Goal: Task Accomplishment & Management: Manage account settings

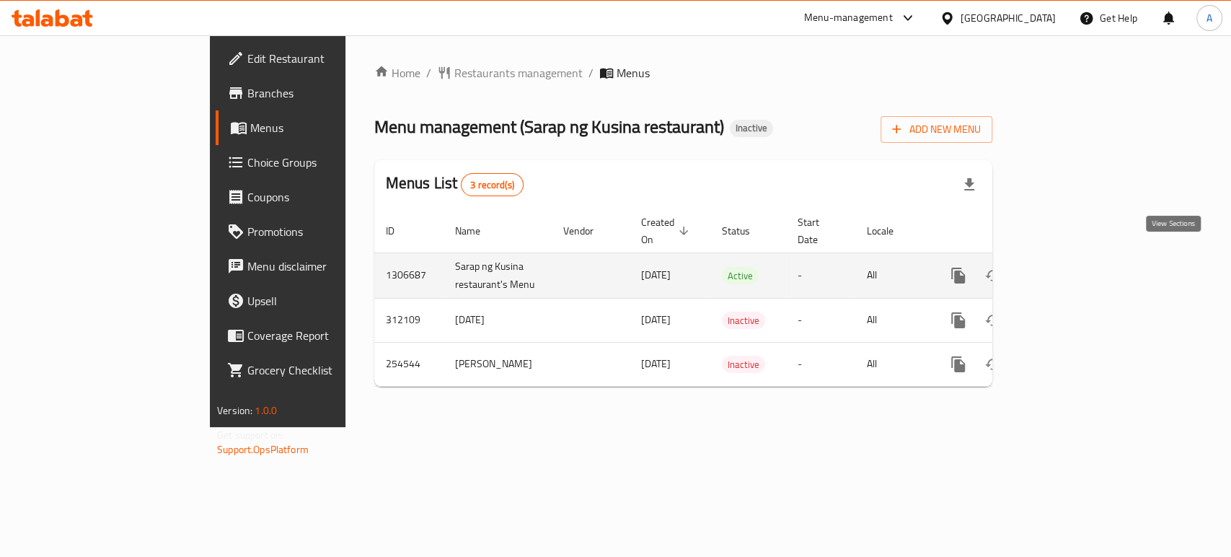
click at [1071, 267] on icon "enhanced table" at bounding box center [1061, 275] width 17 height 17
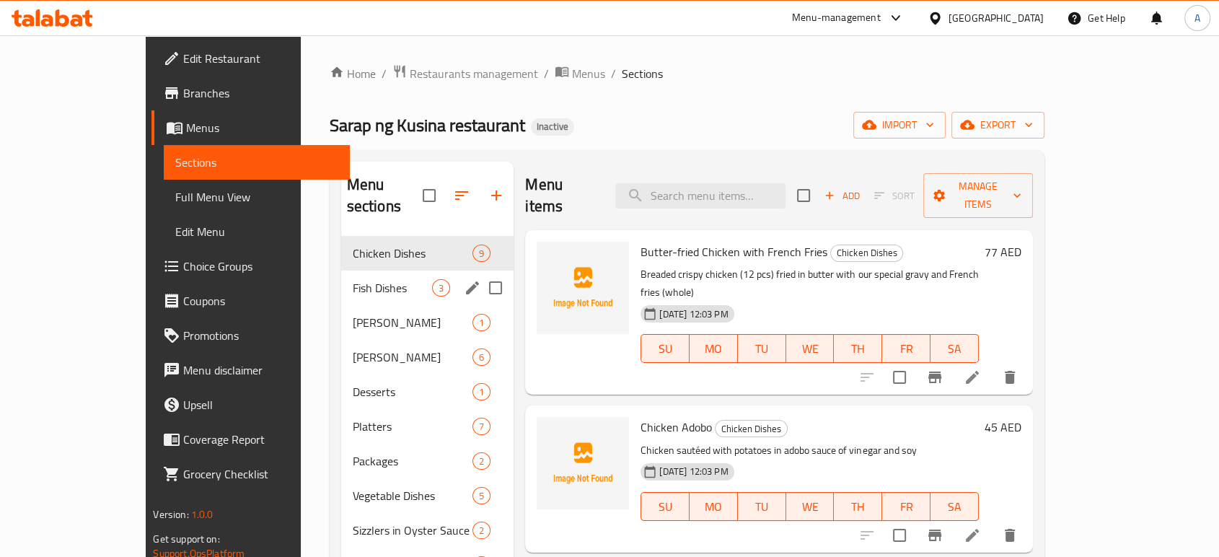
click at [353, 279] on span "Fish Dishes" at bounding box center [393, 287] width 80 height 17
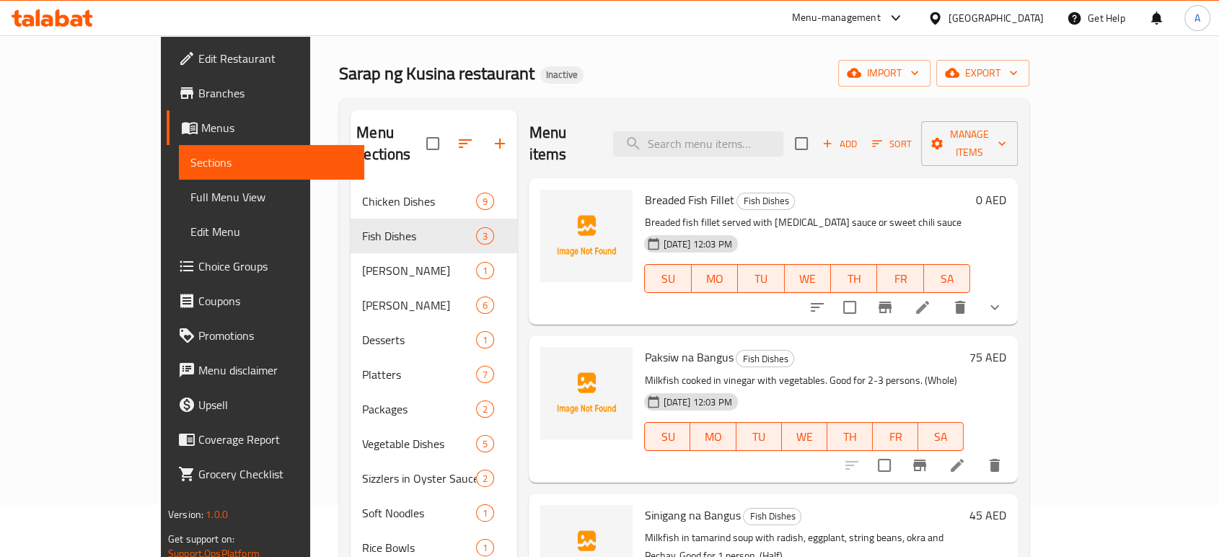
scroll to position [80, 0]
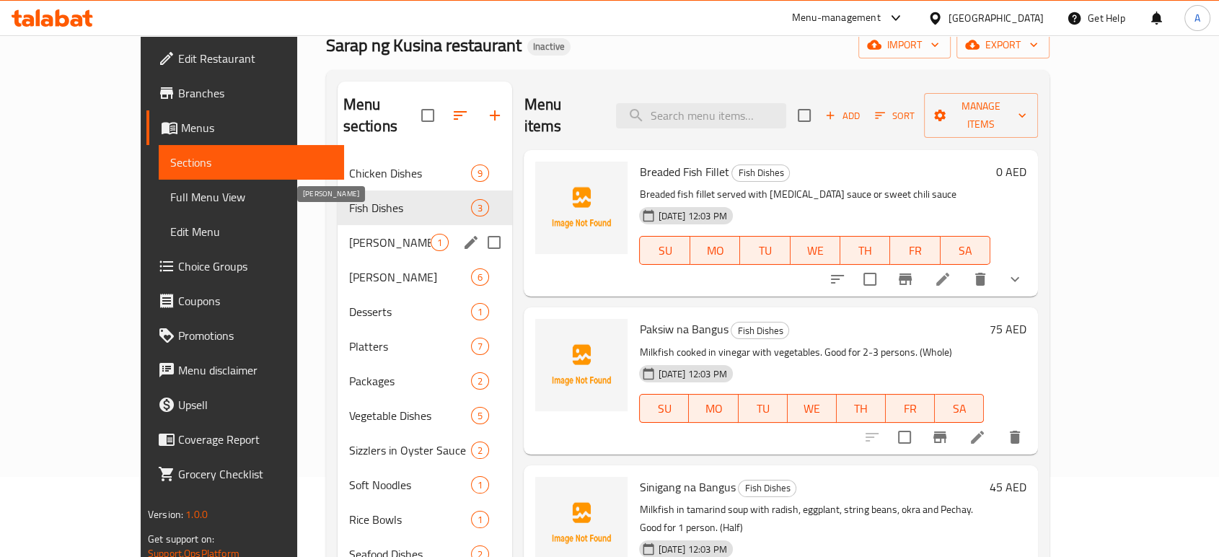
click at [349, 234] on span "Mami Noodles" at bounding box center [390, 242] width 82 height 17
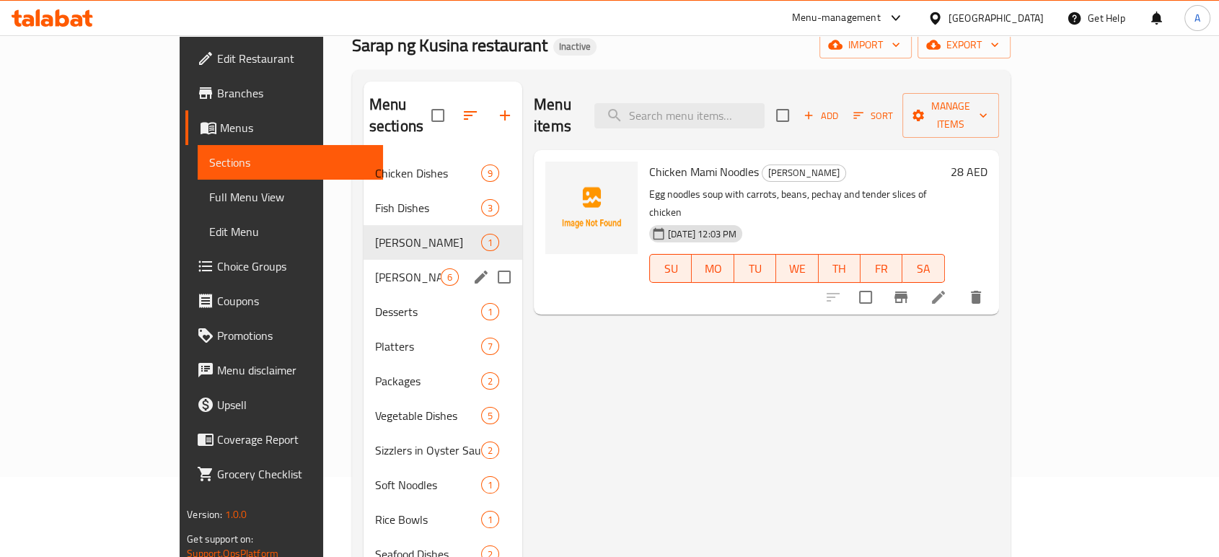
click at [363, 260] on div "PAMELA Meals 6" at bounding box center [442, 277] width 159 height 35
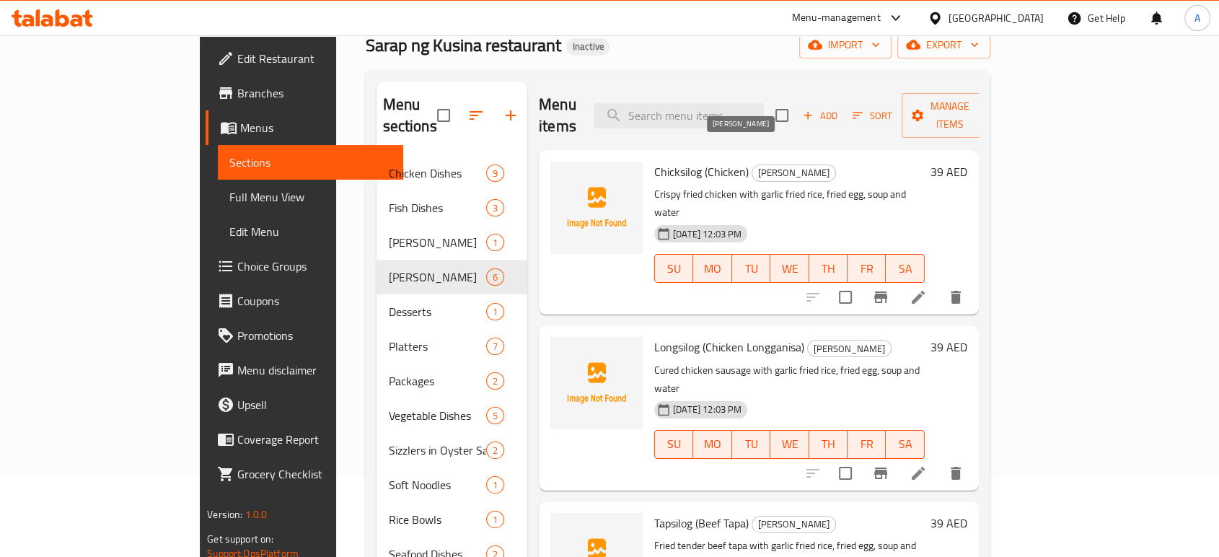
click at [752, 164] on span "PAMELA Meals" at bounding box center [793, 172] width 83 height 17
copy span "PAMELA Meals"
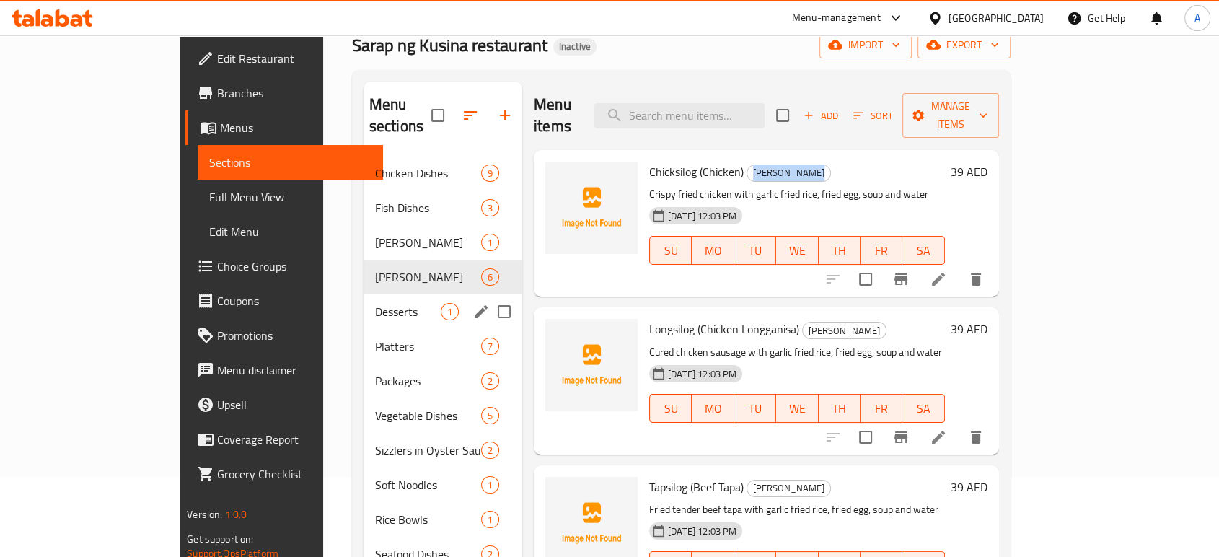
click at [375, 303] on span "Desserts" at bounding box center [408, 311] width 66 height 17
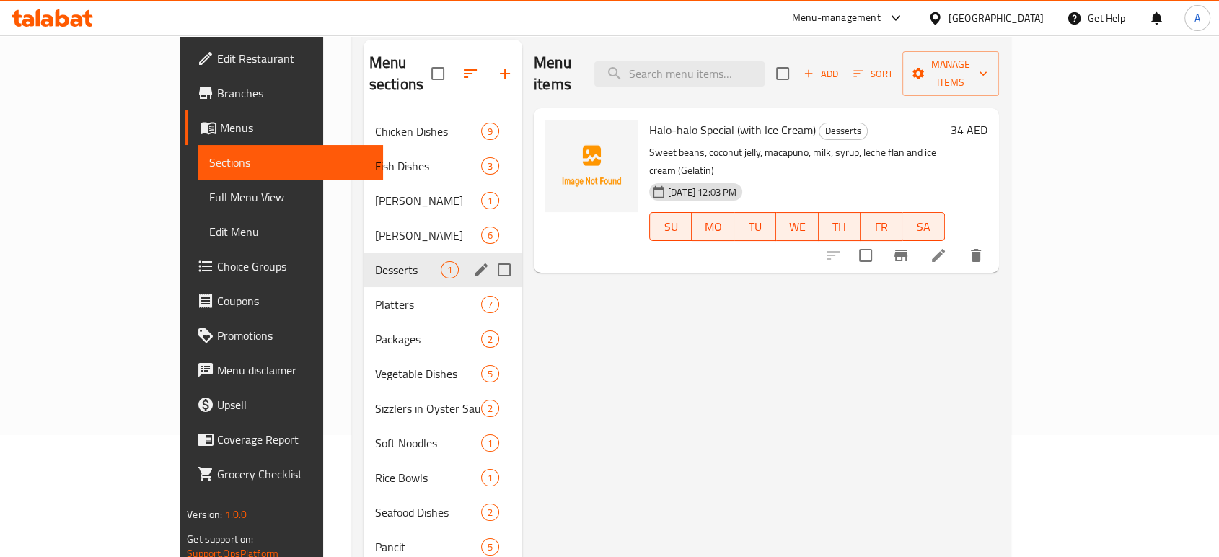
scroll to position [160, 0]
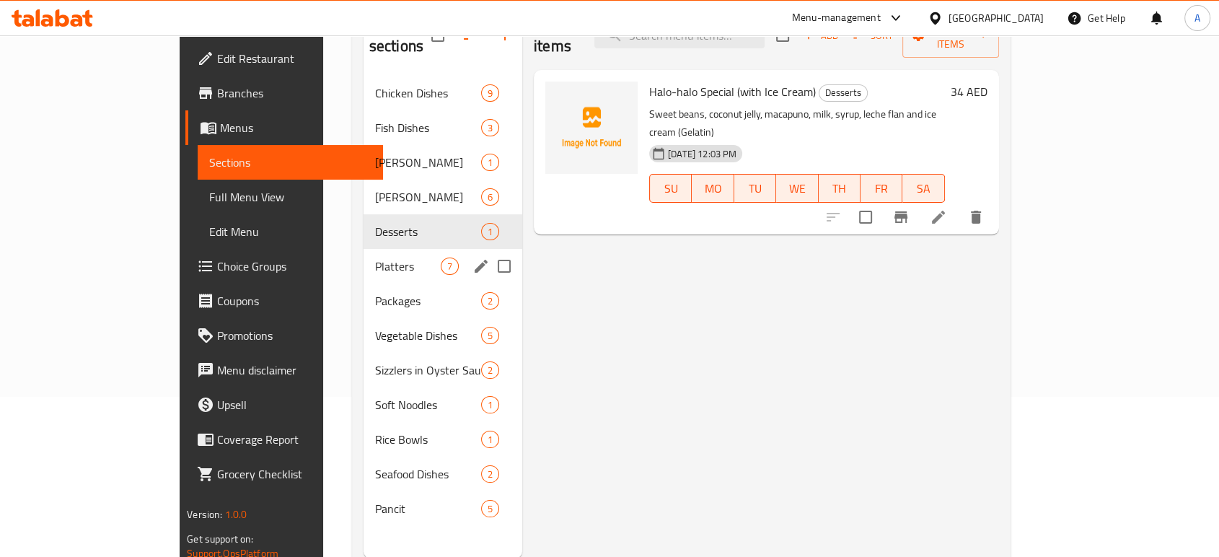
click at [375, 257] on span "Platters" at bounding box center [408, 265] width 66 height 17
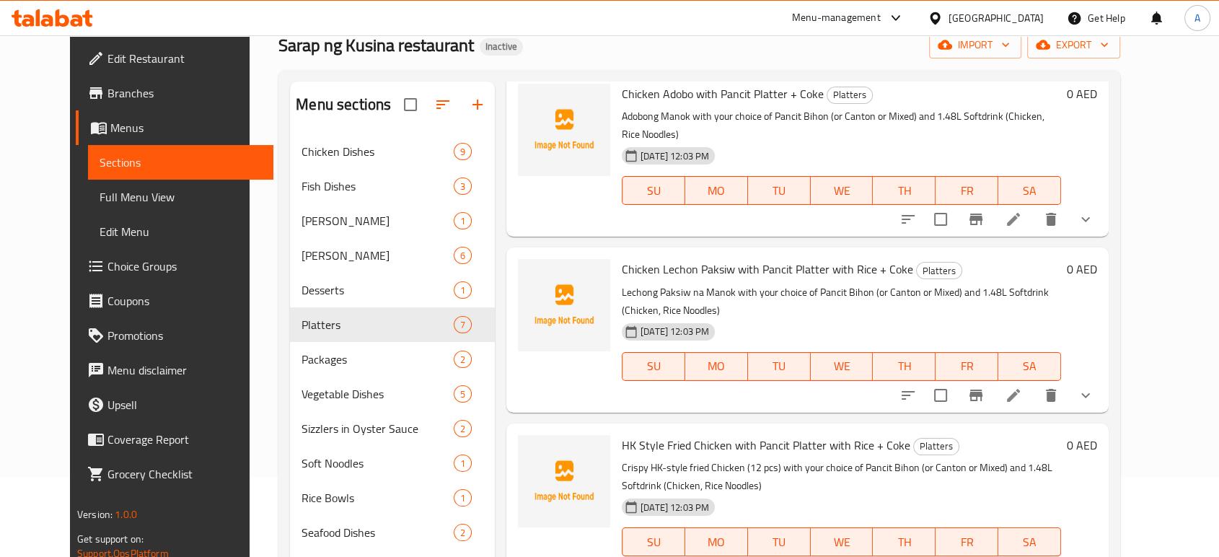
scroll to position [80, 0]
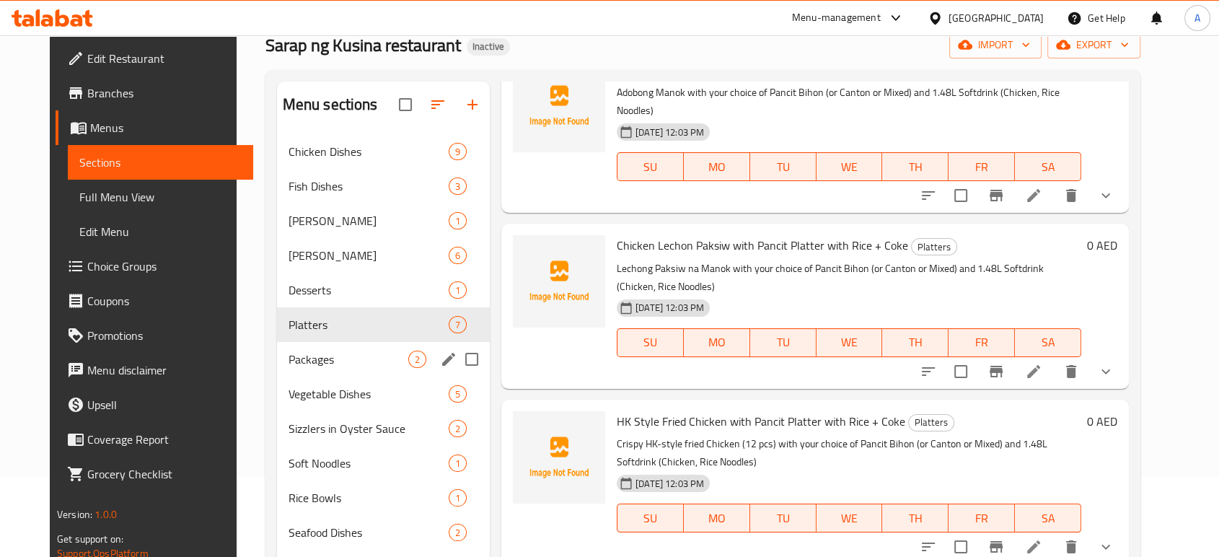
click at [330, 348] on div "Packages 2" at bounding box center [383, 359] width 213 height 35
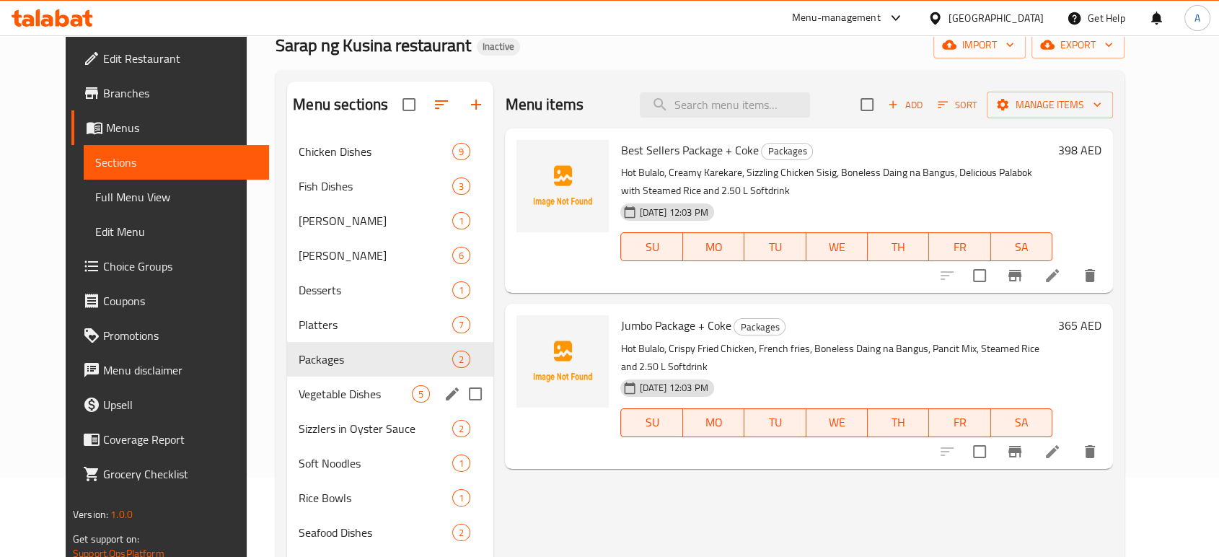
click at [304, 387] on span "Vegetable Dishes" at bounding box center [355, 393] width 113 height 17
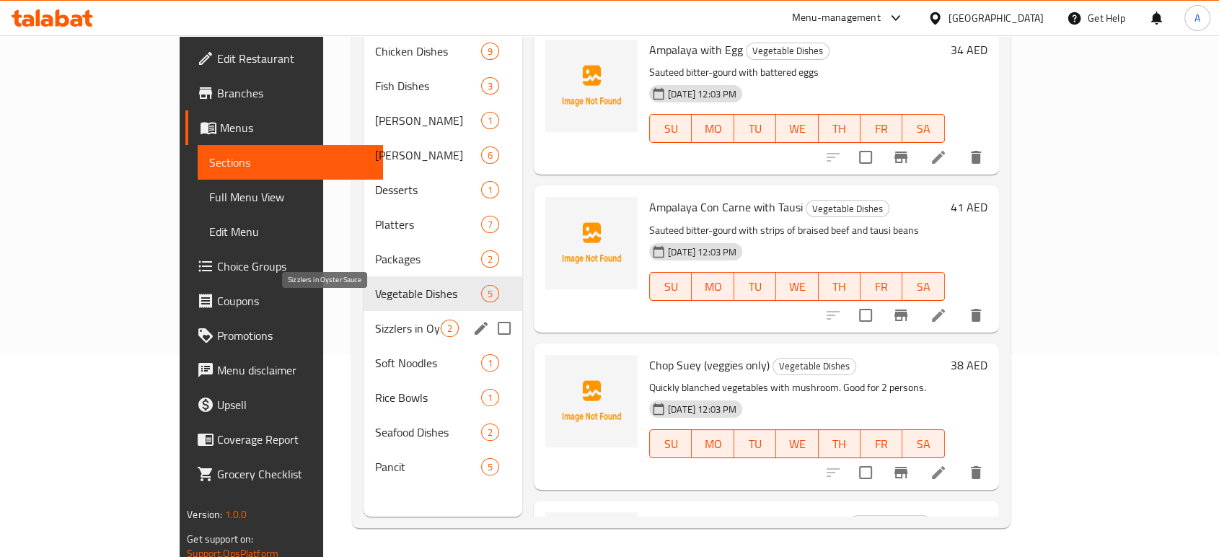
scroll to position [121, 0]
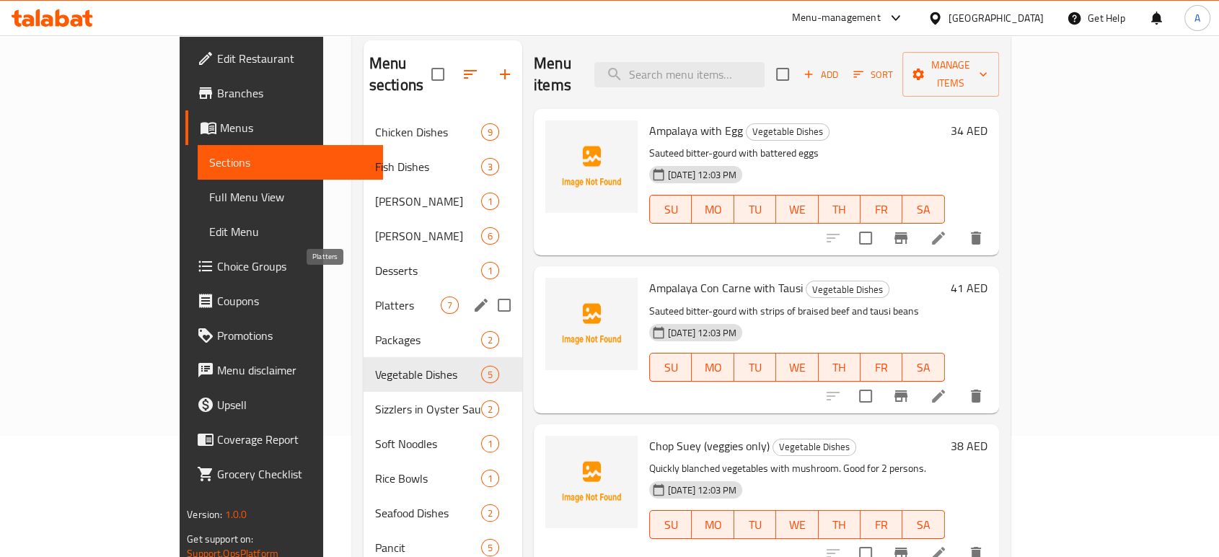
click at [375, 296] on span "Platters" at bounding box center [408, 304] width 66 height 17
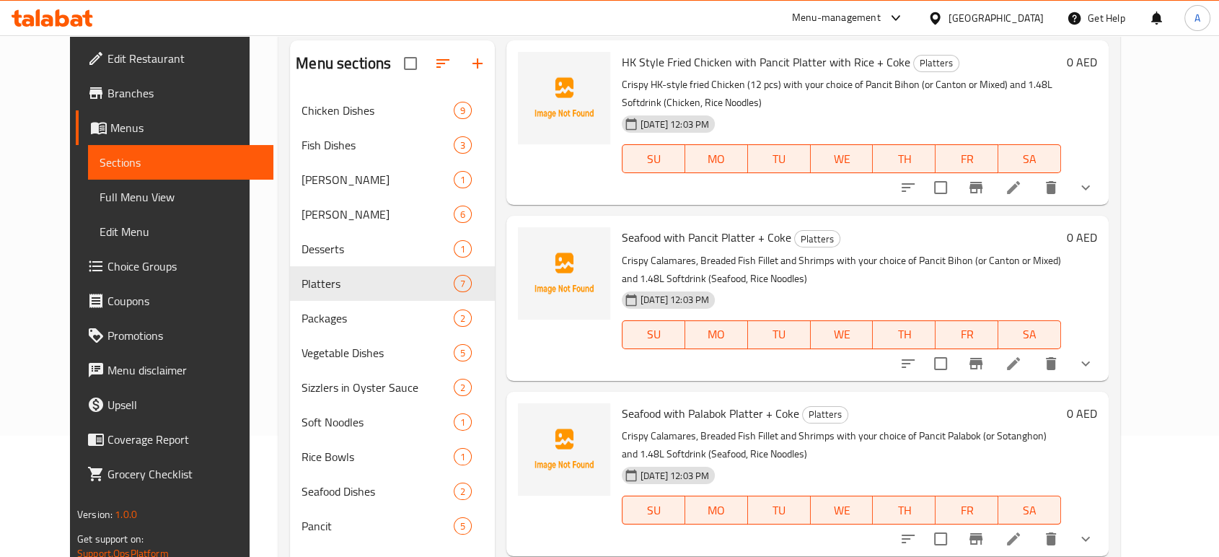
scroll to position [400, 0]
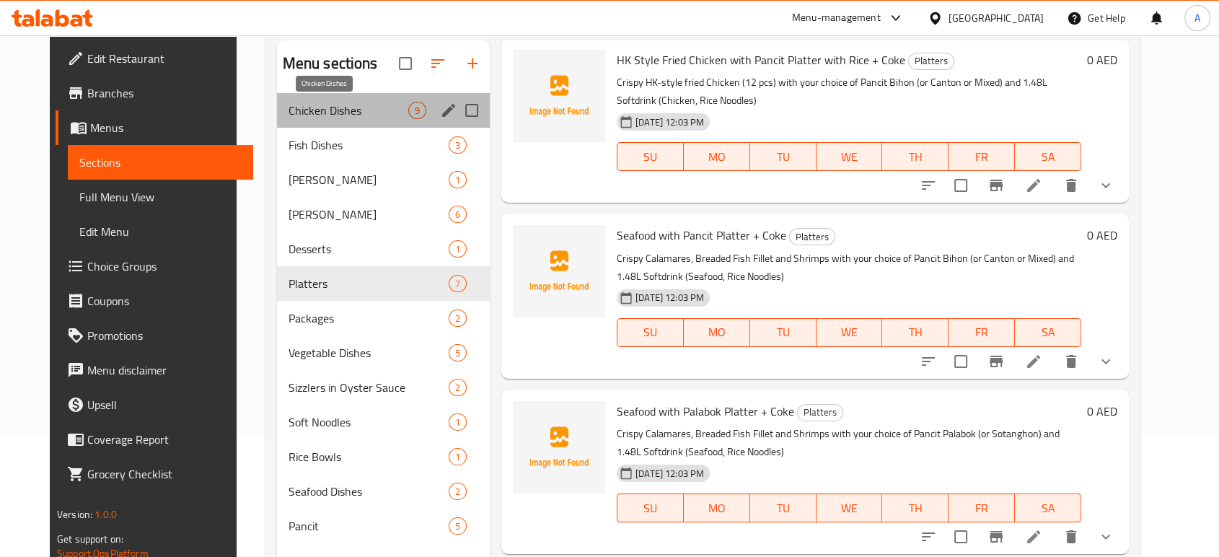
click at [340, 114] on span "Chicken Dishes" at bounding box center [348, 110] width 120 height 17
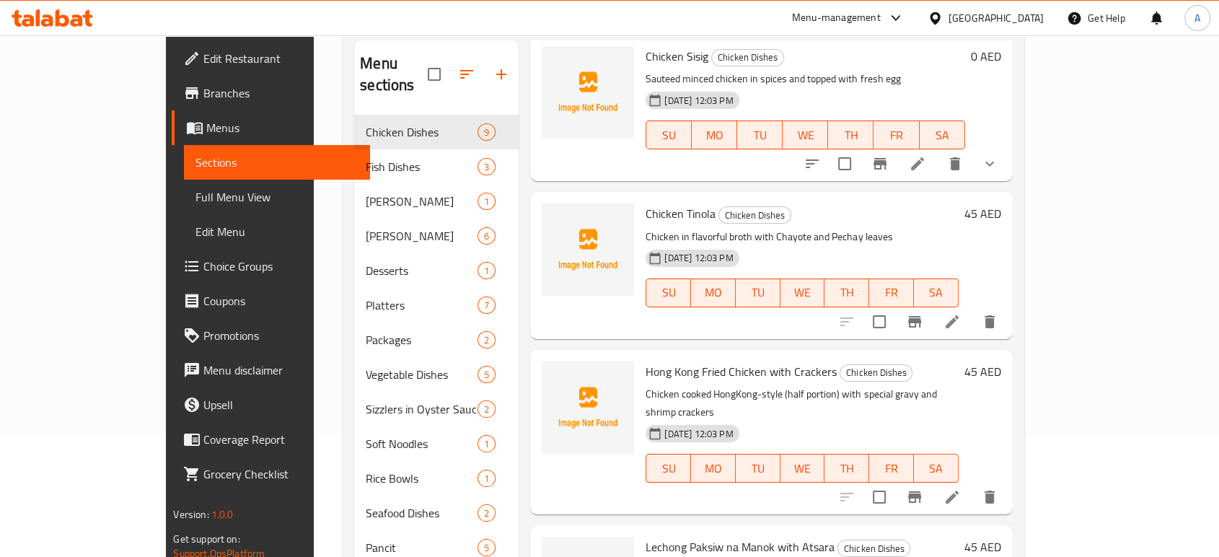
scroll to position [721, 0]
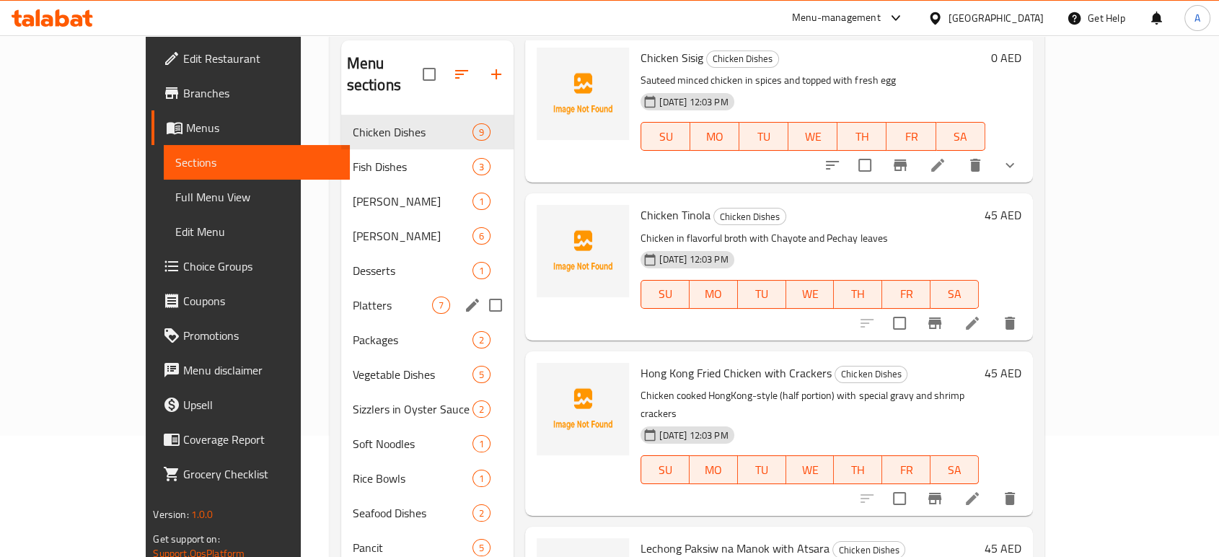
click at [341, 288] on div "Platters 7" at bounding box center [427, 305] width 173 height 35
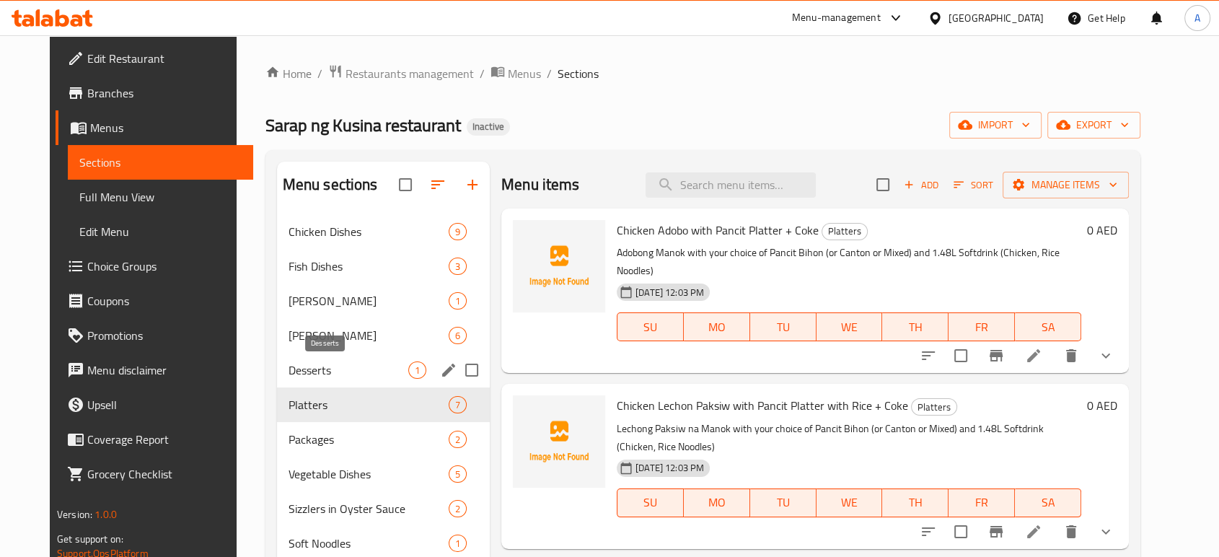
click at [353, 369] on span "Desserts" at bounding box center [348, 369] width 120 height 17
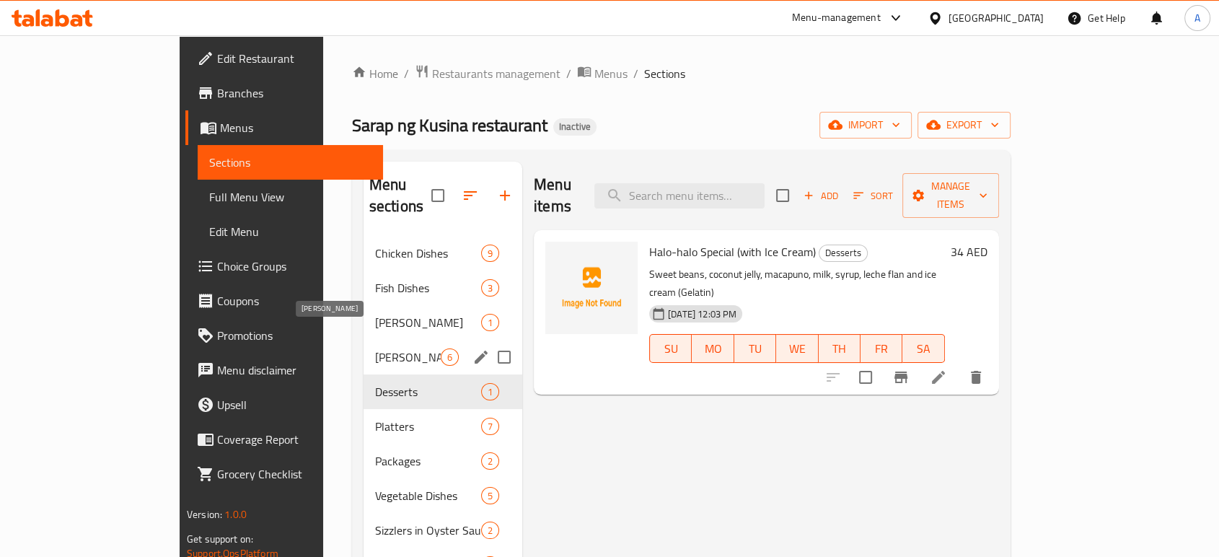
click at [375, 348] on span "[PERSON_NAME]" at bounding box center [408, 356] width 66 height 17
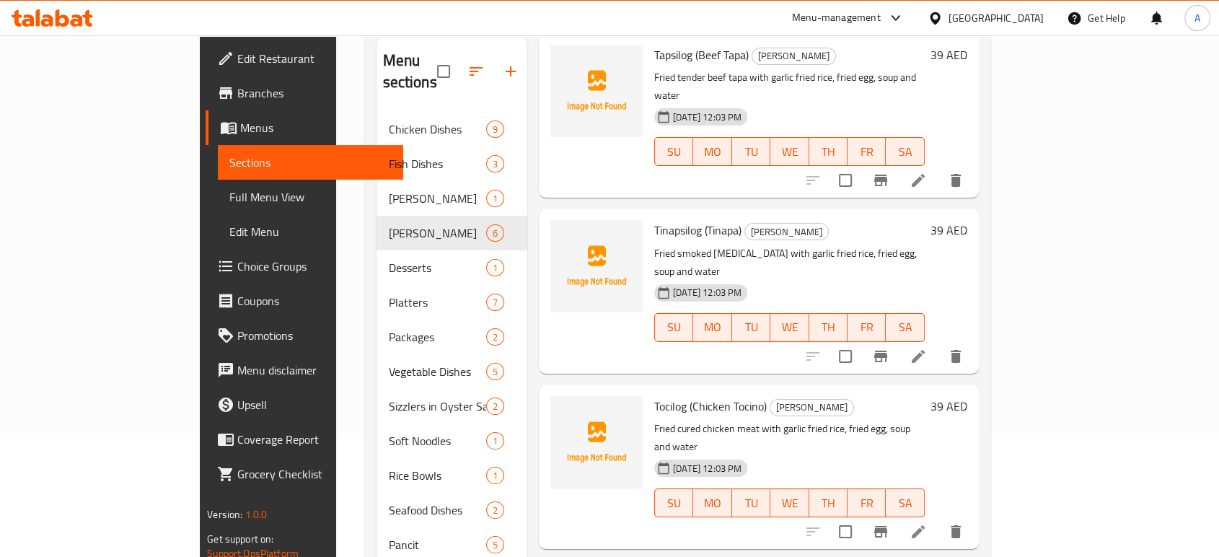
scroll to position [202, 0]
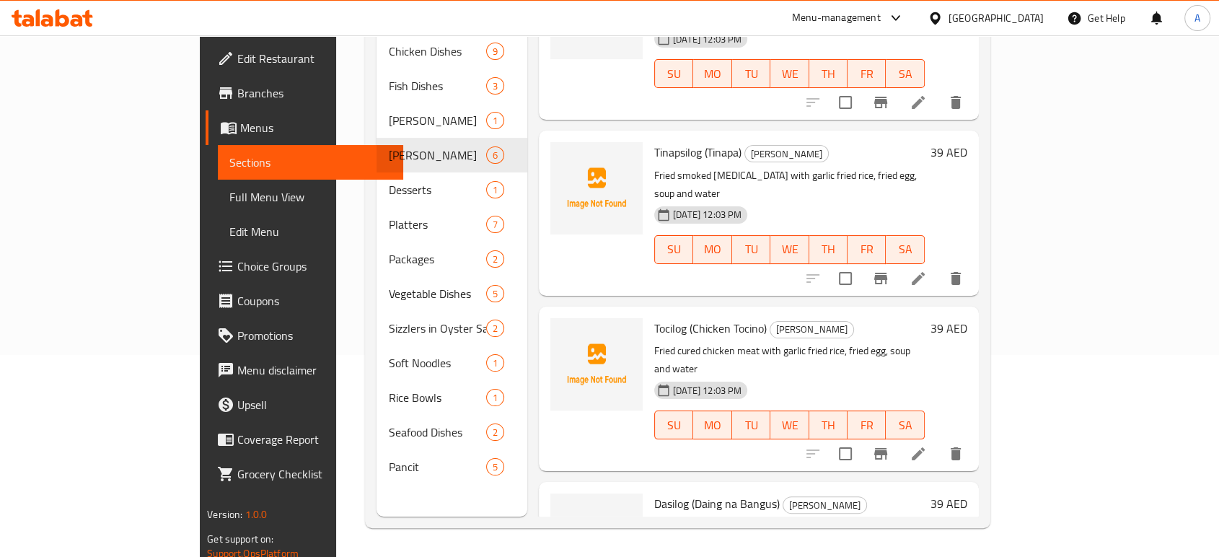
click at [229, 193] on span "Full Menu View" at bounding box center [310, 196] width 162 height 17
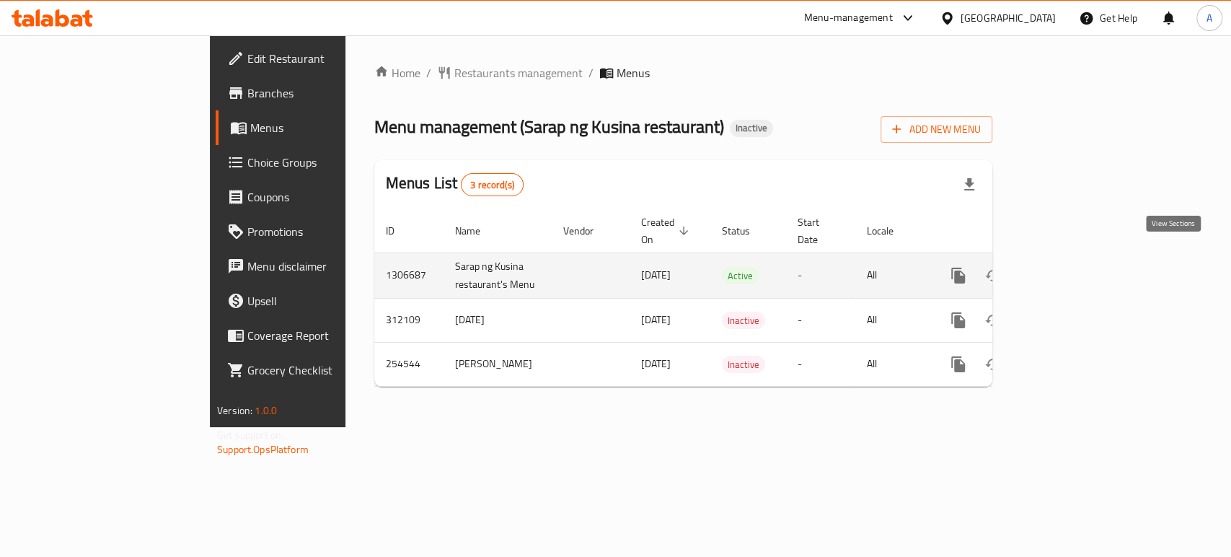
click at [1071, 267] on icon "enhanced table" at bounding box center [1061, 275] width 17 height 17
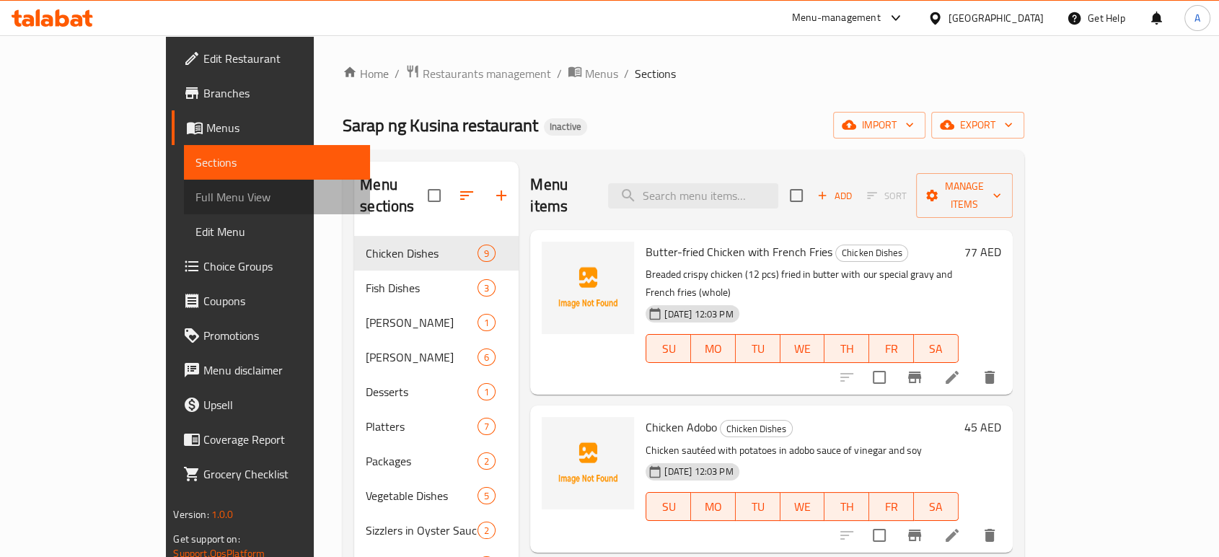
click at [195, 204] on span "Full Menu View" at bounding box center [276, 196] width 162 height 17
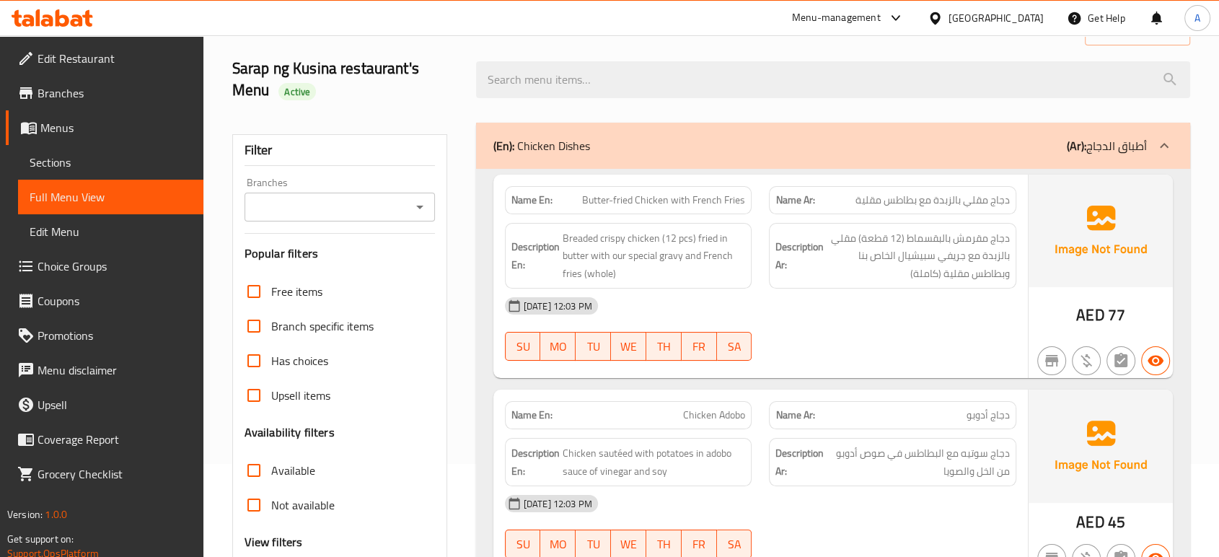
scroll to position [101, 0]
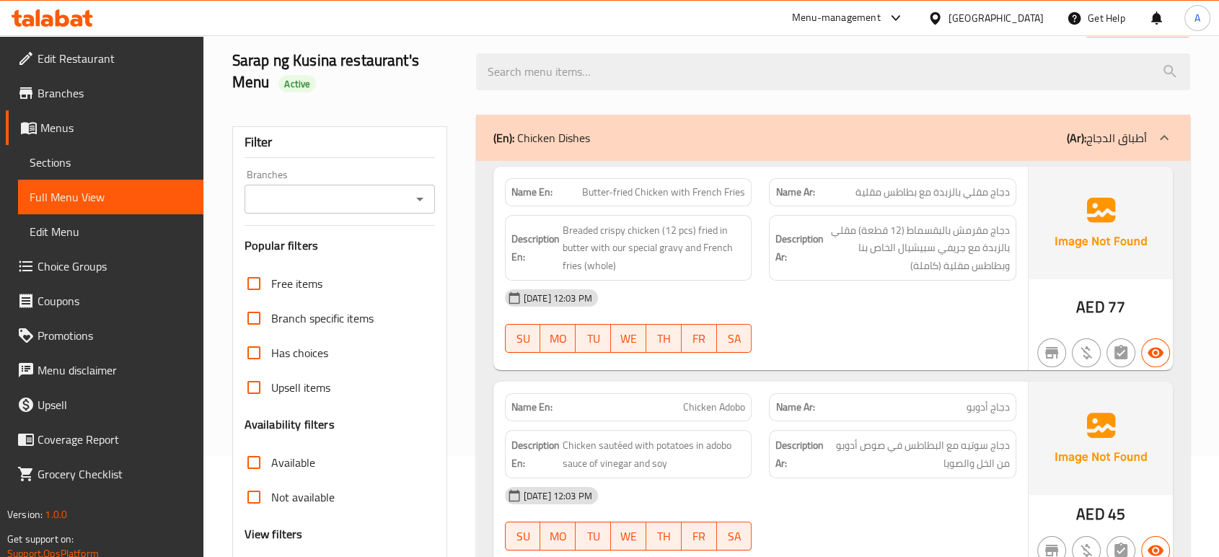
click at [863, 307] on div "[DATE] 12:03 PM" at bounding box center [760, 297] width 529 height 35
click at [863, 307] on div "20-08-2025 12:03 PM" at bounding box center [760, 297] width 529 height 35
click at [865, 317] on div "20-08-2025 12:03 PM SU MO TU WE TH FR SA" at bounding box center [760, 320] width 529 height 81
drag, startPoint x: 947, startPoint y: 314, endPoint x: 958, endPoint y: 308, distance: 12.9
click at [947, 314] on div "20-08-2025 12:03 PM" at bounding box center [760, 297] width 529 height 35
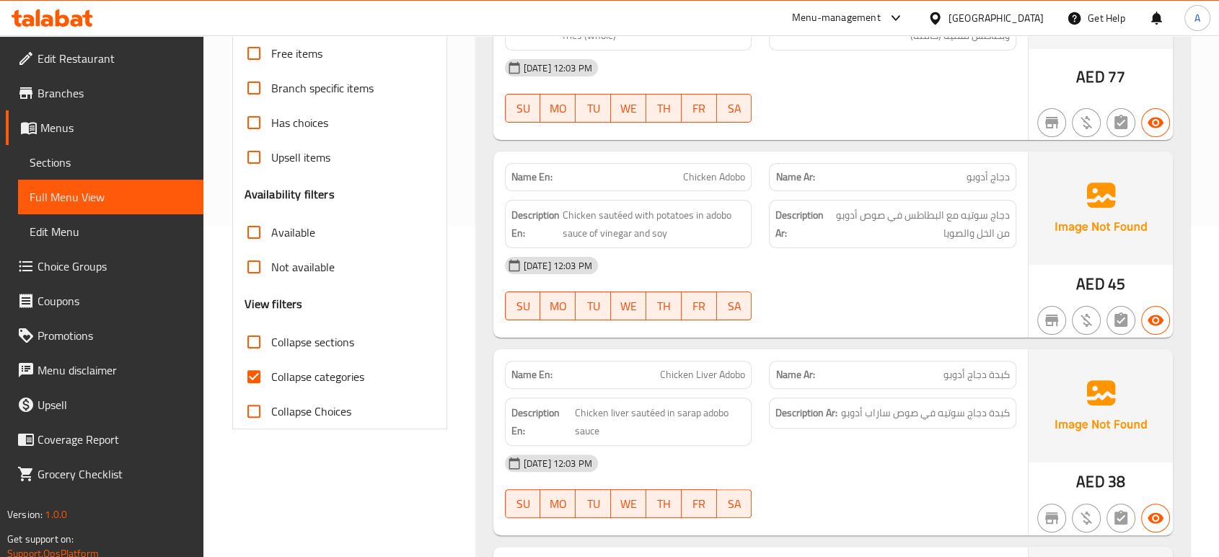
scroll to position [341, 0]
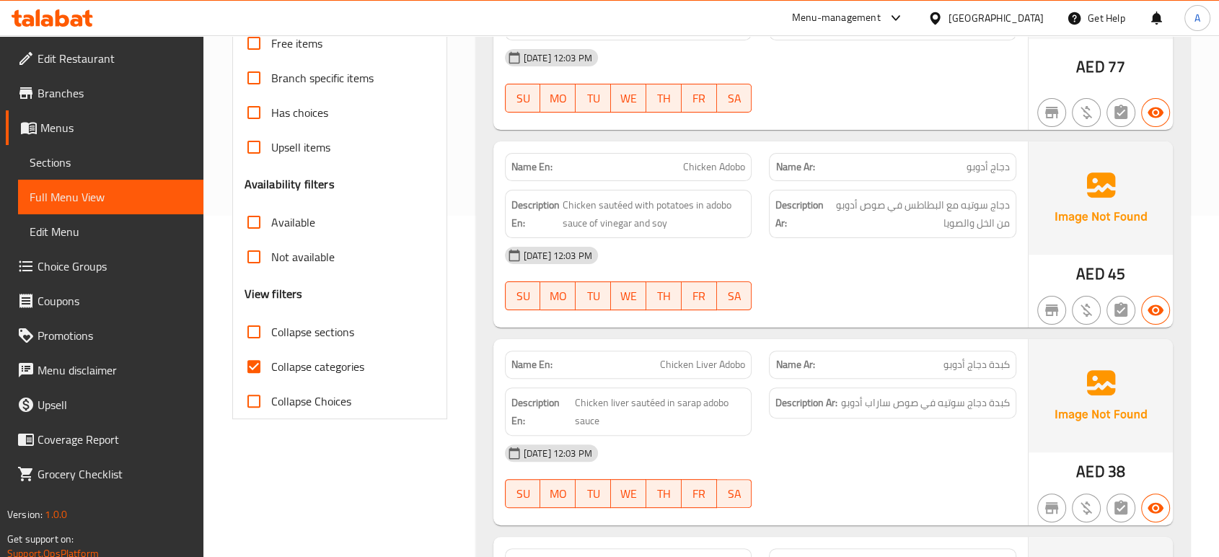
click at [755, 268] on div "20-08-2025 12:03 PM" at bounding box center [760, 255] width 529 height 35
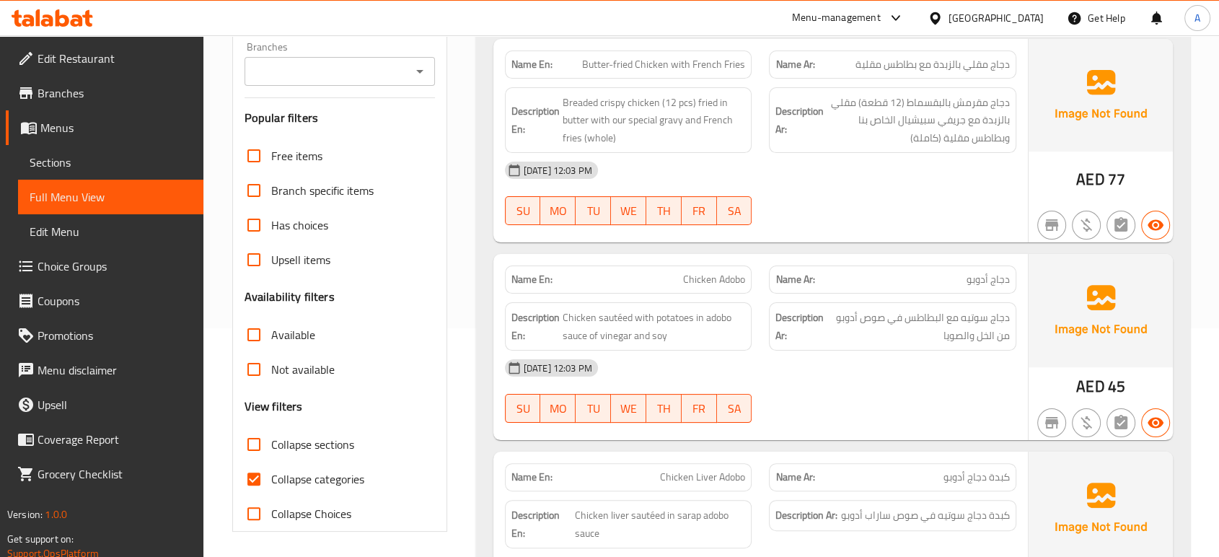
scroll to position [389, 0]
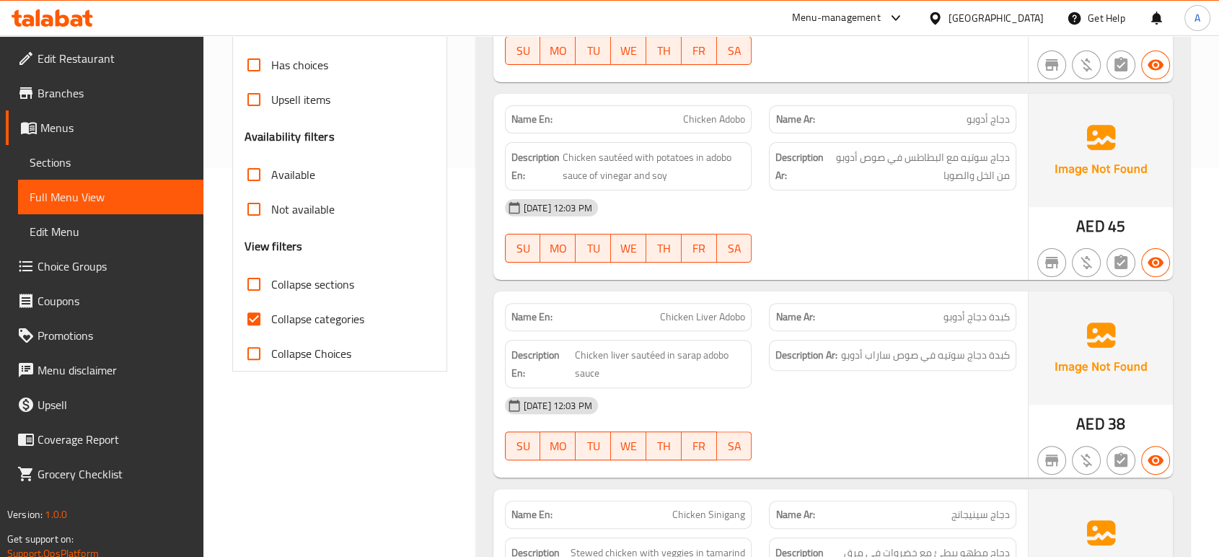
click at [826, 215] on div "20-08-2025 12:03 PM" at bounding box center [760, 207] width 529 height 35
click at [822, 295] on div "Name Ar: كبدة دجاج أدوبو" at bounding box center [892, 316] width 265 height 45
click at [858, 256] on div at bounding box center [892, 262] width 265 height 17
click at [860, 343] on div "Description Ar: كبدة دجاج سوتيه في صوص ساراب أدوبو" at bounding box center [892, 355] width 247 height 31
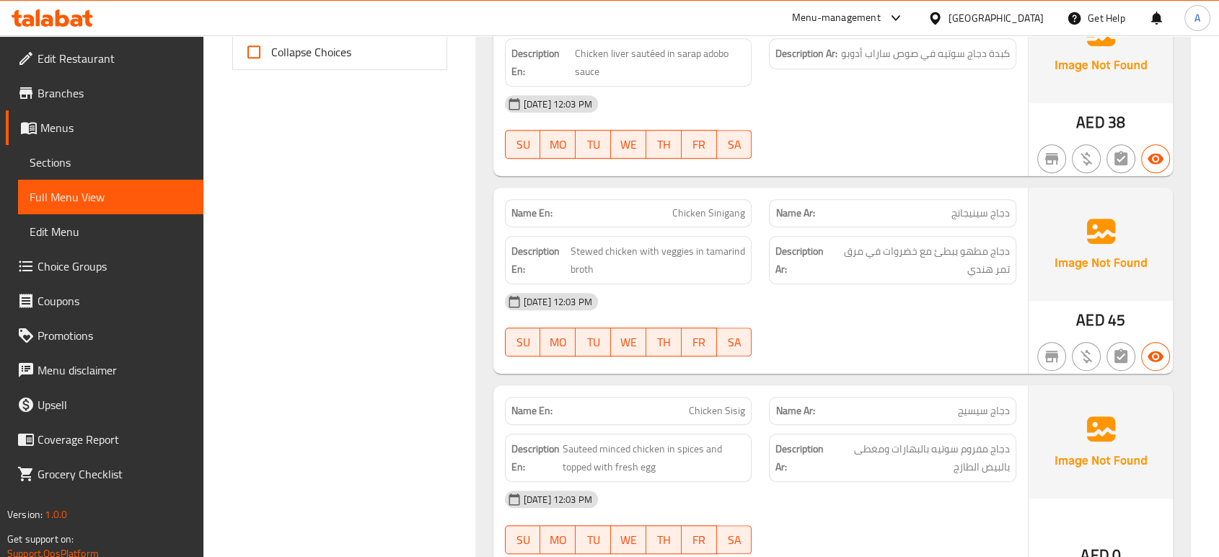
scroll to position [730, 0]
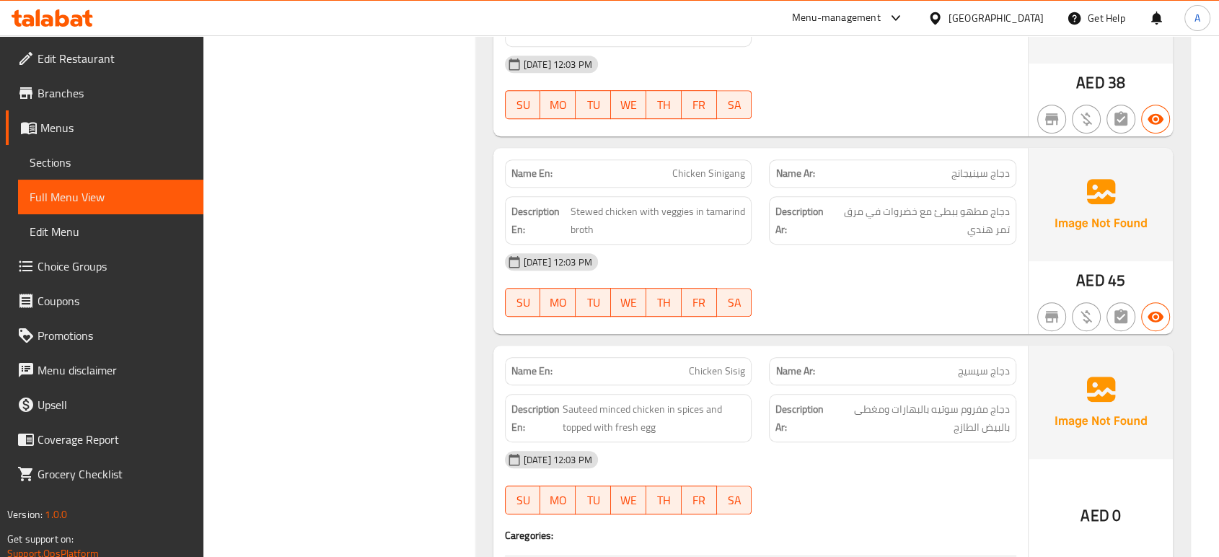
click at [725, 177] on span "Chicken Sinigang" at bounding box center [708, 173] width 73 height 15
copy span "Sinigang"
click at [588, 208] on span "Stewed chicken with veggies in tamarind broth" at bounding box center [657, 220] width 175 height 35
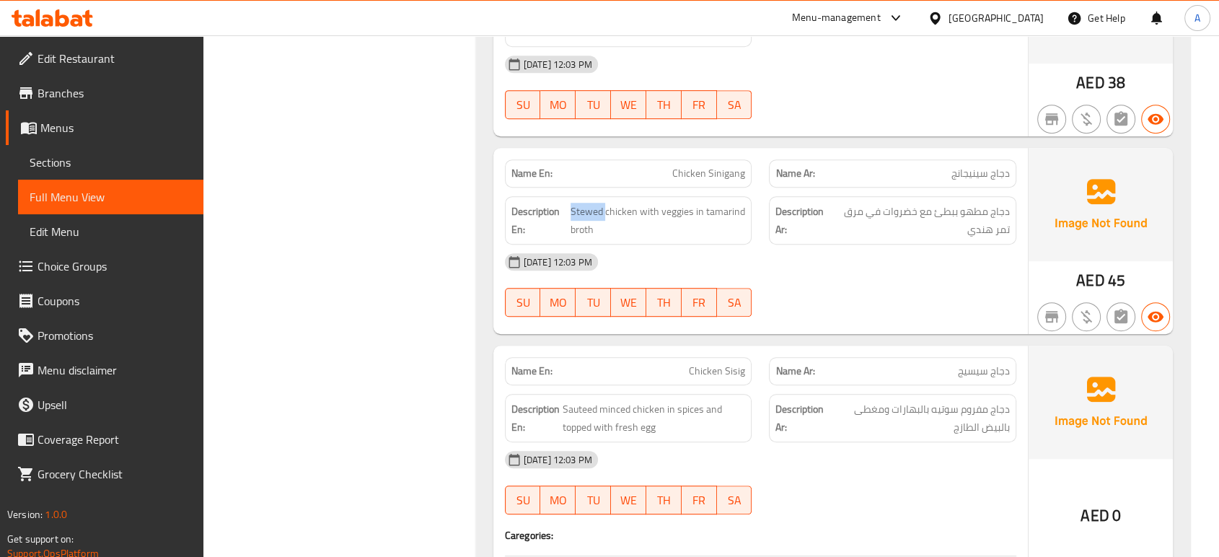
copy span "Stewed"
drag, startPoint x: 756, startPoint y: 297, endPoint x: 756, endPoint y: 306, distance: 8.7
click at [757, 298] on div "SU MO TU WE TH FR SA" at bounding box center [628, 302] width 265 height 46
click at [968, 348] on div "Name Ar: دجاج سيسيج" at bounding box center [892, 370] width 265 height 45
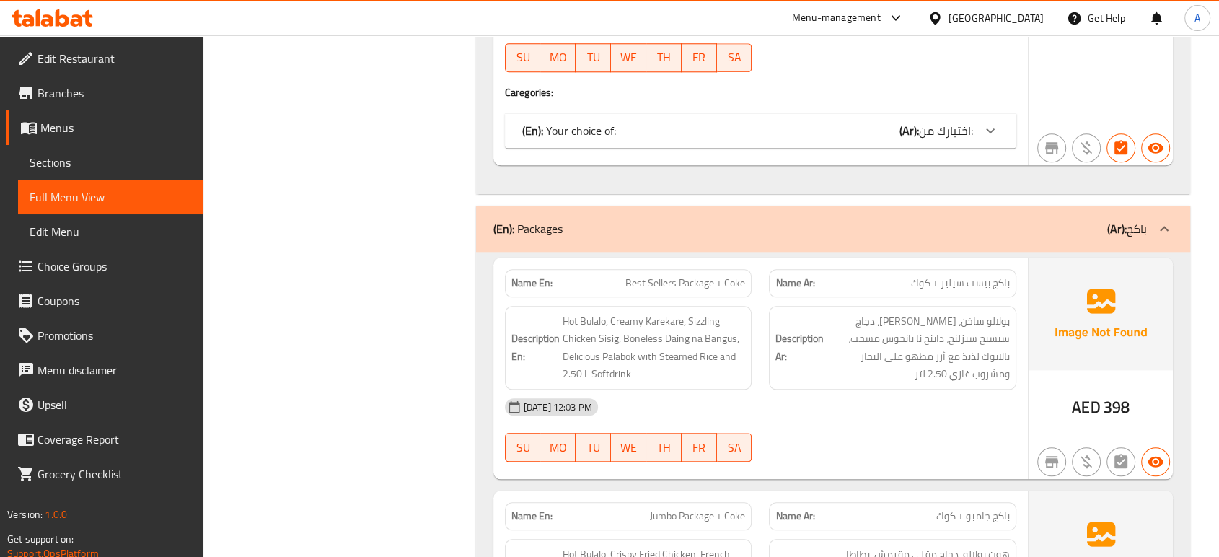
scroll to position [820, 0]
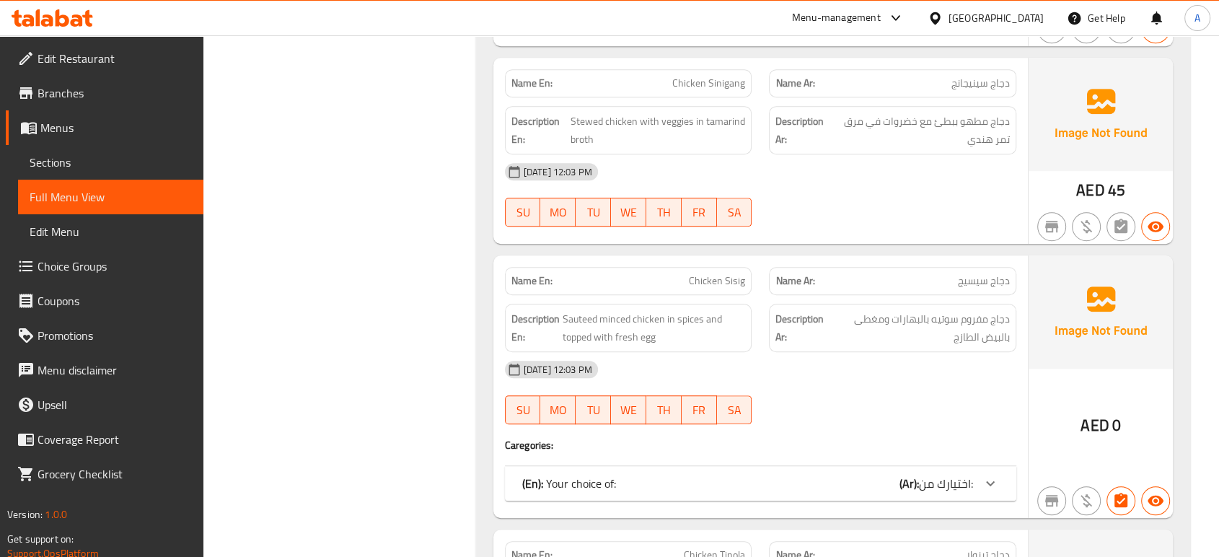
click at [880, 477] on div "(En): Your choice of: (Ar): اختيارك من:" at bounding box center [747, 482] width 451 height 17
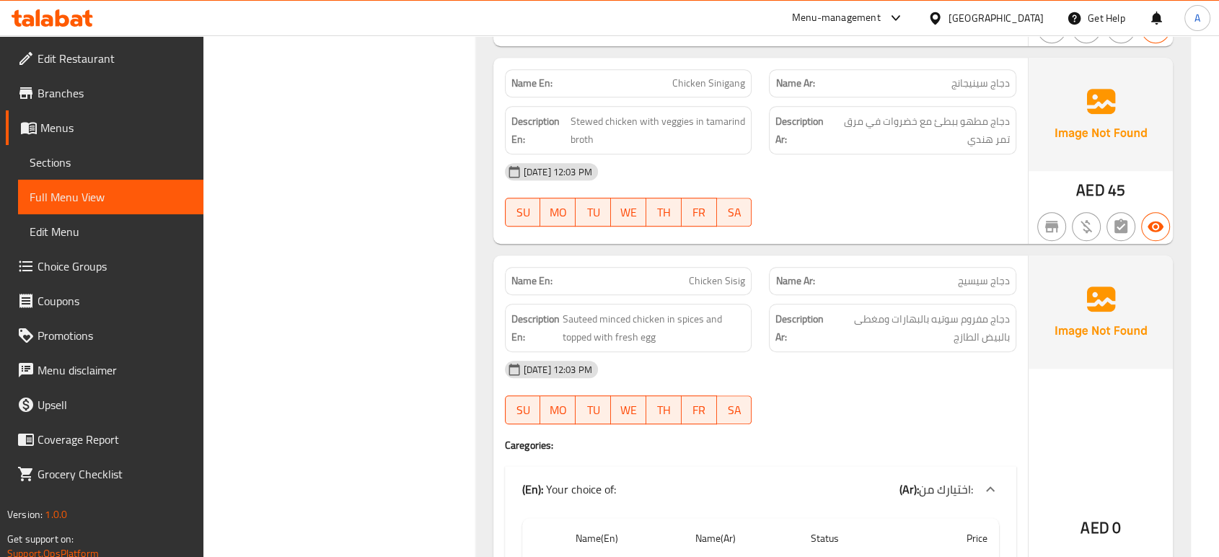
scroll to position [1061, 0]
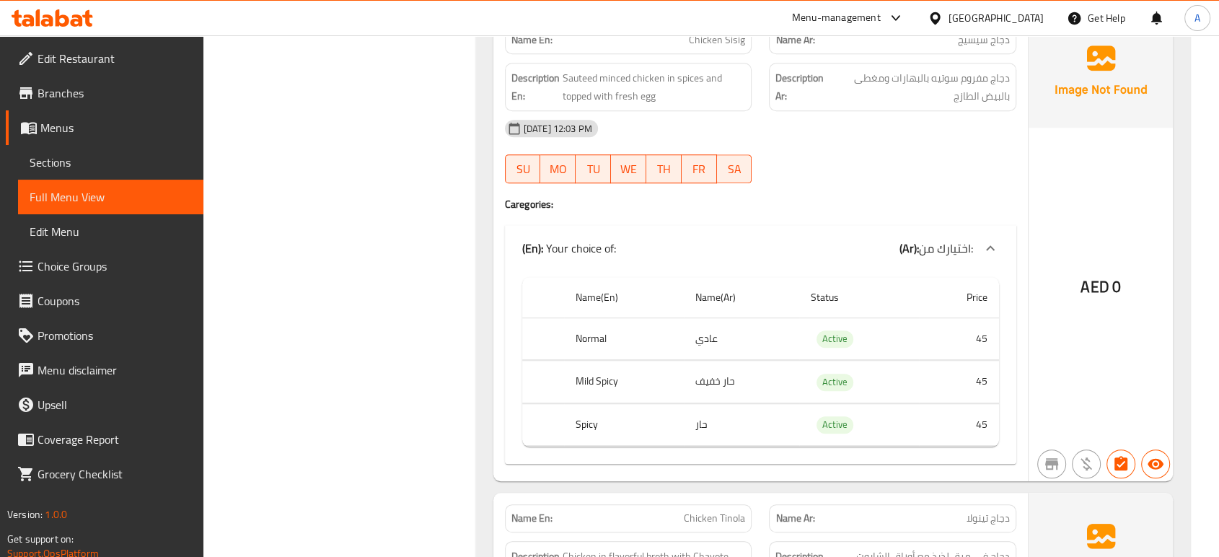
click at [733, 137] on div "[DATE] 12:03 PM" at bounding box center [760, 128] width 529 height 35
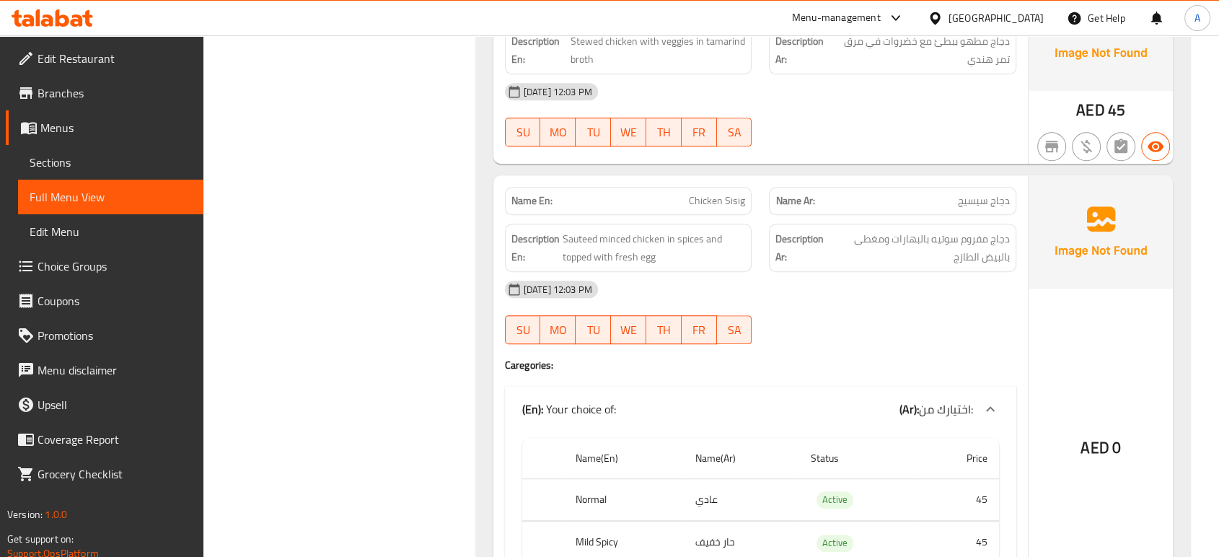
scroll to position [660, 0]
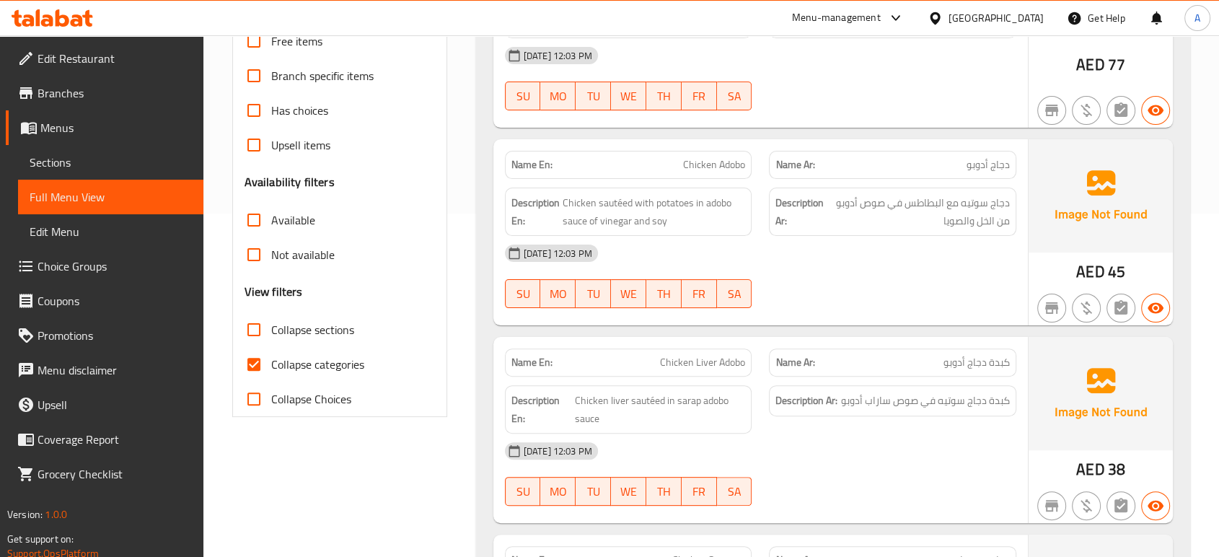
scroll to position [346, 0]
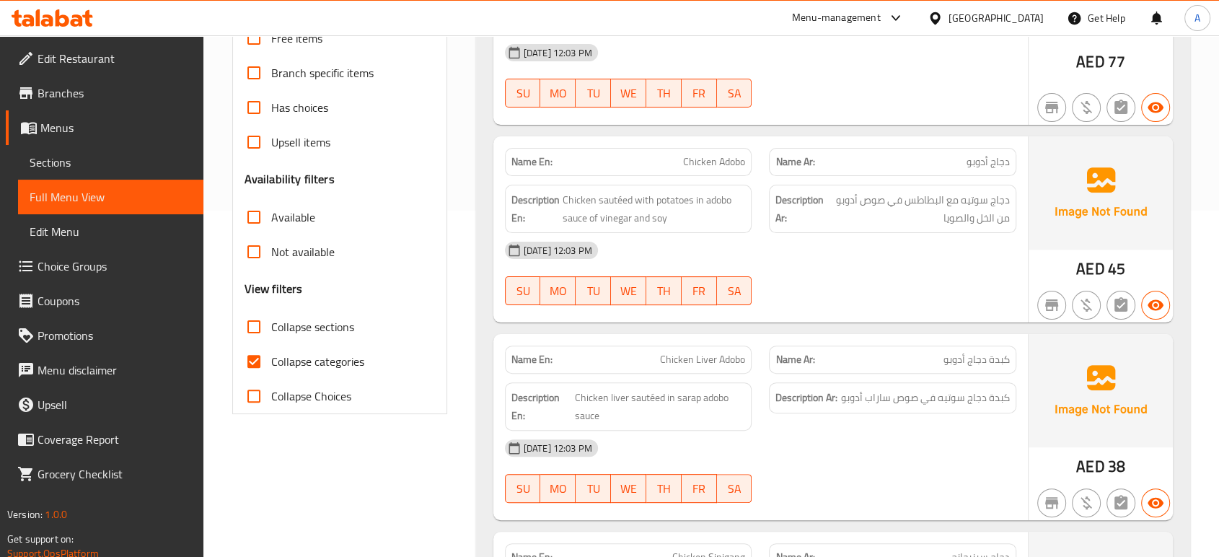
click at [329, 368] on span "Collapse categories" at bounding box center [317, 361] width 93 height 17
click at [271, 368] on input "Collapse categories" at bounding box center [254, 361] width 35 height 35
checkbox input "false"
click at [736, 415] on span "Chicken liver sautéed in sarap adobo sauce" at bounding box center [660, 406] width 170 height 35
click at [750, 236] on div "20-08-2025 12:03 PM" at bounding box center [760, 250] width 529 height 35
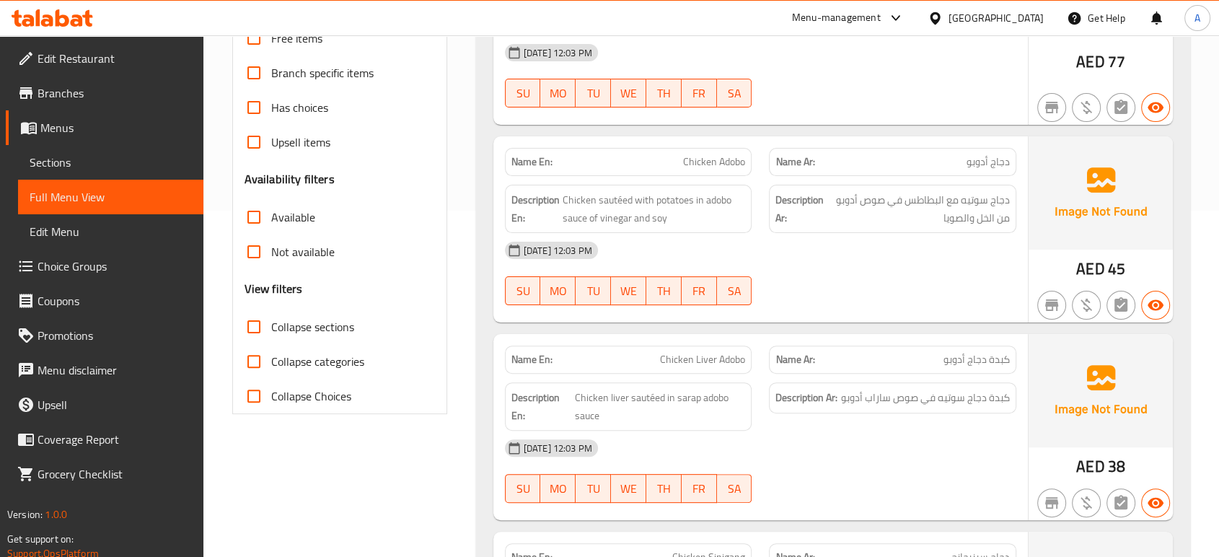
scroll to position [1299, 0]
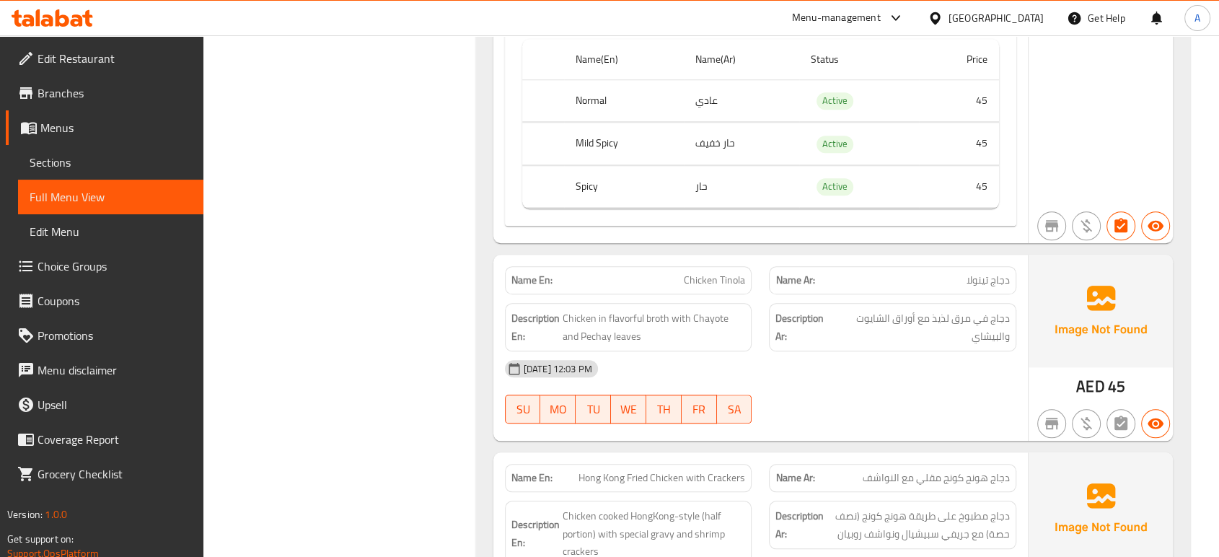
click at [1066, 133] on div "AED 0" at bounding box center [1100, 9] width 144 height 467
click at [877, 365] on div "20-08-2025 12:03 PM" at bounding box center [760, 368] width 529 height 35
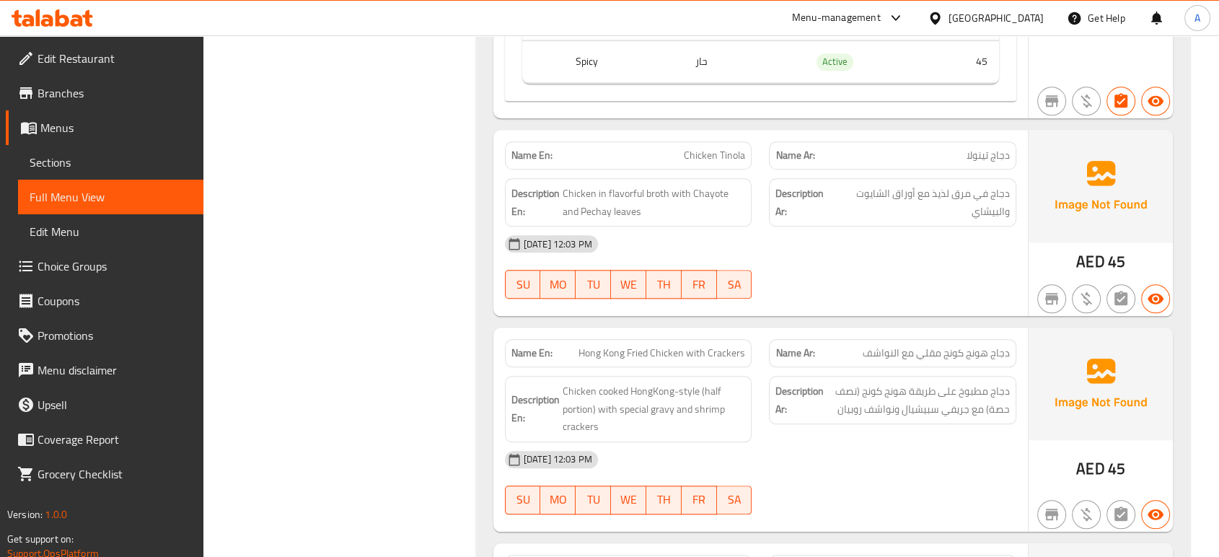
scroll to position [1424, 0]
click at [671, 246] on div "20-08-2025 12:03 PM" at bounding box center [760, 243] width 529 height 35
click at [859, 219] on div "Description Ar: دجاج في مرق لذيذ مع أوراق الشايوت والبيشاي" at bounding box center [892, 201] width 247 height 48
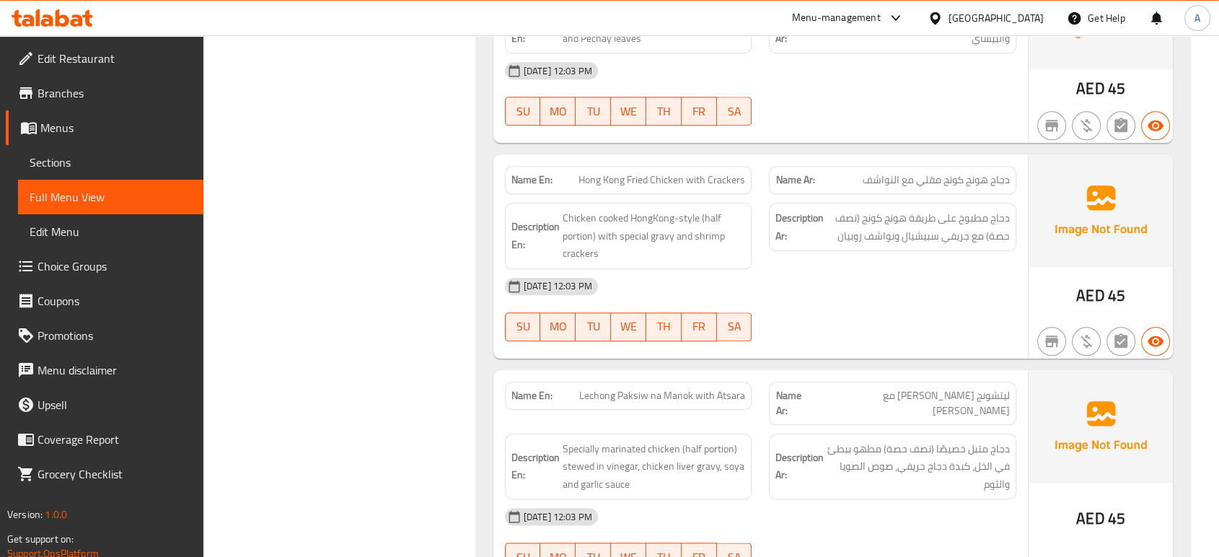
scroll to position [1597, 0]
click at [729, 177] on span "Hong Kong Fried Chicken with Crackers" at bounding box center [661, 179] width 167 height 15
copy span "Crackers"
click at [779, 403] on div "Name Ar: ليتشونج باكسيو نا مانوك مع أتسارا" at bounding box center [892, 402] width 247 height 43
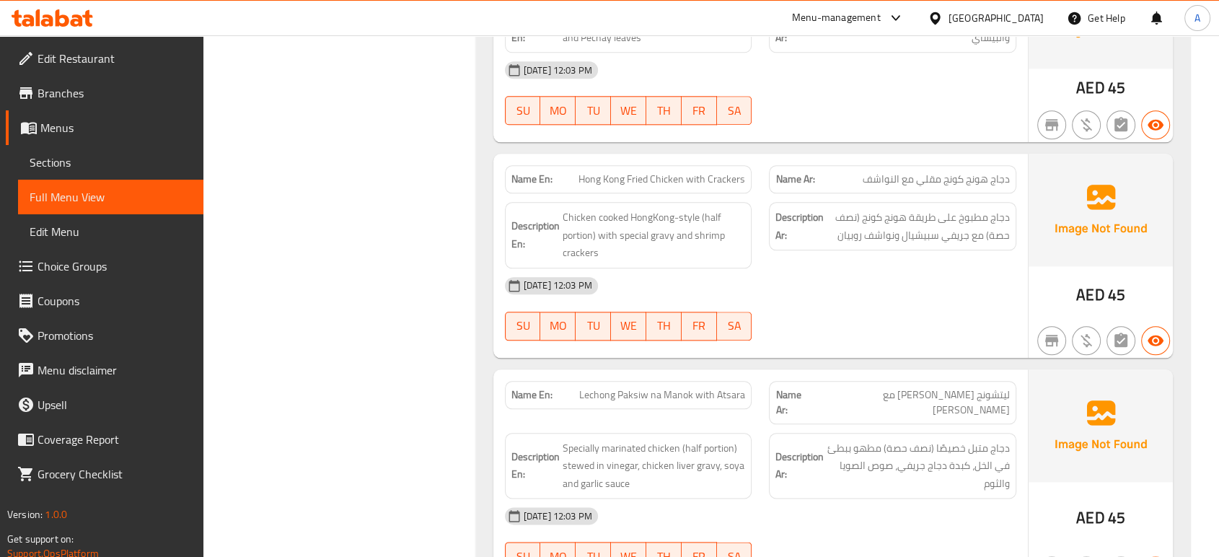
click at [842, 283] on div "20-08-2025 12:03 PM" at bounding box center [760, 285] width 529 height 35
click at [866, 353] on div "Name En: Hong Kong Fried Chicken with Crackers Name Ar: دجاج هونج كونج مقلي مع …" at bounding box center [760, 256] width 534 height 204
click at [611, 397] on span "Lechong Paksiw na Manok with Atsara" at bounding box center [662, 394] width 166 height 15
copy span "Lechong"
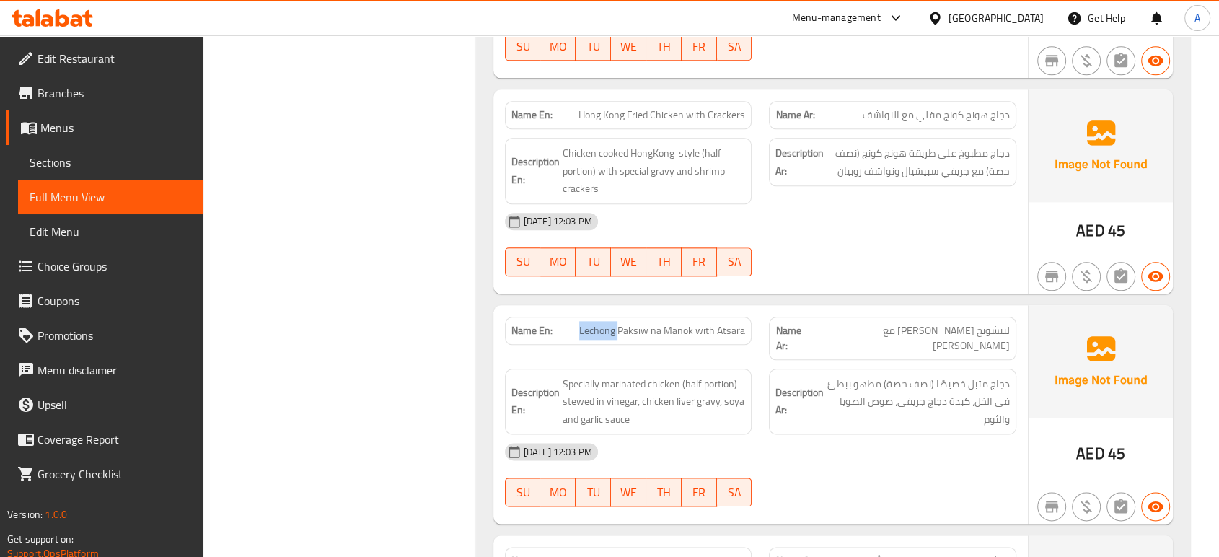
scroll to position [1757, 0]
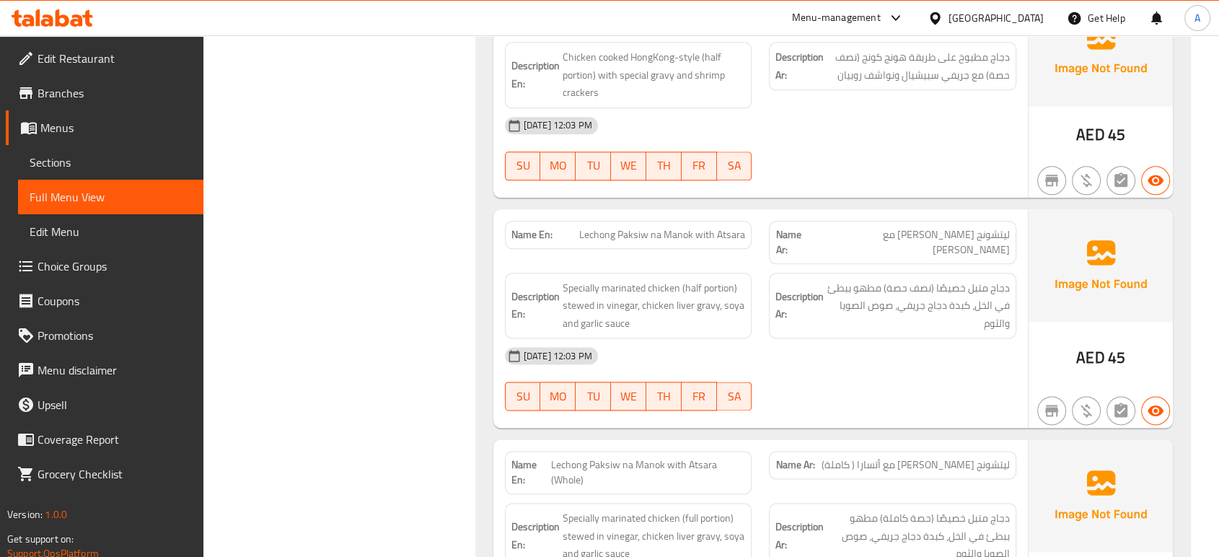
click at [788, 279] on h6 "Description Ar: دجاج متبل خصيصًا (نصف حصة) مطهو ببطئ في الخل، كبدة دجاج جريفي، …" at bounding box center [892, 305] width 234 height 53
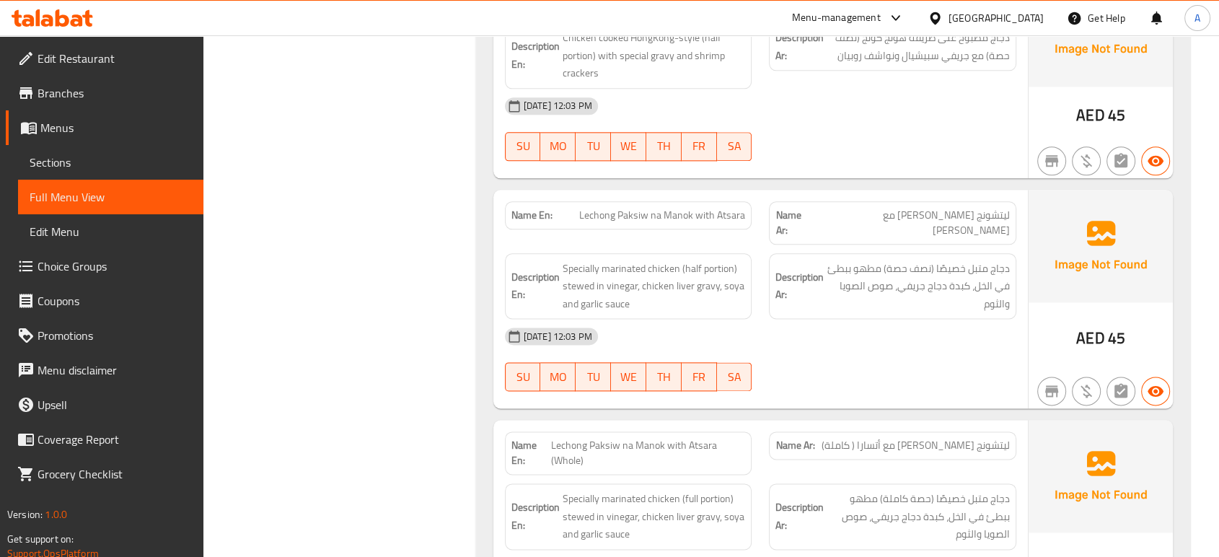
scroll to position [1837, 0]
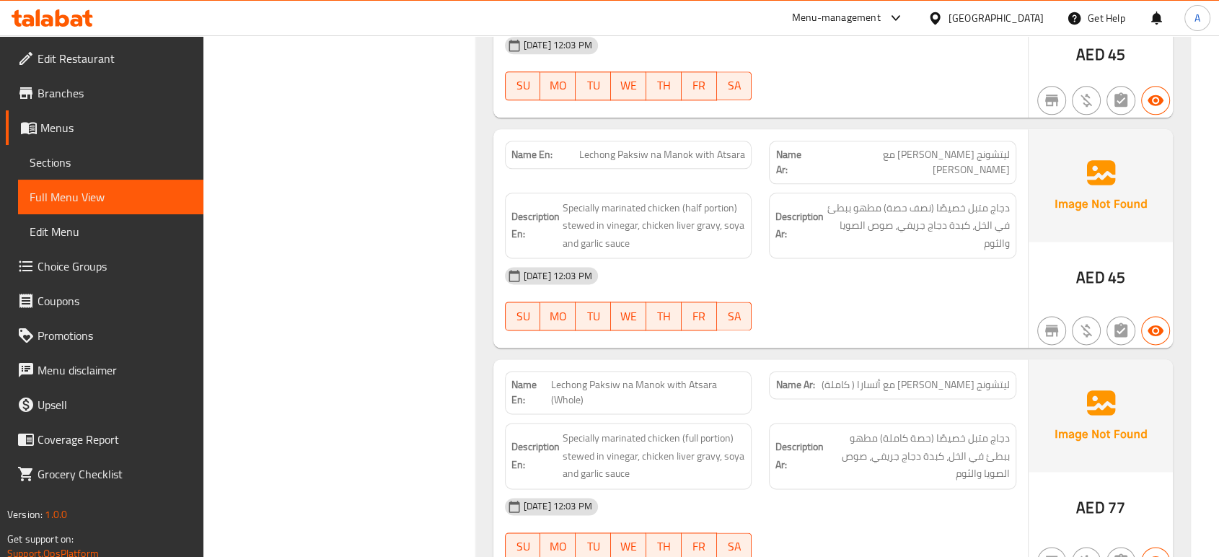
click at [800, 291] on div "20-08-2025 12:03 PM SU MO TU WE TH FR SA" at bounding box center [760, 298] width 529 height 81
click at [806, 210] on strong "Description Ar:" at bounding box center [799, 225] width 48 height 35
click at [821, 258] on div "[DATE] 12:03 PM" at bounding box center [760, 275] width 529 height 35
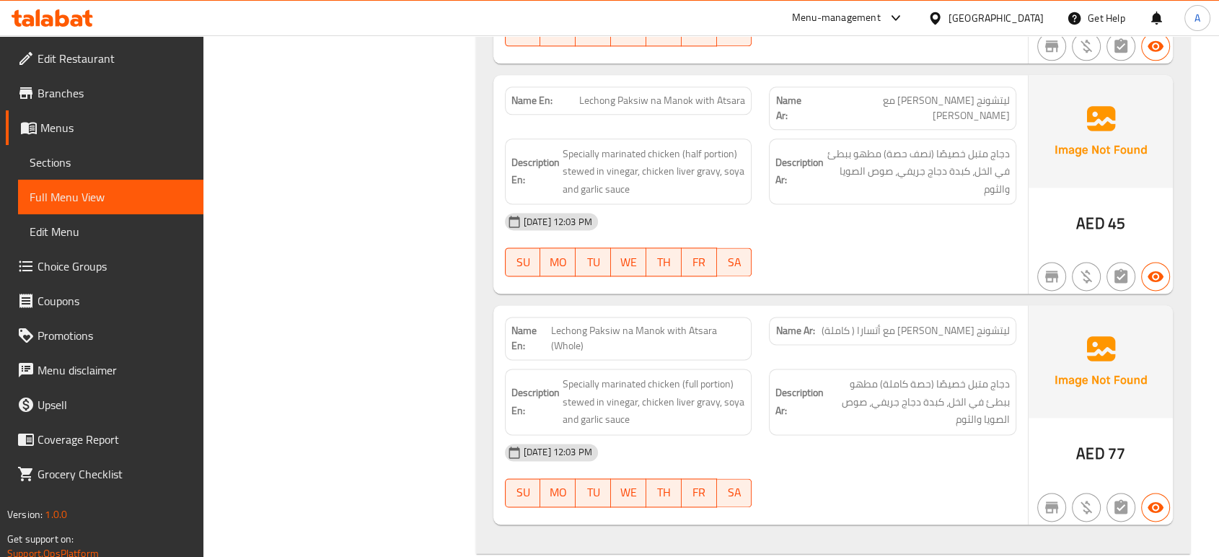
scroll to position [1891, 0]
click at [655, 324] on span "Lechong Paksiw na Manok with Atsara (Whole)" at bounding box center [648, 339] width 194 height 30
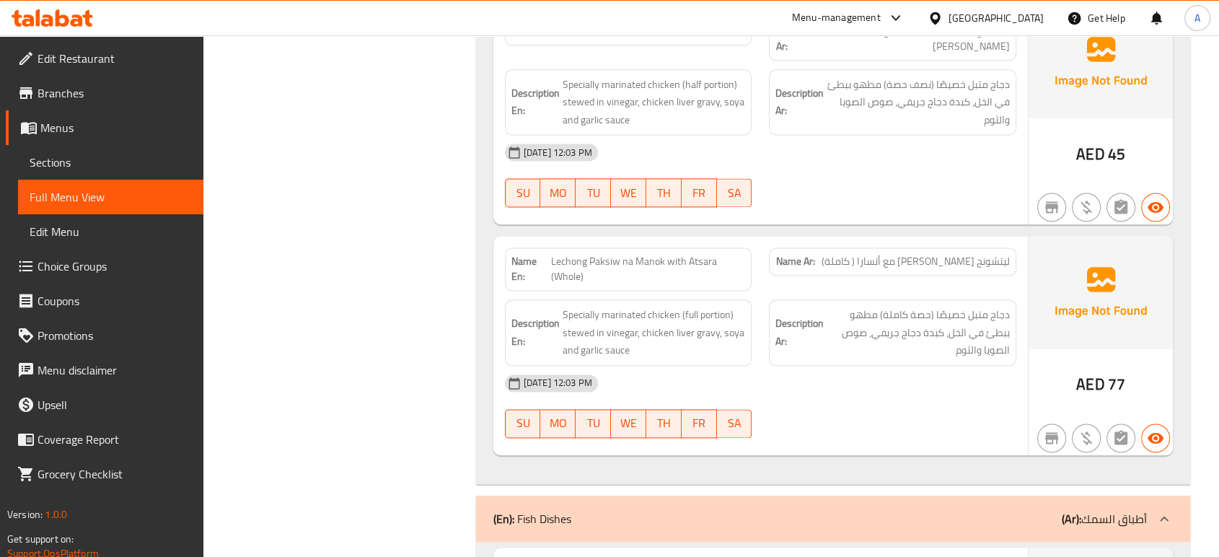
scroll to position [1961, 0]
click at [877, 383] on div "20-08-2025 12:03 PM SU MO TU WE TH FR SA" at bounding box center [760, 405] width 529 height 81
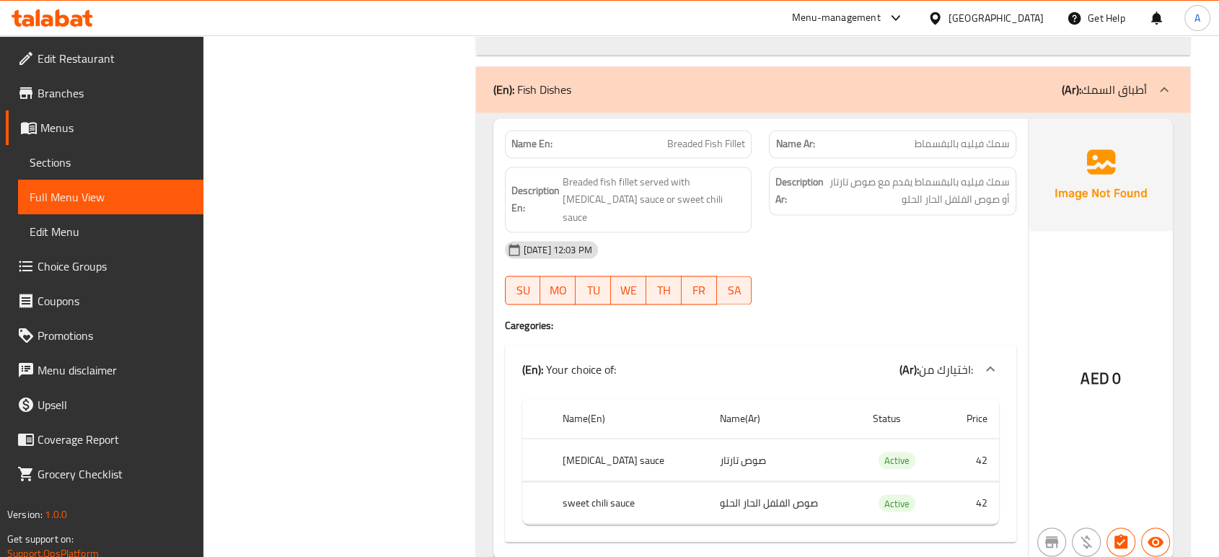
scroll to position [2392, 0]
type button "5"
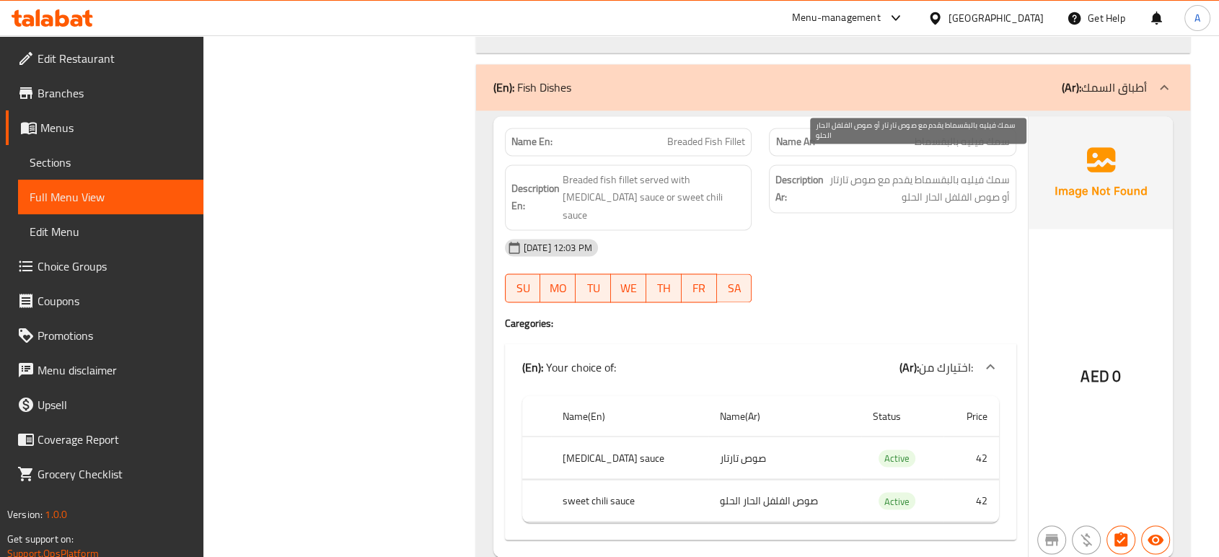
click at [937, 176] on span "سمك فيليه بالبقسماط يقدم مع صوص تارتار أو صوص الفلفل الحار الحلو" at bounding box center [917, 188] width 183 height 35
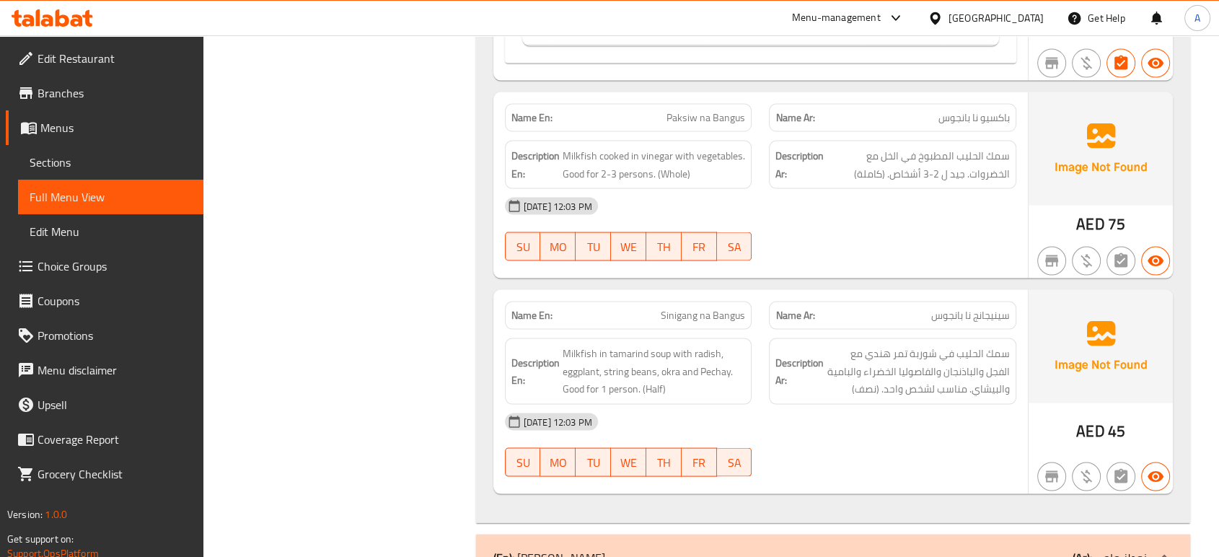
scroll to position [2878, 0]
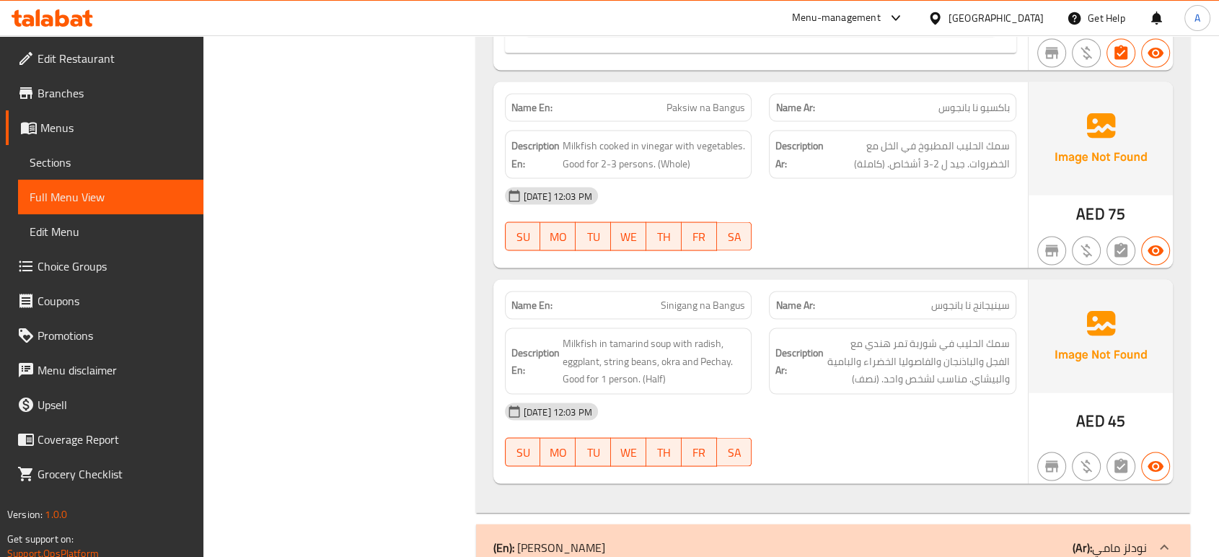
click at [577, 137] on span "Milkfish cooked in vinegar with vegetables. Good for 2-3 persons. (Whole)" at bounding box center [653, 154] width 183 height 35
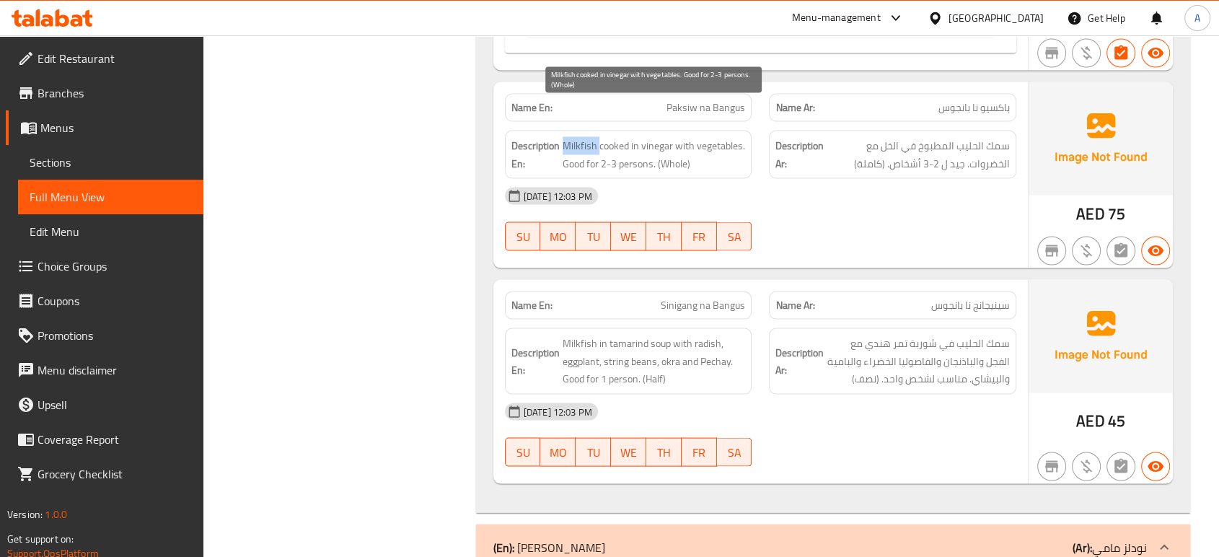
click at [577, 137] on span "Milkfish cooked in vinegar with vegetables. Good for 2-3 persons. (Whole)" at bounding box center [653, 154] width 183 height 35
copy span "Milkfish"
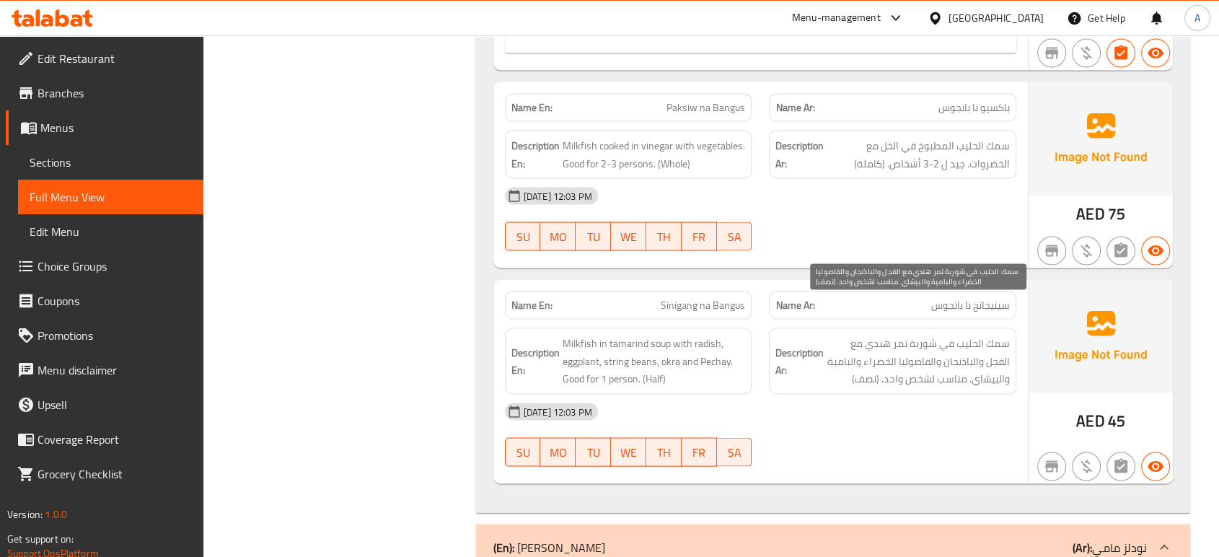
click at [867, 335] on span "سمك الحليب في شوربة تمر هندي مع الفجل والباذنجان والفاصوليا الخضراء والبامية وا…" at bounding box center [917, 361] width 183 height 53
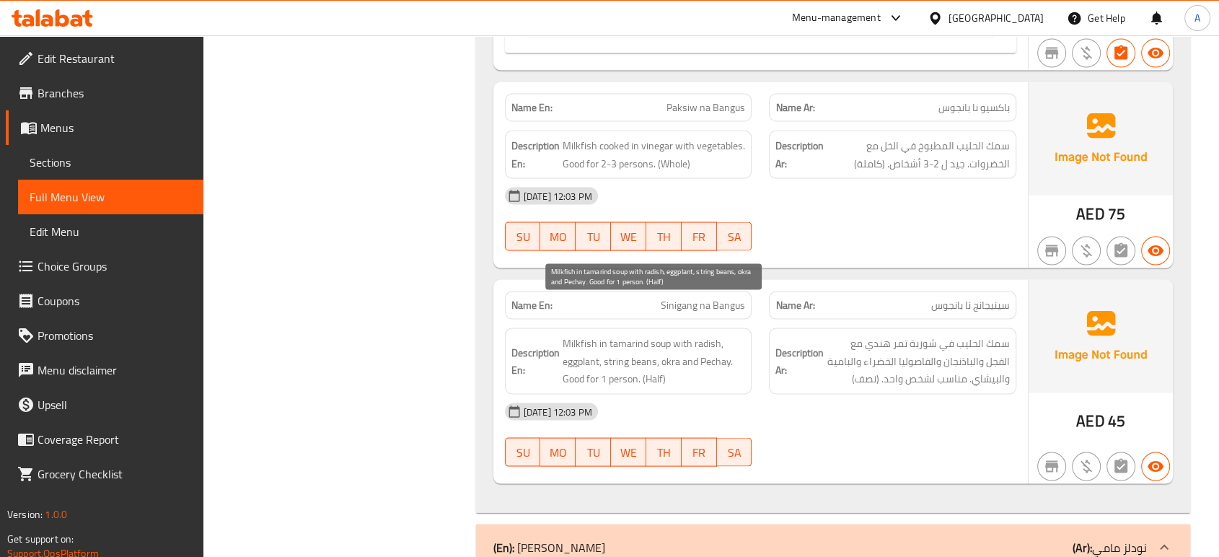
click at [617, 335] on span "Milkfish in tamarind soup with radish, eggplant, string beans, okra and Pechay.…" at bounding box center [653, 361] width 183 height 53
drag, startPoint x: 656, startPoint y: 331, endPoint x: 606, endPoint y: 331, distance: 50.5
click at [606, 335] on span "Milkfish in tamarind soup with radish, eggplant, string beans, okra and Pechay.…" at bounding box center [653, 361] width 183 height 53
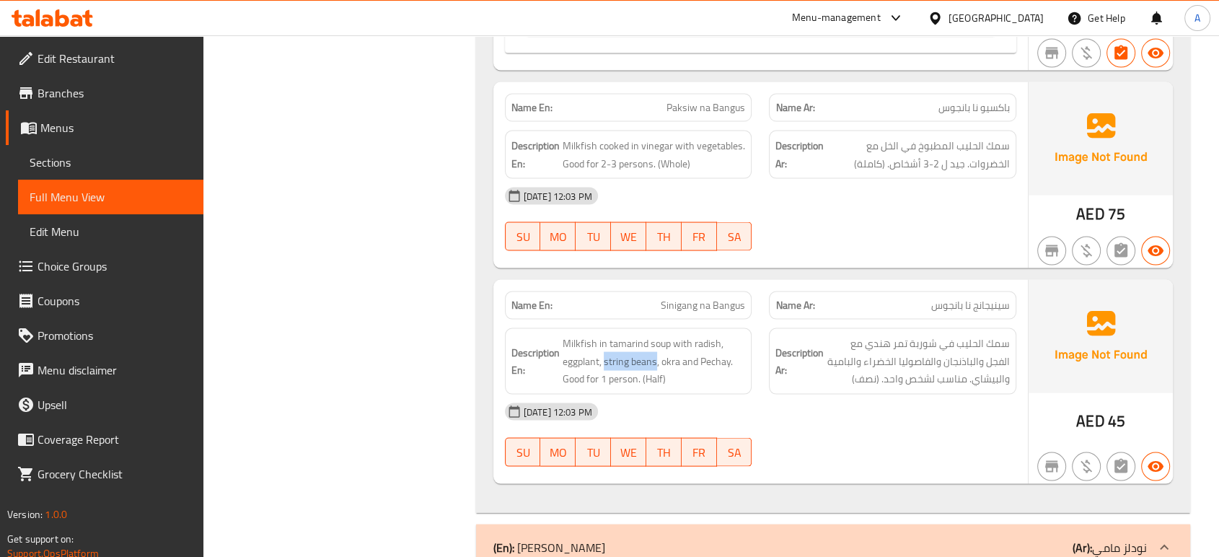
copy span "string beans"
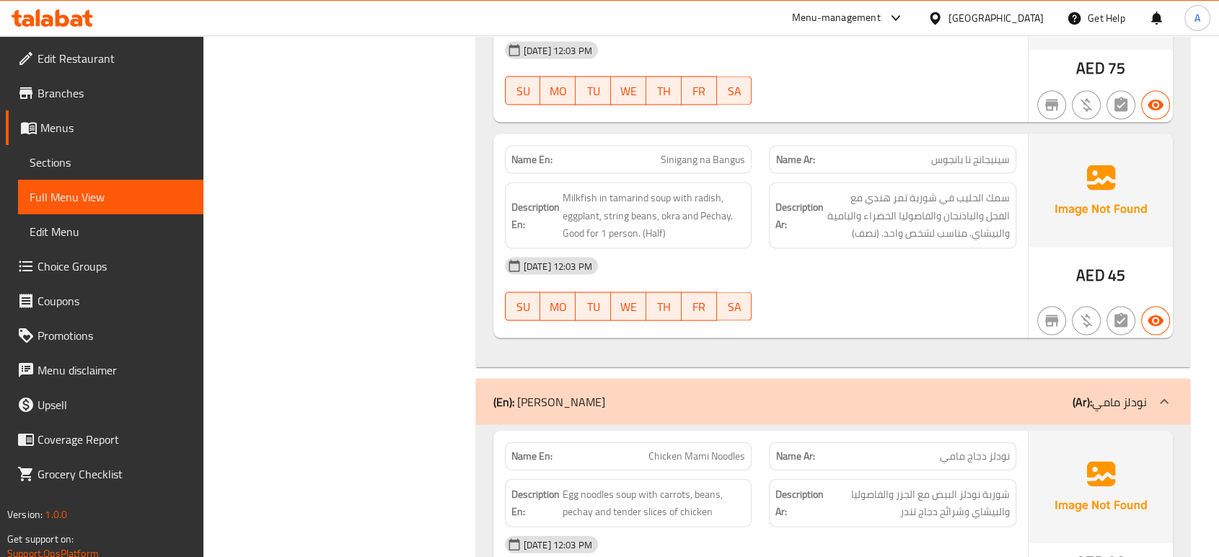
scroll to position [3118, 0]
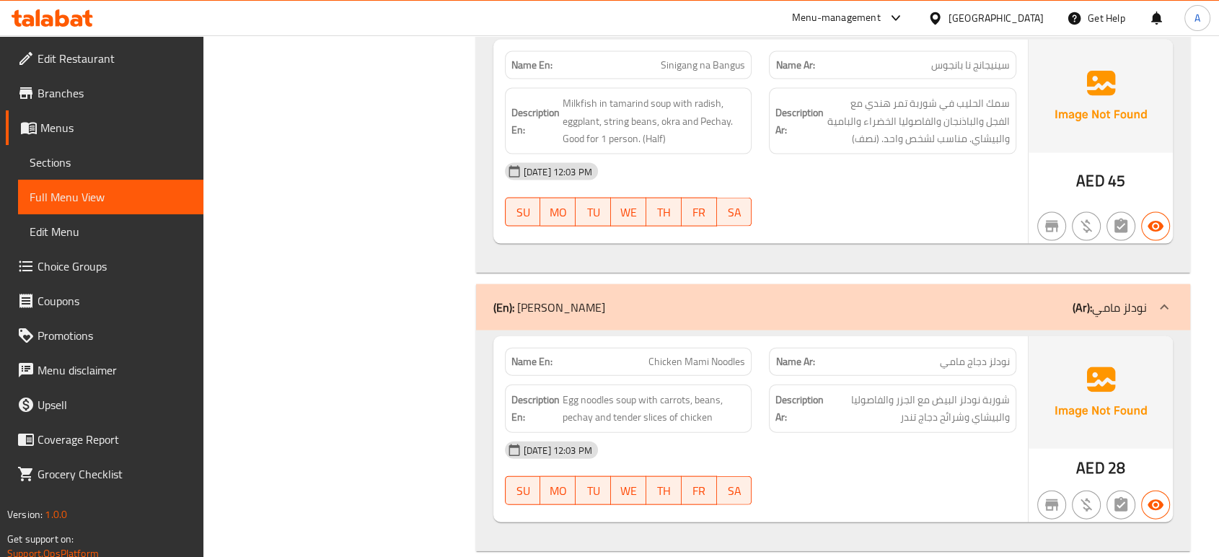
click at [934, 391] on span "شوربة نودلز البيض مع الجزر والفاصوليا والبيشاي وشرائح دجاج تندر" at bounding box center [917, 408] width 183 height 35
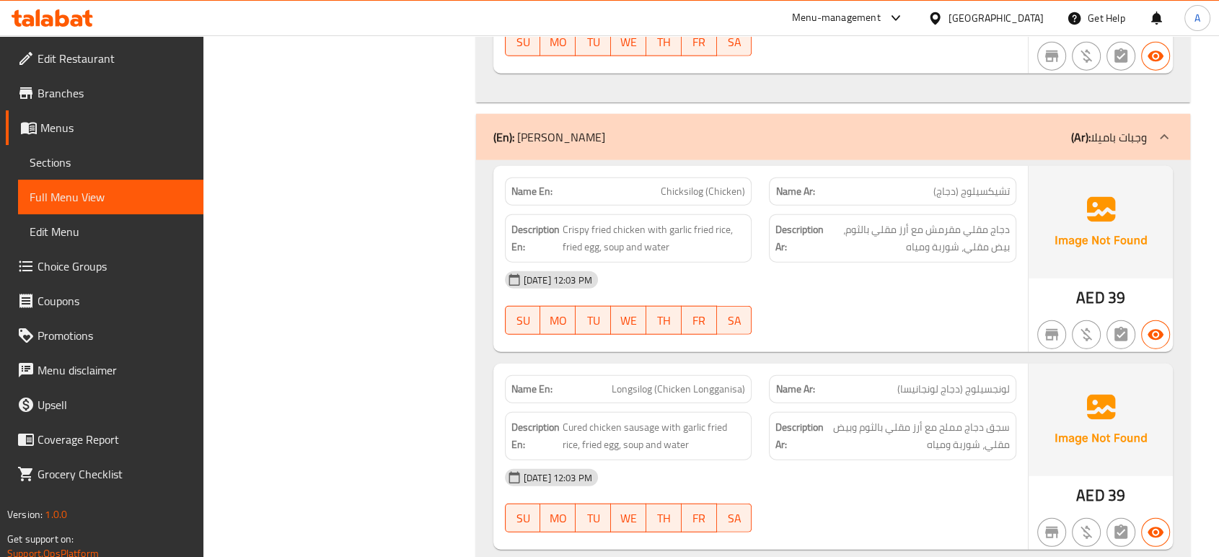
scroll to position [3604, 0]
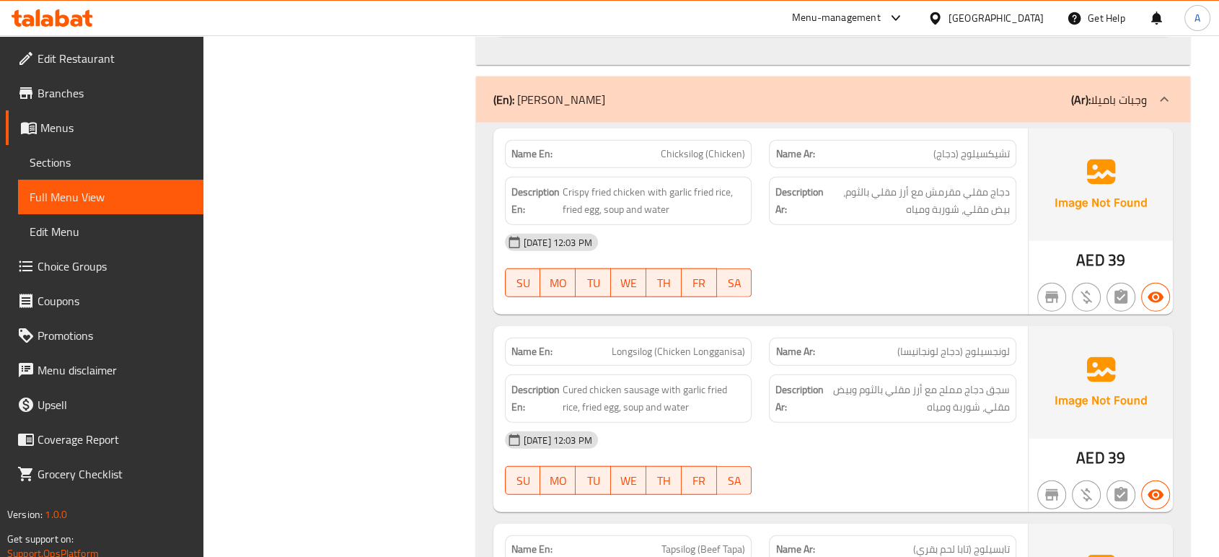
click at [707, 381] on span "Cured chicken sausage with garlic fried rice, fried egg, soup and water" at bounding box center [653, 398] width 183 height 35
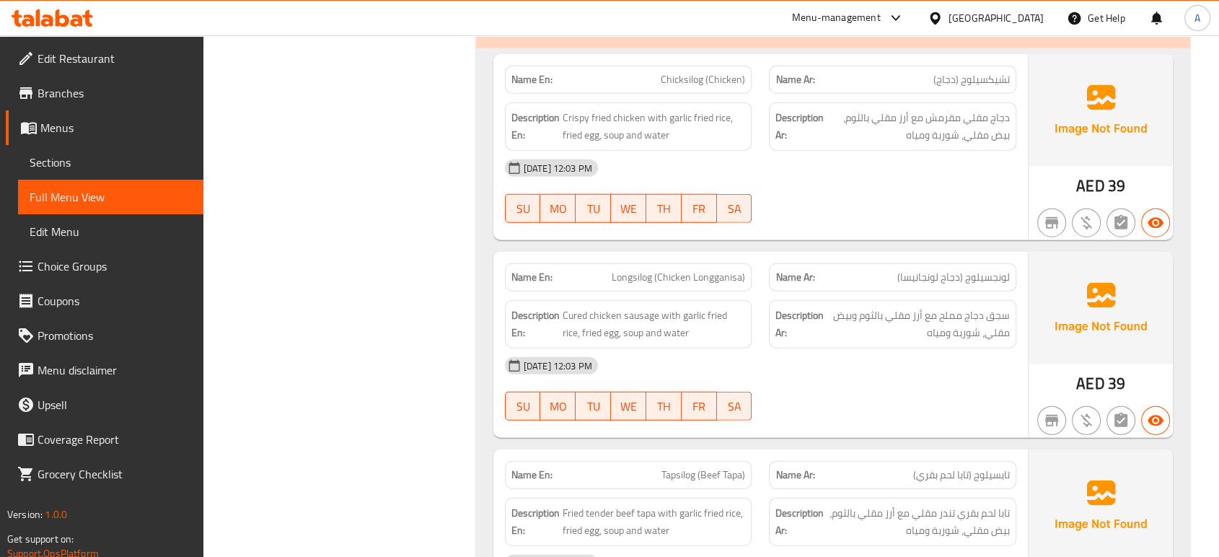
scroll to position [3764, 0]
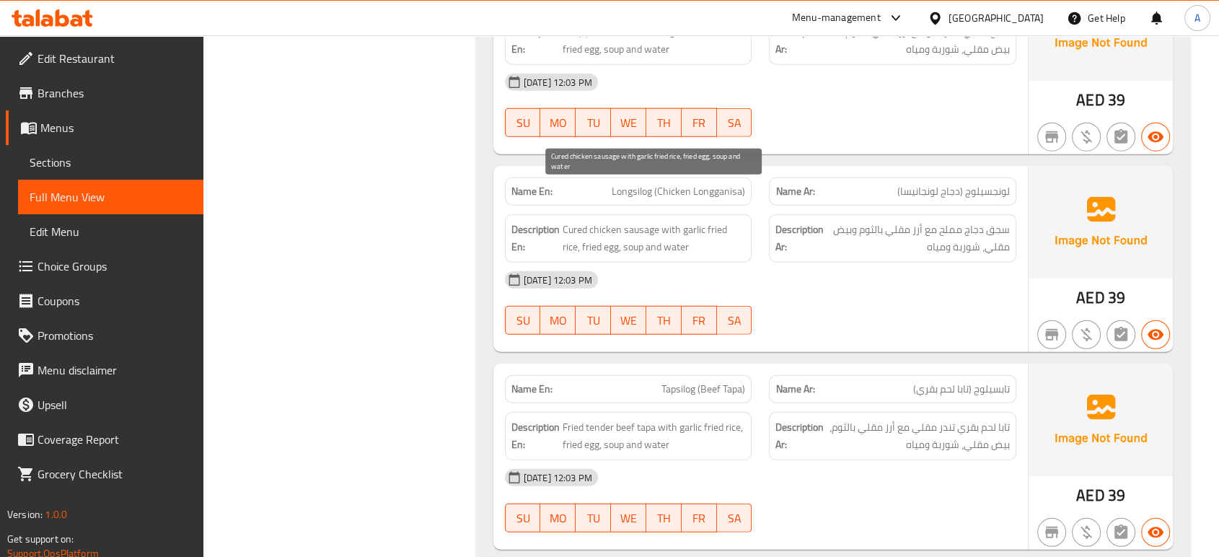
click at [565, 221] on span "Cured chicken sausage with garlic fried rice, fried egg, soup and water" at bounding box center [653, 238] width 183 height 35
copy span "Cured"
click at [634, 221] on span "Cured chicken sausage with garlic fried rice, fried egg, soup and water" at bounding box center [653, 238] width 183 height 35
drag, startPoint x: 658, startPoint y: 196, endPoint x: 564, endPoint y: 194, distance: 93.8
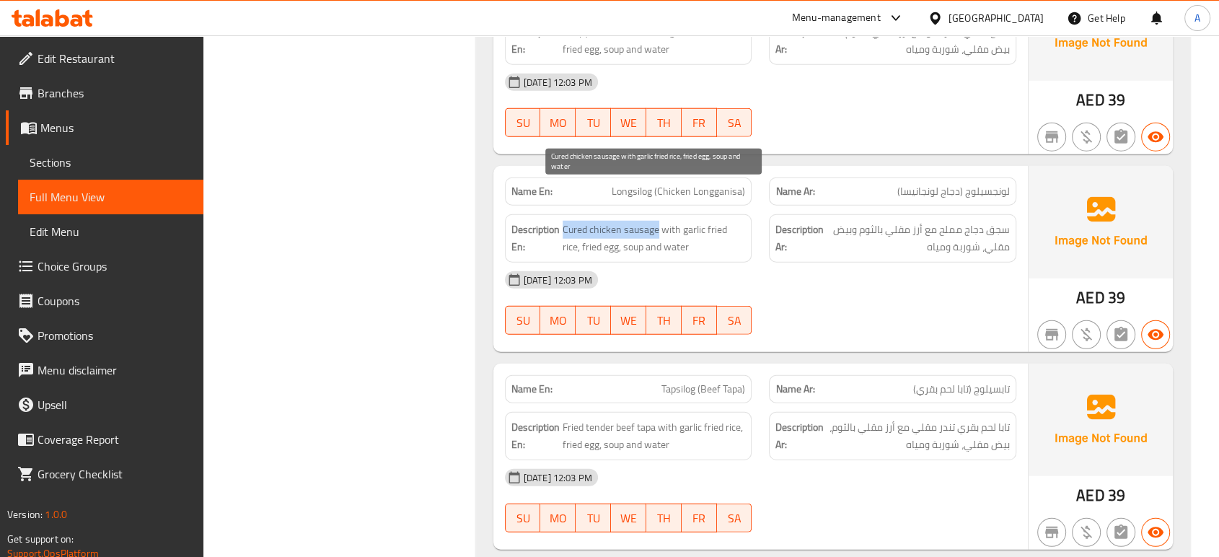
click at [564, 221] on span "Cured chicken sausage with garlic fried rice, fried egg, soup and water" at bounding box center [653, 238] width 183 height 35
copy span "Cured chicken sausage"
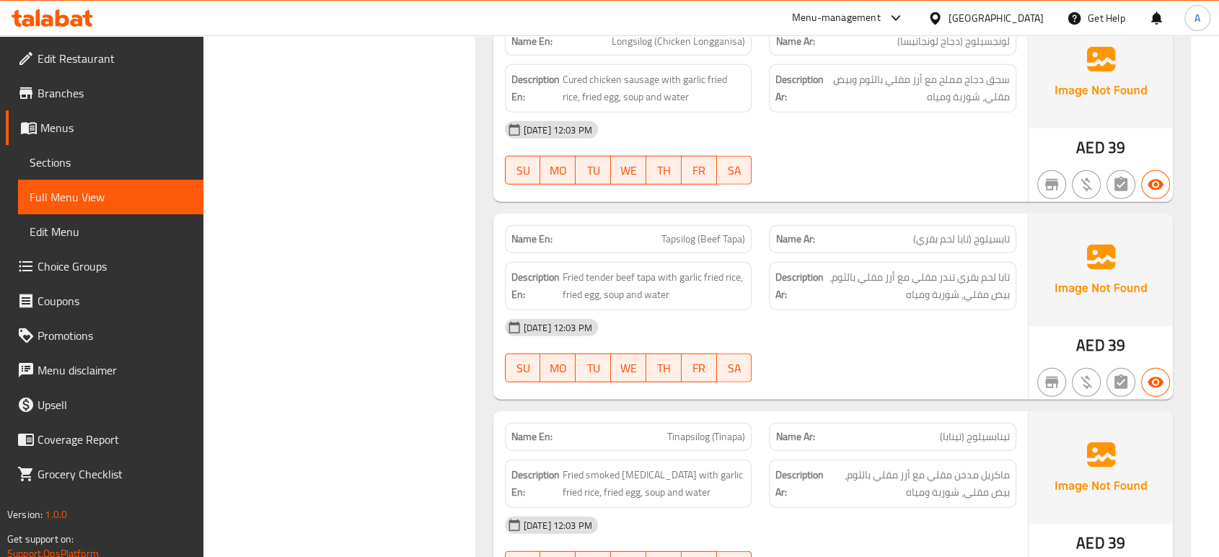
scroll to position [3924, 0]
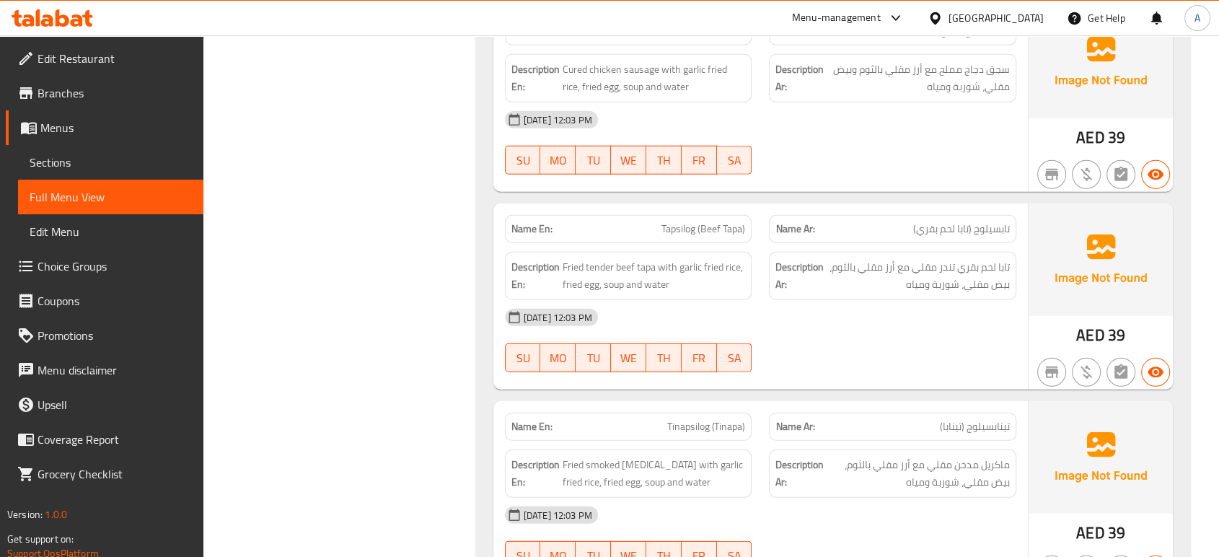
copy span "Tapa"
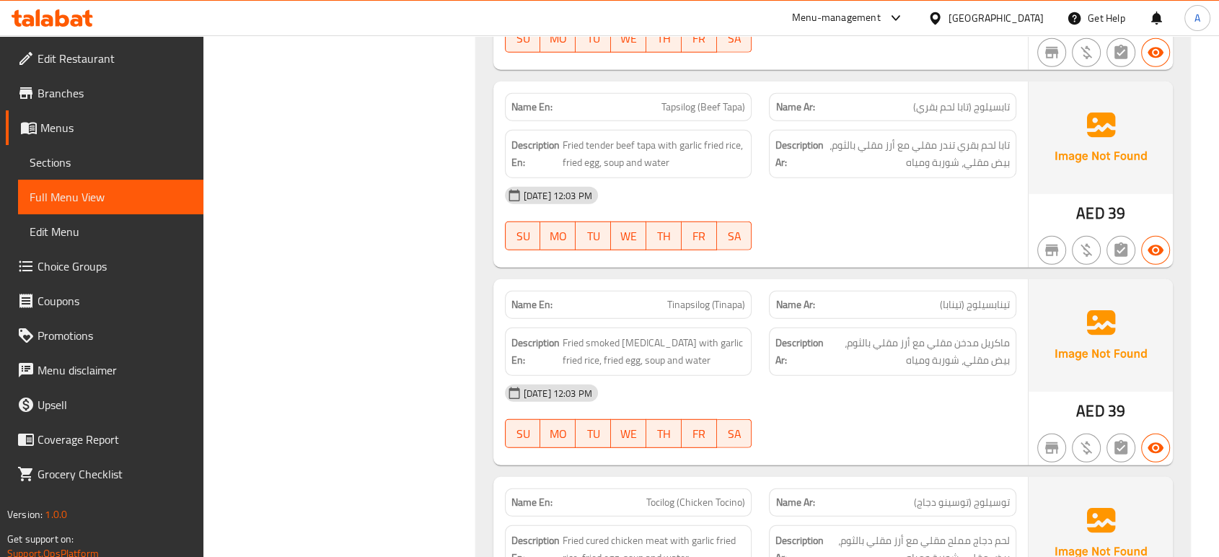
scroll to position [4048, 0]
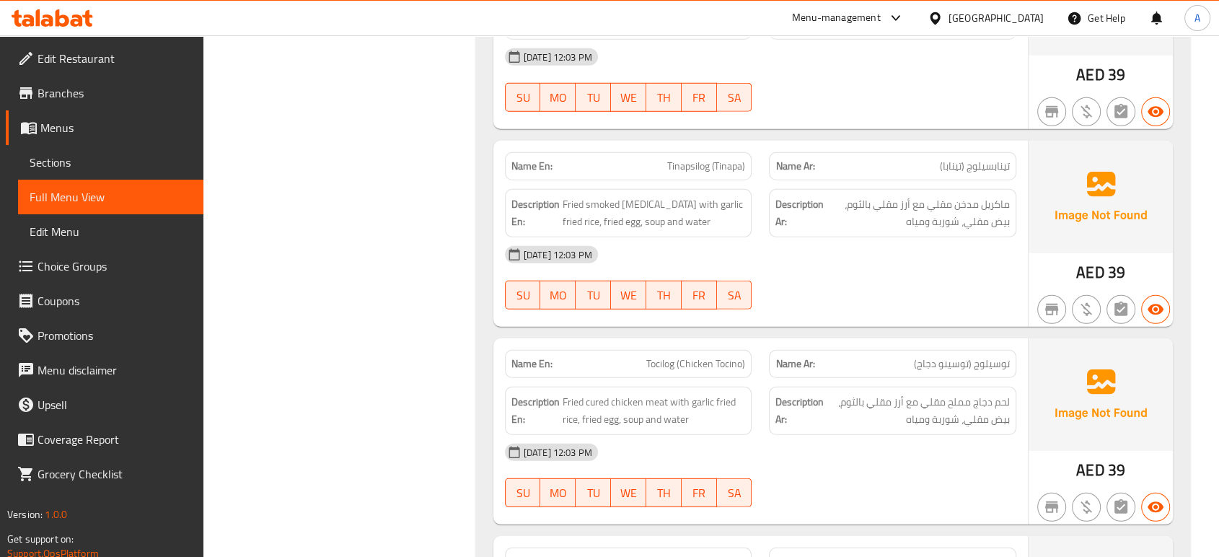
scroll to position [4186, 0]
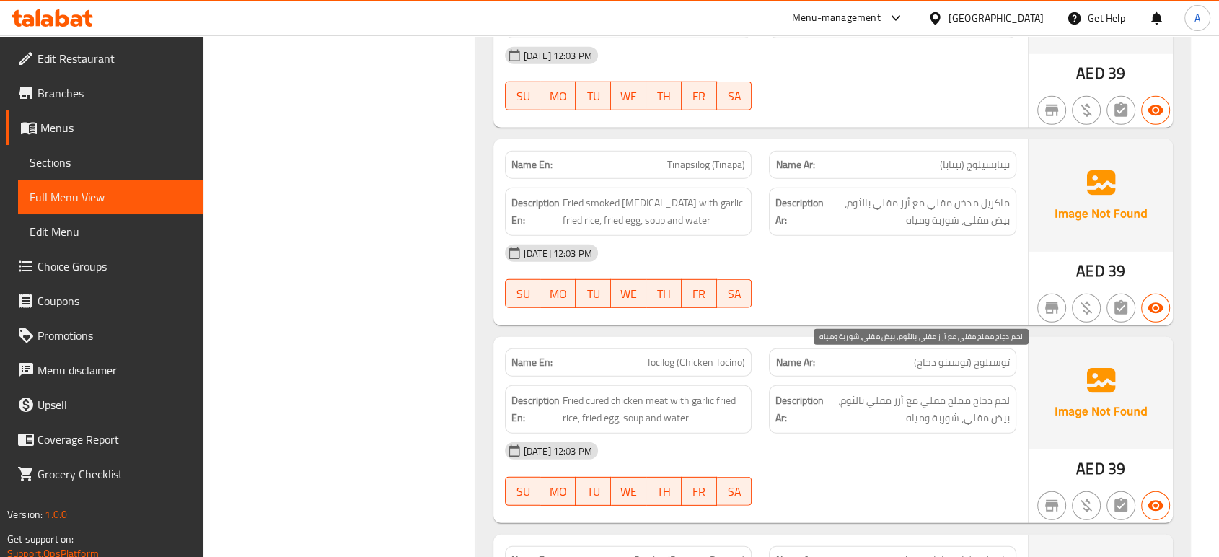
click at [872, 392] on span "لحم دجاج مملح مقلي مع أرز مقلي بالثوم، بيض مقلي، شوربة ومياه" at bounding box center [917, 409] width 183 height 35
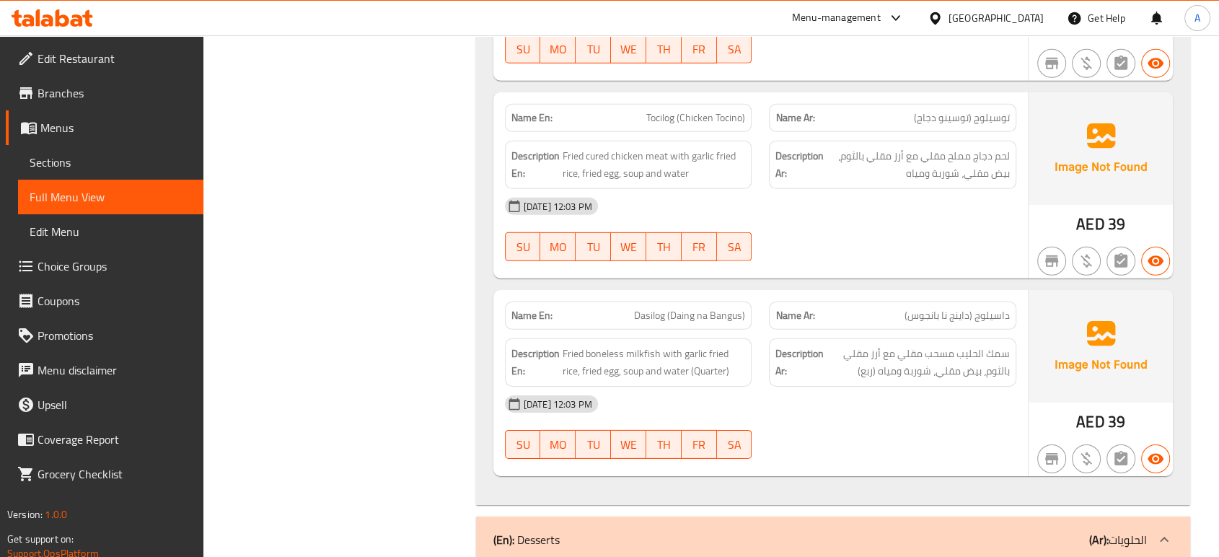
scroll to position [4506, 0]
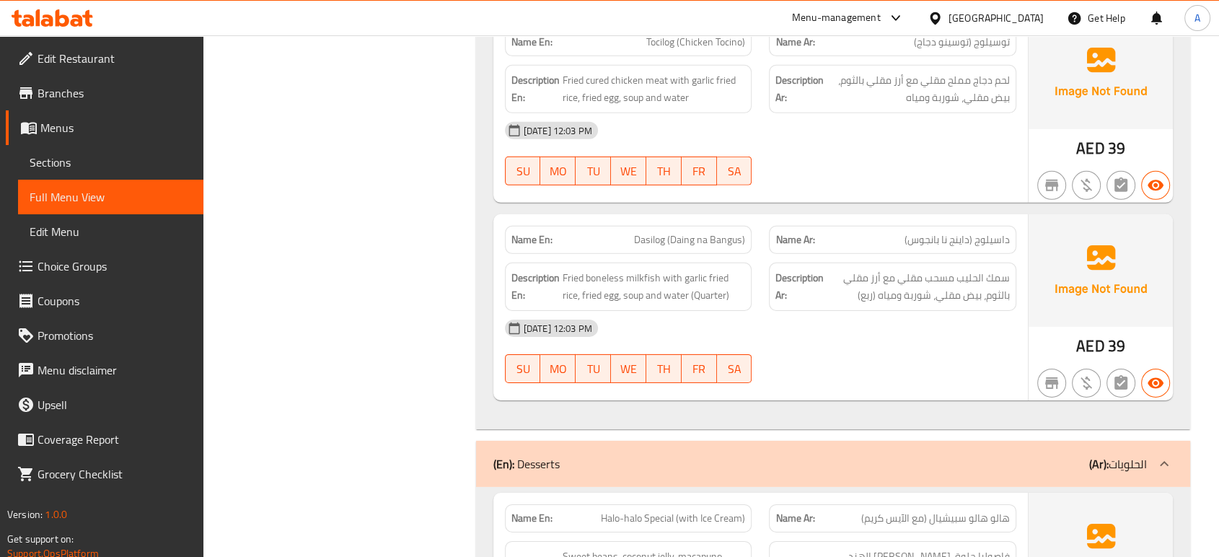
click at [984, 269] on span "سمك الحليب مسحب مقلي مع أرز مقلي بالثوم، بيض مقلي، شوربة ومياه (ربع)" at bounding box center [917, 286] width 183 height 35
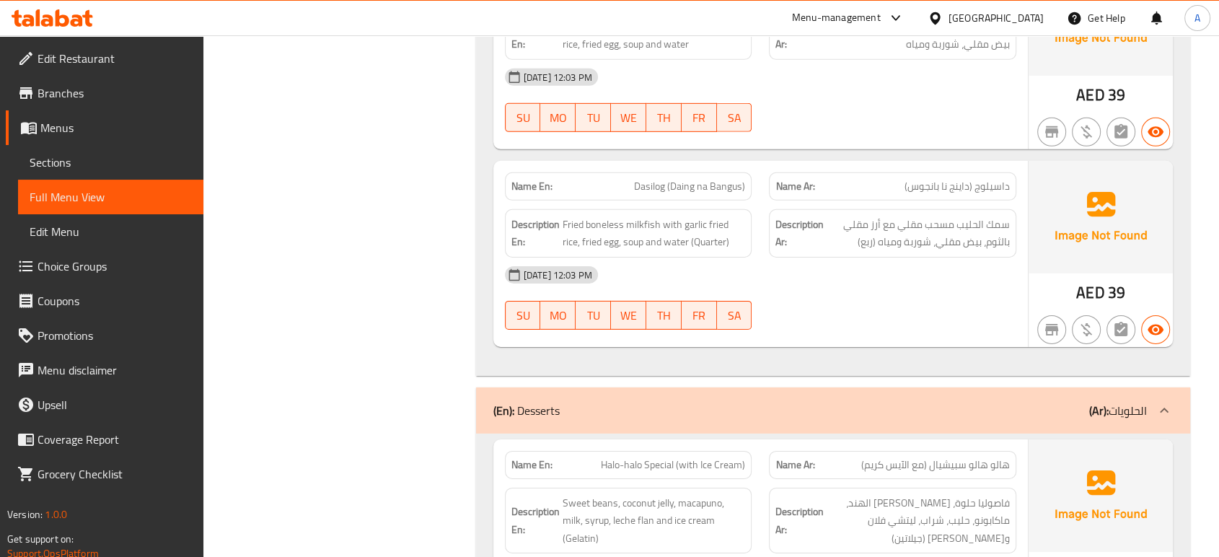
scroll to position [4586, 0]
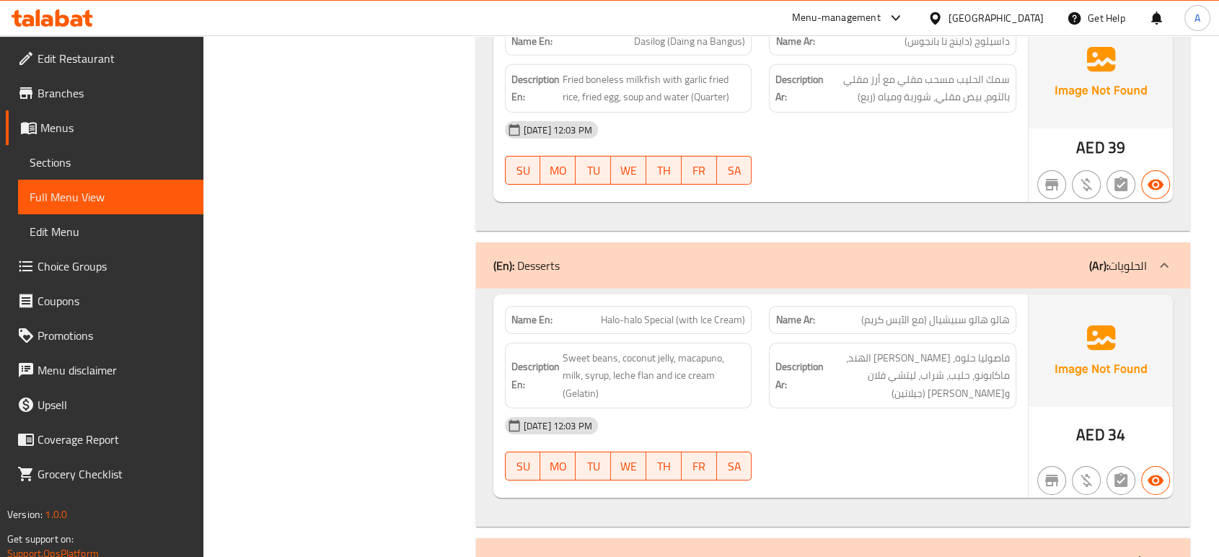
scroll to position [4827, 0]
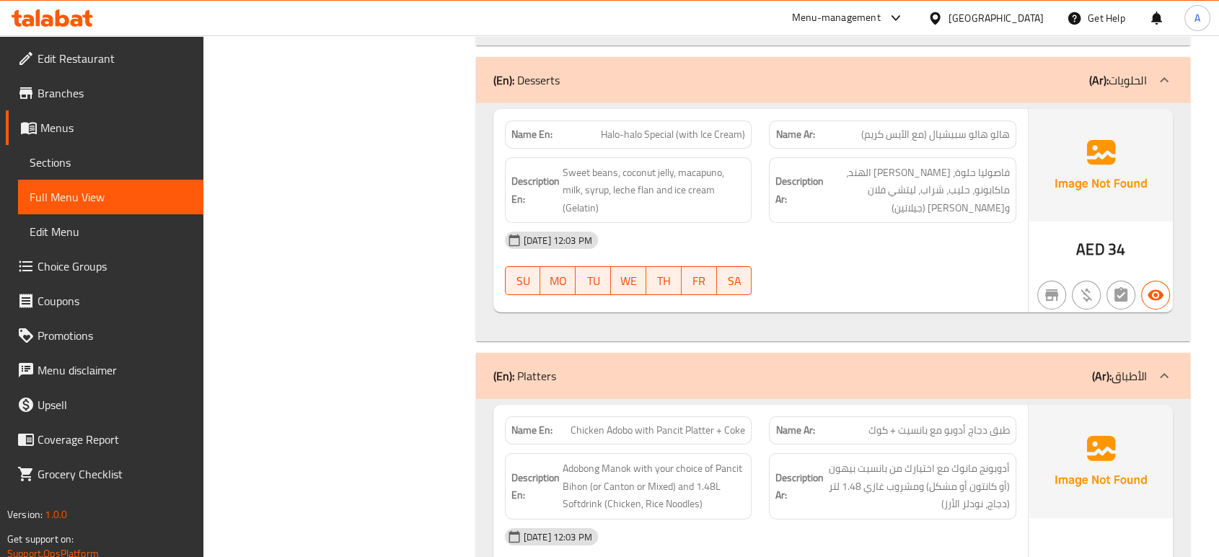
scroll to position [5067, 0]
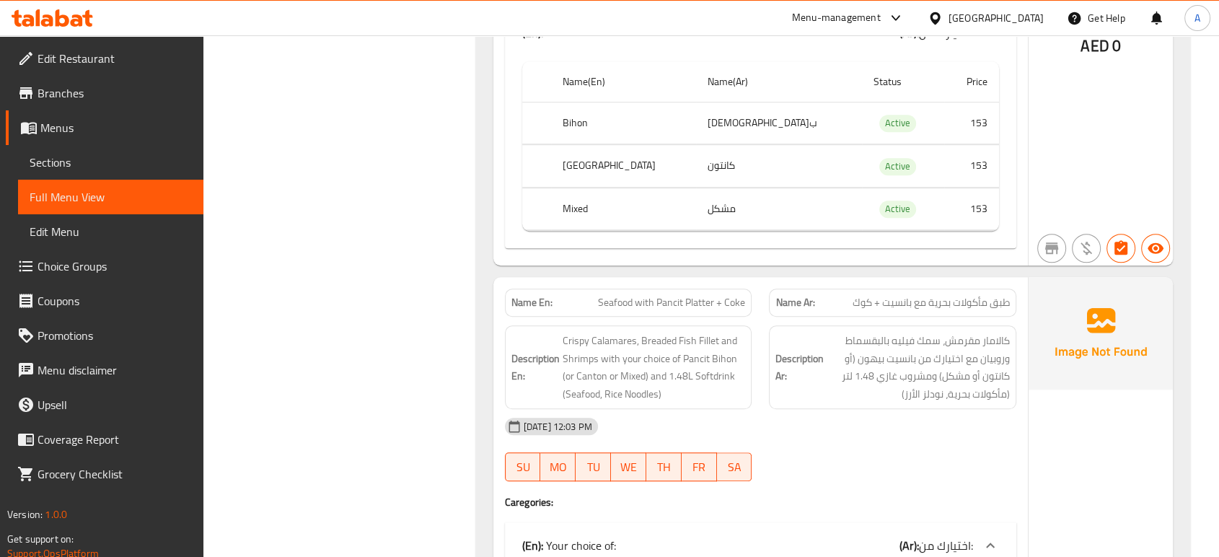
scroll to position [6629, 0]
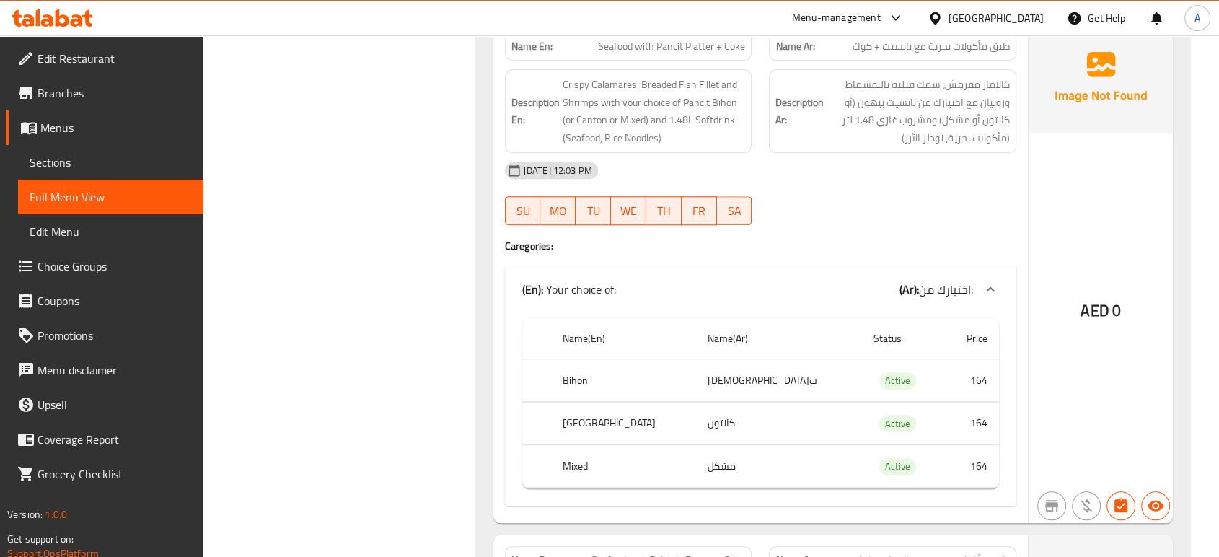
scroll to position [6870, 0]
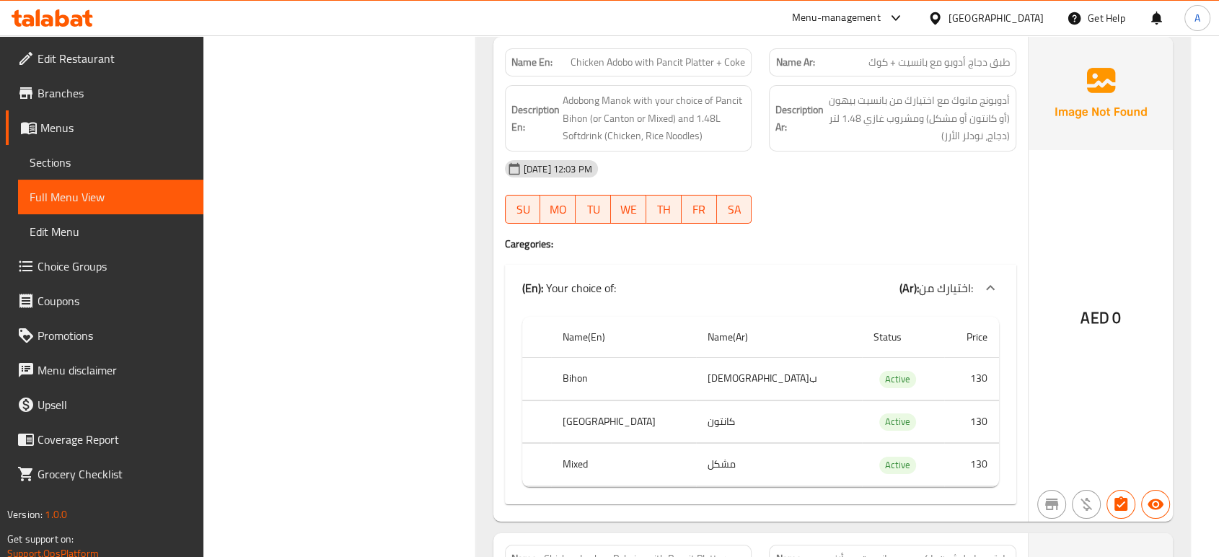
scroll to position [5220, 0]
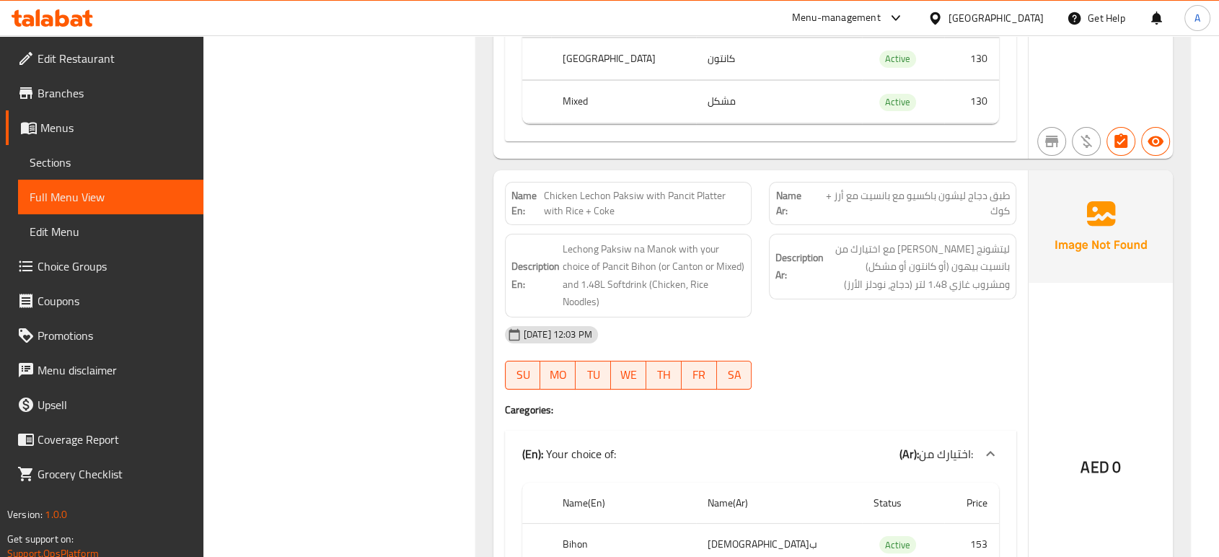
scroll to position [5700, 0]
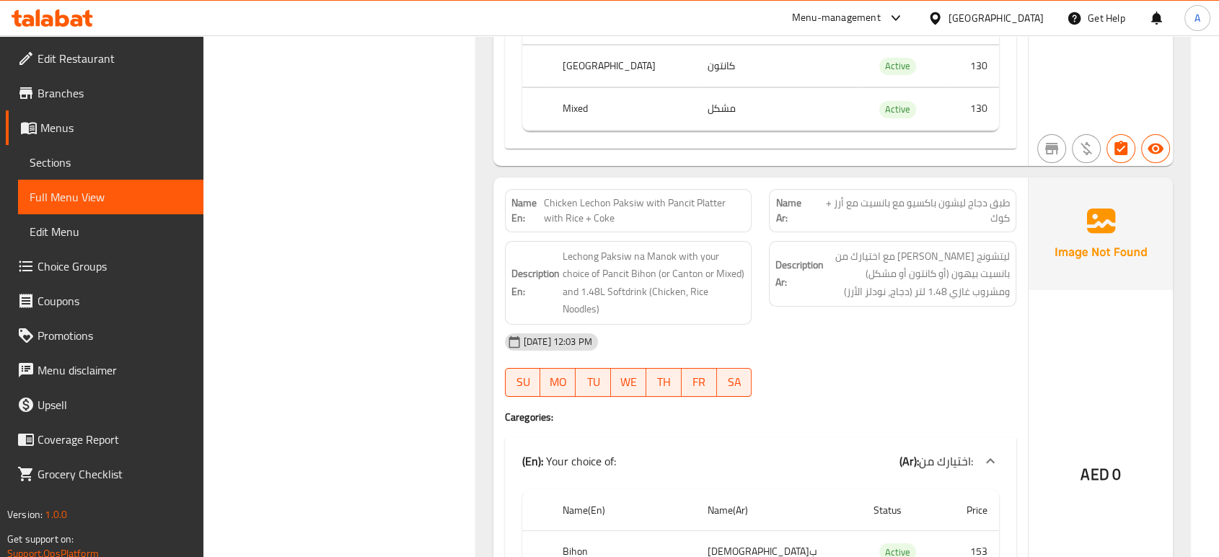
scroll to position [5620, 0]
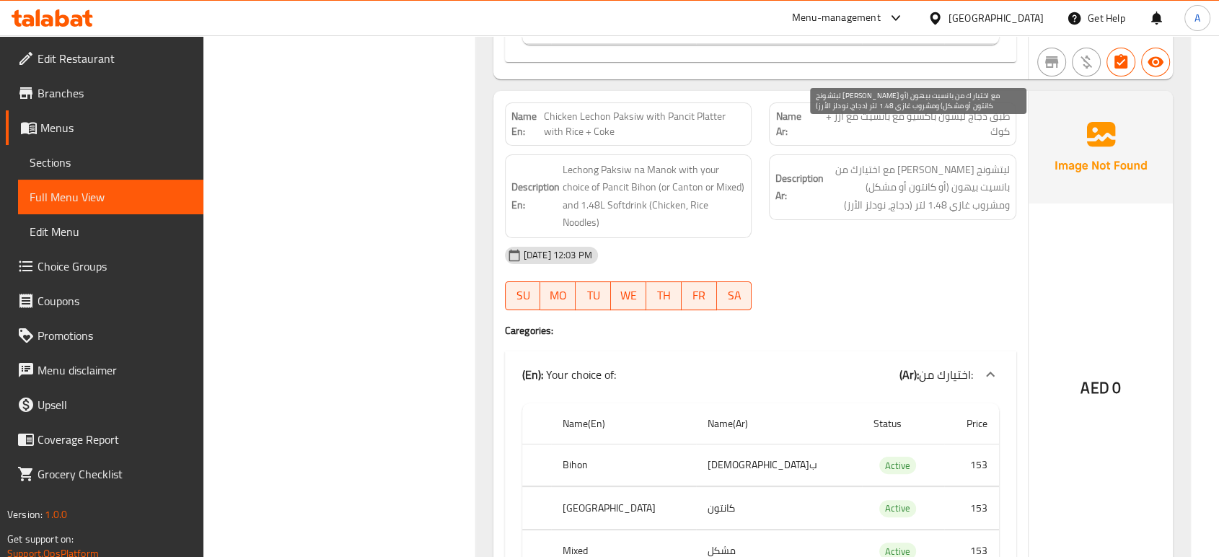
scroll to position [5700, 0]
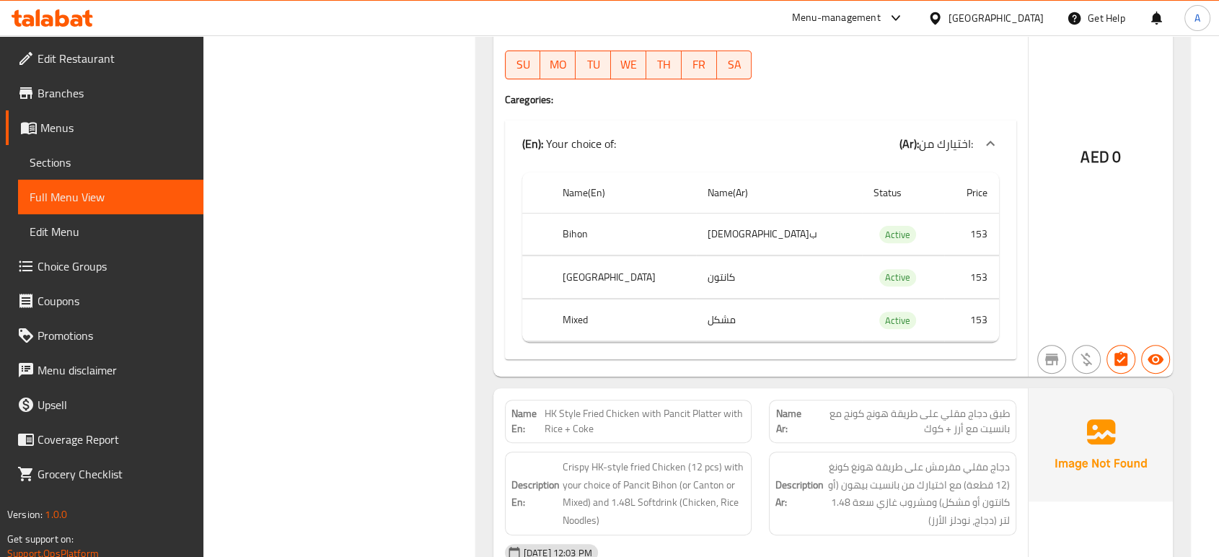
scroll to position [5939, 0]
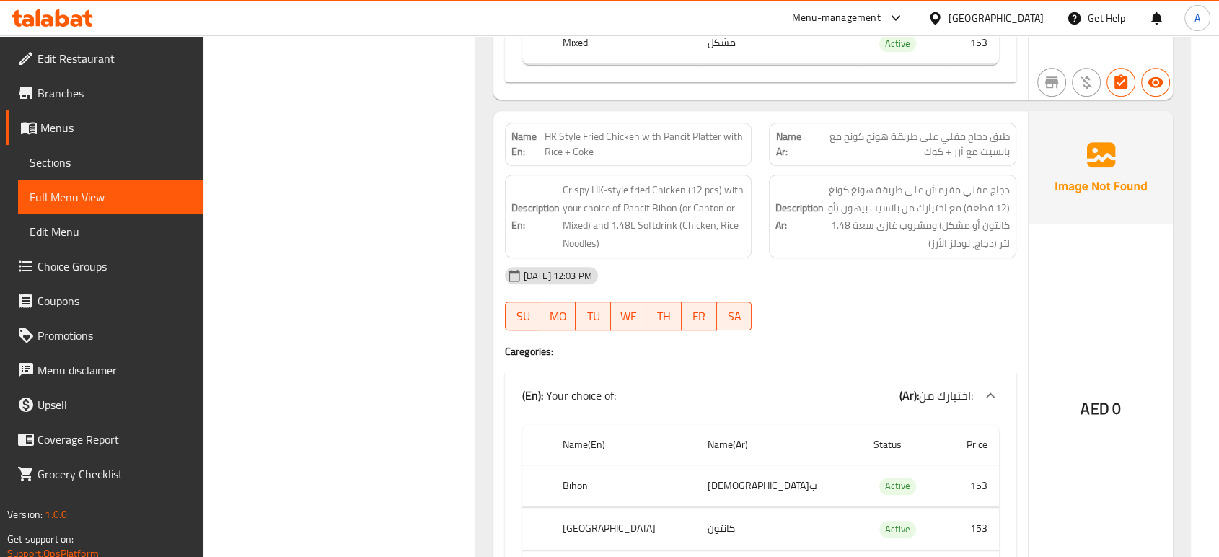
scroll to position [6179, 0]
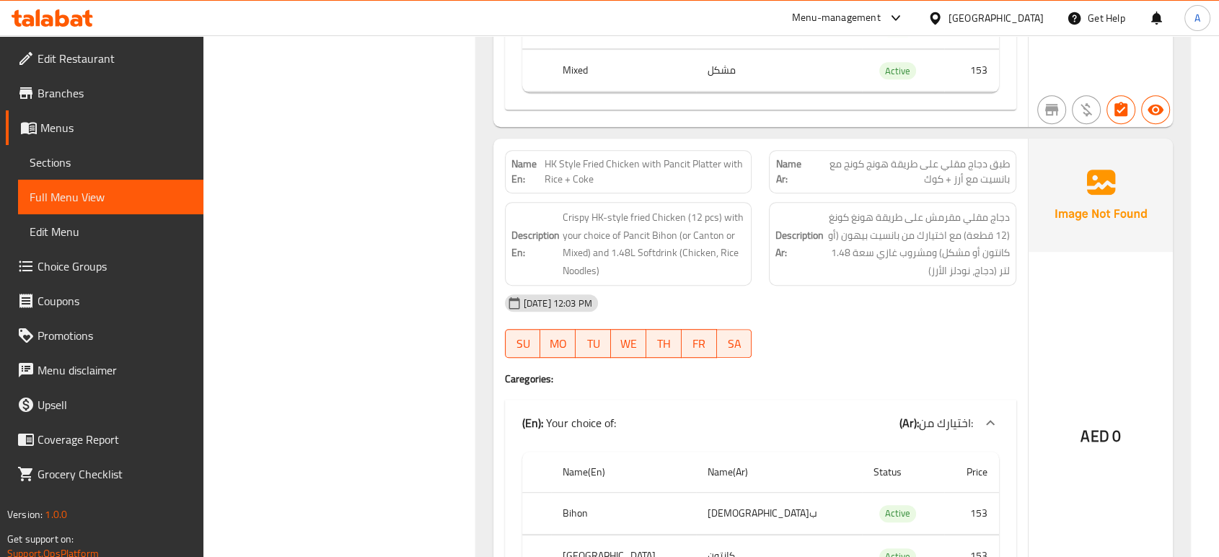
drag, startPoint x: 803, startPoint y: 275, endPoint x: 796, endPoint y: 273, distance: 7.8
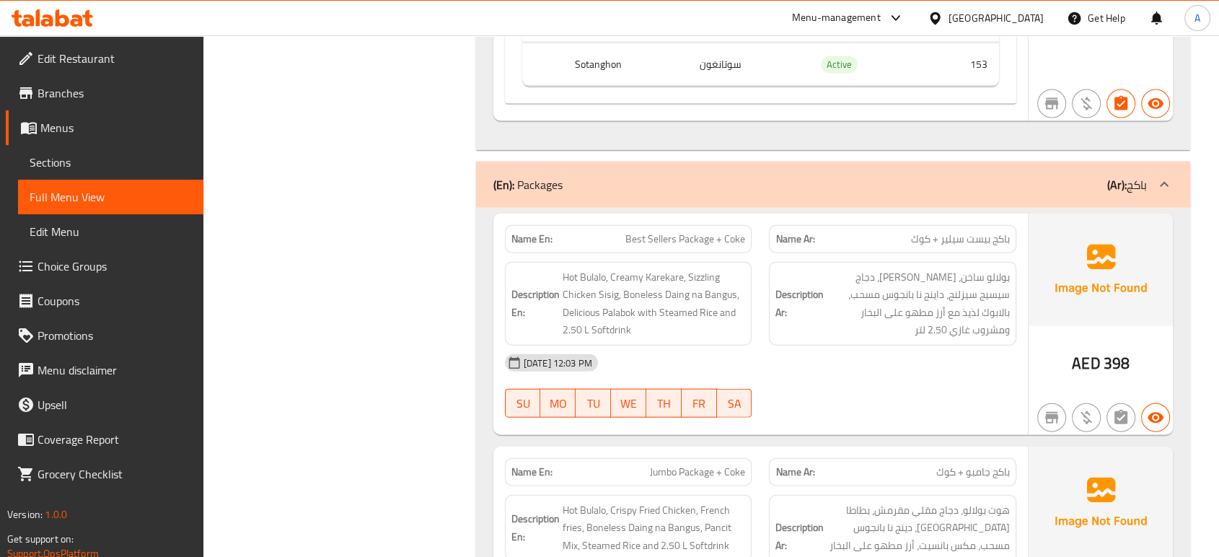
scroll to position [8724, 0]
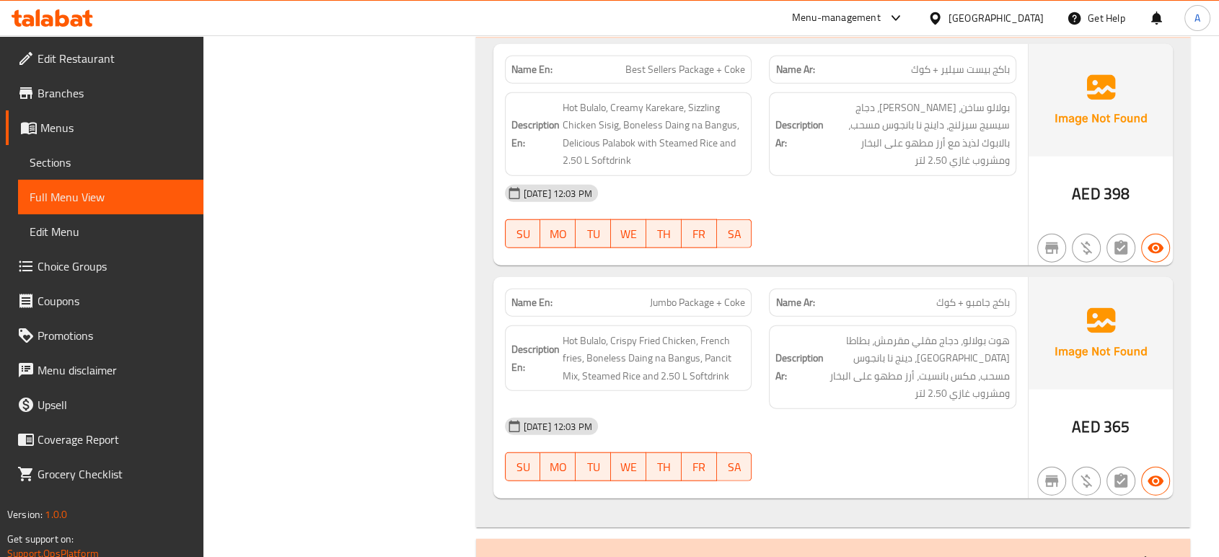
scroll to position [8881, 0]
click at [650, 331] on span "Hot Bulalo, Crispy Fried Chicken, French fries, Boneless Daing na Bangus, Panci…" at bounding box center [653, 357] width 183 height 53
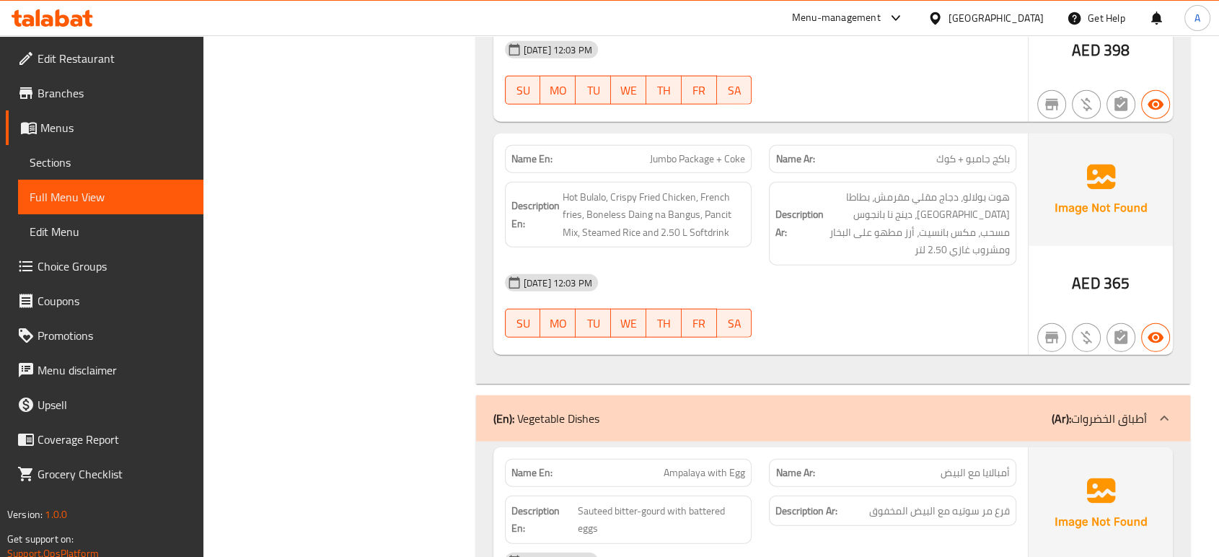
scroll to position [9025, 0]
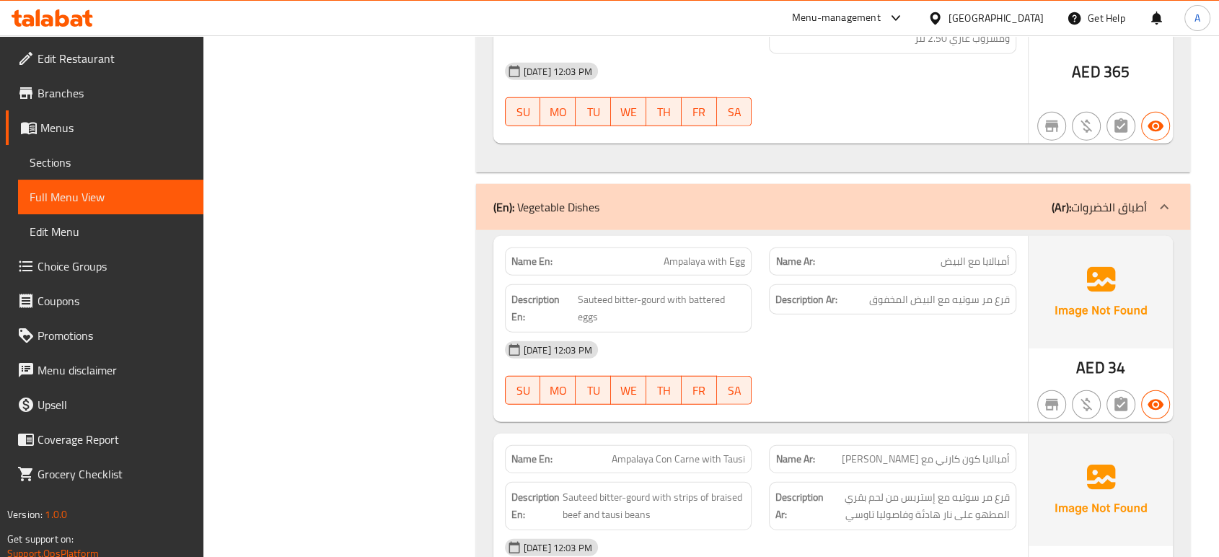
scroll to position [9235, 0]
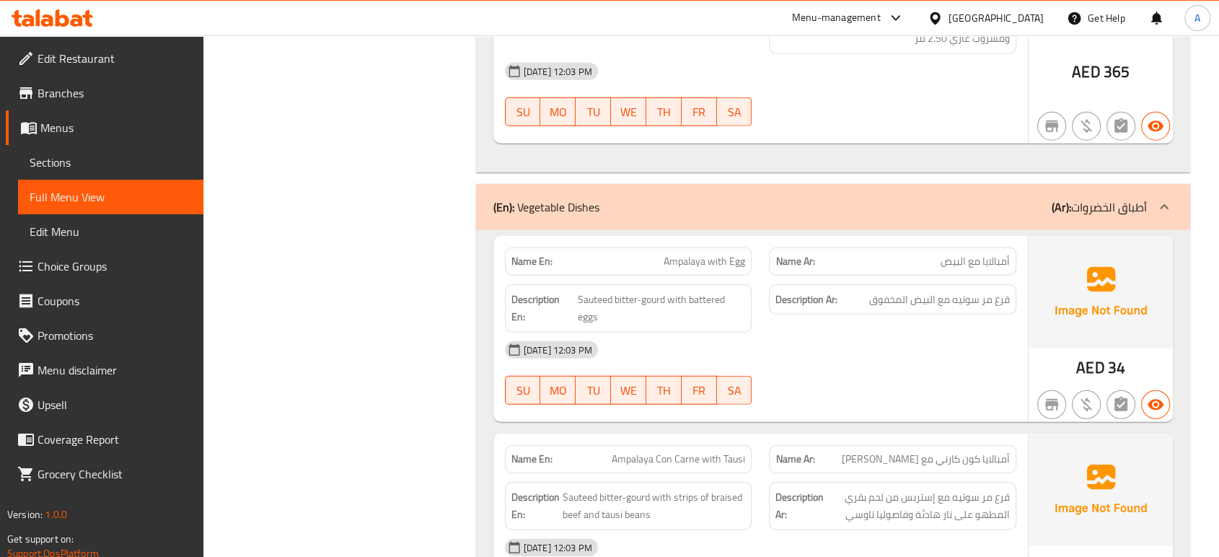
click at [708, 291] on span "Sauteed bitter-gourd with battered eggs" at bounding box center [662, 308] width 168 height 35
copy span "battered"
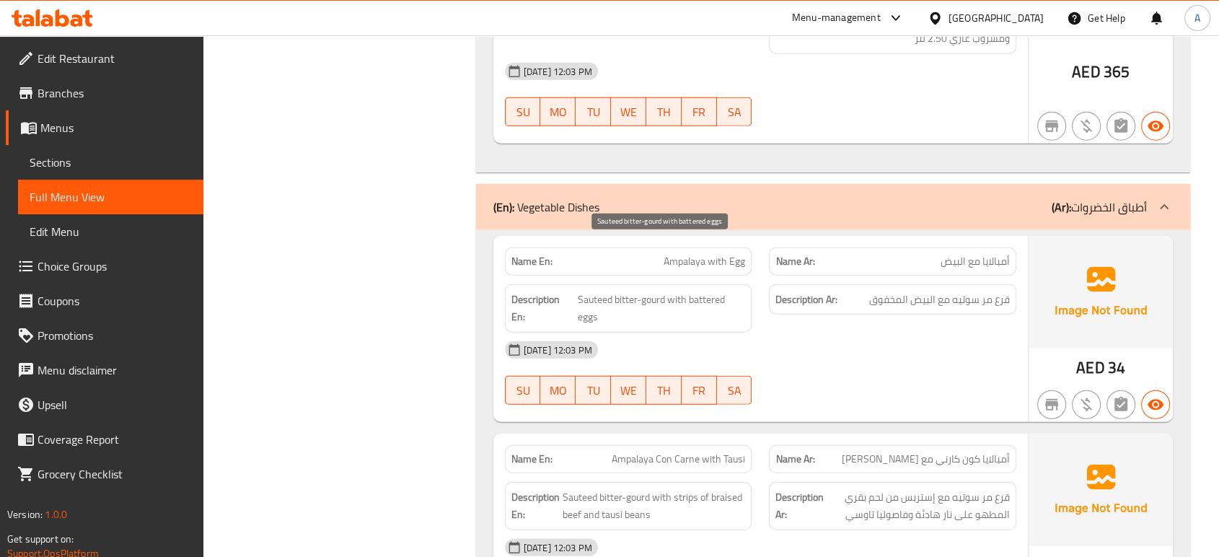
click at [681, 291] on span "Sauteed bitter-gourd with battered eggs" at bounding box center [662, 308] width 168 height 35
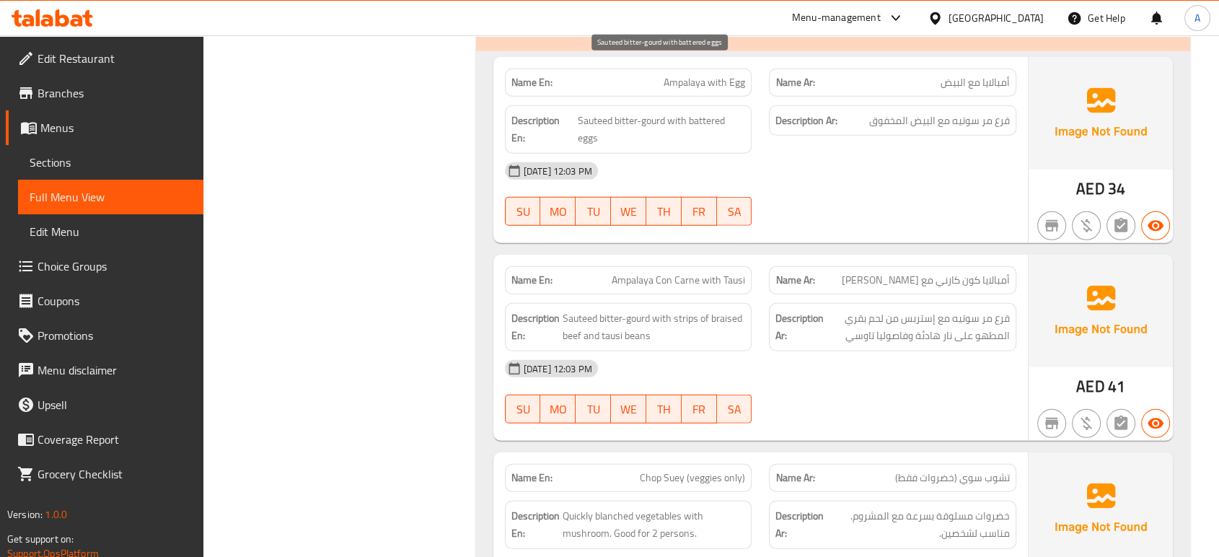
scroll to position [9415, 0]
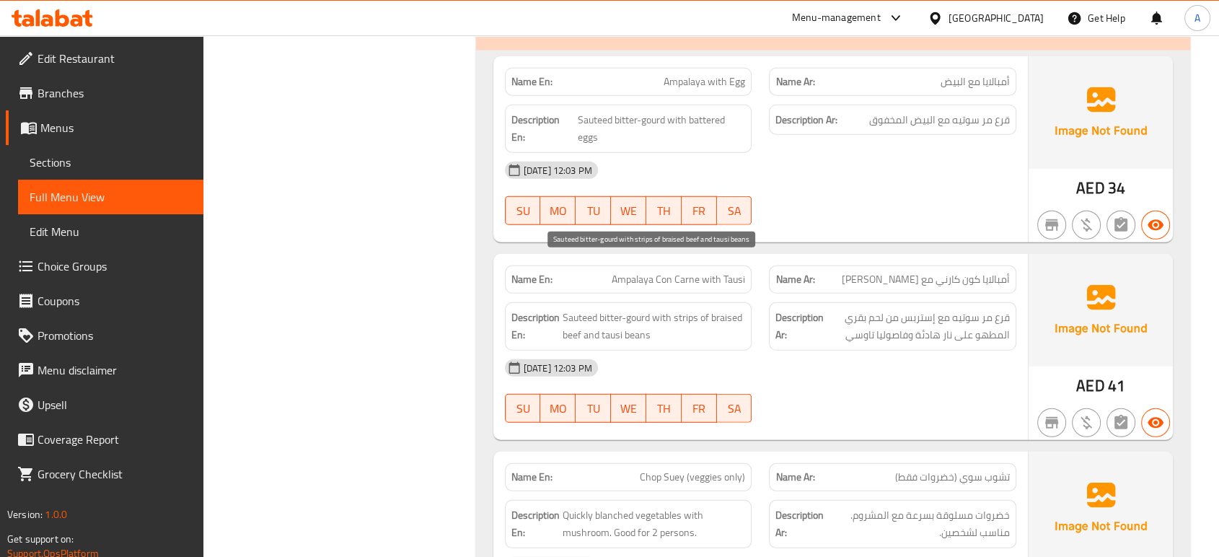
click at [729, 309] on span "Sauteed bitter-gourd with strips of braised beef and tausi beans" at bounding box center [653, 326] width 183 height 35
copy span "braised"
click at [637, 309] on span "Sauteed bitter-gourd with strips of braised beef and tausi beans" at bounding box center [653, 326] width 183 height 35
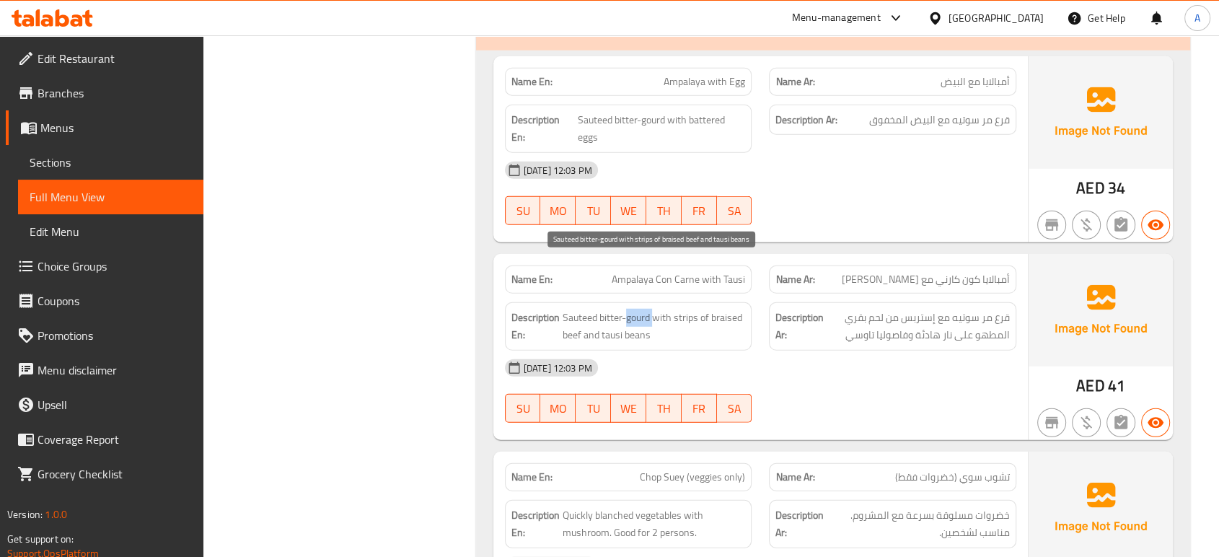
copy span "gourd"
click at [735, 309] on span "Sauteed bitter-gourd with strips of braised beef and tausi beans" at bounding box center [653, 326] width 183 height 35
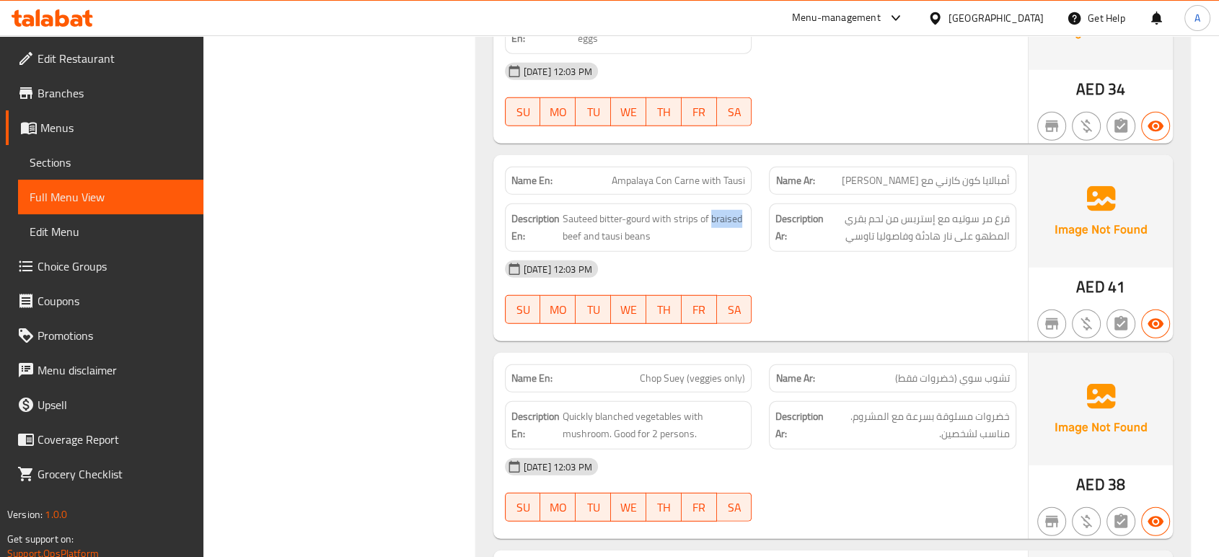
scroll to position [9534, 0]
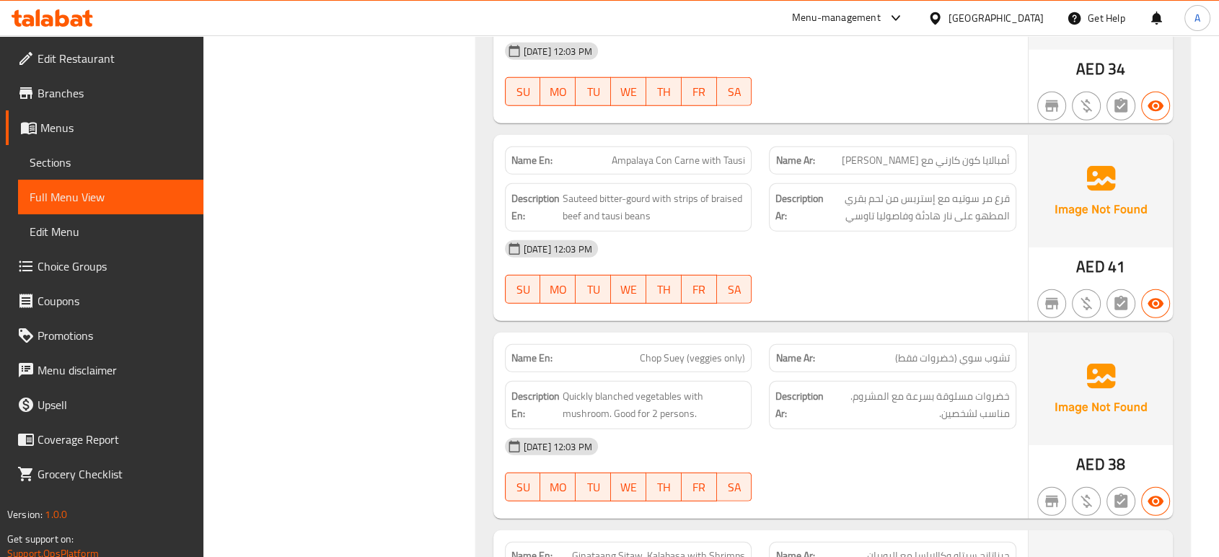
drag, startPoint x: 634, startPoint y: 342, endPoint x: 550, endPoint y: 337, distance: 83.8
click at [626, 387] on span "Quickly blanched vegetables with mushroom. Good for 2 persons." at bounding box center [653, 404] width 183 height 35
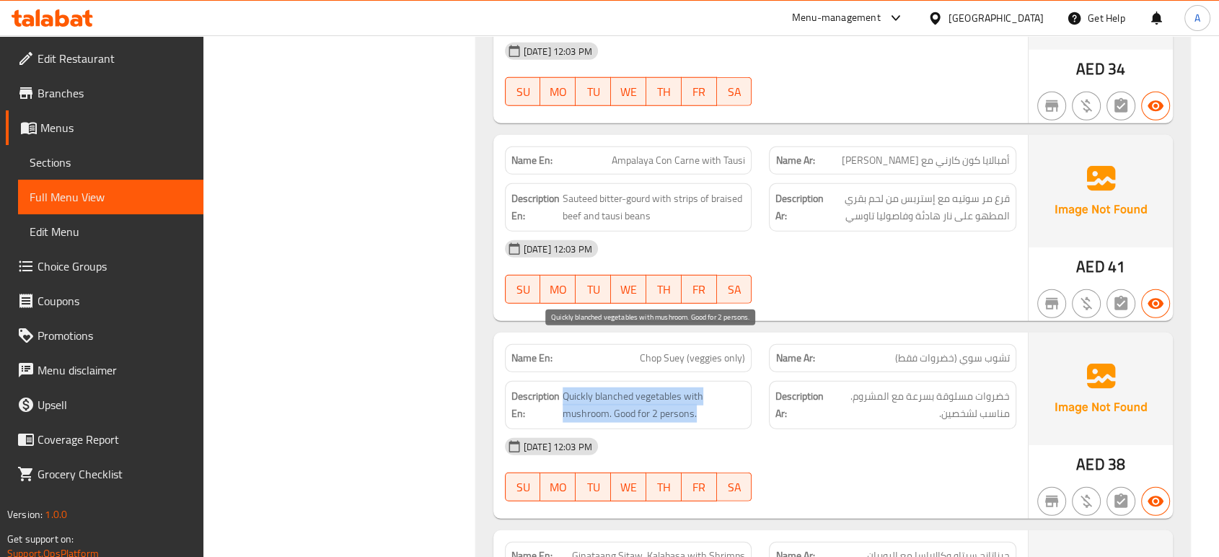
click at [626, 387] on span "Quickly blanched vegetables with mushroom. Good for 2 persons." at bounding box center [653, 404] width 183 height 35
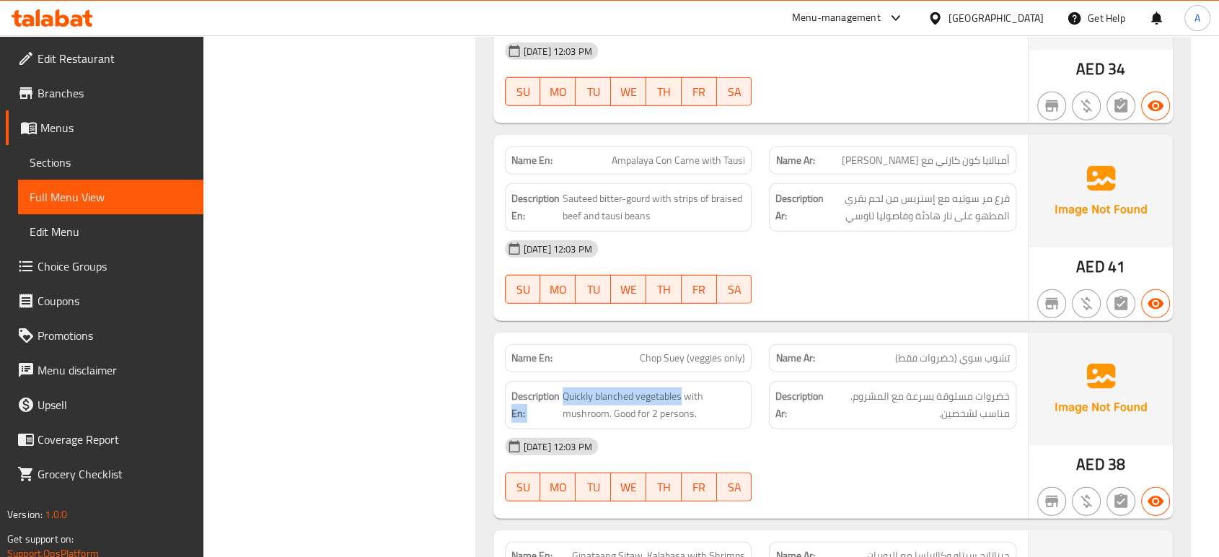
drag, startPoint x: 681, startPoint y: 346, endPoint x: 559, endPoint y: 350, distance: 121.9
drag, startPoint x: 564, startPoint y: 344, endPoint x: 681, endPoint y: 343, distance: 116.8
click at [681, 387] on span "Quickly blanched vegetables with mushroom. Good for 2 persons." at bounding box center [653, 404] width 183 height 35
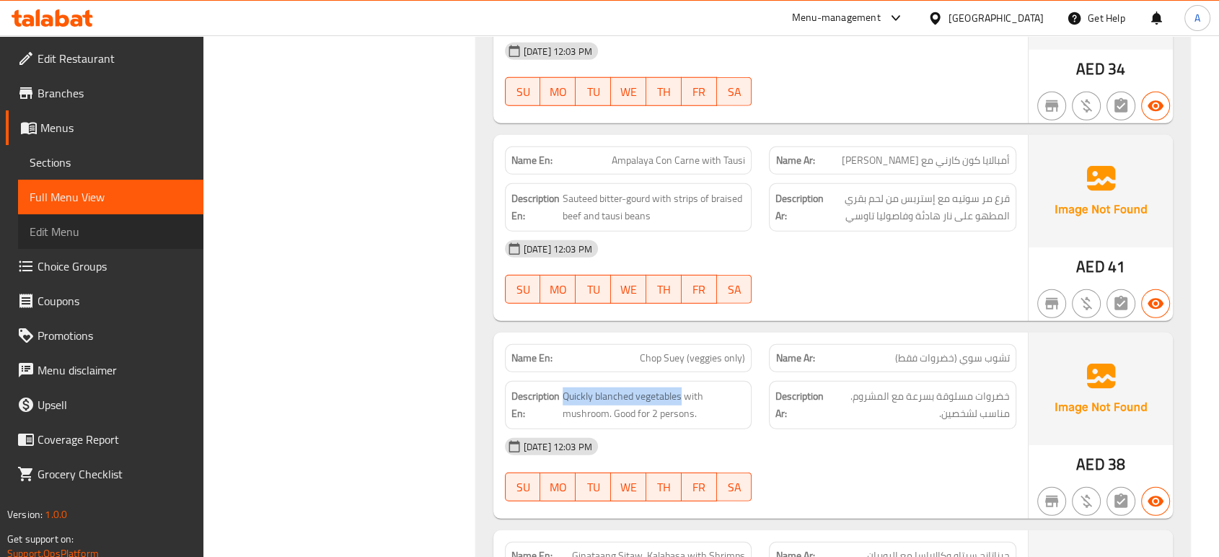
click at [151, 224] on span "Edit Menu" at bounding box center [111, 231] width 162 height 17
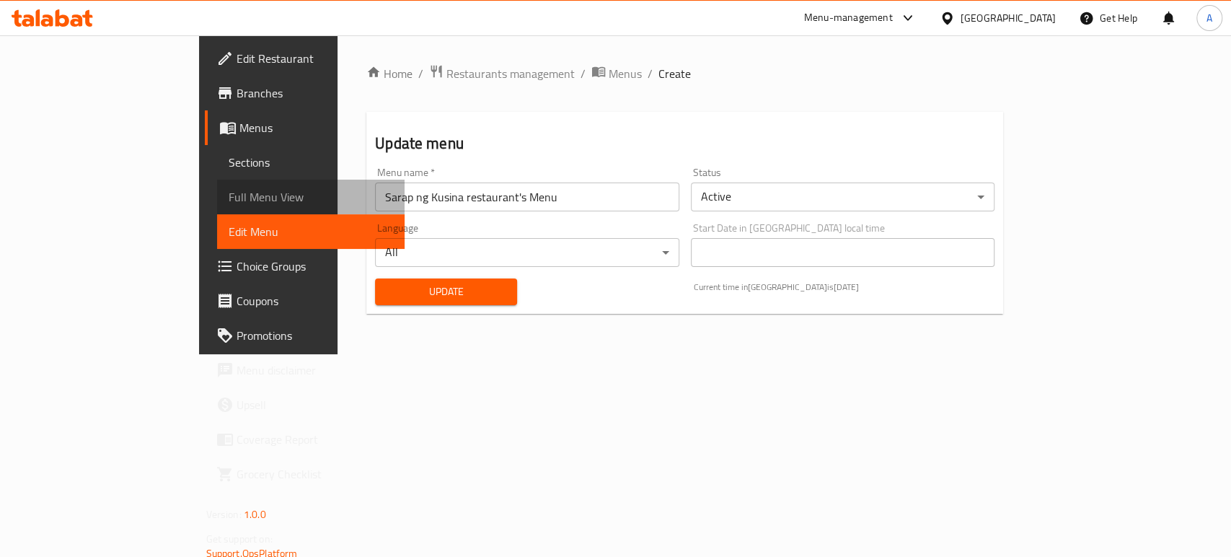
click at [217, 208] on link "Full Menu View" at bounding box center [310, 197] width 187 height 35
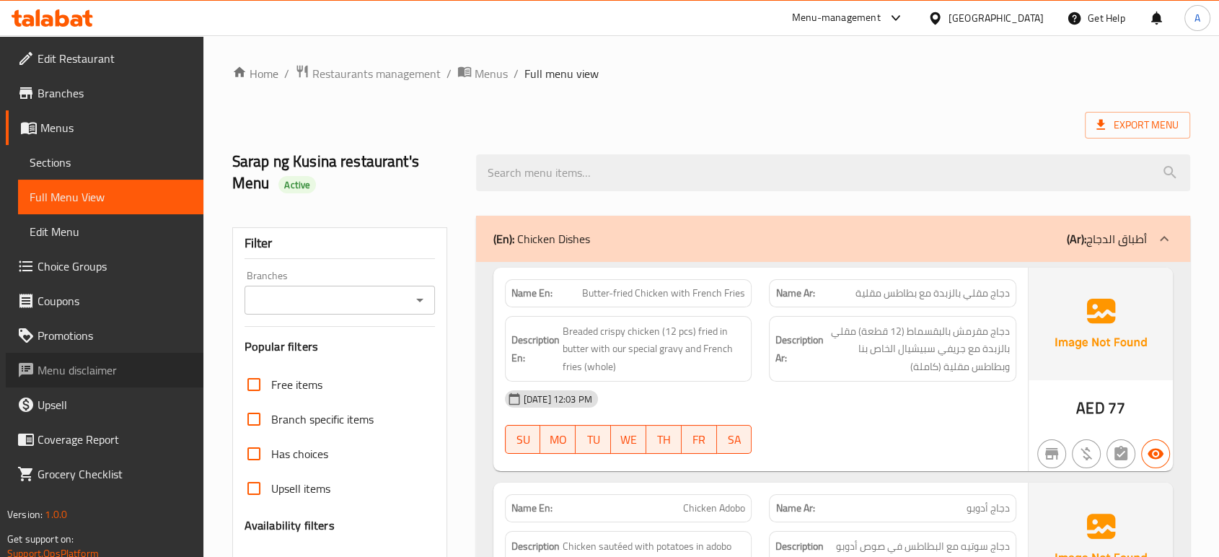
click at [87, 386] on link "Menu disclaimer" at bounding box center [105, 370] width 198 height 35
click at [105, 162] on span "Sections" at bounding box center [111, 162] width 162 height 17
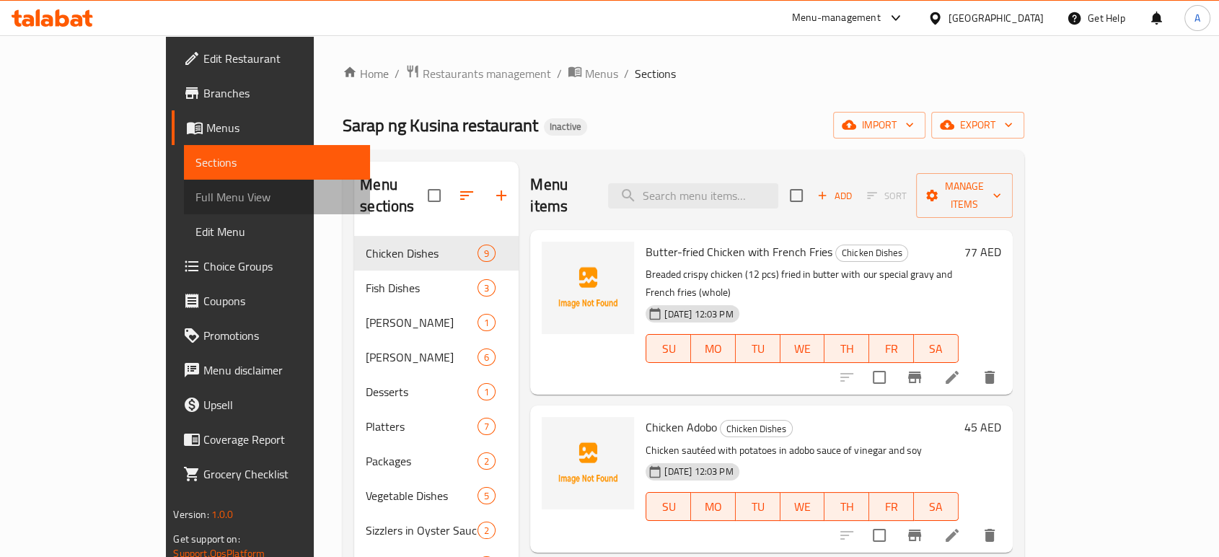
click at [195, 202] on span "Full Menu View" at bounding box center [276, 196] width 162 height 17
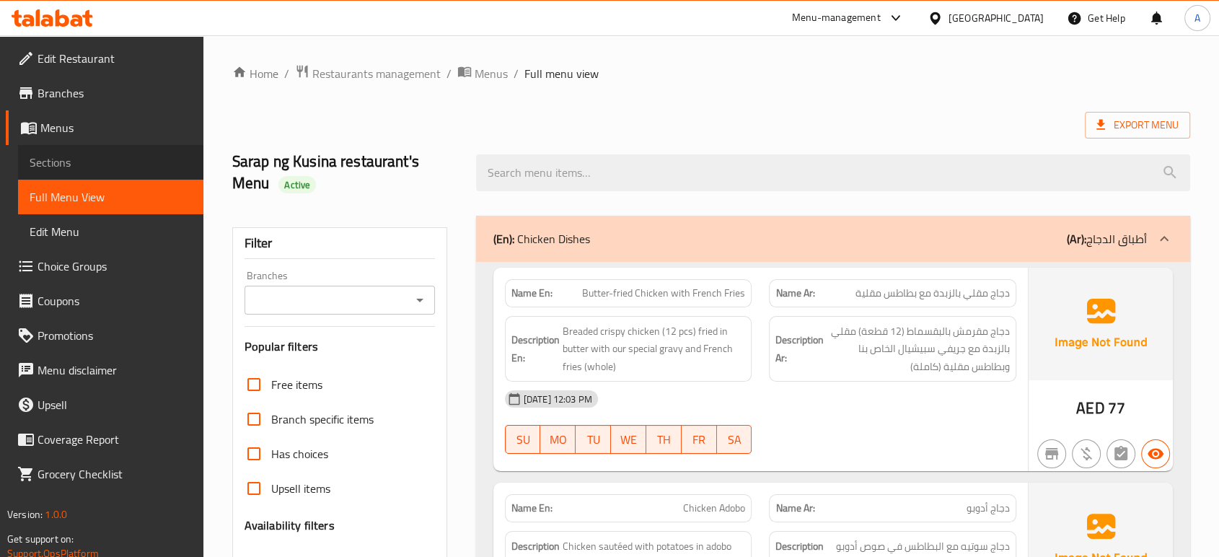
click at [144, 156] on span "Sections" at bounding box center [111, 162] width 162 height 17
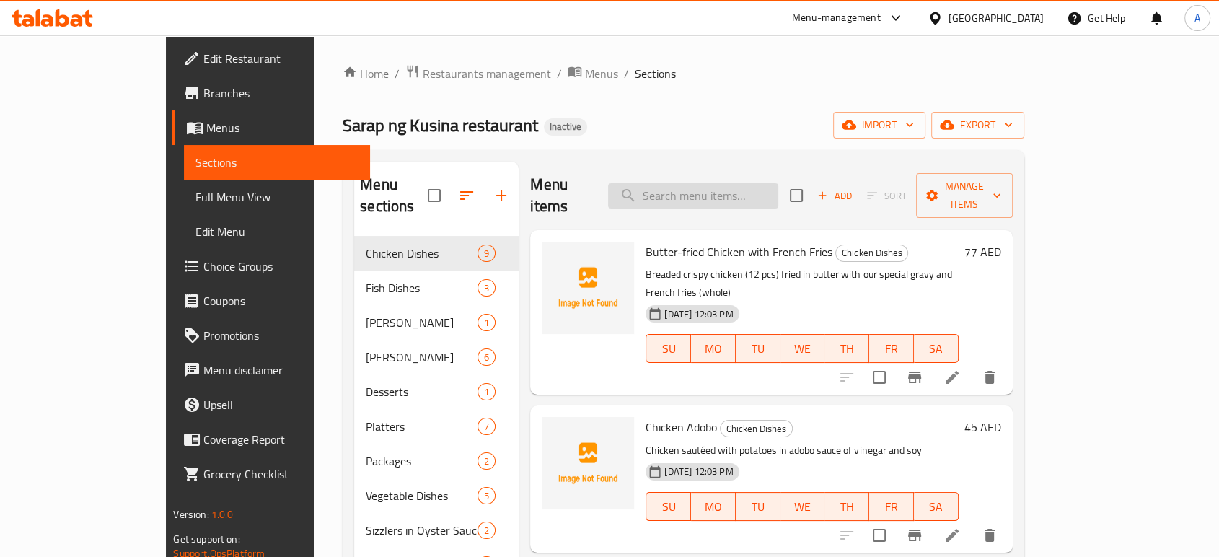
click at [710, 188] on input "search" at bounding box center [693, 195] width 170 height 25
paste input "Crackers"
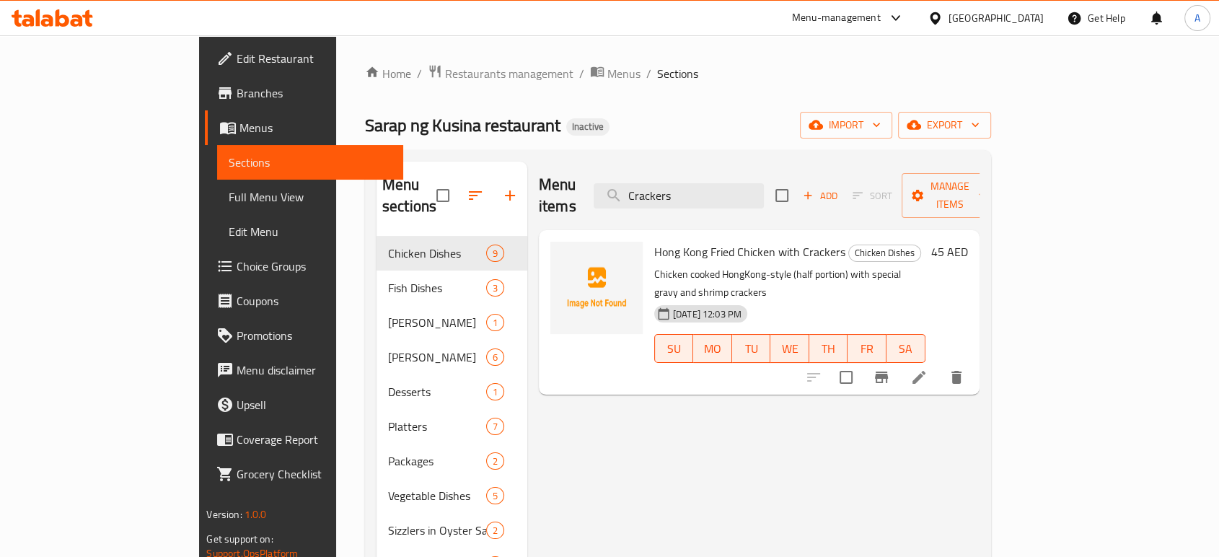
type input "Crackers"
click at [927, 368] on icon at bounding box center [918, 376] width 17 height 17
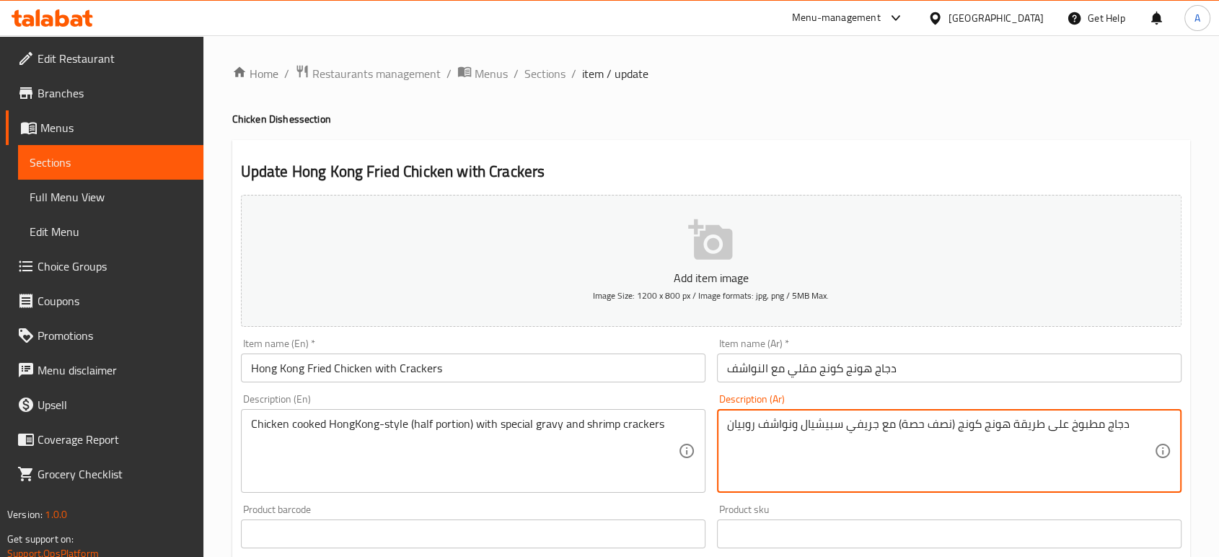
click at [771, 423] on textarea "دجاج مطبوخ على طريقة هونج كونج (نصف حصة) مع جريفي سبيشيال ونواشف روبيان" at bounding box center [940, 451] width 427 height 69
click at [795, 429] on textarea "دجاج مطبوخ على طريقة هونج كونج (نصف حصة) مع جريفي سبيشيال ونواشف روبيان" at bounding box center [940, 451] width 427 height 69
drag, startPoint x: 790, startPoint y: 425, endPoint x: 756, endPoint y: 425, distance: 34.6
click at [756, 425] on textarea "دجاج مطبوخ على طريقة هونج كونج (نصف حصة) مع جريفي سبيشيال ونواشف روبيان" at bounding box center [940, 451] width 427 height 69
paste textarea "راكرز"
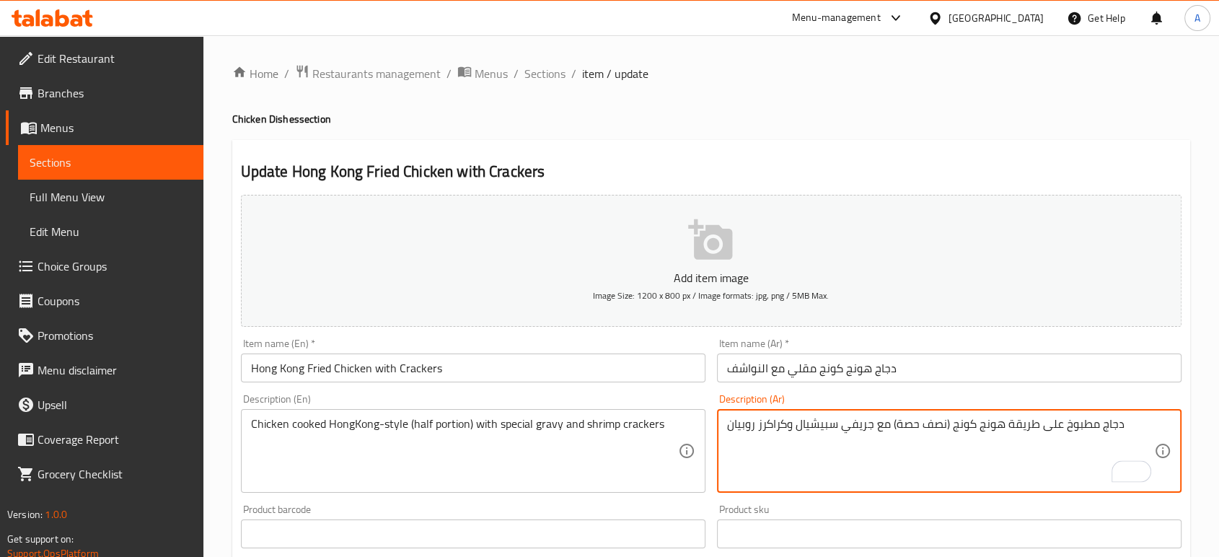
type textarea "دجاج مطبوخ على طريقة هونج كونج (نصف حصة) مع جريفي سبيشيال وكراكرز روبيان"
click at [941, 367] on input "دجاج هونج كونج مقلي مع النواشف" at bounding box center [949, 367] width 464 height 29
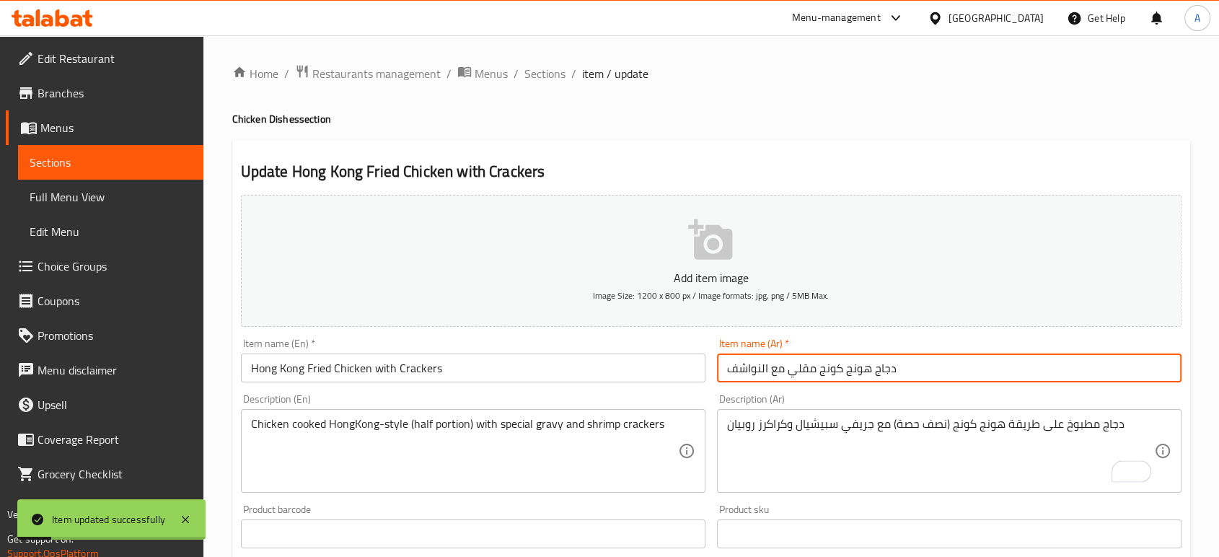
click at [757, 367] on input "دجاج هونج كونج مقلي مع النواشف" at bounding box center [949, 367] width 464 height 29
paste input "كراكرز"
type input "دجاج هونج كونج مقلي مع كراكرز"
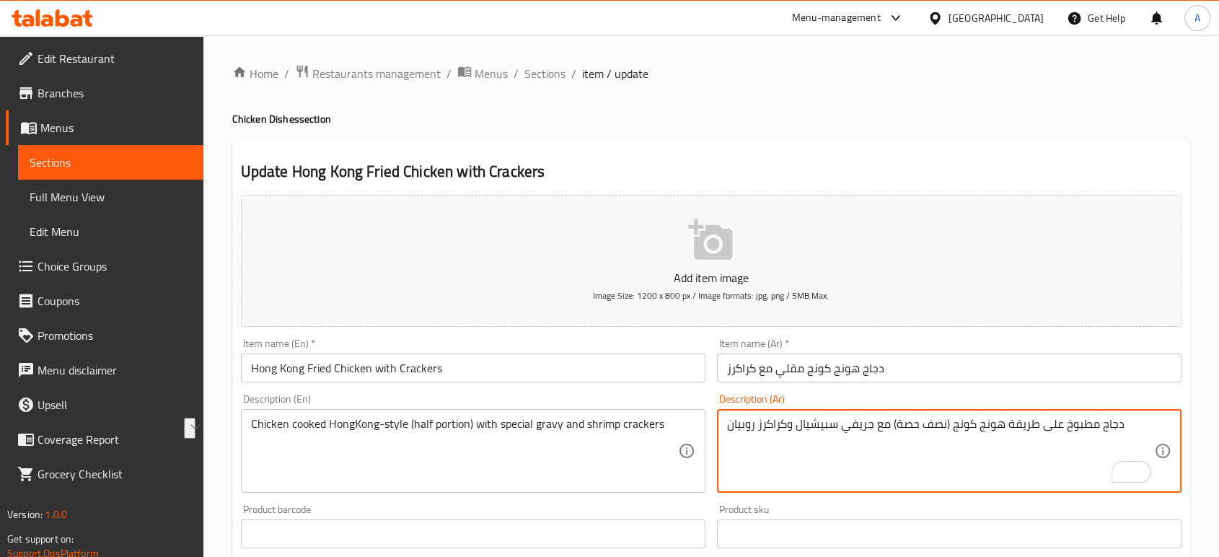
drag, startPoint x: 947, startPoint y: 423, endPoint x: 889, endPoint y: 417, distance: 58.6
click at [889, 417] on textarea "دجاج مطبوخ على طريقة هونج كونج (نصف حصة) مع جريفي سبيشيال وكراكرز روبيان" at bounding box center [940, 451] width 427 height 69
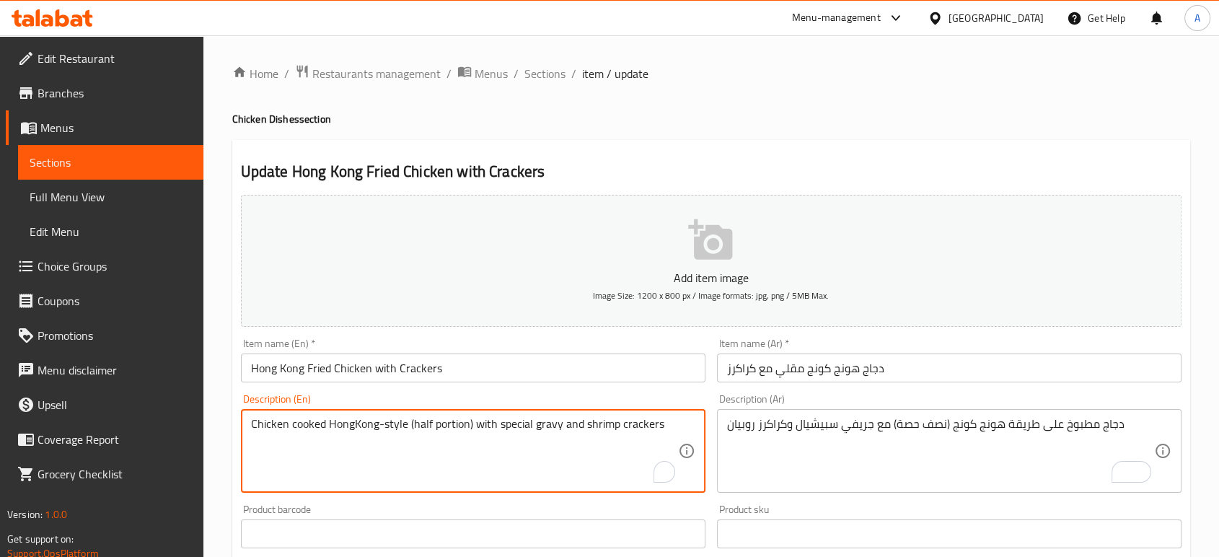
click at [419, 423] on textarea "Chicken cooked HongKong-style (half portion) with special gravy and shrimp crac…" at bounding box center [464, 451] width 427 height 69
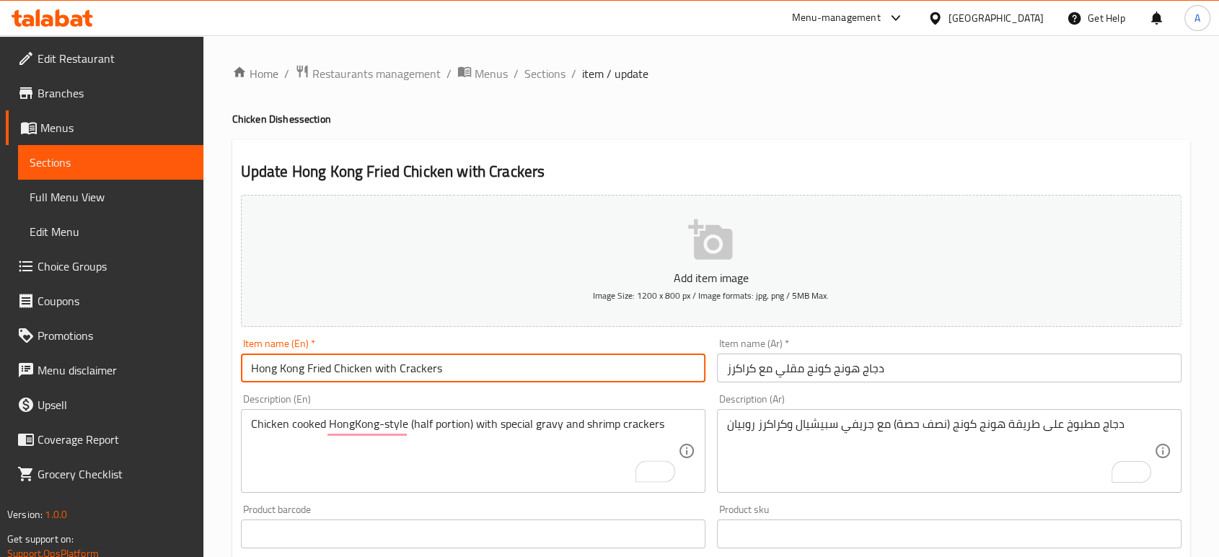
click at [450, 366] on input "Hong Kong Fried Chicken with Crackers" at bounding box center [473, 367] width 464 height 29
paste input "half"
click at [438, 368] on input "Hong Kong Fried Chicken with Crackers half )" at bounding box center [473, 367] width 464 height 29
type input "Hong Kong Fried Chicken with Crackers( half )"
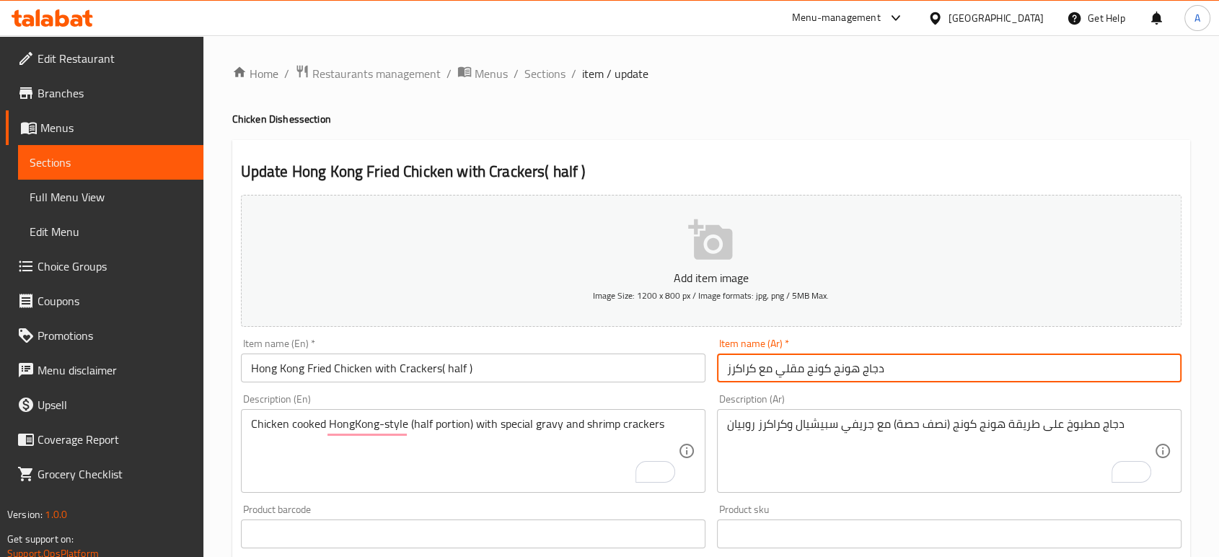
click at [906, 375] on input "دجاج هونج كونج مقلي مع كراكرز" at bounding box center [949, 367] width 464 height 29
type input "دجاج هونج كونج مقلي مع كراكرز (نصف)"
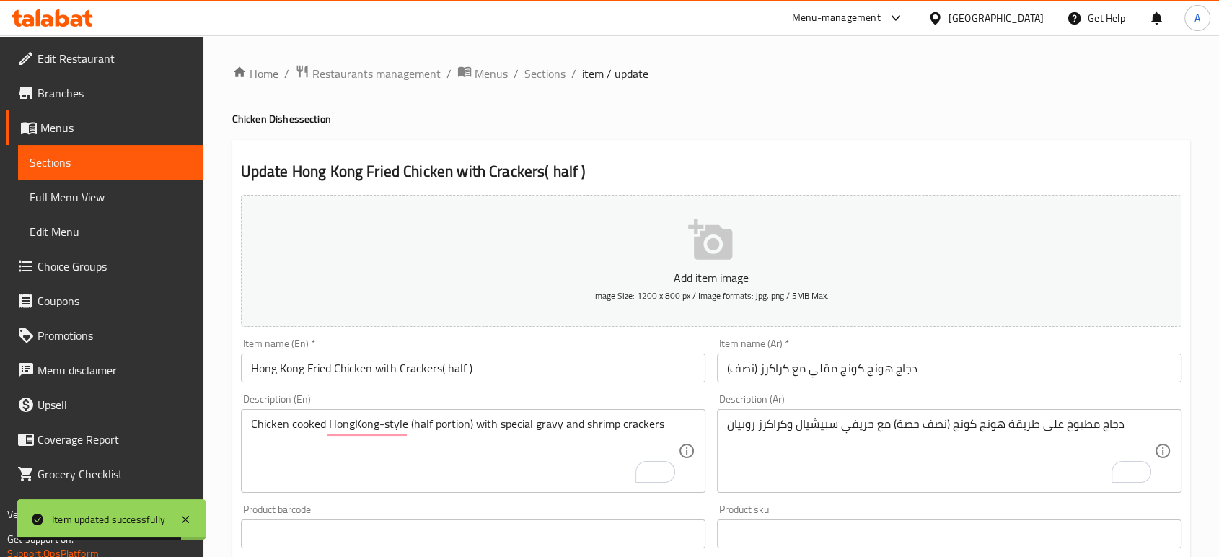
click at [554, 81] on span "Sections" at bounding box center [544, 73] width 41 height 17
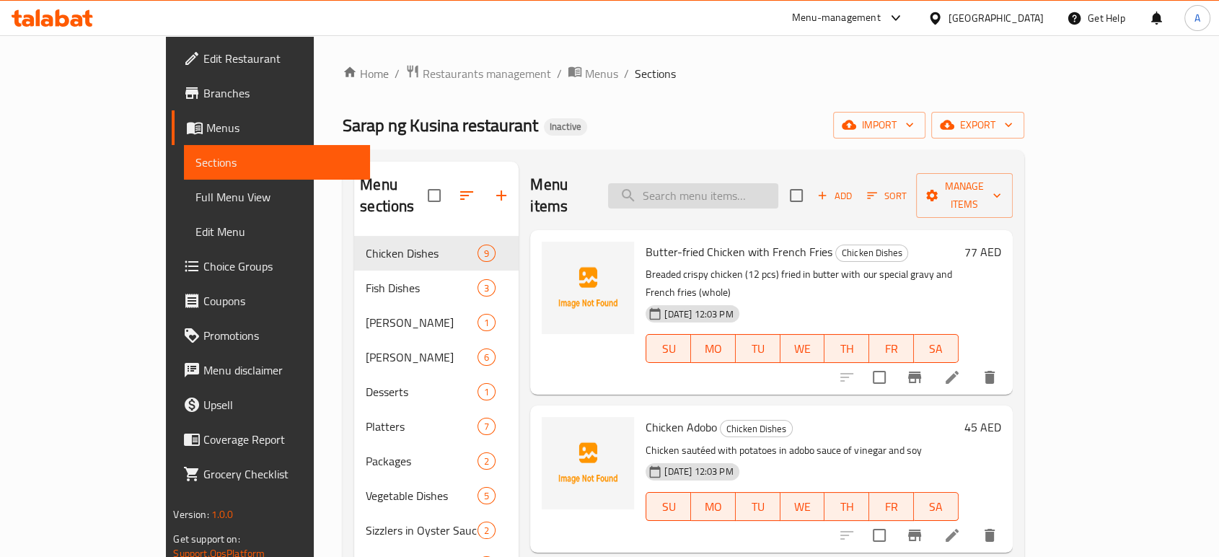
click at [778, 185] on input "search" at bounding box center [693, 195] width 170 height 25
paste input "Lechong"
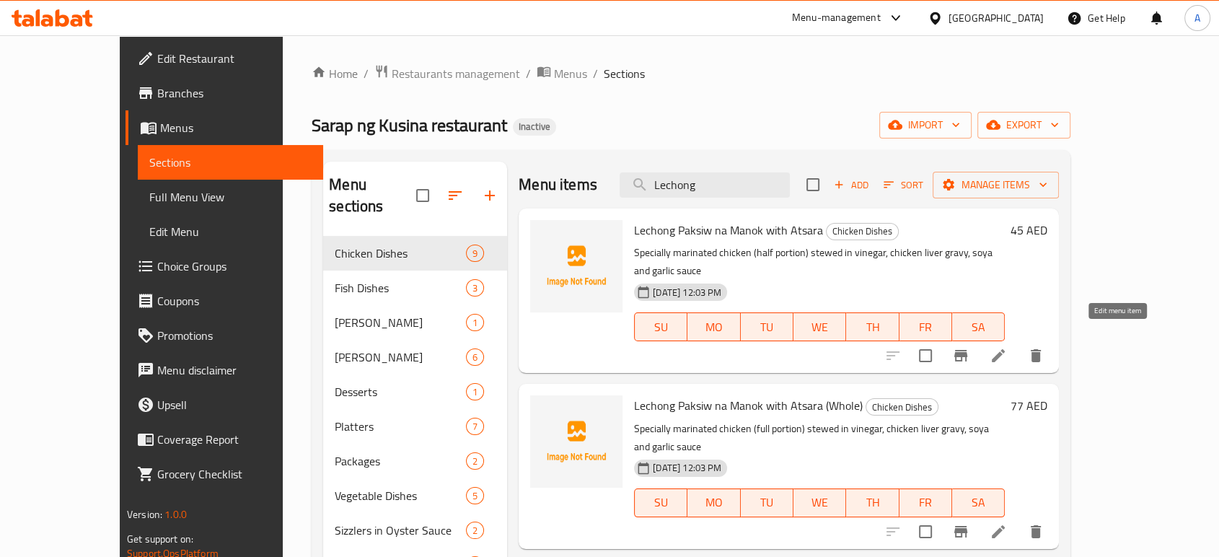
type input "Lechong"
click at [1007, 347] on icon at bounding box center [997, 355] width 17 height 17
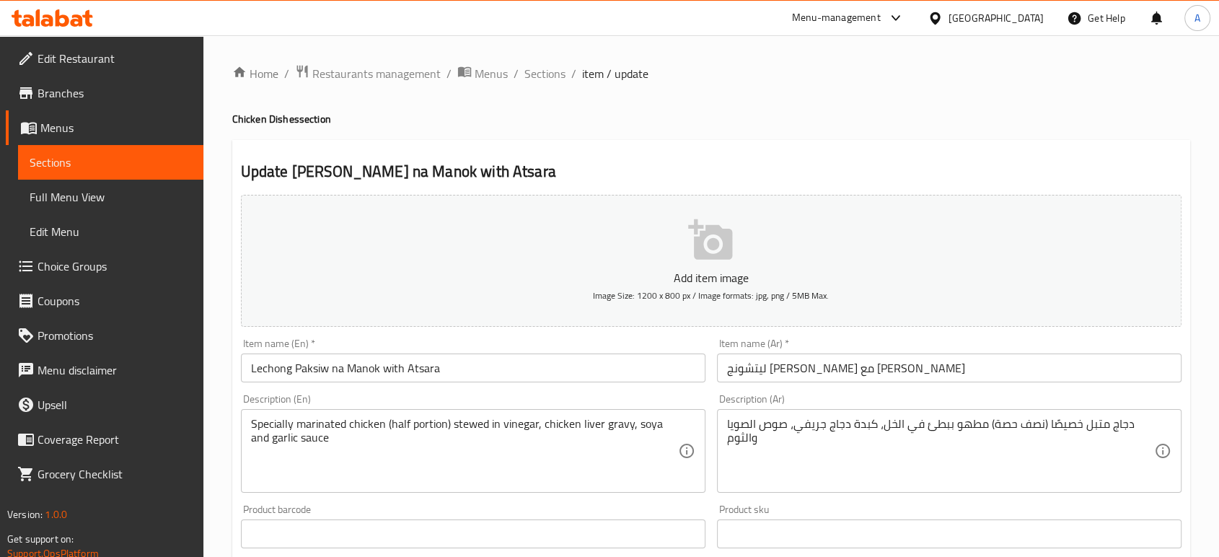
click at [687, 99] on div "Home / Restaurants management / Menus / Sections / item / update Chicken Dishes…" at bounding box center [711, 521] width 958 height 914
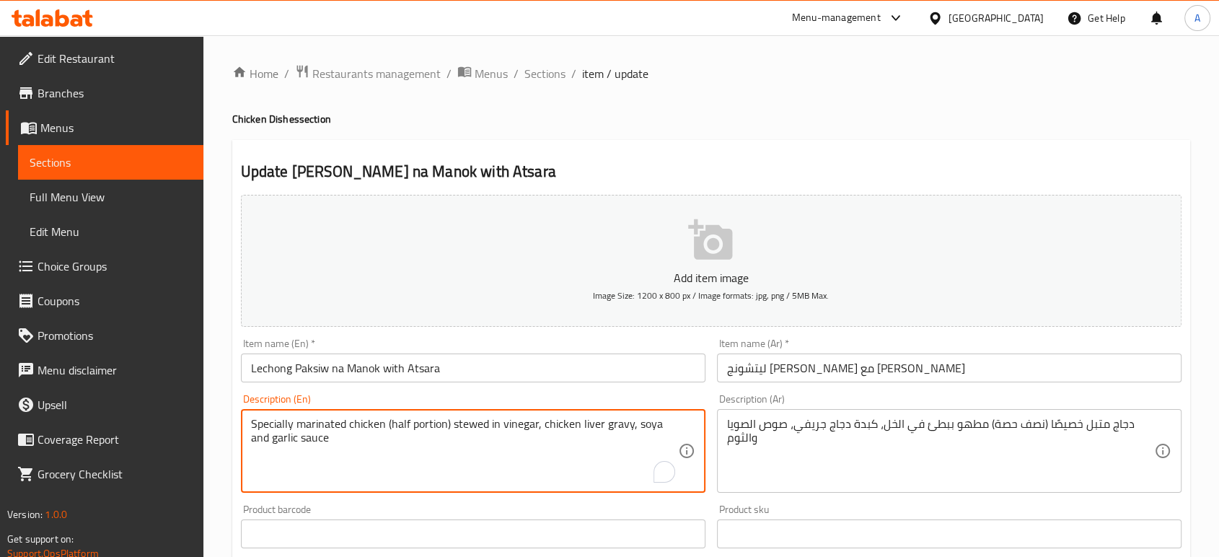
click at [394, 429] on textarea "Specially marinated chicken (half portion) stewed in vinegar, chicken liver gra…" at bounding box center [464, 451] width 427 height 69
click at [474, 369] on input "Lechong Paksiw na Manok with Atsara" at bounding box center [473, 367] width 464 height 29
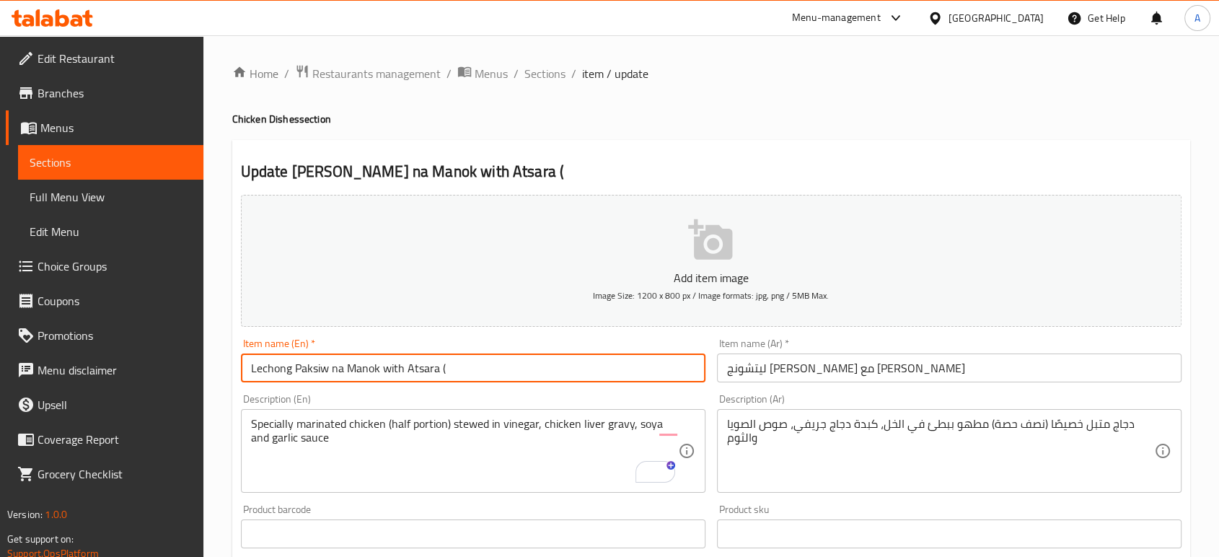
paste input "half"
type input "Lechong Paksiw na Manok with Atsara (half"
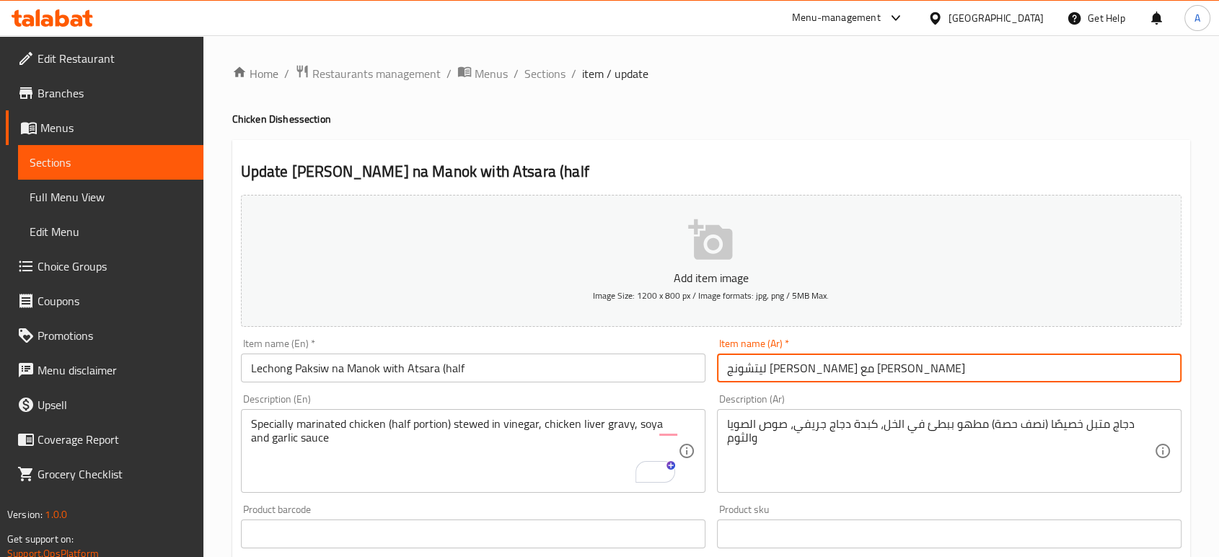
click at [942, 376] on input "ليتشونج باكسيو نا مانوك مع أتسارا" at bounding box center [949, 367] width 464 height 29
type input "ليتشونج [PERSON_NAME] مع أتسارا (نصف"
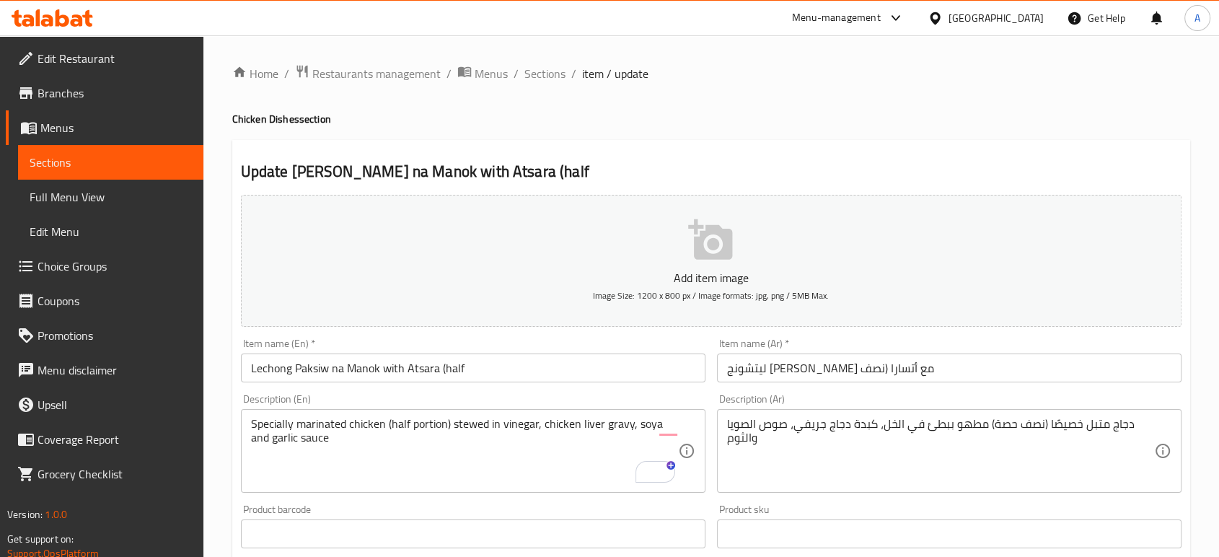
click at [1026, 27] on div "[GEOGRAPHIC_DATA]" at bounding box center [985, 18] width 139 height 35
click at [1002, 16] on div "[GEOGRAPHIC_DATA]" at bounding box center [995, 18] width 95 height 16
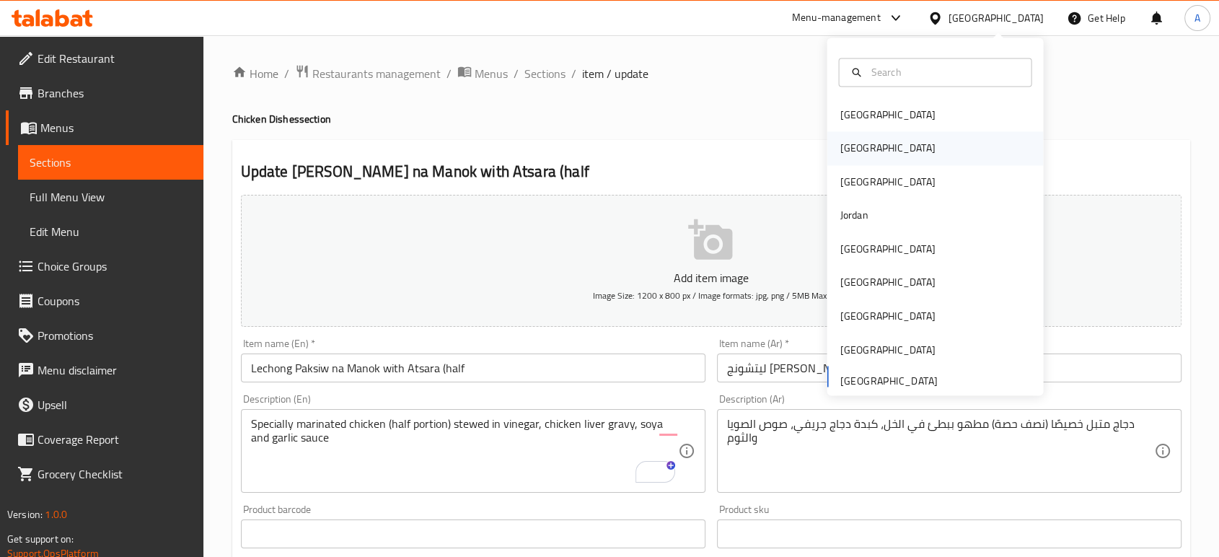
click at [873, 137] on div "Egypt" at bounding box center [934, 148] width 216 height 33
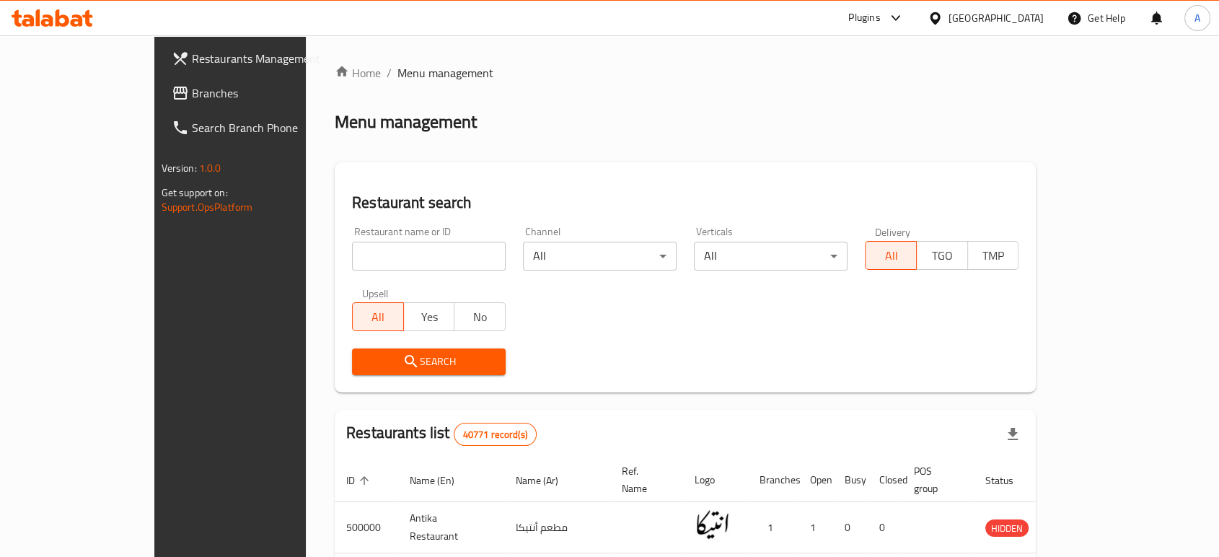
click at [192, 97] on span "Branches" at bounding box center [269, 92] width 154 height 17
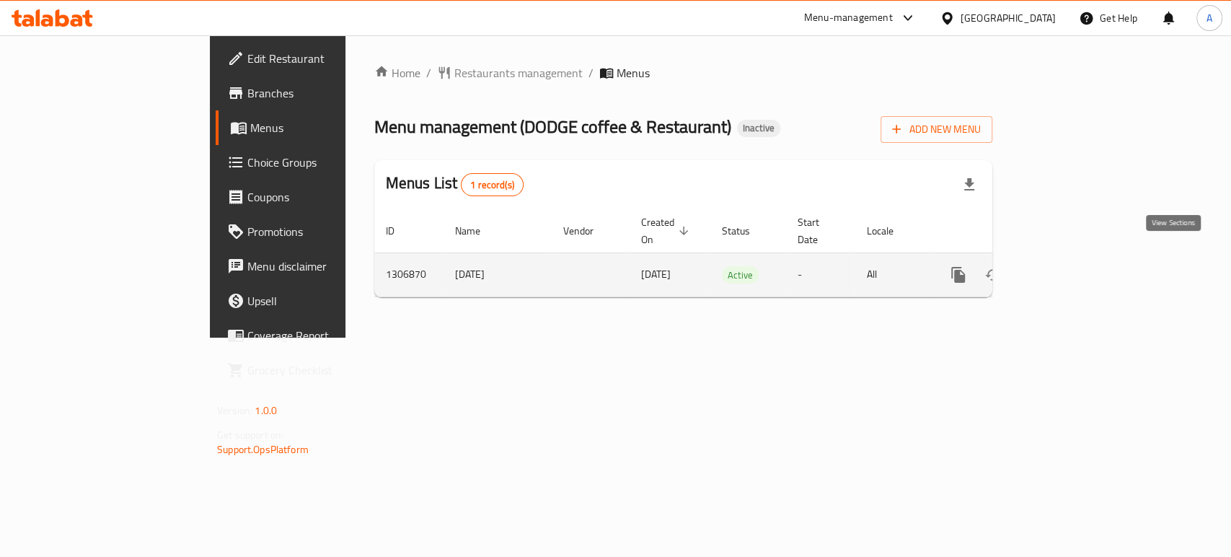
click at [1071, 266] on icon "enhanced table" at bounding box center [1061, 274] width 17 height 17
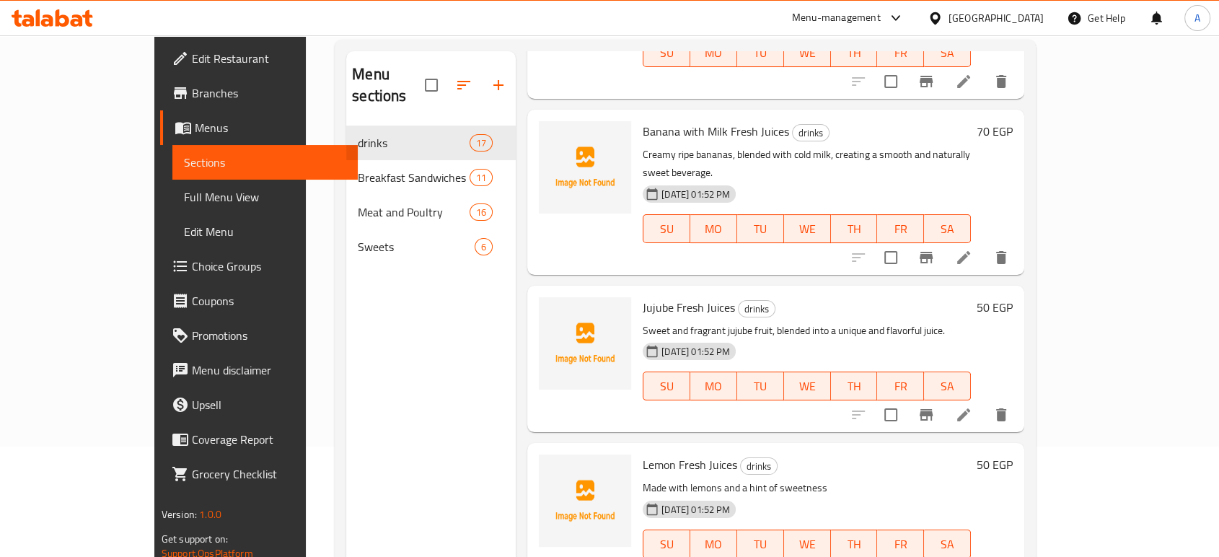
scroll to position [41, 0]
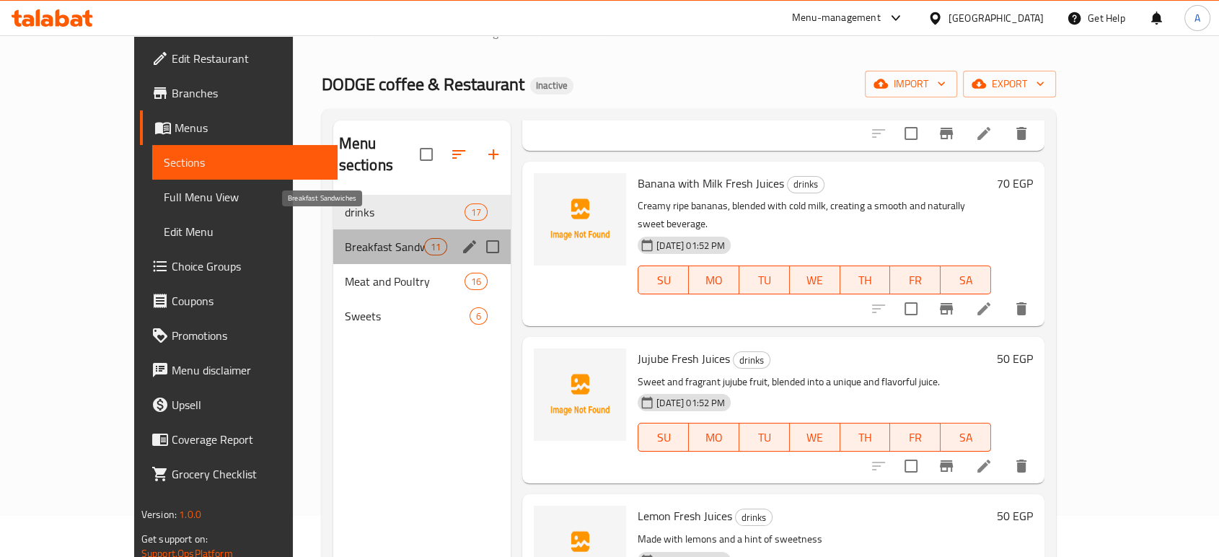
click at [345, 238] on span "Breakfast Sandwiches" at bounding box center [384, 246] width 79 height 17
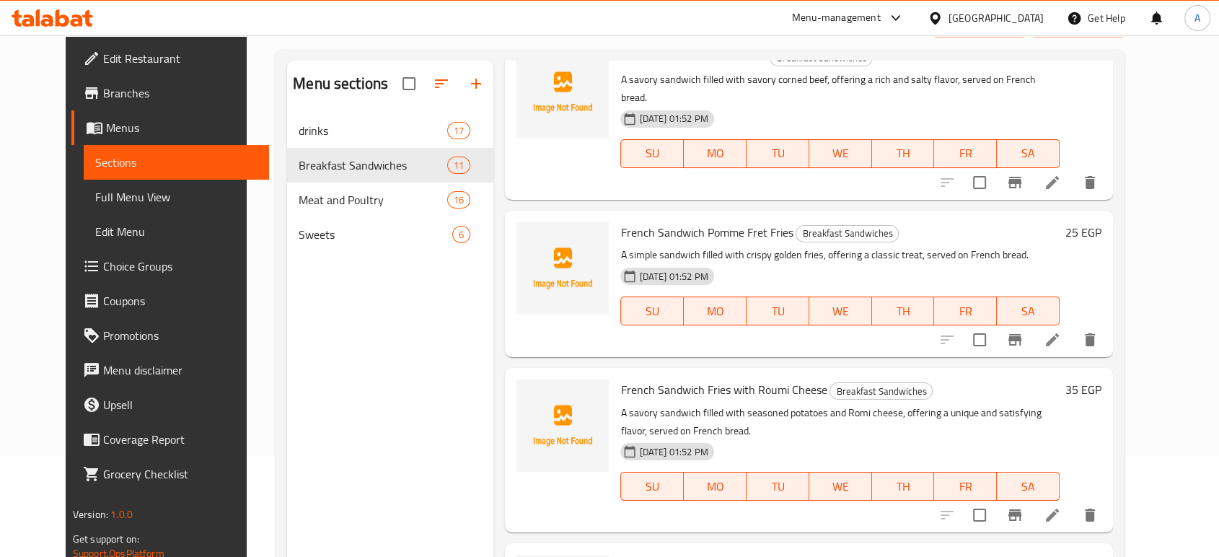
scroll to position [202, 0]
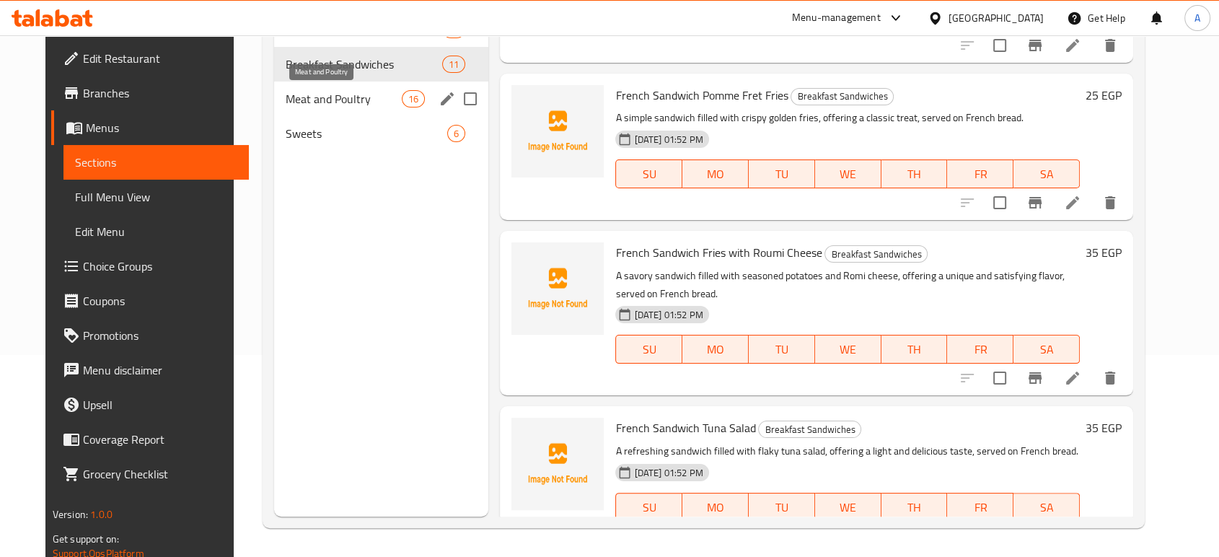
click at [286, 101] on span "Meat and Poultry" at bounding box center [344, 98] width 117 height 17
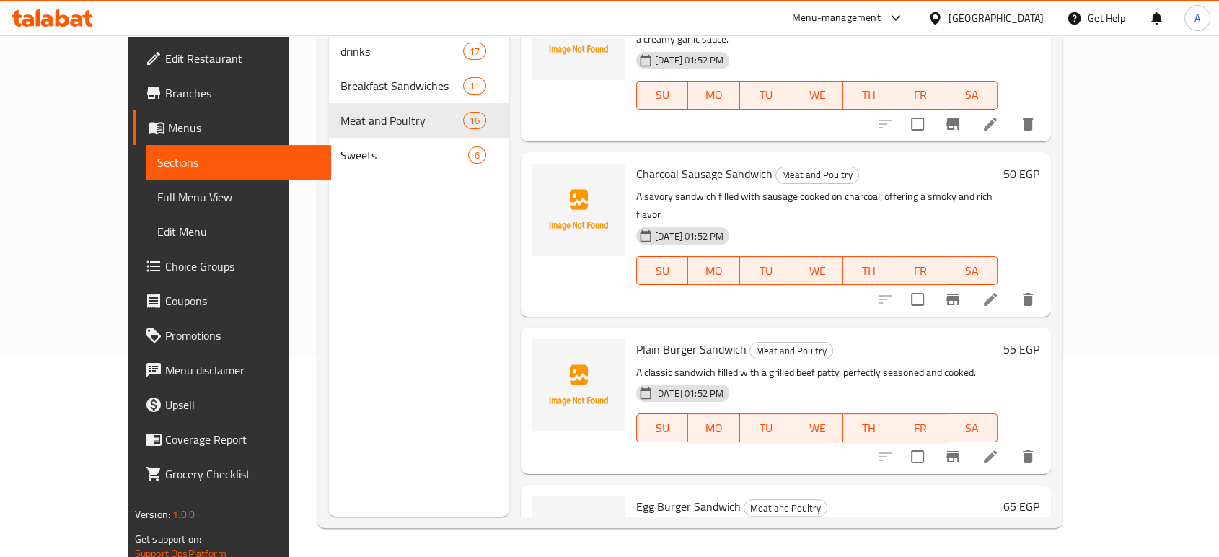
scroll to position [1105, 0]
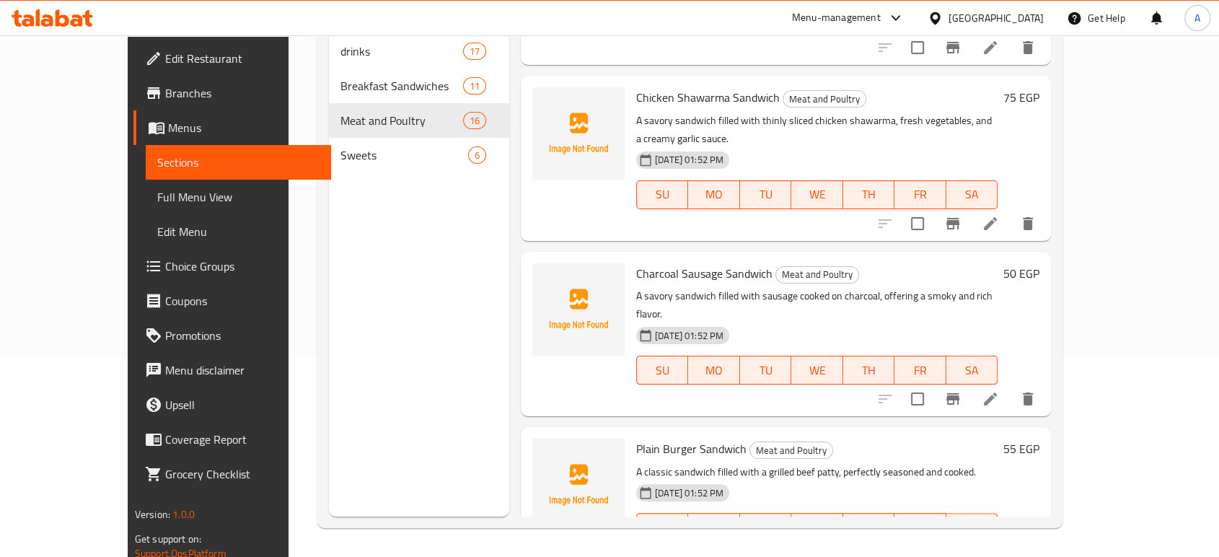
click at [329, 234] on div "Menu sections drinks 17 Breakfast Sandwiches 11 Meat and Poultry 16 Sweets 6" at bounding box center [419, 238] width 180 height 557
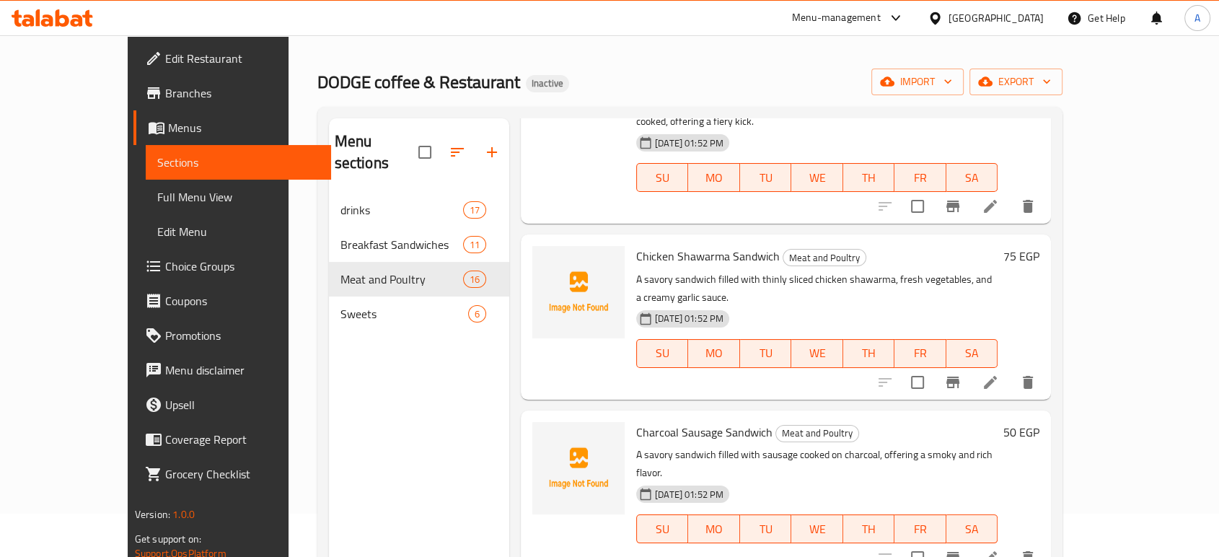
scroll to position [0, 0]
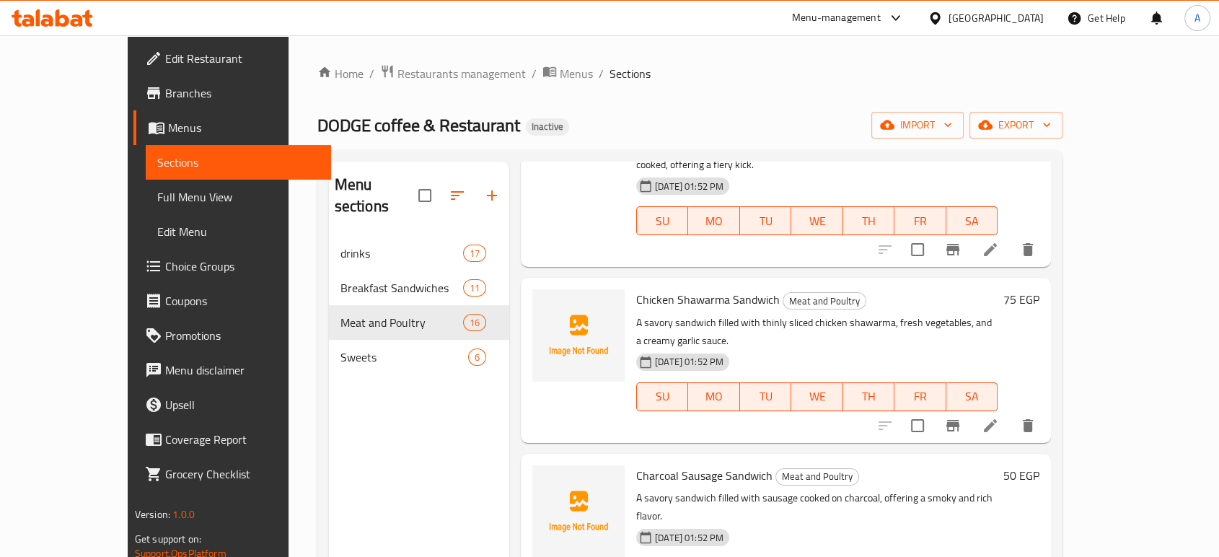
click at [678, 87] on div "Home / Restaurants management / Menus / Sections DODGE coffee & Restaurant Inac…" at bounding box center [690, 397] width 746 height 666
click at [157, 201] on span "Full Menu View" at bounding box center [238, 196] width 162 height 17
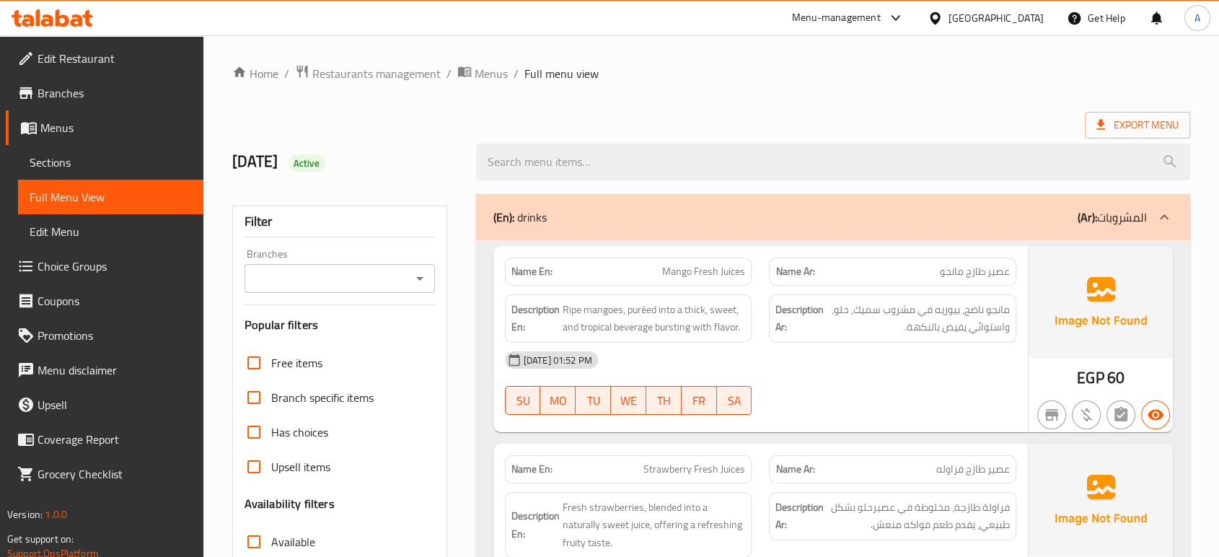
click at [704, 222] on div "(En): drinks (Ar): المشروبات" at bounding box center [819, 216] width 653 height 17
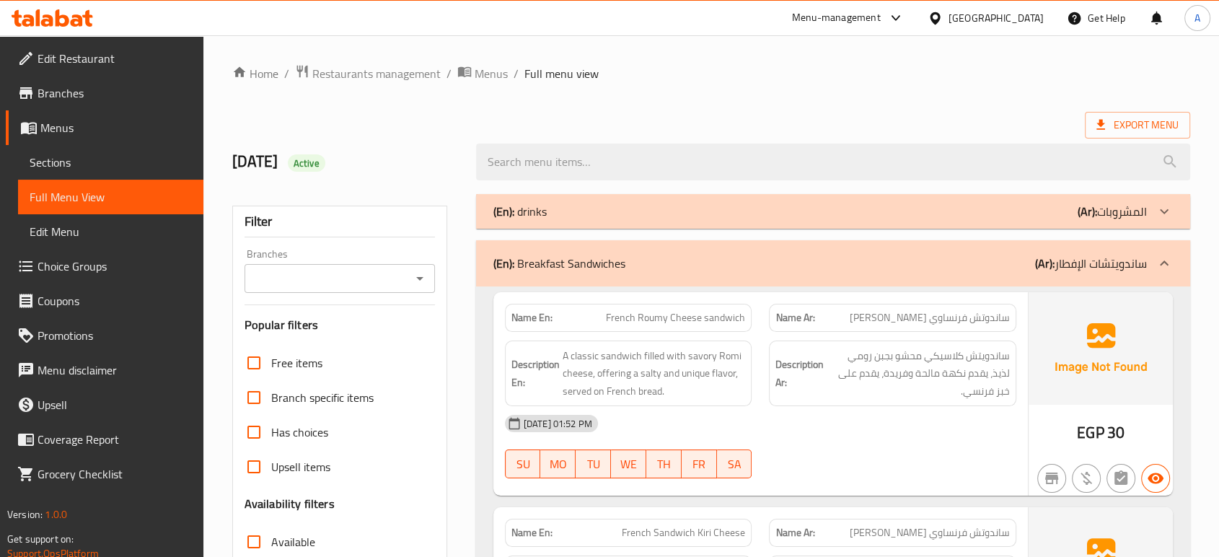
click at [681, 252] on div "(En): Breakfast Sandwiches (Ar): ساندويتشات الإفطار" at bounding box center [833, 263] width 714 height 46
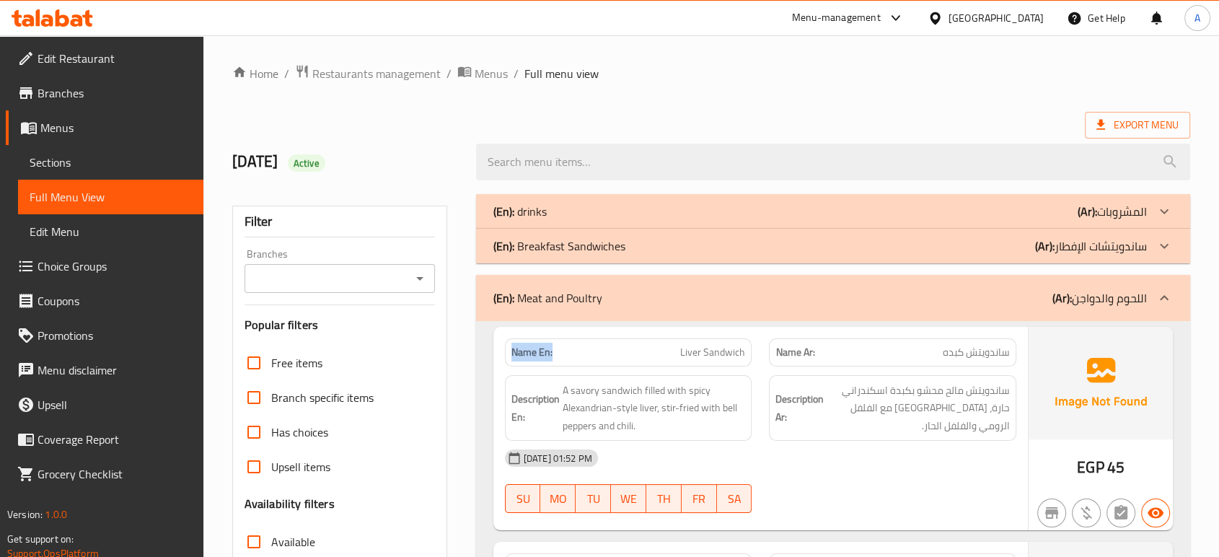
drag, startPoint x: 562, startPoint y: 355, endPoint x: 501, endPoint y: 350, distance: 61.5
click at [501, 350] on div "Name En: Liver Sandwich" at bounding box center [628, 352] width 265 height 45
copy strong "Name En:"
click at [1135, 123] on span "Export Menu" at bounding box center [1137, 125] width 82 height 18
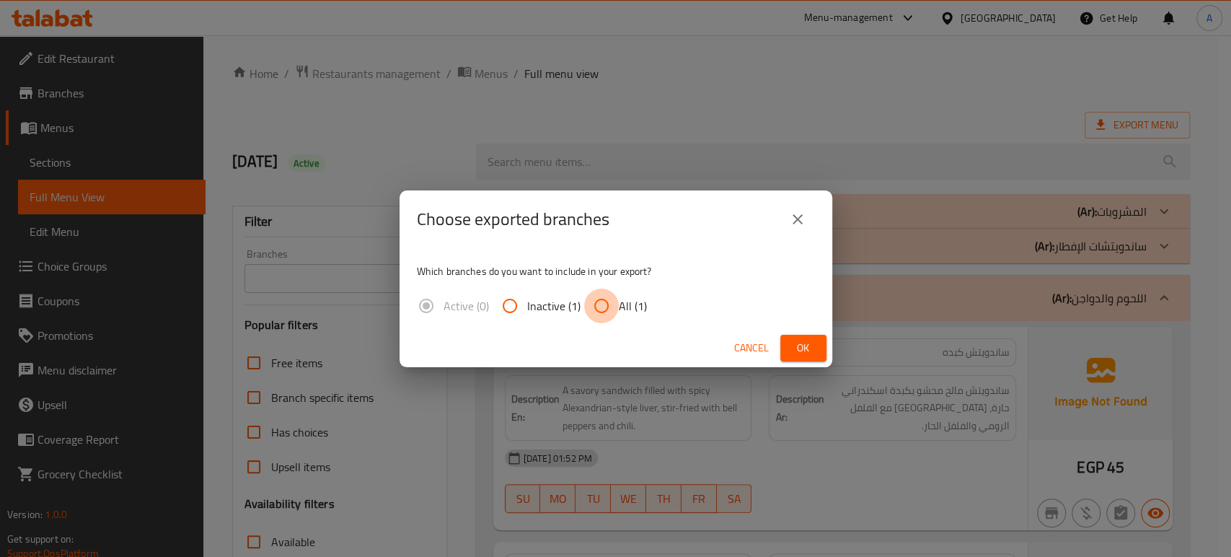
click at [606, 314] on input "All (1)" at bounding box center [601, 305] width 35 height 35
radio input "true"
click at [786, 346] on button "Ok" at bounding box center [803, 348] width 46 height 27
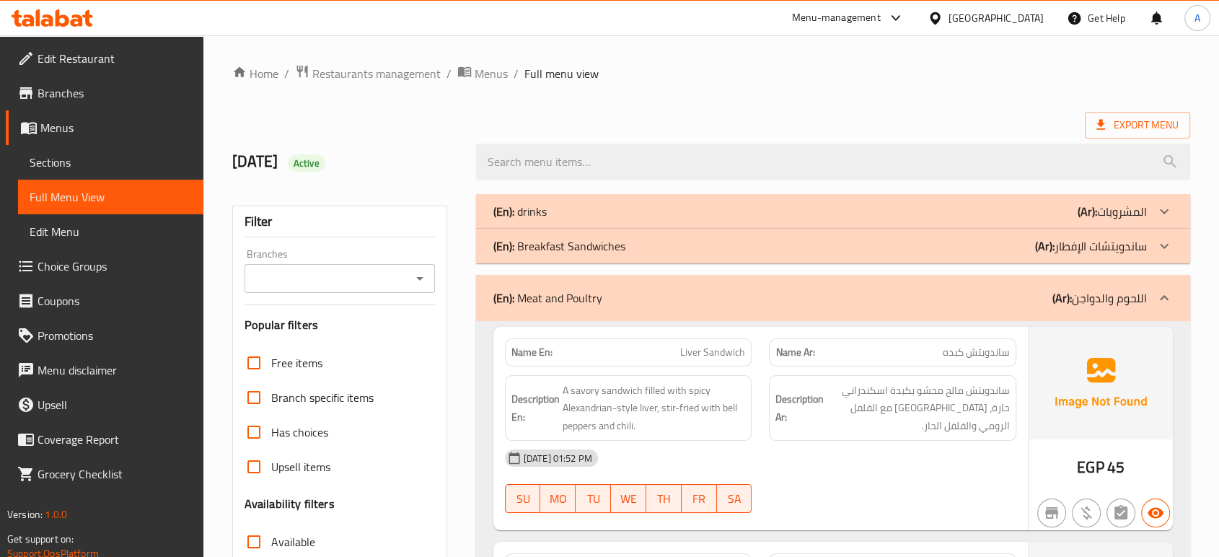
click at [50, 21] on icon at bounding box center [47, 20] width 12 height 12
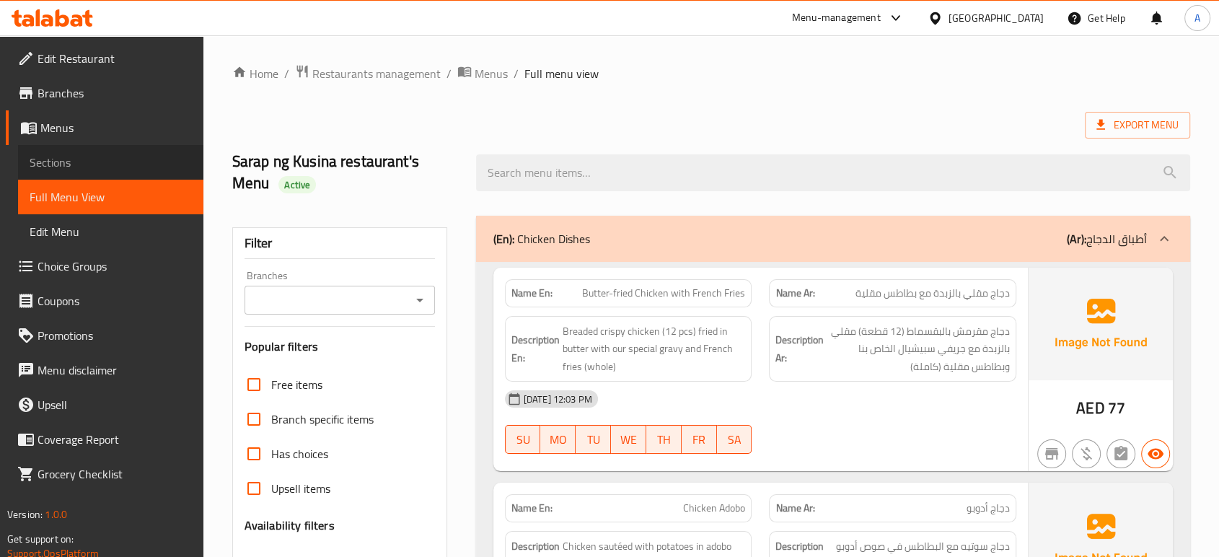
click at [118, 165] on span "Sections" at bounding box center [111, 162] width 162 height 17
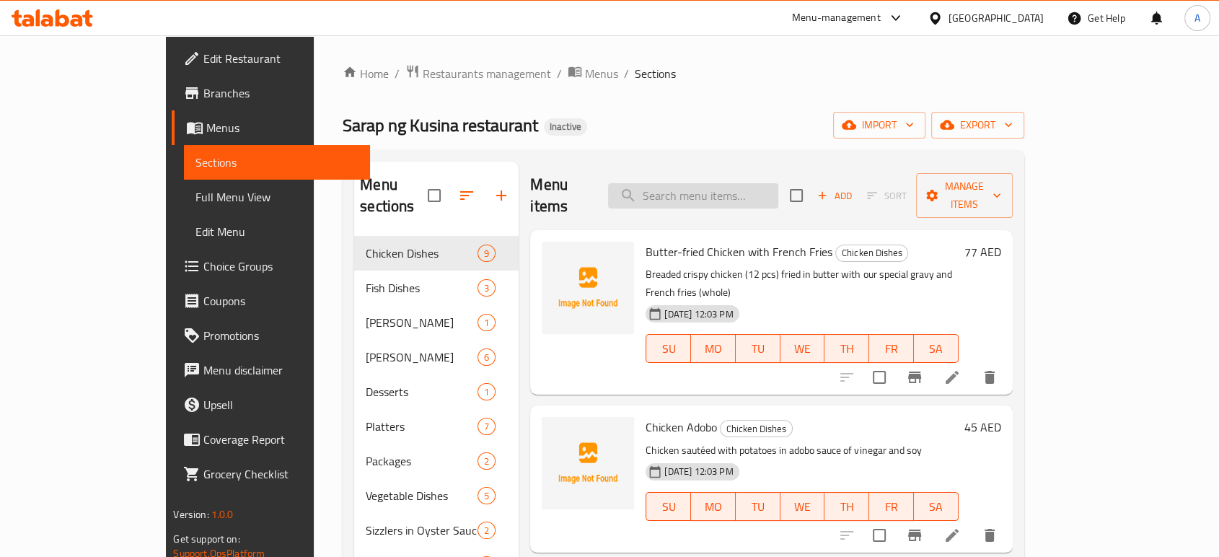
click at [741, 186] on input "search" at bounding box center [693, 195] width 170 height 25
paste input "Quickly blanched vegetables"
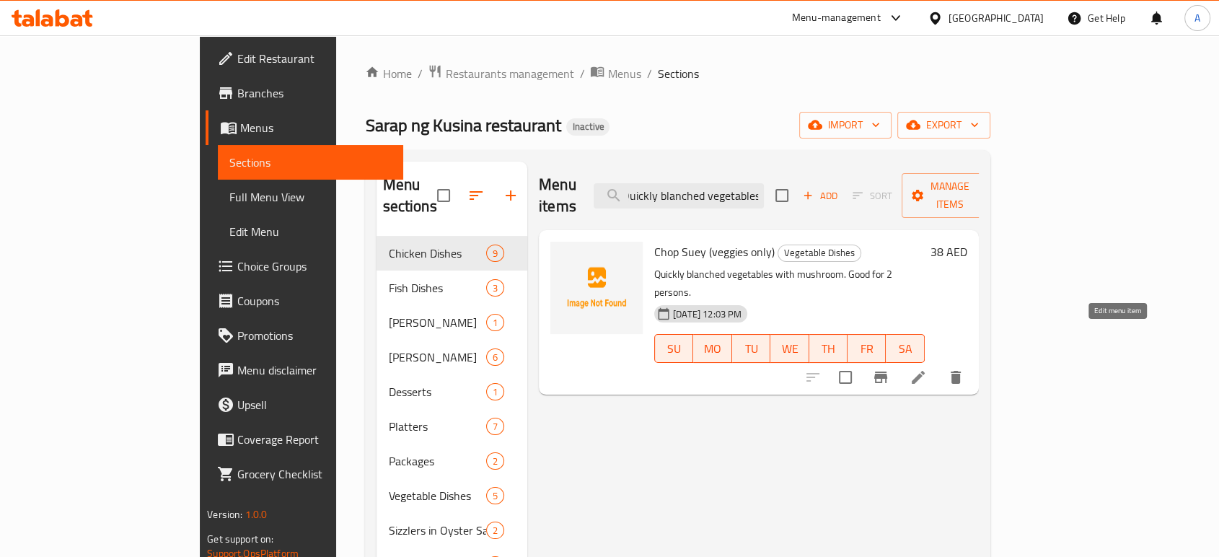
type input "Quickly blanched vegetables"
click at [927, 368] on icon at bounding box center [917, 376] width 17 height 17
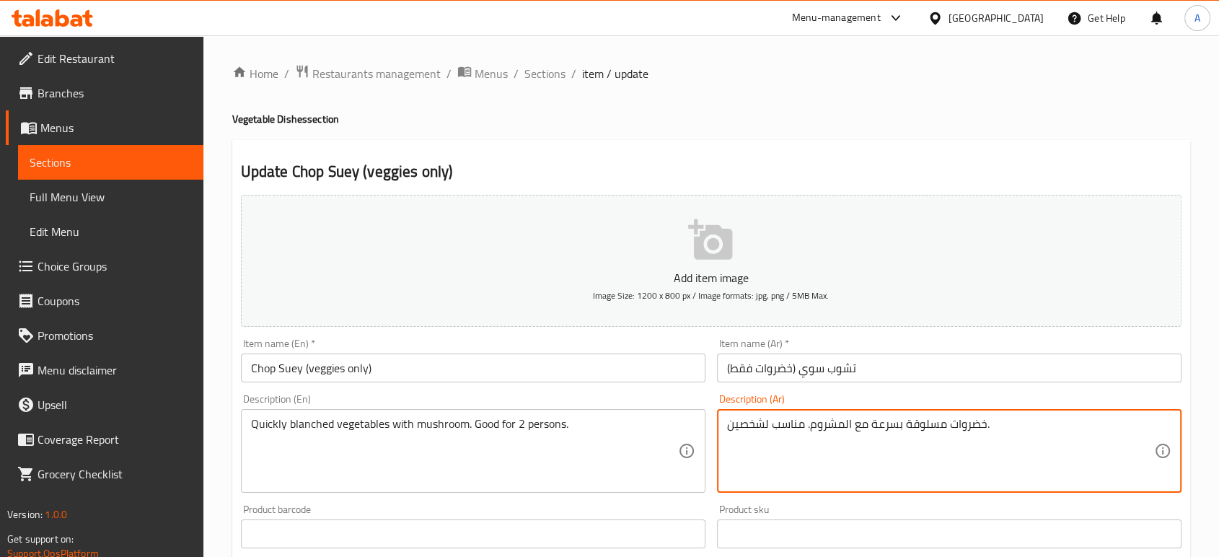
click at [932, 428] on textarea "خضروات مسلوقة بسرعة مع المشروم. مناسب لشخصين." at bounding box center [940, 451] width 427 height 69
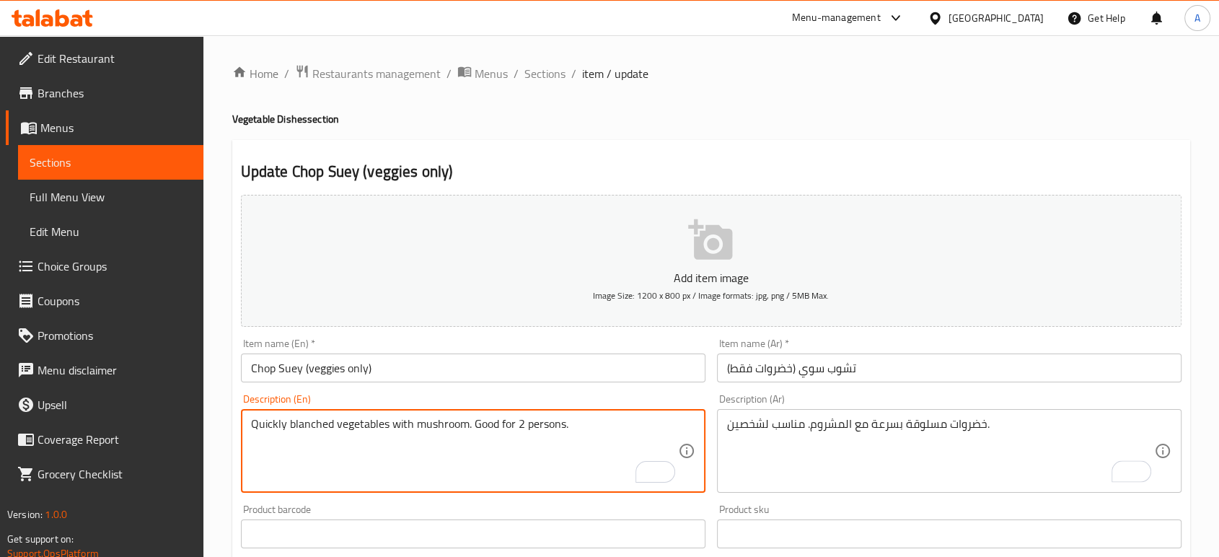
drag, startPoint x: 389, startPoint y: 423, endPoint x: 290, endPoint y: 421, distance: 98.8
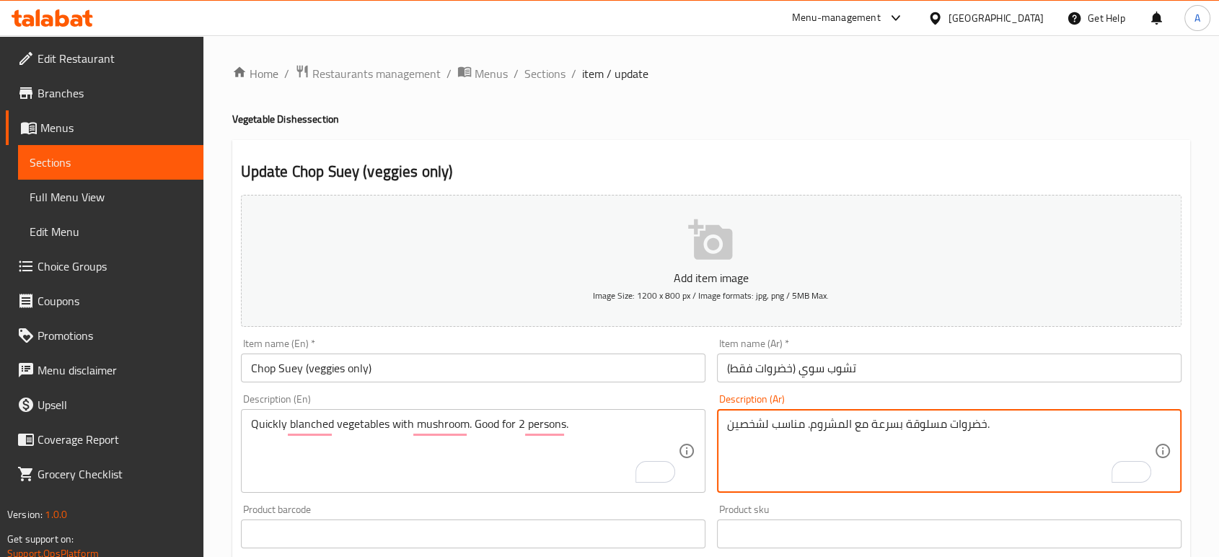
click at [932, 423] on textarea "خضروات مسلوقة بسرعة مع المشروم. مناسب لشخصين." at bounding box center [940, 451] width 427 height 69
type textarea "خضروات بلانشيد بسرعة مع المشروم. مناسب لشخصين."
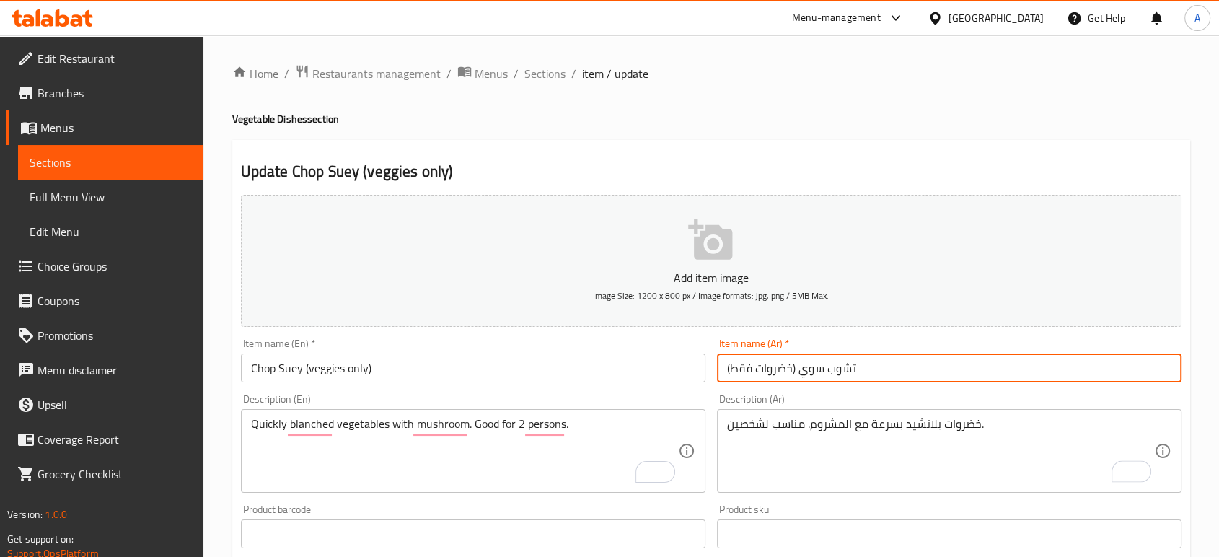
click at [919, 365] on input "تشوب سوي (خضروات فقط)" at bounding box center [949, 367] width 464 height 29
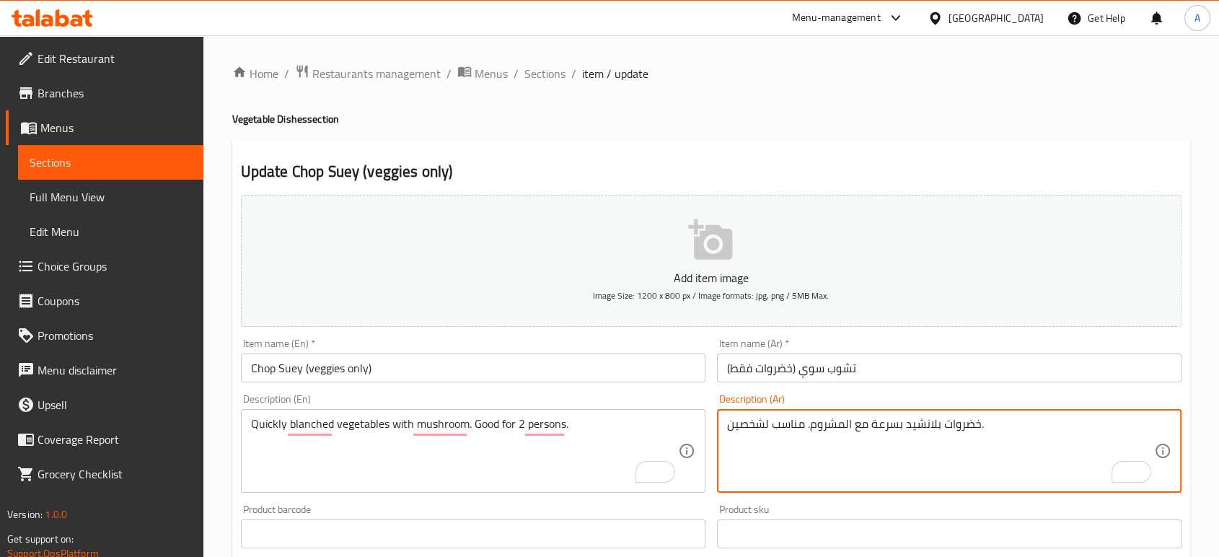
click at [885, 425] on textarea "خضروات بلانشيد بسرعة مع المشروم. مناسب لشخصين." at bounding box center [940, 451] width 427 height 69
click at [813, 439] on textarea "خضروات بلانشيد بسرعة مع المشروم. مناسب لشخصين." at bounding box center [940, 451] width 427 height 69
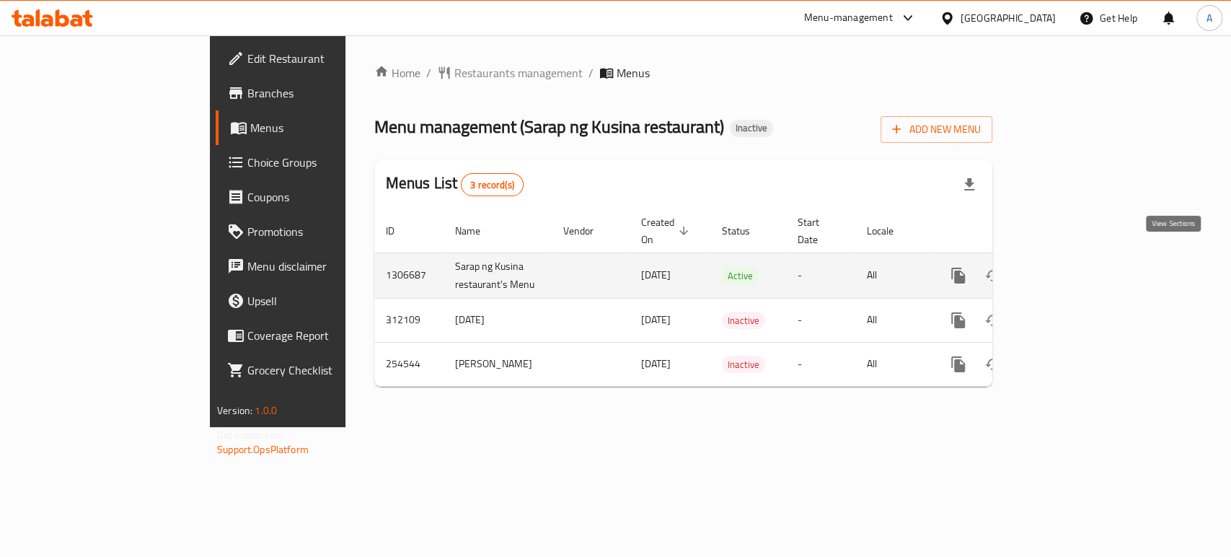
click at [1071, 267] on icon "enhanced table" at bounding box center [1061, 275] width 17 height 17
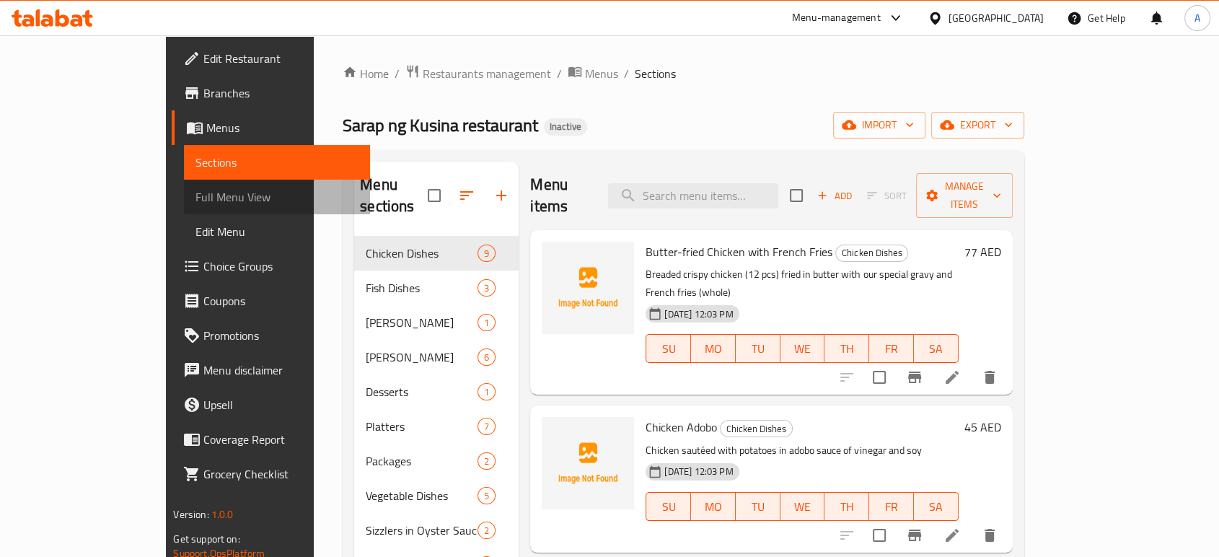
click at [184, 181] on link "Full Menu View" at bounding box center [276, 197] width 185 height 35
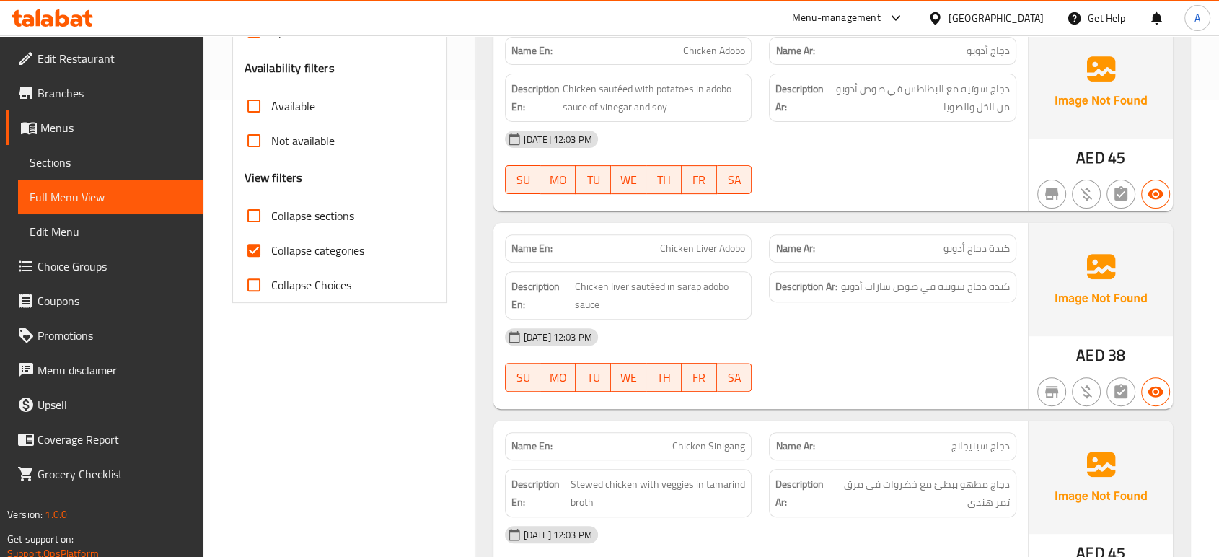
scroll to position [323, 0]
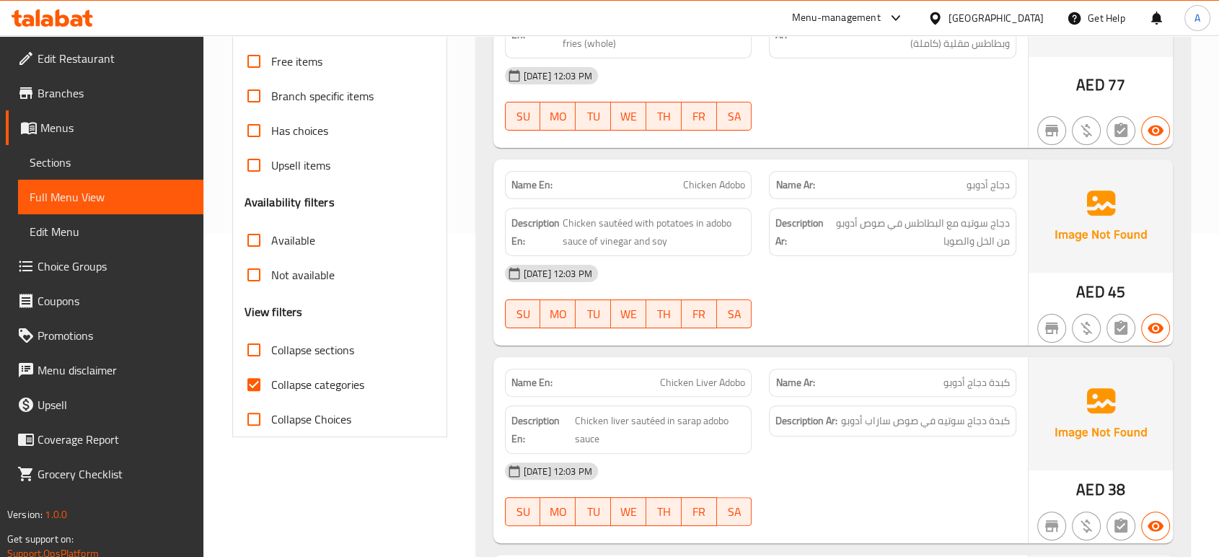
click at [300, 371] on label "Collapse categories" at bounding box center [301, 384] width 128 height 35
click at [271, 371] on input "Collapse categories" at bounding box center [254, 384] width 35 height 35
checkbox input "false"
click at [888, 301] on div "20-08-2025 12:03 PM SU MO TU WE TH FR SA" at bounding box center [760, 296] width 529 height 81
click at [842, 328] on div at bounding box center [892, 327] width 265 height 17
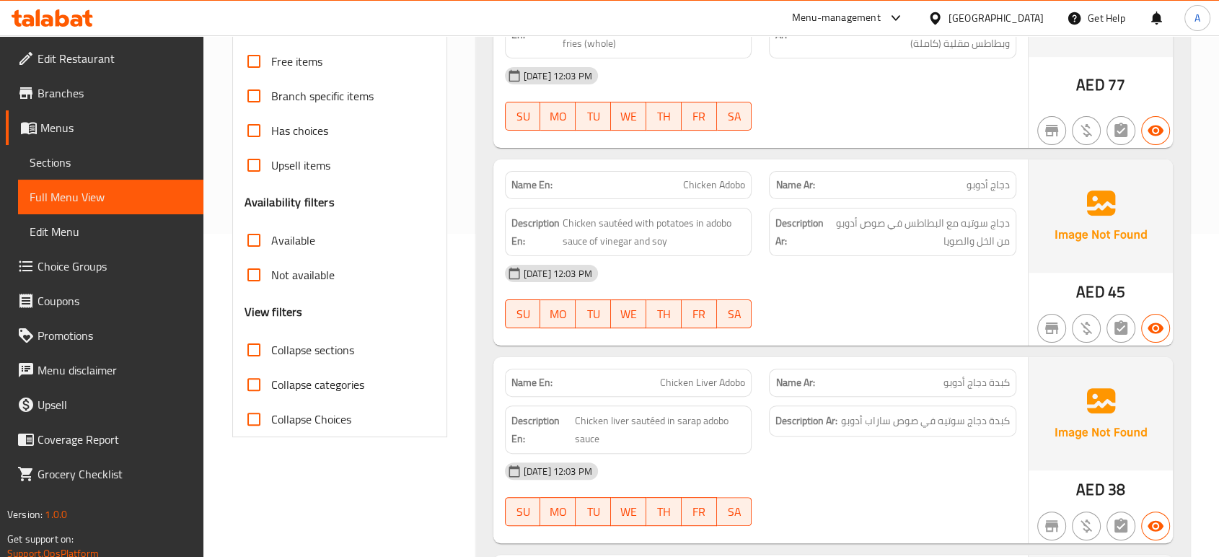
click at [793, 290] on div "20-08-2025 12:03 PM SU MO TU WE TH FR SA" at bounding box center [760, 296] width 529 height 81
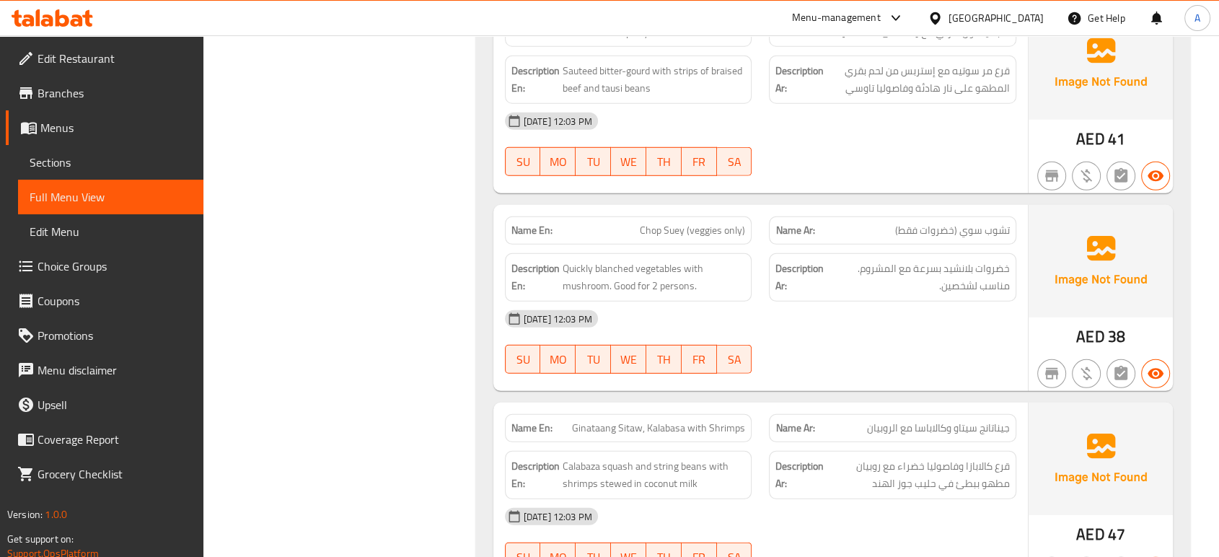
scroll to position [9688, 0]
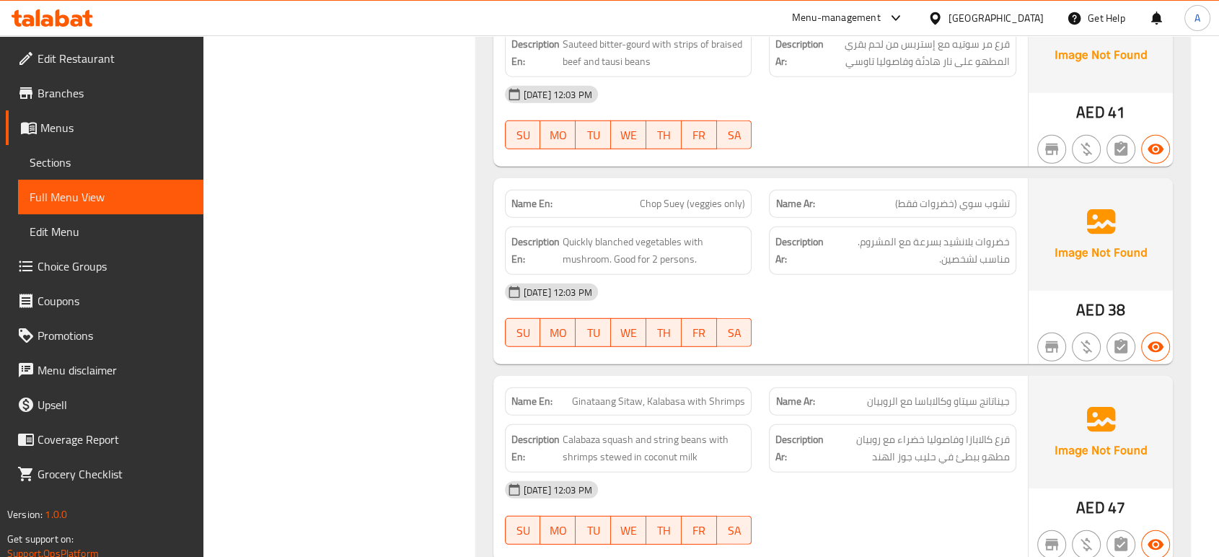
drag, startPoint x: 692, startPoint y: 362, endPoint x: 686, endPoint y: 355, distance: 9.2
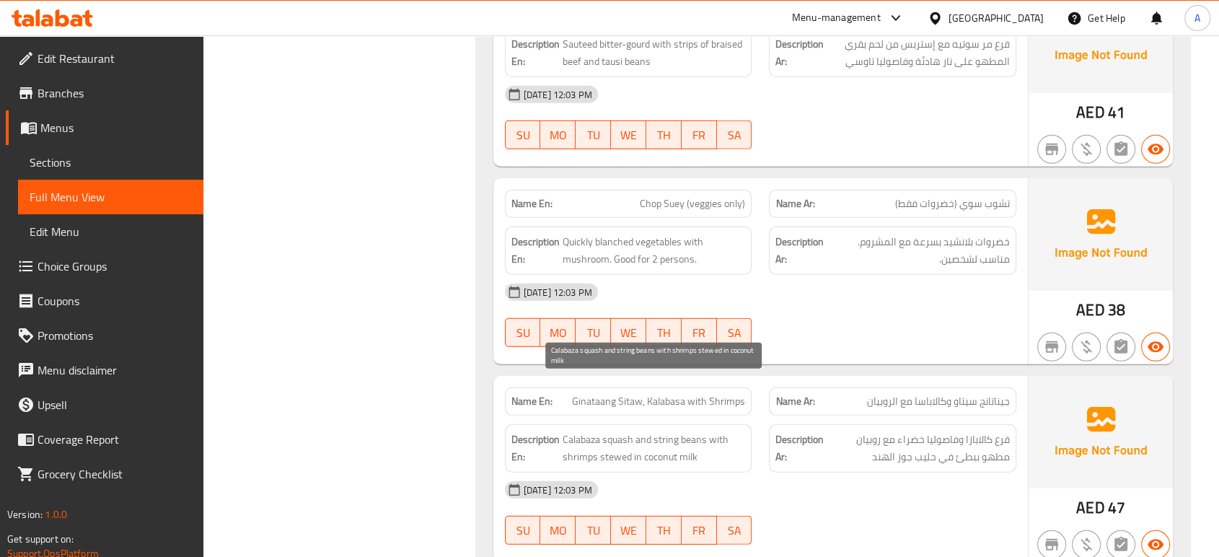
click at [623, 430] on span "Calabaza squash and string beans with shrimps stewed in coconut milk" at bounding box center [653, 447] width 183 height 35
click at [622, 430] on span "Calabaza squash and string beans with shrimps stewed in coconut milk" at bounding box center [653, 447] width 183 height 35
copy span "squash"
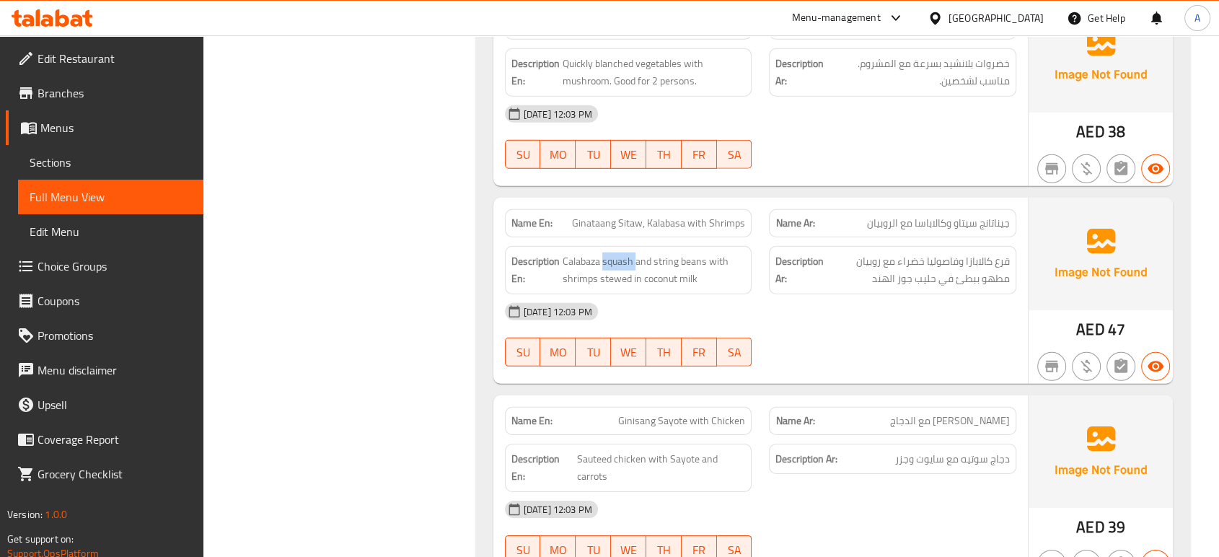
scroll to position [10008, 0]
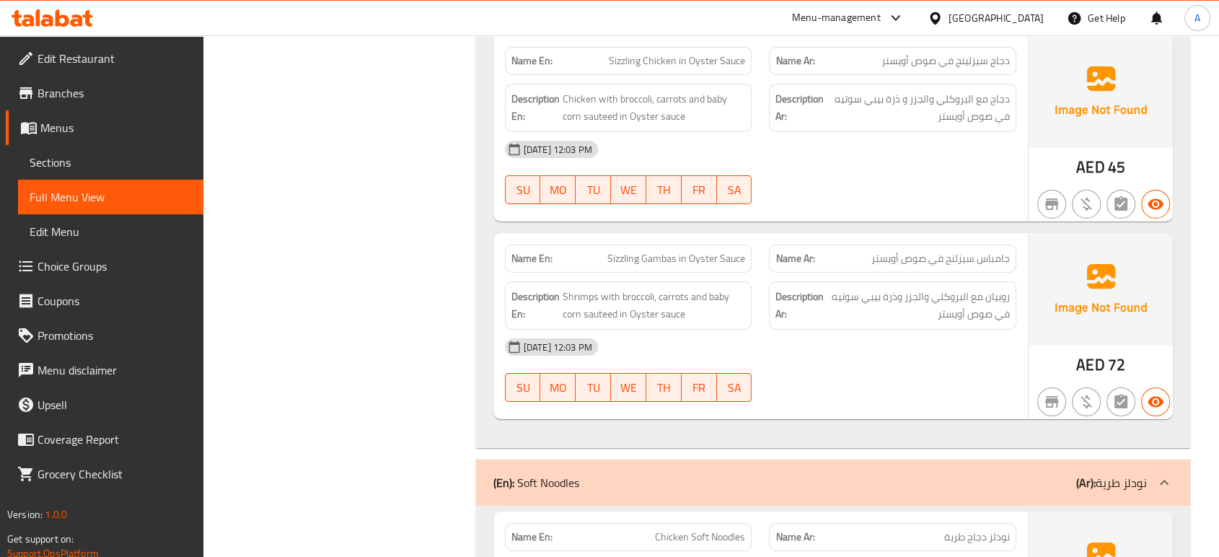
scroll to position [10729, 0]
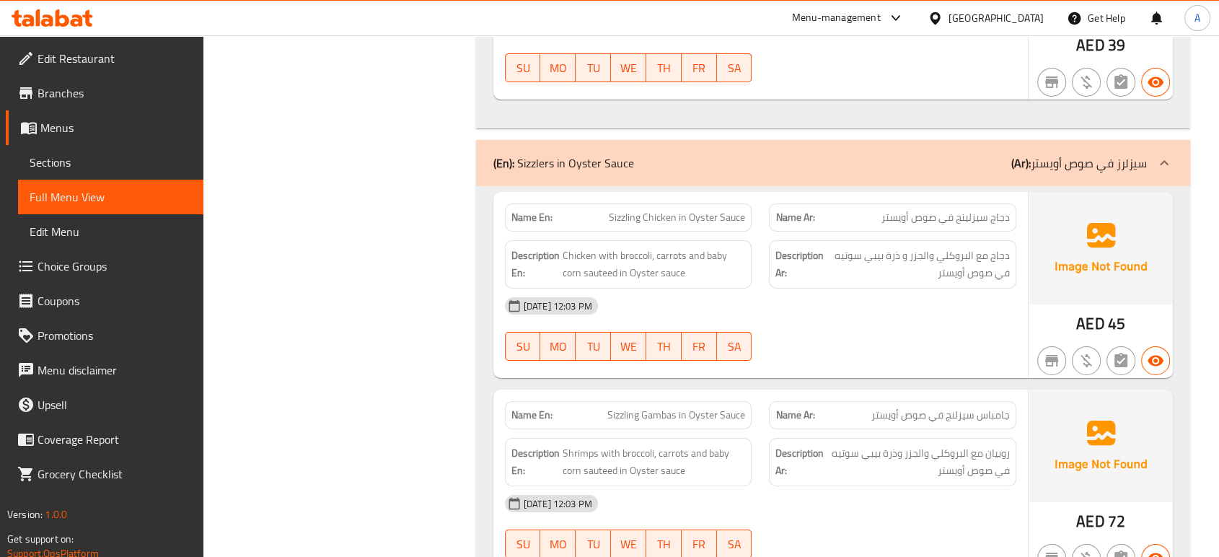
scroll to position [10394, 0]
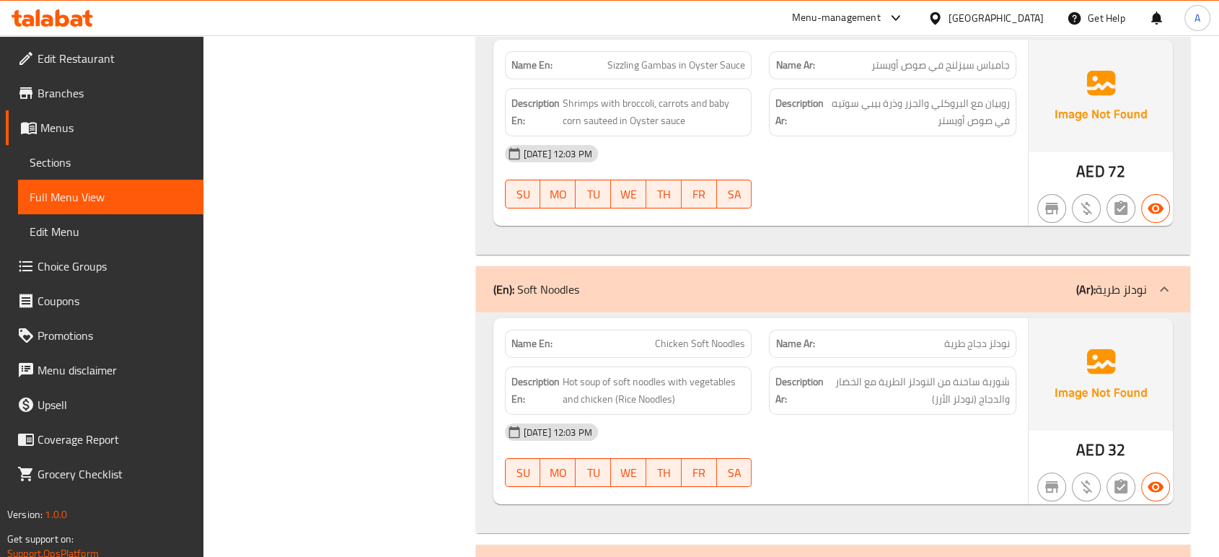
scroll to position [10714, 0]
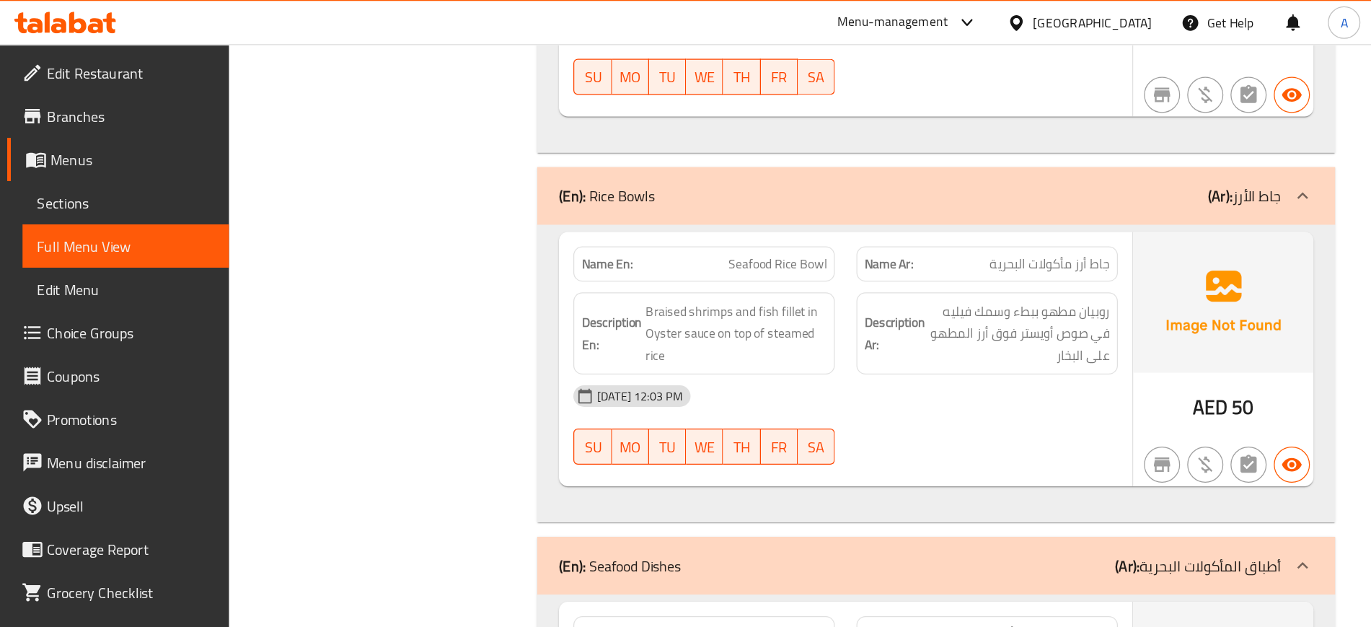
scroll to position [11660, 0]
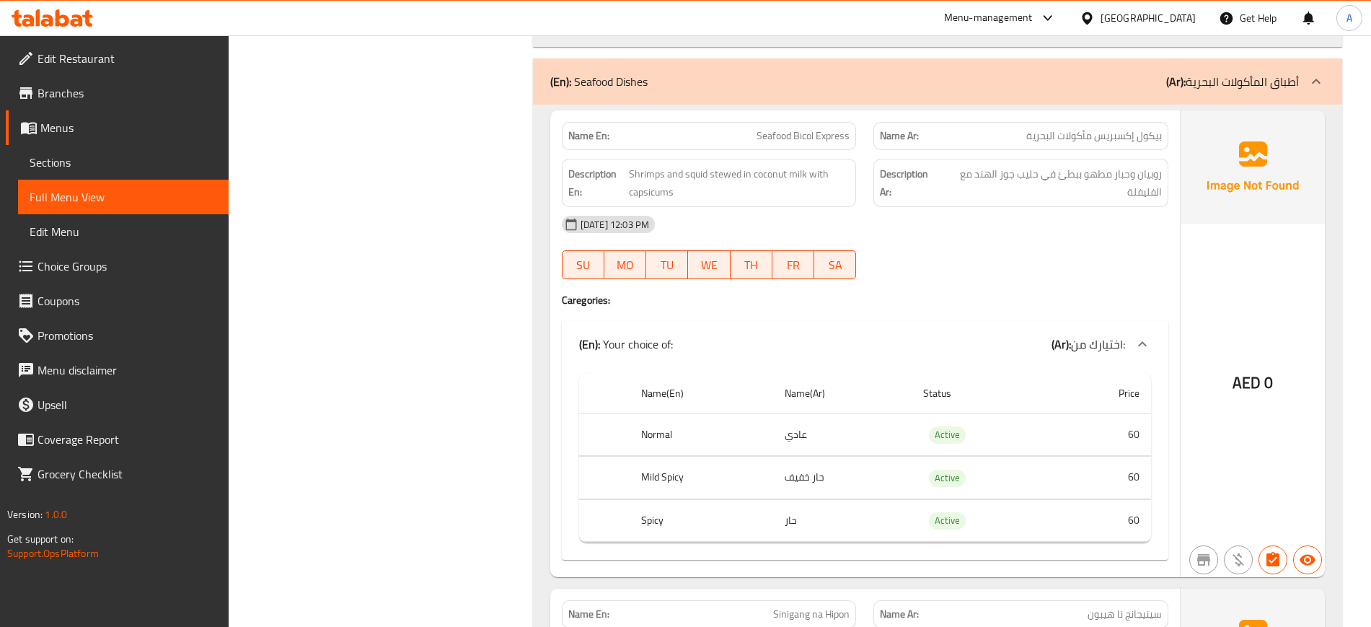
scroll to position [11150, 0]
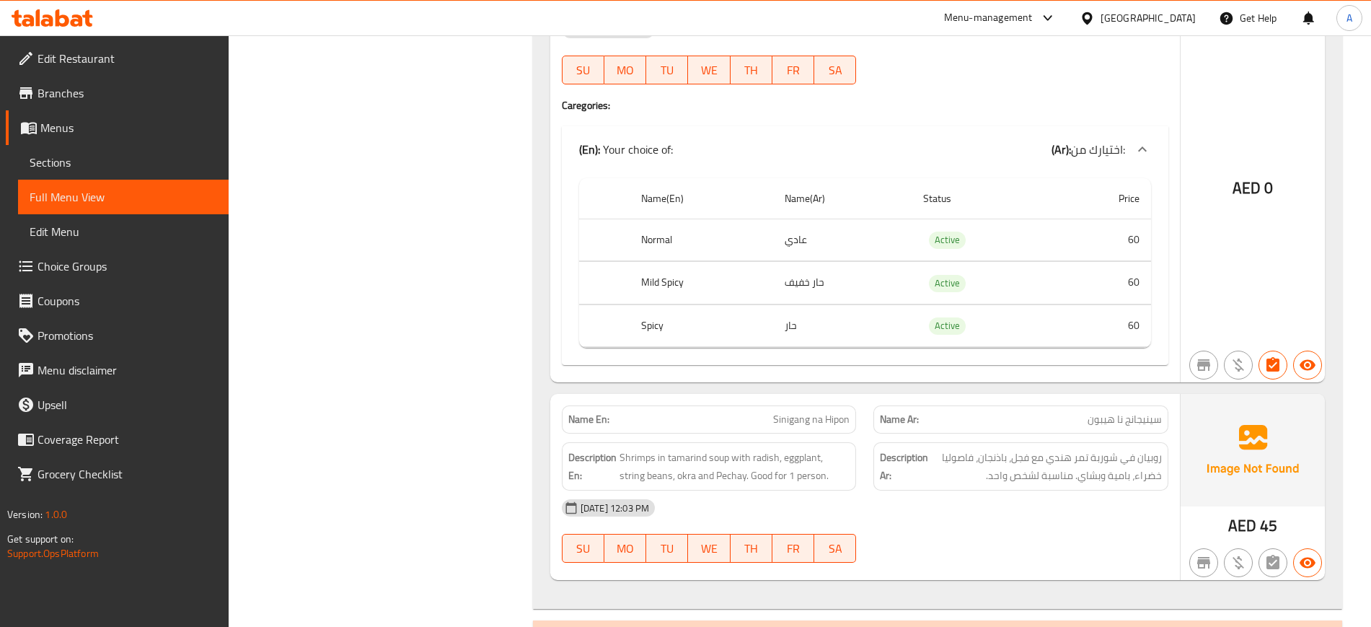
scroll to position [11423, 0]
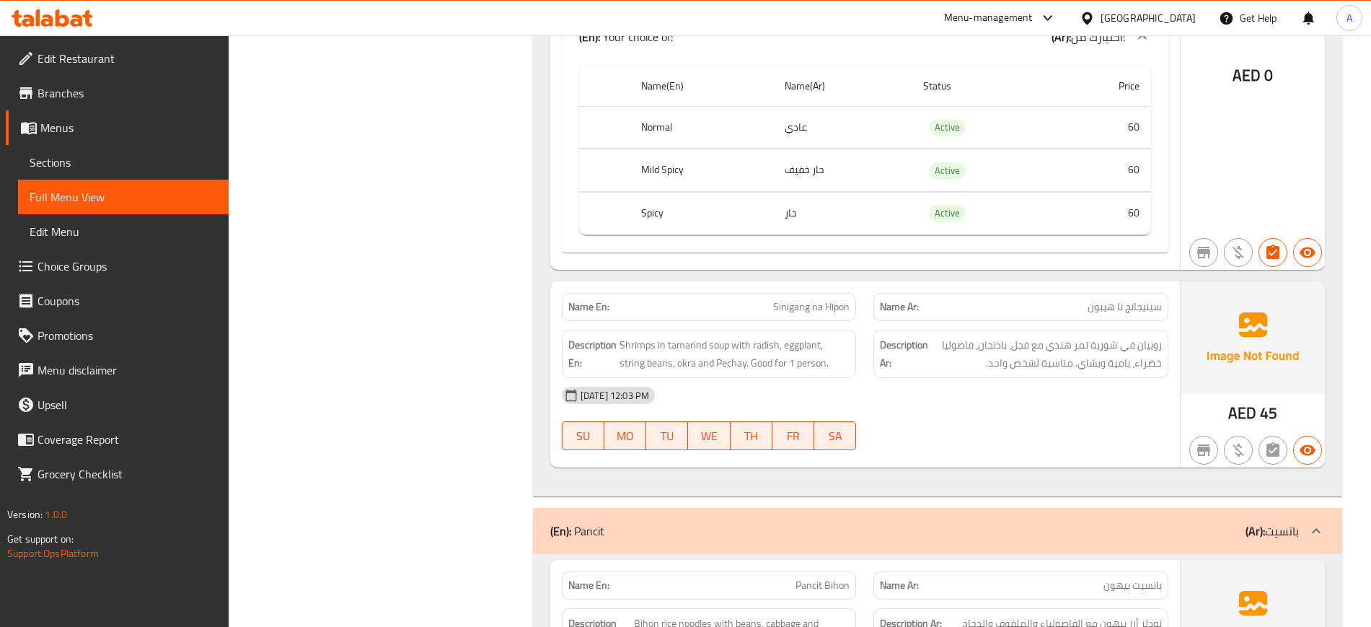
copy span "Sinigang na Hipon"
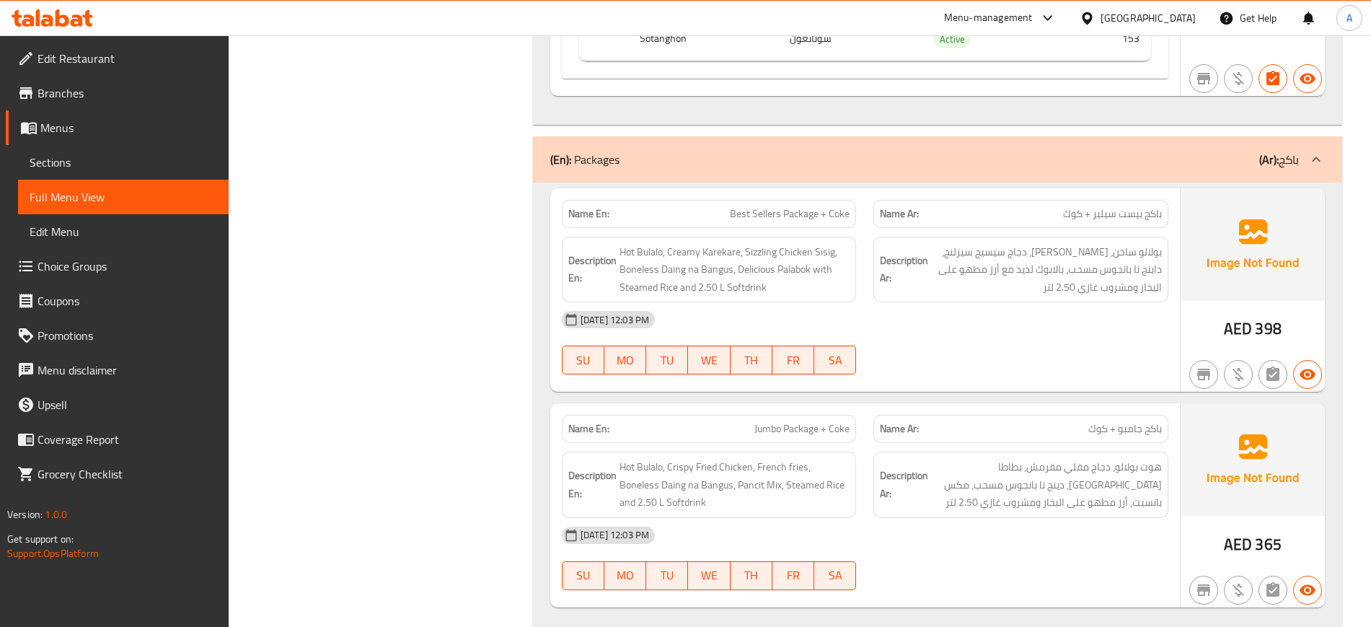
scroll to position [8491, 0]
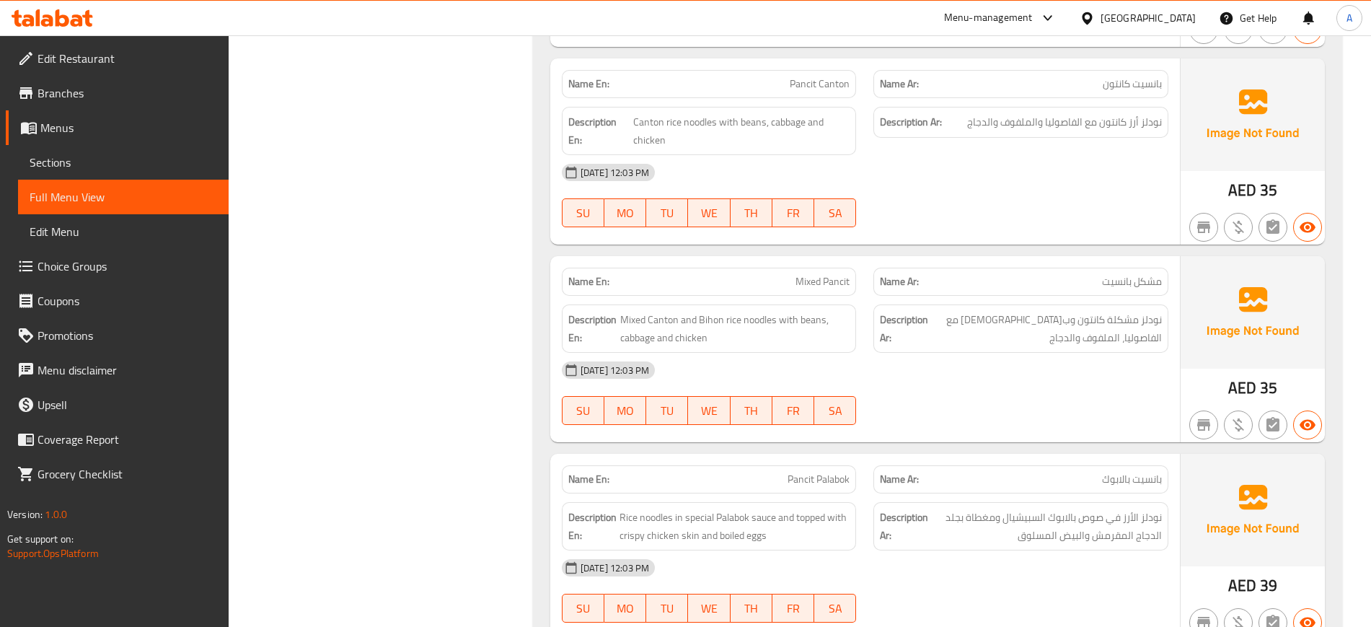
scroll to position [11727, 0]
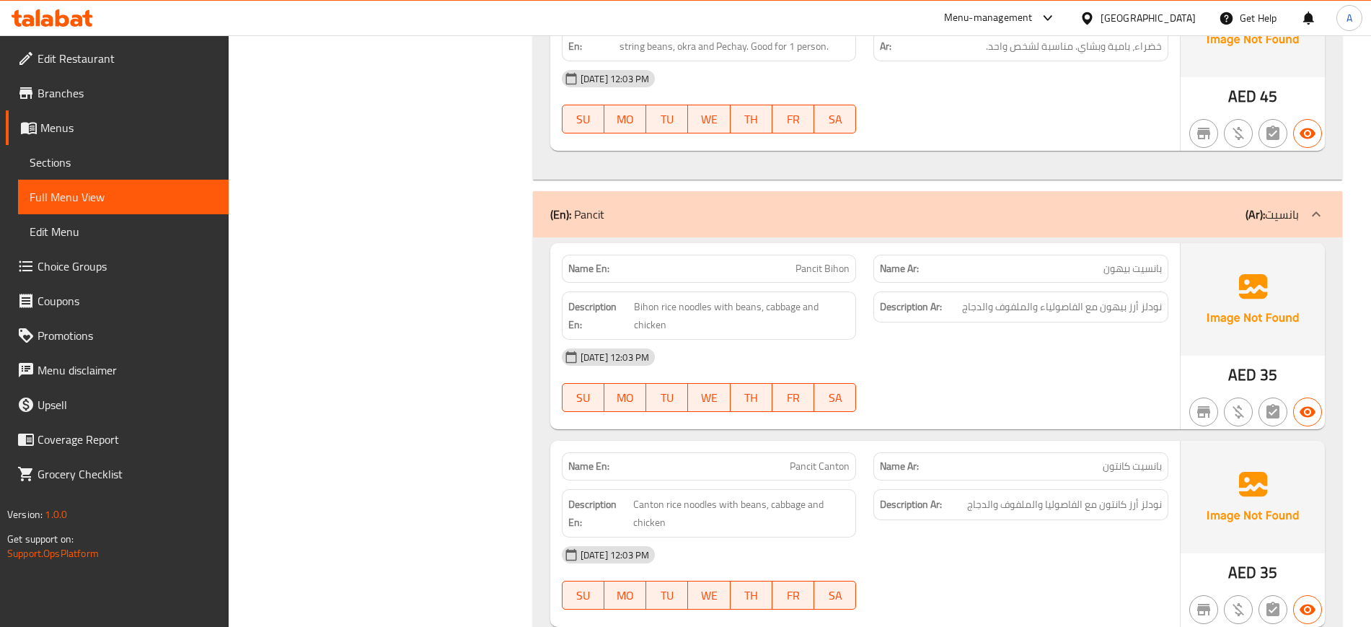
scroll to position [11997, 0]
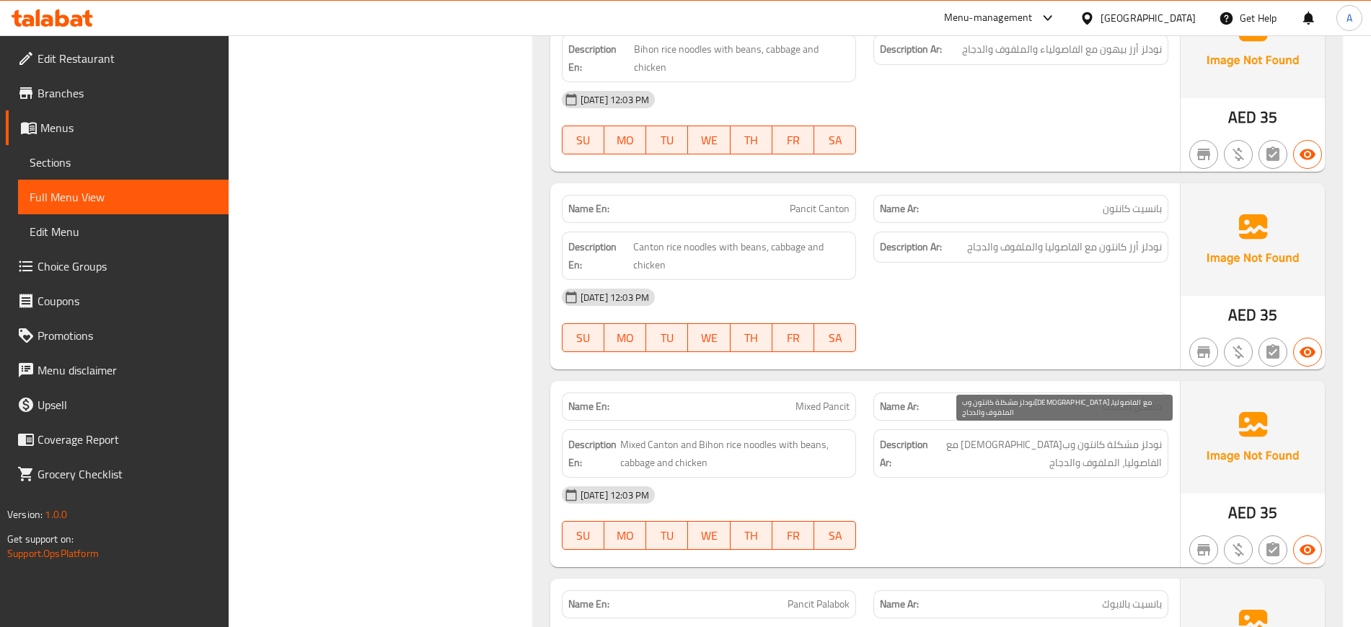
click at [1095, 436] on span "نودلز مشكلة كانتون وبيهون مع الفاصوليا، الملفوف والدجاج" at bounding box center [1046, 453] width 231 height 35
copy span "Mixed Pancit"
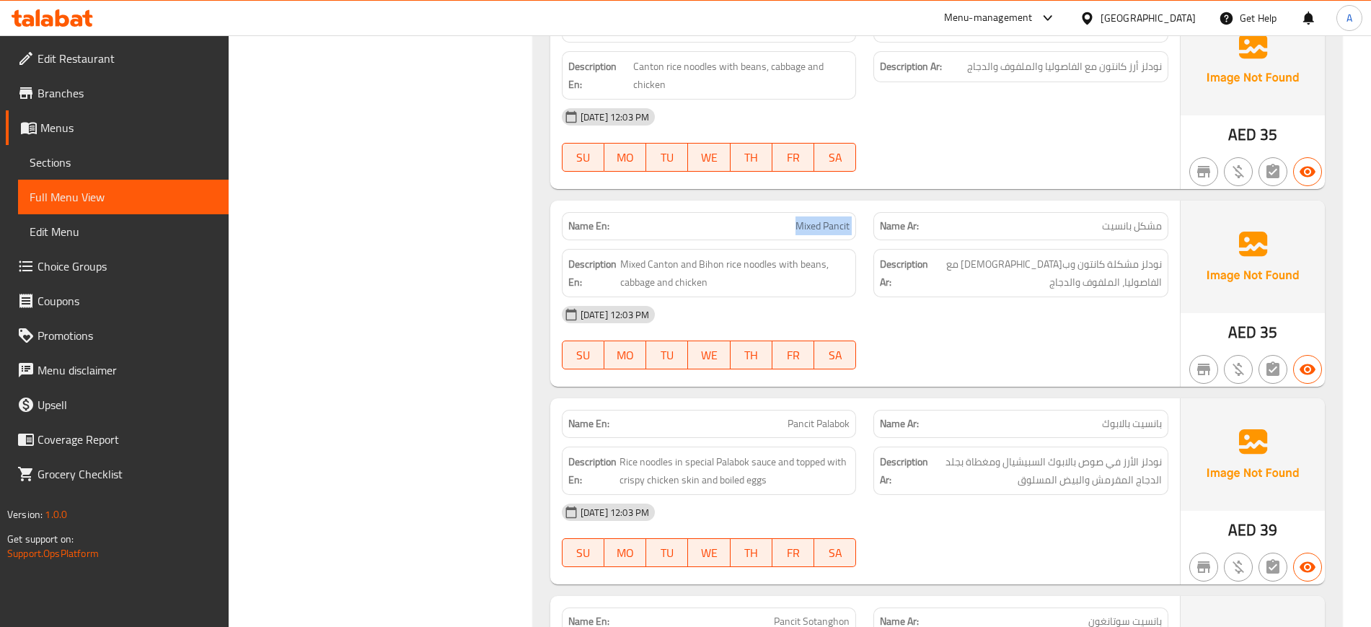
scroll to position [12358, 0]
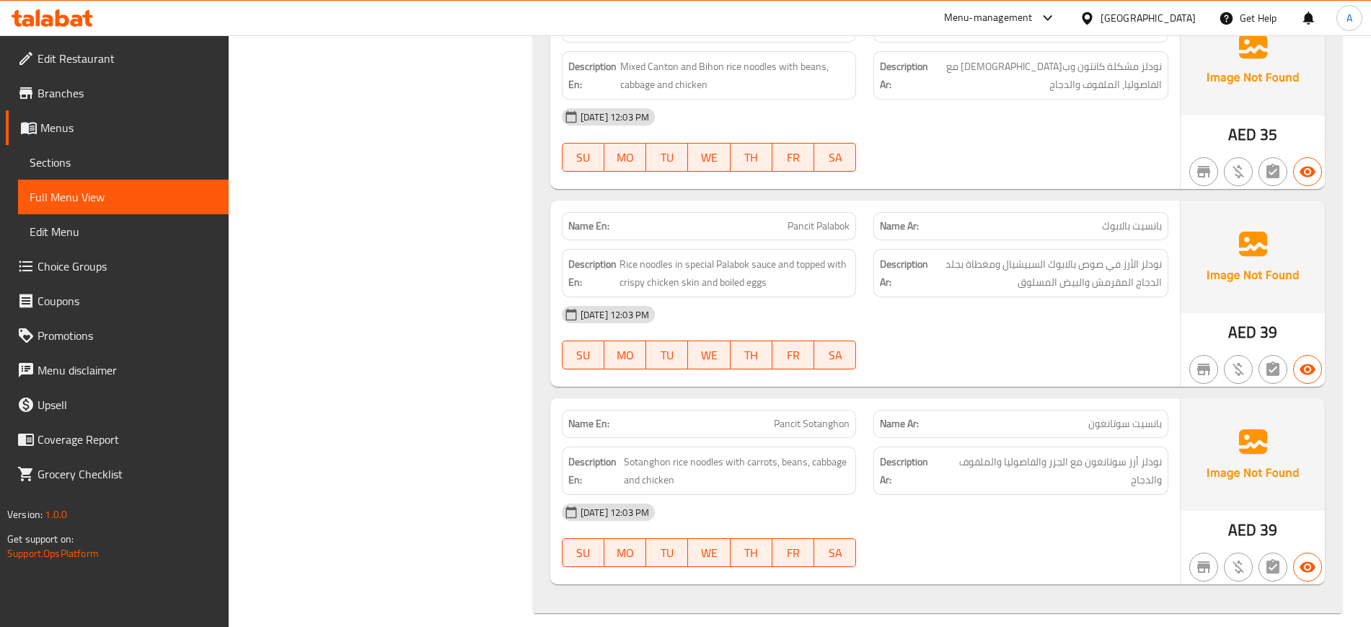
copy span "Palabok"
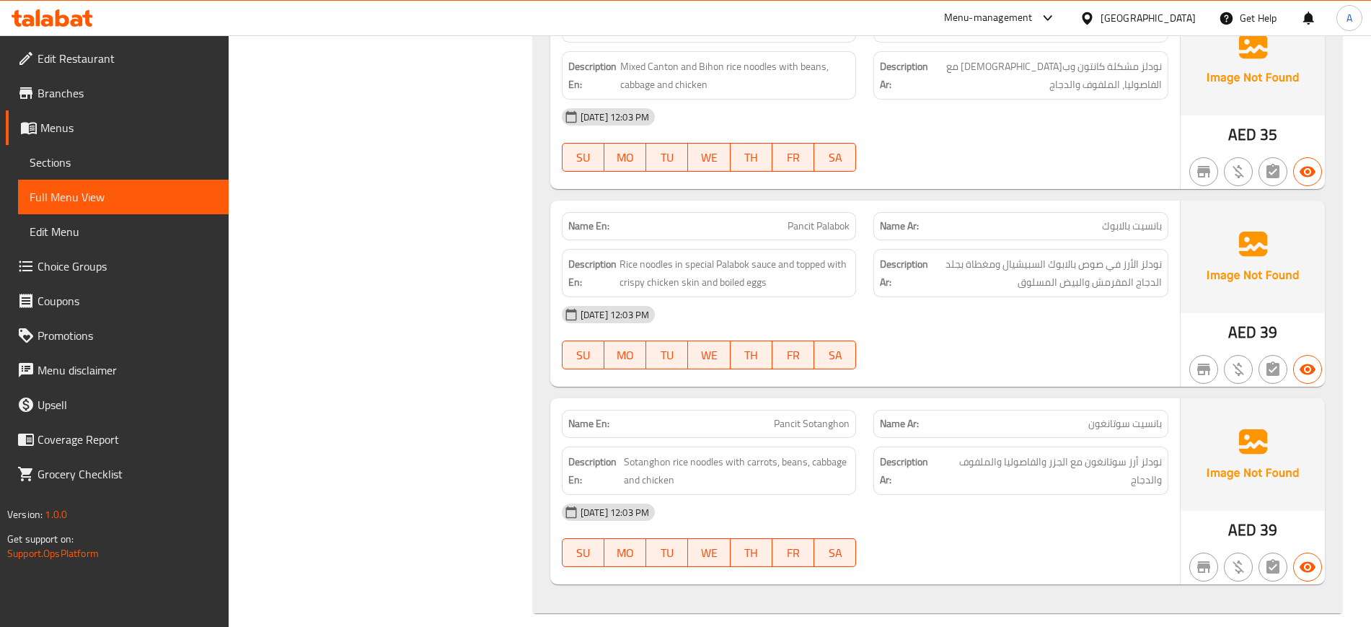
click at [725, 255] on span "Rice noodles in special Palabok sauce and topped with crispy chicken skin and b…" at bounding box center [734, 272] width 231 height 35
copy span "Palabok"
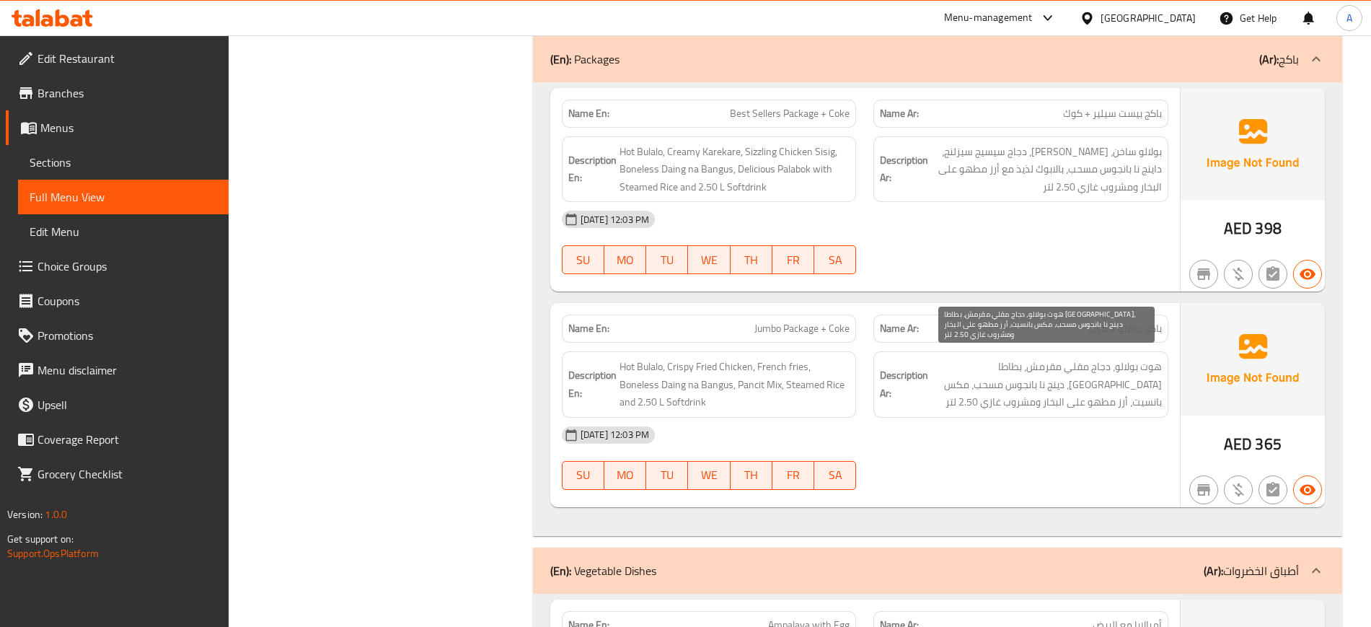
click at [1049, 366] on span "هوت بولالو، دجاج مقلي مقرمش، بطاطا مقلية، دينج نا بانجوس مسحب، مكس بانسيت، أرز …" at bounding box center [1046, 384] width 231 height 53
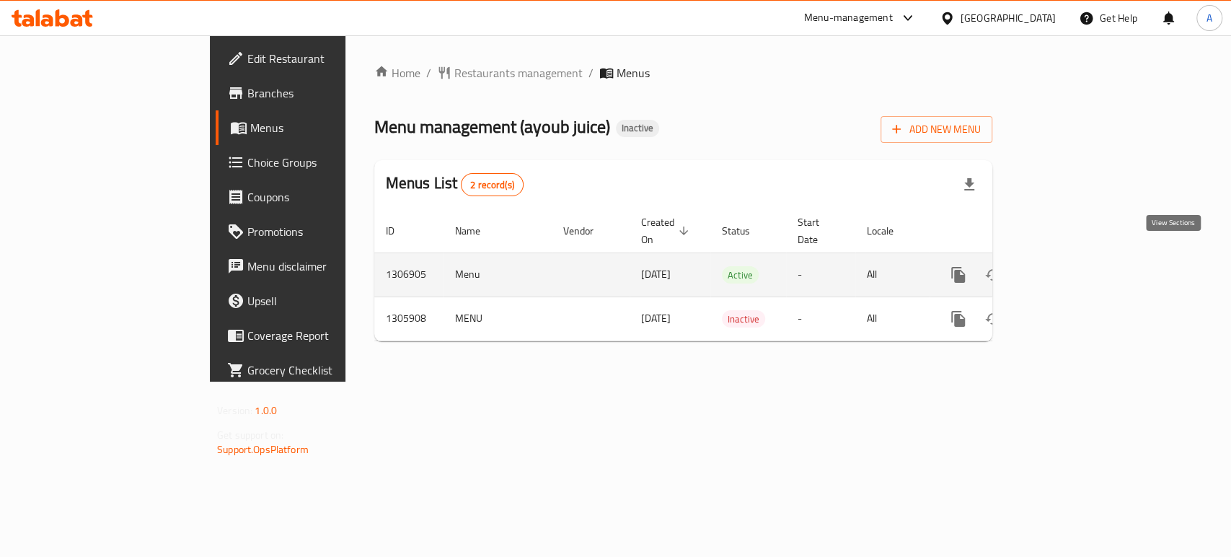
click at [1071, 266] on icon "enhanced table" at bounding box center [1061, 274] width 17 height 17
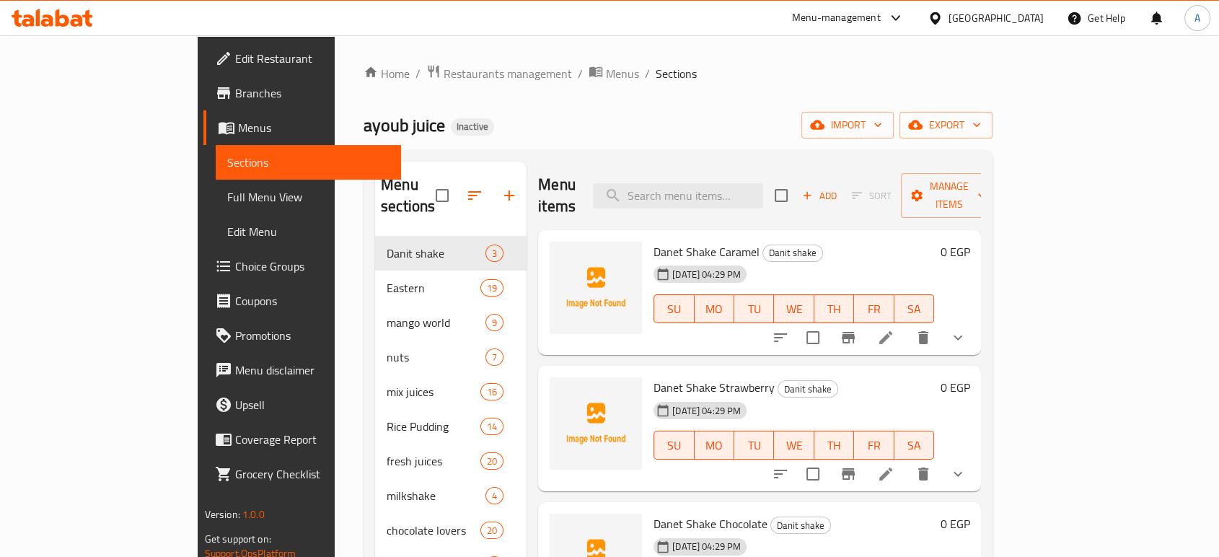
click at [227, 206] on span "Full Menu View" at bounding box center [308, 196] width 162 height 17
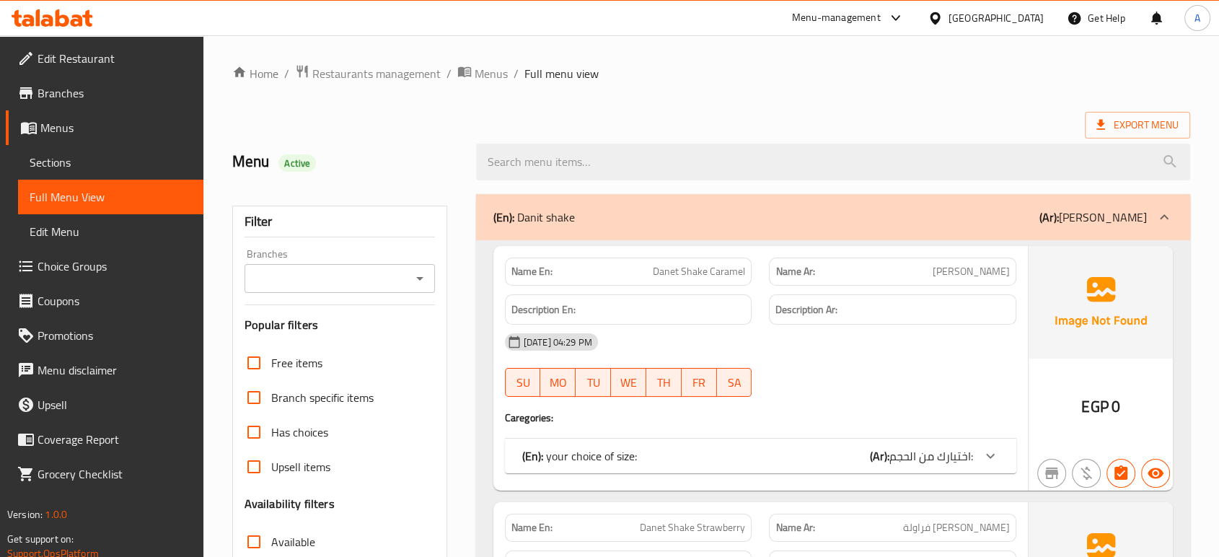
click at [638, 294] on div "Description En:" at bounding box center [628, 309] width 247 height 31
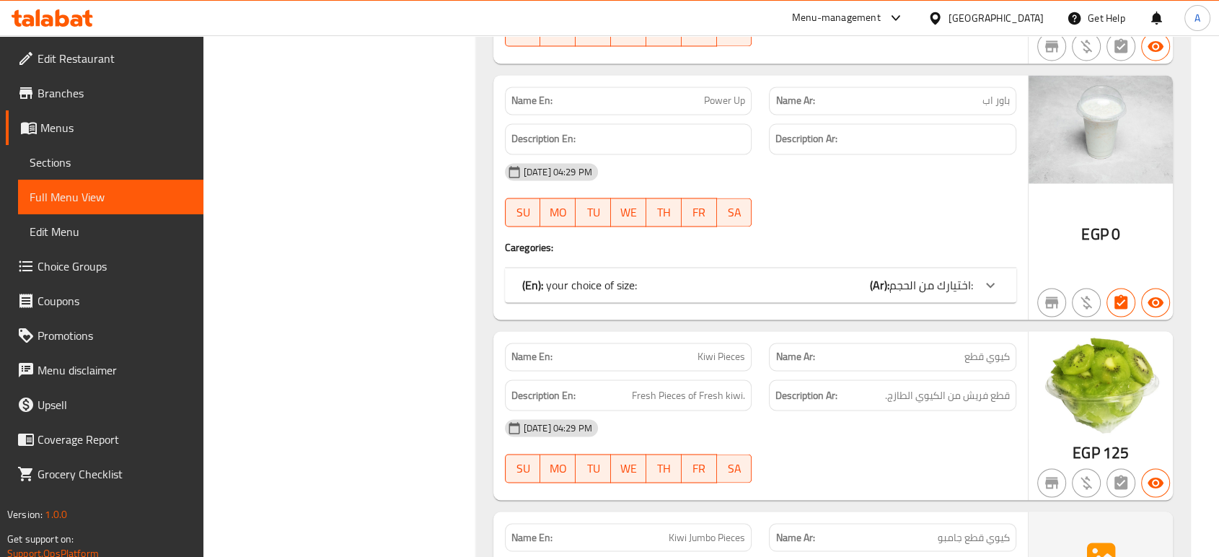
click at [694, 343] on div "Name En: Kiwi Pieces" at bounding box center [628, 357] width 247 height 28
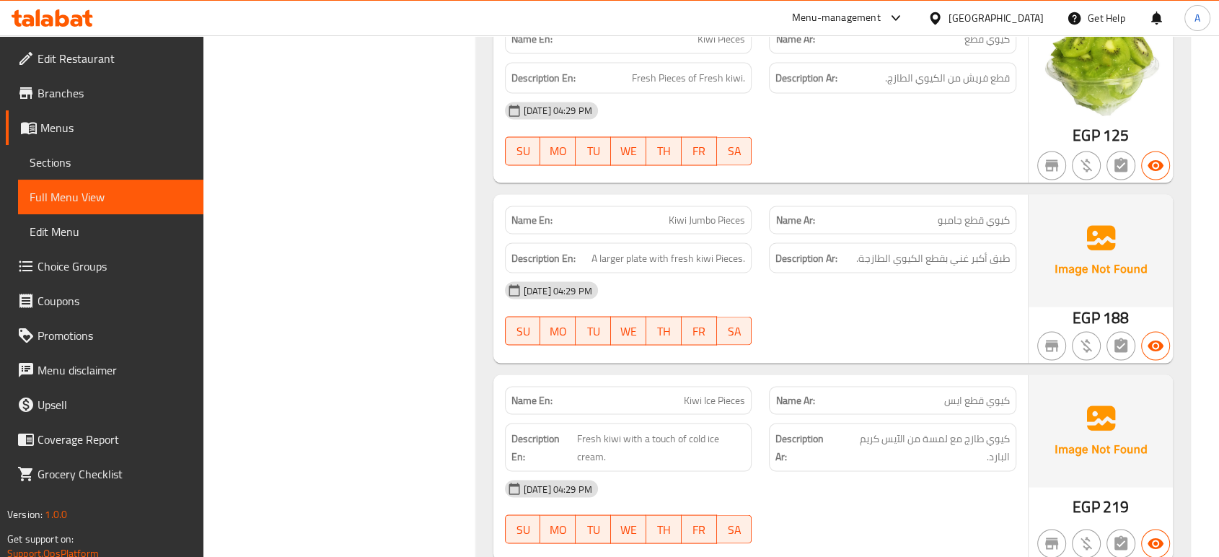
scroll to position [35659, 0]
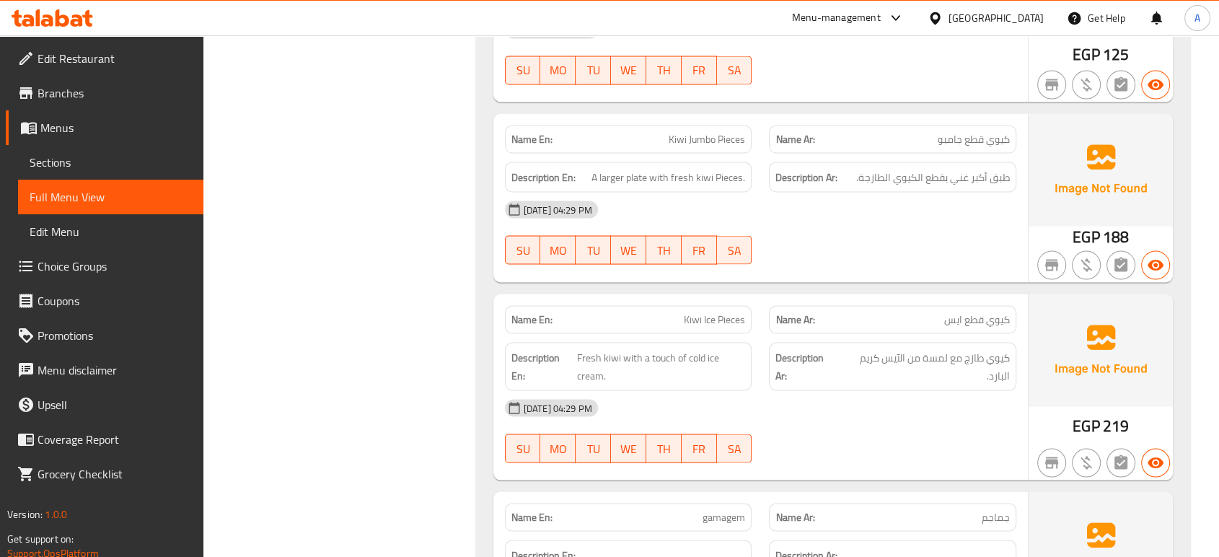
click at [689, 391] on div "[DATE] 04:29 PM" at bounding box center [760, 408] width 529 height 35
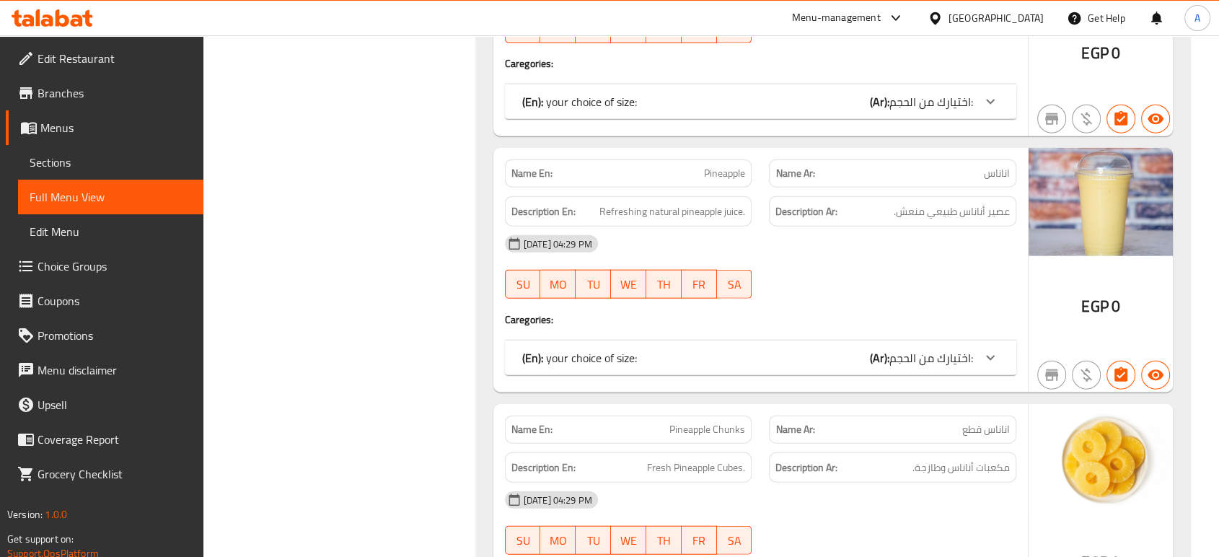
scroll to position [36272, 0]
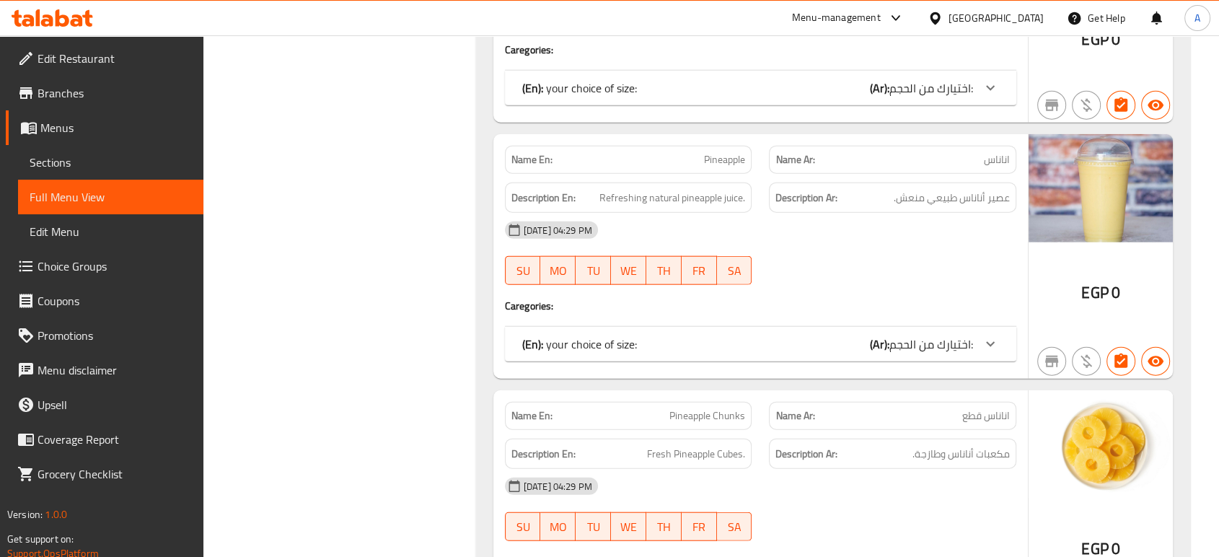
click at [716, 402] on div "Name En: Pineapple Chunks" at bounding box center [628, 416] width 247 height 28
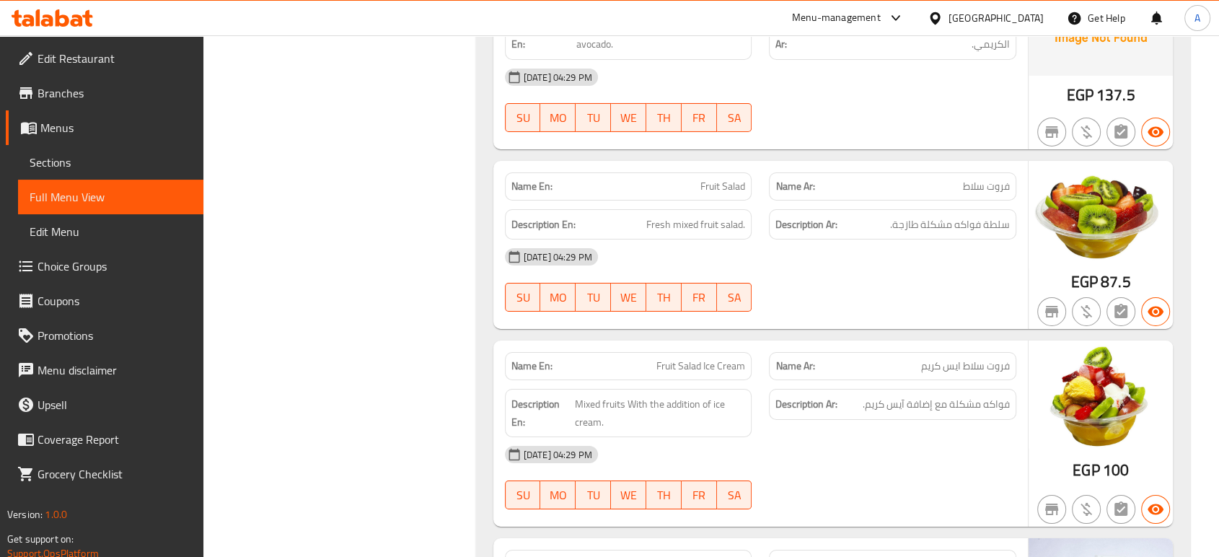
scroll to position [37944, 0]
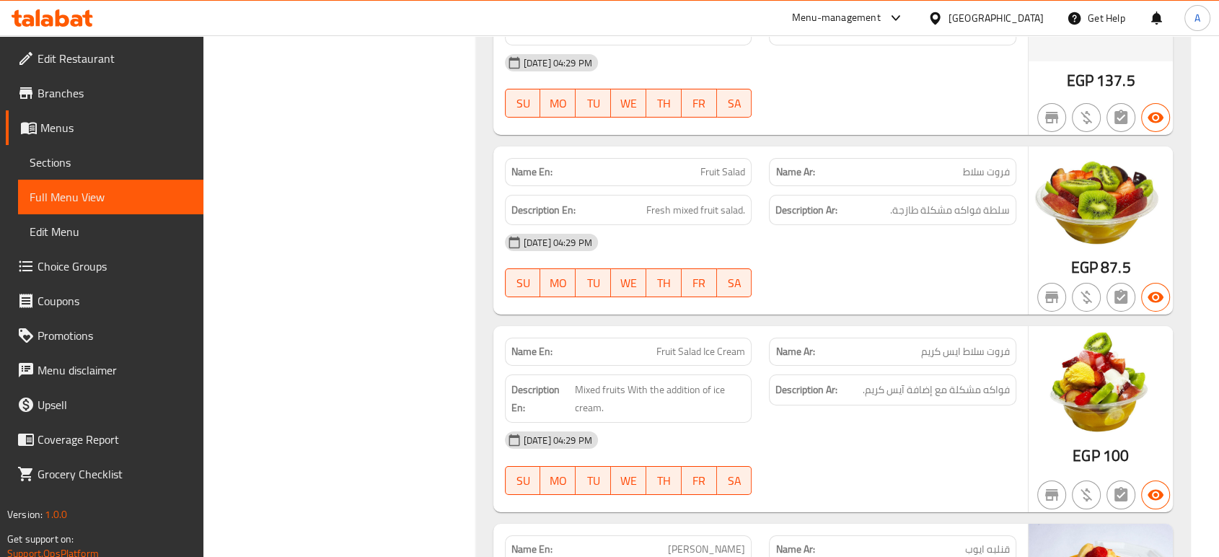
click at [857, 486] on div at bounding box center [892, 494] width 265 height 17
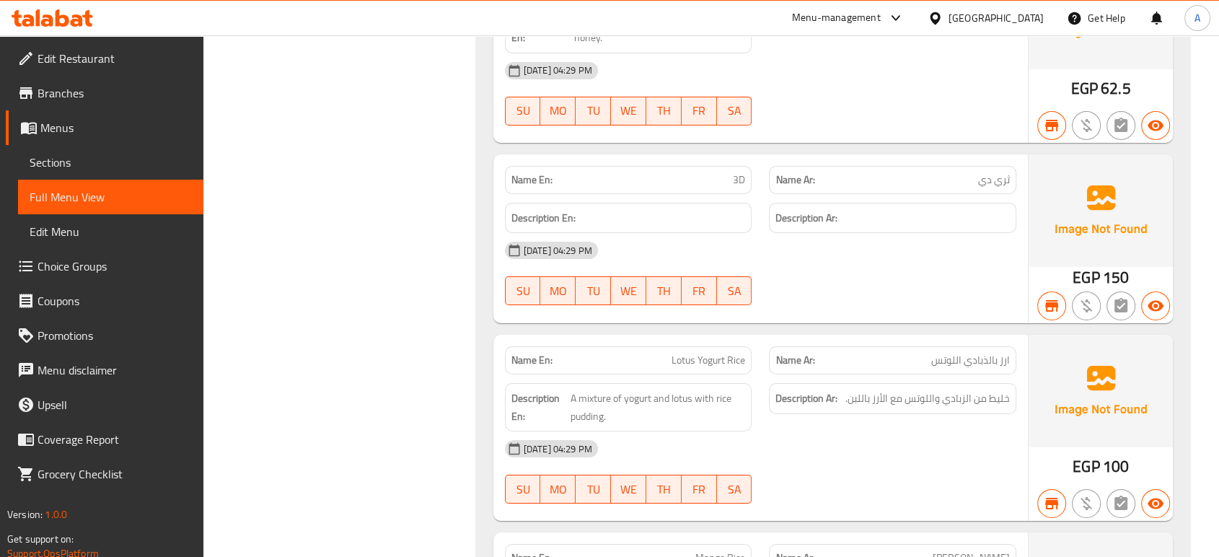
scroll to position [15889, 0]
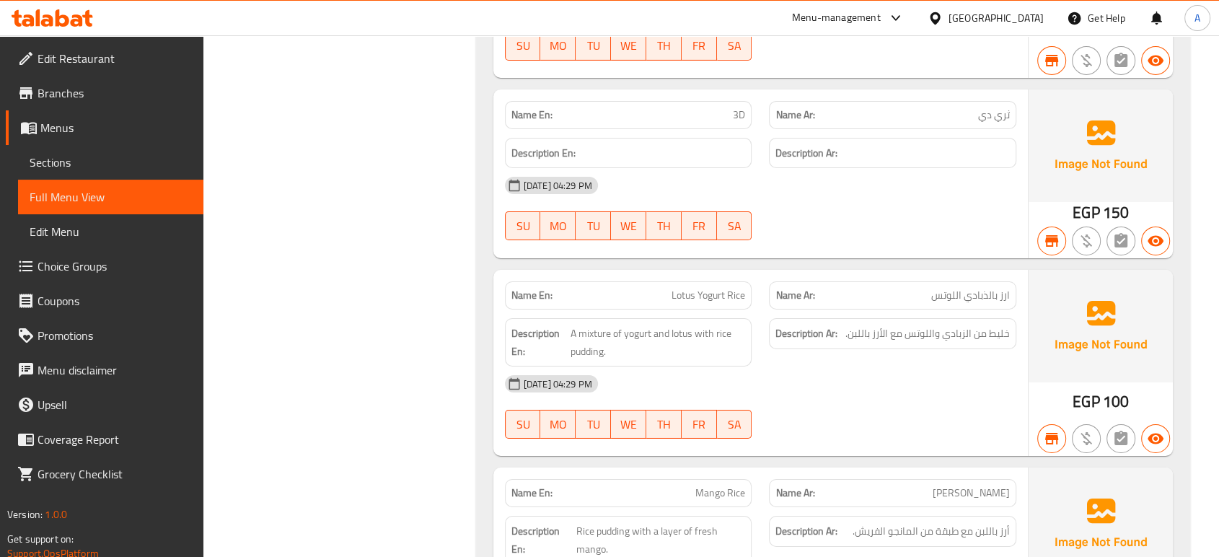
click at [596, 324] on span "A mixture of yogurt and lotus with rice pudding." at bounding box center [657, 341] width 174 height 35
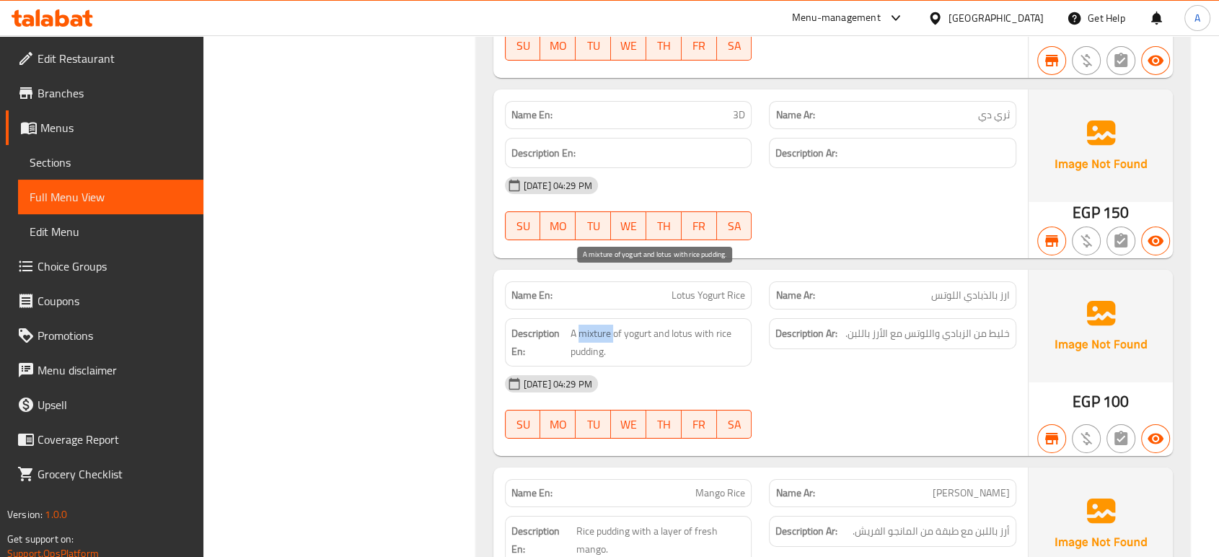
copy span "mixture"
copy span "Lotus Yogurt Rice"
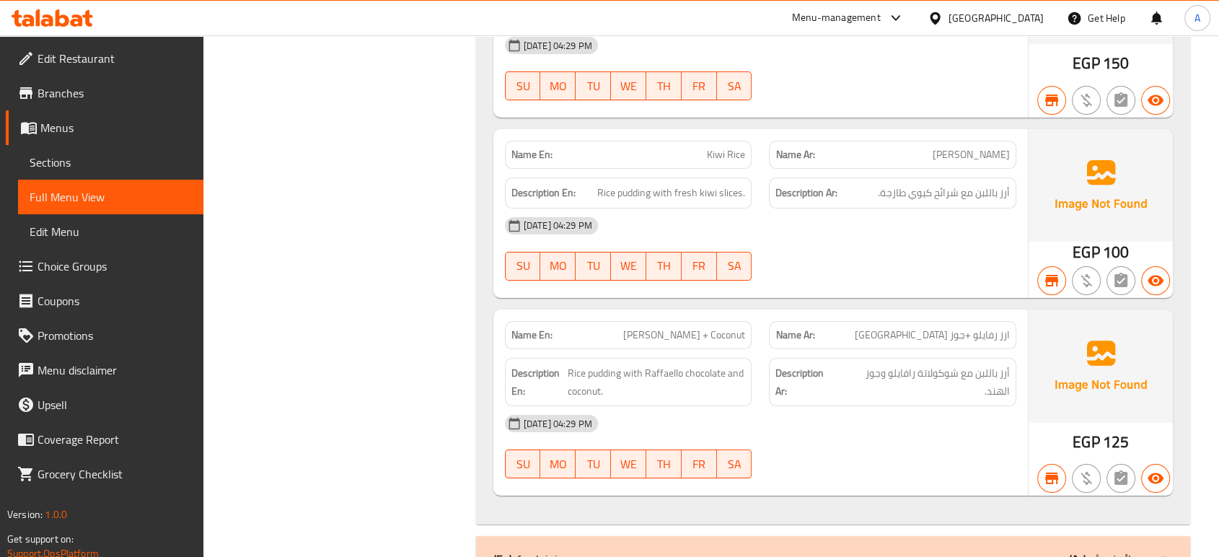
scroll to position [16690, 0]
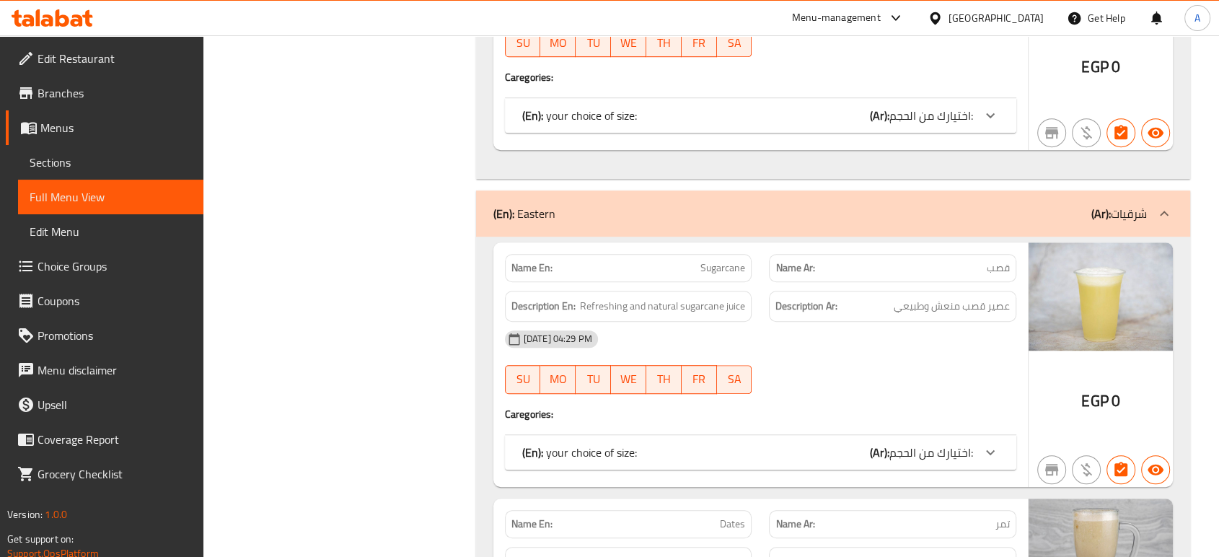
scroll to position [0, 0]
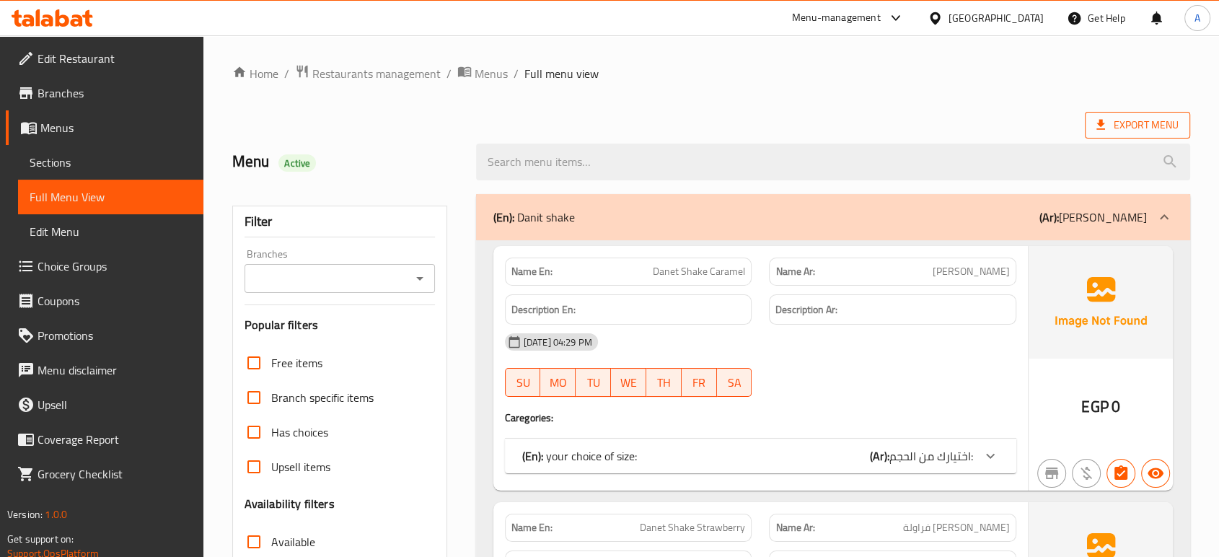
click at [1133, 118] on span "Export Menu" at bounding box center [1137, 125] width 82 height 18
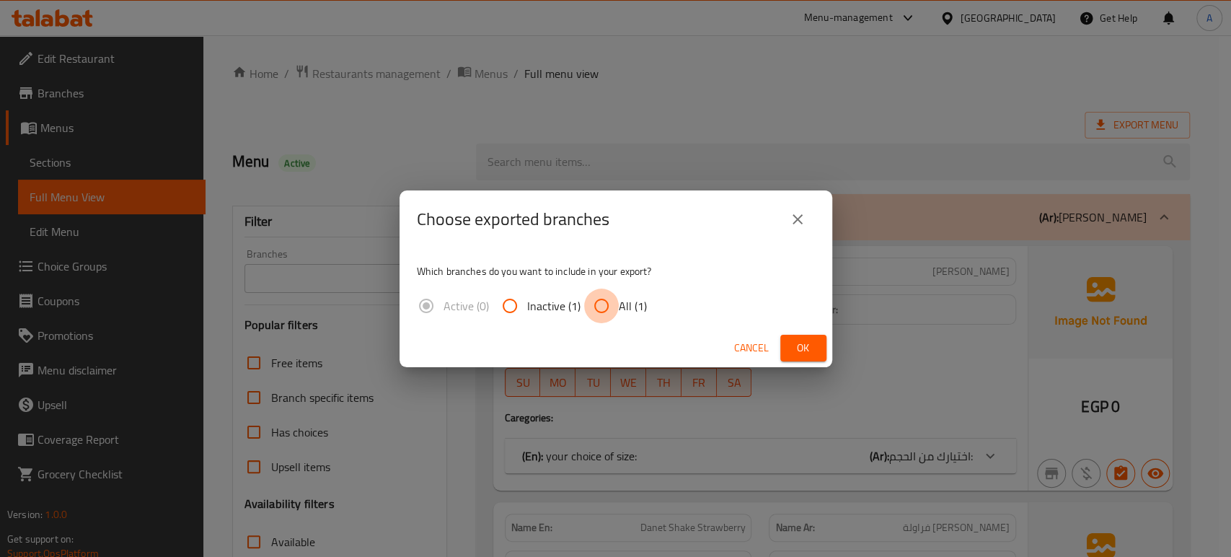
click at [610, 304] on input "All (1)" at bounding box center [601, 305] width 35 height 35
radio input "true"
click at [790, 345] on button "Ok" at bounding box center [803, 348] width 46 height 27
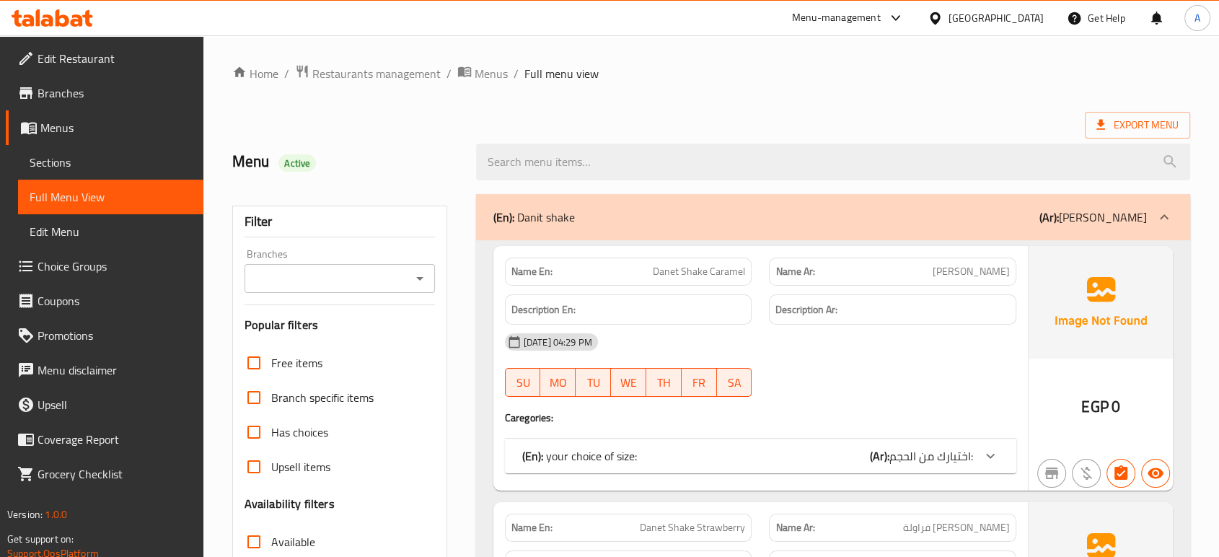
click at [1019, 19] on div "Egypt" at bounding box center [995, 18] width 95 height 16
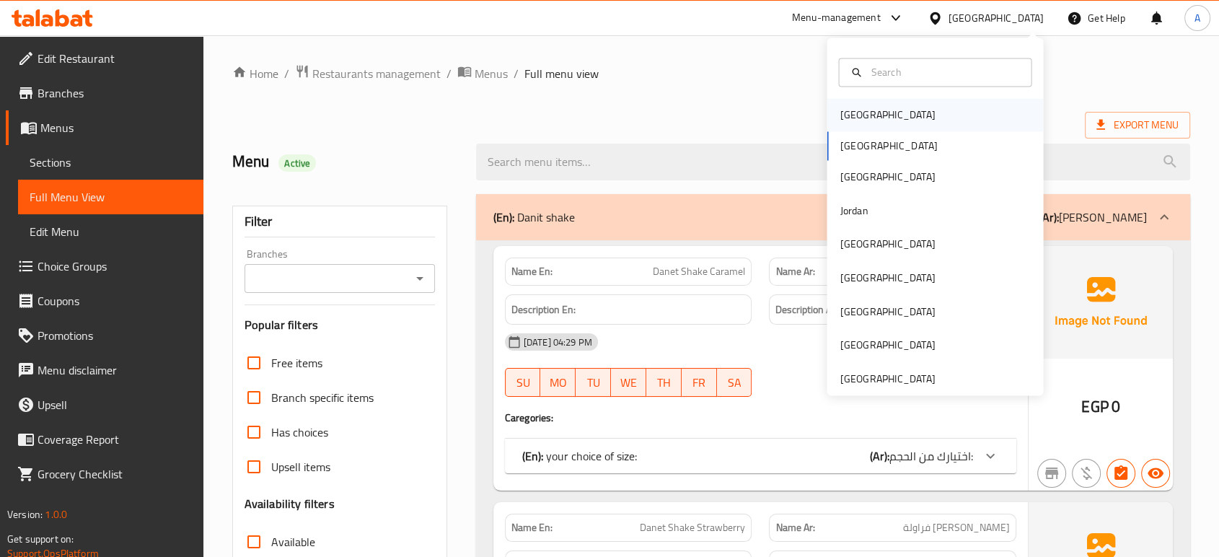
click at [861, 124] on div "[GEOGRAPHIC_DATA]" at bounding box center [887, 114] width 118 height 33
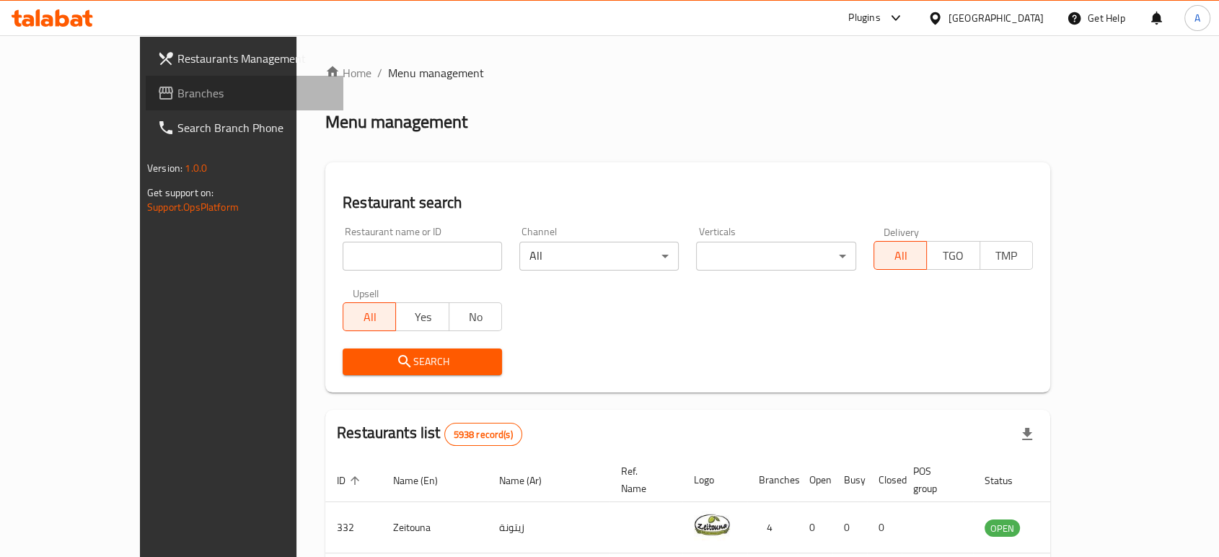
click at [177, 97] on span "Branches" at bounding box center [254, 92] width 154 height 17
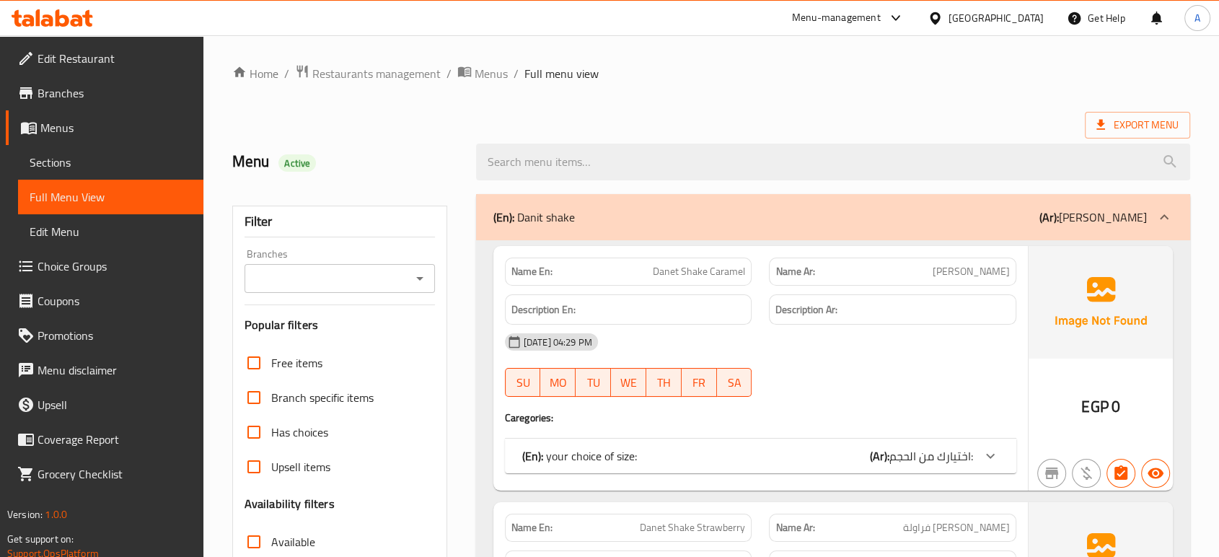
drag, startPoint x: 89, startPoint y: 168, endPoint x: 66, endPoint y: 140, distance: 36.4
click at [89, 168] on span "Sections" at bounding box center [111, 162] width 162 height 17
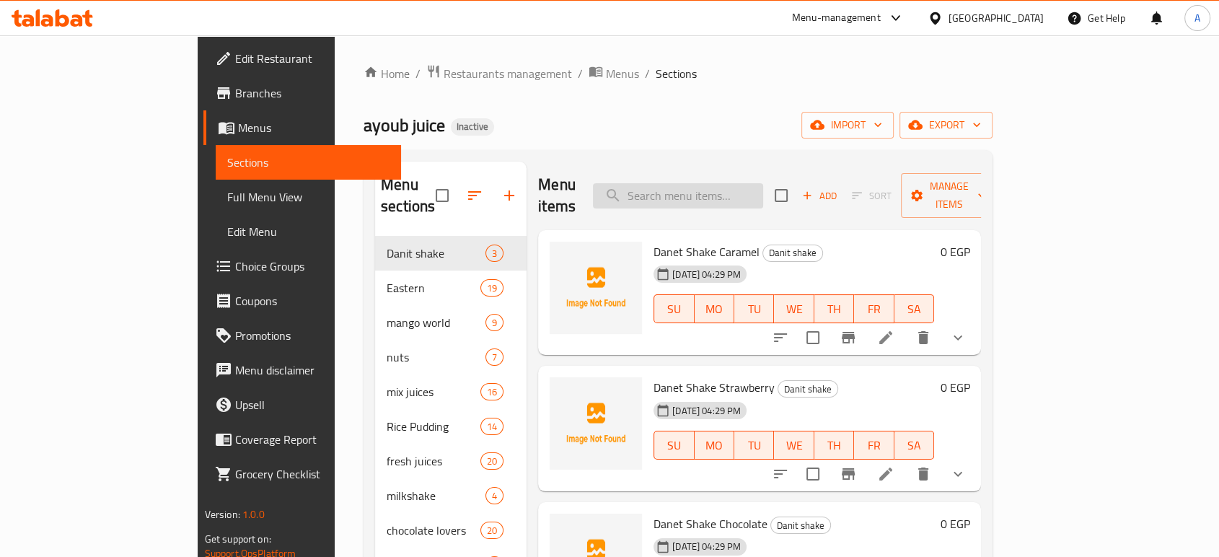
click at [752, 183] on input "search" at bounding box center [678, 195] width 170 height 25
paste input "Lotus Yogurt Rice"
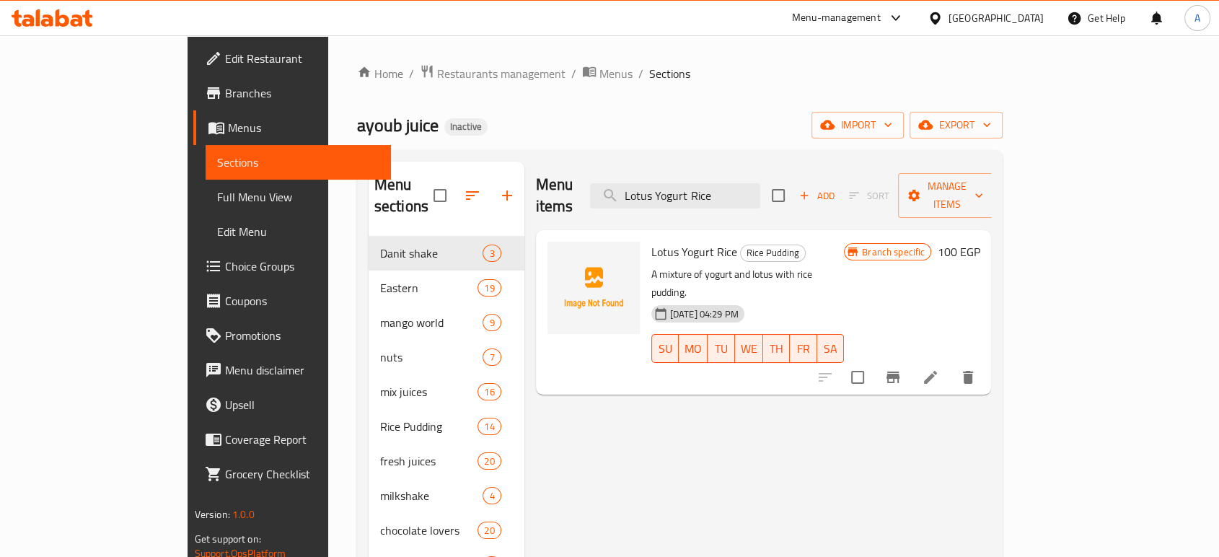
type input "Lotus Yogurt Rice"
click at [939, 368] on icon at bounding box center [930, 376] width 17 height 17
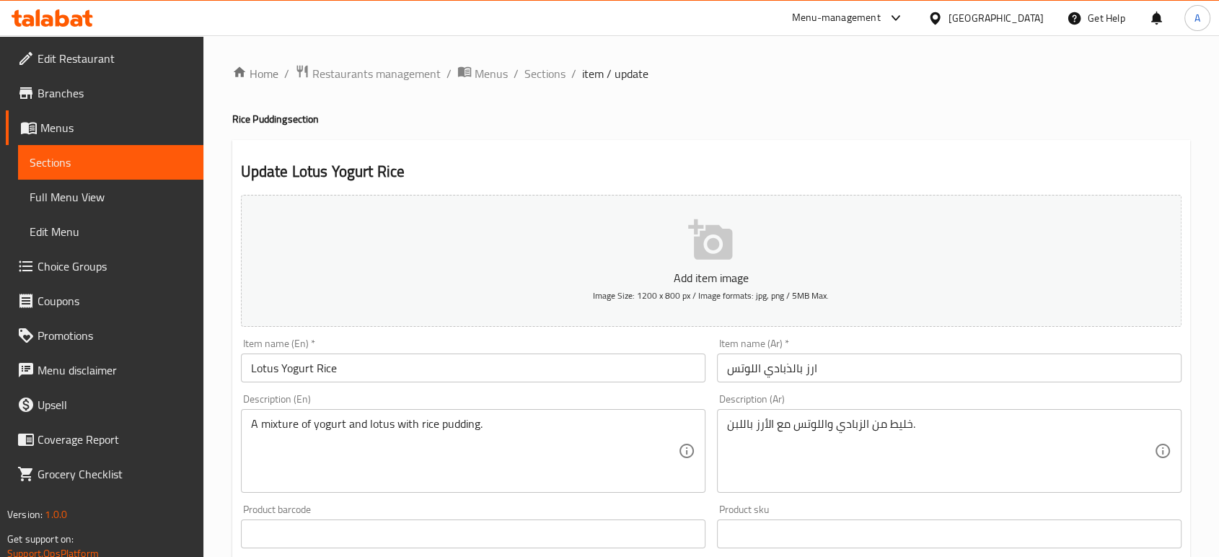
click at [843, 433] on div "Home / Restaurants management / Menus / Sections / item / update Rice Pudding s…" at bounding box center [711, 527] width 958 height 926
click at [845, 431] on textarea "خليط من الزبادي واللوتس مع الأرز باللبن." at bounding box center [940, 451] width 427 height 69
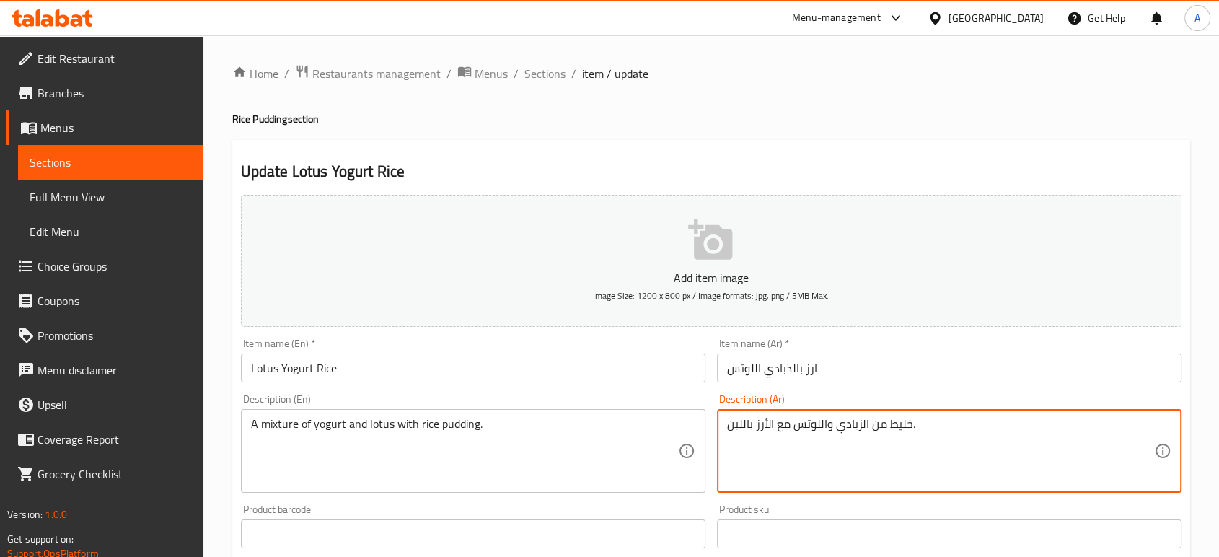
click at [845, 431] on textarea "خليط من الزبادي واللوتس مع الأرز باللبن." at bounding box center [940, 451] width 427 height 69
click at [474, 416] on div "A mixture of yogurt and lotus with rice pudding. Description (En)" at bounding box center [473, 451] width 464 height 84
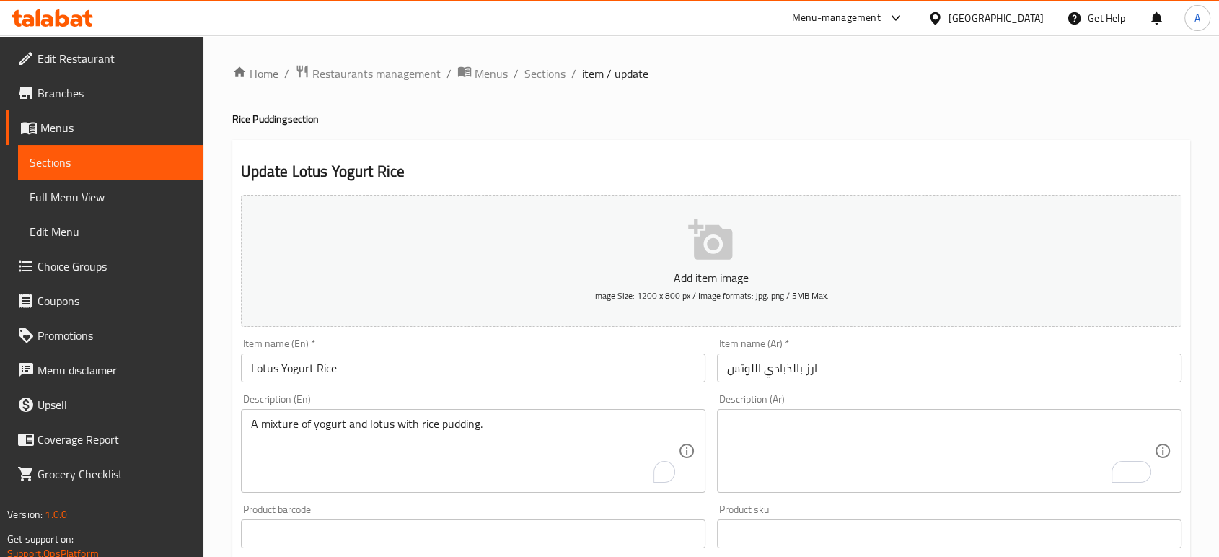
click at [474, 416] on div "A mixture of yogurt and lotus with rice pudding. Description (En)" at bounding box center [473, 451] width 464 height 84
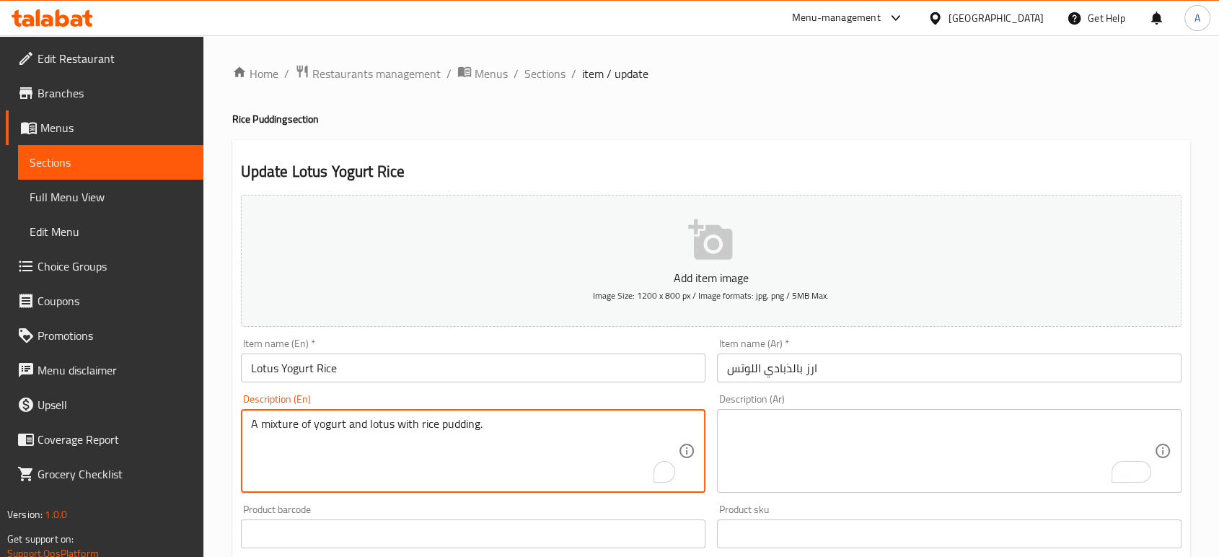
click at [474, 416] on div "A mixture of yogurt and lotus with rice pudding. Description (En)" at bounding box center [473, 451] width 464 height 84
click at [474, 417] on textarea "A mixture of yogurt and lotus with rice pudding." at bounding box center [464, 451] width 427 height 69
click at [474, 418] on textarea "A mixture of yogurt and lotus with rice pudding." at bounding box center [464, 451] width 427 height 69
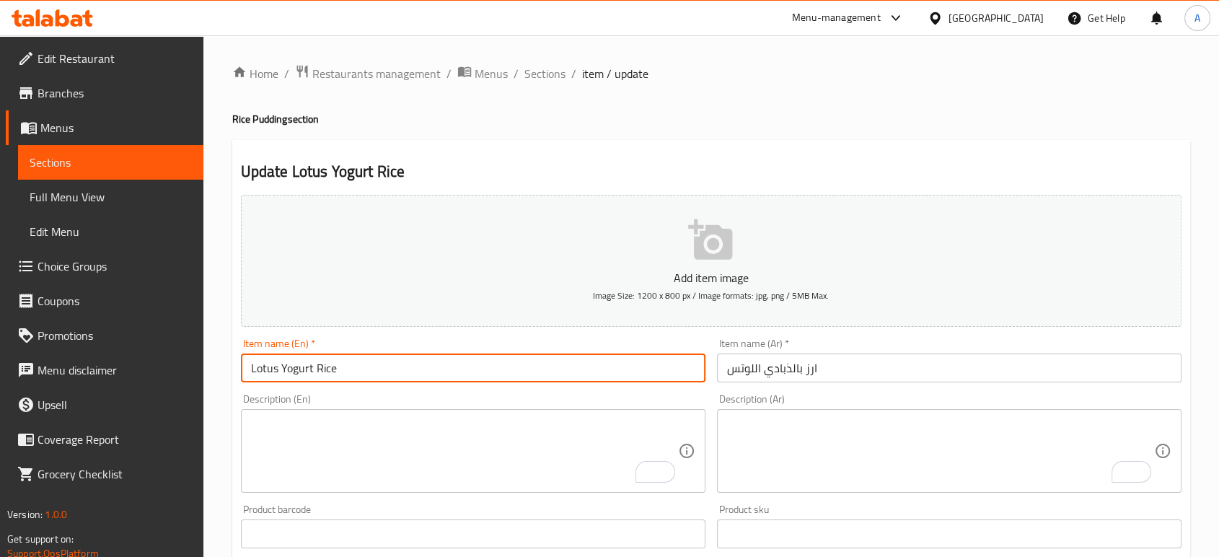
click at [412, 371] on input "Lotus Yogurt Rice" at bounding box center [473, 367] width 464 height 29
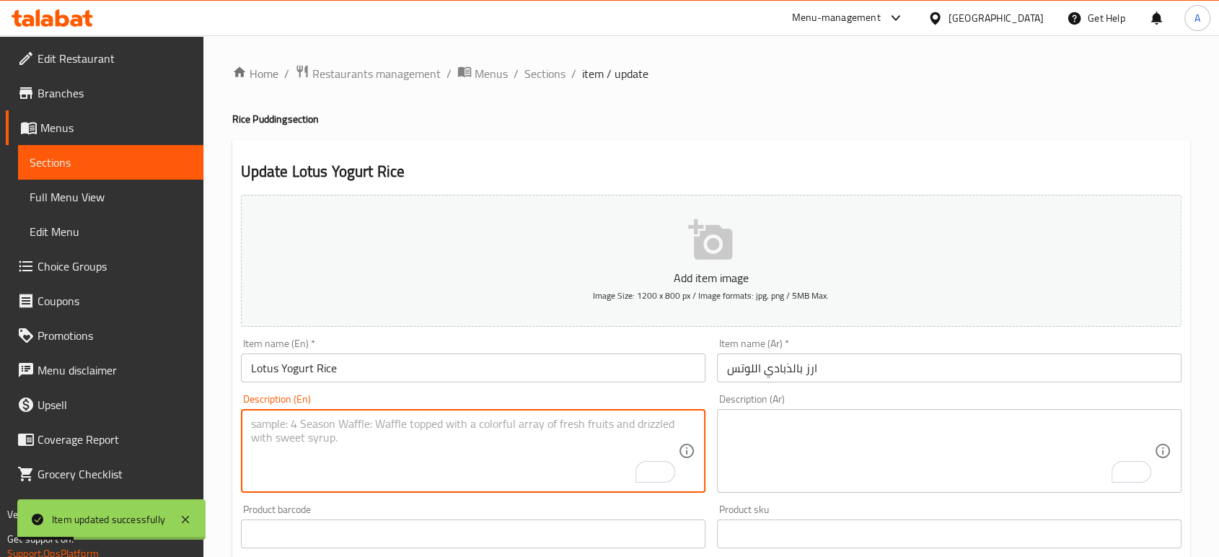
click at [628, 460] on textarea "To enrich screen reader interactions, please activate Accessibility in Grammarl…" at bounding box center [464, 451] width 427 height 69
type textarea "A mixture of yogurt and lotus with rice pudding."
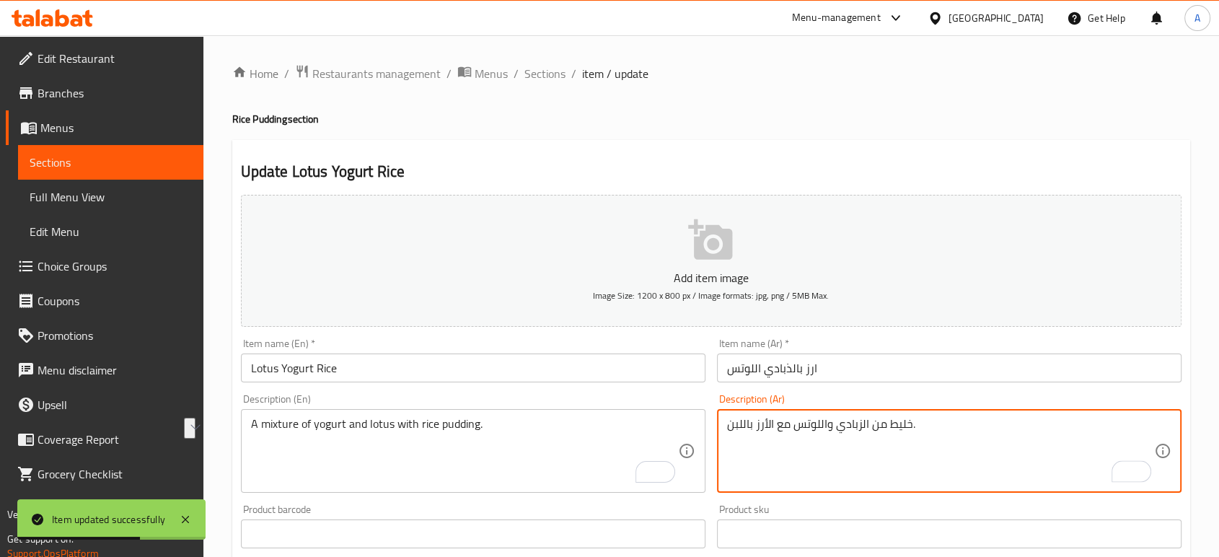
type textarea "خليط من الزبادي واللوتس مع الأرز باللبن."
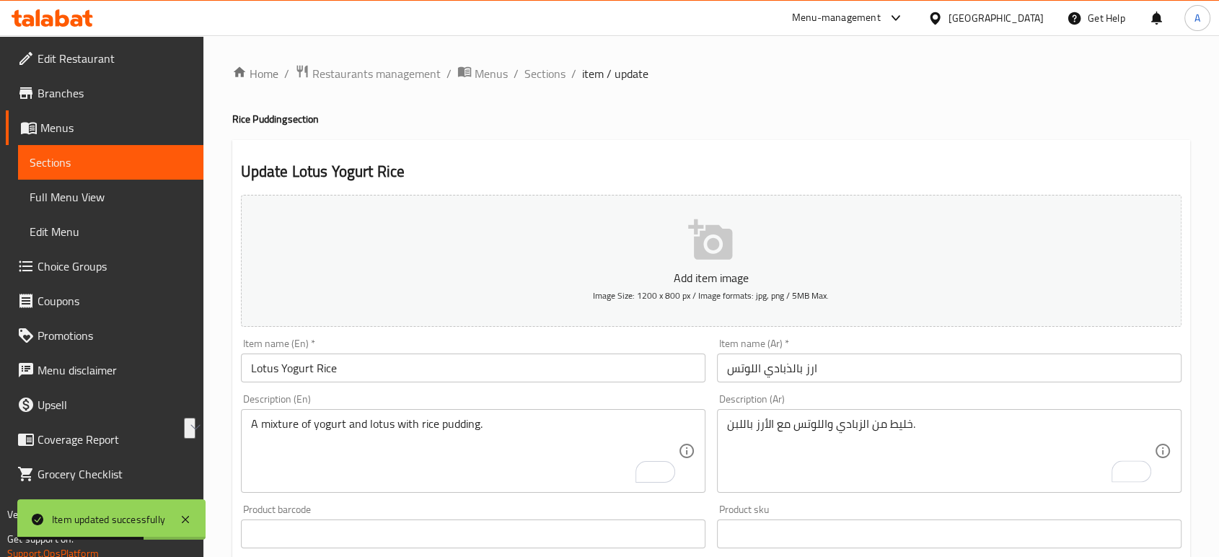
click at [626, 384] on div "Item name (En)   * Lotus Yogurt Rice Item name (En) *" at bounding box center [473, 360] width 476 height 56
click at [606, 354] on input "Lotus Yogurt Rice" at bounding box center [473, 367] width 464 height 29
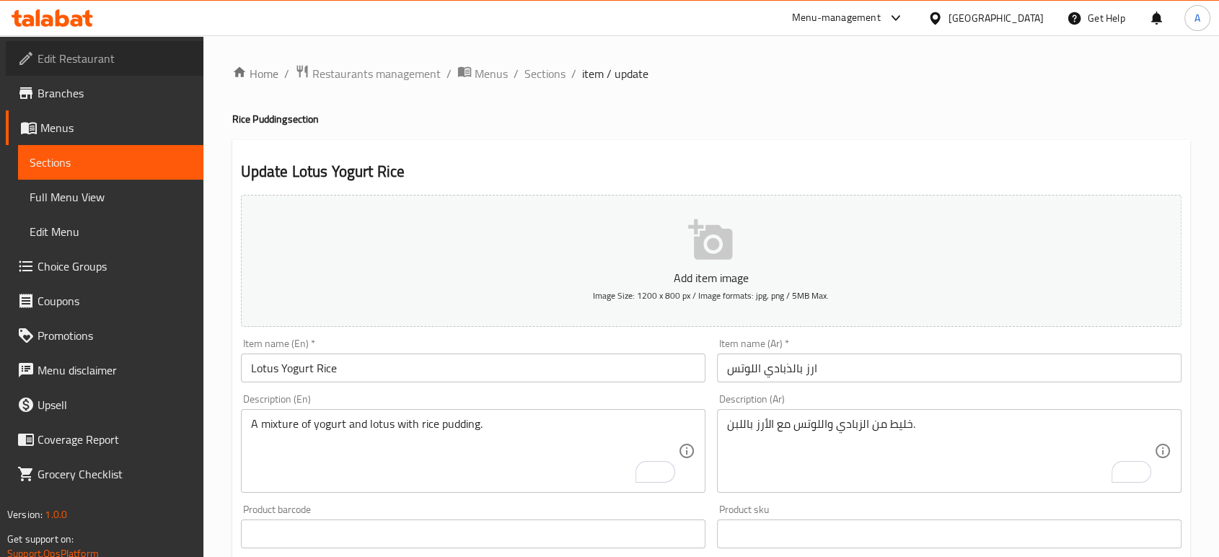
click at [149, 63] on span "Edit Restaurant" at bounding box center [114, 58] width 154 height 17
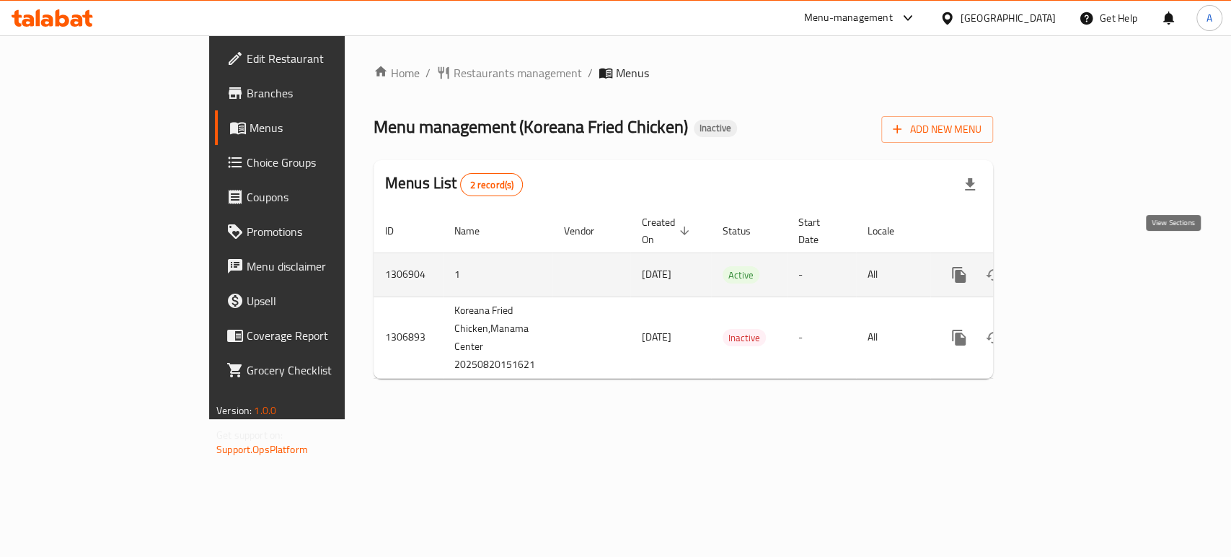
click at [1080, 257] on link "enhanced table" at bounding box center [1063, 274] width 35 height 35
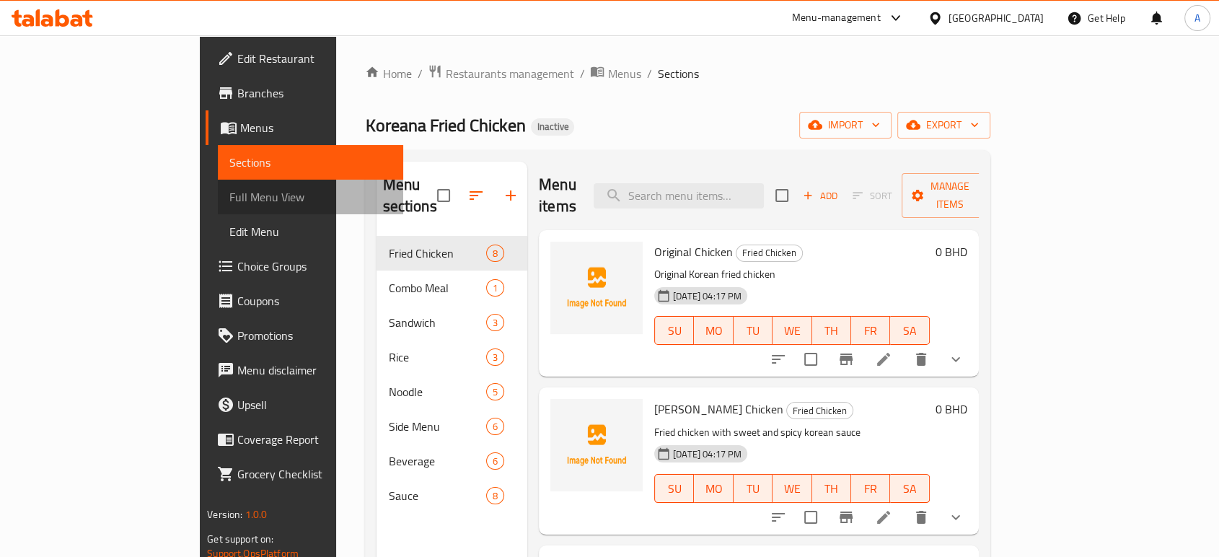
click at [229, 195] on span "Full Menu View" at bounding box center [310, 196] width 162 height 17
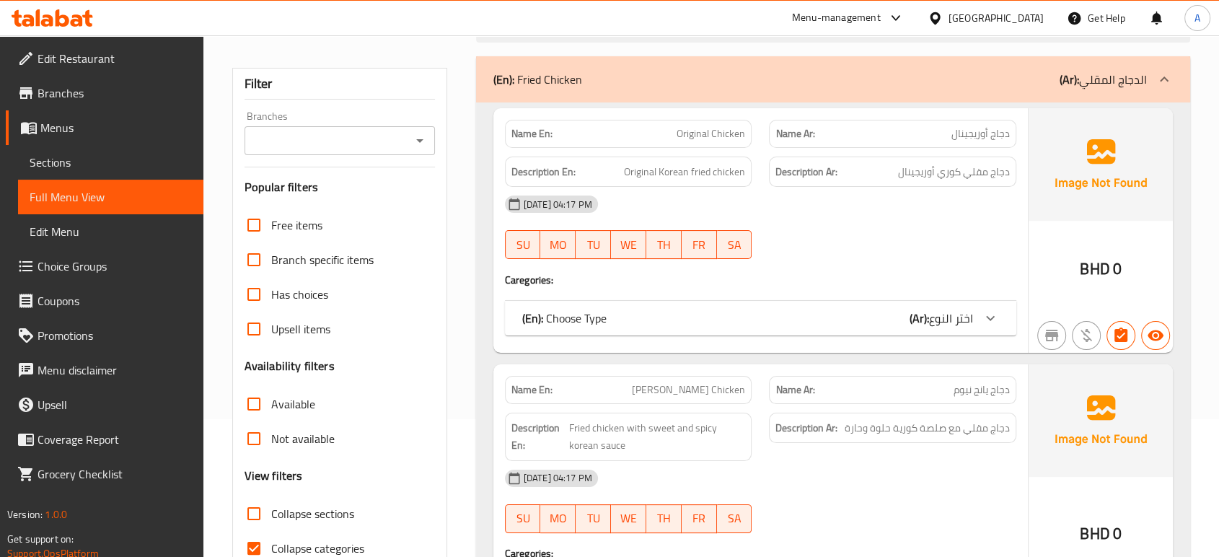
scroll to position [160, 0]
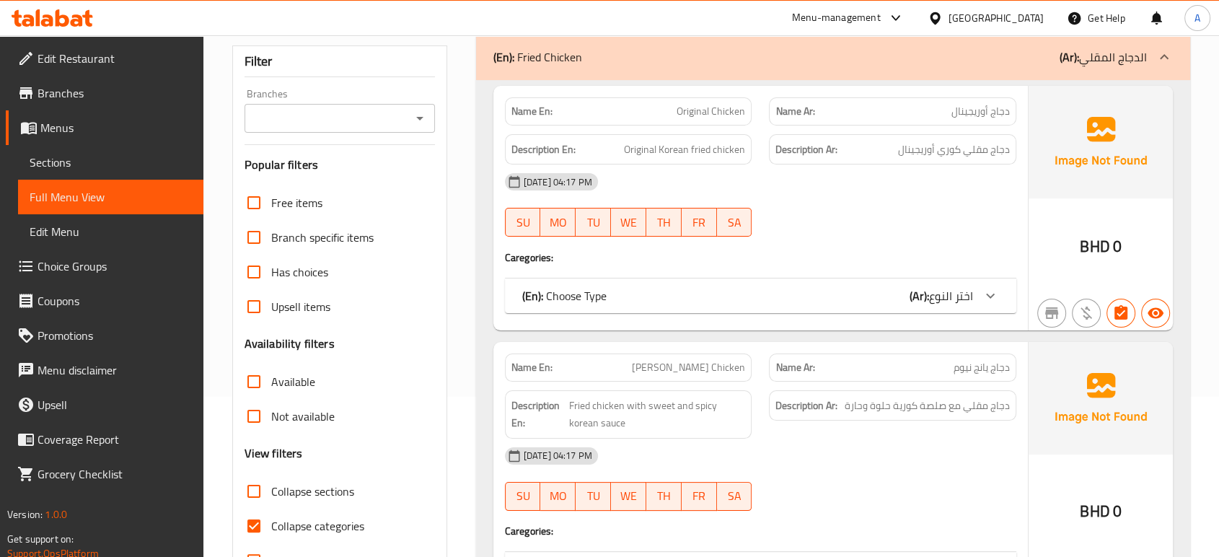
click at [313, 518] on span "Collapse categories" at bounding box center [317, 525] width 93 height 17
click at [271, 518] on input "Collapse categories" at bounding box center [254, 525] width 35 height 35
checkbox input "false"
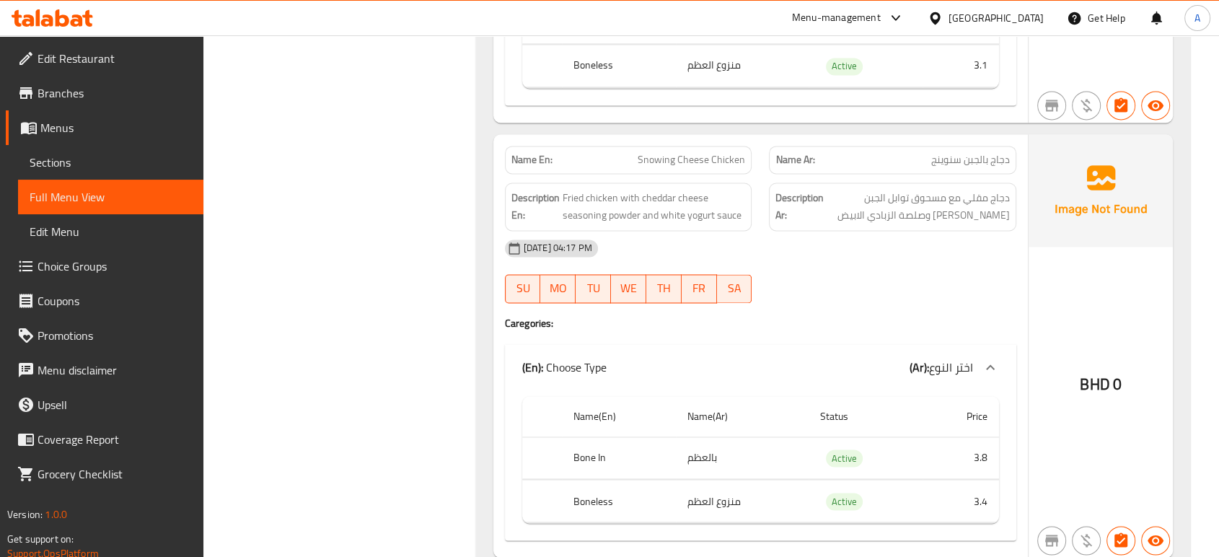
scroll to position [2643, 0]
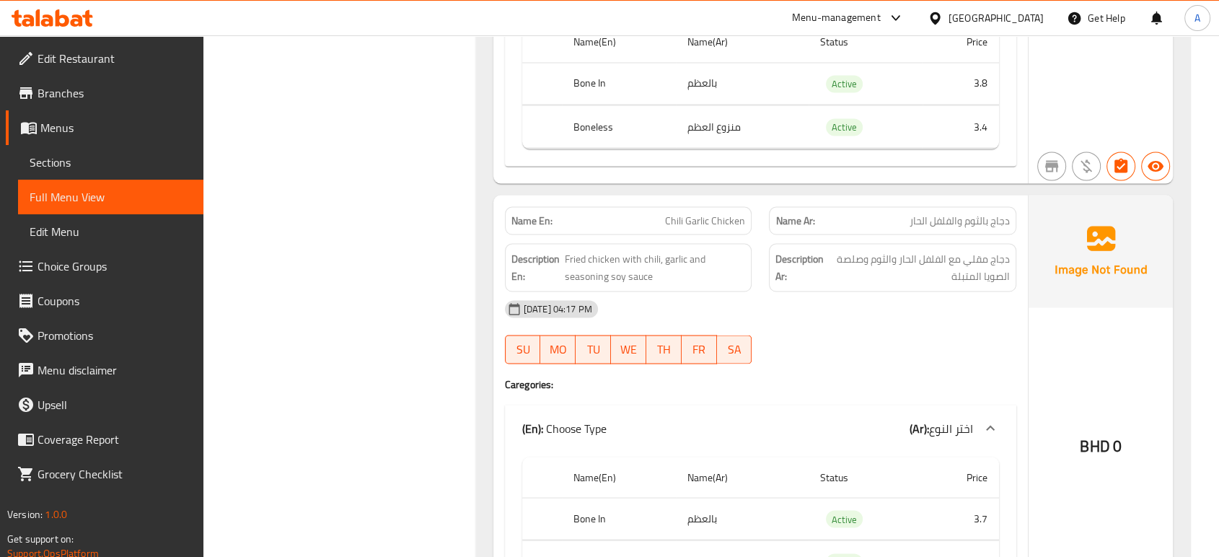
click at [854, 131] on span "Active" at bounding box center [844, 126] width 37 height 17
click at [852, 131] on span "Active" at bounding box center [844, 126] width 37 height 17
copy span "Active"
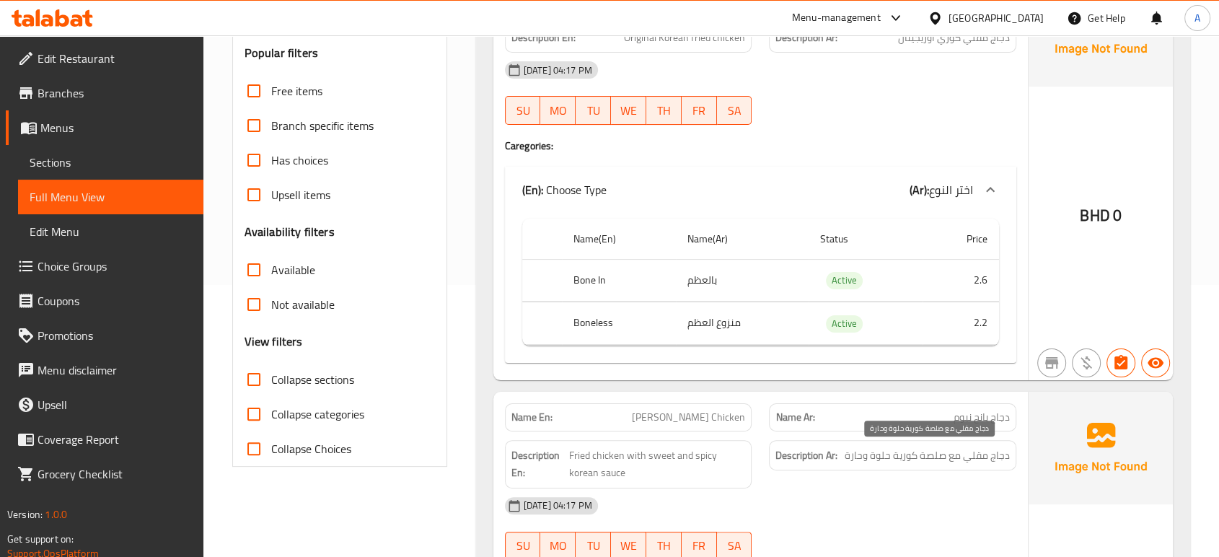
scroll to position [80, 0]
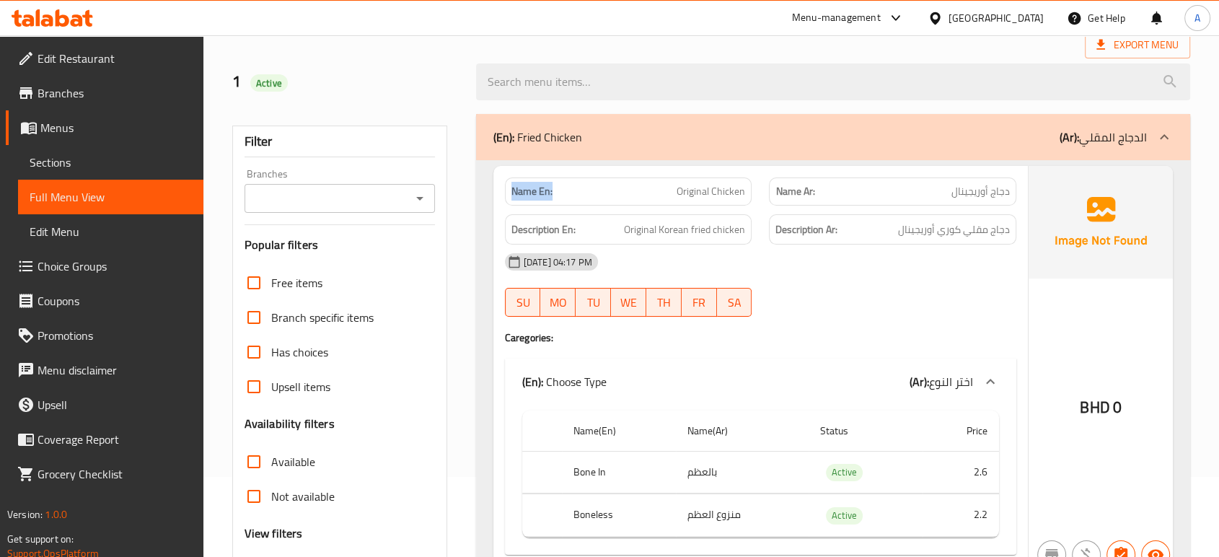
drag, startPoint x: 578, startPoint y: 193, endPoint x: 505, endPoint y: 193, distance: 72.1
click at [505, 193] on div "Name En: Original Chicken" at bounding box center [628, 191] width 247 height 28
copy strong "Name En:"
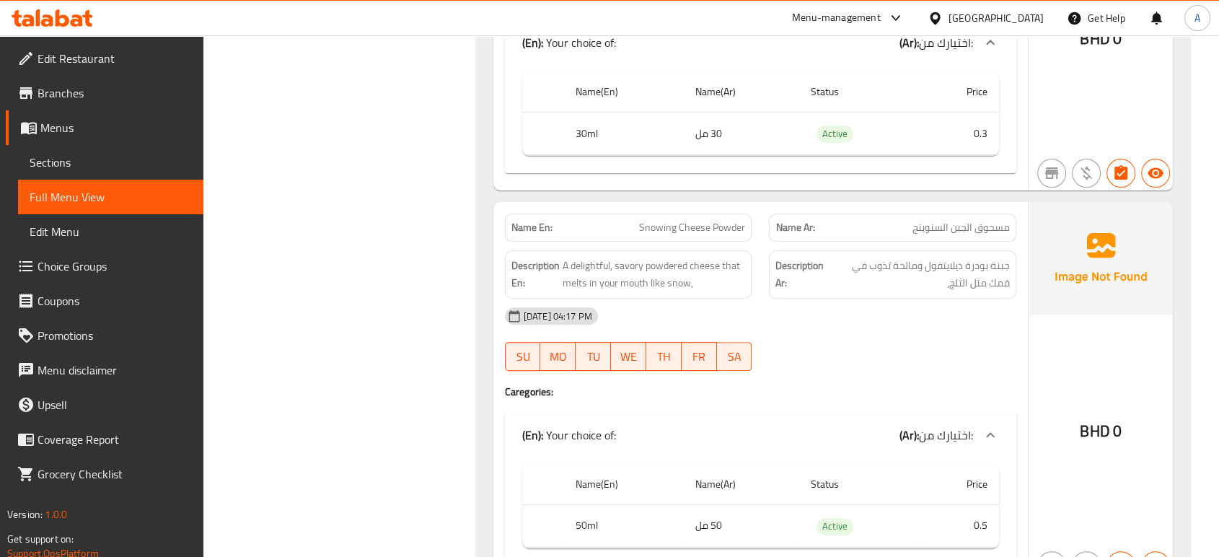
scroll to position [11274, 0]
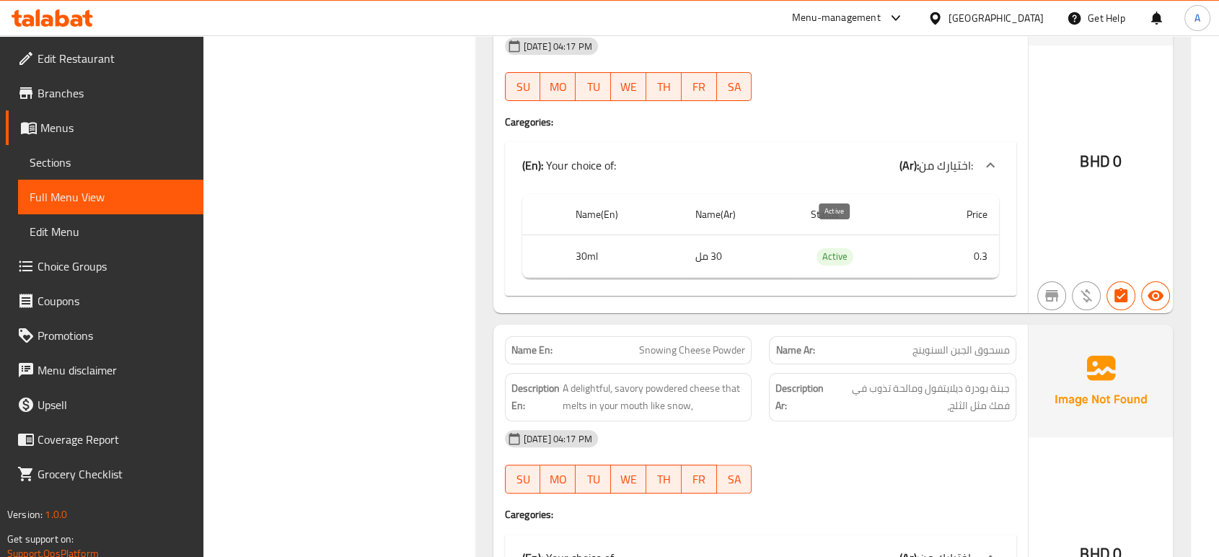
click at [843, 248] on span "Active" at bounding box center [834, 256] width 37 height 17
copy span "Active"
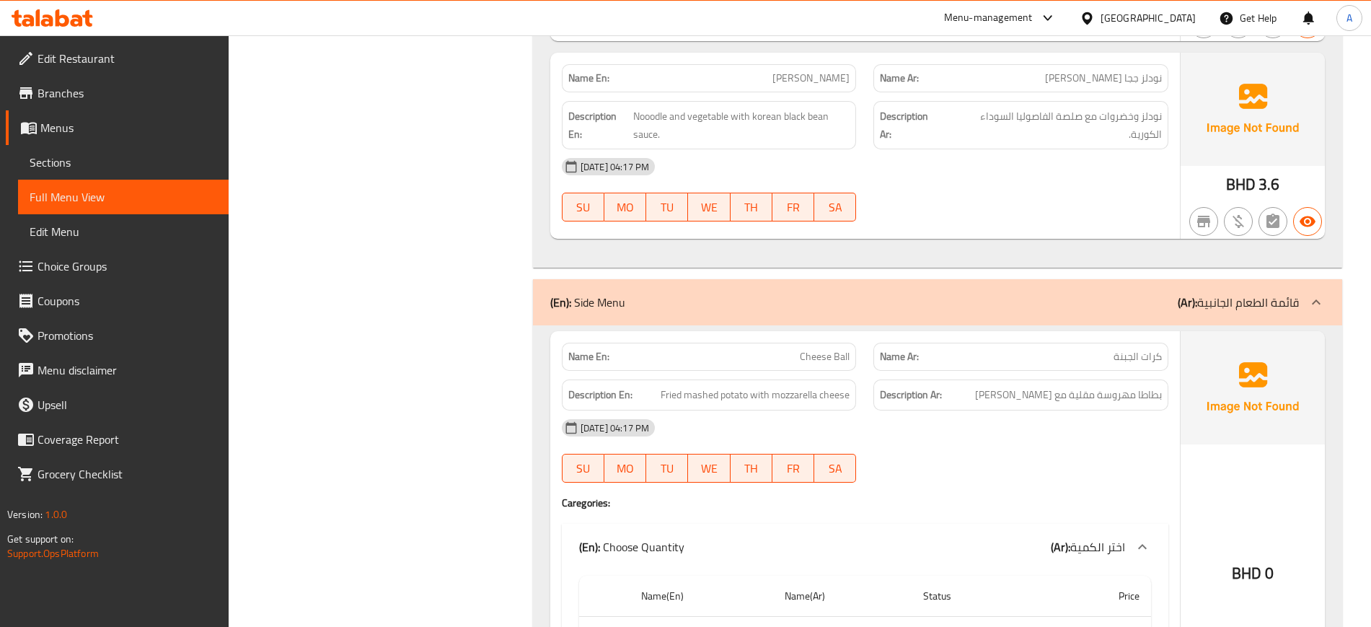
scroll to position [6184, 0]
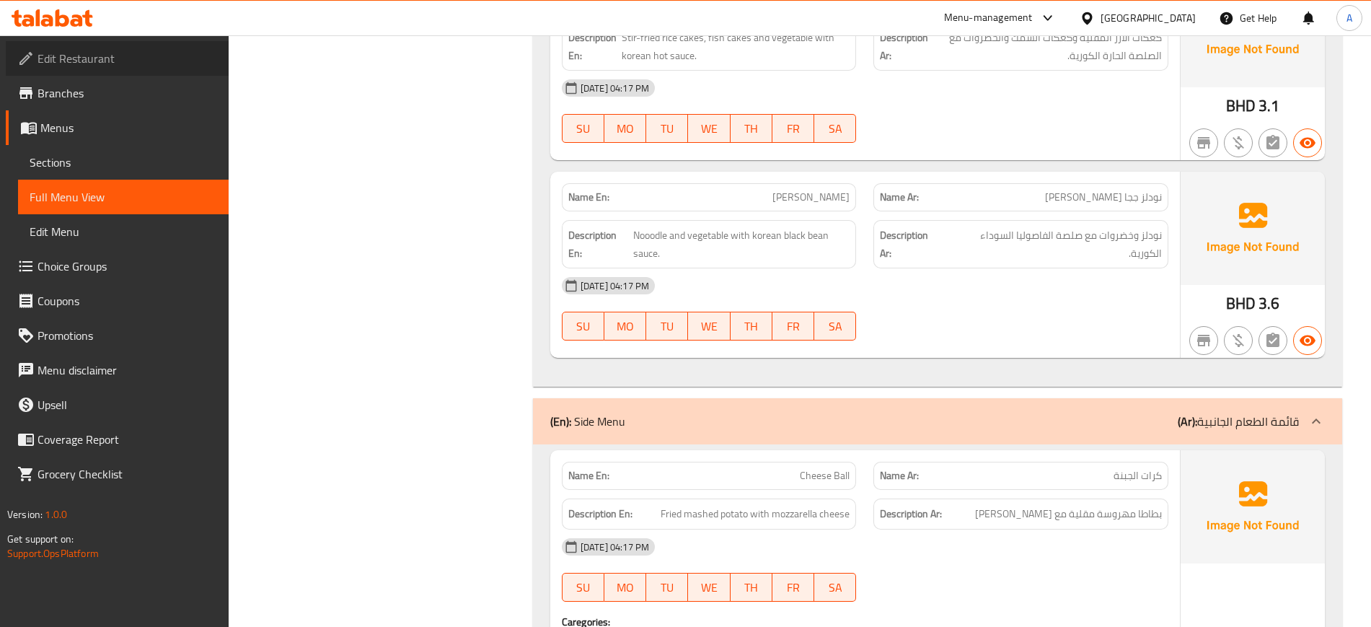
click at [162, 57] on span "Edit Restaurant" at bounding box center [127, 58] width 180 height 17
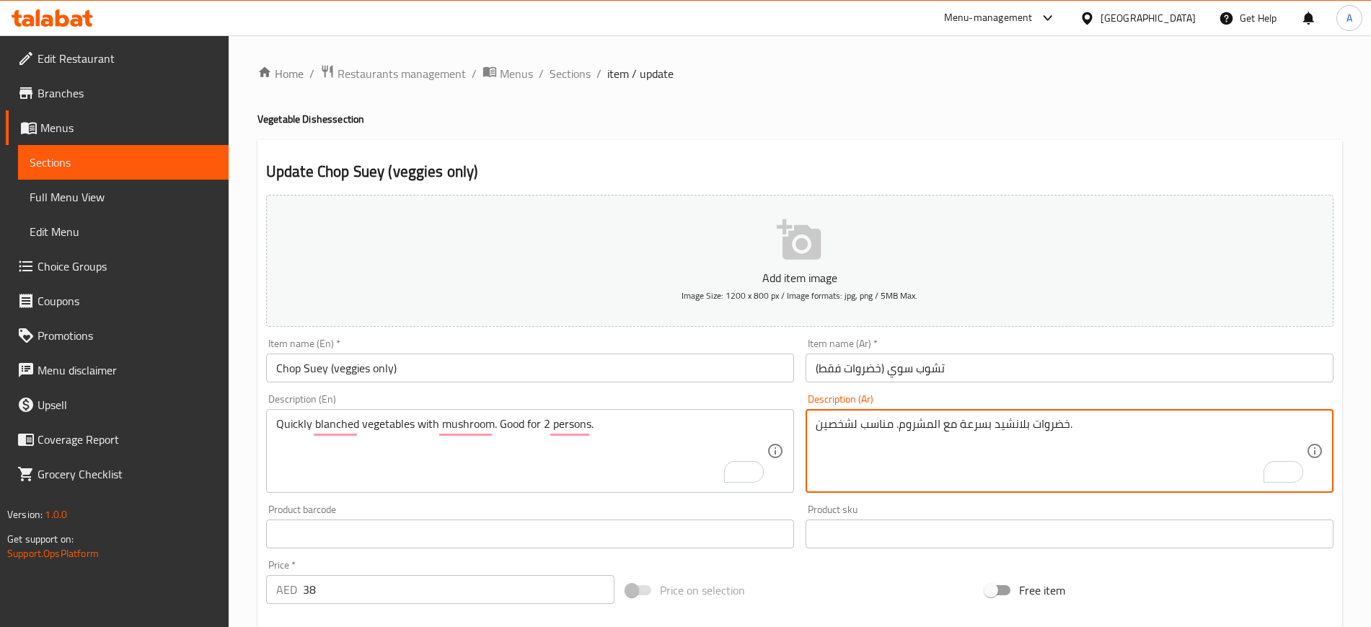
drag, startPoint x: 0, startPoint y: 0, endPoint x: 573, endPoint y: 76, distance: 577.5
click at [573, 76] on span "Sections" at bounding box center [569, 73] width 41 height 17
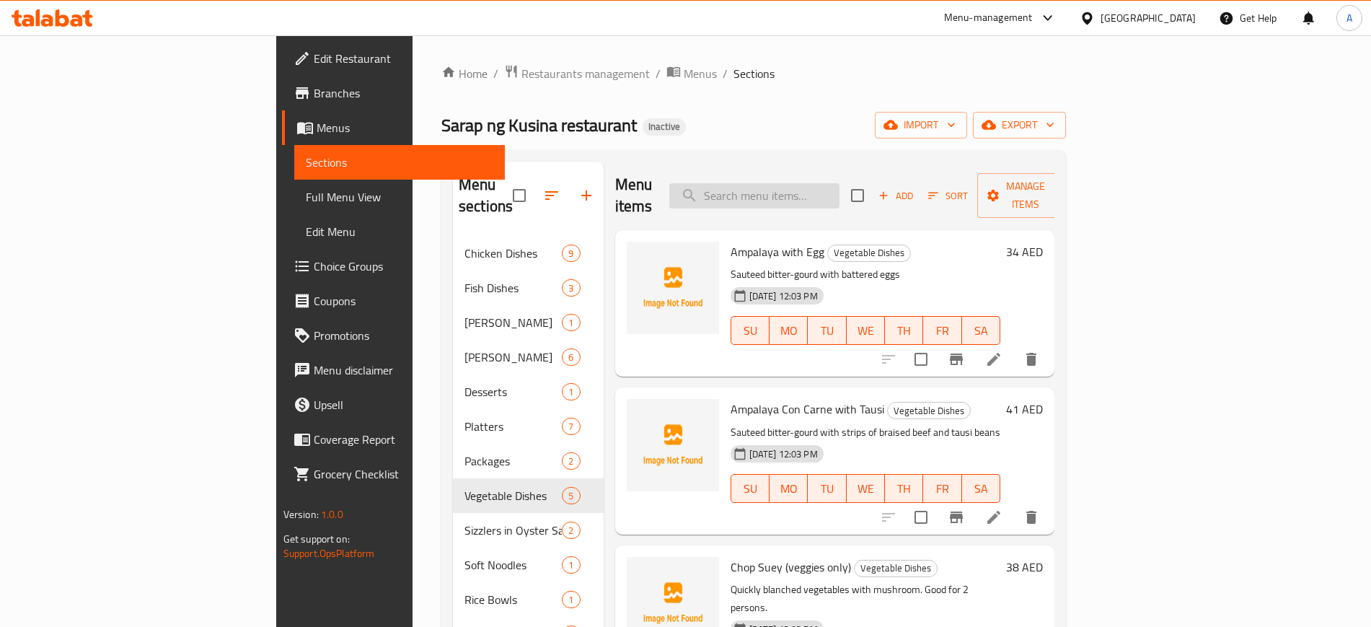
click at [839, 195] on input "search" at bounding box center [754, 195] width 170 height 25
paste input "Sinigang na Hipon"
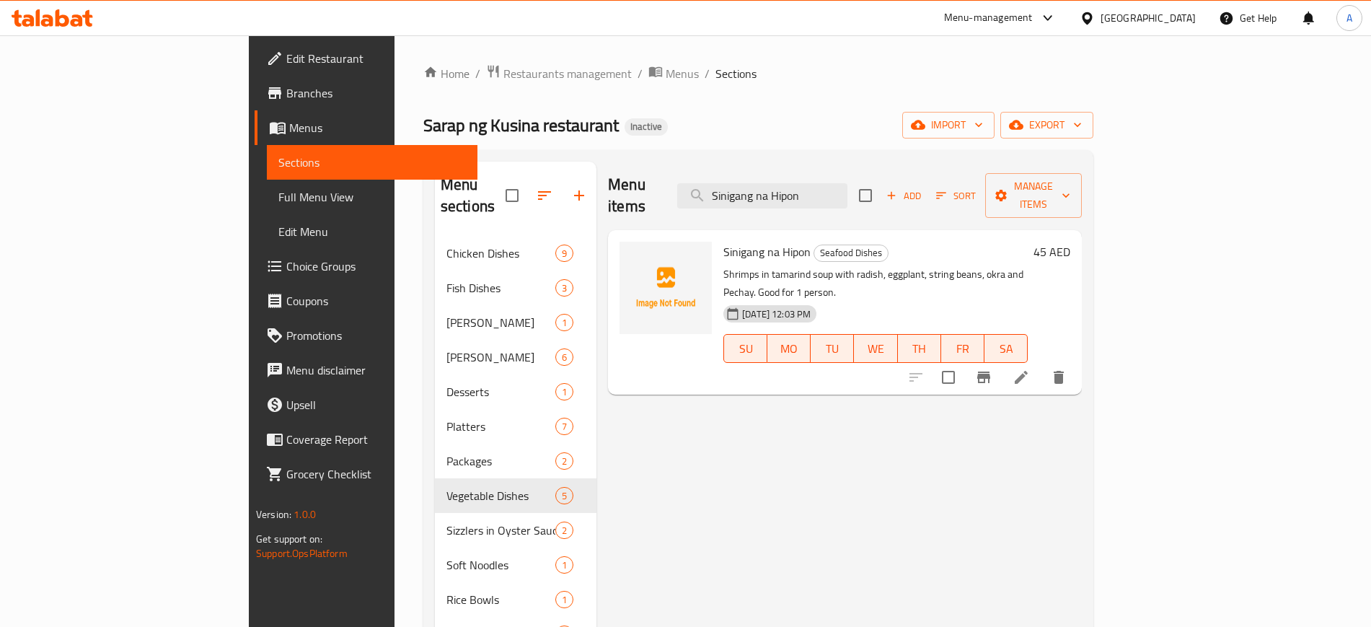
type input "Sinigang na Hipon"
click at [1030, 368] on icon at bounding box center [1020, 376] width 17 height 17
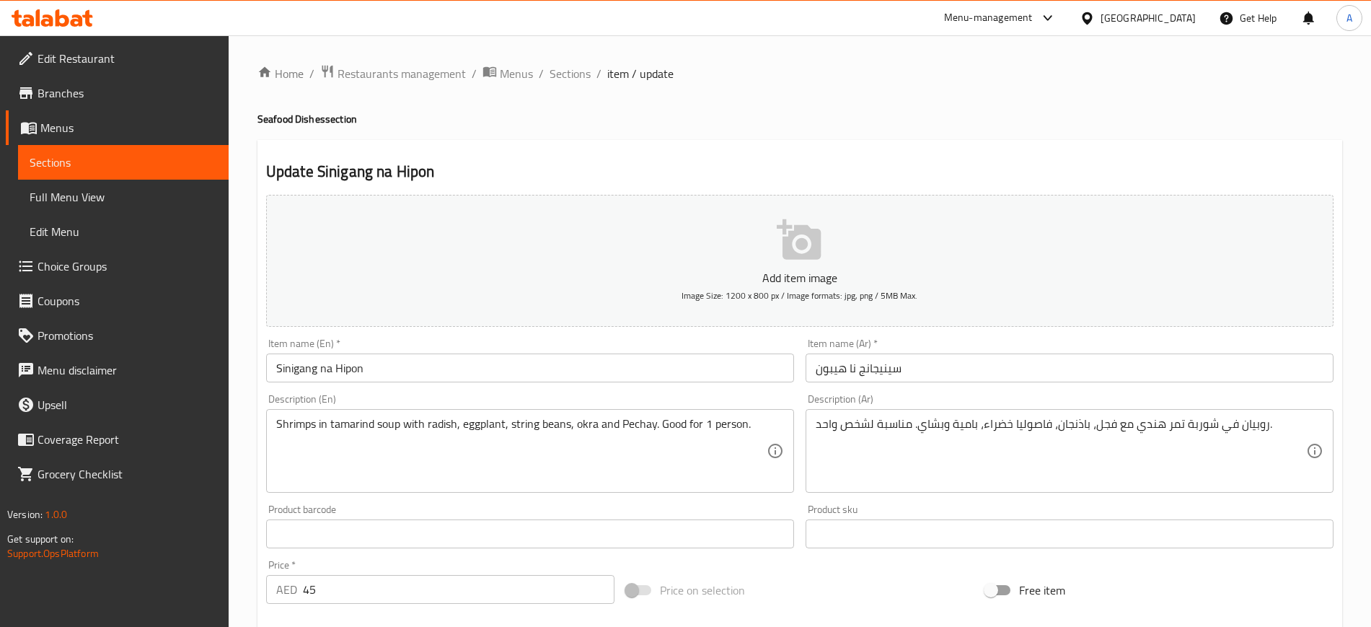
click at [733, 364] on input "Sinigang na Hipon" at bounding box center [530, 367] width 528 height 29
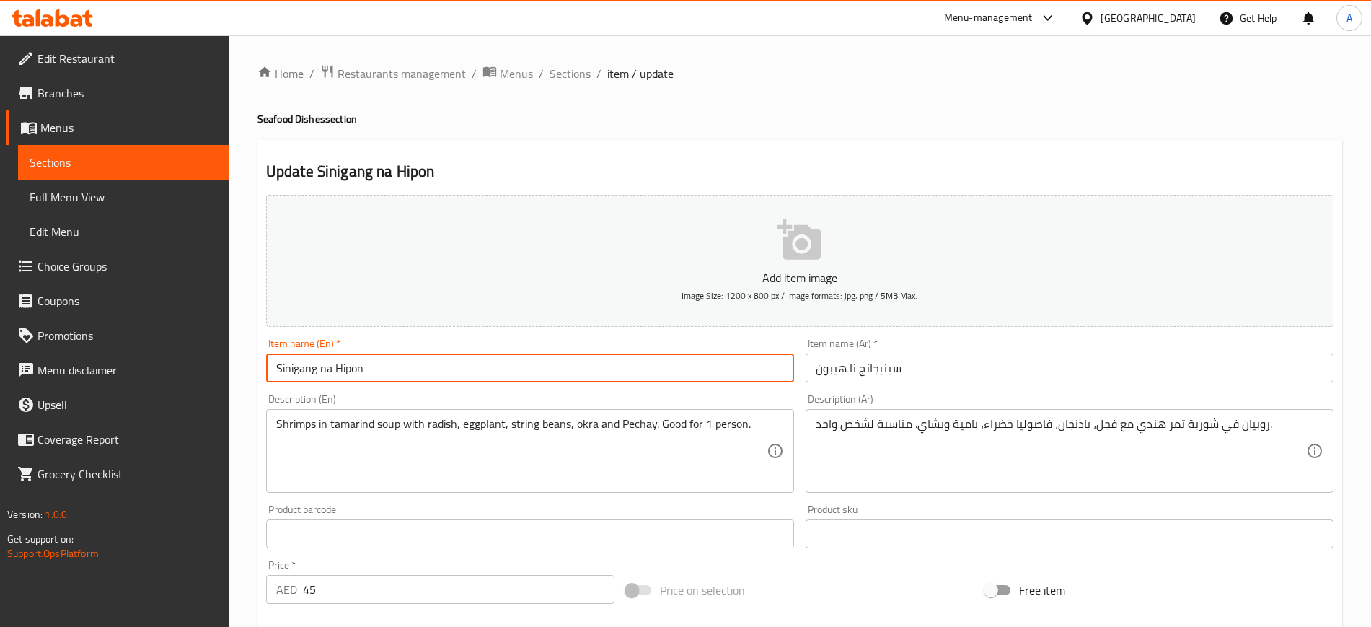
paste input "Half"
type input "Sinigang na Hipon Half"
click at [991, 379] on input "سينيجانج نا هيبون" at bounding box center [1069, 367] width 528 height 29
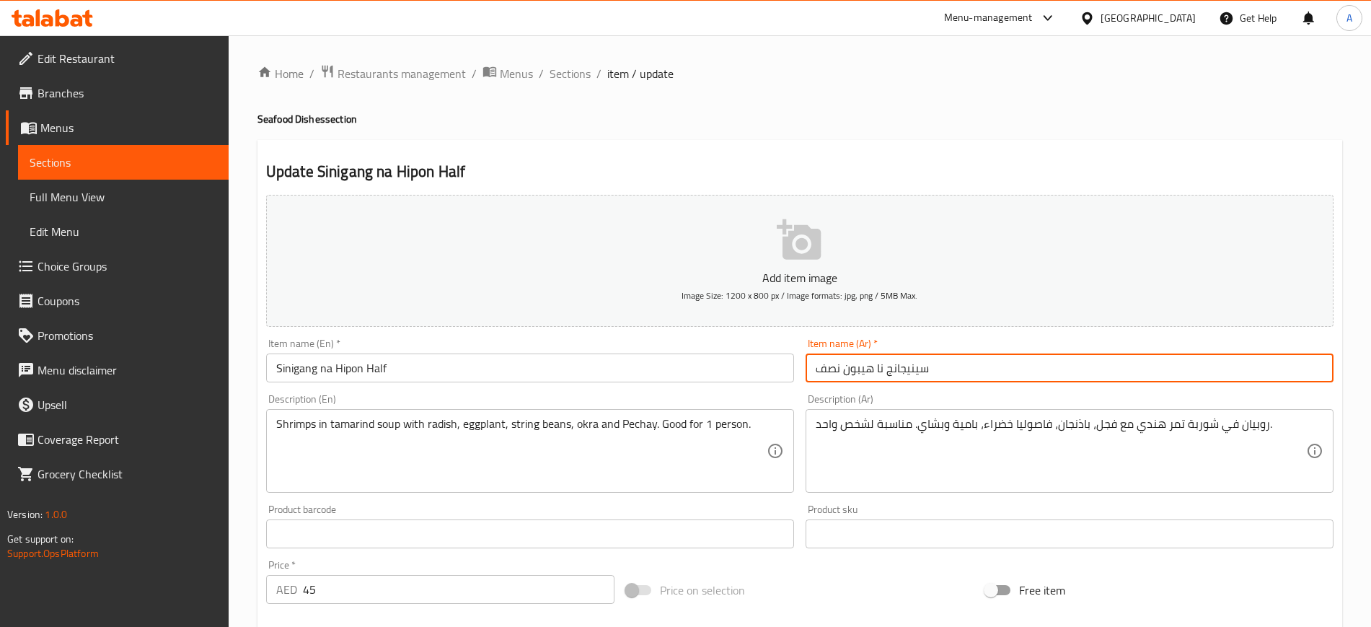
type input "سينيجانج نا هيبون نصف"
click at [562, 78] on span "Sections" at bounding box center [569, 73] width 41 height 17
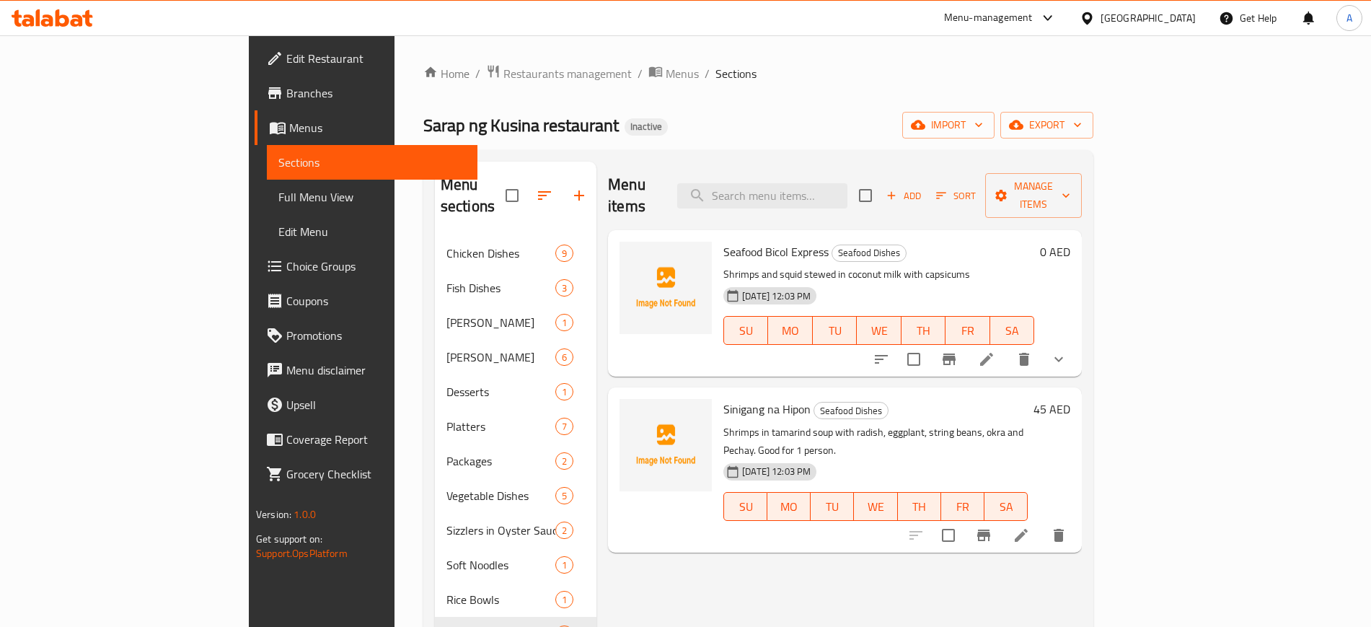
click at [862, 198] on div "Menu items Add Sort Manage items" at bounding box center [845, 196] width 474 height 69
click at [847, 185] on input "search" at bounding box center [762, 195] width 170 height 25
paste input "Mixed Pancit"
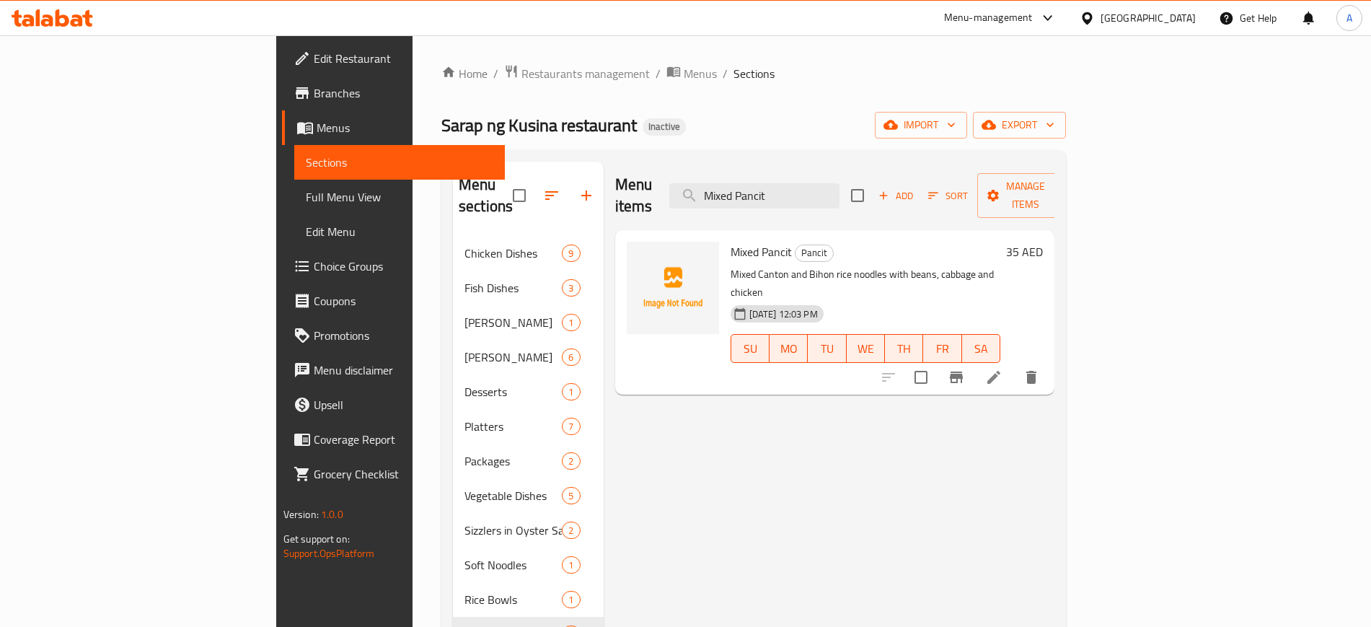
type input "Mixed Pancit"
click at [1000, 371] on icon at bounding box center [993, 377] width 13 height 13
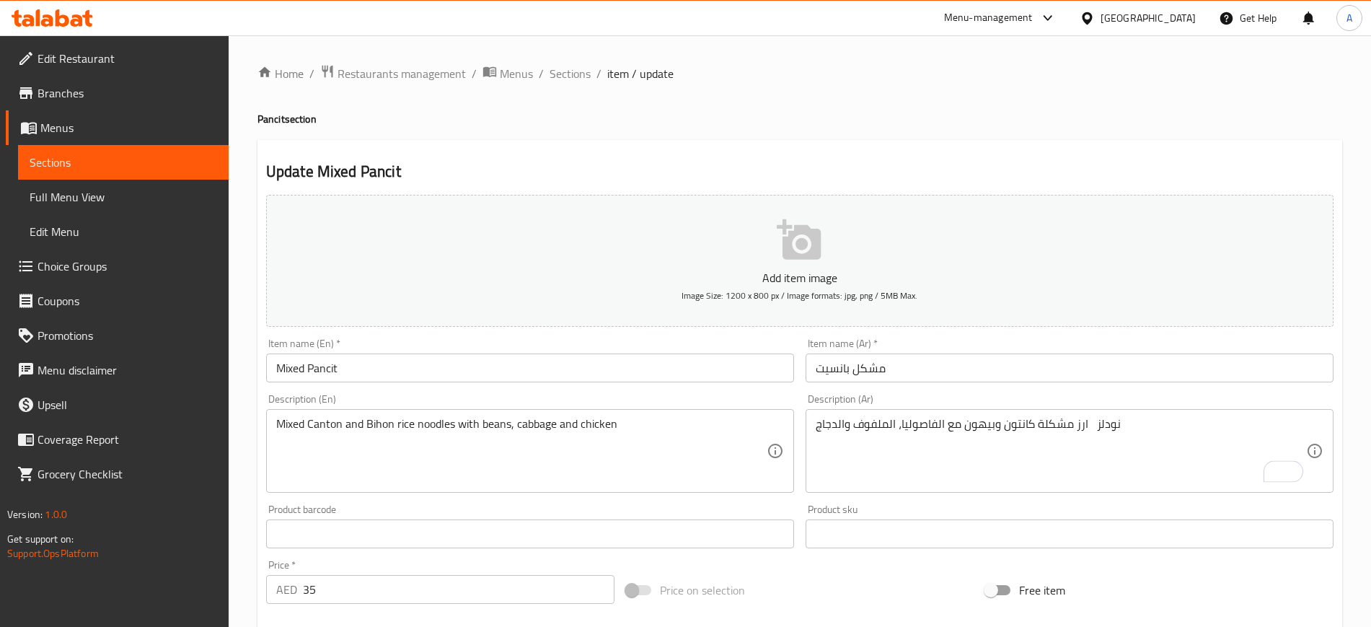
click at [1087, 412] on div "نودلز ارز مشكلة كانتون وبيهون مع الفاصوليا، الملفوف والدجاج Description (Ar)" at bounding box center [1069, 451] width 528 height 84
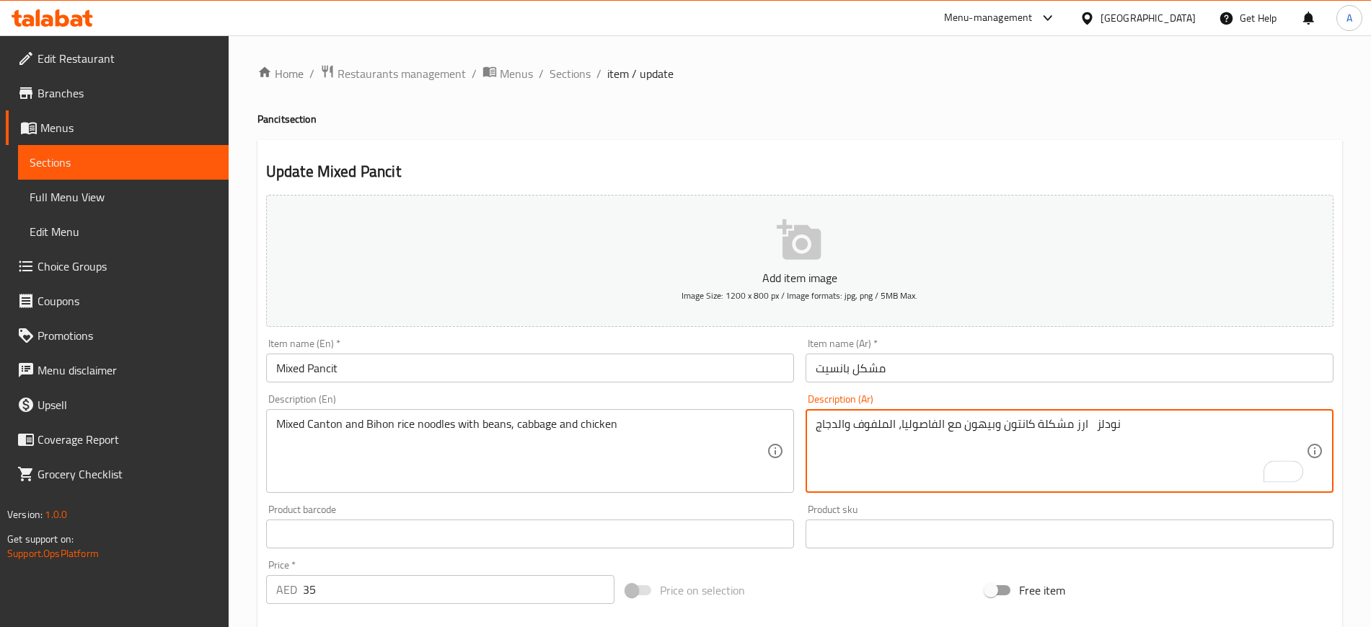
click at [1084, 425] on textarea "نودلز ارز مشكلة كانتون وبيهون مع الفاصوليا، الملفوف والدجاج" at bounding box center [1061, 451] width 490 height 69
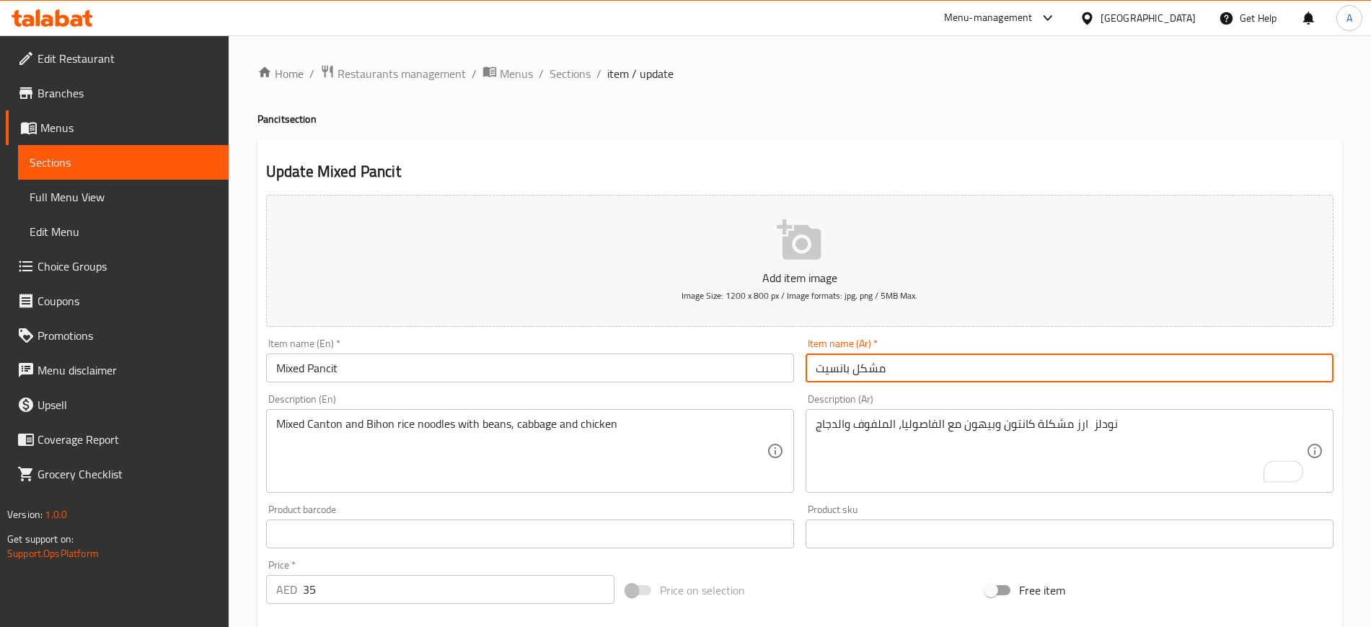
click at [1030, 360] on input "مشكل بانسيت" at bounding box center [1069, 367] width 528 height 29
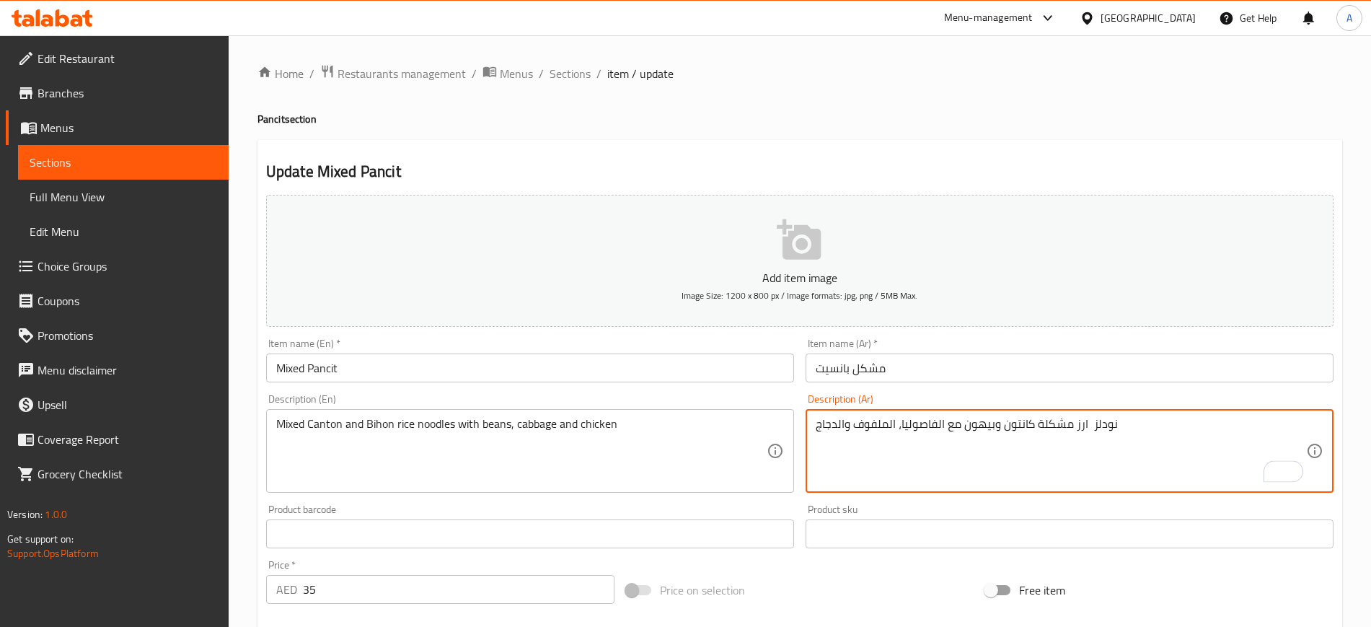
click at [1086, 426] on textarea "نودلز ارز مشكلة كانتون وبيهون مع الفاصوليا، الملفوف والدجاج" at bounding box center [1061, 451] width 490 height 69
type textarea "نودلز ارز مشكلة كانتون وبيهون مع الفاصوليا، الملفوف والدجاج"
click at [1028, 335] on div "Item name (Ar)   * مشكل بانسيت Item name (Ar) *" at bounding box center [1069, 360] width 539 height 56
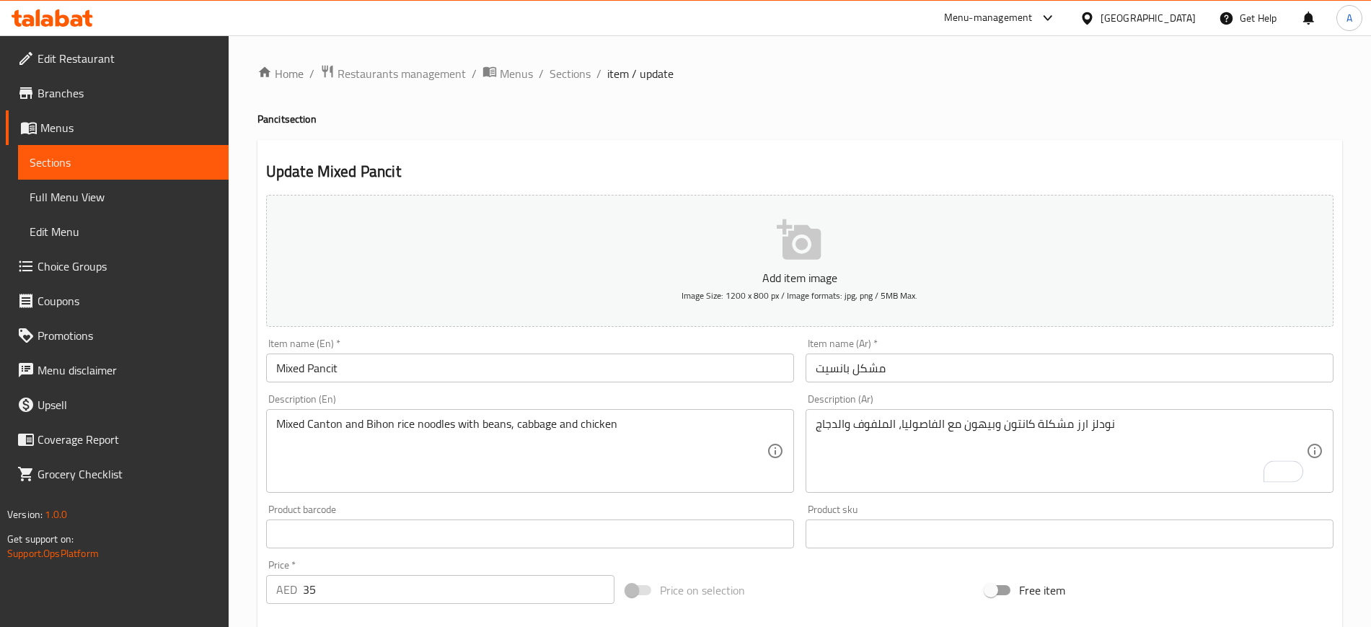
click at [1009, 355] on input "مشكل بانسيت" at bounding box center [1069, 367] width 528 height 29
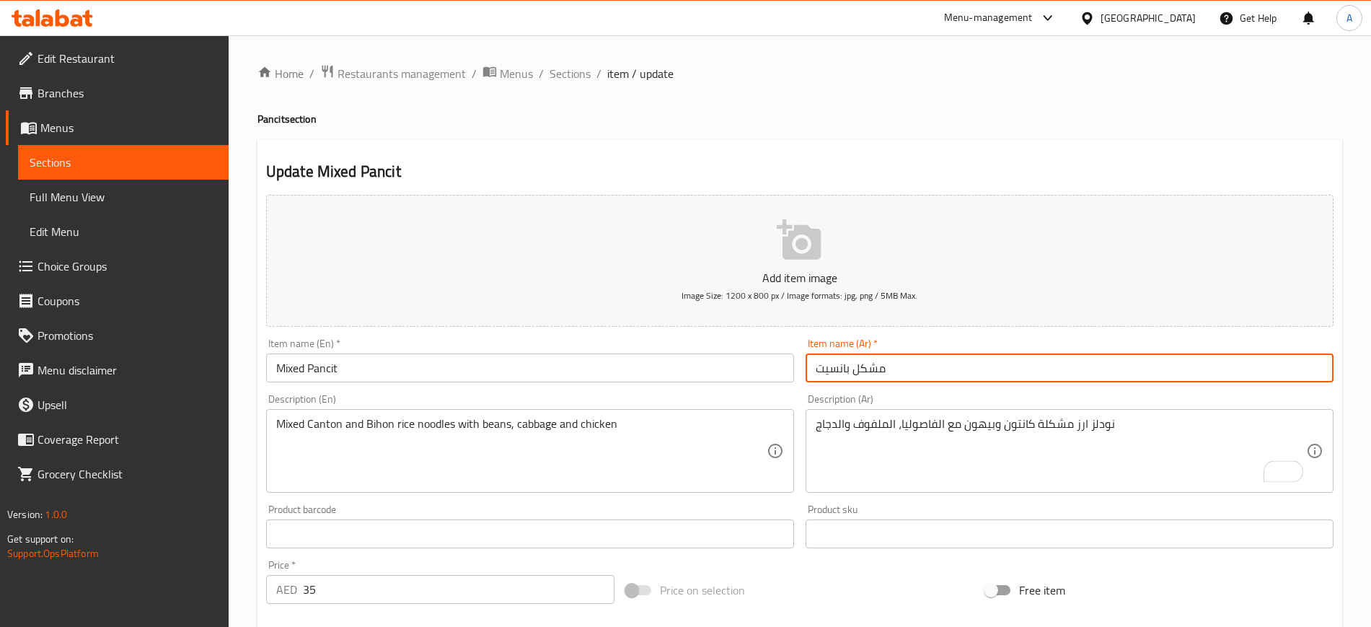
click at [94, 188] on span "Full Menu View" at bounding box center [123, 196] width 187 height 17
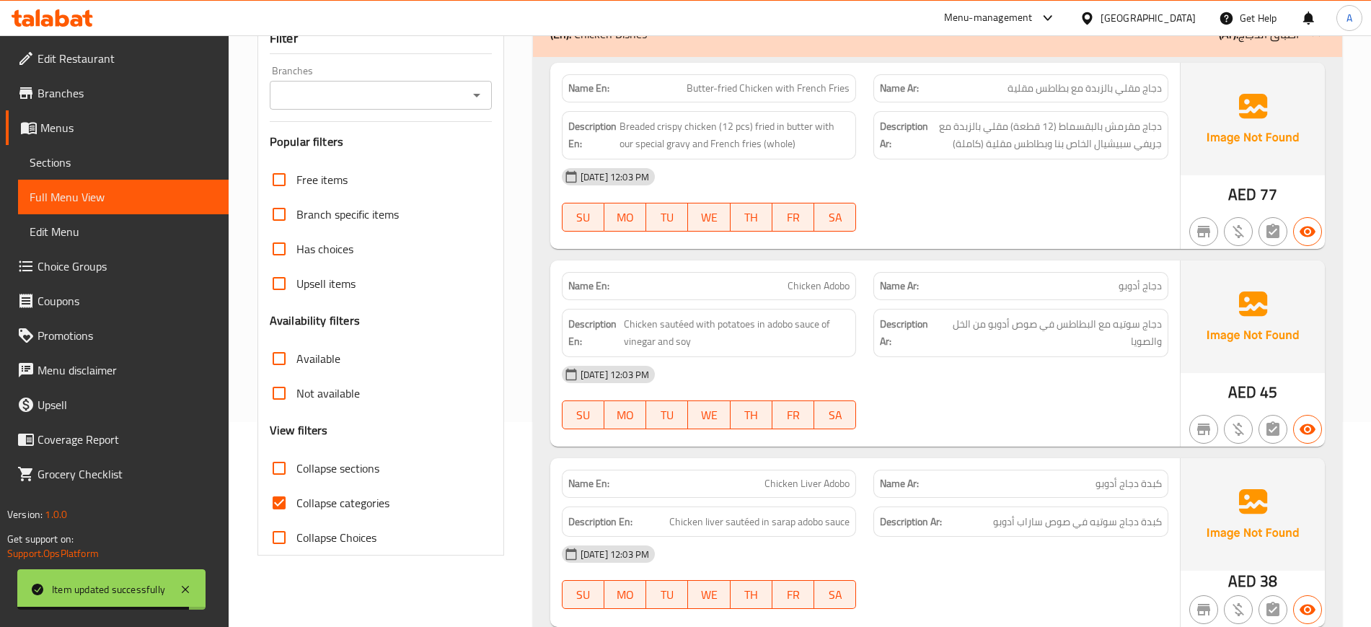
scroll to position [270, 0]
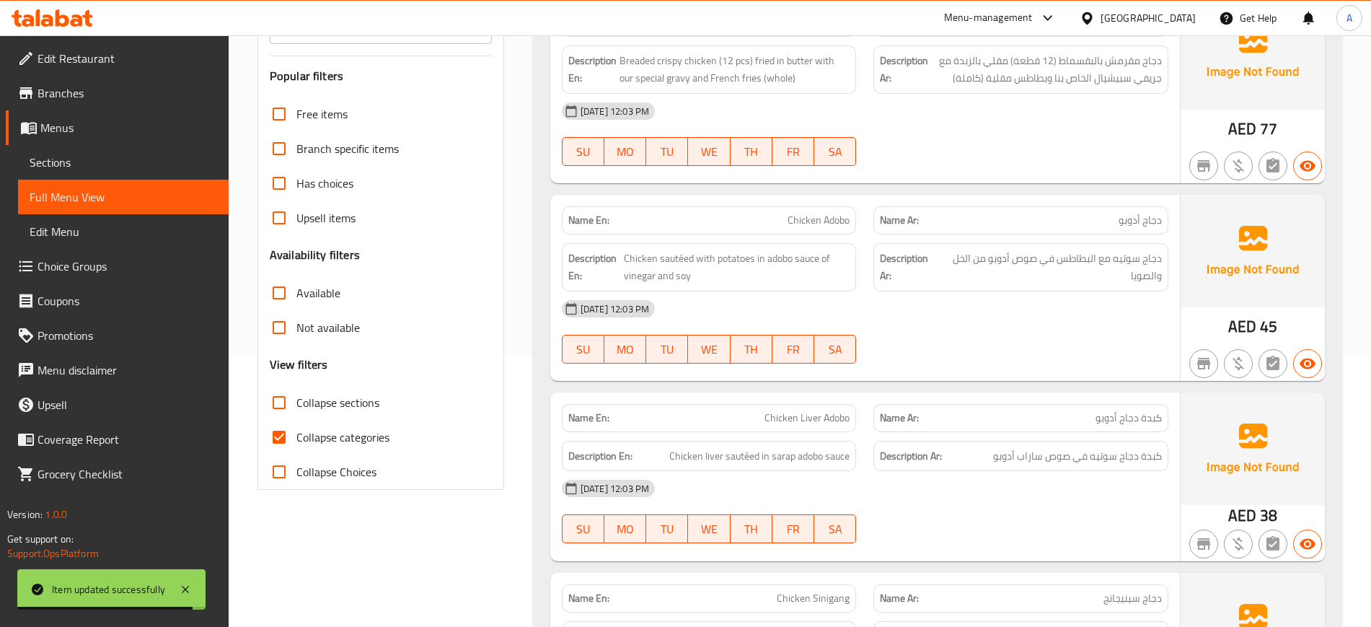
click at [335, 436] on span "Collapse categories" at bounding box center [342, 436] width 93 height 17
click at [296, 436] on input "Collapse categories" at bounding box center [279, 437] width 35 height 35
checkbox input "false"
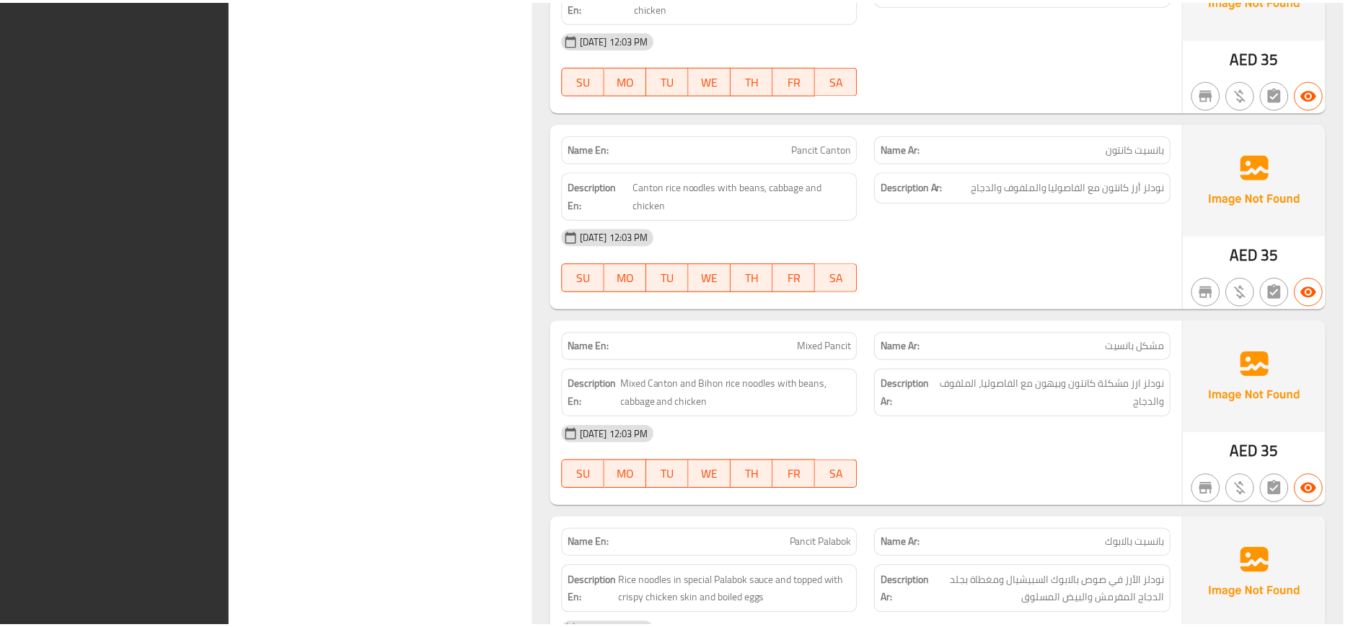
scroll to position [12358, 0]
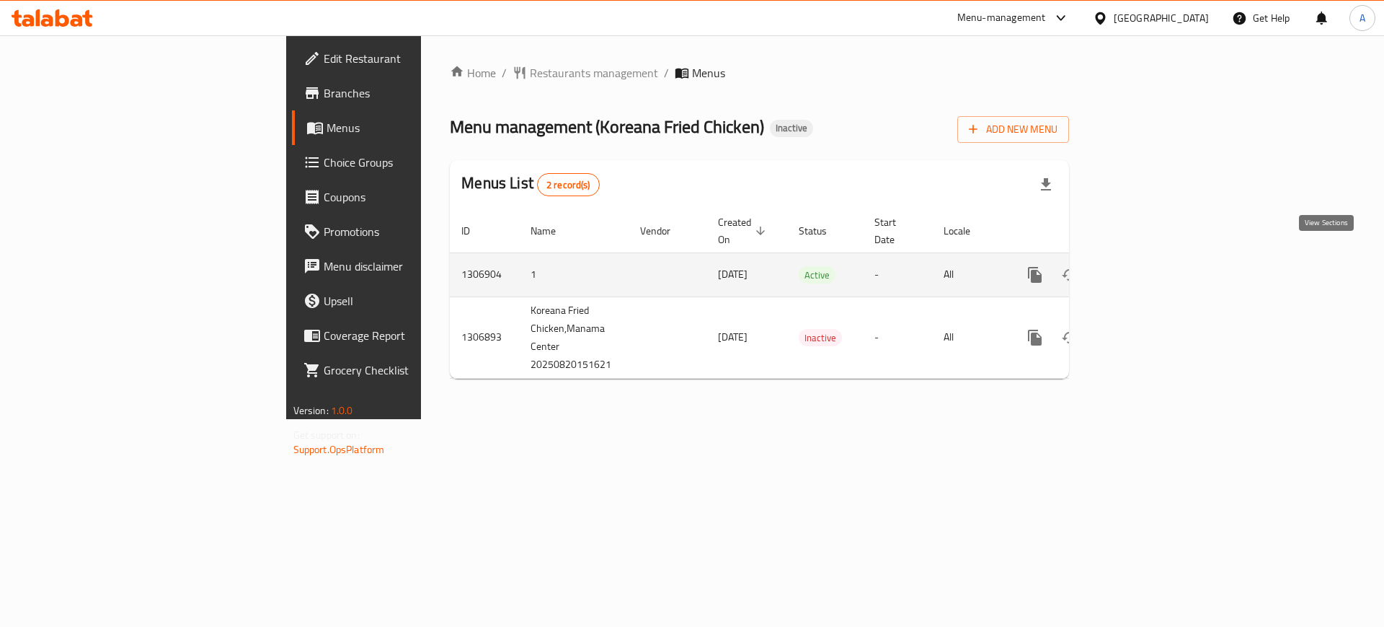
click at [1157, 257] on link "enhanced table" at bounding box center [1139, 274] width 35 height 35
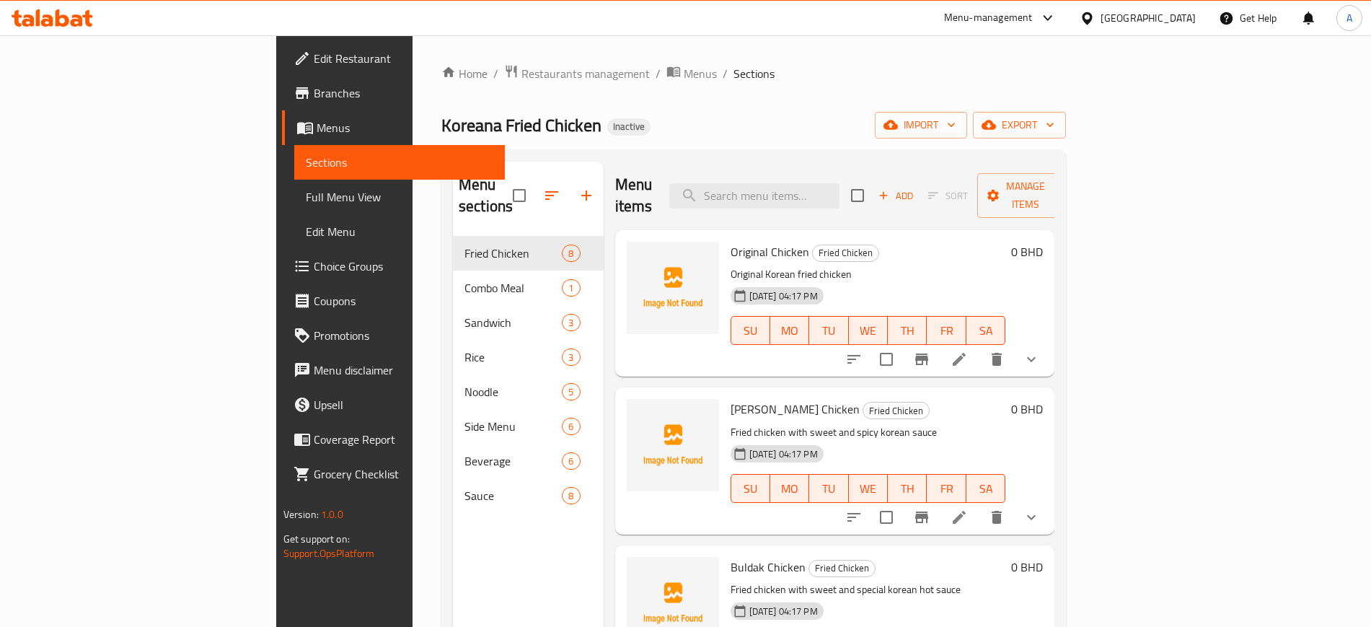
click at [294, 206] on link "Full Menu View" at bounding box center [399, 197] width 211 height 35
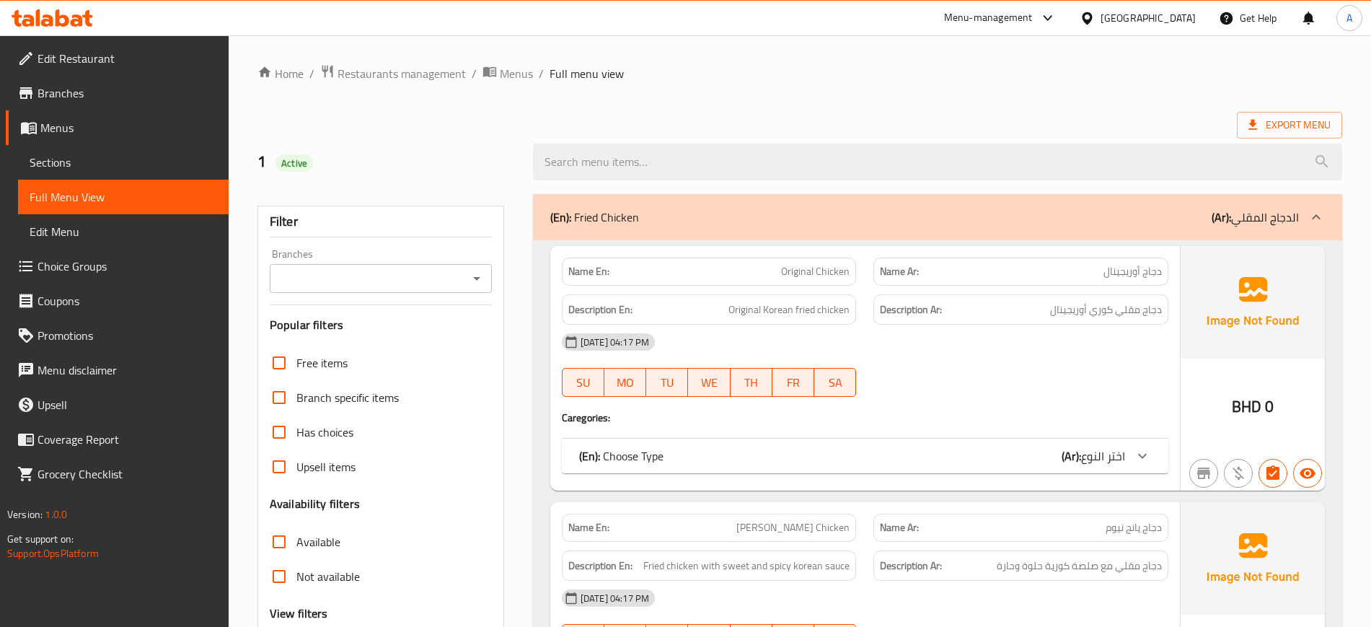
click at [860, 332] on div "[DATE] 04:17 PM" at bounding box center [865, 341] width 624 height 35
click at [834, 448] on div "(En): Choose Type (Ar): اختر النوع" at bounding box center [852, 455] width 546 height 17
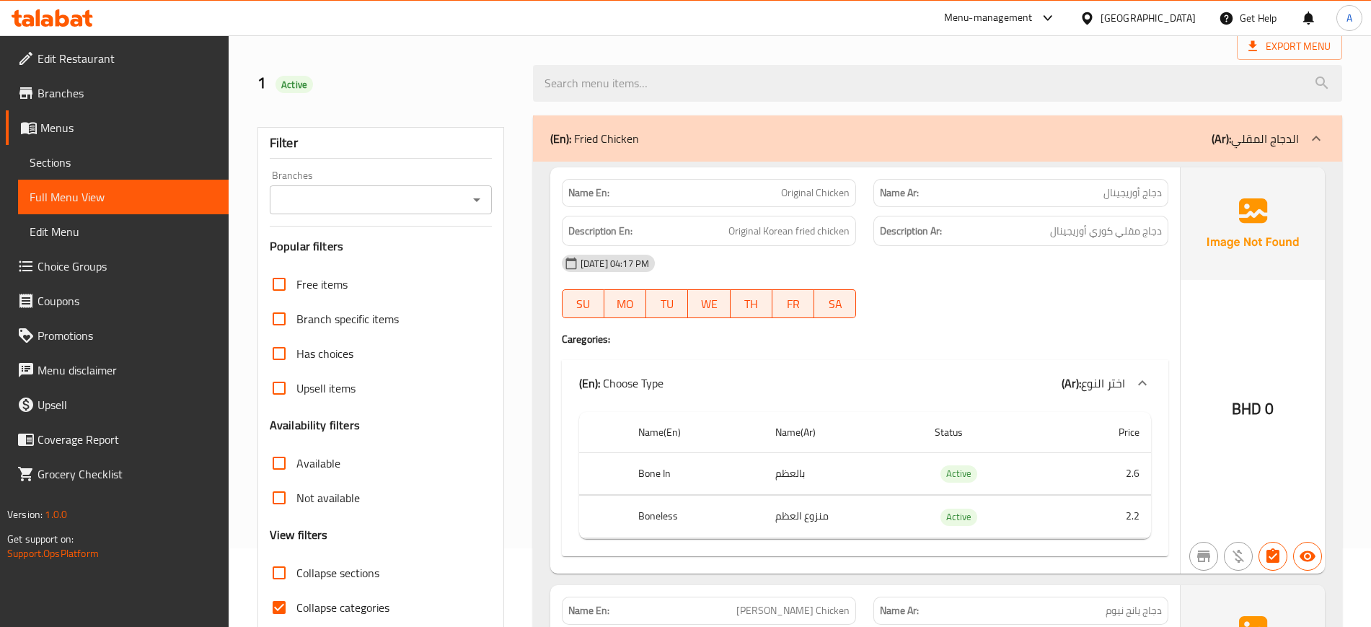
scroll to position [81, 0]
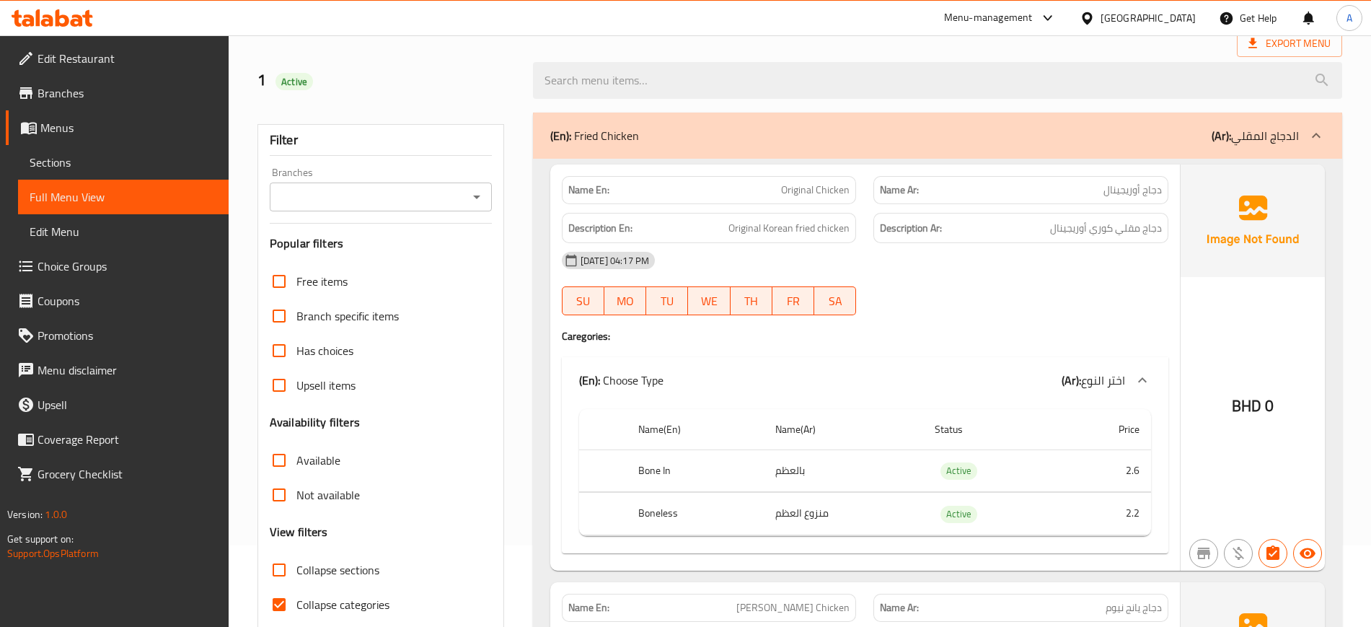
click at [840, 242] on div "Description En: Original Korean fried chicken" at bounding box center [709, 228] width 295 height 31
click at [764, 308] on span "TH" at bounding box center [751, 301] width 30 height 21
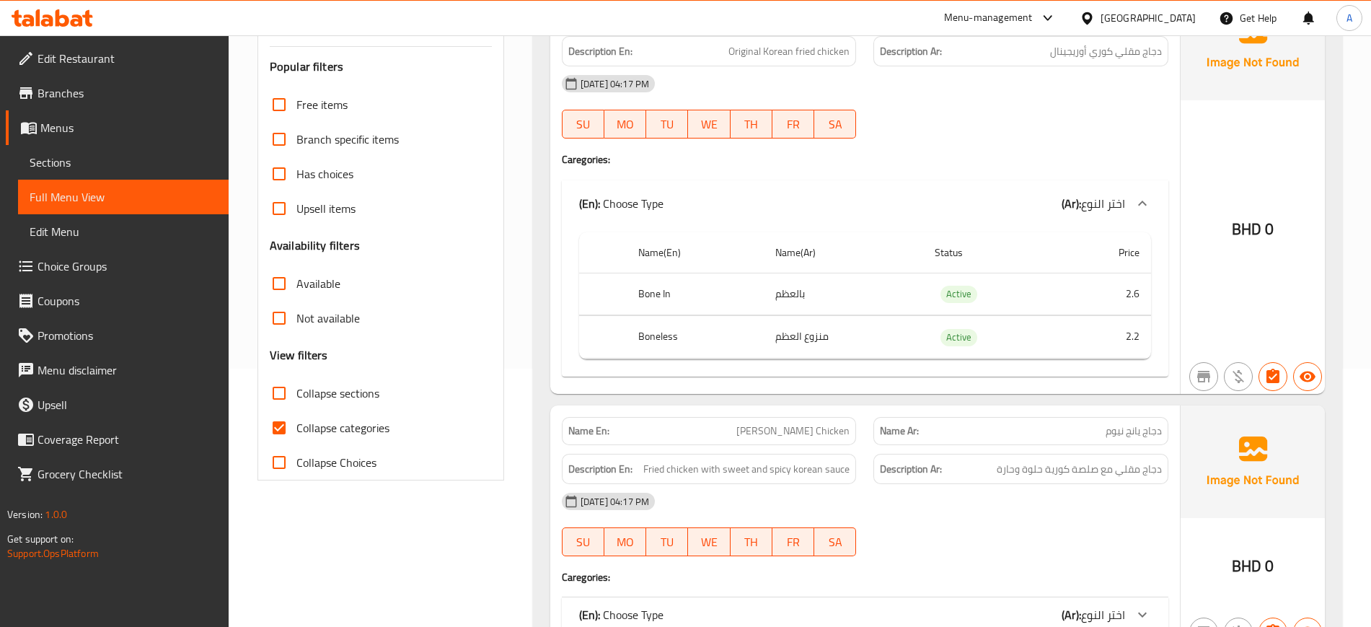
scroll to position [262, 0]
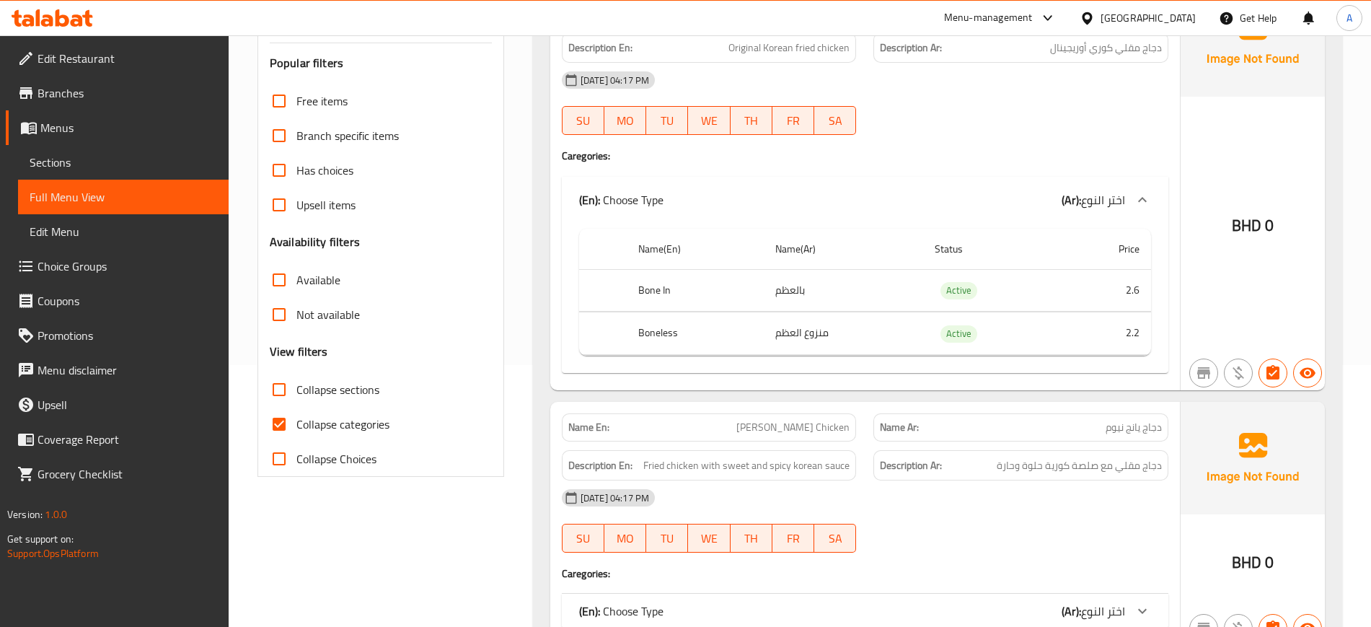
type button "4"
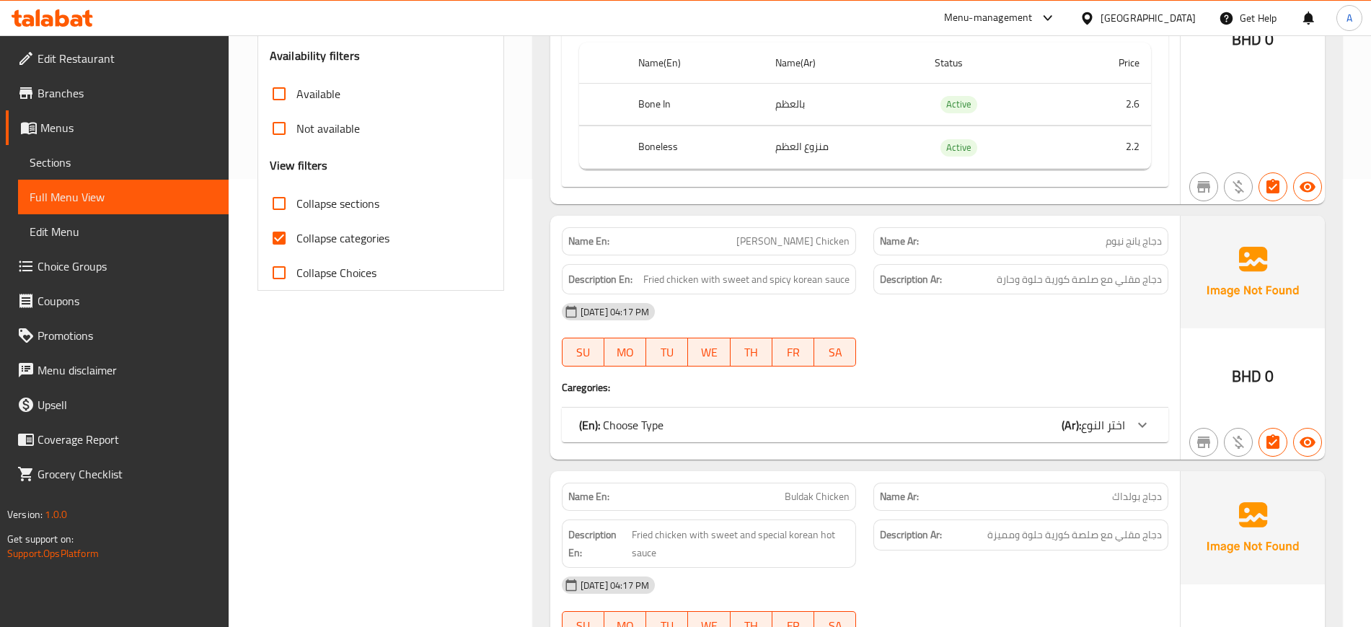
scroll to position [449, 0]
click at [774, 21] on div "(En): Choose Type (Ar): اختر النوع" at bounding box center [852, 12] width 546 height 17
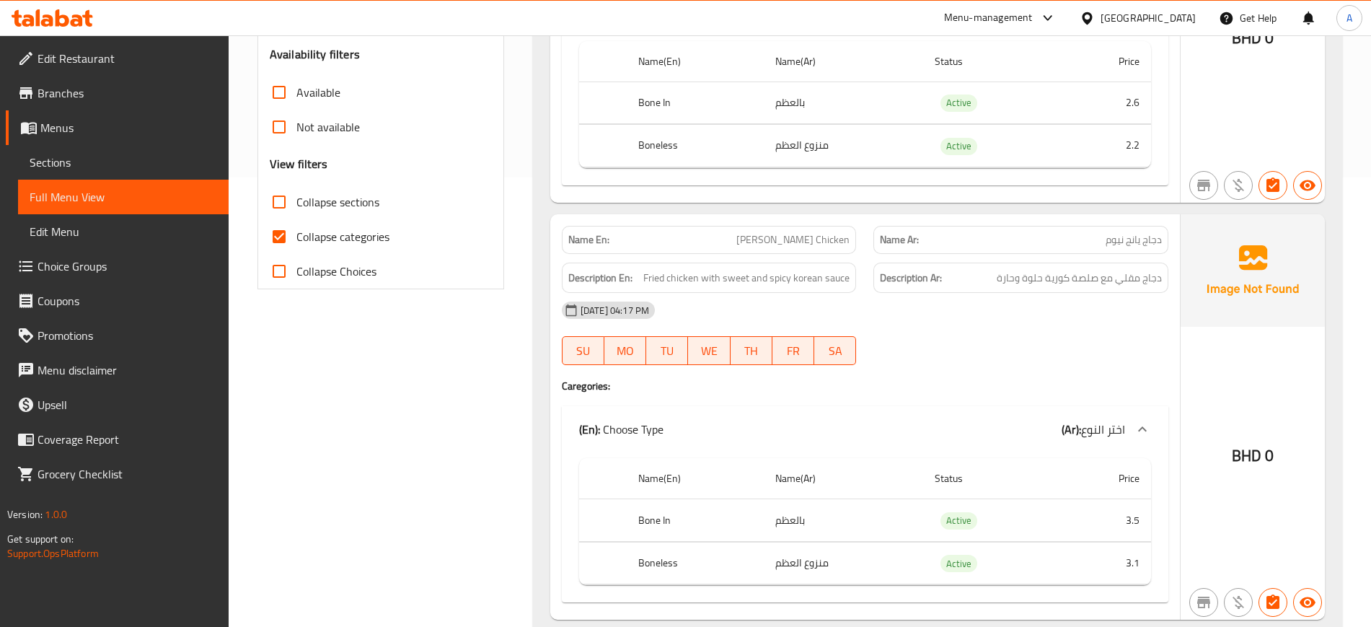
click at [368, 245] on span "Collapse categories" at bounding box center [342, 236] width 93 height 17
click at [296, 247] on input "Collapse categories" at bounding box center [279, 236] width 35 height 35
checkbox input "false"
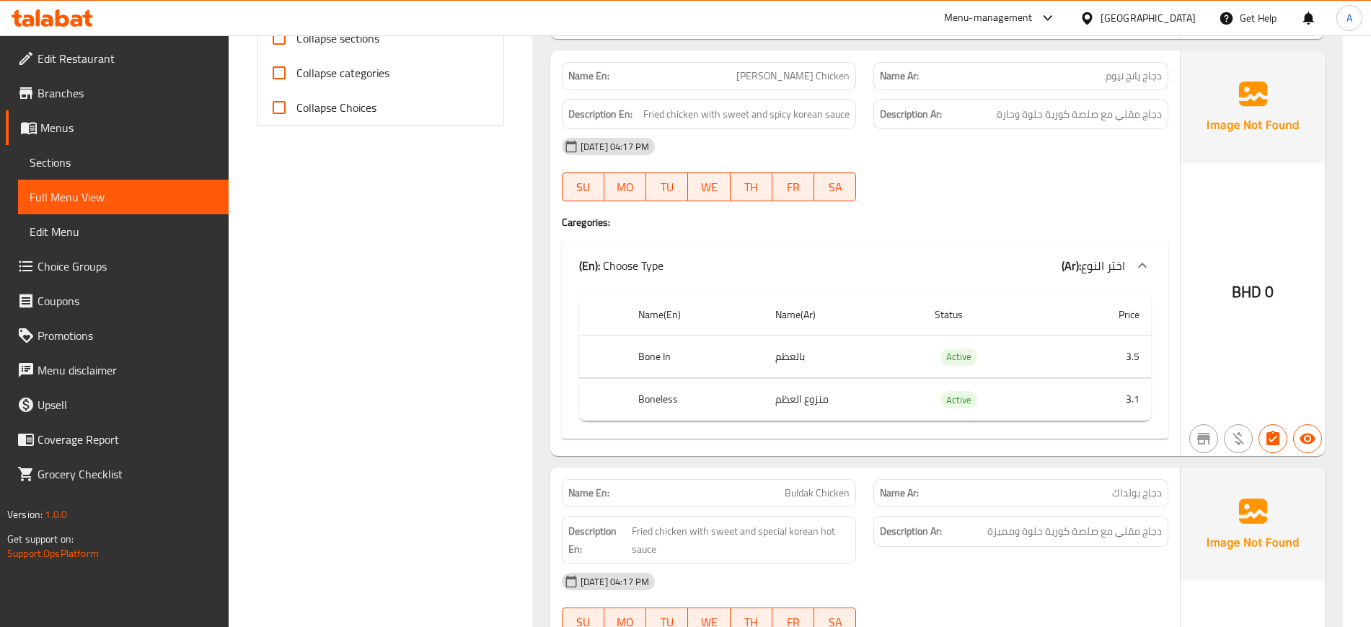
scroll to position [614, 0]
click at [903, 149] on div "[DATE] 04:17 PM" at bounding box center [865, 145] width 624 height 35
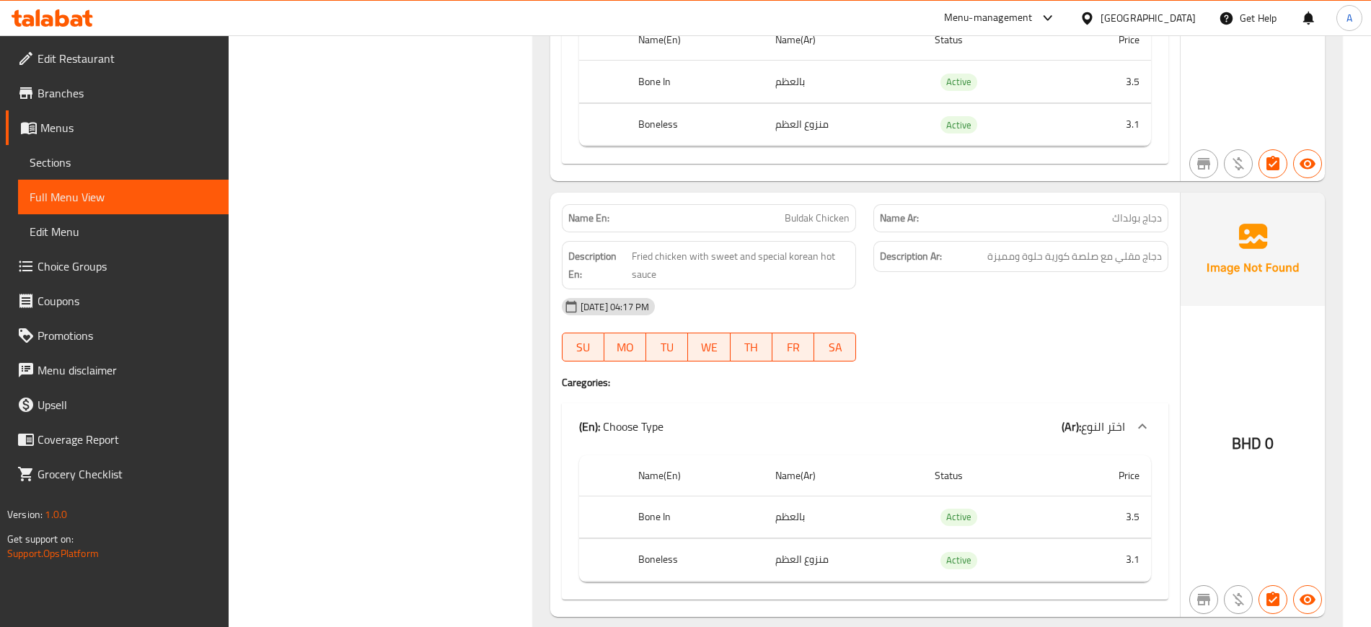
scroll to position [889, 0]
click at [880, 320] on div "[DATE] 04:17 PM" at bounding box center [865, 305] width 624 height 35
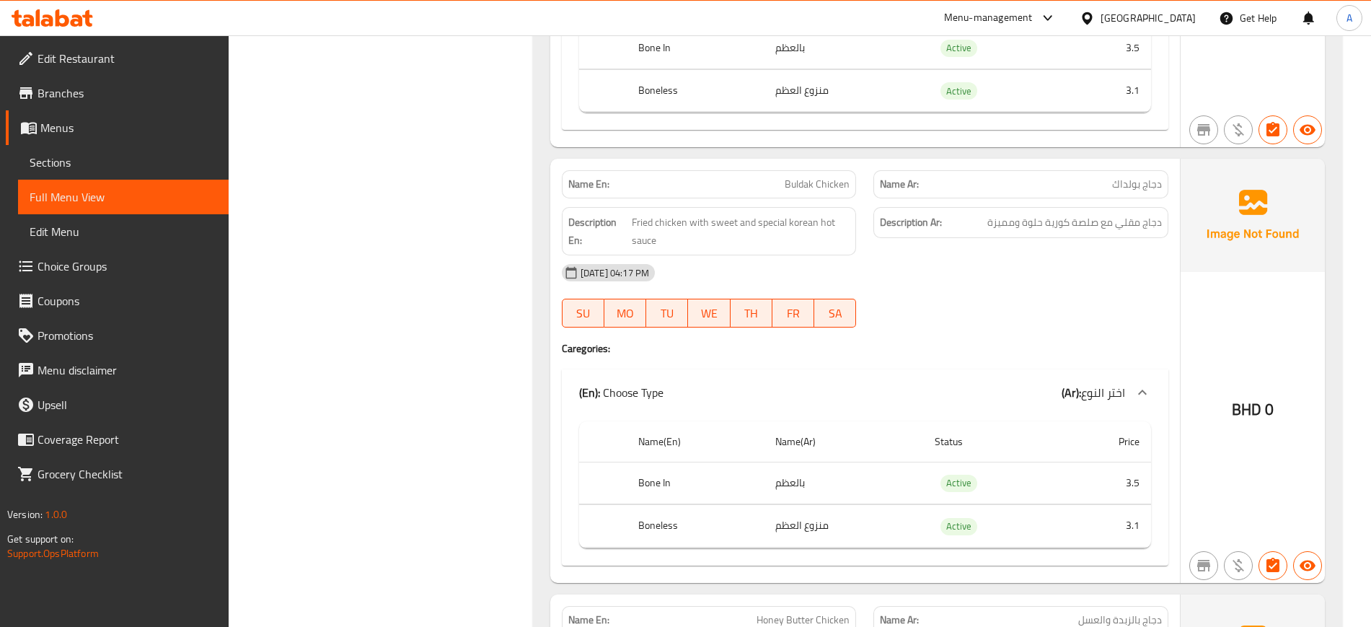
scroll to position [925, 0]
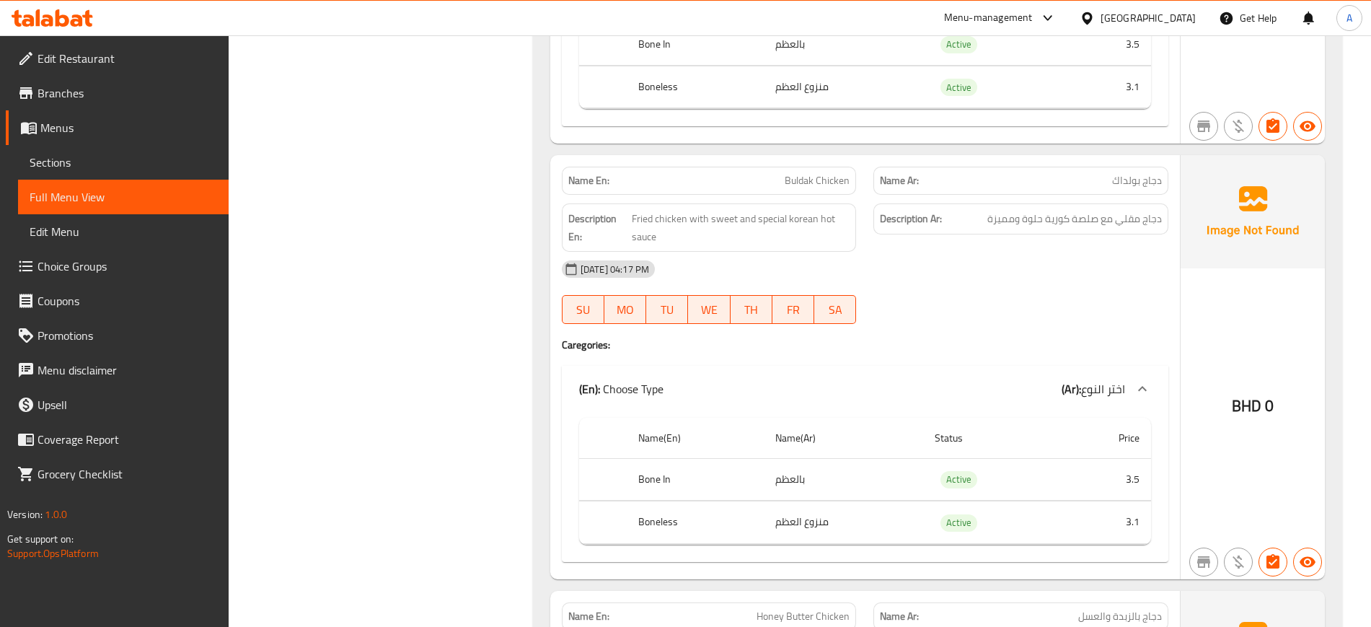
type button "6"
click at [831, 312] on span "SA" at bounding box center [835, 309] width 30 height 21
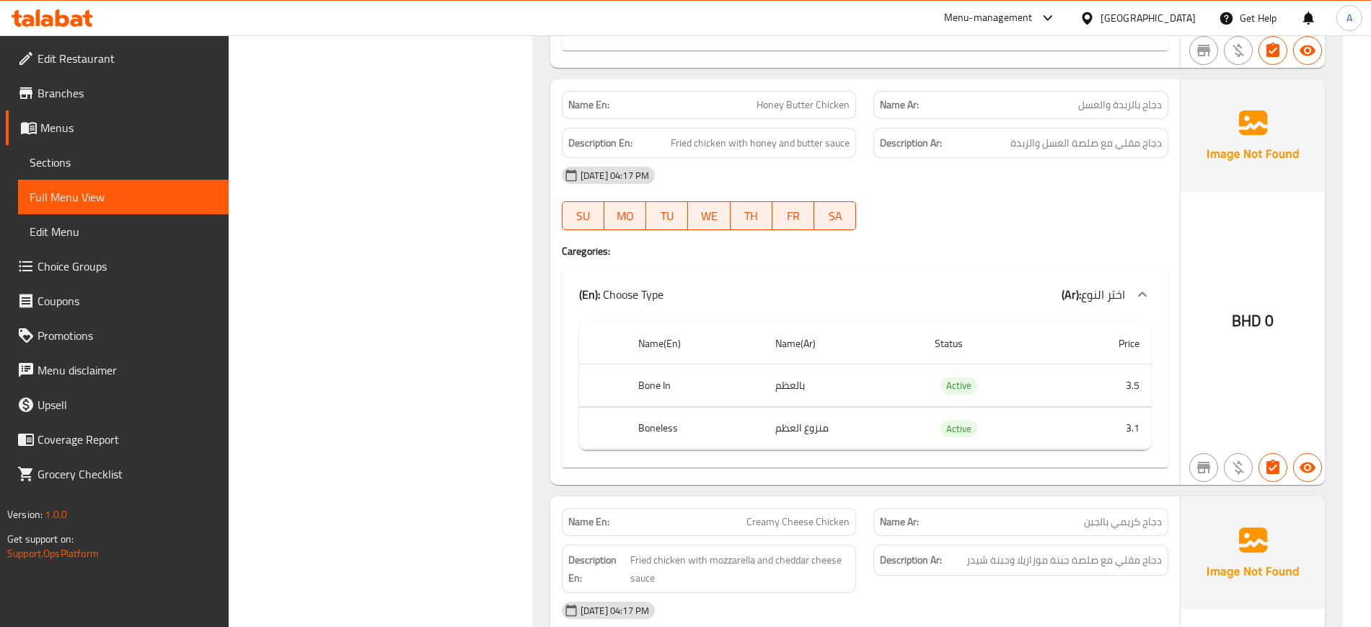
scroll to position [1453, 0]
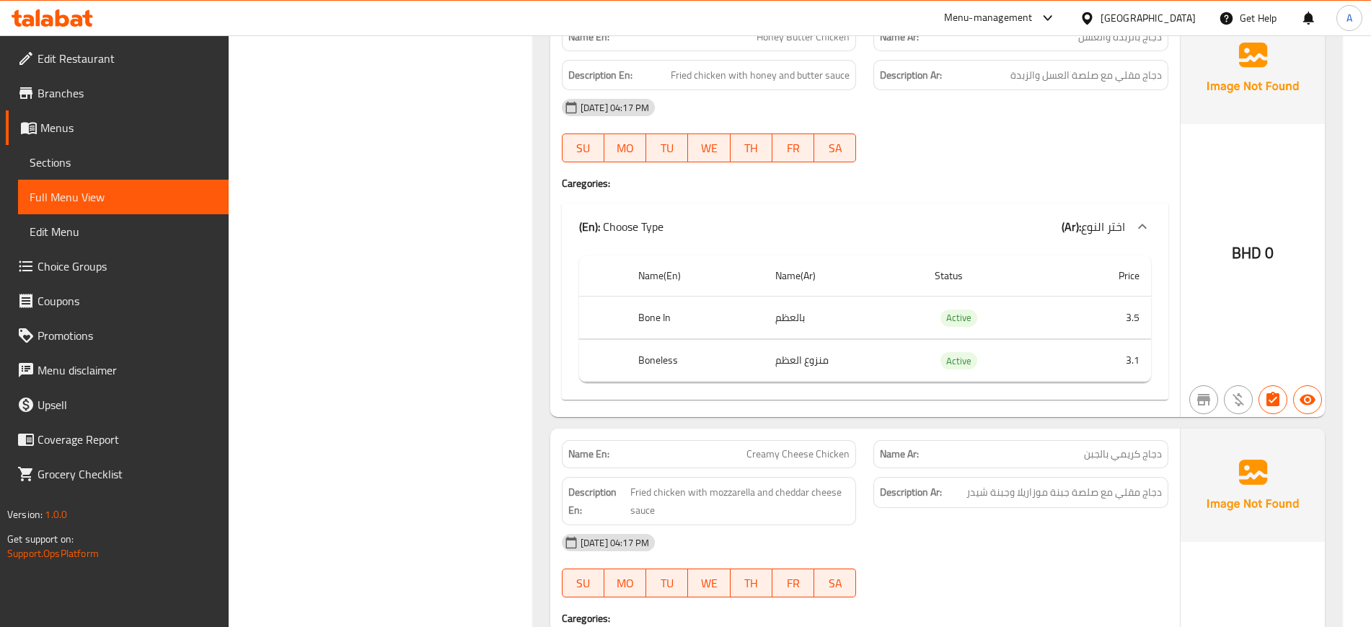
scroll to position [1505, 0]
click at [1036, 175] on h4 "Caregories:" at bounding box center [865, 182] width 606 height 14
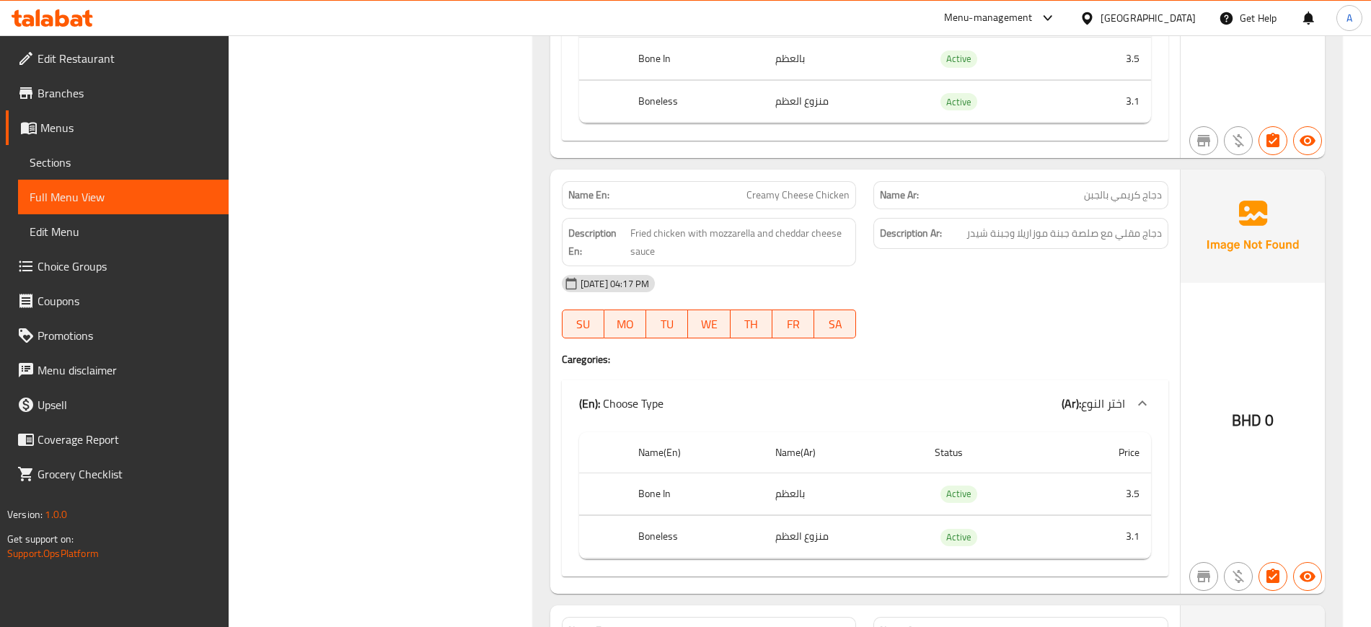
scroll to position [1764, 0]
click at [825, 206] on div "Name En: Creamy Cheese Chicken" at bounding box center [709, 194] width 295 height 28
copy span "Creamy Cheese Chicken"
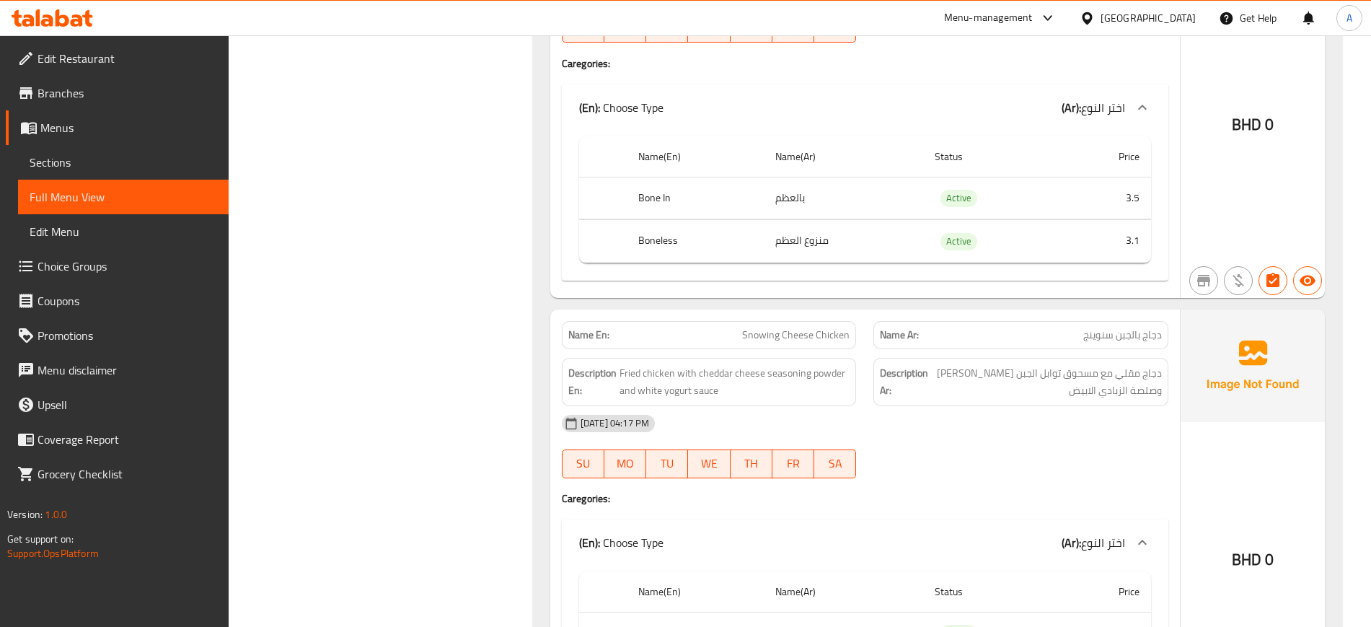
scroll to position [2059, 0]
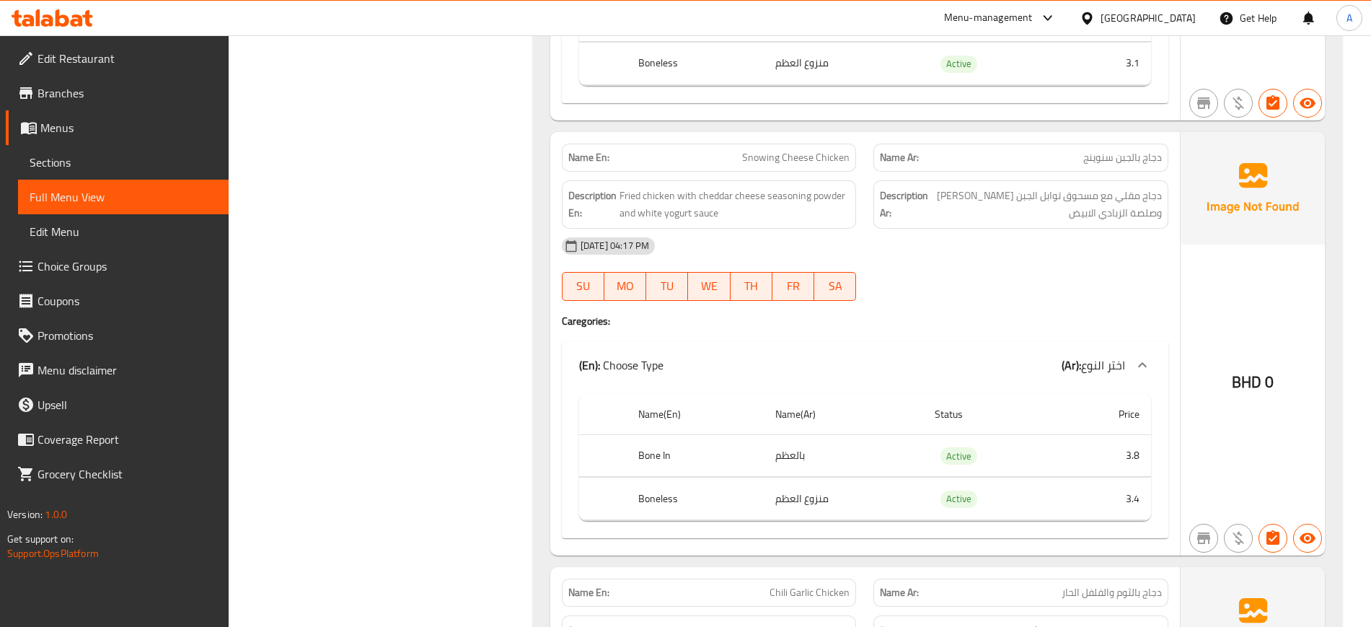
scroll to position [2234, 0]
click at [1148, 226] on div "Description Ar: دجاج مقلي مع مسحوق توابل الجبن الشيدر وصلصة الزبادي الابيض" at bounding box center [1020, 206] width 295 height 48
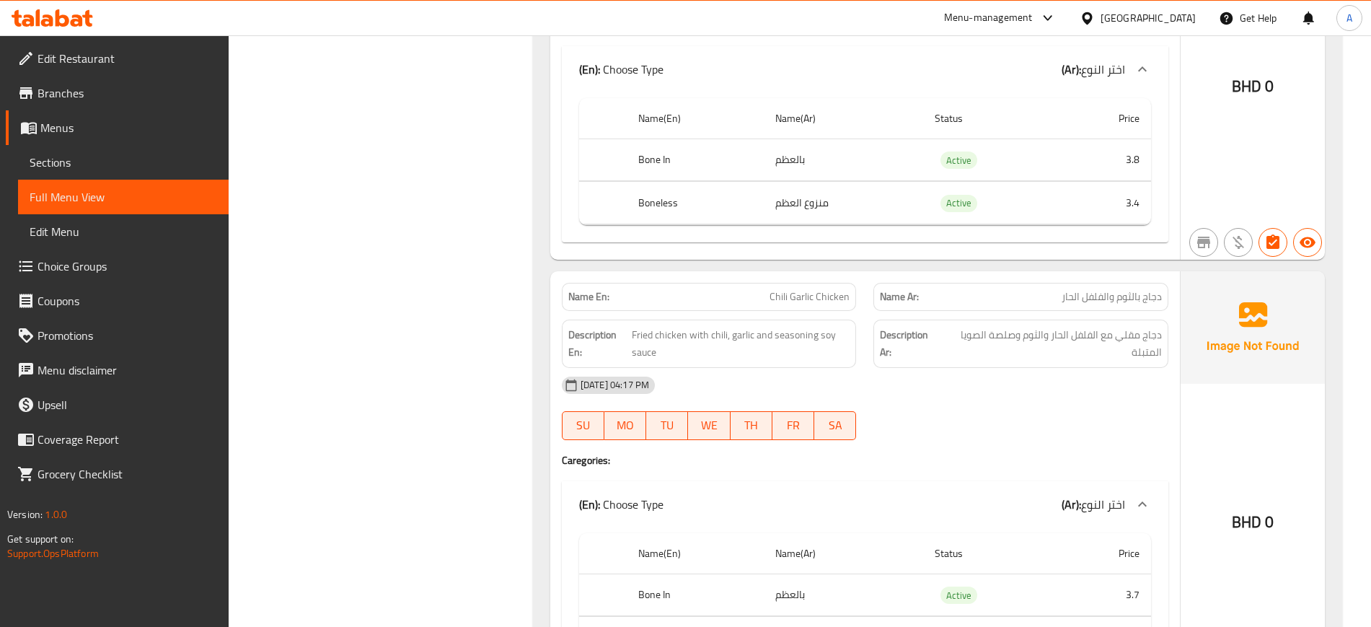
scroll to position [2533, 0]
click at [820, 397] on div "[DATE] 04:17 PM" at bounding box center [865, 383] width 624 height 35
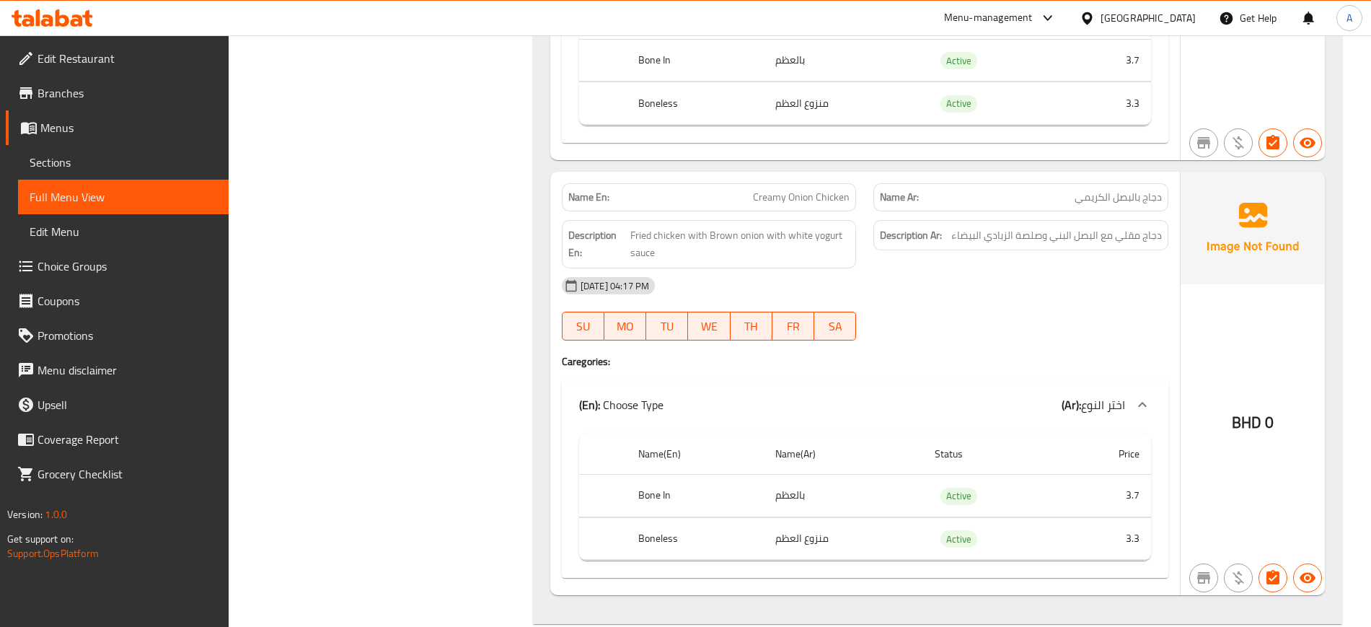
scroll to position [3072, 0]
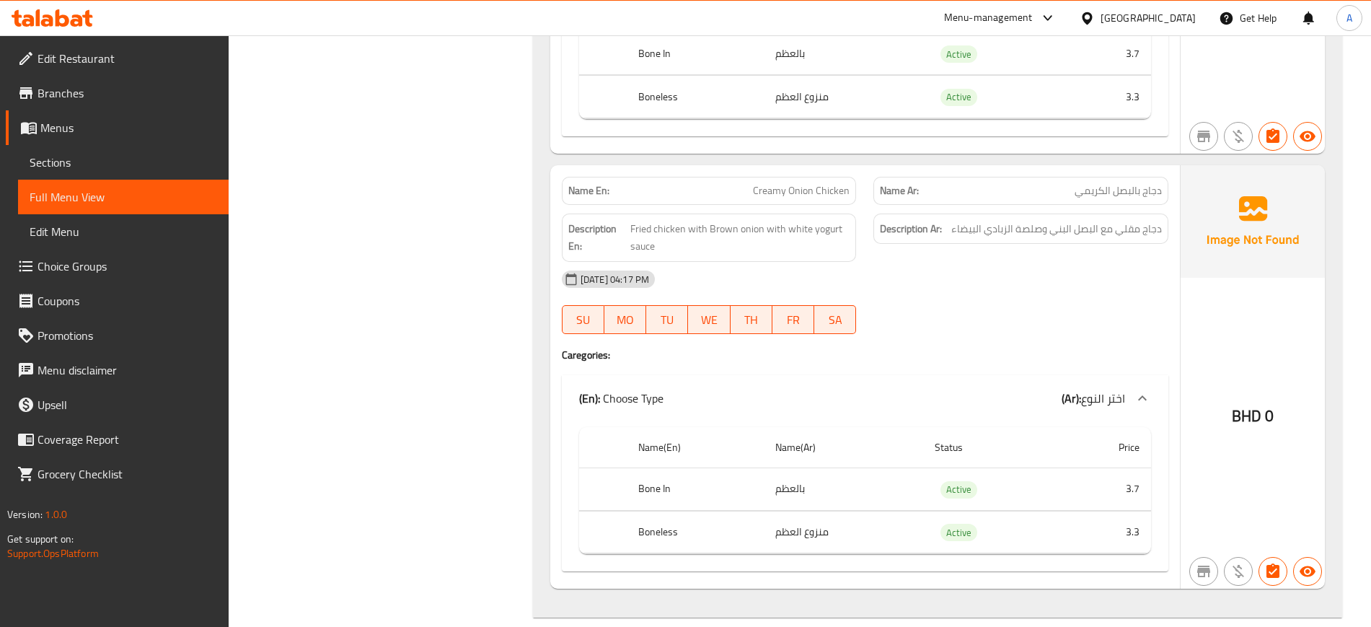
click at [991, 306] on div "20-08-2025 04:17 PM SU MO TU WE TH FR SA" at bounding box center [865, 302] width 624 height 81
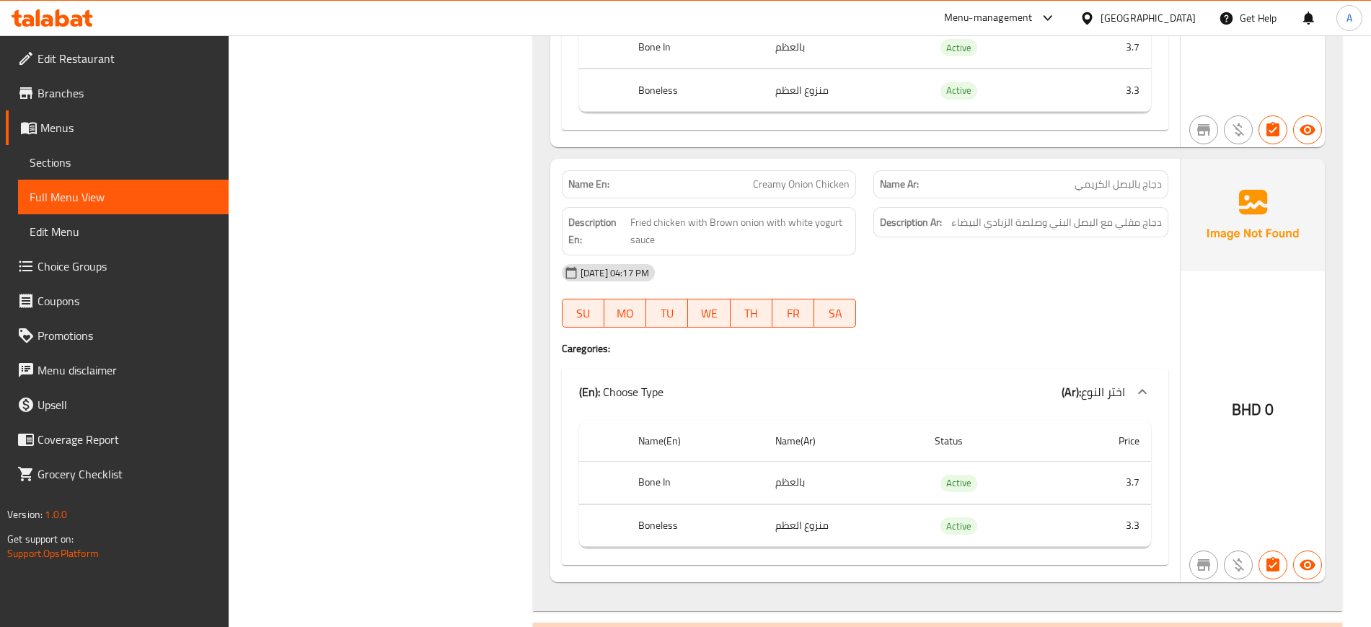
scroll to position [3077, 0]
click at [953, 337] on div at bounding box center [1021, 329] width 312 height 17
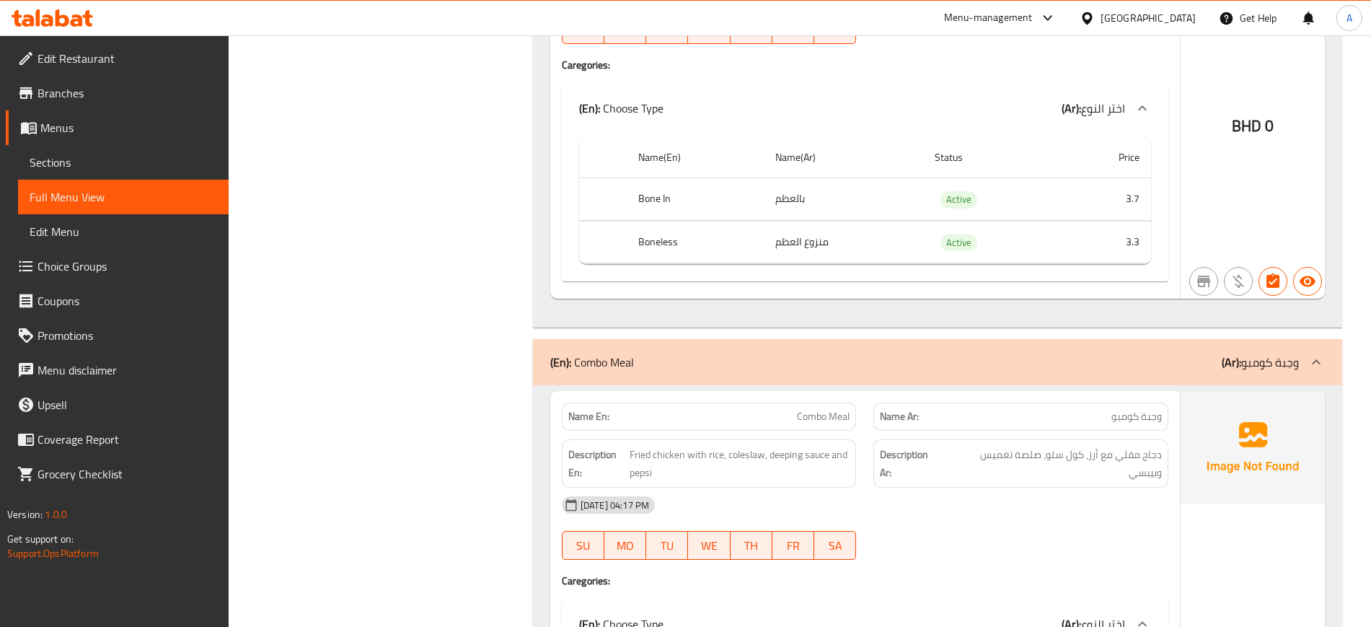
scroll to position [3147, 0]
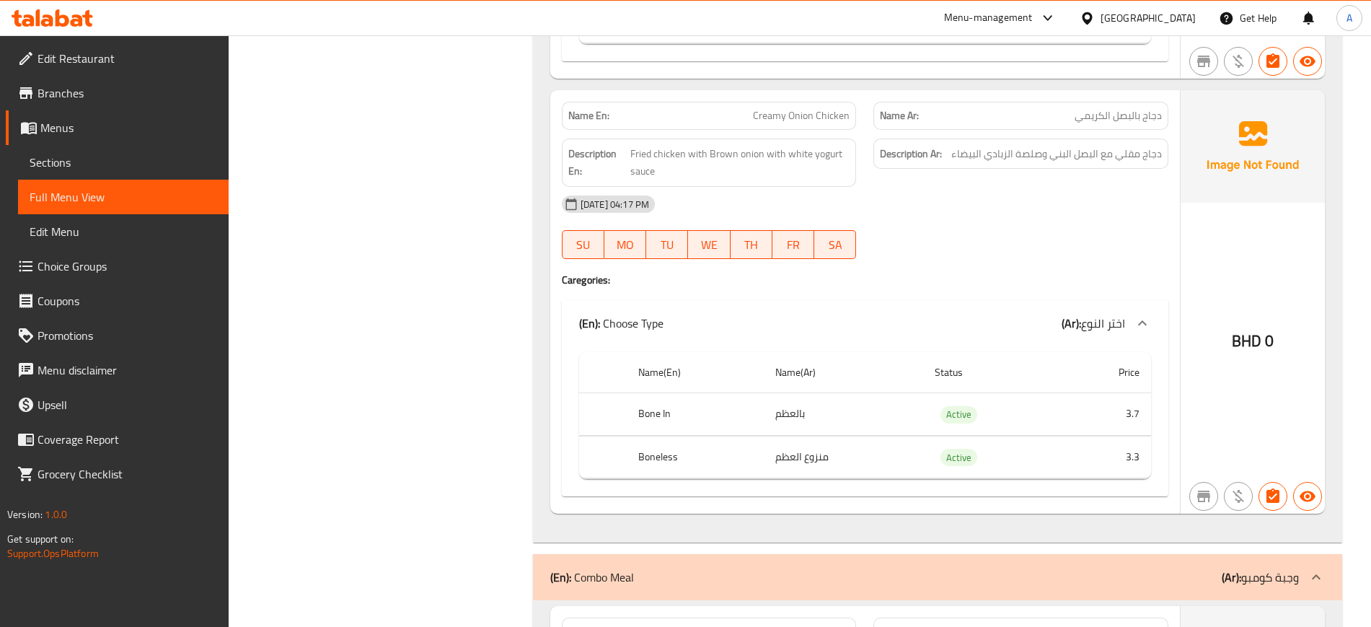
click at [1080, 182] on div "Description Ar: دجاج مقلي مع البصل البني وصلصة الزبادي البيضاء" at bounding box center [1021, 163] width 312 height 66
click at [987, 201] on div "[DATE] 04:17 PM" at bounding box center [865, 204] width 624 height 35
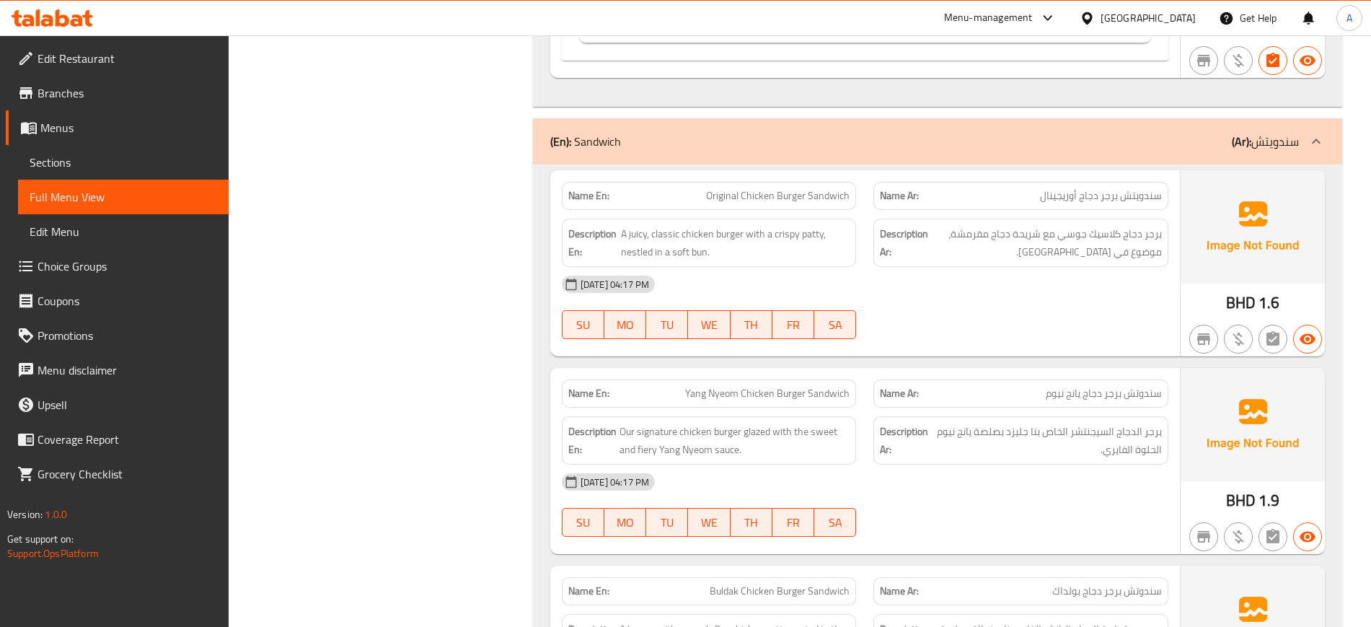
scroll to position [4101, 0]
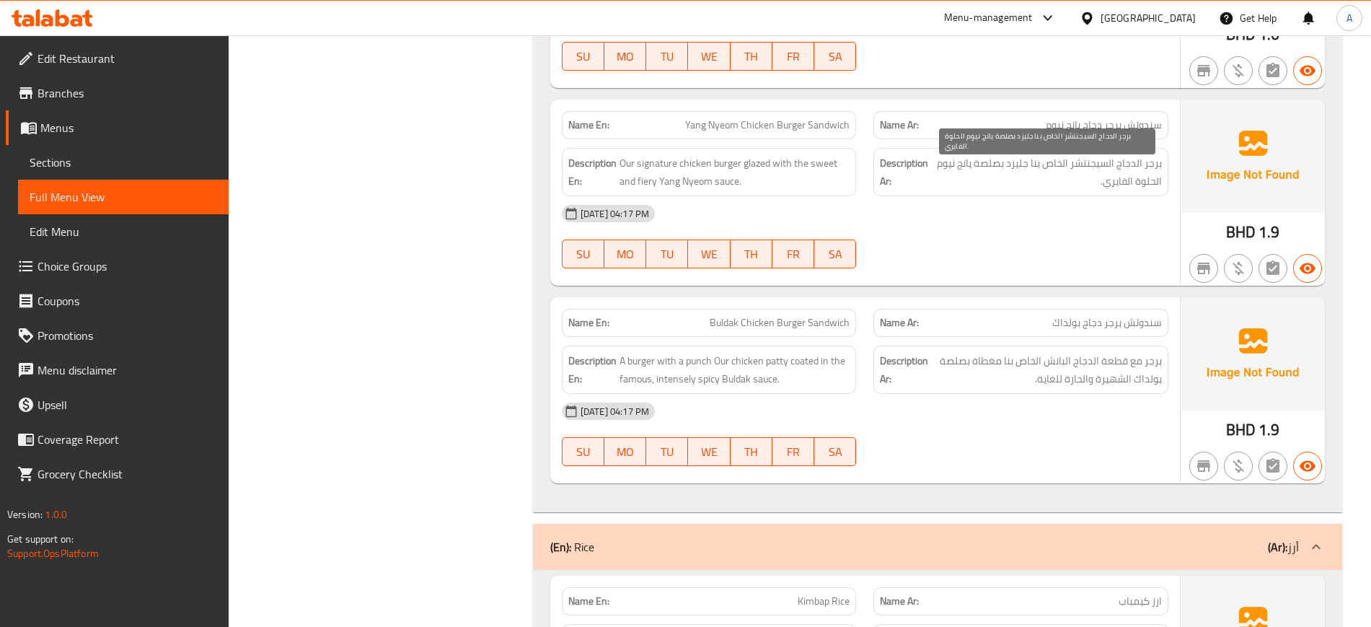
scroll to position [4277, 0]
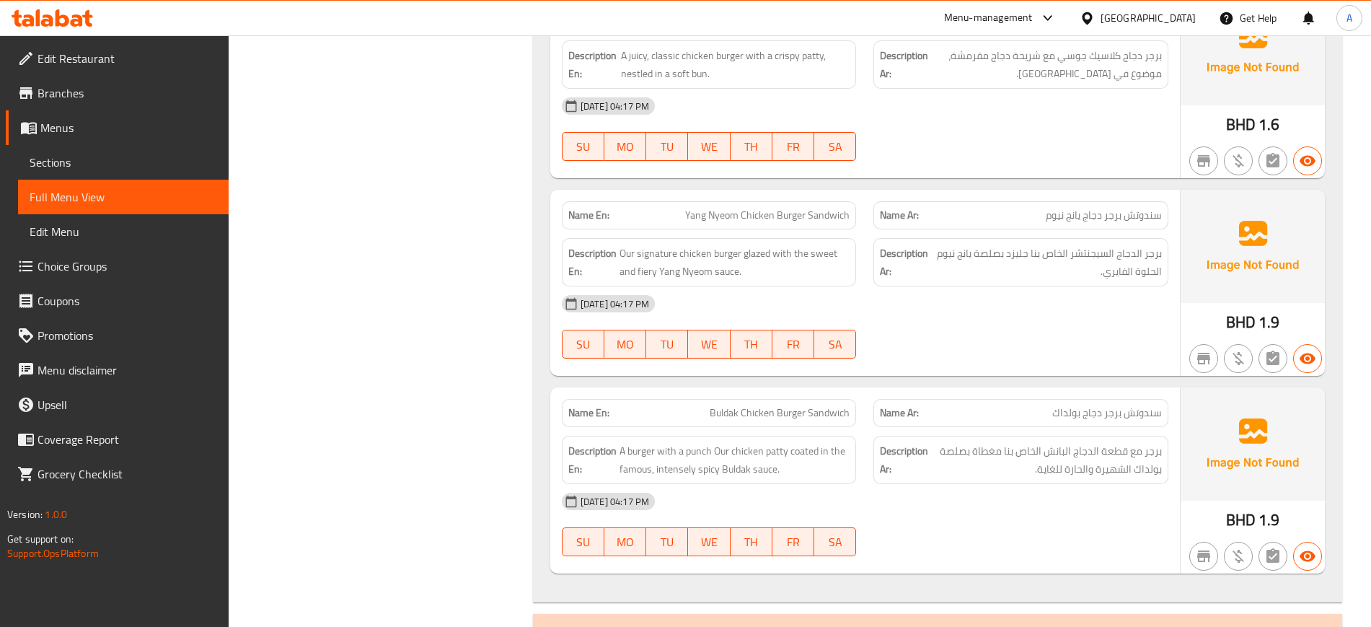
drag, startPoint x: 958, startPoint y: 175, endPoint x: 867, endPoint y: 314, distance: 166.6
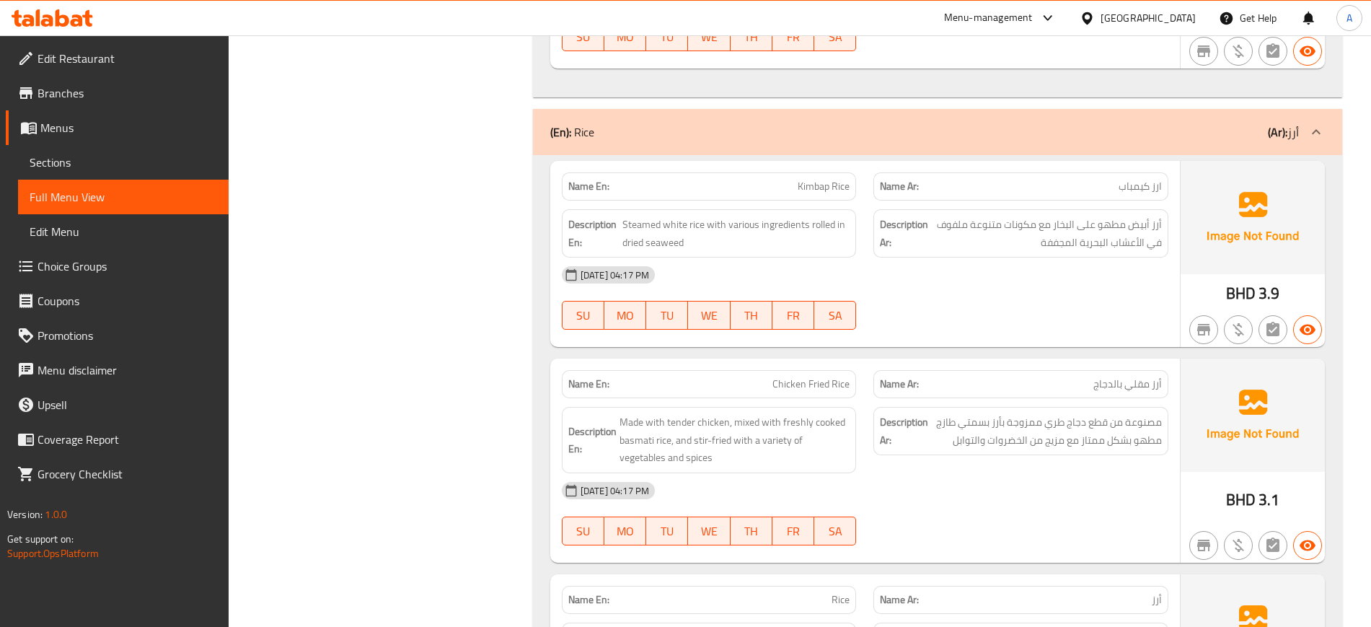
scroll to position [4784, 0]
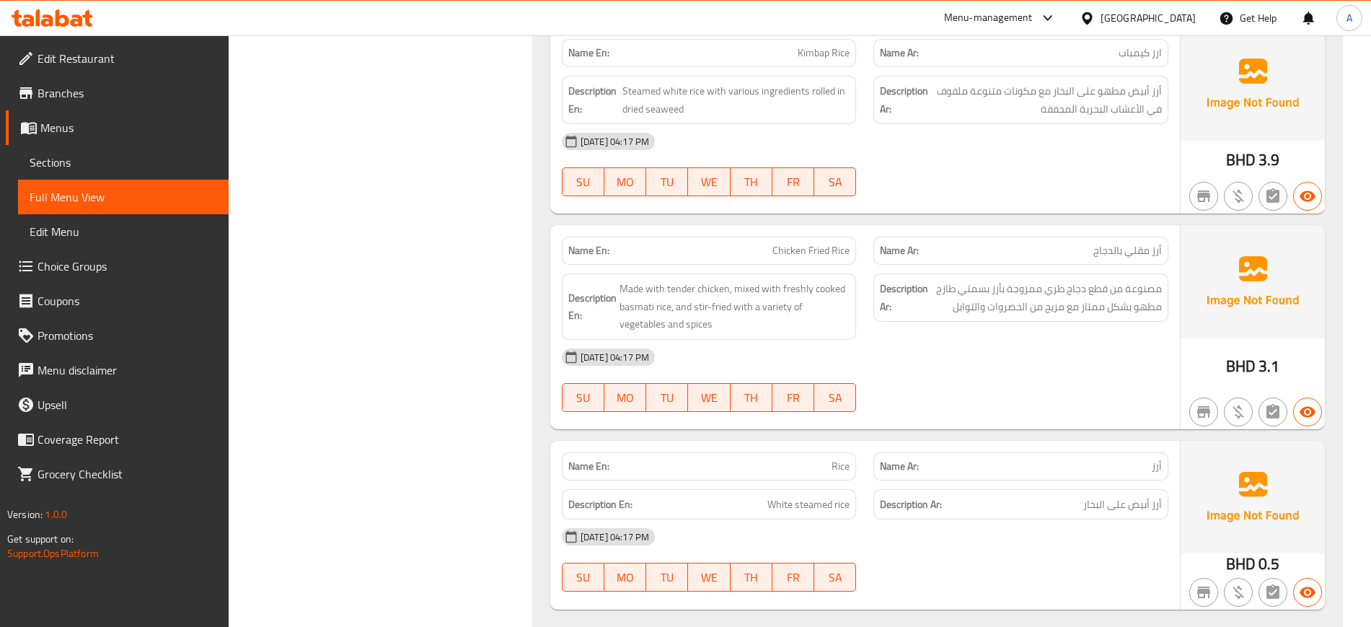
scroll to position [4916, 0]
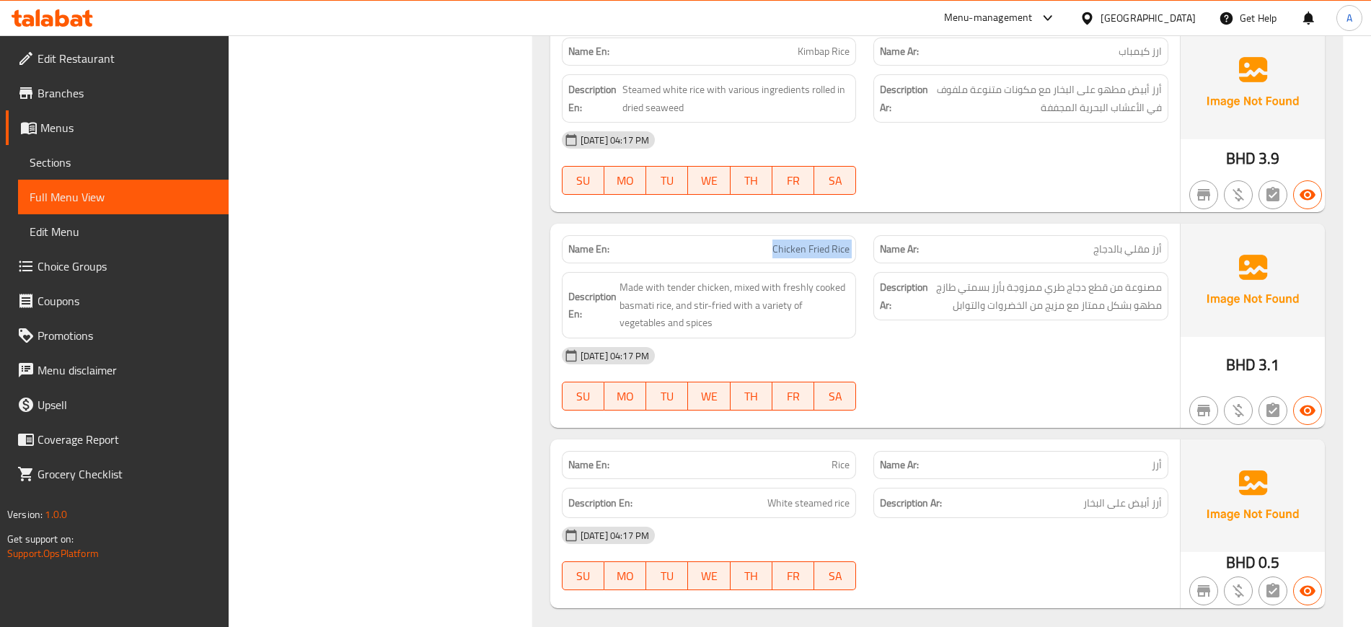
copy span "Chicken Fried Rice"
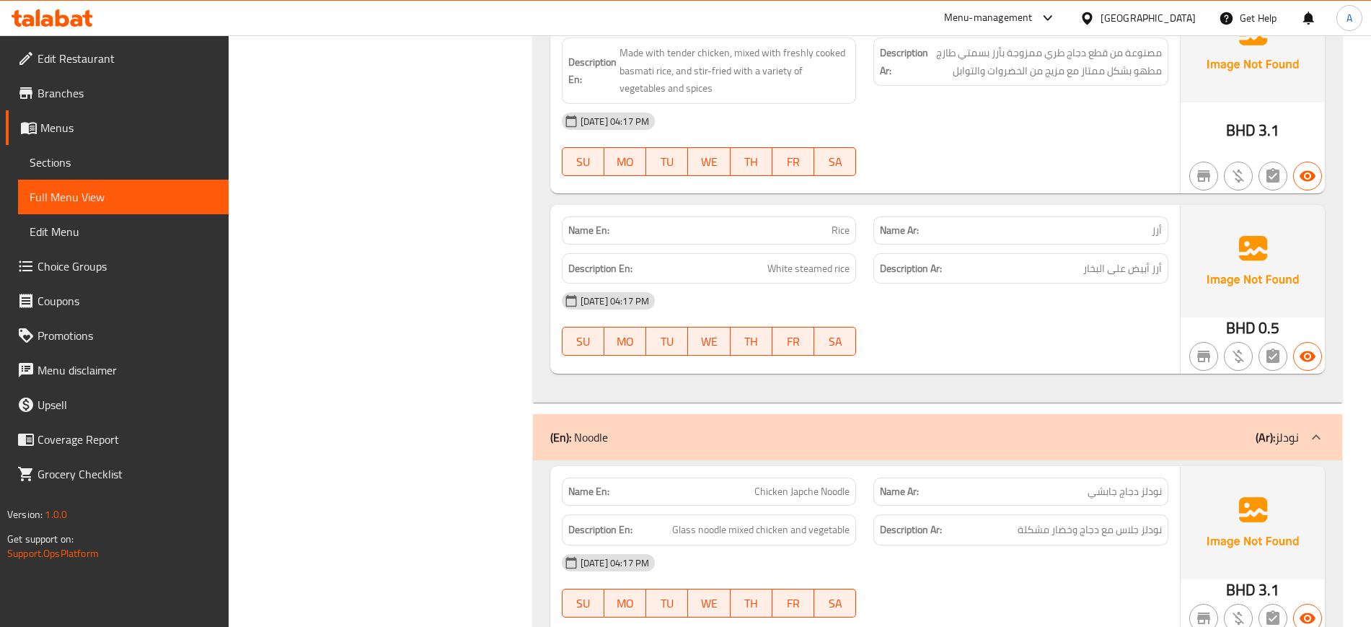
scroll to position [5151, 0]
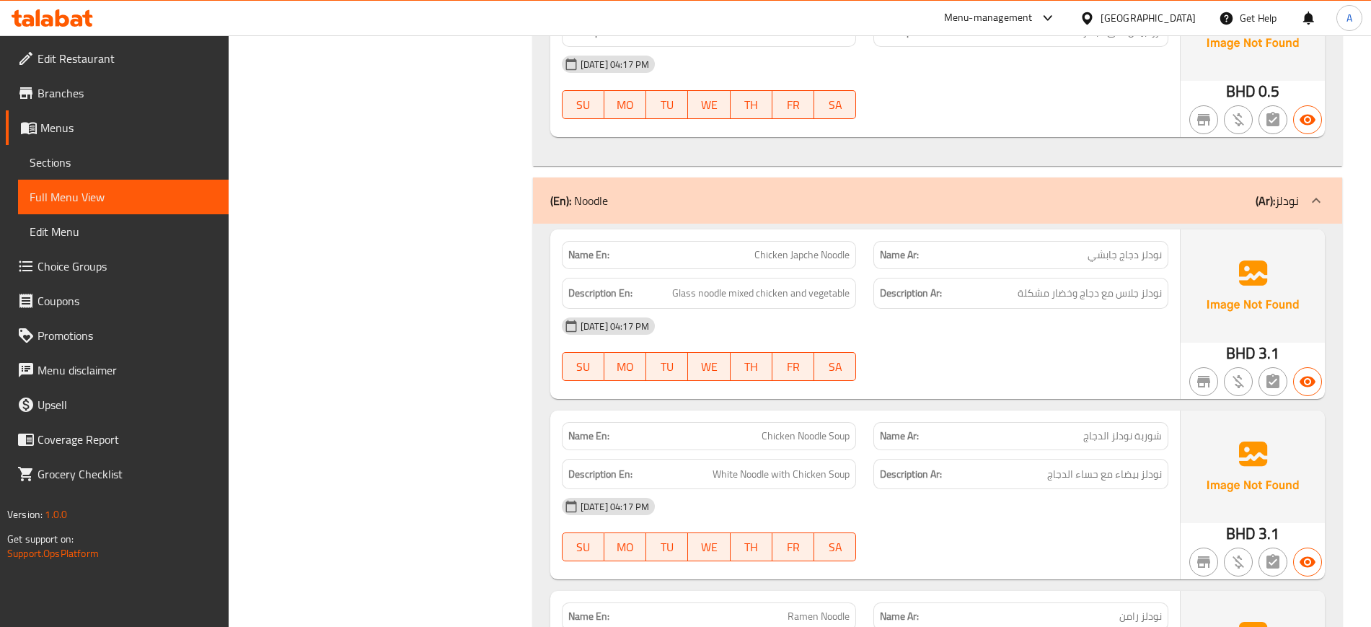
scroll to position [5476, 0]
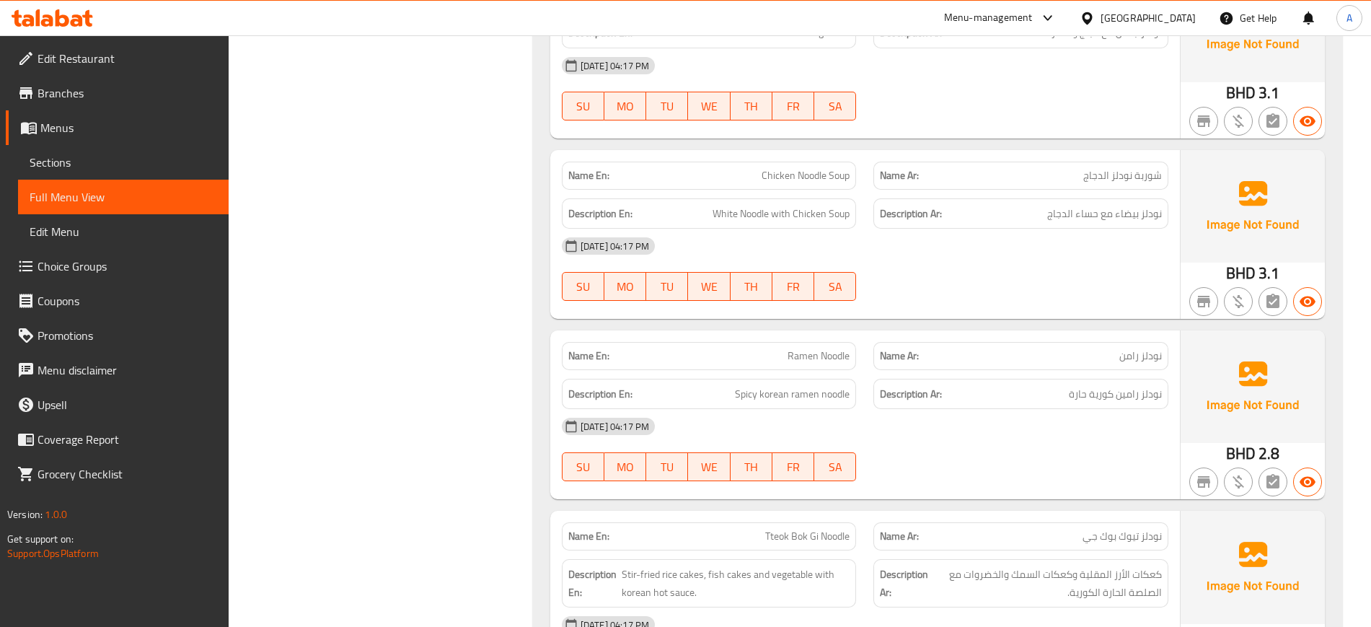
scroll to position [5649, 0]
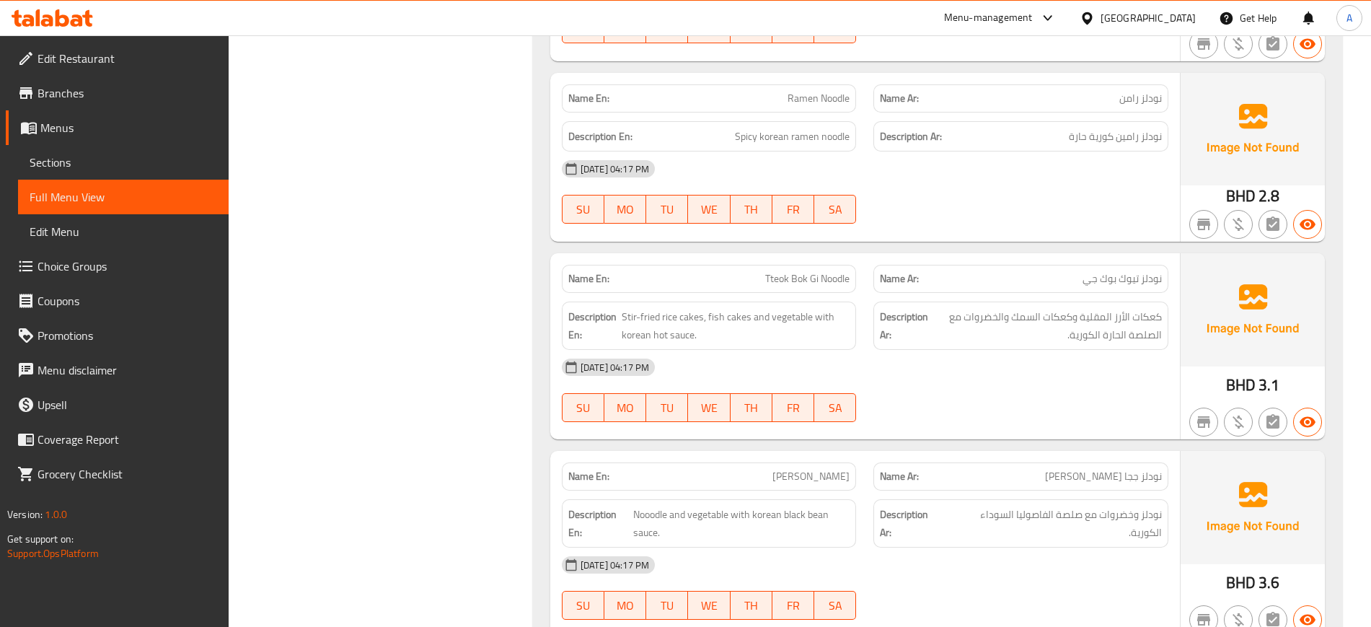
scroll to position [5906, 0]
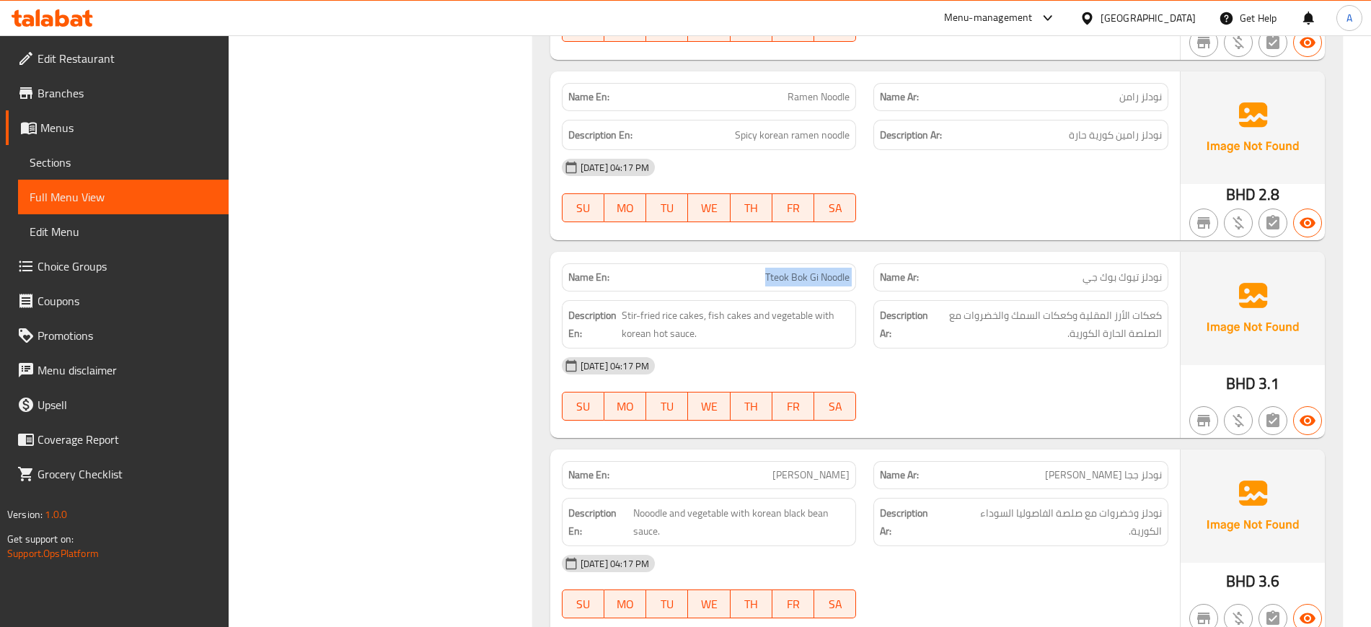
copy span "Tteok Bok Gi Noodle"
click at [243, 218] on div "Home / Restaurants management / Menus / Full menu view Export Menu 1 Active Fil…" at bounding box center [800, 219] width 1142 height 12180
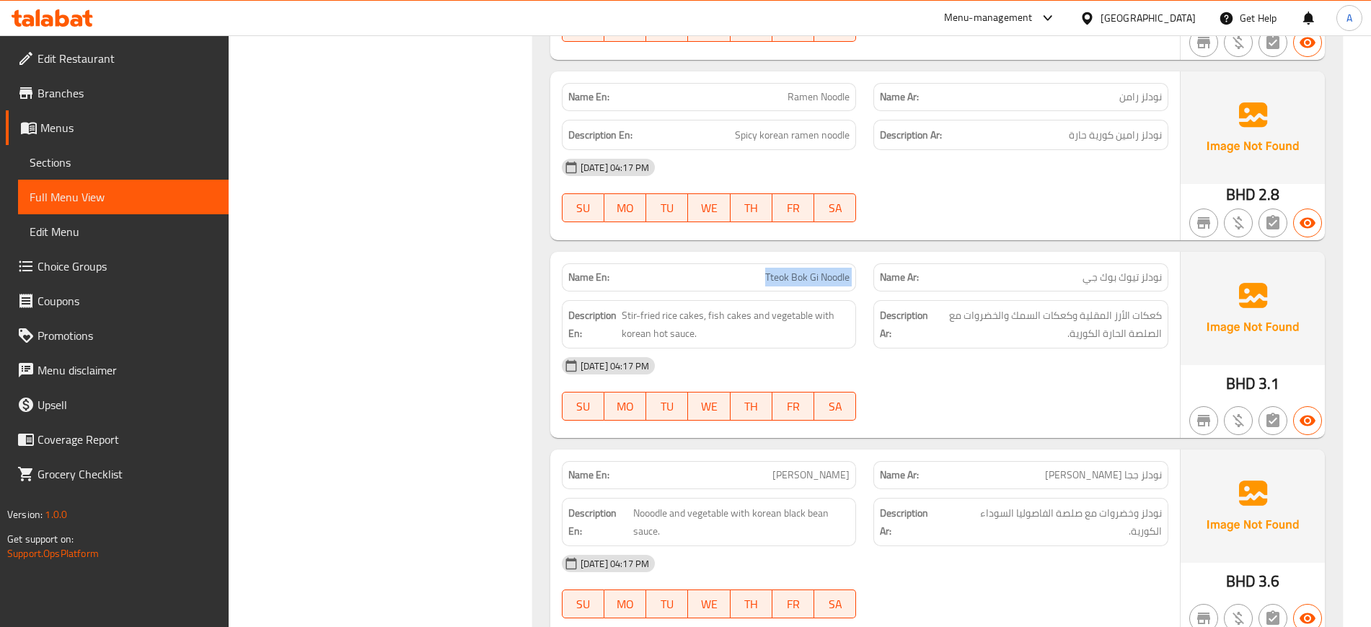
copy span "Tteok Bok Gi Noodle"
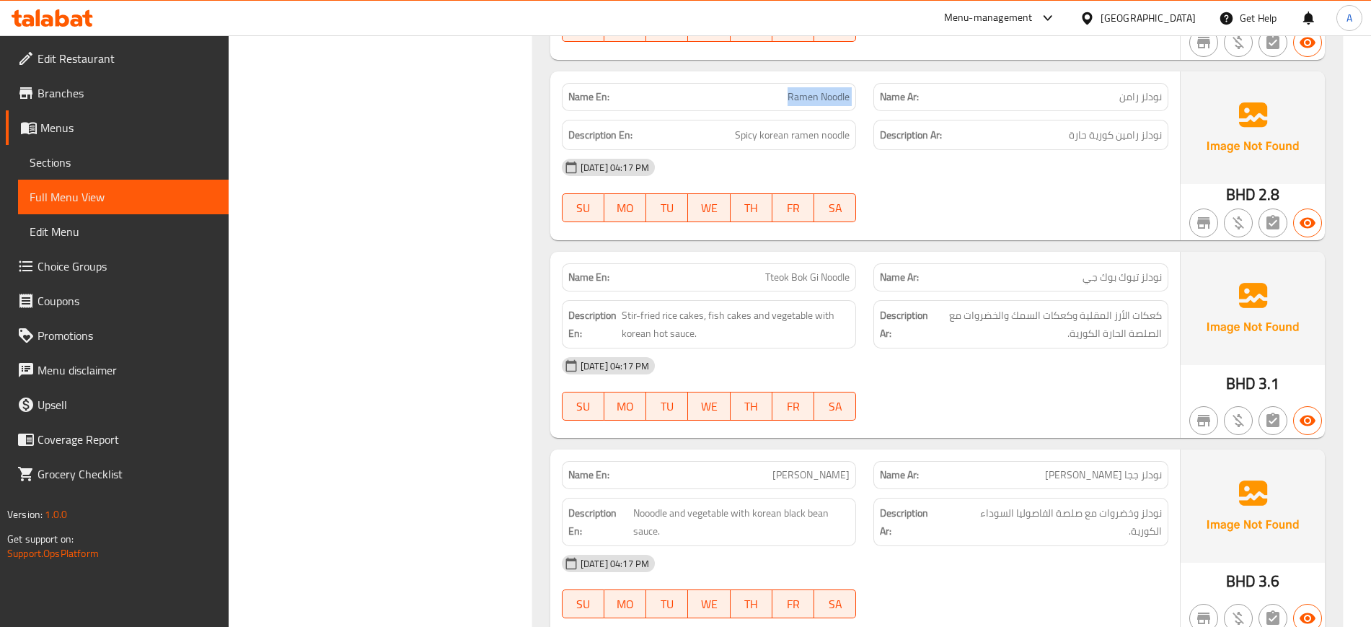
copy span "Ramen Noodle"
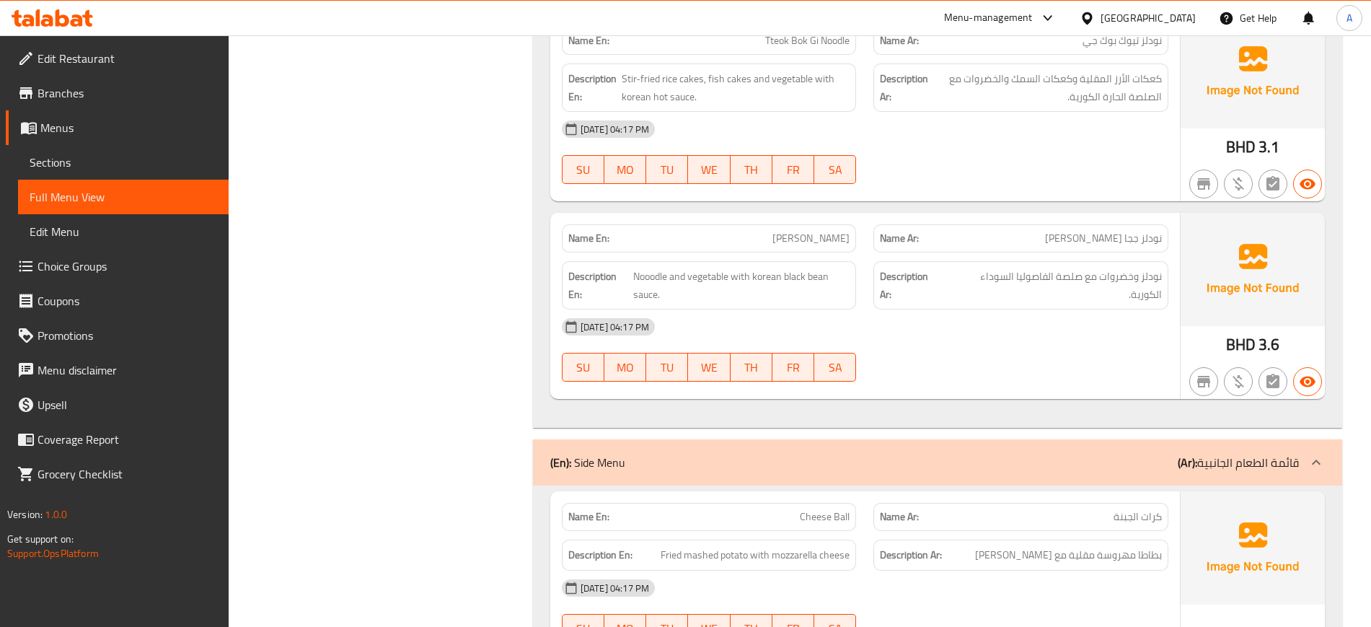
scroll to position [6144, 0]
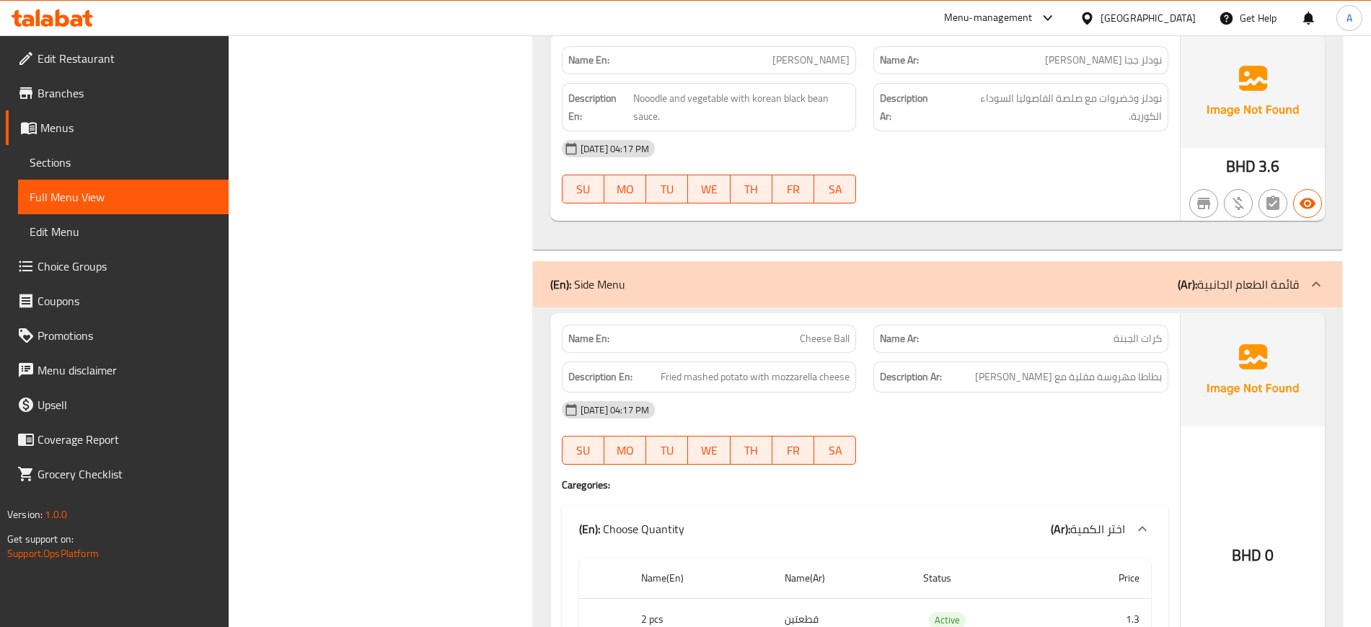
scroll to position [6400, 0]
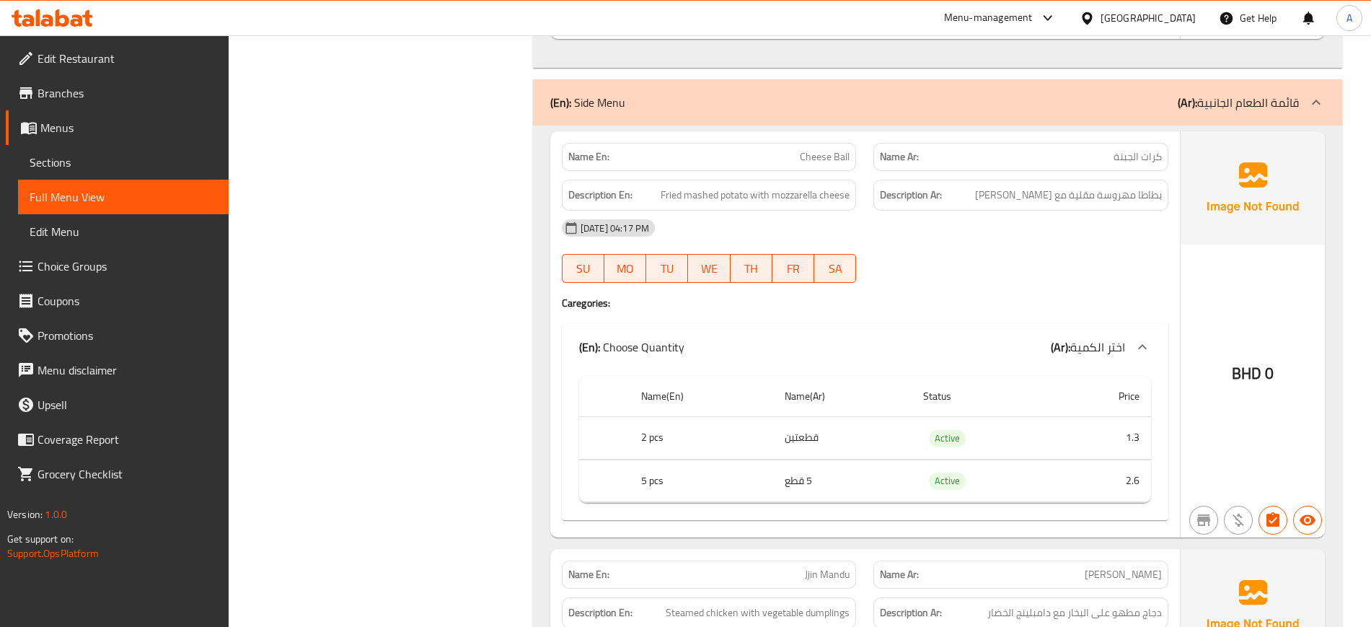
scroll to position [6503, 0]
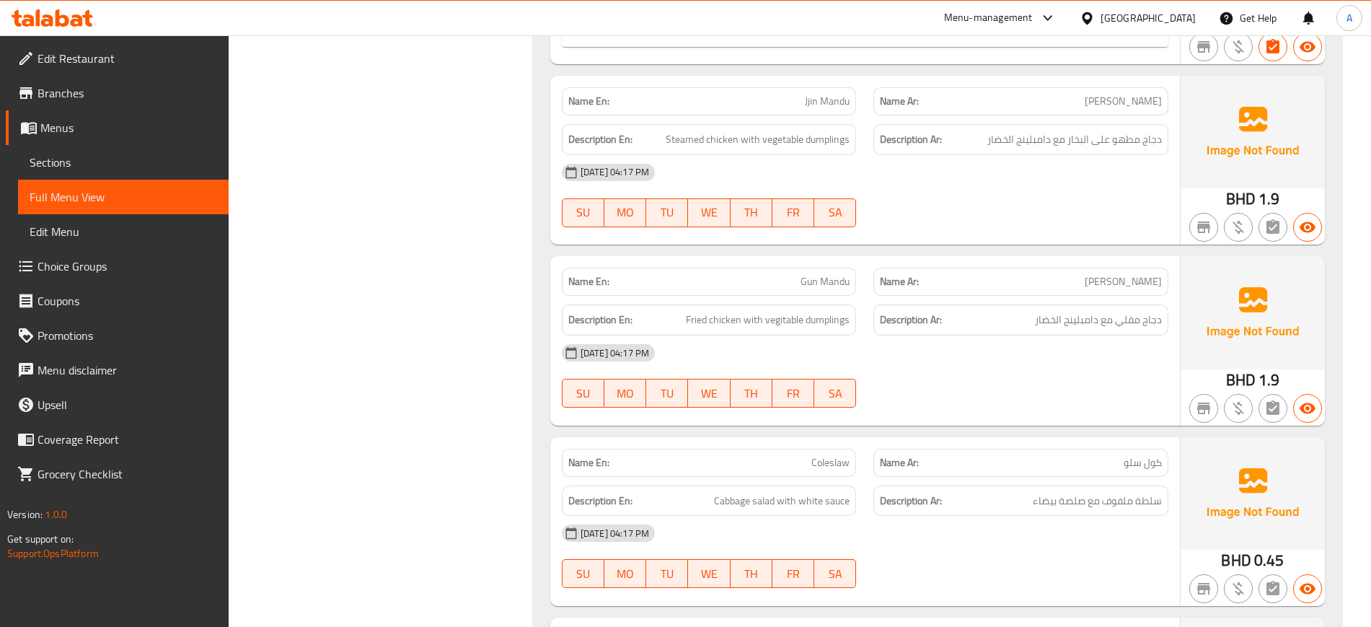
scroll to position [6977, 0]
copy span "Gun Mandu"
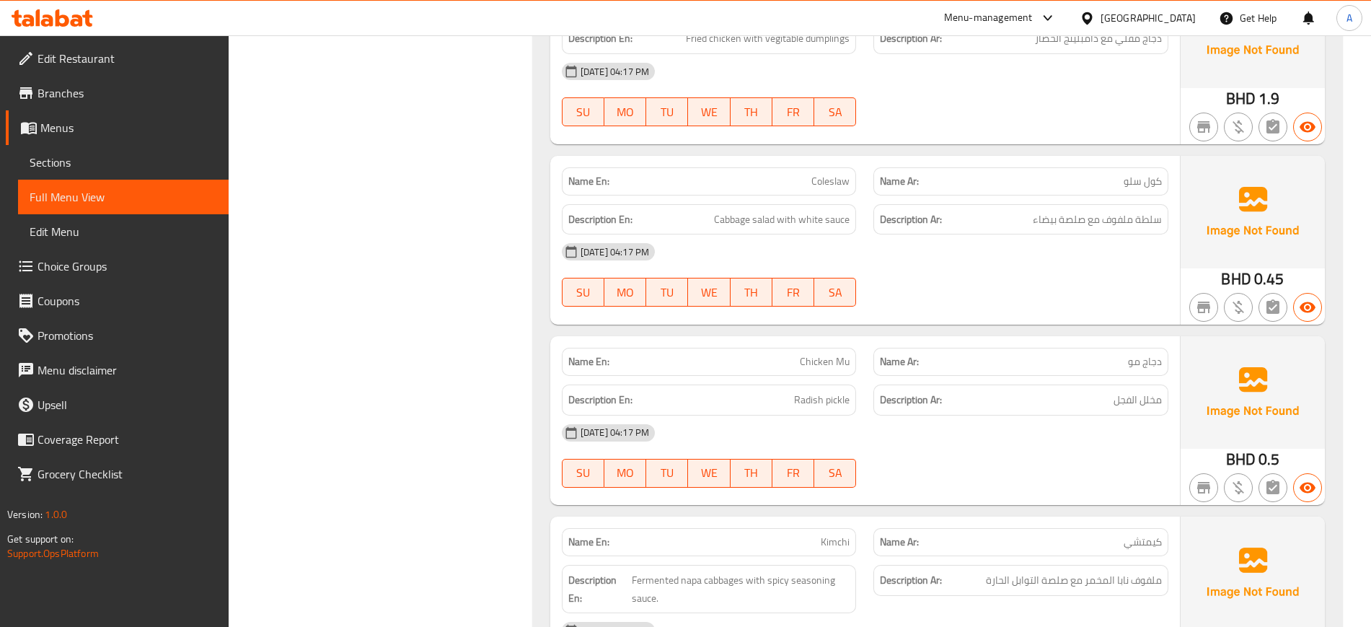
scroll to position [7258, 0]
copy span "Chicken Mu"
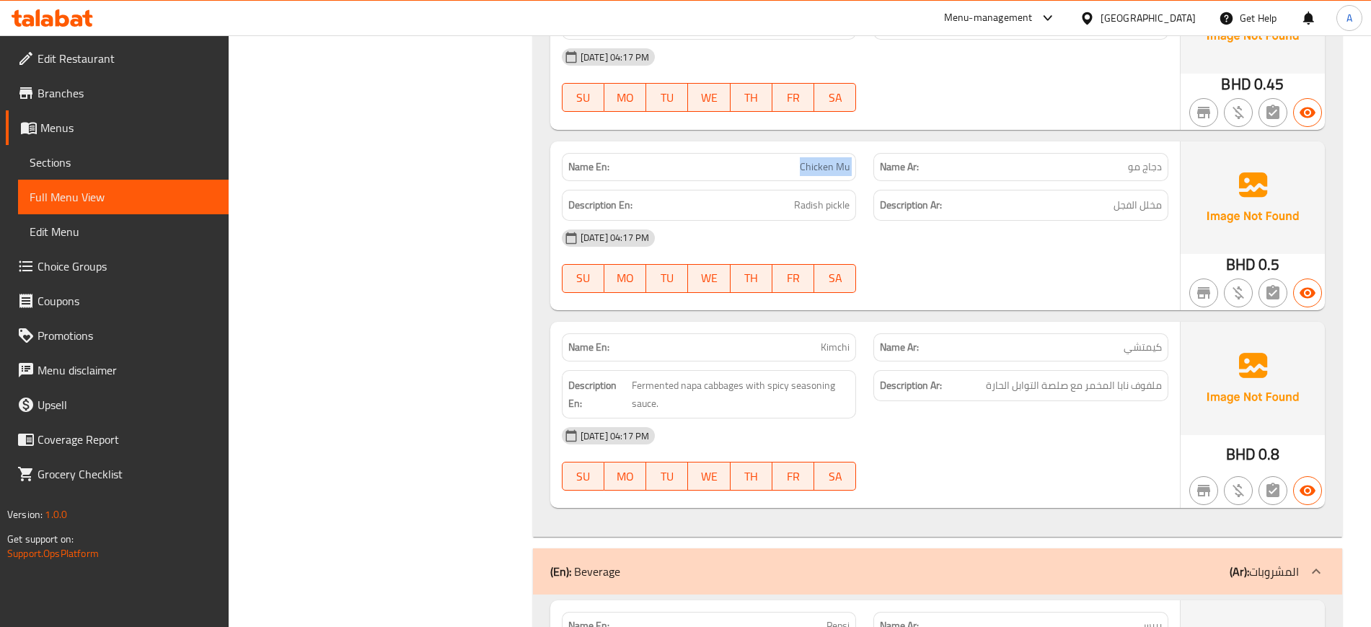
scroll to position [7456, 0]
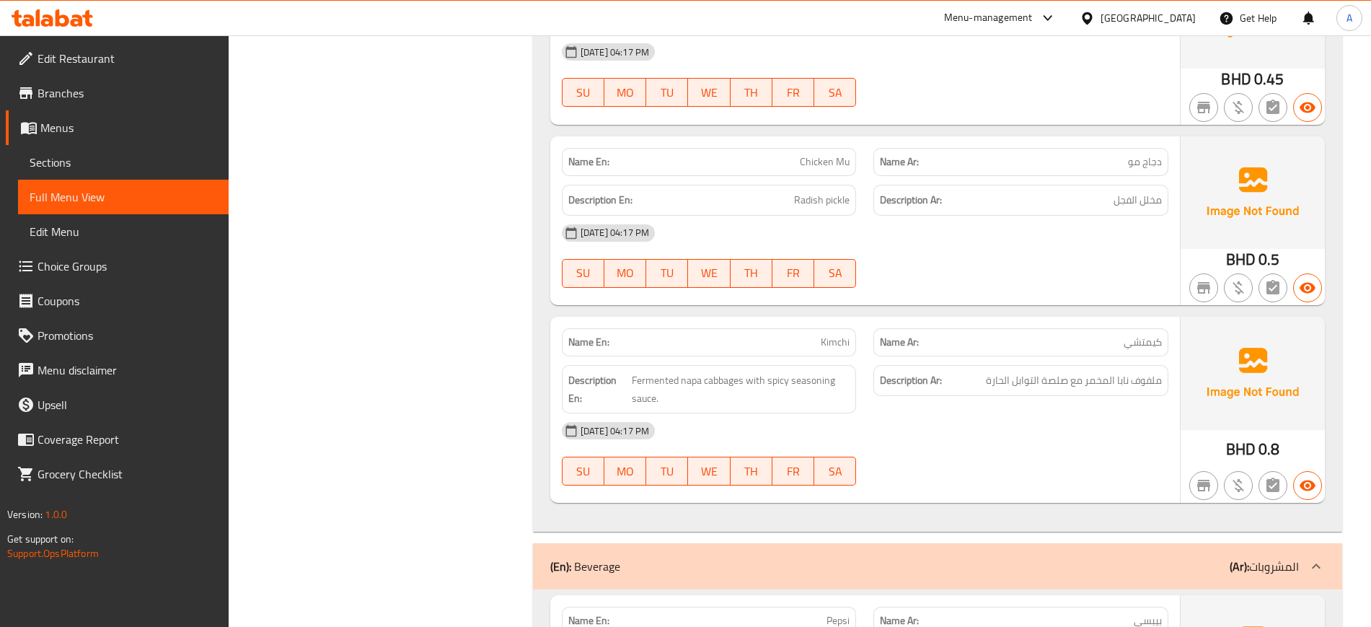
click at [663, 380] on span "Fermented napa cabbages with spicy seasoning sauce." at bounding box center [741, 388] width 218 height 35
copy span "Fermented"
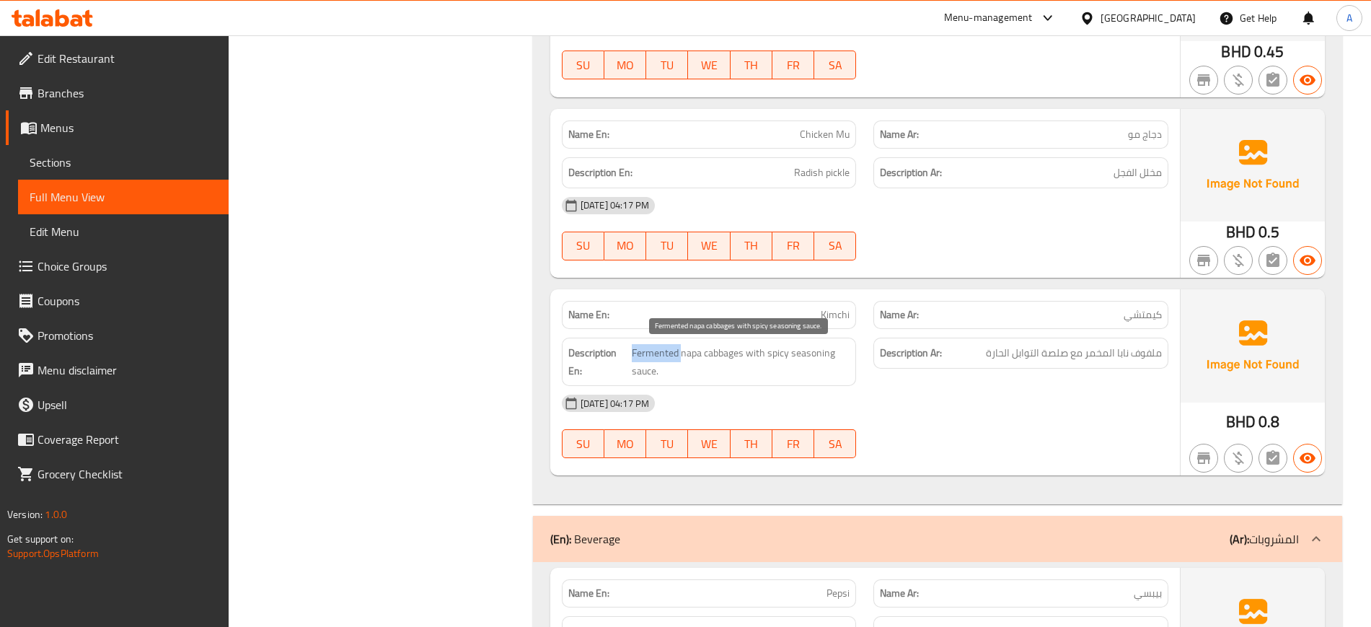
scroll to position [7486, 0]
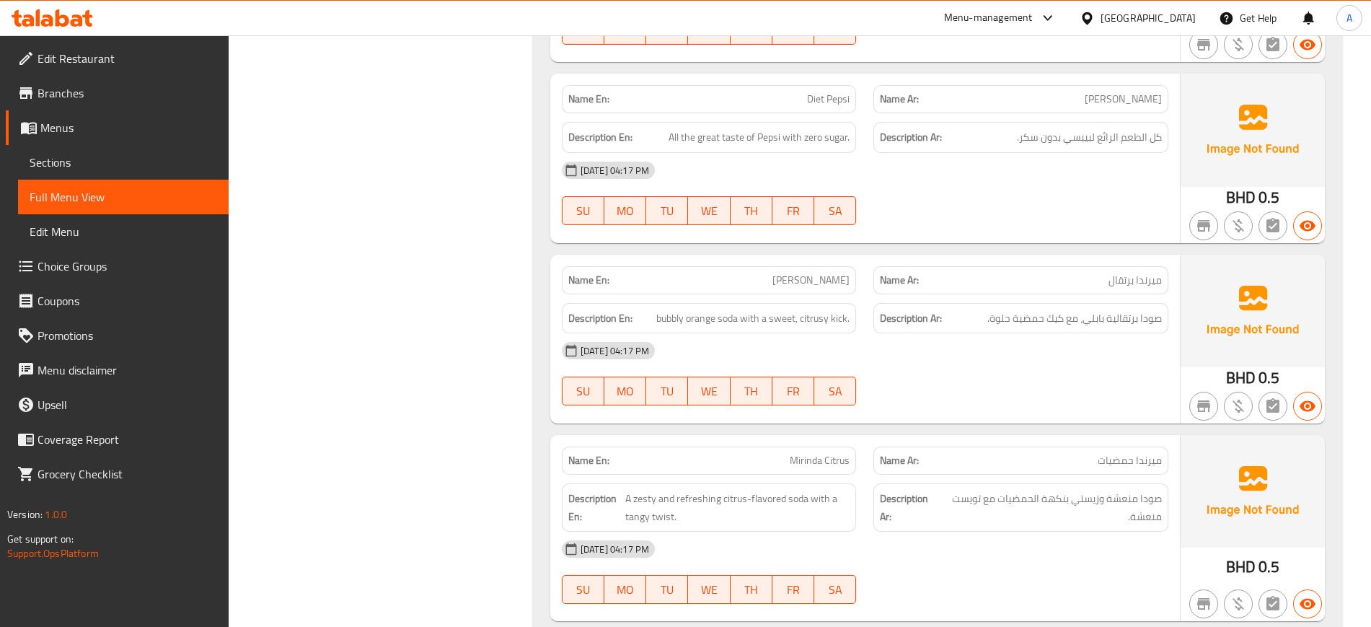
scroll to position [8178, 0]
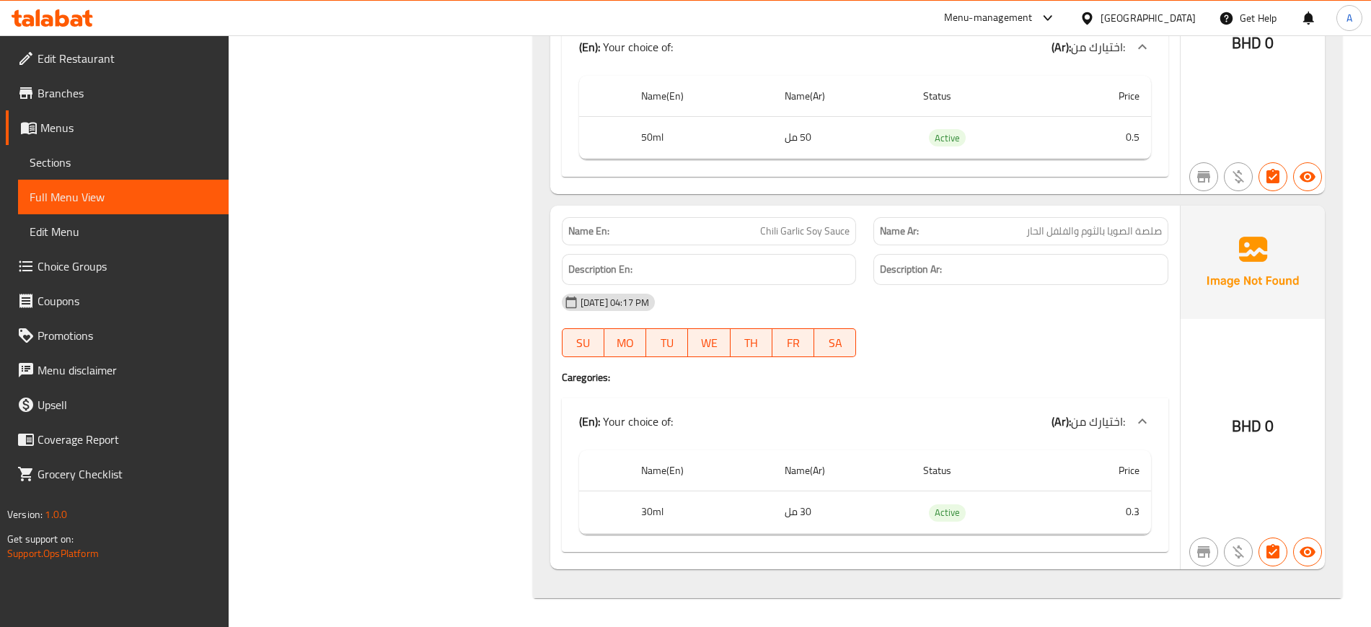
scroll to position [11592, 0]
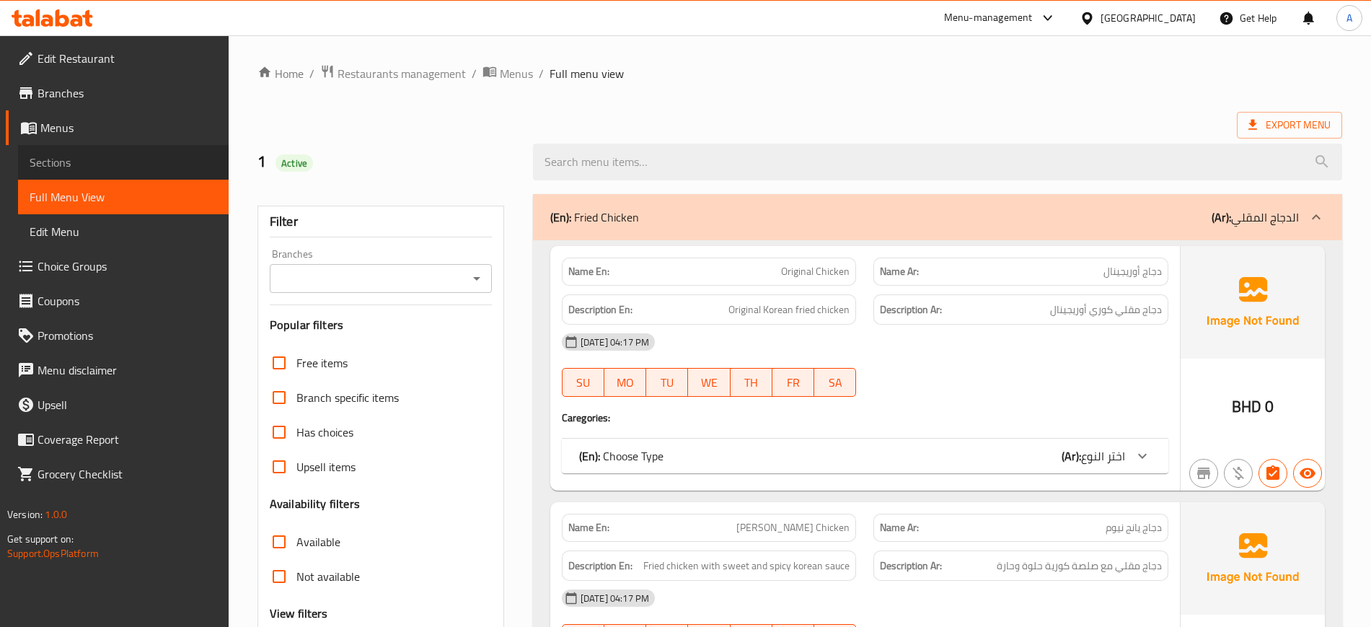
click at [93, 170] on span "Sections" at bounding box center [123, 162] width 187 height 17
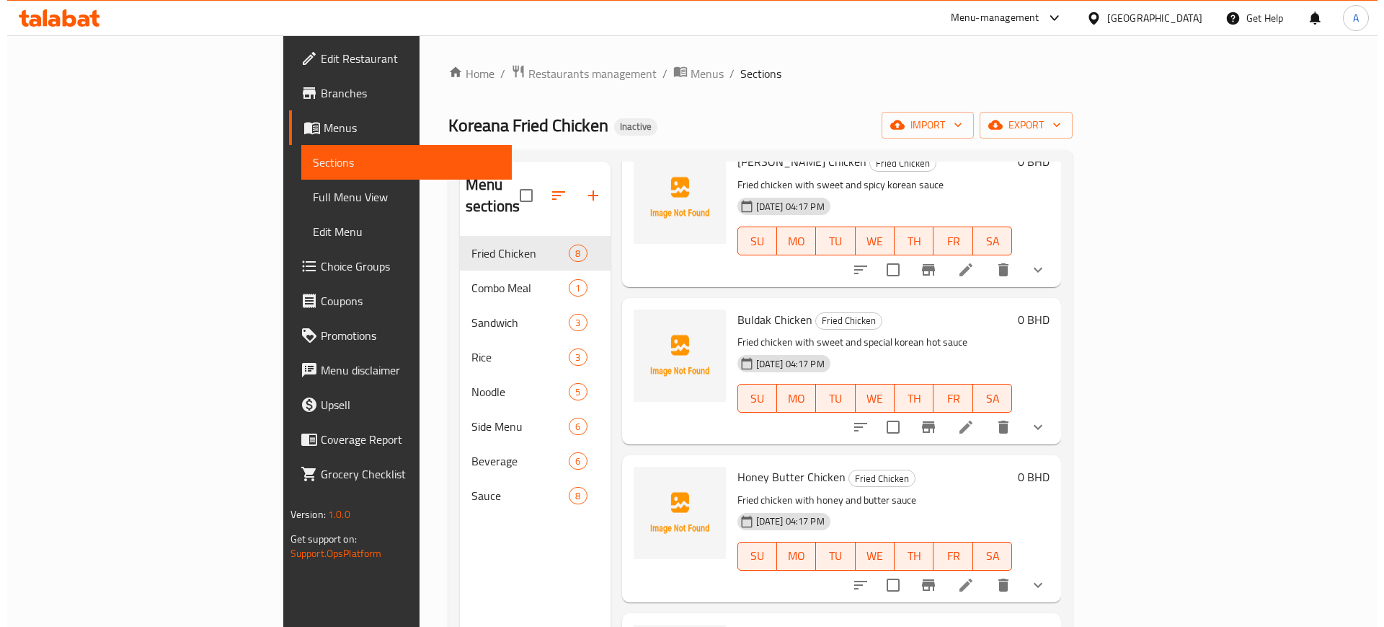
scroll to position [249, 0]
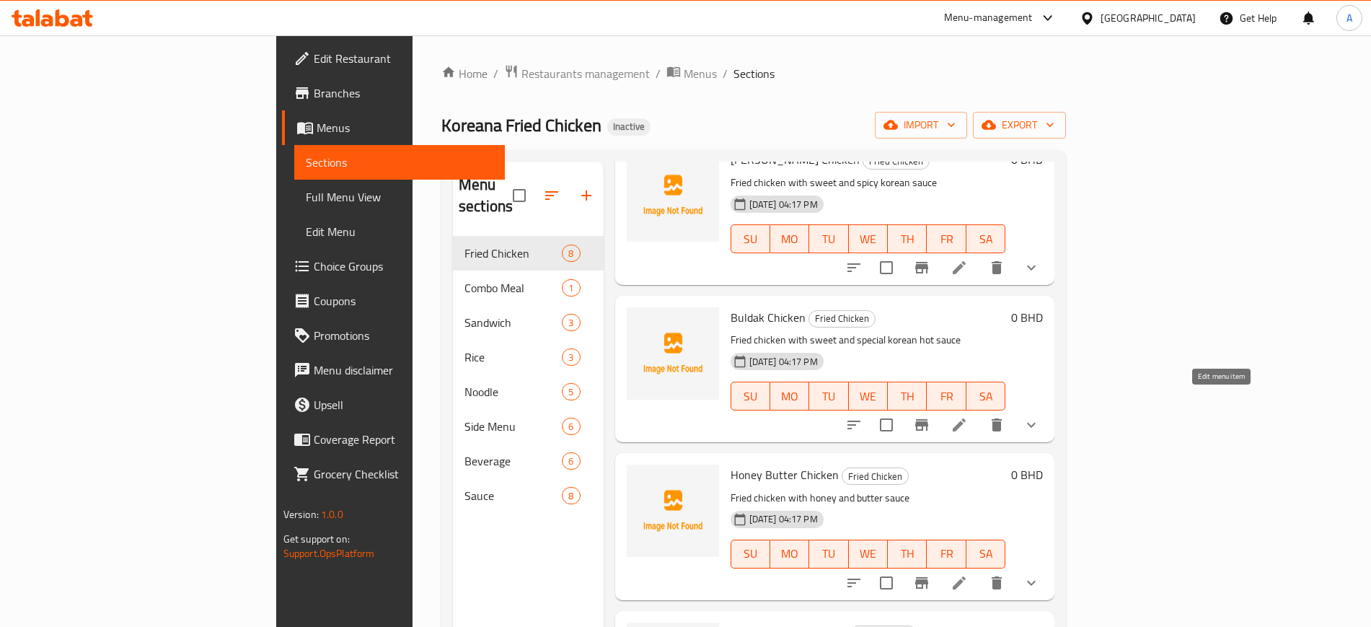
click at [968, 416] on icon at bounding box center [958, 424] width 17 height 17
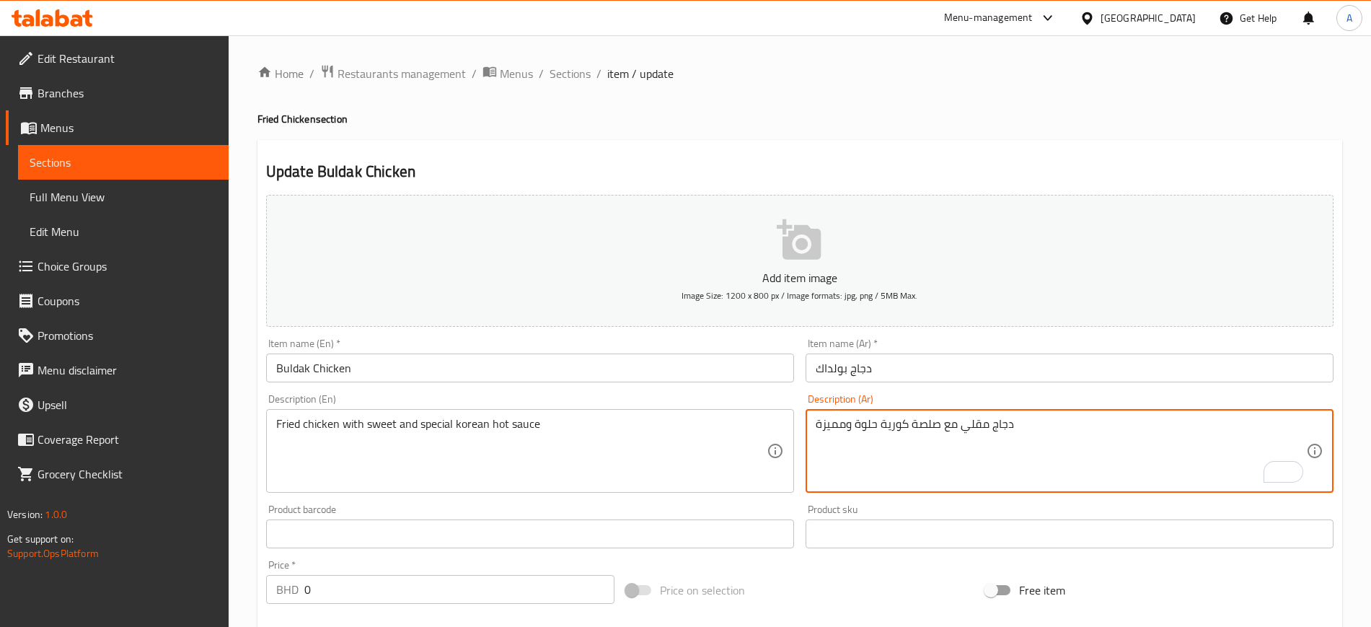
click at [911, 423] on textarea "دجاج مقلي مع صلصة كورية حلوة ومميزة" at bounding box center [1061, 451] width 490 height 69
type textarea "دجاج مقلي مع صلصة هوت كورية حلوة ومميزة"
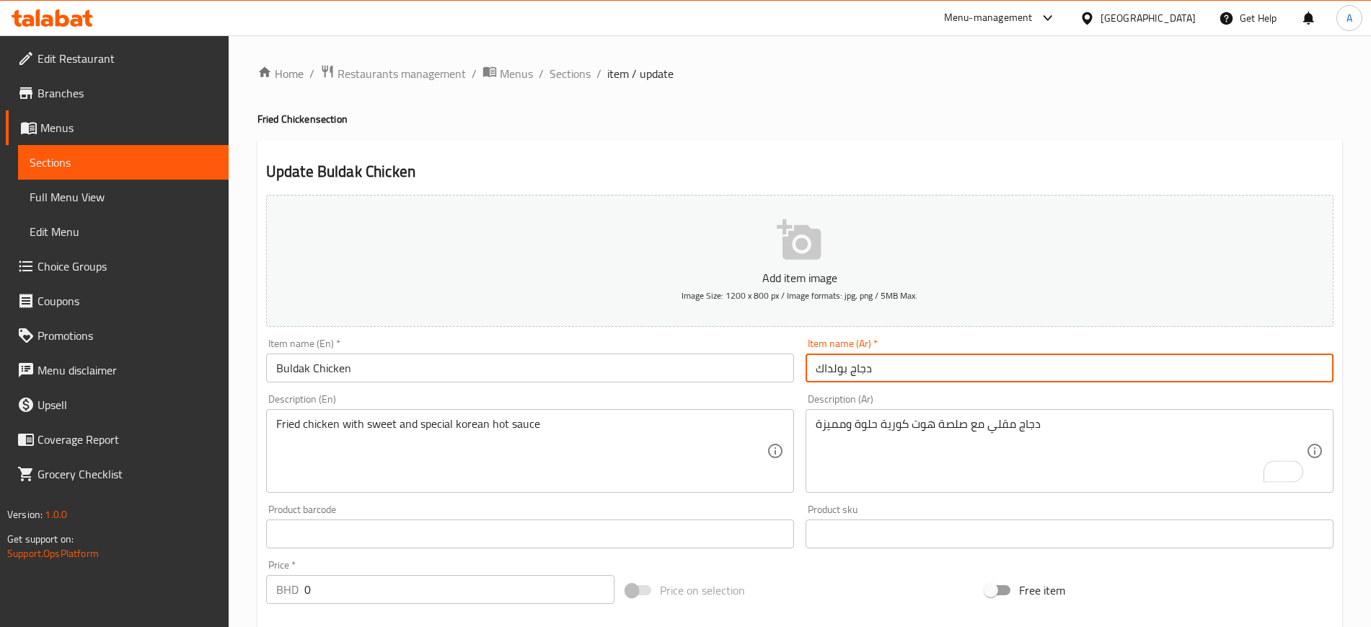
click at [871, 364] on input "دجاج بولداك" at bounding box center [1069, 367] width 528 height 29
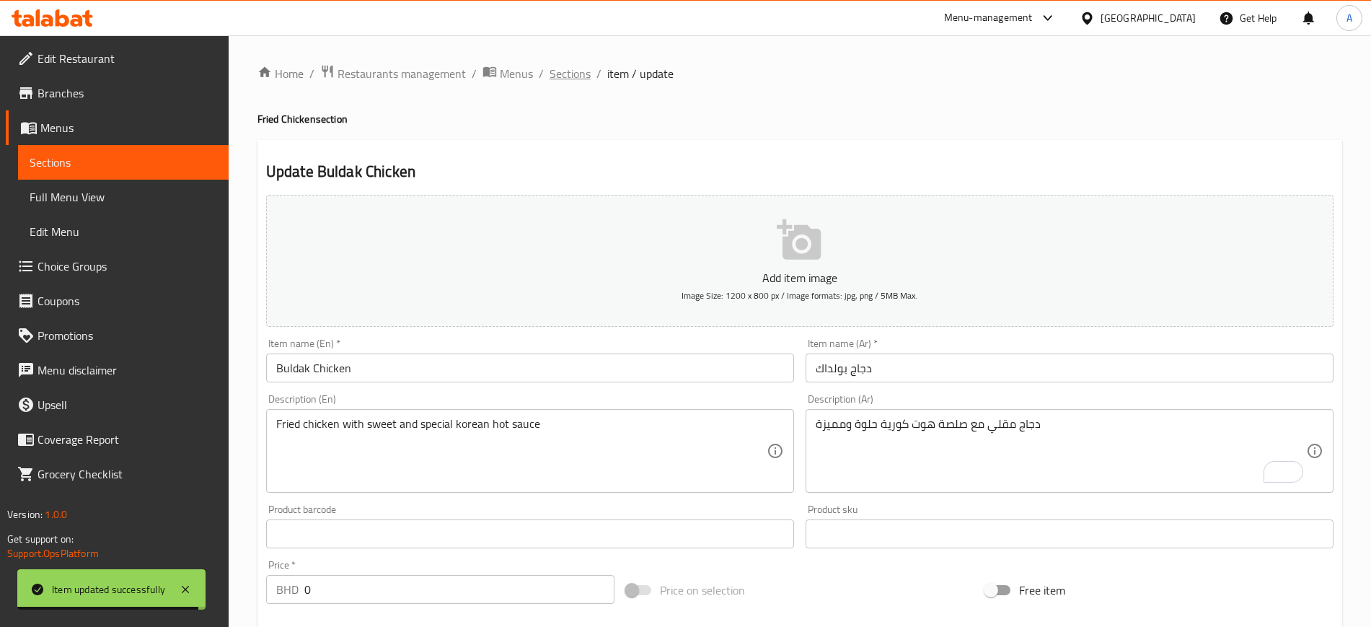
click at [567, 78] on span "Sections" at bounding box center [569, 73] width 41 height 17
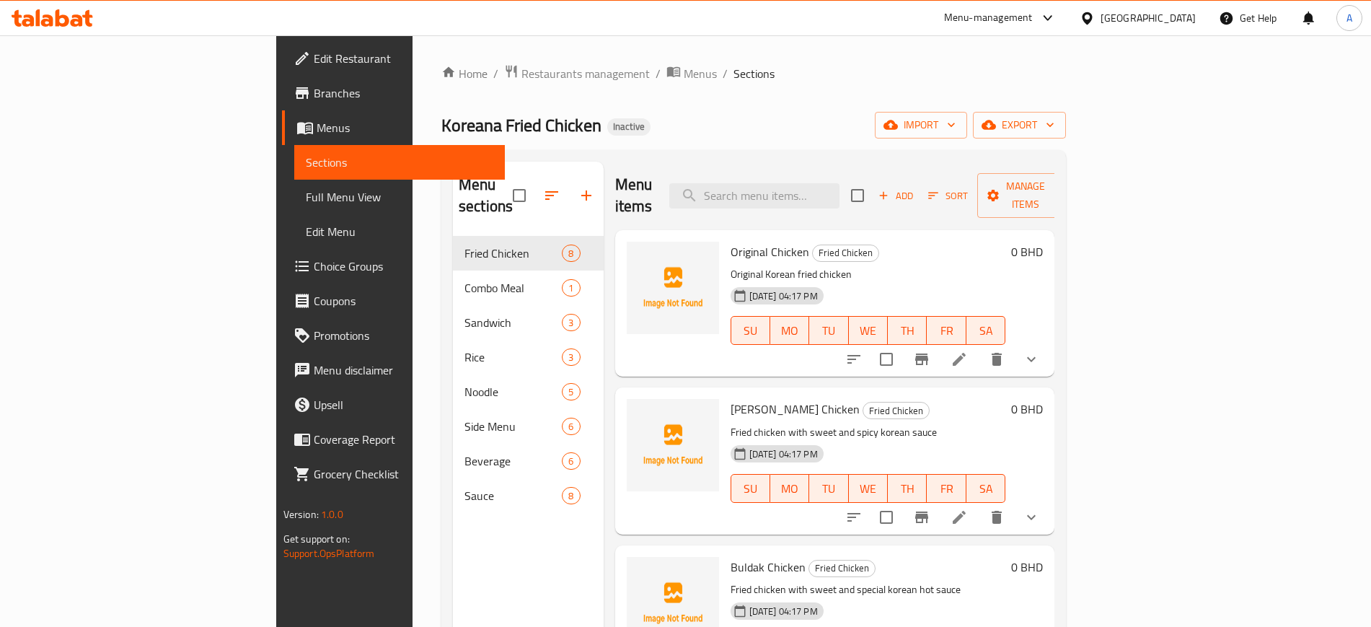
click at [891, 169] on div "Menu items Add Sort Manage items" at bounding box center [835, 196] width 440 height 69
click at [839, 183] on input "search" at bounding box center [754, 195] width 170 height 25
paste input "Creamy Cheese Chicken"
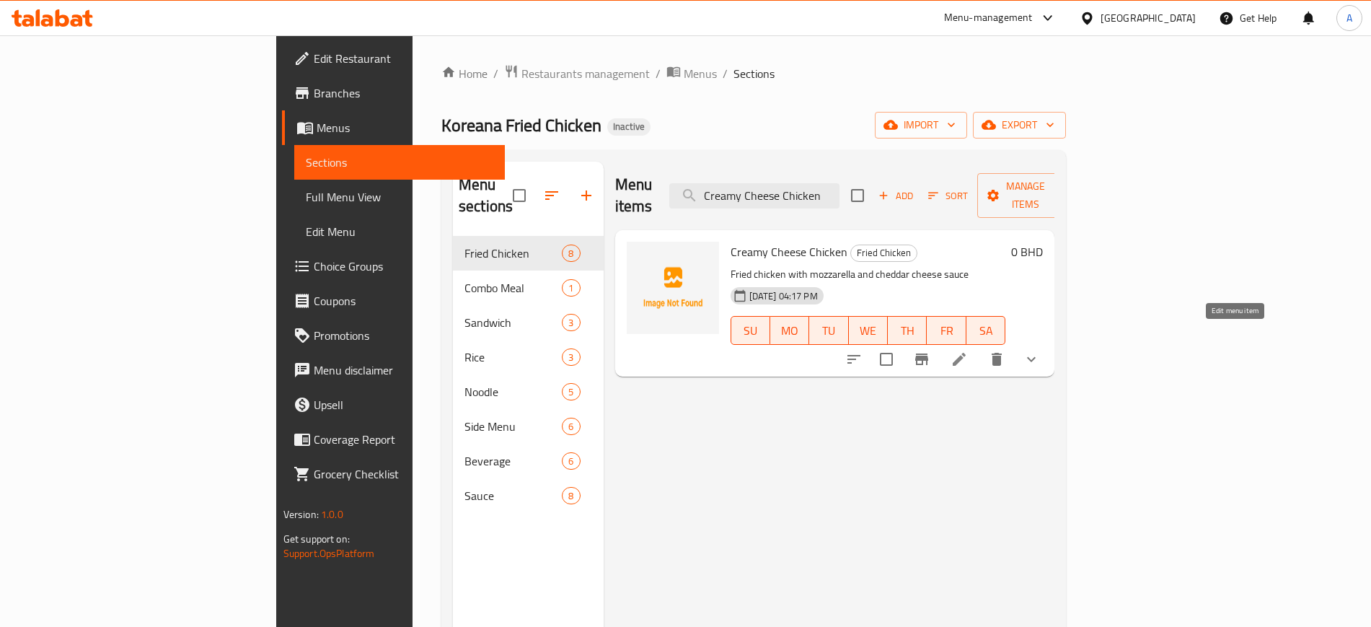
type input "Creamy Cheese Chicken"
click at [965, 353] on icon at bounding box center [959, 359] width 13 height 13
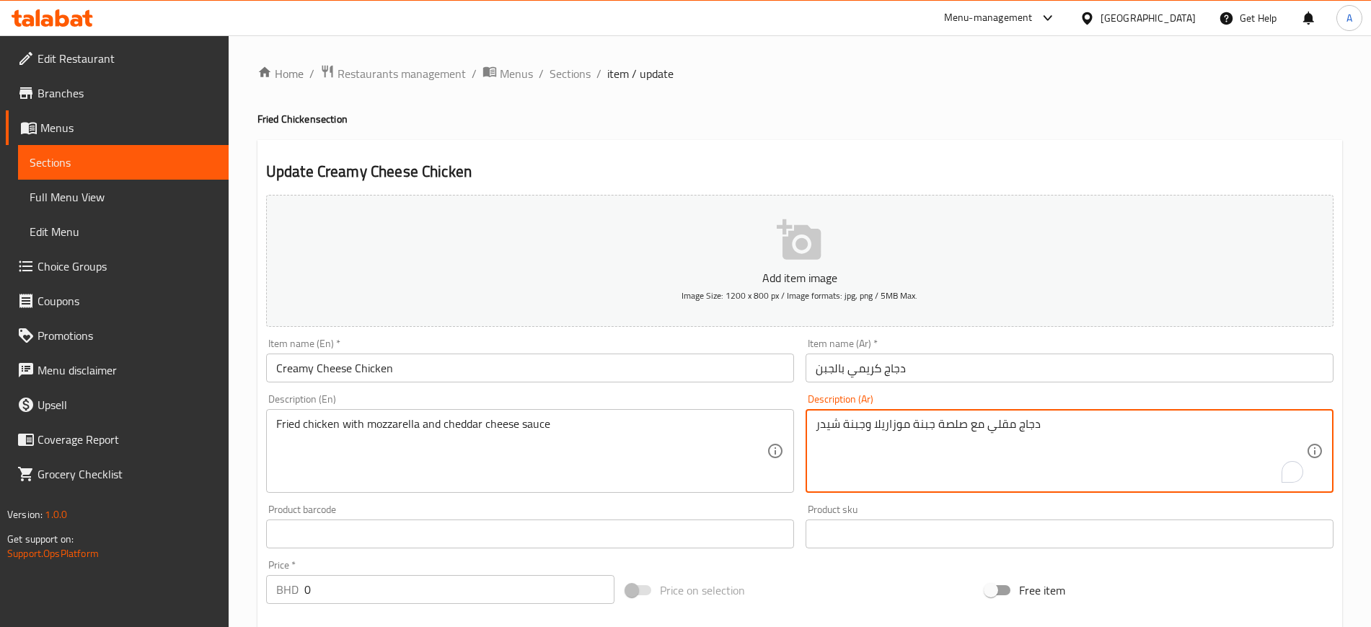
click at [947, 430] on textarea "دجاج مقلي مع صلصة جبنة موزاريلا وجبنة شيدر" at bounding box center [1061, 451] width 490 height 69
click at [928, 425] on textarea "دجاج مقلي مع صلصة جبنة موزاريلا وجبنة شيدر" at bounding box center [1061, 451] width 490 height 69
click at [928, 425] on textarea "دجاج مقلي مع صلصة وزاريلا وجبنة شيدر" at bounding box center [1061, 451] width 490 height 69
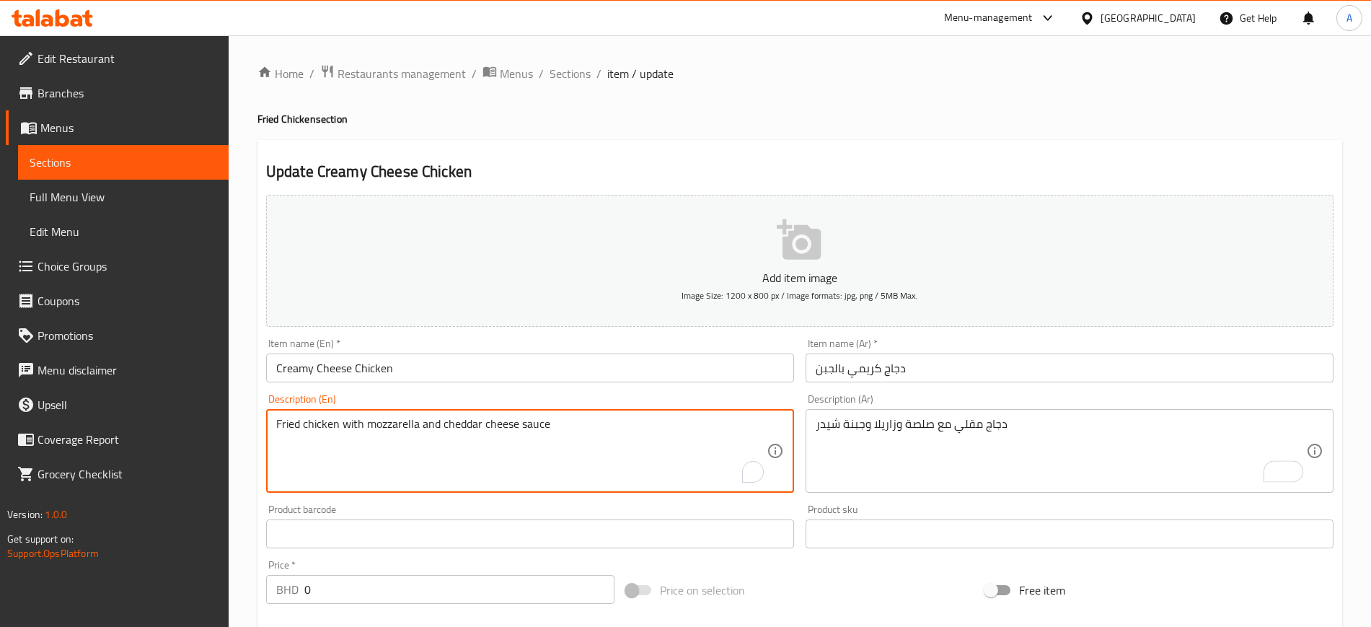
click at [401, 429] on textarea "Fried chicken with mozzarella and cheddar cheese sauce" at bounding box center [521, 451] width 490 height 69
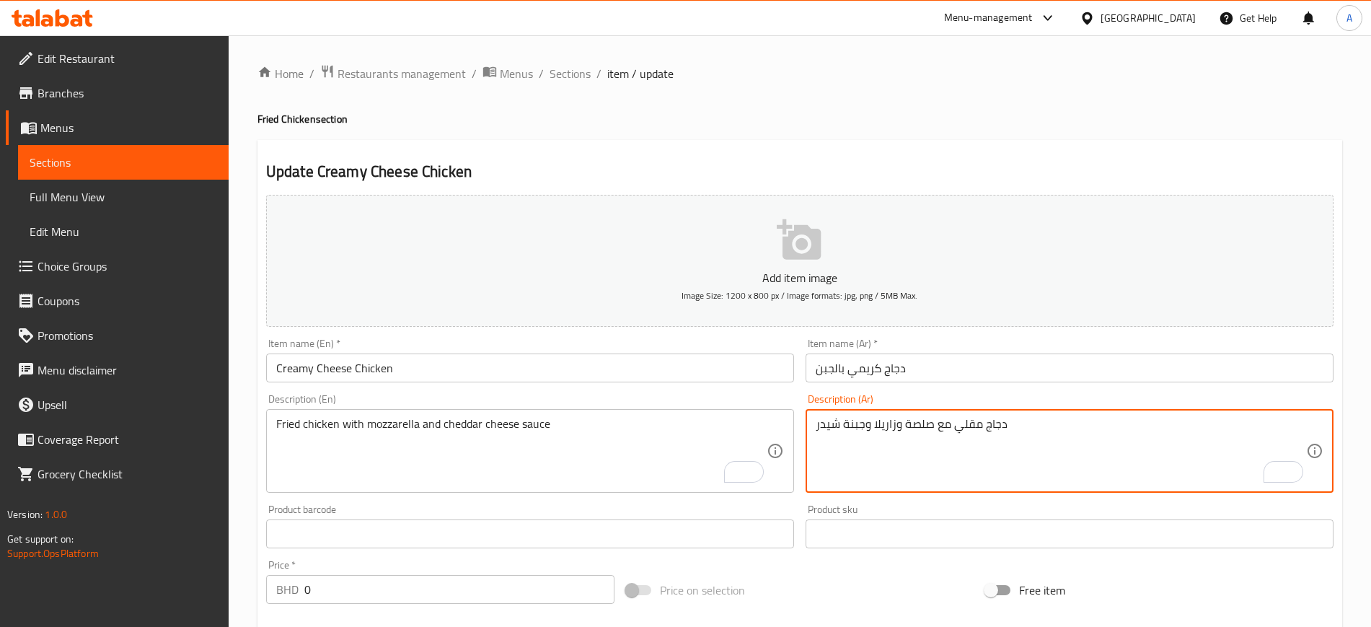
click at [891, 423] on textarea "دجاج مقلي مع صلصة وزاريلا وجبنة شيدر" at bounding box center [1061, 451] width 490 height 69
paste textarea "وزاريلا"
click at [927, 421] on textarea "دجاج مقلي مع صلصة موزاريلا وجبنة شيدر" at bounding box center [1061, 451] width 490 height 69
click at [865, 425] on textarea "دجاج مقلي مع موزاريلا وجبنة شيدر" at bounding box center [1061, 451] width 490 height 69
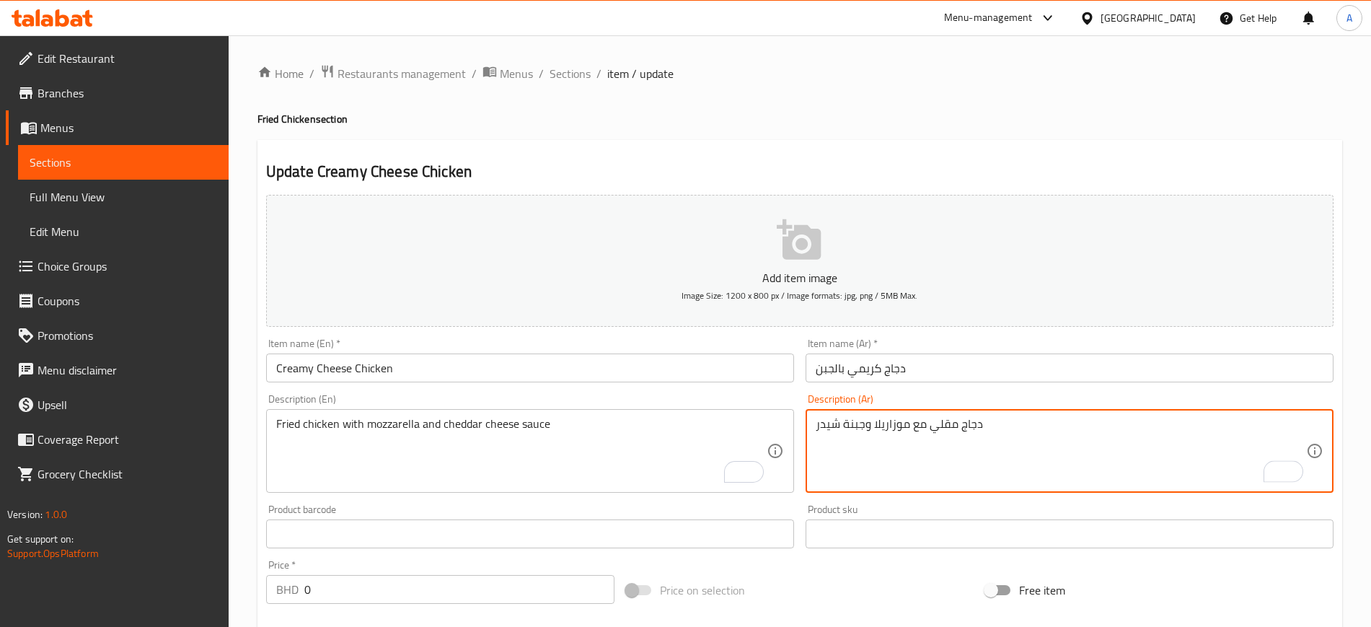
paste textarea "لصة"
type textarea "دجاج مقلي مع موزاريلا وصلصة جبنة شيدر"
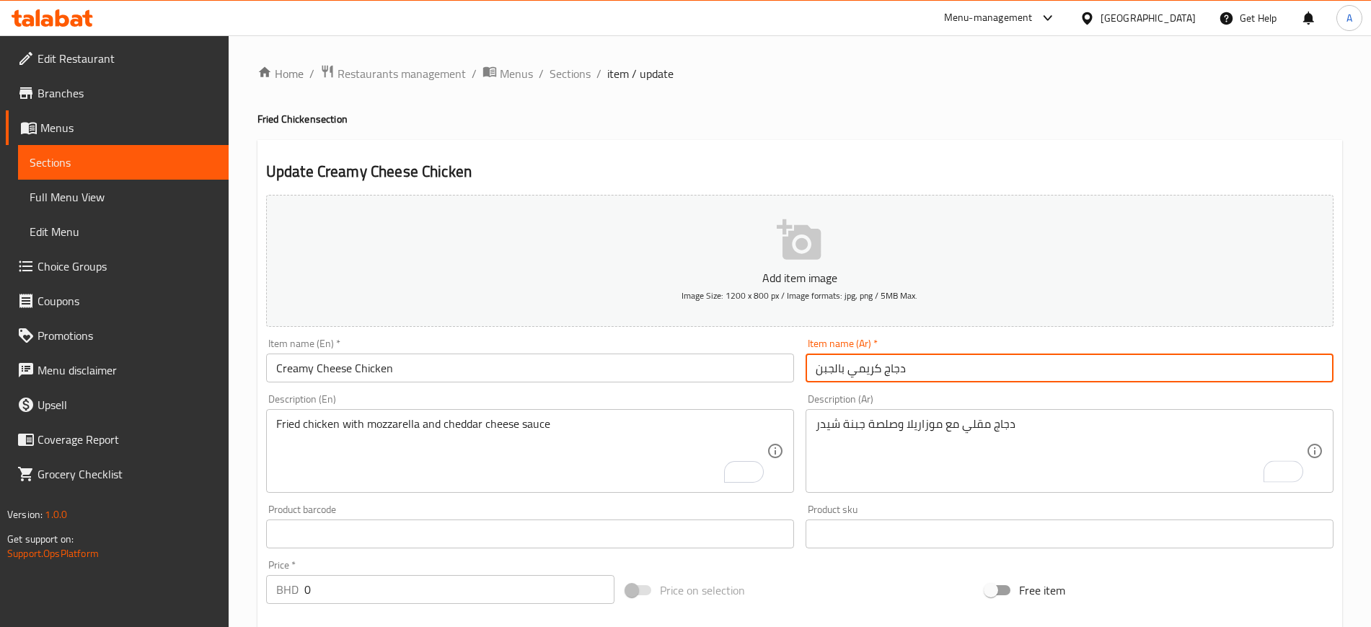
click at [936, 376] on input "دجاج كريمي بالجبن" at bounding box center [1069, 367] width 528 height 29
click at [554, 74] on span "Sections" at bounding box center [569, 73] width 41 height 17
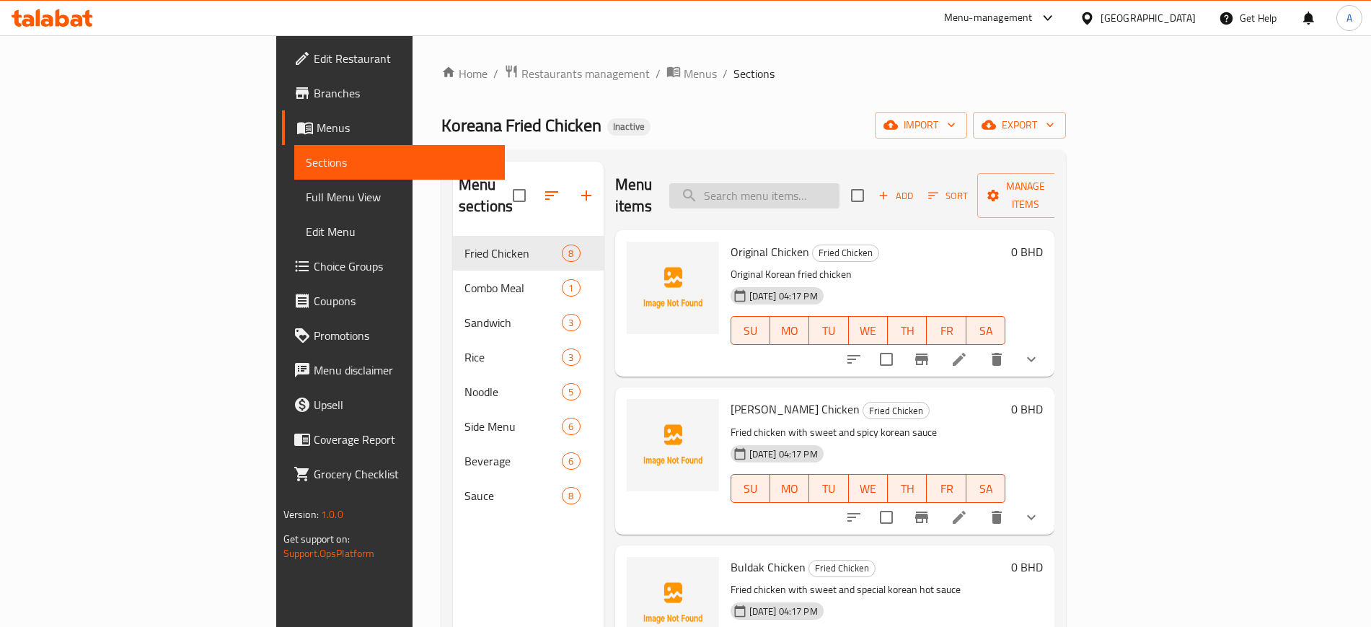
click at [839, 188] on input "search" at bounding box center [754, 195] width 170 height 25
paste input "Chicken Fried Rice"
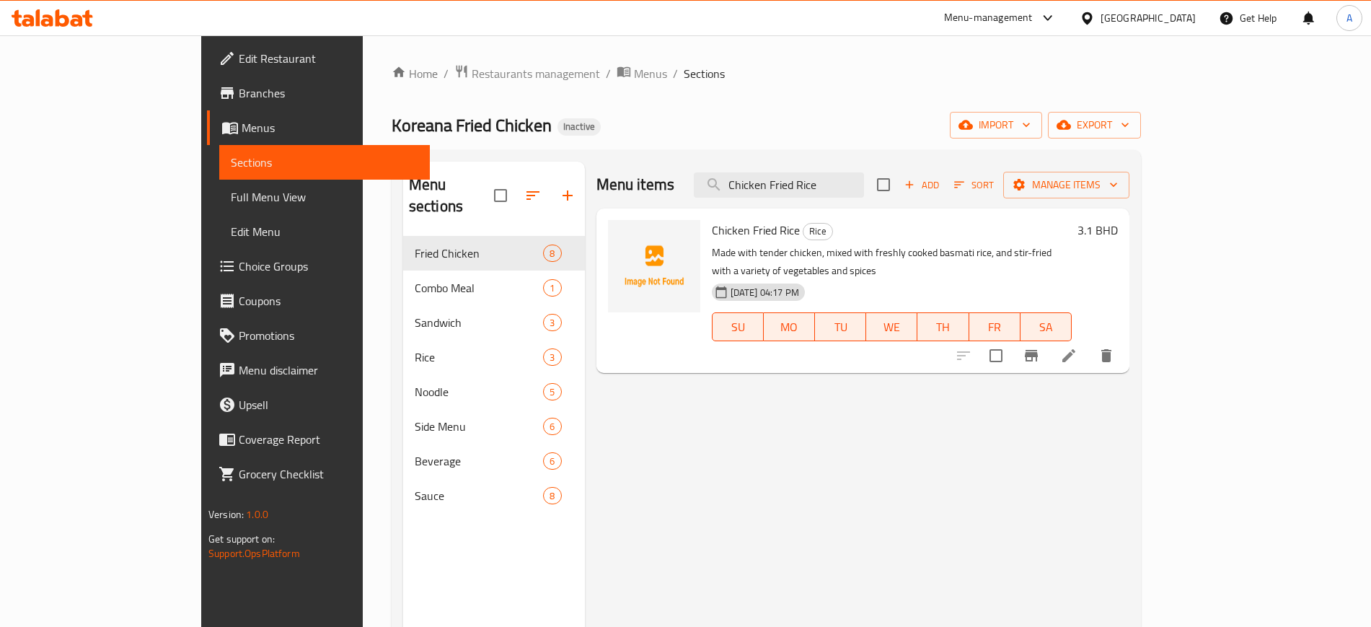
type input "Chicken Fried Rice"
click at [1089, 349] on li at bounding box center [1068, 356] width 40 height 26
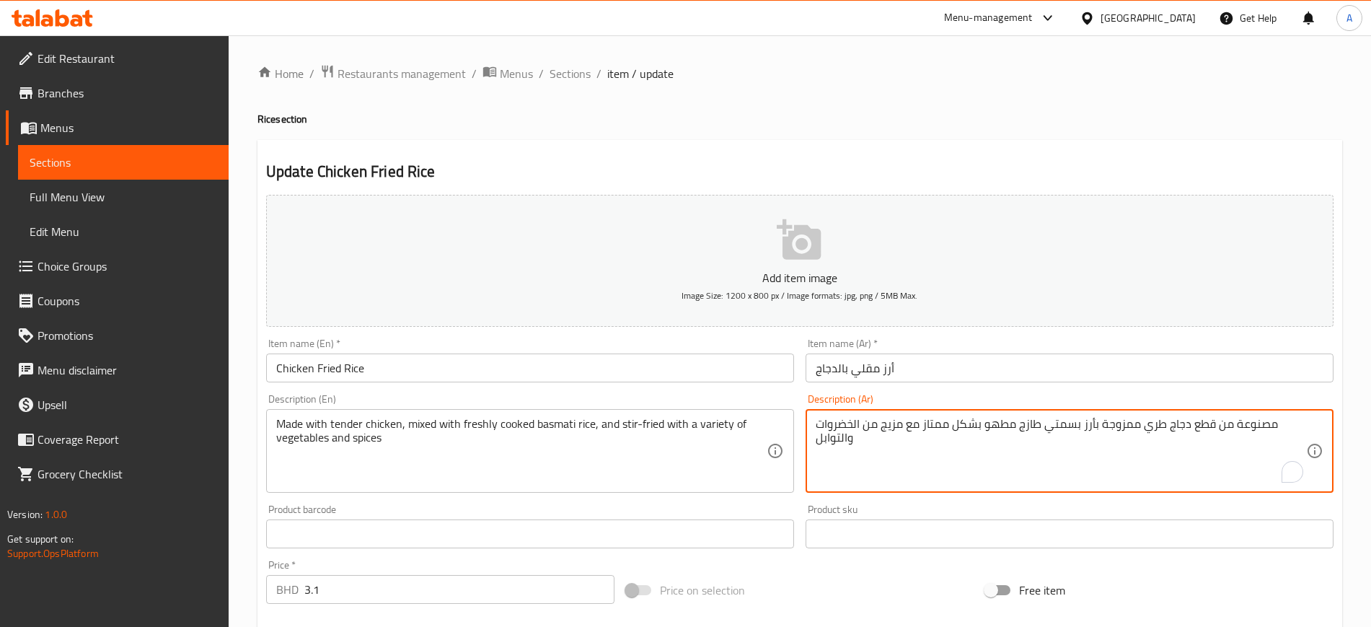
click at [1196, 420] on textarea "مصنوعة من قطع دجاج طري ممزوجة بأرز بسمتي طازج مطهو بشكل ممتاز مع مزيج من الخضرو…" at bounding box center [1061, 451] width 490 height 69
click at [1010, 424] on textarea "مصنوعة من دجاج طري ممزوجة بأرز بسمتي طازج مطهو بشكل ممتاز مع مزيج من الخضروات و…" at bounding box center [1061, 451] width 490 height 69
click at [981, 423] on textarea "مصنوعة من دجاج طري ممزوجة بأرز بسمتي طازج مطهو ممتاز مع مزيج من الخضروات والتوا…" at bounding box center [1061, 451] width 490 height 69
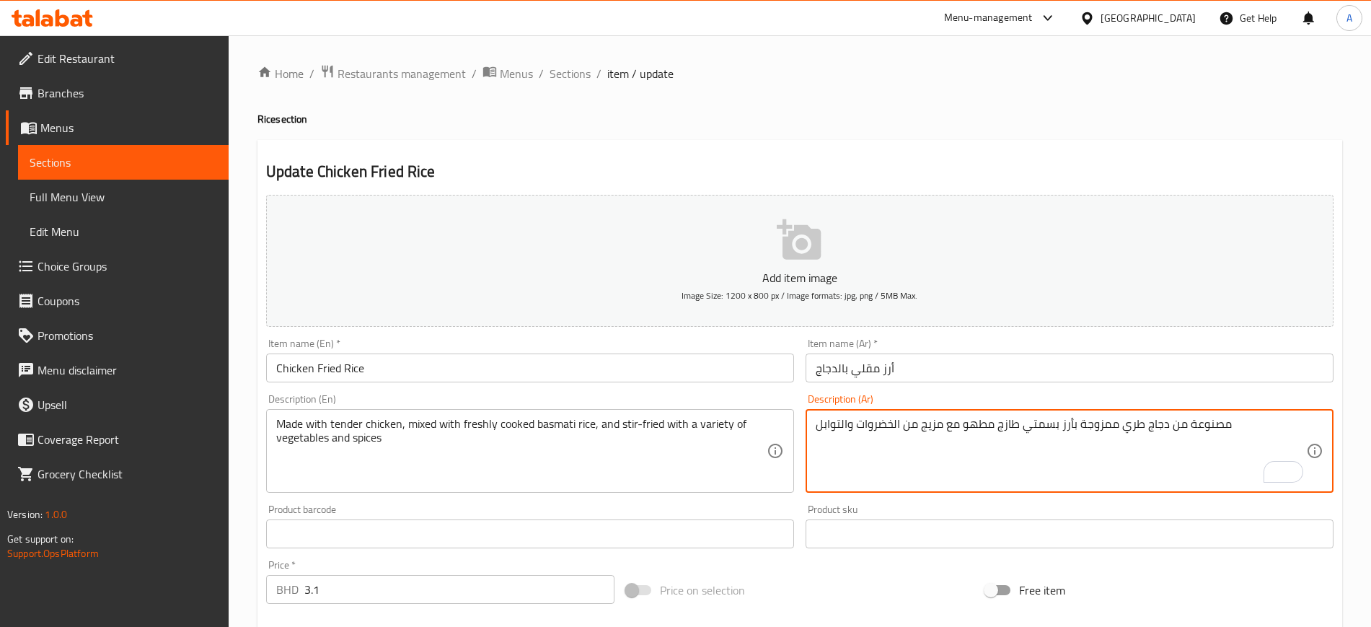
click at [857, 420] on textarea "مصنوعة من دجاج طري ممزوجة بأرز بسمتي طازج مطهو مع مزيج من الخضروات والتوابل" at bounding box center [1061, 451] width 490 height 69
type textarea "مصنوعة من دجاج طري ممزوجة بأرز بسمتي طازج مطهو مع مزيج من الخضروات مقليه والتوا…"
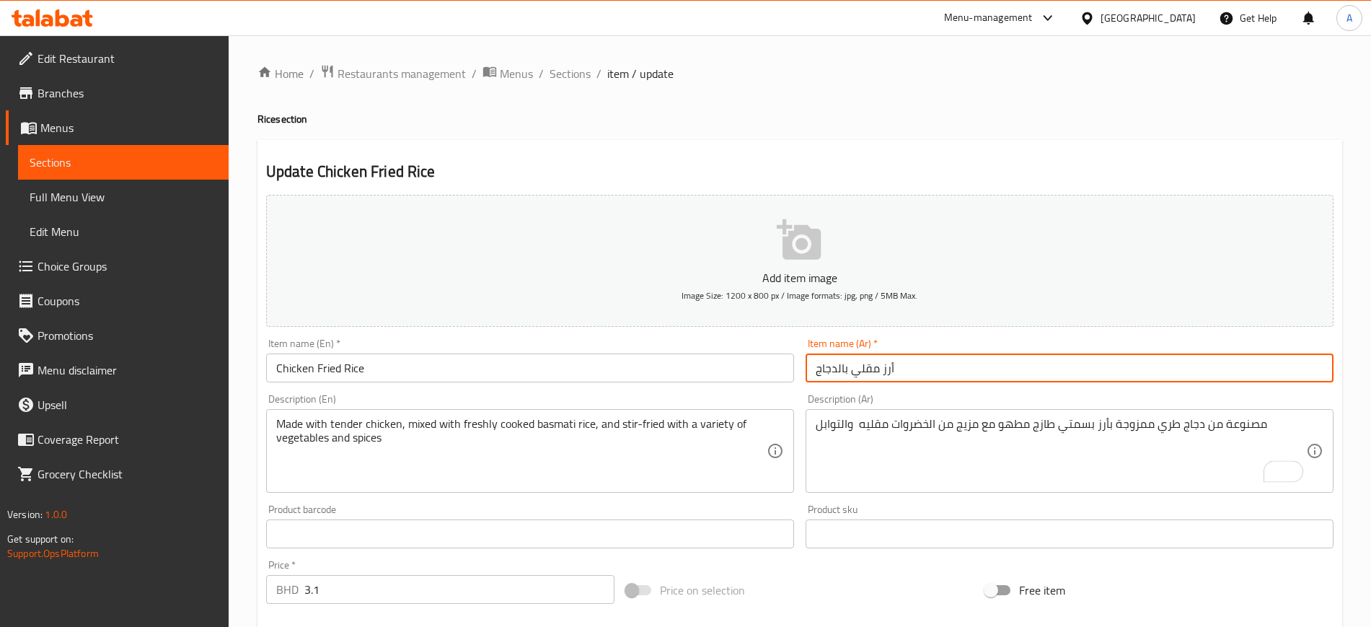
click at [976, 366] on input "أرز مقلي بالدجاج" at bounding box center [1069, 367] width 528 height 29
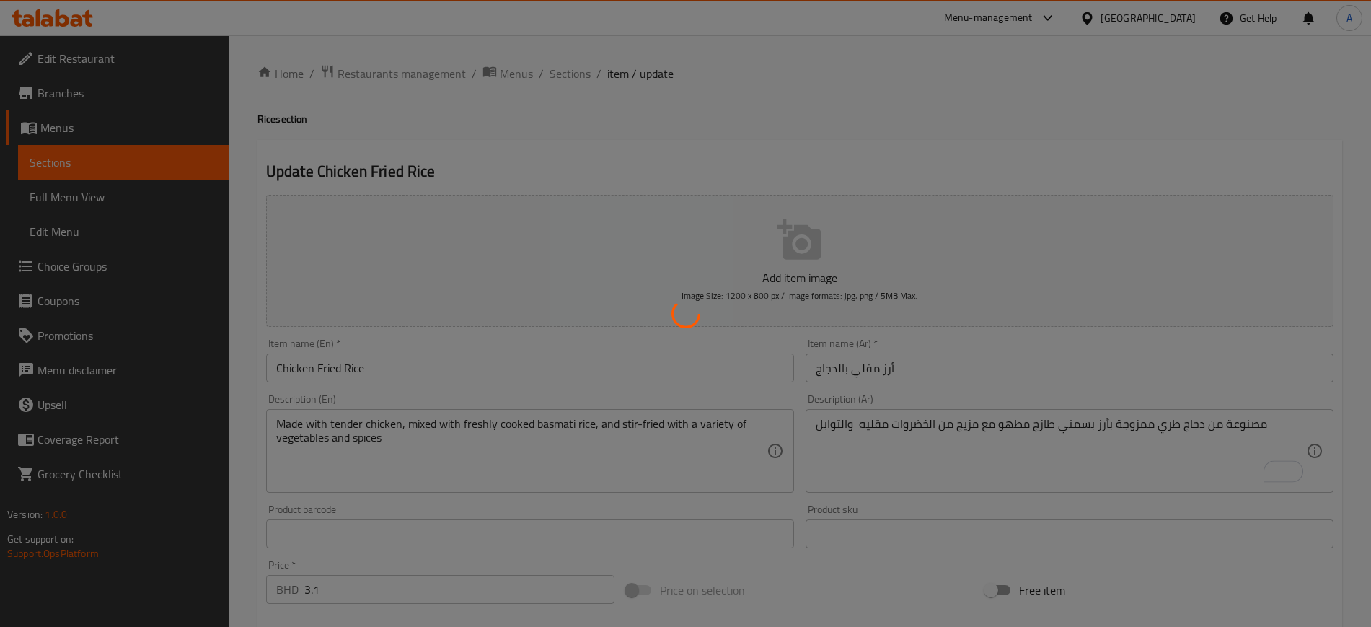
click at [604, 439] on div at bounding box center [685, 313] width 1371 height 627
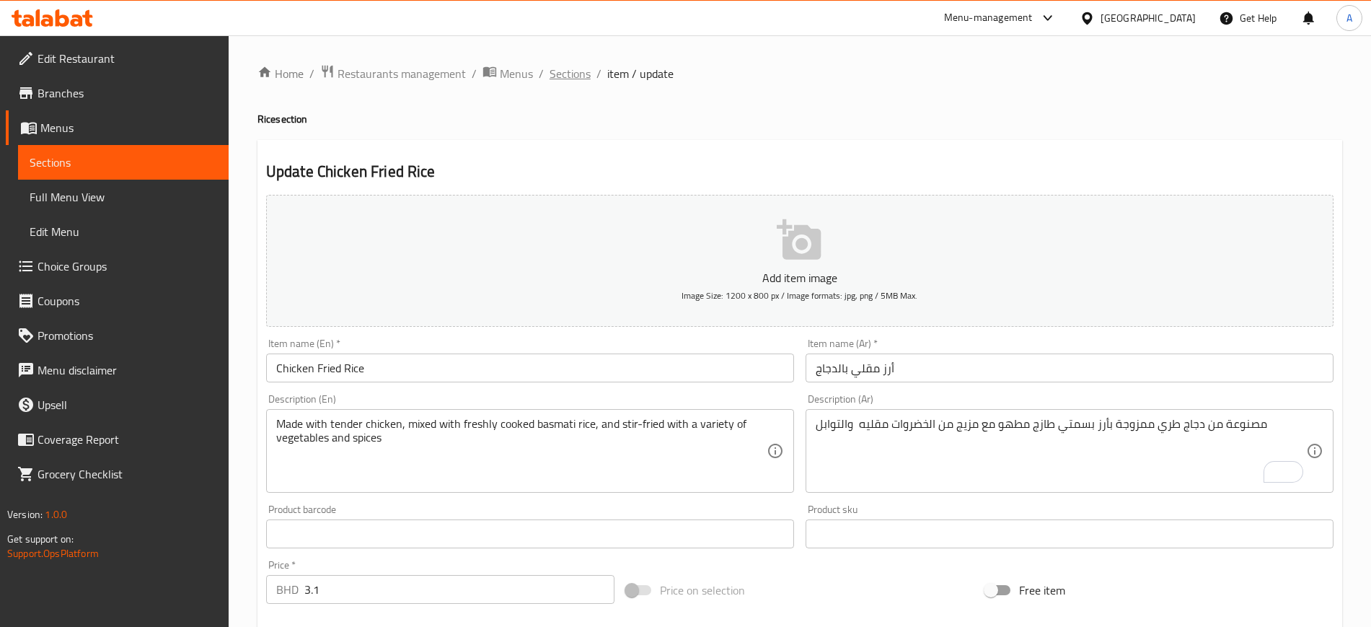
click at [575, 75] on span "Sections" at bounding box center [569, 73] width 41 height 17
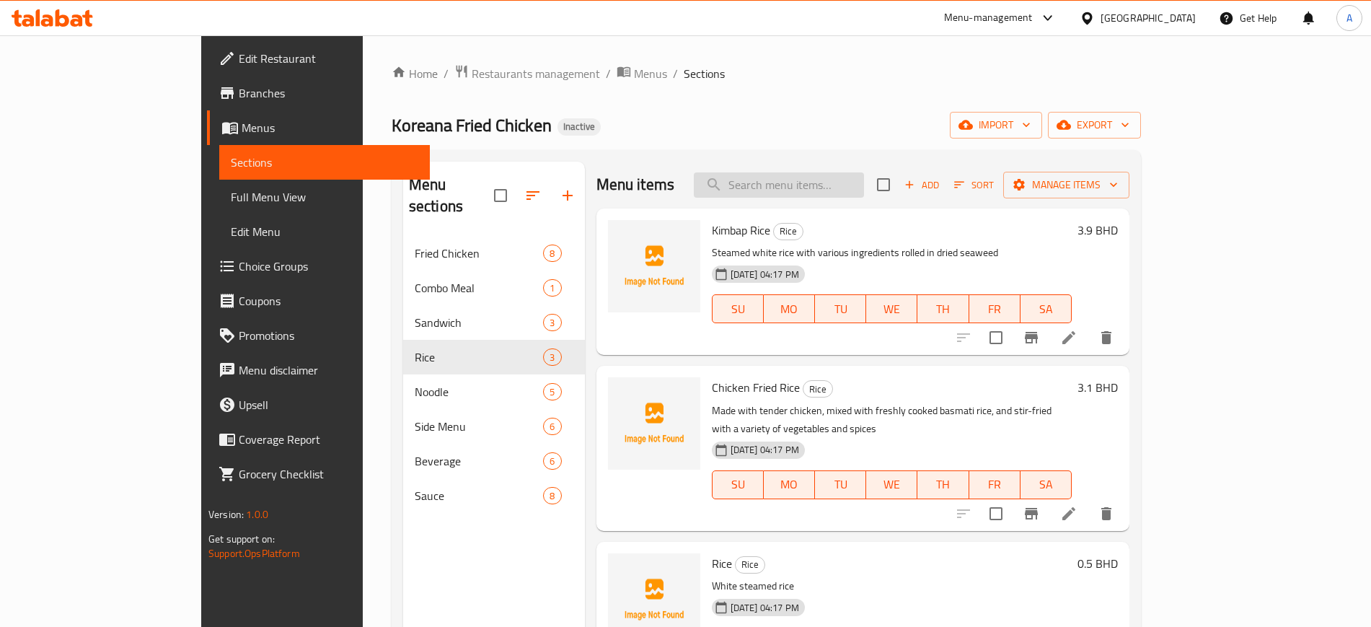
click at [862, 185] on input "search" at bounding box center [779, 184] width 170 height 25
paste input "Tteok Bok Gi Noodle"
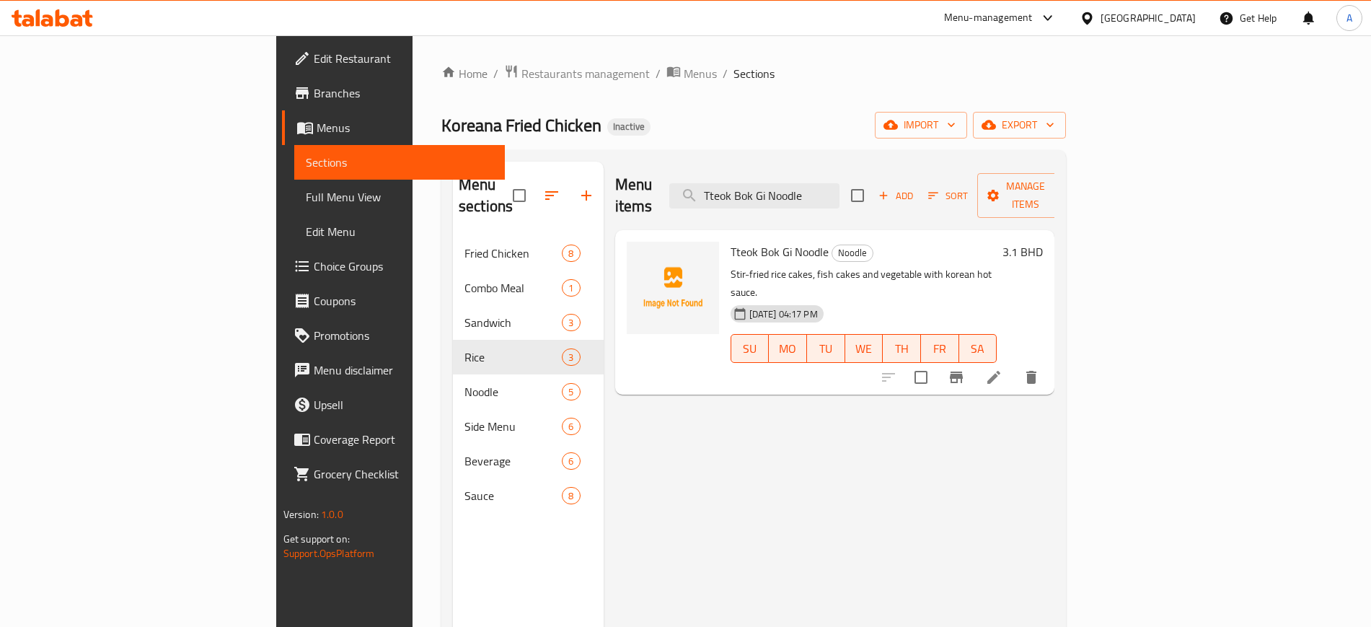
type input "Tteok Bok Gi Noodle"
click at [1002, 368] on icon at bounding box center [993, 376] width 17 height 17
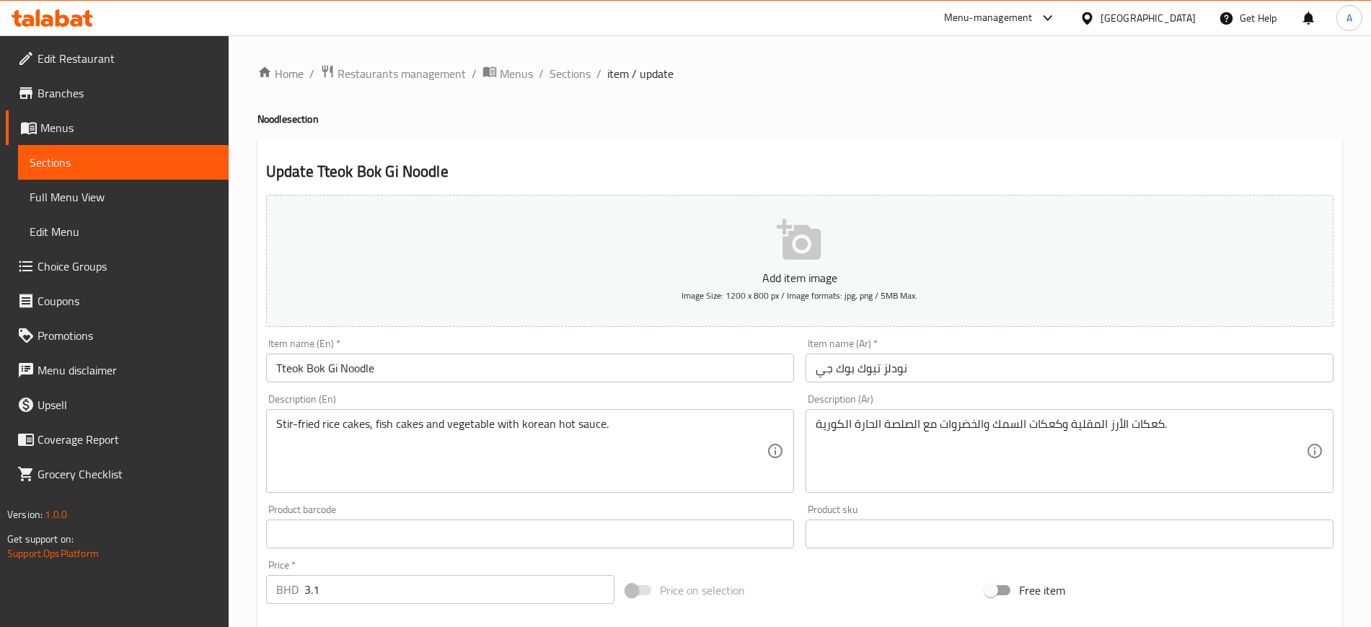
click at [357, 356] on input "Tteok Bok Gi Noodle" at bounding box center [530, 367] width 528 height 29
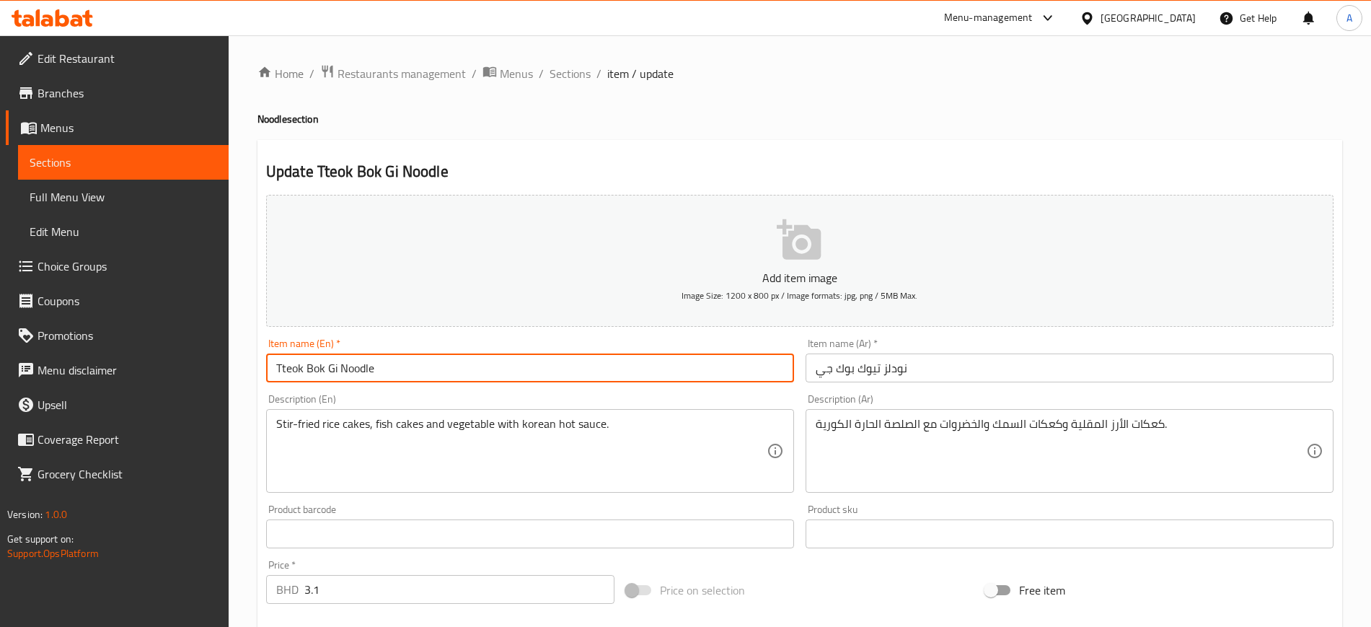
click at [357, 356] on input "Tteok Bok Gi Noodle" at bounding box center [530, 367] width 528 height 29
type input "Tteok Bok Gi"
click at [898, 371] on input "نودلز تيوك بوك جي" at bounding box center [1069, 367] width 528 height 29
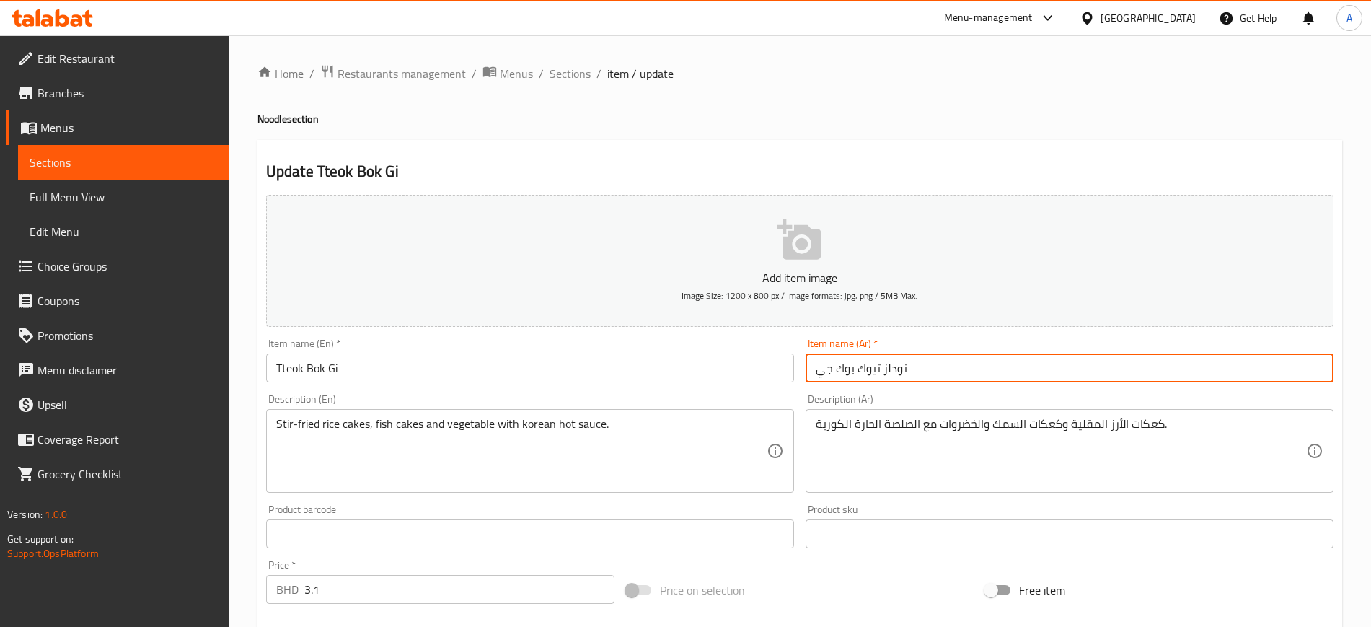
click at [898, 371] on input "نودلز تيوك بوك جي" at bounding box center [1069, 367] width 528 height 29
type input "تيوك بوك جي"
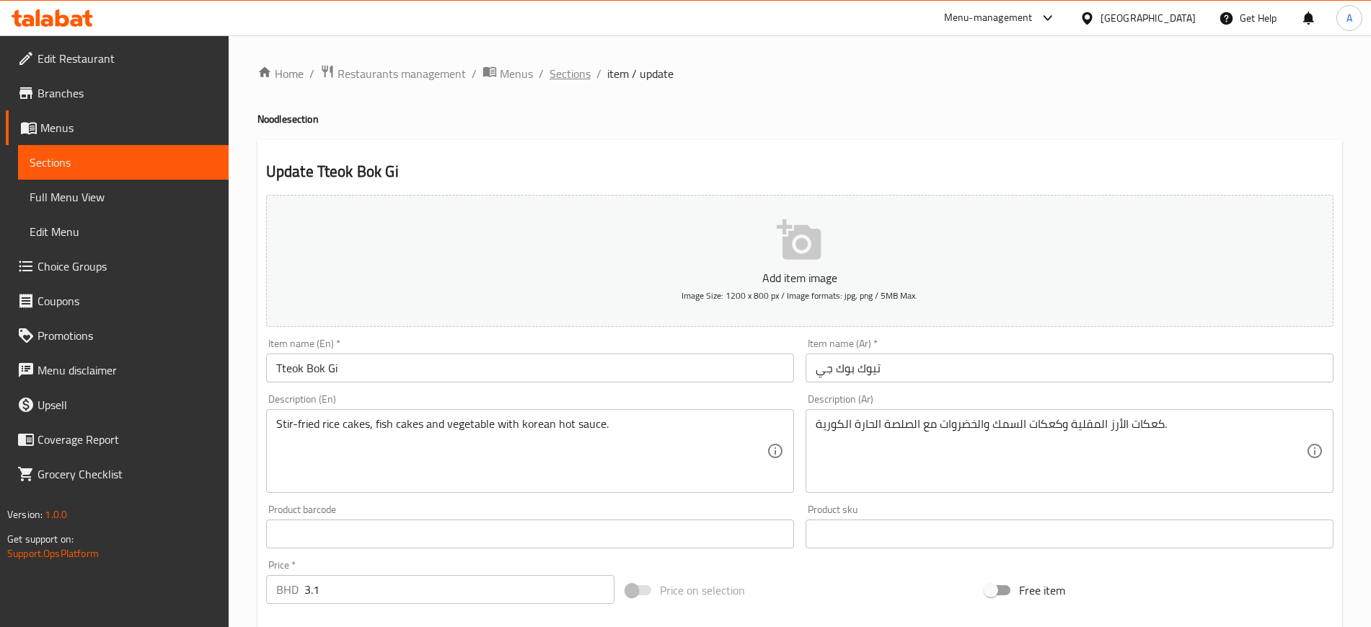
click at [568, 66] on div "Home / Restaurants management / Menus / Sections / item / update Noodle section…" at bounding box center [800, 527] width 1142 height 984
click at [568, 66] on span "Sections" at bounding box center [569, 73] width 41 height 17
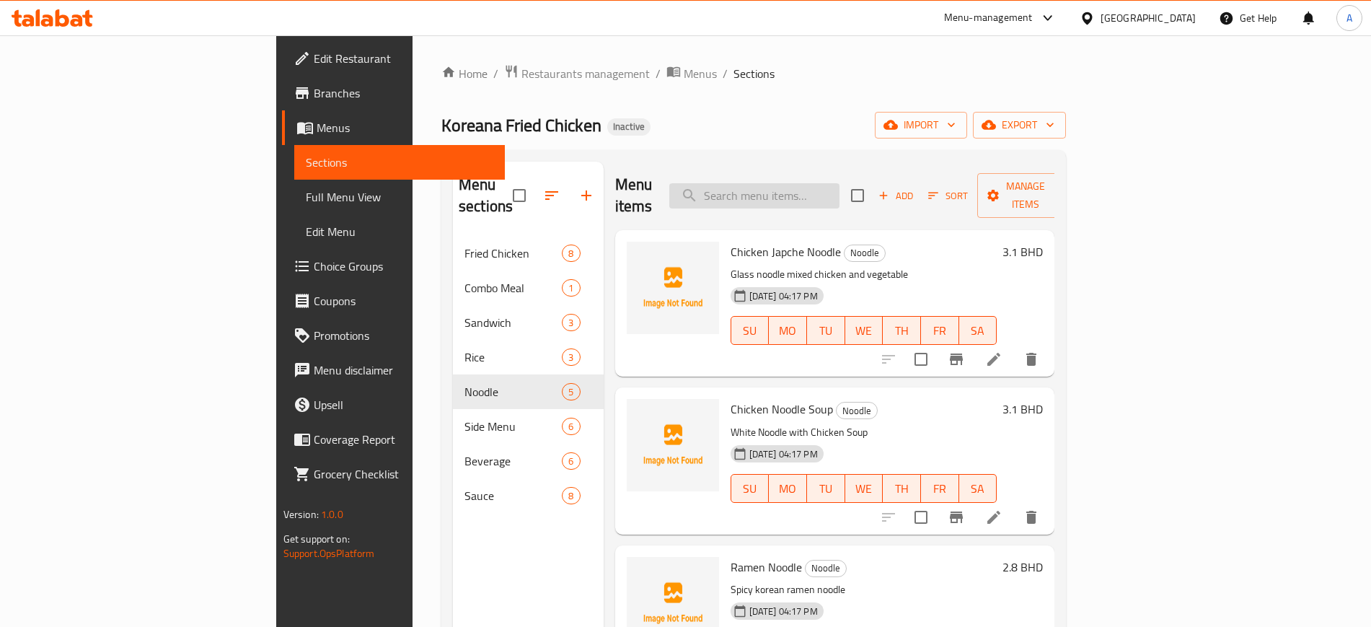
click at [823, 183] on input "search" at bounding box center [754, 195] width 170 height 25
paste input "Ramen Noodle"
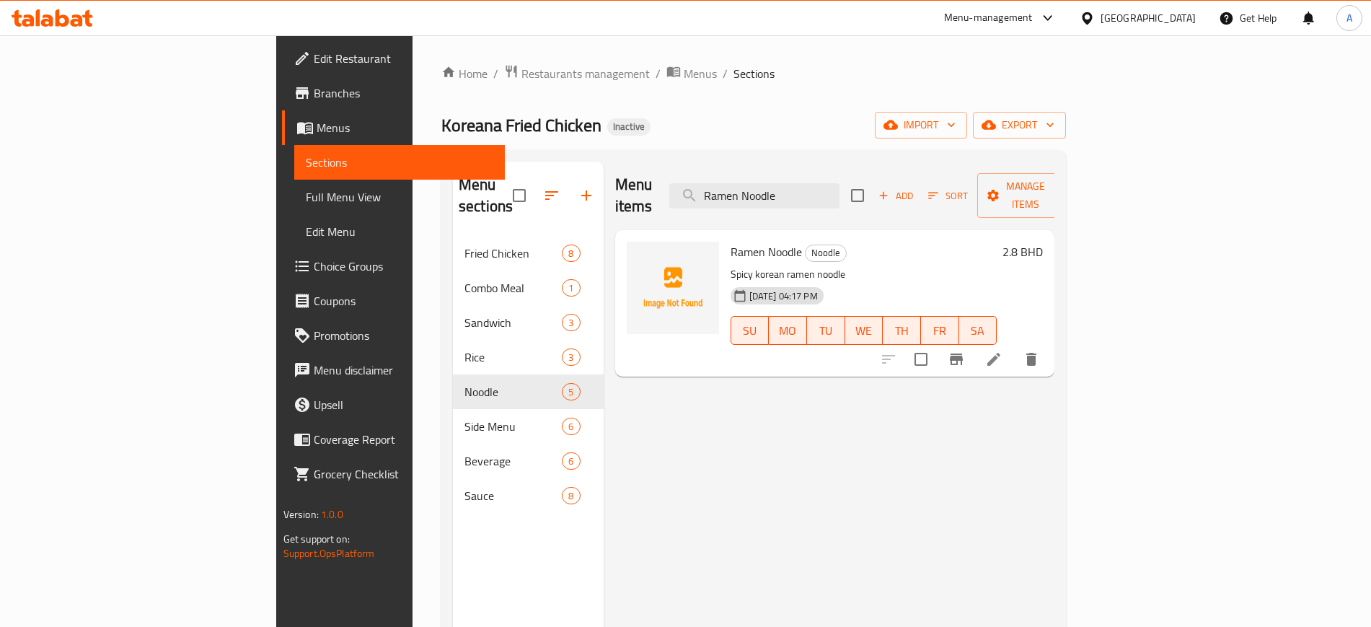
type input "Ramen Noodle"
click at [1014, 346] on li at bounding box center [993, 359] width 40 height 26
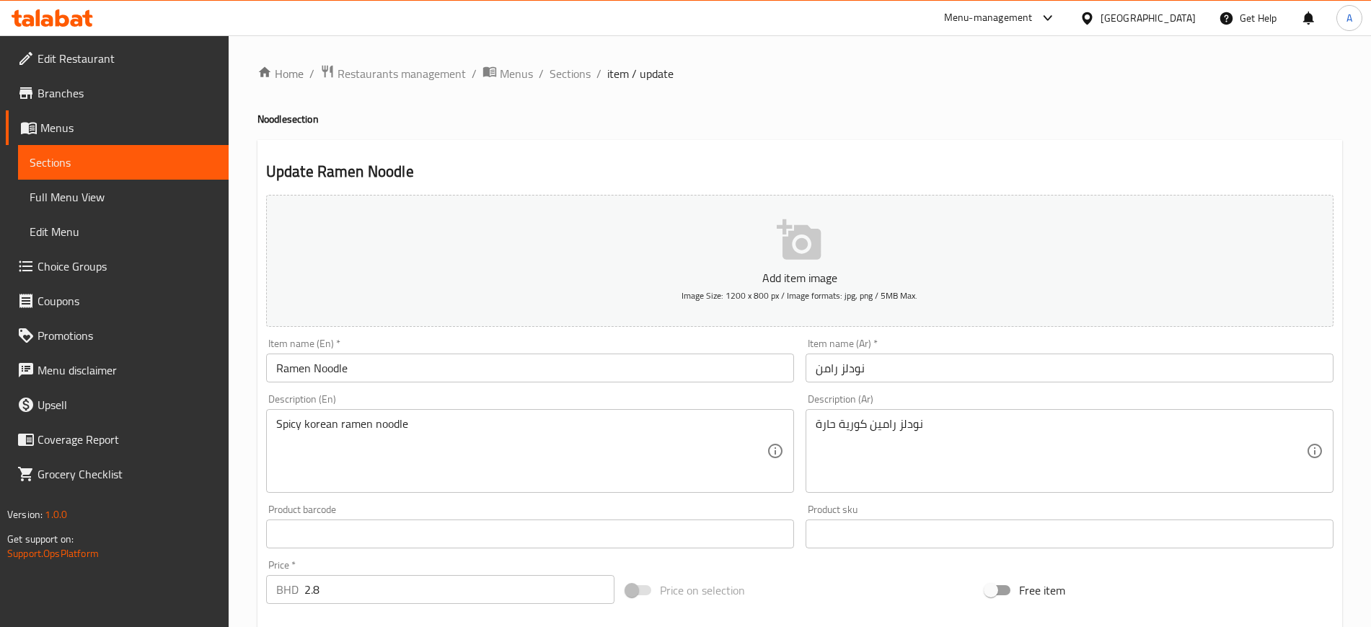
click at [324, 368] on input "Ramen Noodle" at bounding box center [530, 367] width 528 height 29
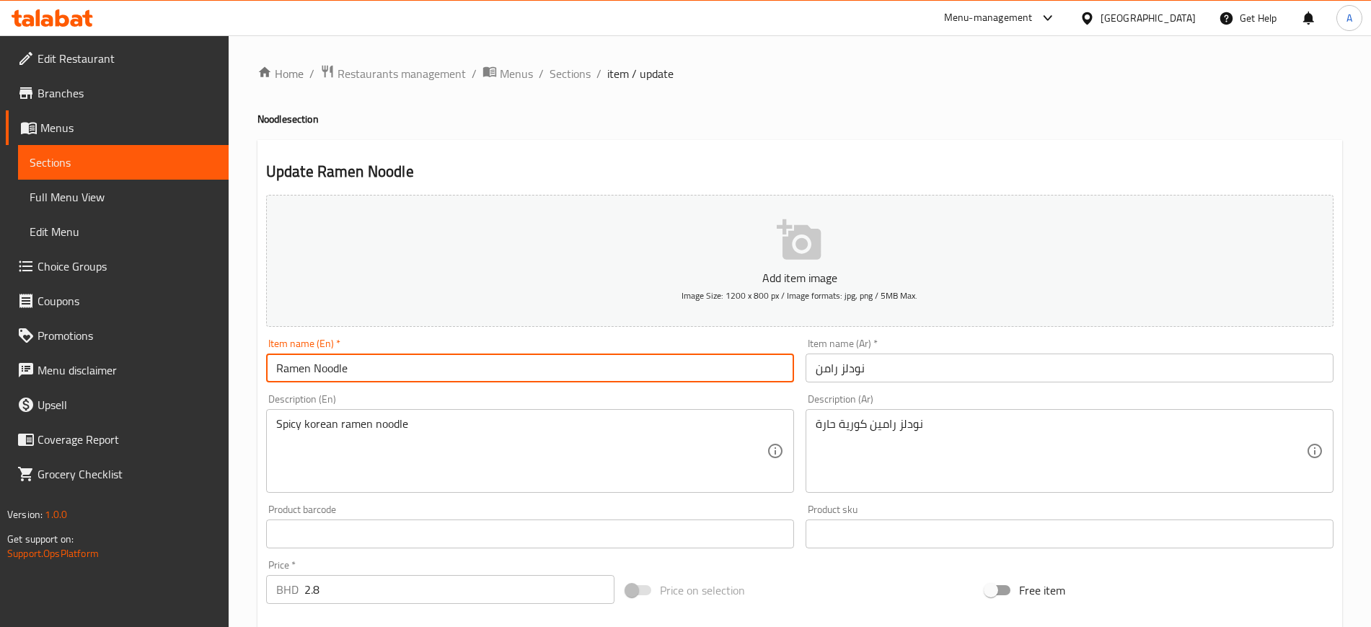
click at [324, 368] on input "Ramen Noodle" at bounding box center [530, 367] width 528 height 29
type input "Ramen"
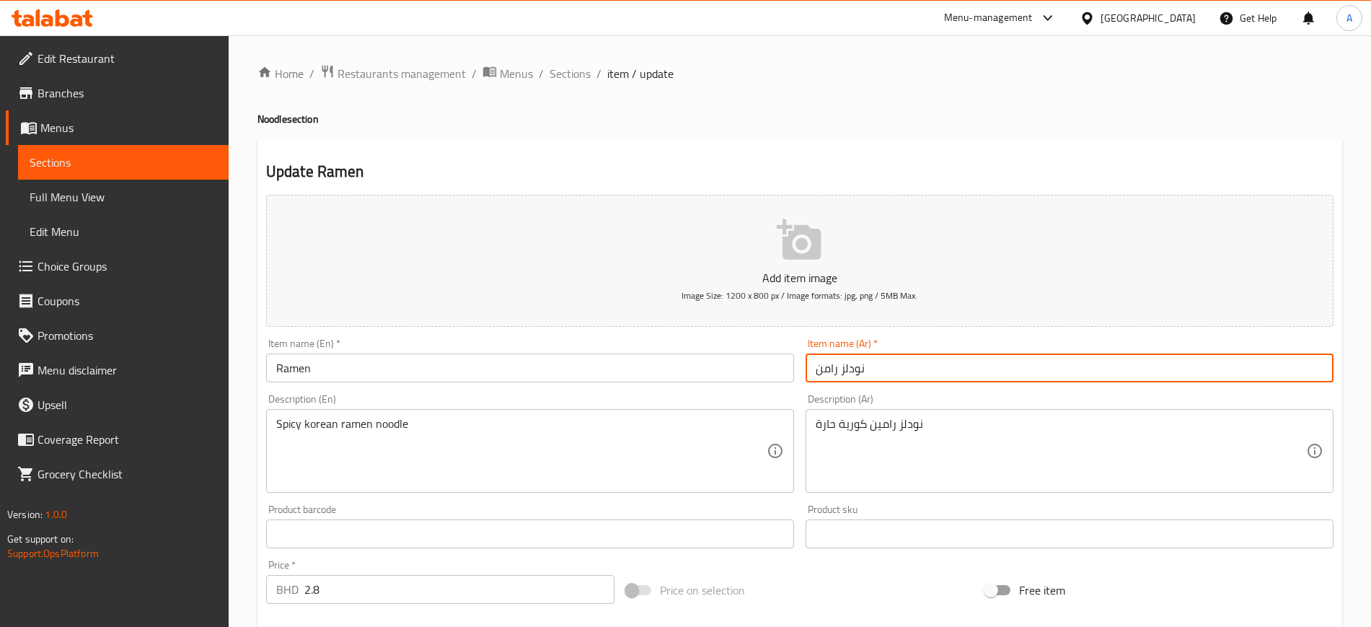
click at [859, 368] on input "نودلز رامن" at bounding box center [1069, 367] width 528 height 29
type input "رامن"
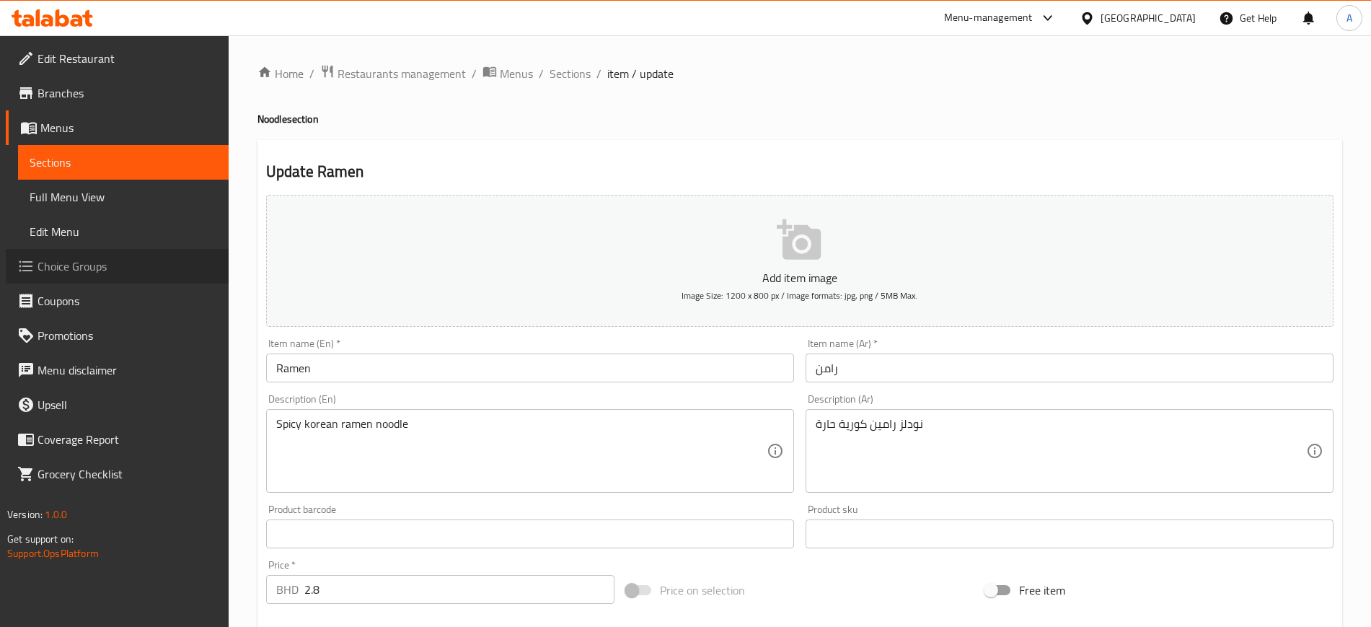
click at [96, 261] on span "Choice Groups" at bounding box center [127, 265] width 180 height 17
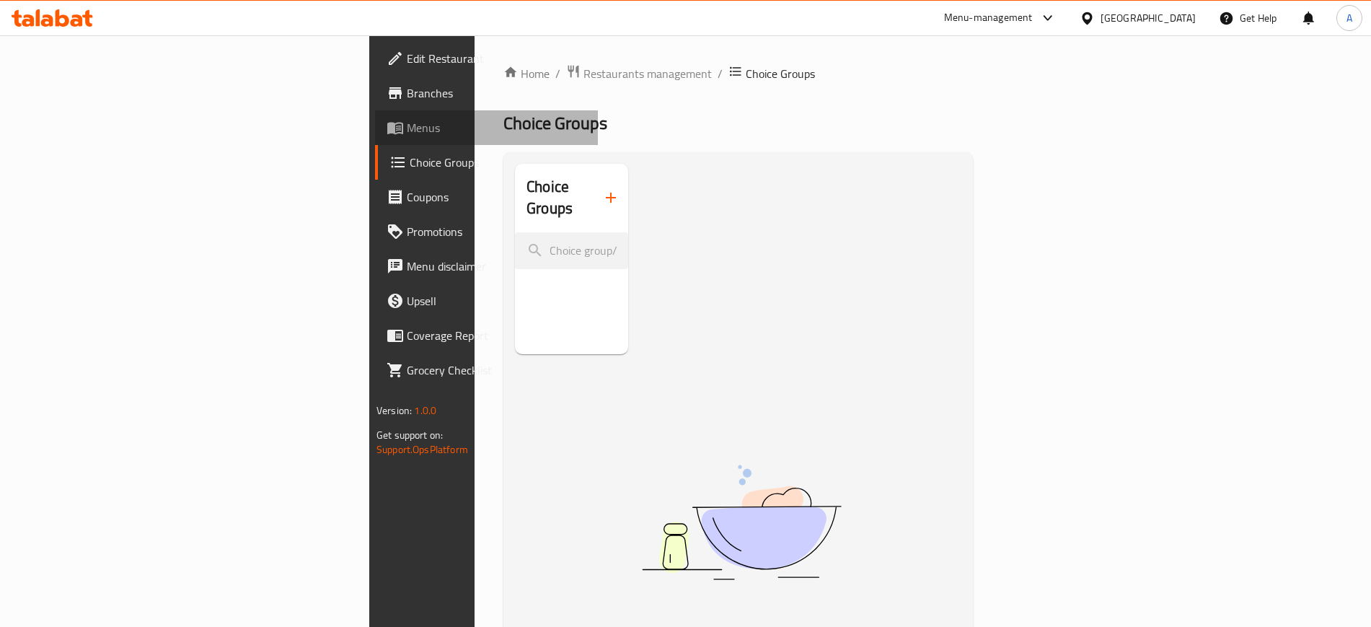
click at [407, 128] on span "Menus" at bounding box center [497, 127] width 180 height 17
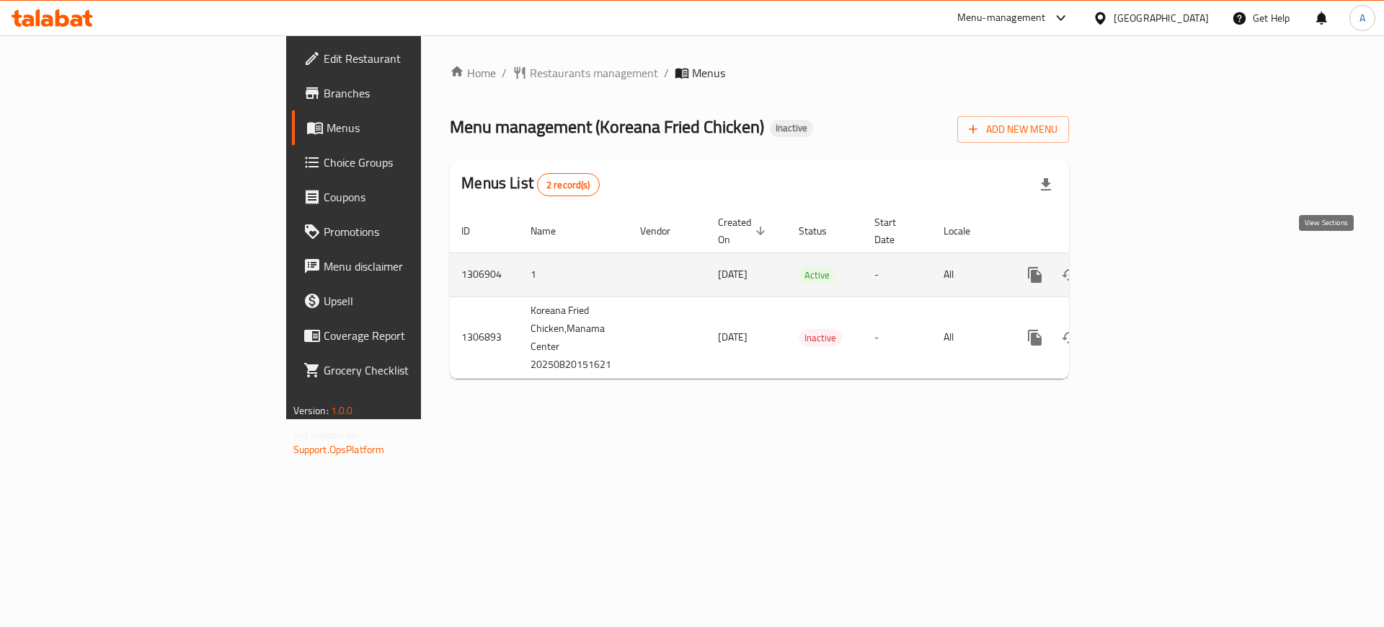
click at [1148, 266] on icon "enhanced table" at bounding box center [1139, 274] width 17 height 17
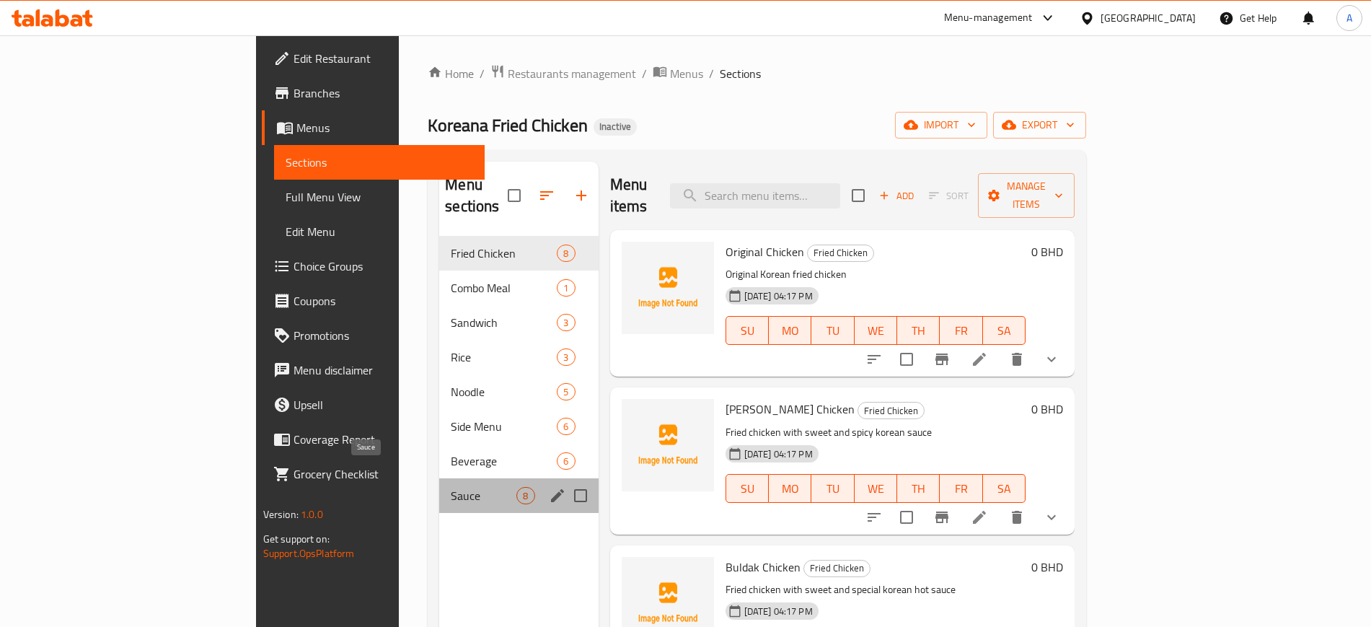
click at [451, 487] on span "Sauce" at bounding box center [484, 495] width 66 height 17
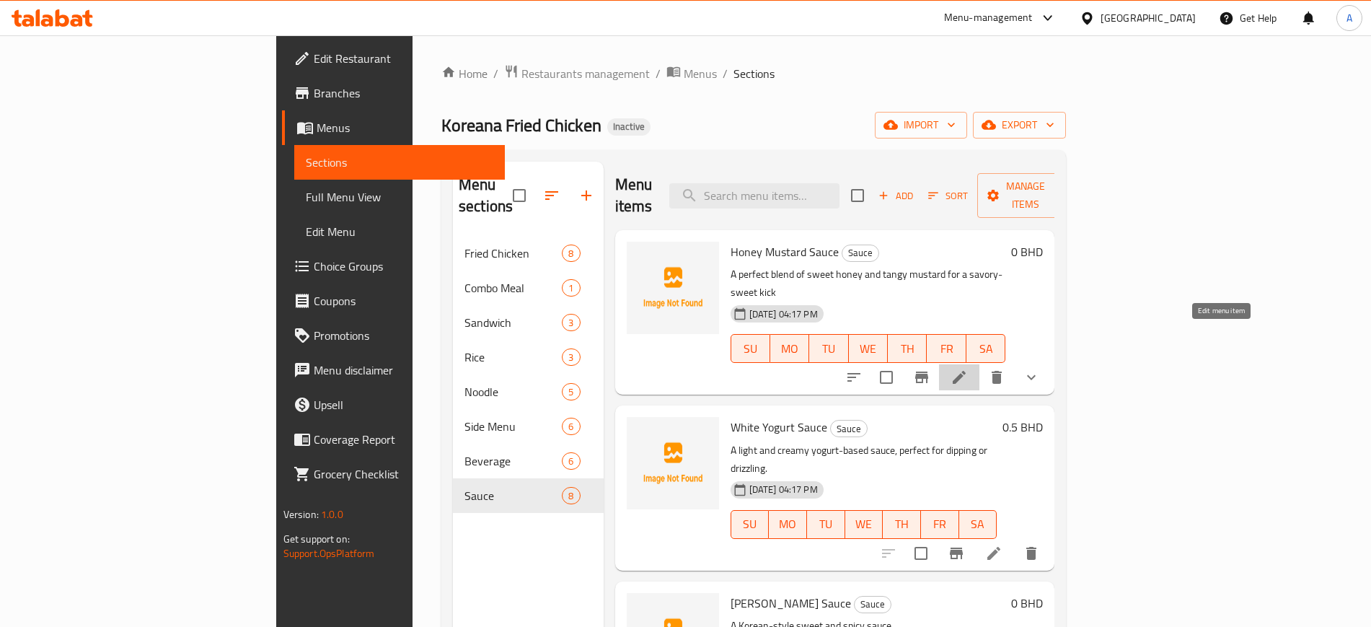
click at [968, 368] on icon at bounding box center [958, 376] width 17 height 17
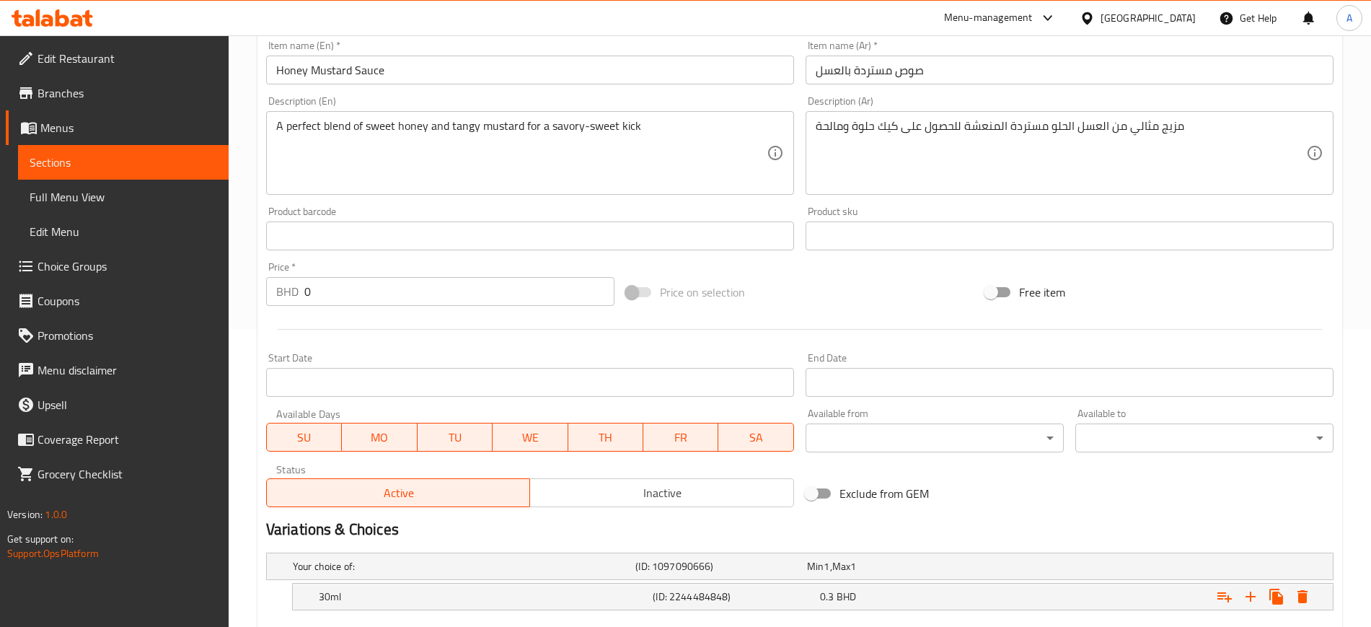
scroll to position [383, 0]
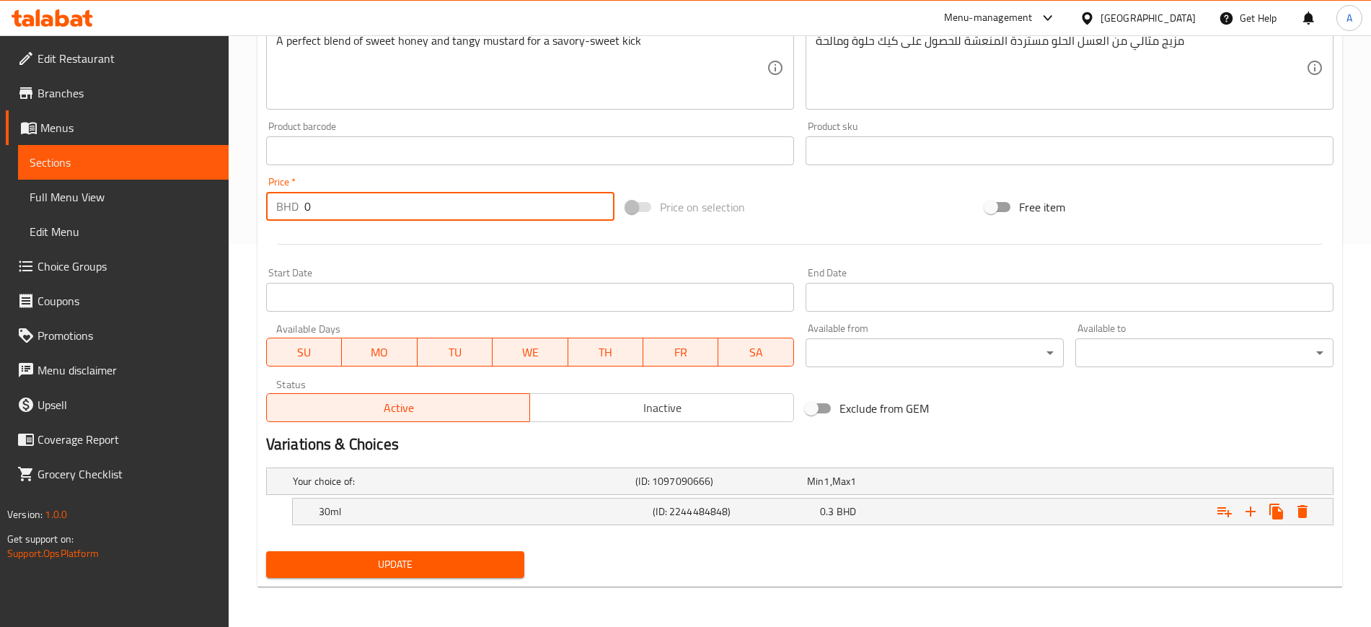
drag, startPoint x: 354, startPoint y: 213, endPoint x: 245, endPoint y: 207, distance: 109.1
click at [245, 207] on div "Home / Restaurants management / Menus / Sections / item / update Sauce section …" at bounding box center [800, 139] width 1142 height 974
type input "0.3"
click at [387, 488] on h5 "30ml" at bounding box center [461, 481] width 337 height 14
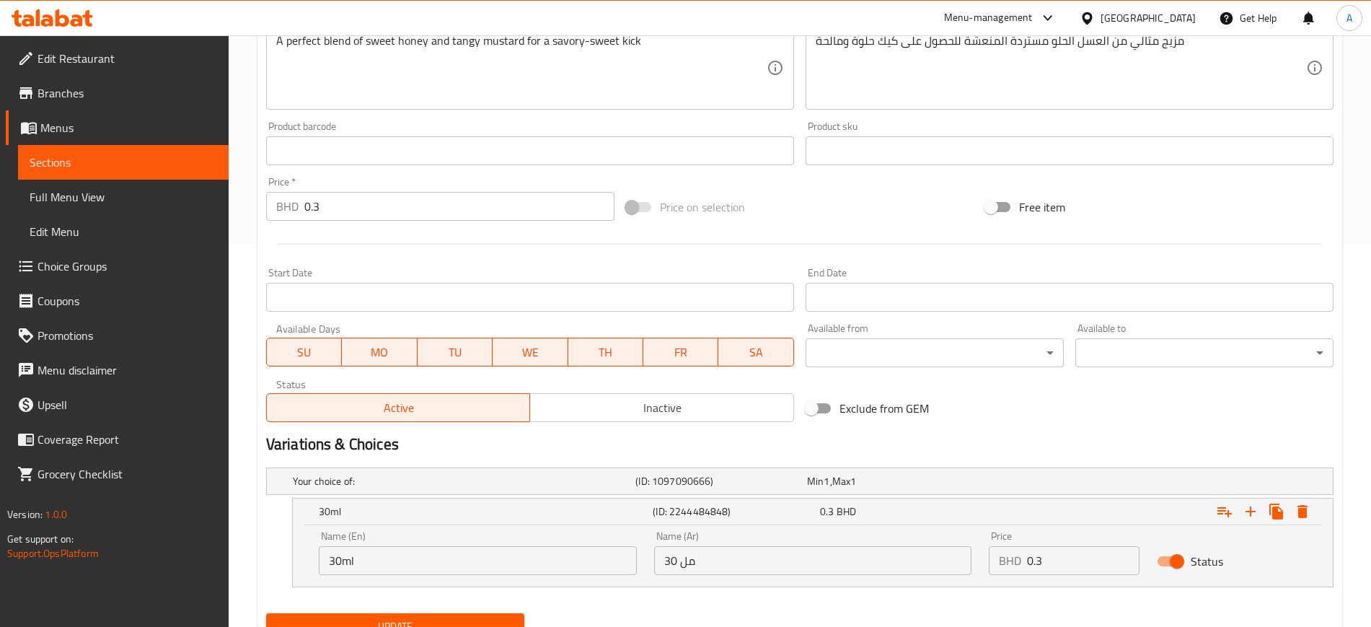
click at [339, 554] on input "30ml" at bounding box center [478, 560] width 318 height 29
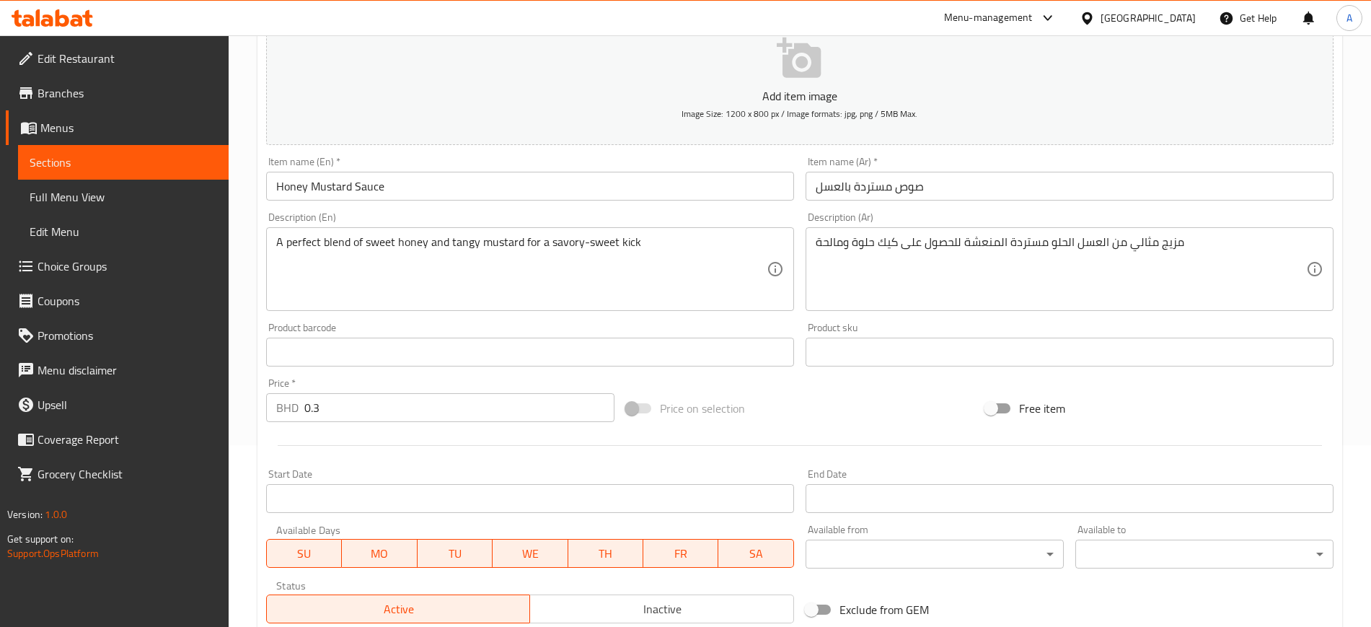
scroll to position [180, 0]
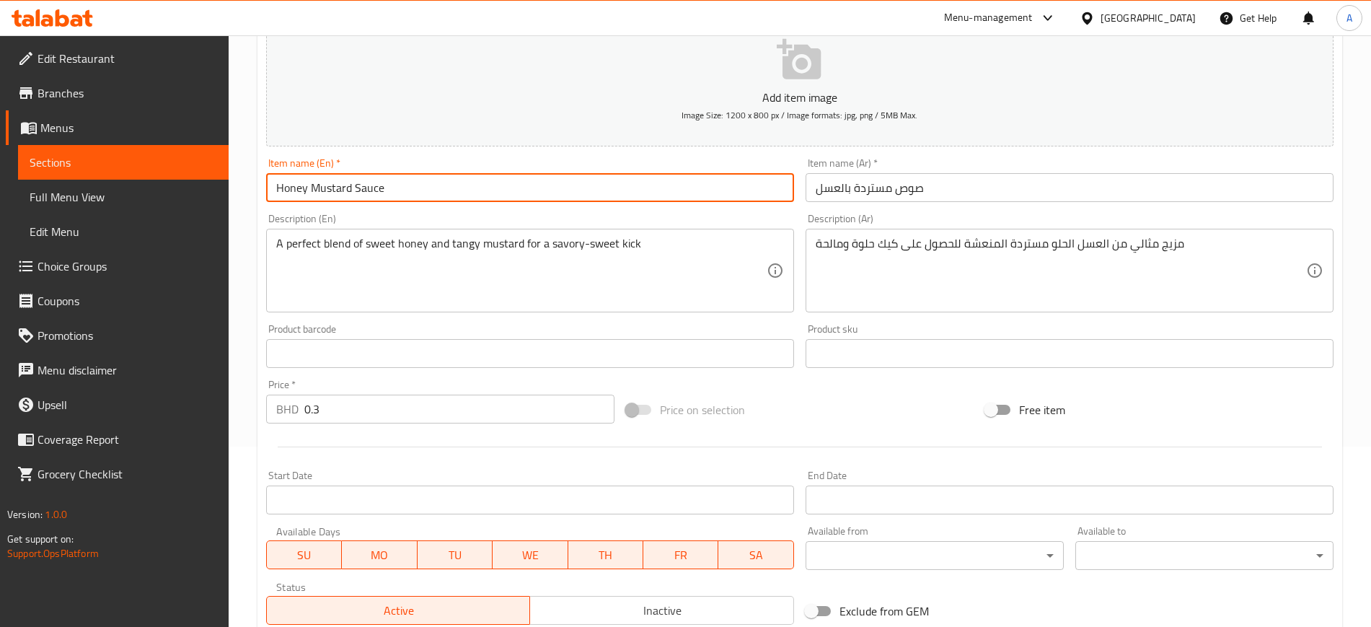
click at [473, 190] on input "Honey Mustard Sauce" at bounding box center [530, 187] width 528 height 29
paste input "30ml"
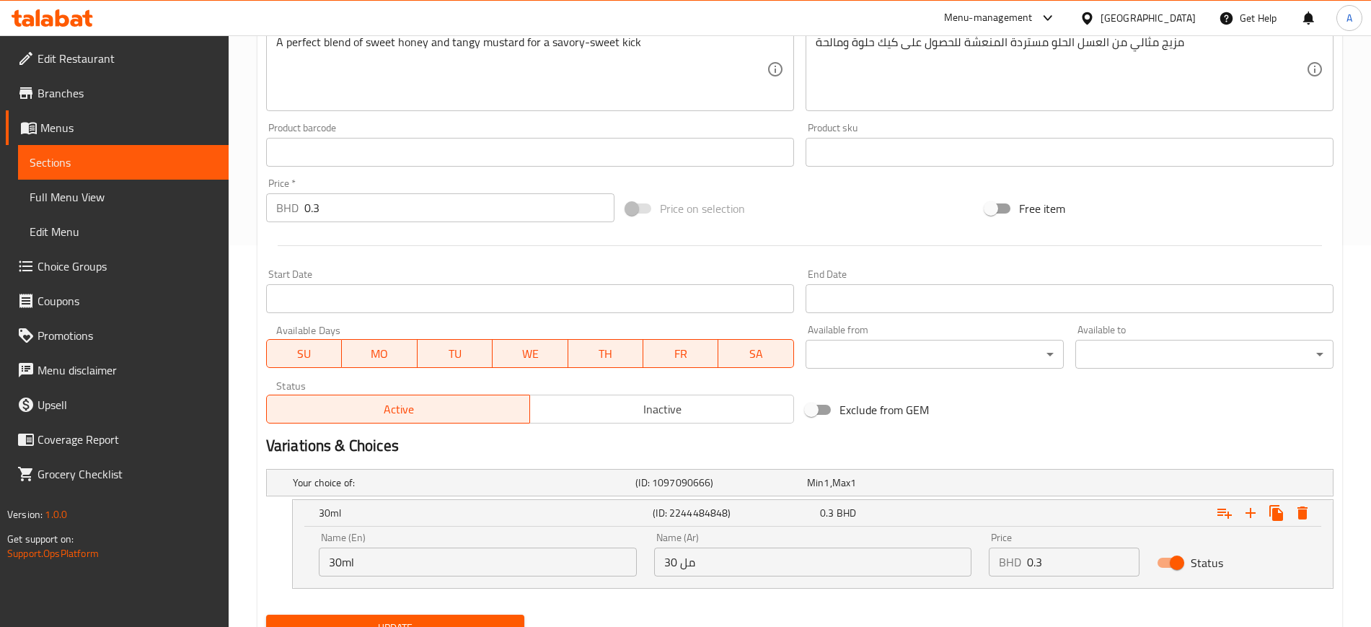
scroll to position [383, 0]
type input "Honey Mustard Sauce 30ml"
click at [825, 574] on div "Name (Ar) 30 مل Name (Ar)" at bounding box center [812, 552] width 335 height 61
copy div "Name (Ar)"
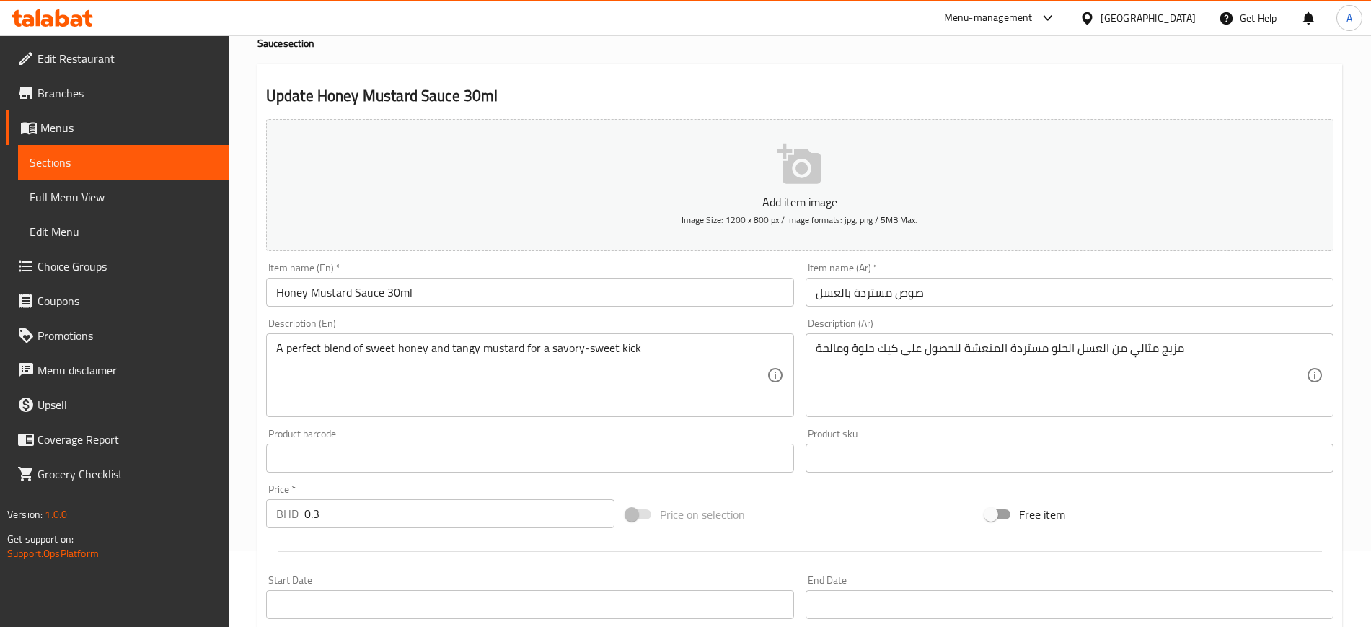
scroll to position [71, 0]
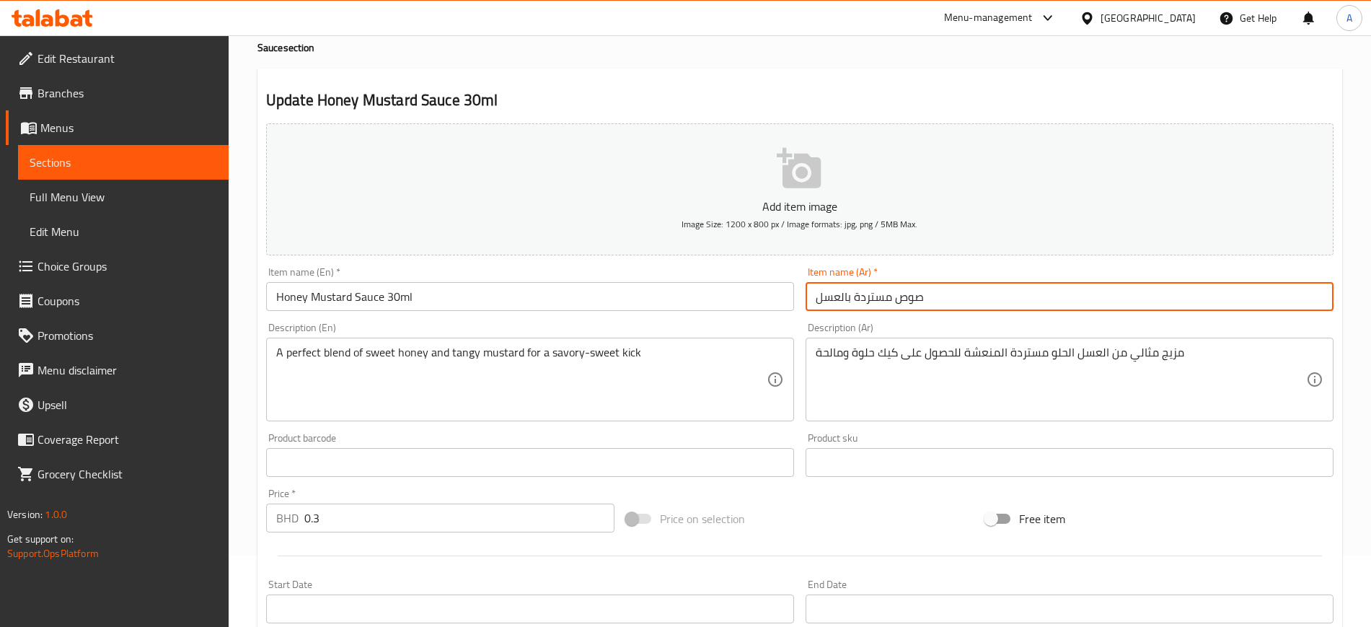
click at [939, 296] on input "صوص مستردة بالعسل" at bounding box center [1069, 296] width 528 height 29
paste input "30 مل"
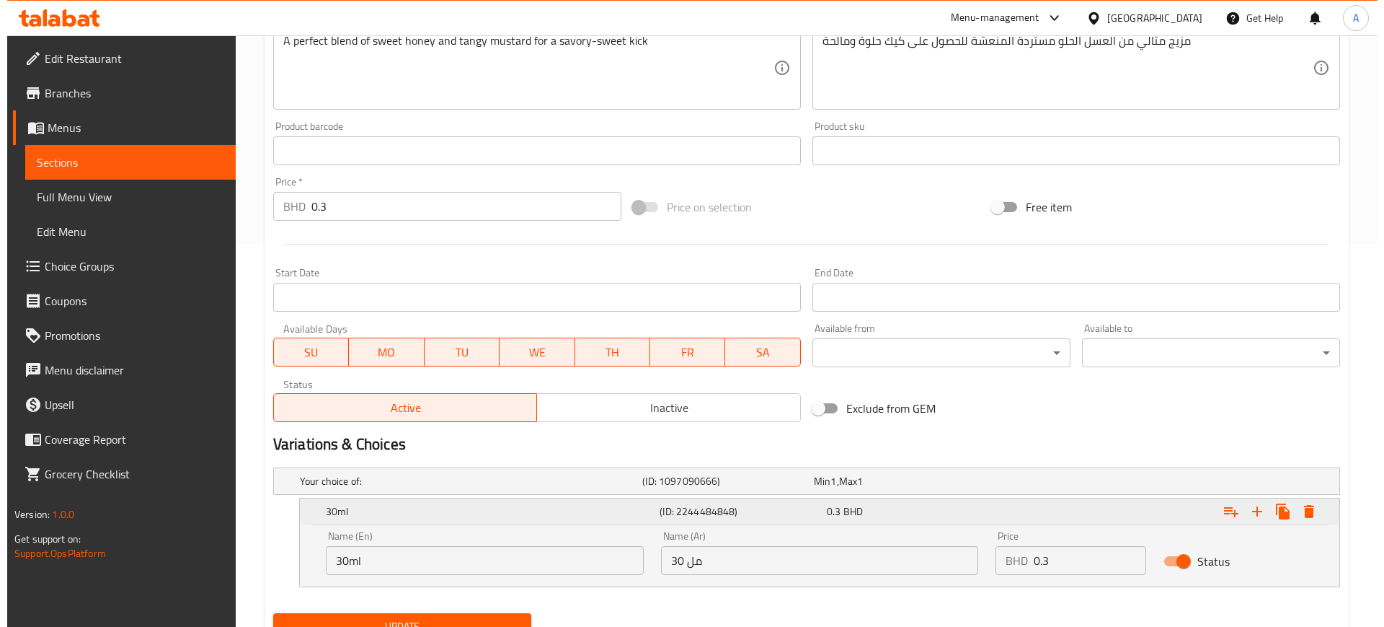
scroll to position [393, 0]
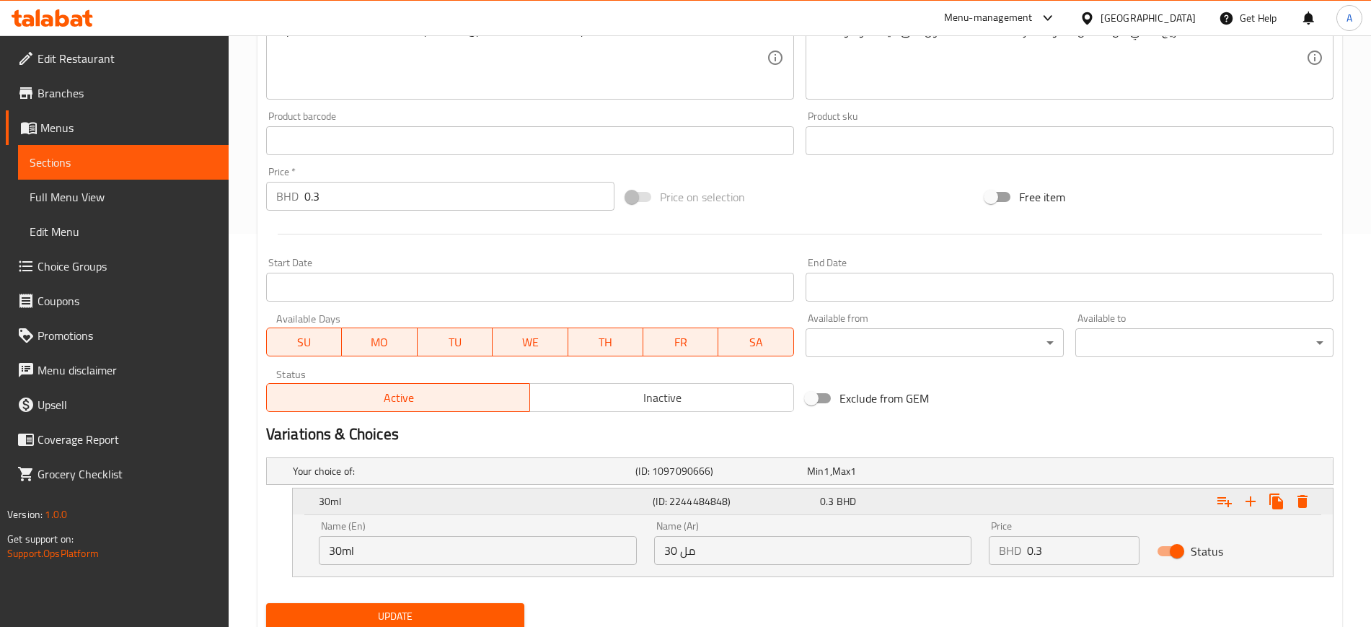
type input "صوص مستردة بالعسل 30 مل"
drag, startPoint x: 1291, startPoint y: 493, endPoint x: 1299, endPoint y: 495, distance: 8.9
click at [1299, 495] on button "Expand" at bounding box center [1302, 501] width 26 height 26
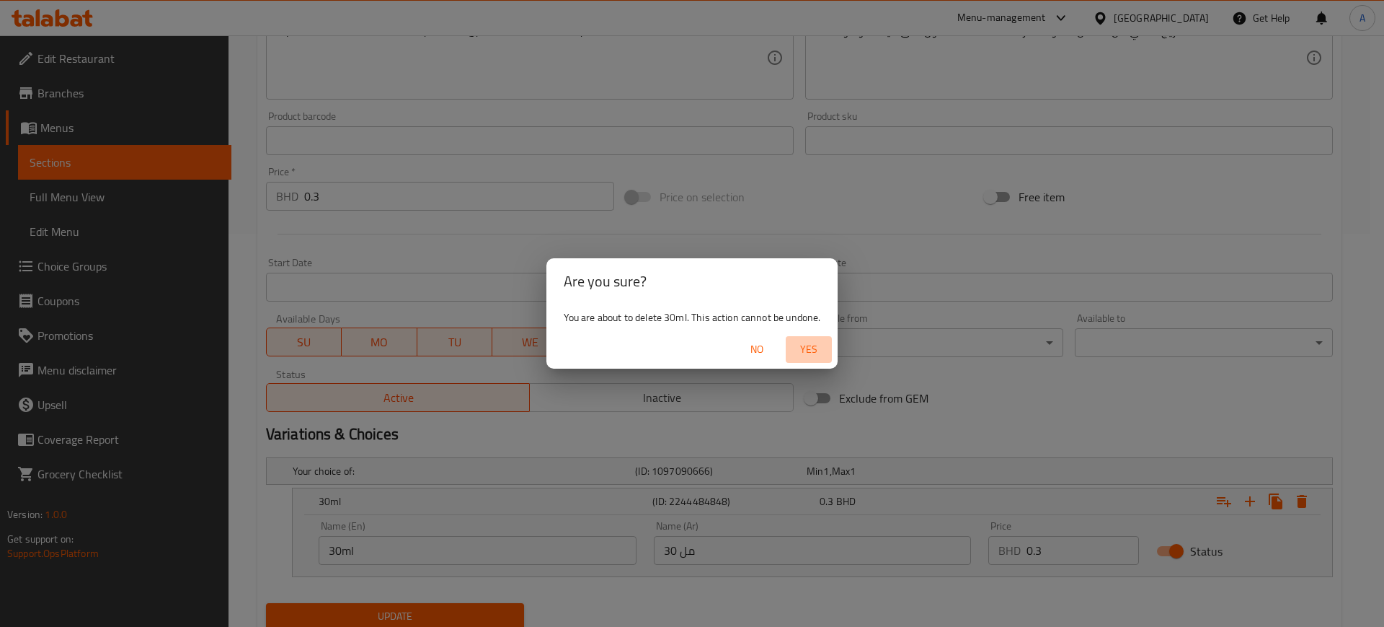
click at [823, 353] on span "Yes" at bounding box center [809, 349] width 35 height 18
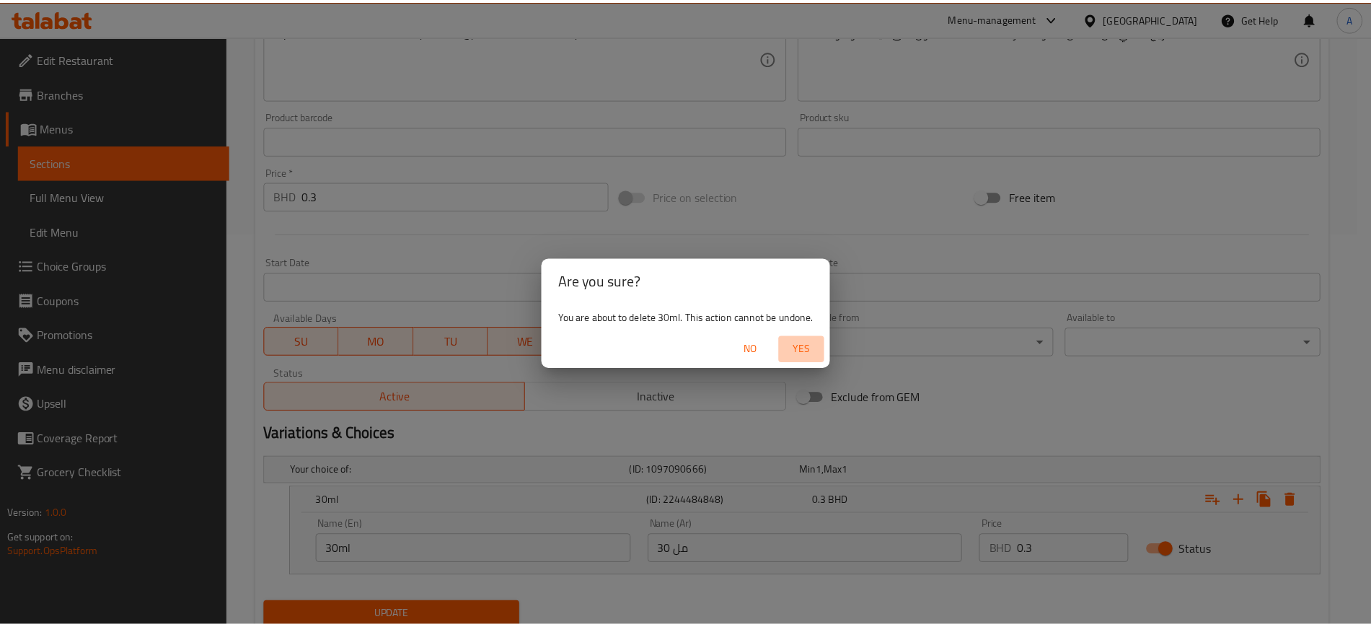
scroll to position [392, 0]
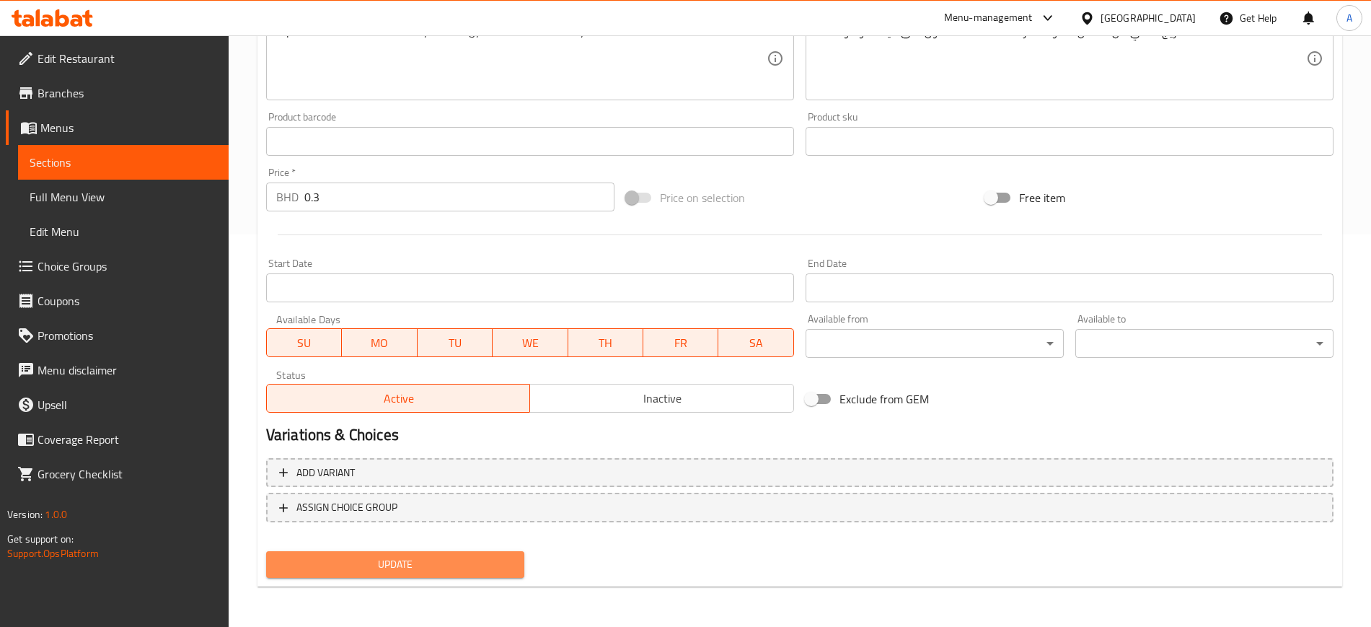
click at [413, 565] on span "Update" at bounding box center [395, 564] width 235 height 18
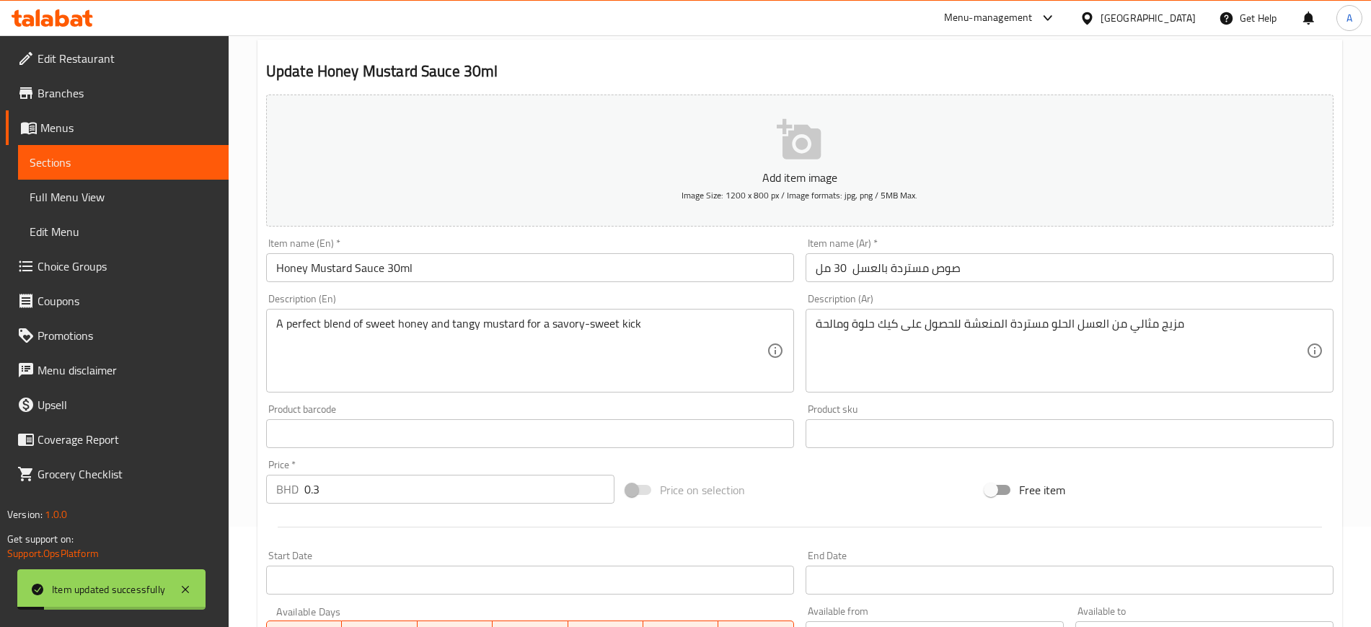
scroll to position [0, 0]
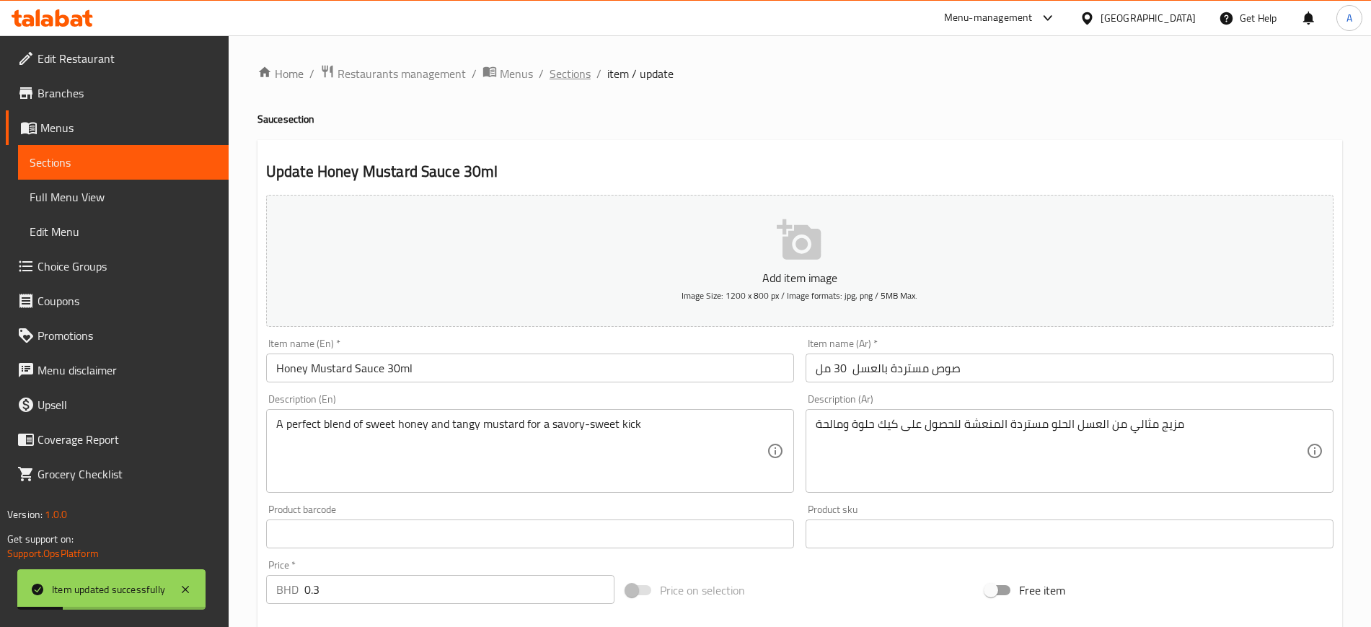
drag, startPoint x: 572, startPoint y: 85, endPoint x: 569, endPoint y: 74, distance: 11.9
click at [569, 74] on div "Home / Restaurants management / Menus / Sections / item / update Sauce section …" at bounding box center [799, 527] width 1084 height 926
click at [569, 74] on span "Sections" at bounding box center [569, 73] width 41 height 17
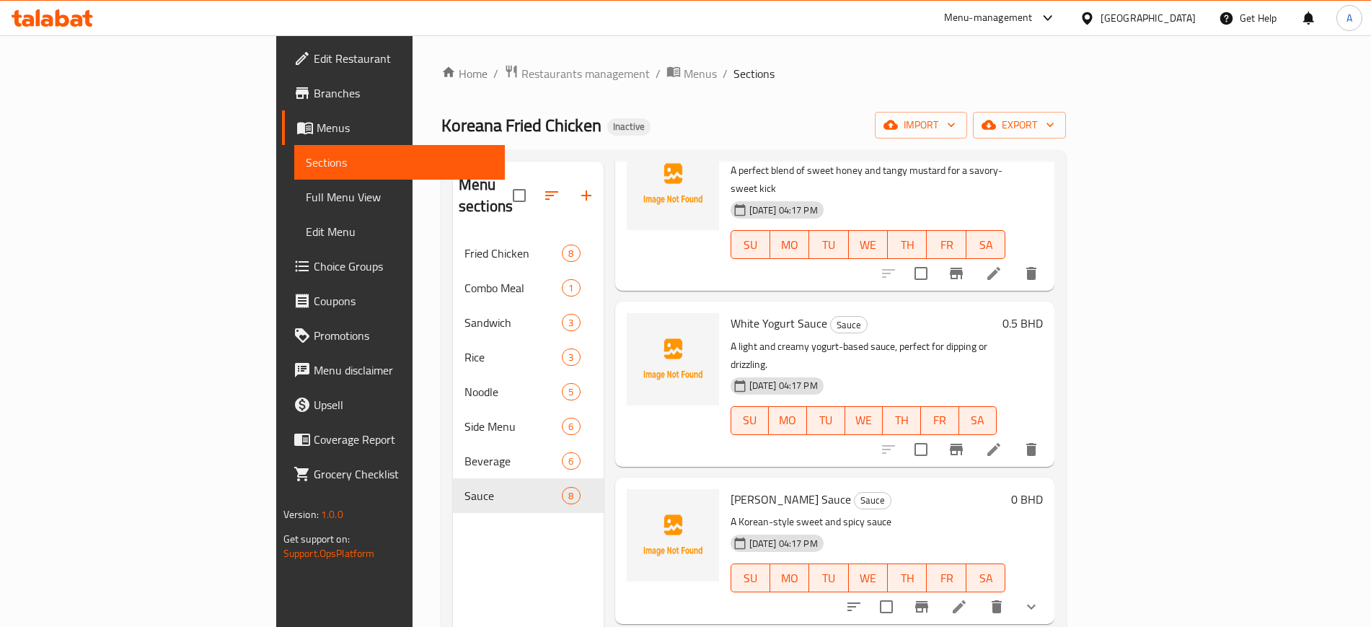
scroll to position [105, 0]
click at [1002, 439] on icon at bounding box center [993, 447] width 17 height 17
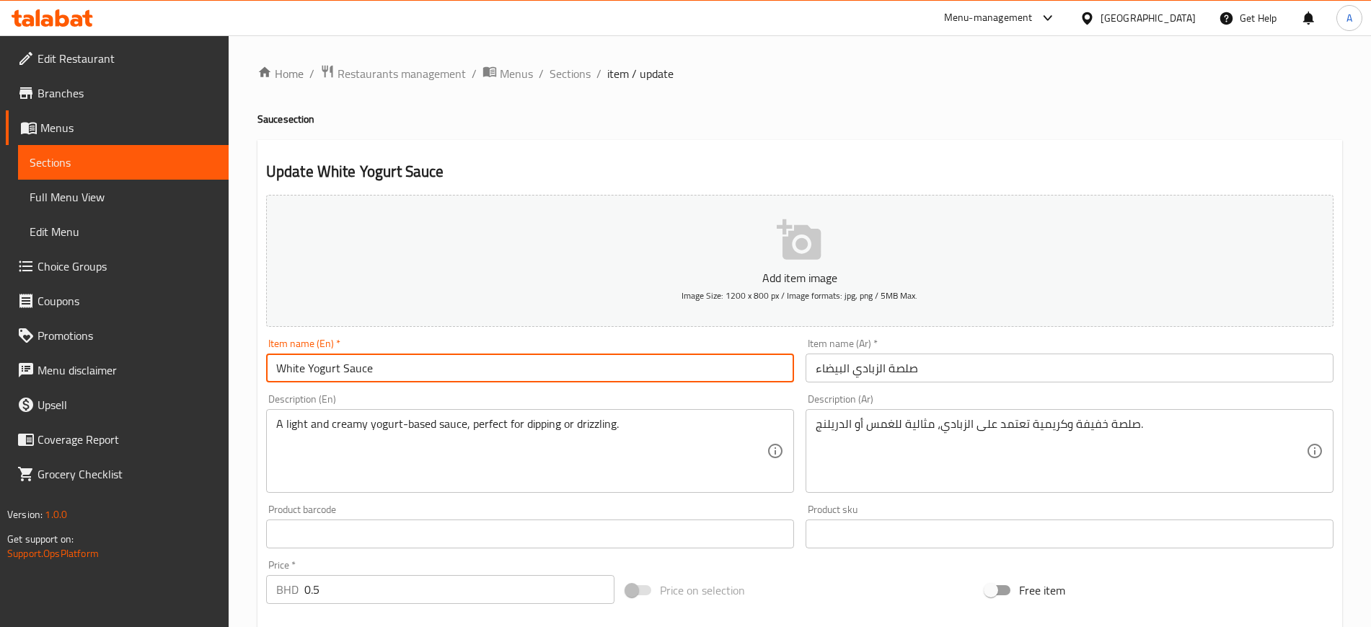
click at [406, 375] on input "White Yogurt Sauce" at bounding box center [530, 367] width 528 height 29
click at [988, 361] on input "صلصة الزبادي البيضاء" at bounding box center [1069, 367] width 528 height 29
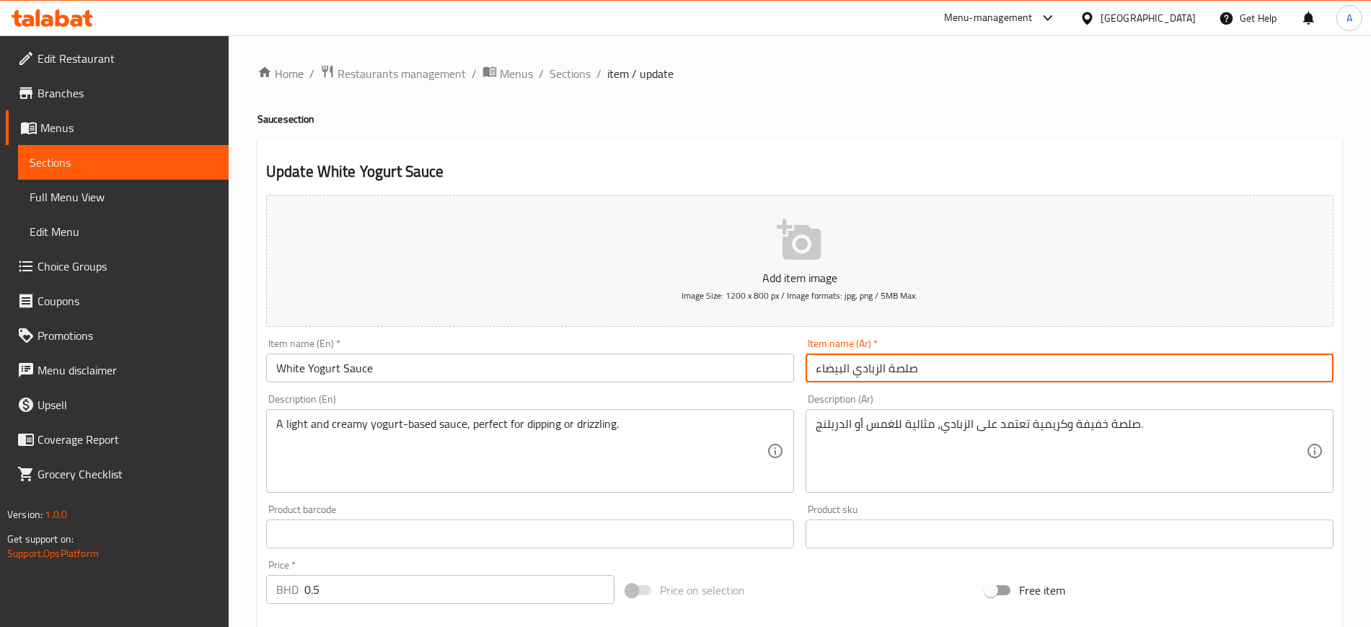
paste input "30 مل"
click at [839, 370] on input "صلصة الزبادي البيضاء 30 مل" at bounding box center [1069, 367] width 528 height 29
type input "صلصة الزبادي البيضاء 50 مل"
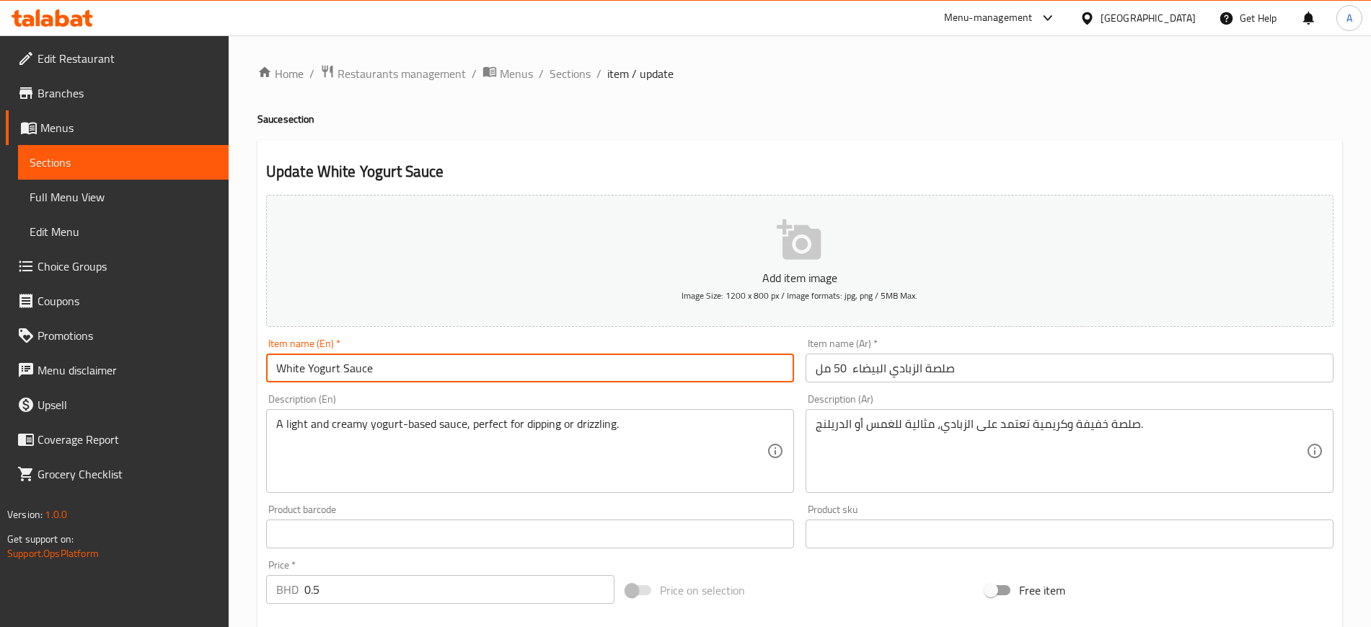
click at [477, 361] on input "White Yogurt Sauce" at bounding box center [530, 367] width 528 height 29
click at [703, 381] on input "White Yogurt Sauce" at bounding box center [530, 367] width 528 height 29
paste input "50 ml"
type input "White Yogurt Sauce 50 ml"
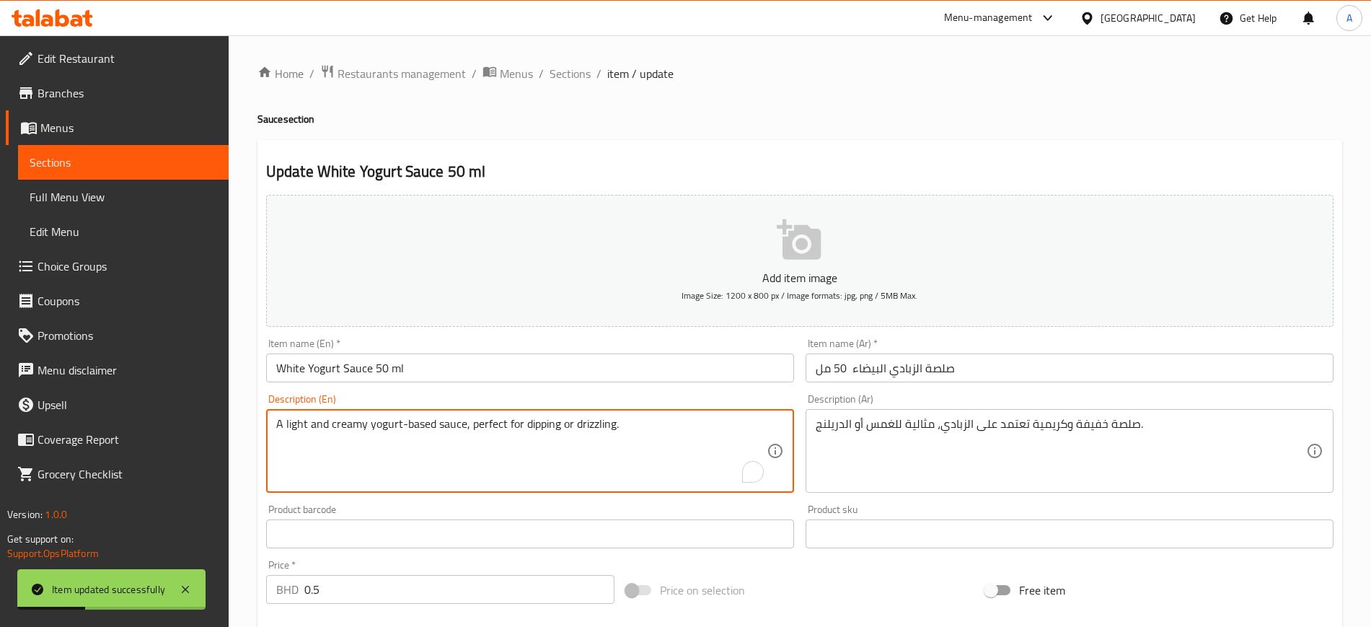
drag, startPoint x: 627, startPoint y: 430, endPoint x: 467, endPoint y: 414, distance: 161.6
type textarea "A light and creamy yogurt-based sauce"
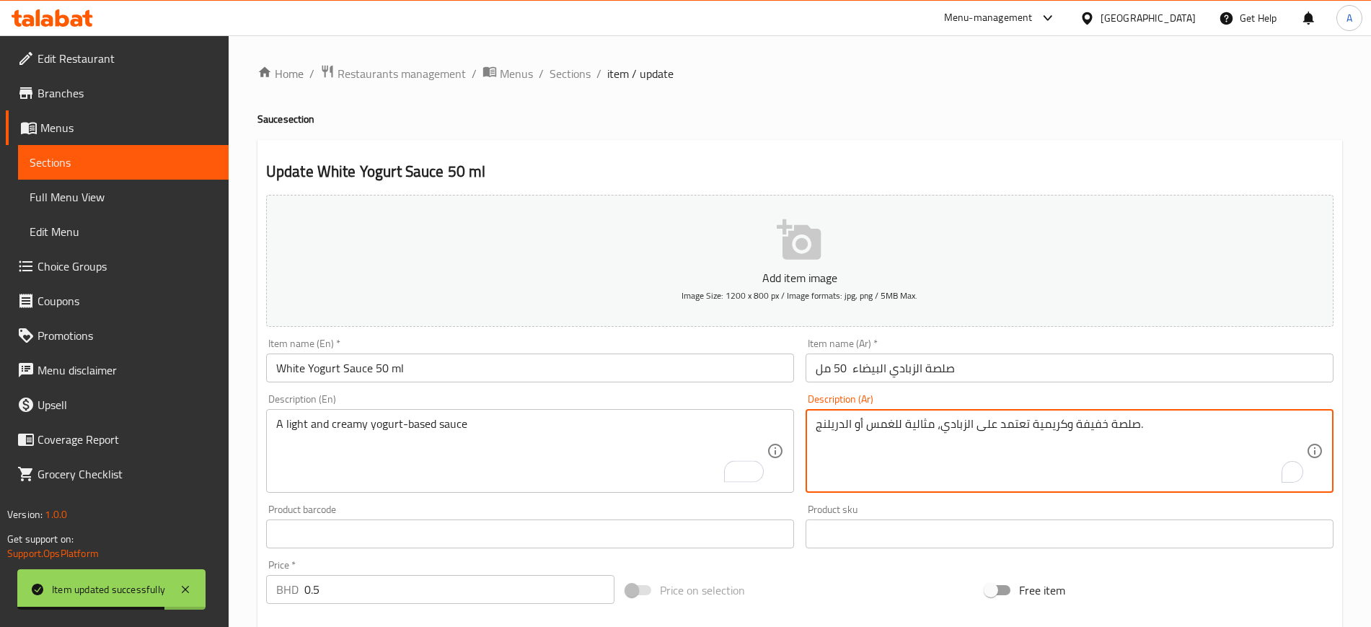
drag, startPoint x: 940, startPoint y: 427, endPoint x: 798, endPoint y: 421, distance: 142.2
type textarea "صلصة خفيفة وكريمية تعتمد على الزبادي."
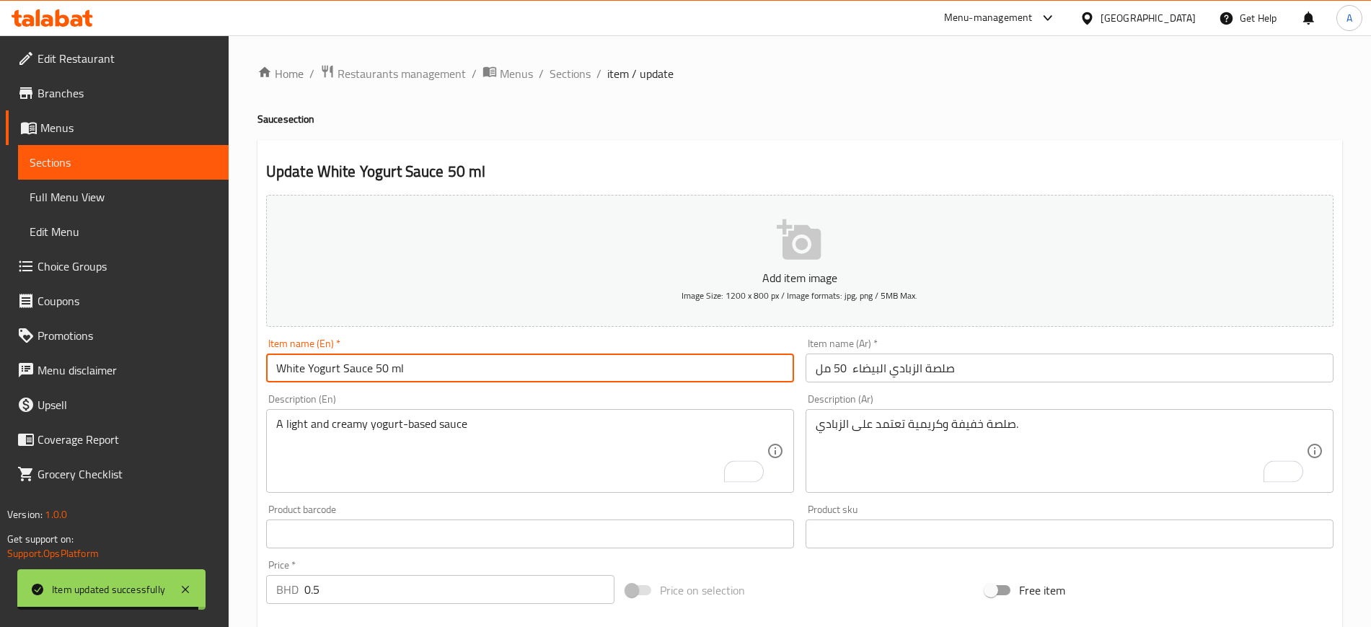
click at [719, 371] on input "White Yogurt Sauce 50 ml" at bounding box center [530, 367] width 528 height 29
click at [567, 79] on span "Sections" at bounding box center [569, 73] width 41 height 17
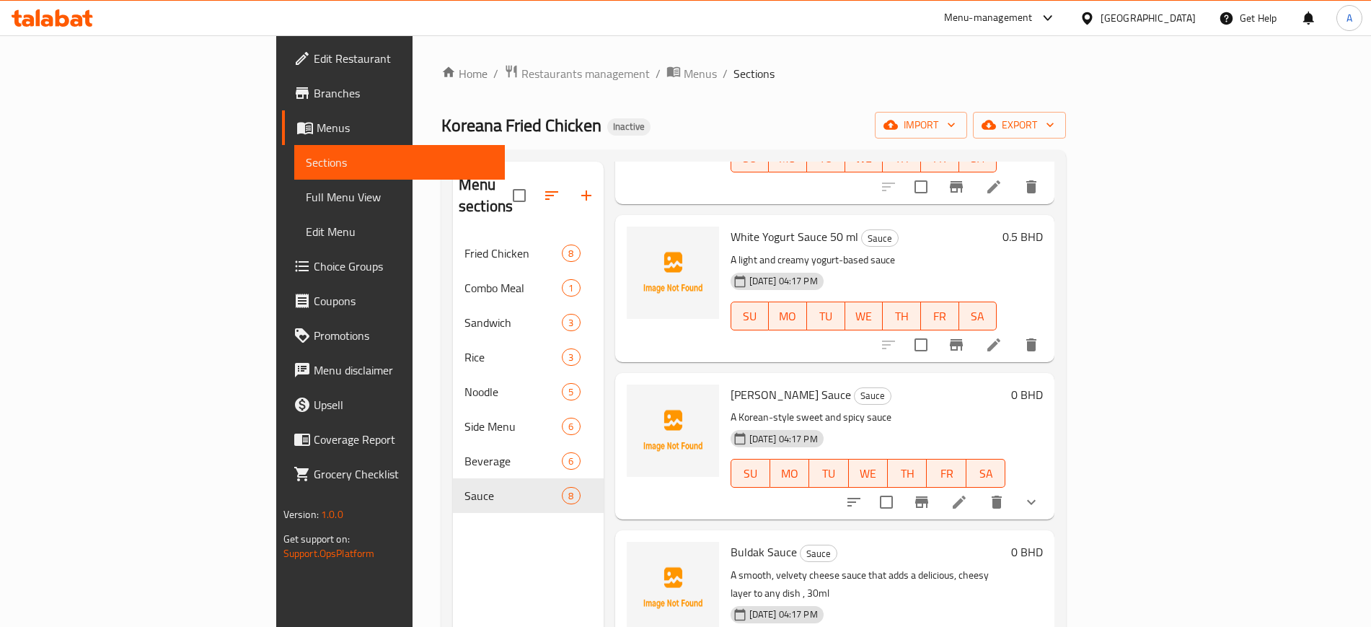
scroll to position [192, 0]
click at [968, 492] on icon at bounding box center [958, 500] width 17 height 17
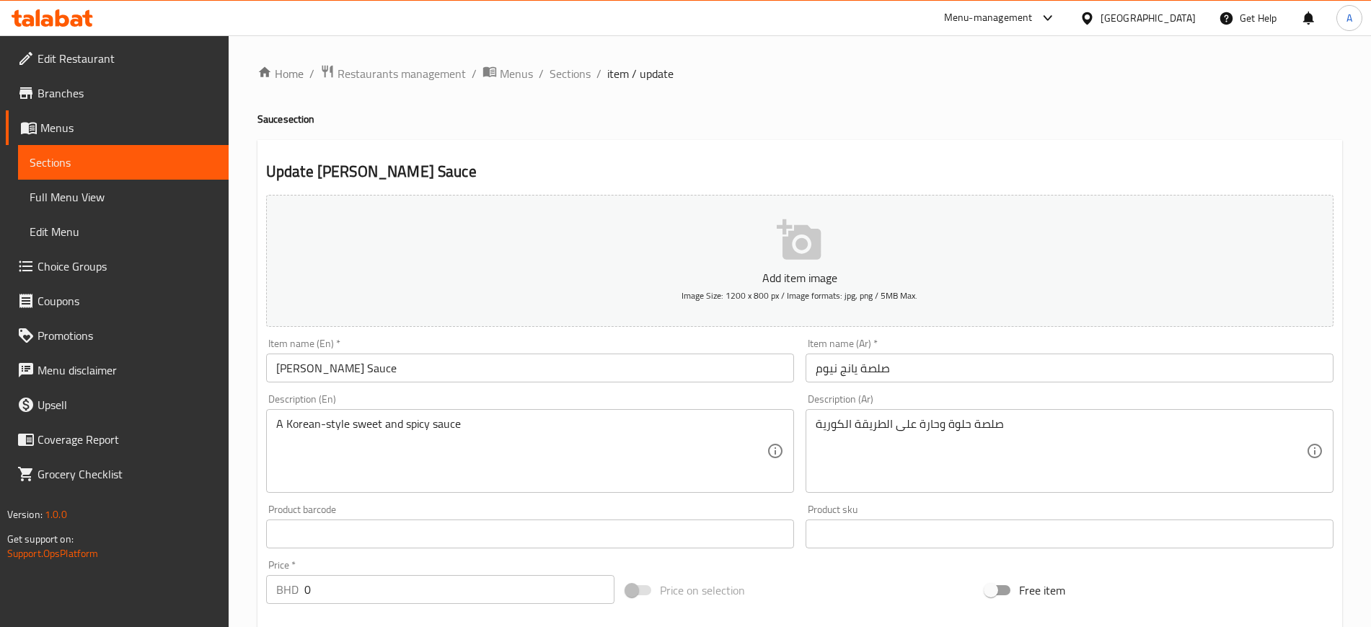
scroll to position [383, 0]
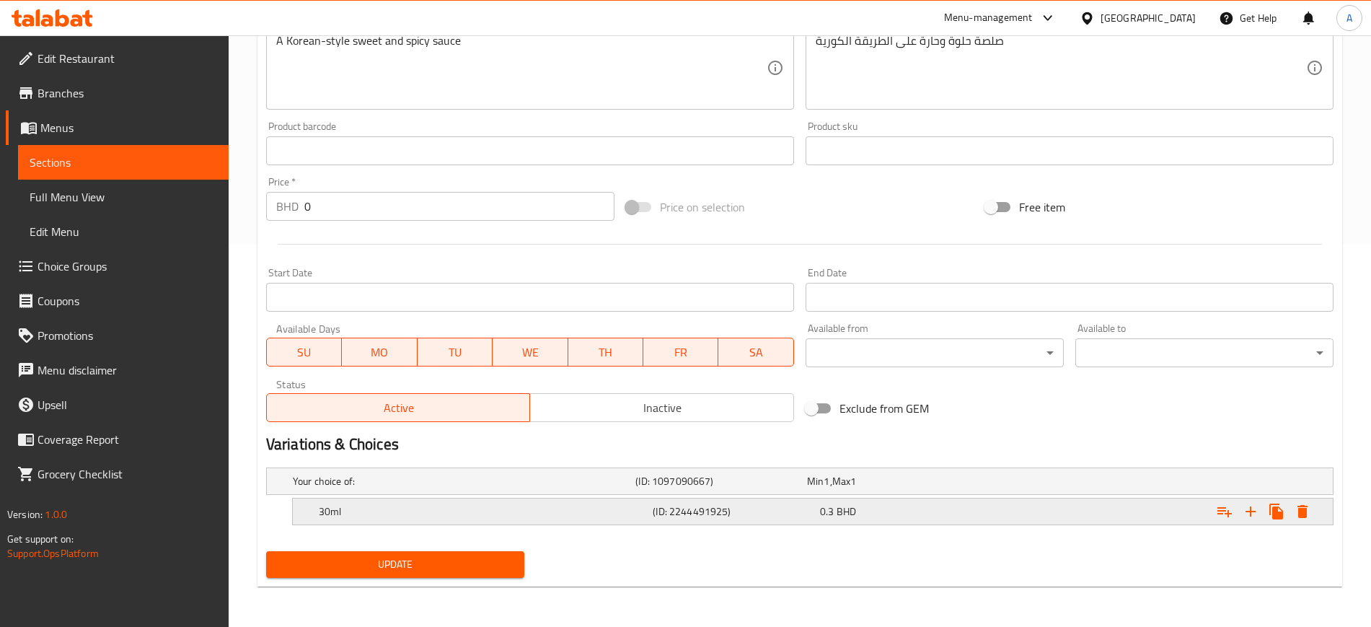
click at [488, 488] on h5 "30ml" at bounding box center [461, 481] width 337 height 14
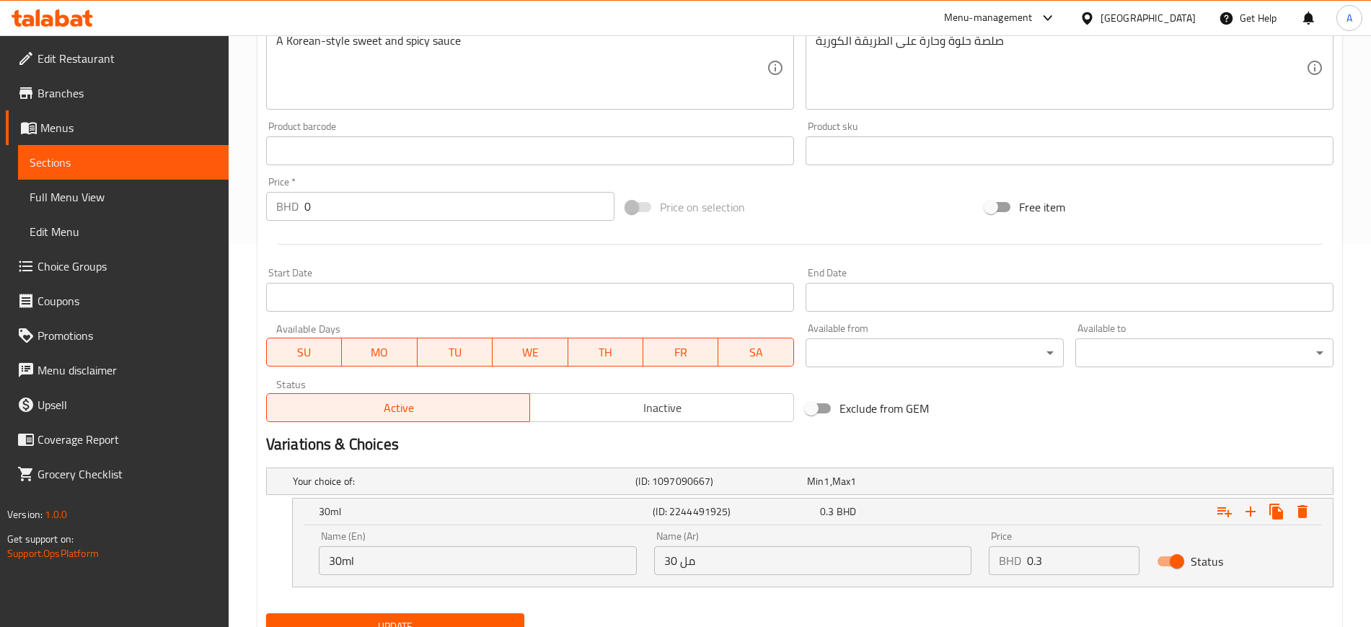
click at [379, 554] on input "30ml" at bounding box center [478, 560] width 318 height 29
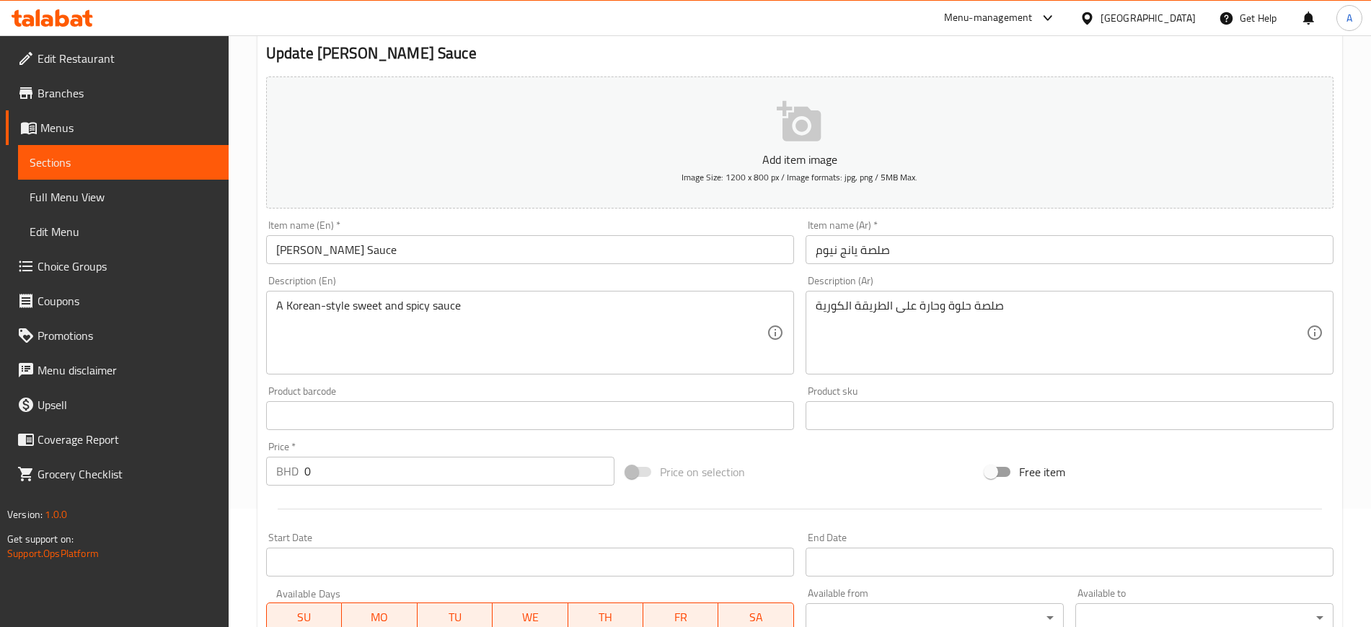
scroll to position [113, 0]
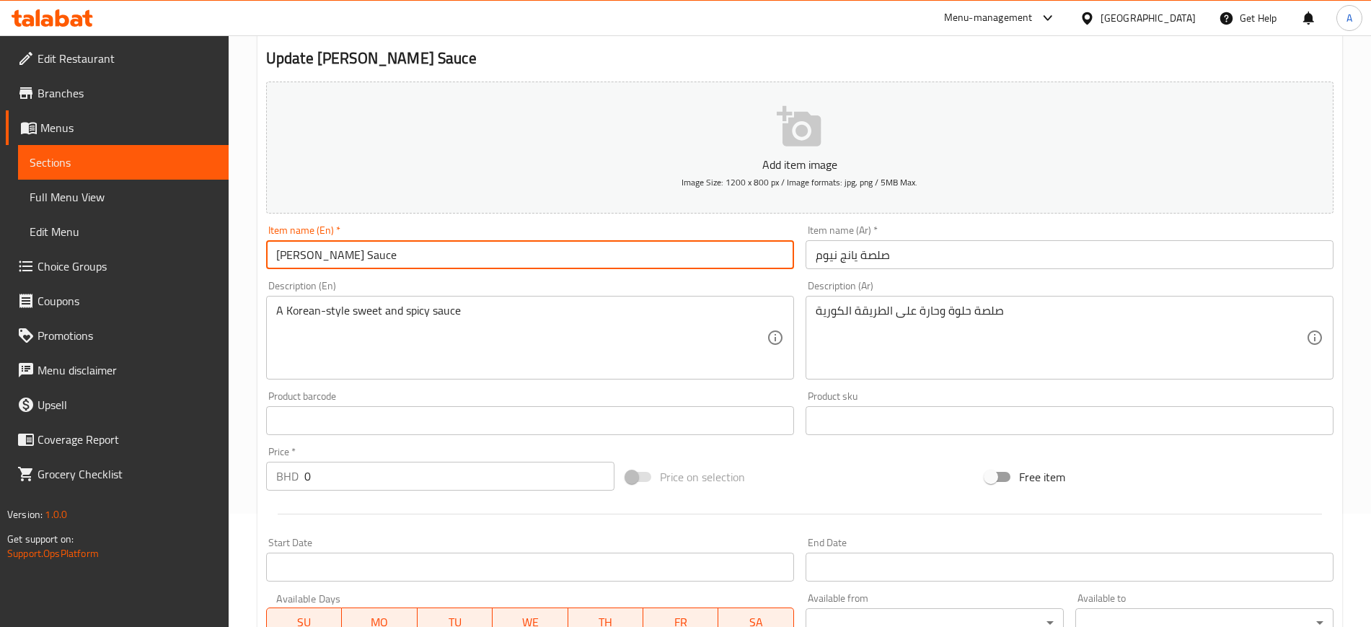
click at [408, 255] on input "[PERSON_NAME] Sauce" at bounding box center [530, 254] width 528 height 29
paste input "30ml"
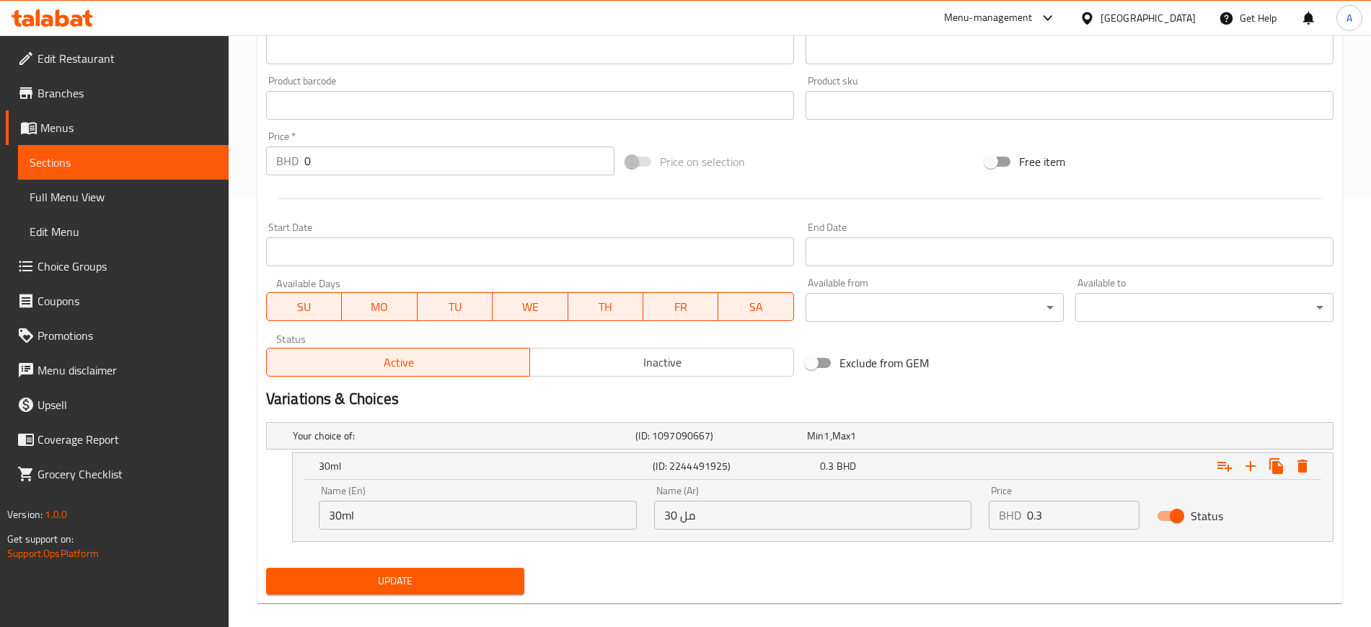
scroll to position [438, 0]
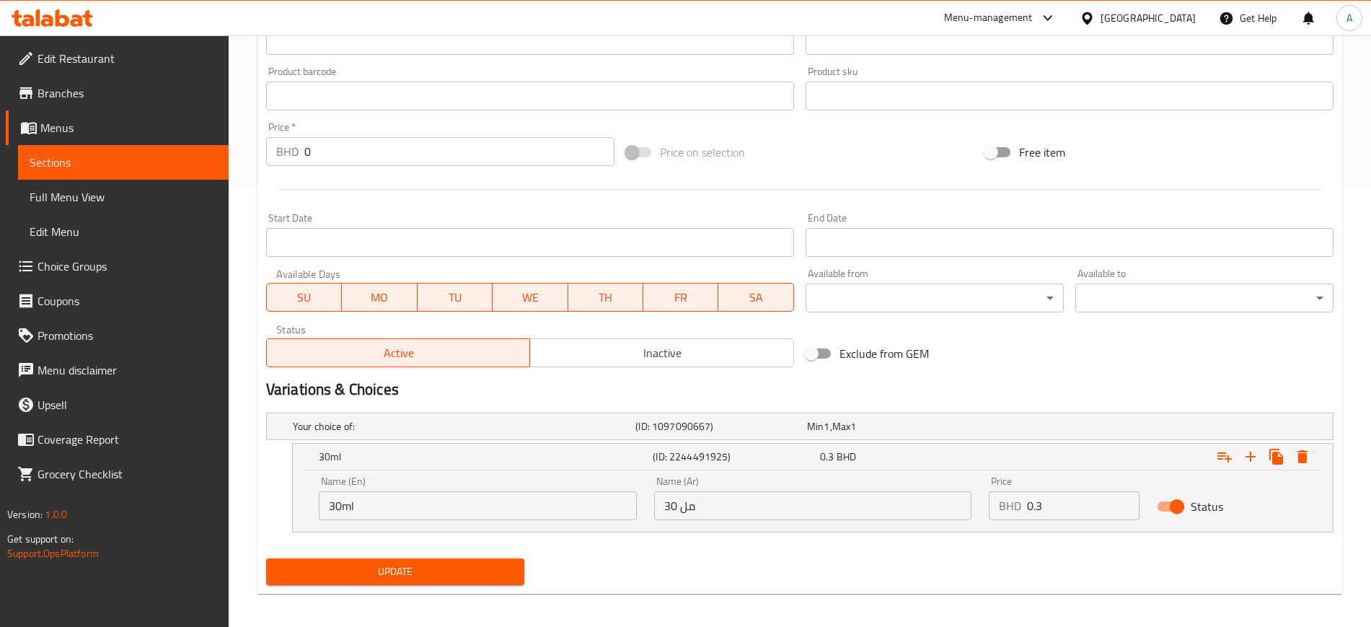
type input "[PERSON_NAME] Sauce 30ml"
click at [1047, 504] on input "0.3" at bounding box center [1083, 505] width 112 height 29
click at [790, 500] on input "30 مل" at bounding box center [813, 505] width 318 height 29
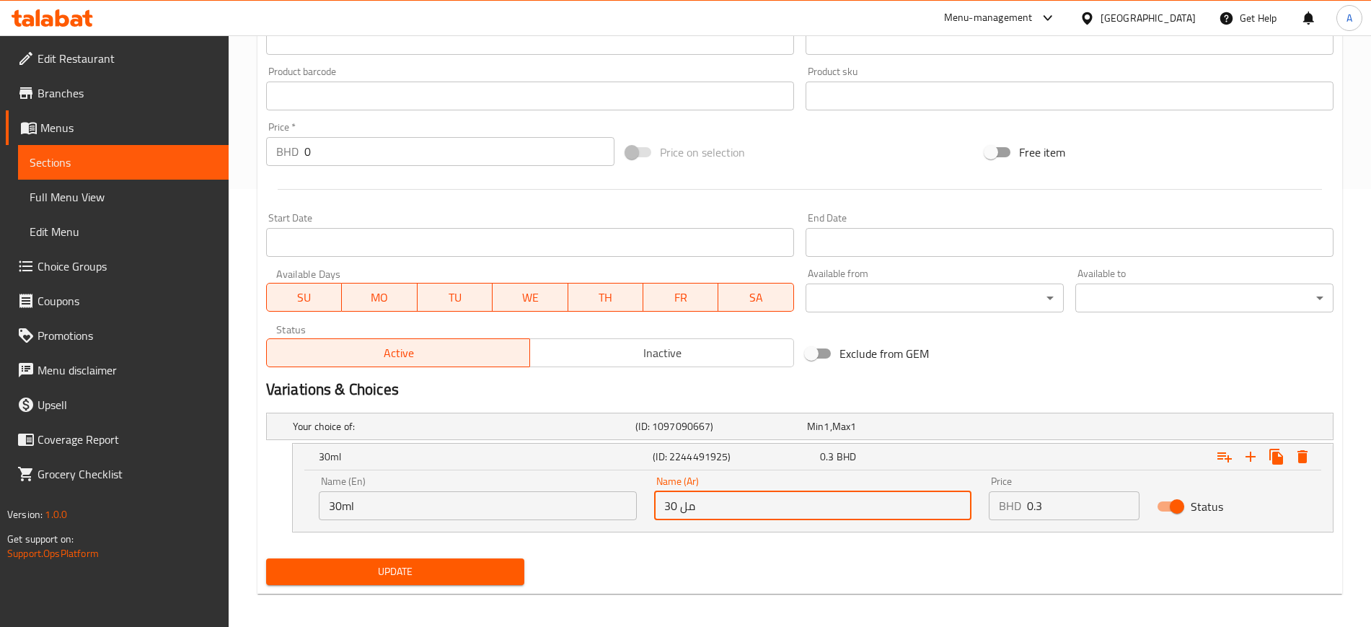
click at [790, 500] on input "30 مل" at bounding box center [813, 505] width 318 height 29
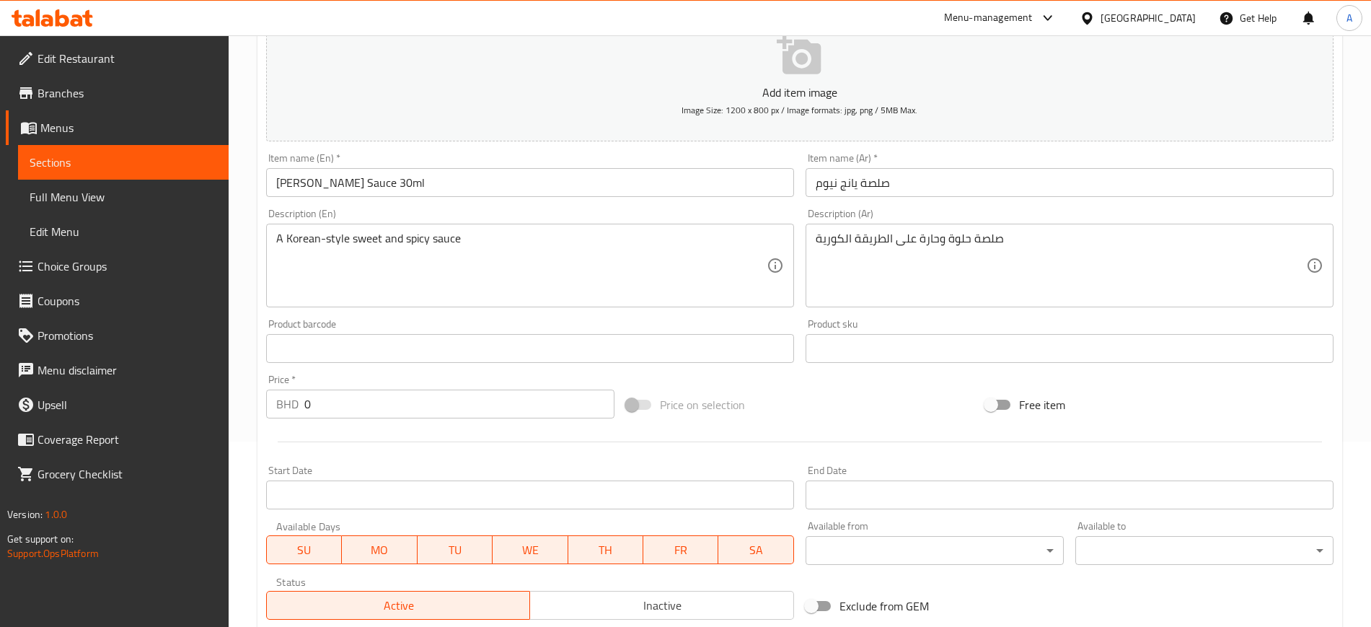
scroll to position [149, 0]
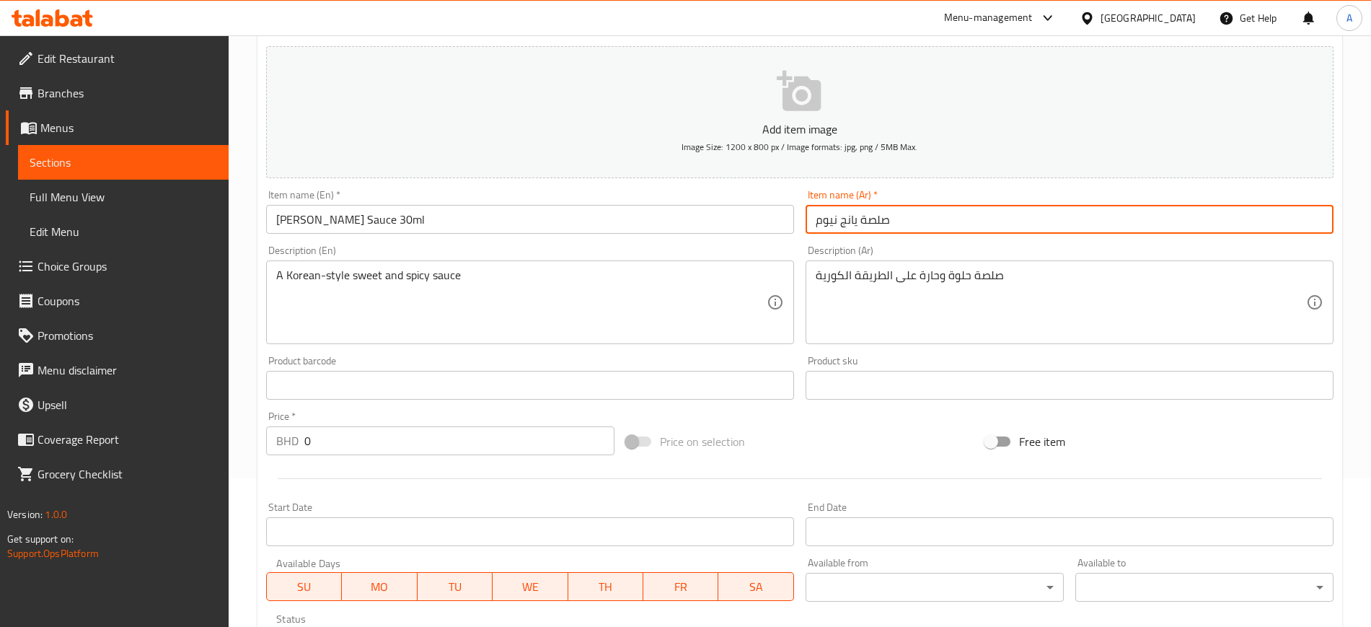
click at [903, 214] on input "صلصة يانج نيوم" at bounding box center [1069, 219] width 528 height 29
paste input "30 مل"
type input "صلصة يانج نيوم 30 مل"
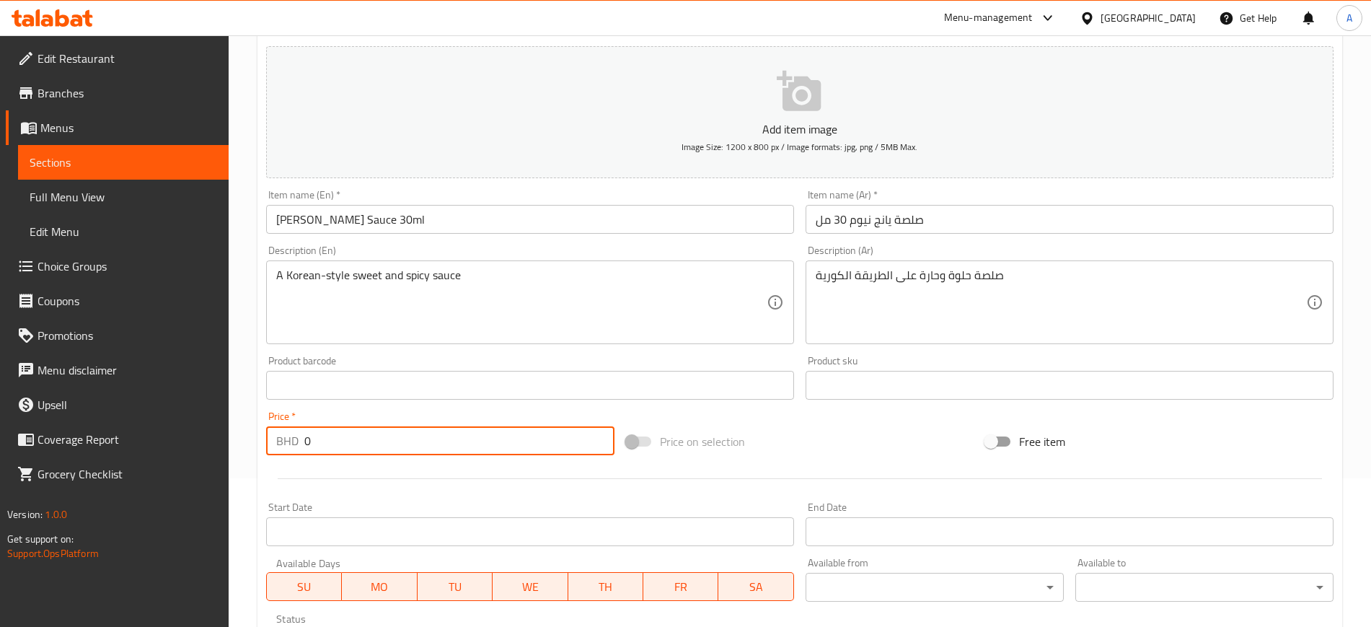
drag, startPoint x: 283, startPoint y: 442, endPoint x: 213, endPoint y: 438, distance: 69.4
click at [213, 438] on div "Edit Restaurant Branches Menus Sections Full Menu View Edit Menu Choice Groups …" at bounding box center [685, 405] width 1371 height 1036
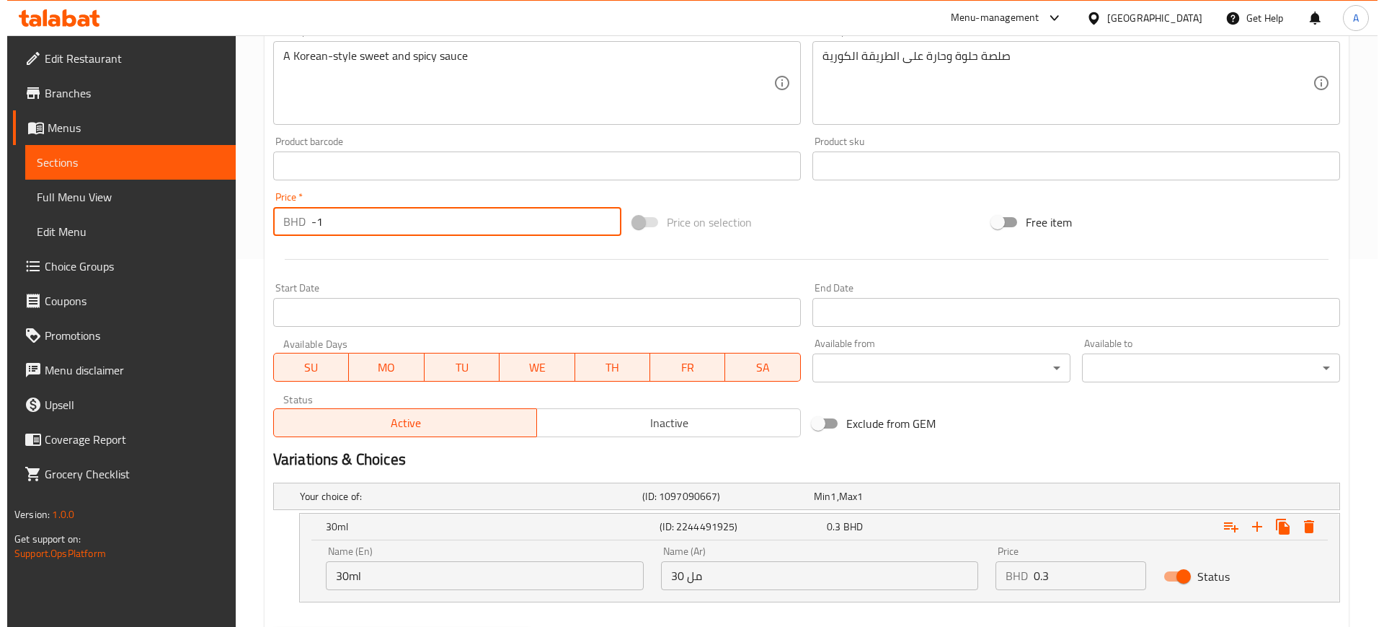
scroll to position [445, 0]
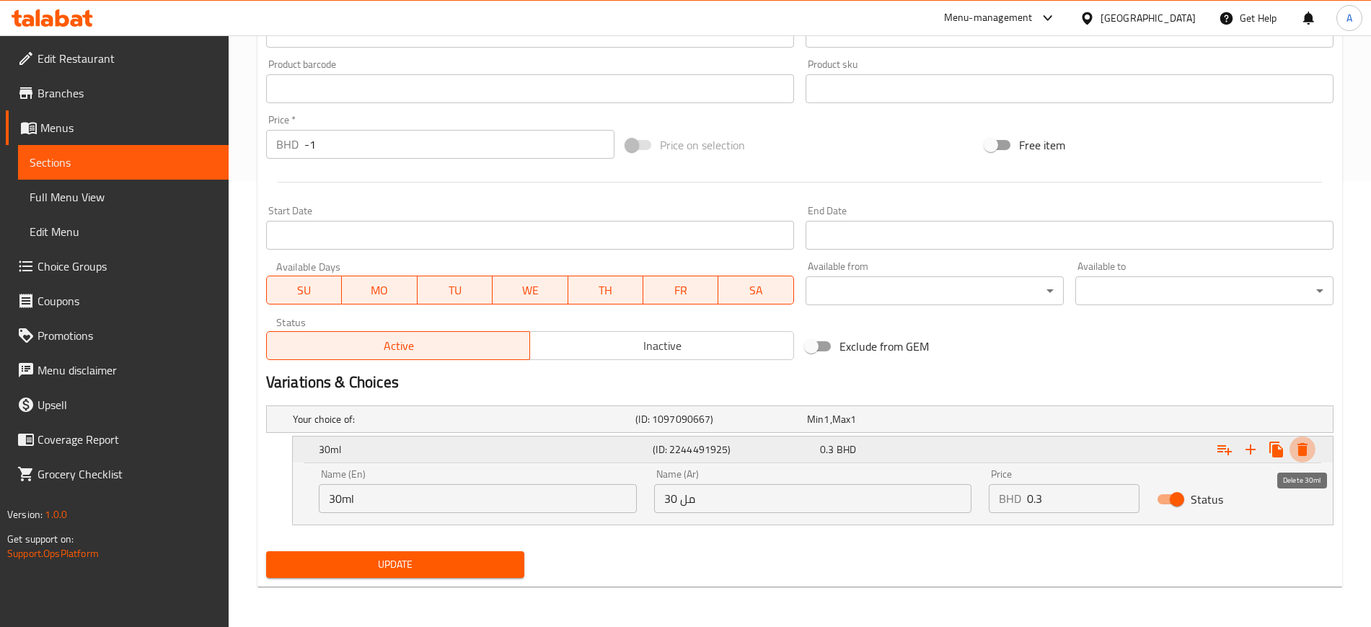
click at [1303, 453] on icon "Expand" at bounding box center [1302, 449] width 10 height 13
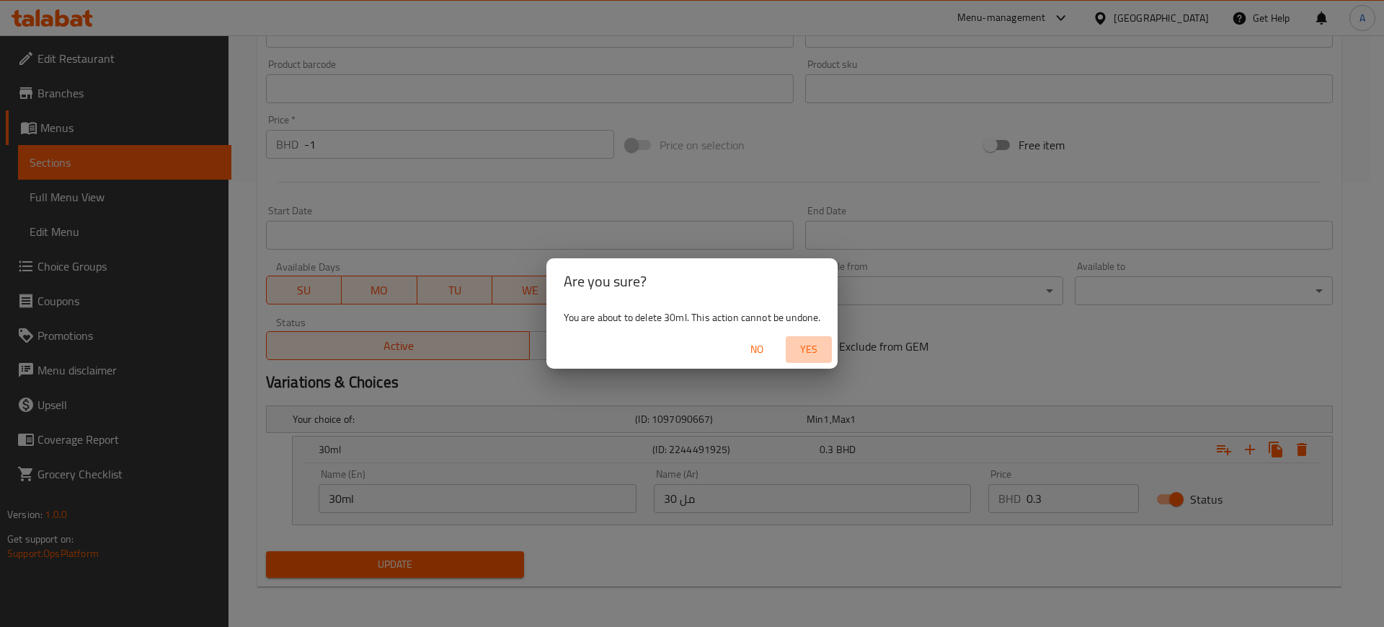
click at [810, 342] on span "Yes" at bounding box center [809, 349] width 35 height 18
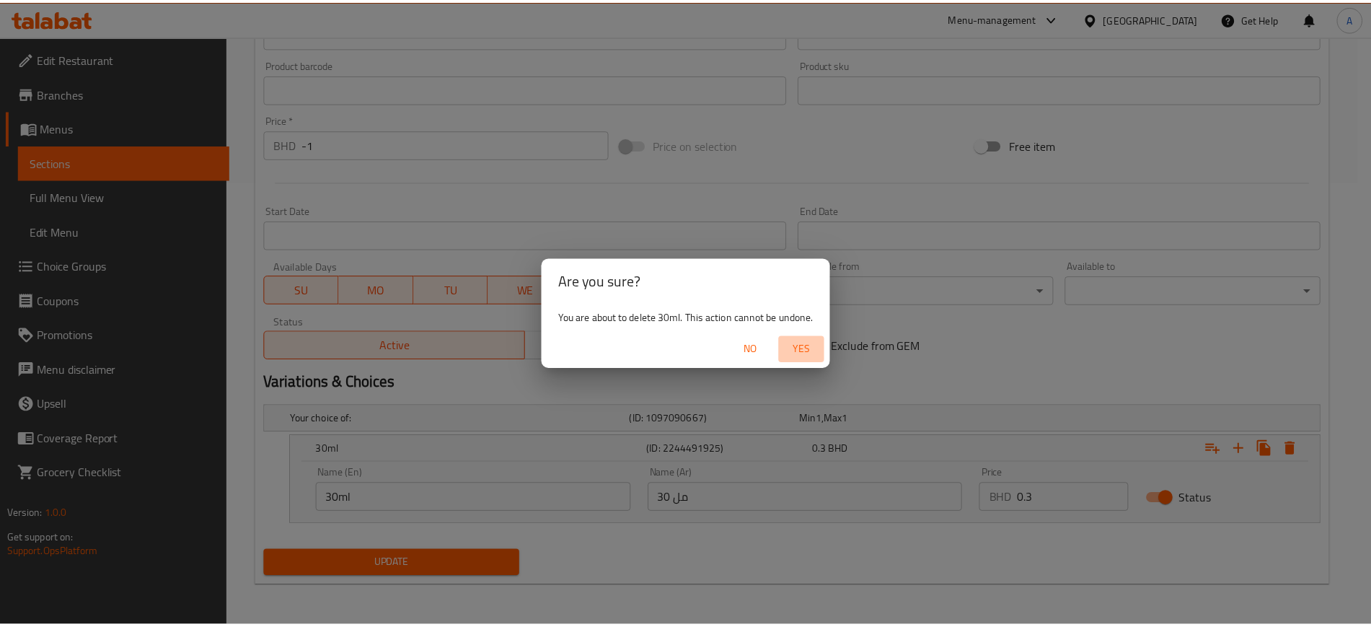
scroll to position [392, 0]
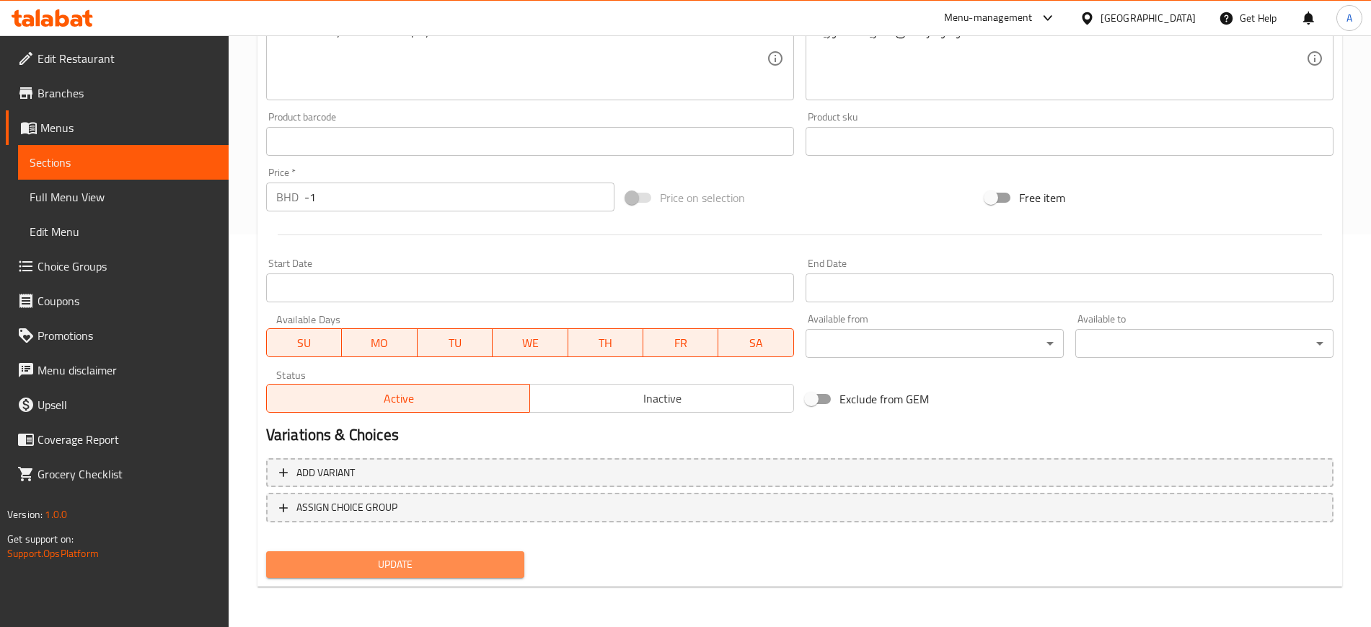
click at [414, 569] on span "Update" at bounding box center [395, 564] width 235 height 18
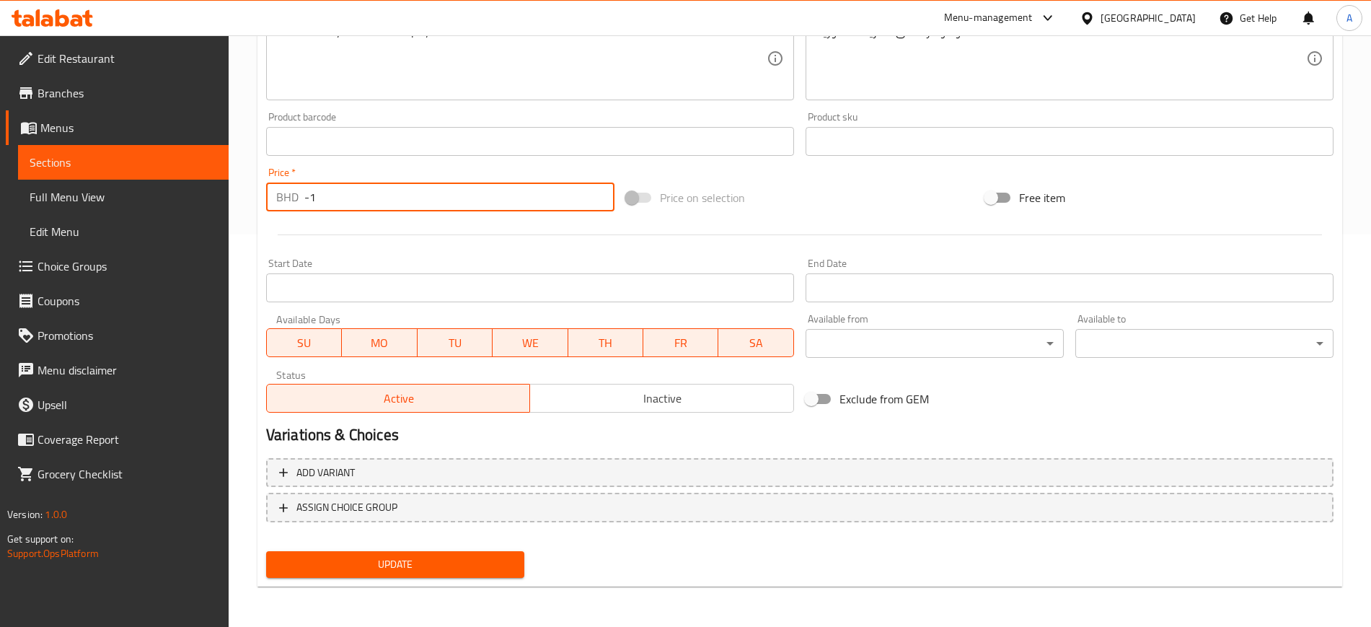
drag, startPoint x: 330, startPoint y: 195, endPoint x: 217, endPoint y: 187, distance: 113.5
click at [217, 187] on div "Edit Restaurant Branches Menus Sections Full Menu View Edit Menu Choice Groups …" at bounding box center [685, 135] width 1371 height 984
type input "0.3"
click at [266, 551] on button "Update" at bounding box center [395, 564] width 258 height 27
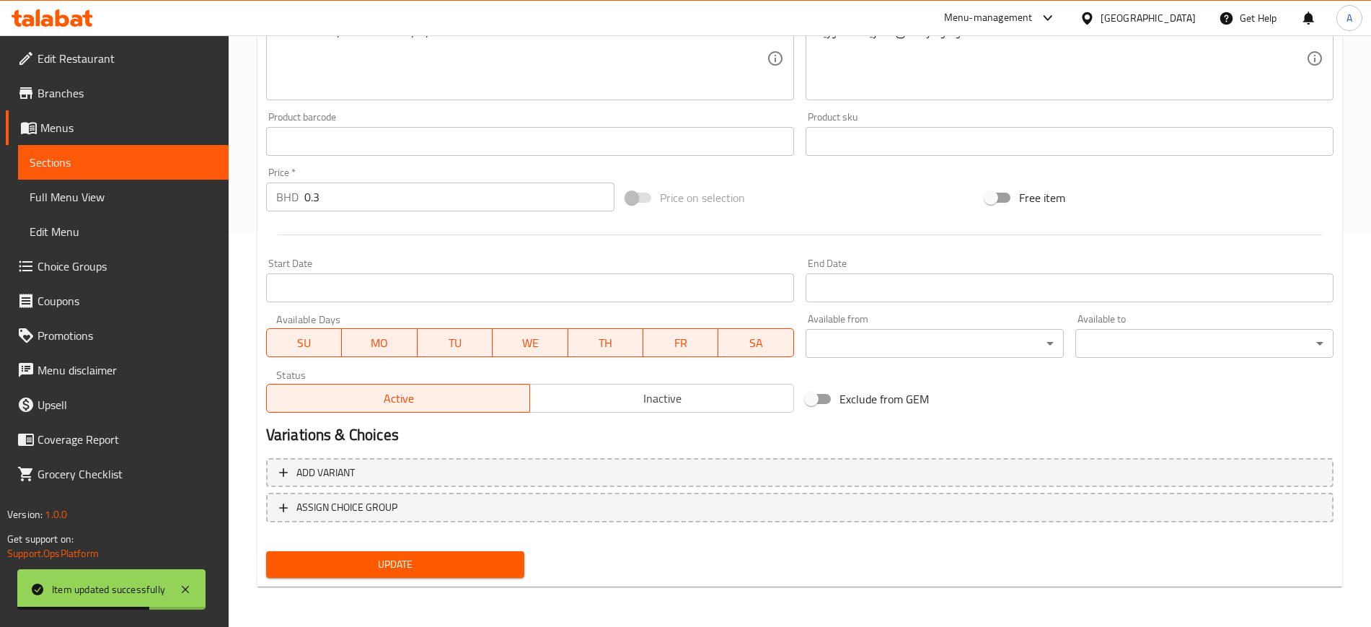
click at [413, 229] on div at bounding box center [799, 234] width 1079 height 35
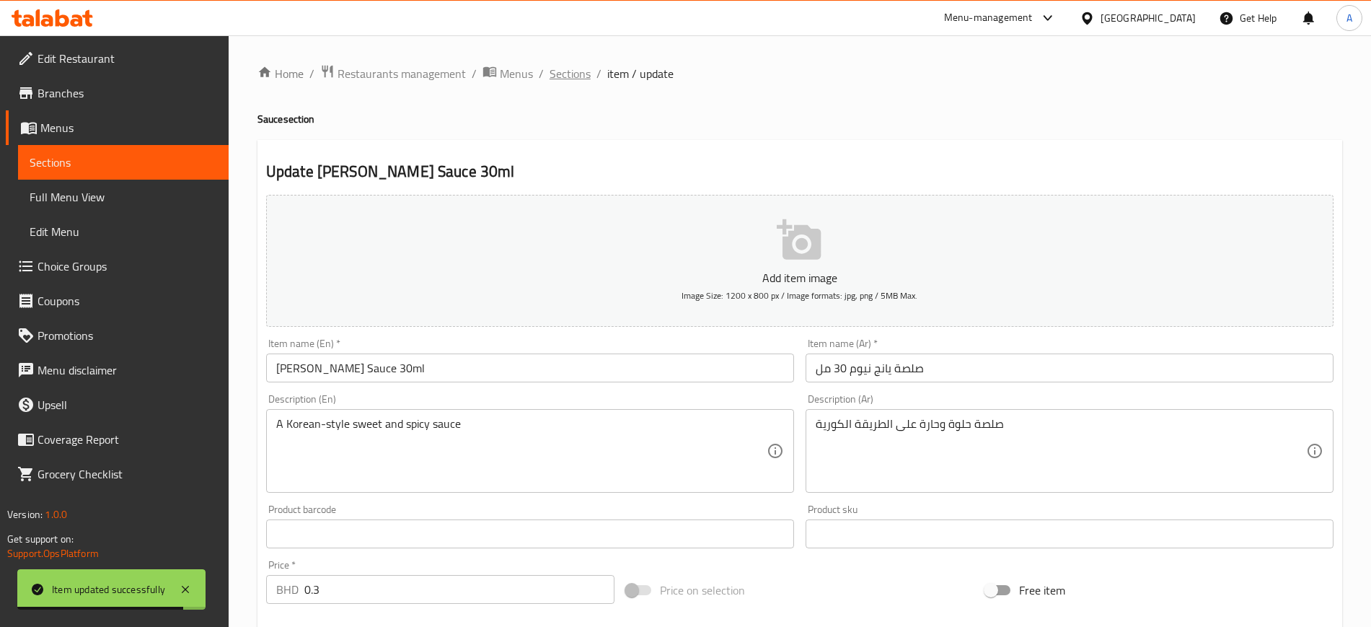
click at [576, 74] on span "Sections" at bounding box center [569, 73] width 41 height 17
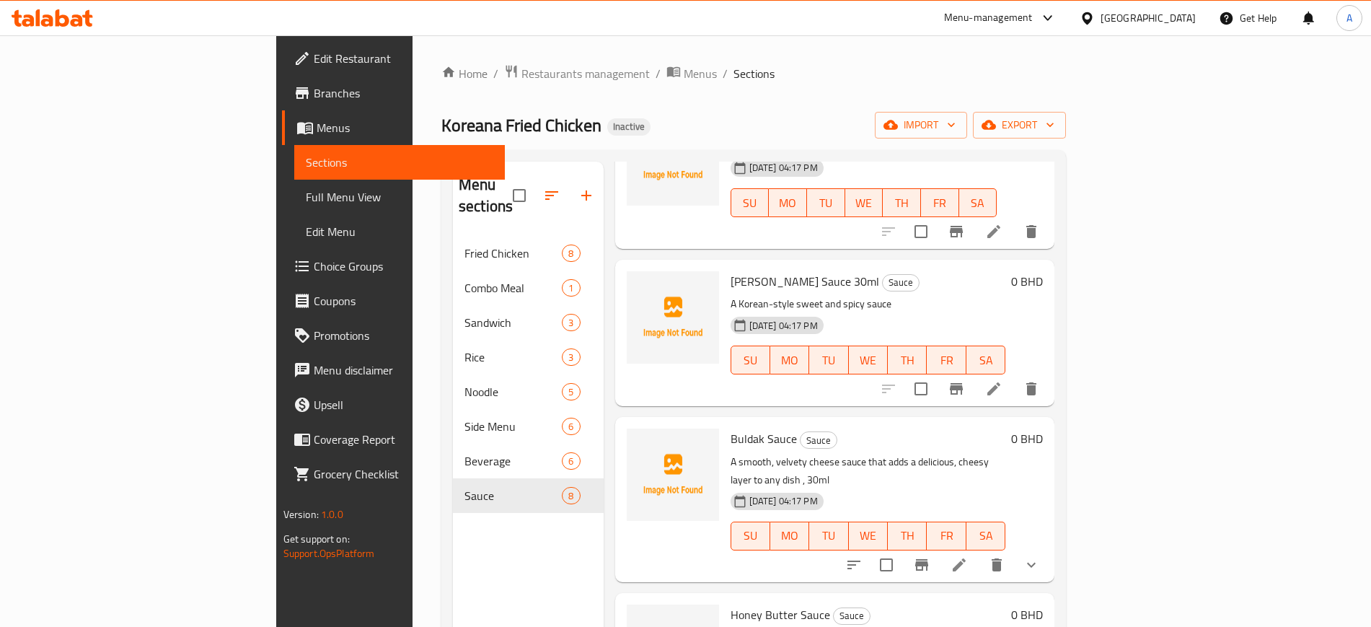
scroll to position [306, 0]
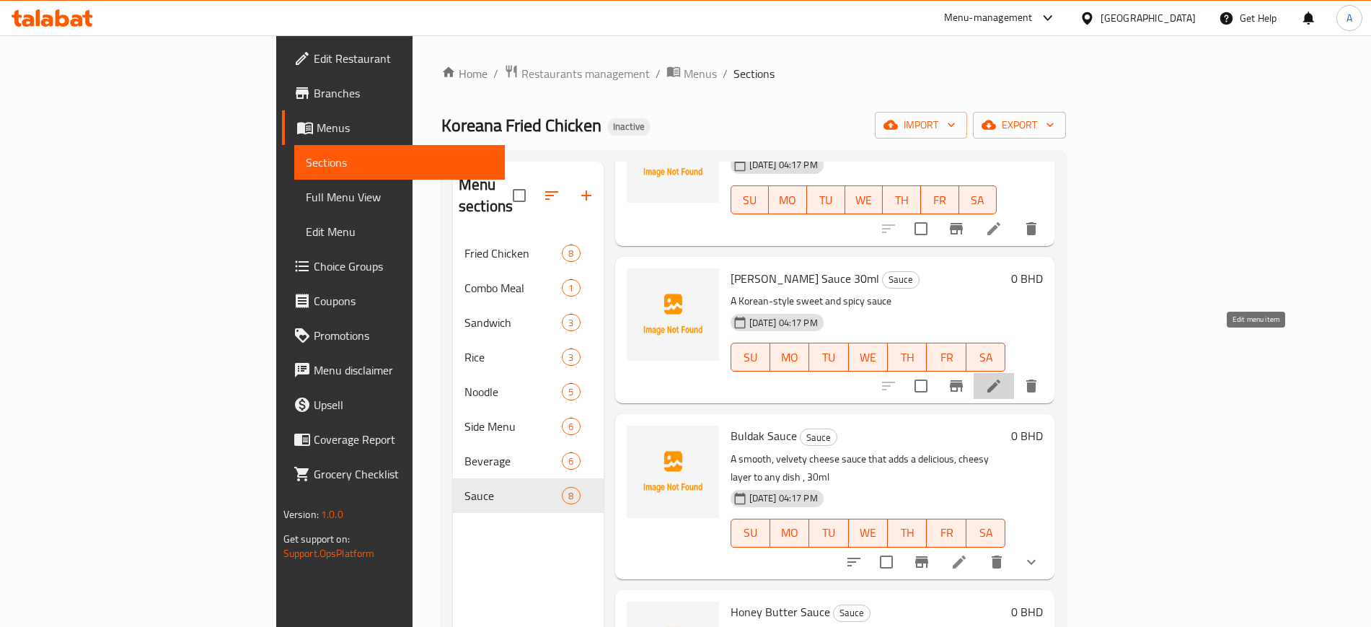
click at [1000, 379] on icon at bounding box center [993, 385] width 13 height 13
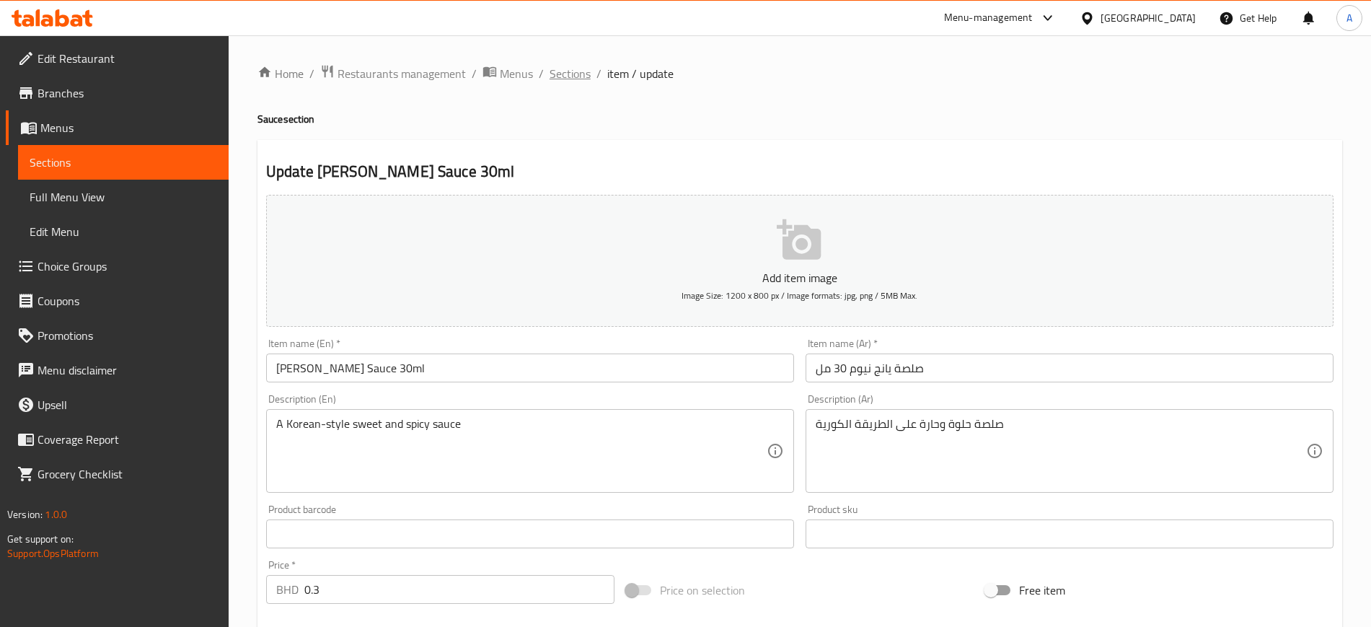
click at [579, 67] on span "Sections" at bounding box center [569, 73] width 41 height 17
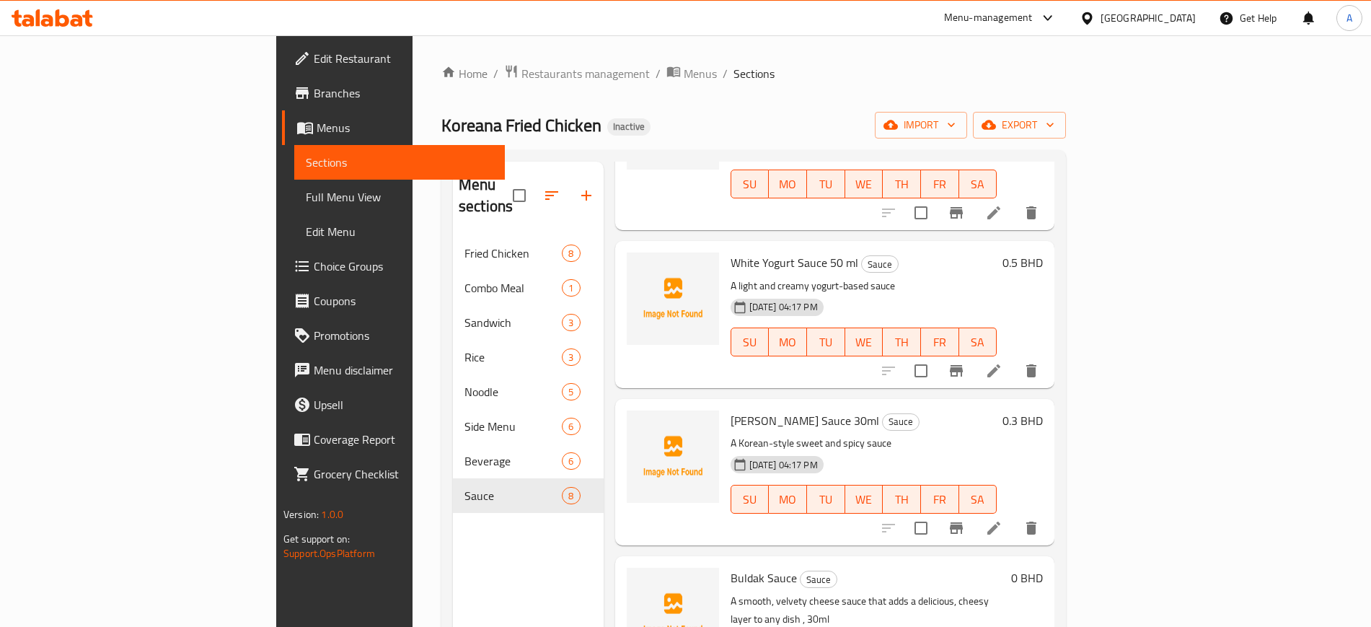
scroll to position [175, 0]
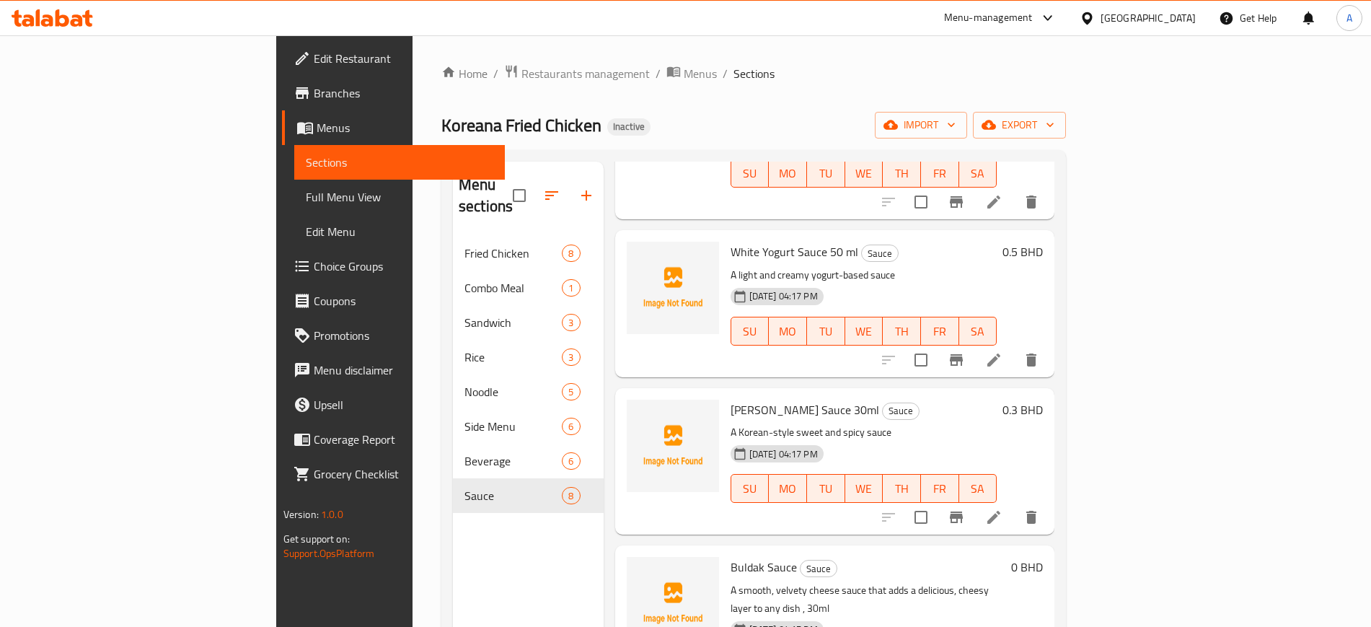
click at [909, 468] on div "SU MO TU WE TH FR SA" at bounding box center [864, 488] width 278 height 40
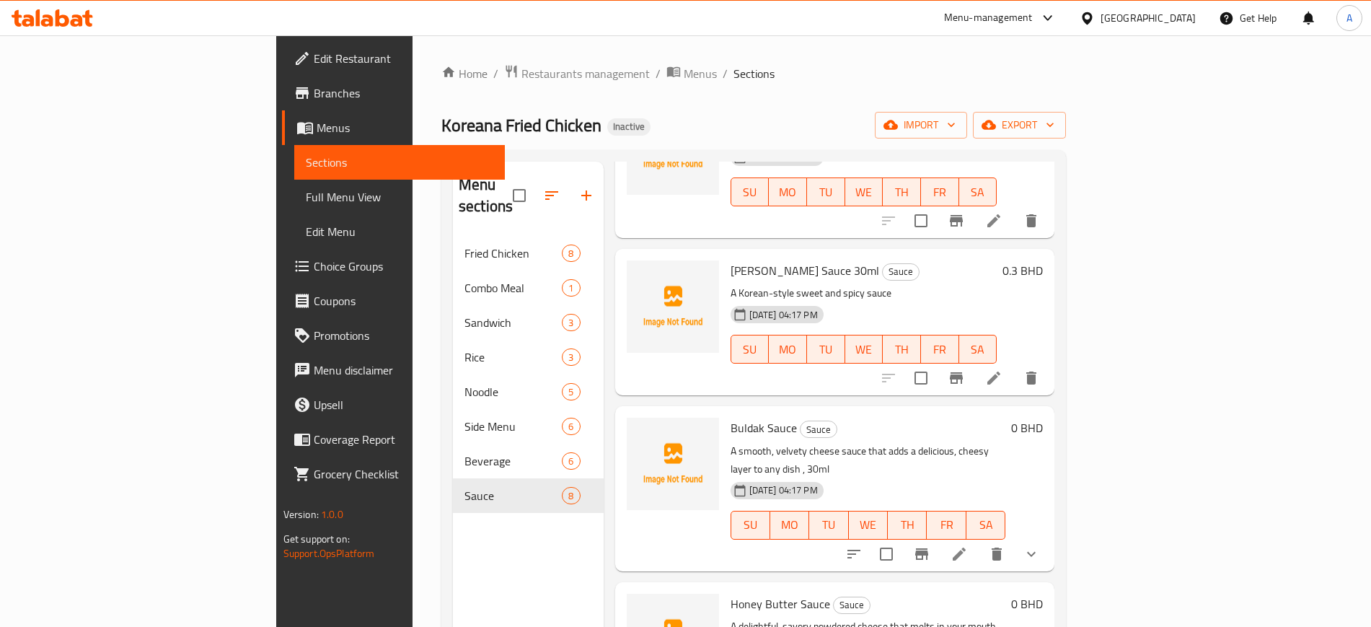
scroll to position [321, 0]
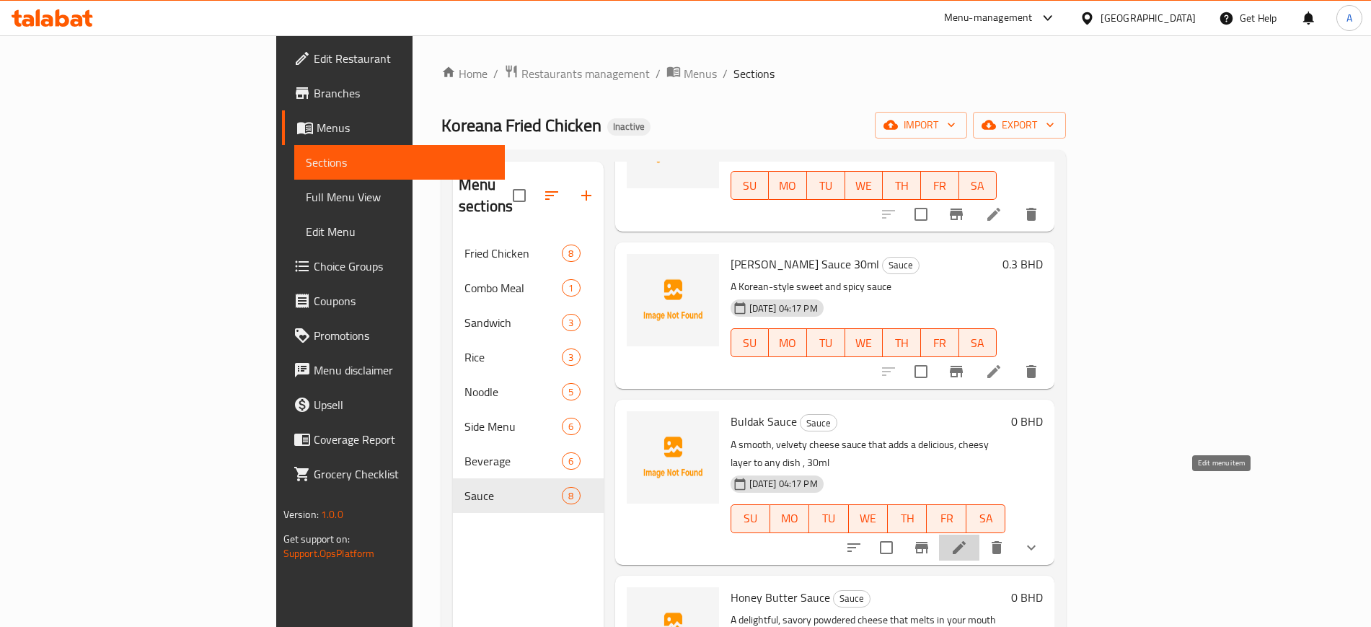
click at [968, 539] on icon at bounding box center [958, 547] width 17 height 17
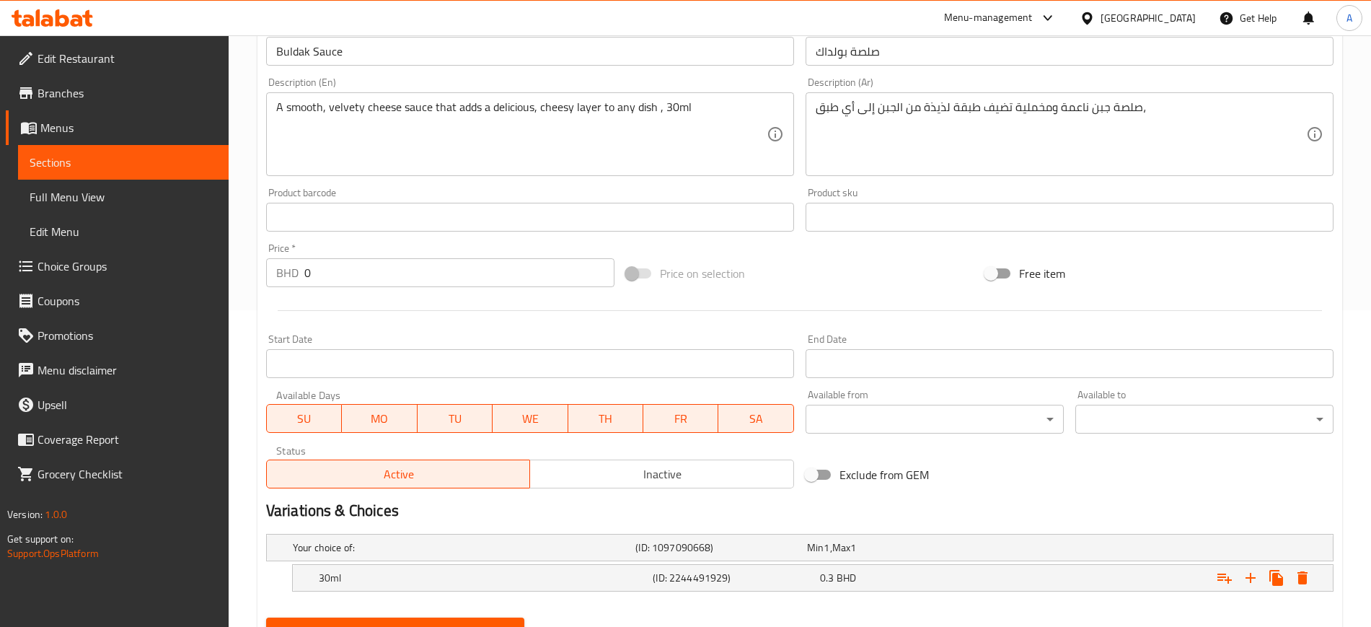
scroll to position [383, 0]
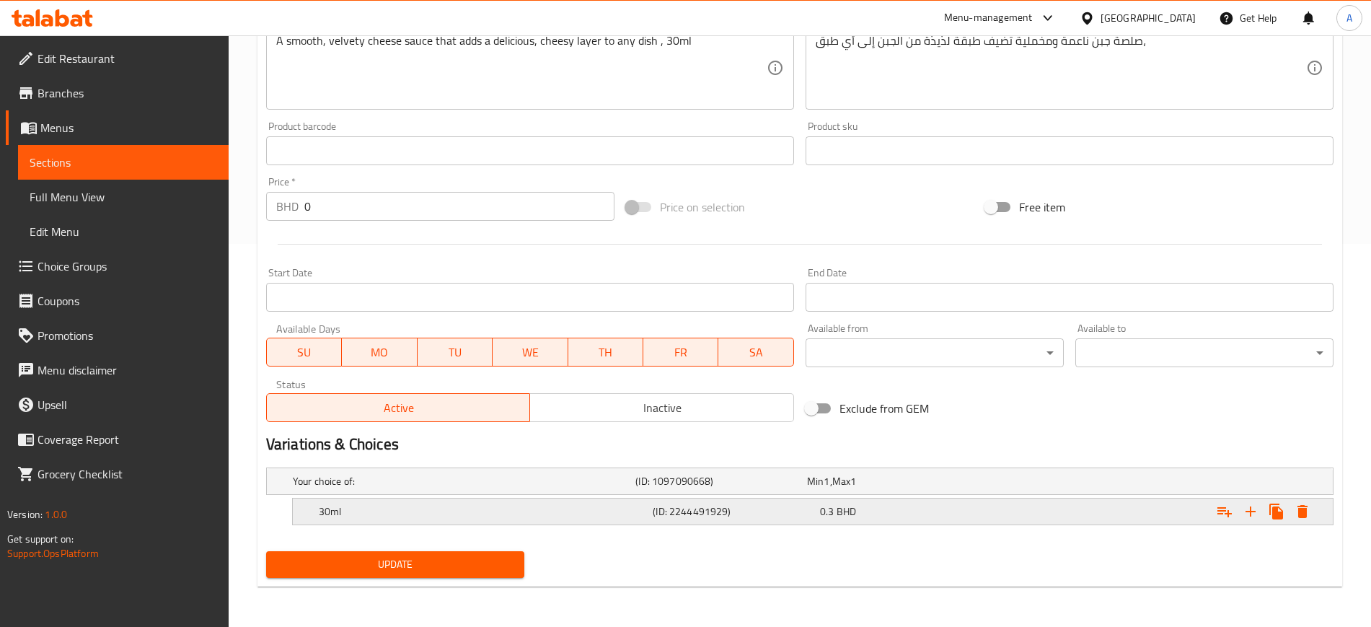
click at [454, 488] on h5 "30ml" at bounding box center [461, 481] width 337 height 14
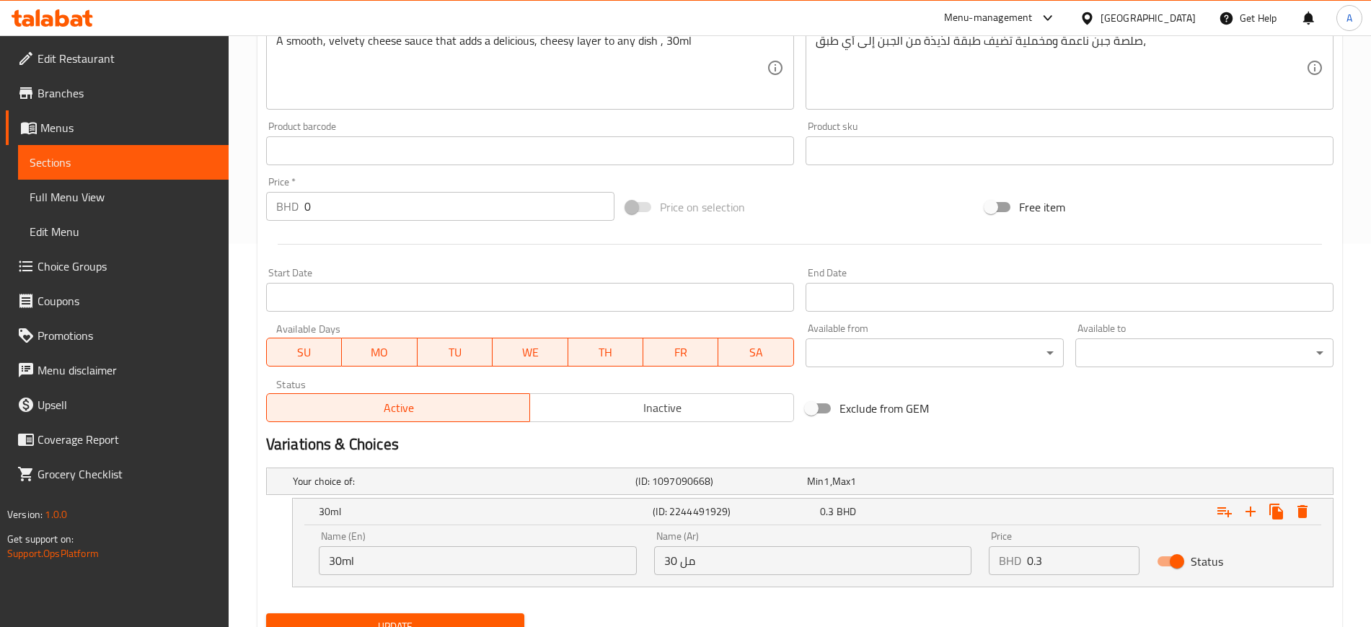
click at [376, 558] on input "30ml" at bounding box center [478, 560] width 318 height 29
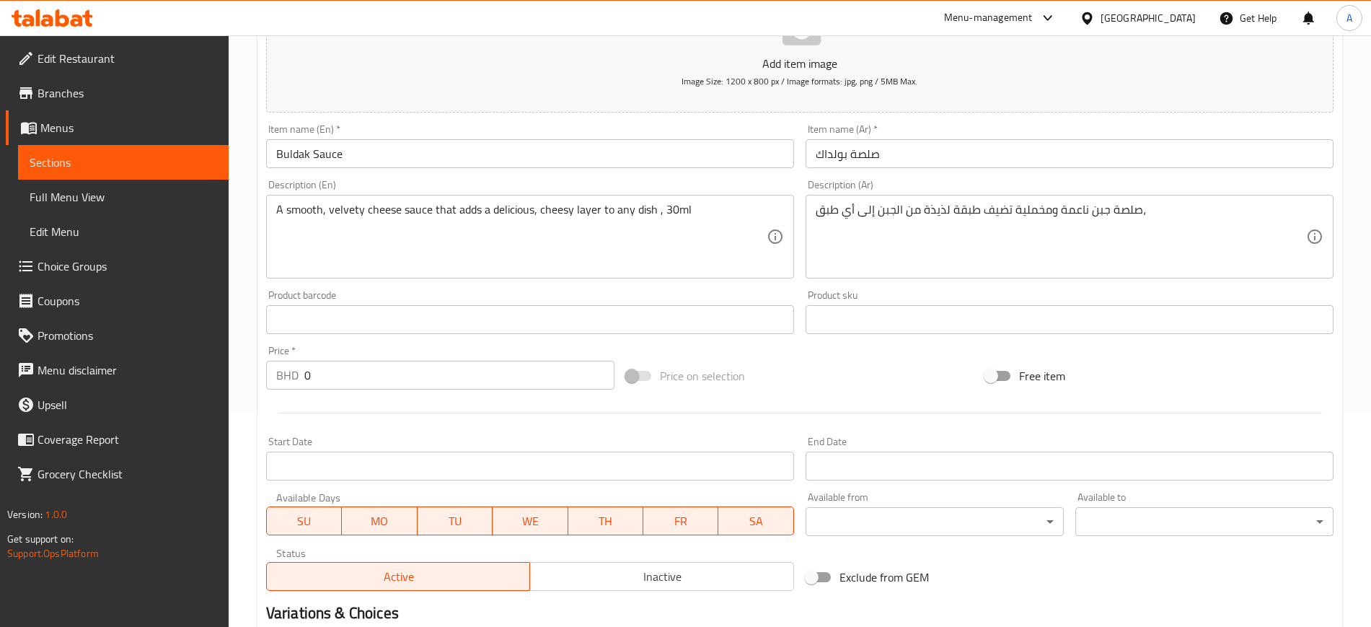
click at [414, 169] on div "Item name (En)   * Buldak Sauce Item name (En) *" at bounding box center [529, 146] width 539 height 56
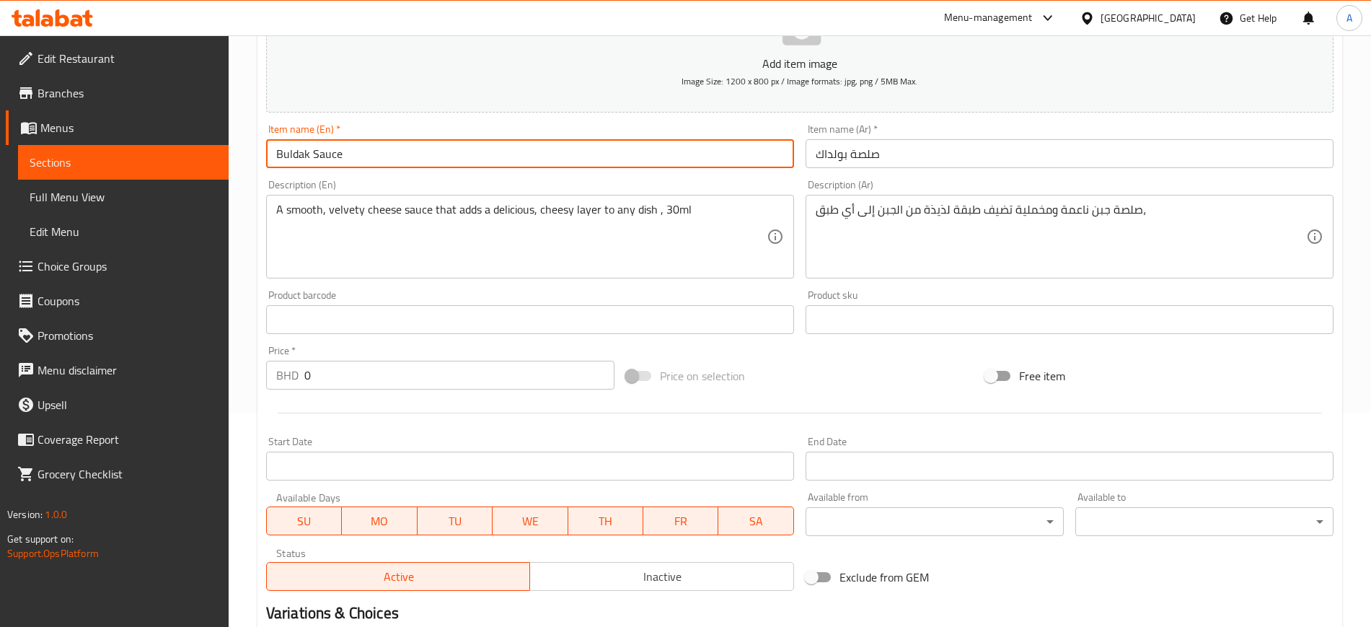
click at [405, 156] on input "Buldak Sauce" at bounding box center [530, 153] width 528 height 29
paste input "30ml"
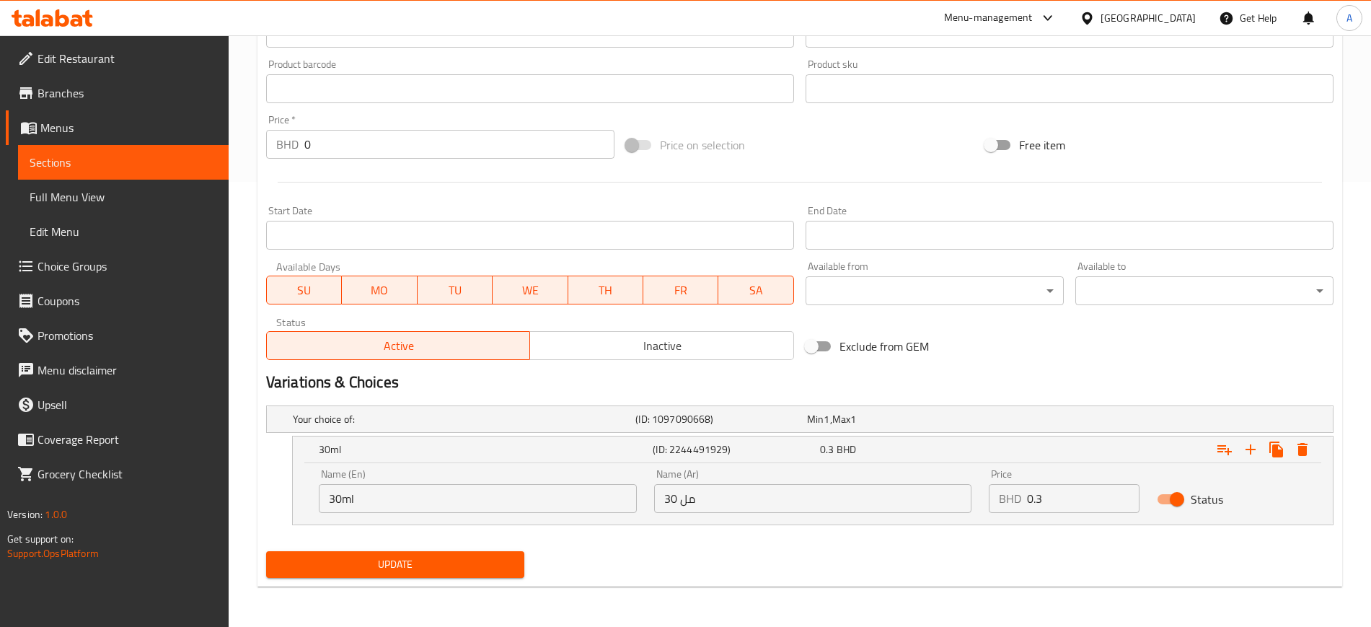
type input "Buldak Sauce 30ml"
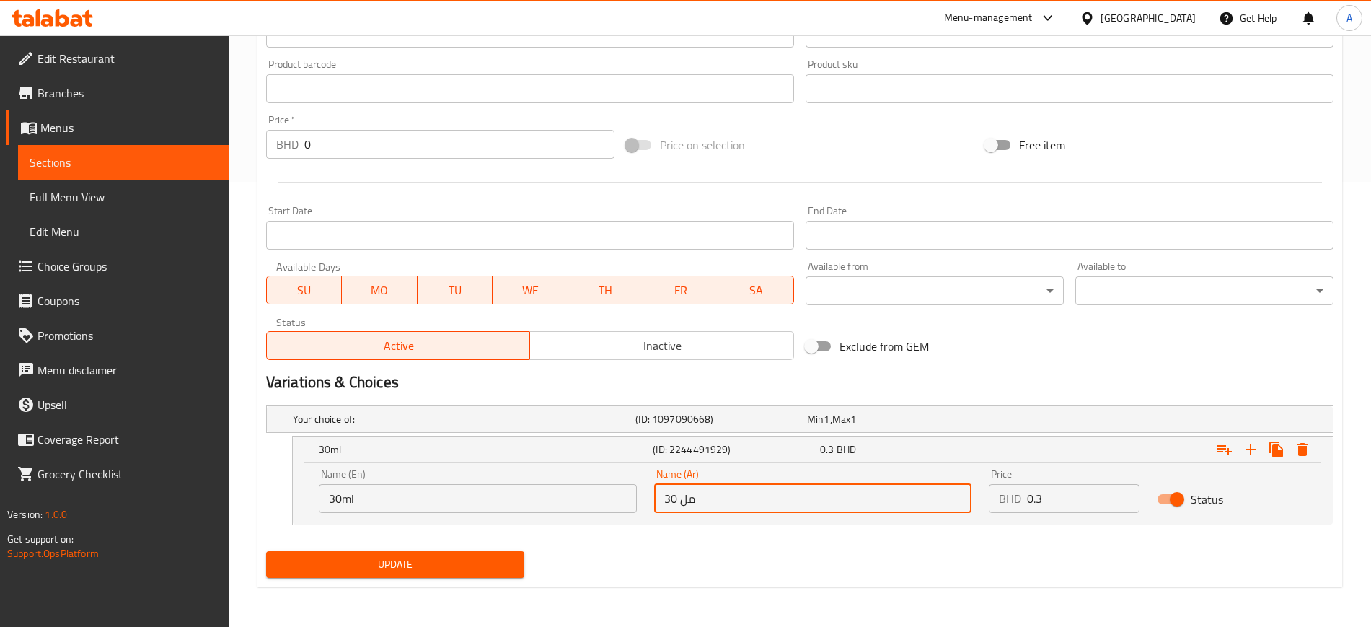
click at [709, 507] on input "30 مل" at bounding box center [813, 498] width 318 height 29
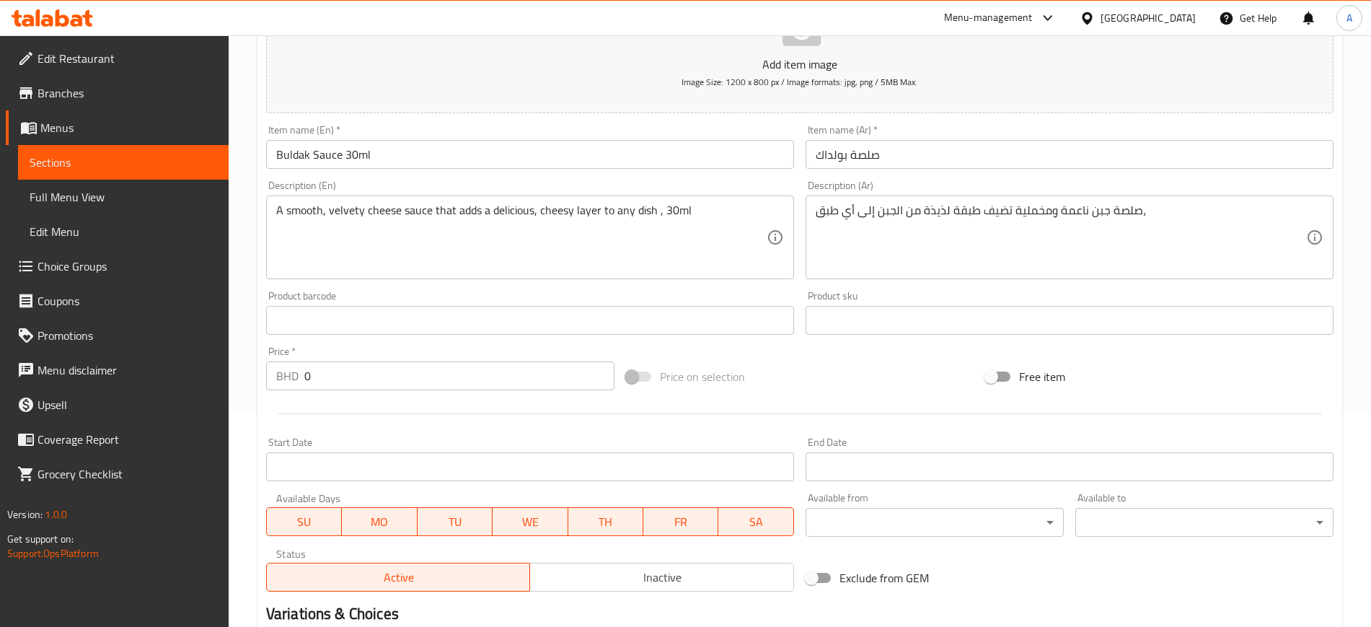
scroll to position [171, 0]
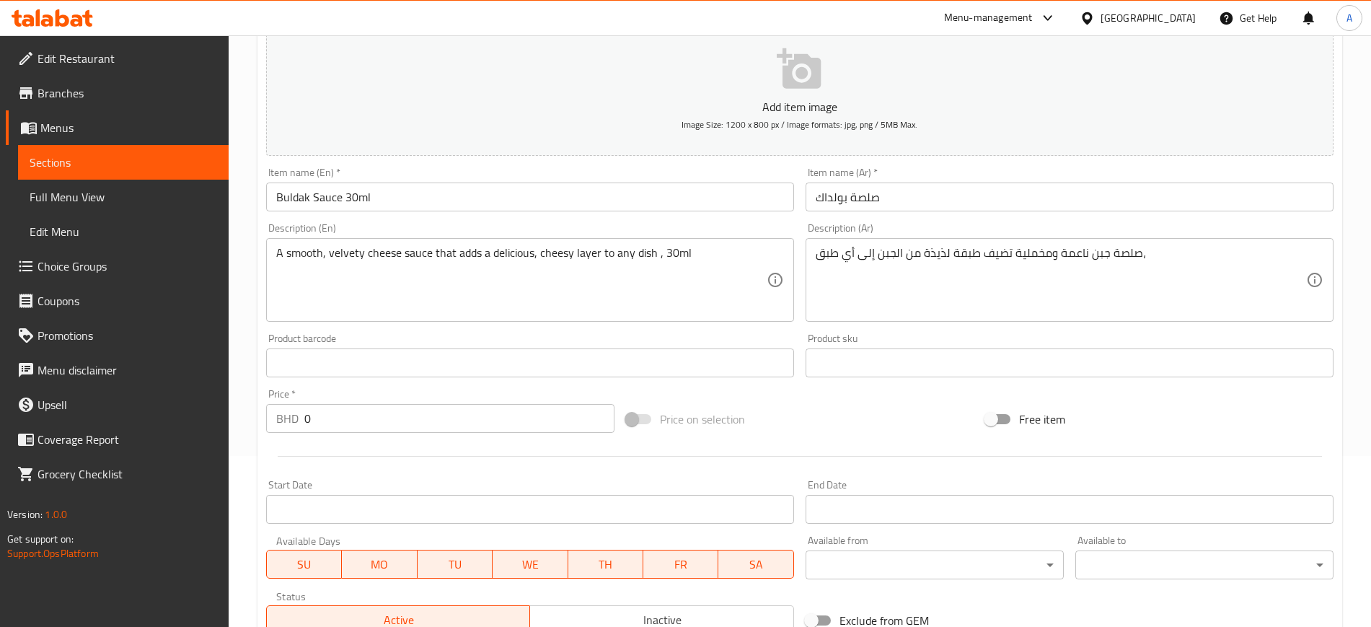
click at [893, 208] on input "صلصة بولداك" at bounding box center [1069, 196] width 528 height 29
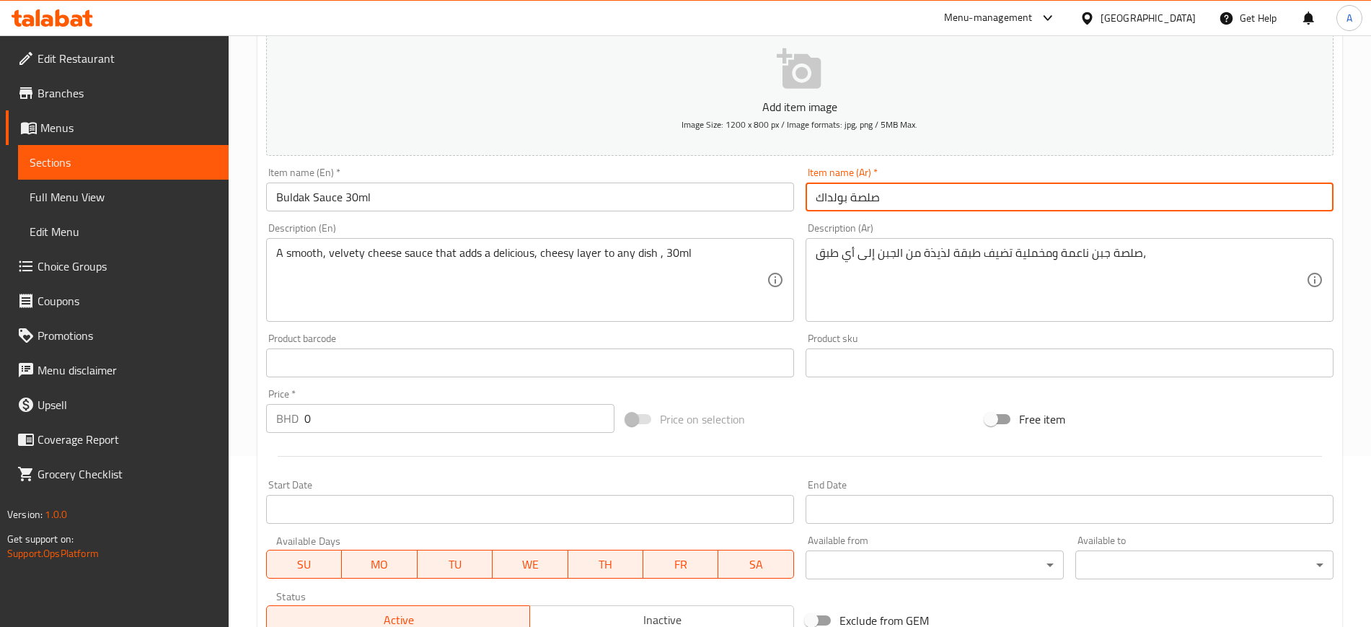
paste input "30 مل"
type input "صلصة بولداك 30 مل"
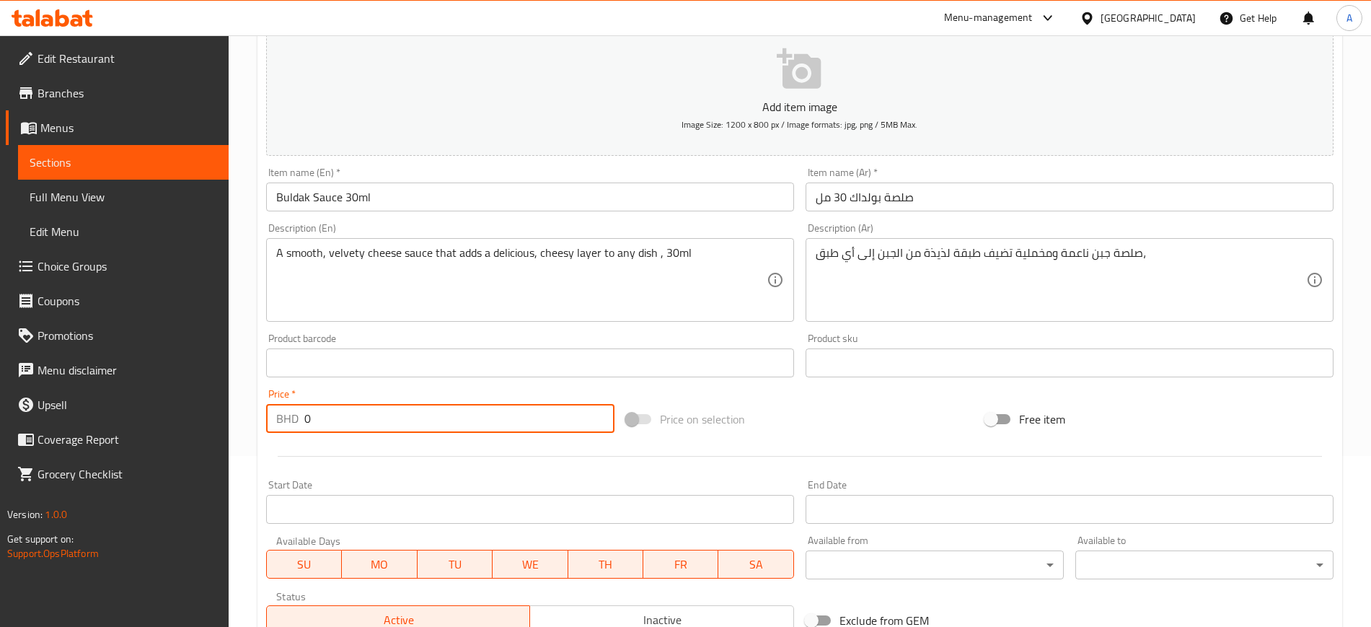
click at [381, 416] on input "0" at bounding box center [459, 418] width 310 height 29
type input "0.3"
click at [381, 438] on div at bounding box center [799, 455] width 1079 height 35
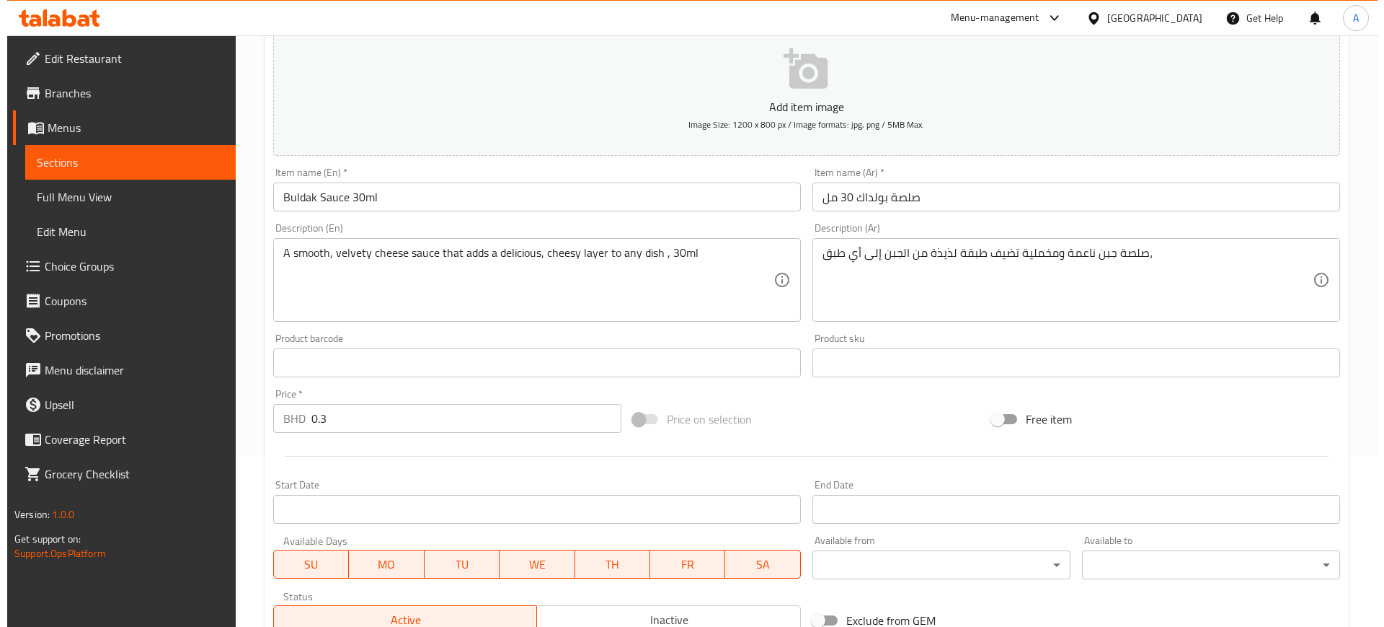
scroll to position [445, 0]
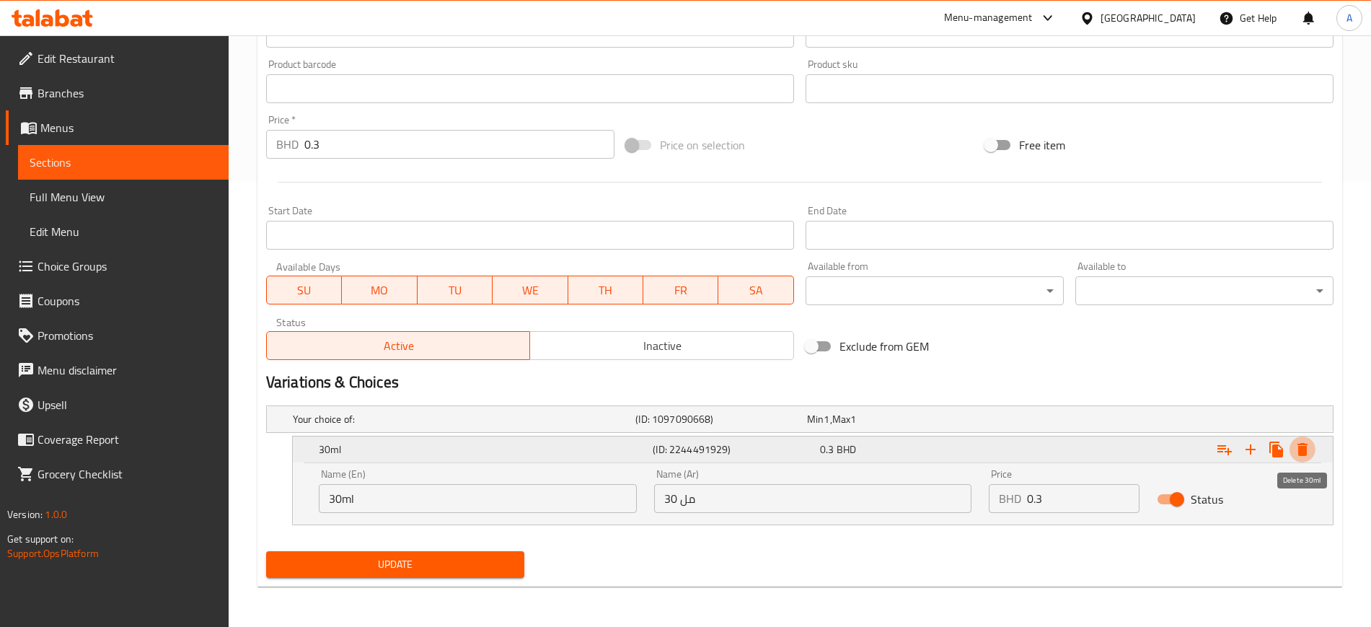
click at [1302, 454] on icon "Expand" at bounding box center [1302, 449] width 10 height 13
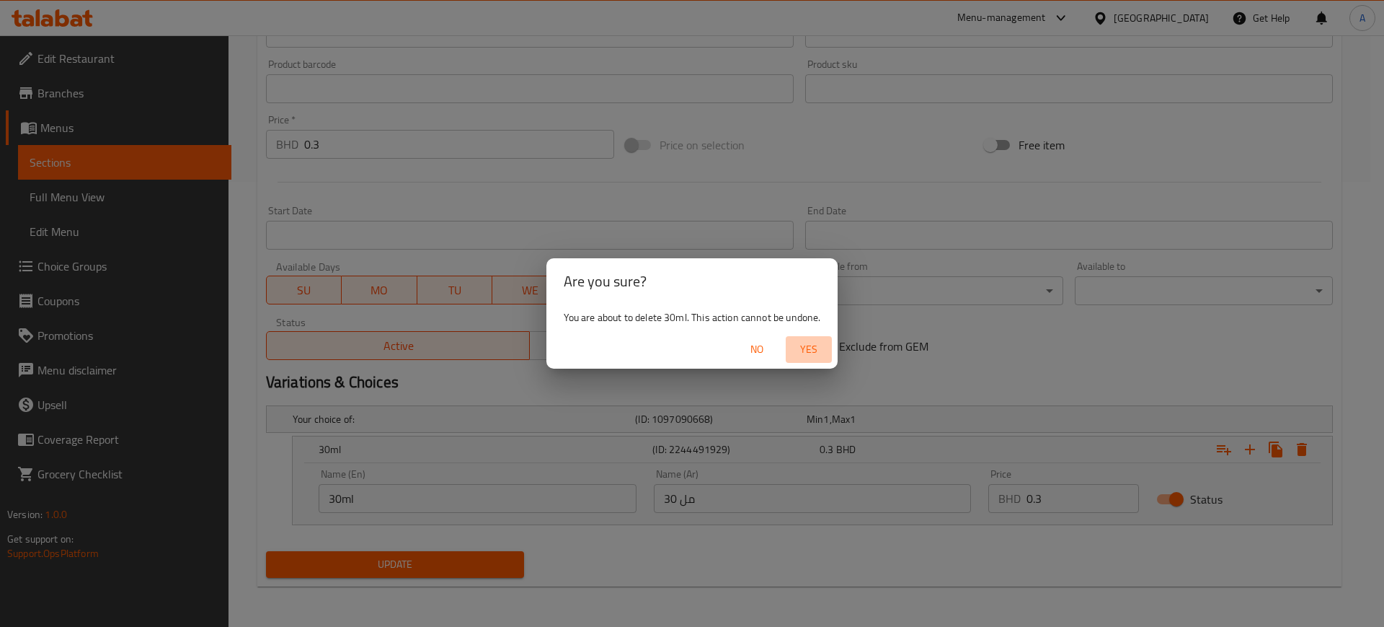
click at [819, 345] on span "Yes" at bounding box center [809, 349] width 35 height 18
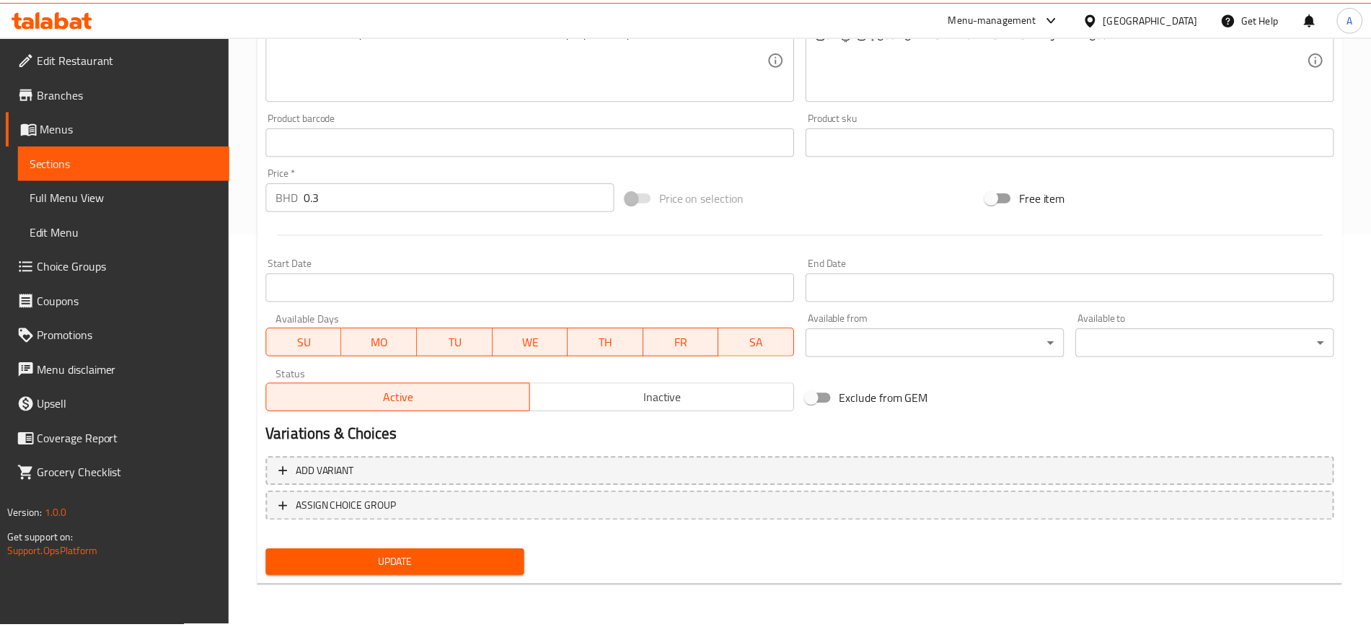
scroll to position [392, 0]
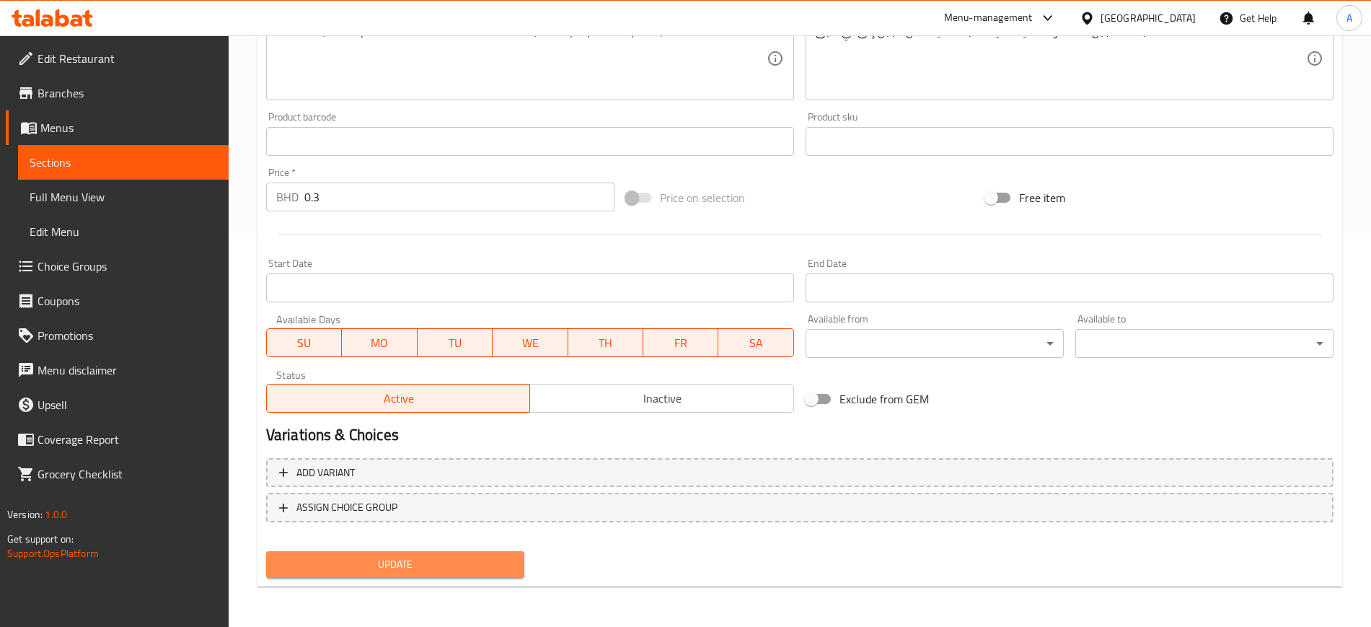
click at [448, 575] on button "Update" at bounding box center [395, 564] width 258 height 27
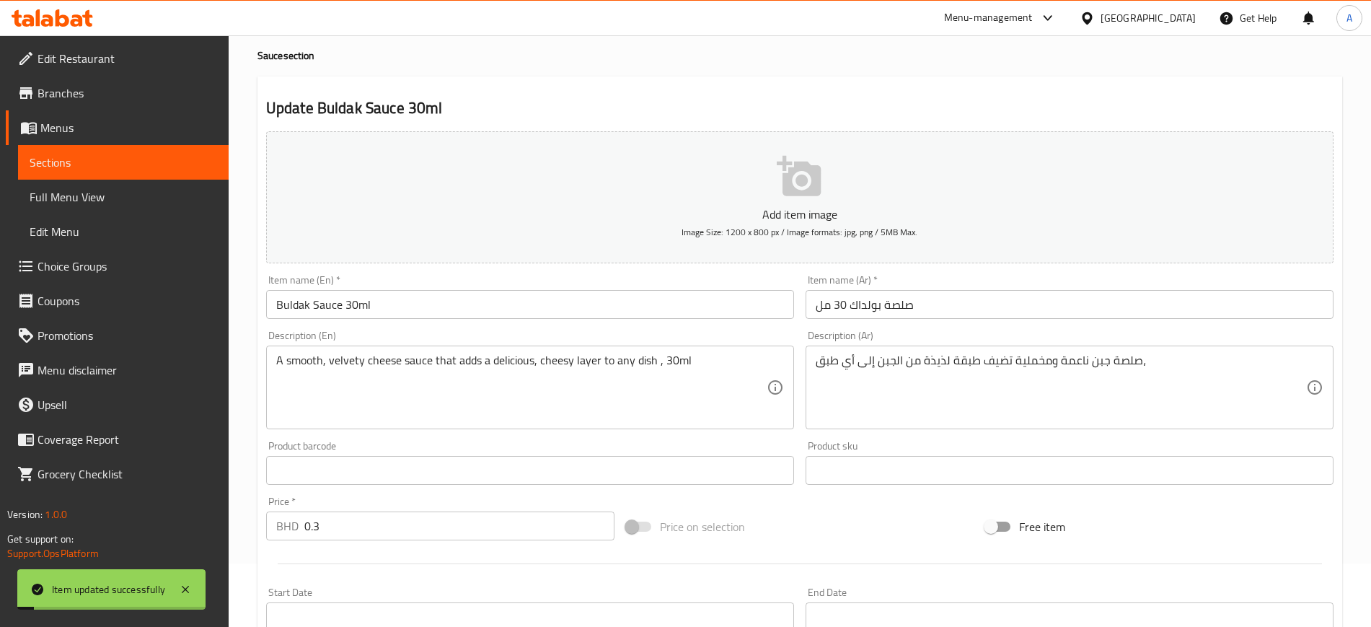
scroll to position [0, 0]
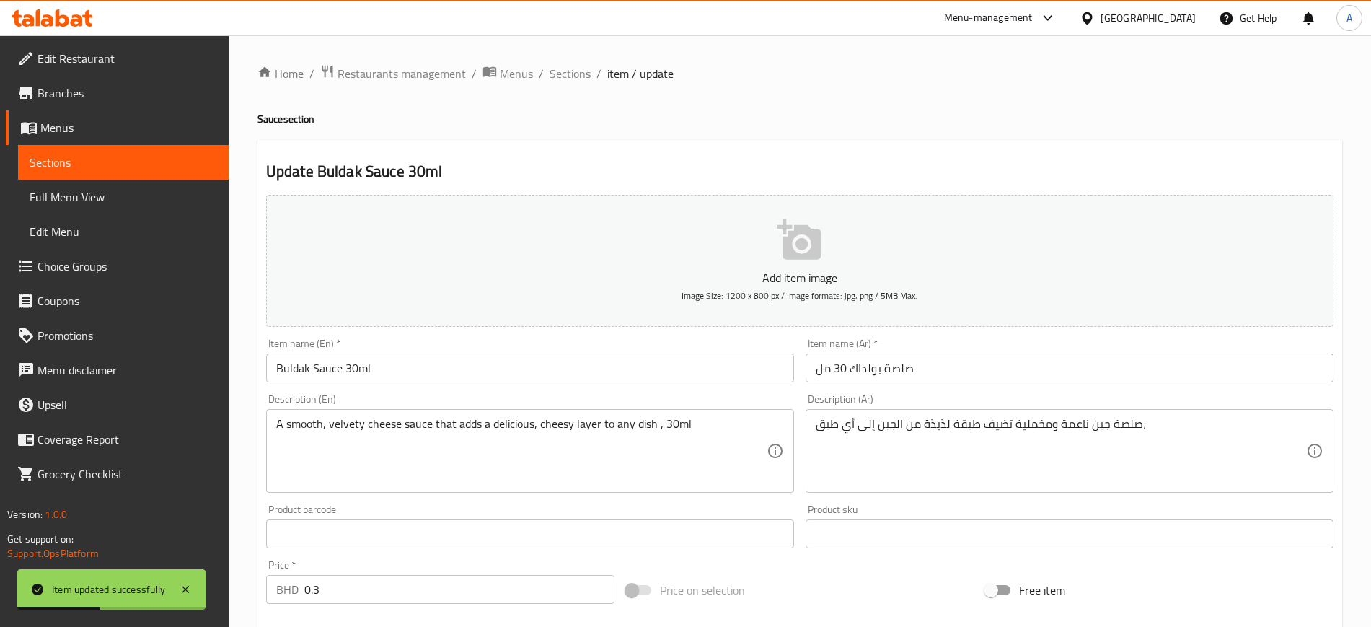
click at [575, 78] on span "Sections" at bounding box center [569, 73] width 41 height 17
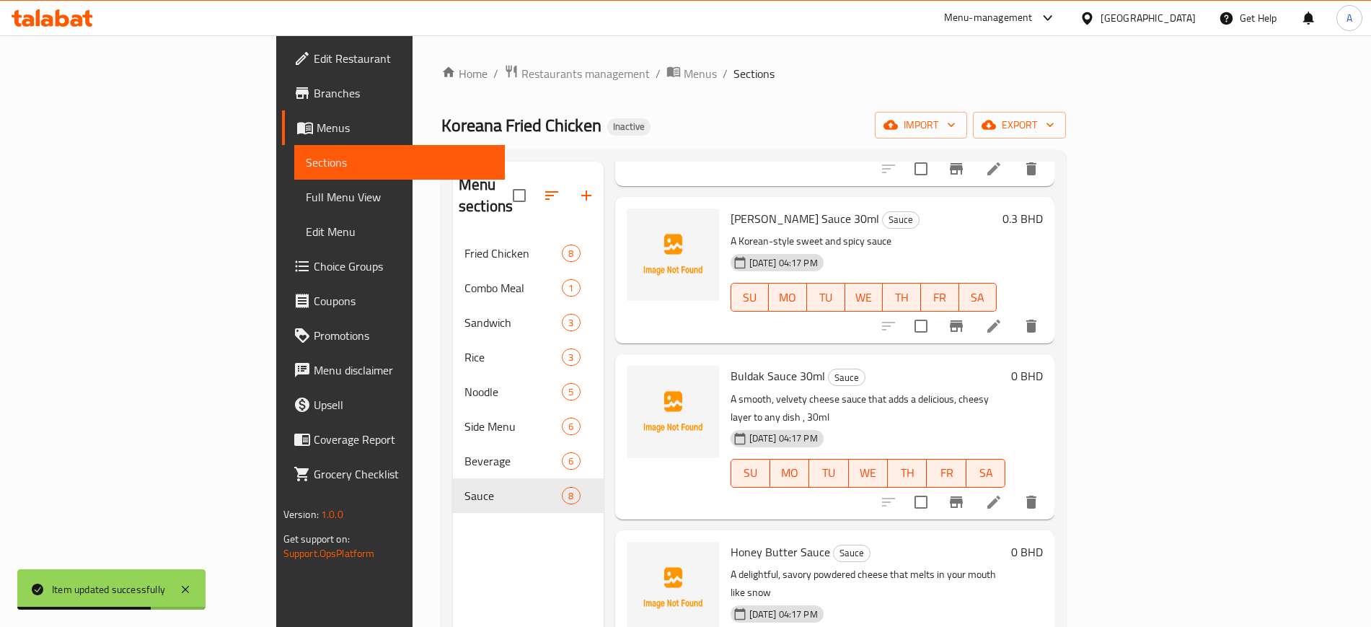
scroll to position [371, 0]
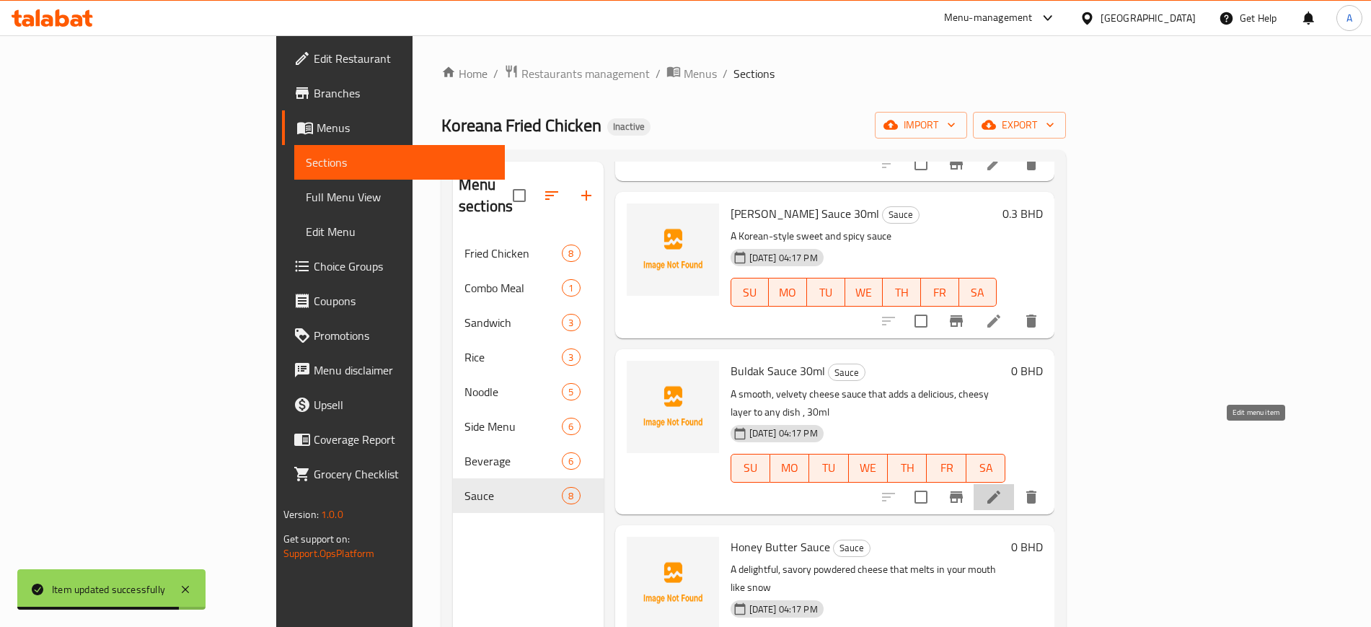
click at [1002, 488] on icon at bounding box center [993, 496] width 17 height 17
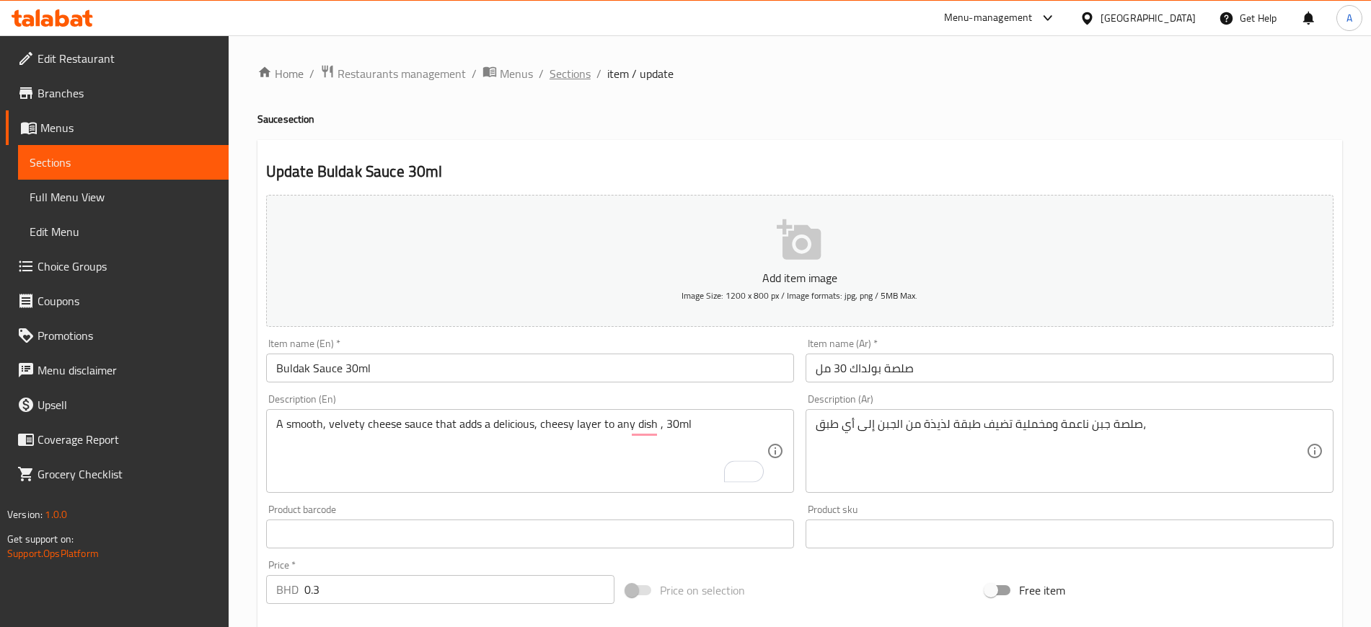
click at [574, 66] on span "Sections" at bounding box center [569, 73] width 41 height 17
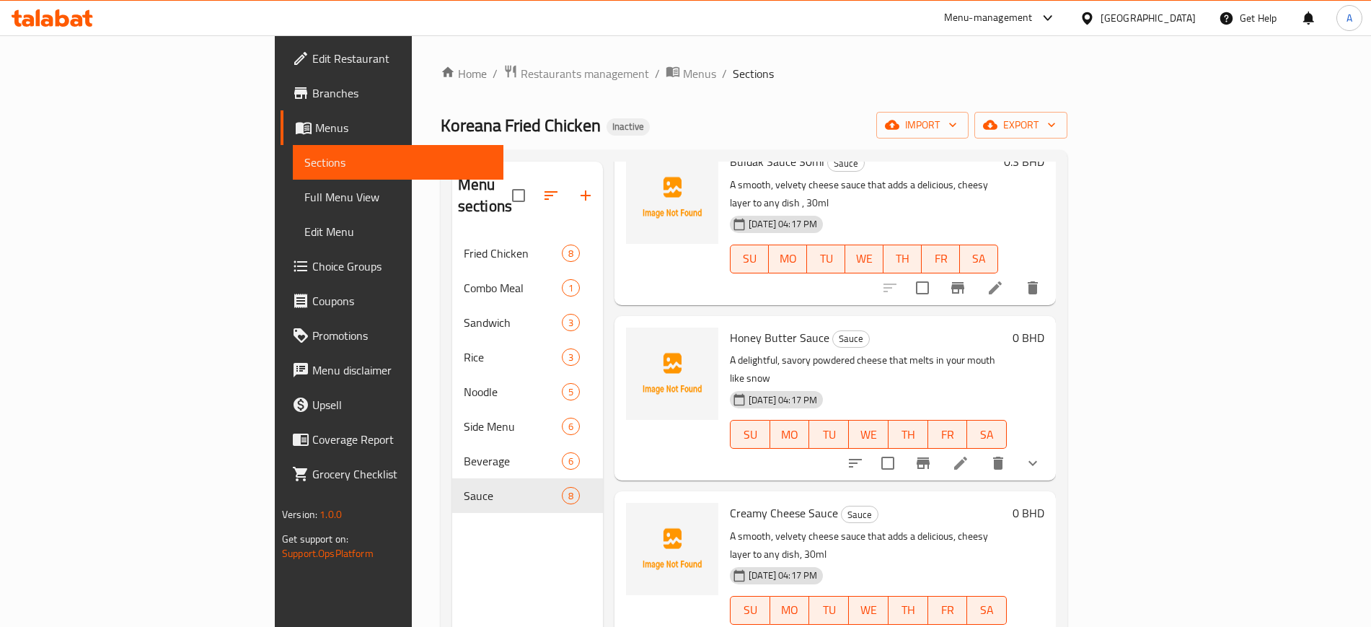
scroll to position [604, 0]
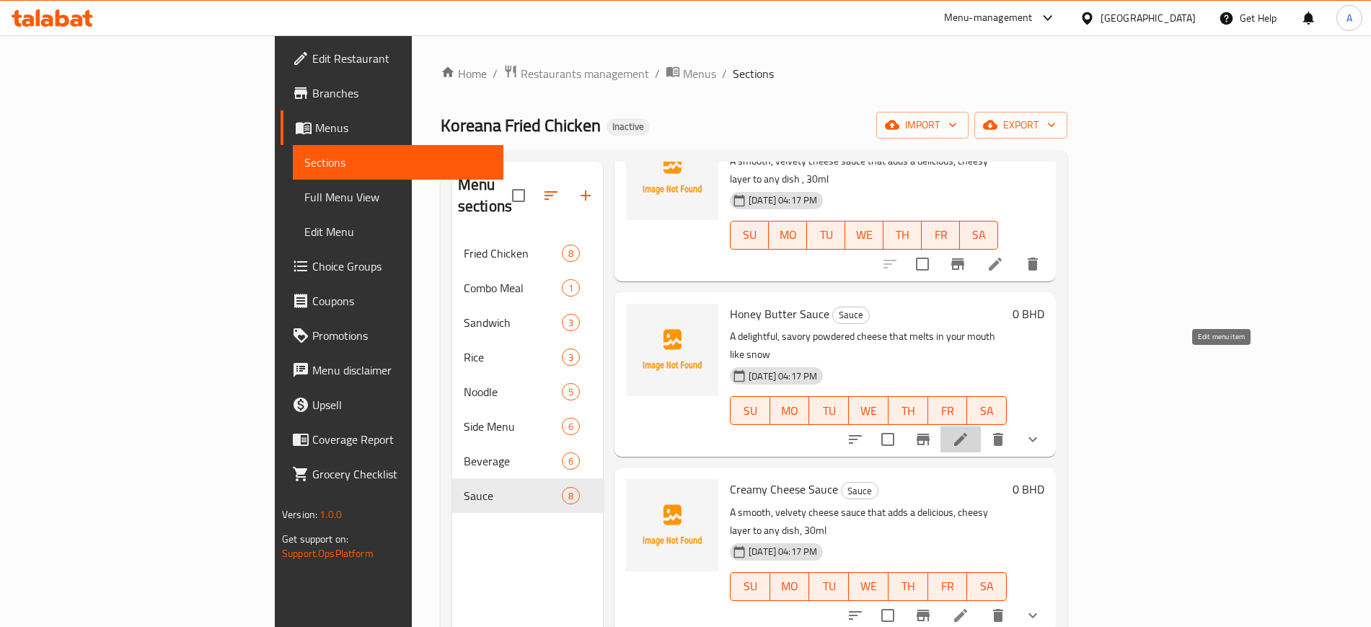
click at [967, 433] on icon at bounding box center [960, 439] width 13 height 13
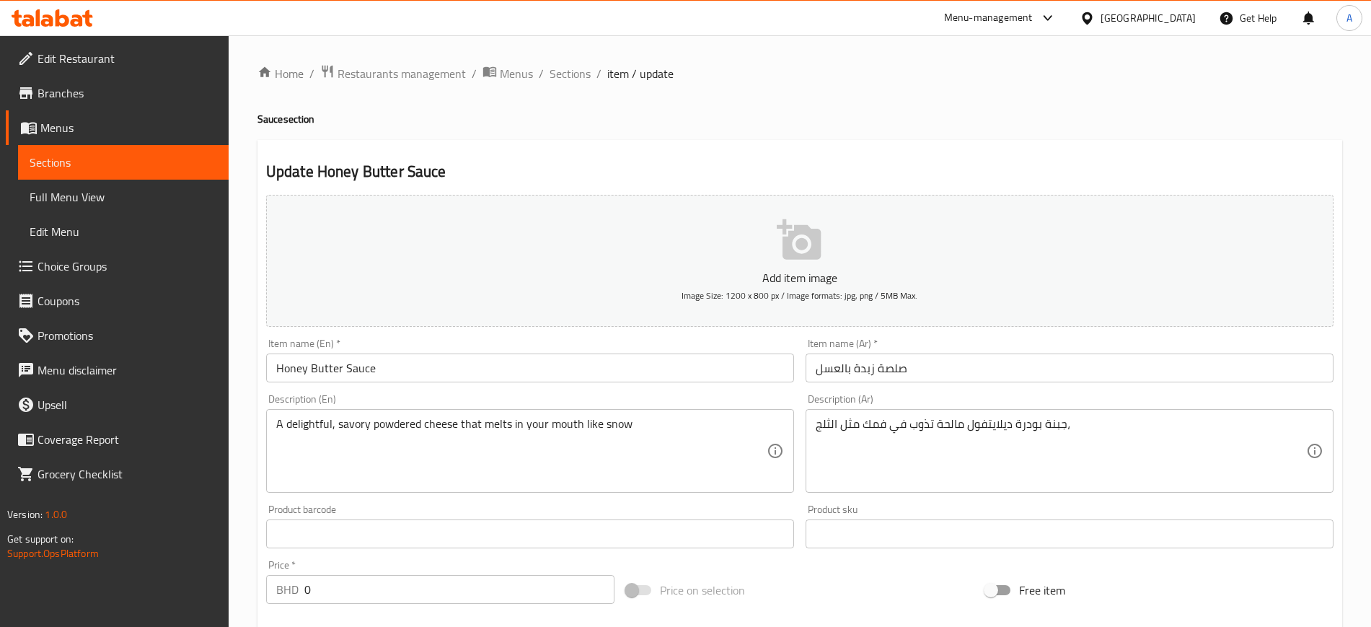
scroll to position [383, 0]
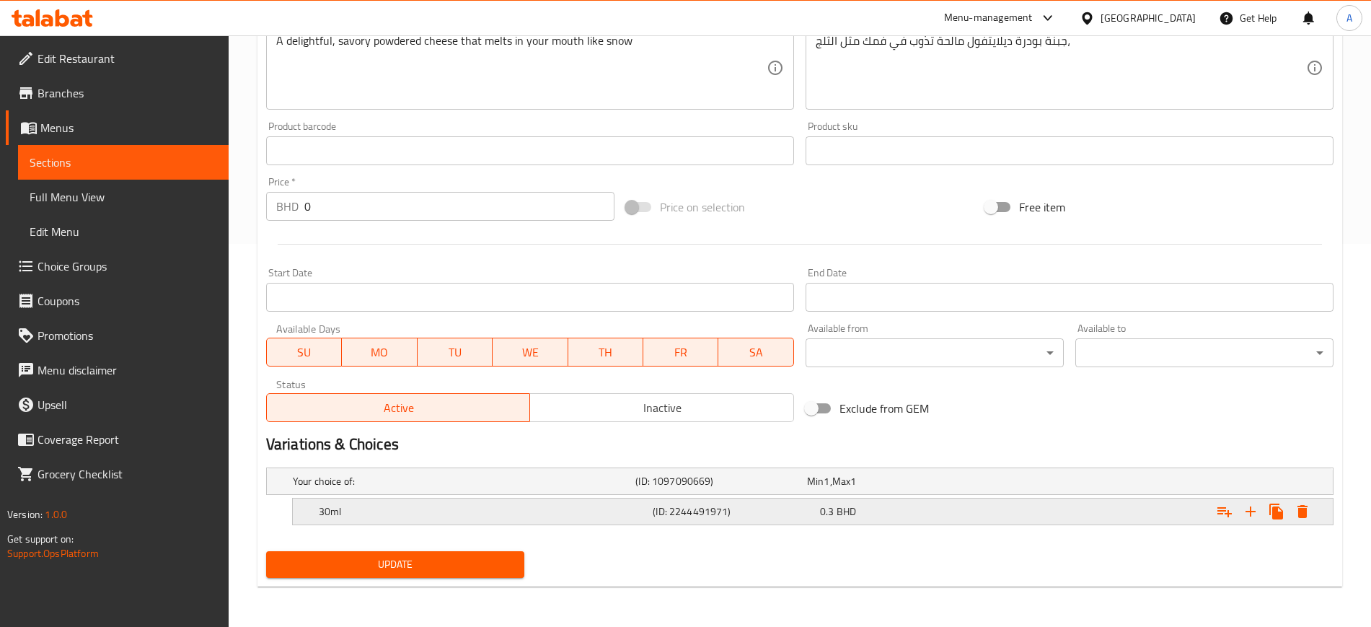
click at [888, 491] on div "0.3 BHD" at bounding box center [890, 481] width 172 height 20
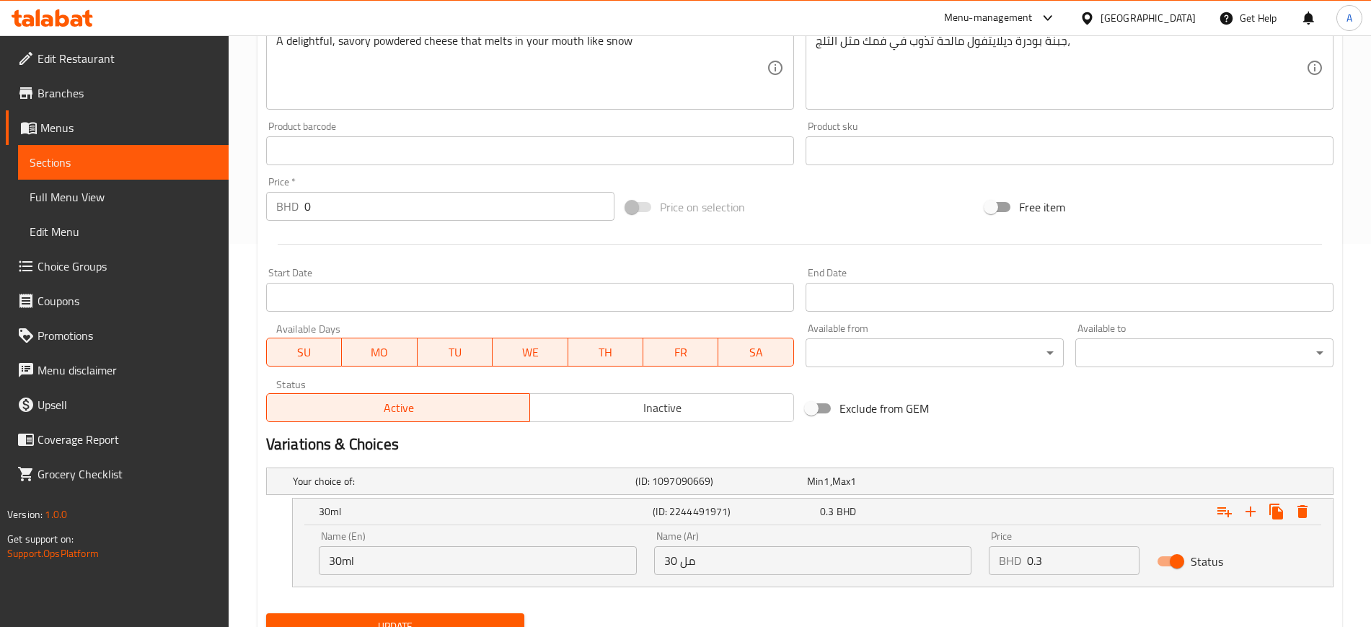
click at [686, 553] on input "30 مل" at bounding box center [813, 560] width 318 height 29
type input "30 مل"
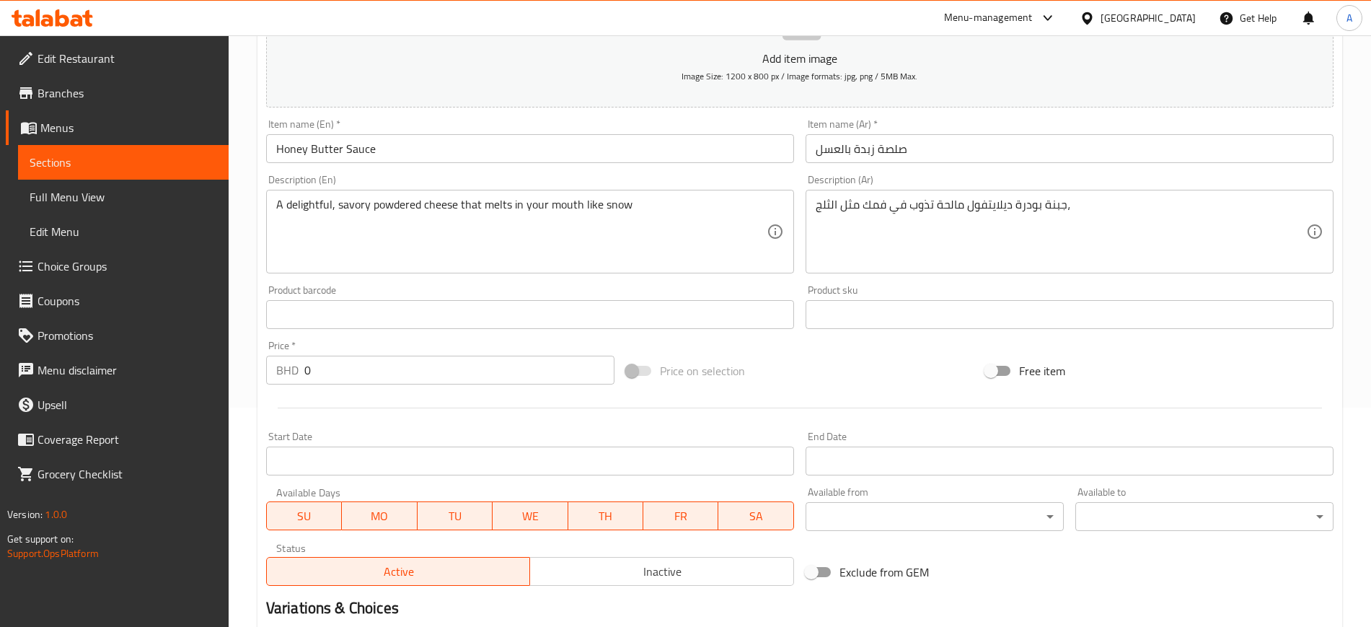
scroll to position [210, 0]
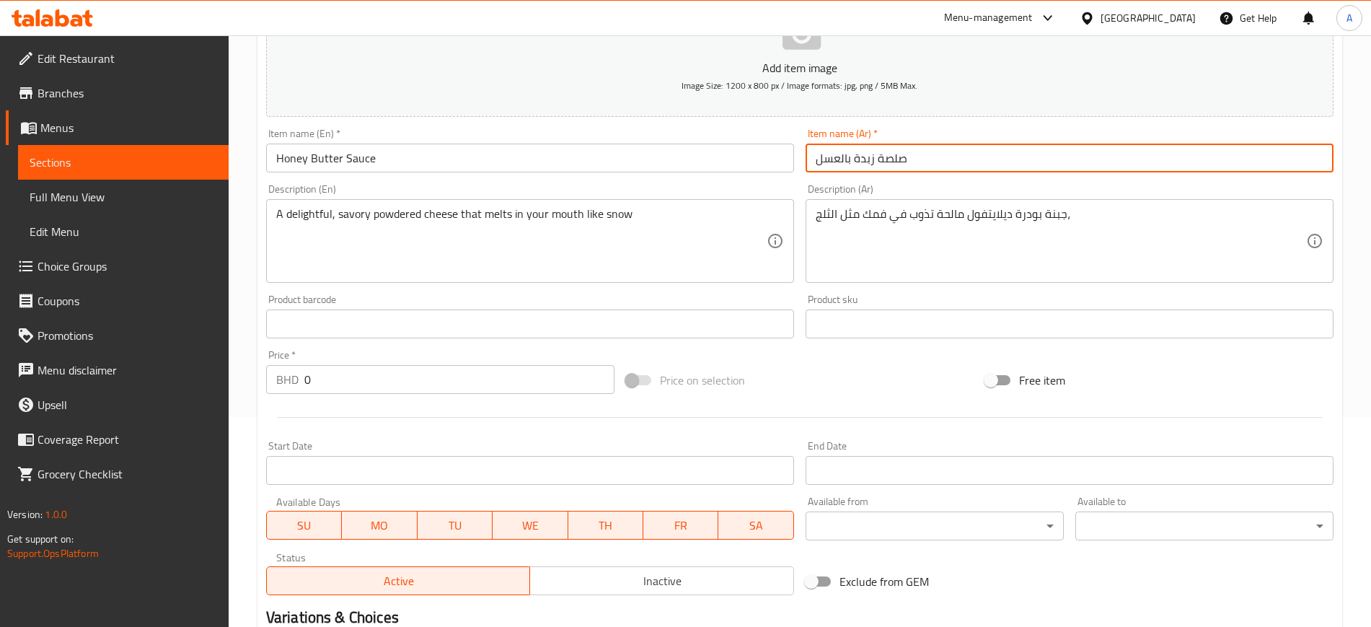
click at [972, 164] on input "صلصة زبدة بالعسل" at bounding box center [1069, 157] width 528 height 29
paste input "30 مل"
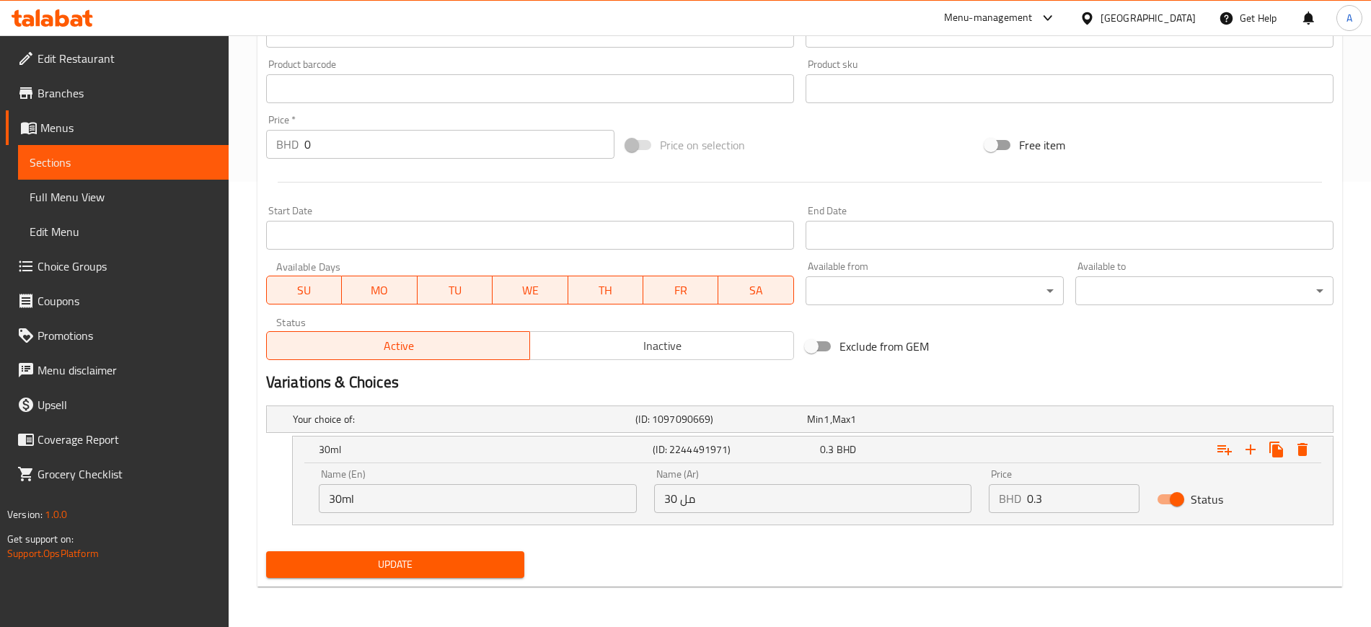
type input "صلصة زبدة بالعسل 30 مل"
click at [405, 500] on input "30ml" at bounding box center [478, 498] width 318 height 29
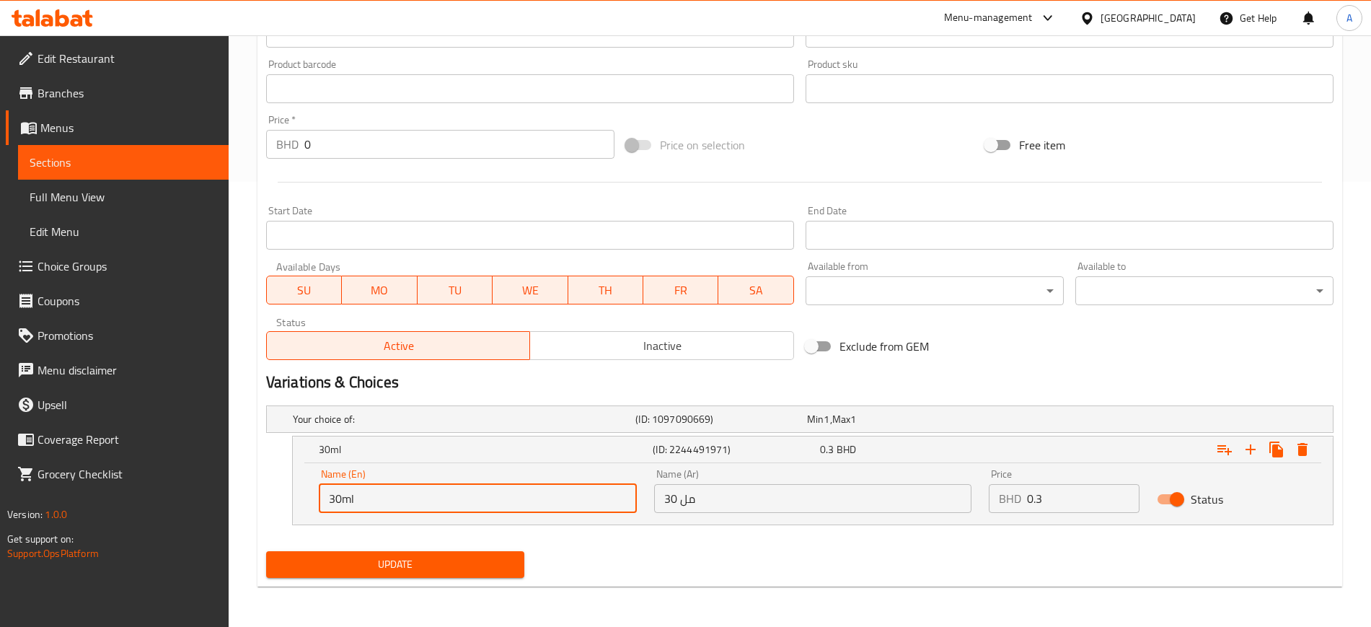
click at [405, 500] on input "30ml" at bounding box center [478, 498] width 318 height 29
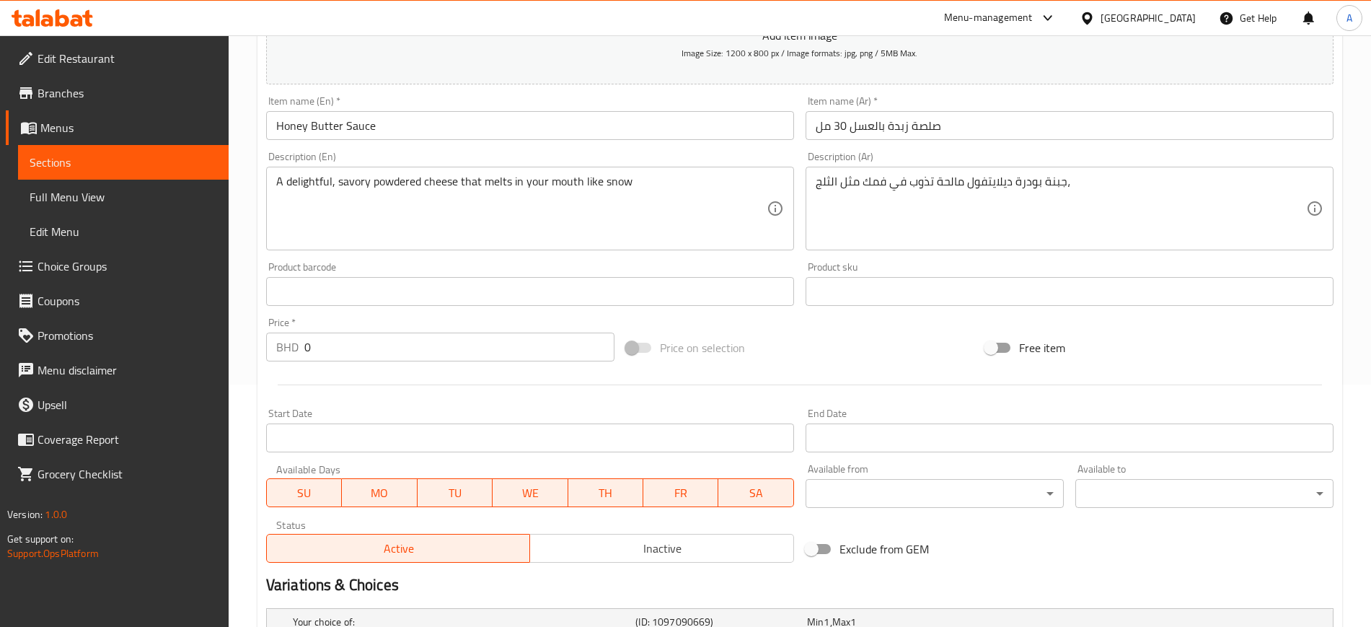
scroll to position [239, 0]
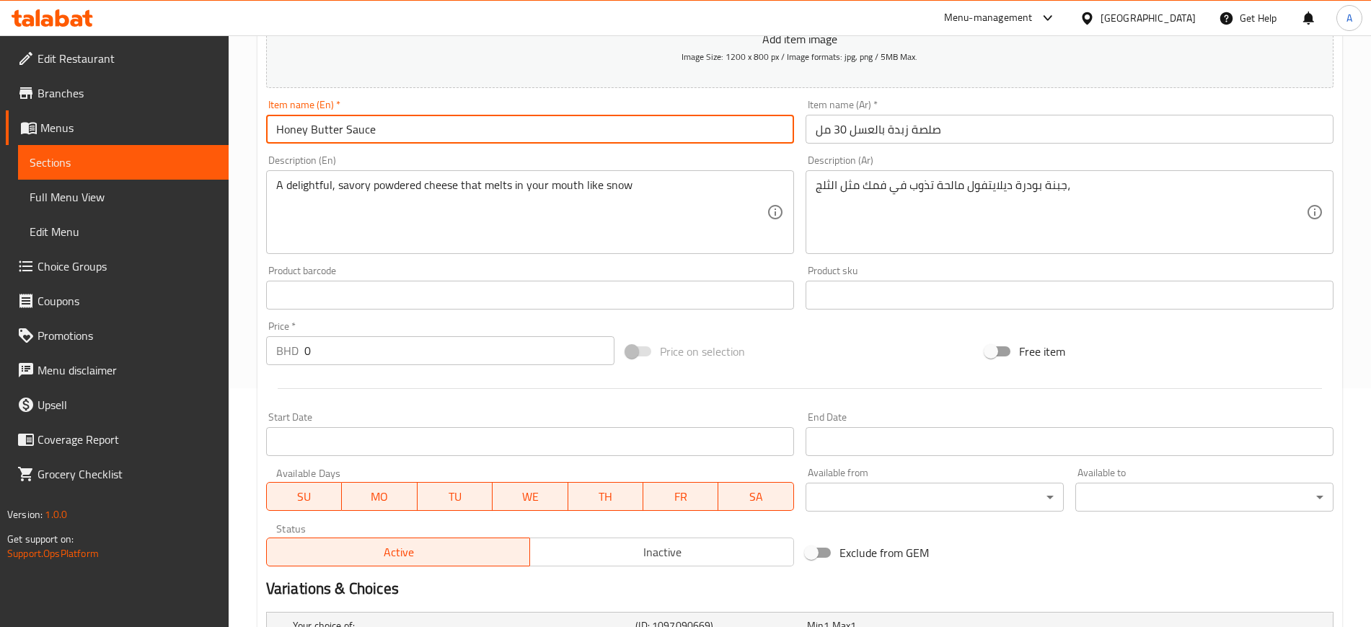
click at [428, 131] on input "Honey Butter Sauce" at bounding box center [530, 129] width 528 height 29
paste input "30ml"
type input "Honey Butter Sauce 30ml"
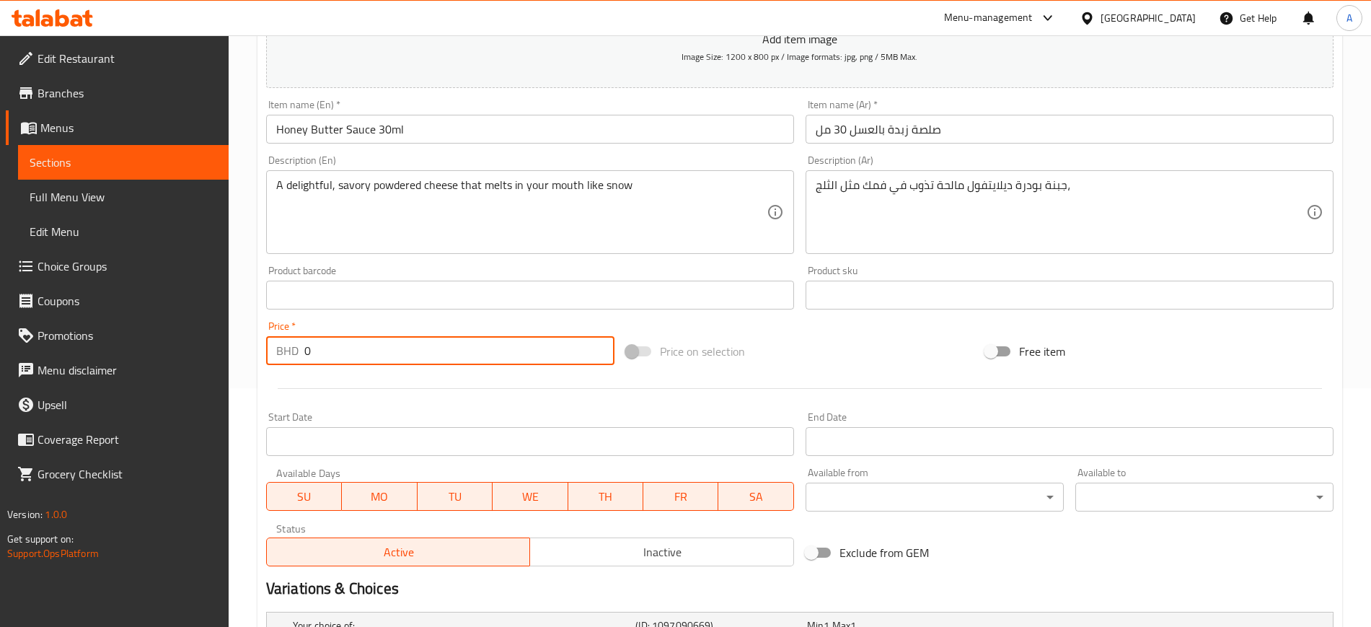
click at [337, 360] on input "0" at bounding box center [459, 350] width 310 height 29
type input "0.3"
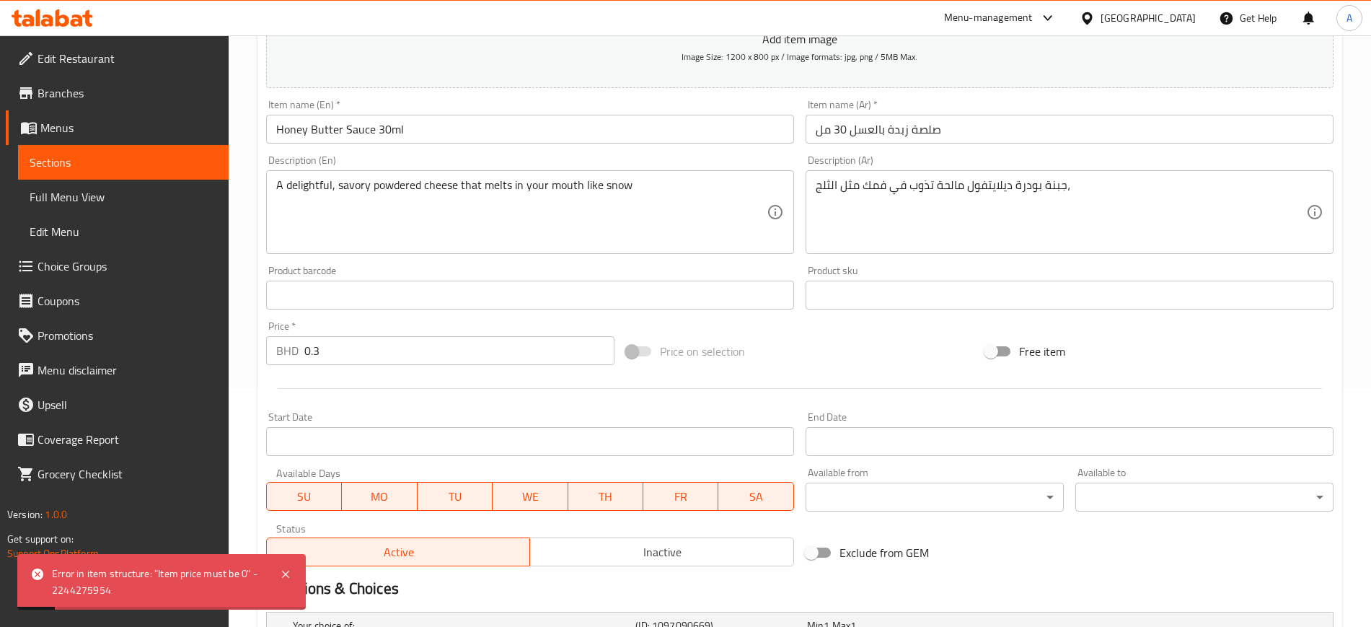
click at [330, 380] on div at bounding box center [799, 388] width 1079 height 35
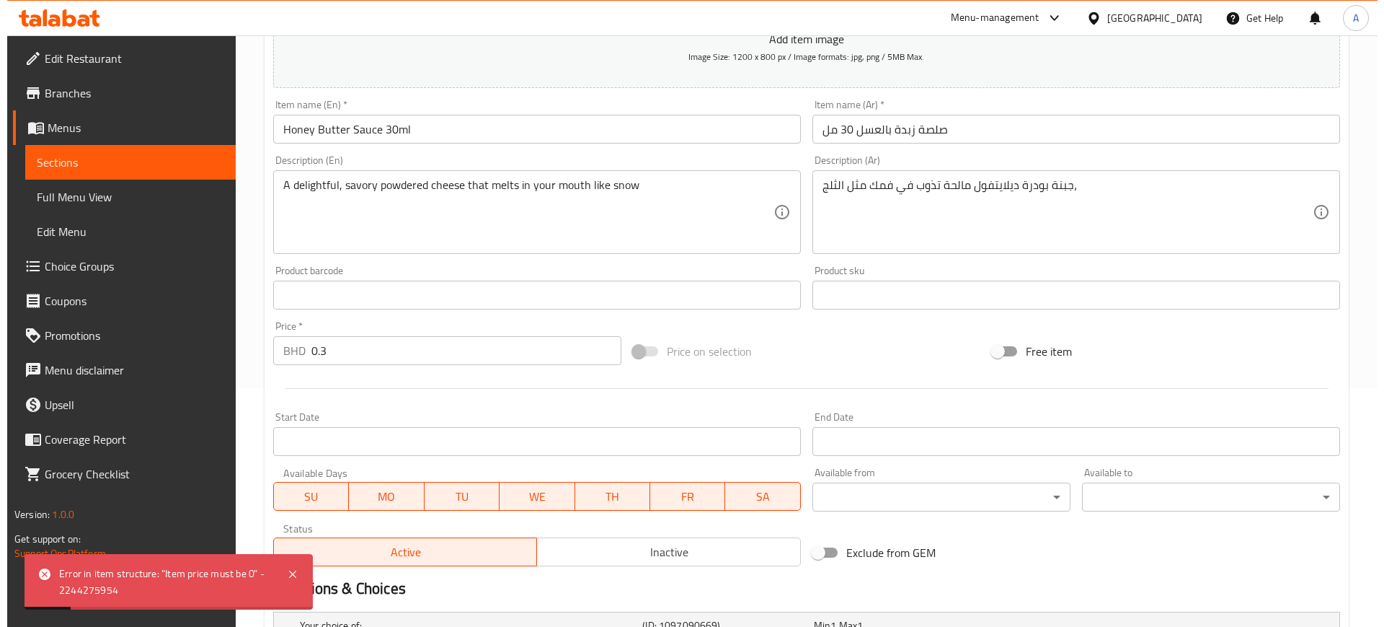
scroll to position [445, 0]
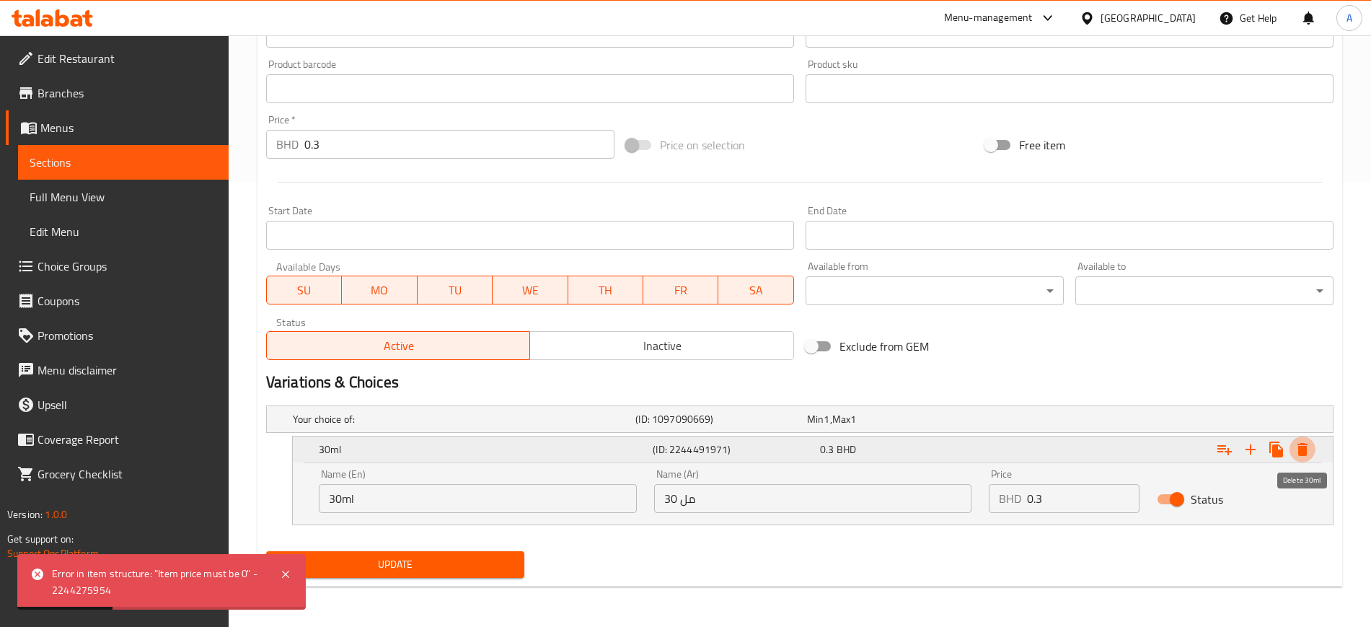
click at [1307, 453] on icon "Expand" at bounding box center [1302, 449] width 17 height 17
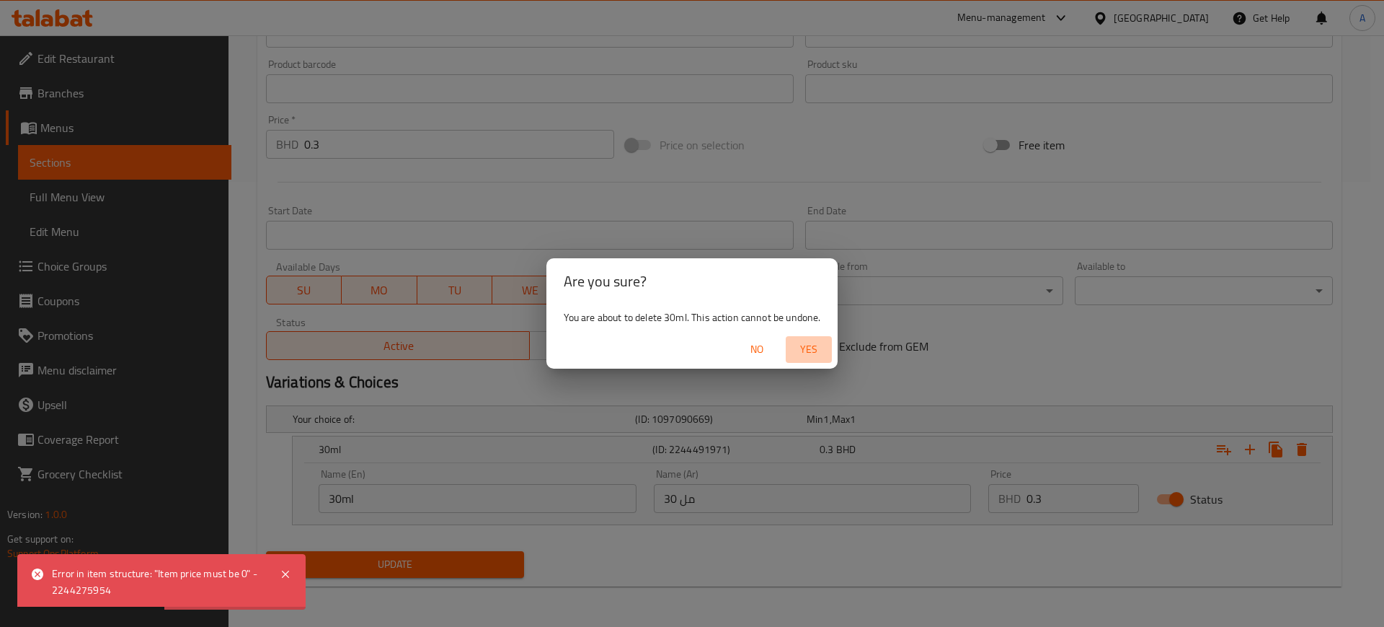
click at [821, 341] on span "Yes" at bounding box center [809, 349] width 35 height 18
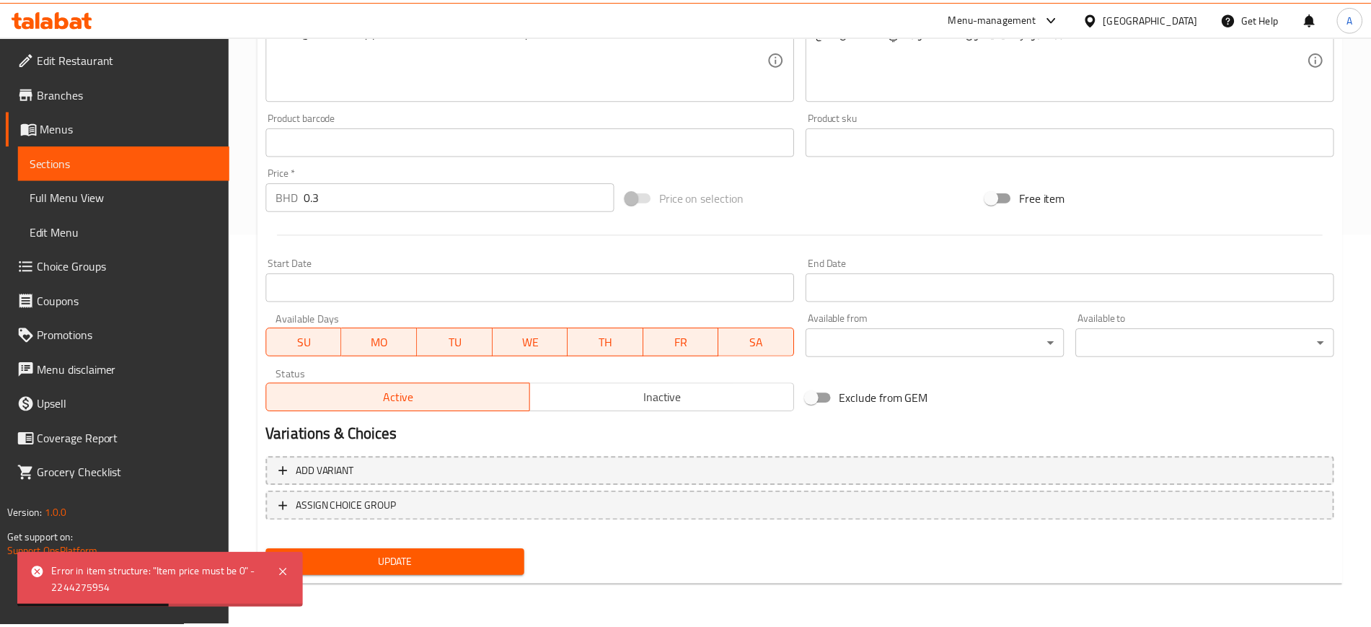
scroll to position [392, 0]
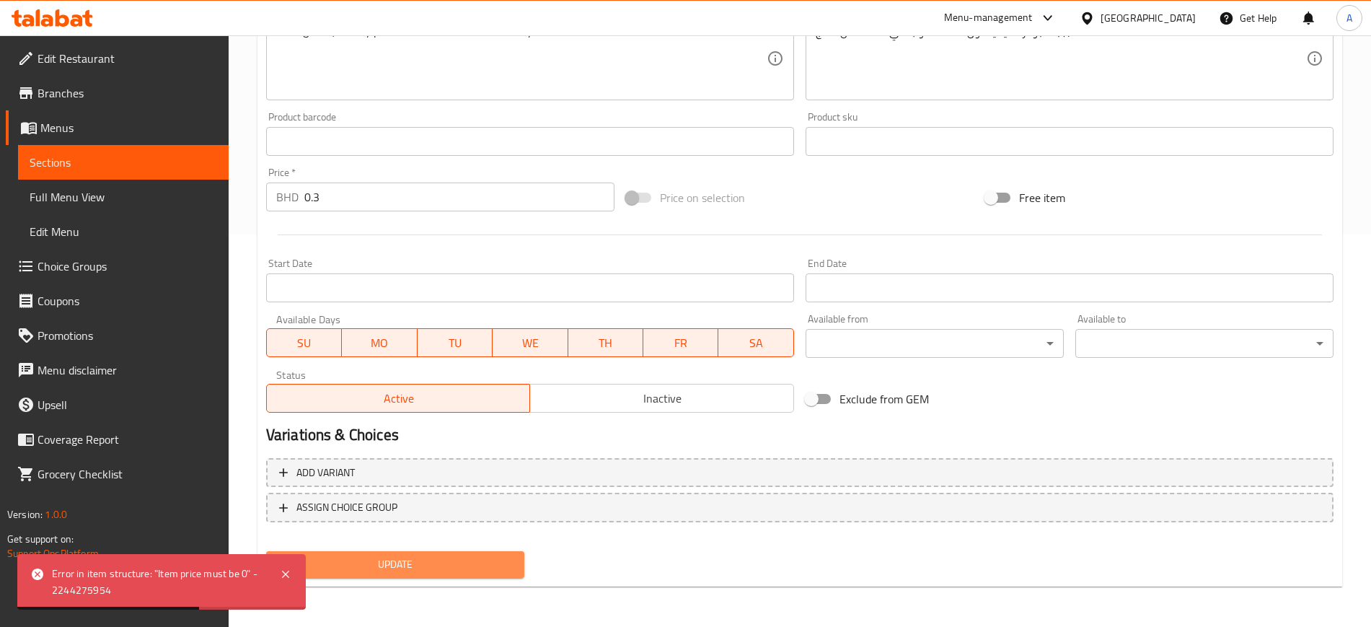
click at [461, 560] on span "Update" at bounding box center [395, 564] width 235 height 18
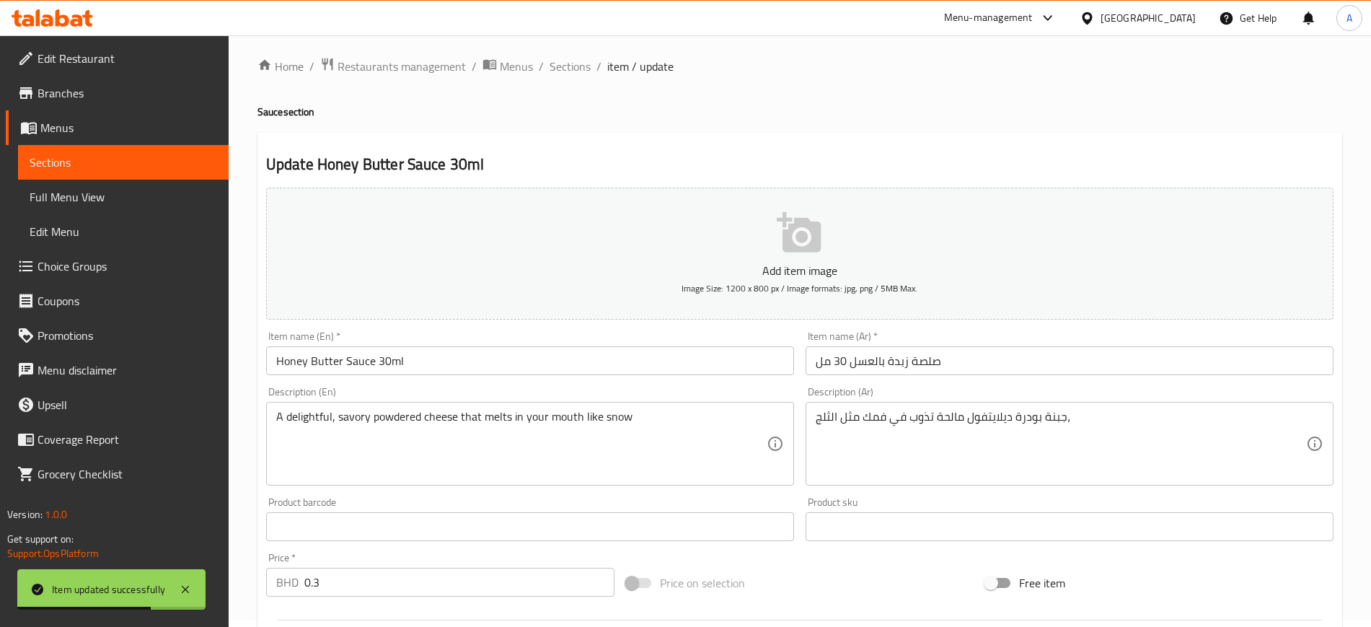
scroll to position [0, 0]
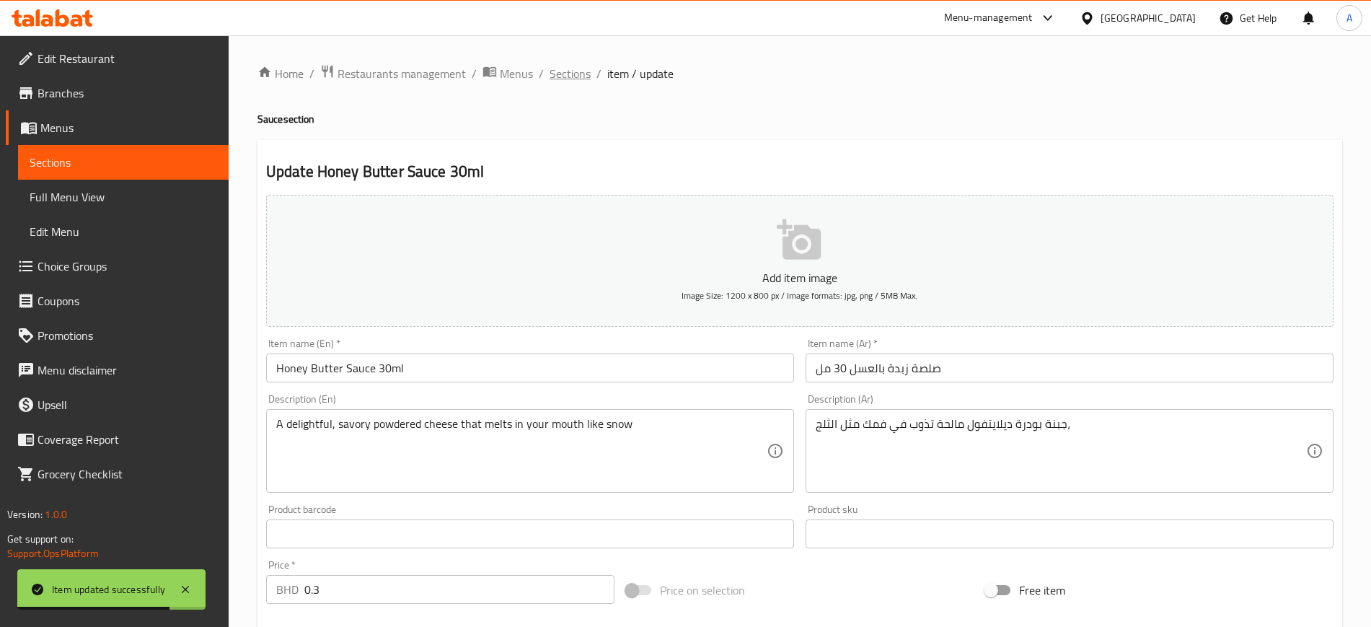
click at [563, 69] on span "Sections" at bounding box center [569, 73] width 41 height 17
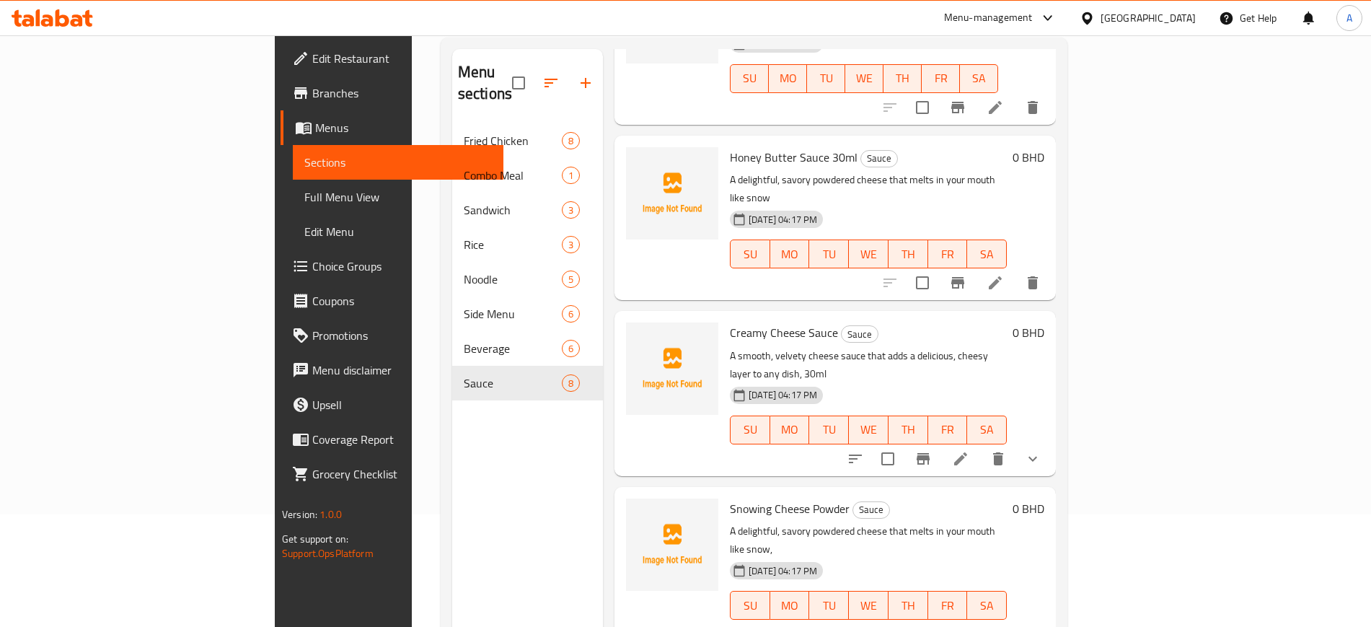
scroll to position [125, 0]
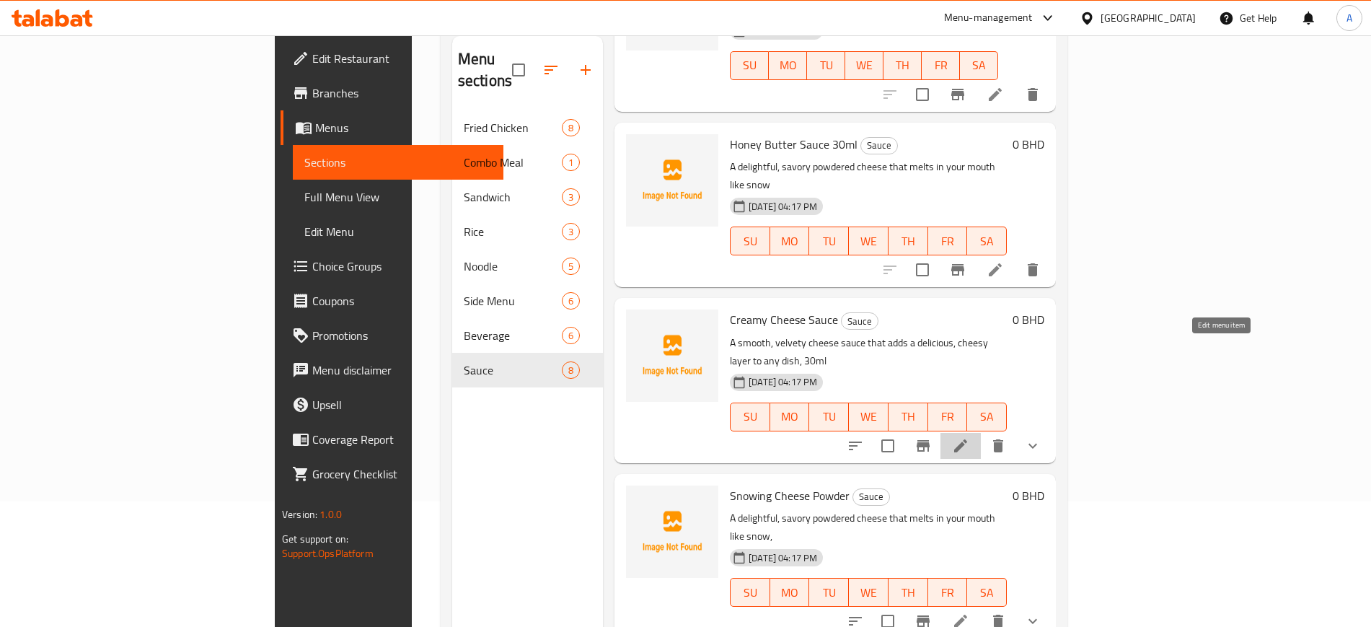
click at [969, 437] on icon at bounding box center [960, 445] width 17 height 17
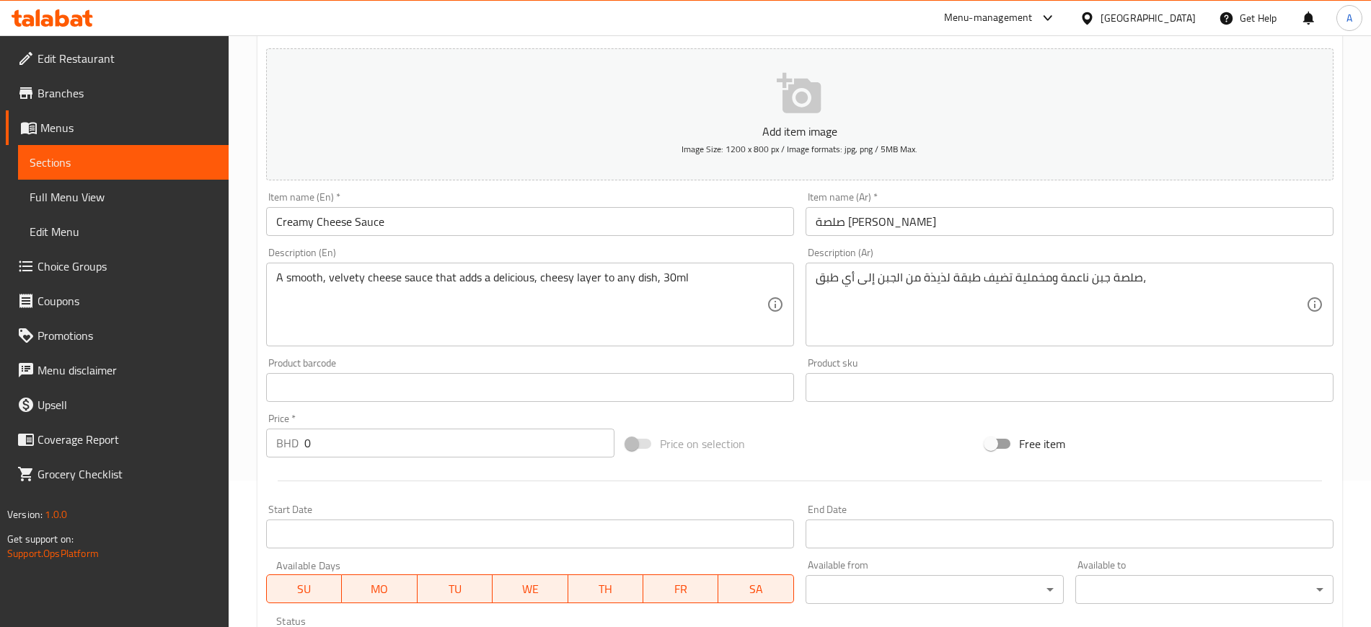
scroll to position [148, 0]
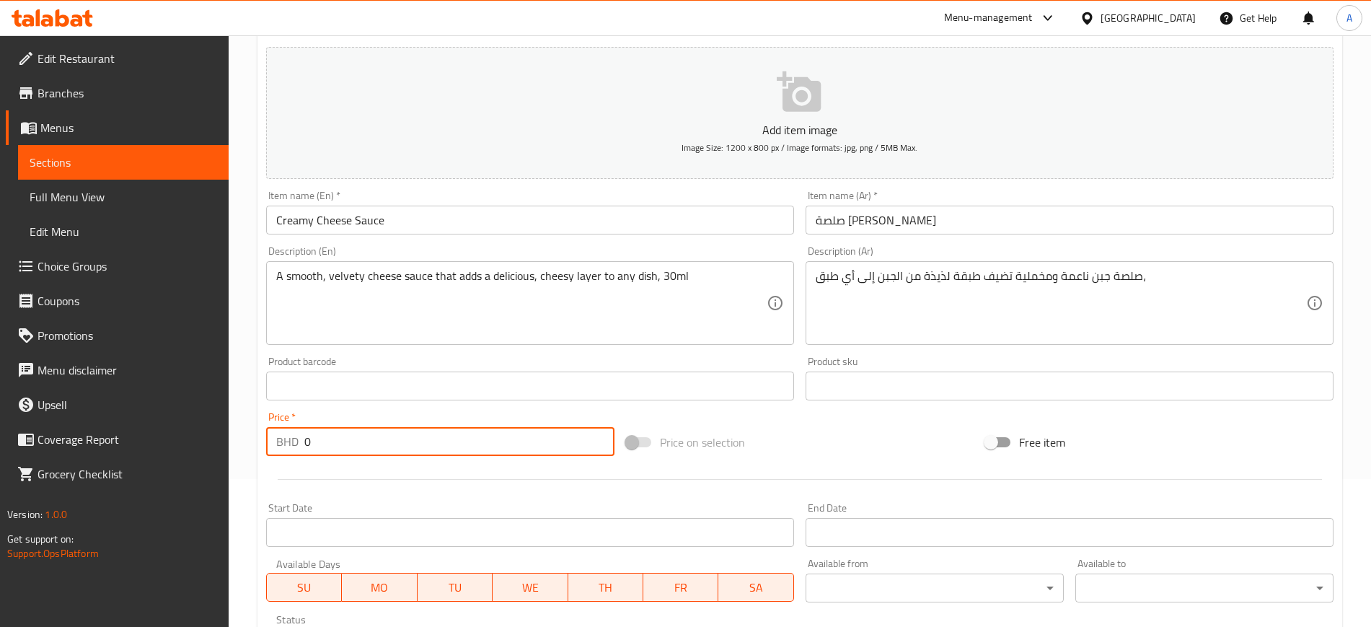
click at [456, 451] on input "0" at bounding box center [459, 441] width 310 height 29
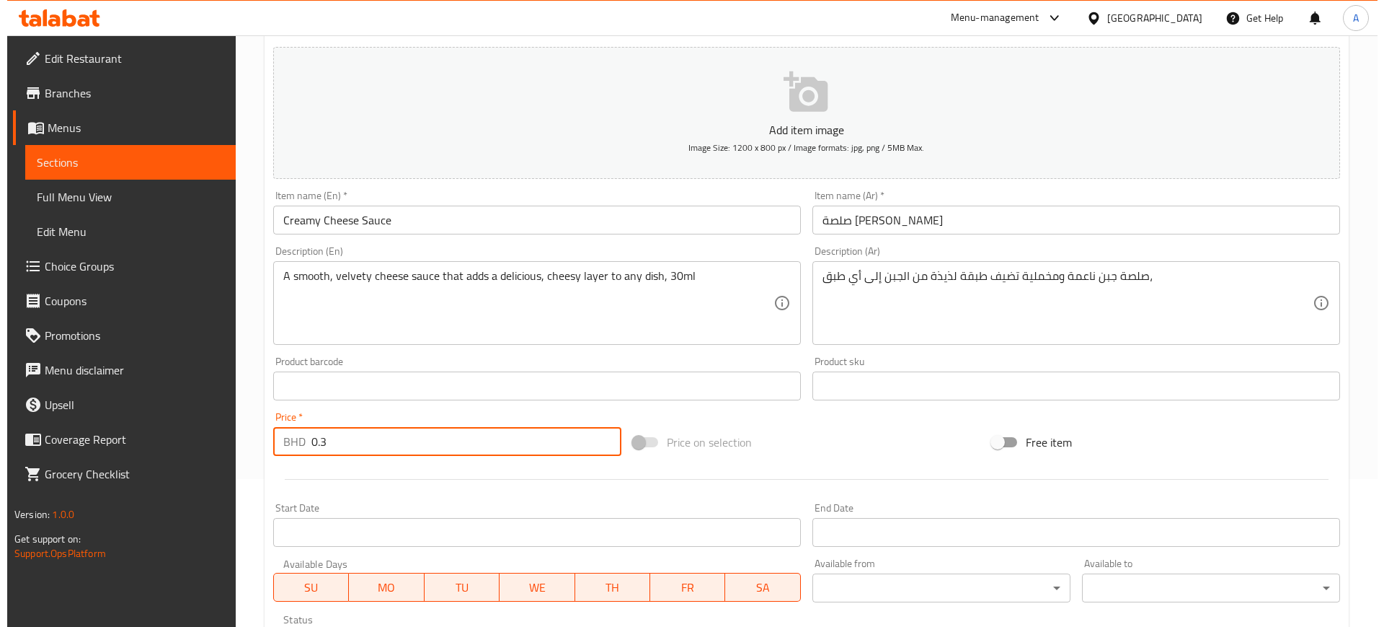
scroll to position [383, 0]
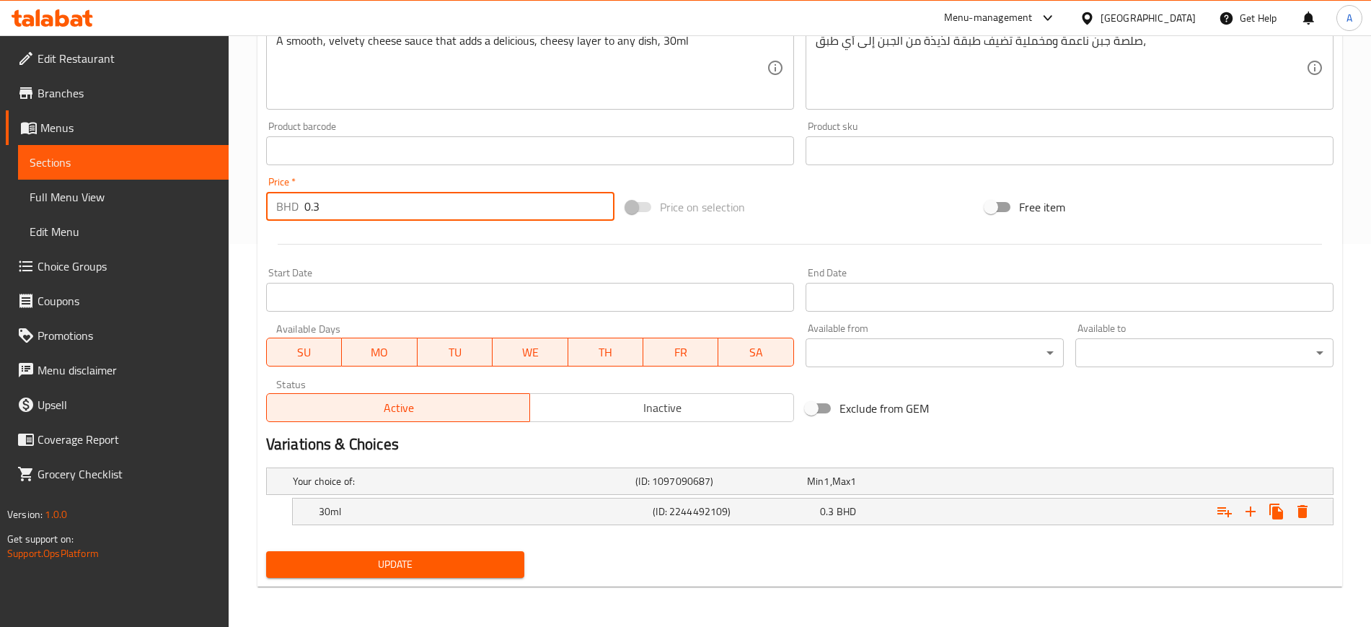
type input "0.3"
click at [792, 579] on div "Update" at bounding box center [799, 564] width 1079 height 38
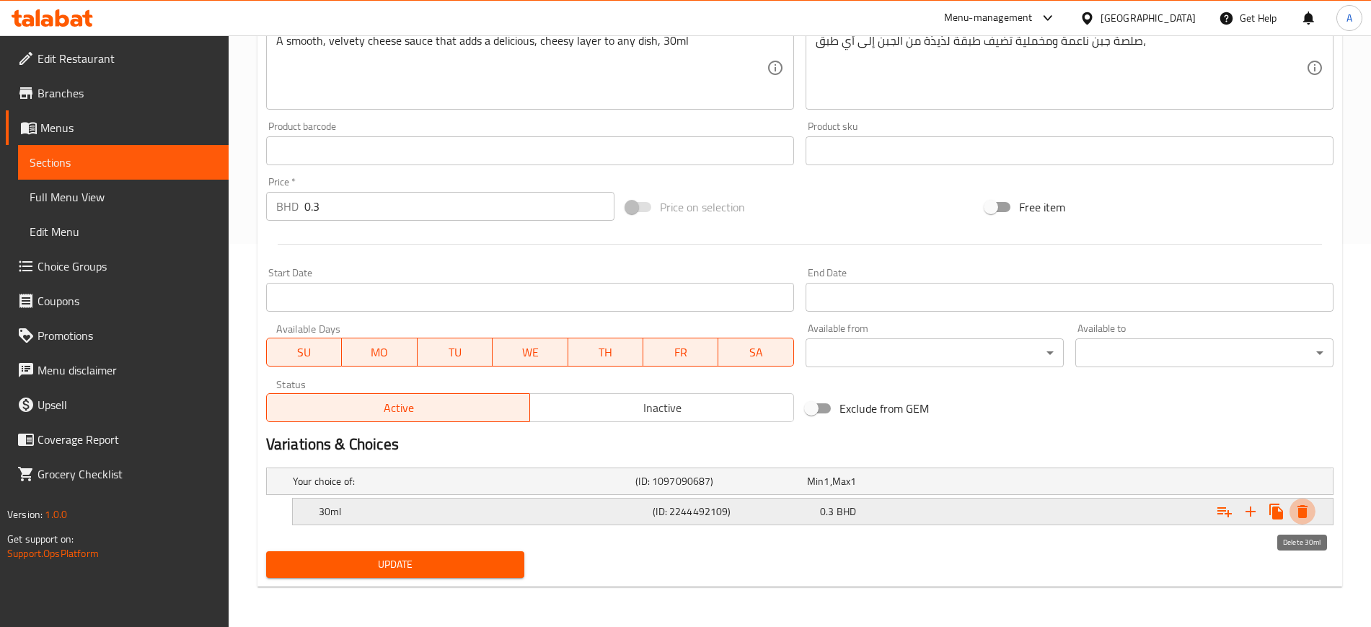
click at [1310, 513] on icon "Expand" at bounding box center [1302, 511] width 17 height 17
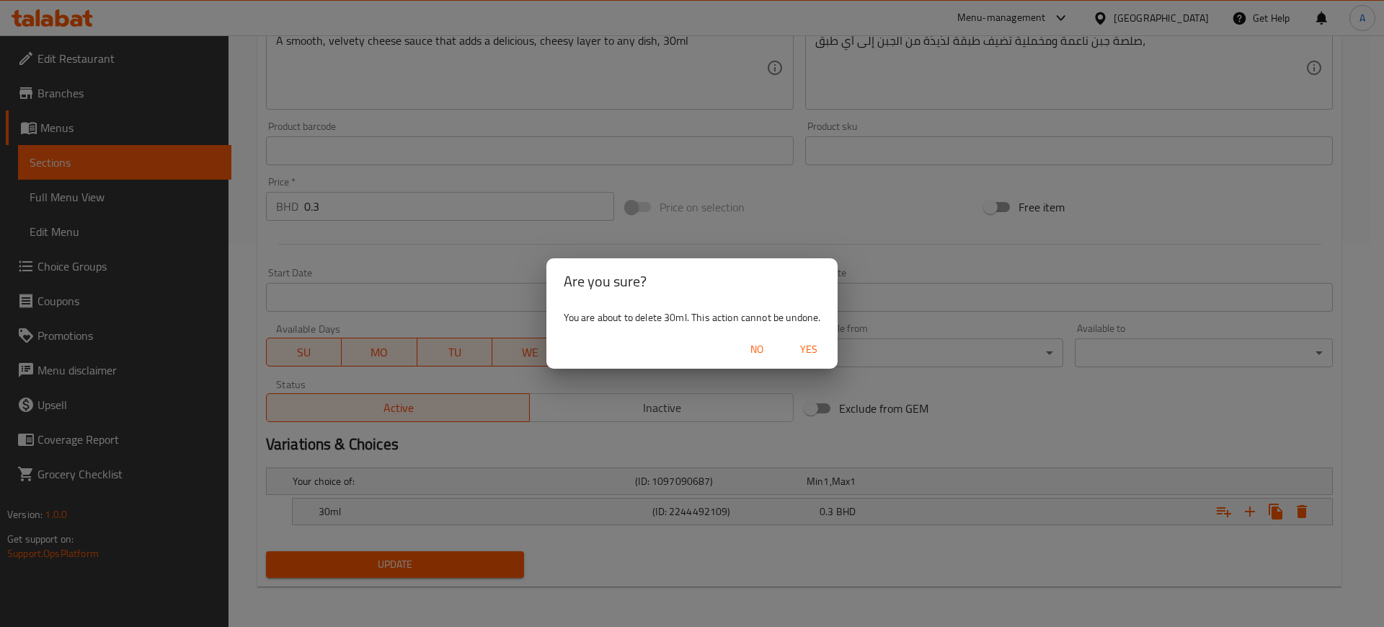
click at [808, 348] on span "Yes" at bounding box center [809, 349] width 35 height 18
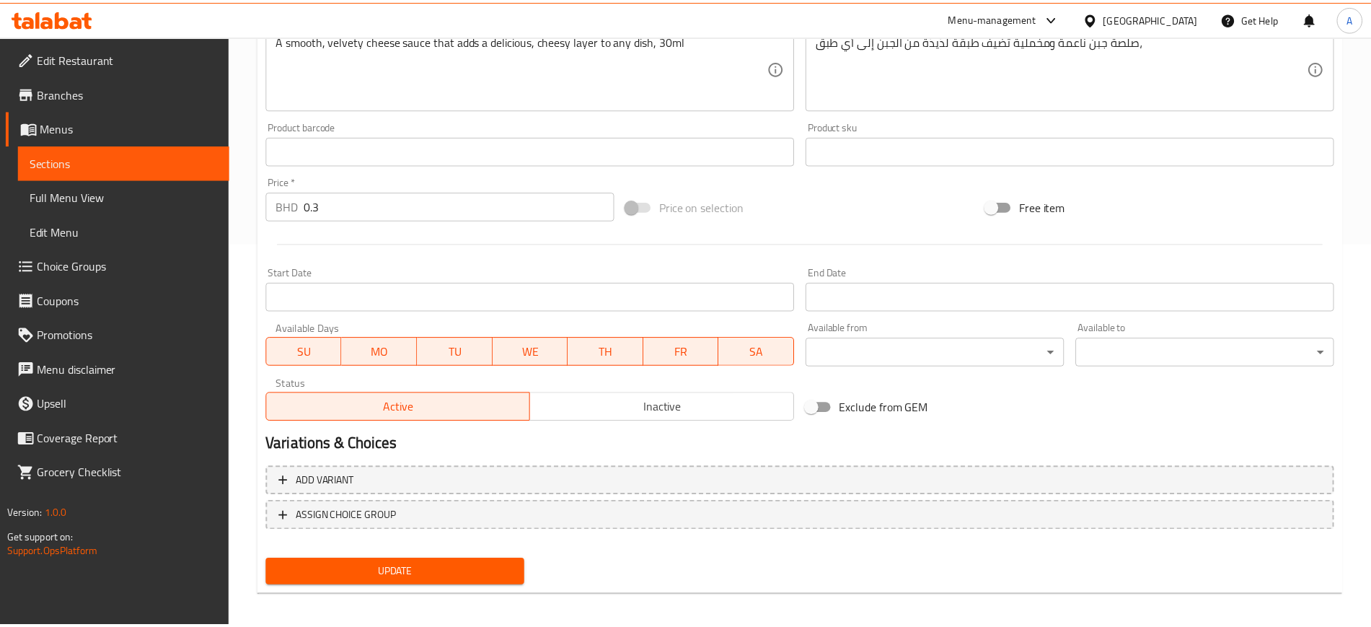
scroll to position [378, 0]
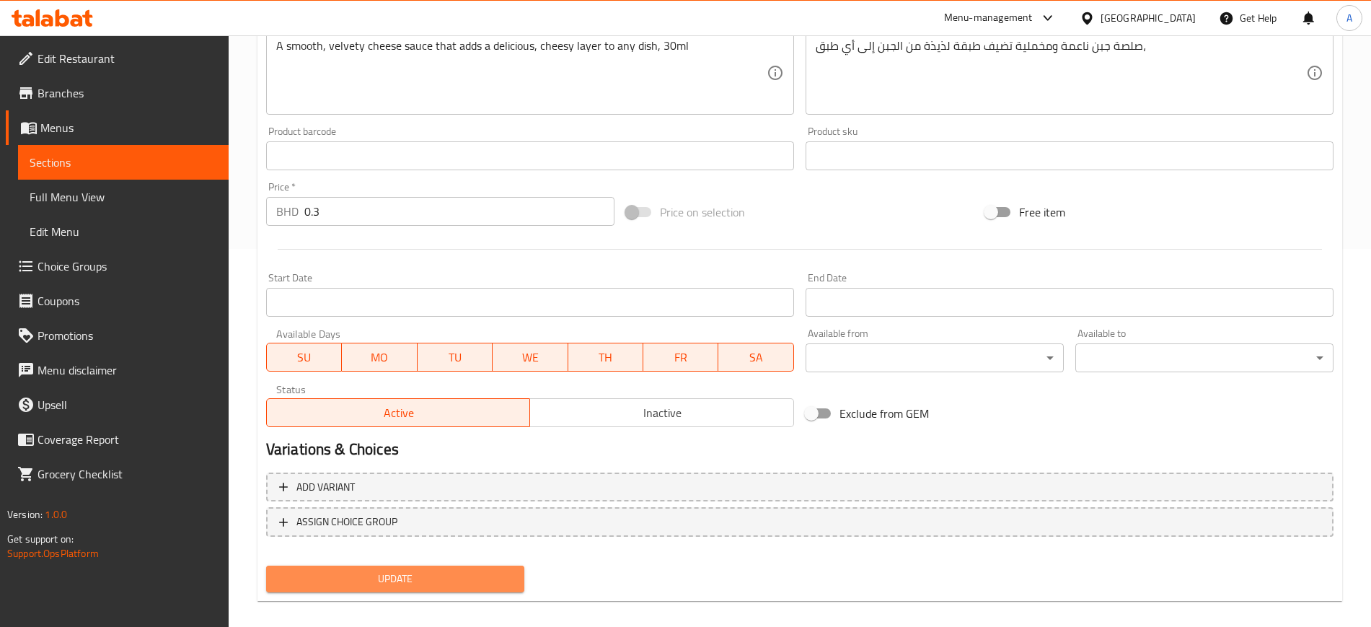
click at [416, 578] on span "Update" at bounding box center [395, 579] width 235 height 18
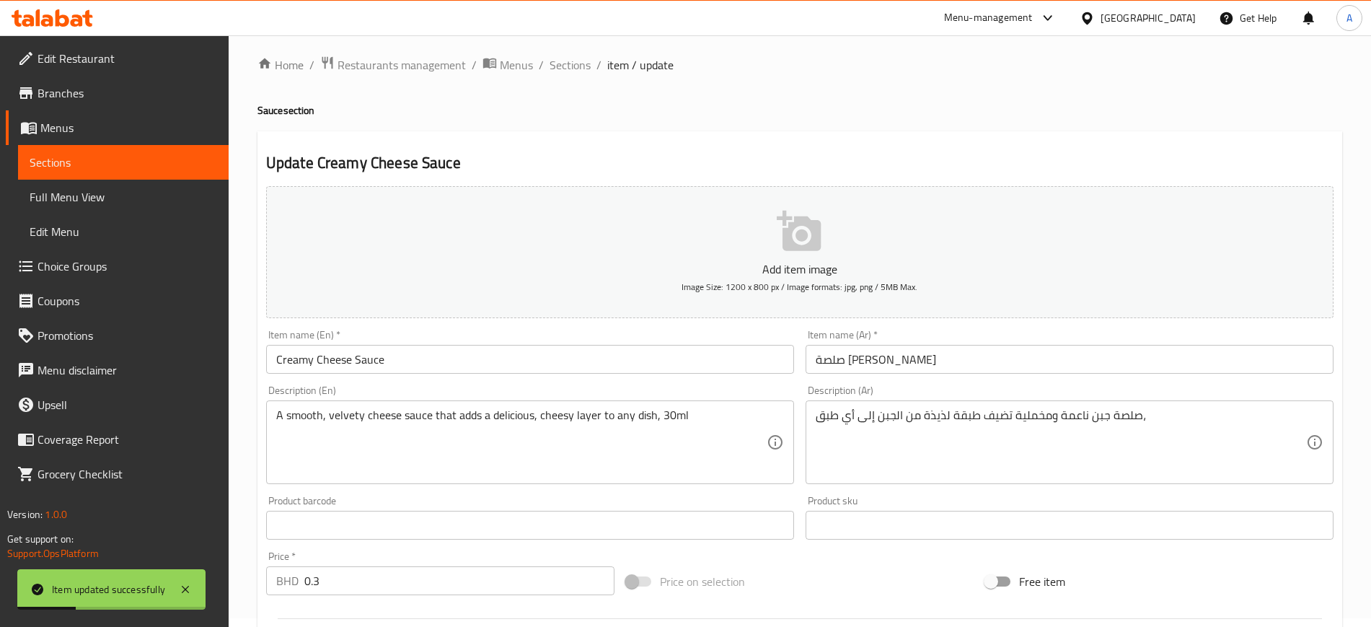
scroll to position [6, 0]
click at [575, 74] on span "Sections" at bounding box center [569, 66] width 41 height 17
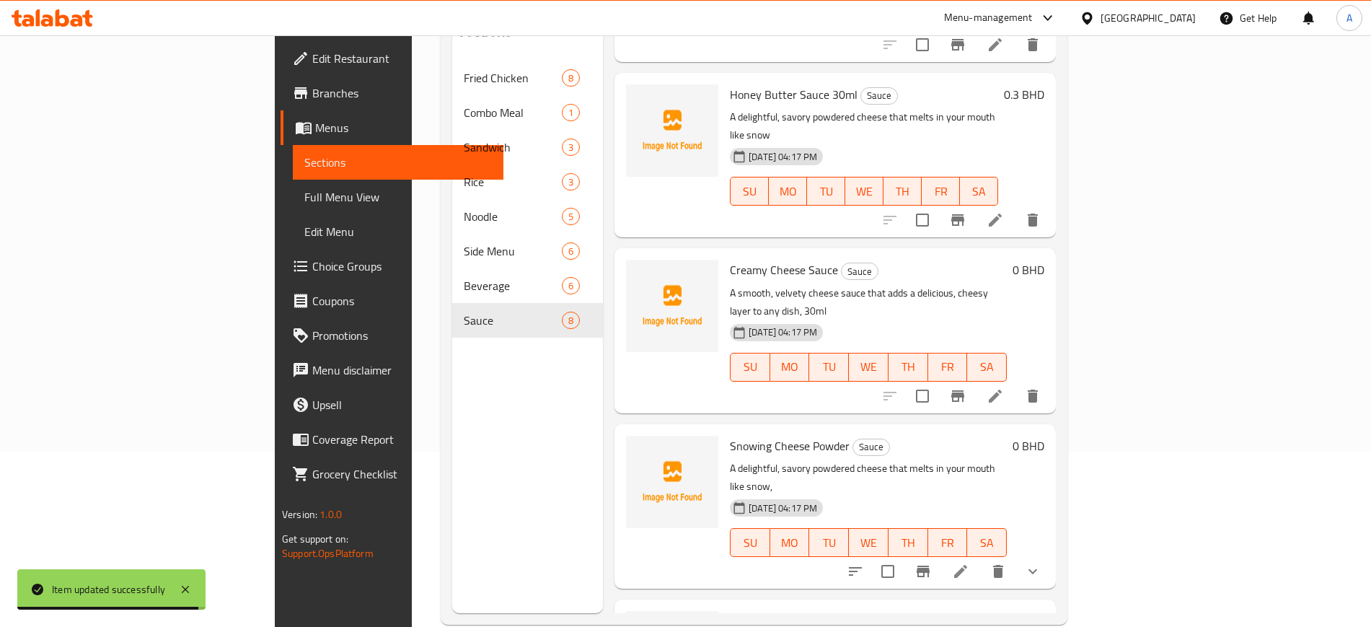
scroll to position [176, 0]
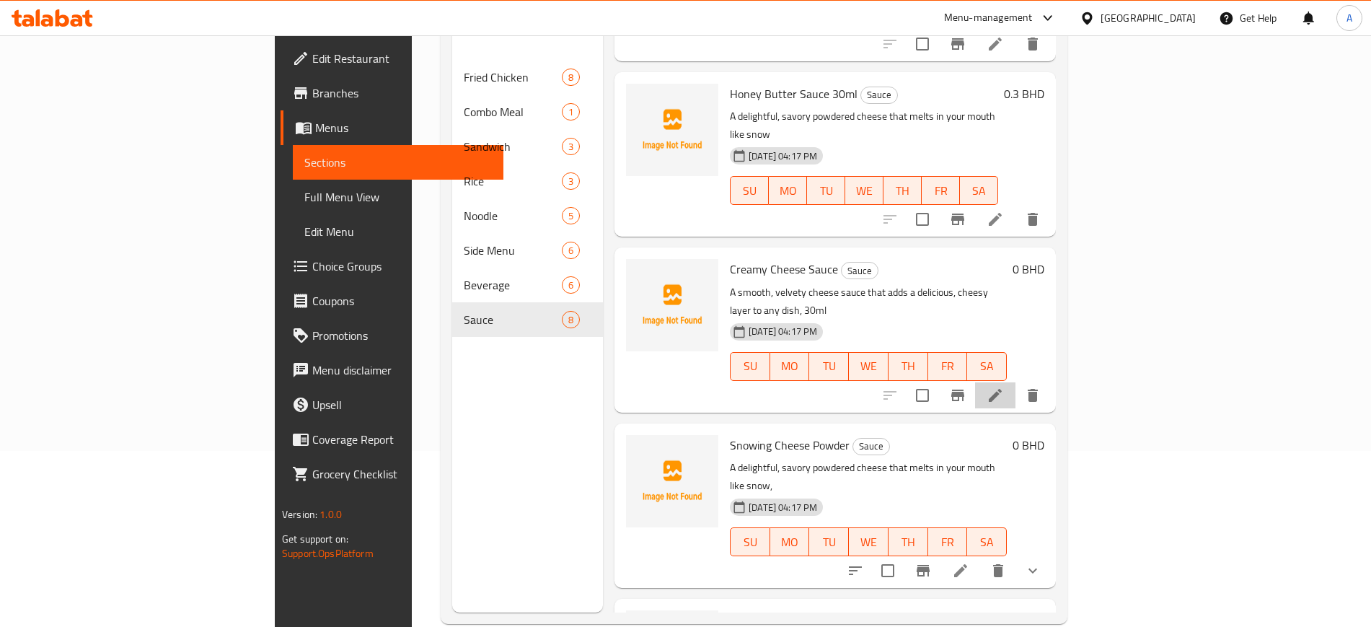
click at [1015, 382] on li at bounding box center [995, 395] width 40 height 26
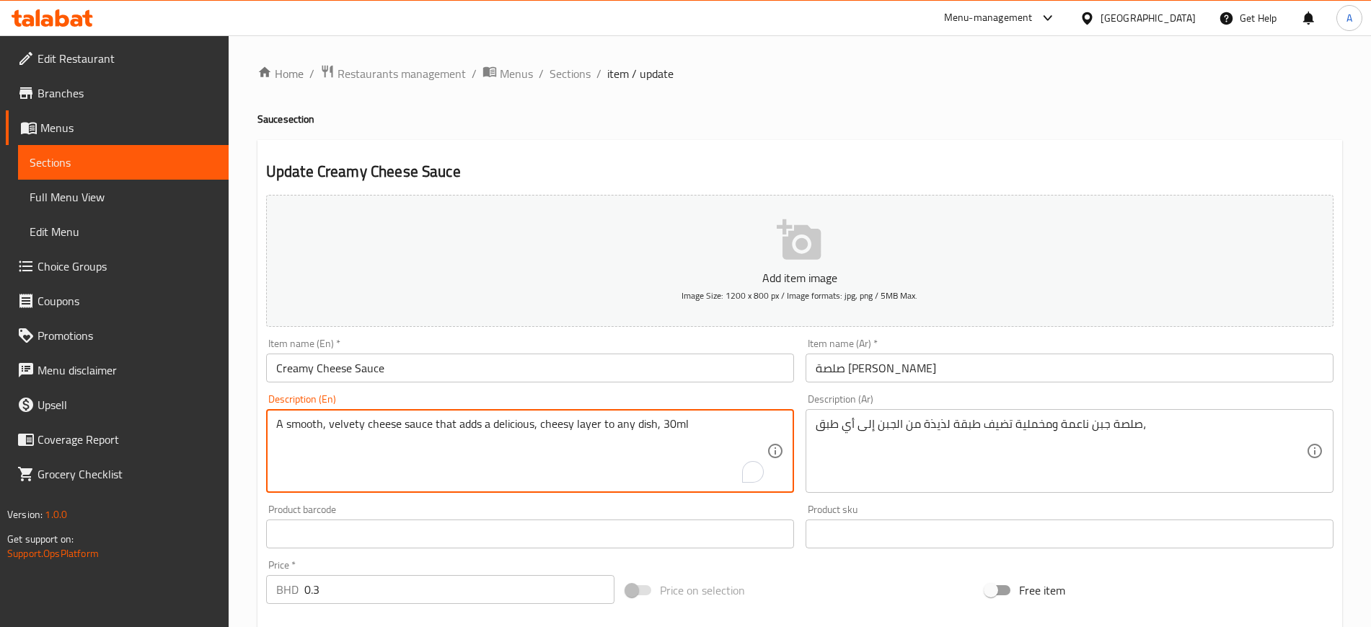
drag, startPoint x: 693, startPoint y: 430, endPoint x: 656, endPoint y: 428, distance: 36.8
type textarea "A smooth, velvety cheese sauce that adds a delicious, cheesy layer to any dish,"
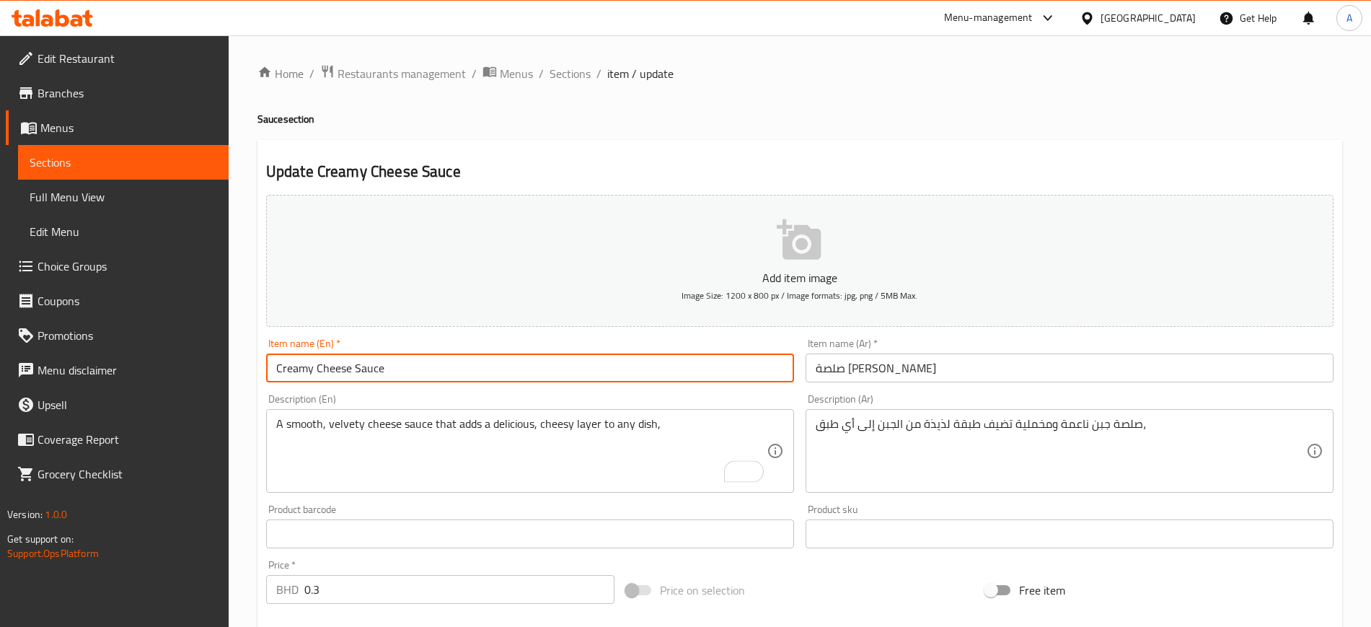
click at [523, 361] on input "Creamy Cheese Sauce" at bounding box center [530, 367] width 528 height 29
paste input "30ml"
type input "Creamy Cheese Sauce 30ml"
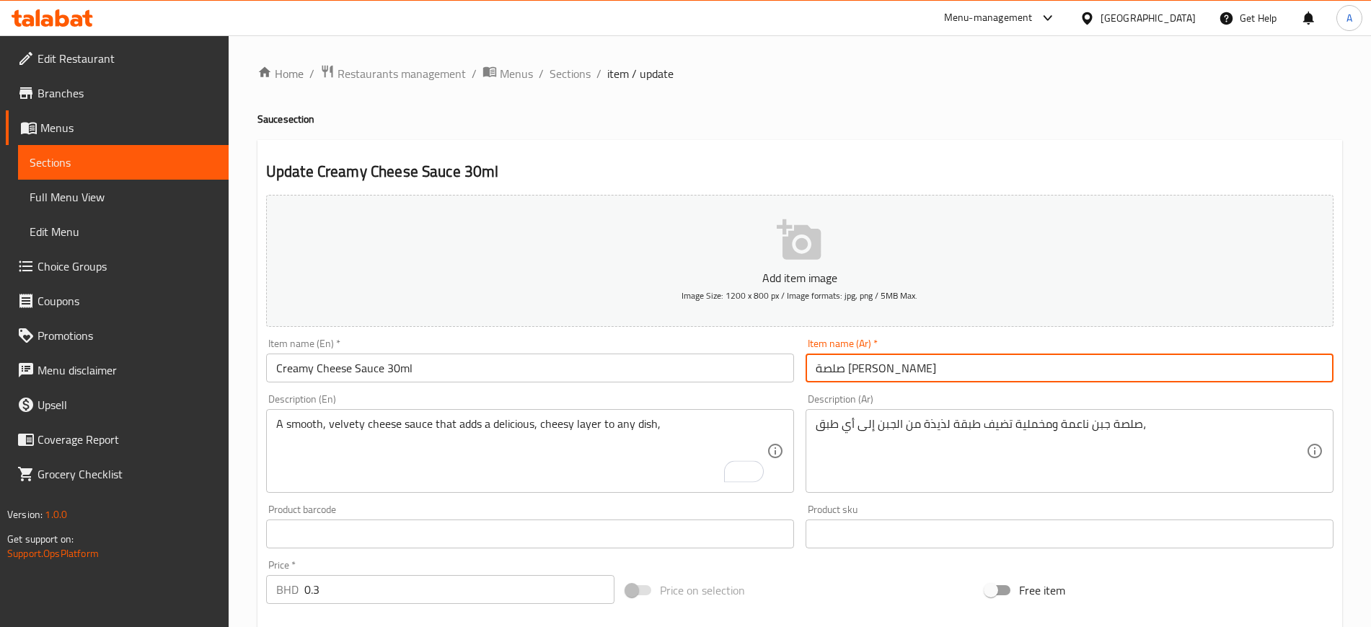
click at [1042, 369] on input "صلصة [PERSON_NAME]" at bounding box center [1069, 367] width 528 height 29
type input "صلصة [PERSON_NAME] 30مل"
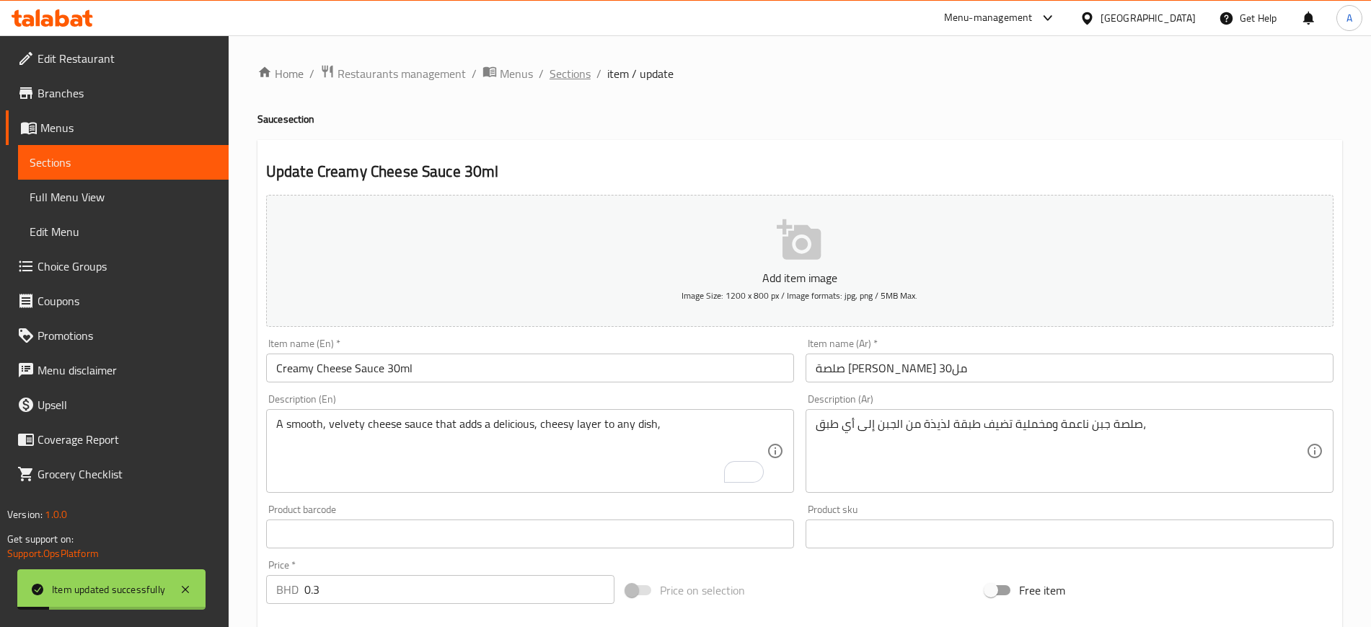
click at [569, 79] on span "Sections" at bounding box center [569, 73] width 41 height 17
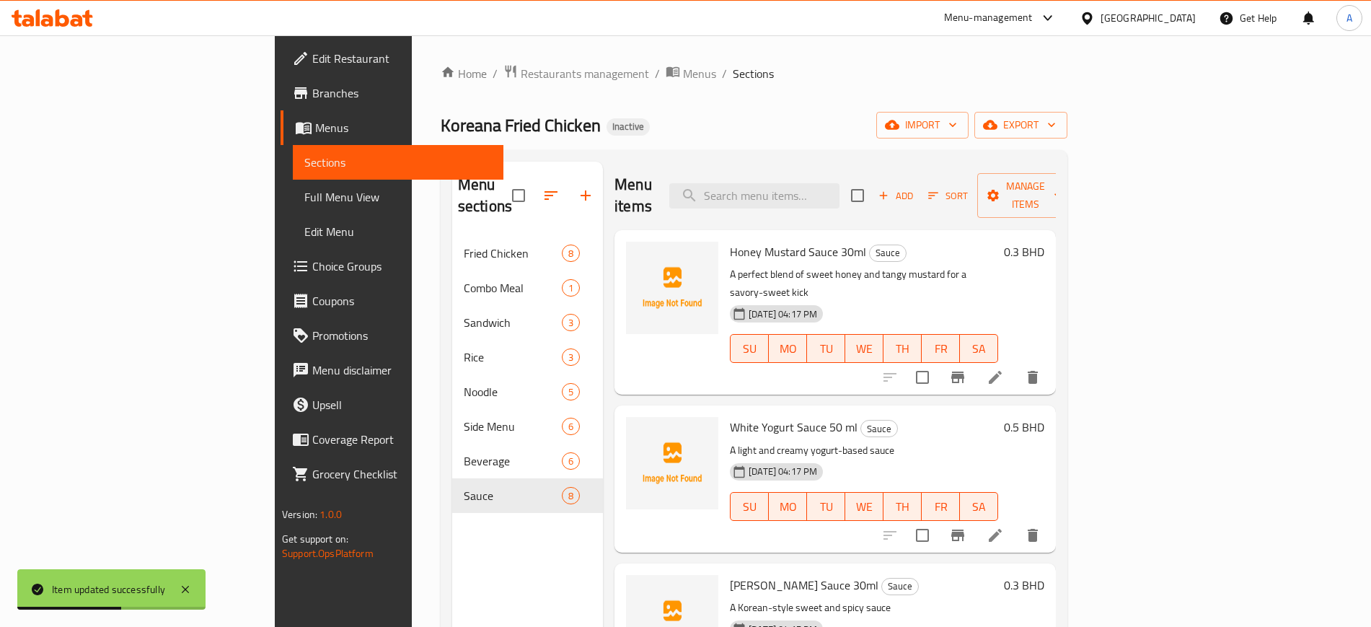
click at [864, 575] on h6 "[PERSON_NAME] Sauce 30ml Sauce" at bounding box center [864, 585] width 268 height 20
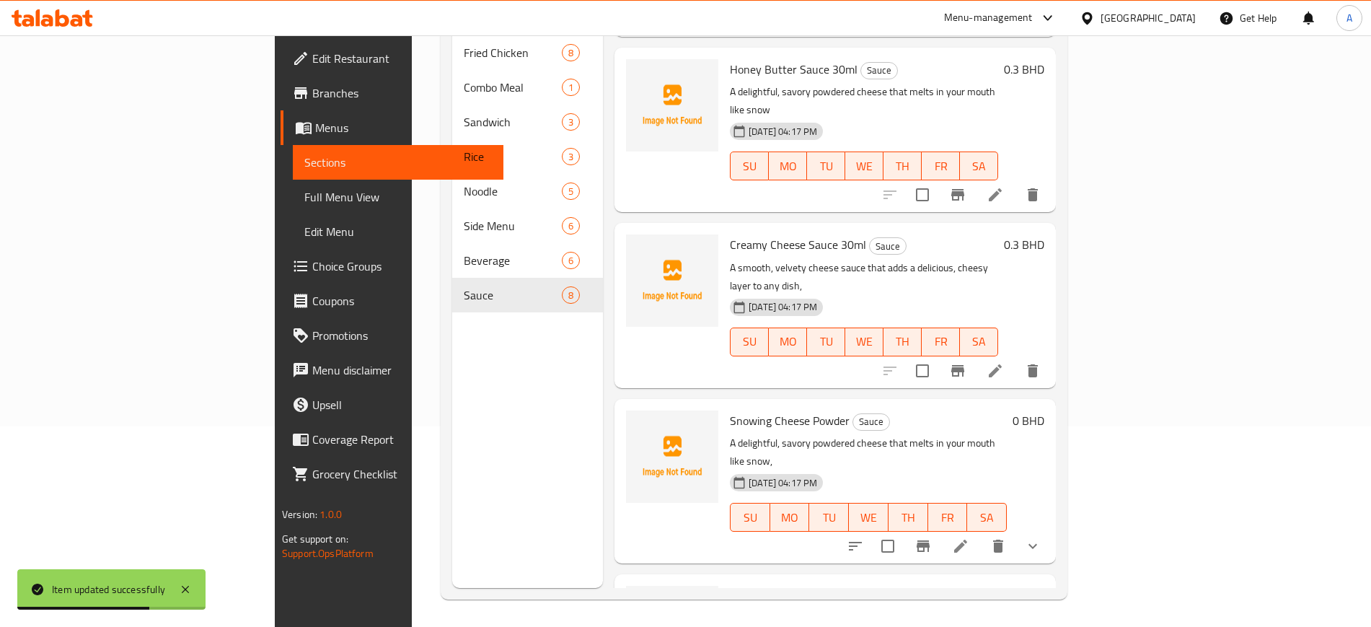
scroll to position [202, 0]
click at [969, 536] on icon at bounding box center [960, 544] width 17 height 17
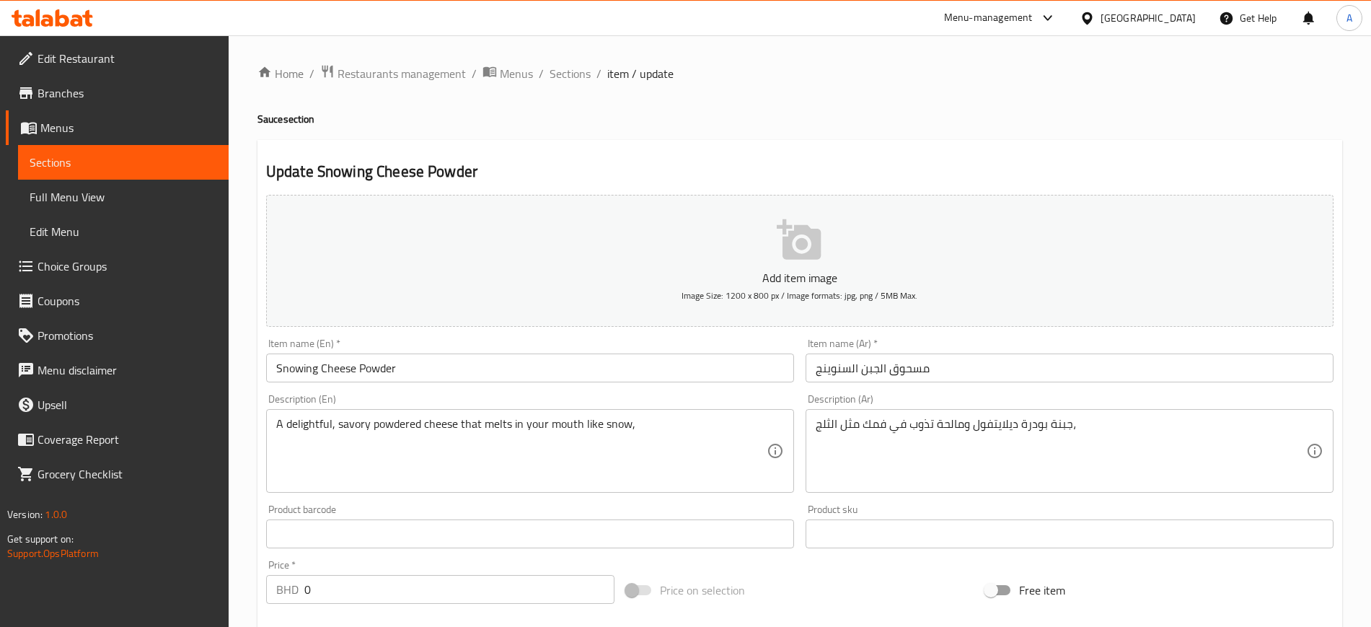
scroll to position [383, 0]
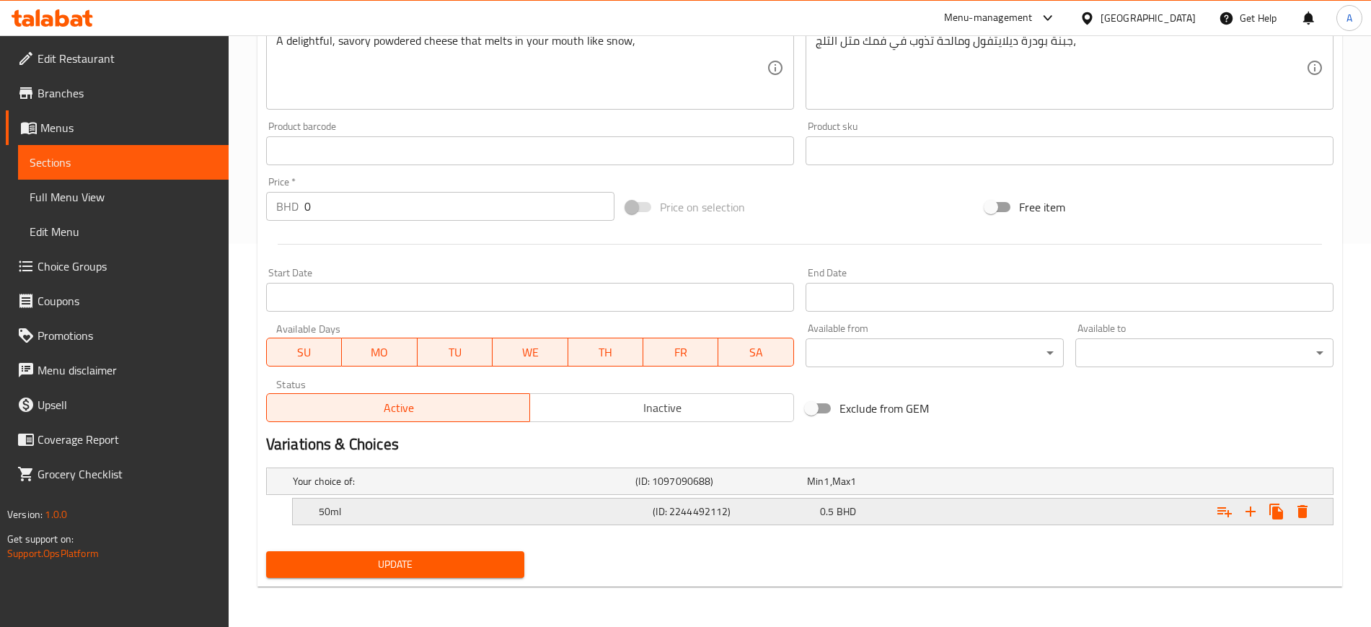
click at [526, 488] on h5 "50ml" at bounding box center [461, 481] width 337 height 14
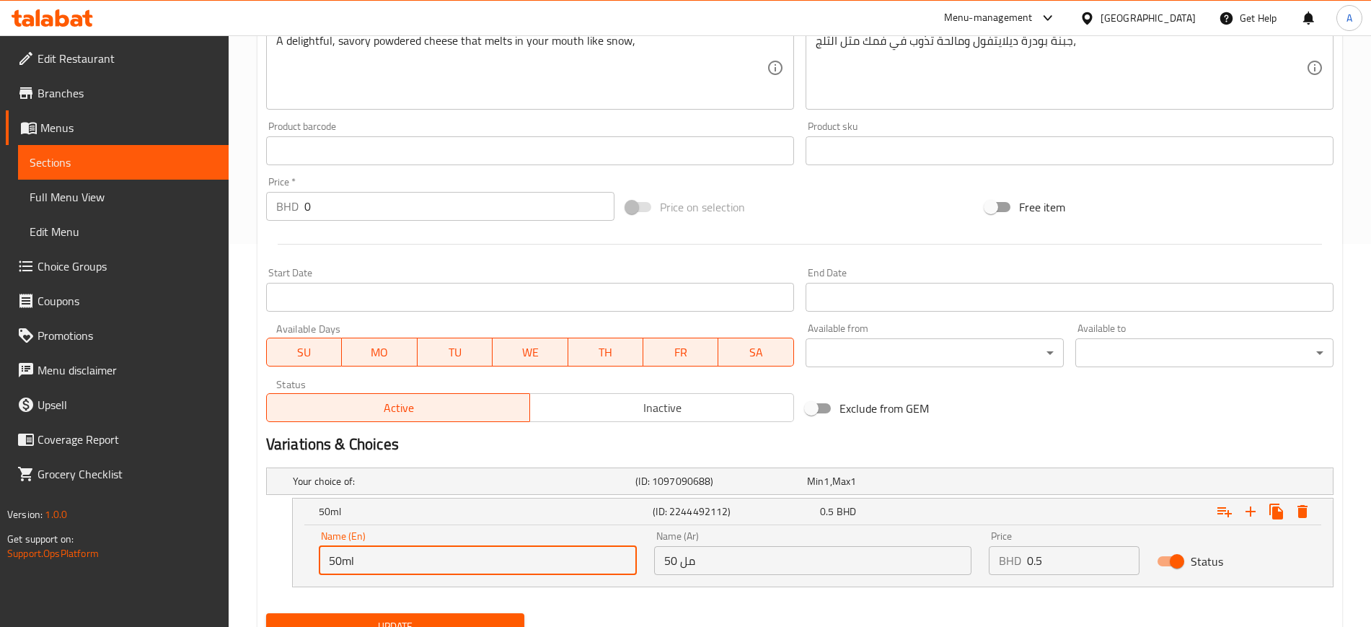
click at [420, 552] on input "50ml" at bounding box center [478, 560] width 318 height 29
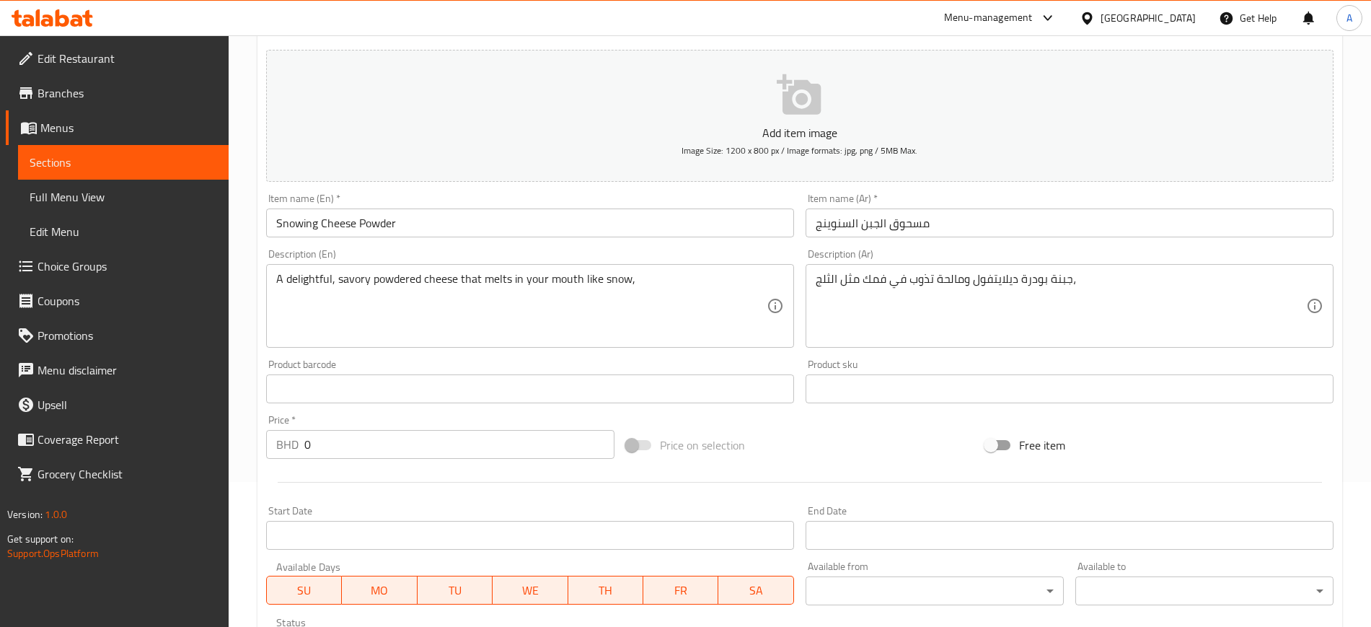
scroll to position [144, 0]
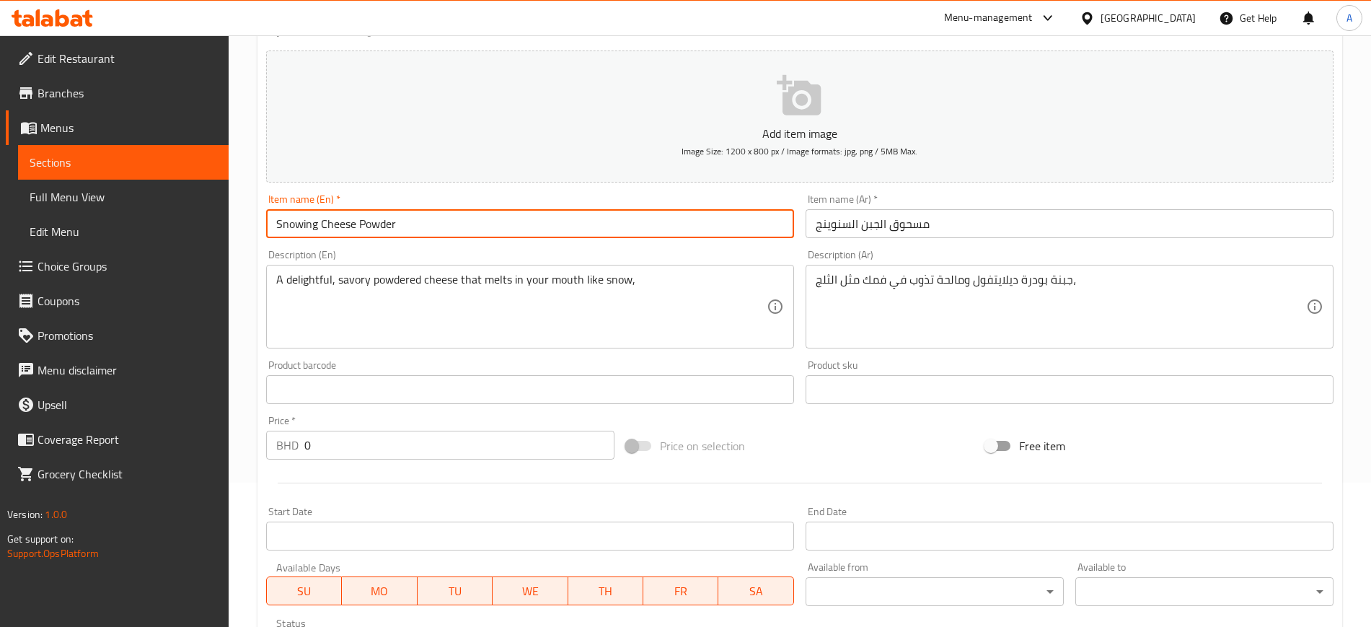
click at [530, 229] on input "Snowing Cheese Powder" at bounding box center [530, 223] width 528 height 29
paste input "50ml"
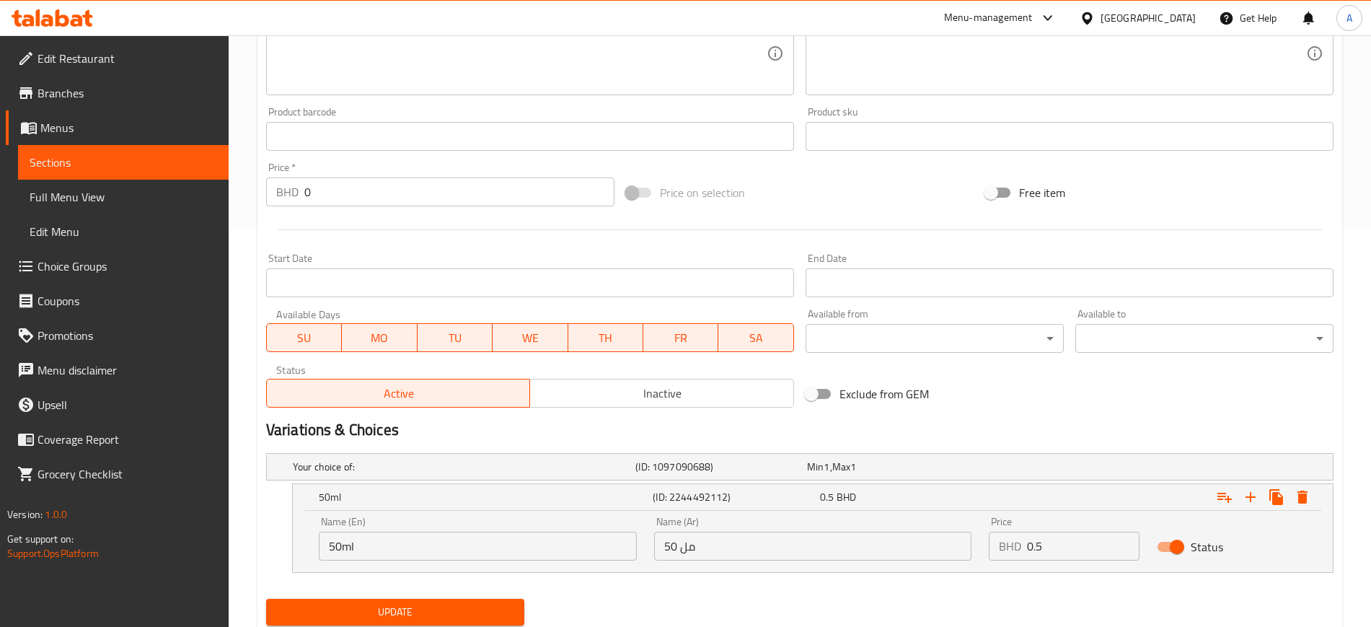
scroll to position [445, 0]
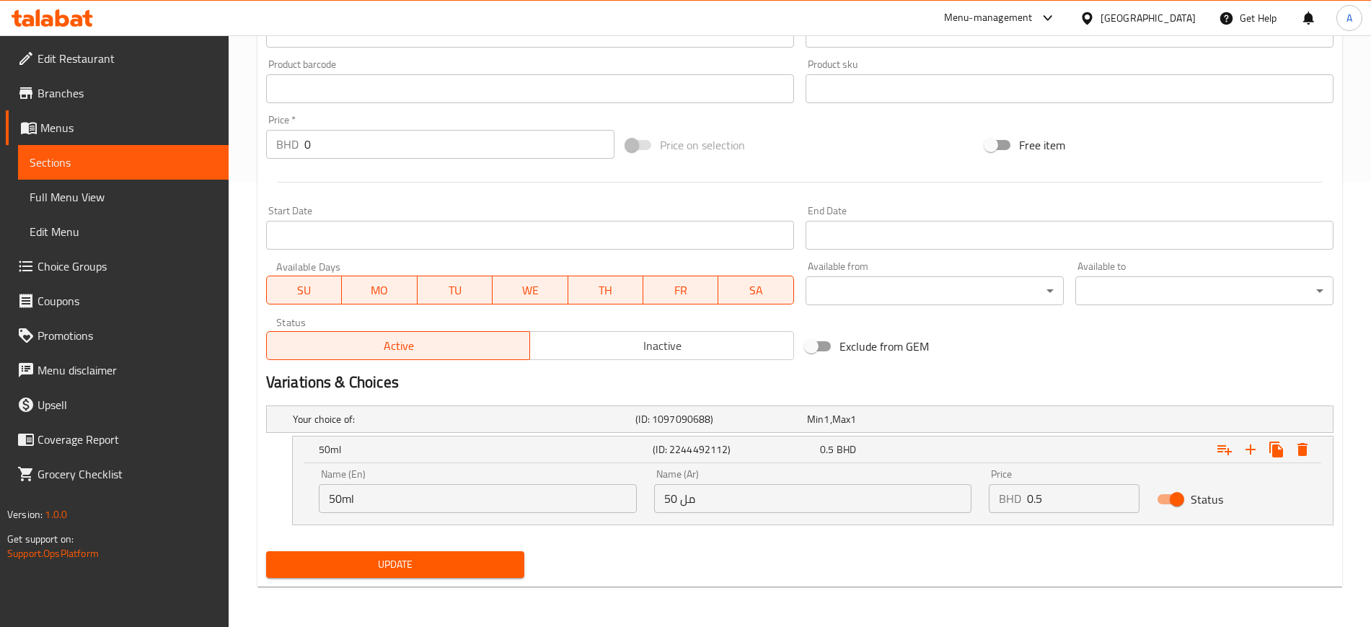
type input "Snowing Cheese Powder 50ml"
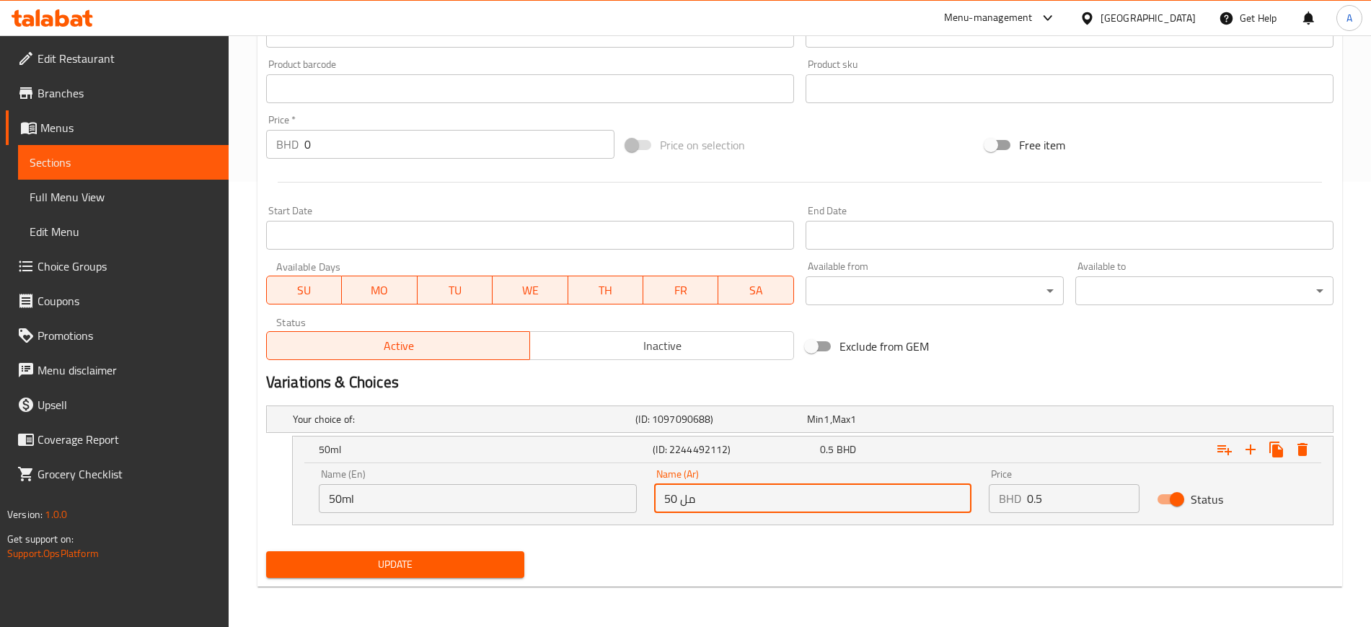
click at [720, 500] on input "50 مل" at bounding box center [813, 498] width 318 height 29
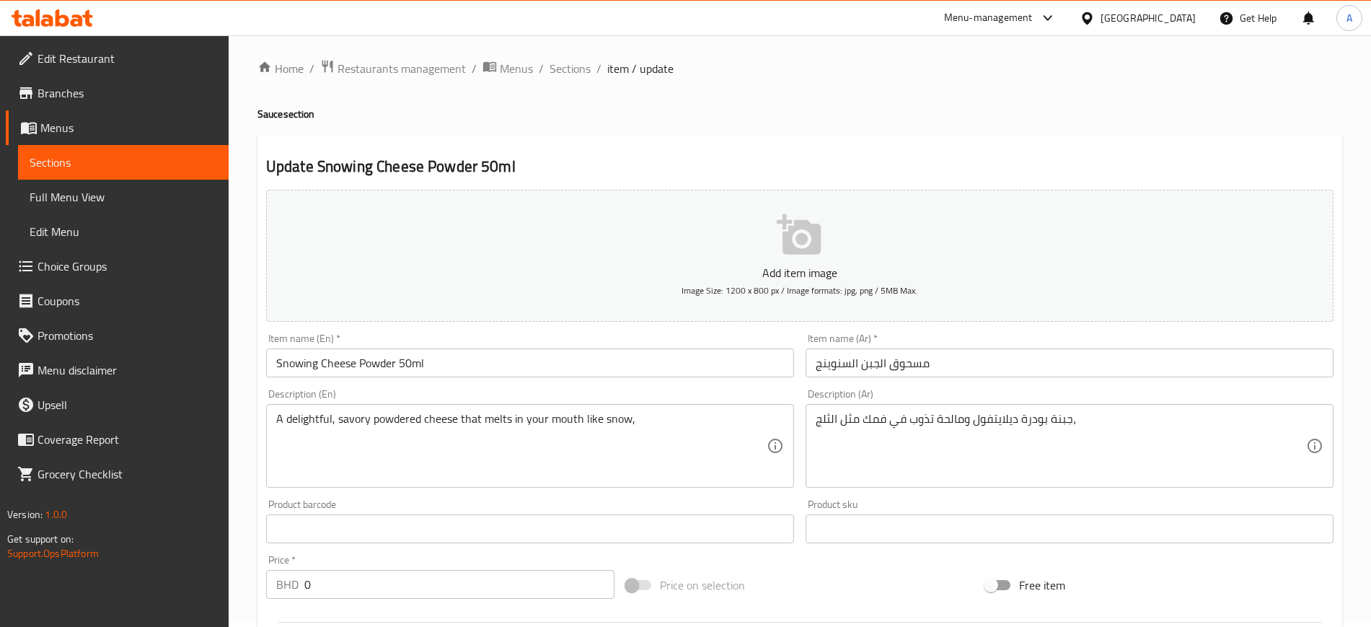
scroll to position [0, 0]
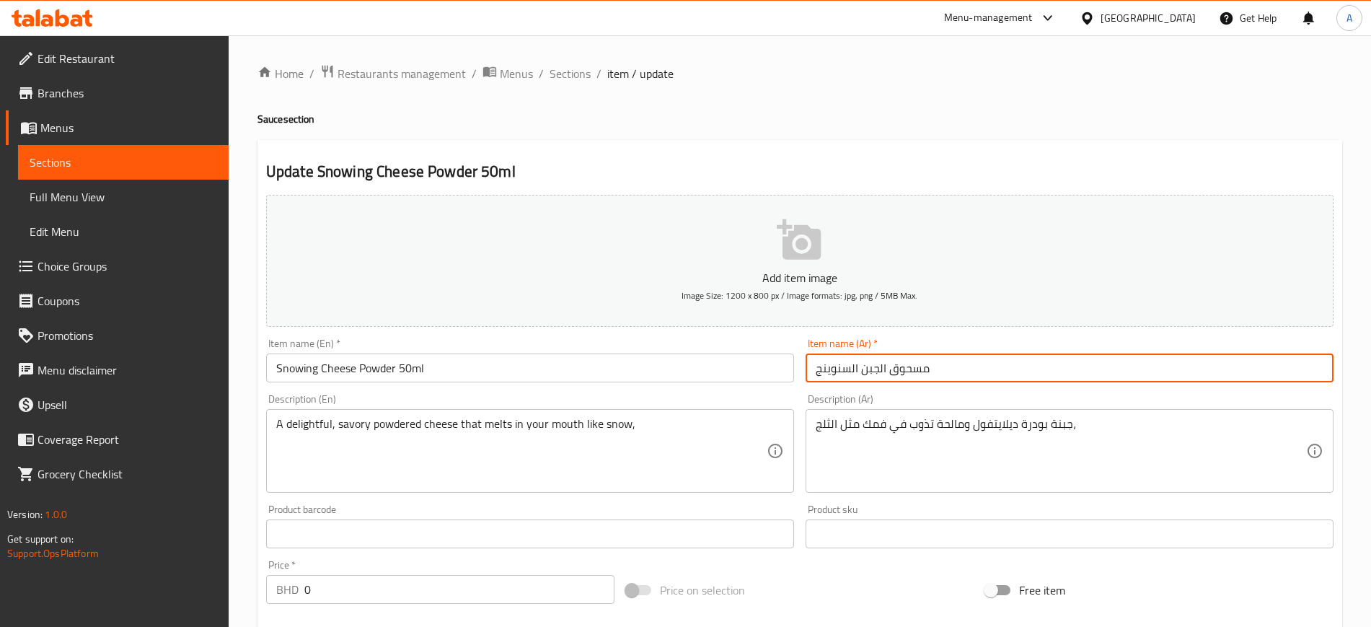
click at [965, 375] on input "مسحوق الجبن السنوينج" at bounding box center [1069, 367] width 528 height 29
paste input "50 مل"
type input "مسحوق الجبن السنوينج 50 مل"
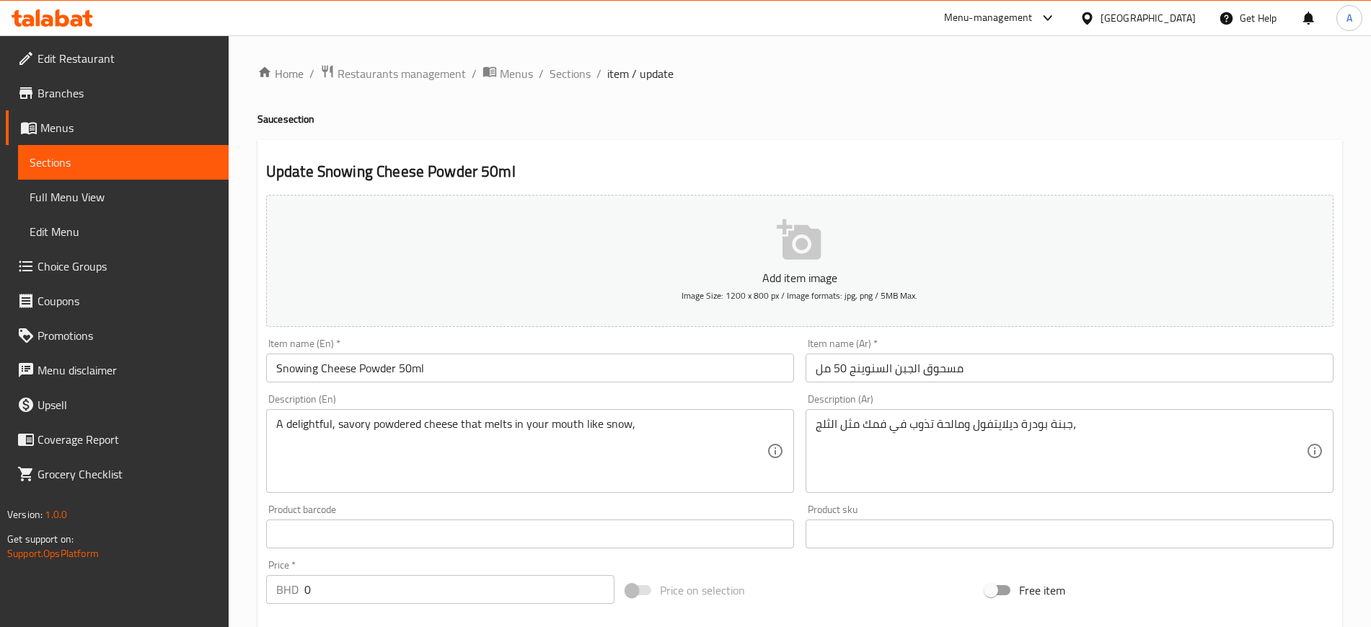
click at [942, 503] on div "Product sku Product sku" at bounding box center [1069, 526] width 539 height 56
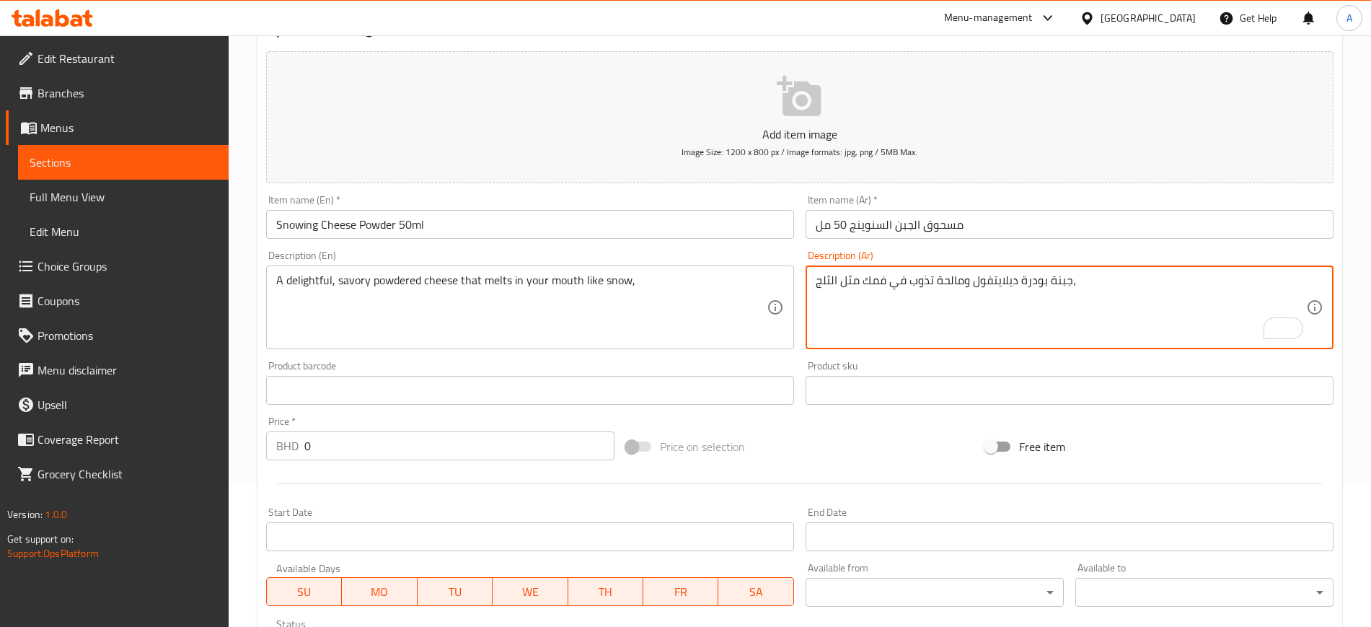
scroll to position [144, 0]
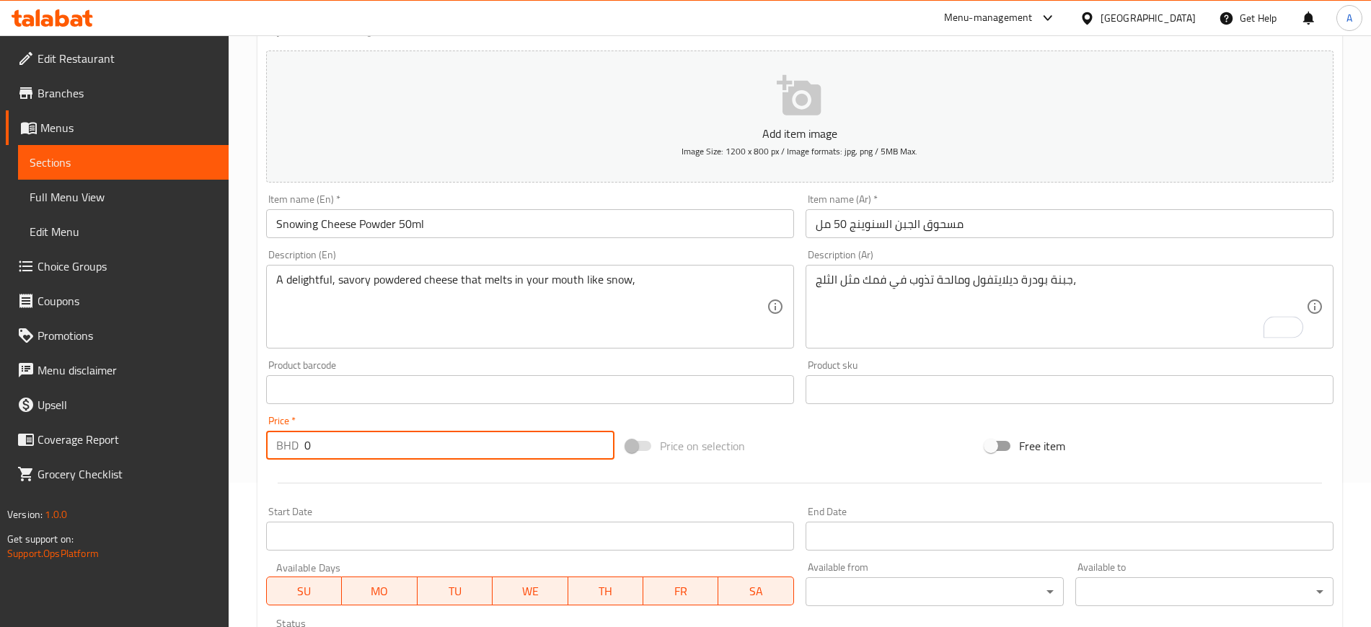
click at [500, 433] on input "0" at bounding box center [459, 444] width 310 height 29
type input "0.5"
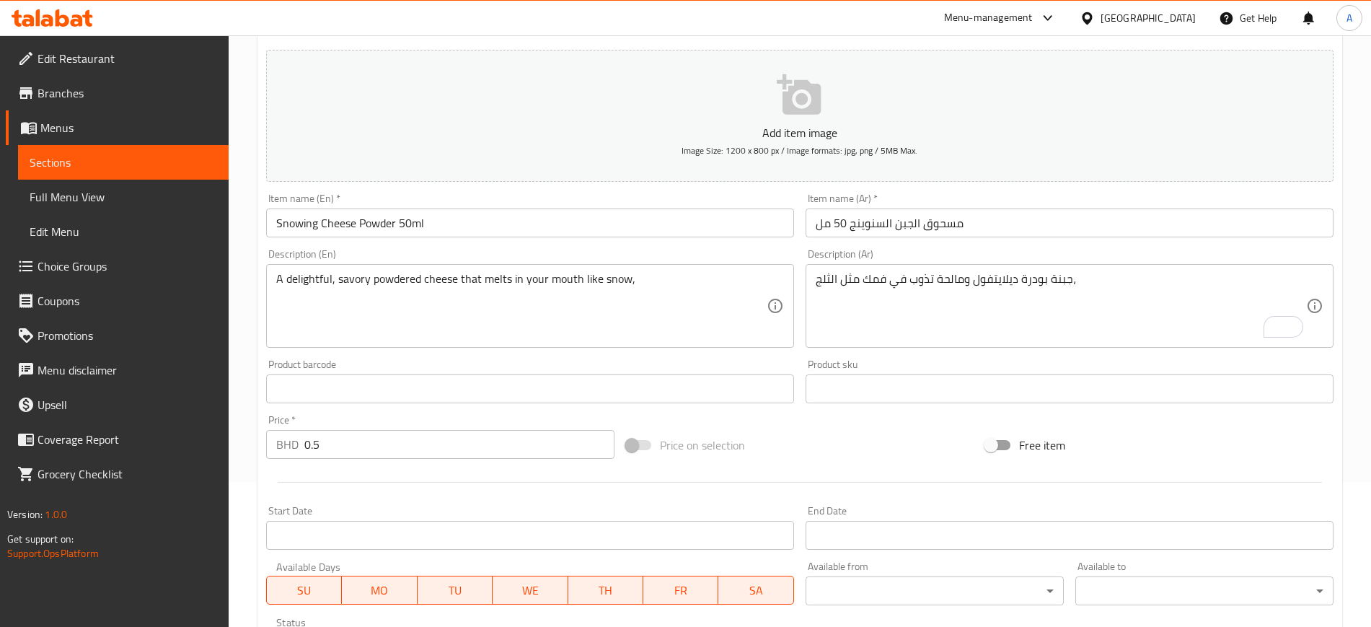
click at [507, 407] on div "Product barcode Product barcode" at bounding box center [529, 381] width 539 height 56
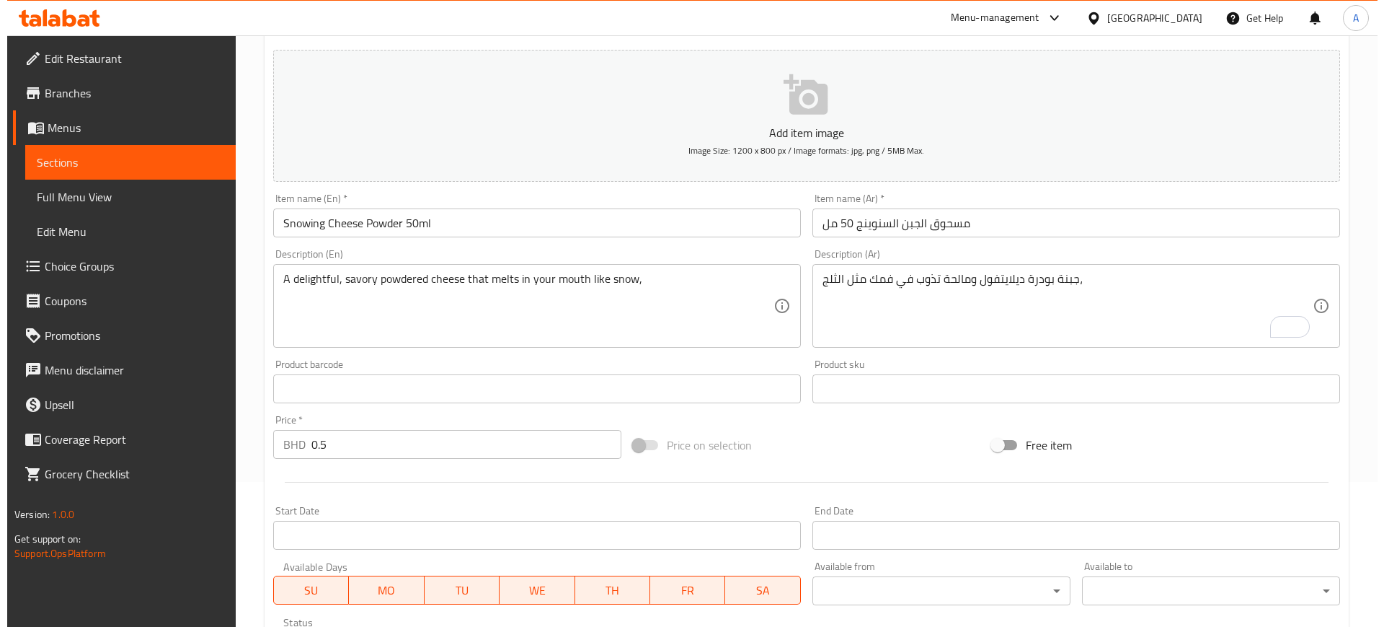
scroll to position [445, 0]
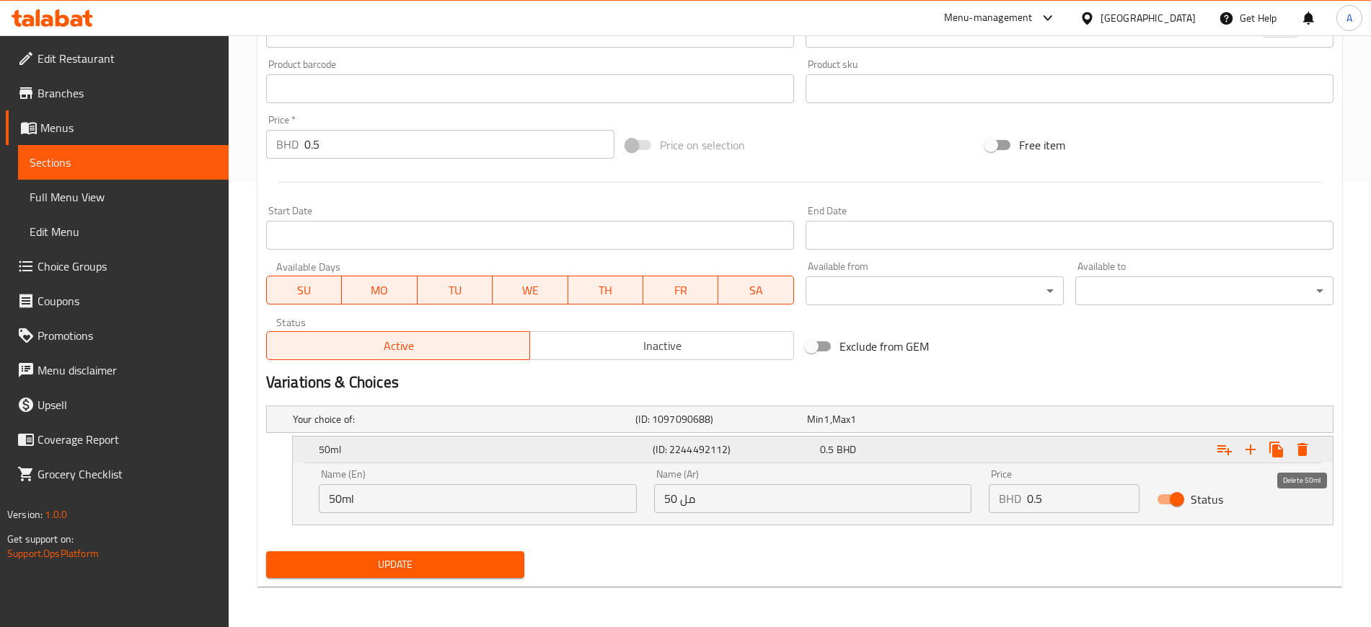
click at [1305, 448] on icon "Expand" at bounding box center [1302, 449] width 10 height 13
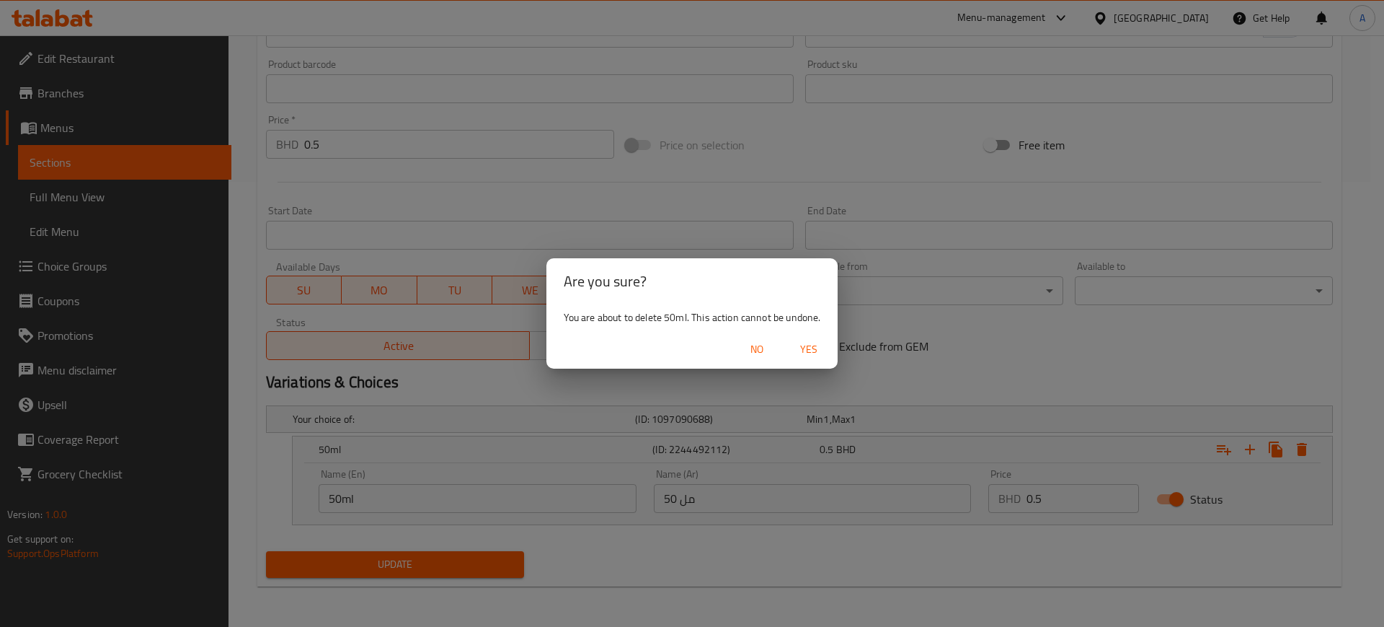
click at [818, 363] on div "No Yes" at bounding box center [693, 349] width 292 height 38
click at [818, 362] on button "Yes" at bounding box center [809, 349] width 46 height 27
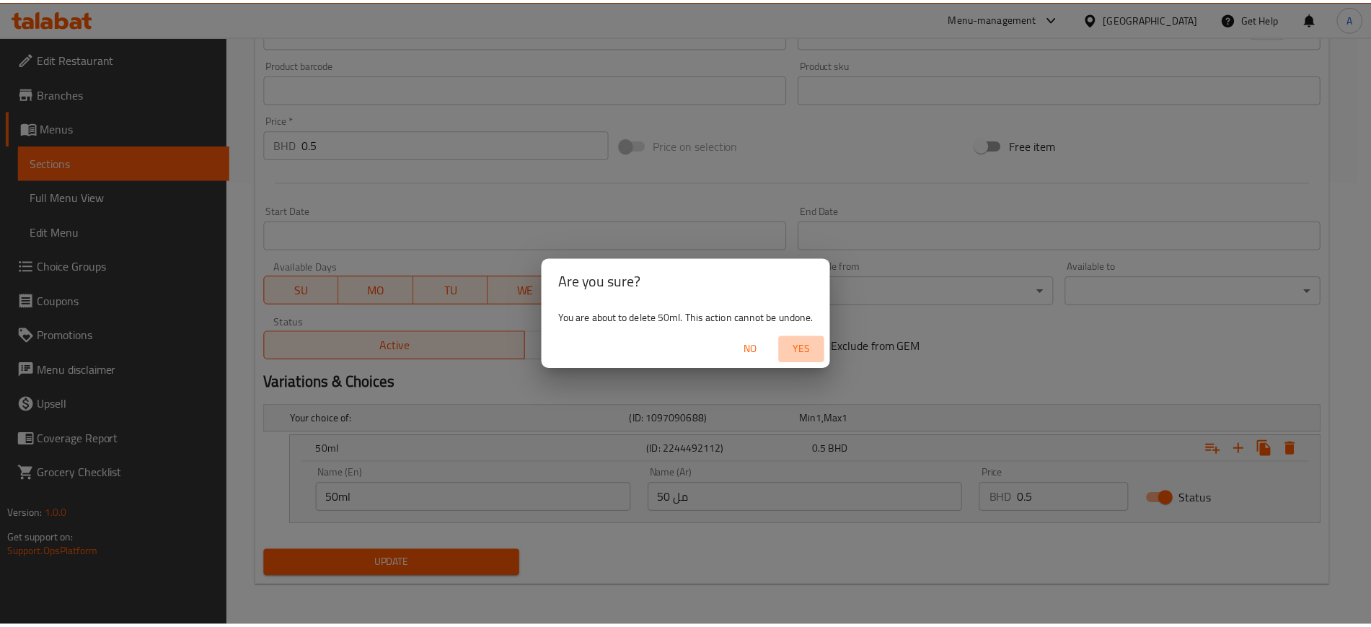
scroll to position [392, 0]
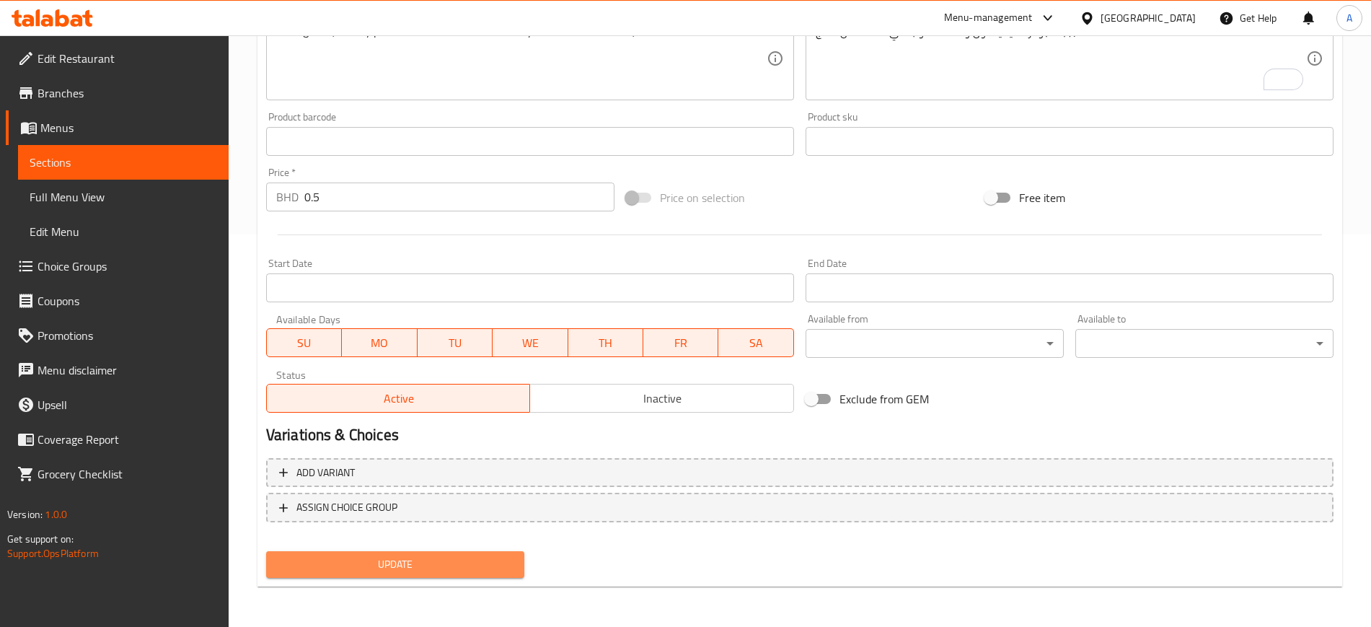
click at [482, 563] on span "Update" at bounding box center [395, 564] width 235 height 18
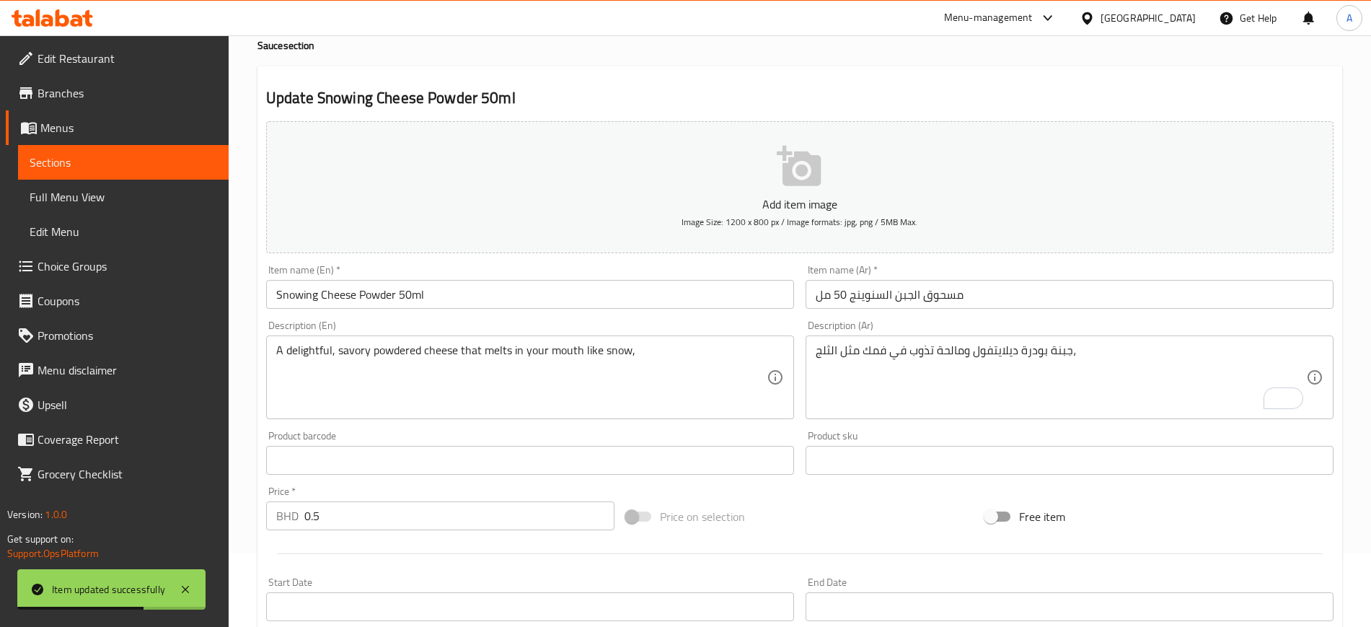
scroll to position [0, 0]
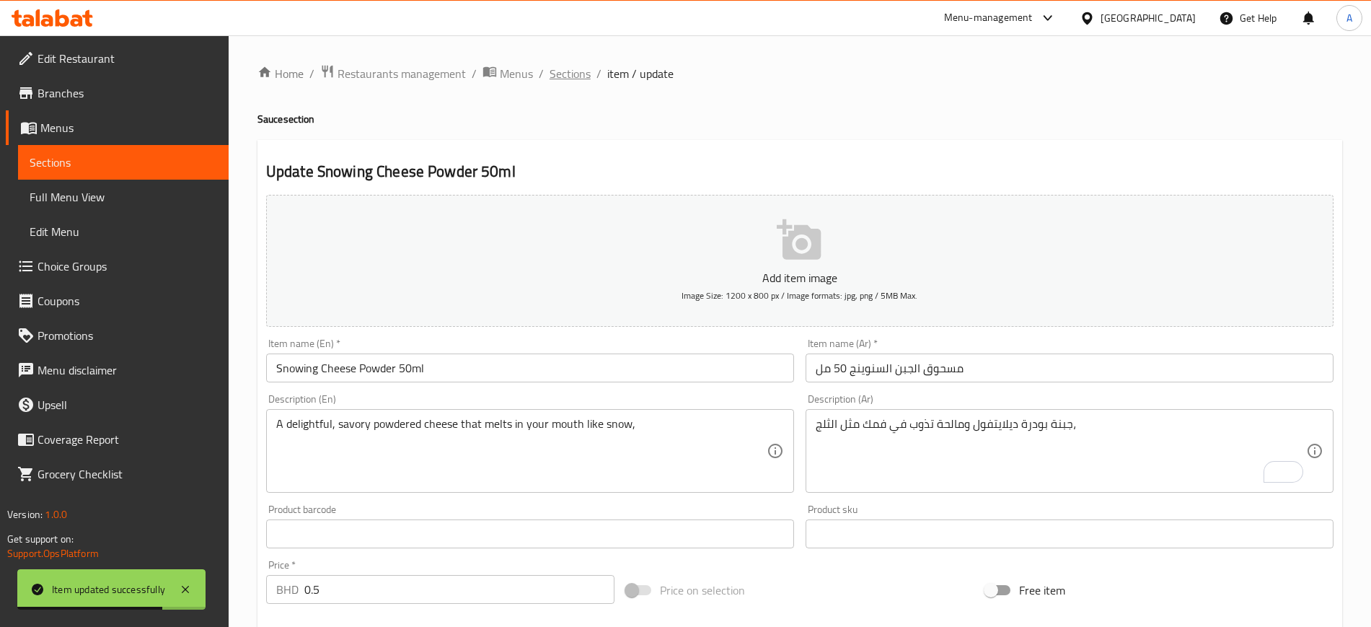
click at [583, 78] on span "Sections" at bounding box center [569, 73] width 41 height 17
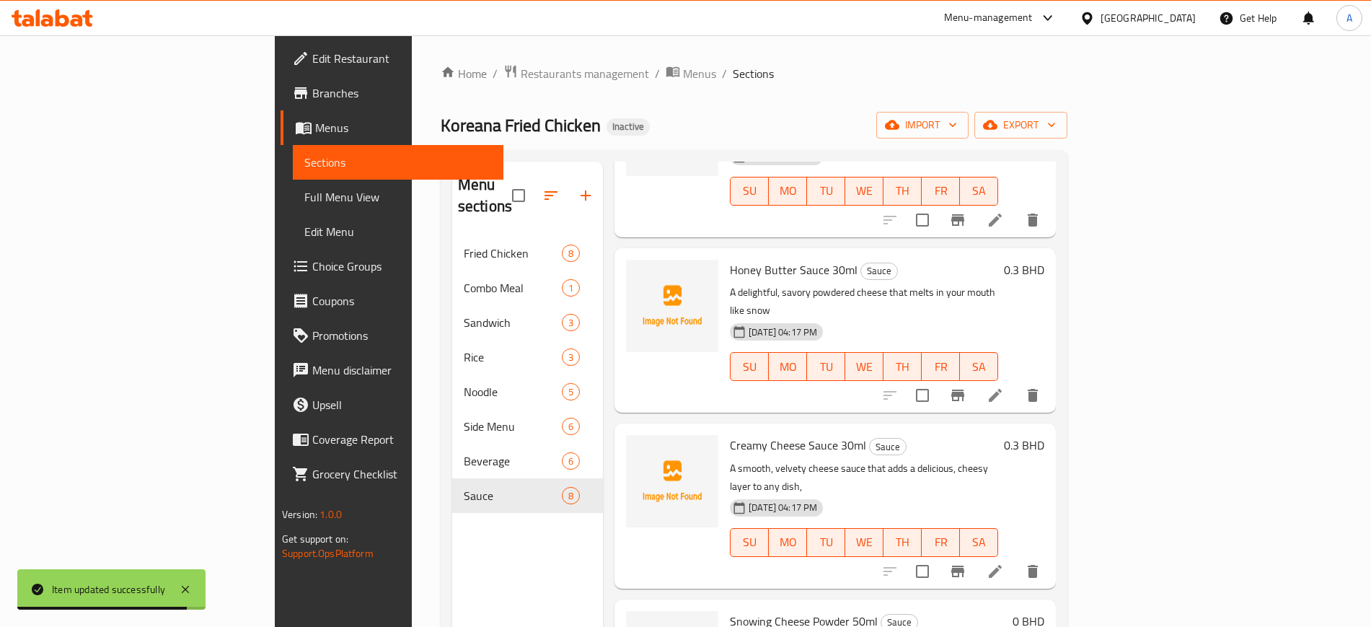
scroll to position [202, 0]
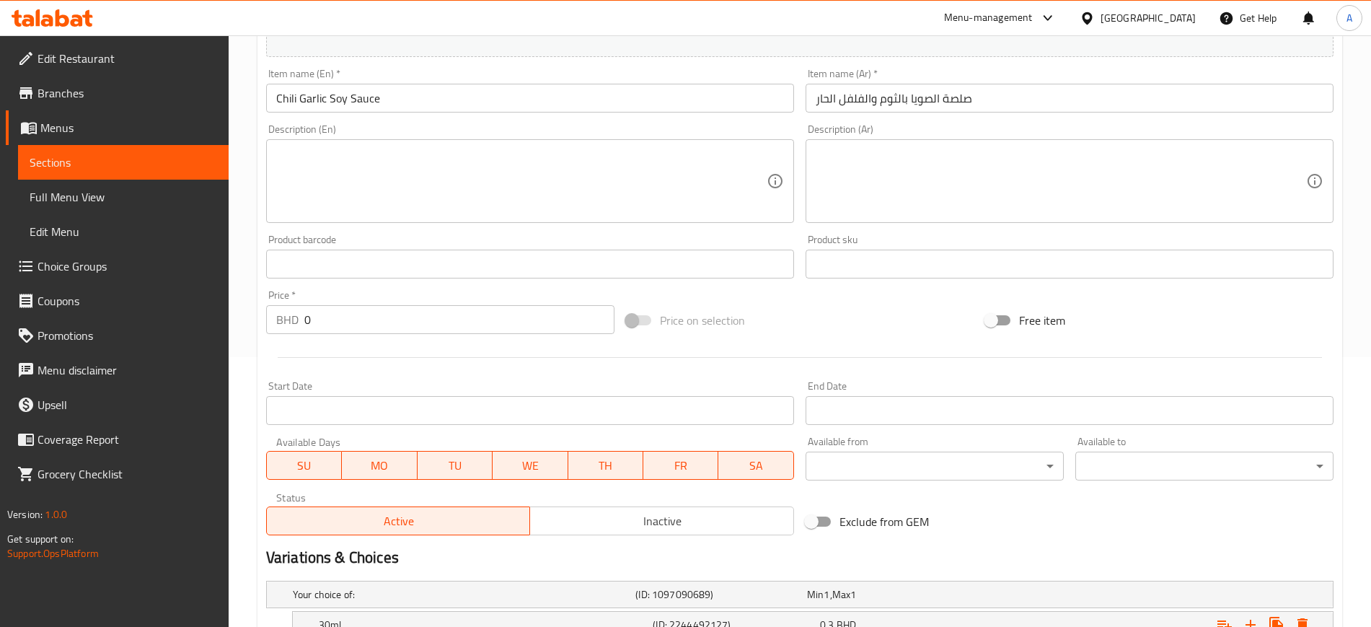
scroll to position [383, 0]
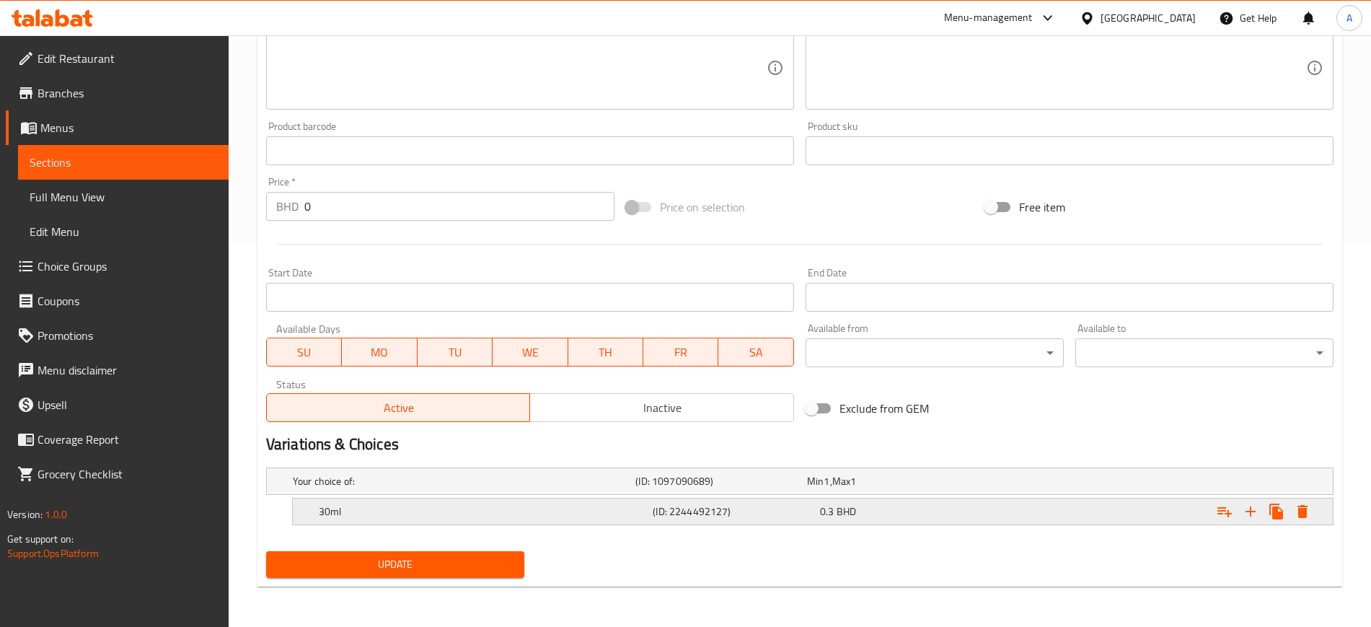
click at [517, 491] on div "30ml" at bounding box center [461, 481] width 343 height 20
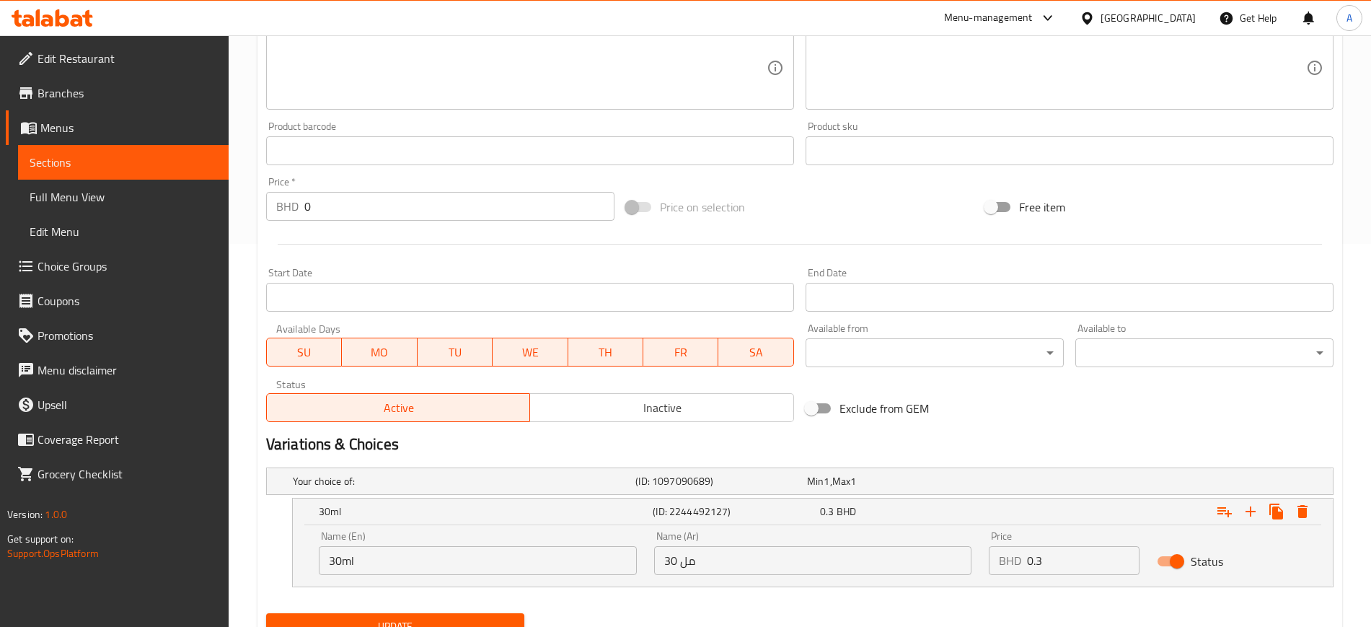
click at [380, 560] on input "30ml" at bounding box center [478, 560] width 318 height 29
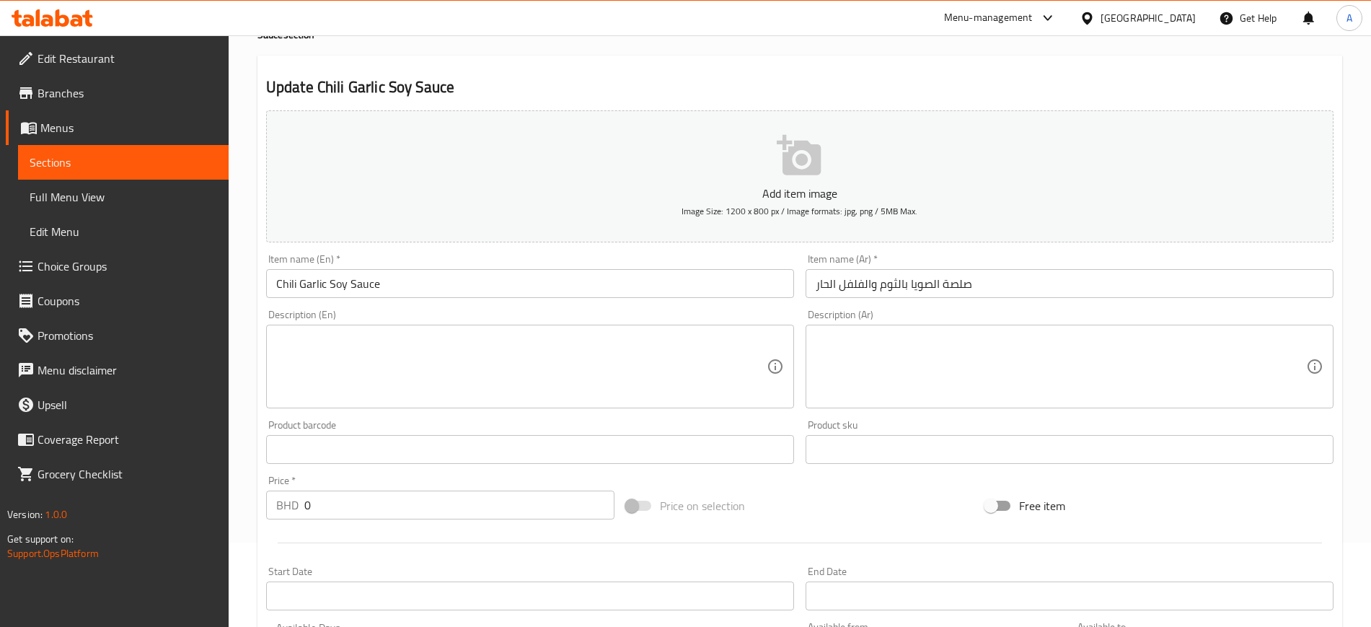
scroll to position [83, 0]
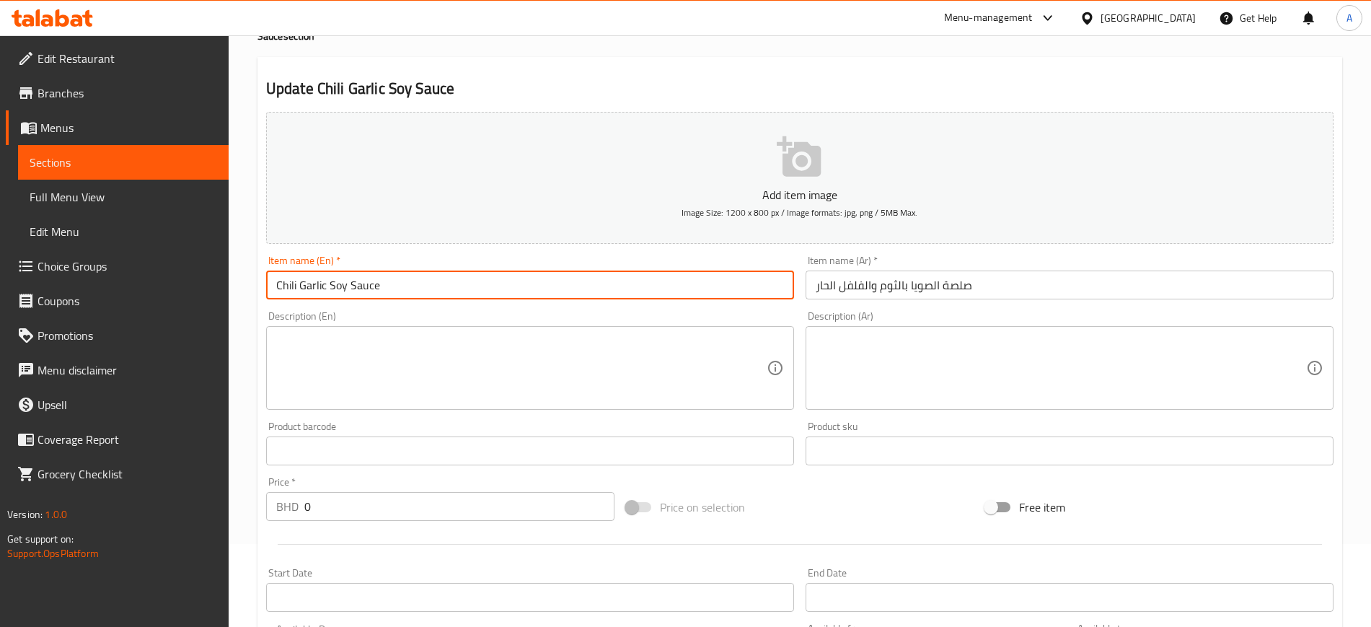
click at [433, 280] on input "Chili Garlic Soy Sauce" at bounding box center [530, 284] width 528 height 29
paste input "30ml"
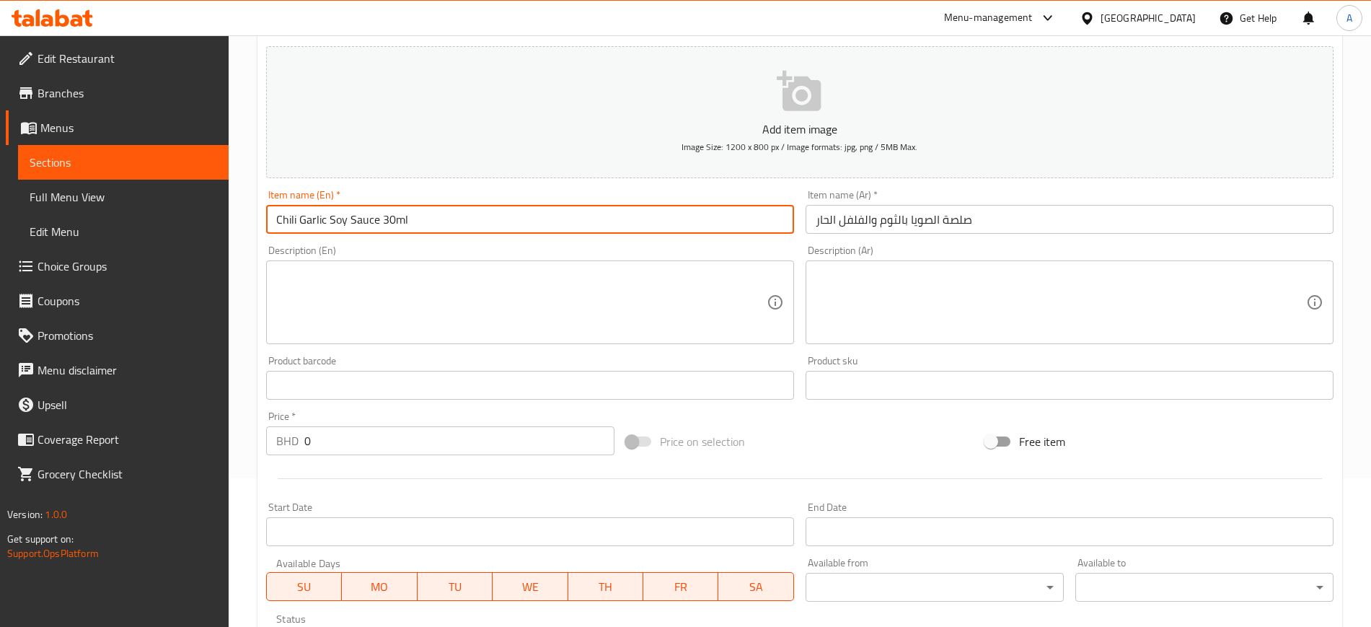
type input "Chili Garlic Soy Sauce 30ml"
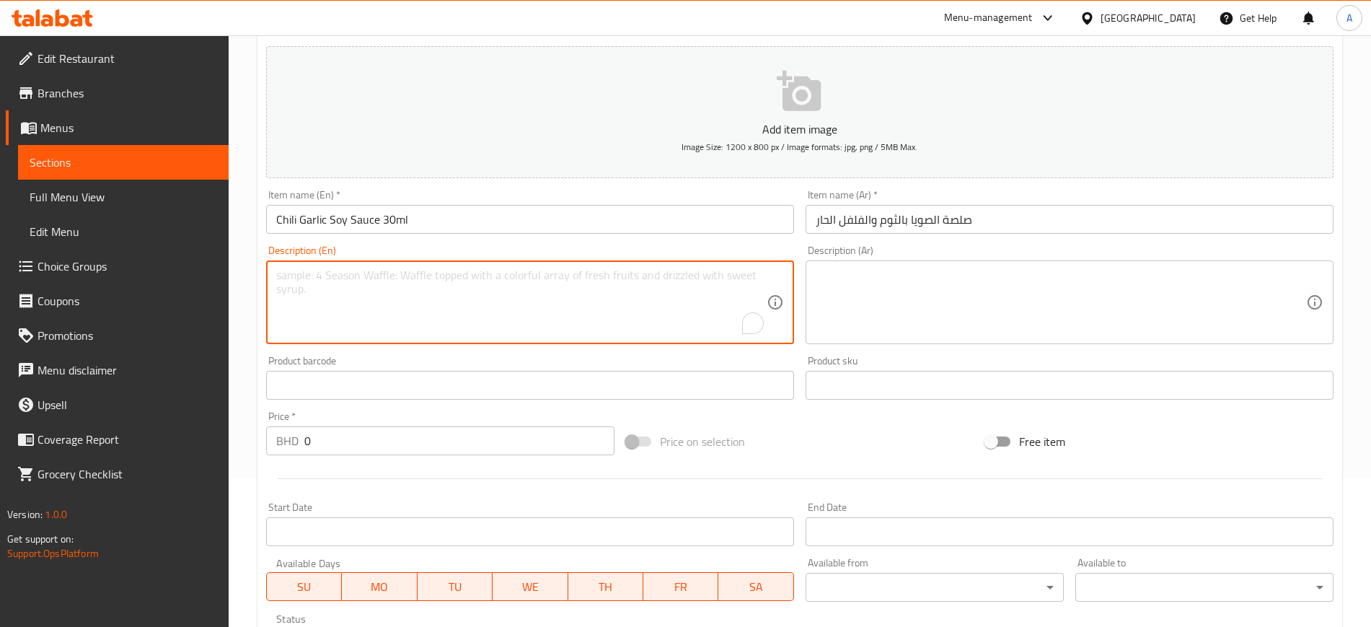
click at [433, 280] on textarea "To enrich screen reader interactions, please activate Accessibility in Grammarl…" at bounding box center [521, 302] width 490 height 69
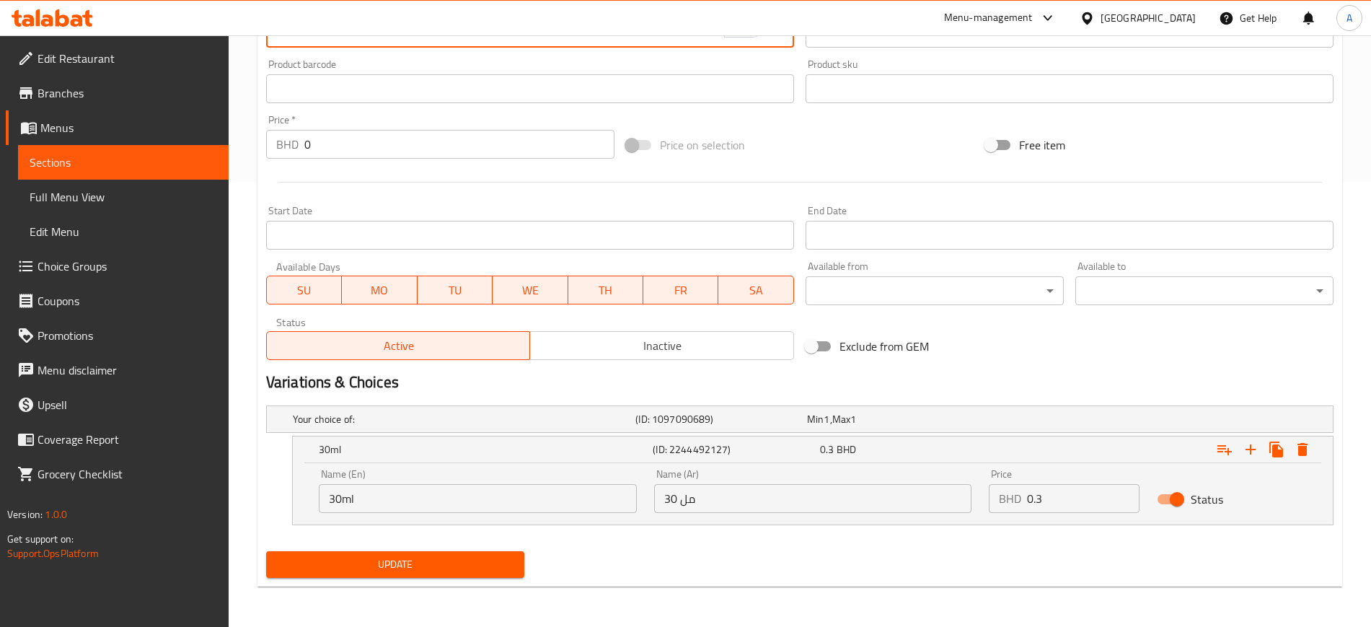
click at [708, 505] on input "30 مل" at bounding box center [813, 498] width 318 height 29
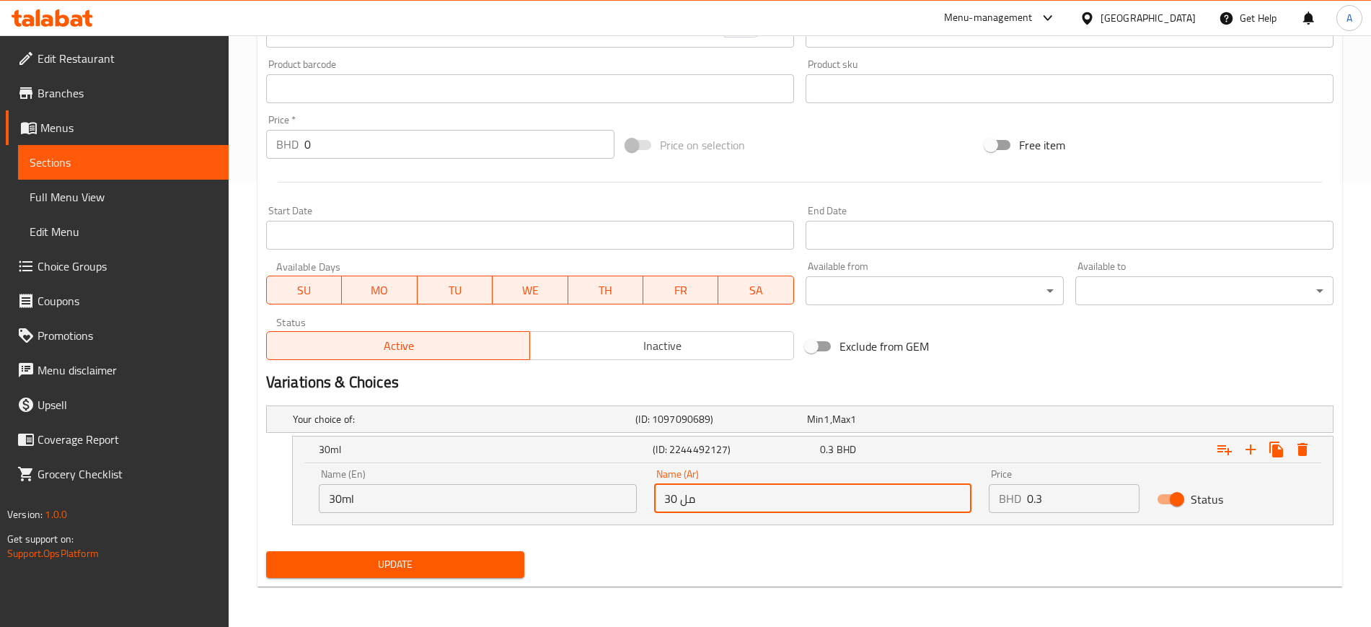
click at [708, 505] on input "30 مل" at bounding box center [813, 498] width 318 height 29
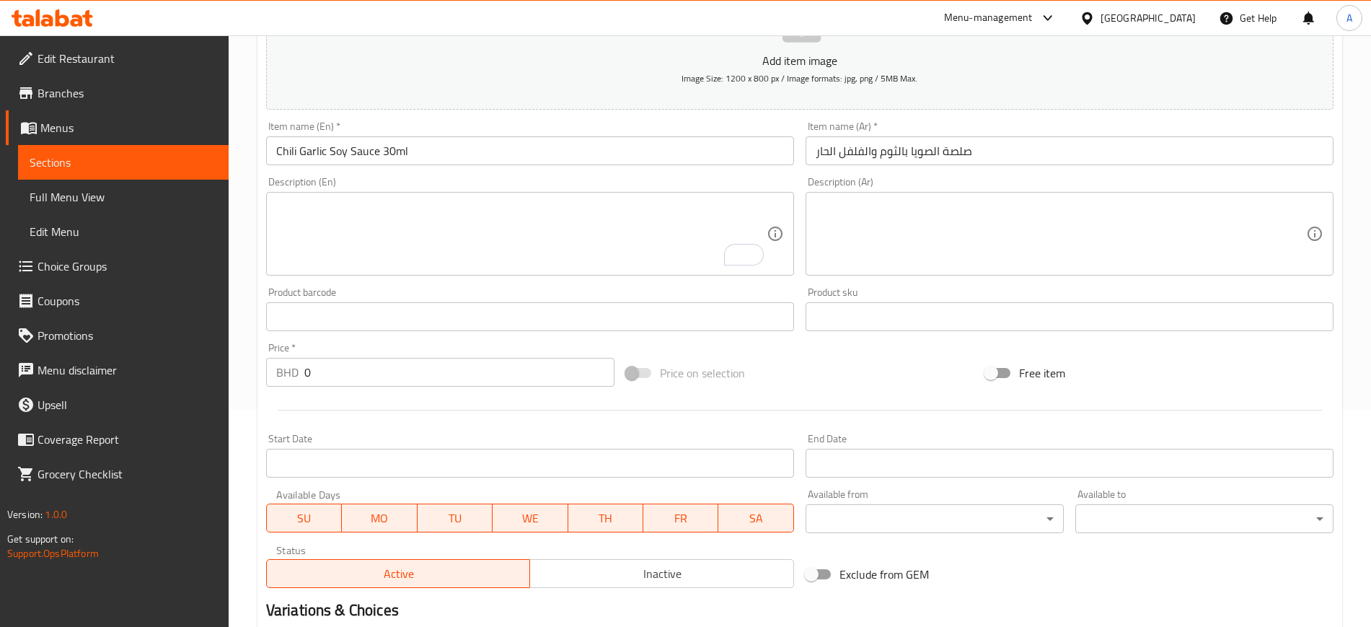
scroll to position [116, 0]
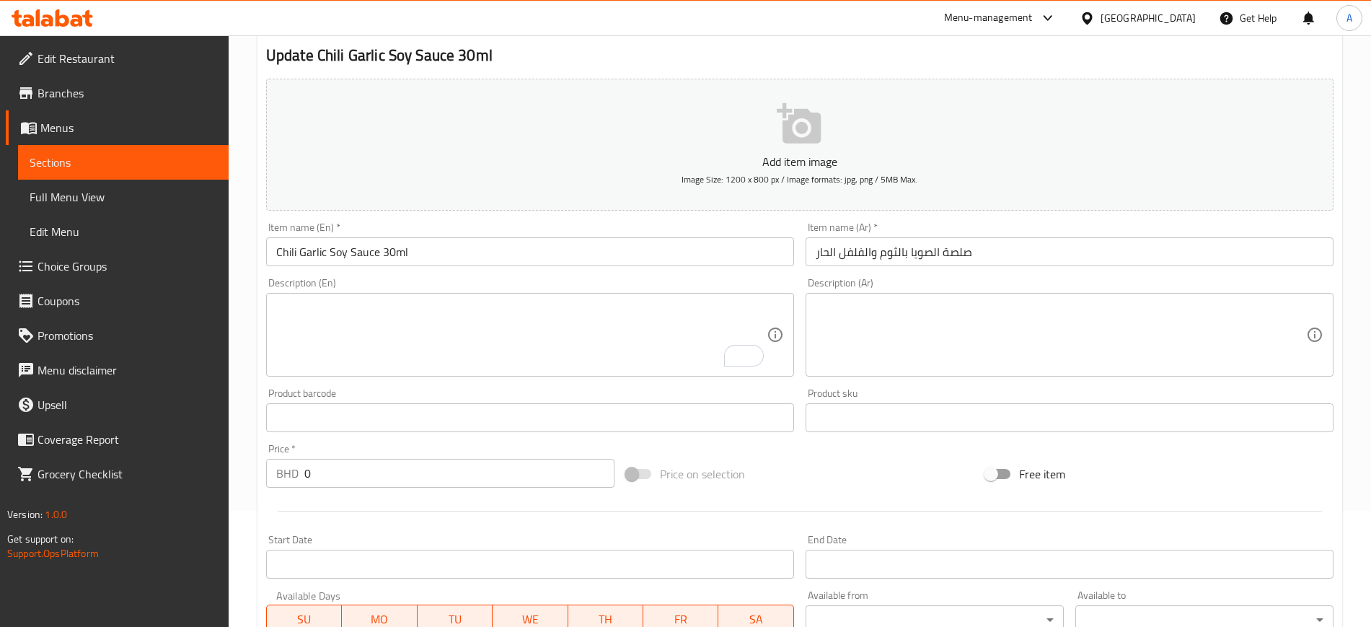
drag, startPoint x: 1024, startPoint y: 234, endPoint x: 1015, endPoint y: 250, distance: 18.7
click at [1015, 250] on div "Item name (Ar)   * صلصة الصويا بالثوم والفلفل الحار Item name (Ar) *" at bounding box center [1069, 244] width 528 height 44
click at [1015, 250] on input "صلصة الصويا بالثوم والفلفل الحار" at bounding box center [1069, 251] width 528 height 29
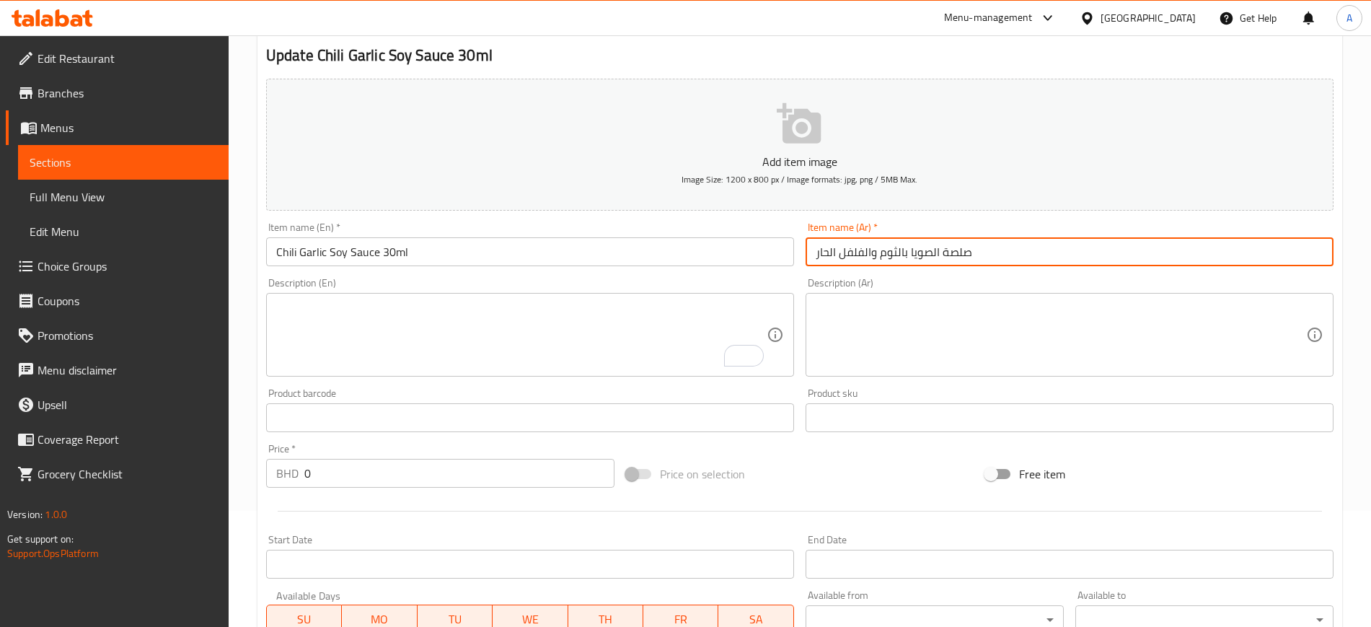
paste input "30 مل"
type input "صلصة الصويا بالثوم والفلفل الحار 30 مل"
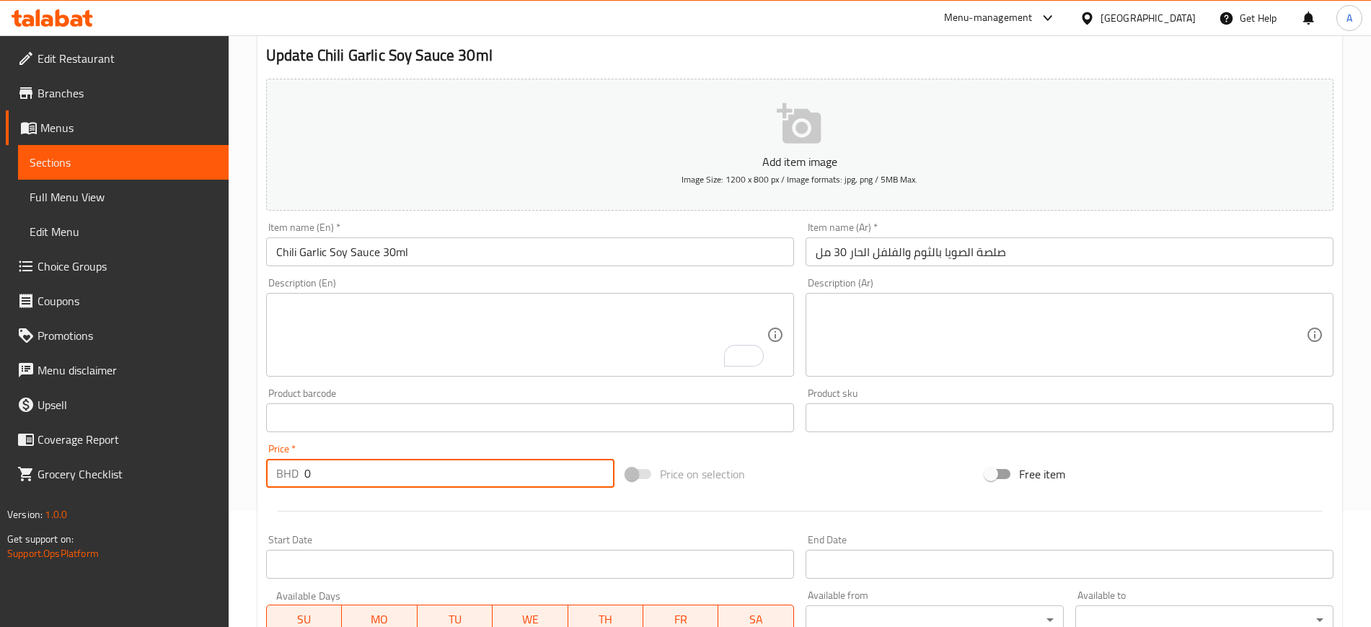
click at [459, 471] on input "0" at bounding box center [459, 473] width 310 height 29
type input "0.3"
click at [457, 487] on div "Price   * BHD 0.3 Price *" at bounding box center [440, 466] width 360 height 56
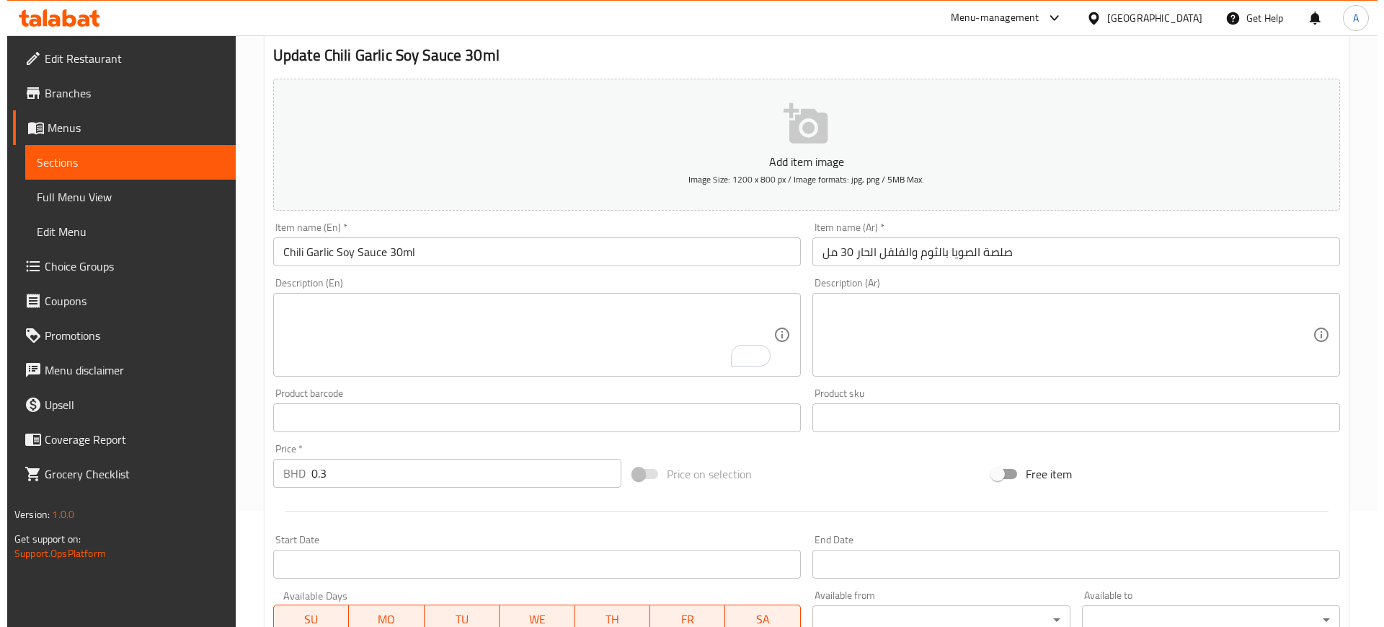
scroll to position [445, 0]
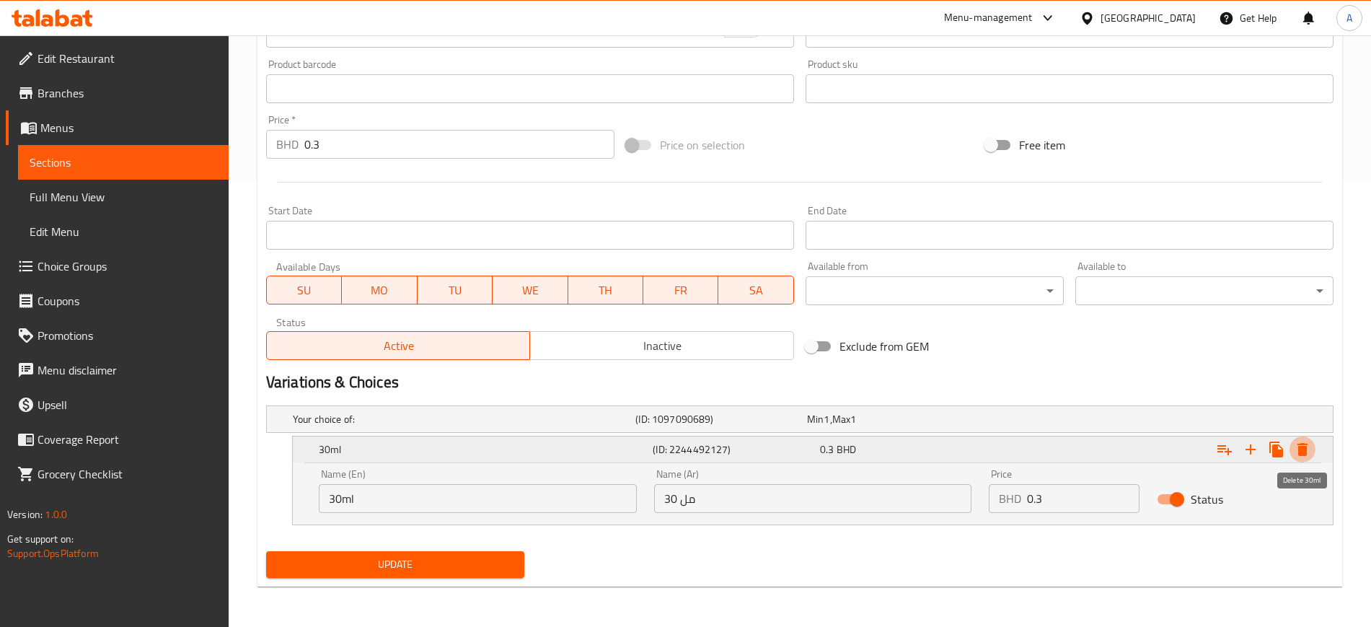
click at [1302, 451] on icon "Expand" at bounding box center [1302, 449] width 10 height 13
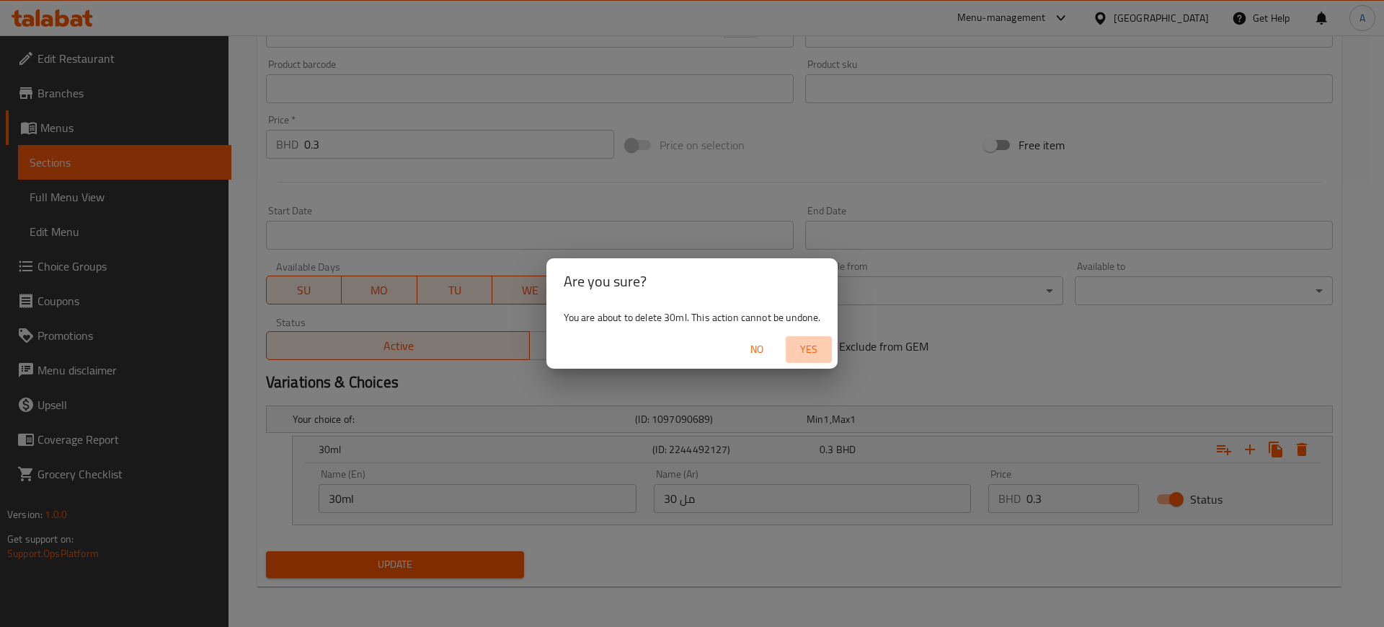
click at [790, 342] on button "Yes" at bounding box center [809, 349] width 46 height 27
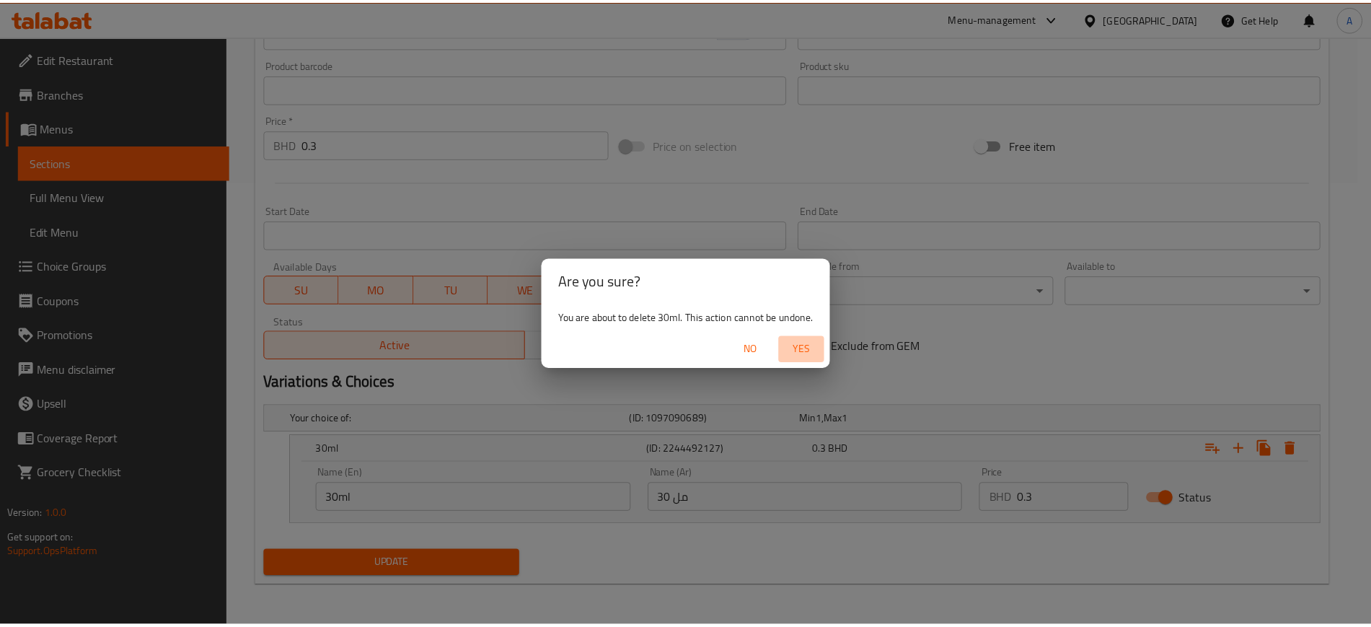
scroll to position [392, 0]
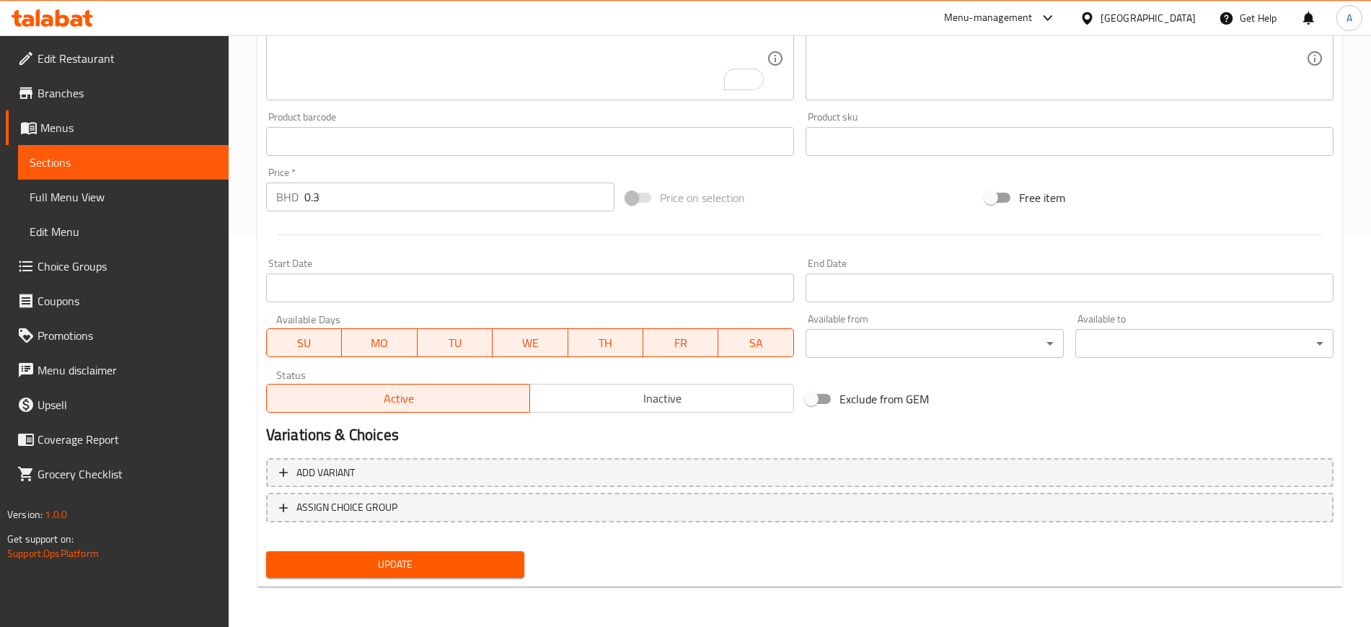
click at [458, 556] on span "Update" at bounding box center [395, 564] width 235 height 18
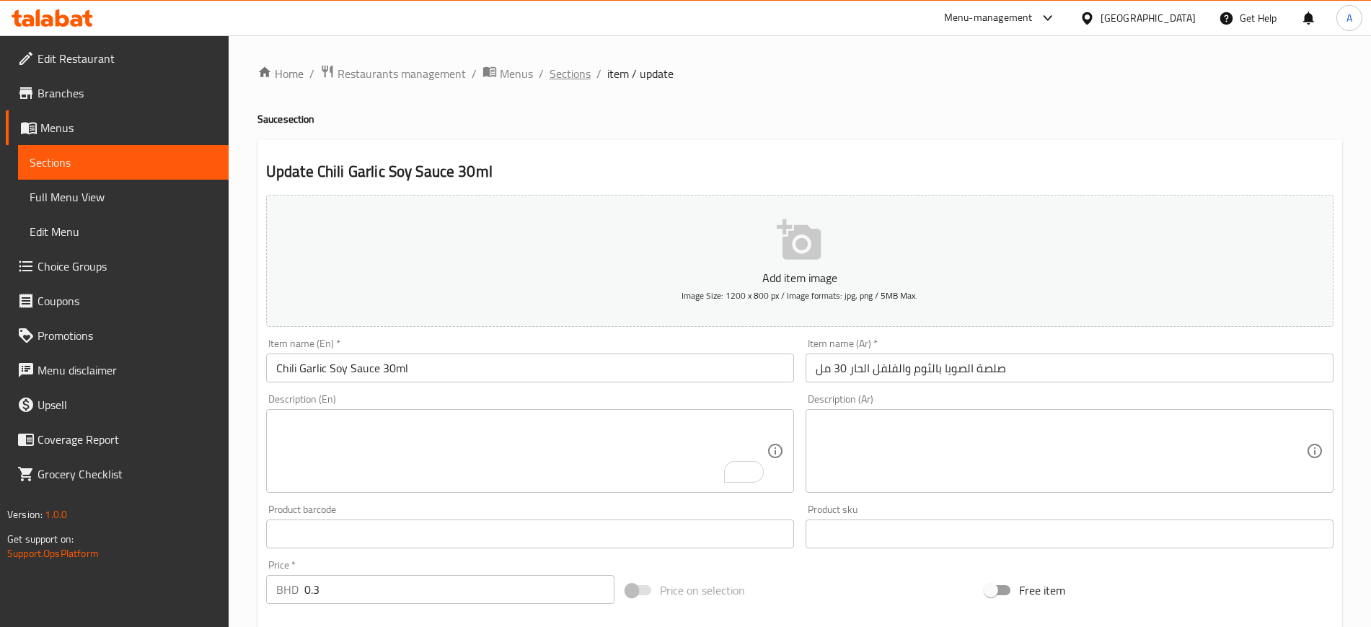
click at [578, 76] on span "Sections" at bounding box center [569, 73] width 41 height 17
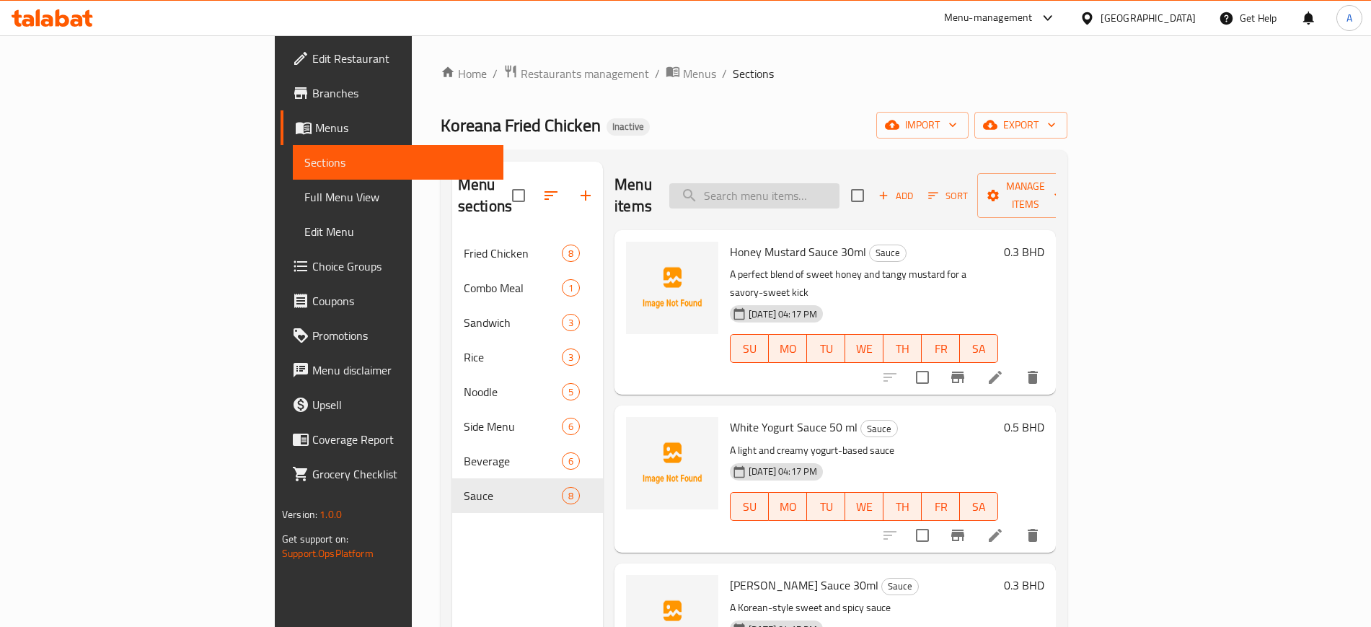
click at [802, 192] on input "search" at bounding box center [754, 195] width 170 height 25
paste input "Snowing Cheese Powder 50ml"
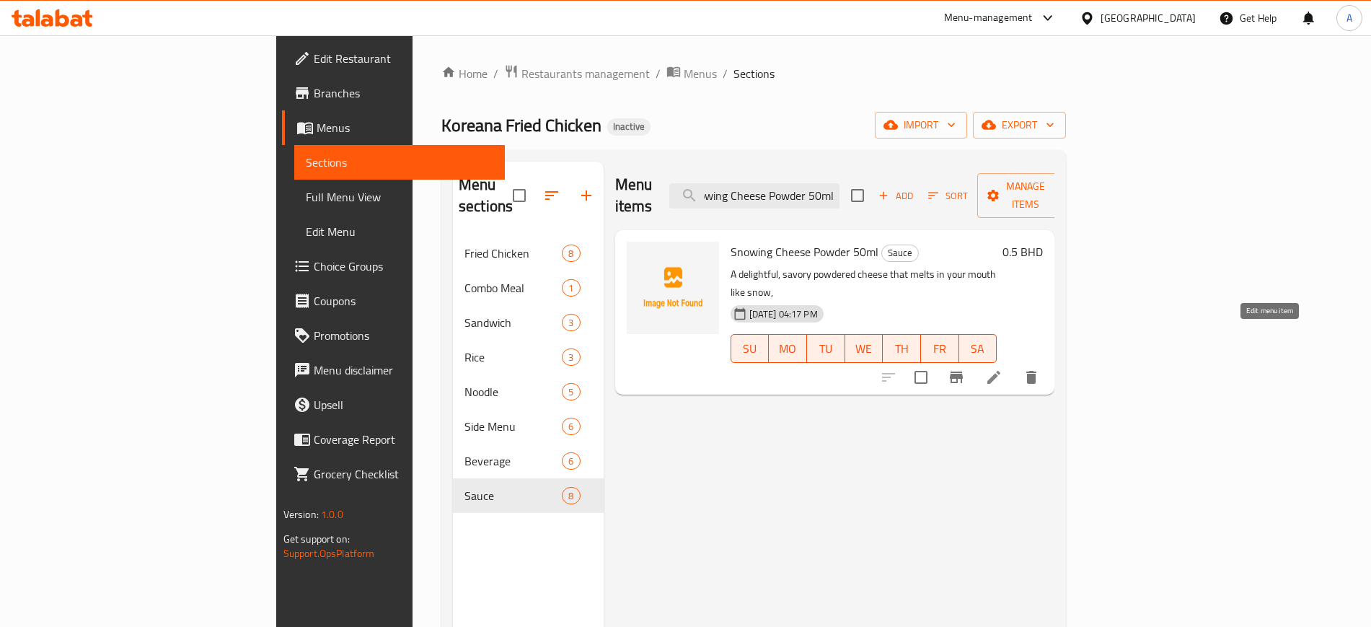
type input "Snowing Cheese Powder 50ml"
click at [1002, 368] on icon at bounding box center [993, 376] width 17 height 17
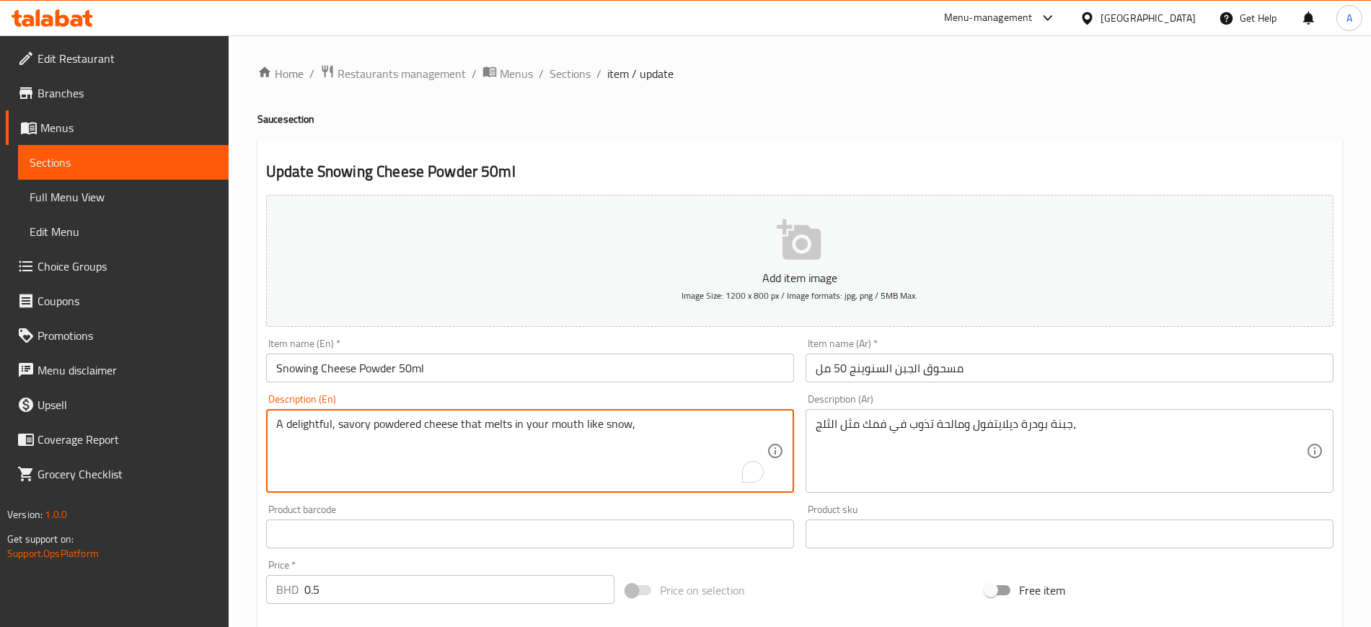
drag, startPoint x: 508, startPoint y: 423, endPoint x: 656, endPoint y: 469, distance: 154.6
type textarea "A delightful, savory powdered cheese that melts"
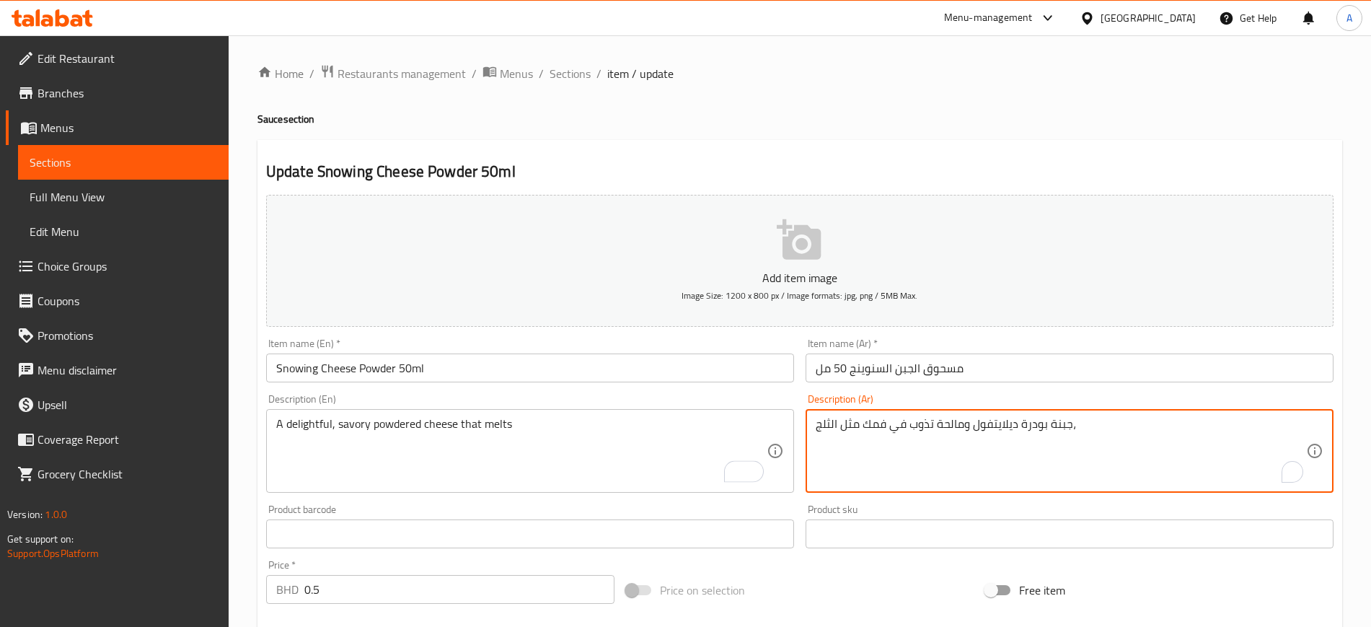
drag, startPoint x: 933, startPoint y: 423, endPoint x: 813, endPoint y: 436, distance: 120.3
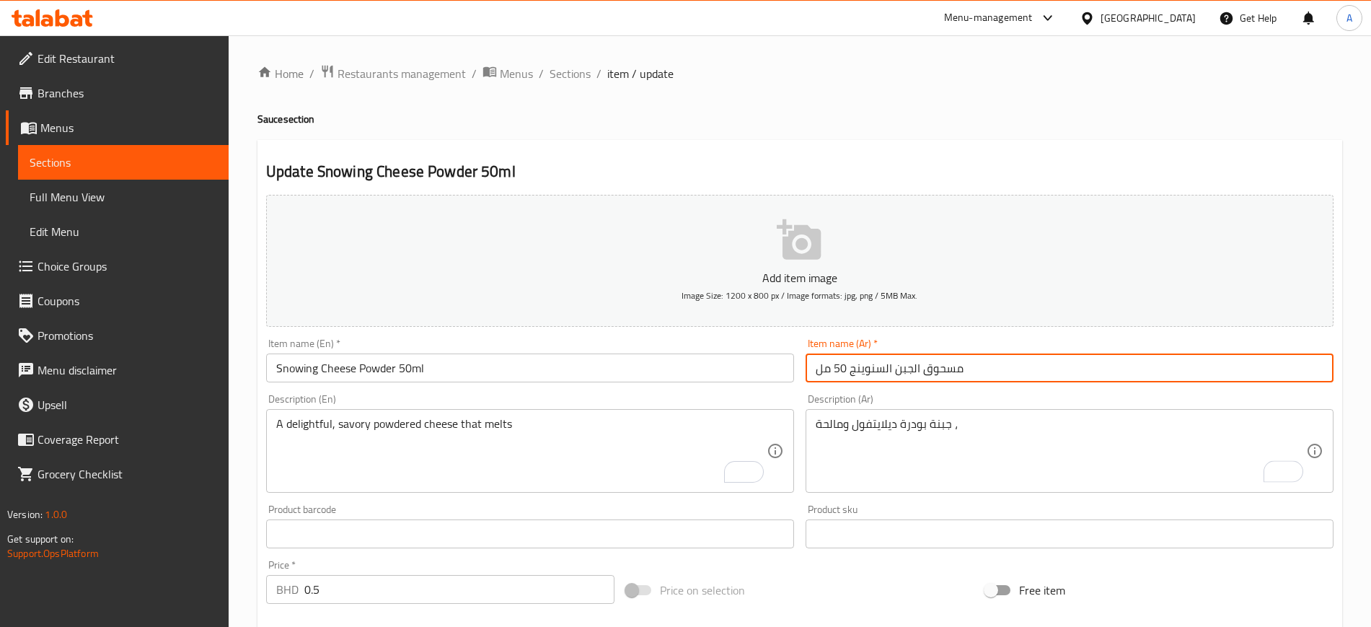
click at [1001, 373] on input "مسحوق الجبن السنوينج 50 مل" at bounding box center [1069, 367] width 528 height 29
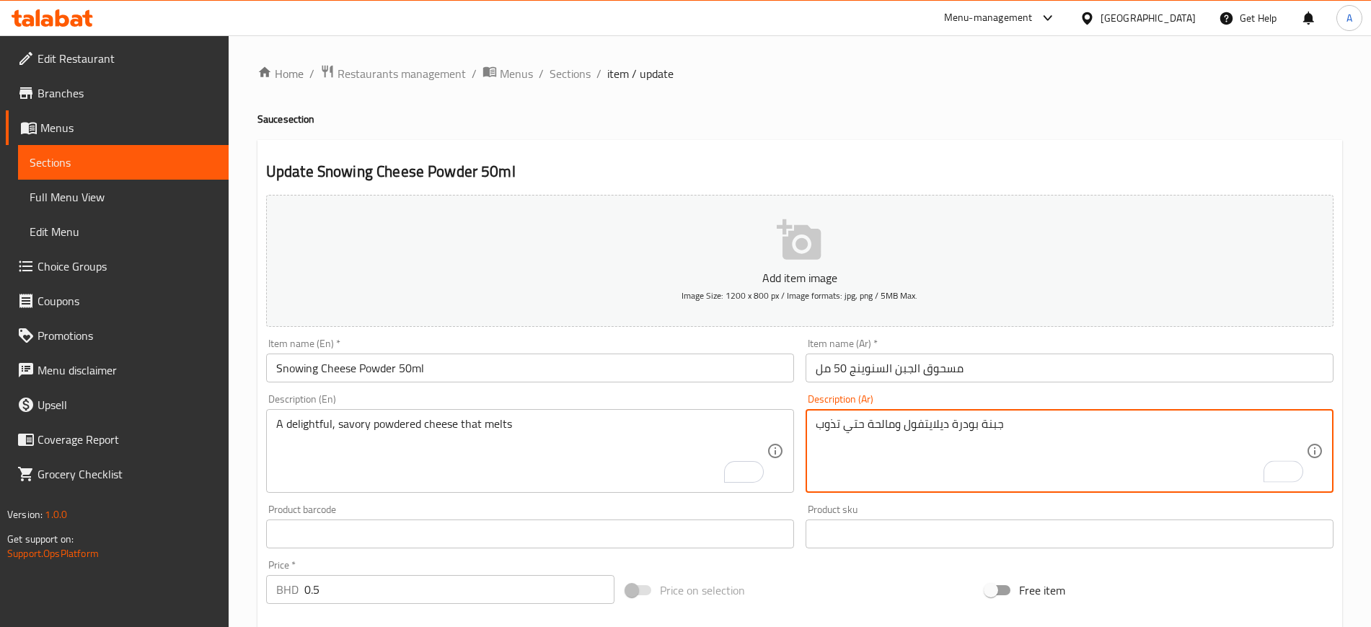
type textarea "جبنة بودرة ديلايتفول ومالحة حتي تذوب"
click at [1023, 367] on input "مسحوق الجبن السنوينج 50 مل" at bounding box center [1069, 367] width 528 height 29
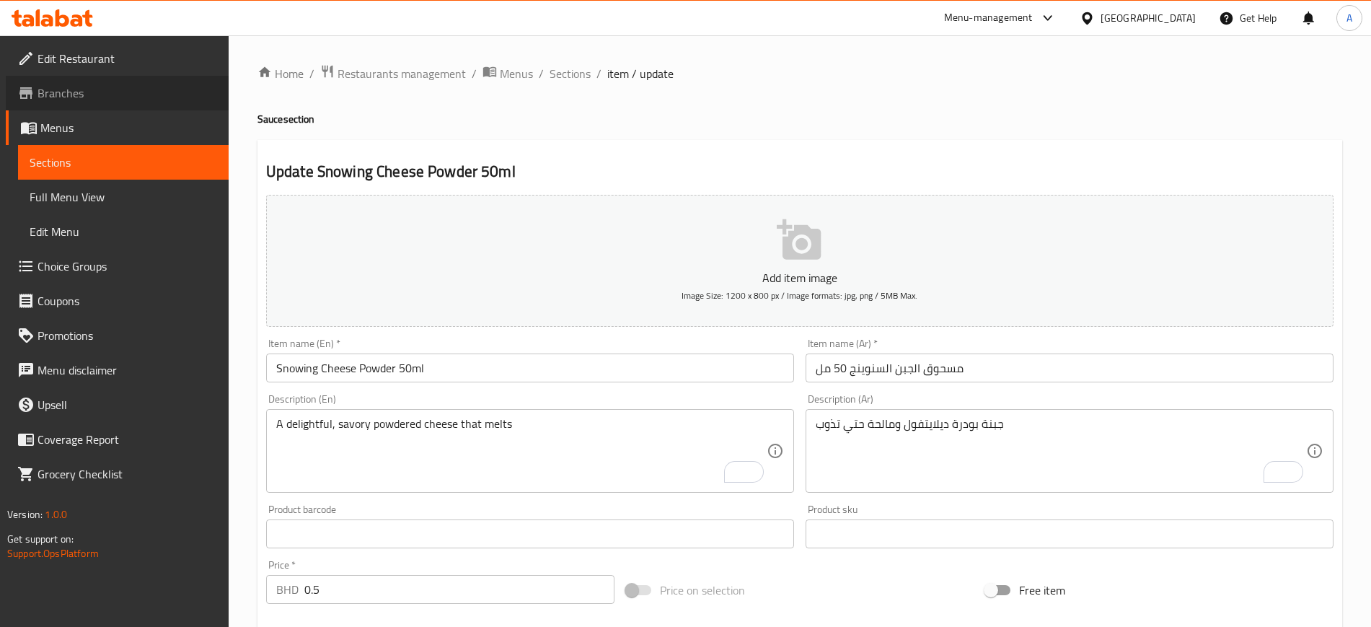
click at [112, 97] on span "Branches" at bounding box center [127, 92] width 180 height 17
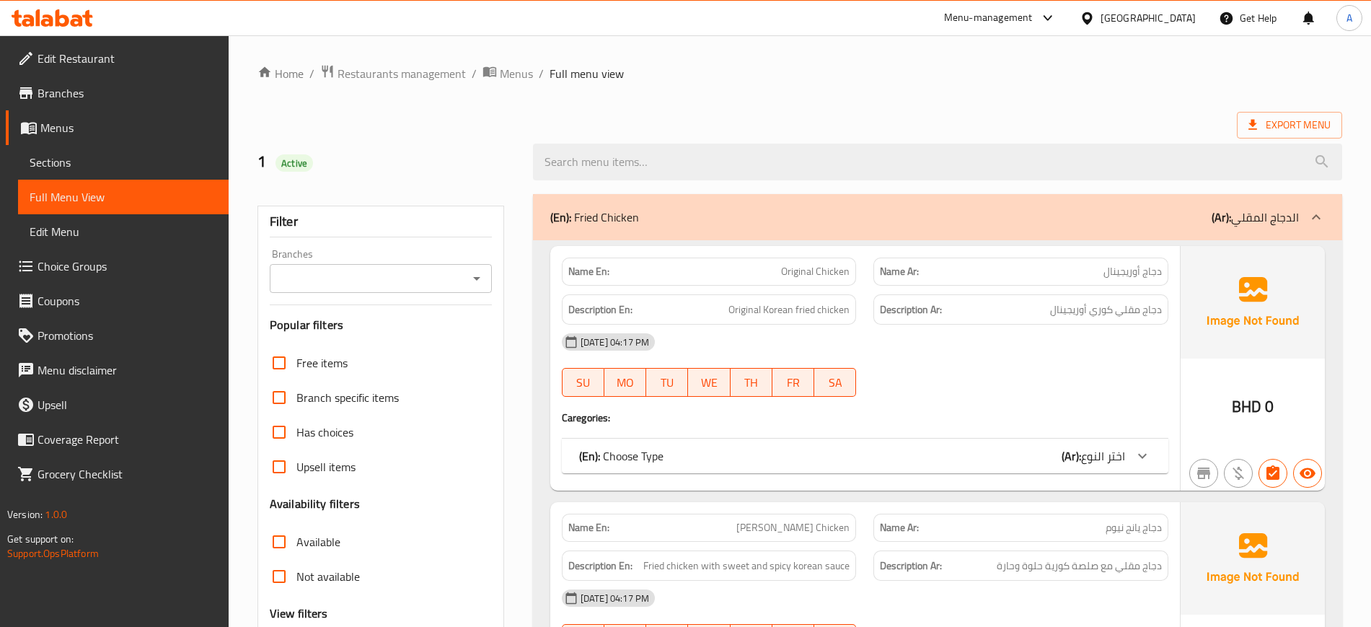
click at [957, 409] on div "Name En: Original Chicken Name Ar: دجاج أوريجينال Description En: Original Kore…" at bounding box center [864, 368] width 629 height 244
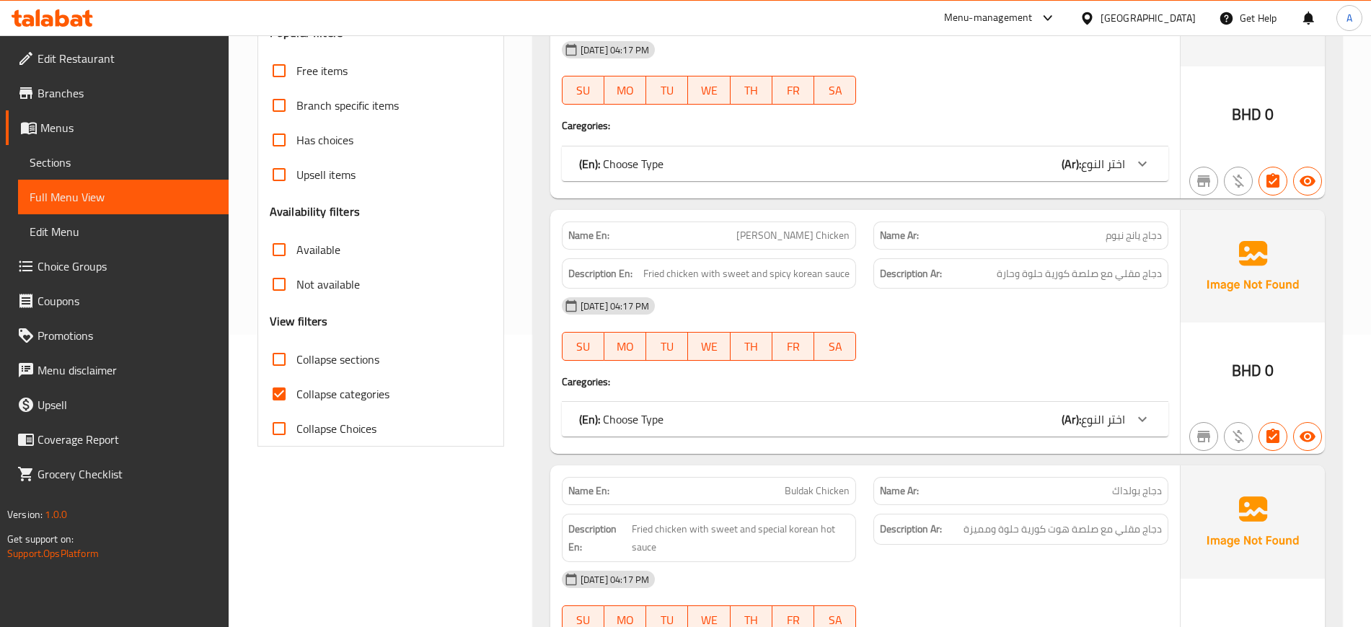
scroll to position [321, 0]
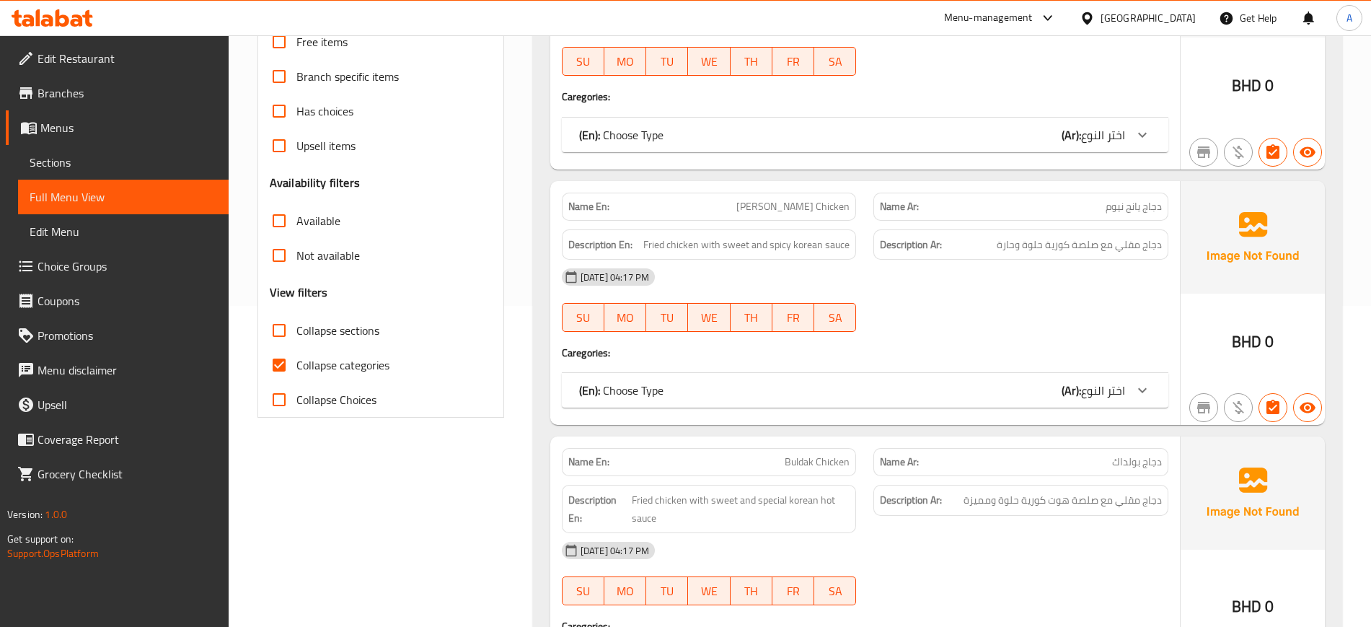
click at [327, 363] on span "Collapse categories" at bounding box center [342, 364] width 93 height 17
click at [296, 363] on input "Collapse categories" at bounding box center [279, 365] width 35 height 35
checkbox input "false"
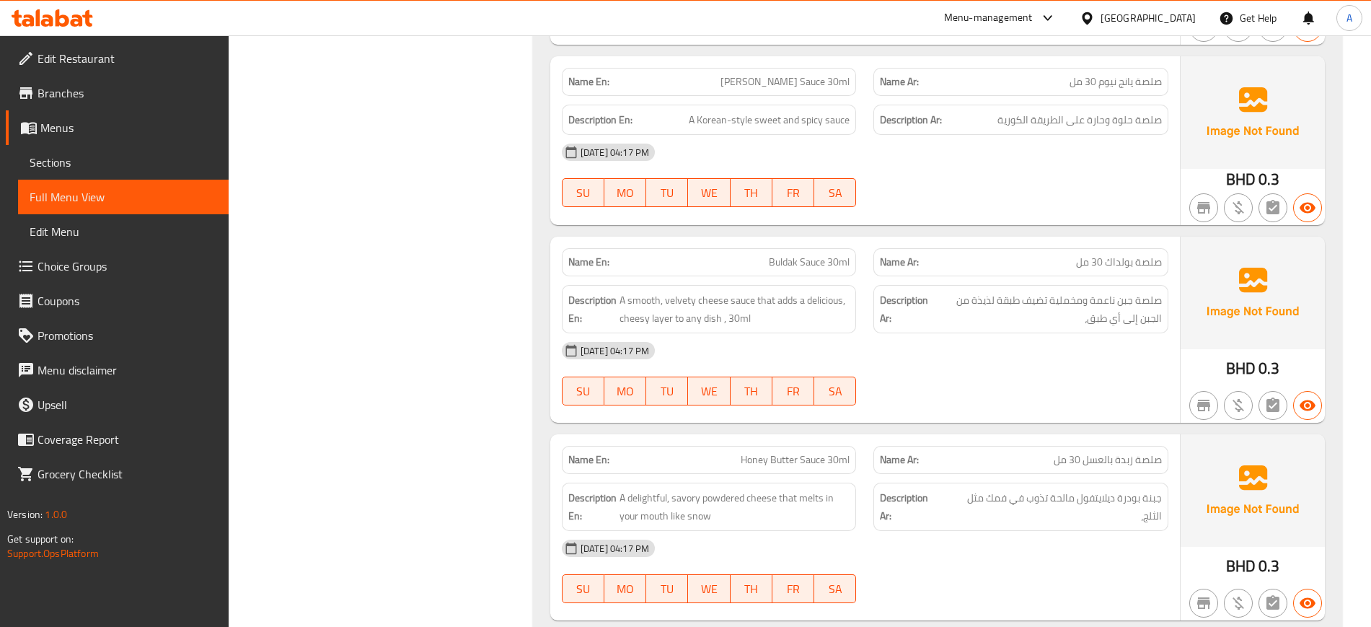
scroll to position [9622, 0]
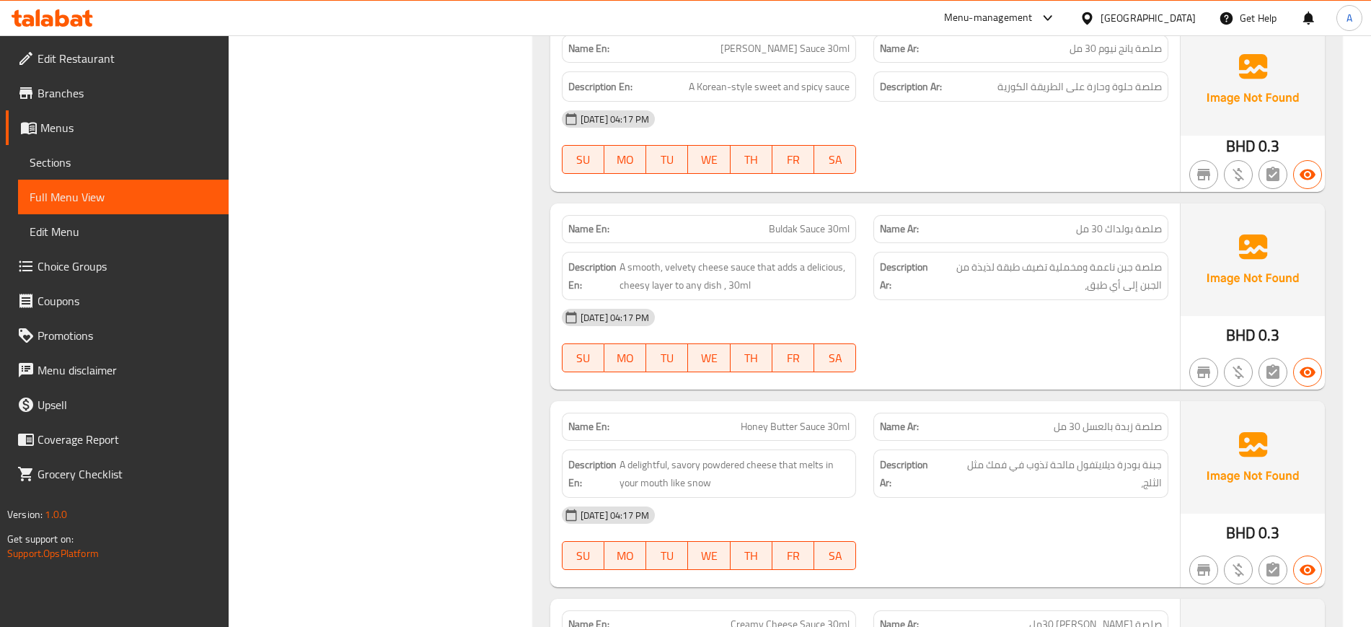
copy span "Honey Butter Sauce 30ml"
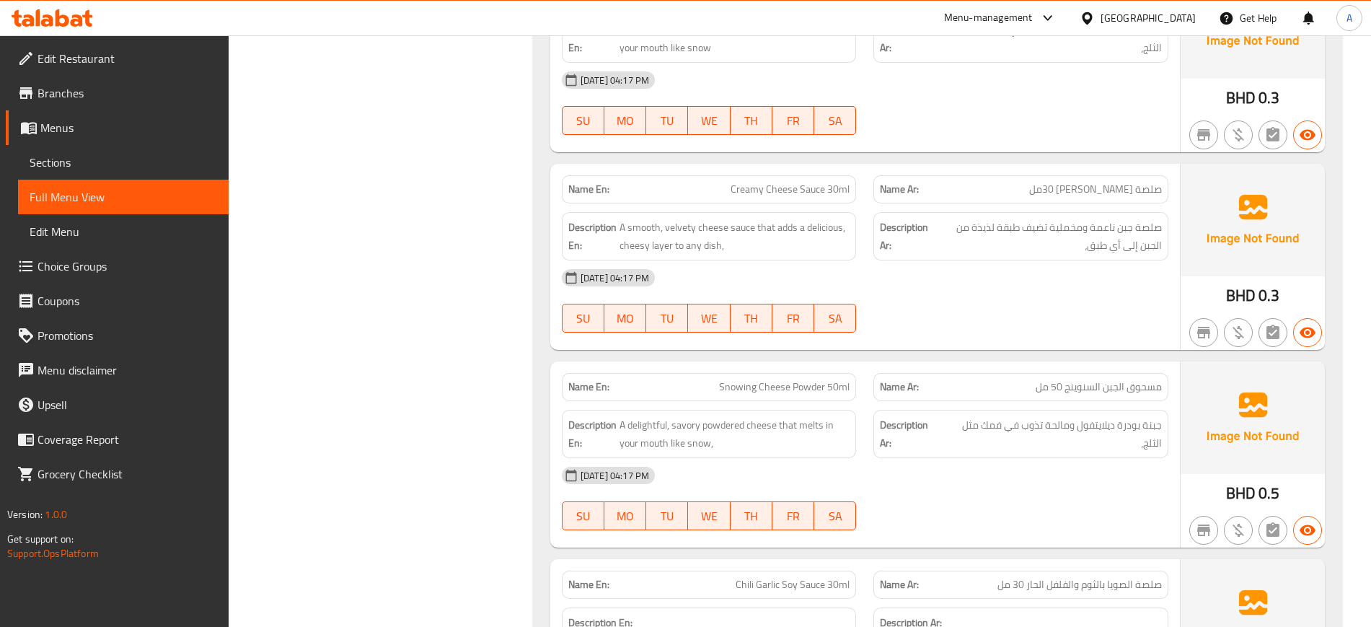
scroll to position [10057, 0]
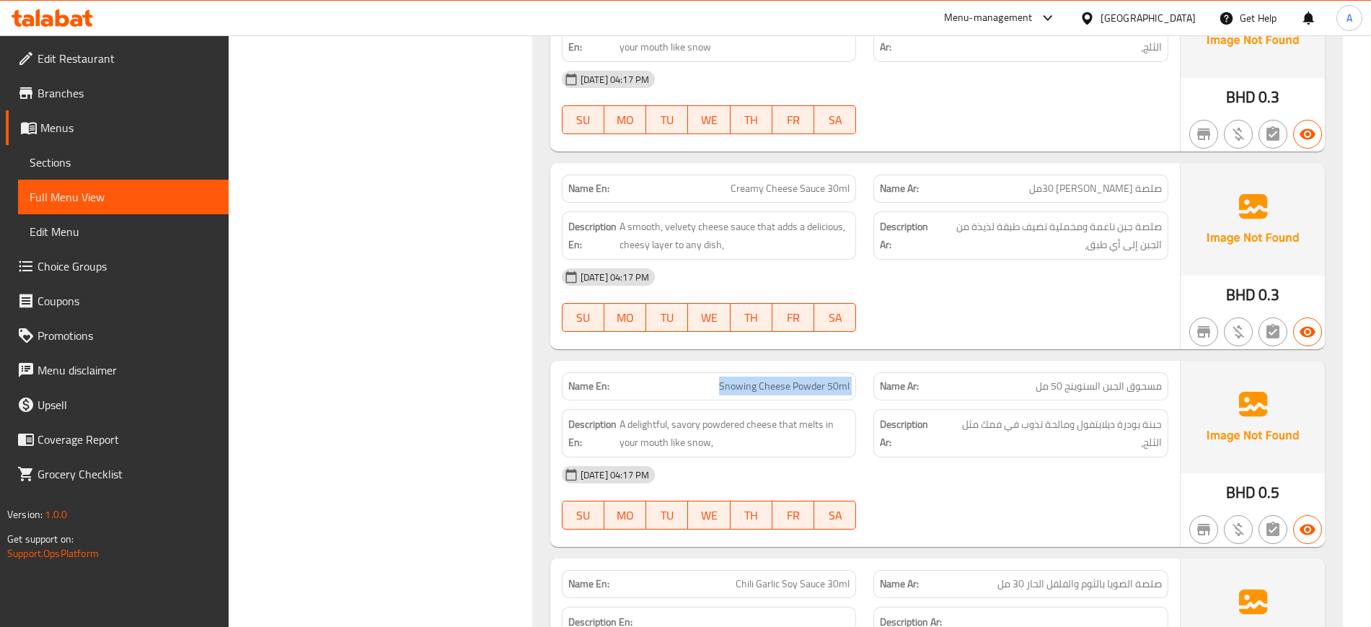
copy span "Snowing Cheese Powder 50ml"
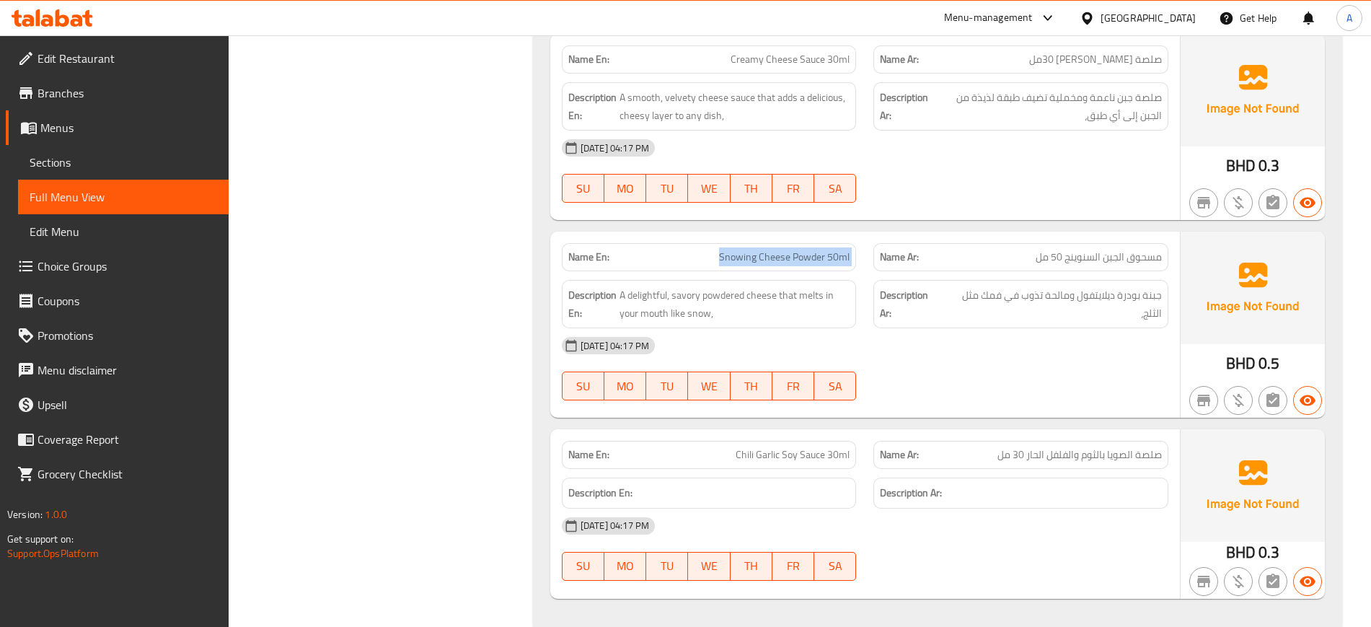
scroll to position [10216, 0]
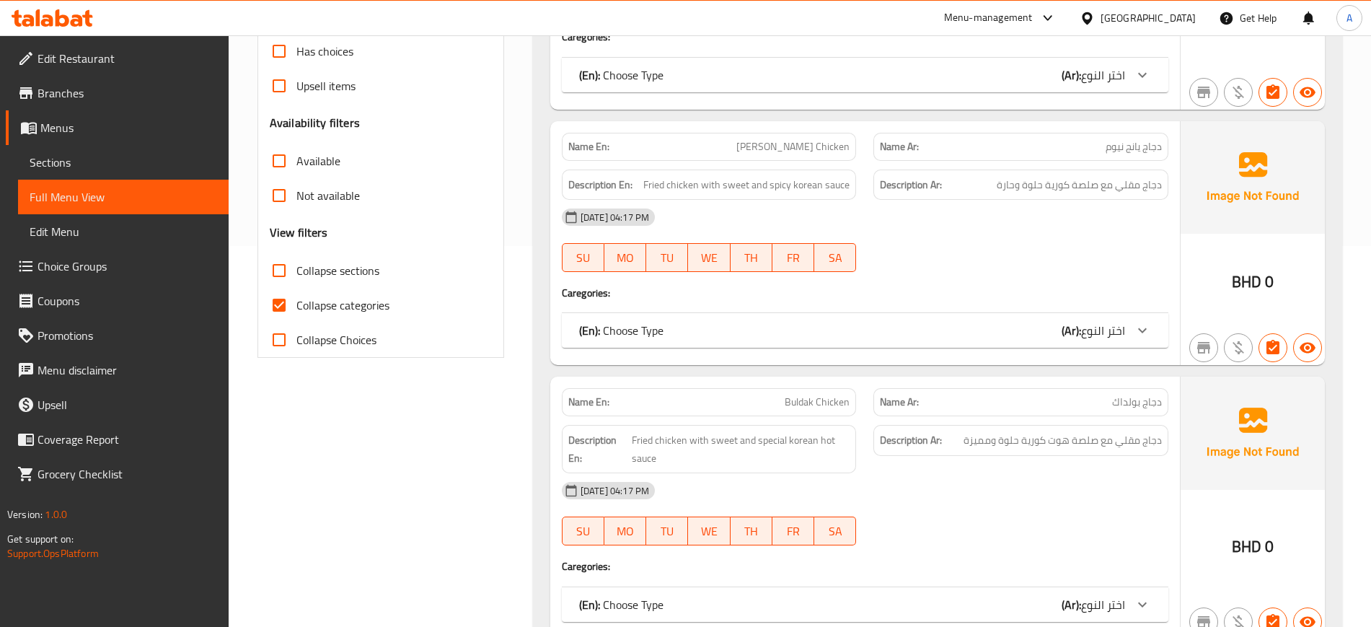
scroll to position [379, 0]
click at [292, 296] on input "Collapse categories" at bounding box center [279, 307] width 35 height 35
checkbox input "false"
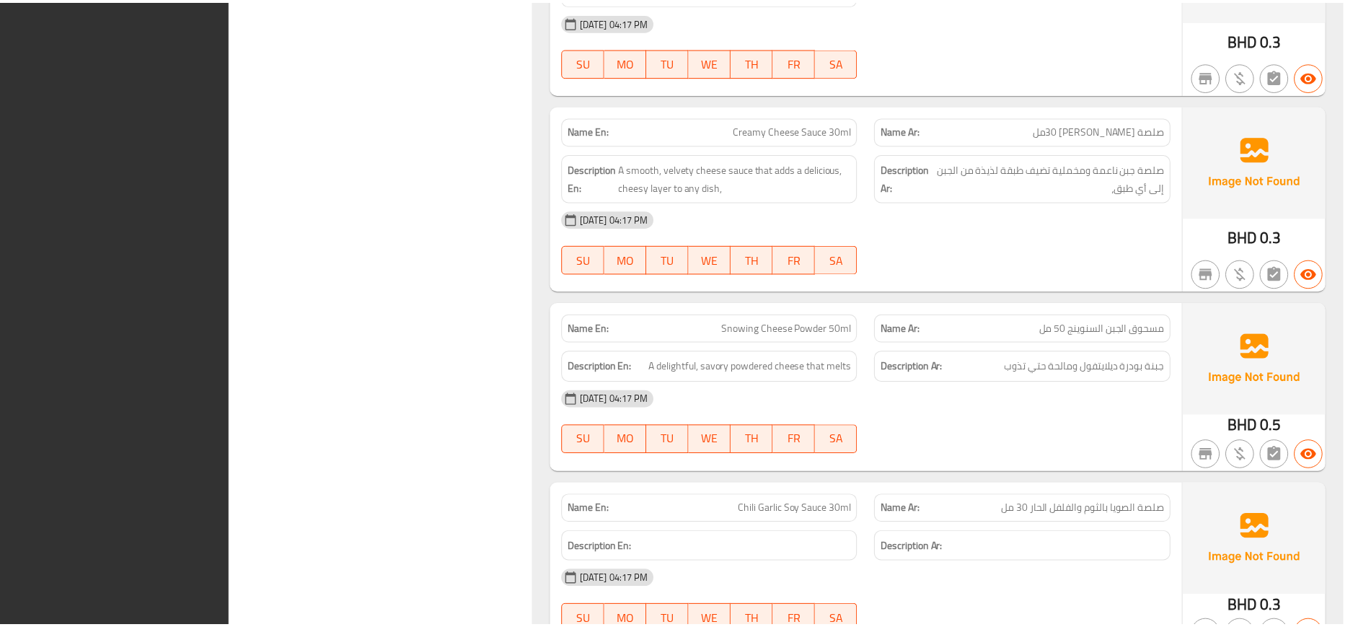
scroll to position [10199, 0]
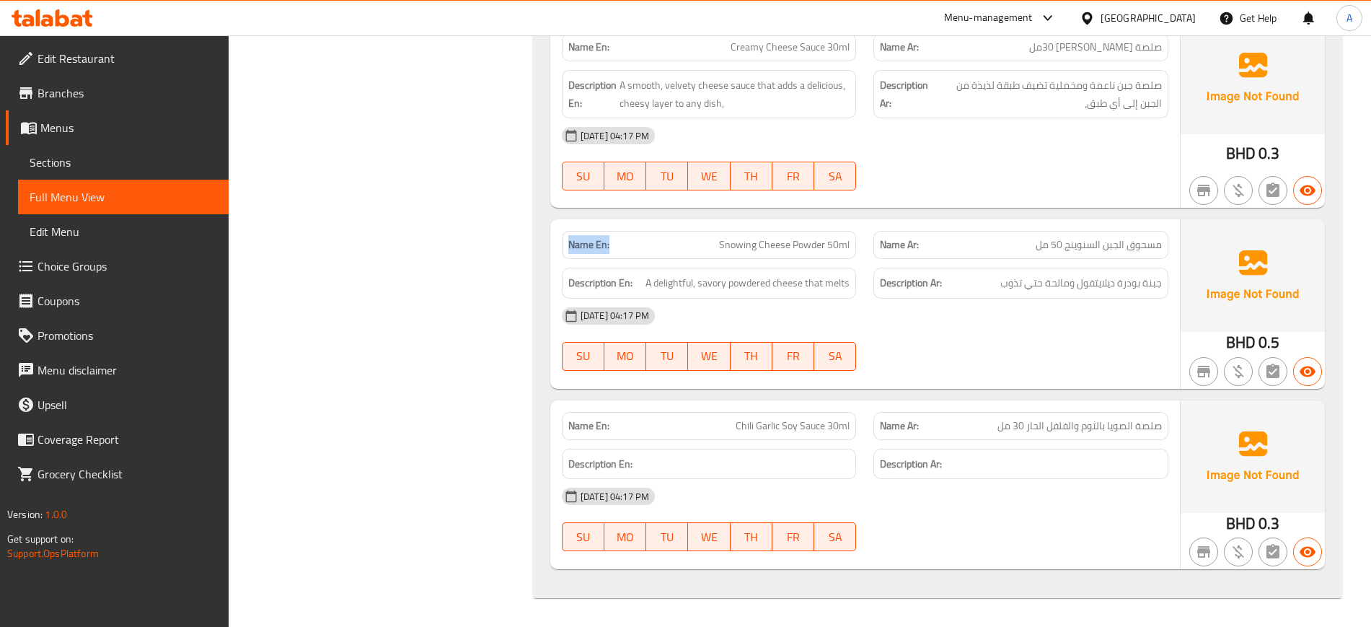
drag, startPoint x: 609, startPoint y: 248, endPoint x: 552, endPoint y: 244, distance: 57.1
copy strong "Name En:"
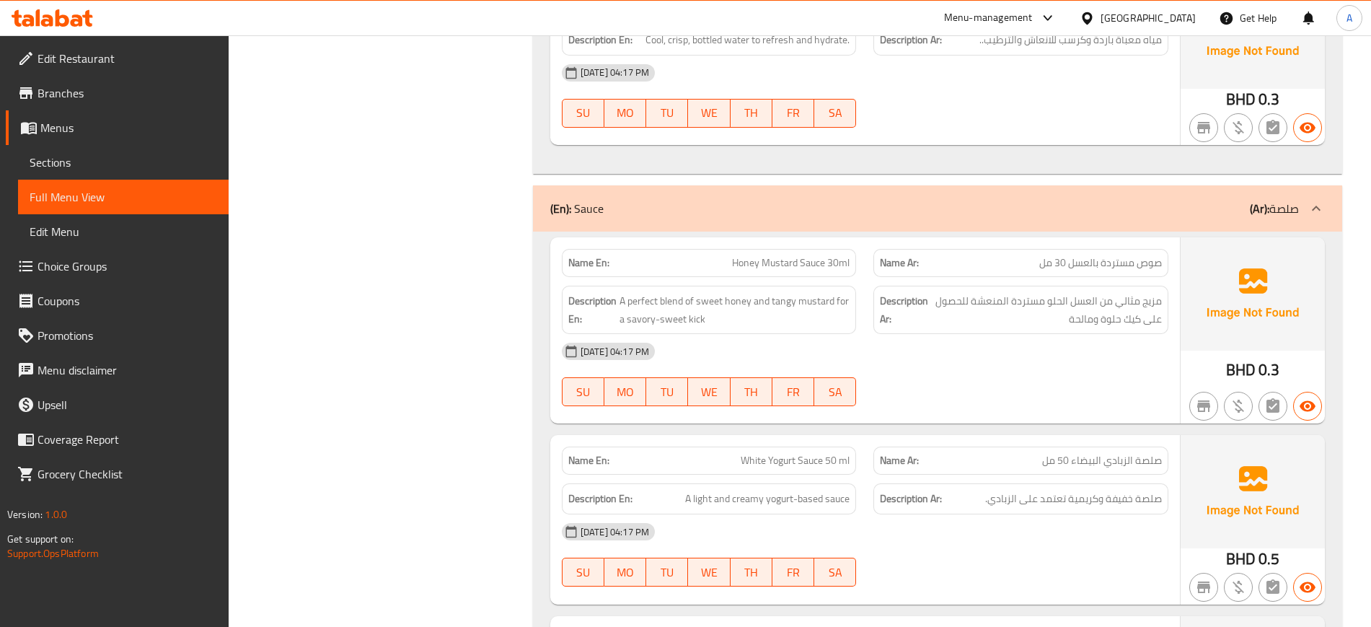
scroll to position [8855, 0]
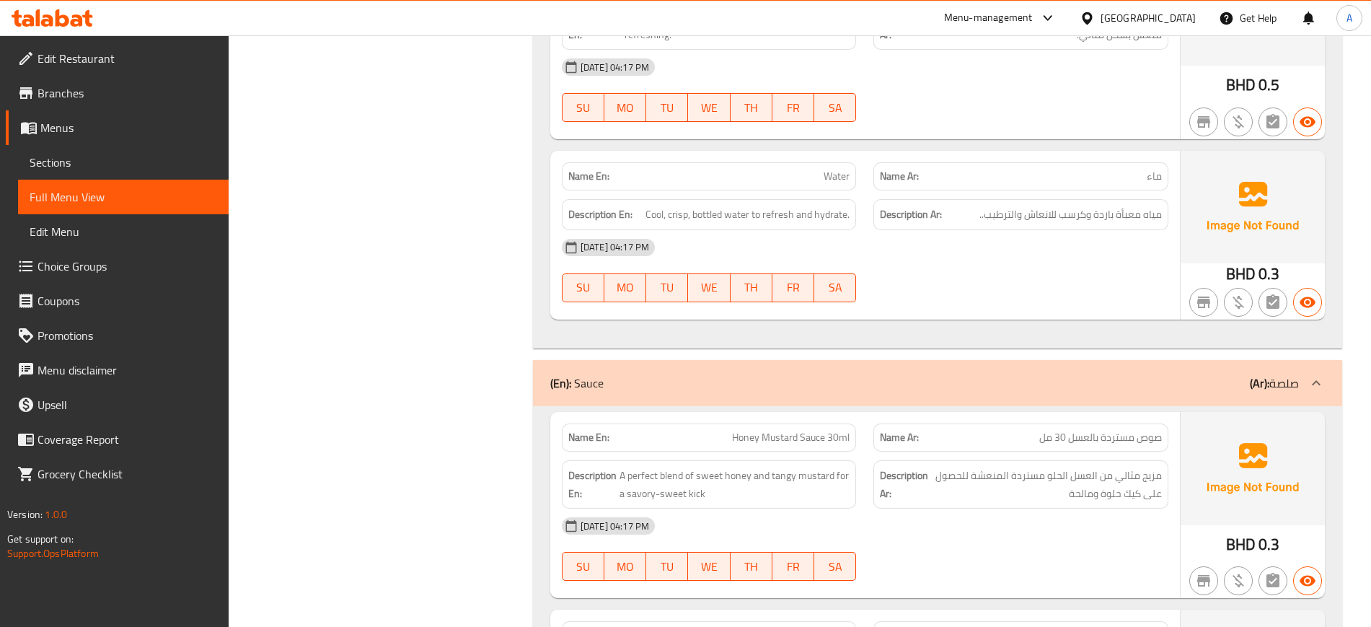
click at [1163, 18] on div "[GEOGRAPHIC_DATA]" at bounding box center [1147, 18] width 95 height 16
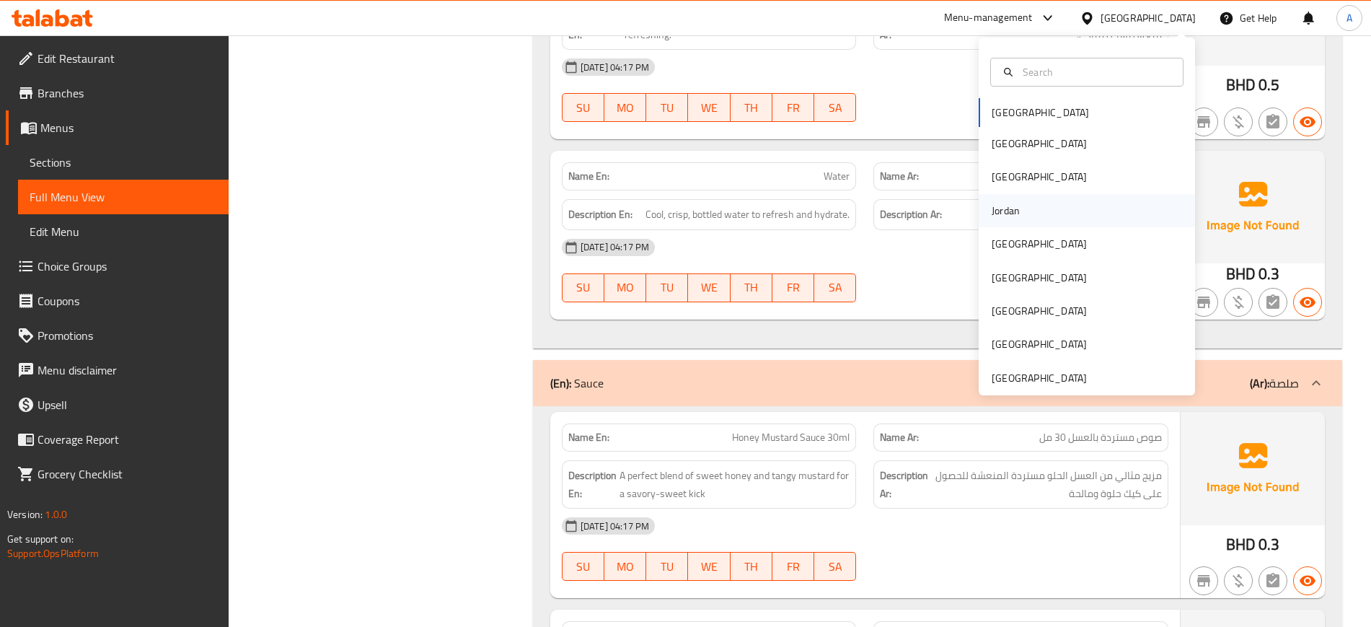
click at [1014, 213] on div "Jordan" at bounding box center [1005, 210] width 51 height 33
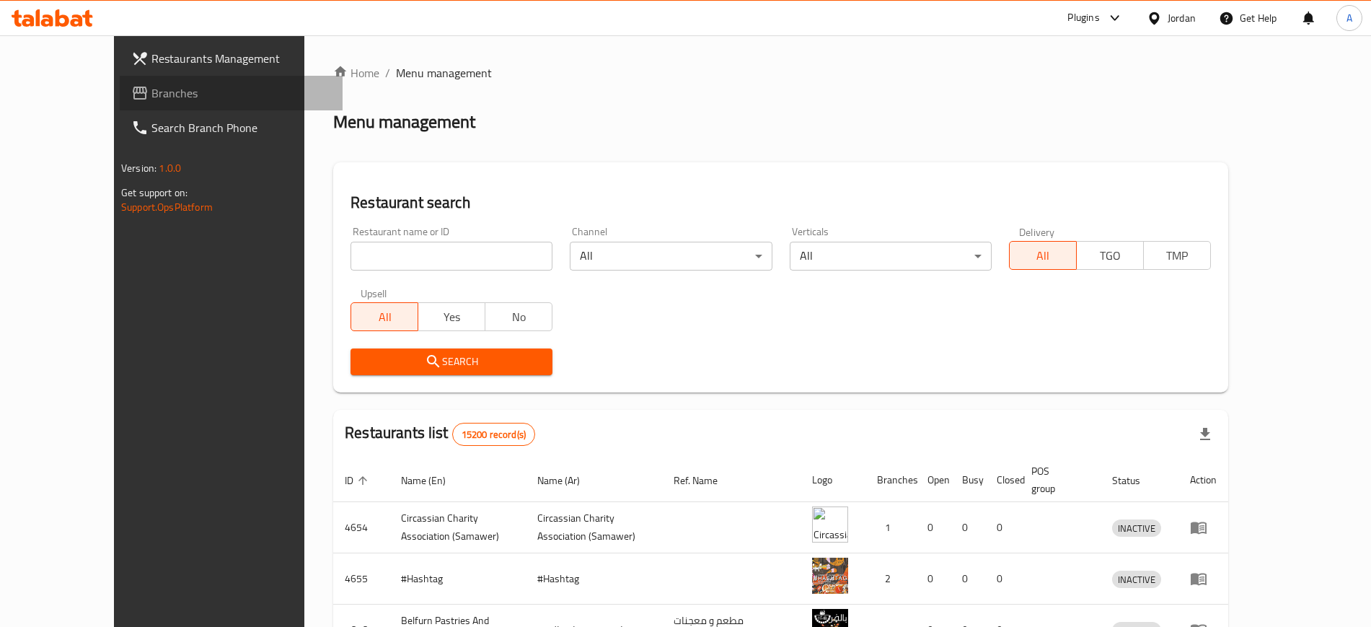
click at [151, 90] on span "Branches" at bounding box center [241, 92] width 180 height 17
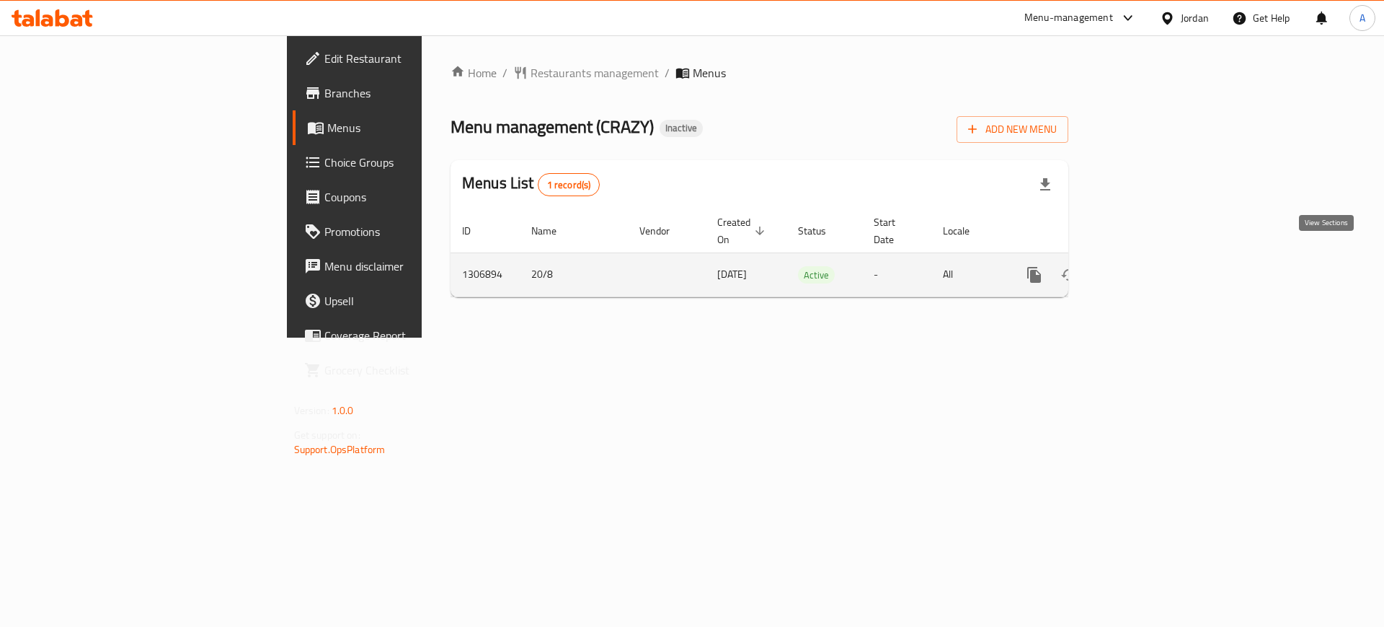
click at [1147, 266] on icon "enhanced table" at bounding box center [1138, 274] width 17 height 17
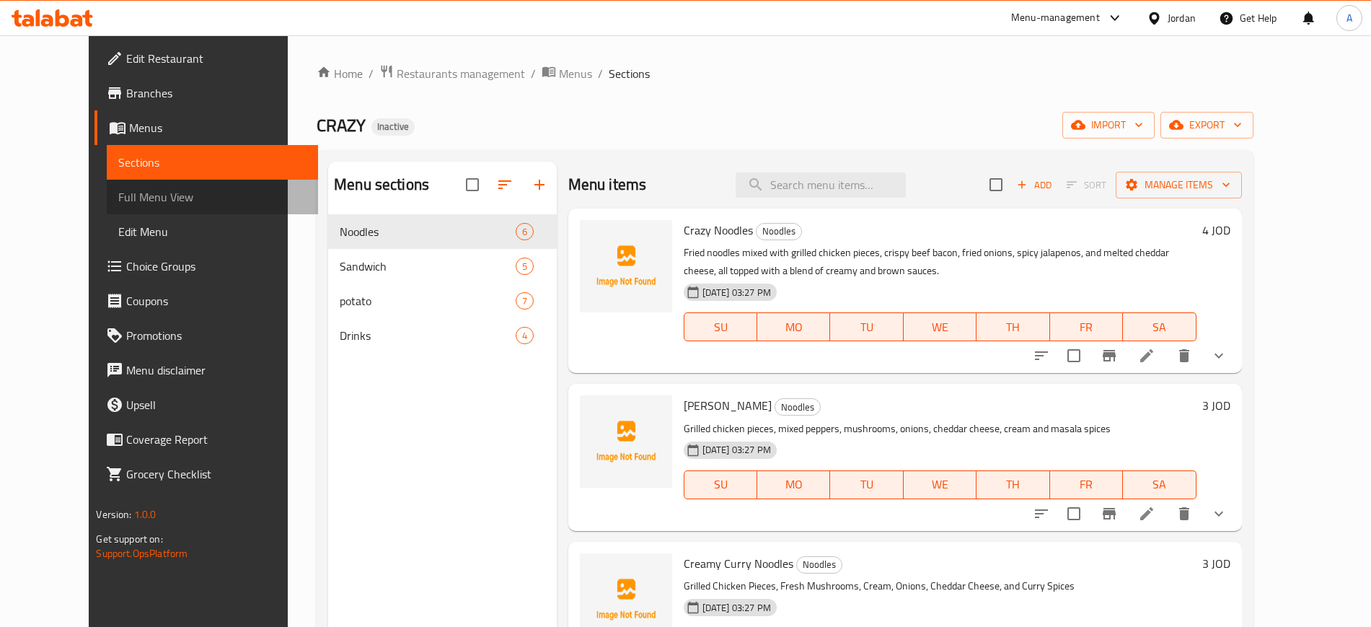
click at [149, 195] on span "Full Menu View" at bounding box center [211, 196] width 187 height 17
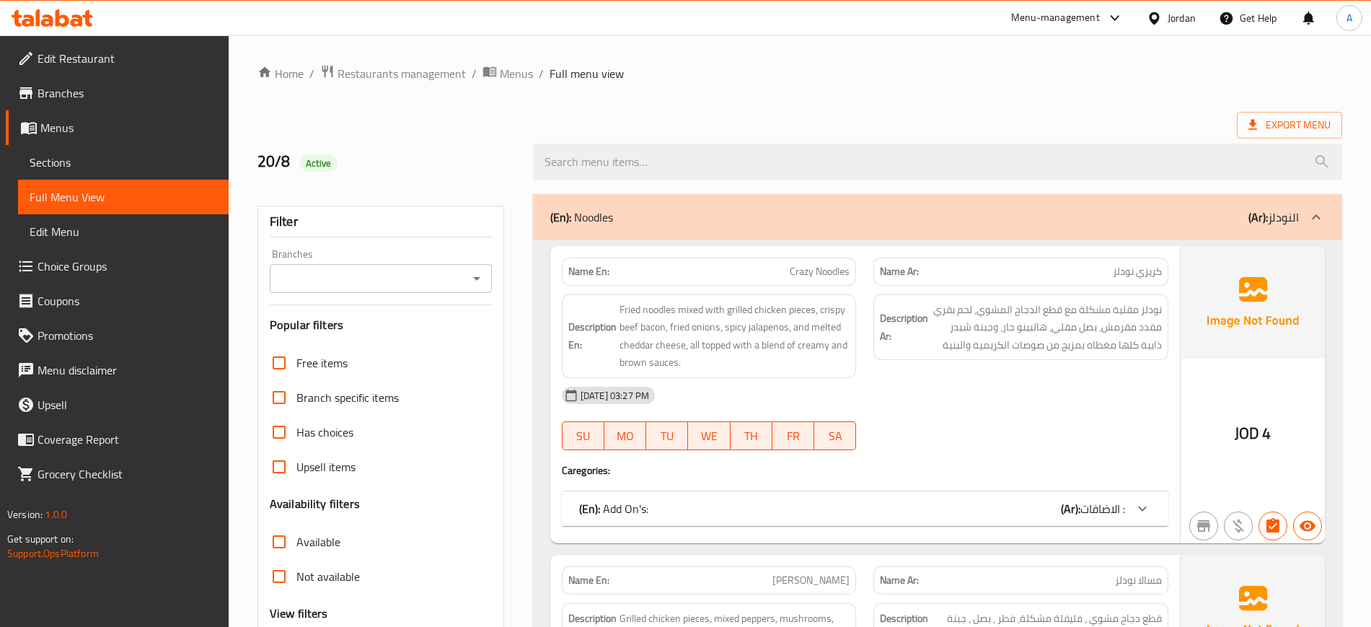
scroll to position [155, 0]
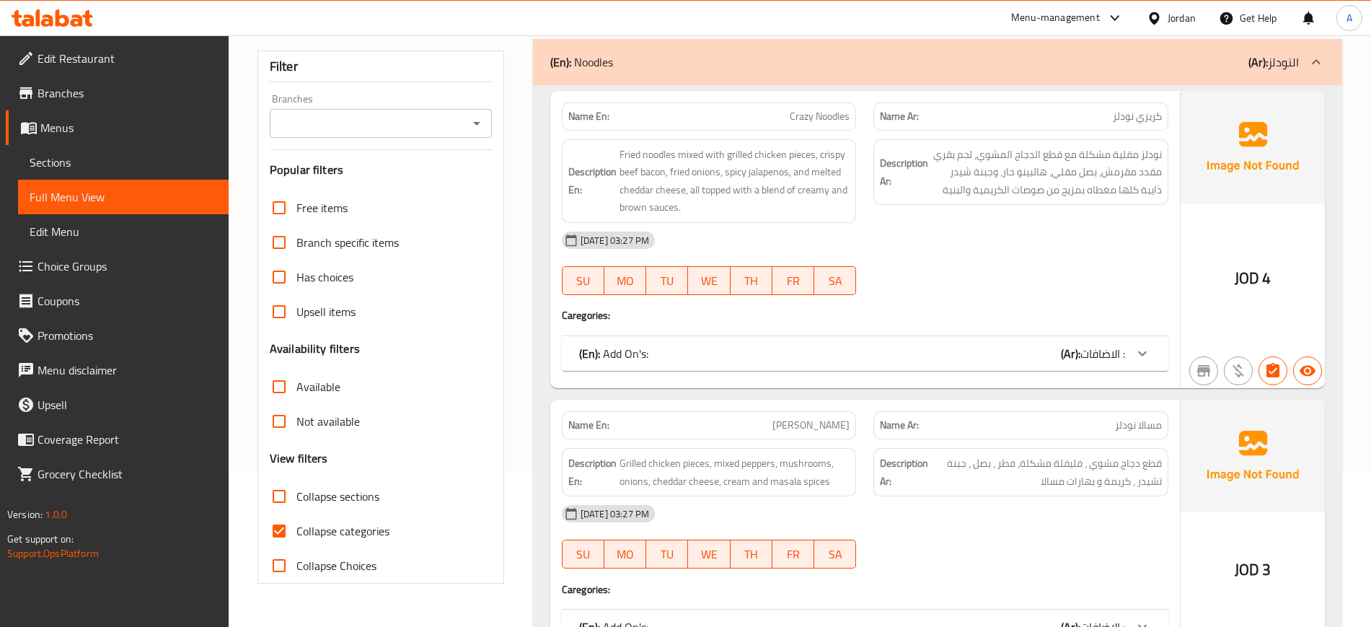
click at [331, 522] on span "Collapse categories" at bounding box center [342, 530] width 93 height 17
click at [296, 521] on input "Collapse categories" at bounding box center [279, 530] width 35 height 35
checkbox input "false"
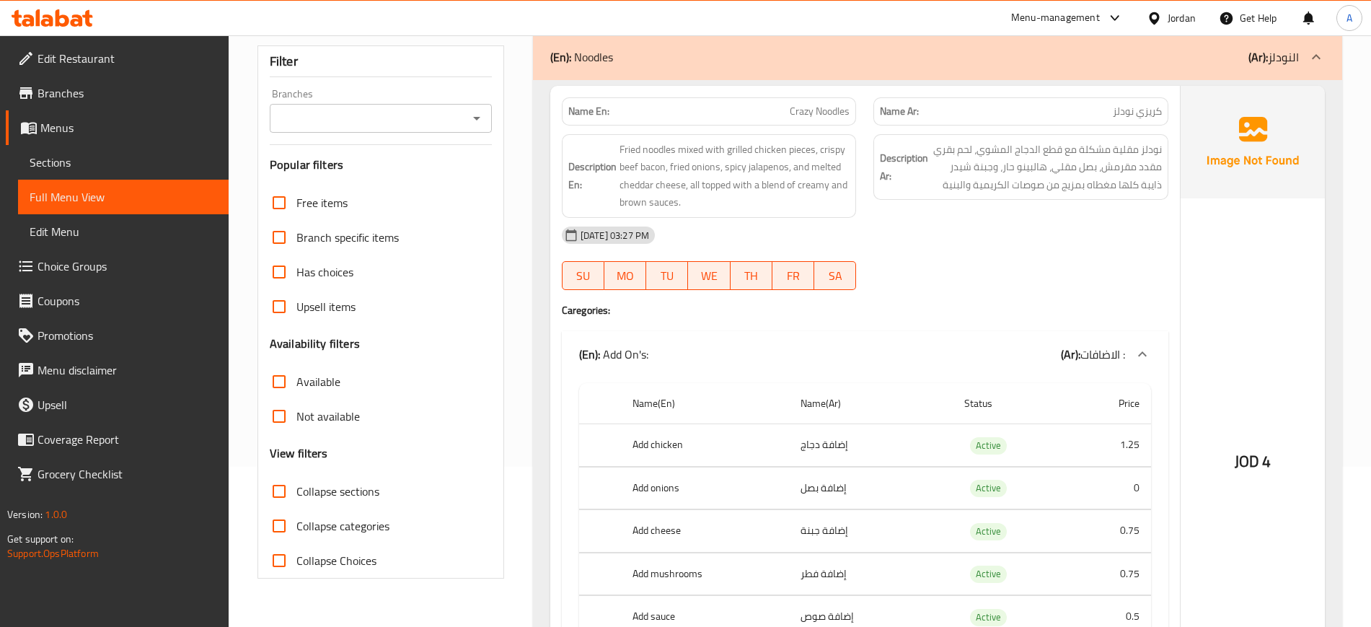
scroll to position [0, 0]
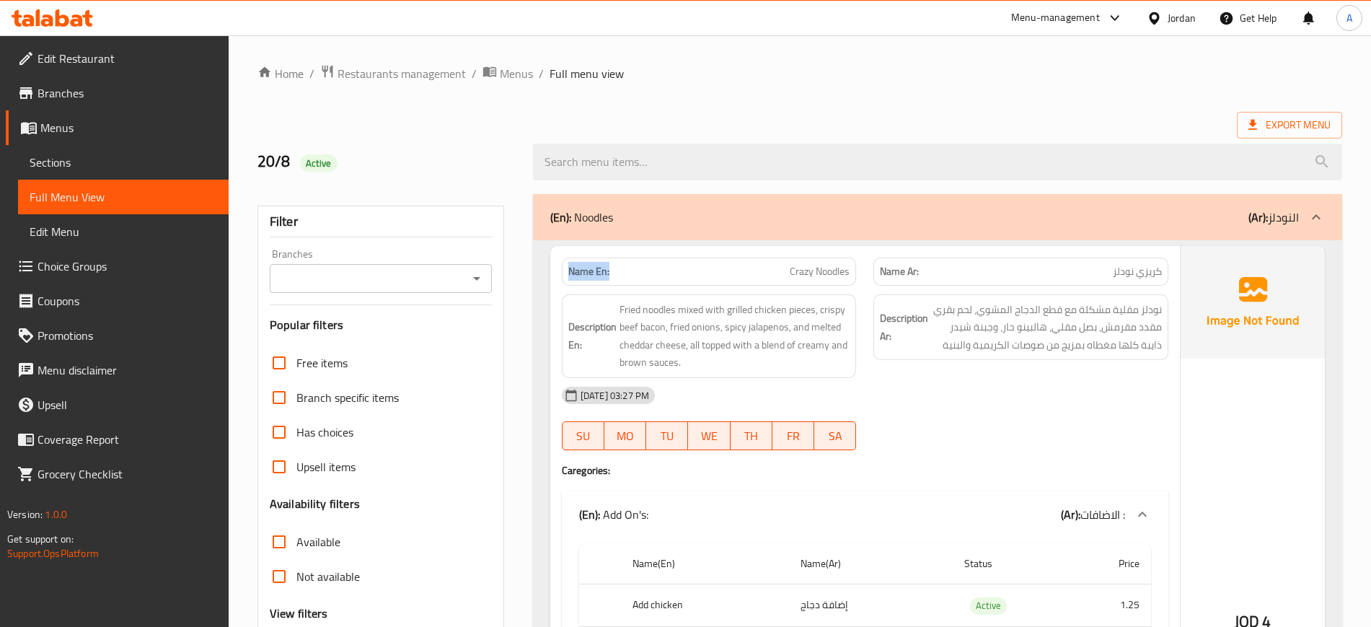
drag, startPoint x: 629, startPoint y: 271, endPoint x: 559, endPoint y: 270, distance: 69.9
click at [559, 270] on div "Name En: Crazy Noodles" at bounding box center [709, 271] width 312 height 45
copy strong "Name En:"
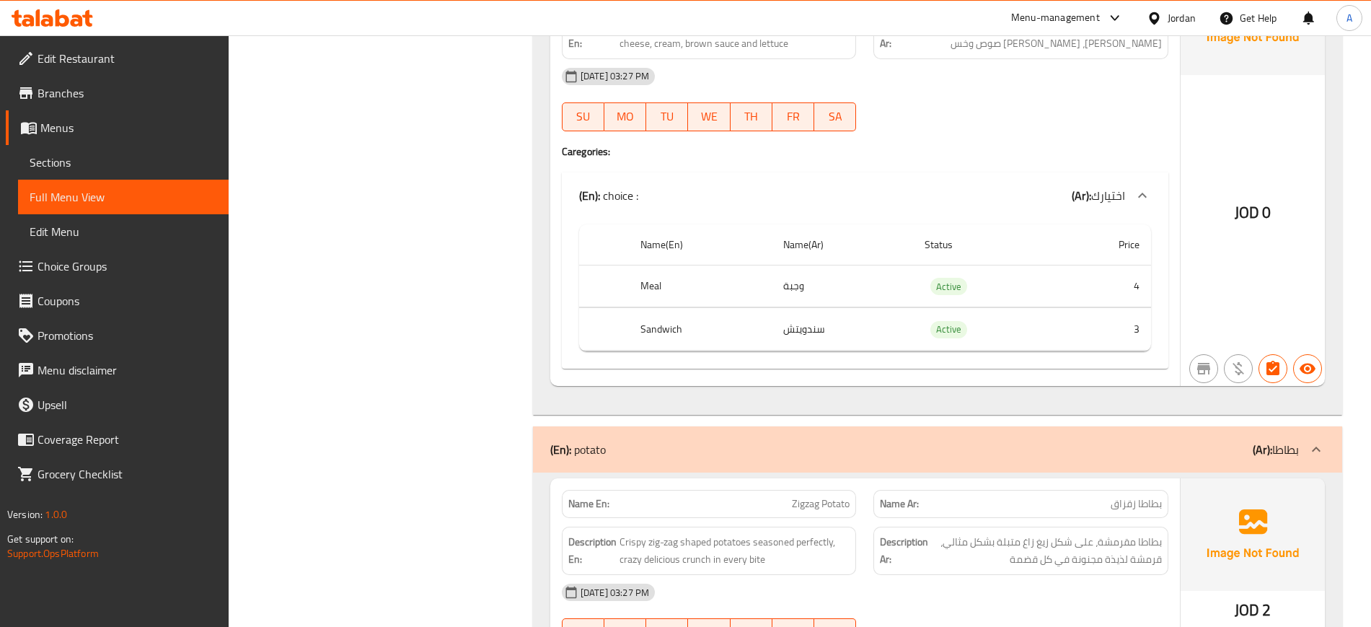
scroll to position [5903, 0]
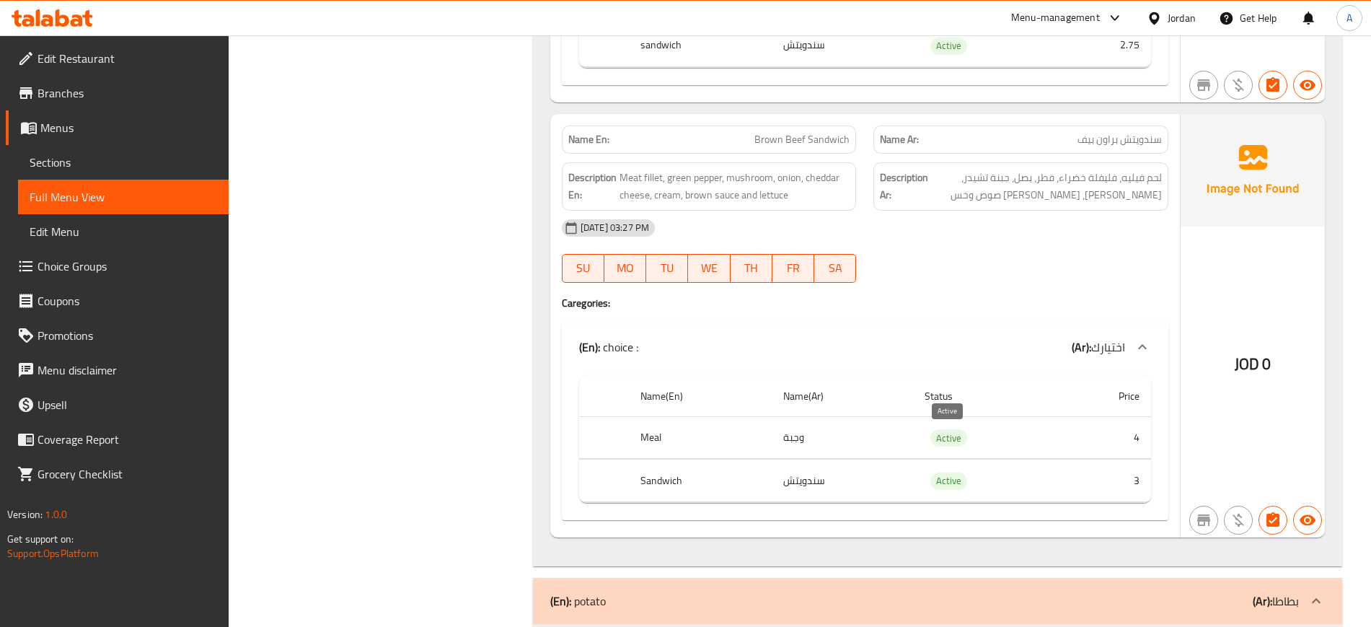
click at [949, 441] on span "Active" at bounding box center [948, 438] width 37 height 17
copy span "Active"
click at [949, 441] on span "Active" at bounding box center [948, 438] width 37 height 17
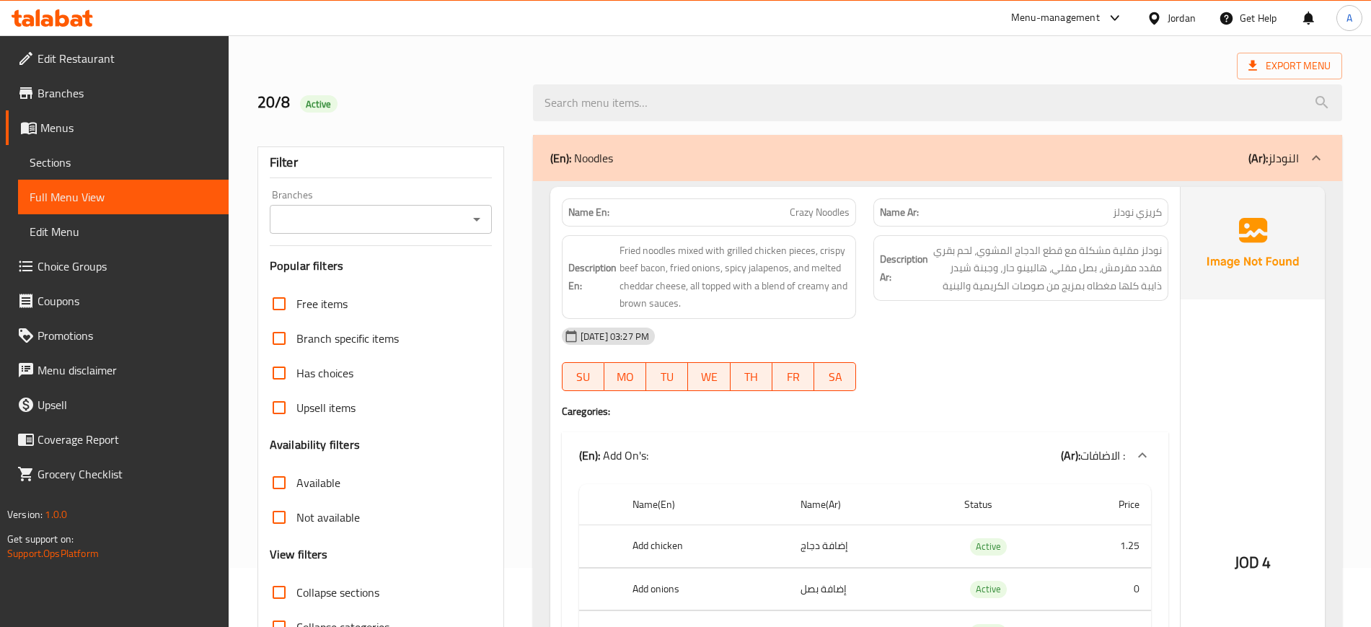
scroll to position [90, 0]
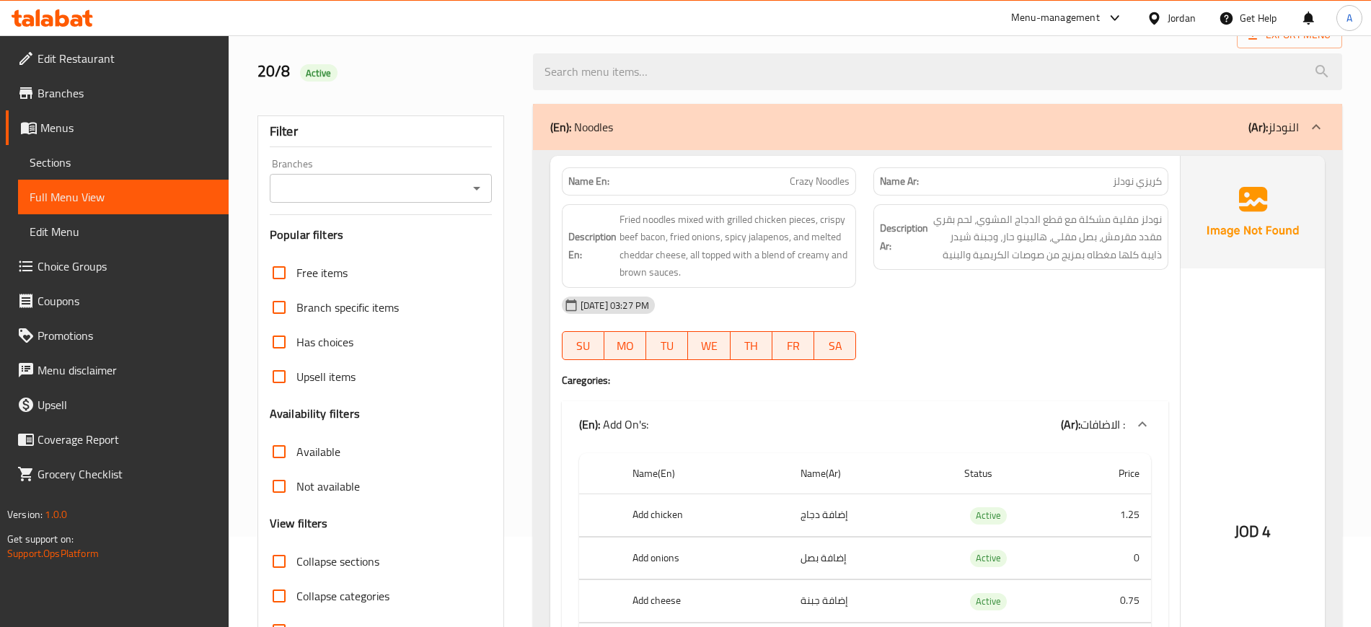
click at [92, 155] on span "Sections" at bounding box center [123, 162] width 187 height 17
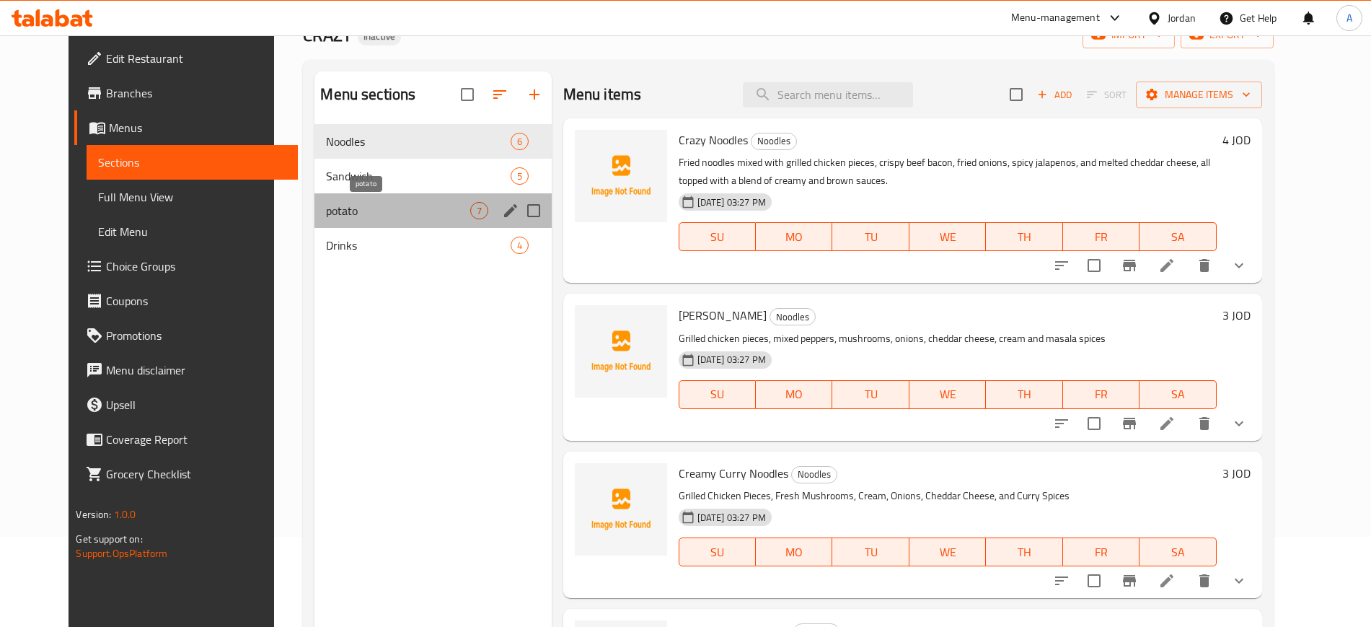
click at [413, 202] on span "potato" at bounding box center [397, 210] width 143 height 17
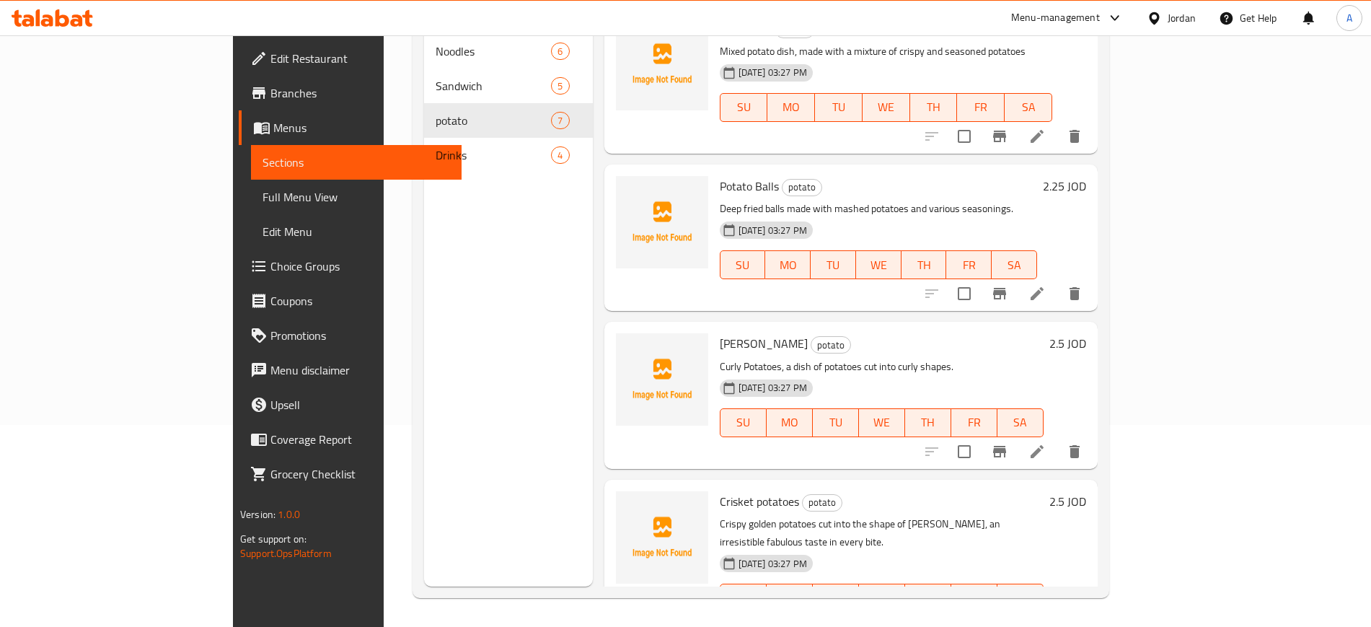
scroll to position [22, 0]
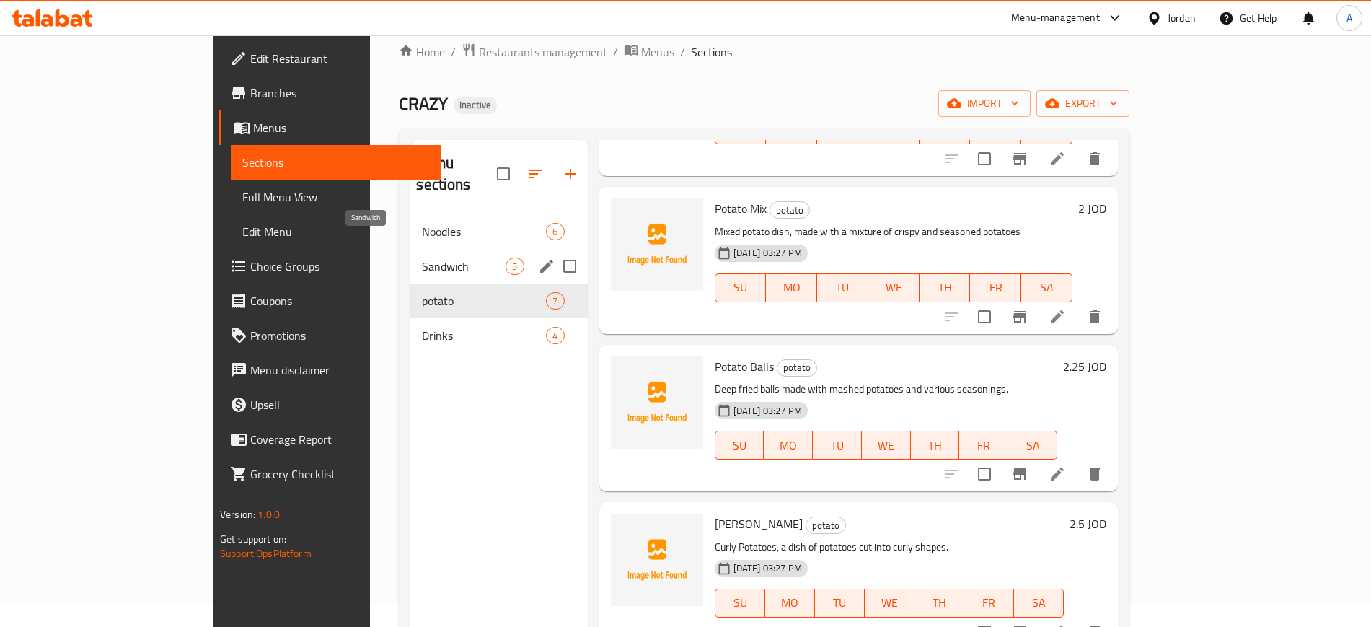
click at [422, 257] on span "Sandwich" at bounding box center [464, 265] width 84 height 17
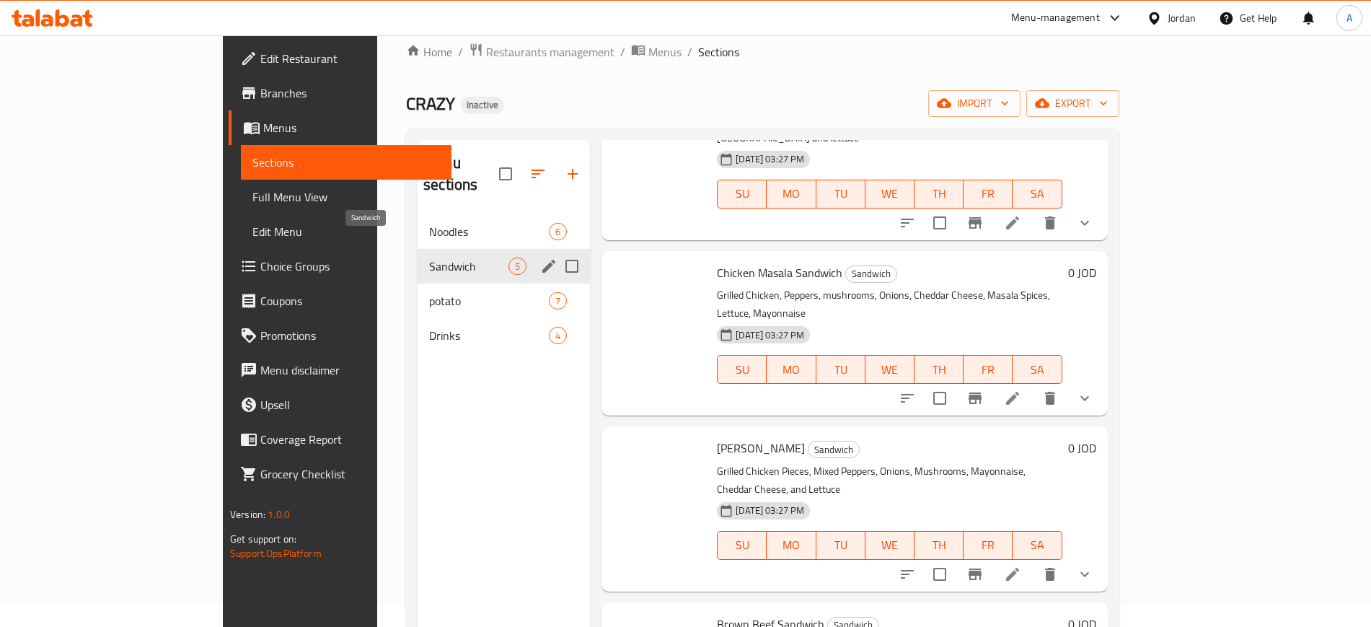
scroll to position [197, 0]
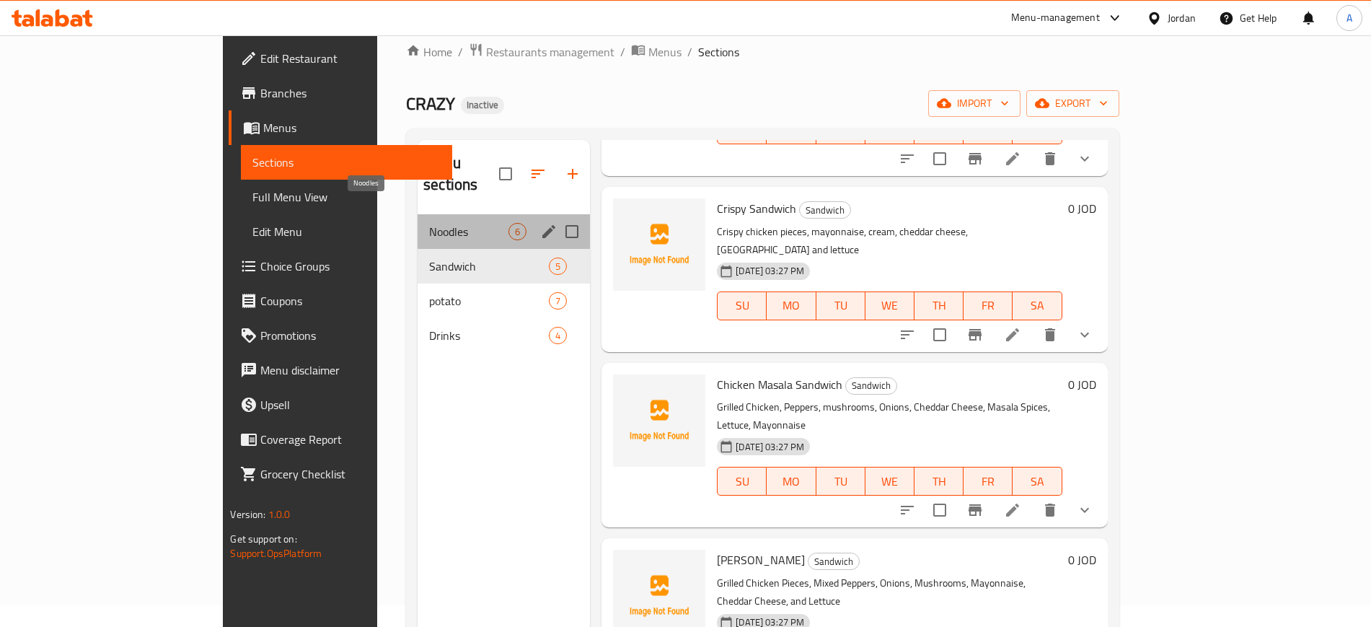
click at [429, 223] on span "Noodles" at bounding box center [468, 231] width 79 height 17
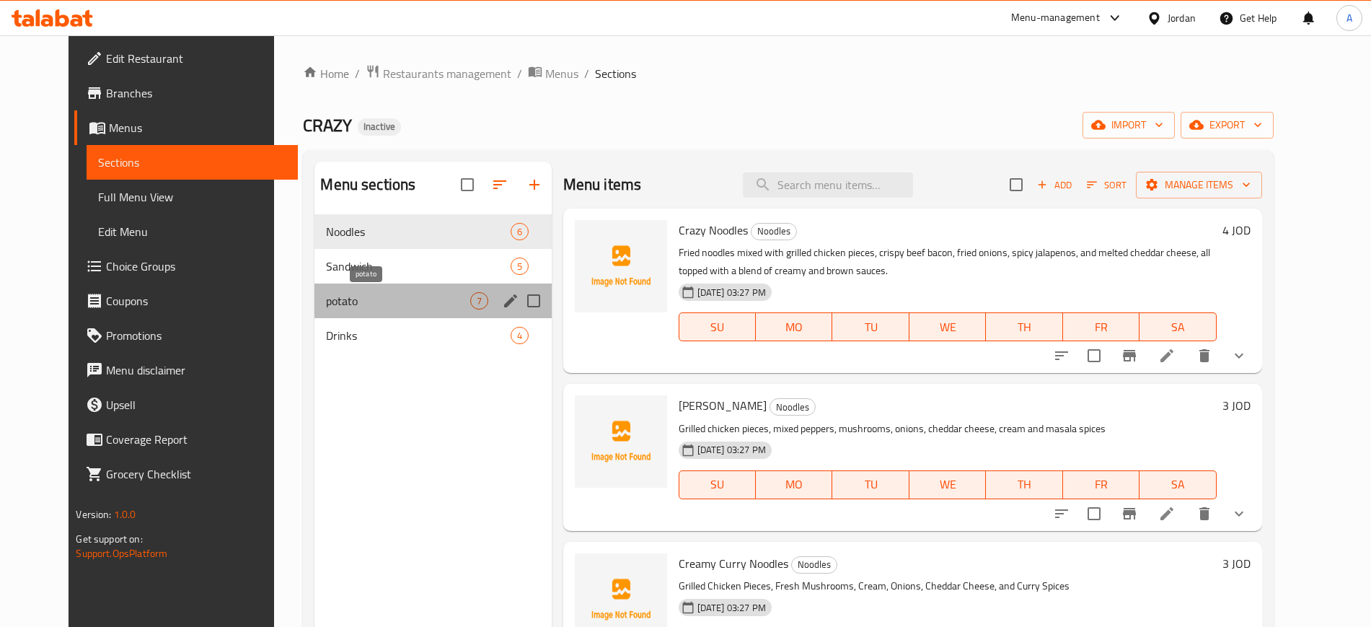
click at [390, 292] on span "potato" at bounding box center [397, 300] width 143 height 17
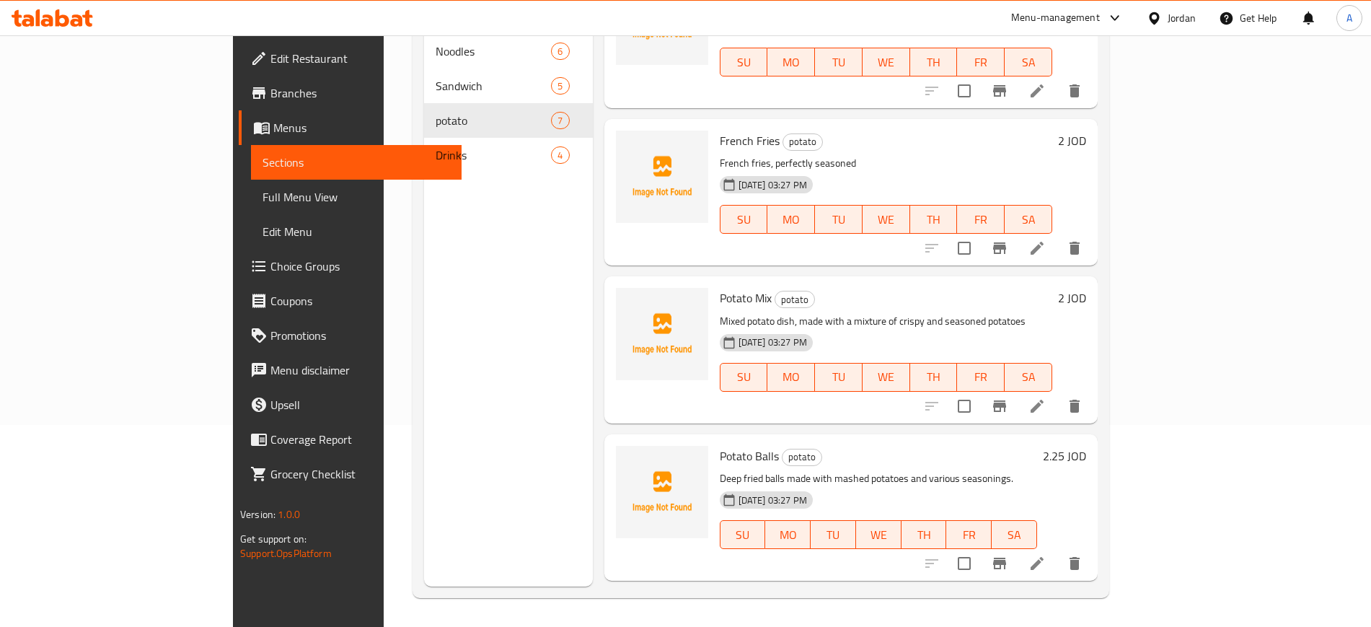
scroll to position [242, 0]
click at [262, 196] on span "Full Menu View" at bounding box center [355, 196] width 187 height 17
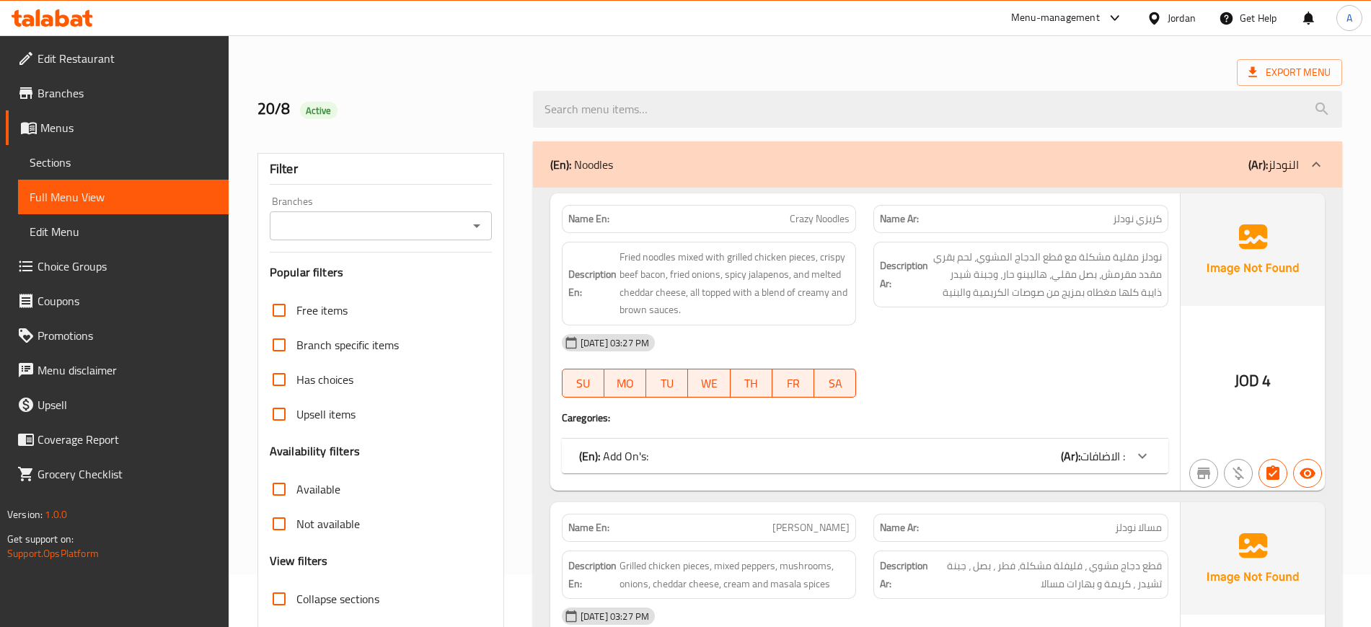
scroll to position [292, 0]
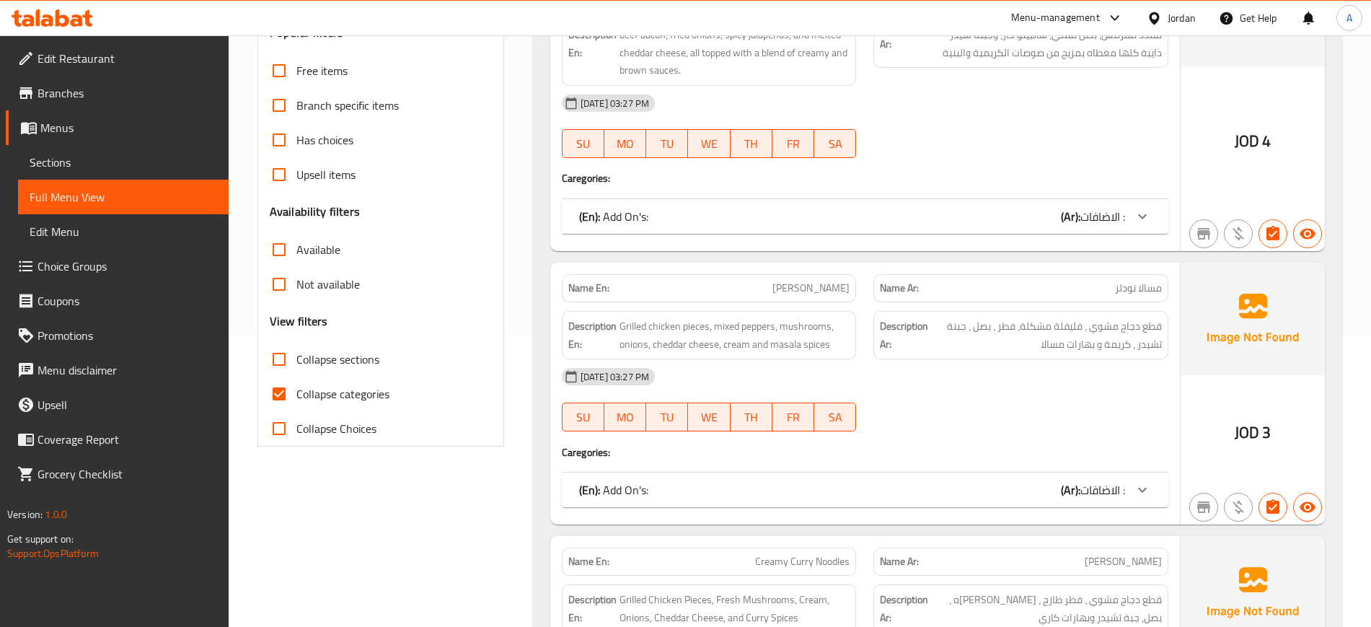
click at [317, 393] on span "Collapse categories" at bounding box center [342, 393] width 93 height 17
click at [296, 393] on input "Collapse categories" at bounding box center [279, 393] width 35 height 35
checkbox input "false"
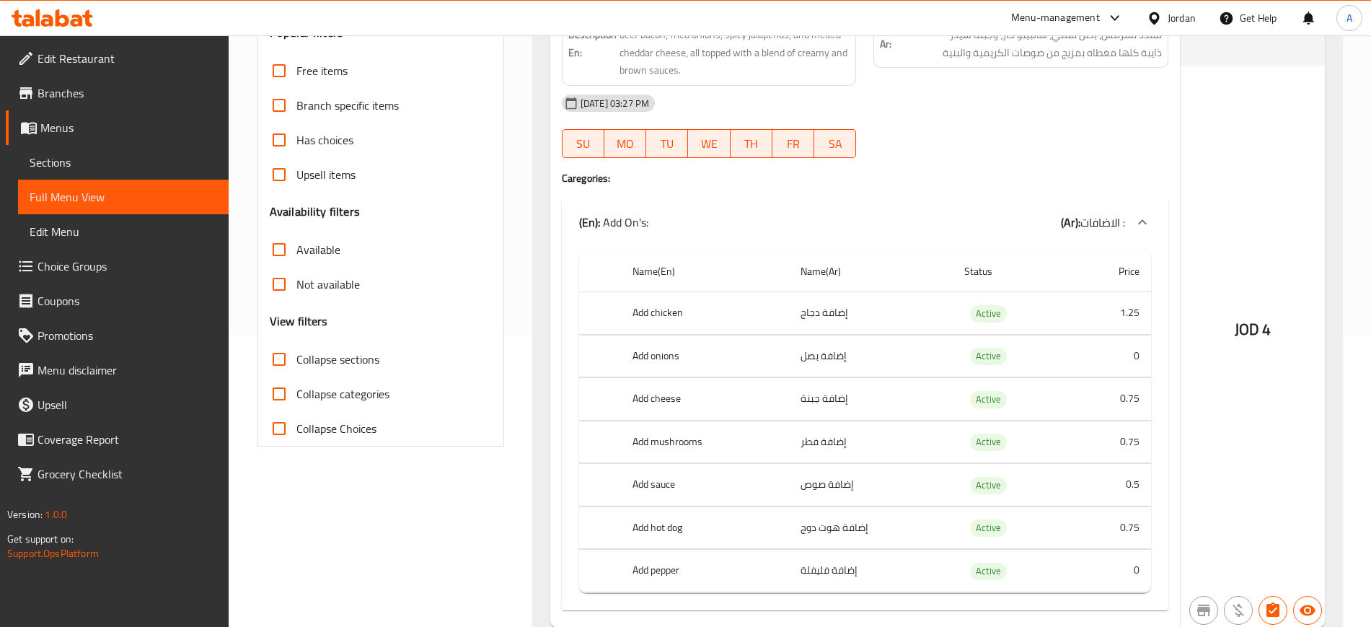
click at [1055, 176] on h4 "Caregories:" at bounding box center [865, 178] width 606 height 14
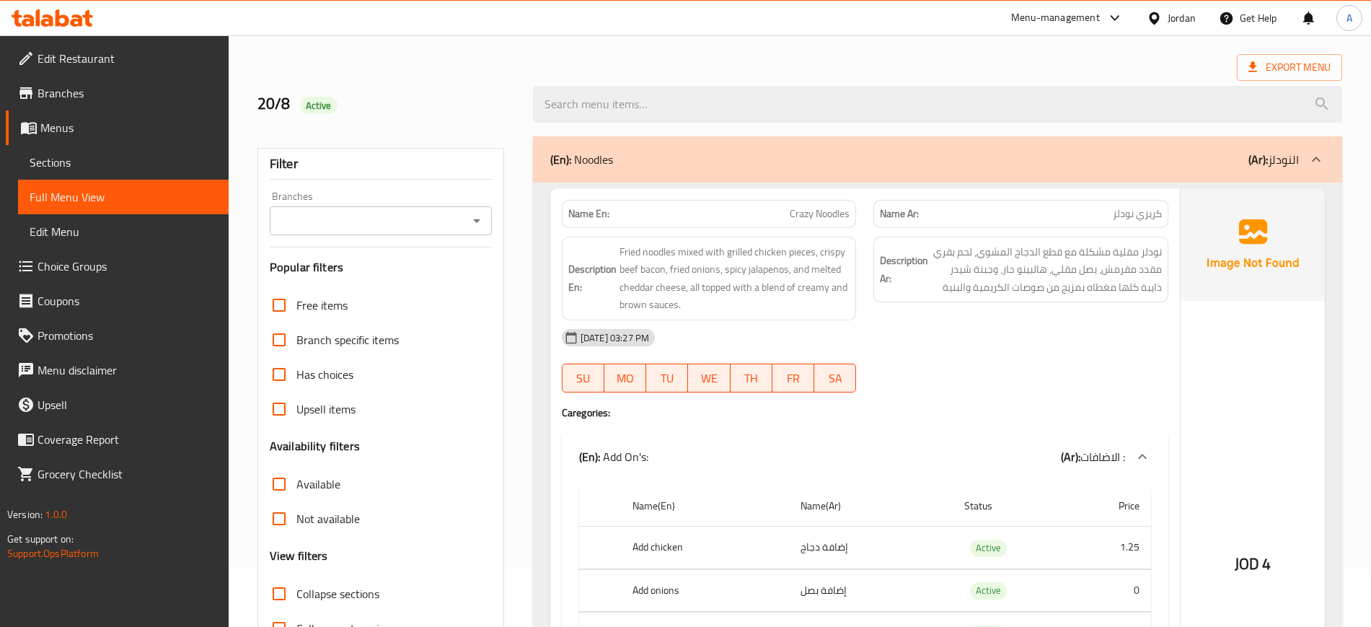
scroll to position [0, 0]
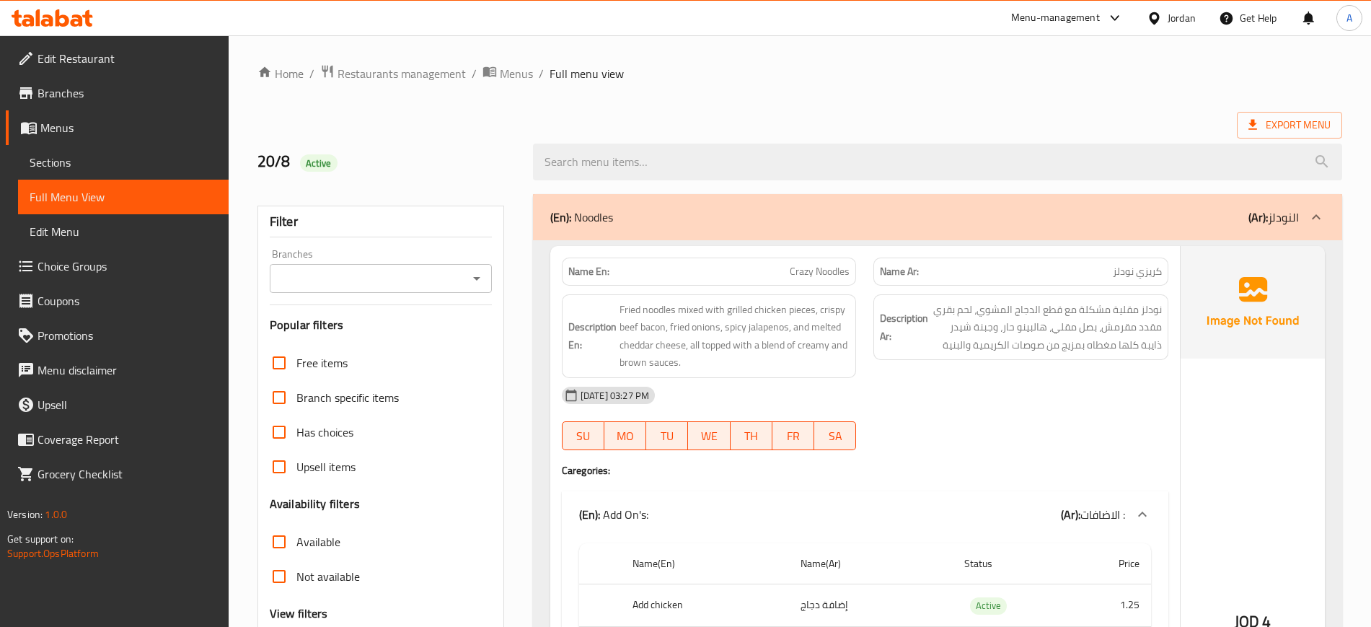
click at [919, 398] on div "20-08-2025 03:27 PM" at bounding box center [865, 395] width 624 height 35
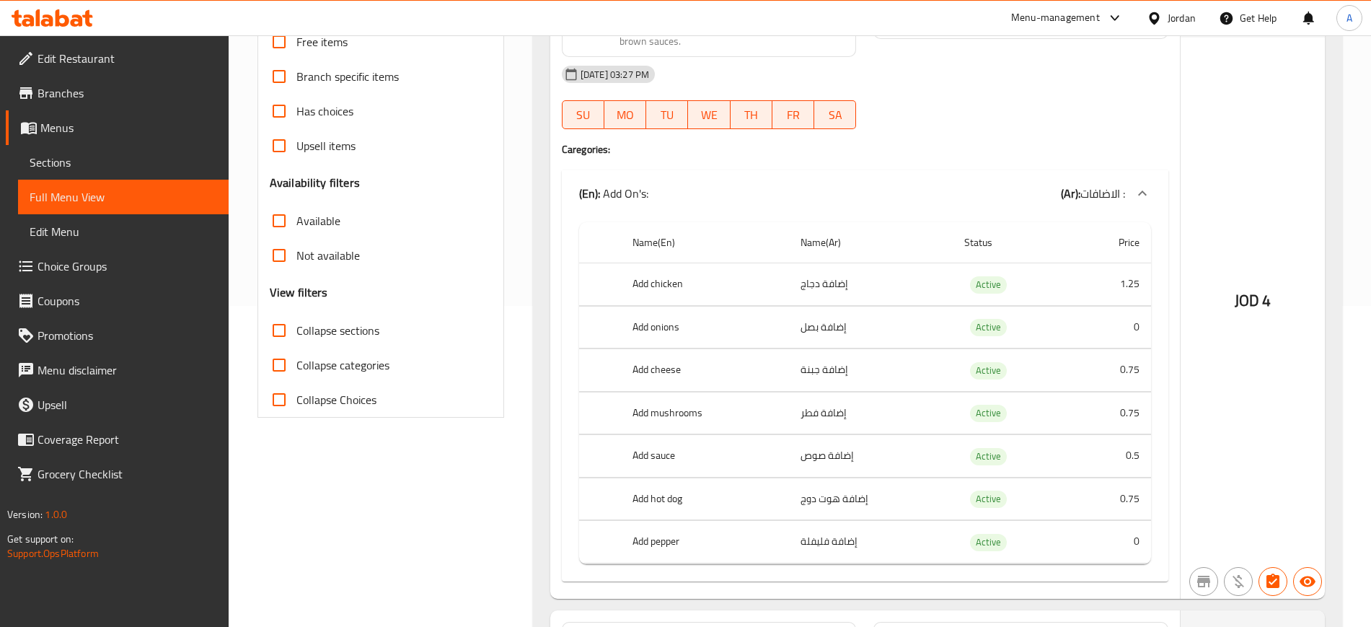
scroll to position [361, 0]
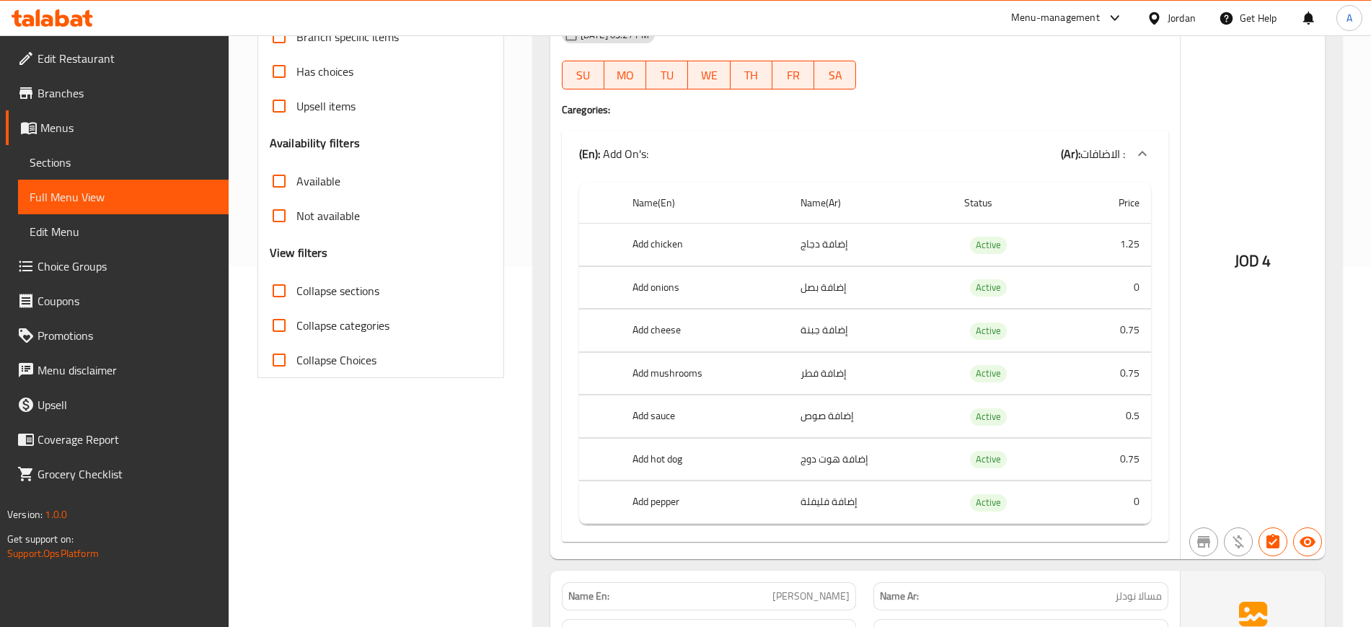
click at [902, 124] on div "Name En: Crazy Noodles Name Ar: كريزي نودلز Description En: Fried noodles mixed…" at bounding box center [864, 221] width 629 height 673
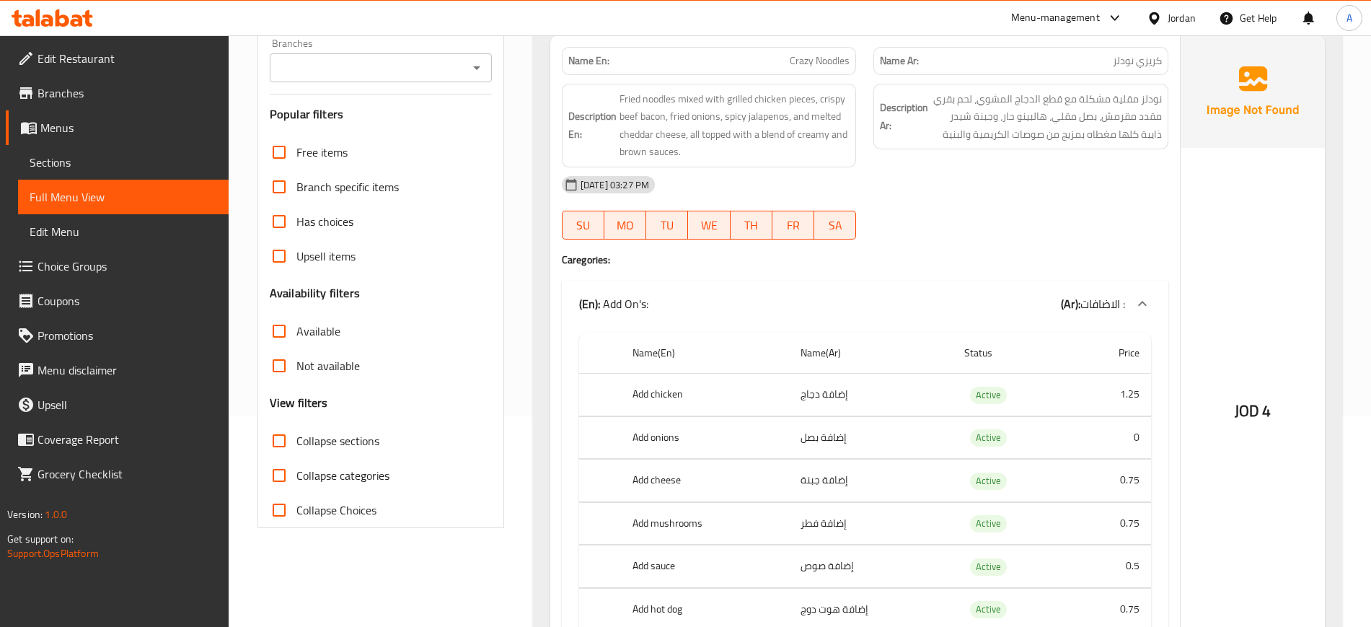
scroll to position [180, 0]
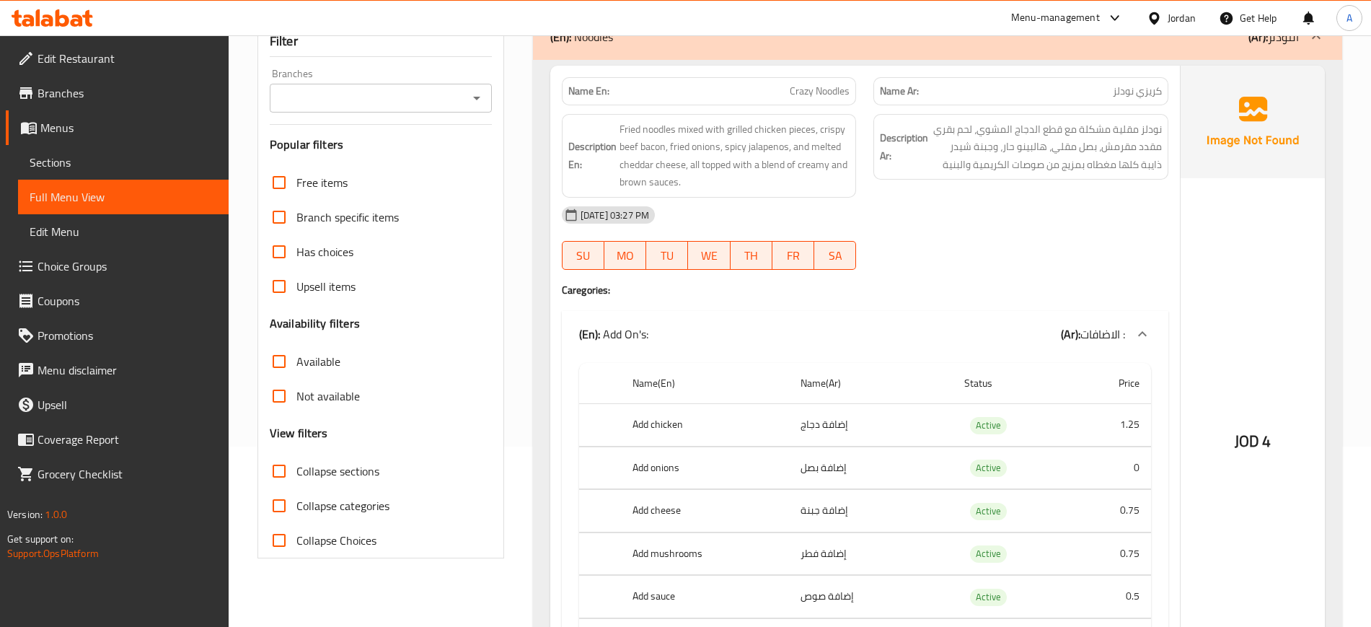
click at [842, 89] on span "Crazy Noodles" at bounding box center [820, 91] width 60 height 15
copy span "Crazy Noodles"
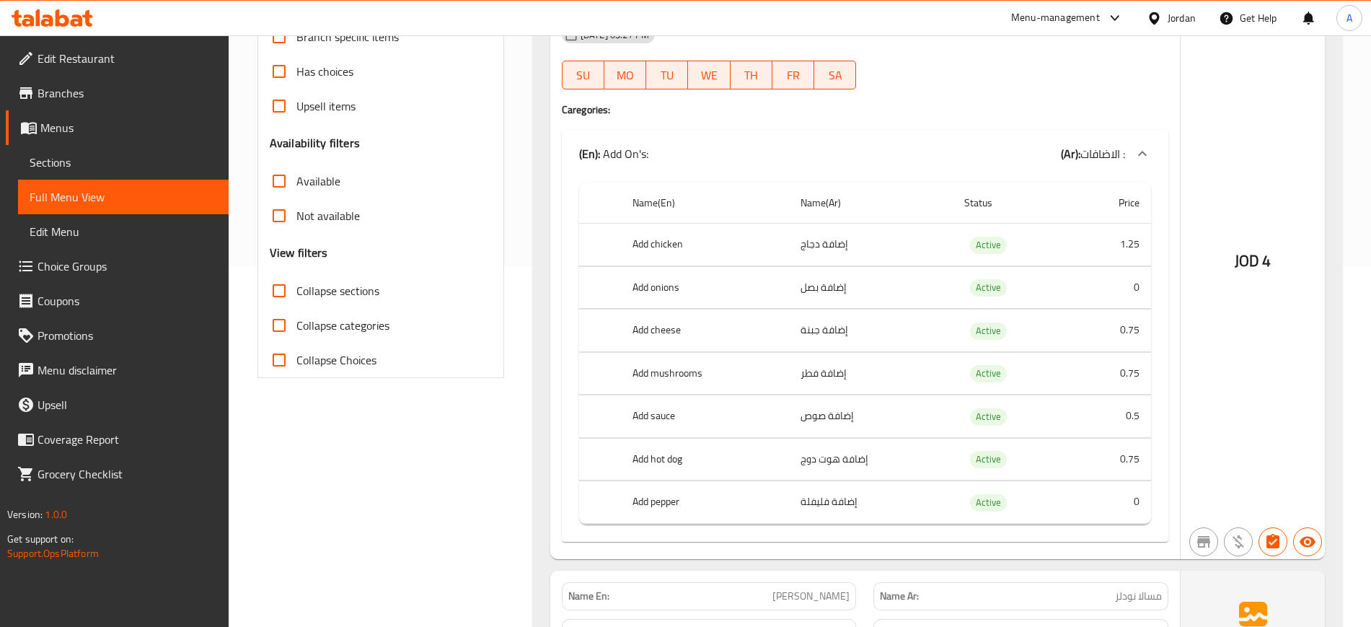
click at [1097, 109] on h4 "Caregories:" at bounding box center [865, 109] width 606 height 14
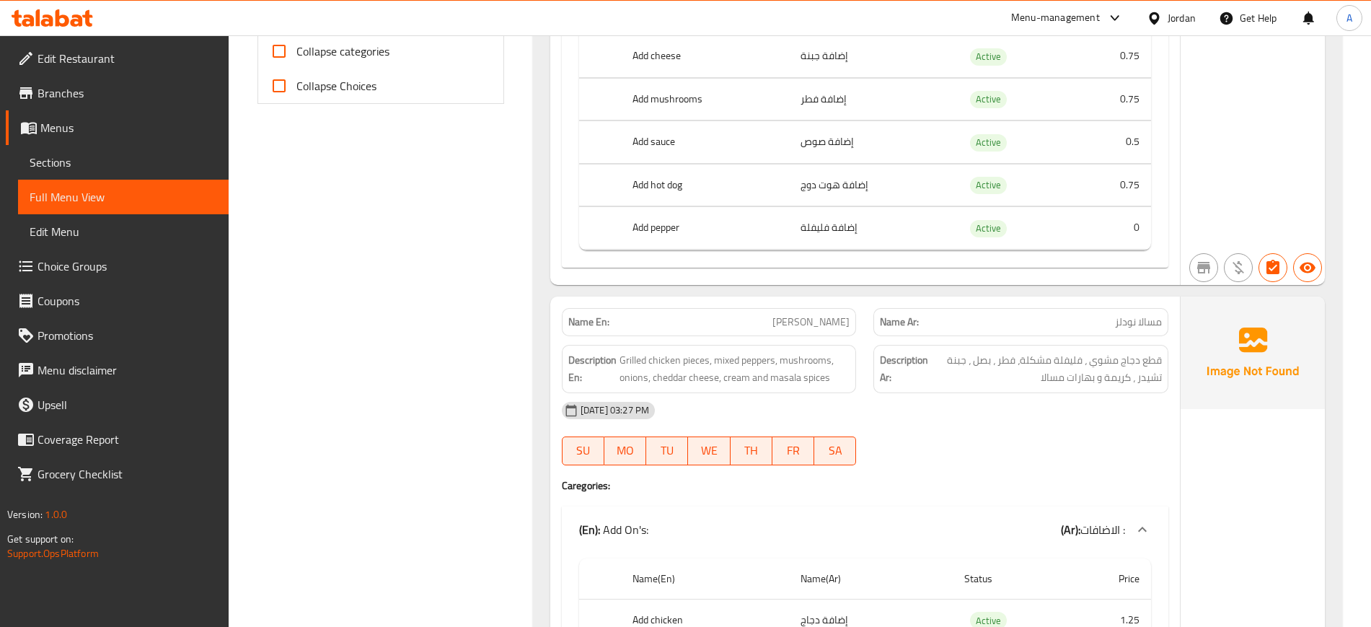
scroll to position [721, 0]
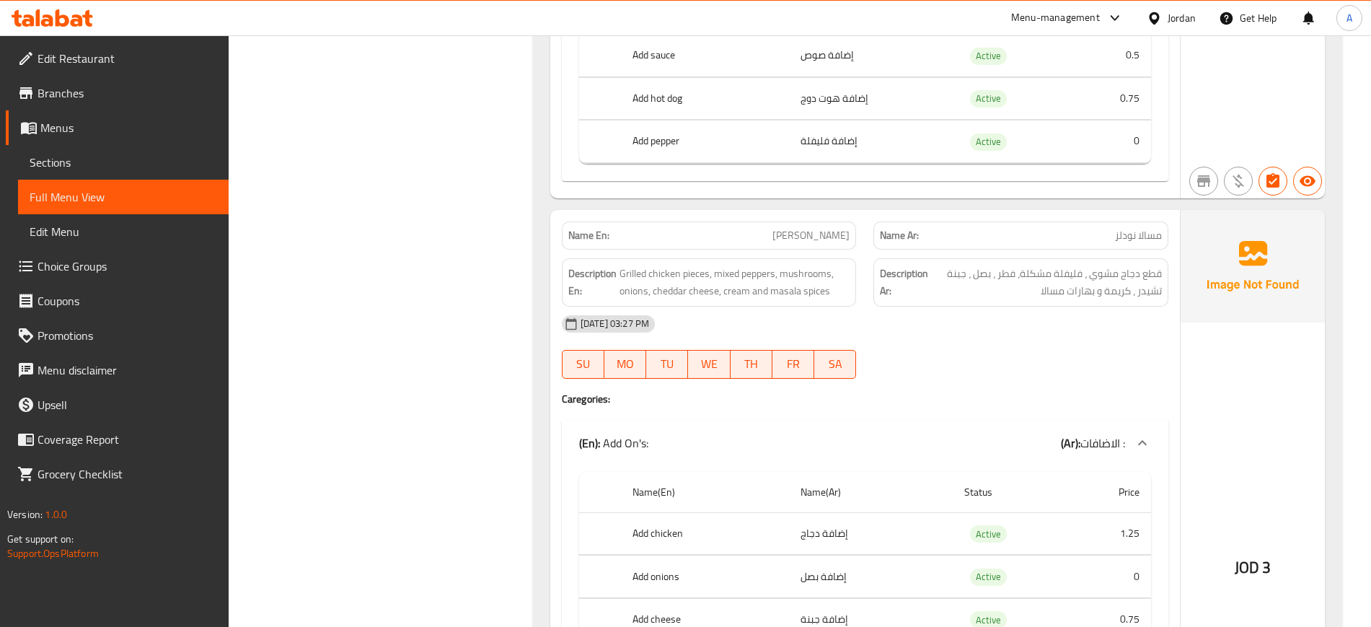
click at [885, 372] on div at bounding box center [1021, 378] width 312 height 17
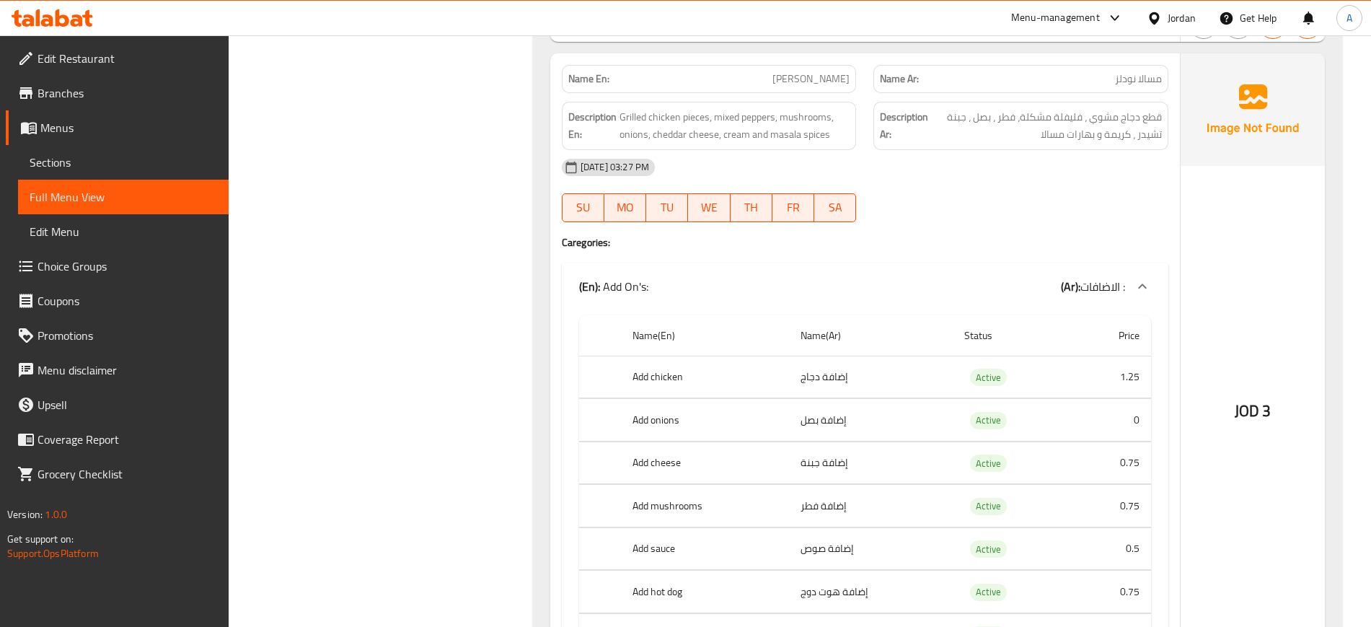
scroll to position [991, 0]
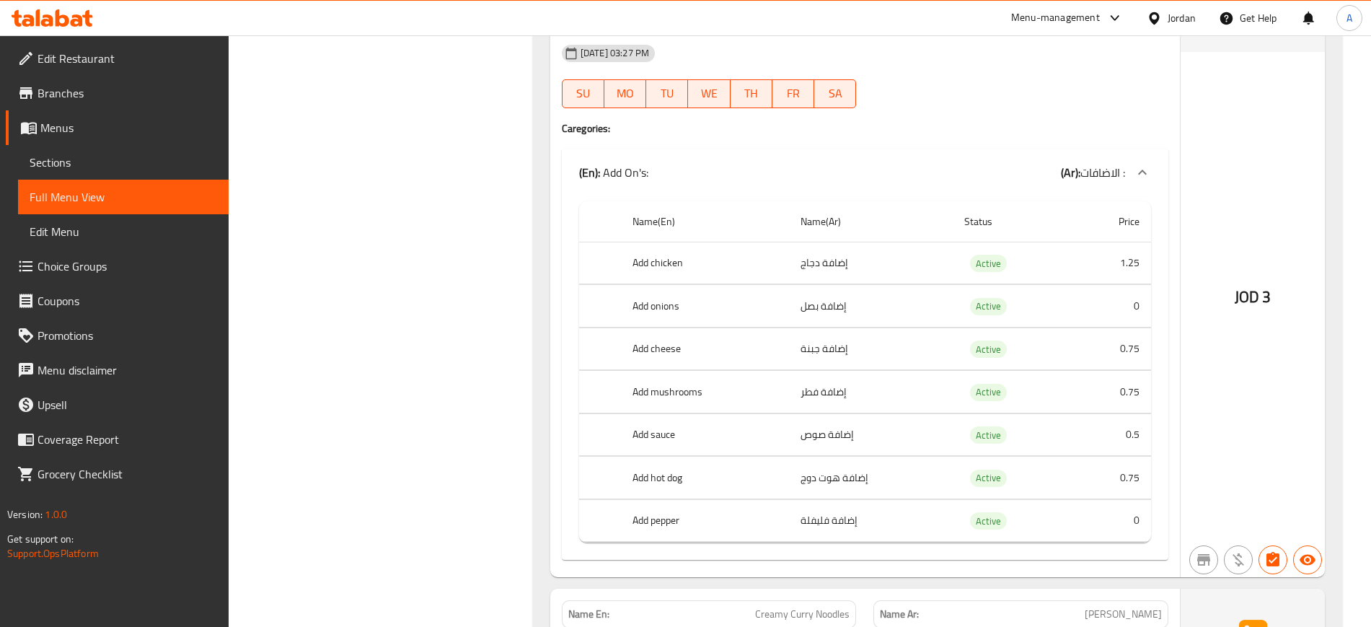
click at [1258, 260] on div "JOD 3" at bounding box center [1252, 258] width 144 height 638
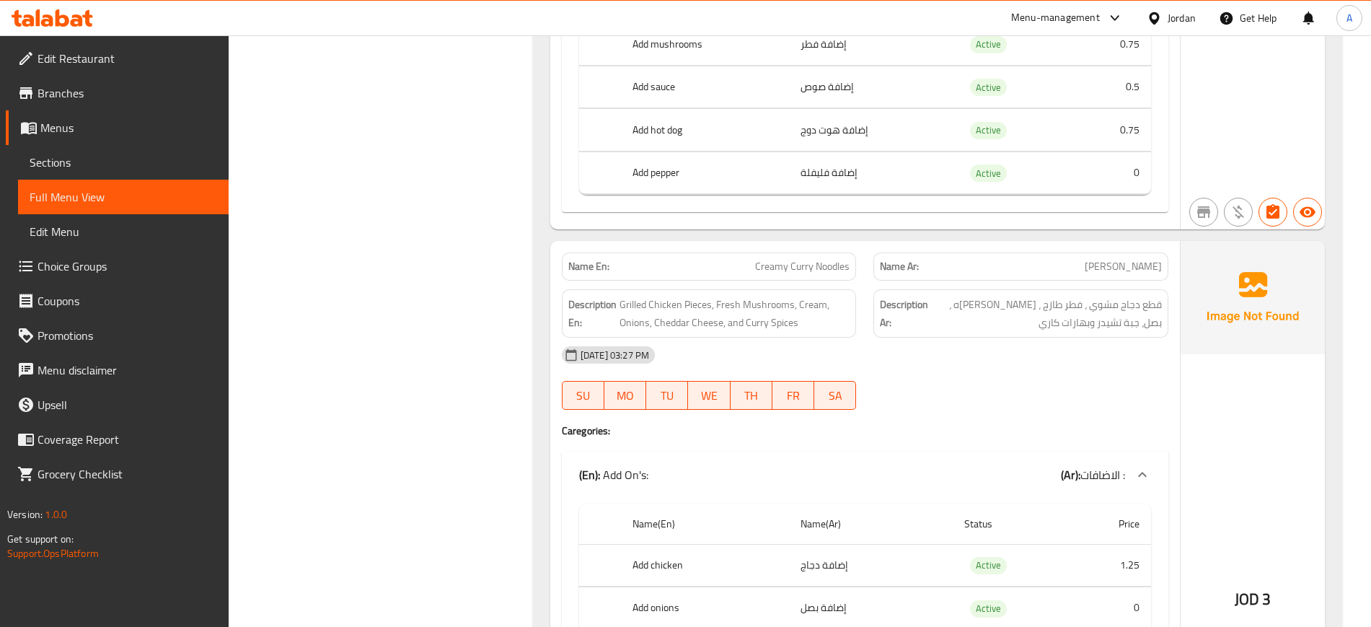
click at [1118, 361] on div "20-08-2025 03:27 PM" at bounding box center [865, 354] width 624 height 35
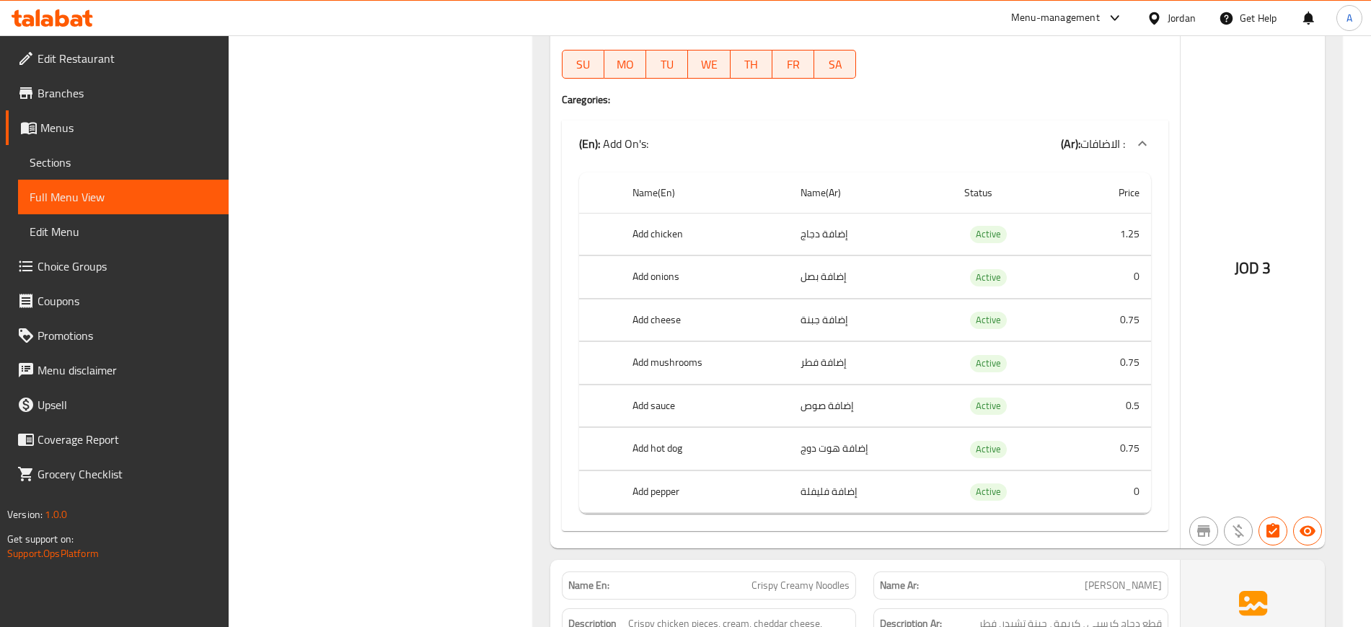
scroll to position [1700, 0]
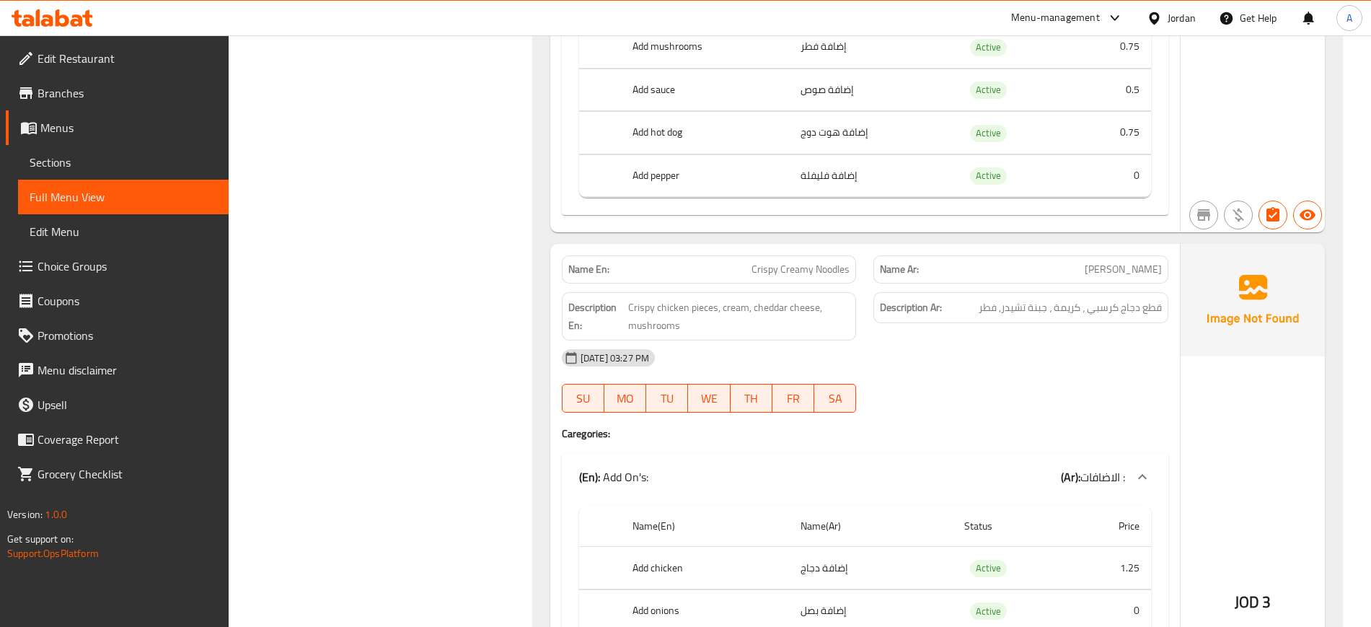
scroll to position [2060, 0]
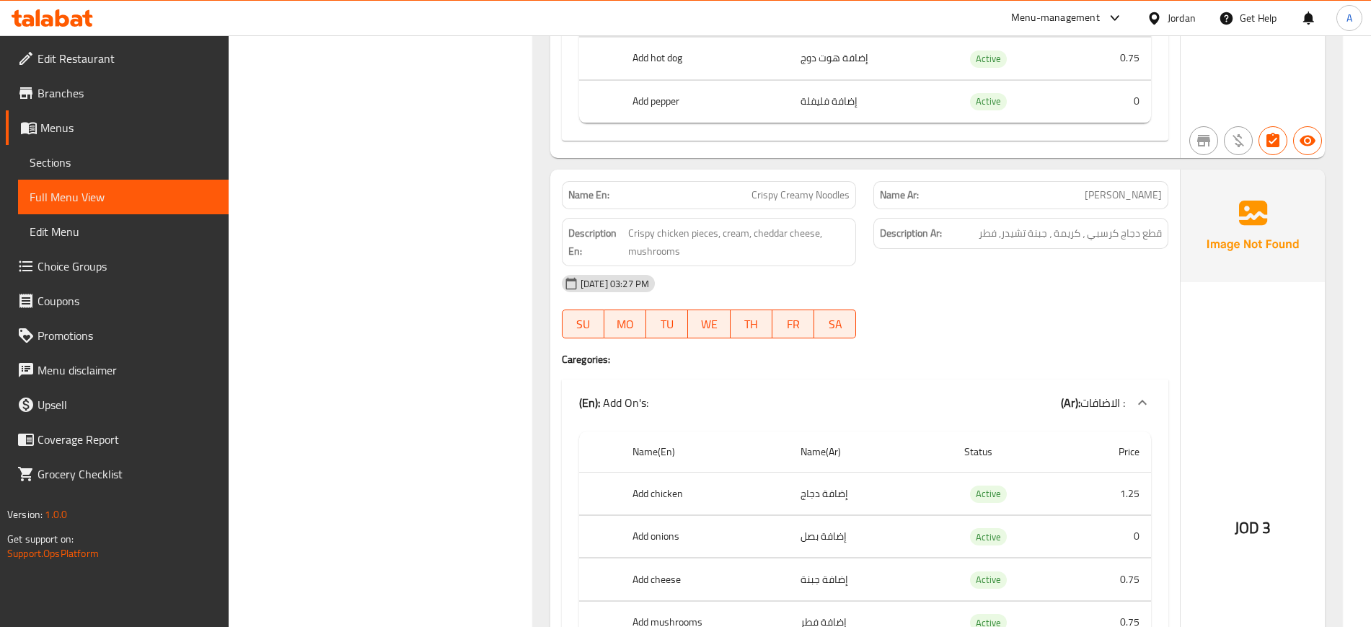
click at [1131, 337] on div at bounding box center [1021, 338] width 312 height 17
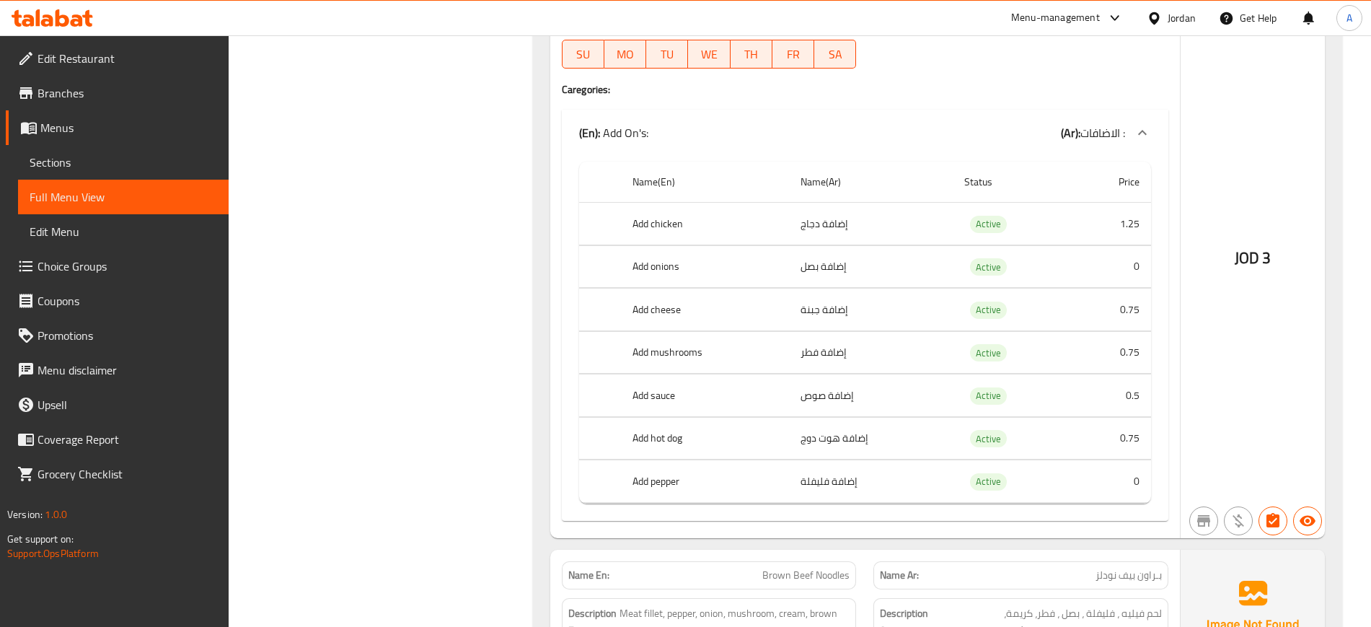
scroll to position [2330, 0]
drag, startPoint x: 1192, startPoint y: 176, endPoint x: 1194, endPoint y: 166, distance: 10.3
click at [1193, 169] on div "JOD 3" at bounding box center [1252, 218] width 144 height 638
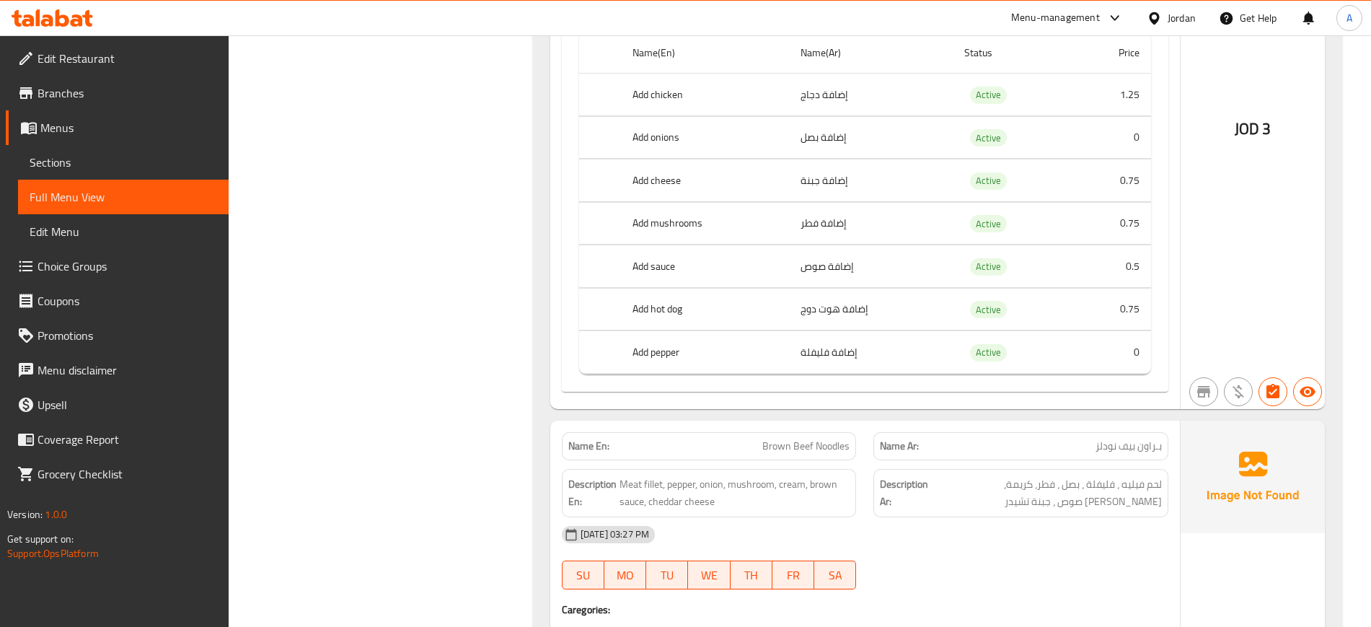
scroll to position [2601, 0]
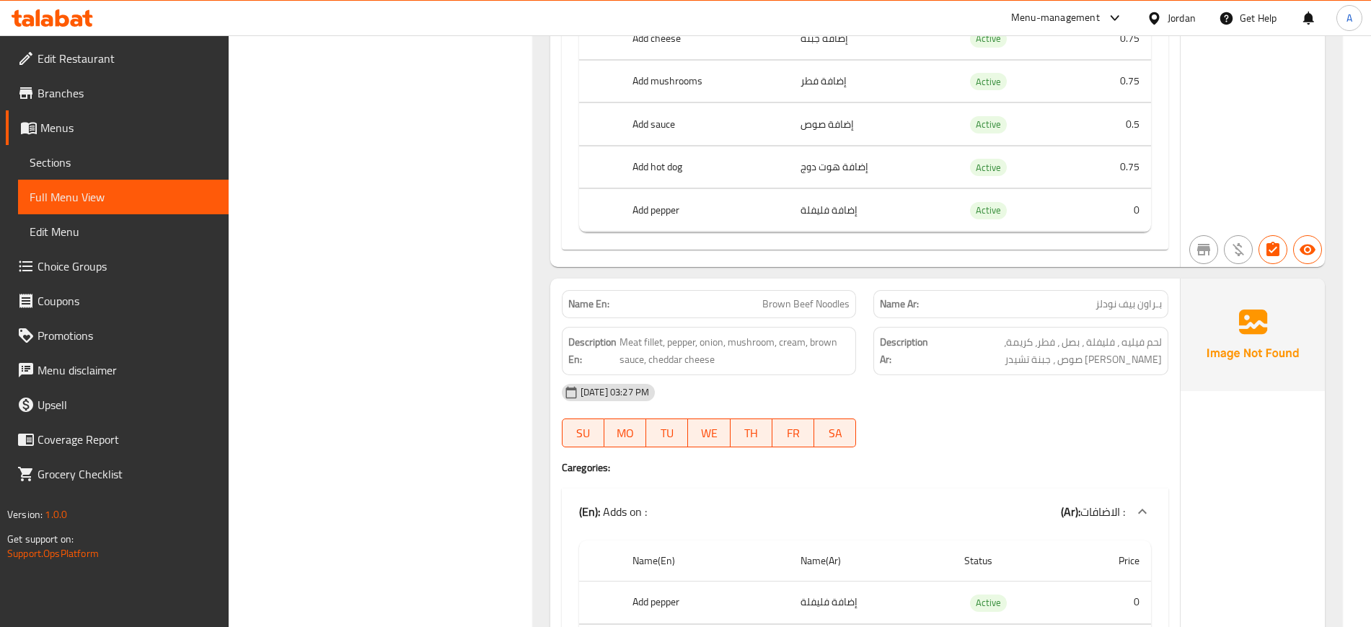
click at [904, 438] on div at bounding box center [1021, 446] width 312 height 17
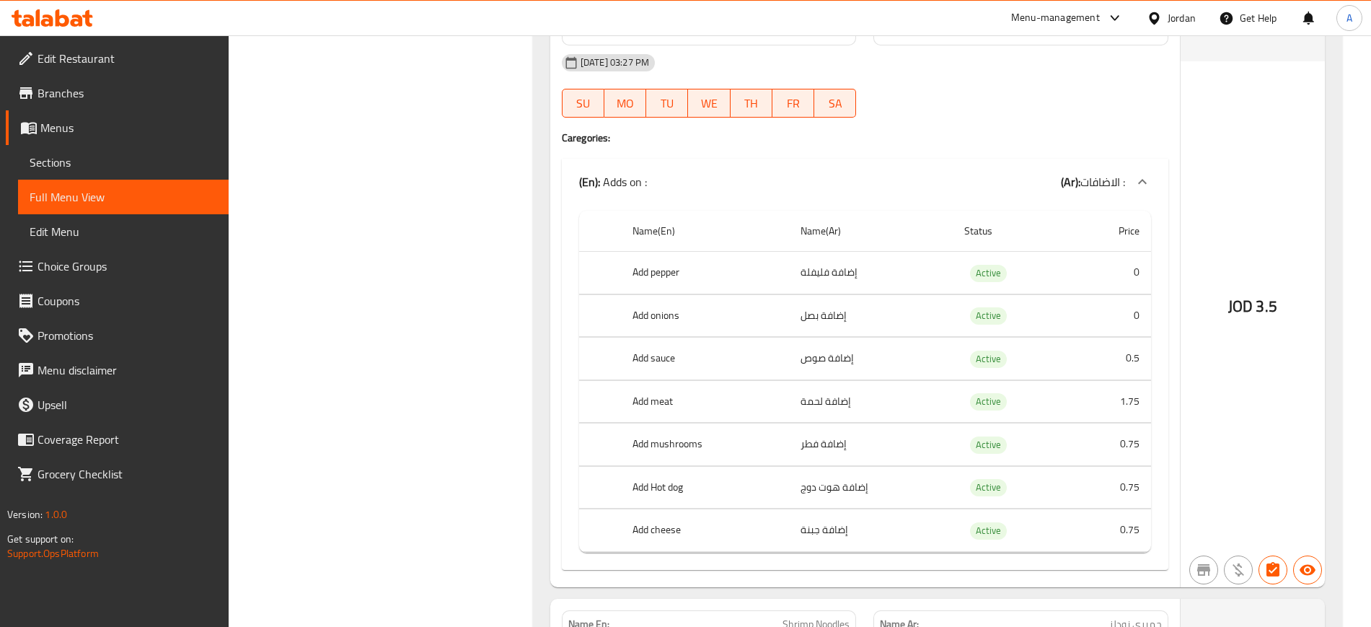
scroll to position [2961, 0]
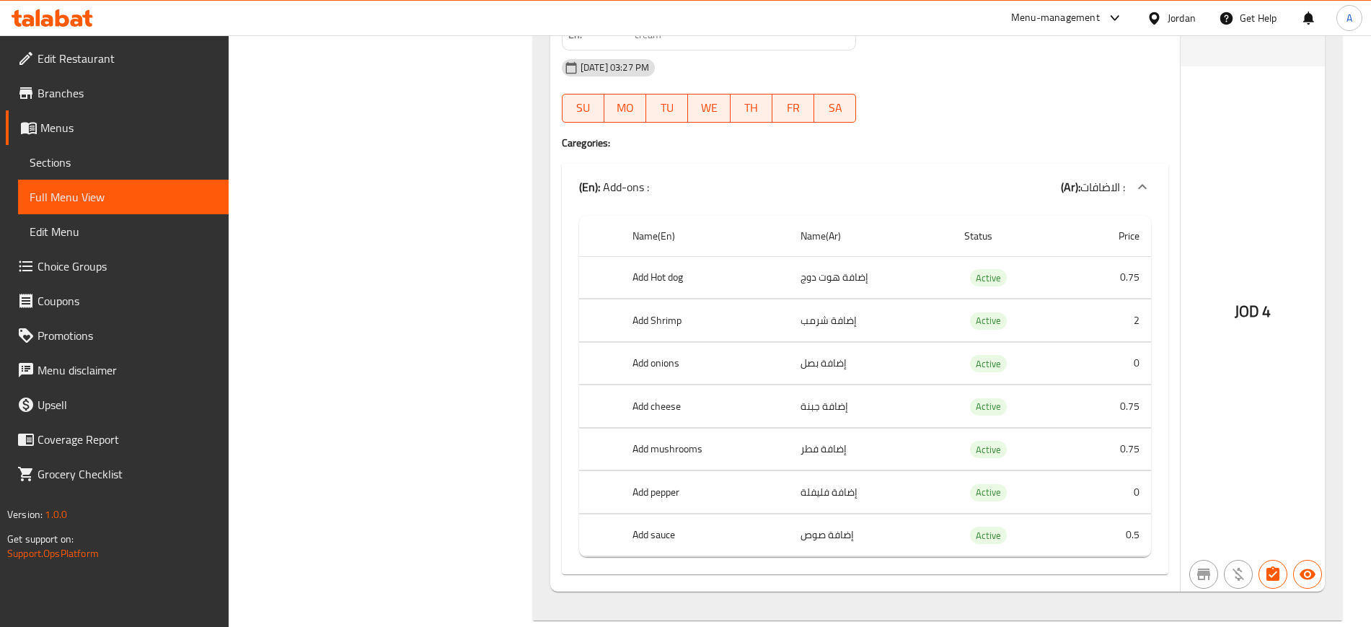
scroll to position [3605, 0]
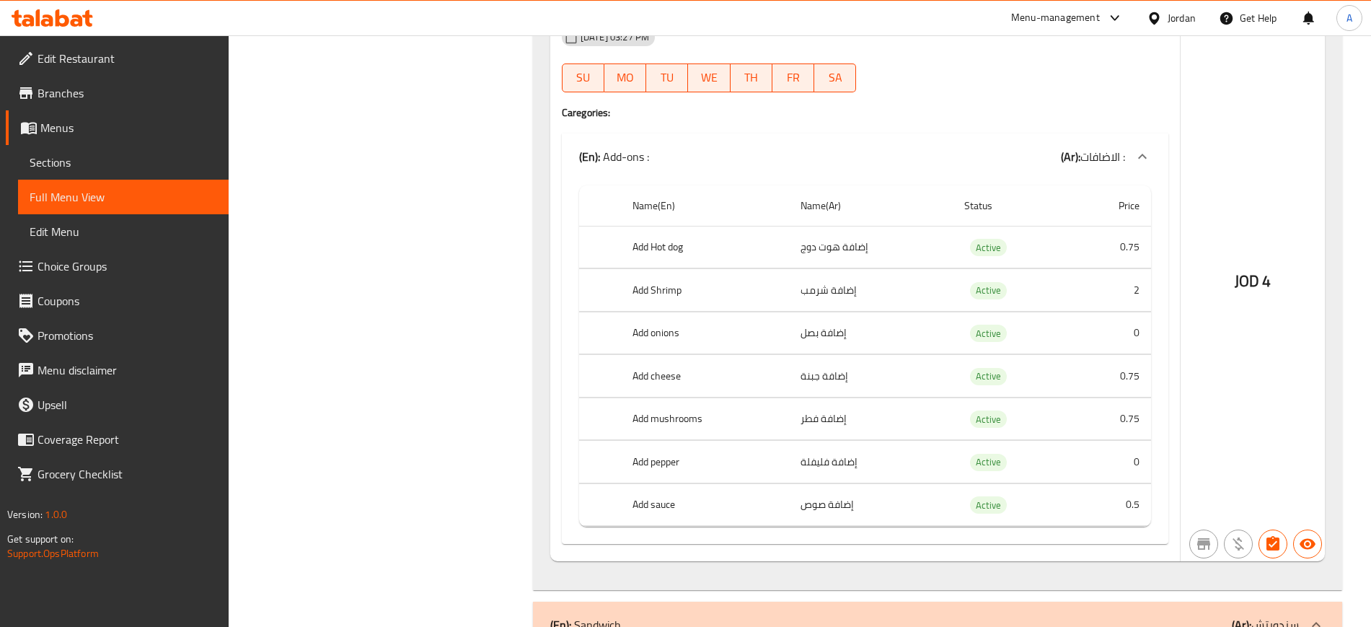
click at [1271, 207] on div "JOD 4" at bounding box center [1252, 243] width 144 height 638
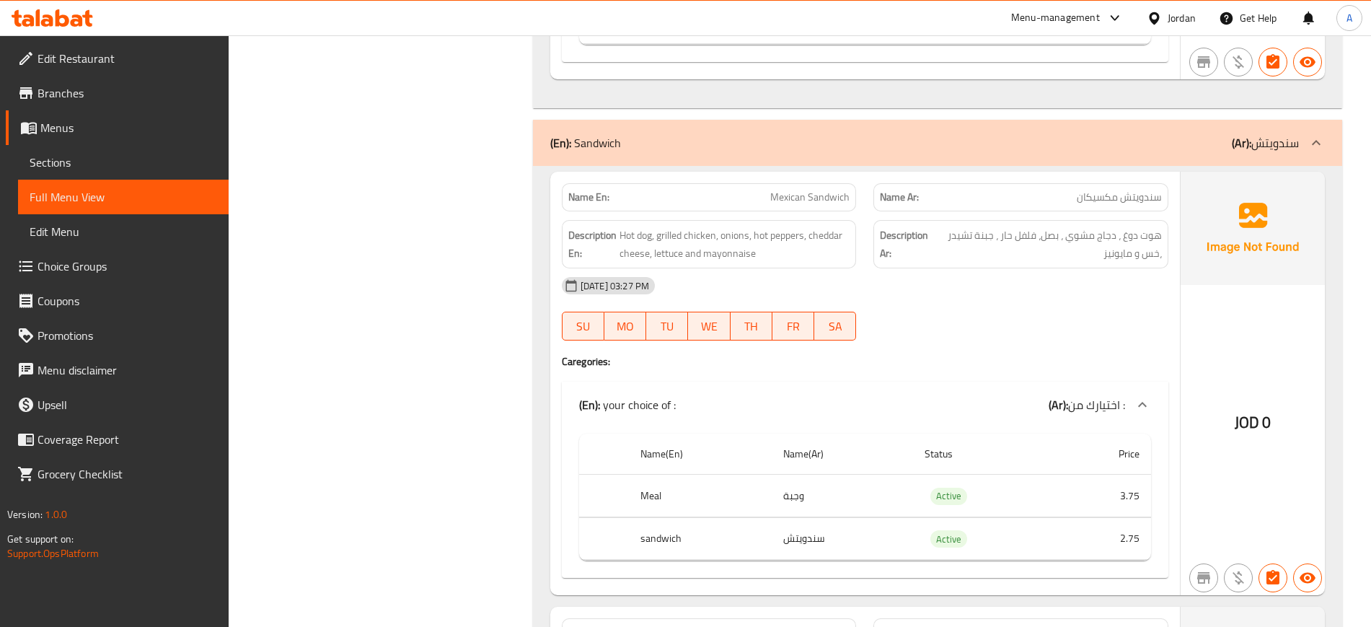
scroll to position [4198, 0]
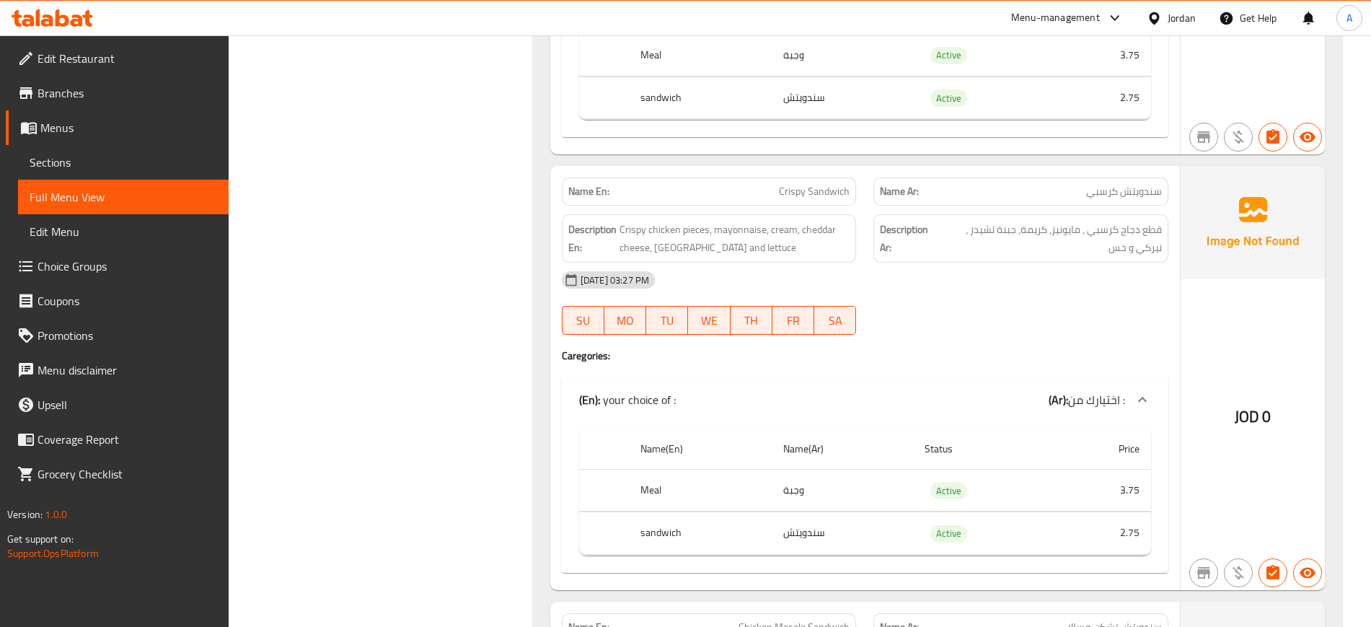
scroll to position [4559, 0]
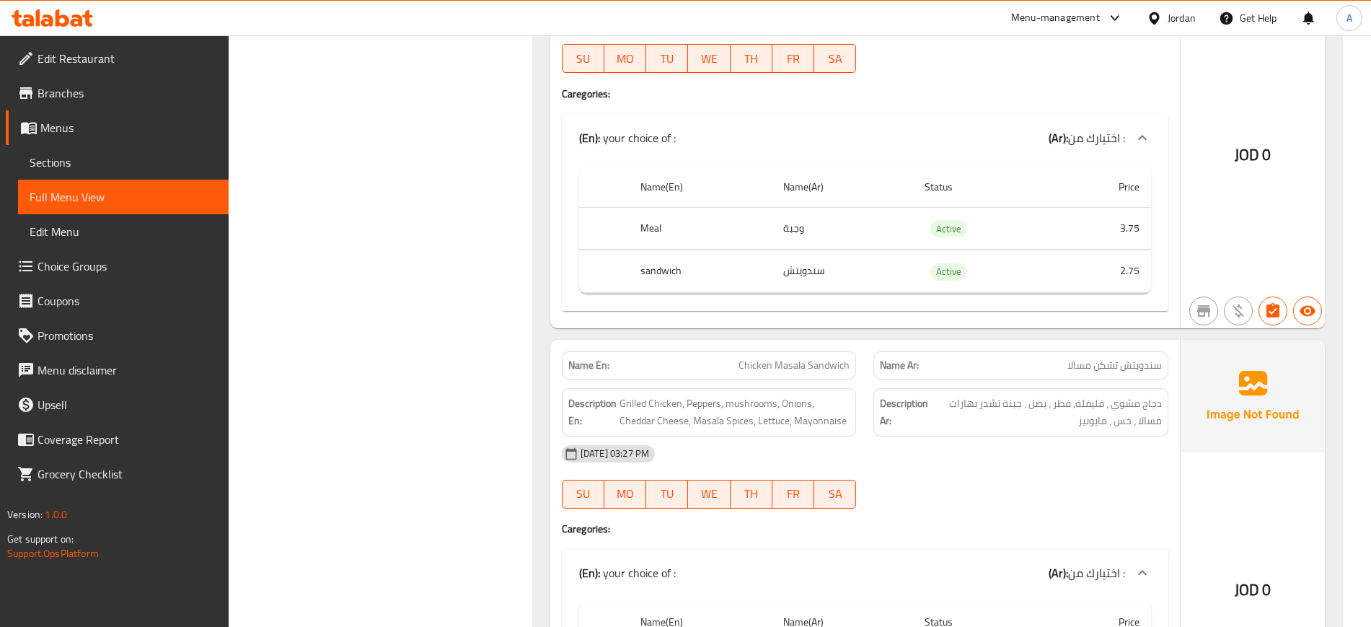
scroll to position [4829, 0]
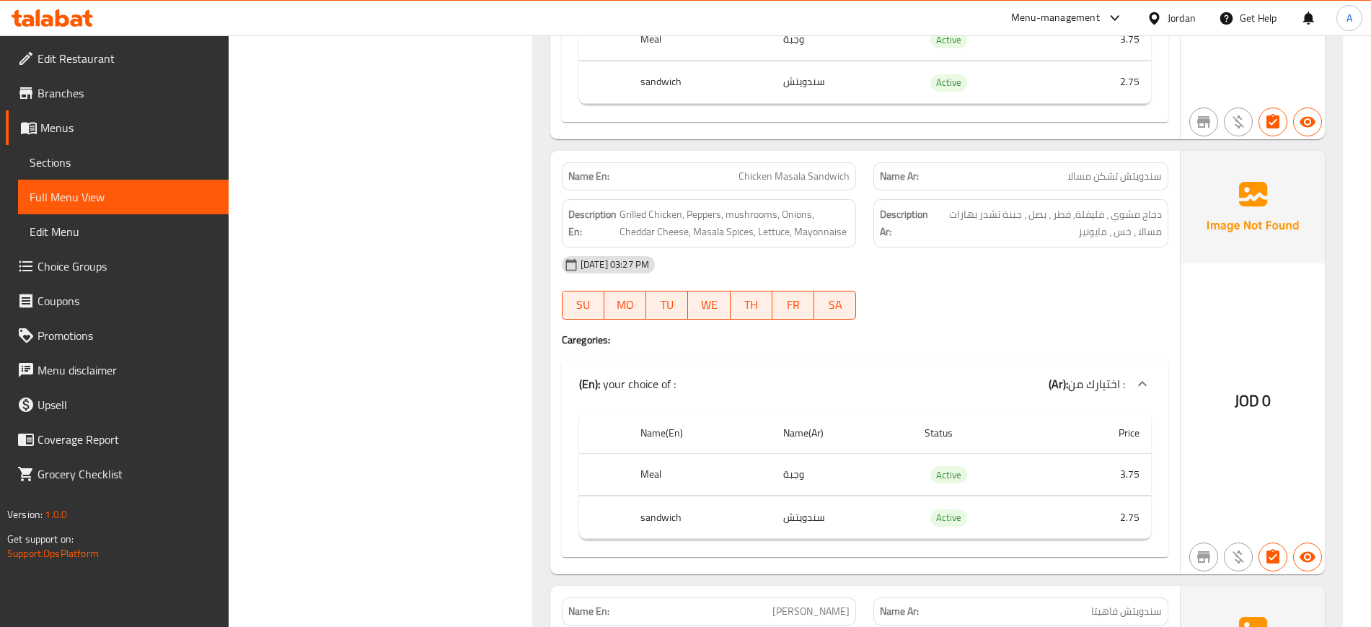
scroll to position [5009, 0]
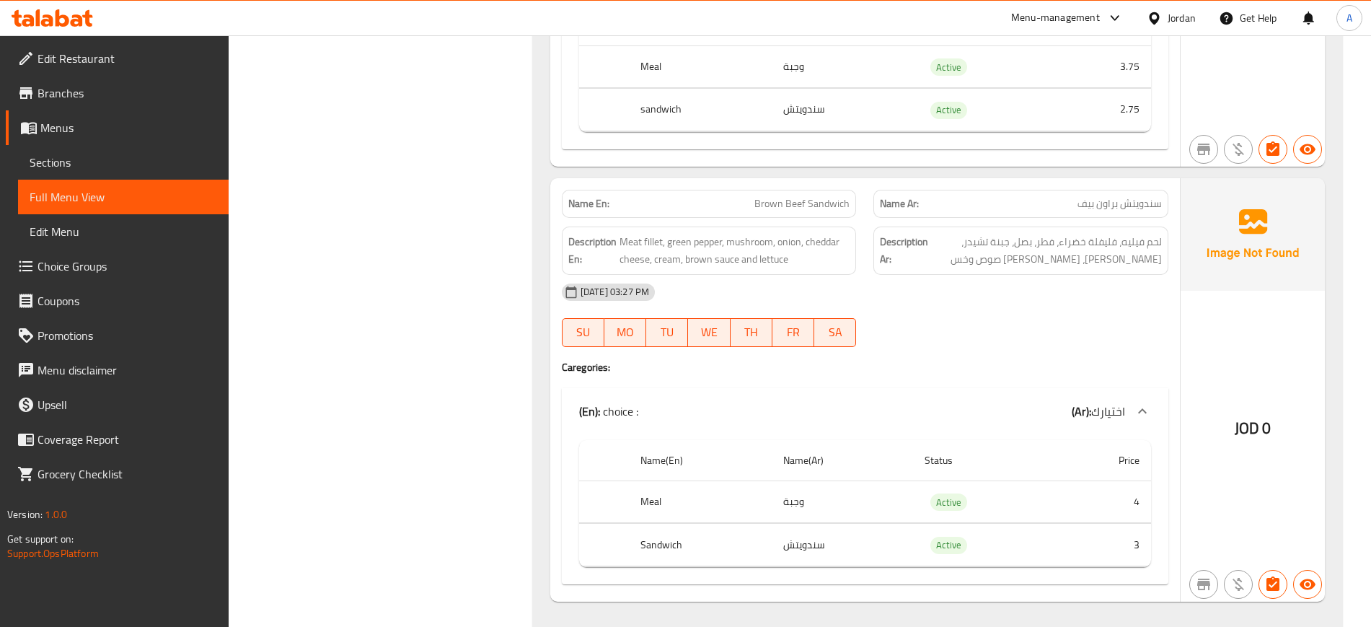
scroll to position [5929, 0]
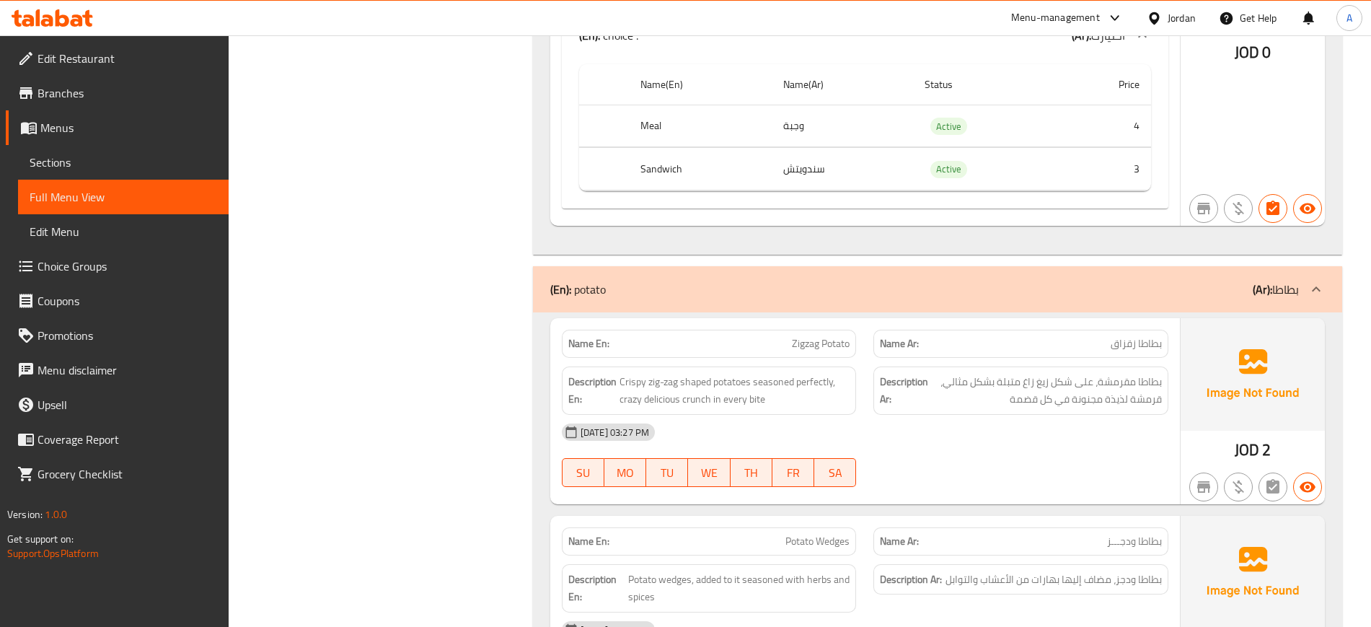
scroll to position [6289, 0]
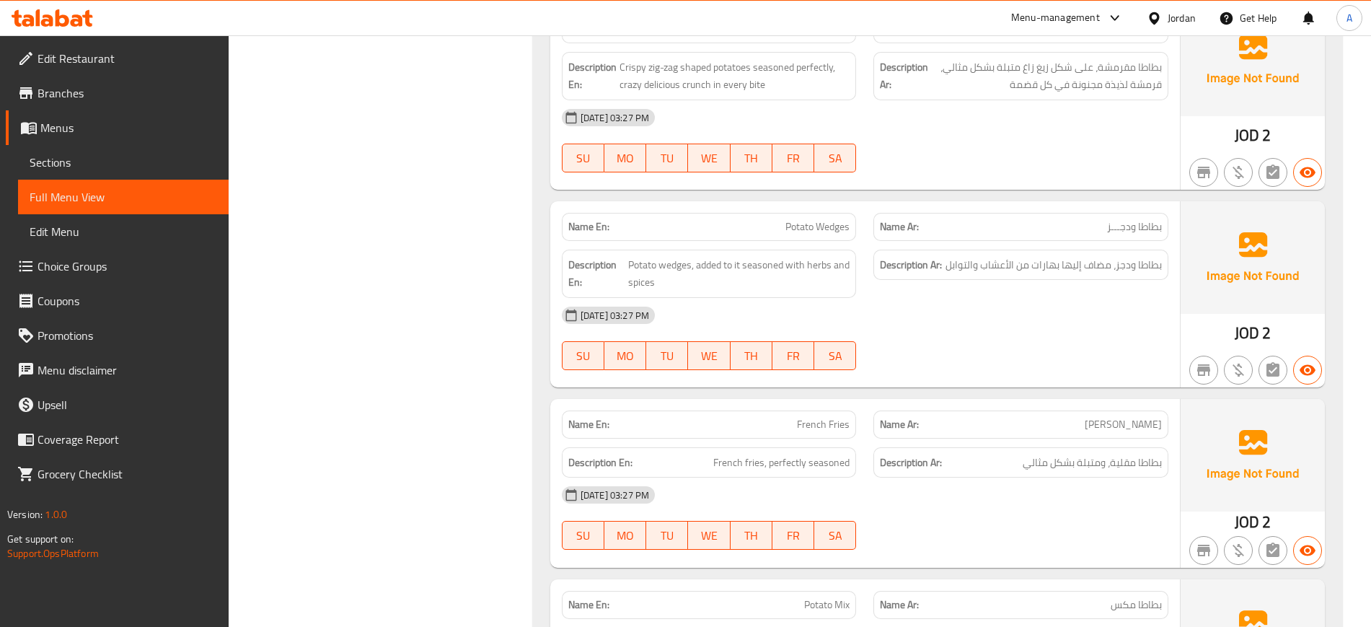
scroll to position [6559, 0]
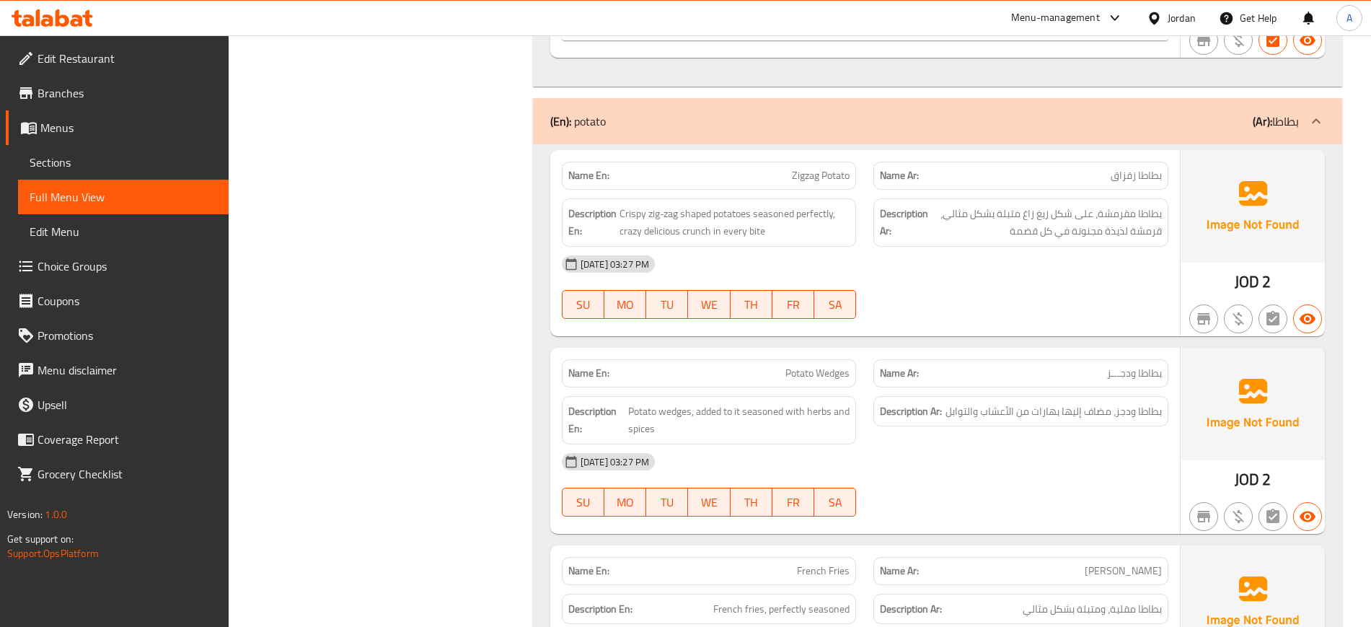
scroll to position [6379, 0]
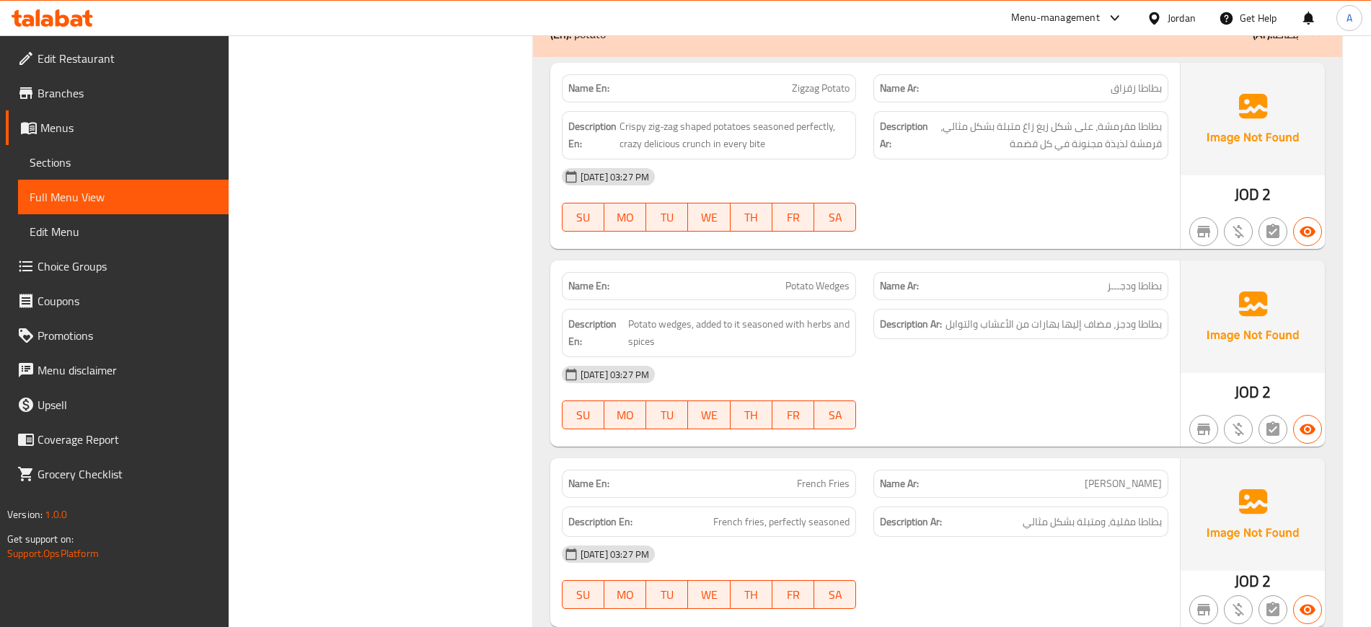
scroll to position [6559, 0]
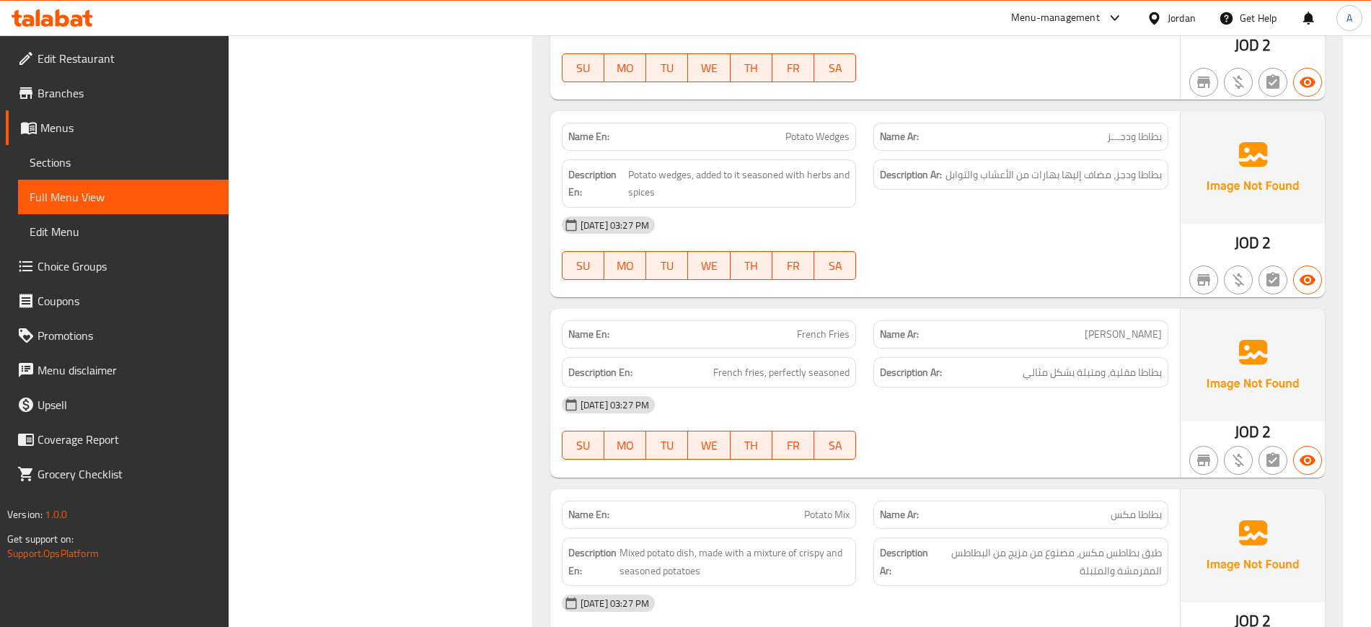
scroll to position [6650, 0]
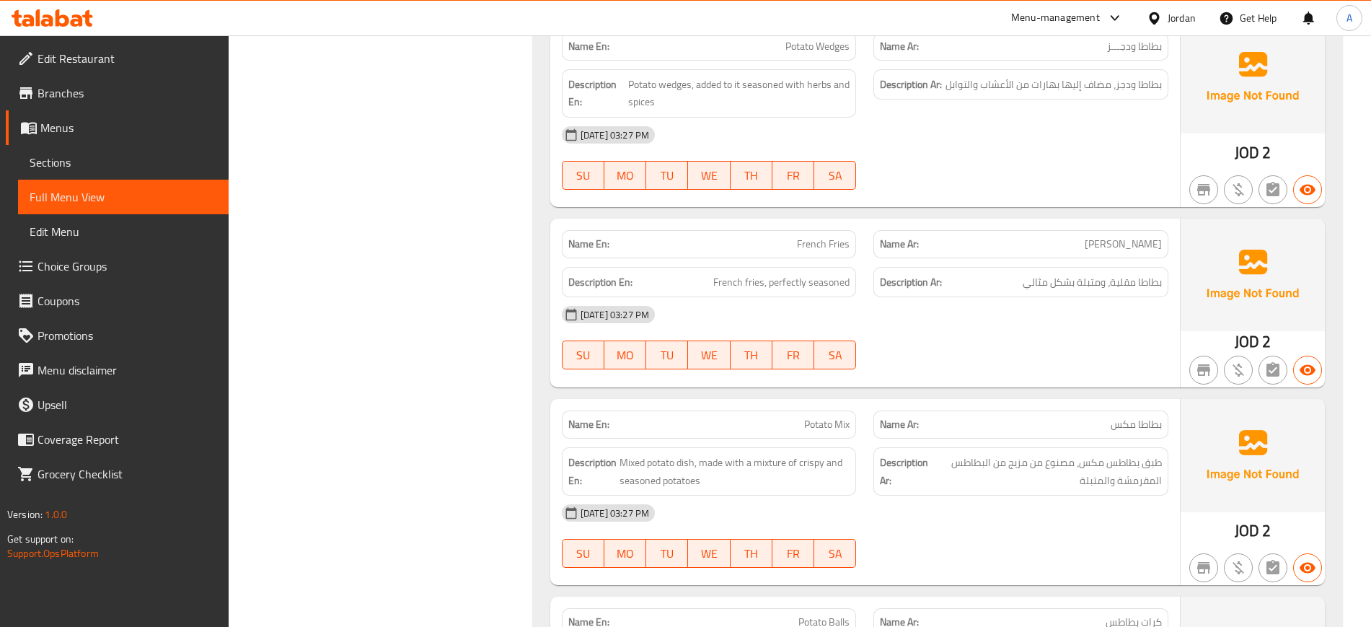
scroll to position [6740, 0]
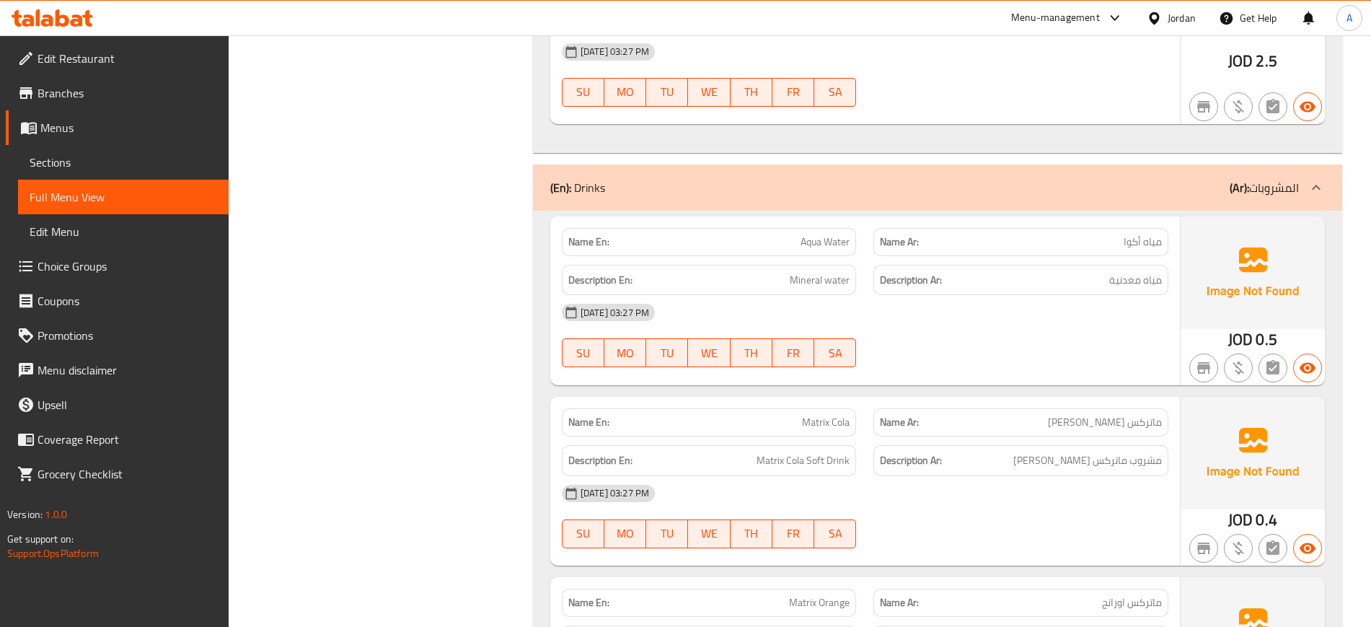
scroll to position [7670, 0]
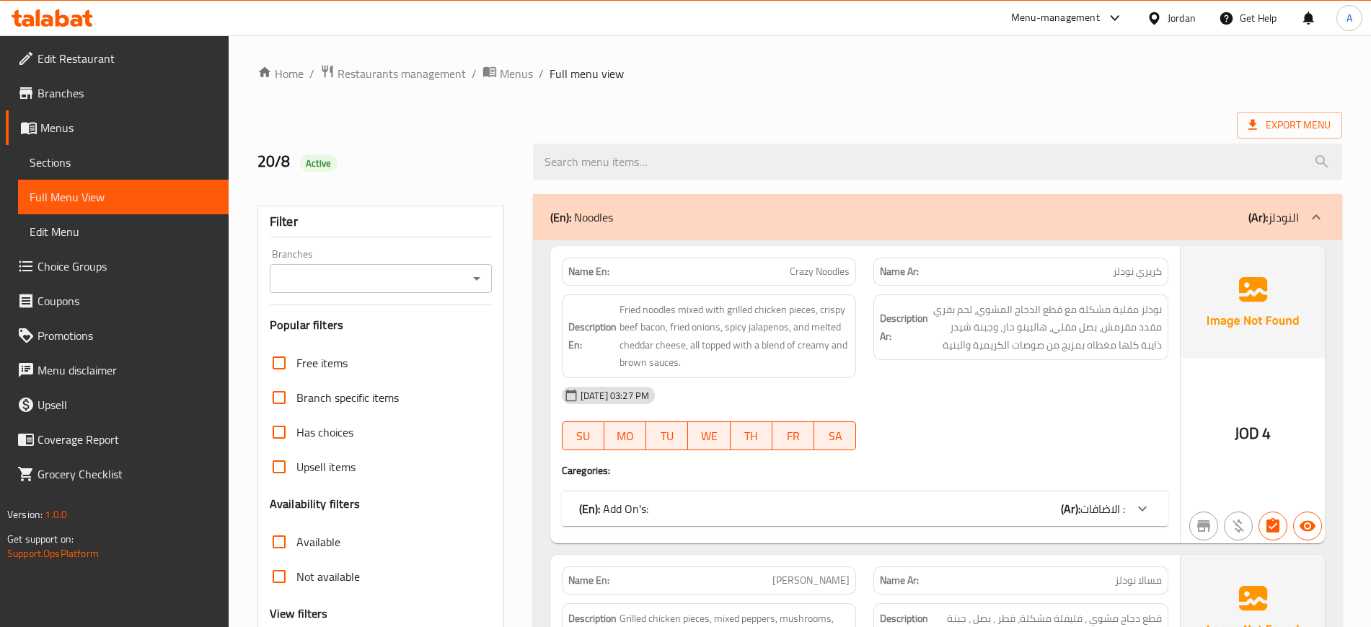
click at [500, 120] on div "Export Menu" at bounding box center [799, 125] width 1084 height 27
click at [150, 53] on span "Edit Restaurant" at bounding box center [127, 58] width 180 height 17
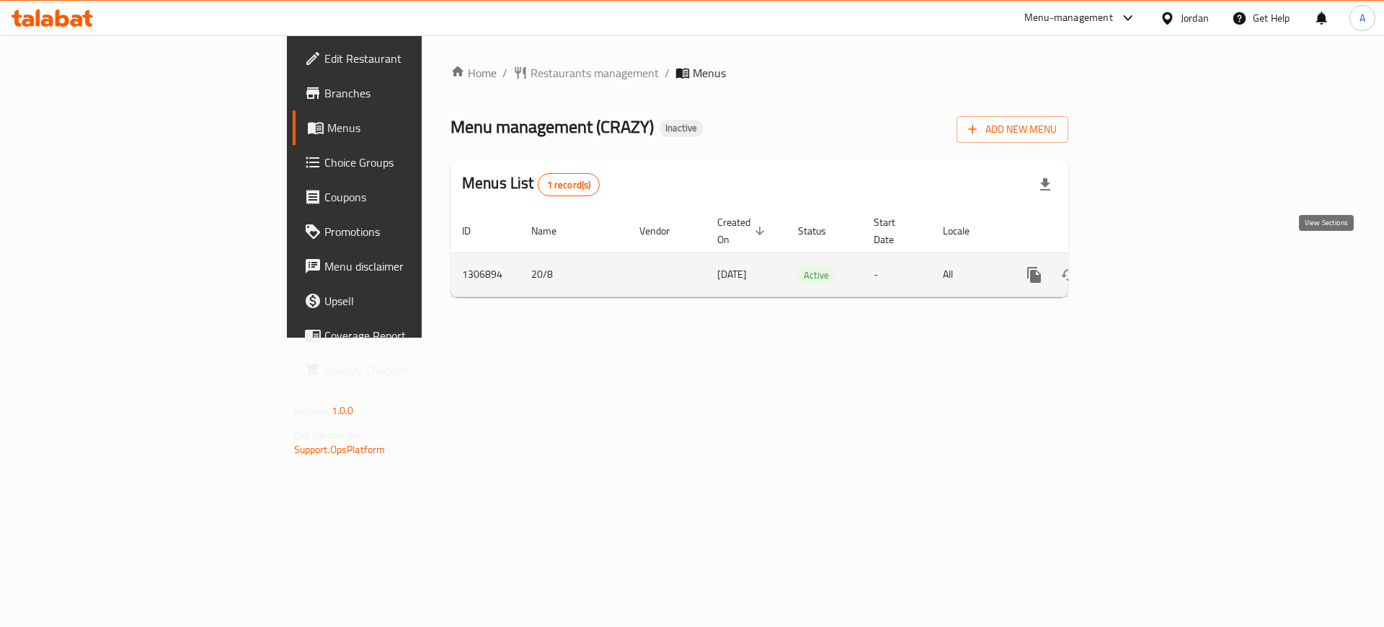
click at [1147, 266] on icon "enhanced table" at bounding box center [1138, 274] width 17 height 17
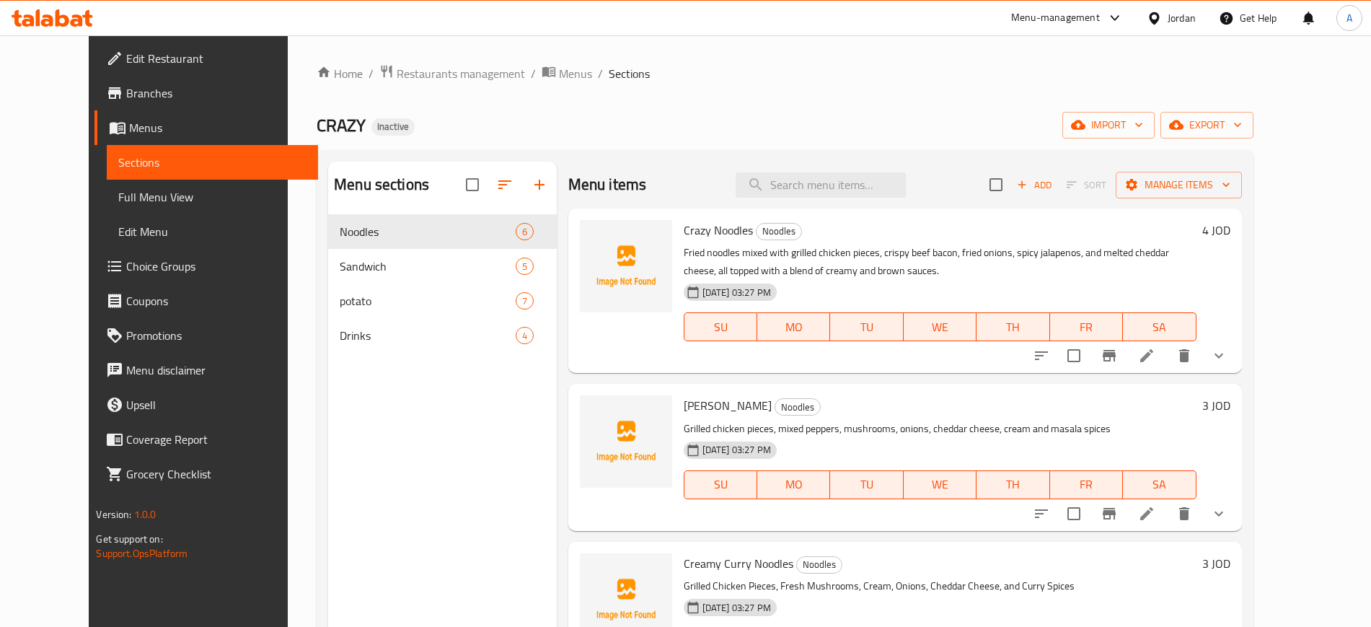
click at [834, 203] on div "Menu items Add Sort Manage items" at bounding box center [904, 185] width 673 height 47
click at [1155, 363] on icon at bounding box center [1146, 355] width 17 height 17
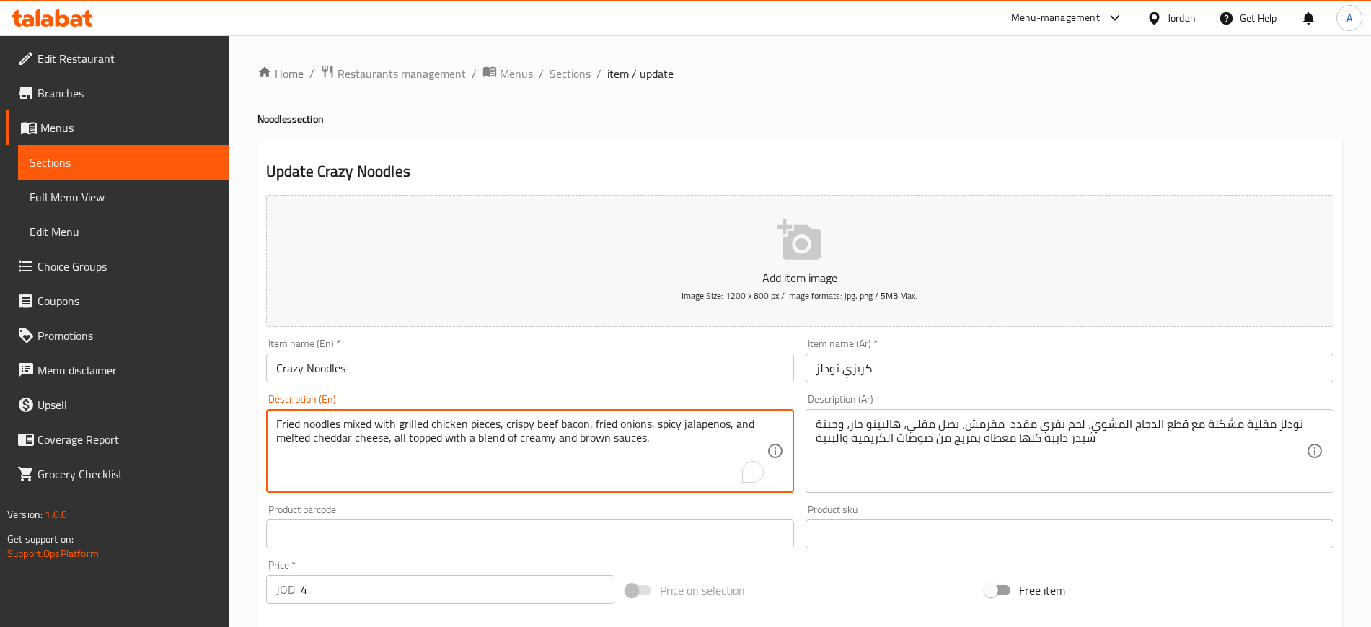
drag, startPoint x: 372, startPoint y: 422, endPoint x: 360, endPoint y: 427, distance: 13.3
click at [355, 429] on textarea "Fried noodles mix with grilled chicken pieces, crispy beef bacon, fried onions,…" at bounding box center [521, 451] width 490 height 69
click at [274, 423] on div "Fried noodles with grilled chicken pieces, crispy beef bacon, fried onions, spi…" at bounding box center [530, 451] width 528 height 84
click at [275, 423] on div "Fried noodles with grilled chicken pieces, crispy beef bacon, fried onions, spi…" at bounding box center [530, 451] width 528 height 84
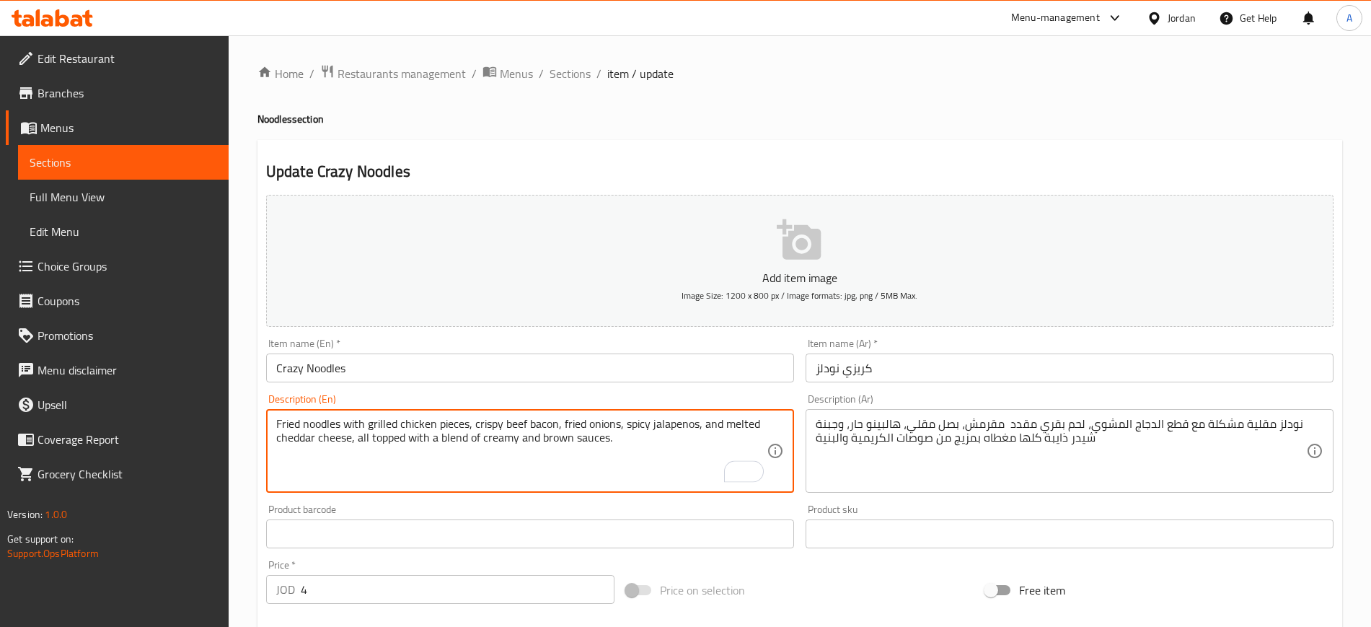
click at [276, 422] on textarea "Fried noodles with grilled chicken pieces, crispy beef bacon, fried onions, spi…" at bounding box center [521, 451] width 490 height 69
paste textarea "mix"
type textarea "mix Fried noodles with grilled chicken pieces, crispy beef bacon, fried onions,…"
click at [405, 375] on input "Crazy Noodles" at bounding box center [530, 367] width 528 height 29
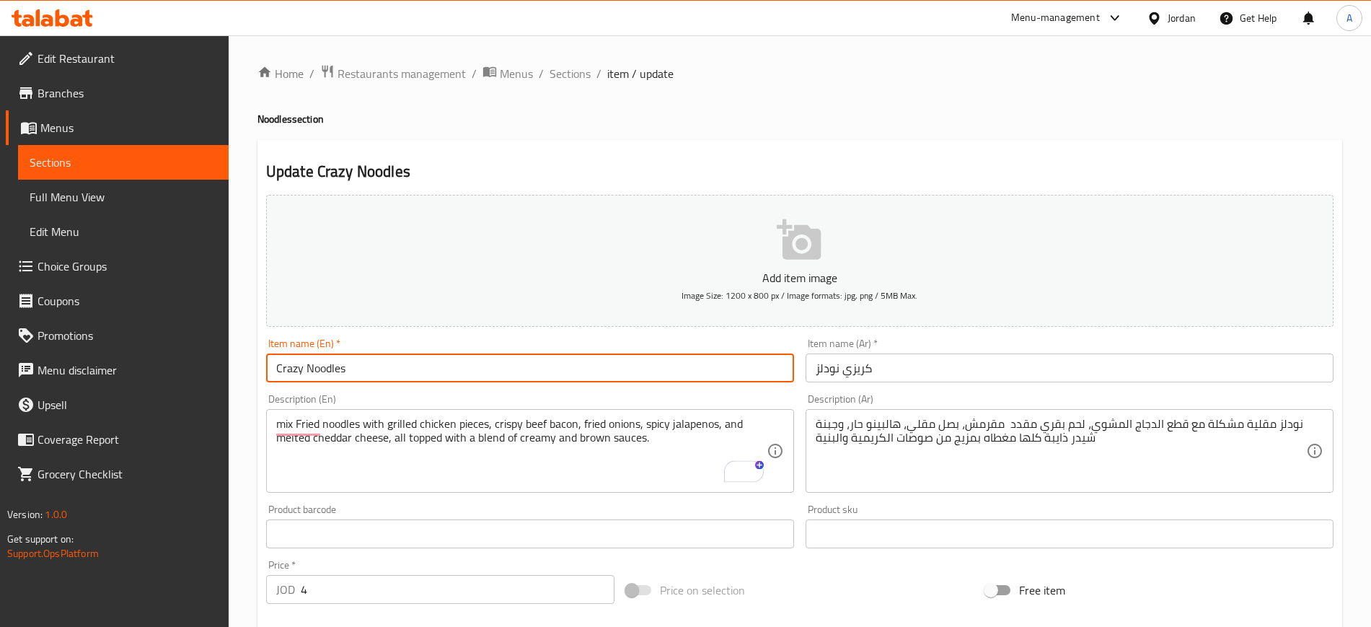
click at [550, 68] on span "Sections" at bounding box center [569, 73] width 41 height 17
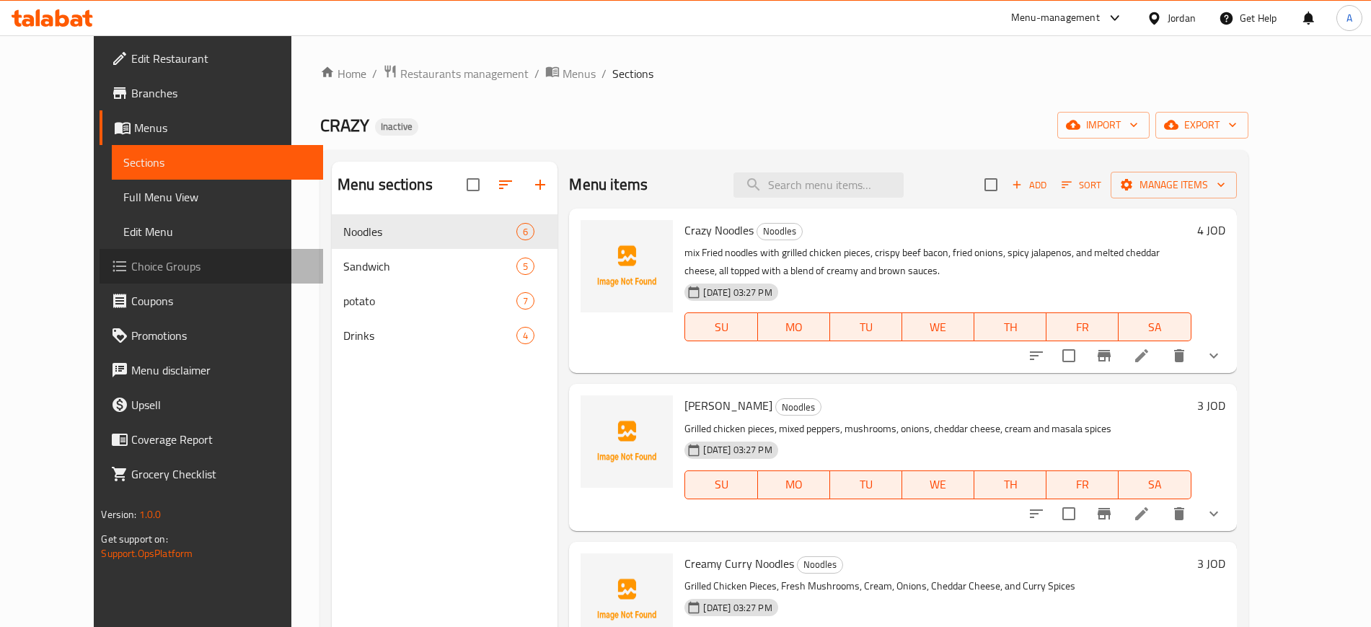
click at [110, 255] on link "Choice Groups" at bounding box center [211, 266] width 223 height 35
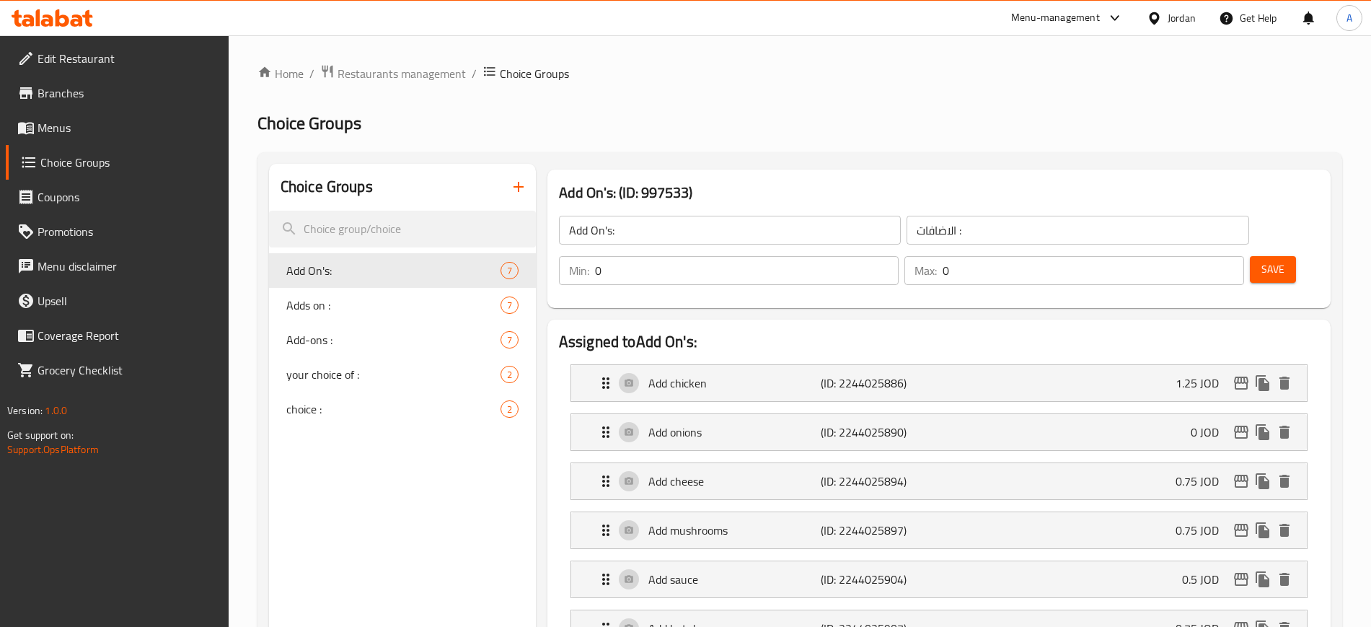
click at [523, 188] on icon "button" at bounding box center [518, 186] width 17 height 17
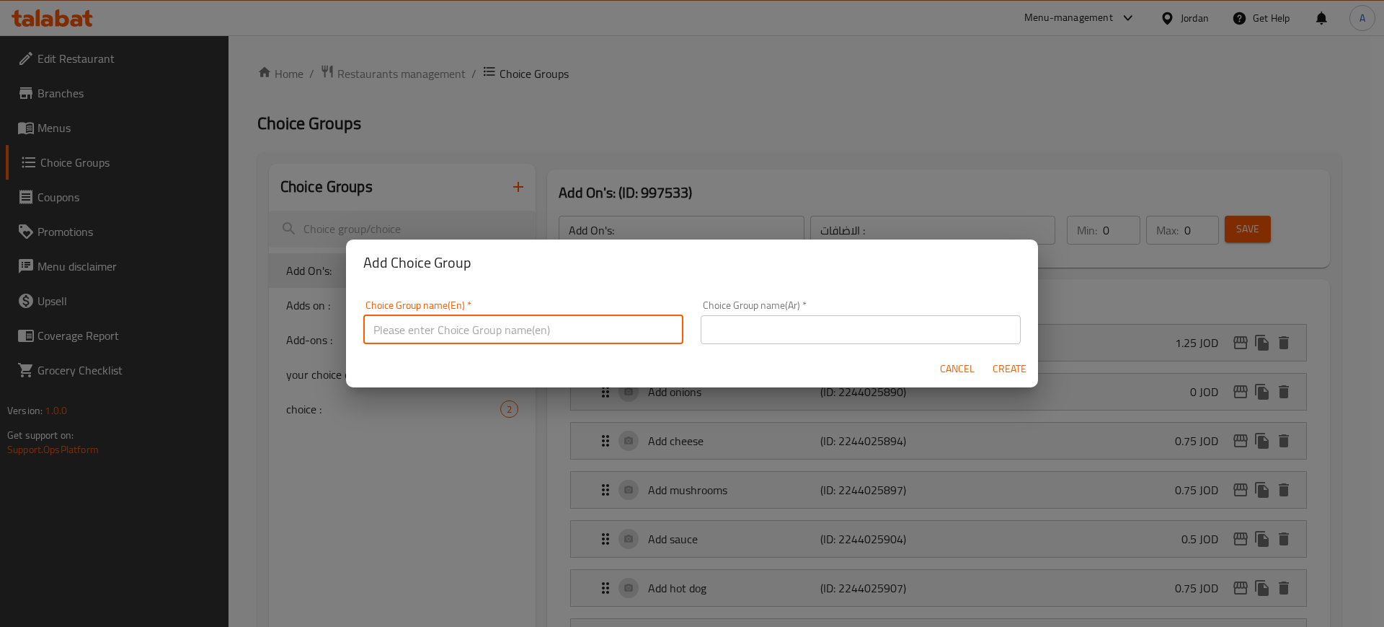
click at [446, 315] on input "text" at bounding box center [523, 329] width 320 height 29
type input "Your Choice Of:"
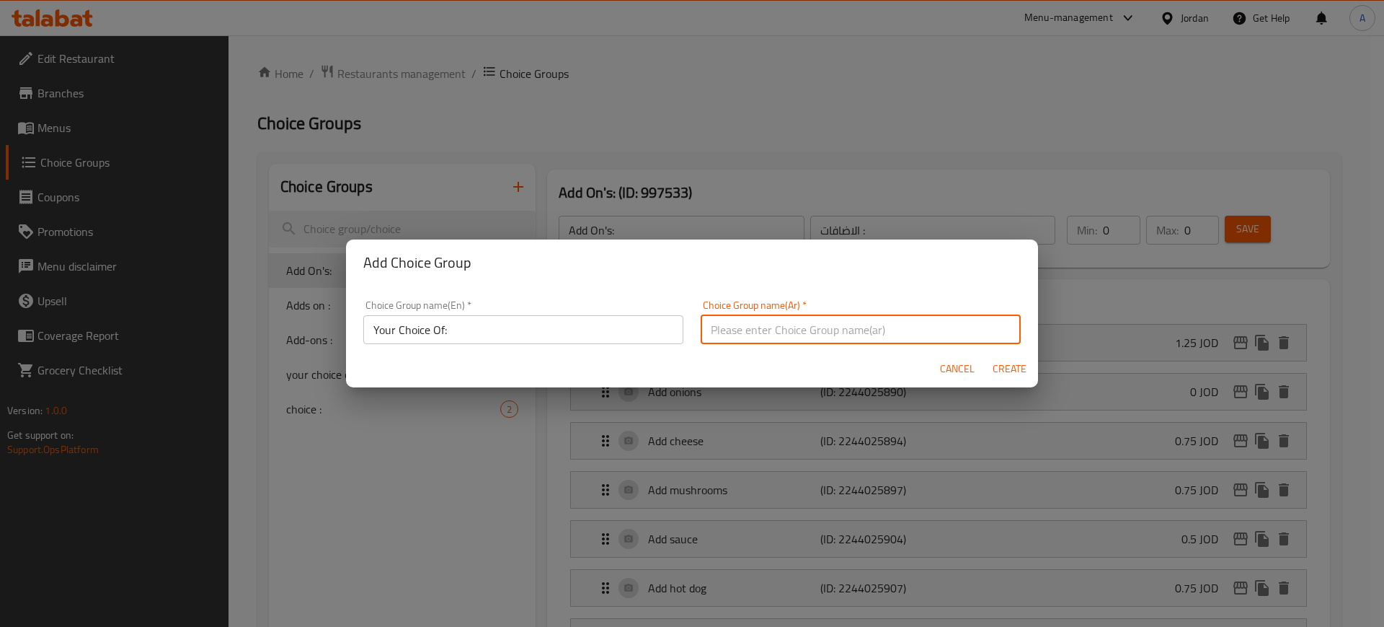
click at [790, 337] on input "text" at bounding box center [861, 329] width 320 height 29
type input "اختيارك من:"
click at [1009, 371] on span "Create" at bounding box center [1009, 369] width 35 height 18
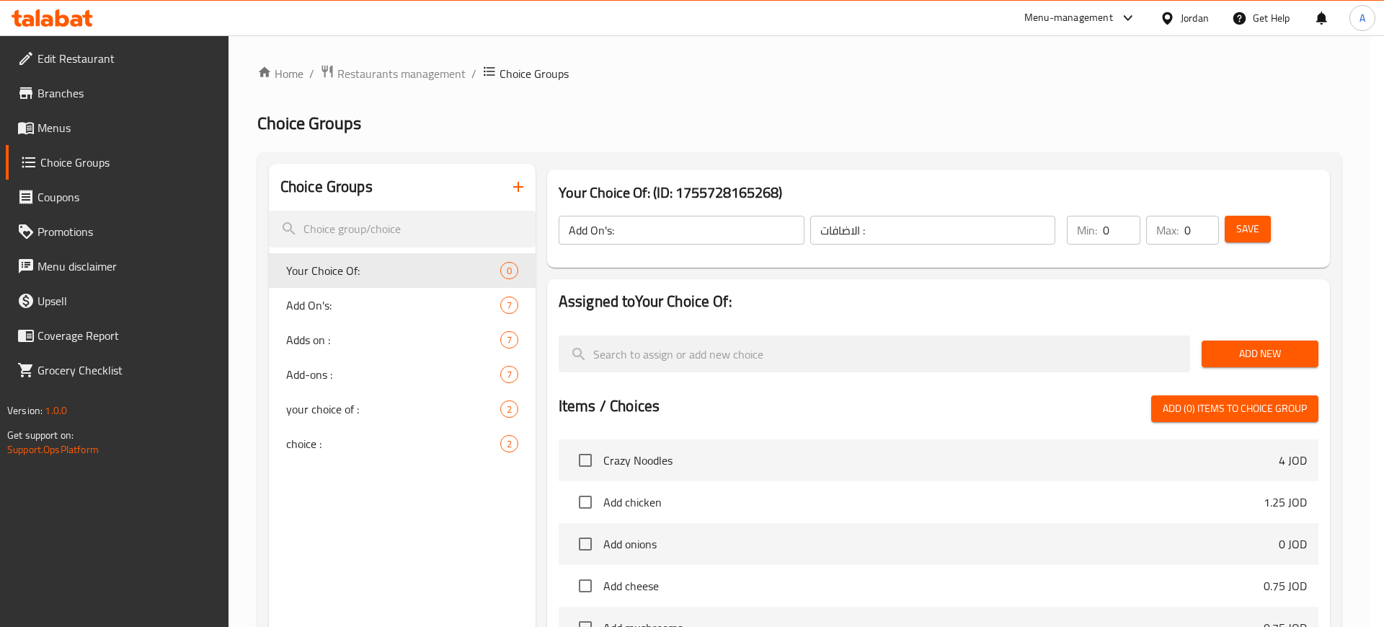
type input "Your Choice Of:"
type input "اختيارك من:"
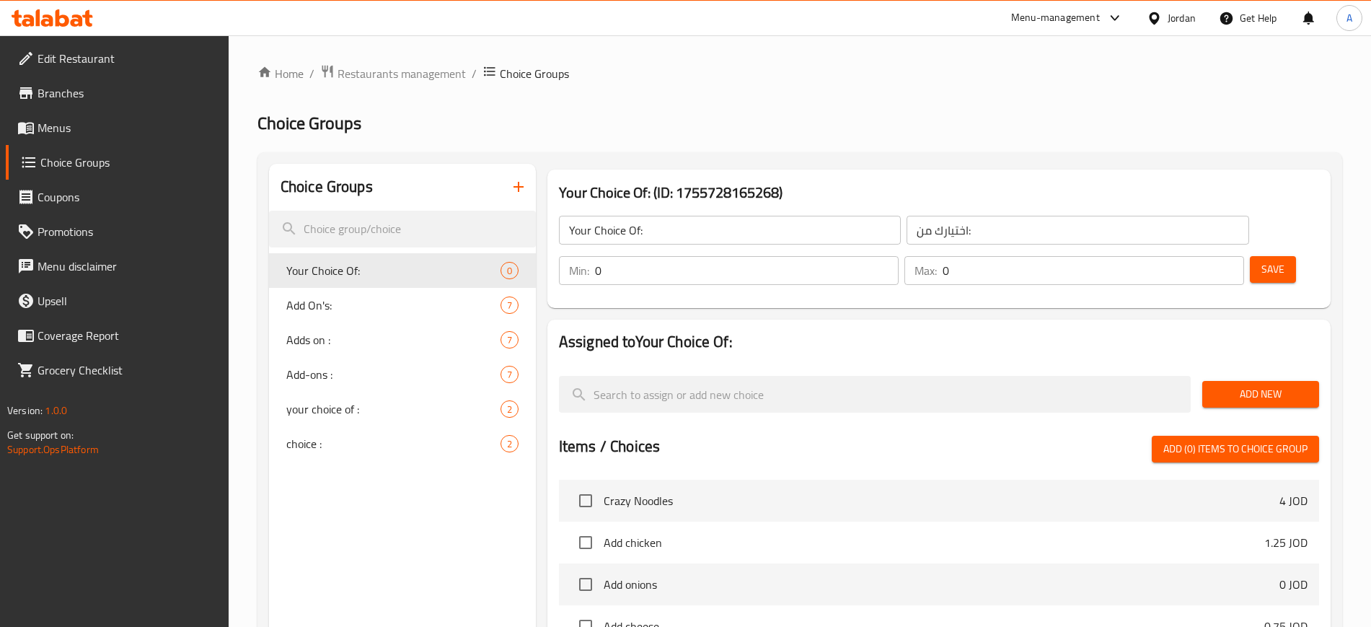
click at [903, 353] on nav at bounding box center [939, 359] width 760 height 12
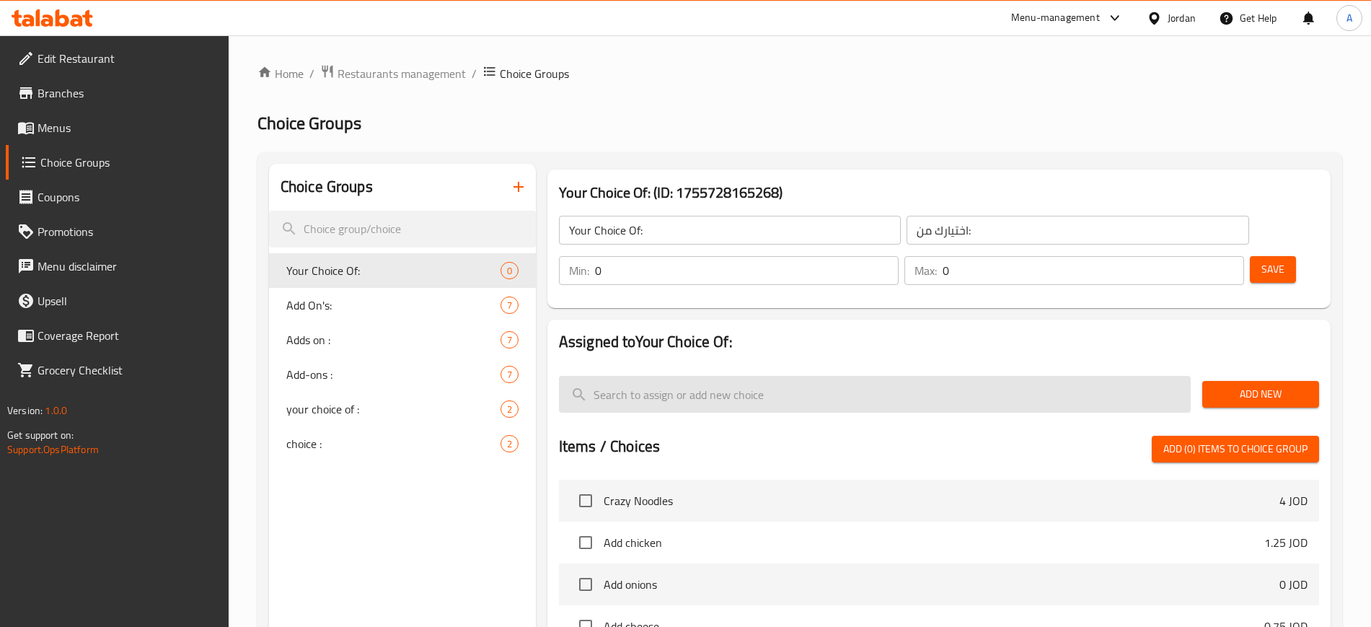
click at [787, 376] on input "search" at bounding box center [875, 394] width 632 height 37
click at [729, 376] on input "search" at bounding box center [875, 394] width 632 height 37
click at [830, 376] on input "search" at bounding box center [875, 394] width 632 height 37
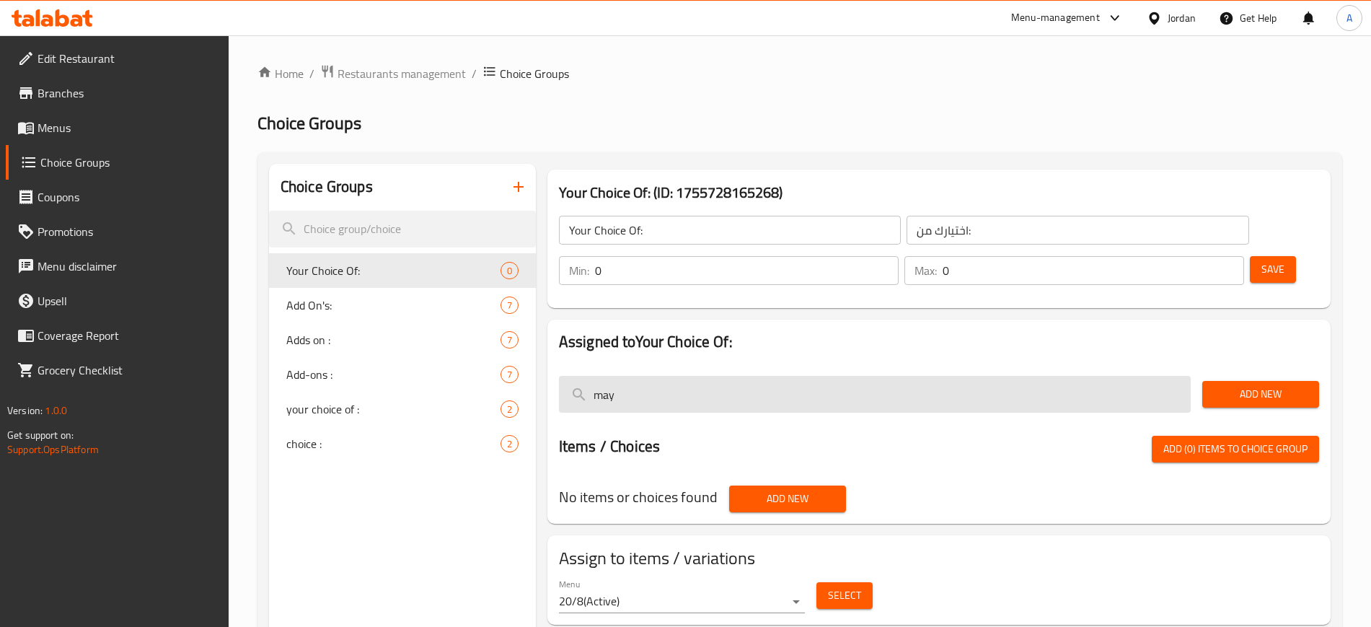
drag, startPoint x: 629, startPoint y: 356, endPoint x: 562, endPoint y: 356, distance: 67.1
click at [562, 376] on input "may" at bounding box center [875, 394] width 632 height 37
paste input "onnaise"
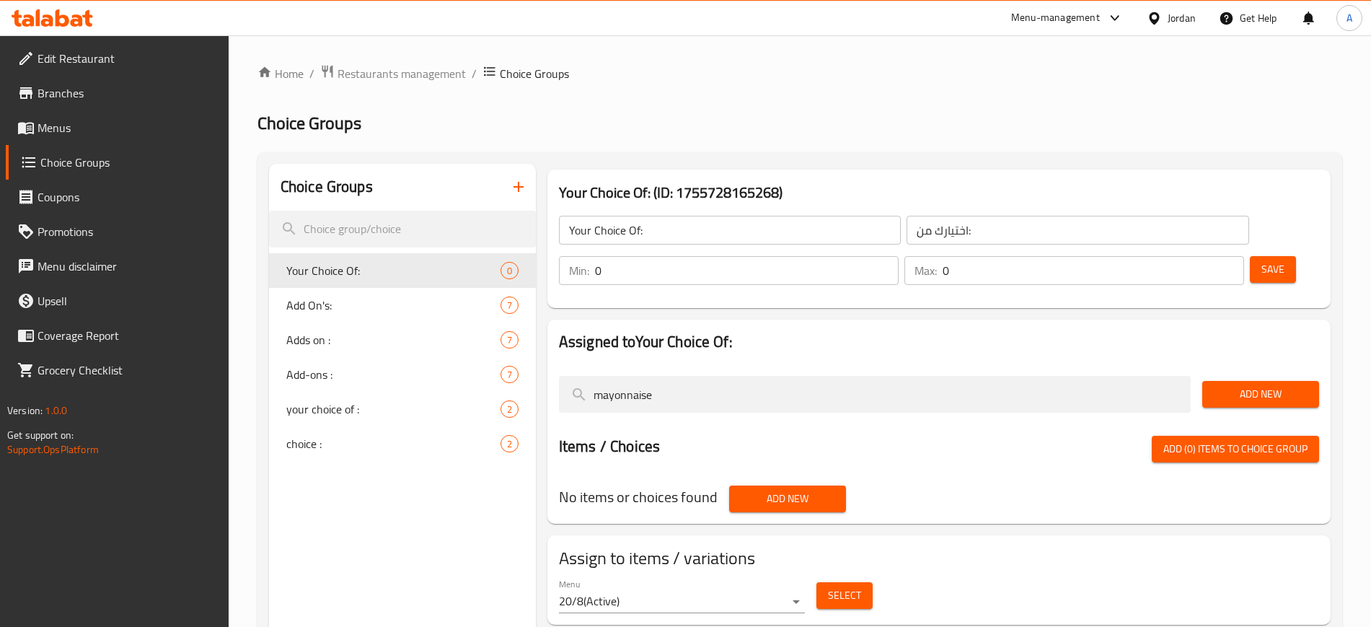
type input "mayonnaise"
click at [1234, 370] on div "Add New" at bounding box center [1260, 394] width 128 height 48
click at [1233, 385] on span "Add New" at bounding box center [1261, 394] width 94 height 18
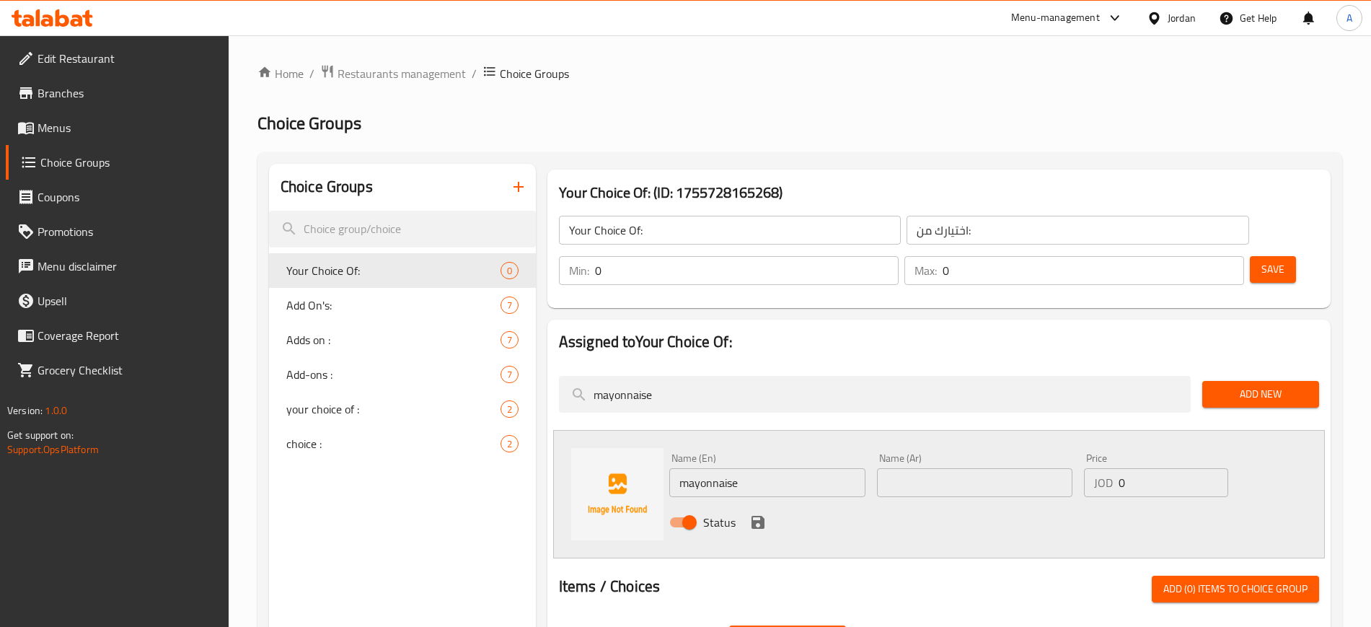
click at [803, 468] on input "mayonnaise" at bounding box center [767, 482] width 196 height 29
click at [683, 468] on input "mayonnaise" at bounding box center [767, 482] width 196 height 29
type input "Add mayonnaise"
click at [931, 468] on input "text" at bounding box center [975, 482] width 196 height 29
click at [729, 468] on input "Add mayonnaise" at bounding box center [767, 482] width 196 height 29
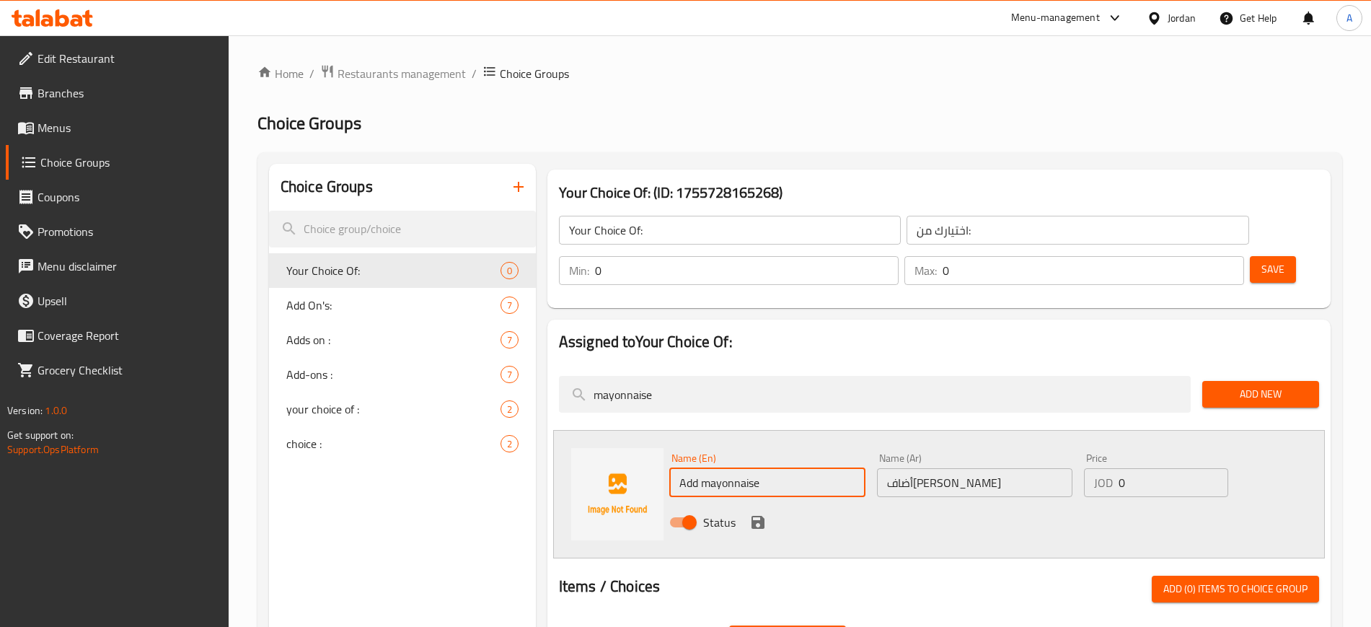
click at [729, 468] on input "Add mayonnaise" at bounding box center [767, 482] width 196 height 29
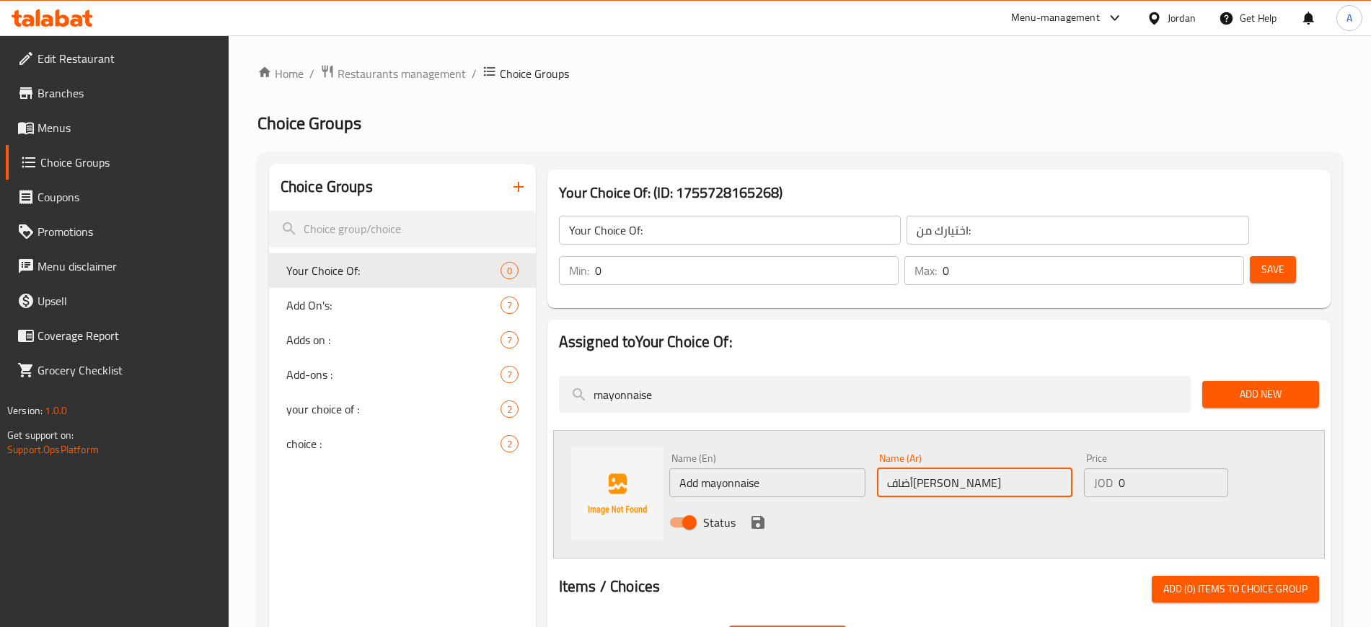
click at [898, 468] on input "أضافه مايونيز" at bounding box center [975, 482] width 196 height 29
paste input "text"
type input "أضافه مايونيز"
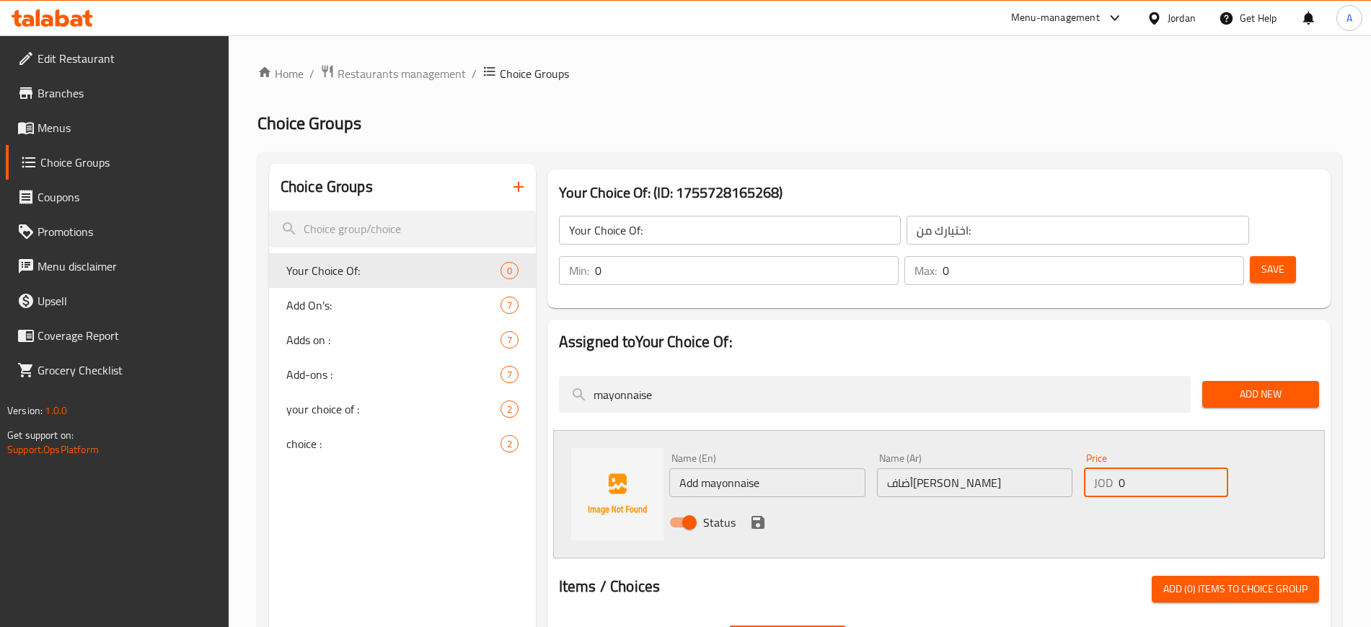
drag, startPoint x: 1131, startPoint y: 443, endPoint x: 1121, endPoint y: 443, distance: 9.4
click at [1121, 468] on input "0" at bounding box center [1173, 482] width 110 height 29
type input "0.75"
click at [766, 511] on button "save" at bounding box center [758, 522] width 22 height 22
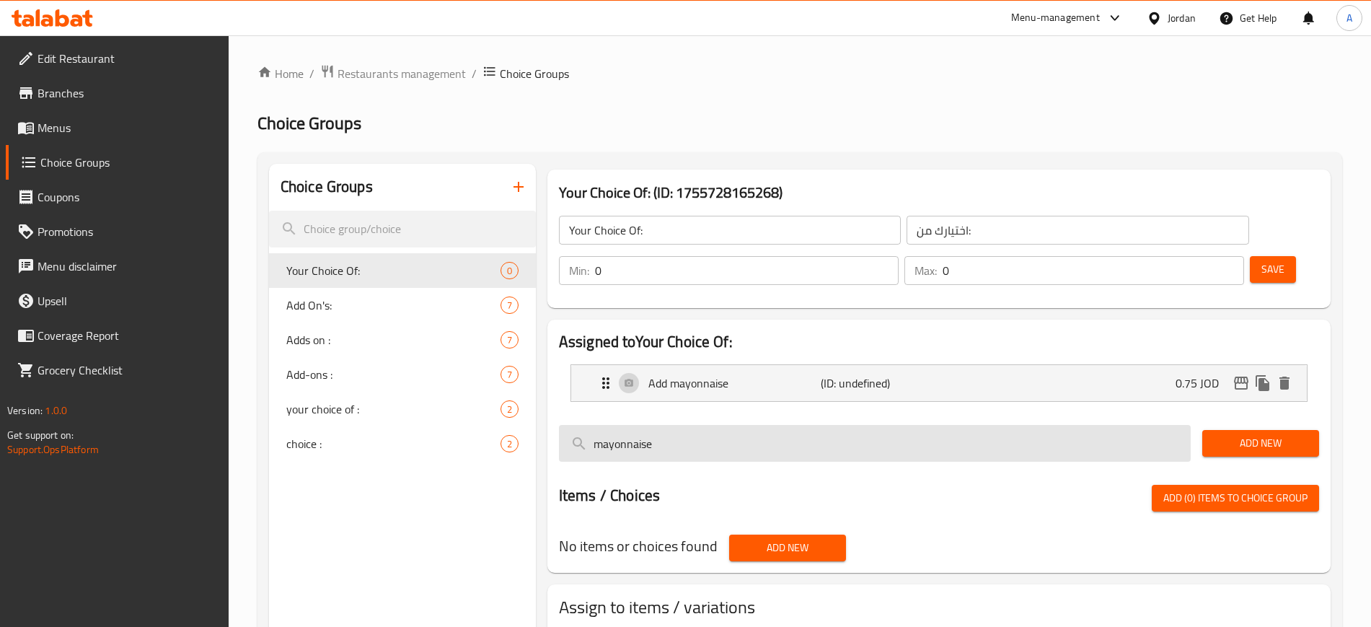
click at [792, 425] on input "mayonnaise" at bounding box center [875, 443] width 632 height 37
click at [743, 425] on input "mayonnaise" at bounding box center [875, 443] width 632 height 37
click at [741, 425] on input "mayonnaise" at bounding box center [875, 443] width 632 height 37
type input "ِ"
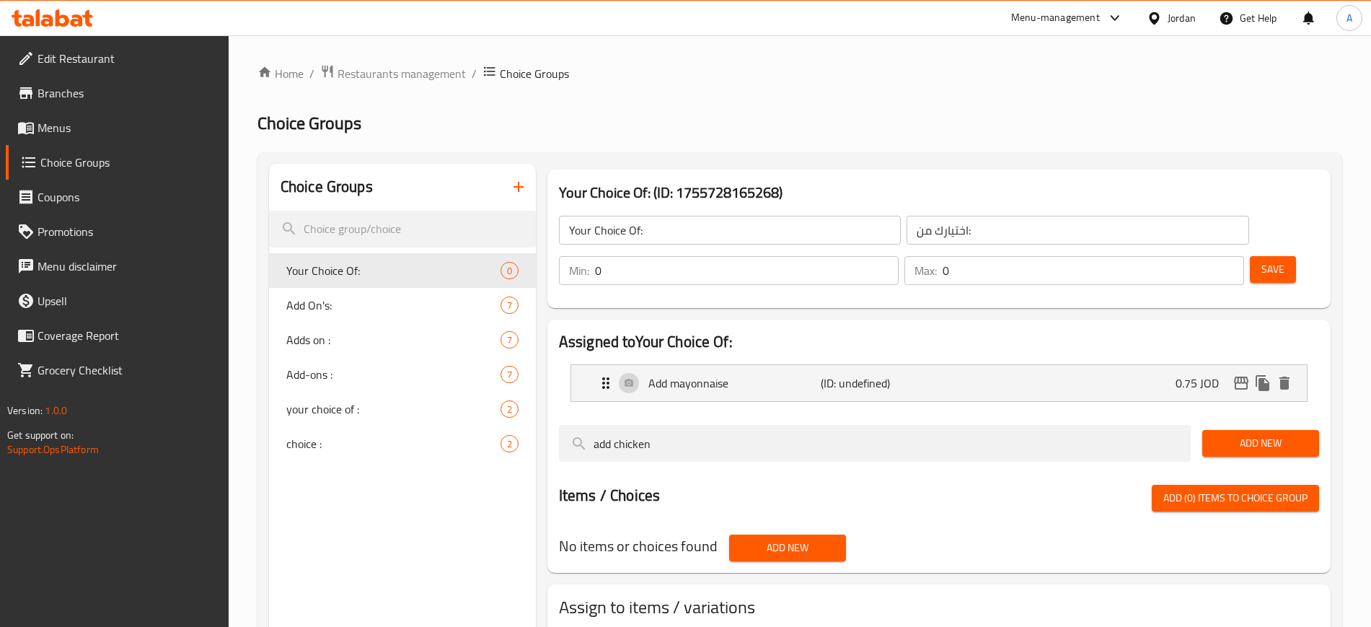
type input "add chicken"
click at [1256, 434] on span "Add New" at bounding box center [1261, 443] width 94 height 18
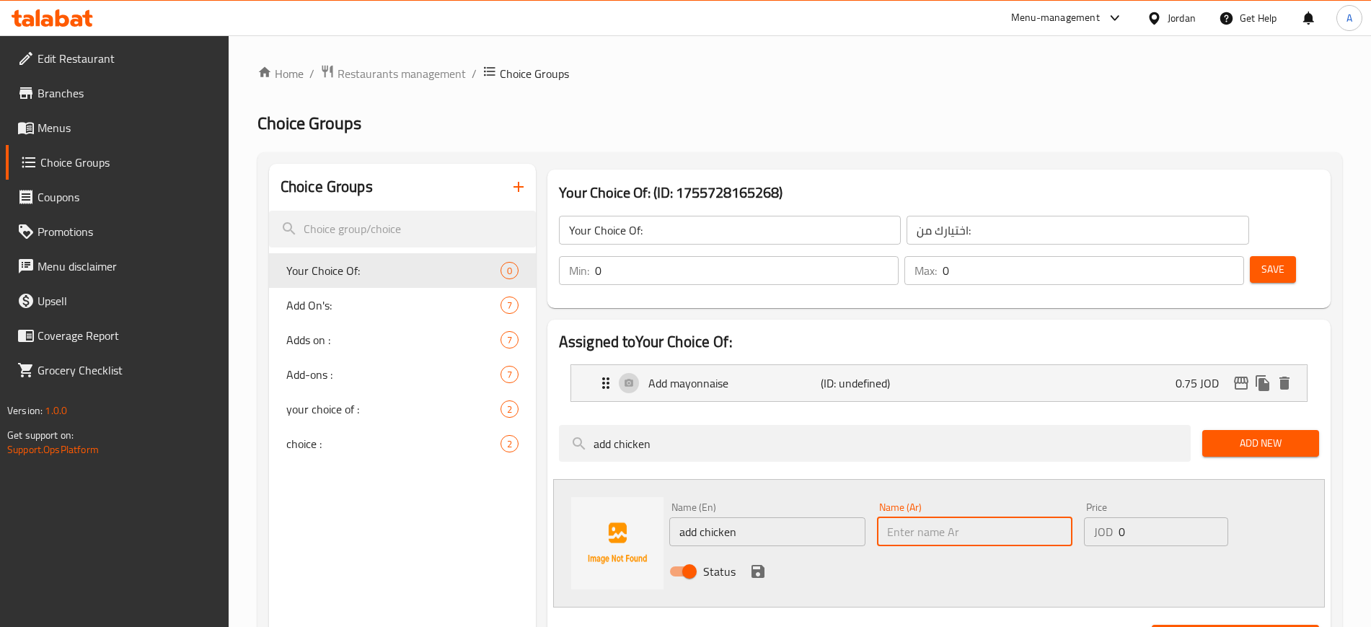
click at [919, 517] on input "text" at bounding box center [975, 531] width 196 height 29
type input "أضافه دجاج"
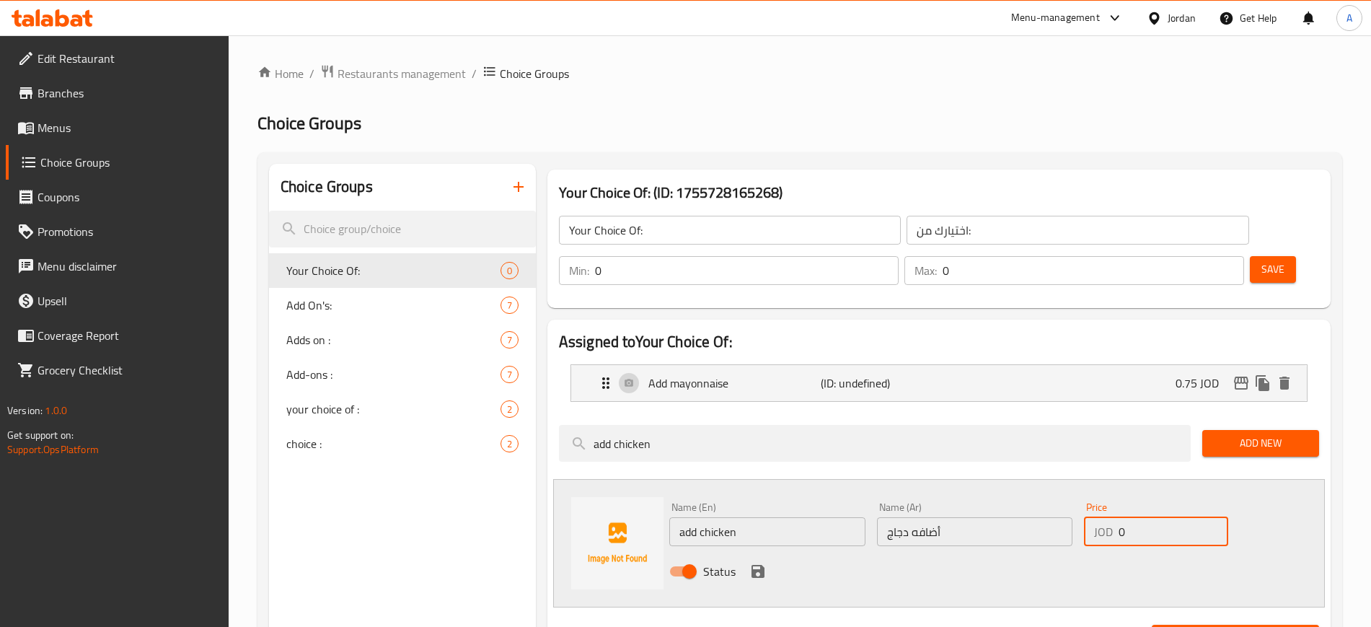
click at [1128, 517] on input "0" at bounding box center [1173, 531] width 110 height 29
type input "1.50"
click at [759, 565] on icon "save" at bounding box center [757, 571] width 13 height 13
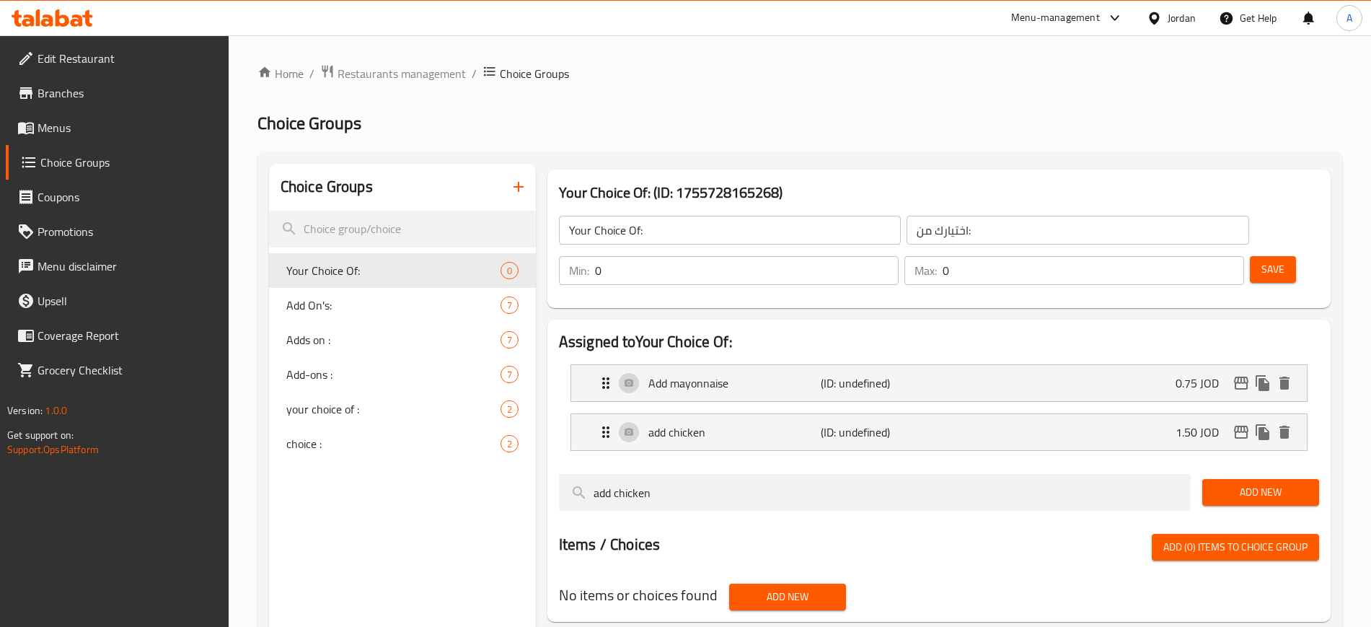
click at [720, 237] on input "Your Choice Of:" at bounding box center [730, 230] width 342 height 29
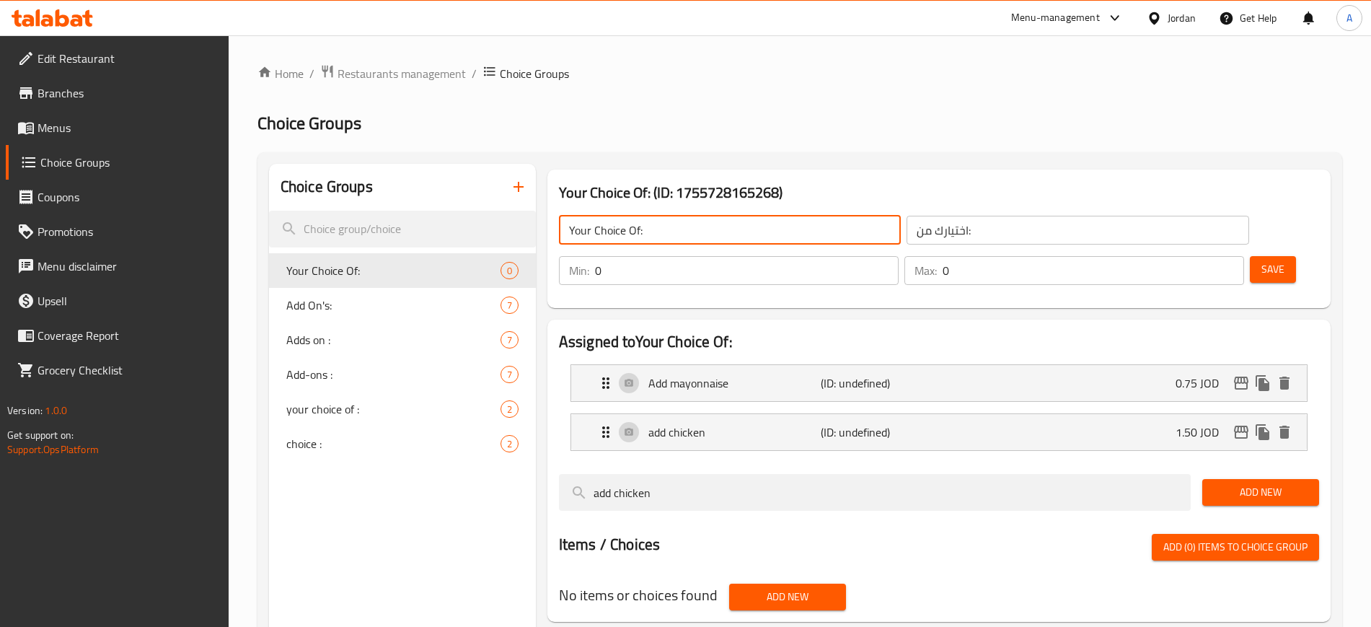
click at [720, 237] on input "Your Choice Of:" at bounding box center [730, 230] width 342 height 29
type input "Add Ons:"
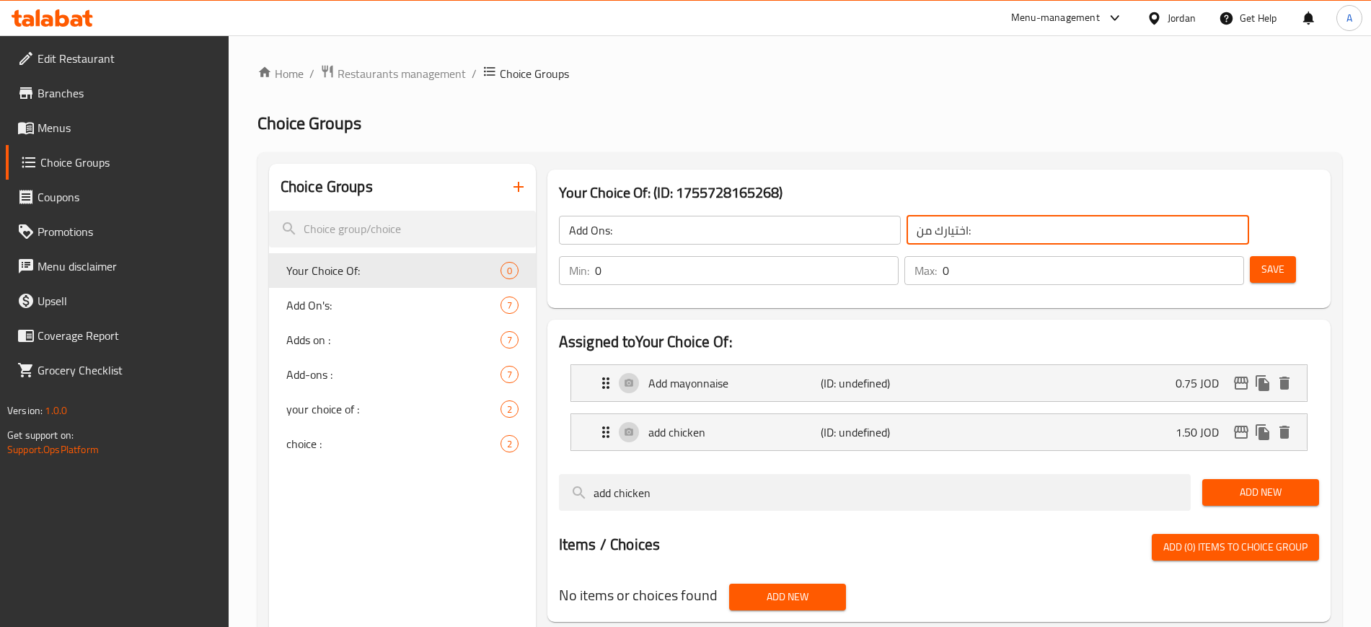
click at [906, 224] on input "اختيارك من:" at bounding box center [1077, 230] width 342 height 29
click at [906, 232] on input "اختيارك من:" at bounding box center [1077, 230] width 342 height 29
type input "اضافة:"
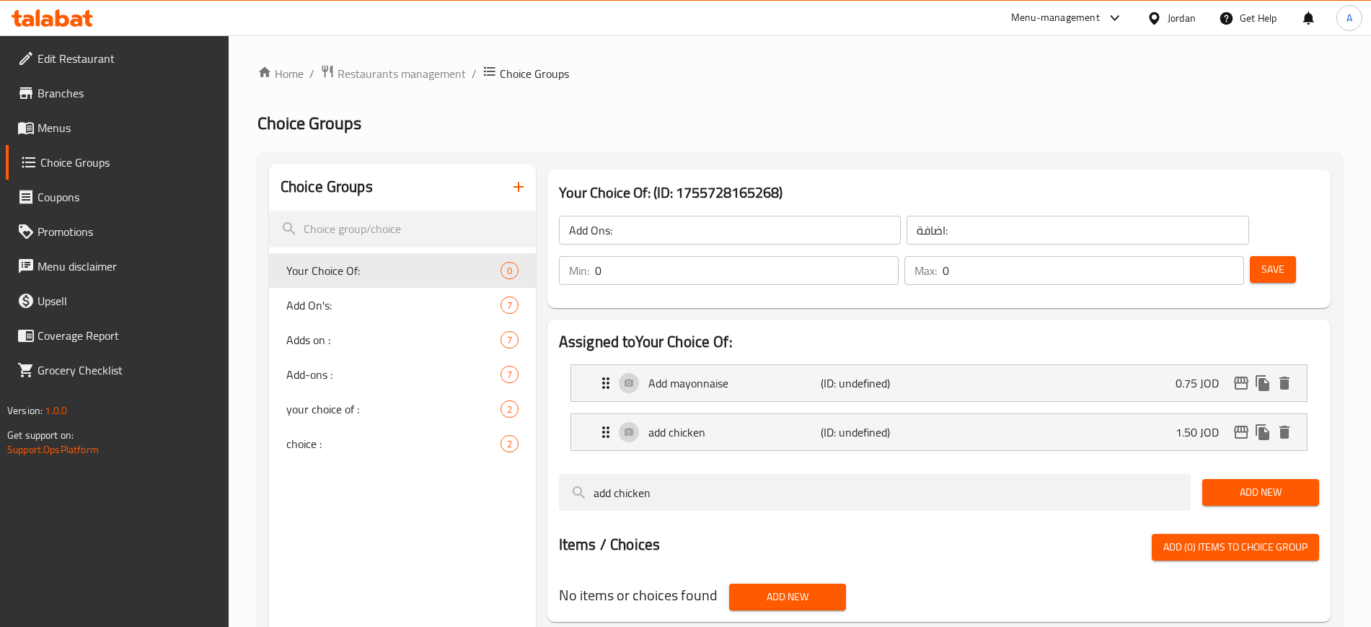
click at [922, 256] on div "Add Ons: ​ اضافة: ​ Min: 0 ​ Max: 0 ​ Save" at bounding box center [939, 250] width 772 height 104
click at [1033, 314] on div "Assigned to Your Choice Of: Add mayonnaise (ID: undefined) 0.75 JOD Name (En) A…" at bounding box center [939, 471] width 795 height 314
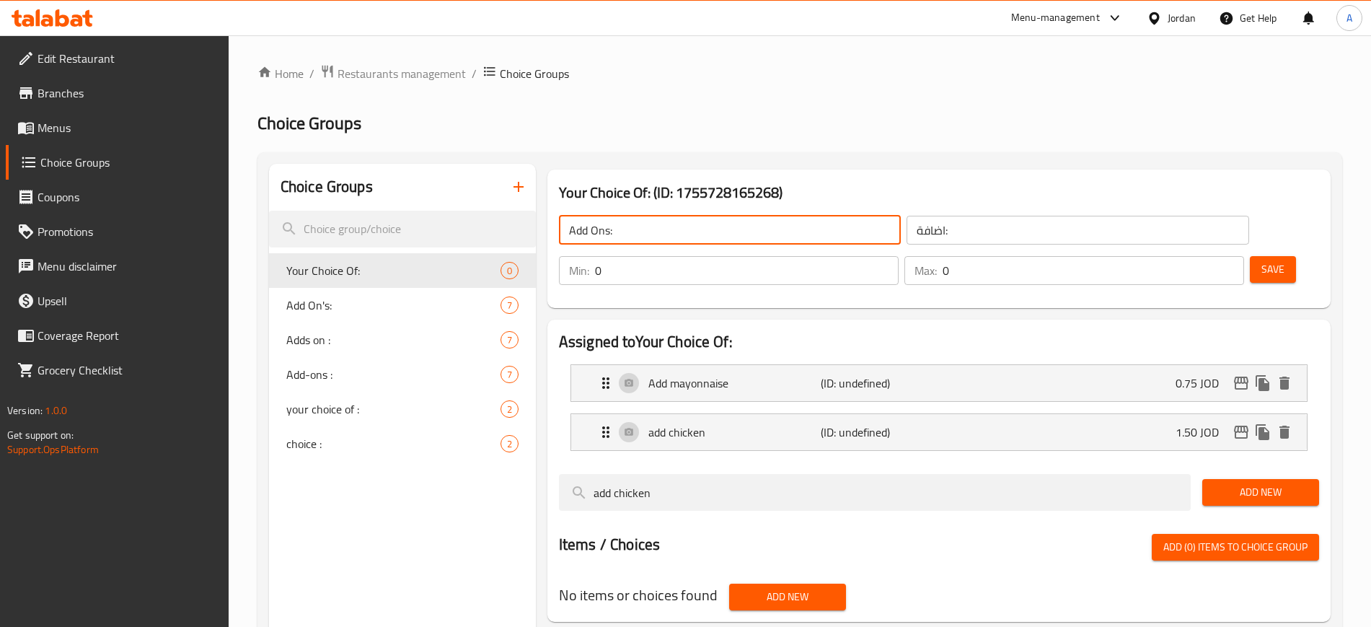
click at [591, 231] on input "Add Ons:" at bounding box center [730, 230] width 342 height 29
click at [698, 226] on input "AddOns:" at bounding box center [730, 230] width 342 height 29
type input "AddOns:"
click at [769, 314] on div "Assigned to Your Choice Of: Add mayonnaise (ID: undefined) 0.75 JOD Name (En) A…" at bounding box center [939, 471] width 795 height 314
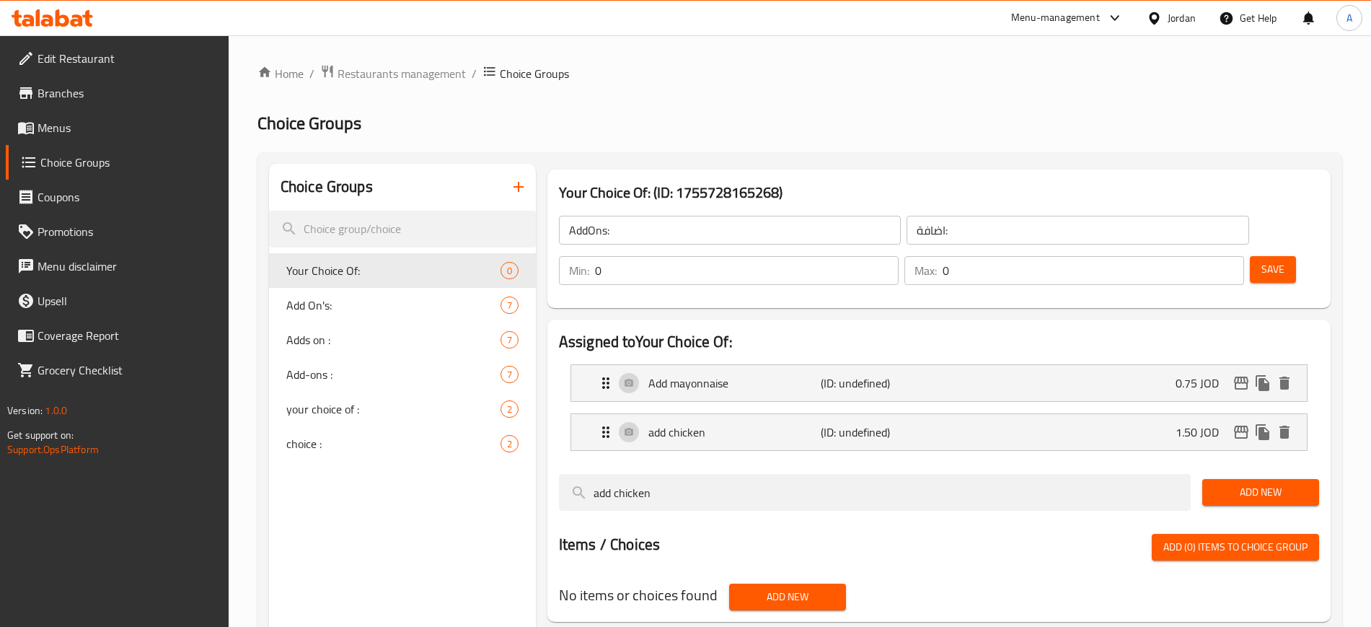
click at [779, 468] on div "add chicken" at bounding box center [874, 492] width 643 height 48
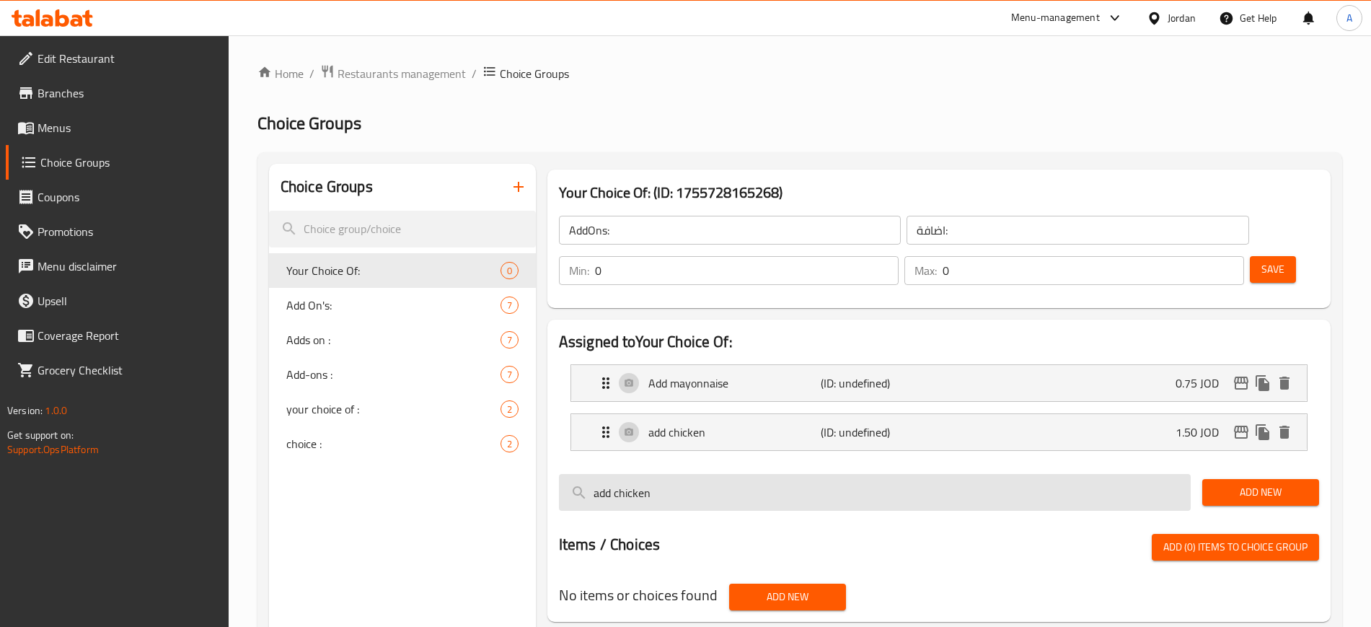
click at [725, 474] on input "add chicken" at bounding box center [875, 492] width 632 height 37
click at [630, 474] on input "add chicken" at bounding box center [875, 492] width 632 height 37
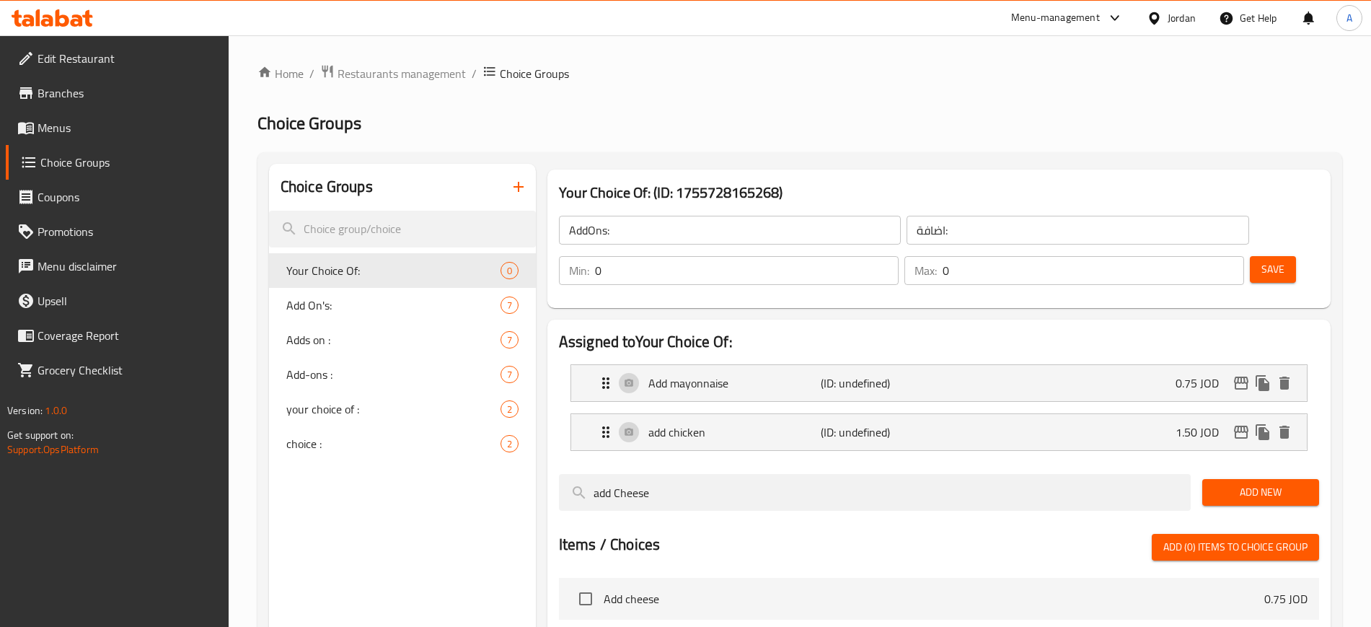
type input "add Cheese"
click at [1245, 483] on span "Add New" at bounding box center [1261, 492] width 94 height 18
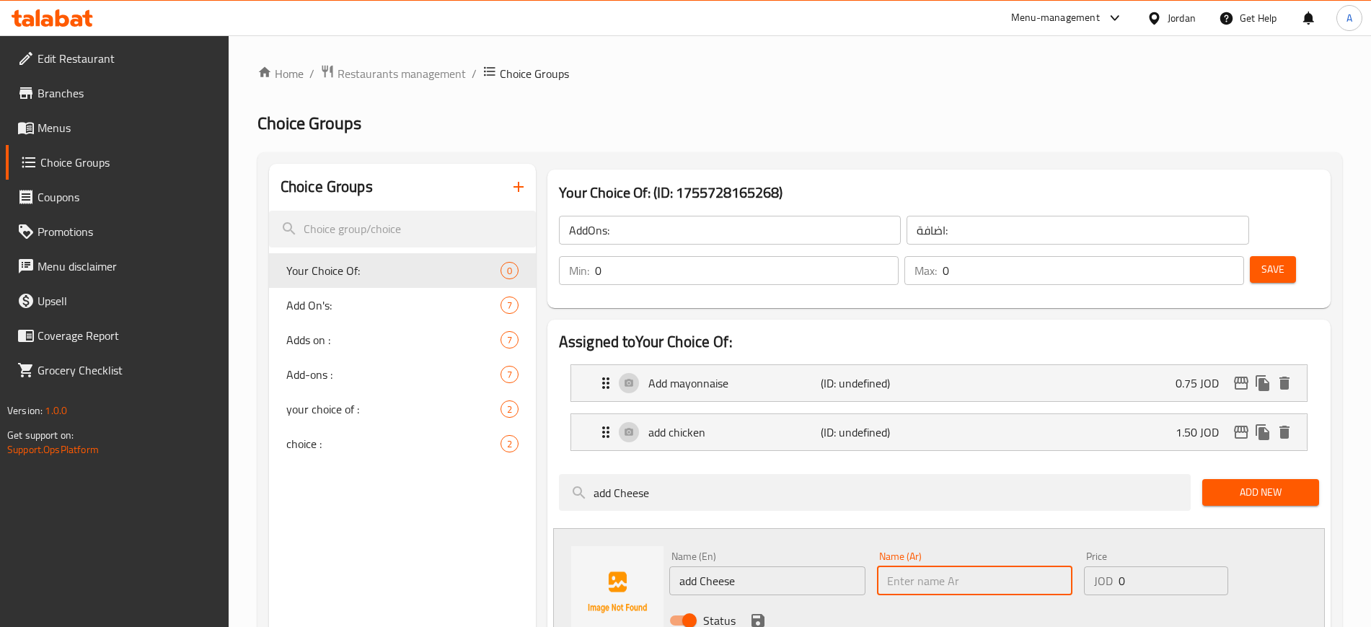
click at [914, 566] on input "text" at bounding box center [975, 580] width 196 height 29
type input "أضافه جبنه"
click at [1144, 566] on input "0" at bounding box center [1173, 580] width 110 height 29
type input "0.75"
click at [756, 611] on icon "save" at bounding box center [757, 619] width 17 height 17
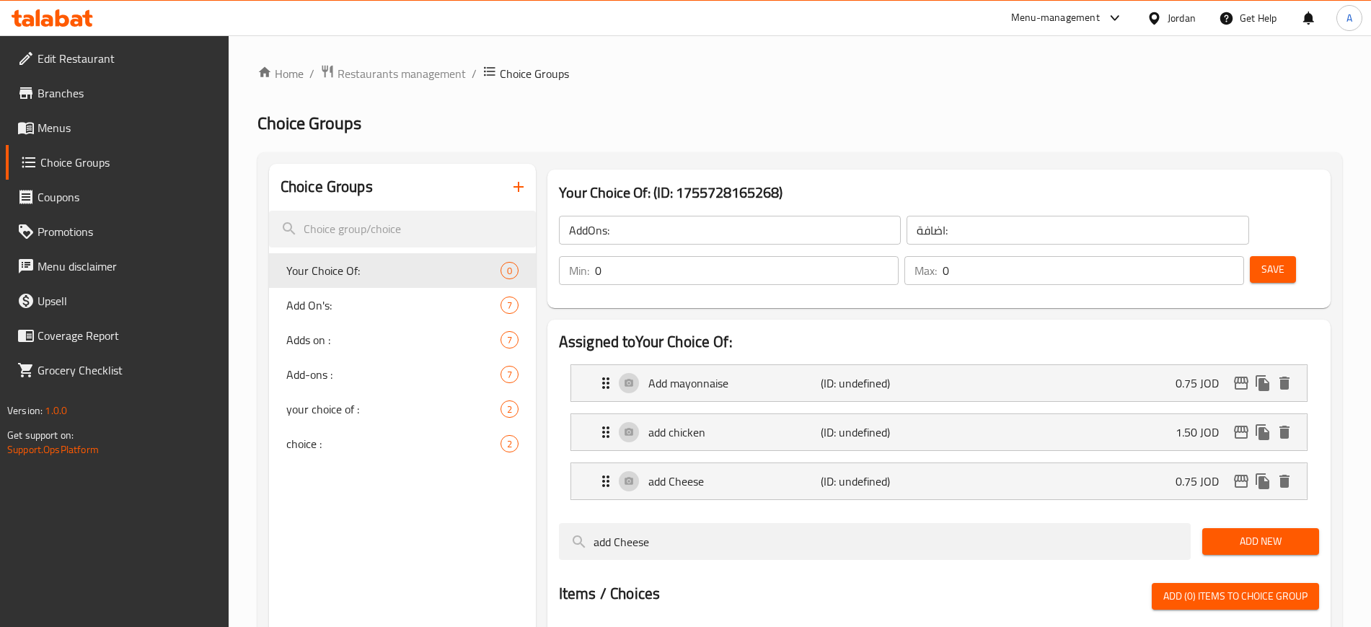
click at [905, 314] on div "Assigned to Your Choice Of: Add mayonnaise (ID: undefined) 0.75 JOD Name (En) A…" at bounding box center [939, 524] width 795 height 420
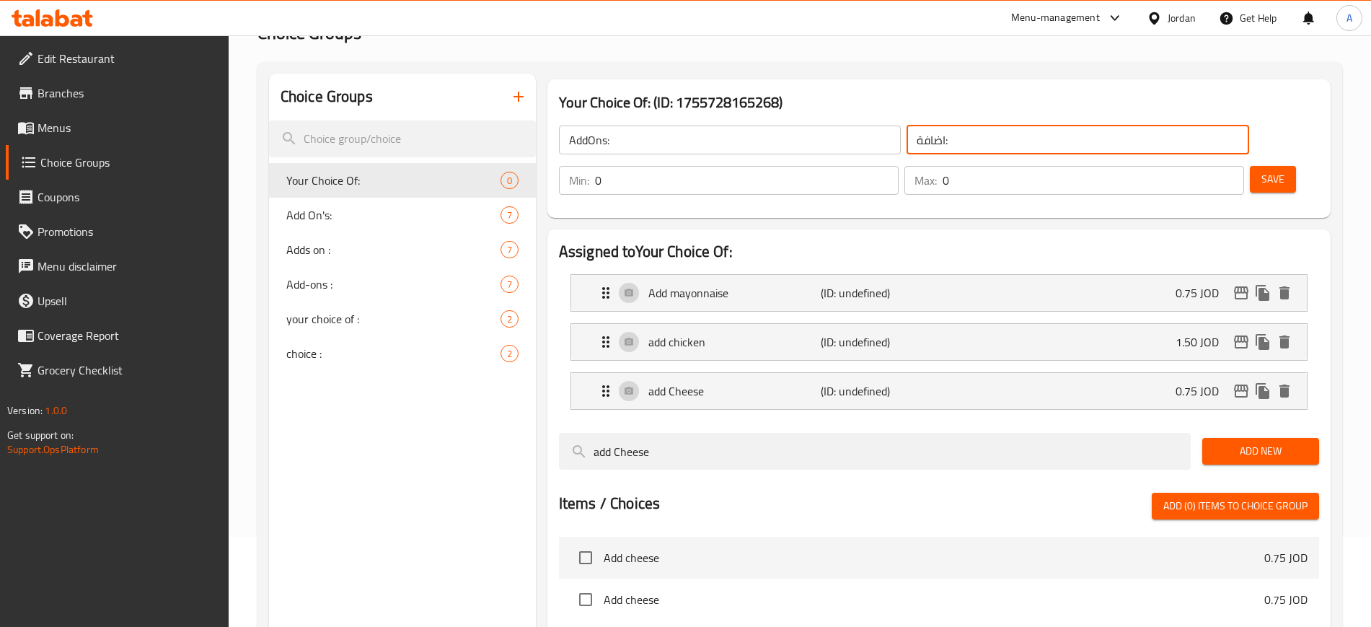
drag, startPoint x: 828, startPoint y: 144, endPoint x: 820, endPoint y: 142, distance: 8.2
click at [906, 142] on input "اضافة:" at bounding box center [1077, 139] width 342 height 29
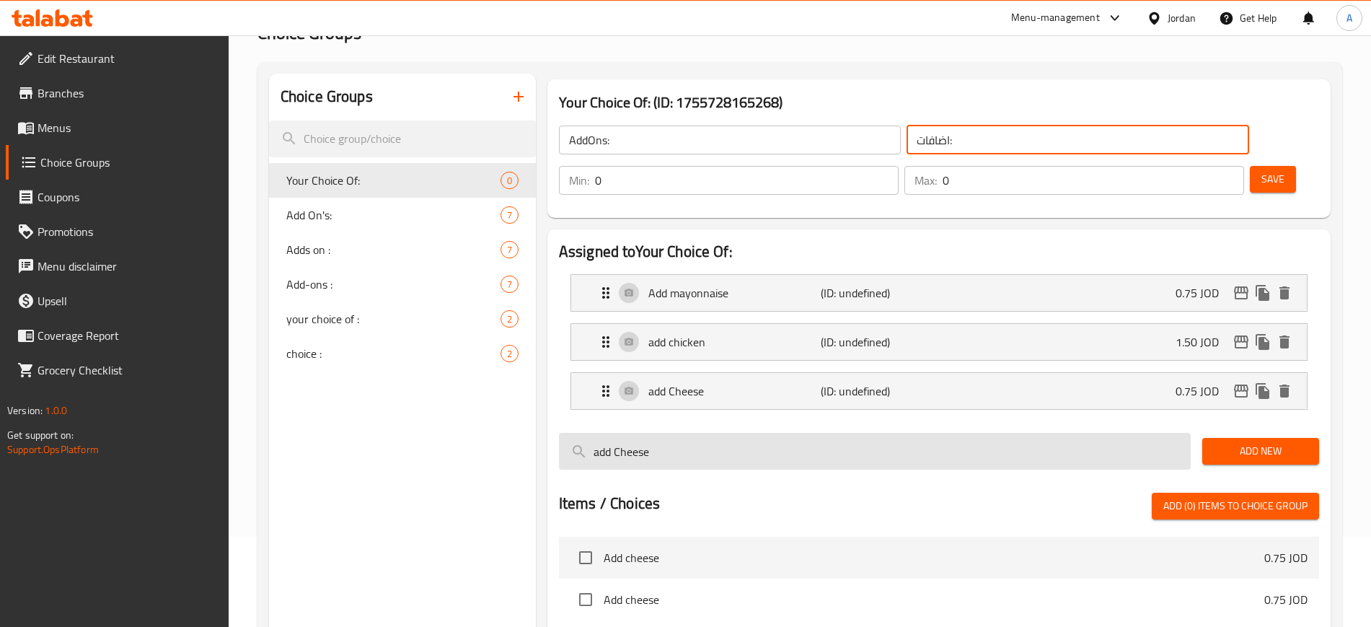
type input "اضافات:"
click at [678, 433] on input "add Cheese" at bounding box center [875, 451] width 632 height 37
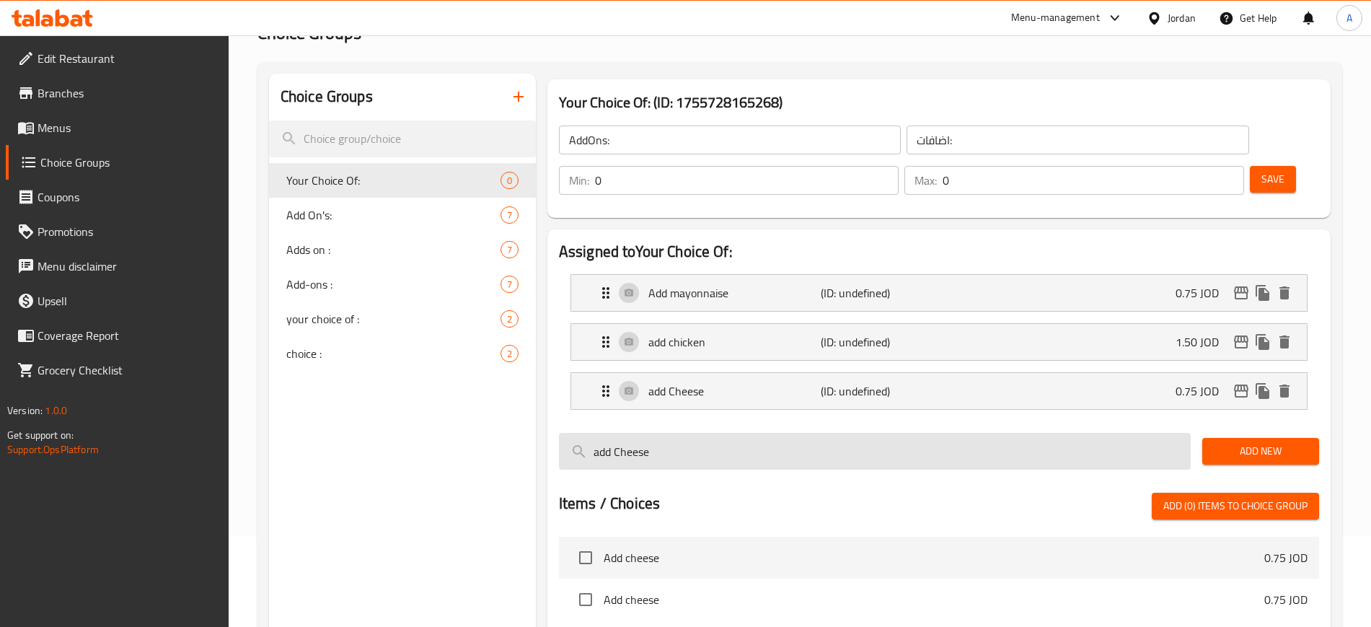
click at [678, 433] on input "add Cheese" at bounding box center [875, 451] width 632 height 37
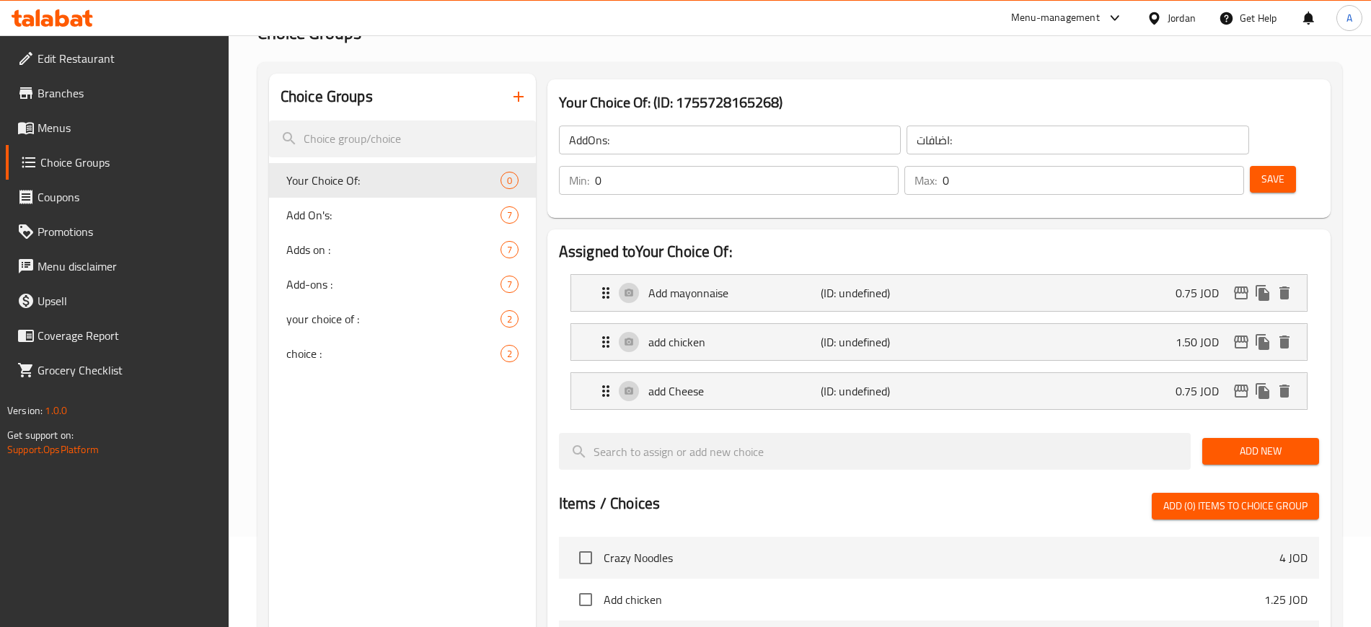
click at [1261, 170] on span "Save" at bounding box center [1272, 179] width 23 height 18
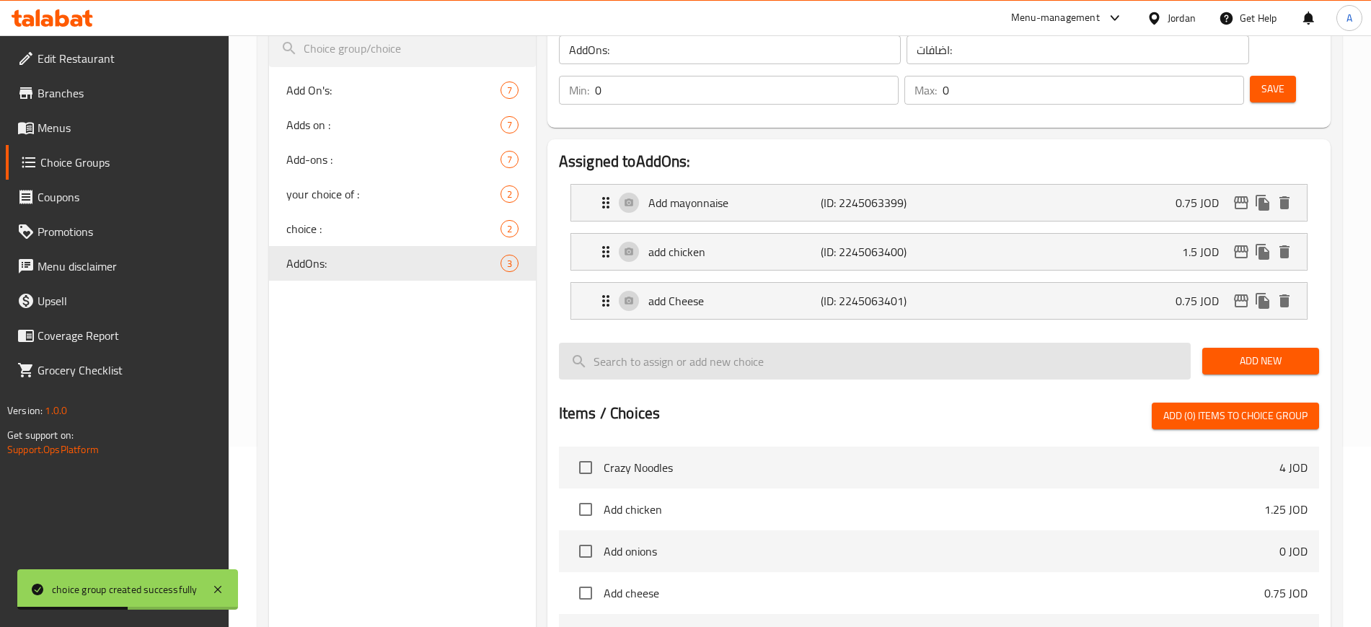
scroll to position [361, 0]
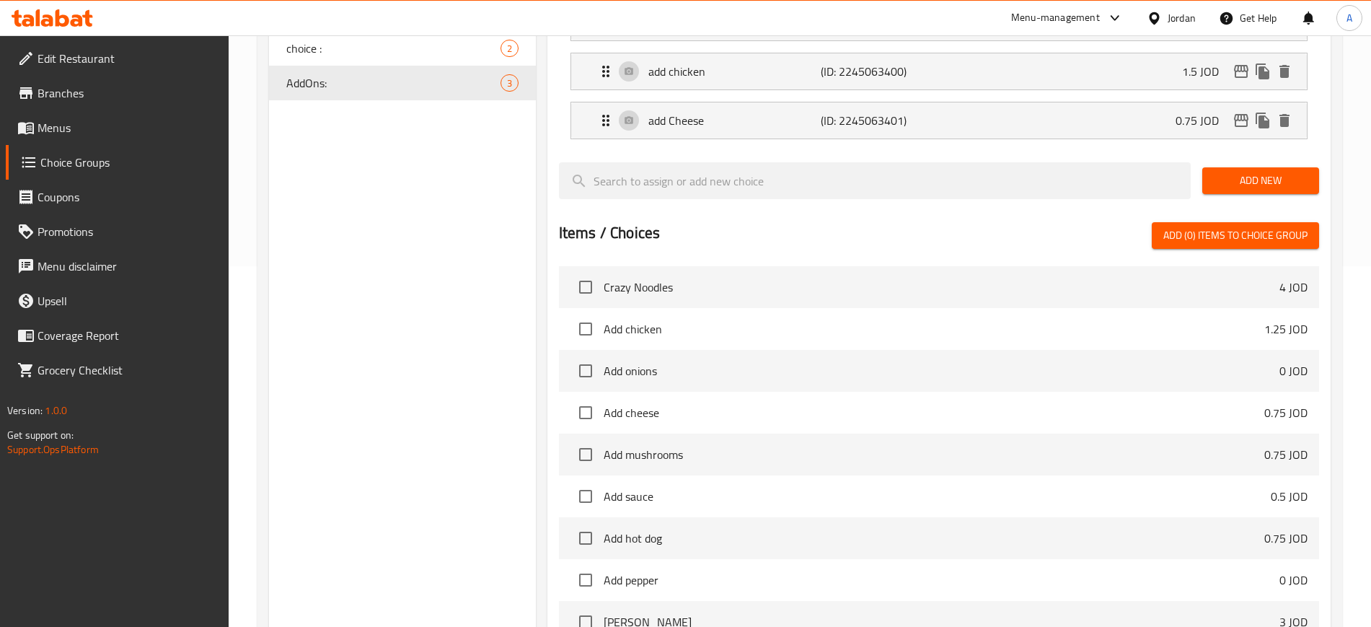
click at [867, 609] on div "Assigned to AddOns: Add mayonnaise (ID: 2245063399) 0.75 JOD Name (En) Add mayo…" at bounding box center [939, 303] width 795 height 700
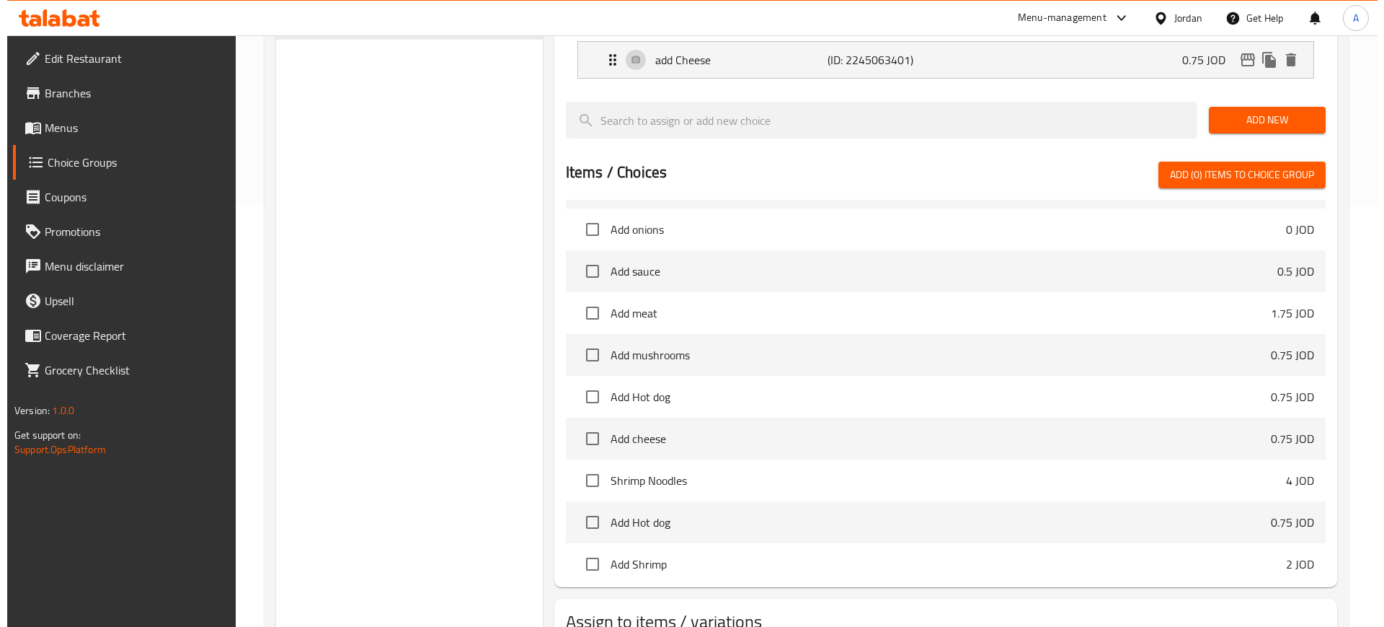
scroll to position [488, 0]
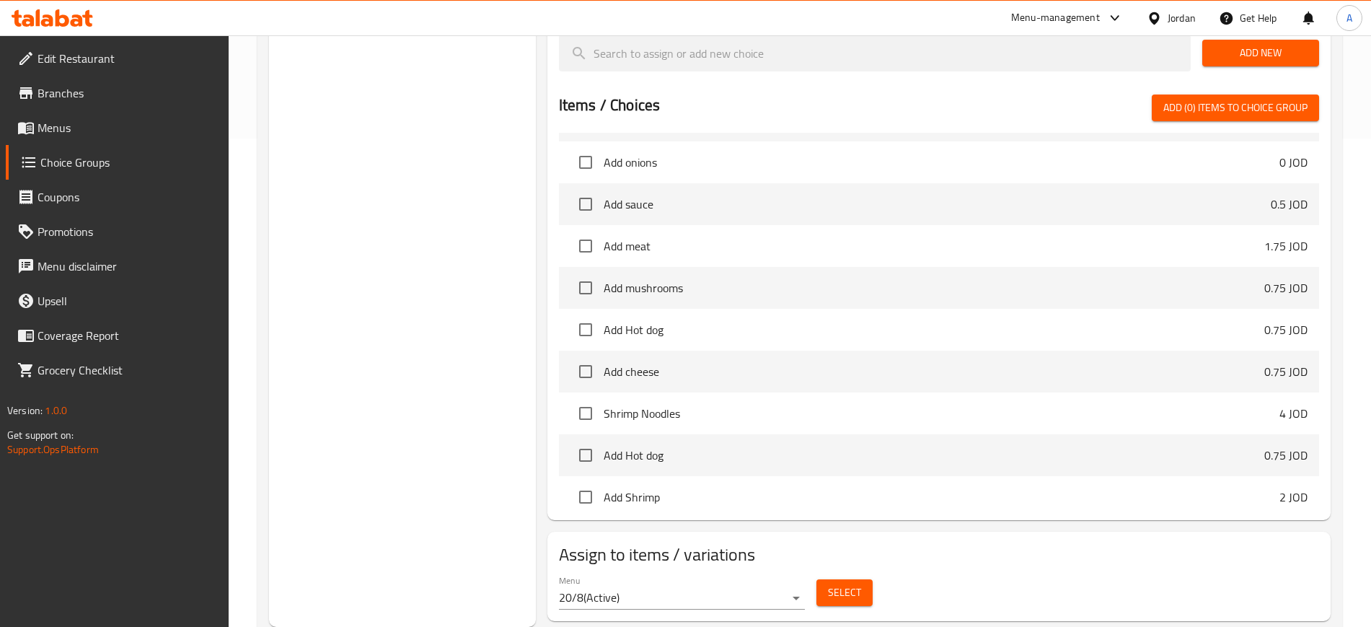
click at [835, 583] on span "Select" at bounding box center [844, 592] width 33 height 18
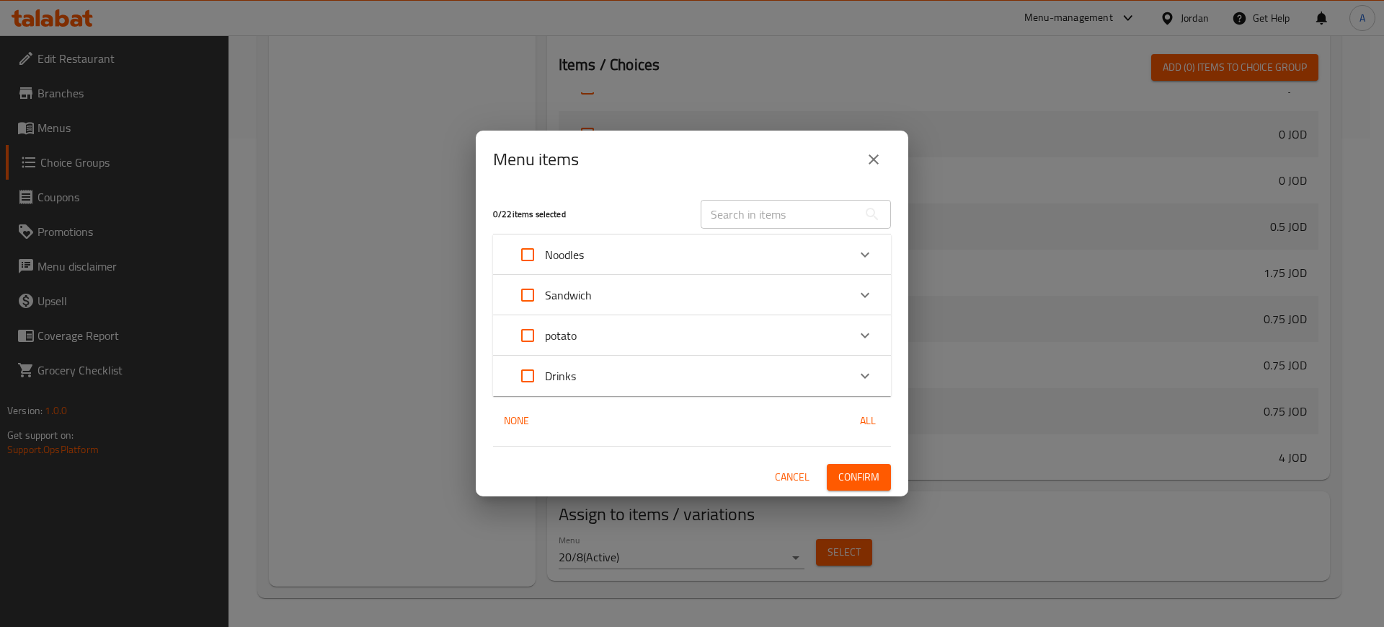
click at [855, 334] on div "Expand" at bounding box center [865, 335] width 35 height 35
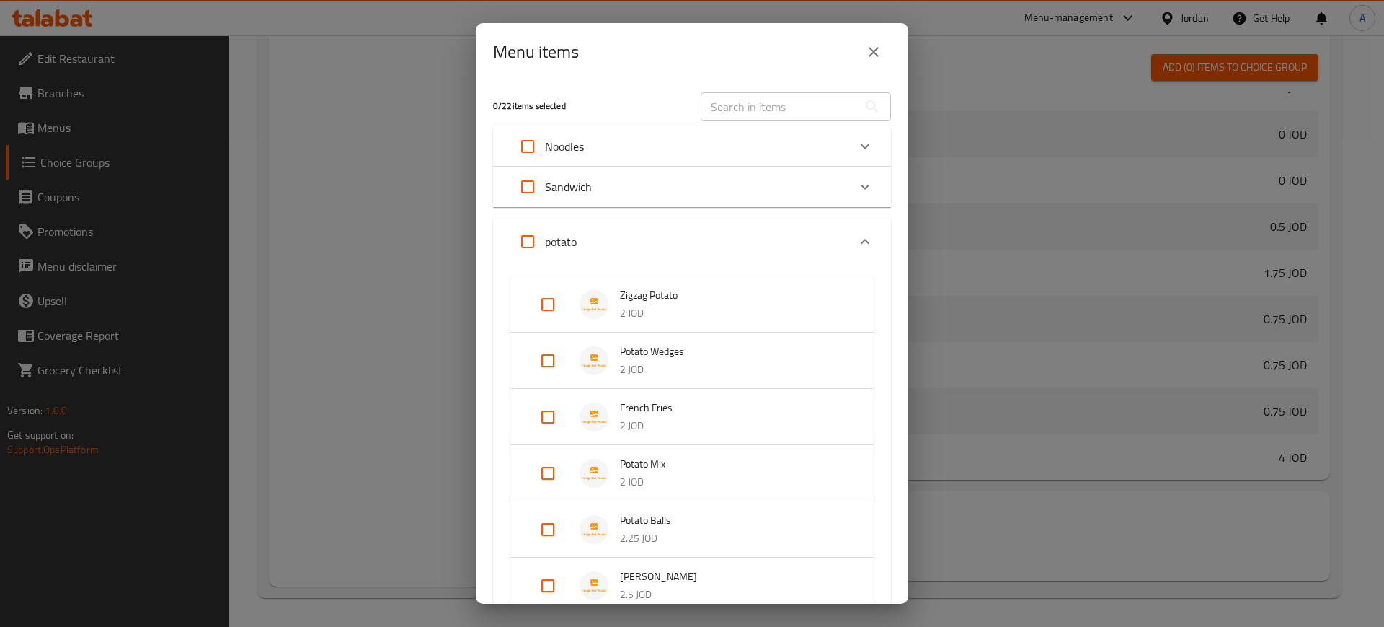
click at [549, 303] on input "Expand" at bounding box center [548, 304] width 35 height 35
checkbox input "true"
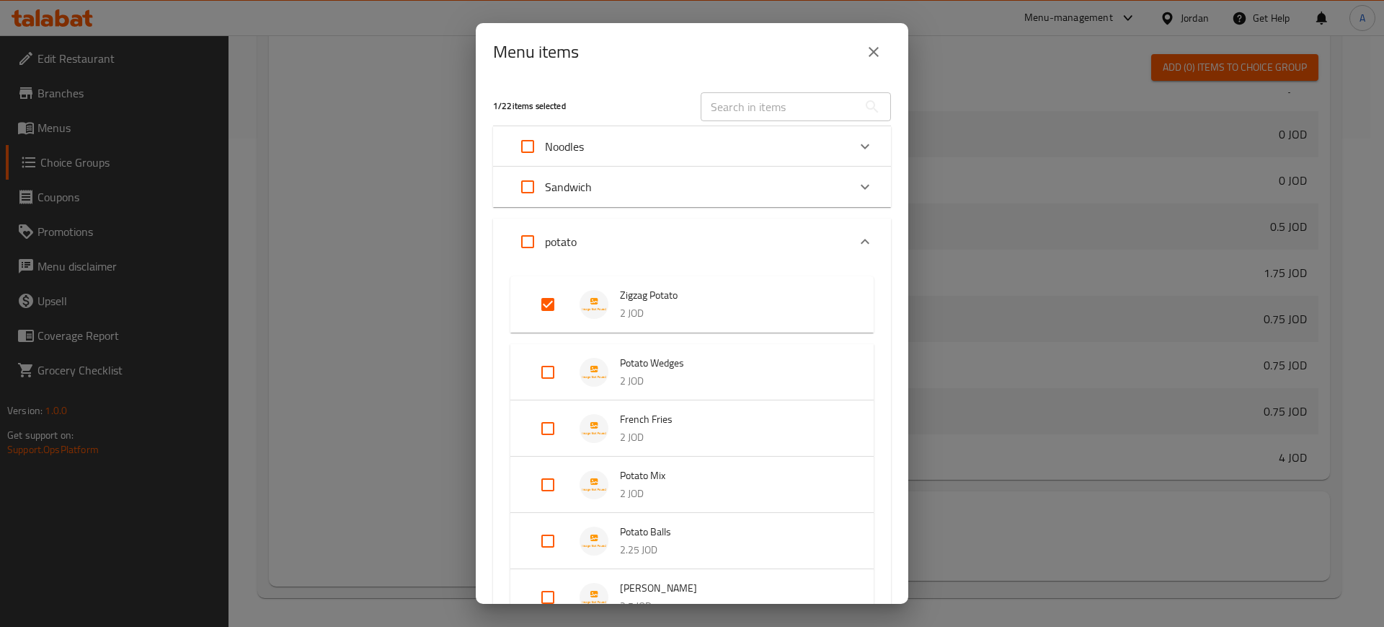
click at [548, 366] on input "Expand" at bounding box center [548, 372] width 35 height 35
checkbox input "true"
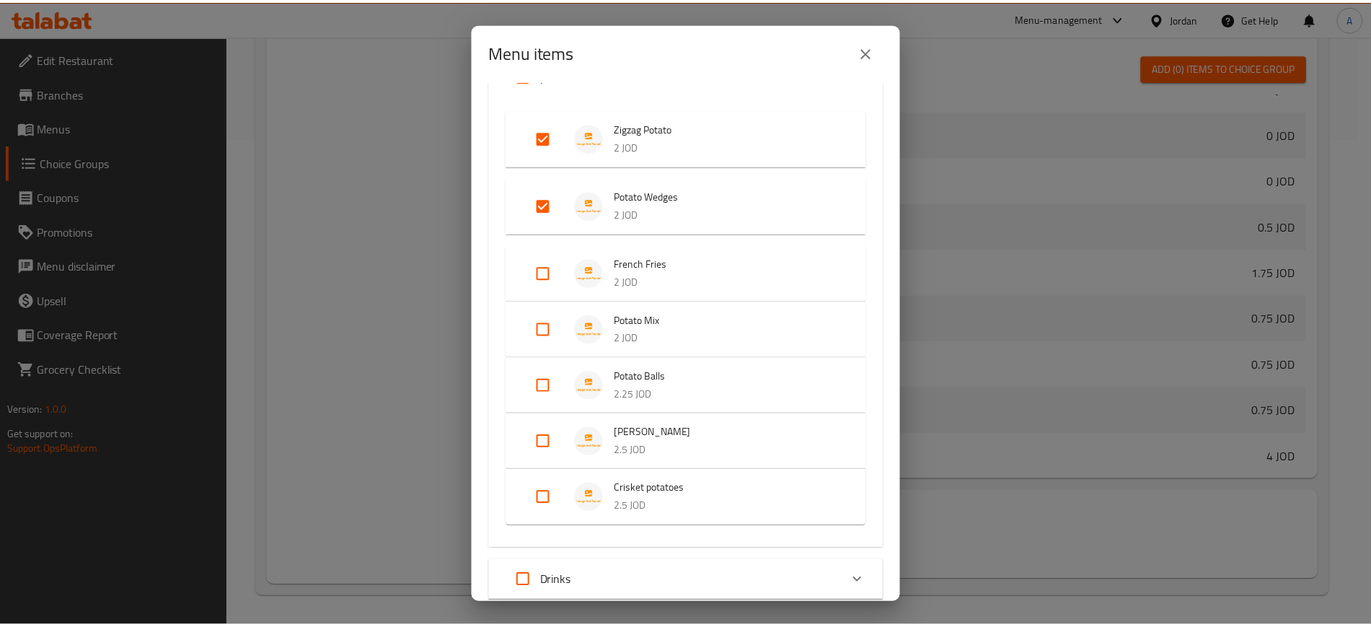
scroll to position [265, 0]
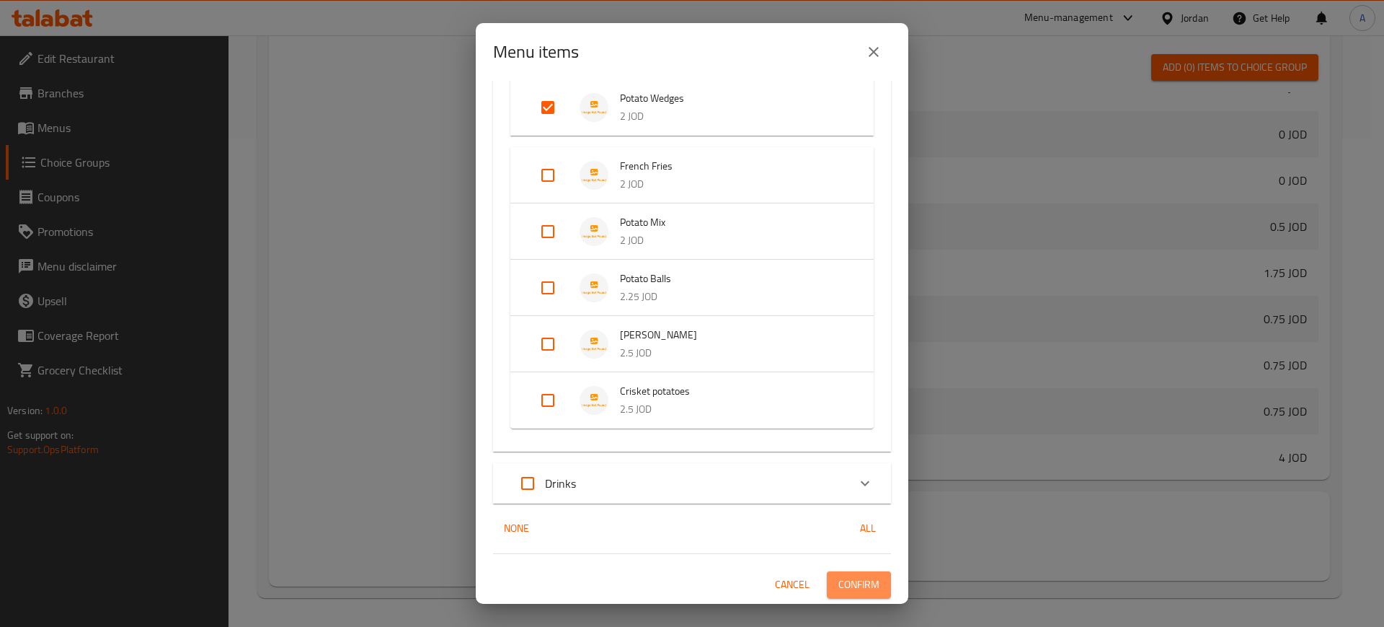
click at [856, 586] on span "Confirm" at bounding box center [859, 584] width 41 height 18
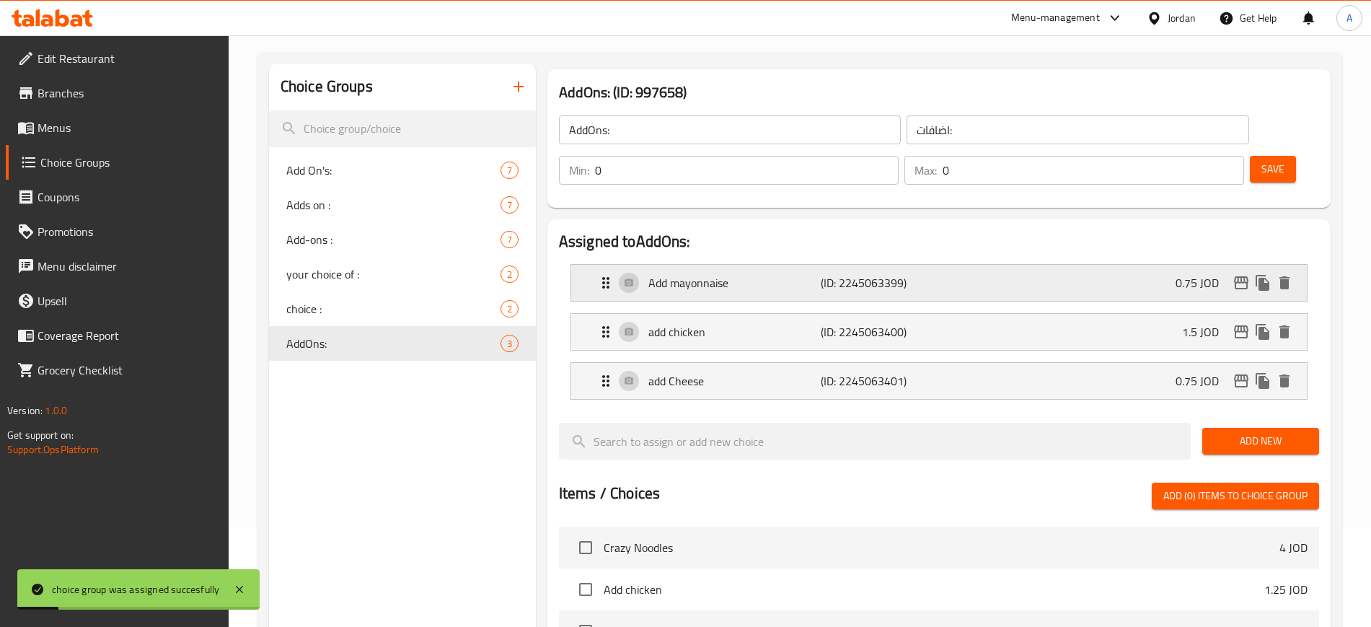
scroll to position [0, 0]
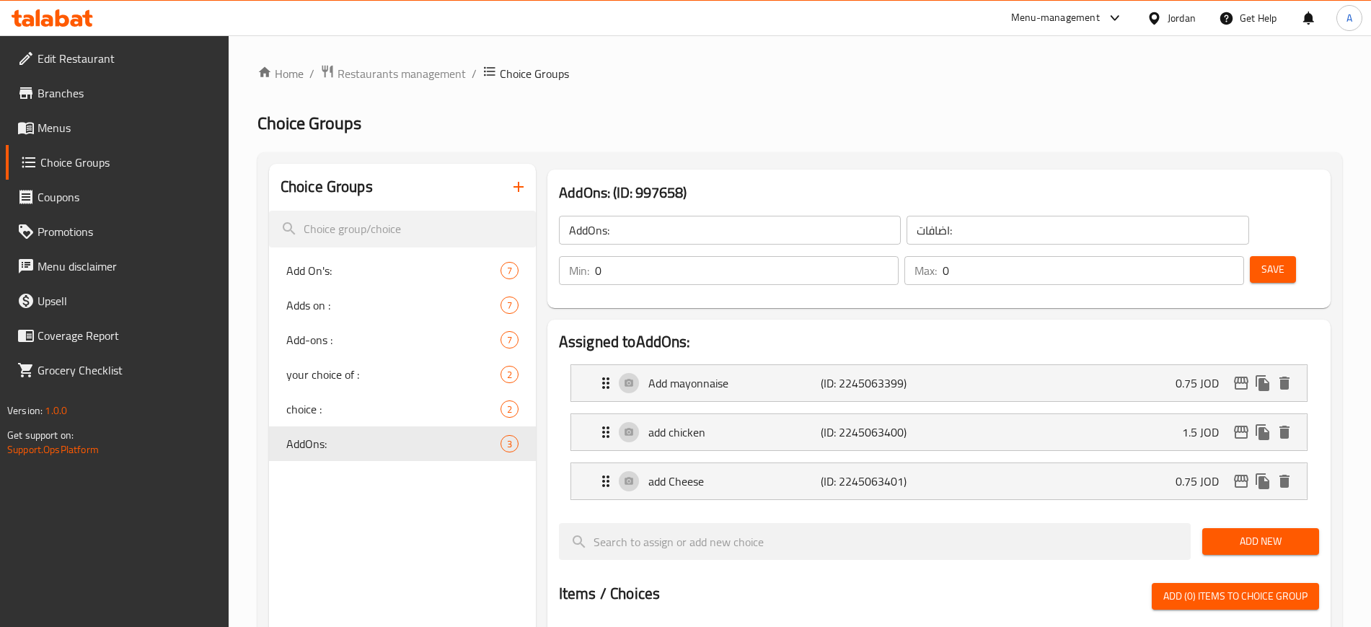
click at [1272, 253] on div "Save" at bounding box center [1278, 270] width 63 height 35
click at [1261, 256] on button "Save" at bounding box center [1273, 269] width 46 height 27
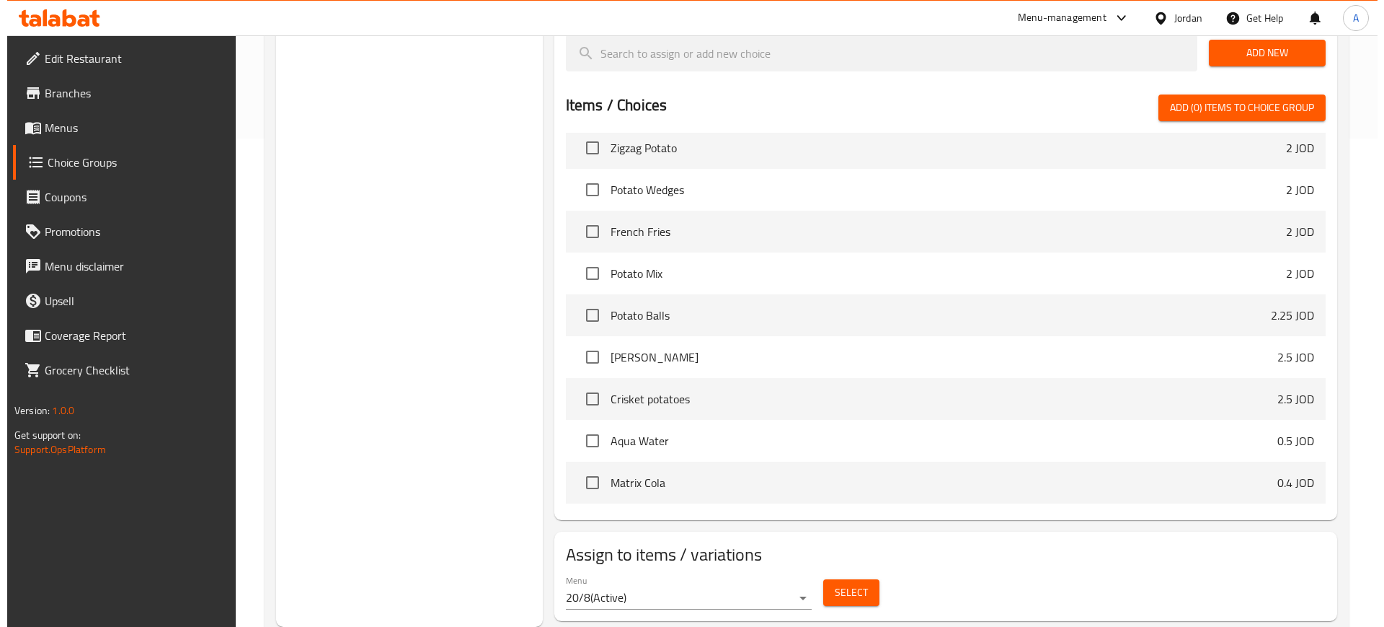
scroll to position [1532, 0]
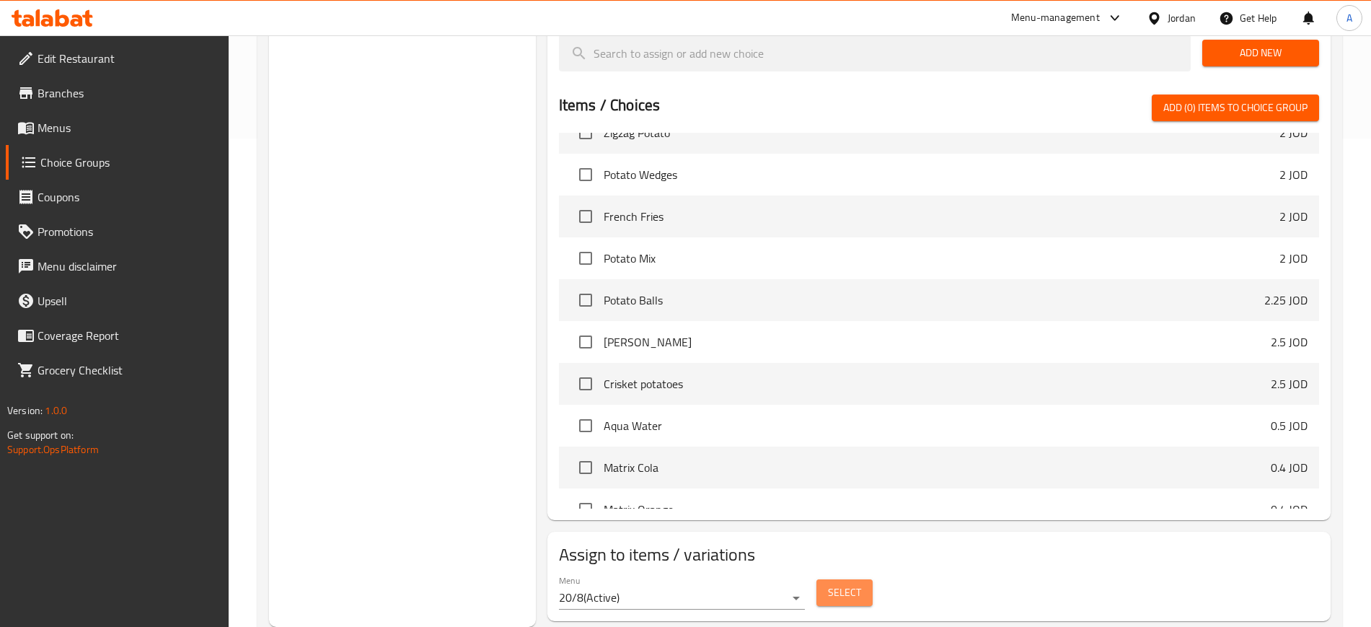
click at [830, 583] on span "Select" at bounding box center [844, 592] width 33 height 18
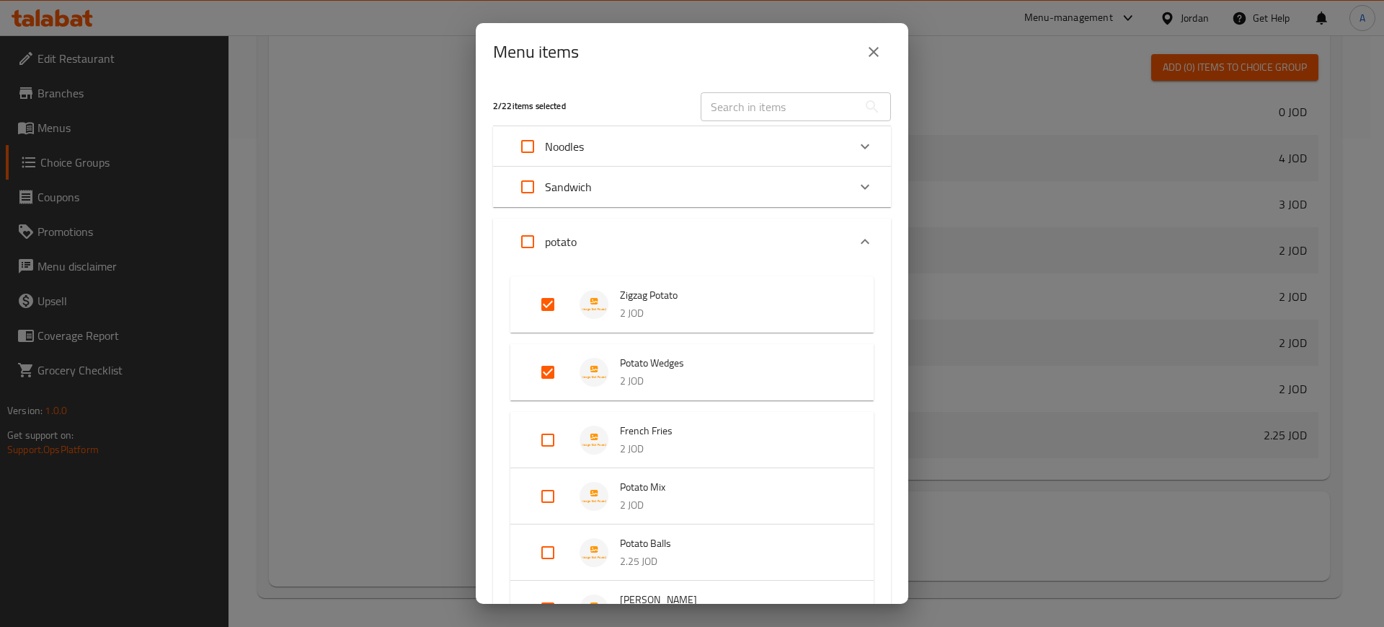
scroll to position [90, 0]
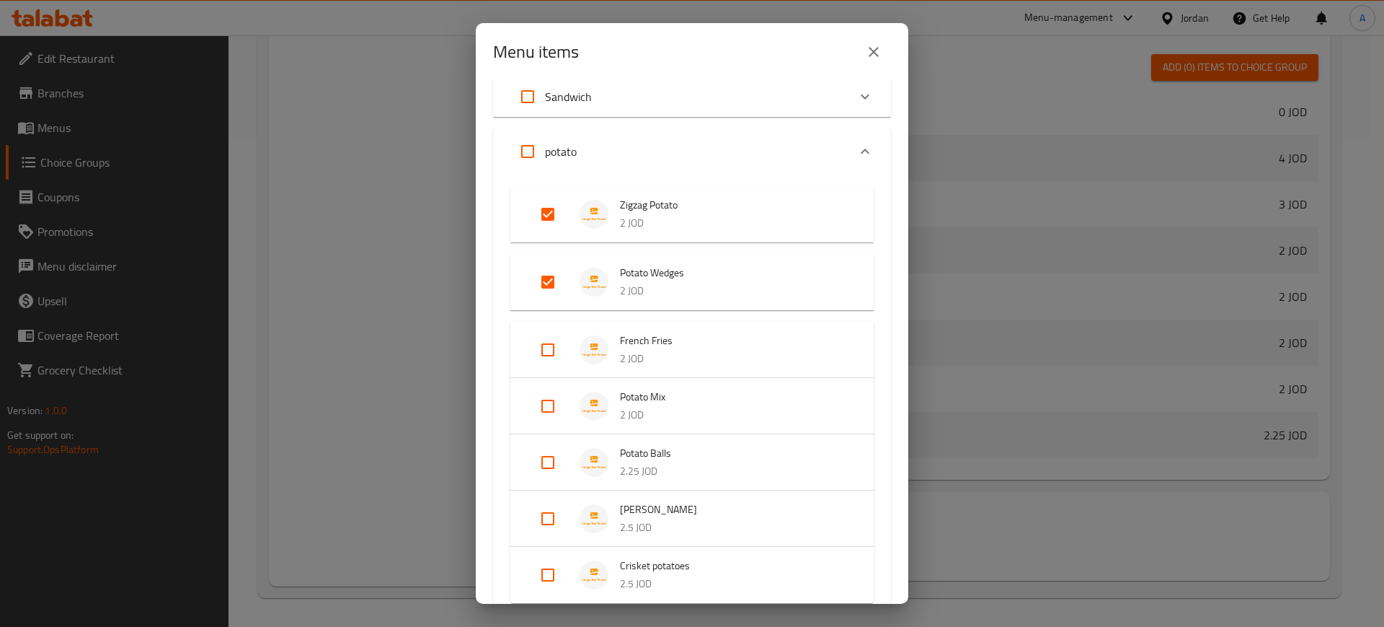
click at [697, 348] on span "French Fries" at bounding box center [732, 341] width 225 height 18
click at [530, 148] on input "Expand" at bounding box center [528, 151] width 35 height 35
checkbox input "true"
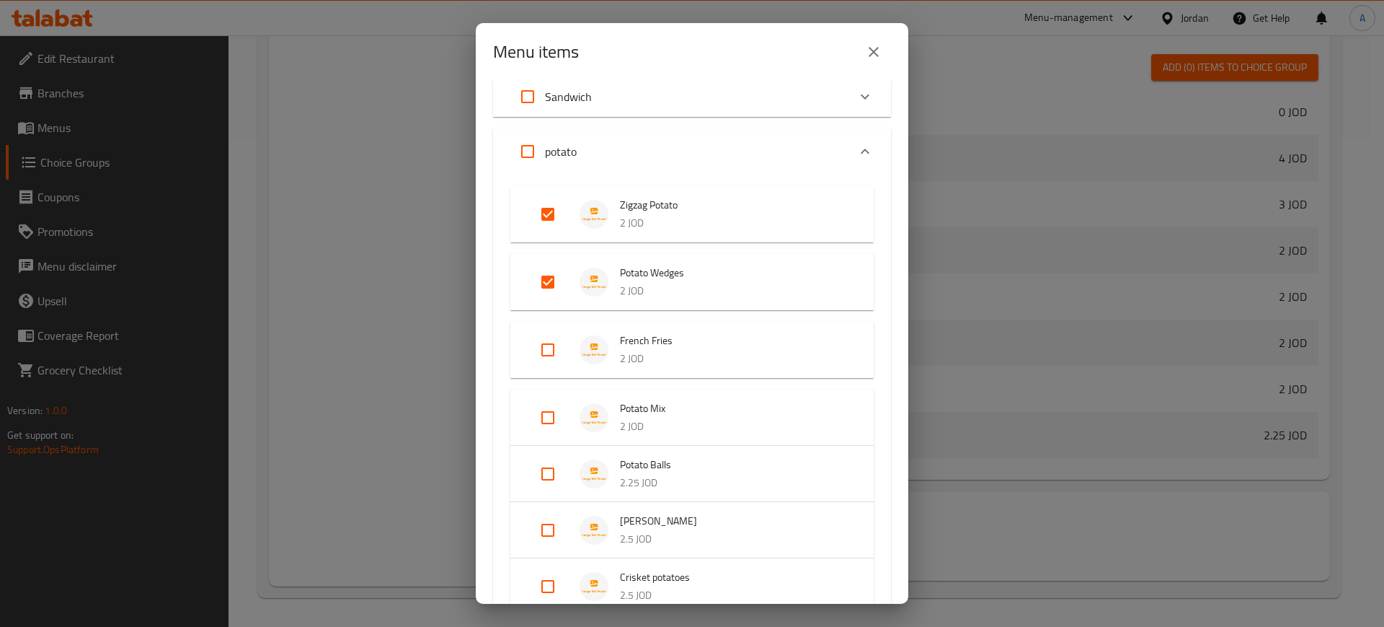
checkbox input "true"
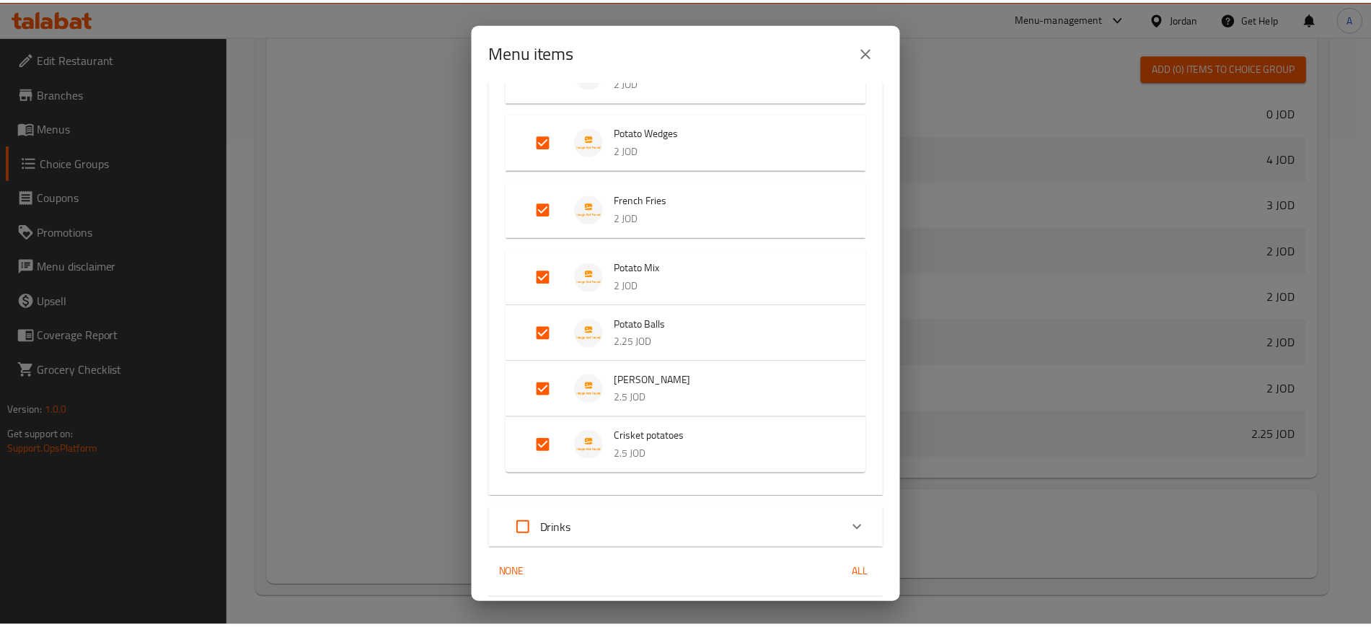
scroll to position [276, 0]
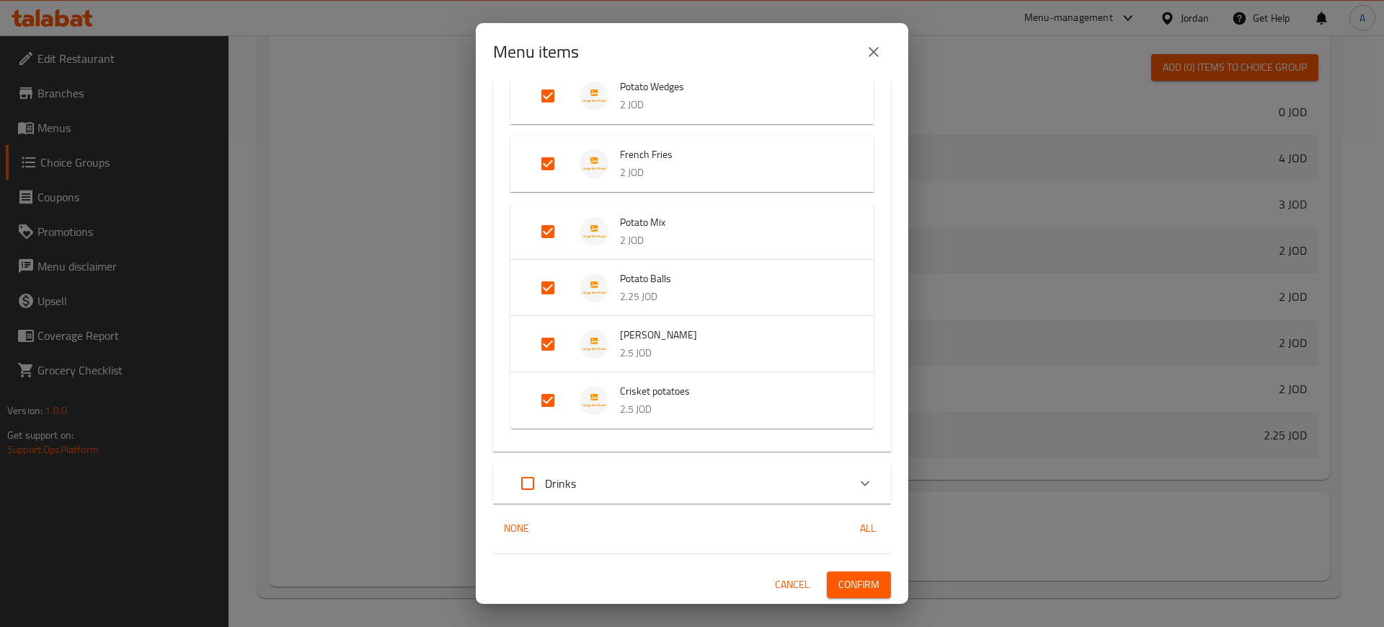
click at [847, 580] on span "Confirm" at bounding box center [859, 584] width 41 height 18
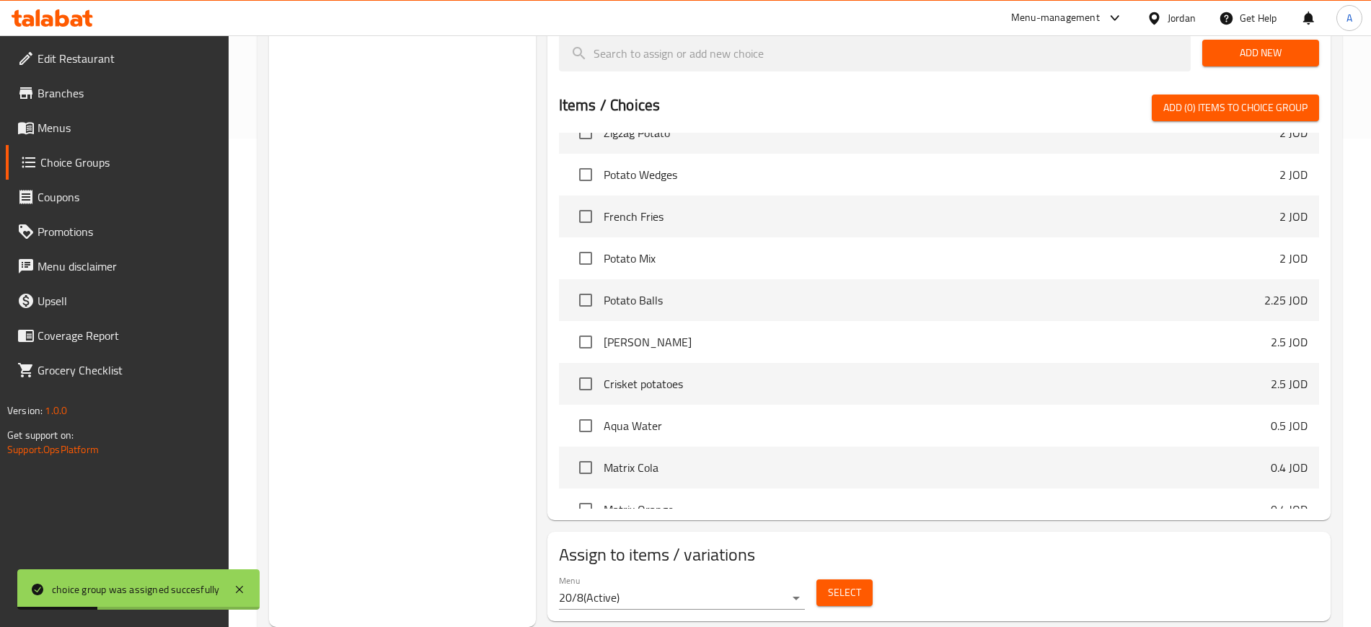
click at [107, 125] on span "Menus" at bounding box center [127, 127] width 180 height 17
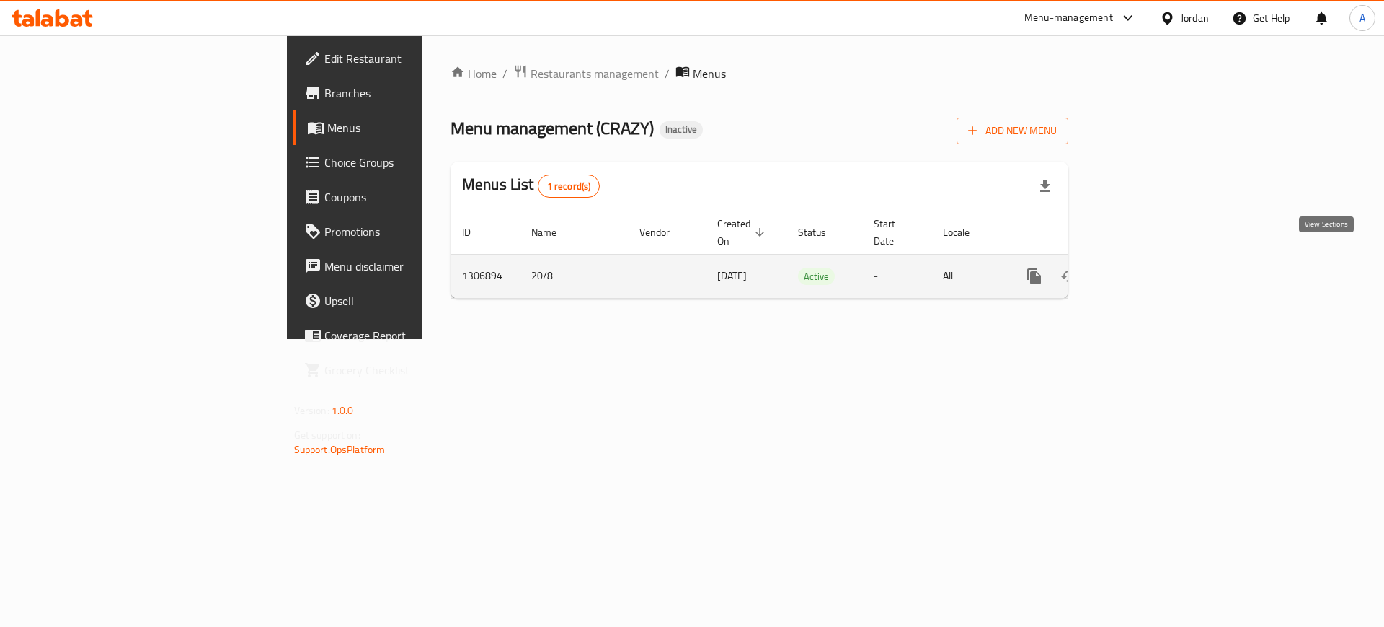
click at [1147, 268] on icon "enhanced table" at bounding box center [1138, 276] width 17 height 17
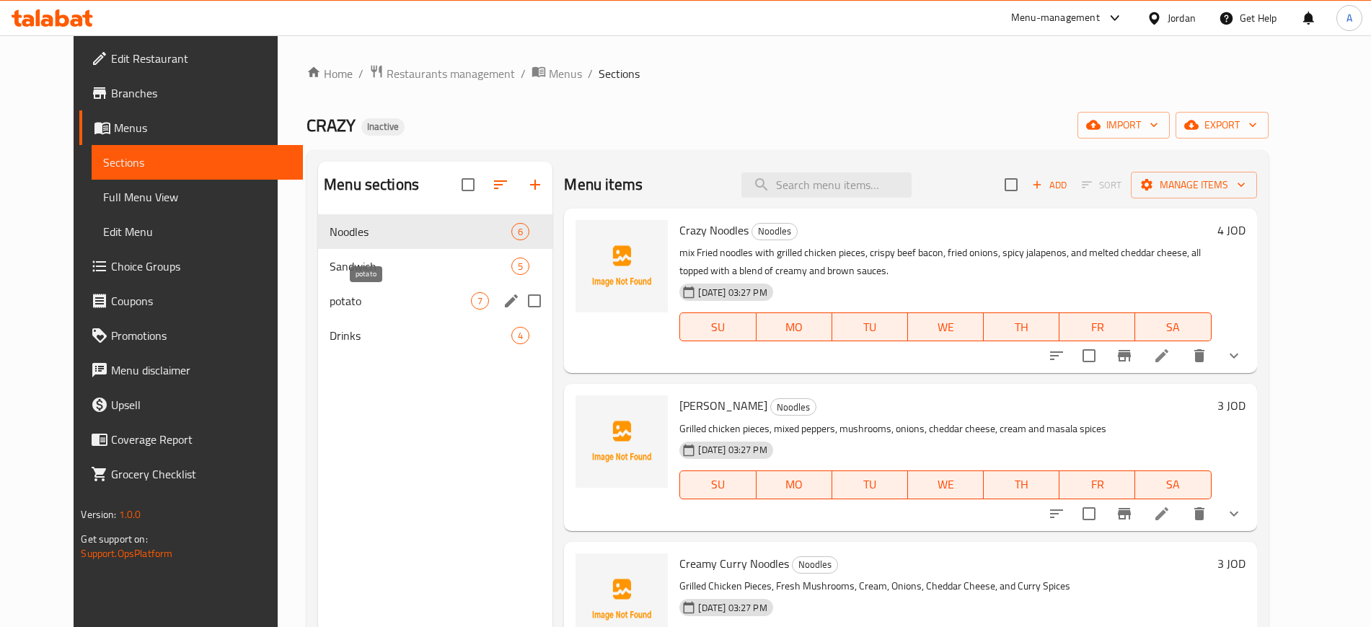
click at [337, 292] on span "potato" at bounding box center [400, 300] width 141 height 17
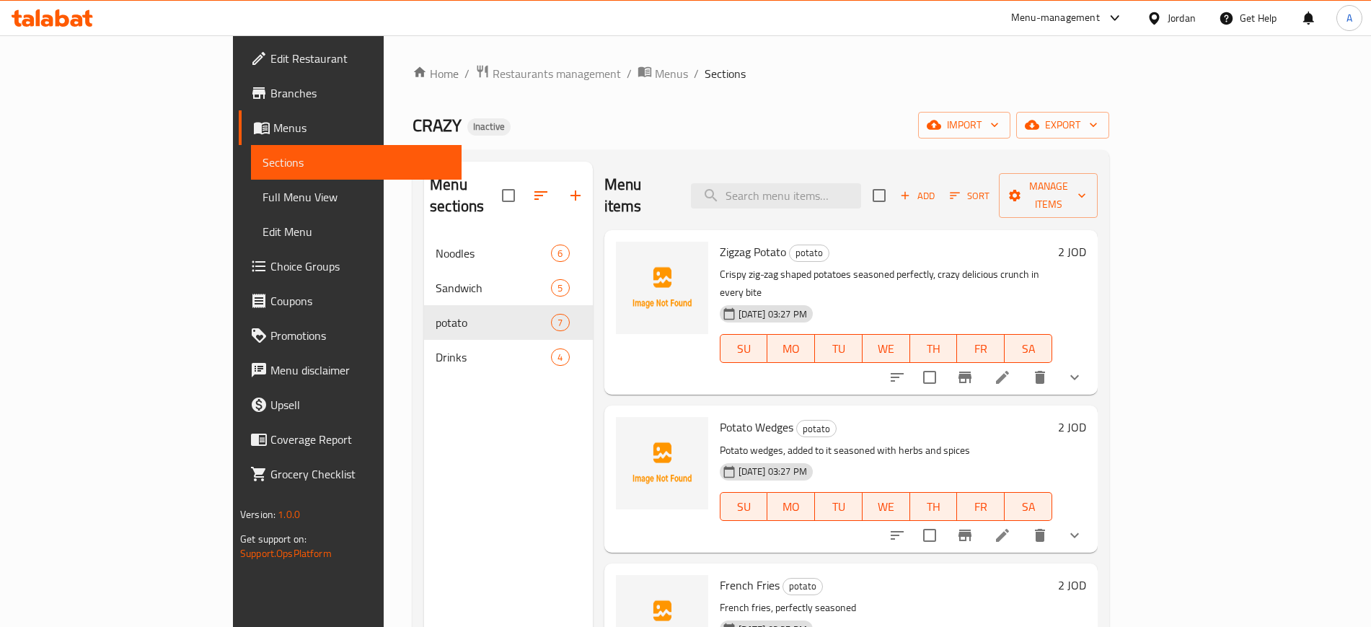
click at [1022, 364] on li at bounding box center [1002, 377] width 40 height 26
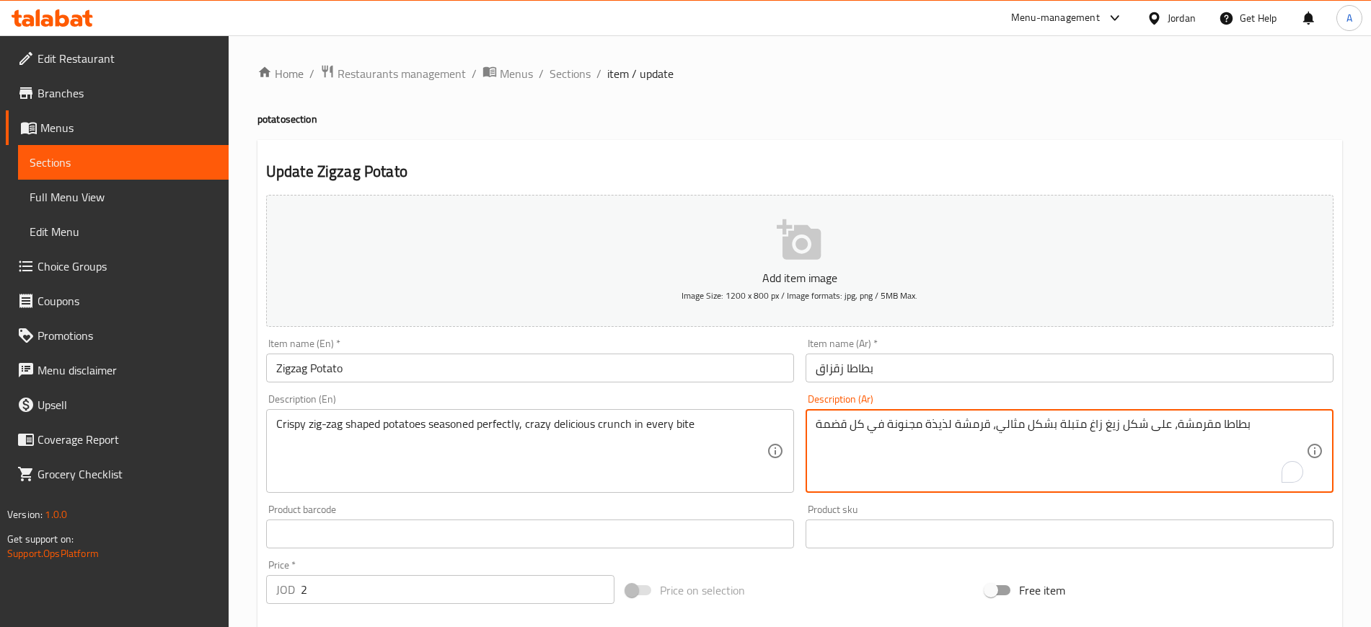
drag, startPoint x: 1115, startPoint y: 425, endPoint x: 1086, endPoint y: 423, distance: 29.6
type textarea "بطاطا مقرمشة، على شكل زيج زاج متبلة بشكل مثالي، قرمشة لذيذة مجنونة في كل قضمة"
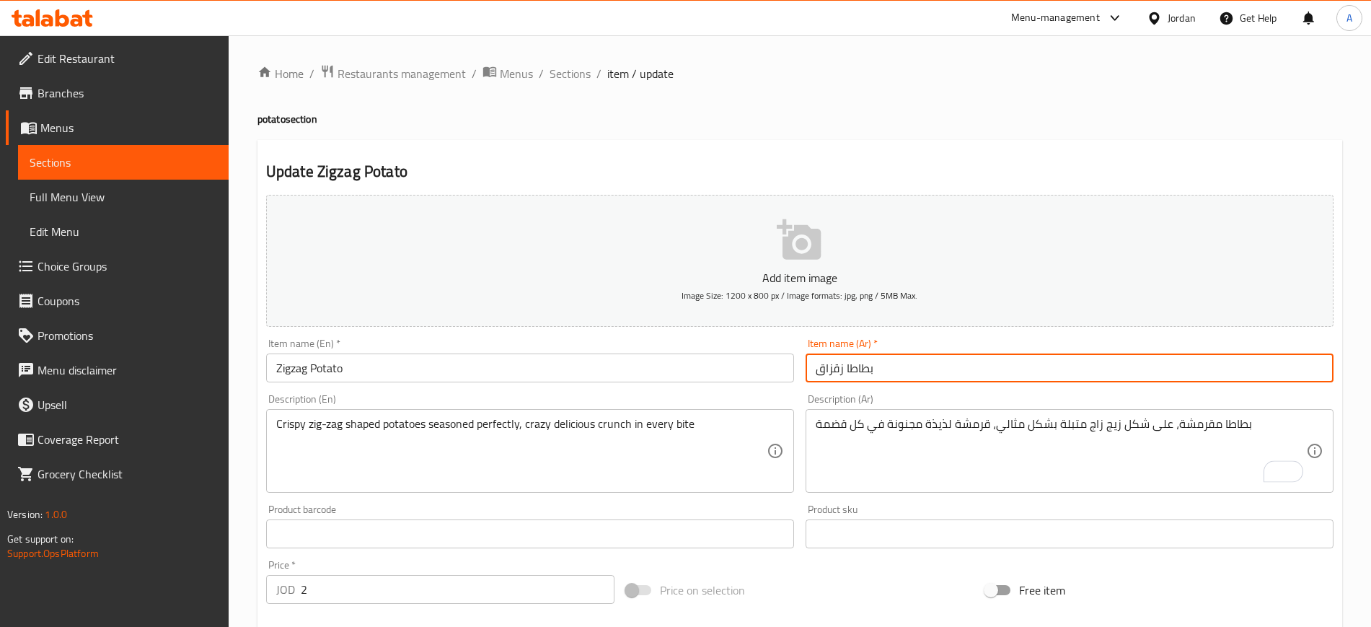
click at [922, 357] on input "بطاطا زقزاق" at bounding box center [1069, 367] width 528 height 29
click at [96, 268] on span "Choice Groups" at bounding box center [127, 265] width 180 height 17
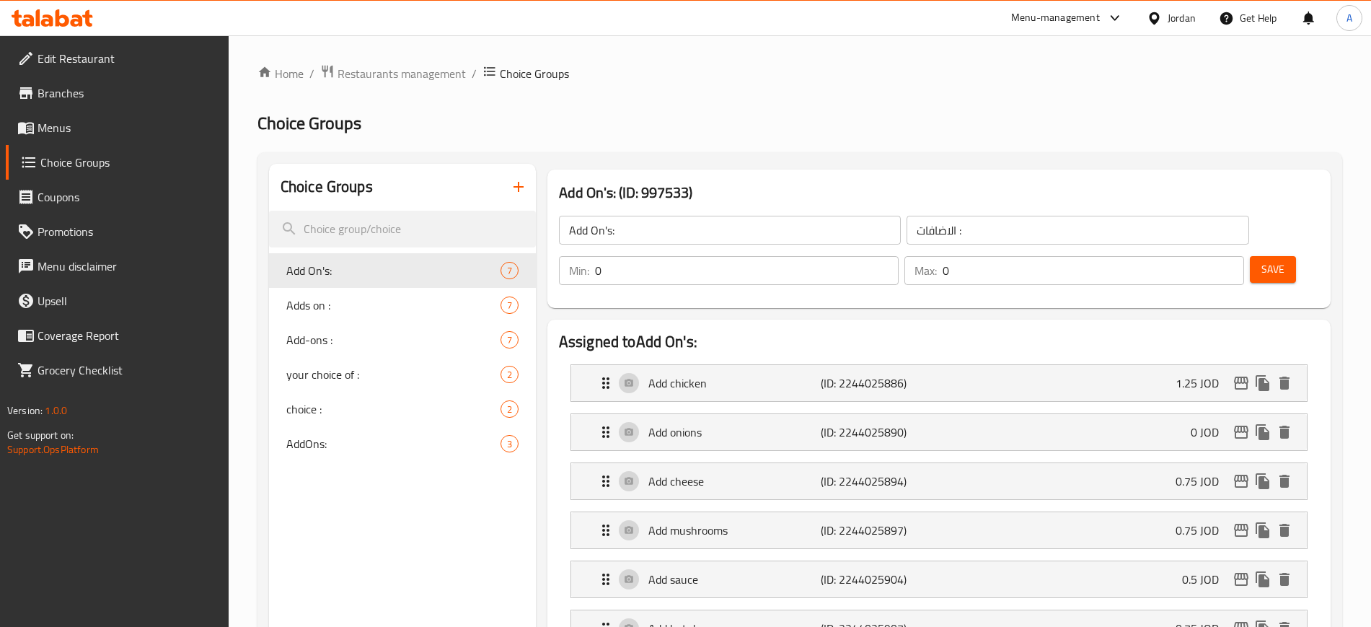
click at [518, 188] on icon "button" at bounding box center [518, 187] width 10 height 10
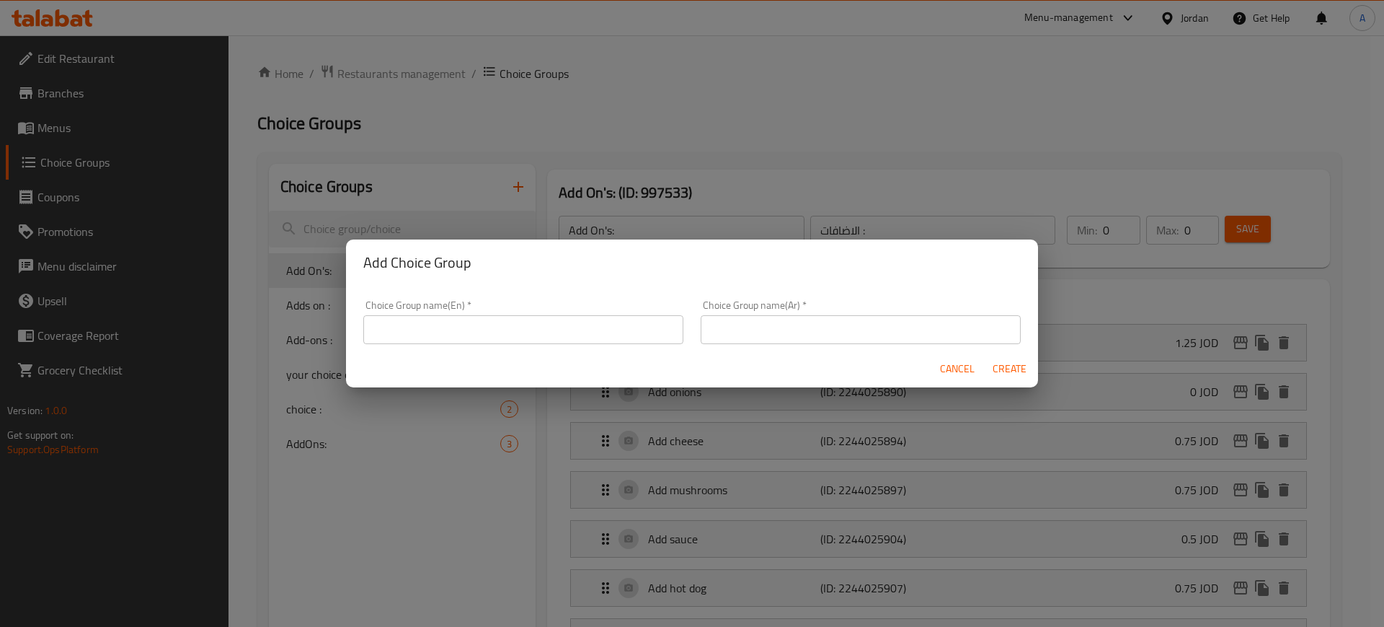
click at [452, 322] on input "text" at bounding box center [523, 329] width 320 height 29
type input "Your Choice Of Drink:"
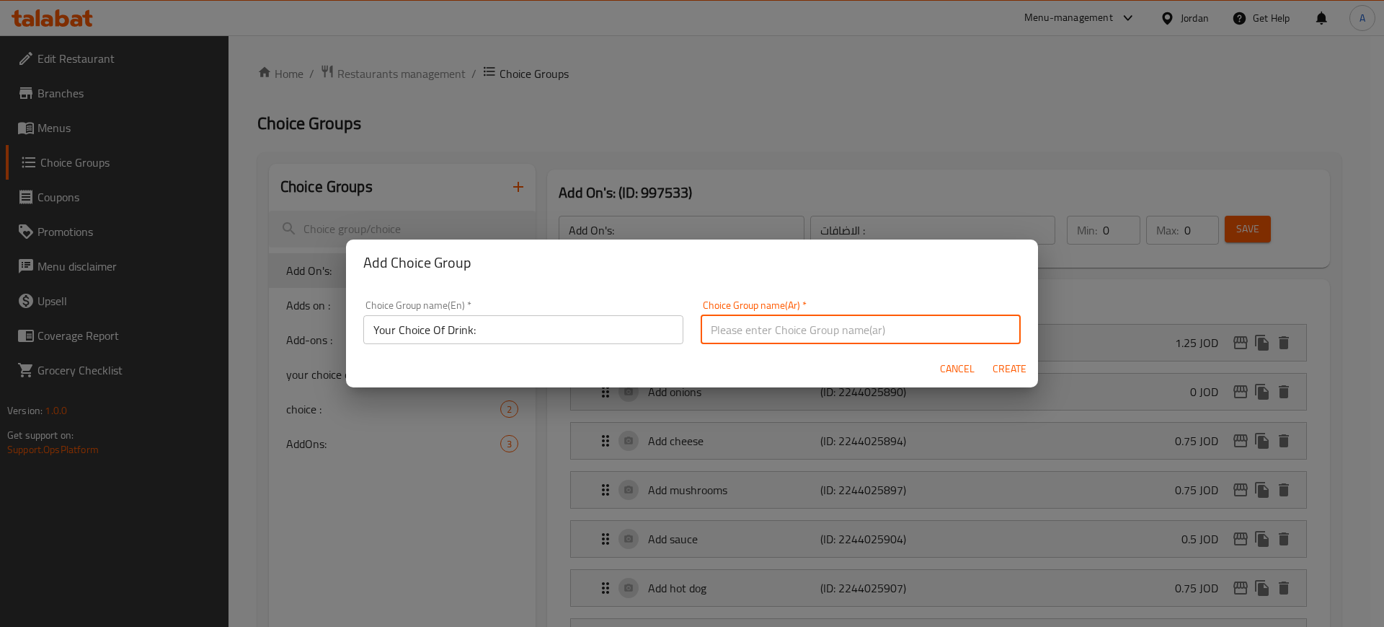
click at [759, 330] on input "text" at bounding box center [861, 329] width 320 height 29
type input "اختيارك من المشروب"
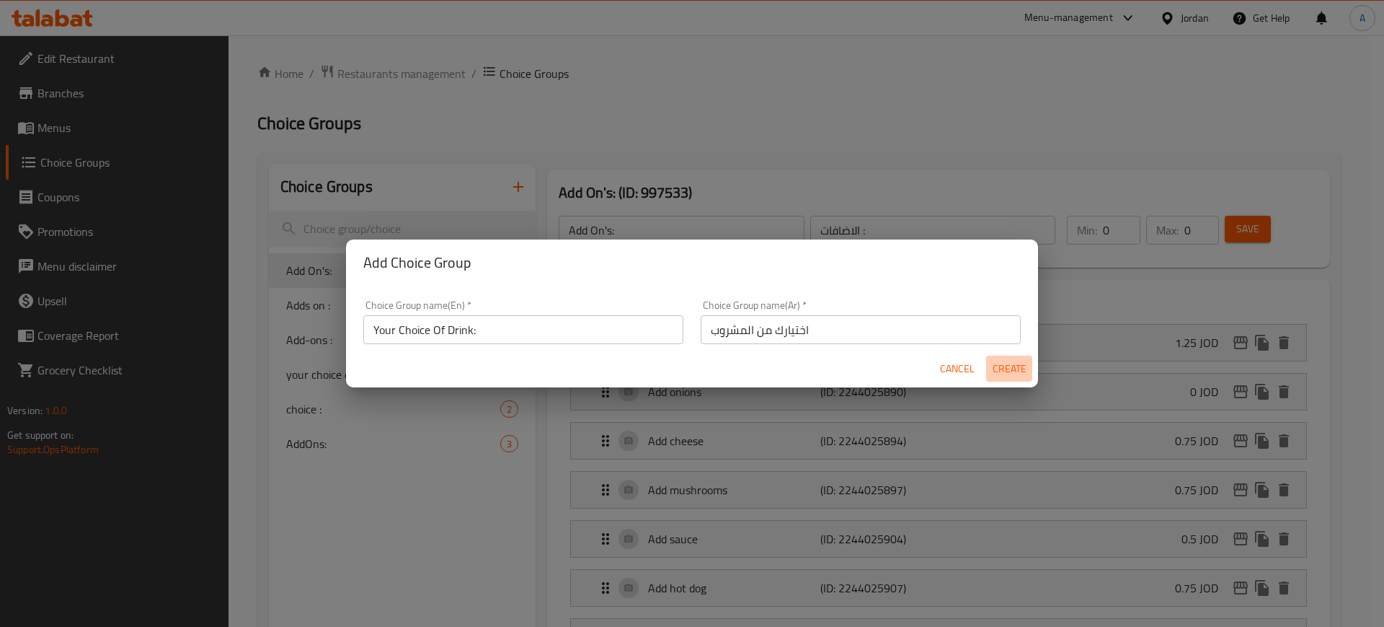
click at [1010, 363] on span "Create" at bounding box center [1009, 369] width 35 height 18
type input "Your Choice Of Drink:"
type input "اختيارك من المشروب"
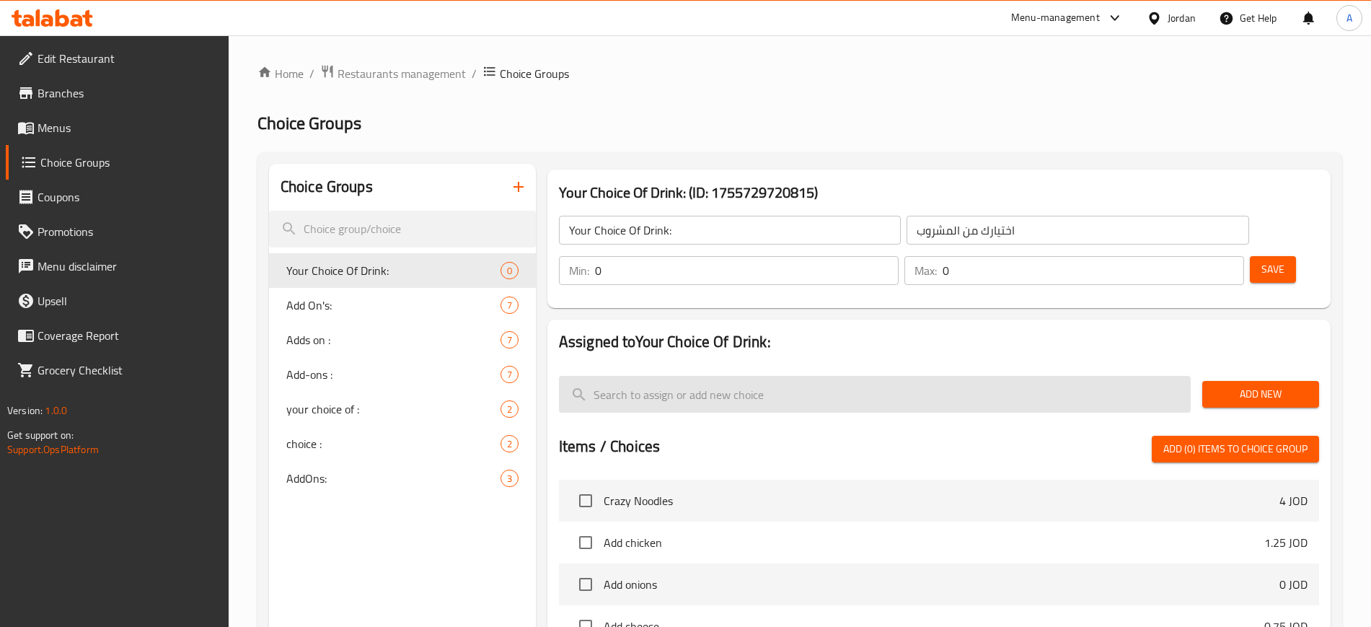
click at [762, 376] on input "search" at bounding box center [875, 394] width 632 height 37
paste input "ماتركس كولا"
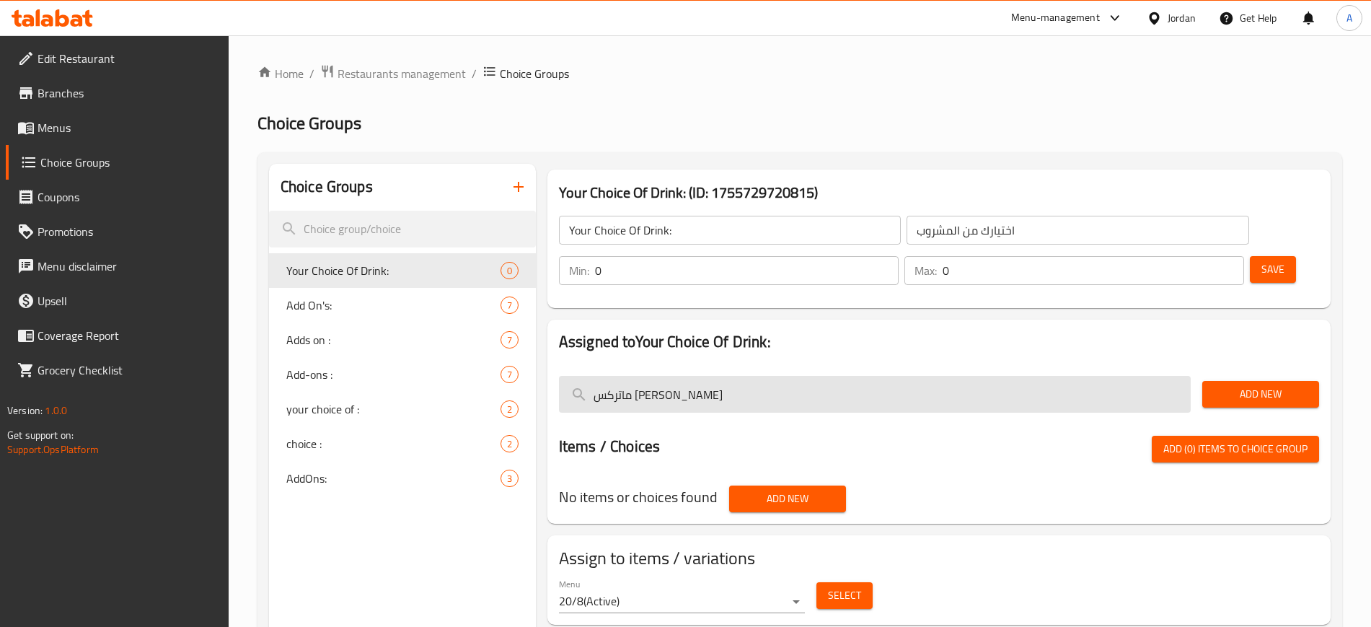
drag, startPoint x: 758, startPoint y: 357, endPoint x: 594, endPoint y: 363, distance: 163.8
click at [594, 376] on input "ماتركس كولا" at bounding box center [875, 394] width 632 height 37
type input "ة"
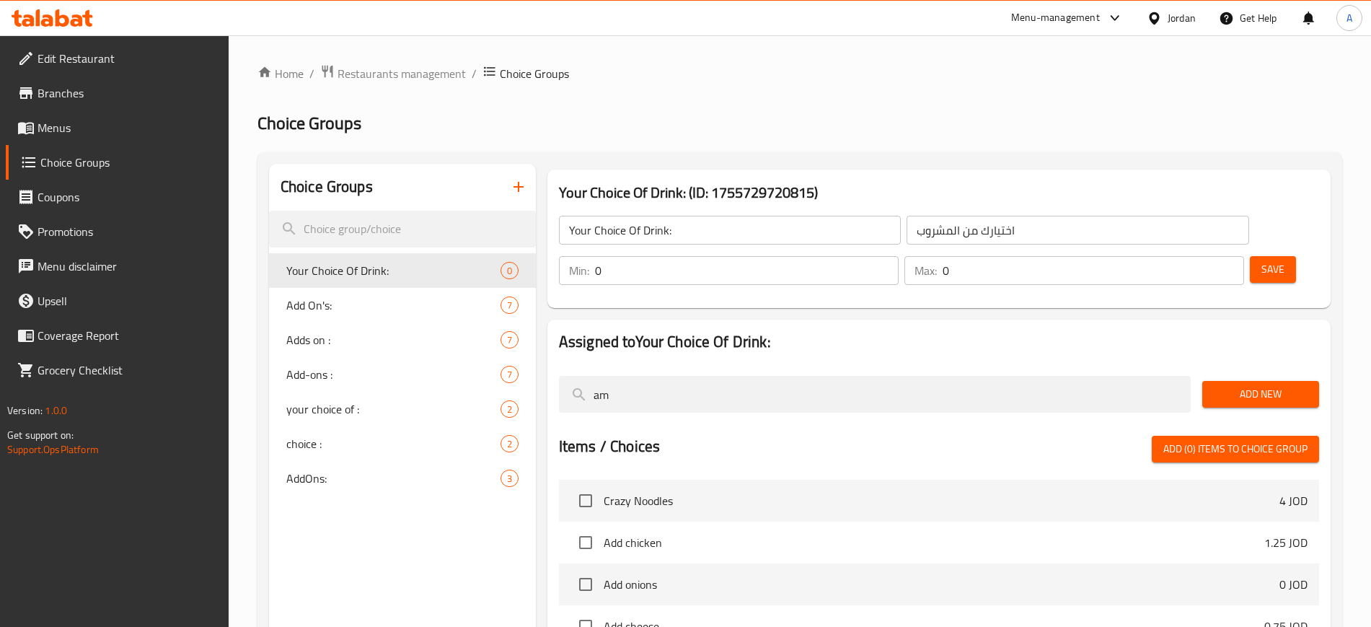
type input "a"
type input "n"
type input "matr"
click at [823, 474] on nav "Matrix Cola 0.4 JOD Matrix Orange 0.4 JOD Matrix Lemon 0.4 JOD" at bounding box center [939, 542] width 760 height 137
click at [591, 485] on input "checkbox" at bounding box center [585, 500] width 30 height 30
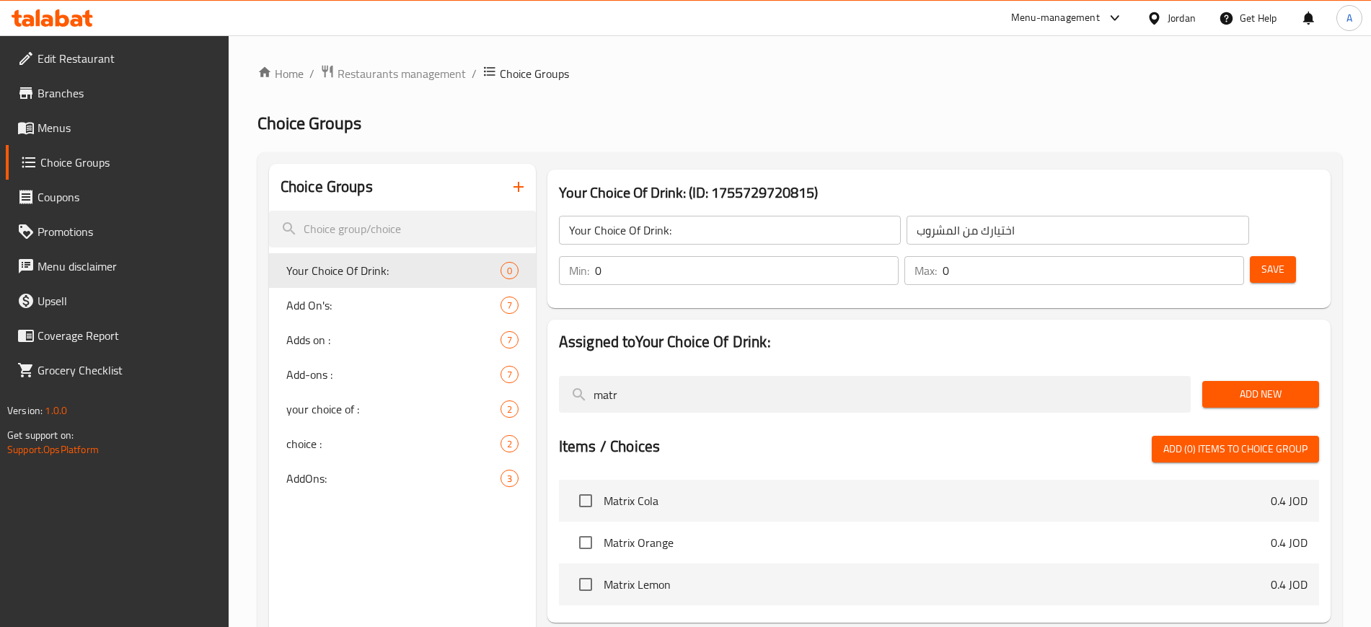
checkbox input "true"
click at [593, 527] on input "checkbox" at bounding box center [585, 542] width 30 height 30
checkbox input "true"
drag, startPoint x: 586, startPoint y: 542, endPoint x: 601, endPoint y: 544, distance: 15.3
click at [585, 569] on input "checkbox" at bounding box center [585, 584] width 30 height 30
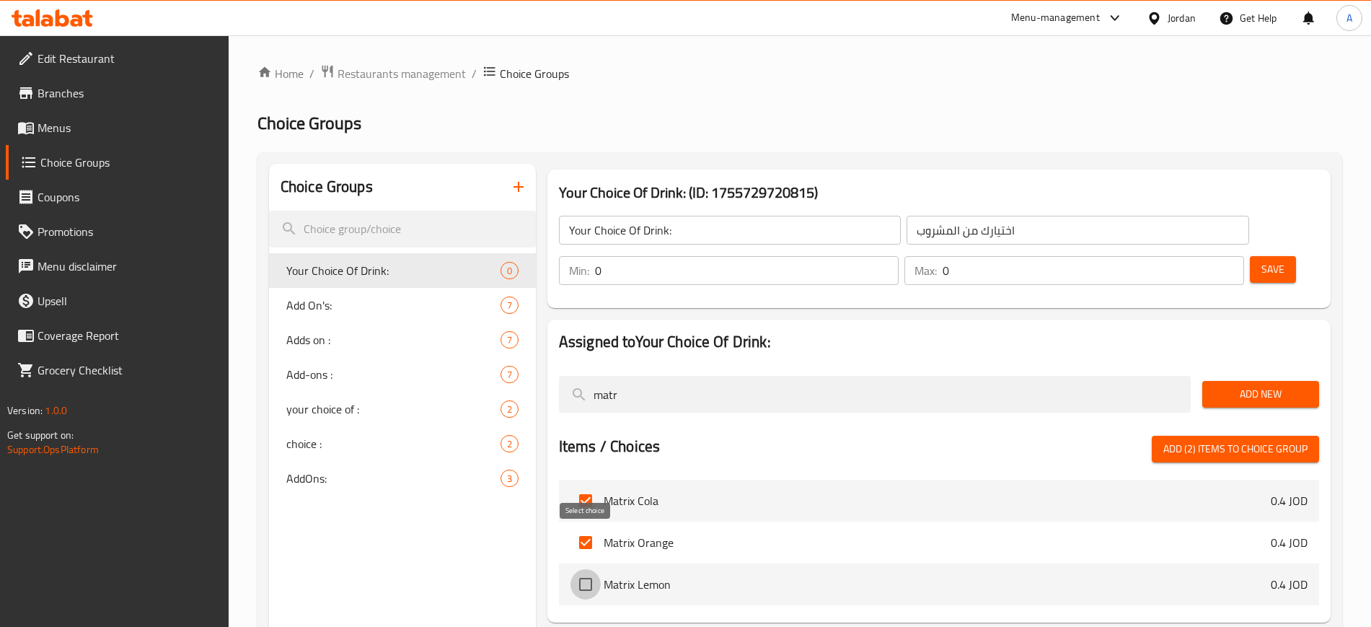
checkbox input "true"
click at [1299, 424] on div at bounding box center [939, 430] width 760 height 12
click at [1274, 440] on span "Add (3) items to choice group" at bounding box center [1235, 449] width 144 height 18
checkbox input "false"
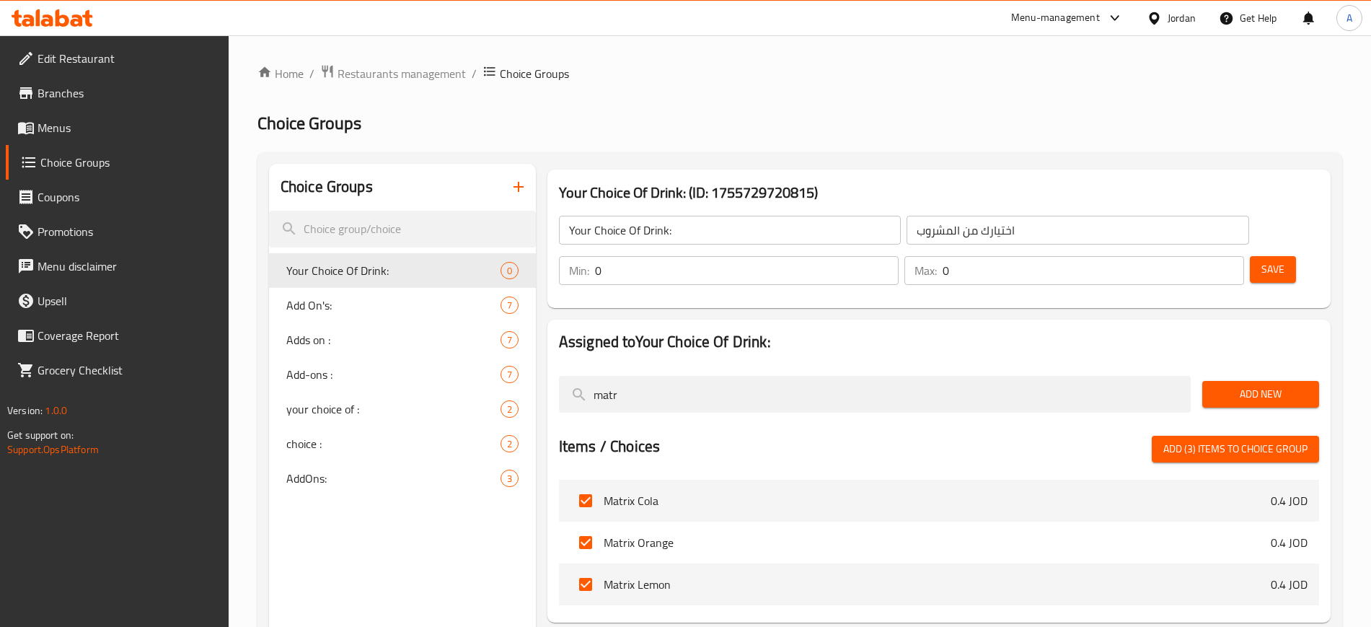
checkbox input "false"
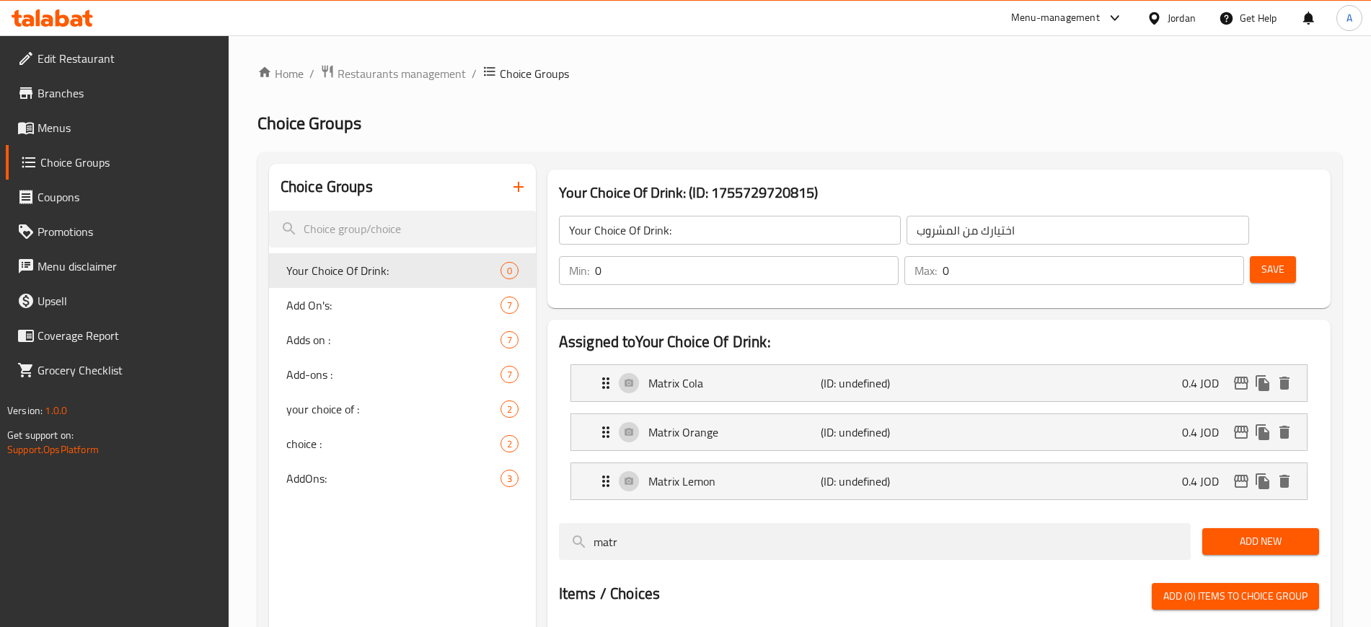
click at [847, 110] on div "Home / Restaurants management / Choice Groups Choice Groups Choice Groups Your …" at bounding box center [799, 475] width 1084 height 823
click at [1092, 365] on div "Matrix Cola (ID: undefined) 0.4 JOD" at bounding box center [943, 383] width 692 height 36
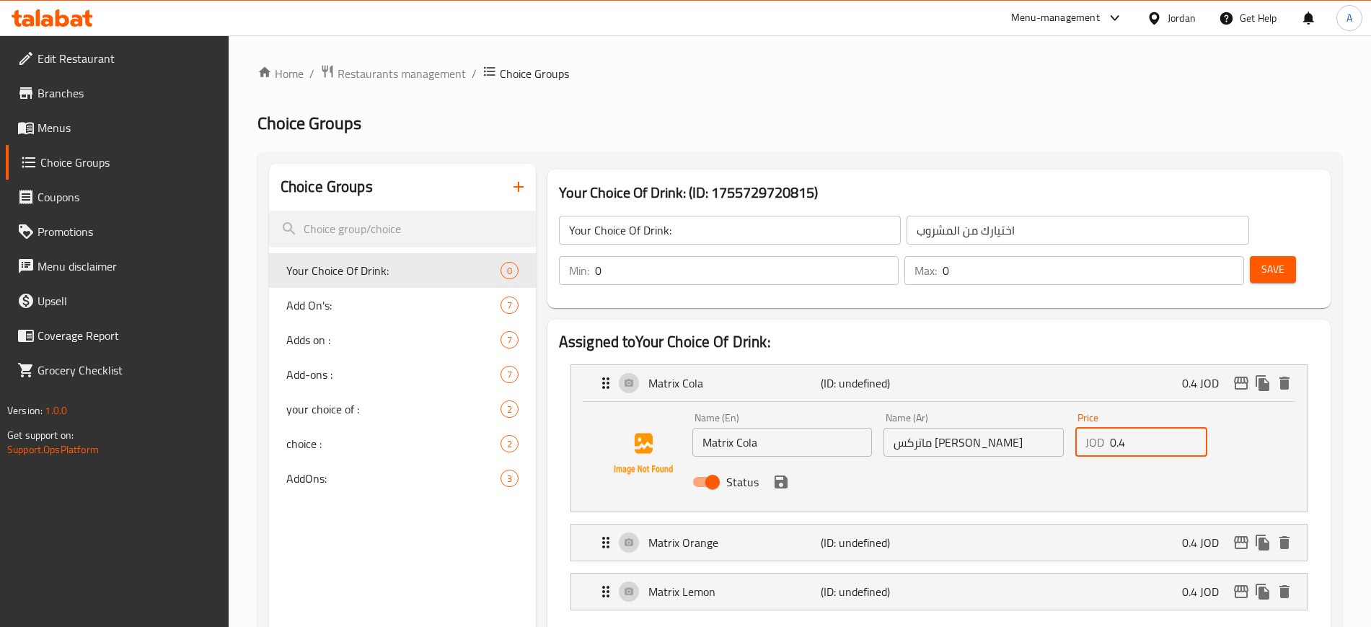
drag, startPoint x: 1152, startPoint y: 408, endPoint x: 1118, endPoint y: 405, distance: 34.0
click at [1118, 428] on input "0.4" at bounding box center [1158, 442] width 97 height 29
click at [958, 524] on div "Matrix Orange (ID: undefined) 0.4 JOD" at bounding box center [943, 542] width 692 height 36
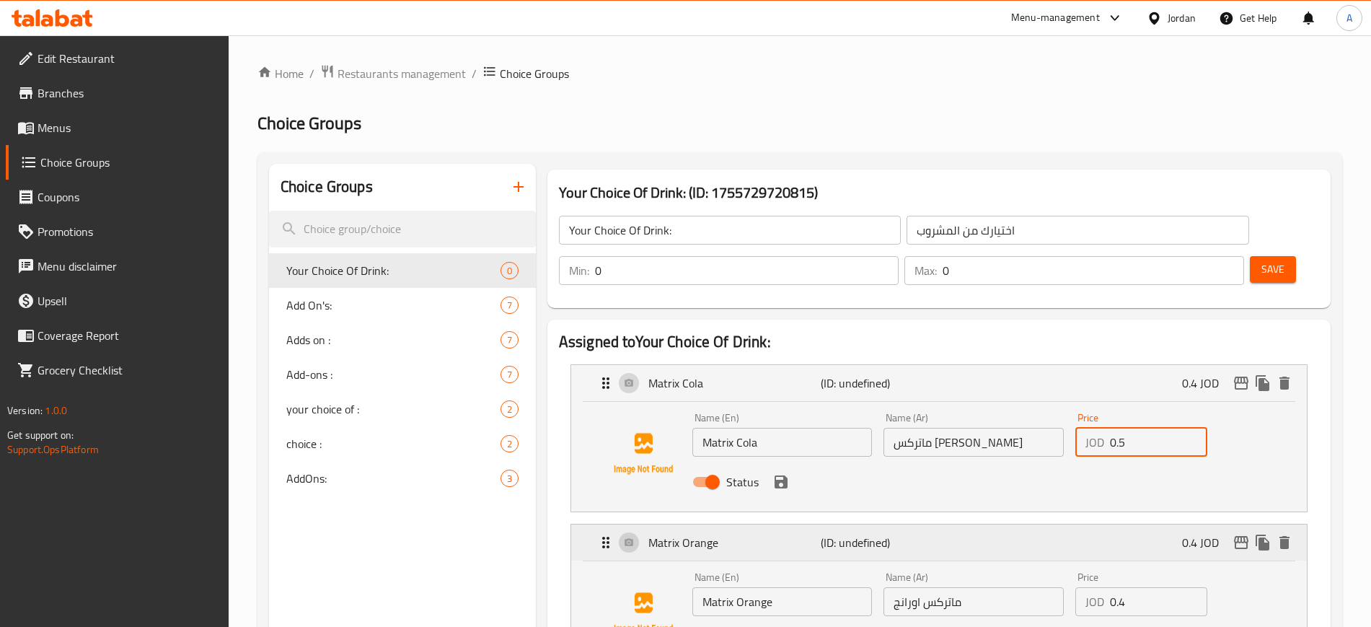
scroll to position [180, 0]
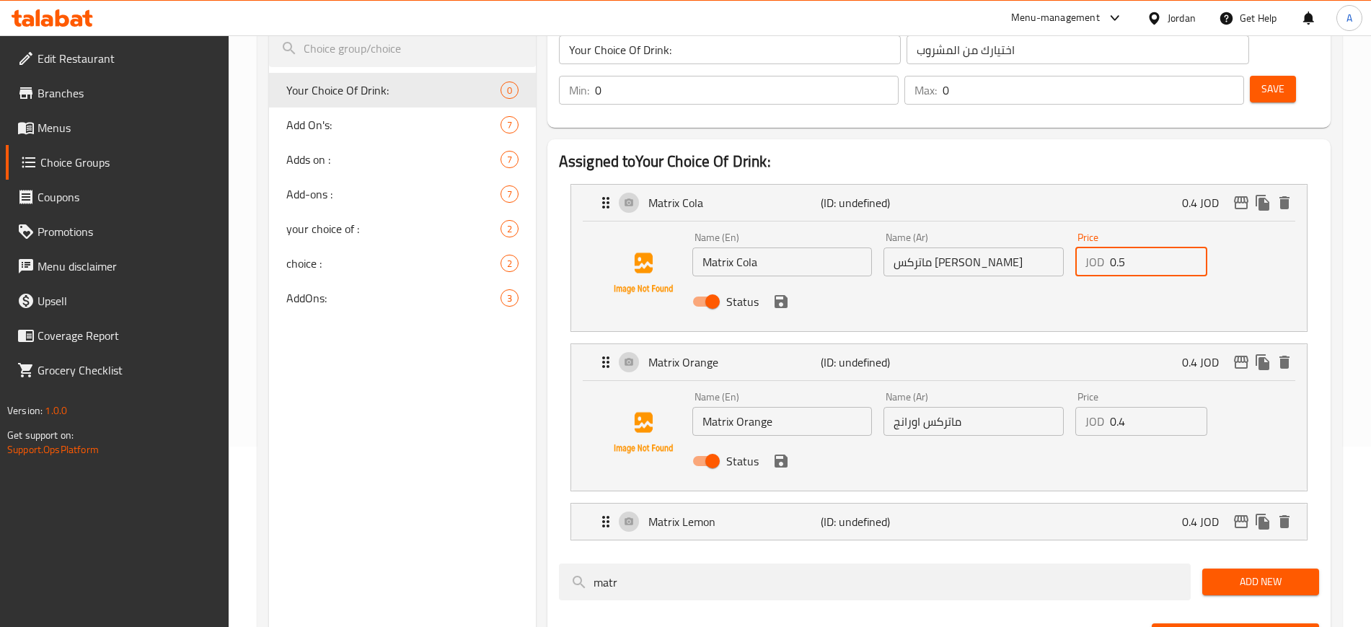
type input "0.5"
drag, startPoint x: 1134, startPoint y: 374, endPoint x: 1121, endPoint y: 375, distance: 13.0
click at [1121, 407] on input "0.4" at bounding box center [1158, 421] width 97 height 29
click at [1020, 503] on div "Matrix Lemon (ID: undefined) 0.4 JOD" at bounding box center [943, 521] width 692 height 36
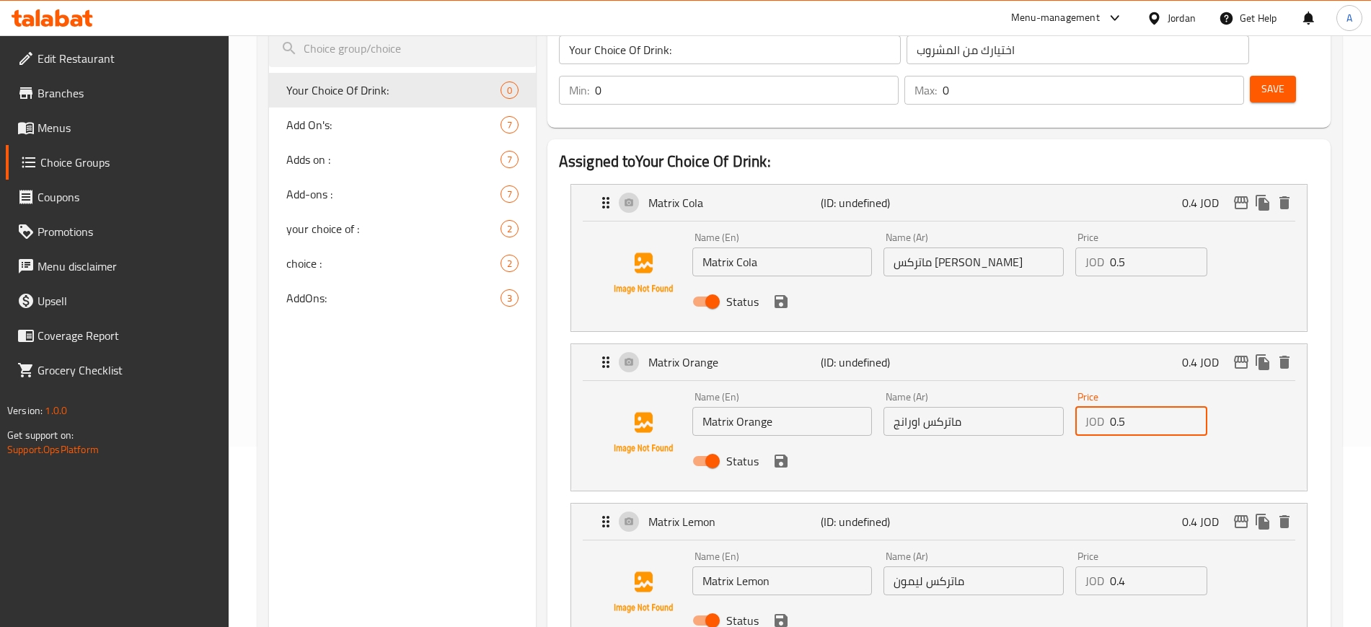
type input "0.5"
drag, startPoint x: 1132, startPoint y: 536, endPoint x: 1121, endPoint y: 536, distance: 11.5
click at [1121, 566] on input "0.4" at bounding box center [1158, 580] width 97 height 29
click at [1061, 601] on div "Status" at bounding box center [973, 620] width 575 height 39
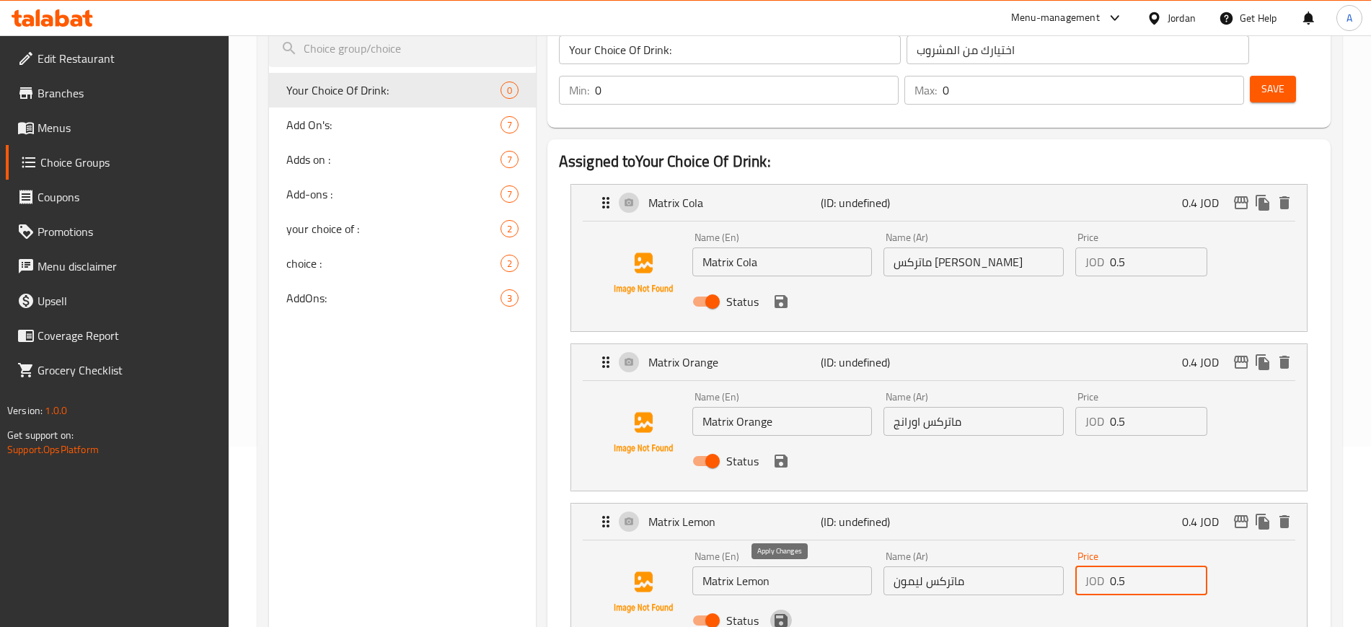
drag, startPoint x: 787, startPoint y: 579, endPoint x: 785, endPoint y: 570, distance: 9.8
click at [787, 611] on icon "save" at bounding box center [780, 619] width 17 height 17
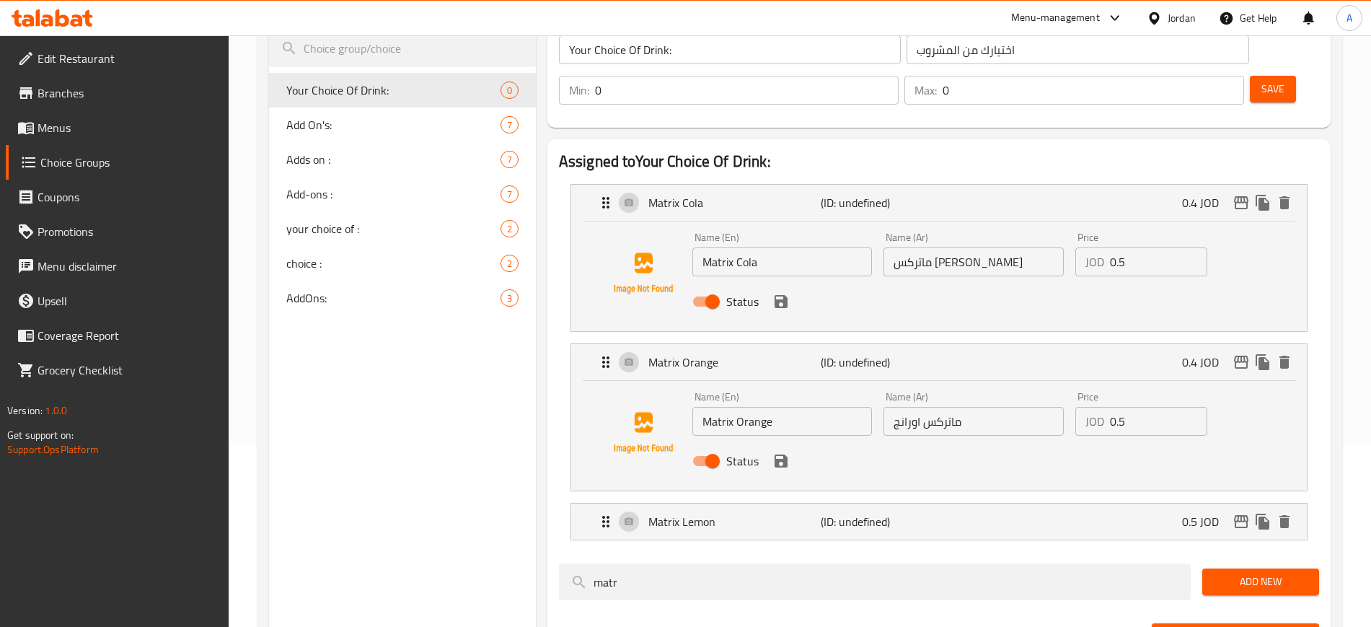
type input "0.5"
click at [777, 454] on icon "save" at bounding box center [780, 460] width 13 height 13
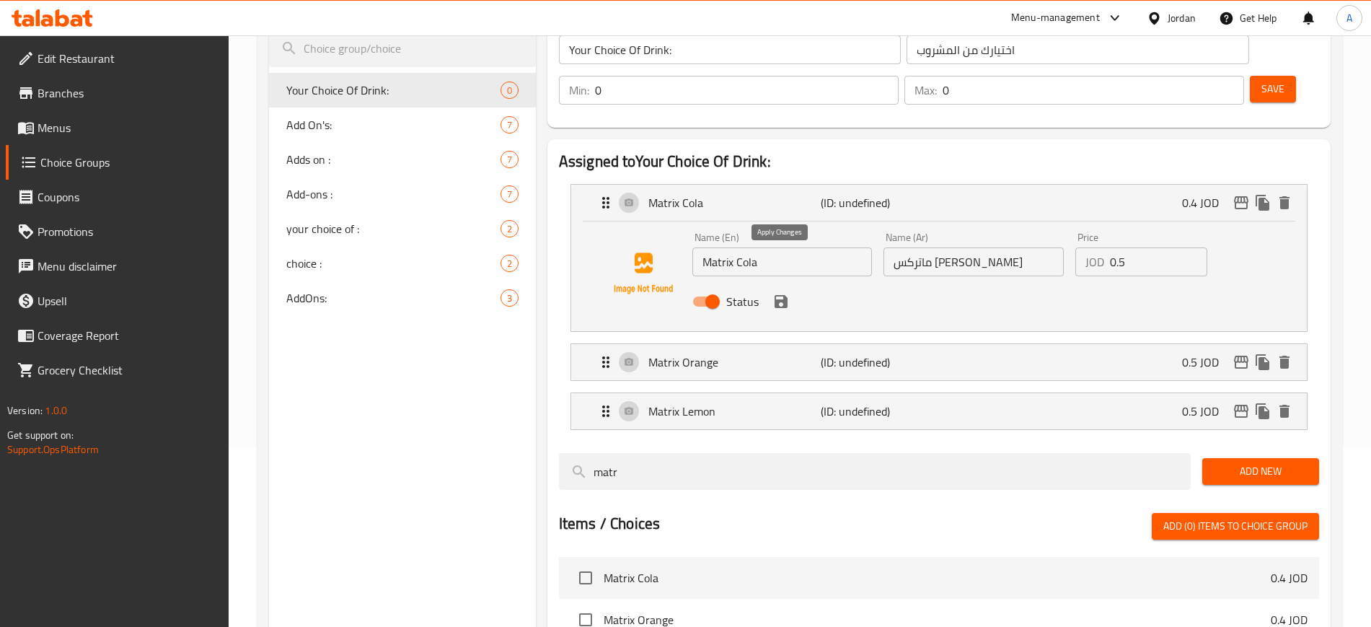
click at [788, 293] on icon "save" at bounding box center [780, 301] width 17 height 17
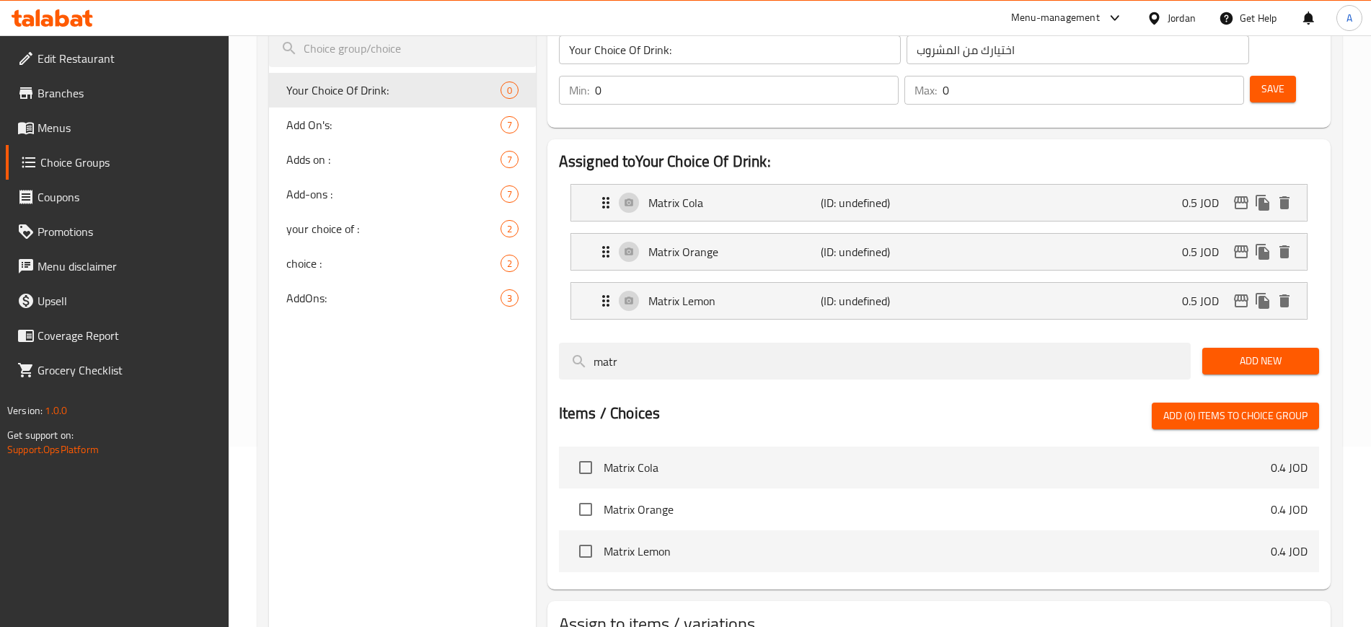
click at [911, 402] on div "Items / Choices Add (0) items to choice group" at bounding box center [939, 415] width 760 height 27
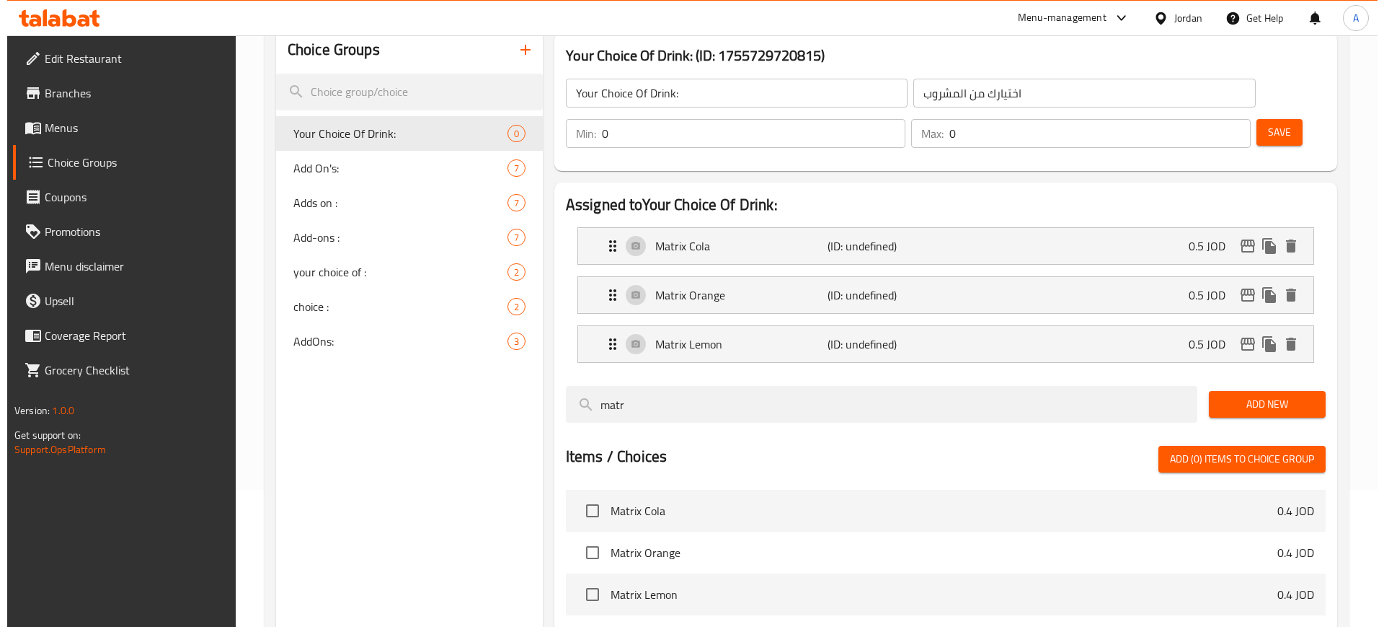
scroll to position [249, 0]
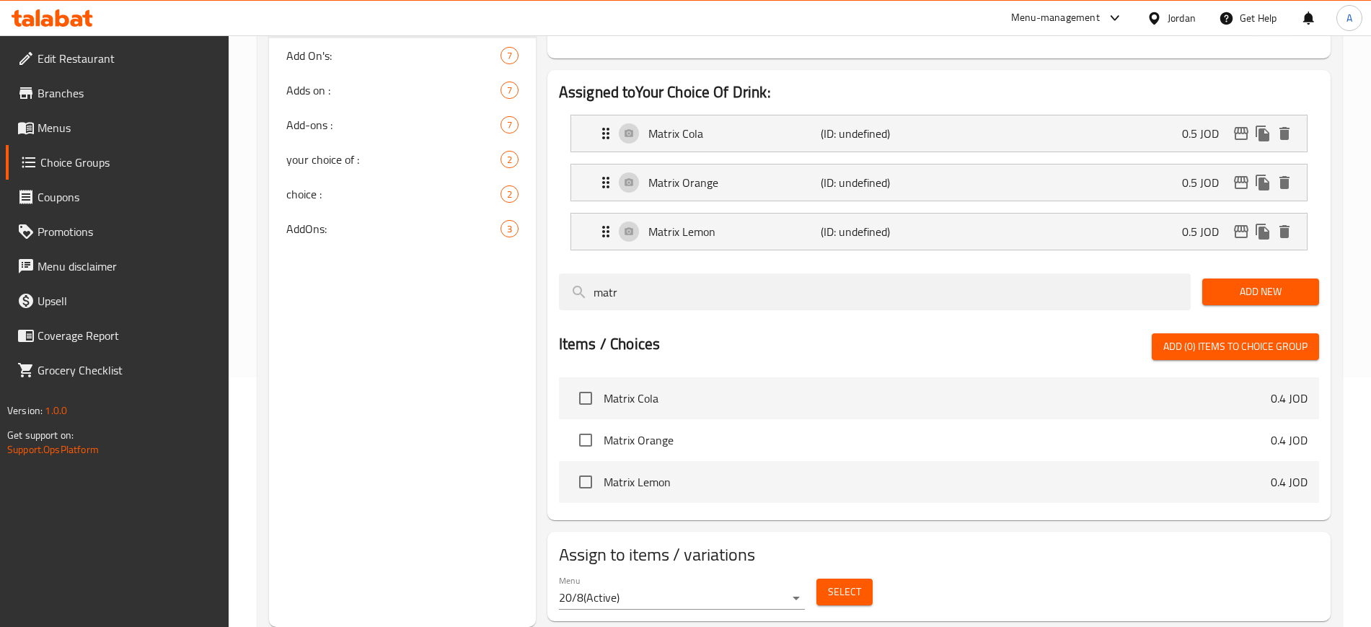
click at [847, 583] on span "Select" at bounding box center [844, 592] width 33 height 18
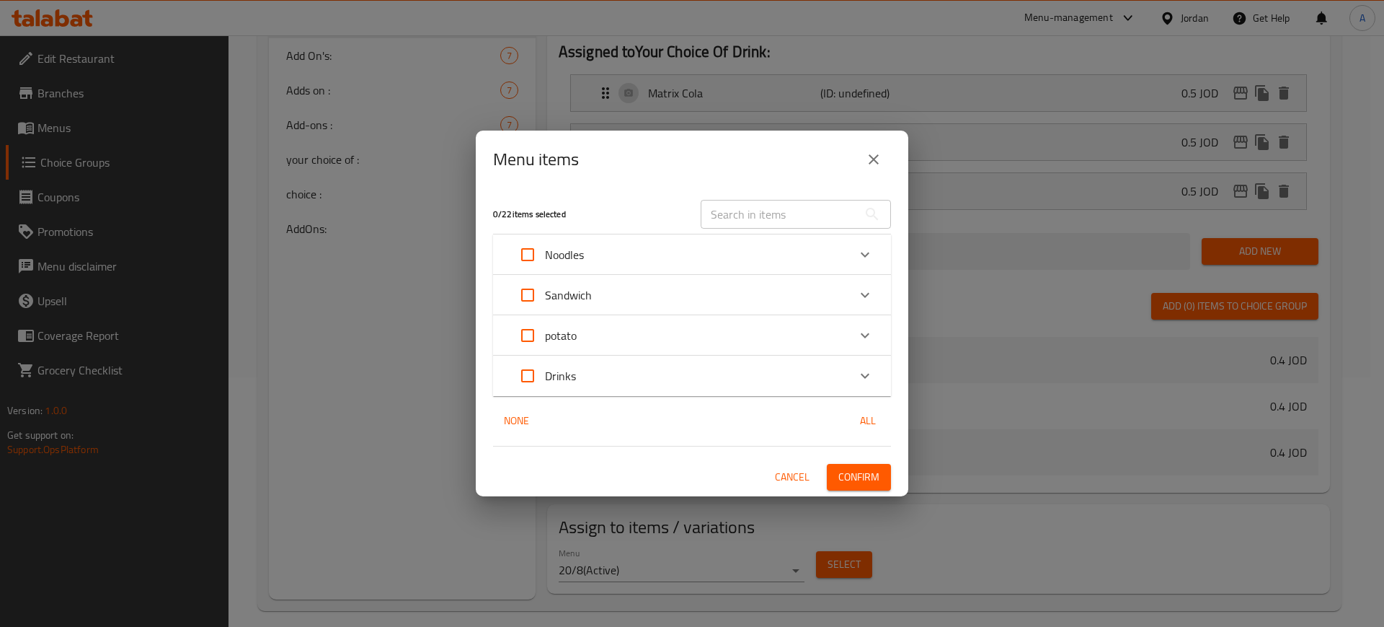
click at [866, 337] on icon "Expand" at bounding box center [865, 335] width 17 height 17
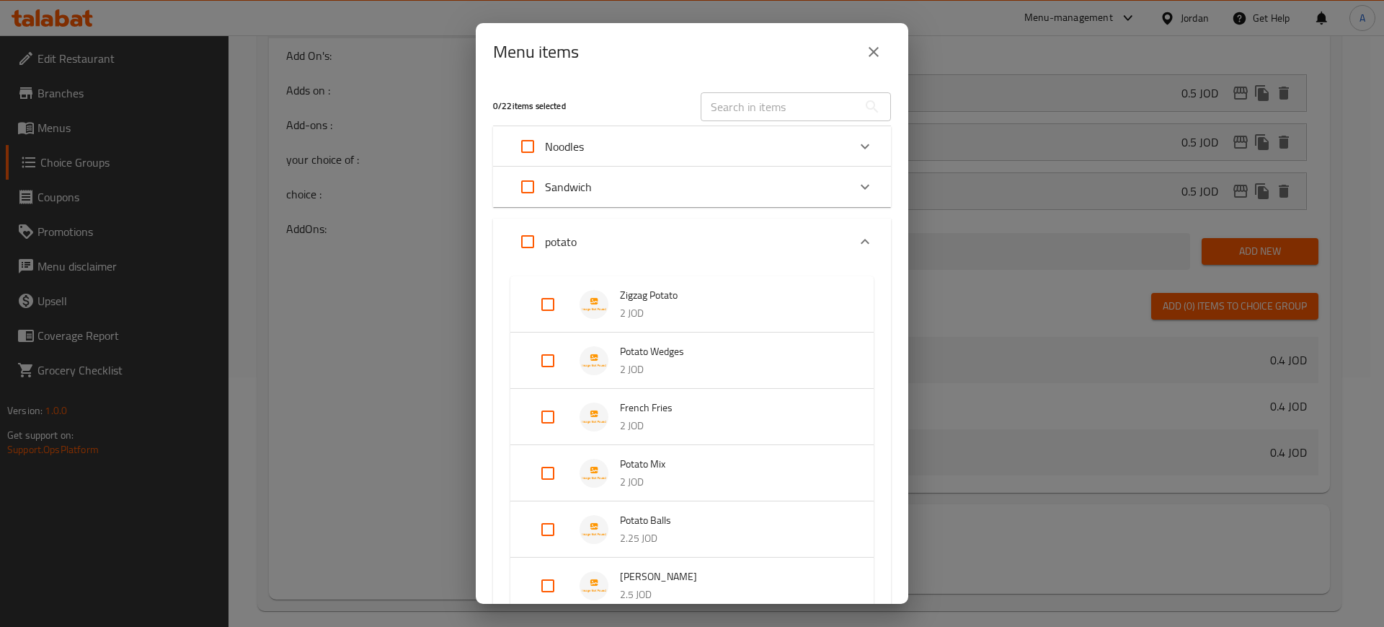
click at [532, 244] on input "Expand" at bounding box center [528, 241] width 35 height 35
checkbox input "true"
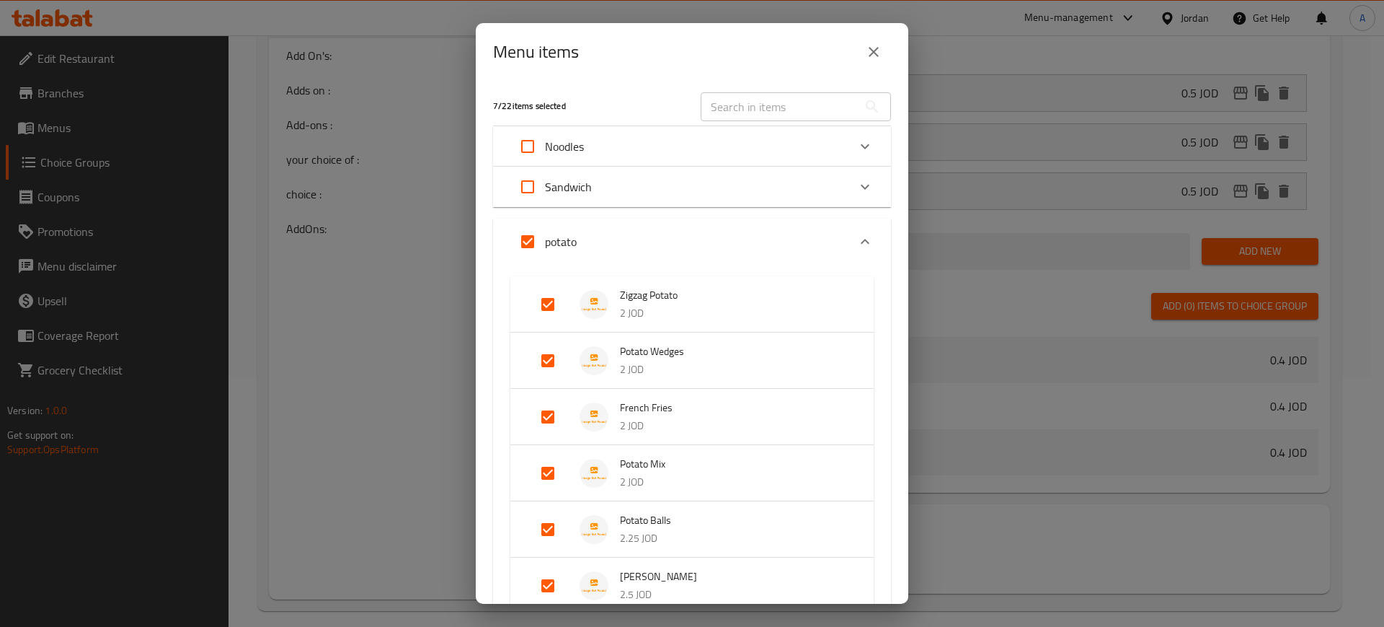
checkbox input "true"
click at [554, 301] on input "Expand" at bounding box center [548, 304] width 35 height 35
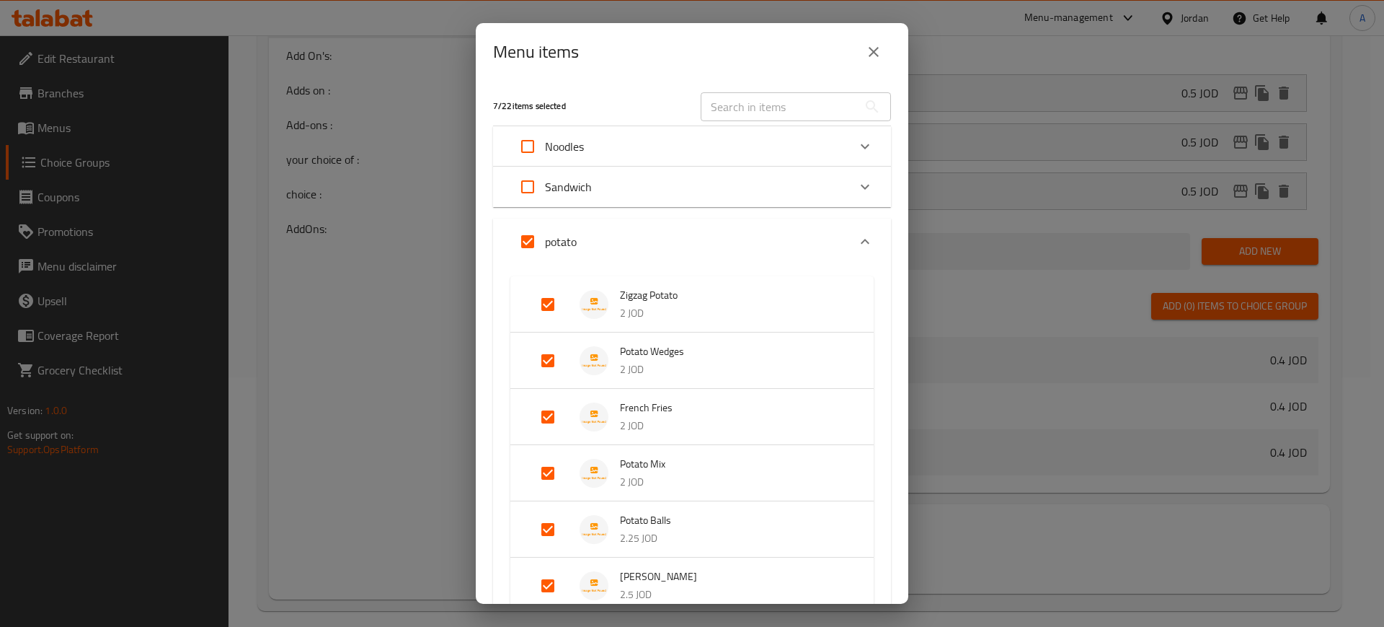
checkbox input "false"
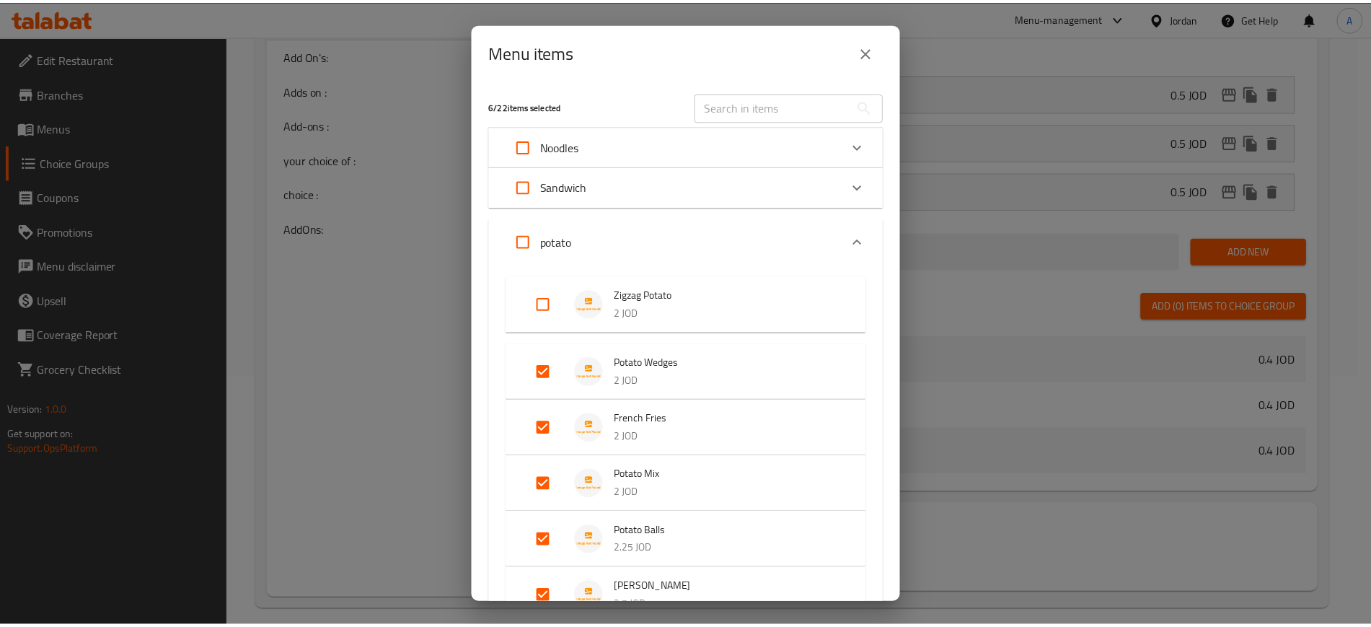
scroll to position [253, 0]
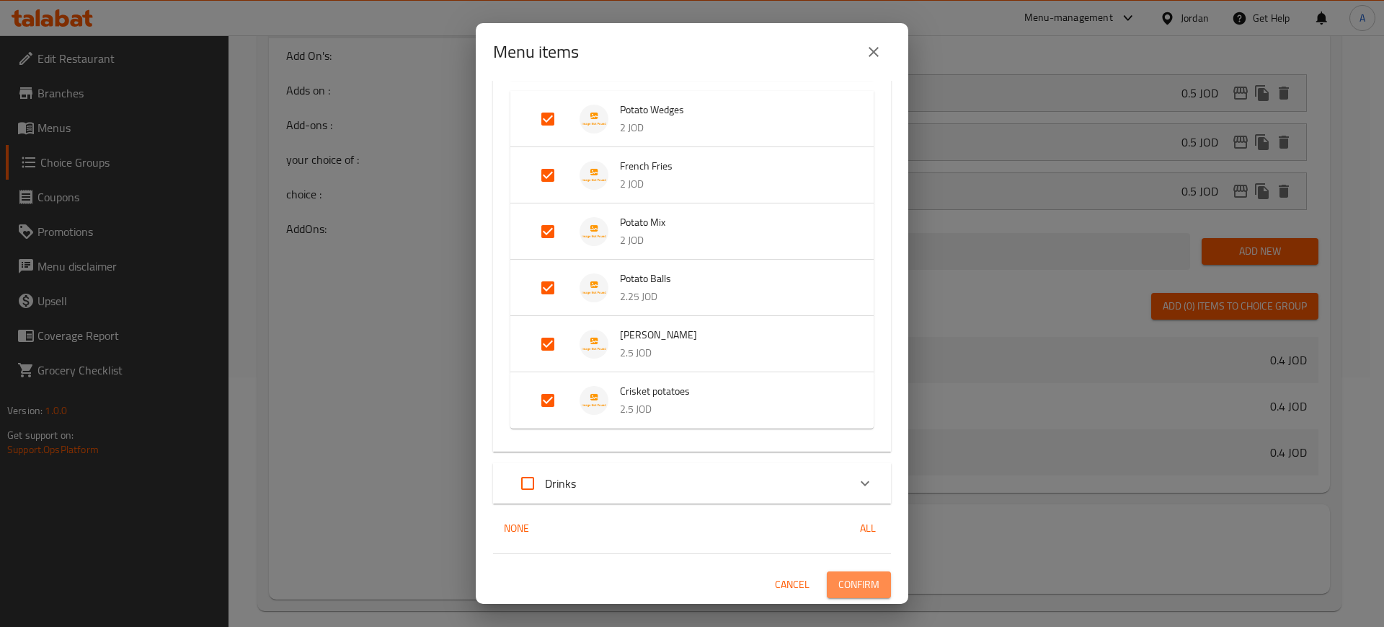
click at [856, 576] on span "Confirm" at bounding box center [859, 584] width 41 height 18
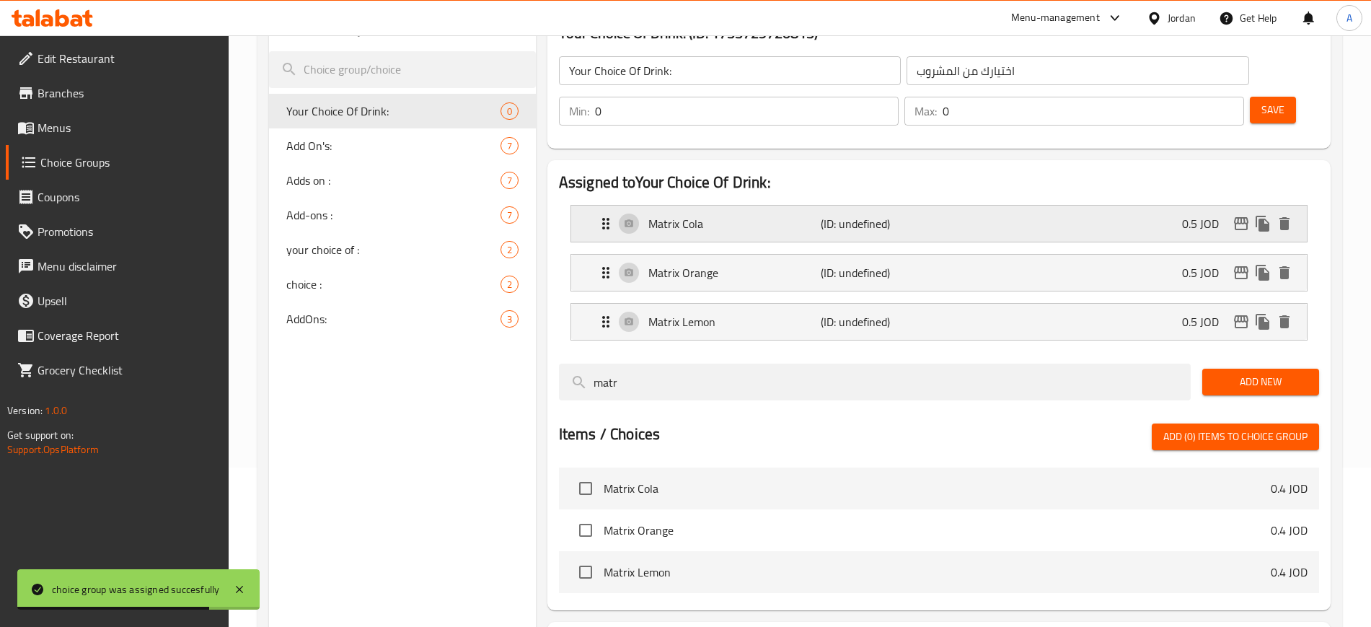
scroll to position [0, 0]
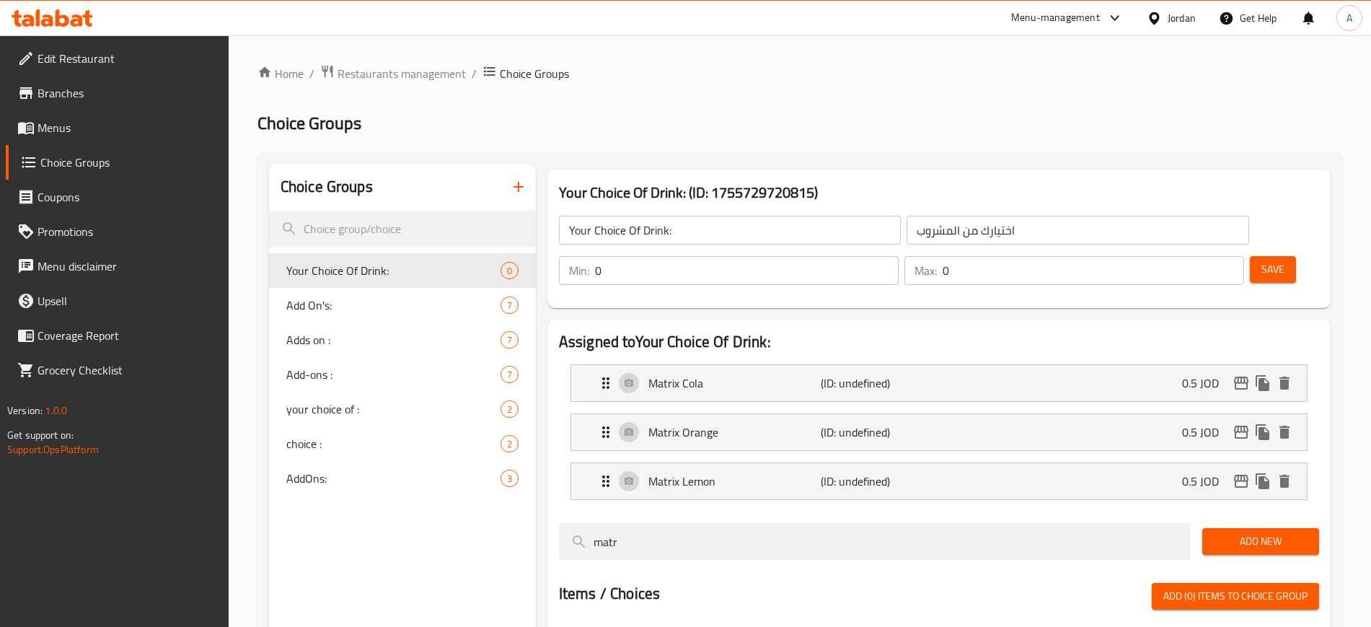
click at [1261, 260] on span "Save" at bounding box center [1272, 269] width 23 height 18
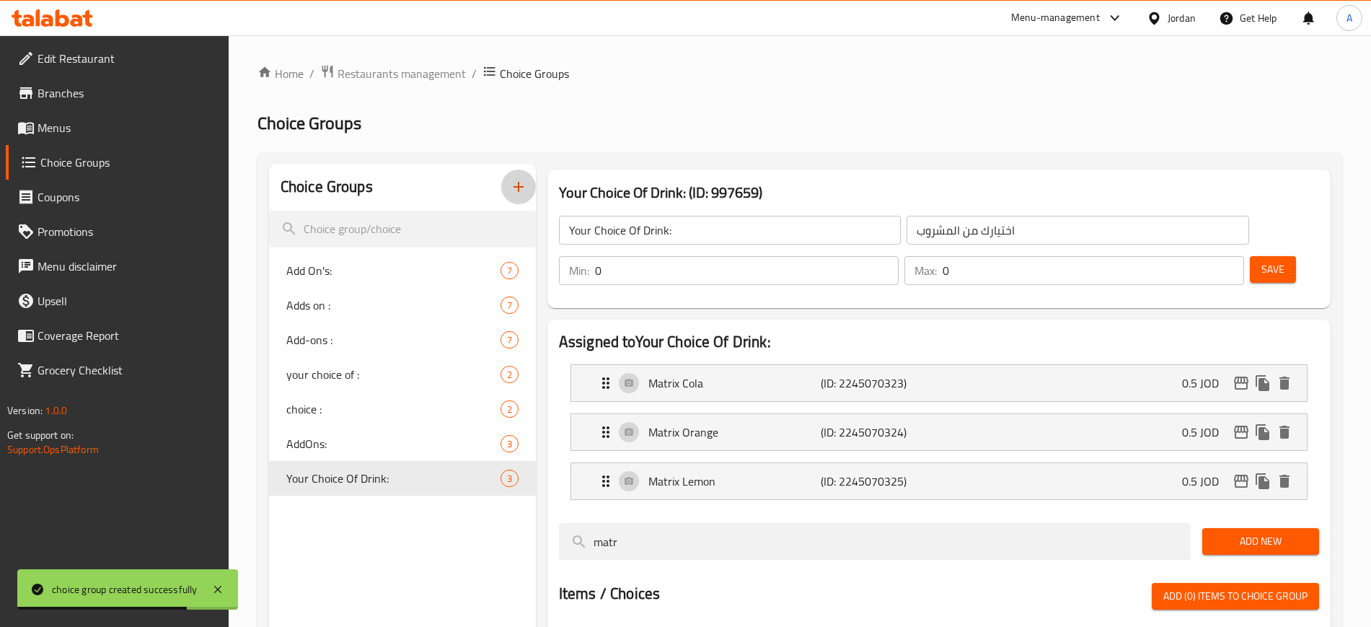
click at [520, 191] on icon "button" at bounding box center [518, 186] width 17 height 17
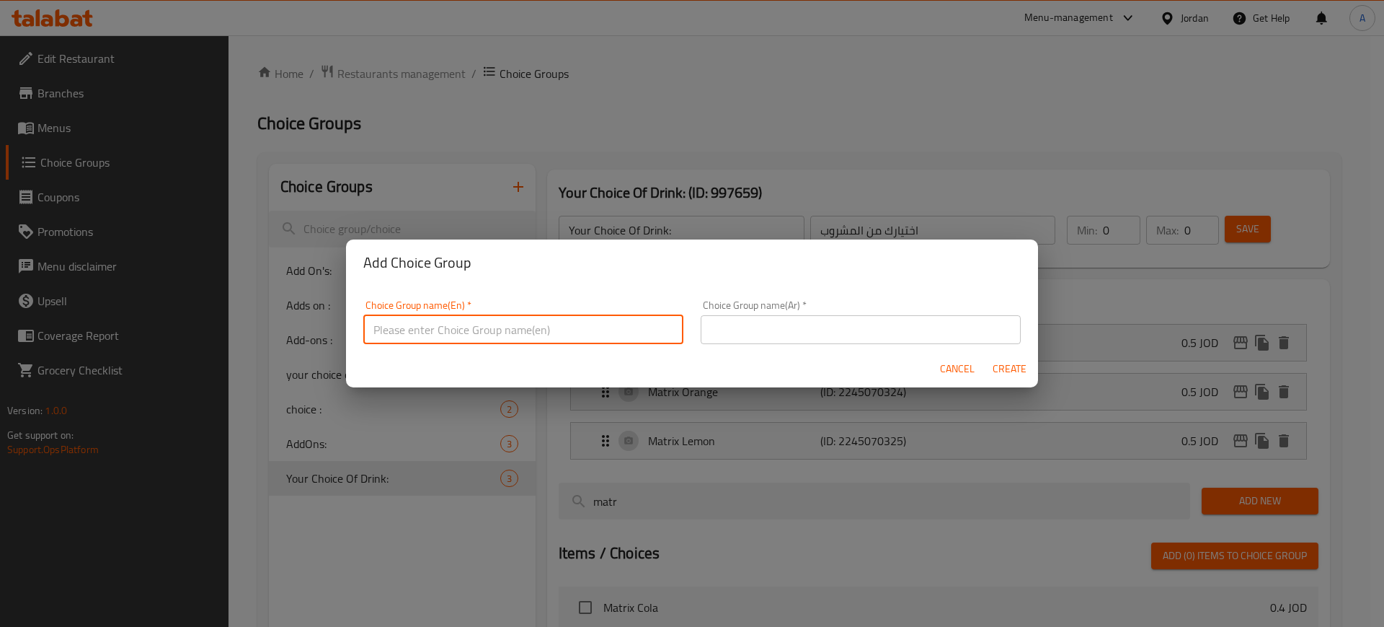
click at [527, 326] on input "text" at bounding box center [523, 329] width 320 height 29
type input "Your Choice Of:"
click at [790, 337] on input "text" at bounding box center [861, 329] width 320 height 29
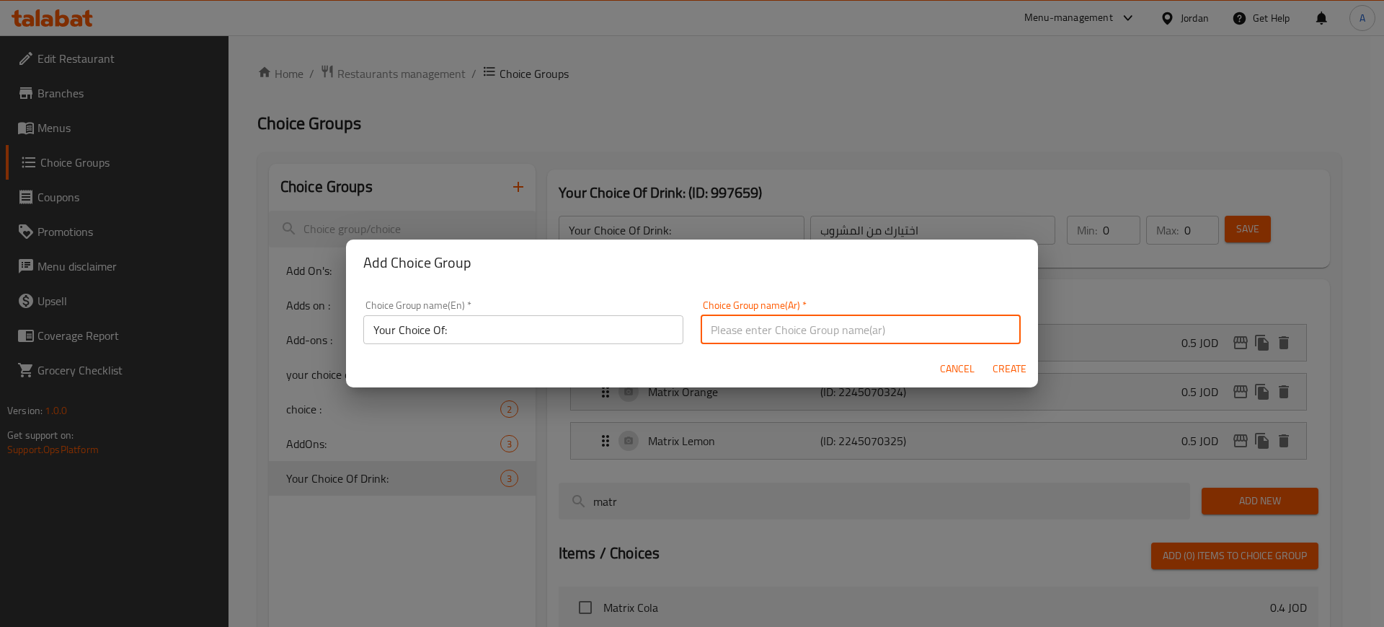
type input "اختيارك من:"
click at [1004, 368] on span "Create" at bounding box center [1009, 369] width 35 height 18
type input "Your Choice Of:"
type input "اختيارك من:"
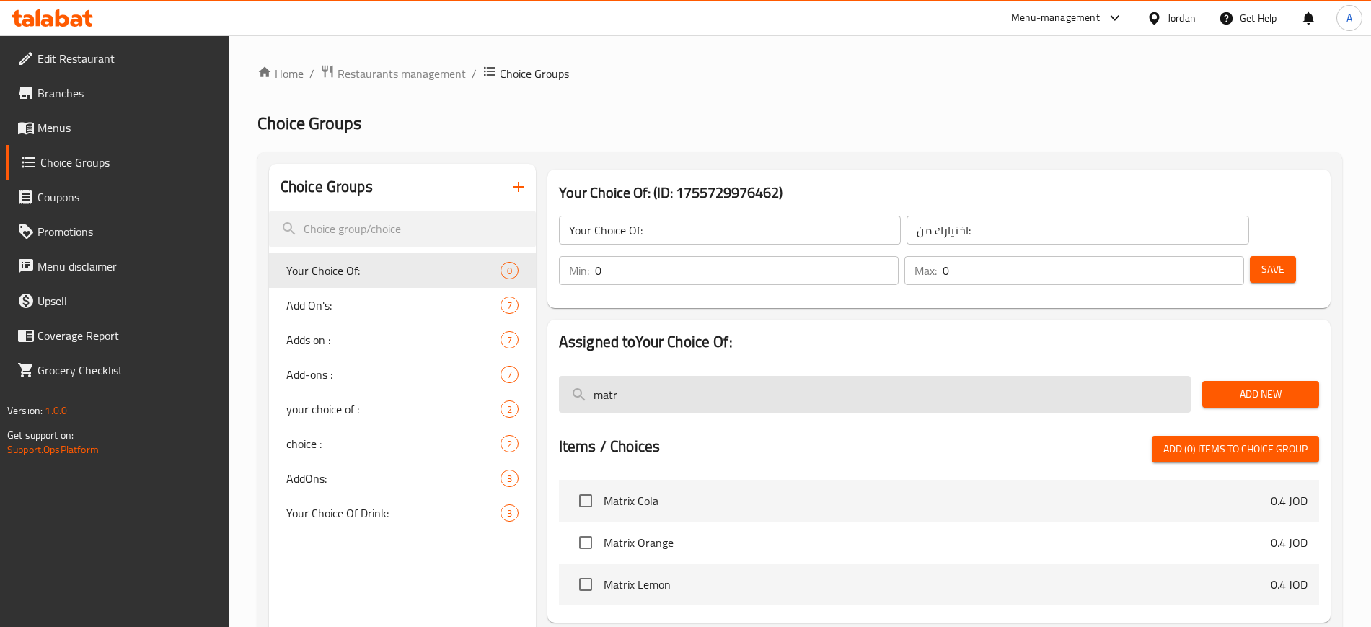
drag, startPoint x: 757, startPoint y: 372, endPoint x: 748, endPoint y: 363, distance: 12.2
click at [753, 370] on div "matr" at bounding box center [874, 394] width 643 height 48
click at [737, 376] on input "matr" at bounding box center [875, 394] width 632 height 37
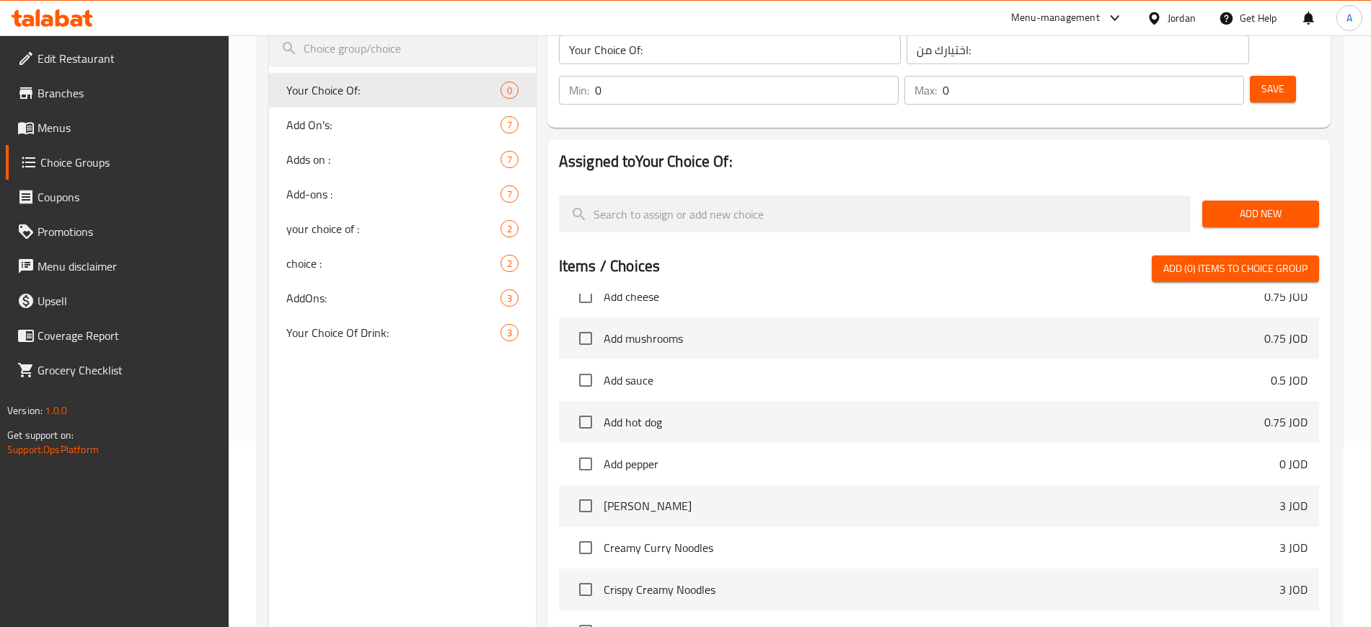
scroll to position [180, 0]
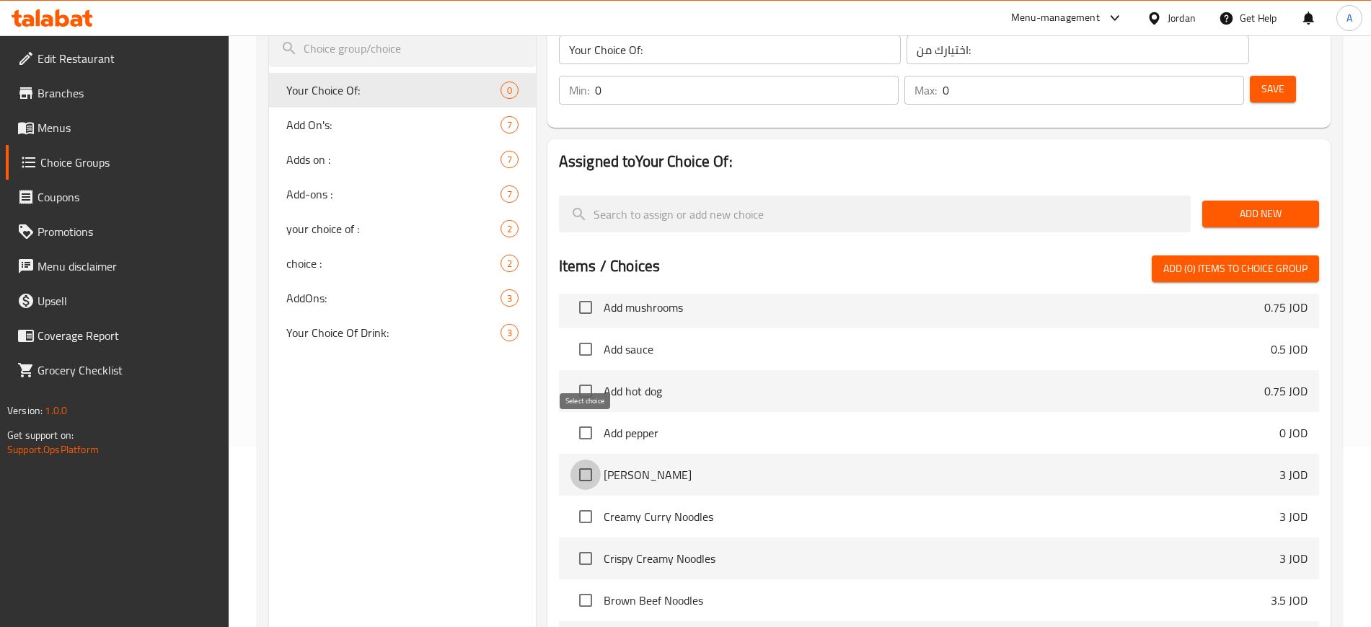
click at [596, 459] on input "checkbox" at bounding box center [585, 474] width 30 height 30
checkbox input "true"
click at [593, 501] on input "checkbox" at bounding box center [585, 516] width 30 height 30
checkbox input "true"
click at [595, 543] on input "checkbox" at bounding box center [585, 558] width 30 height 30
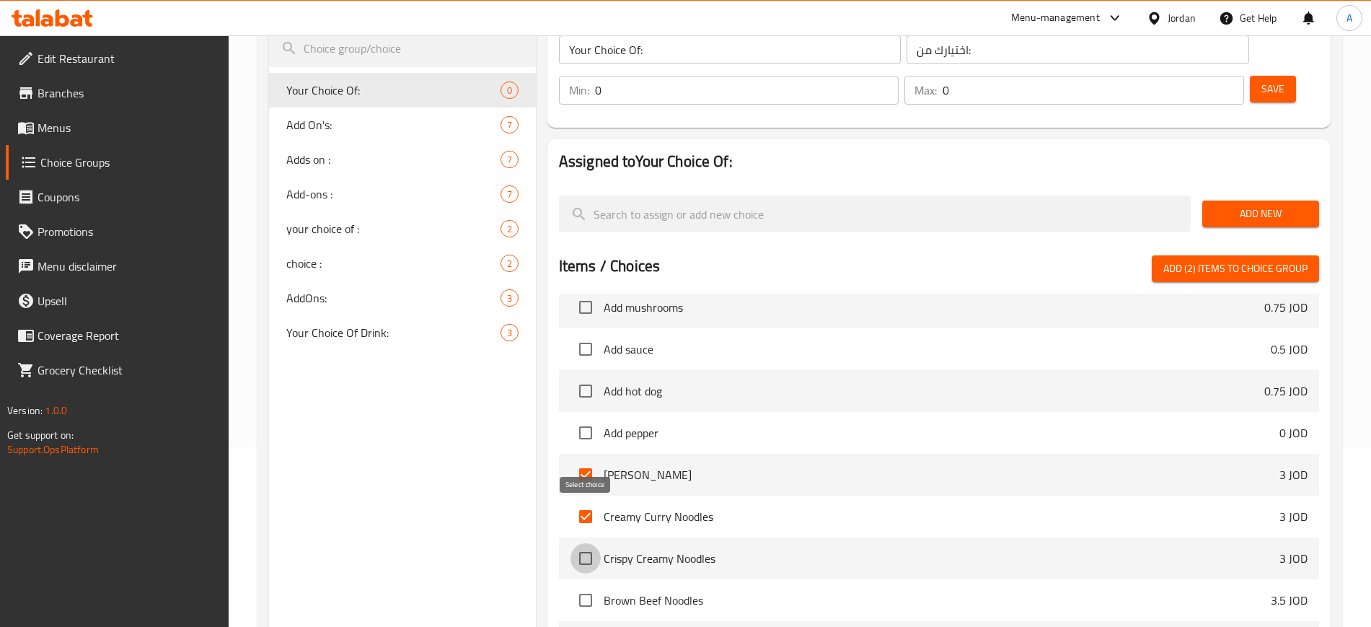
checkbox input "true"
click at [593, 585] on input "checkbox" at bounding box center [585, 600] width 30 height 30
checkbox input "true"
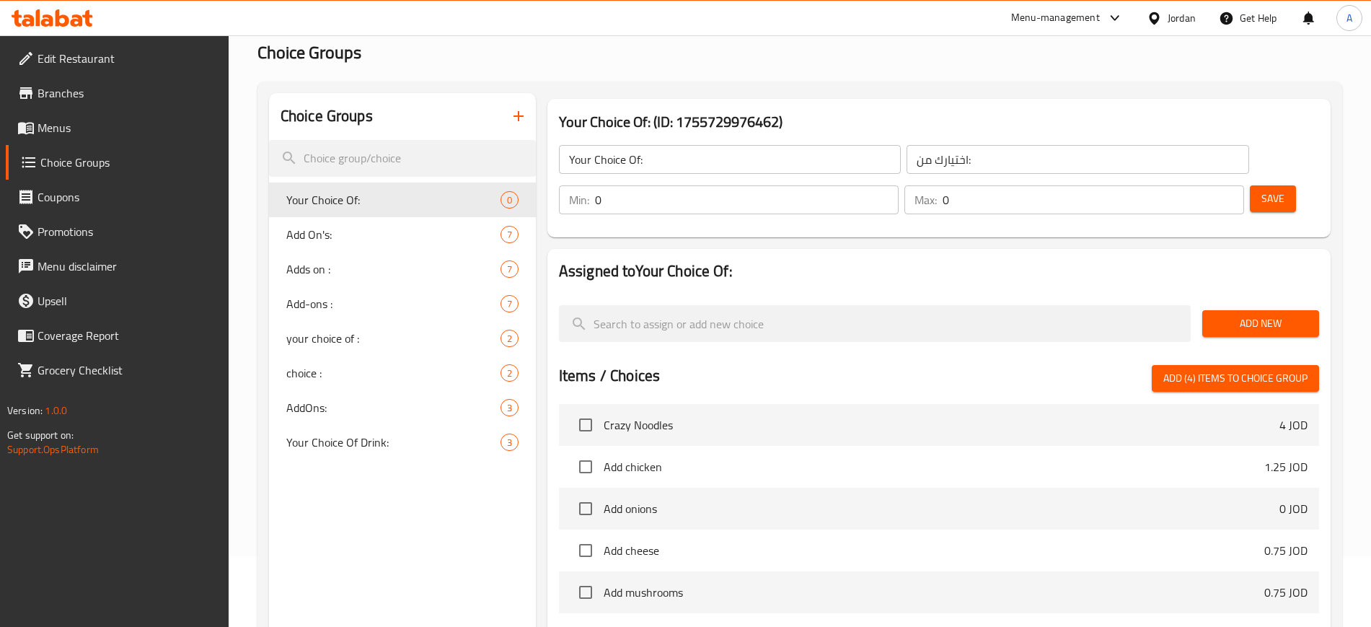
scroll to position [0, 0]
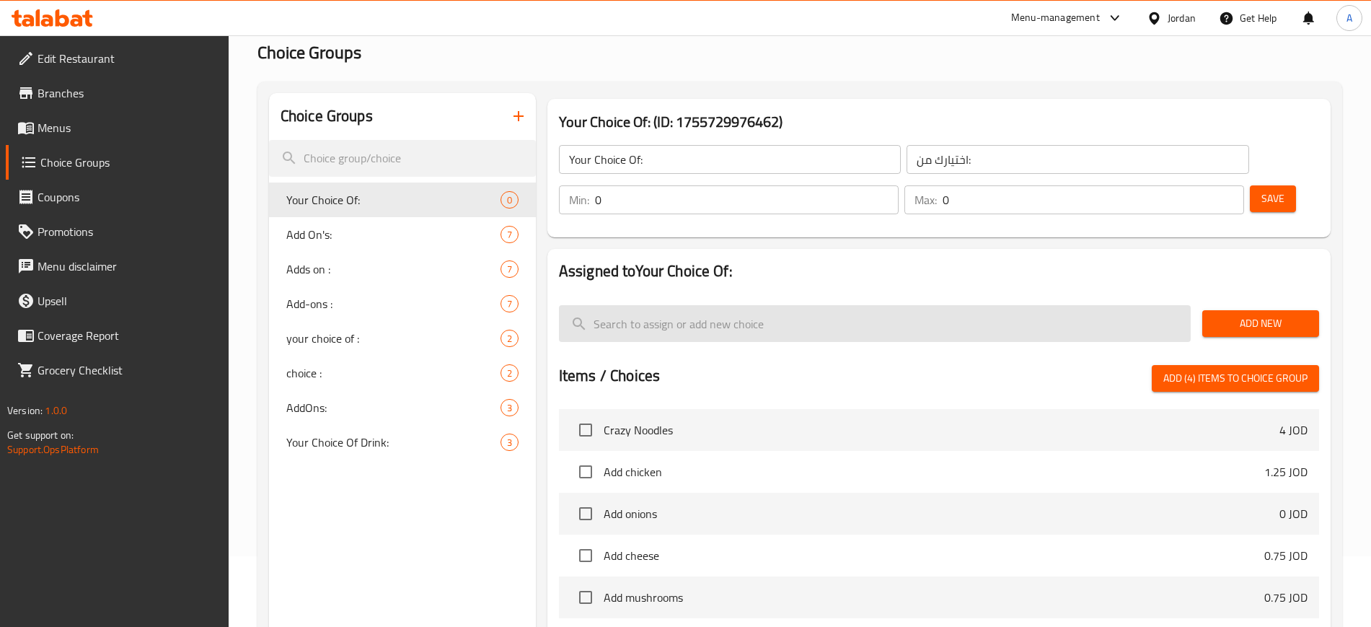
click at [712, 305] on input "search" at bounding box center [875, 323] width 632 height 37
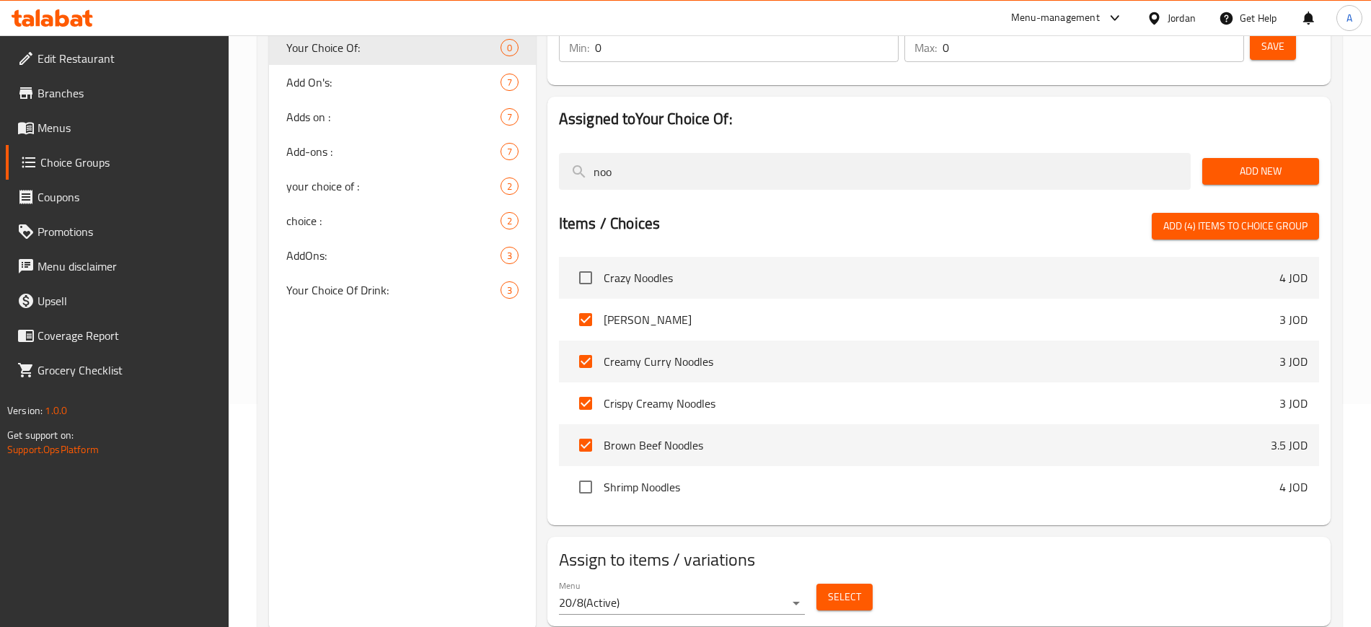
scroll to position [228, 0]
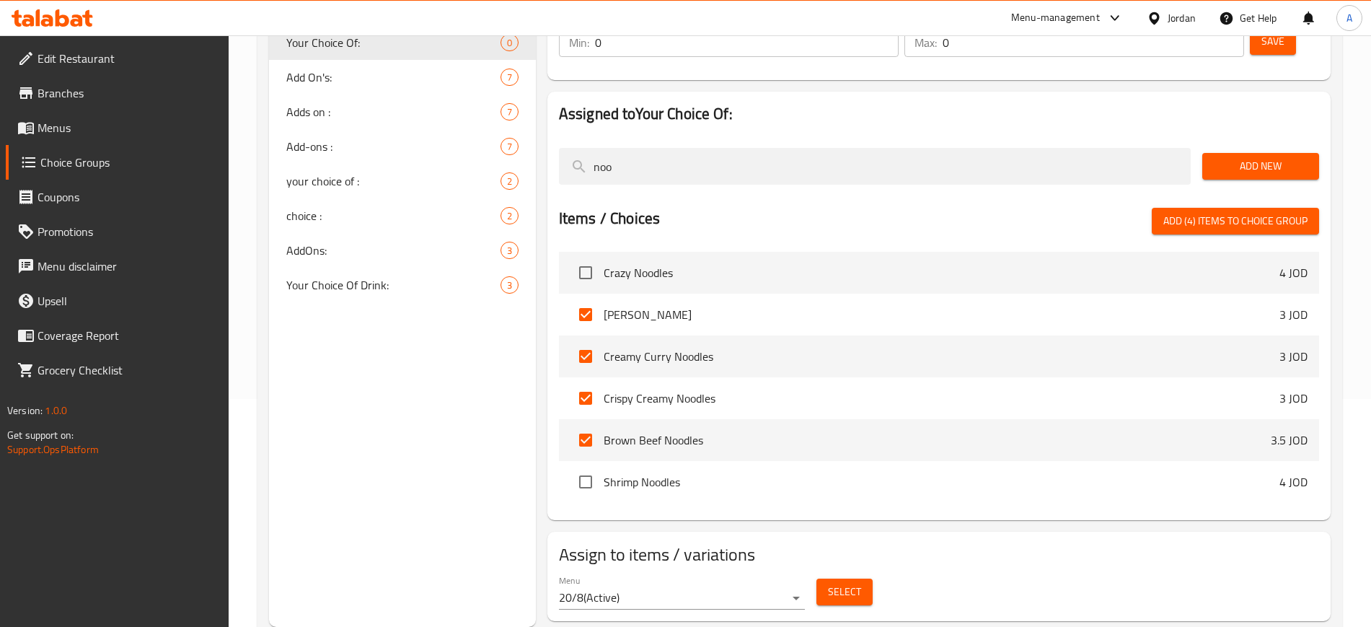
type input "noo"
click at [593, 467] on input "checkbox" at bounding box center [585, 482] width 30 height 30
checkbox input "true"
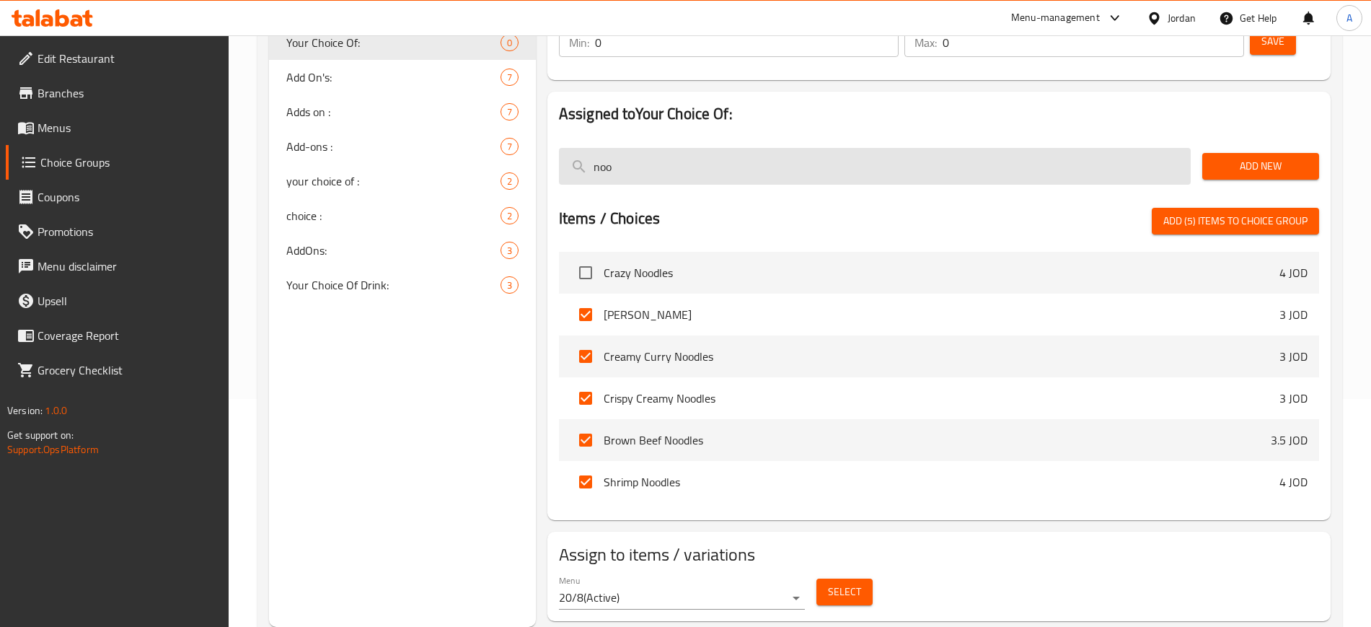
click at [636, 148] on input "noo" at bounding box center [875, 166] width 632 height 37
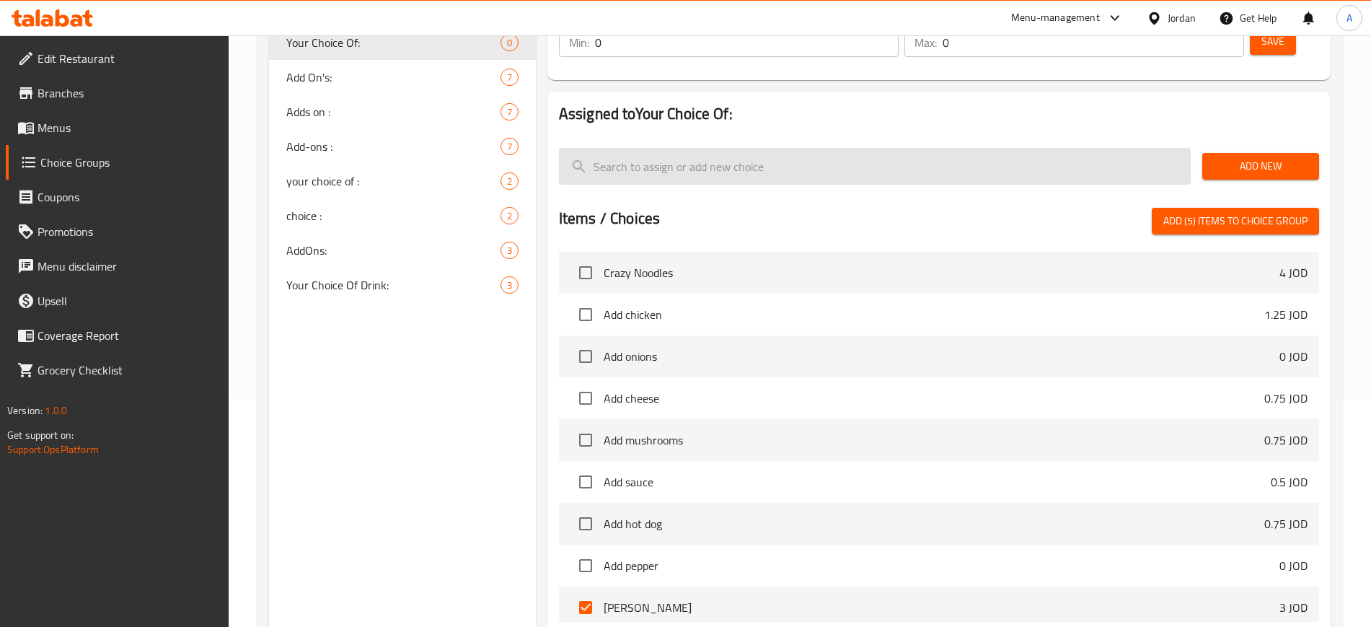
click at [666, 148] on input "search" at bounding box center [875, 166] width 632 height 37
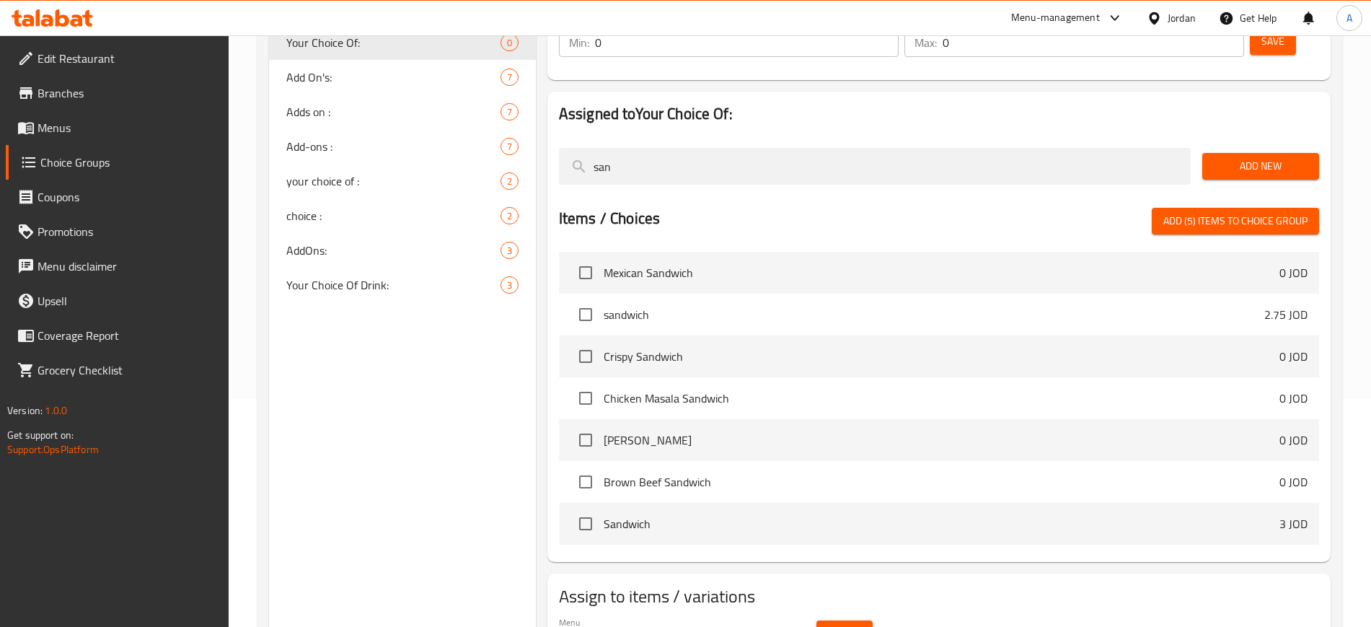
type input "san"
click at [596, 383] on input "checkbox" at bounding box center [585, 398] width 30 height 30
checkbox input "true"
click at [593, 425] on input "checkbox" at bounding box center [585, 440] width 30 height 30
checkbox input "true"
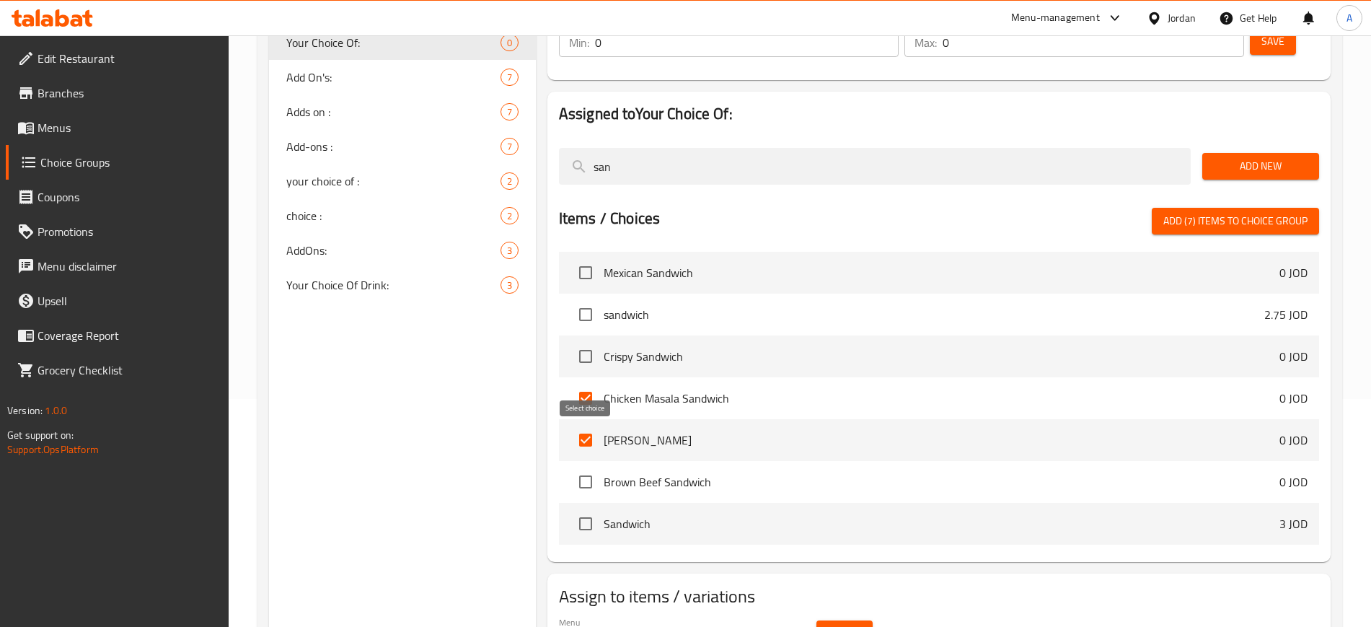
click at [593, 467] on input "checkbox" at bounding box center [585, 482] width 30 height 30
checkbox input "true"
click at [648, 473] on span "Brown Beef Sandwich" at bounding box center [942, 481] width 676 height 17
click at [1268, 157] on span "Add New" at bounding box center [1261, 166] width 94 height 18
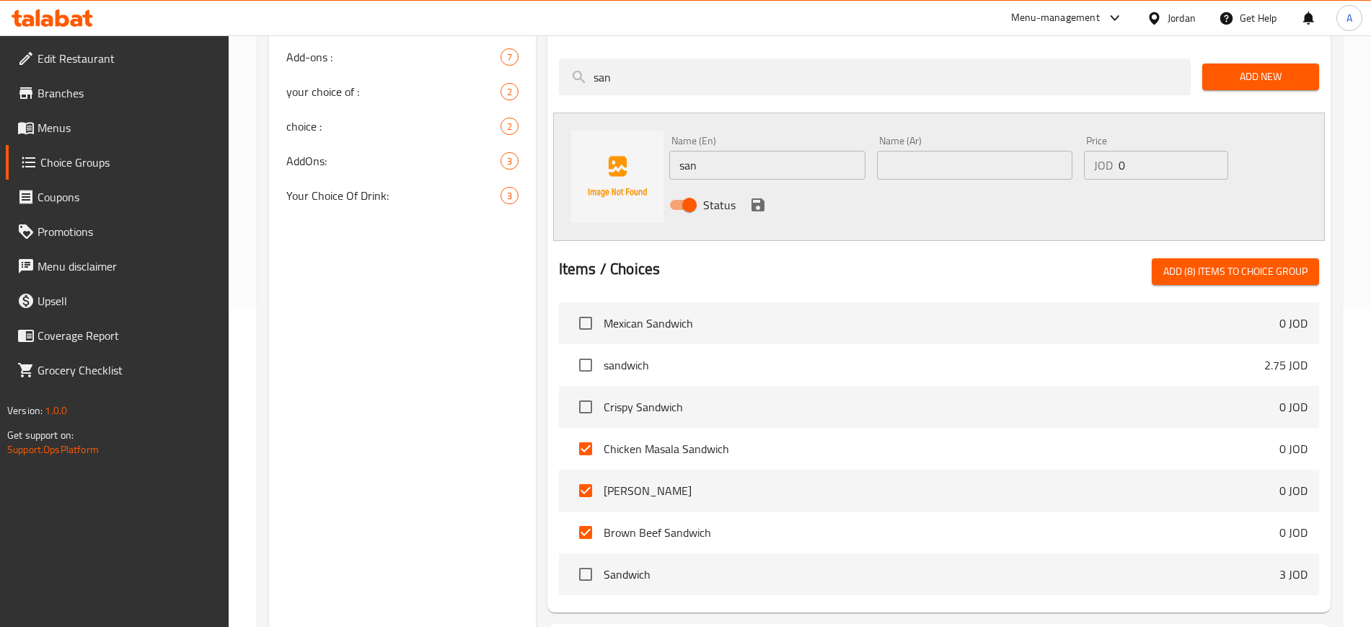
scroll to position [318, 0]
click at [1229, 262] on span "Add (8) items to choice group" at bounding box center [1235, 271] width 144 height 18
checkbox input "false"
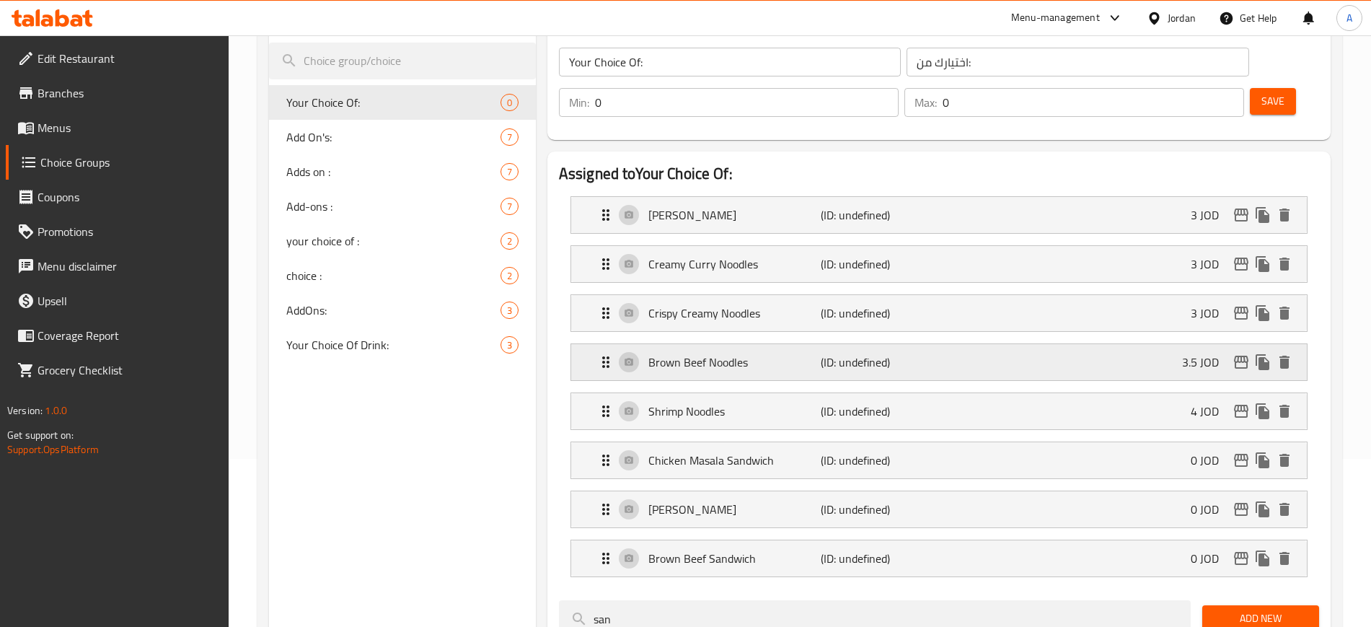
scroll to position [138, 0]
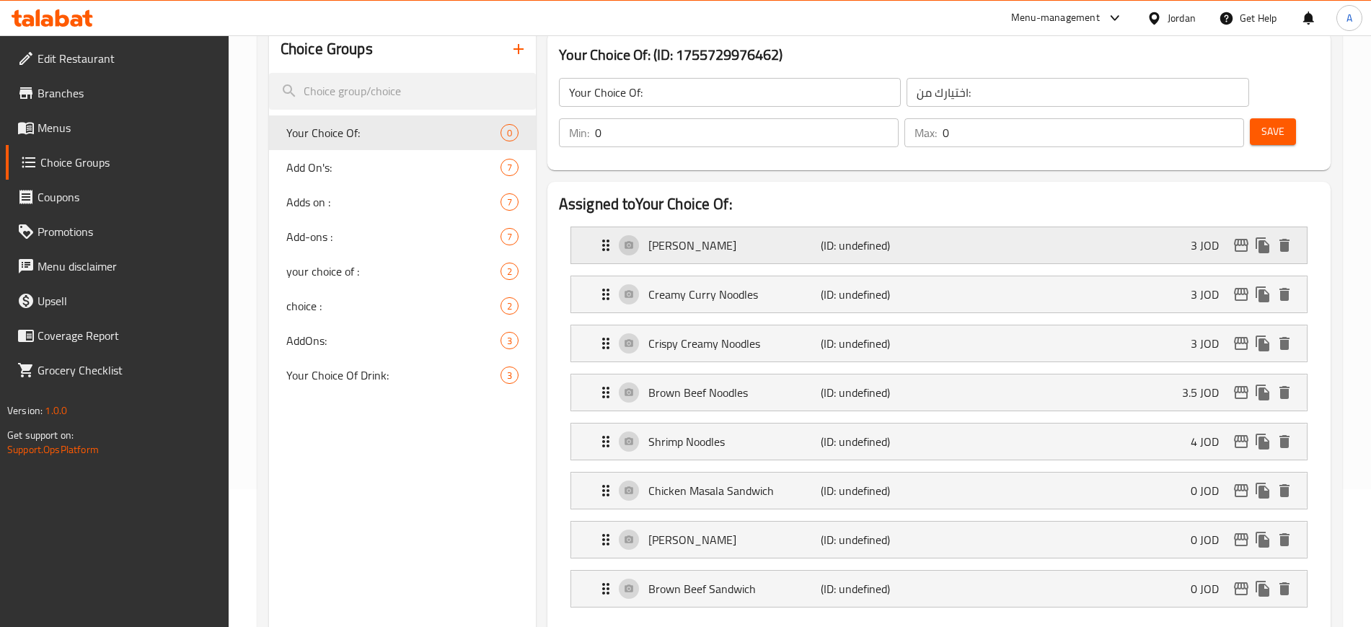
click at [904, 237] on p "(ID: undefined)" at bounding box center [878, 245] width 115 height 17
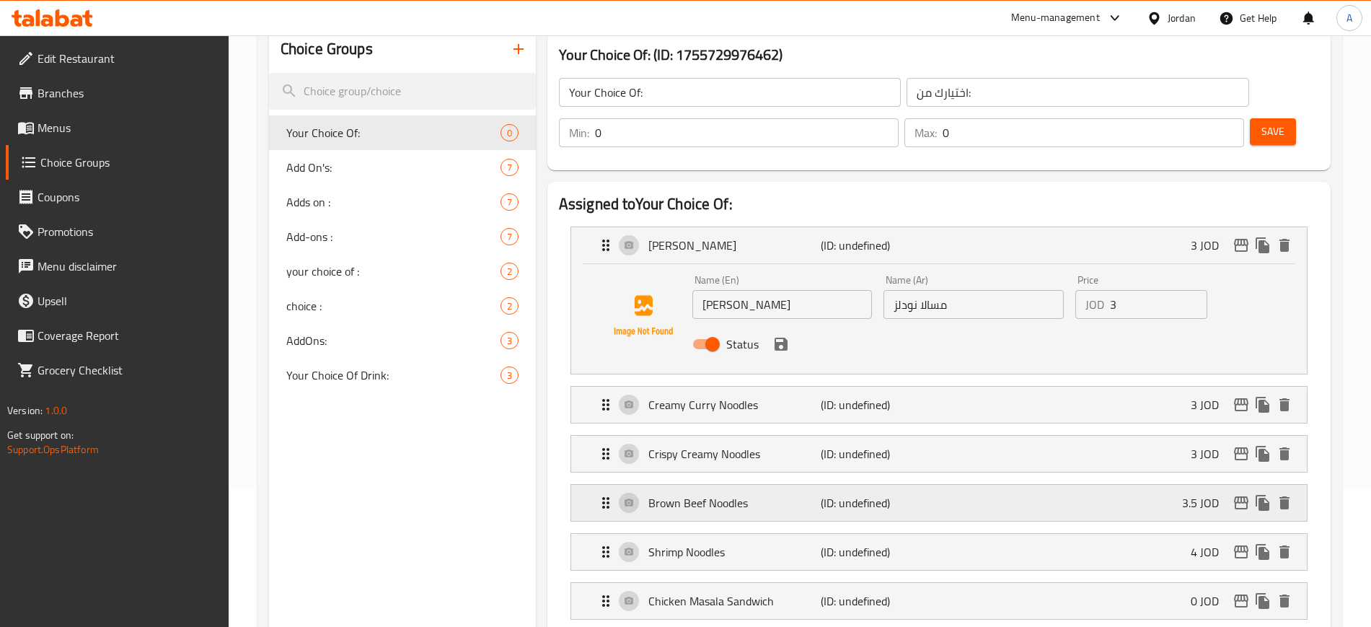
scroll to position [228, 0]
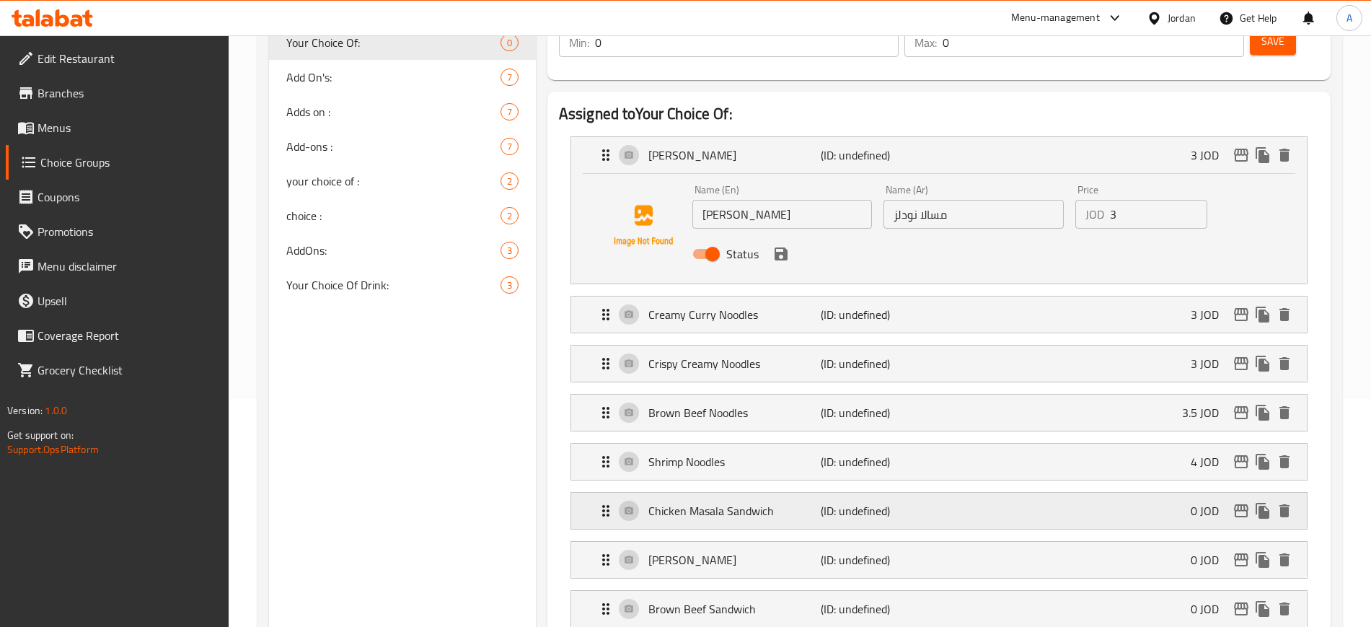
click at [906, 502] on p "(ID: undefined)" at bounding box center [878, 510] width 115 height 17
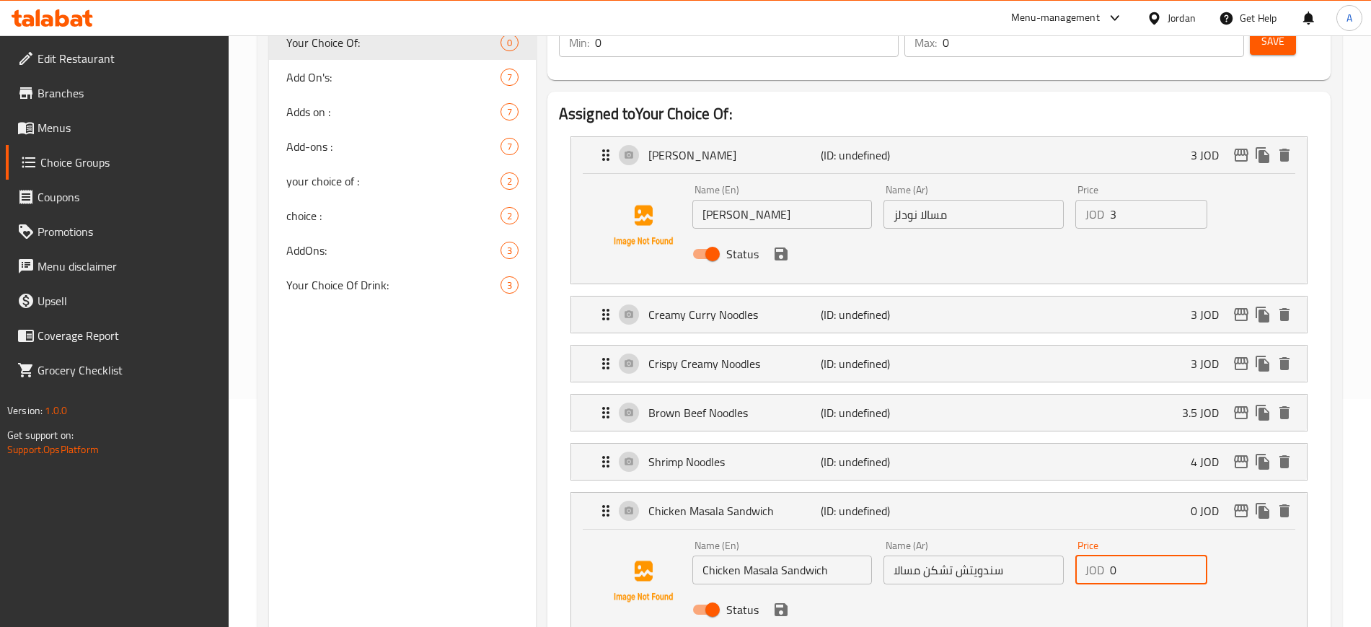
drag, startPoint x: 1128, startPoint y: 525, endPoint x: 1106, endPoint y: 526, distance: 22.4
click at [1106, 555] on div "JOD 0 Price" at bounding box center [1141, 569] width 132 height 29
type input "2.75"
click at [782, 601] on icon "save" at bounding box center [780, 609] width 17 height 17
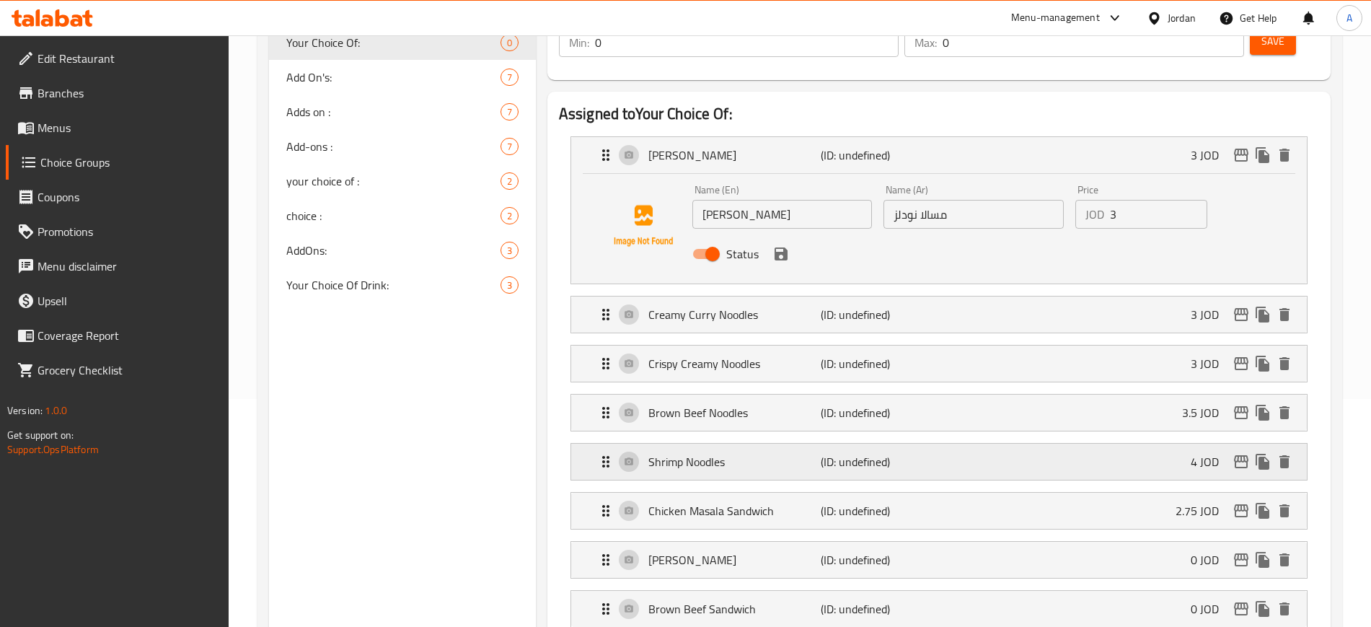
scroll to position [498, 0]
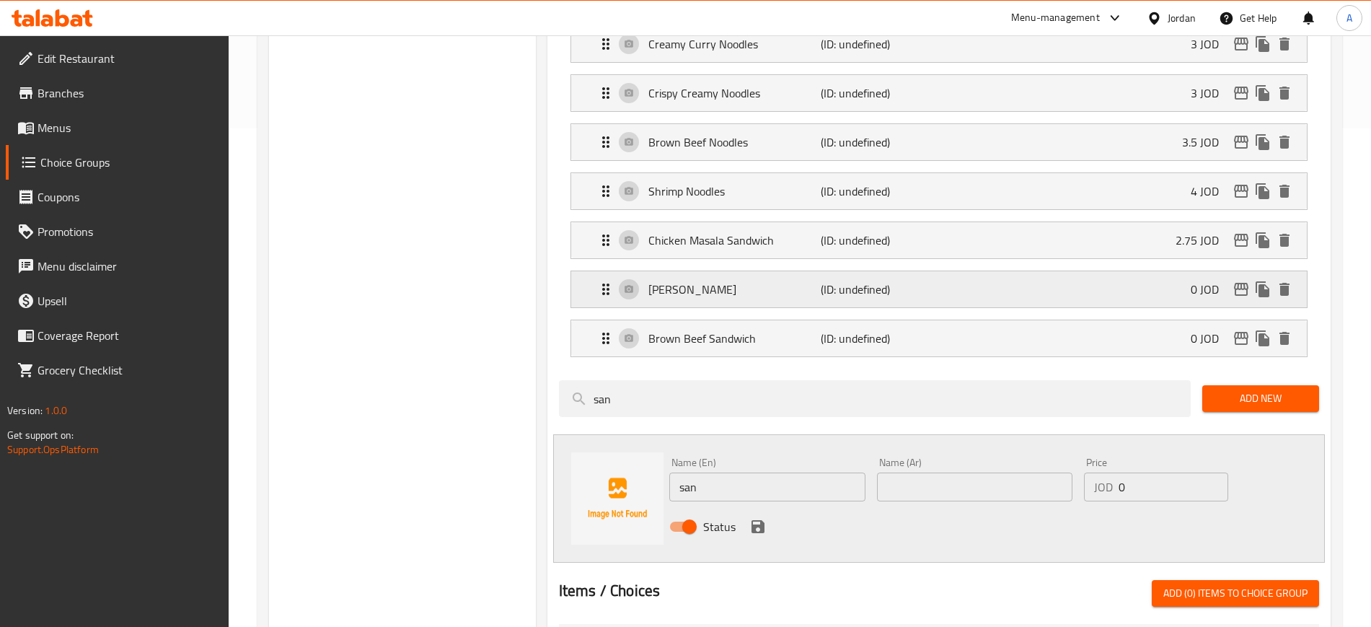
click at [894, 280] on p "(ID: undefined)" at bounding box center [878, 288] width 115 height 17
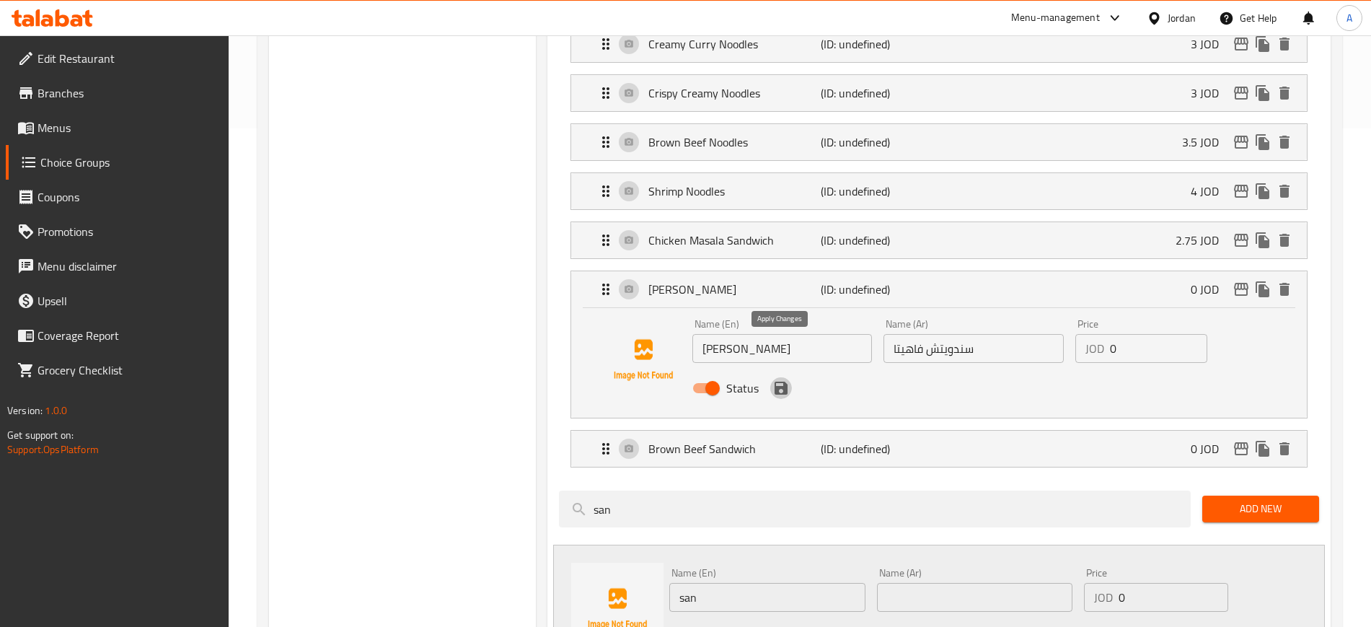
click at [778, 379] on icon "save" at bounding box center [780, 387] width 17 height 17
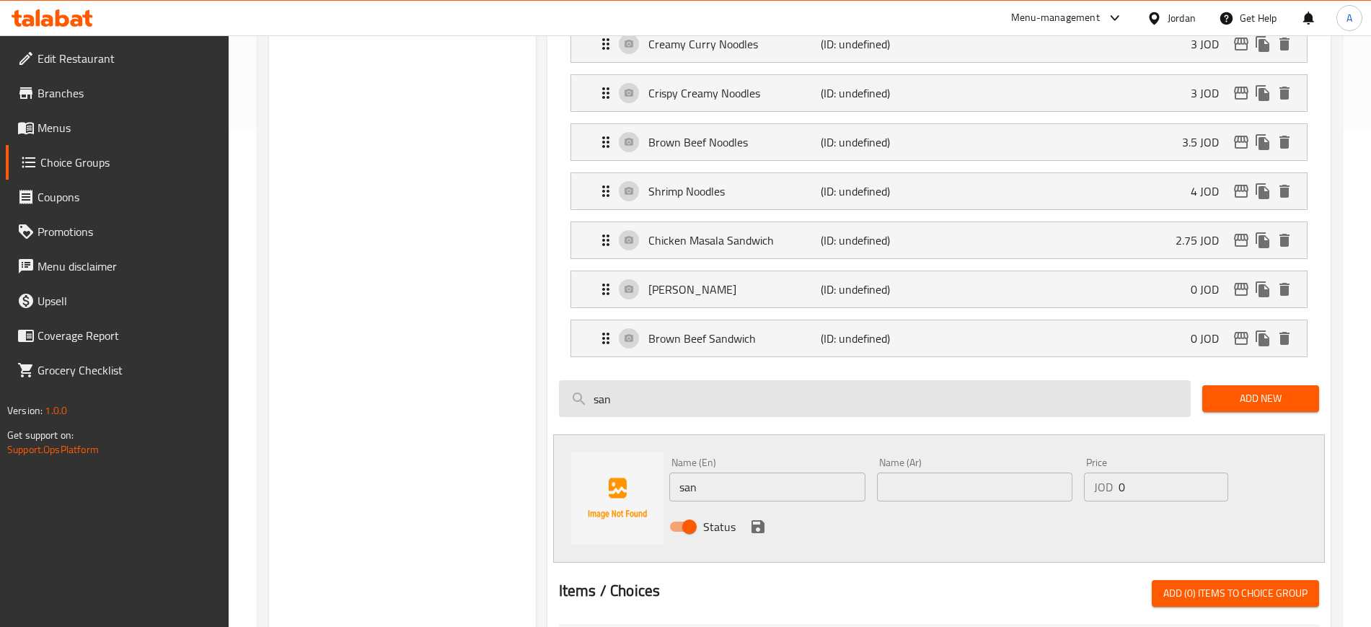
click at [681, 380] on input "san" at bounding box center [875, 398] width 632 height 37
click at [614, 380] on input "san" at bounding box center [875, 398] width 632 height 37
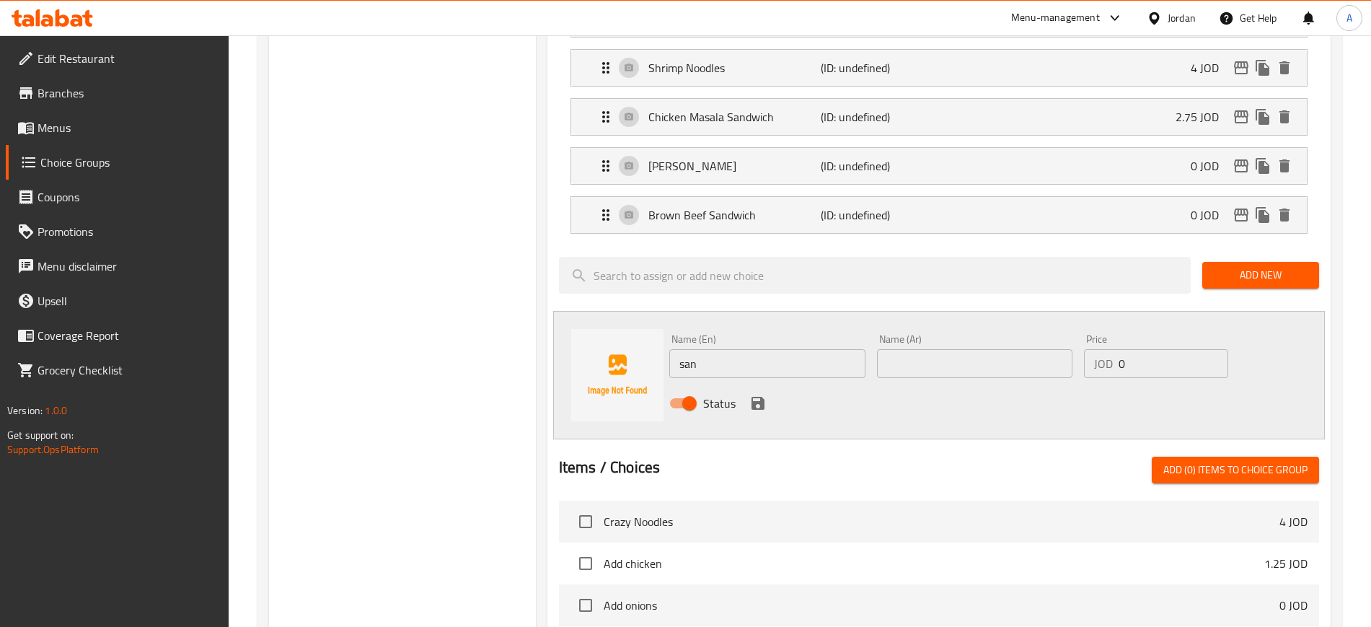
scroll to position [679, 0]
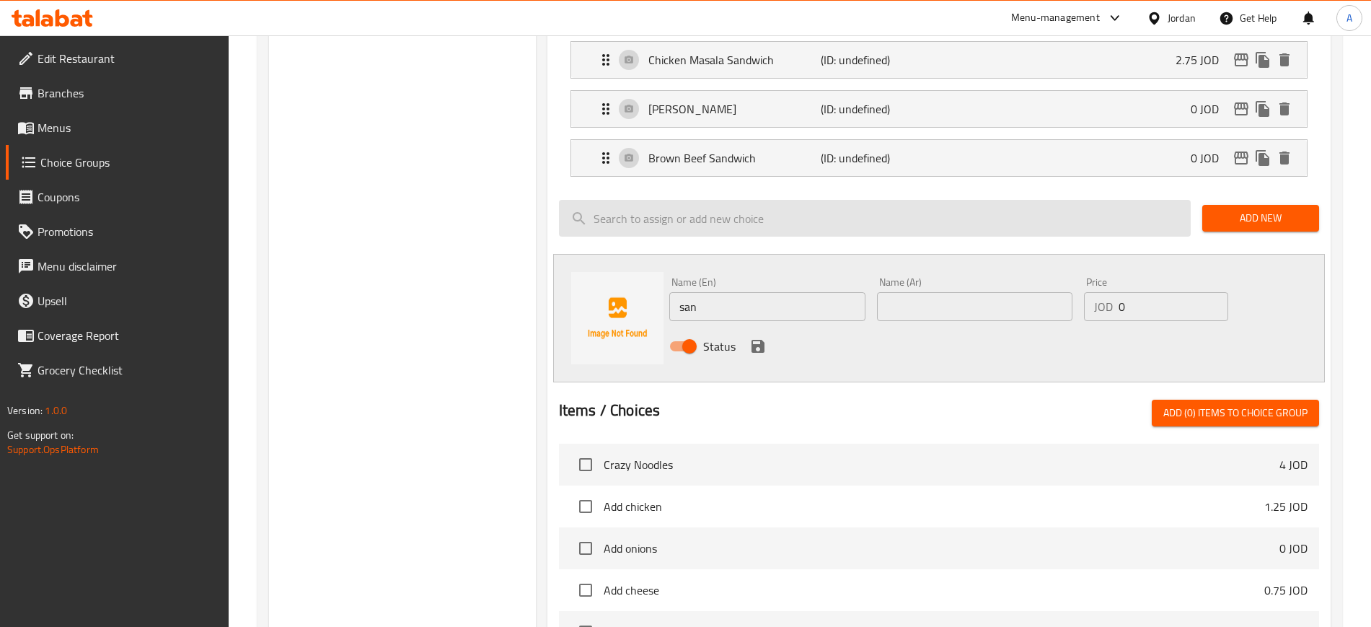
click at [642, 200] on input "search" at bounding box center [875, 218] width 632 height 37
type input "pot"
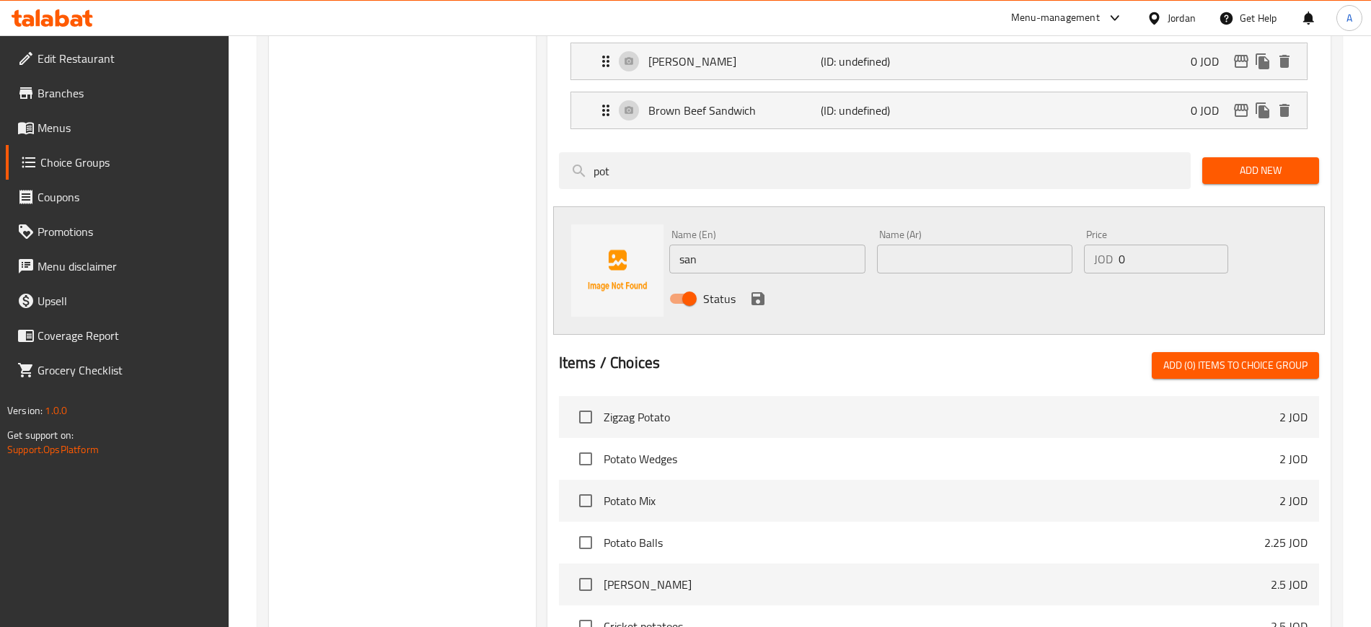
scroll to position [769, 0]
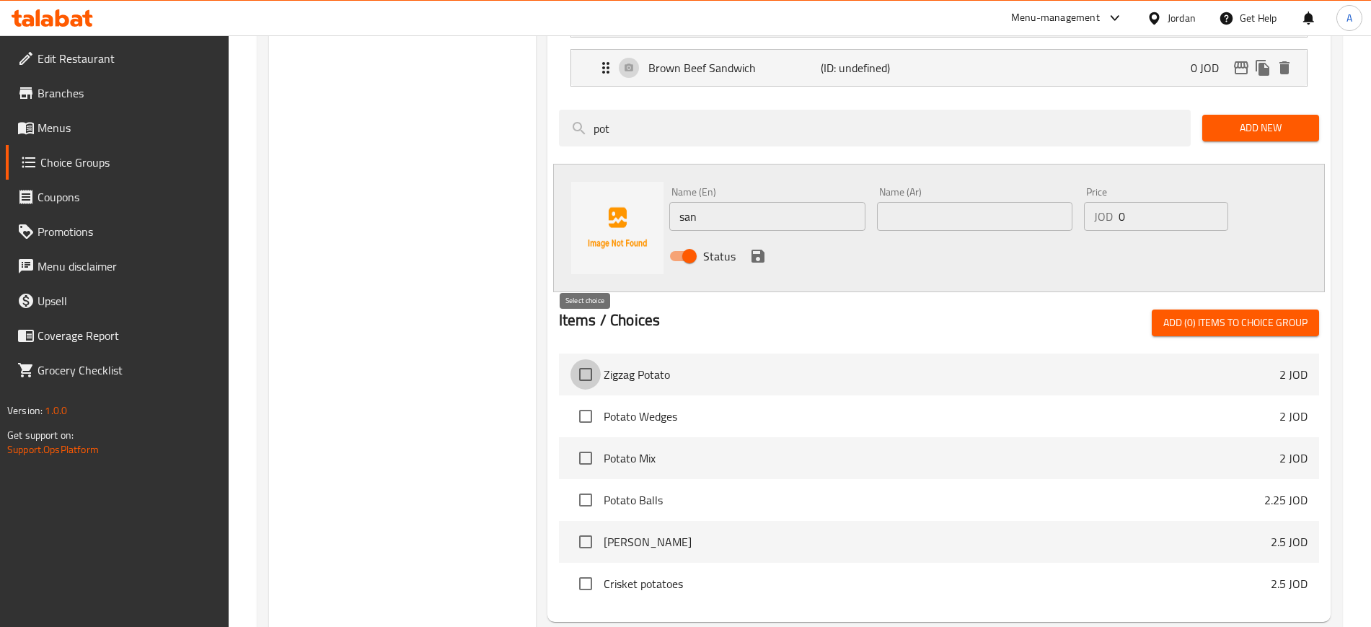
click at [593, 359] on input "checkbox" at bounding box center [585, 374] width 30 height 30
checkbox input "true"
click at [592, 401] on input "checkbox" at bounding box center [585, 416] width 30 height 30
checkbox input "true"
click at [593, 485] on input "checkbox" at bounding box center [585, 500] width 30 height 30
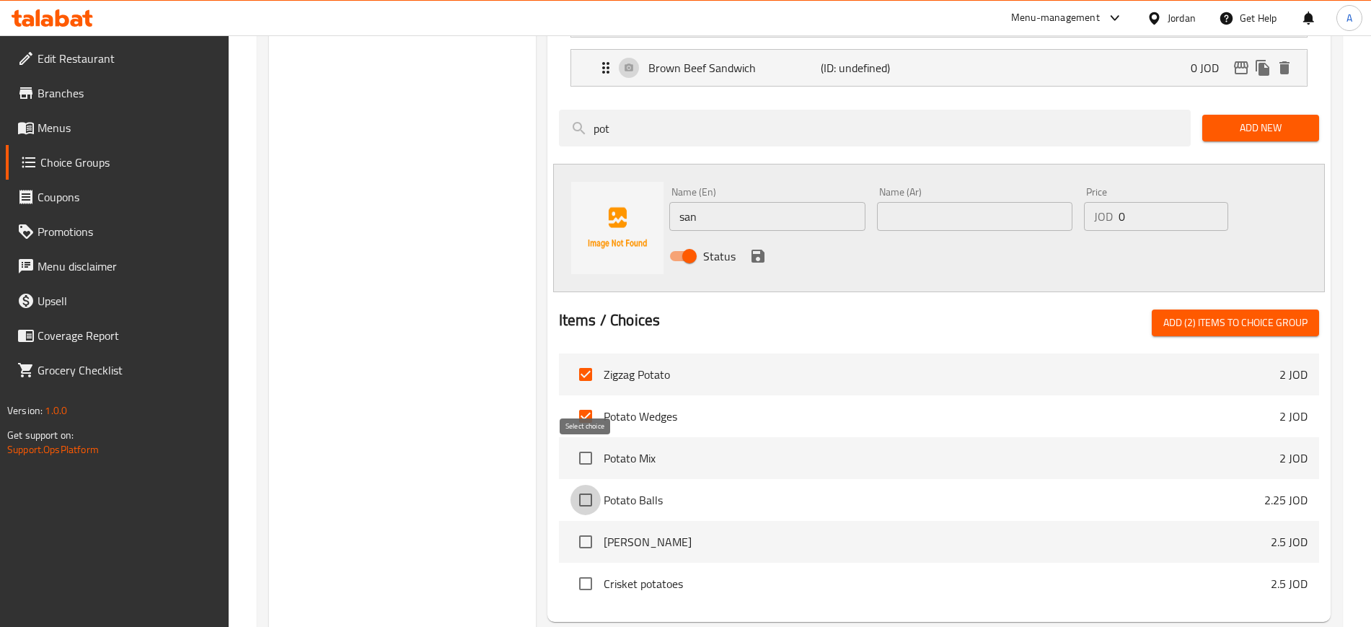
checkbox input "true"
click at [593, 526] on input "checkbox" at bounding box center [585, 541] width 30 height 30
checkbox input "true"
click at [588, 568] on input "checkbox" at bounding box center [585, 583] width 30 height 30
checkbox input "true"
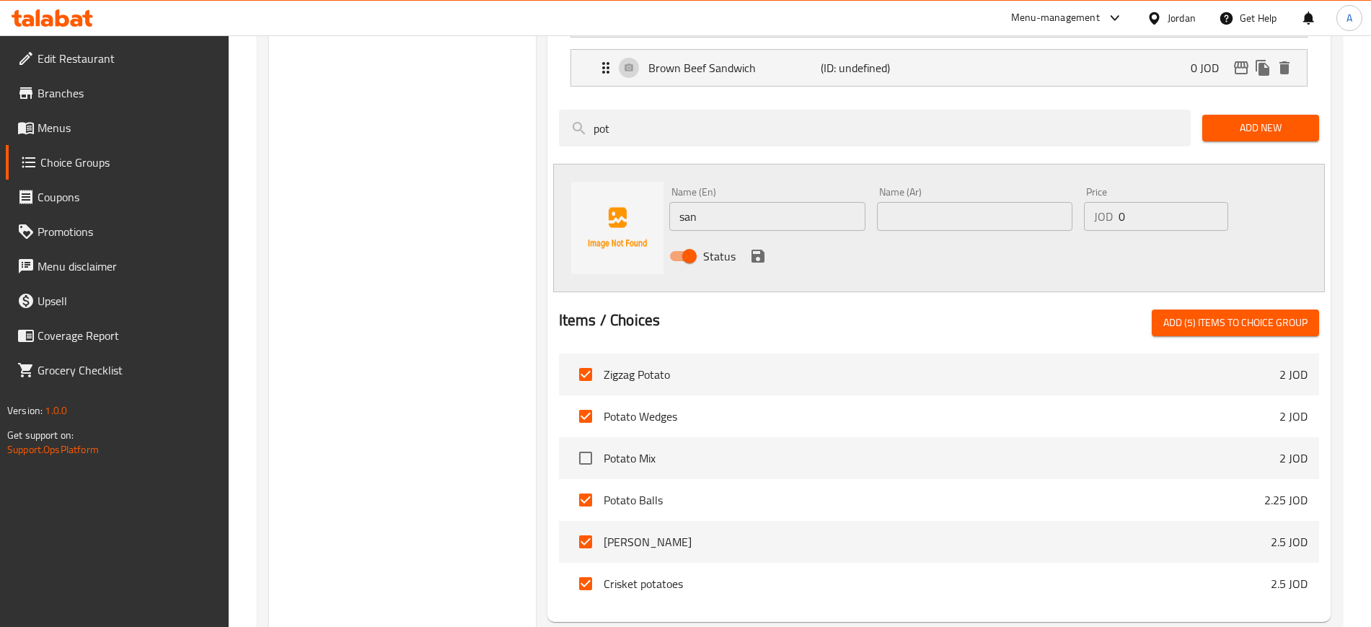
click at [1052, 586] on div "Assigned to Your Choice Of: Masala Noodles (ID: undefined) 3 JOD Name (En) Masa…" at bounding box center [939, 86] width 795 height 1082
click at [1247, 314] on span "Add (5) items to choice group" at bounding box center [1235, 323] width 144 height 18
checkbox input "false"
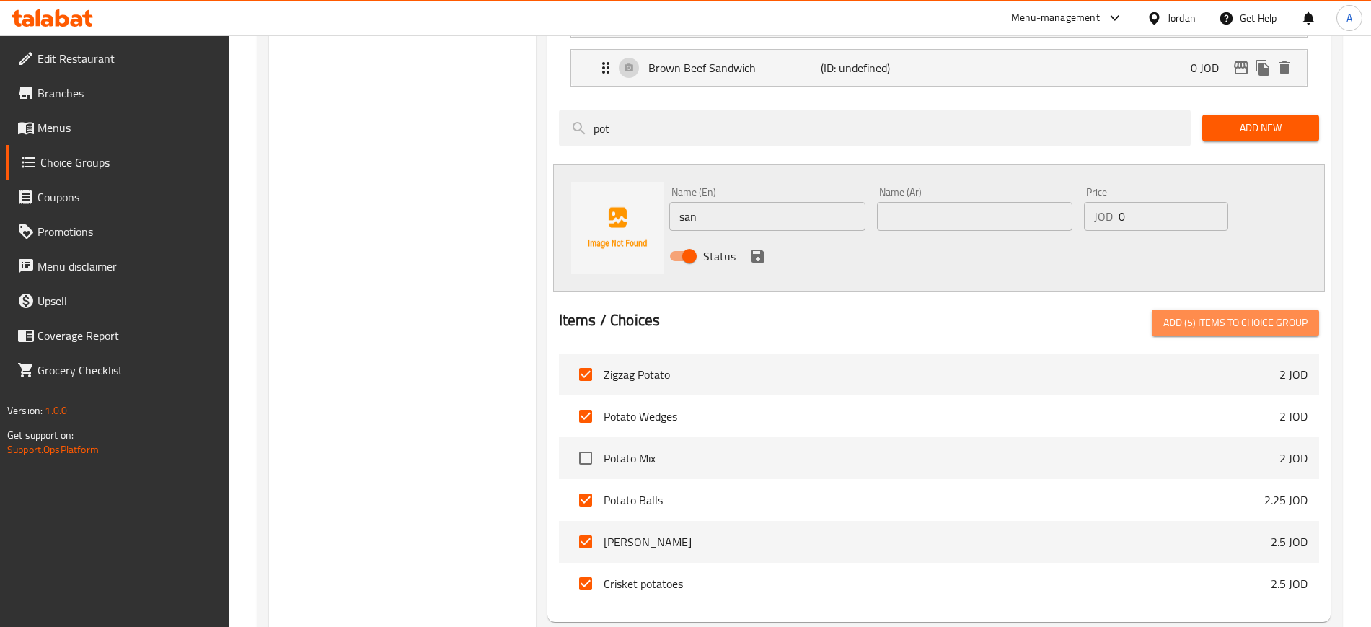
checkbox input "false"
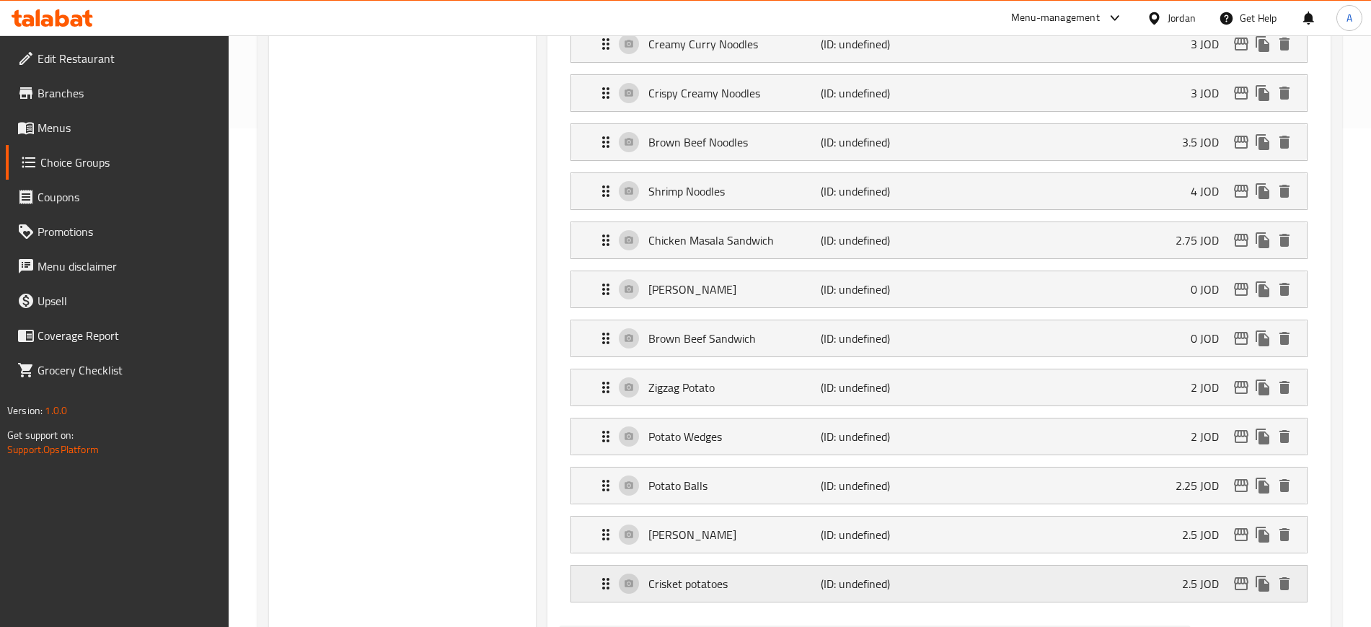
scroll to position [408, 0]
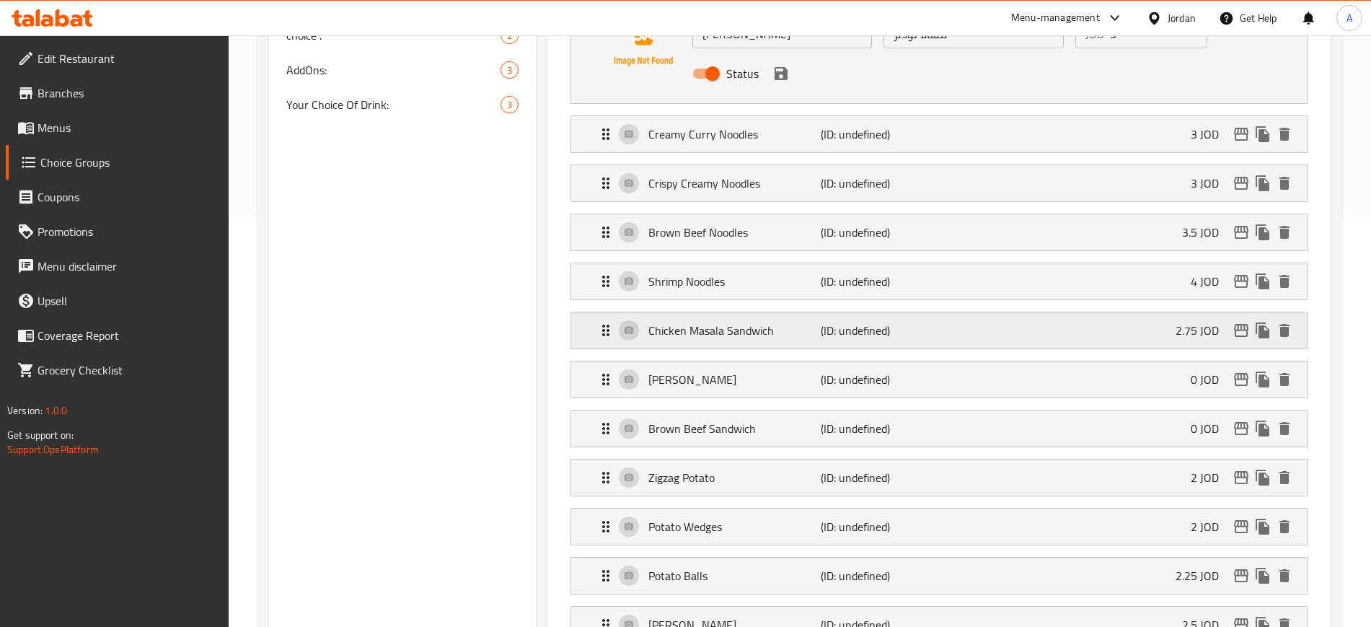
click at [1148, 312] on div "Chicken Masala Sandwich (ID: undefined) 2.75 JOD" at bounding box center [943, 330] width 692 height 36
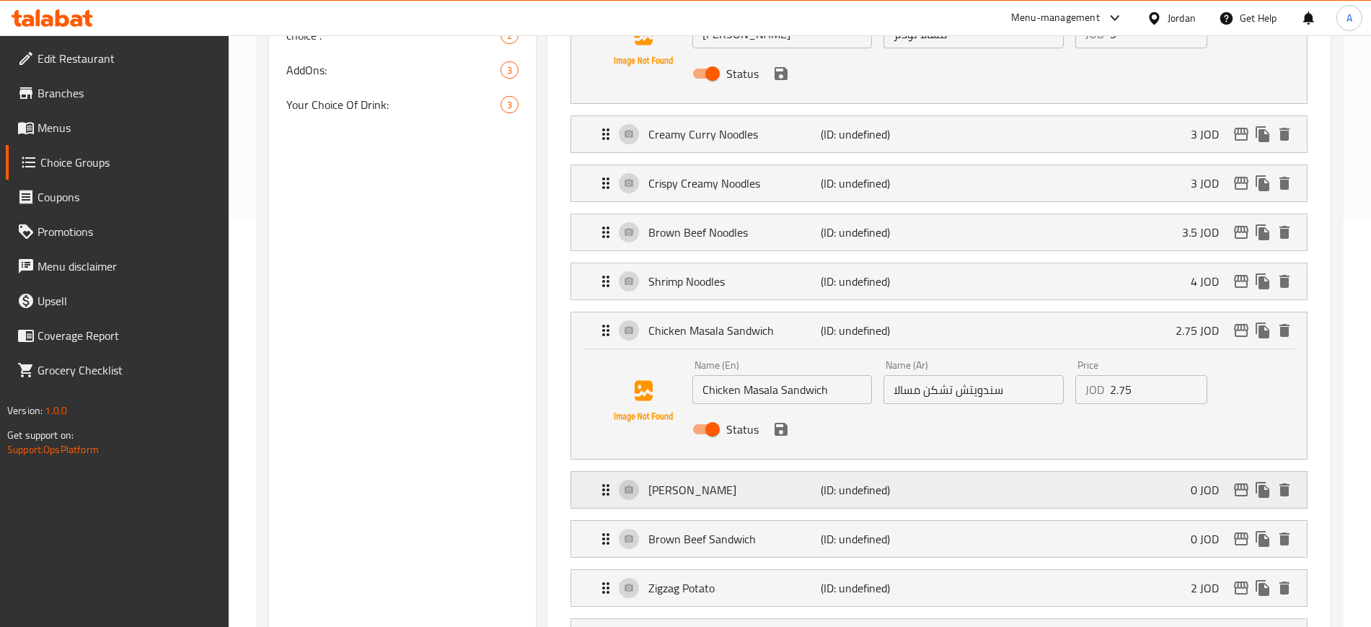
click at [1008, 472] on div "Fajita Sandwich (ID: undefined) 0 JOD" at bounding box center [943, 490] width 692 height 36
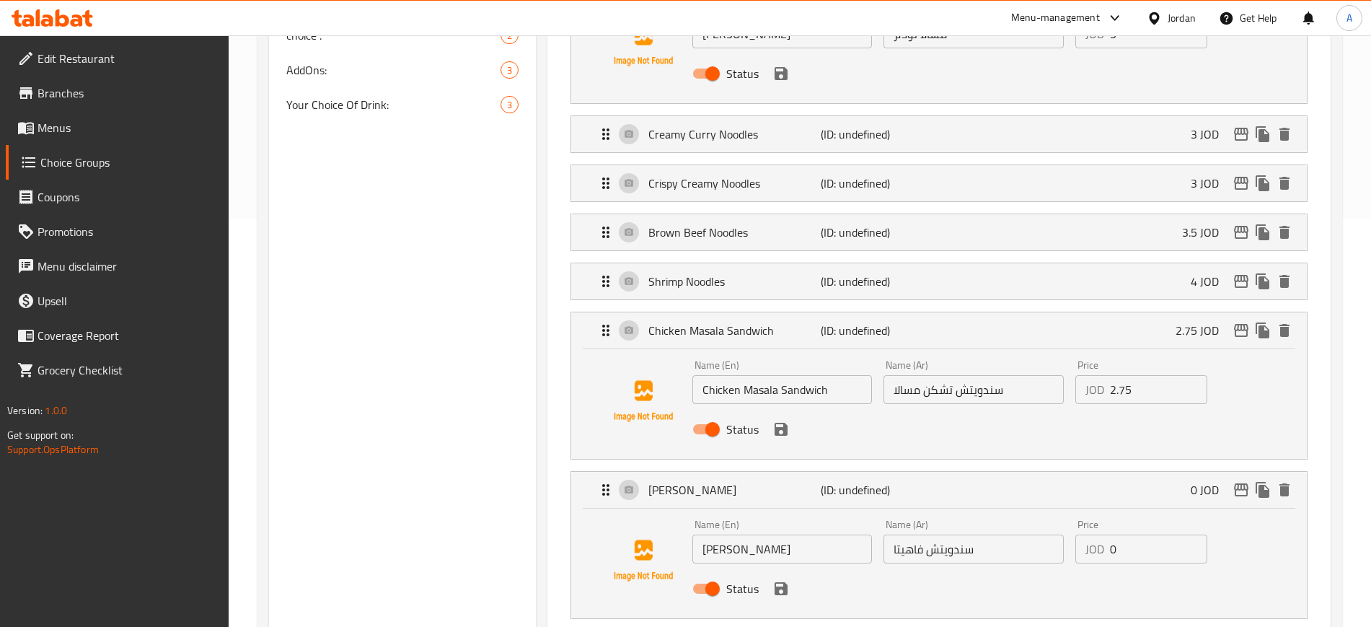
click at [1126, 375] on input "2.75" at bounding box center [1158, 389] width 97 height 29
click at [1132, 534] on input "0" at bounding box center [1158, 548] width 97 height 29
paste input "2.75"
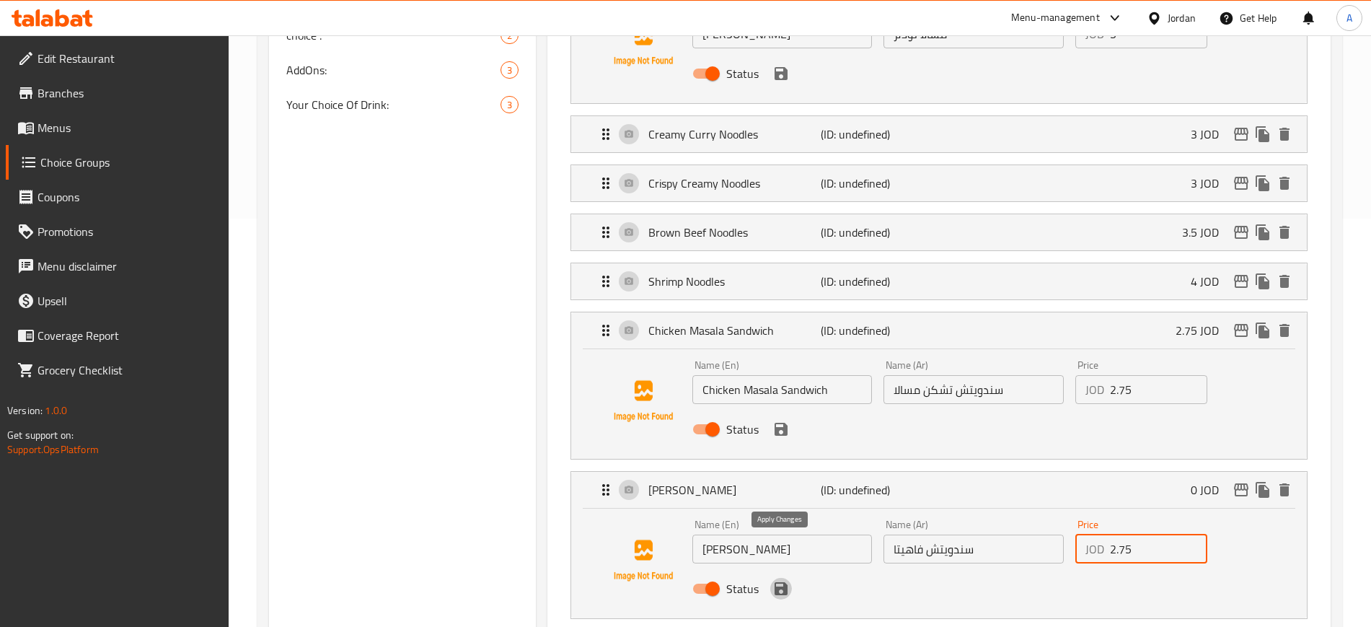
click at [787, 580] on icon "save" at bounding box center [780, 588] width 17 height 17
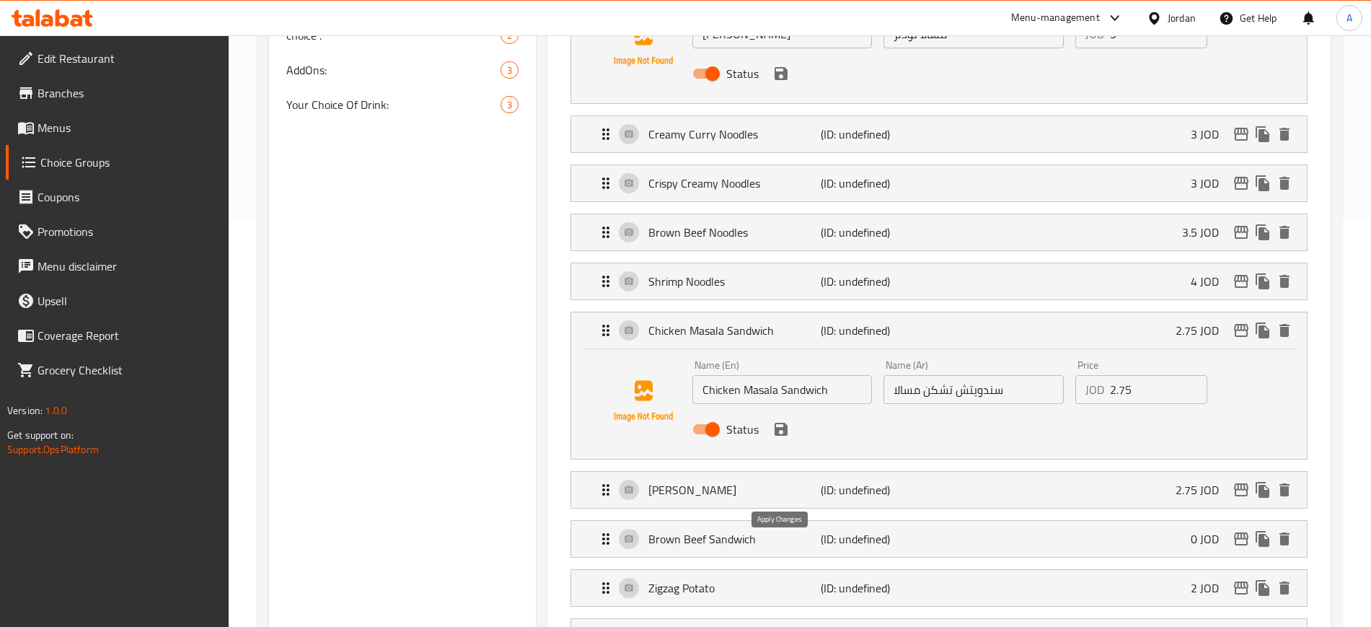
type input "2.75"
click at [787, 420] on icon "save" at bounding box center [780, 428] width 17 height 17
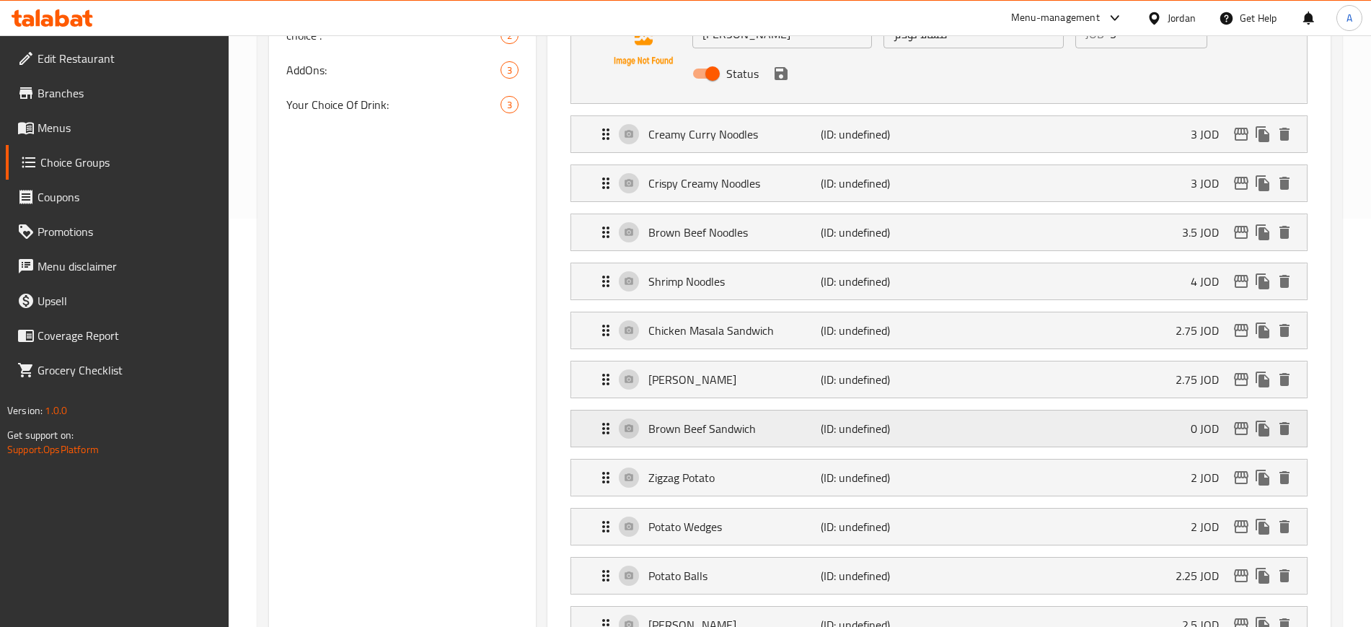
click at [923, 420] on p "(ID: undefined)" at bounding box center [878, 428] width 115 height 17
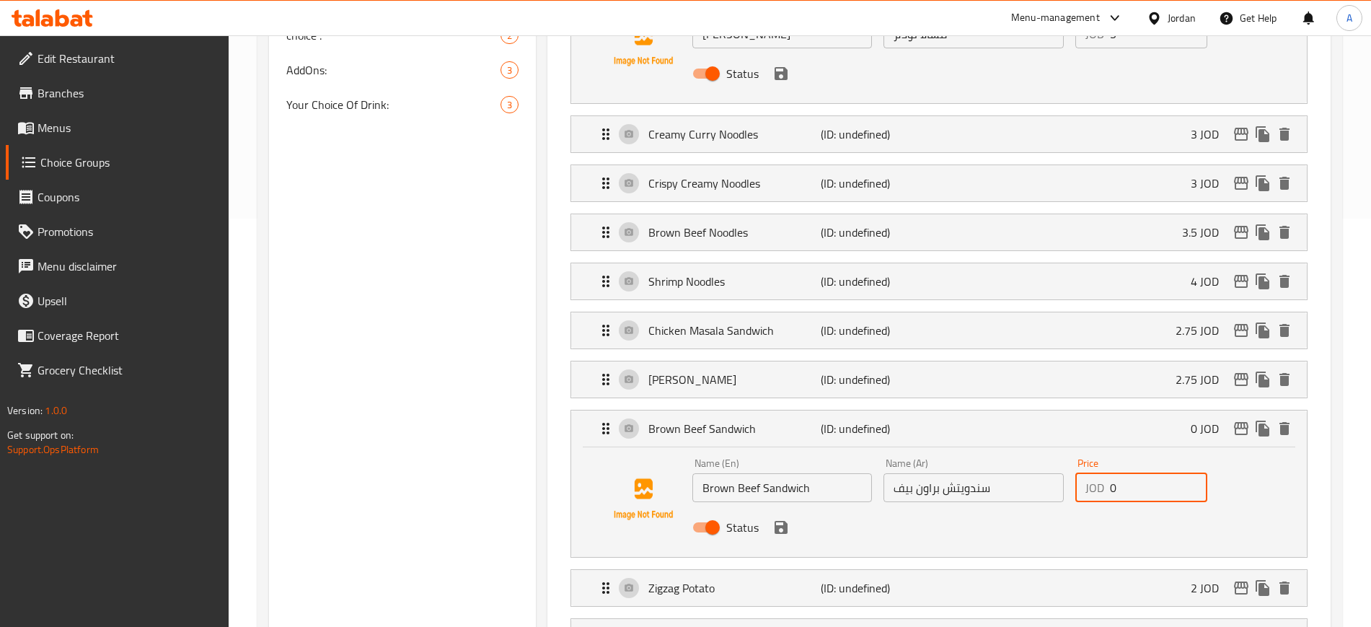
drag, startPoint x: 1146, startPoint y: 455, endPoint x: 1097, endPoint y: 451, distance: 49.2
click at [1097, 473] on div "JOD 0 Price" at bounding box center [1141, 487] width 132 height 29
paste input "2.75"
type input "2.75"
drag, startPoint x: 783, startPoint y: 490, endPoint x: 806, endPoint y: 485, distance: 23.6
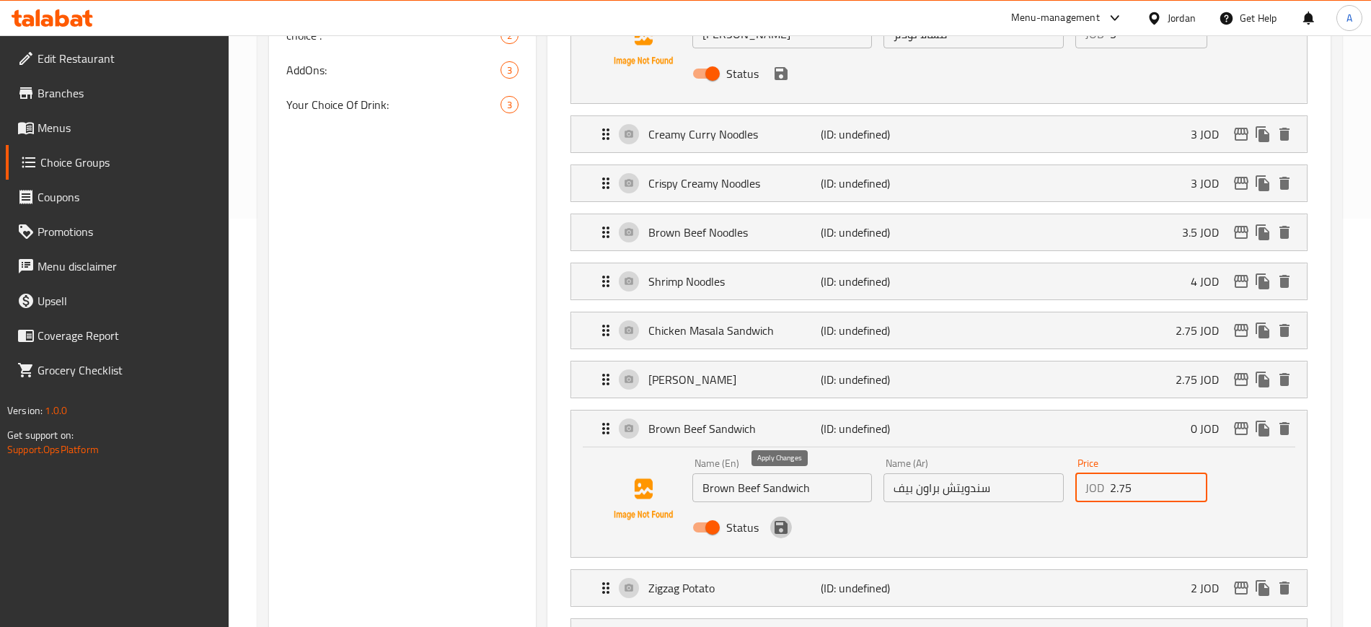
click at [782, 521] on icon "save" at bounding box center [780, 527] width 13 height 13
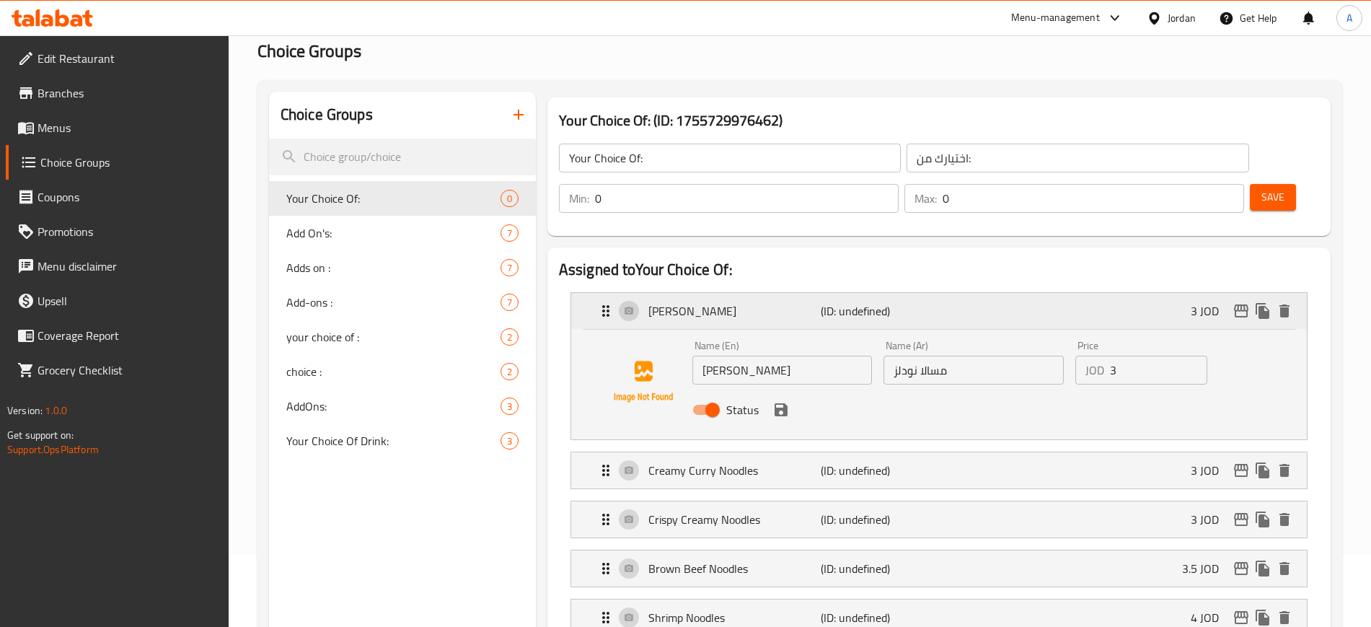
scroll to position [0, 0]
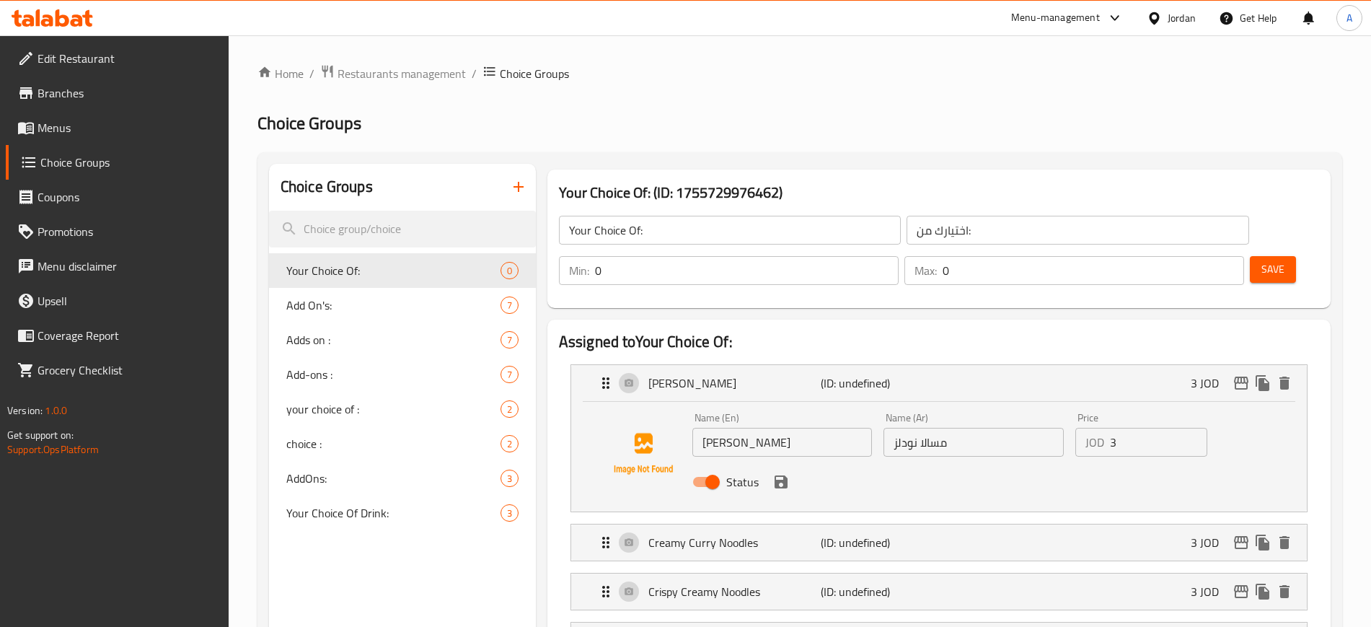
click at [1261, 260] on span "Save" at bounding box center [1272, 269] width 23 height 18
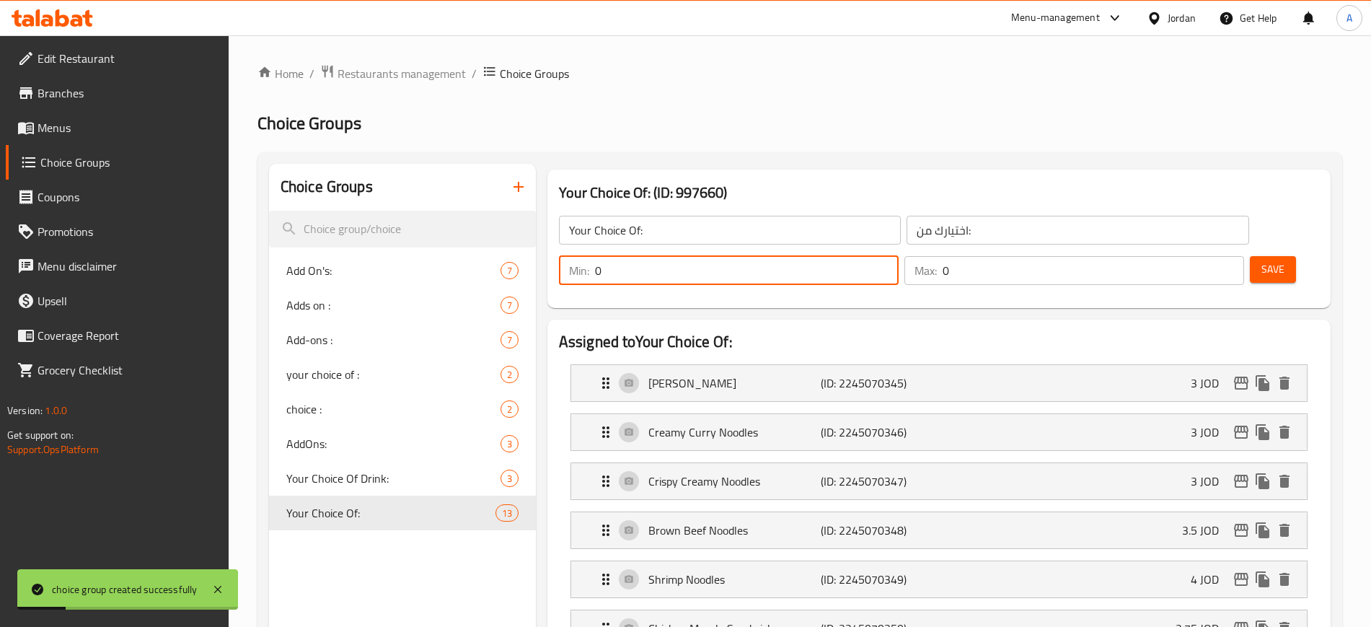
click at [898, 256] on input "0" at bounding box center [747, 270] width 304 height 29
click at [1122, 268] on div "Your Choice Of: (ID: 997660) Your Choice Of: ​ اختيارك من: ​ Min: 0 ​ Max: 0 ​ …" at bounding box center [939, 239] width 795 height 150
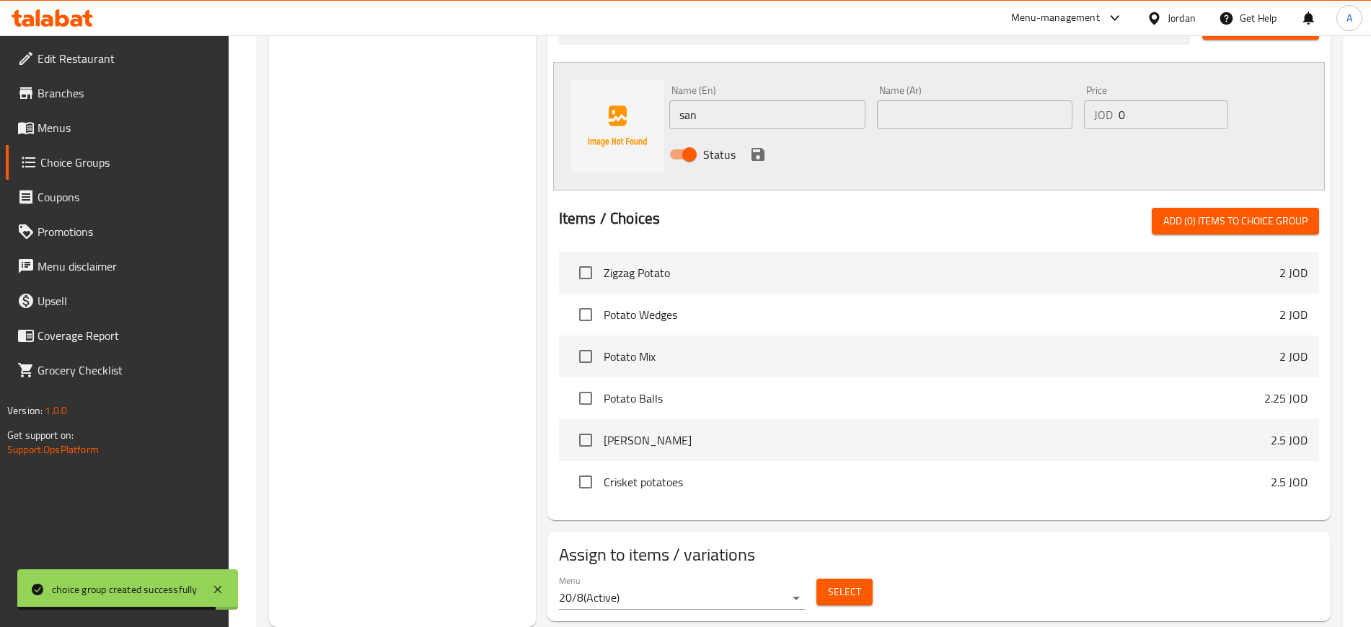
scroll to position [915, 0]
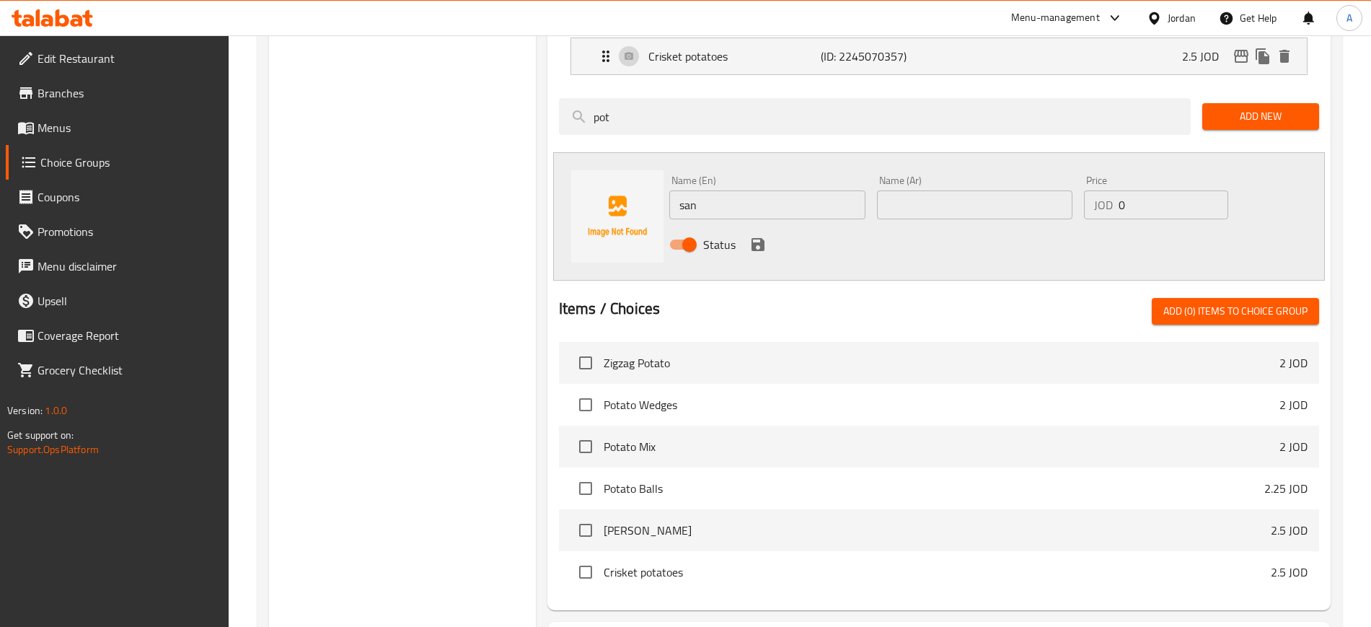
click at [805, 567] on div "Assigned to Your Choice Of: Masala Noodles (ID: 2245070345) 3 JOD Name (En) Mas…" at bounding box center [938, 7] width 783 height 1206
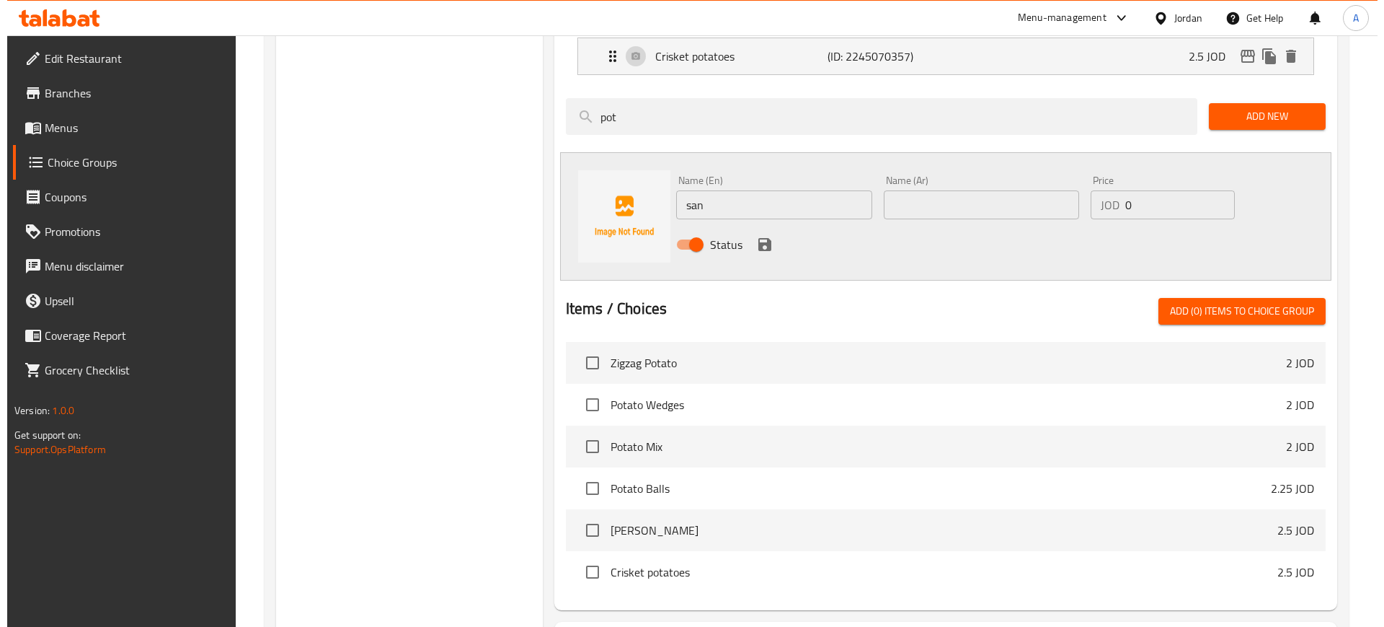
scroll to position [1005, 0]
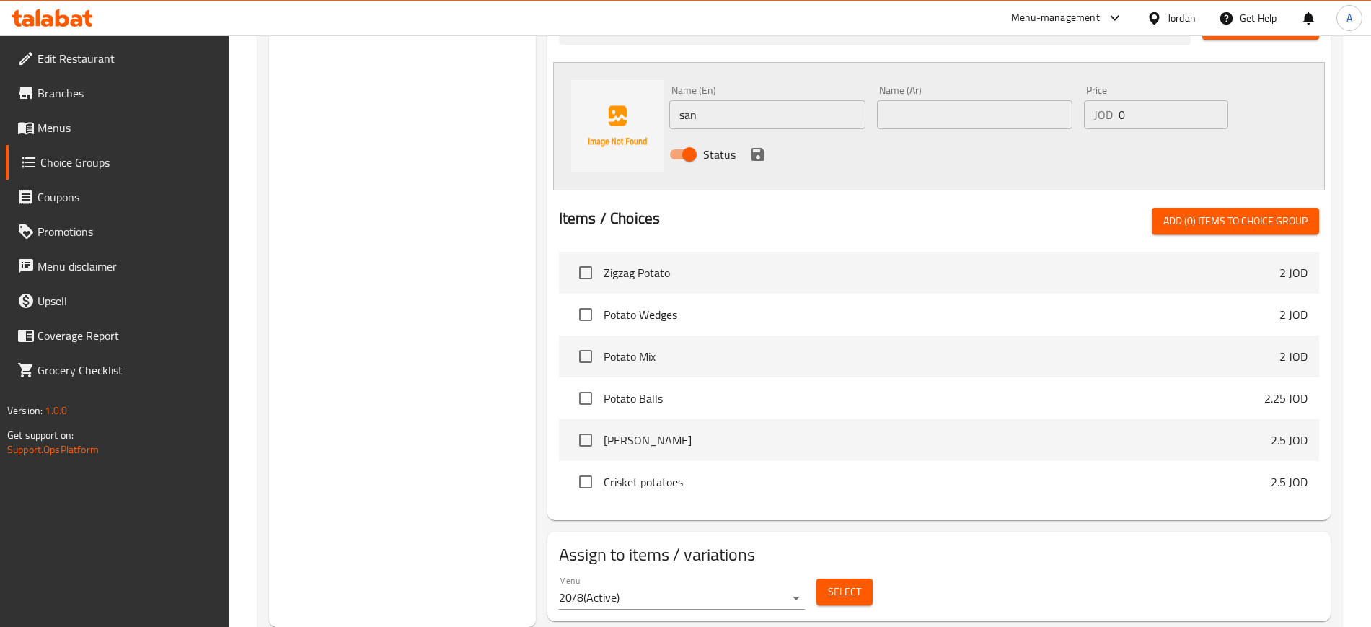
click at [849, 583] on span "Select" at bounding box center [844, 592] width 33 height 18
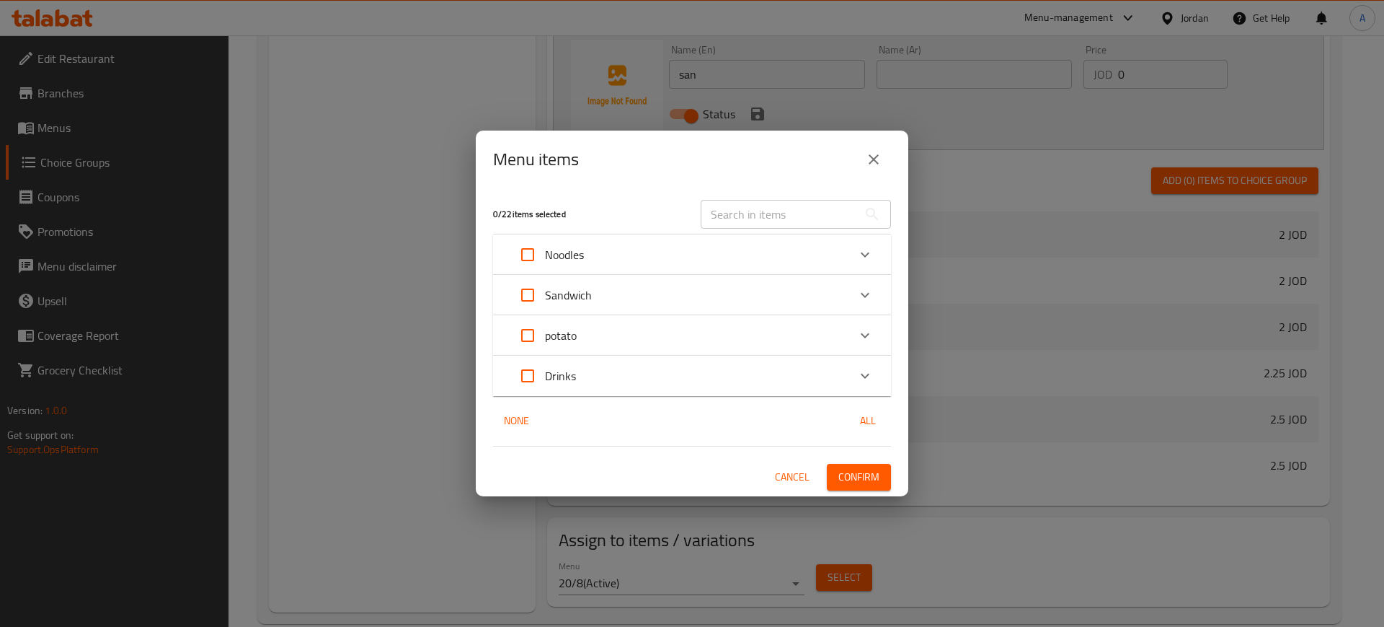
click at [865, 332] on icon "Expand" at bounding box center [865, 335] width 17 height 17
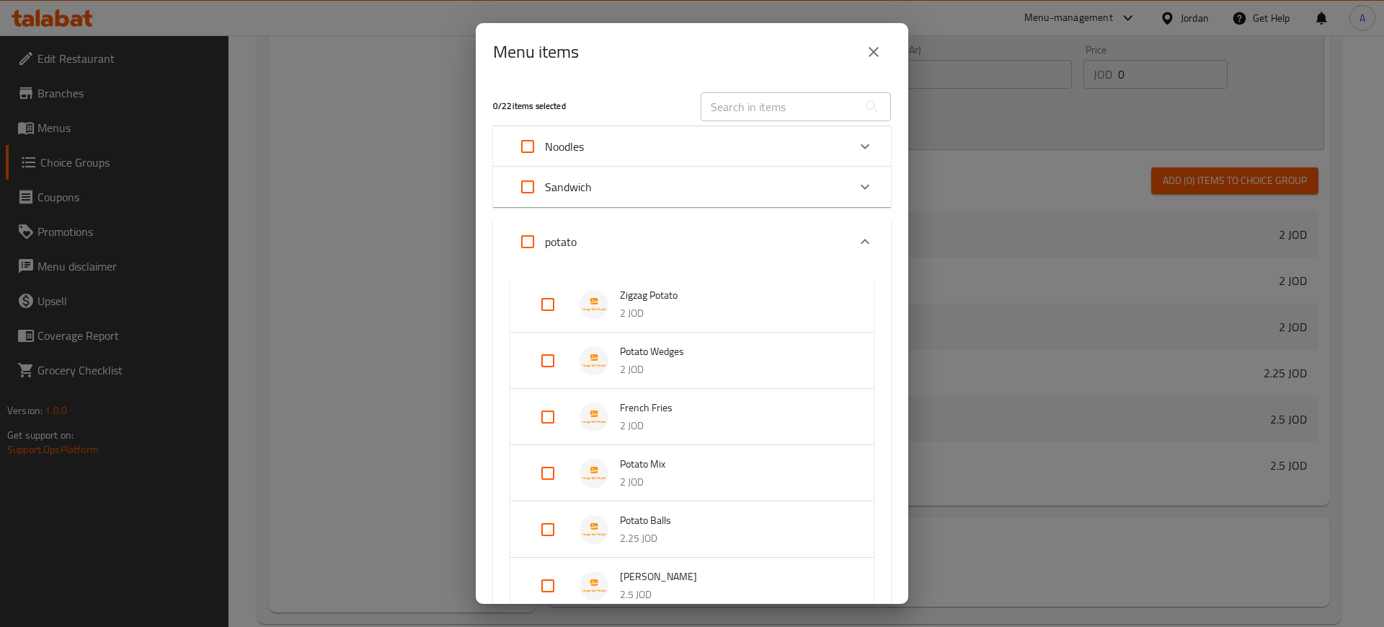
click at [534, 244] on input "Expand" at bounding box center [528, 241] width 35 height 35
checkbox input "true"
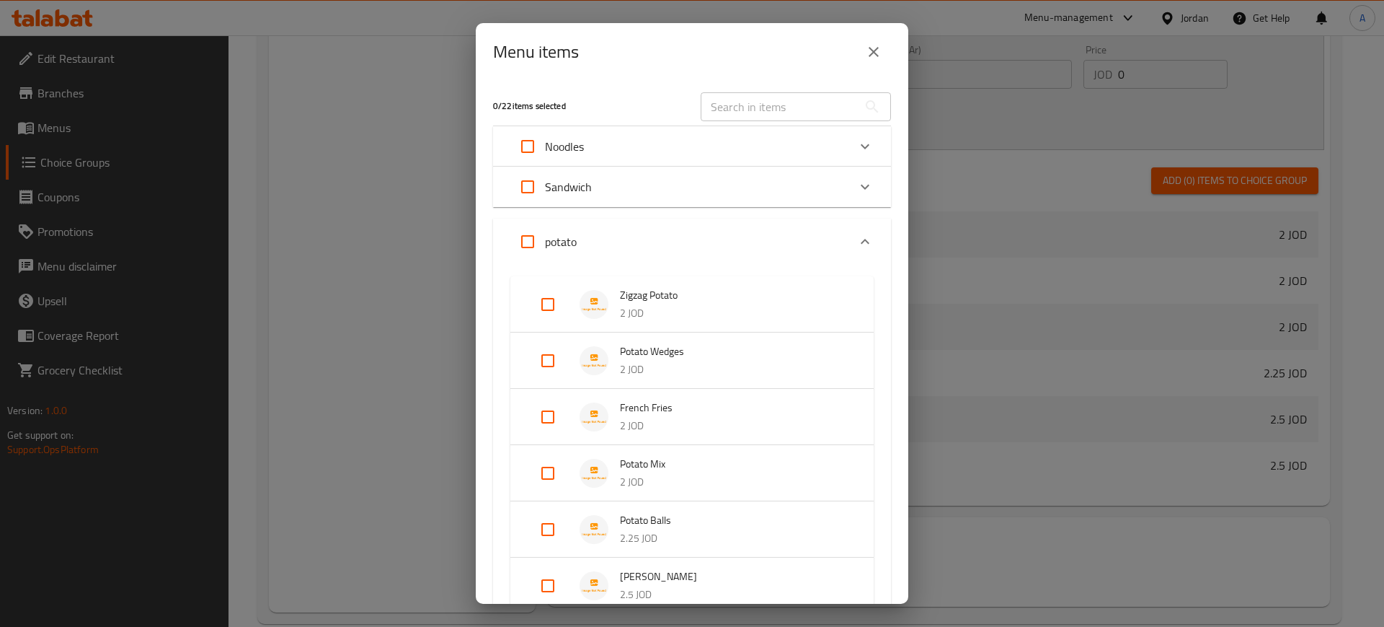
checkbox input "true"
click at [557, 299] on input "Expand" at bounding box center [548, 304] width 35 height 35
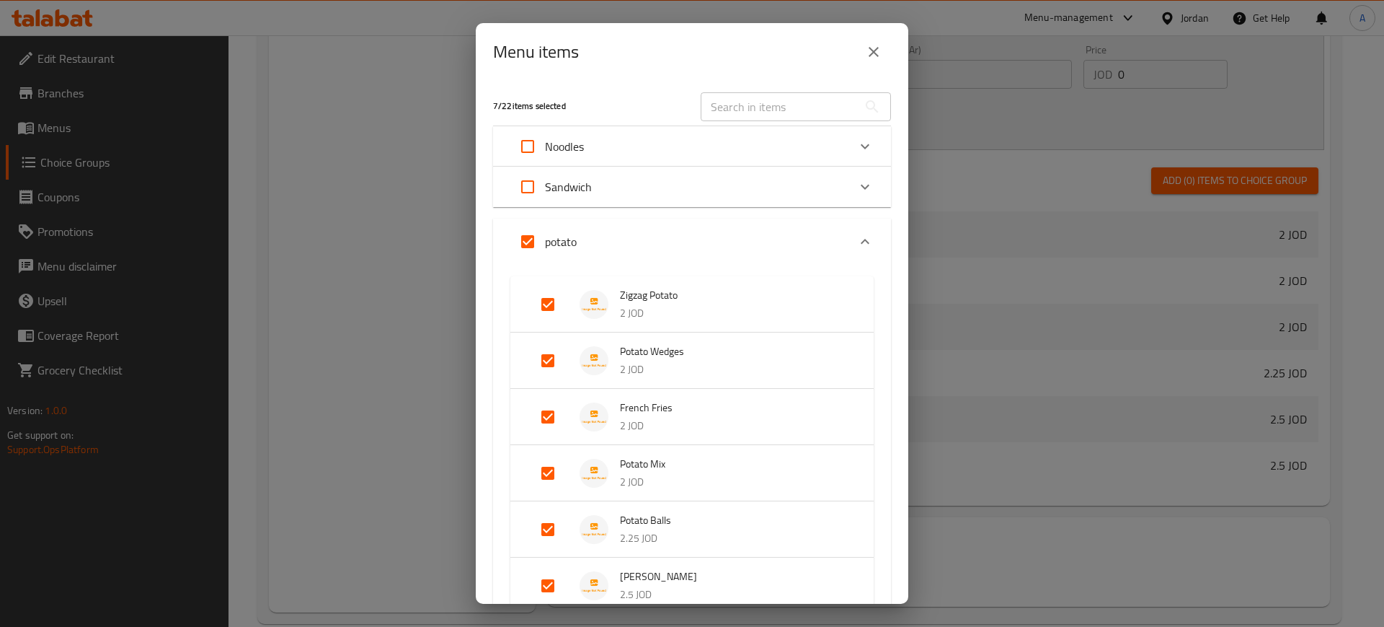
checkbox input "false"
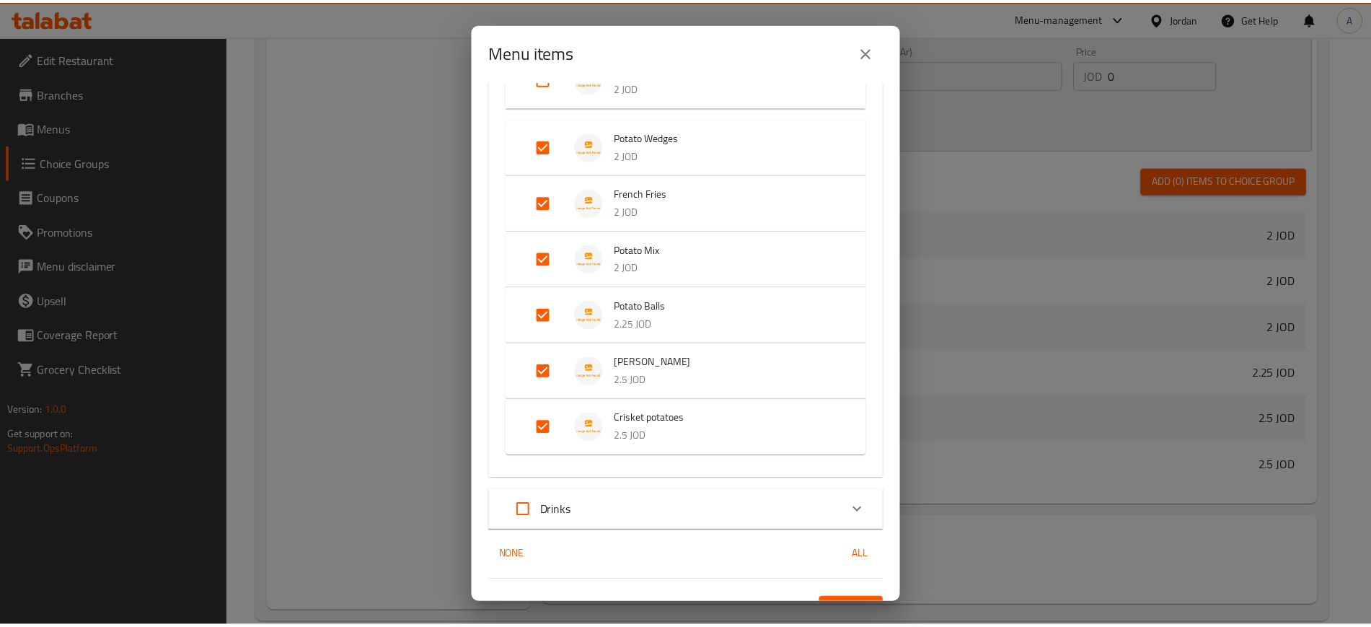
scroll to position [253, 0]
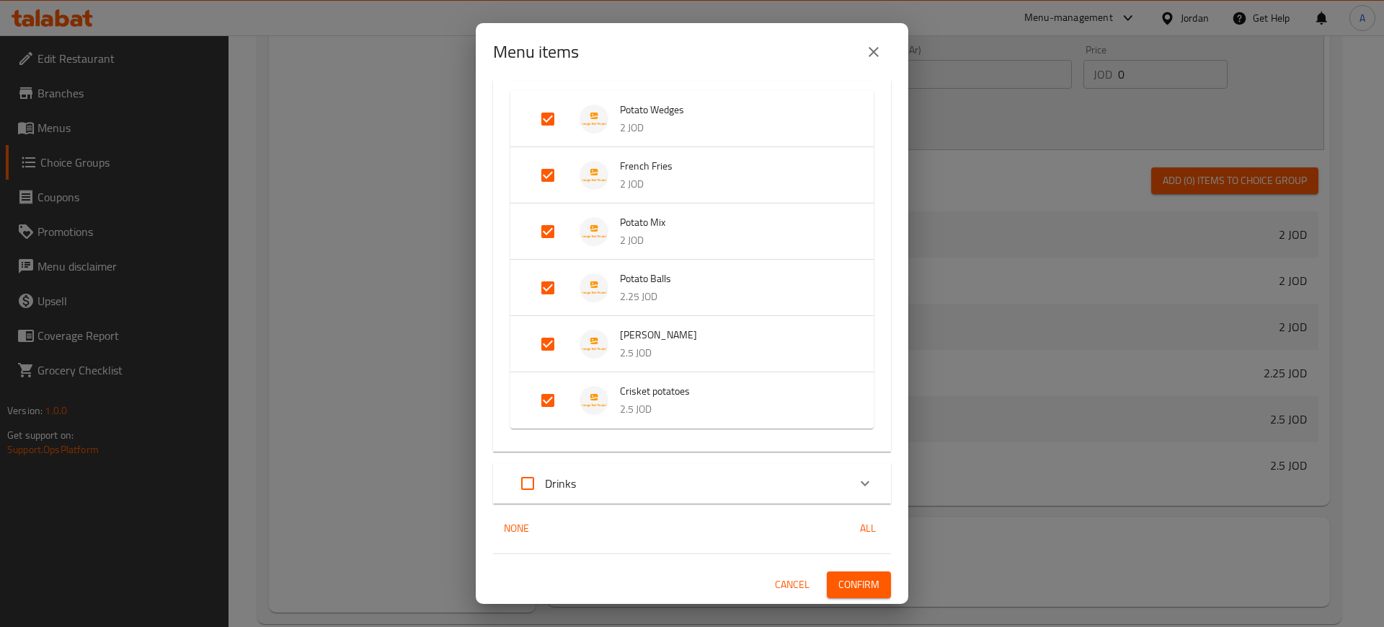
click at [839, 575] on span "Confirm" at bounding box center [859, 584] width 41 height 18
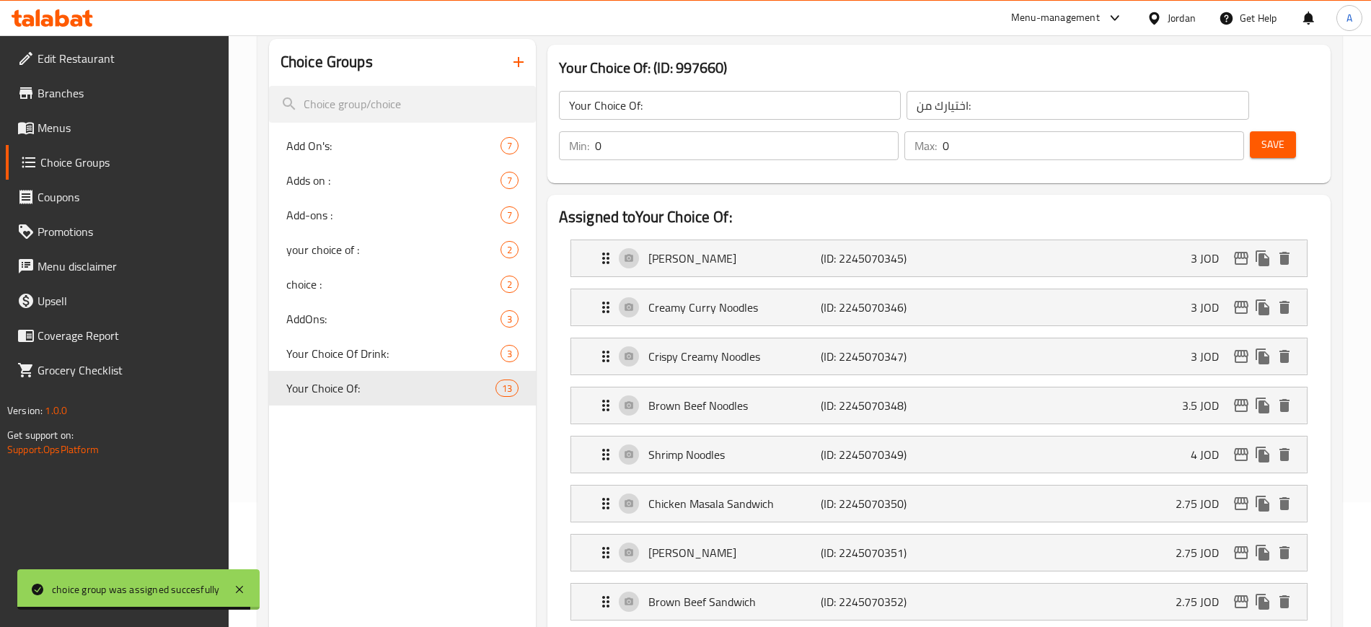
scroll to position [194, 0]
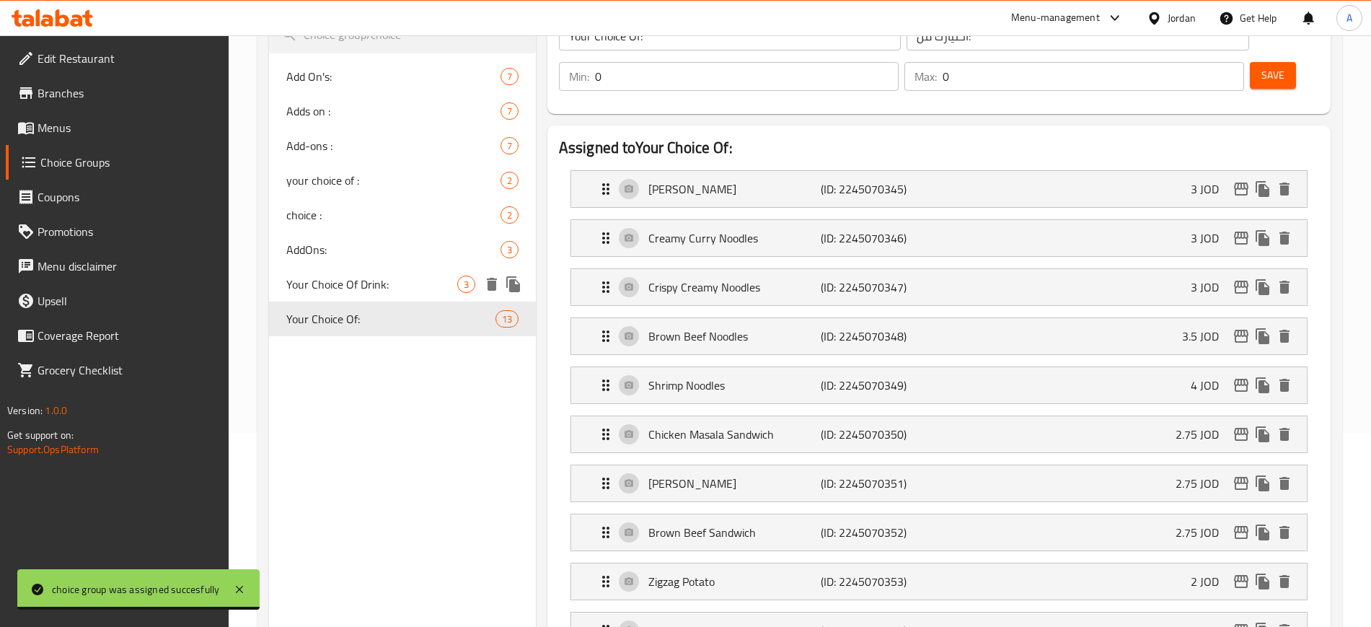
click at [358, 291] on span "Your Choice Of Drink:" at bounding box center [371, 283] width 171 height 17
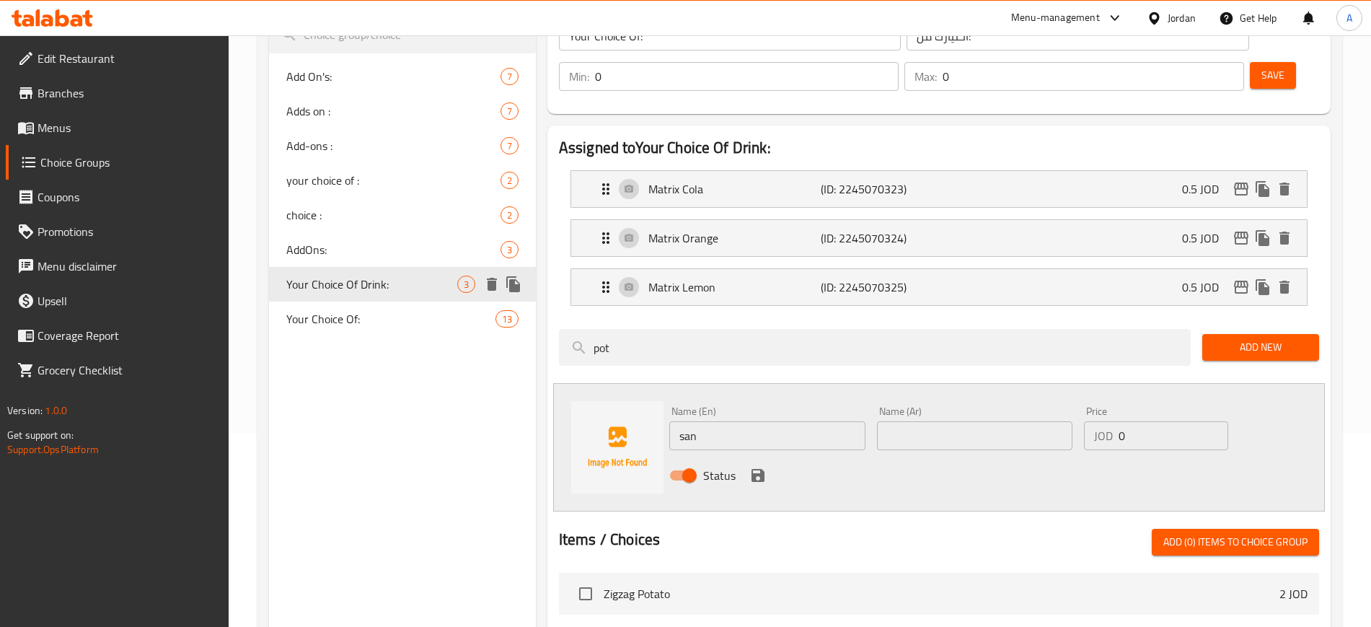
type input "Your Choice Of Drink:"
type input "اختيارك من المشروب"
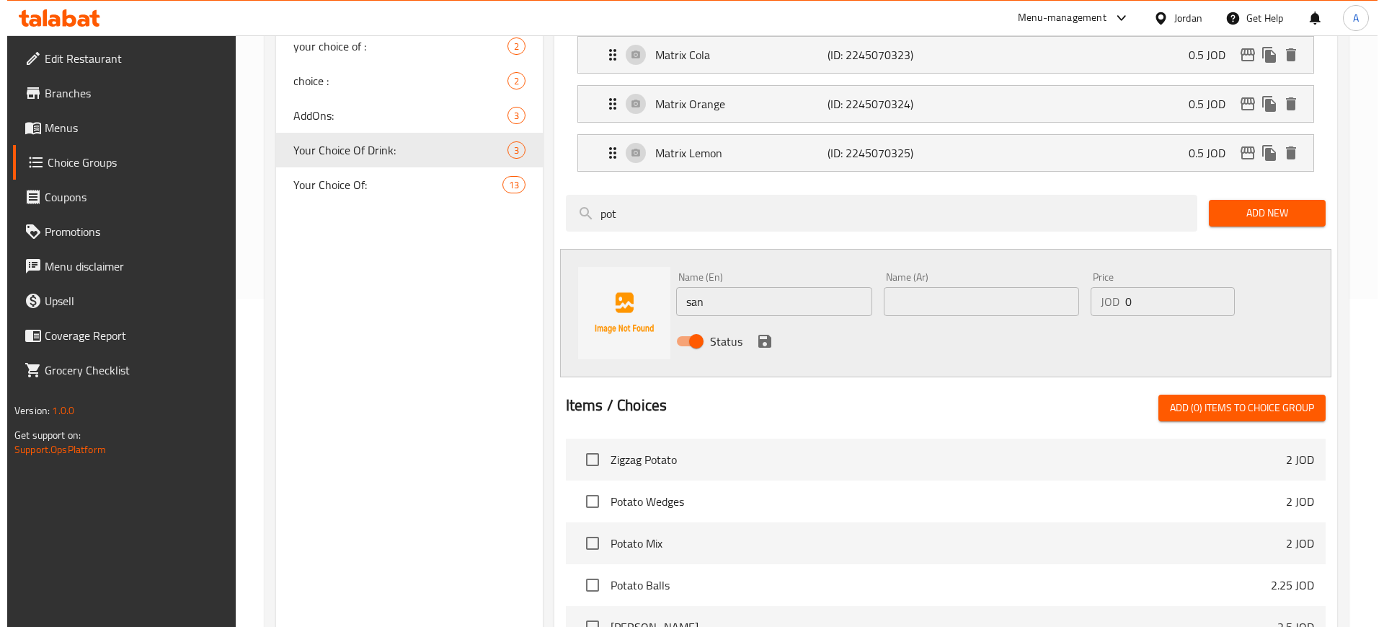
scroll to position [515, 0]
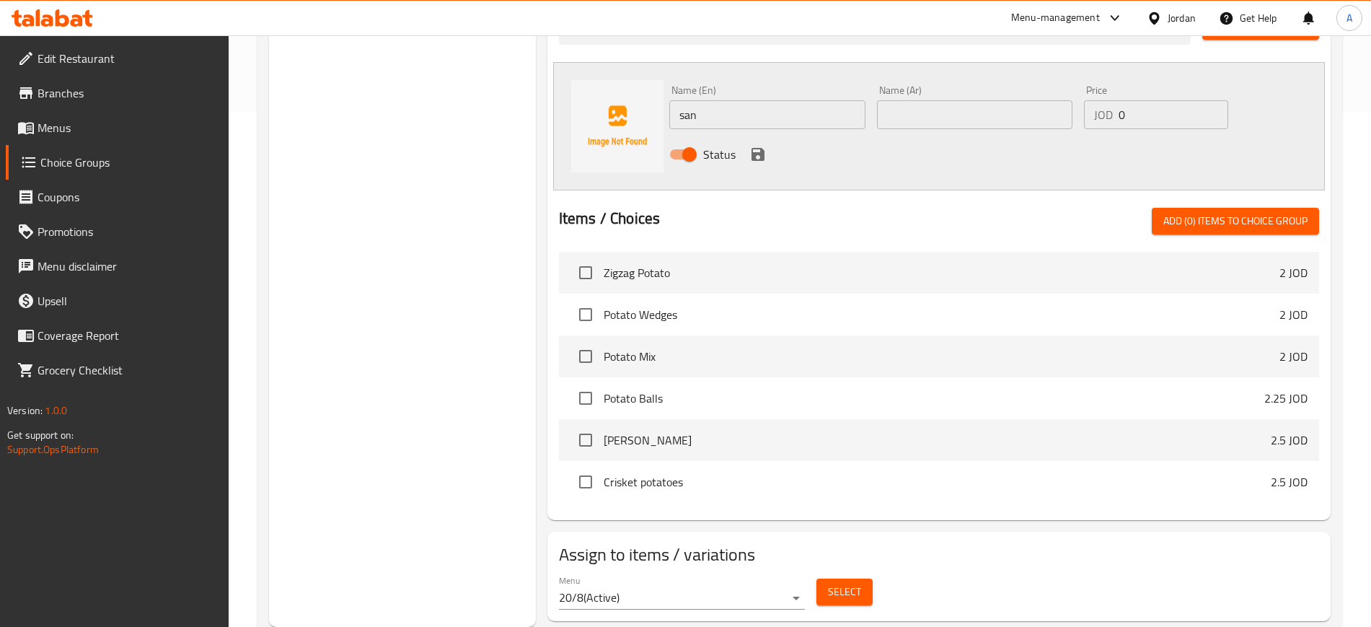
click at [842, 583] on span "Select" at bounding box center [844, 592] width 33 height 18
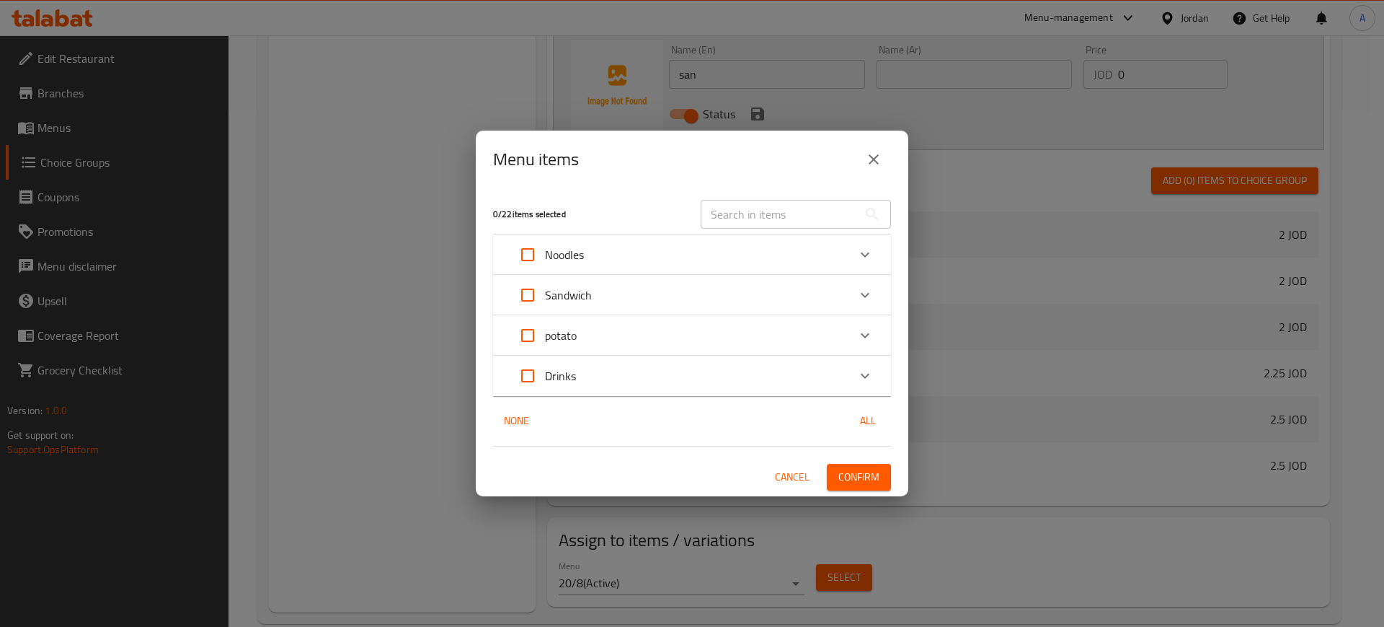
click at [528, 337] on input "Expand" at bounding box center [528, 335] width 35 height 35
checkbox input "true"
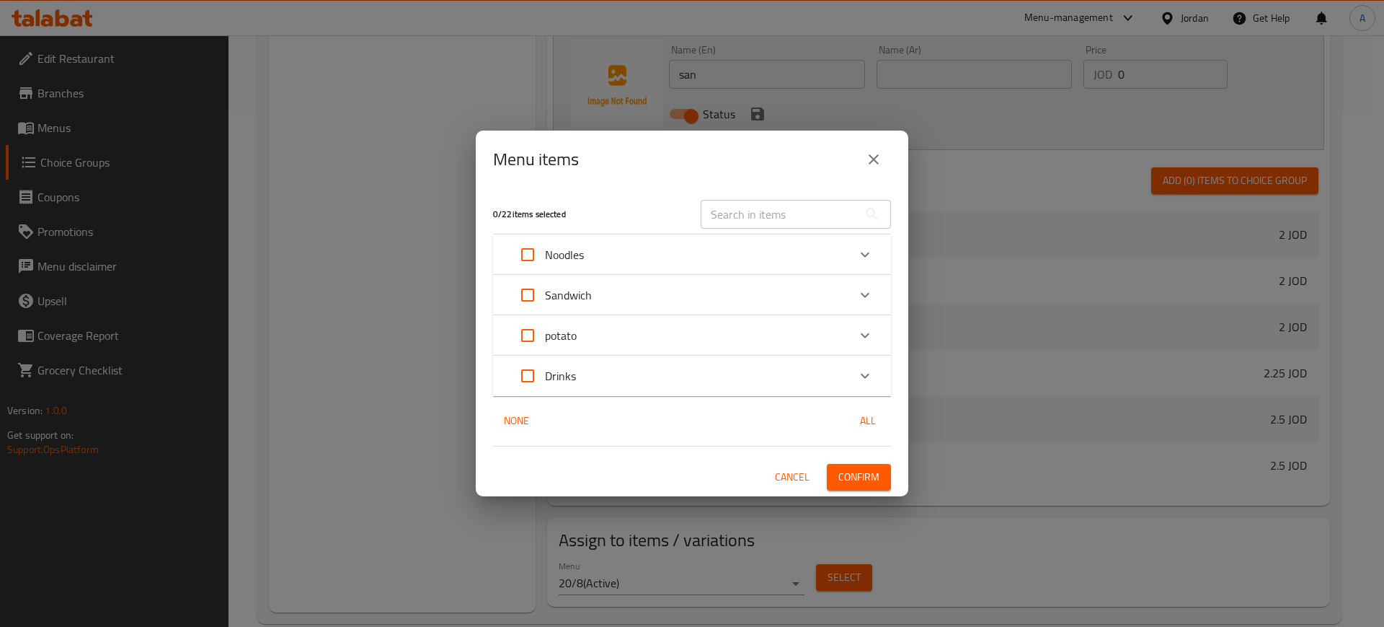
checkbox input "true"
click at [861, 332] on icon "Expand" at bounding box center [865, 335] width 17 height 17
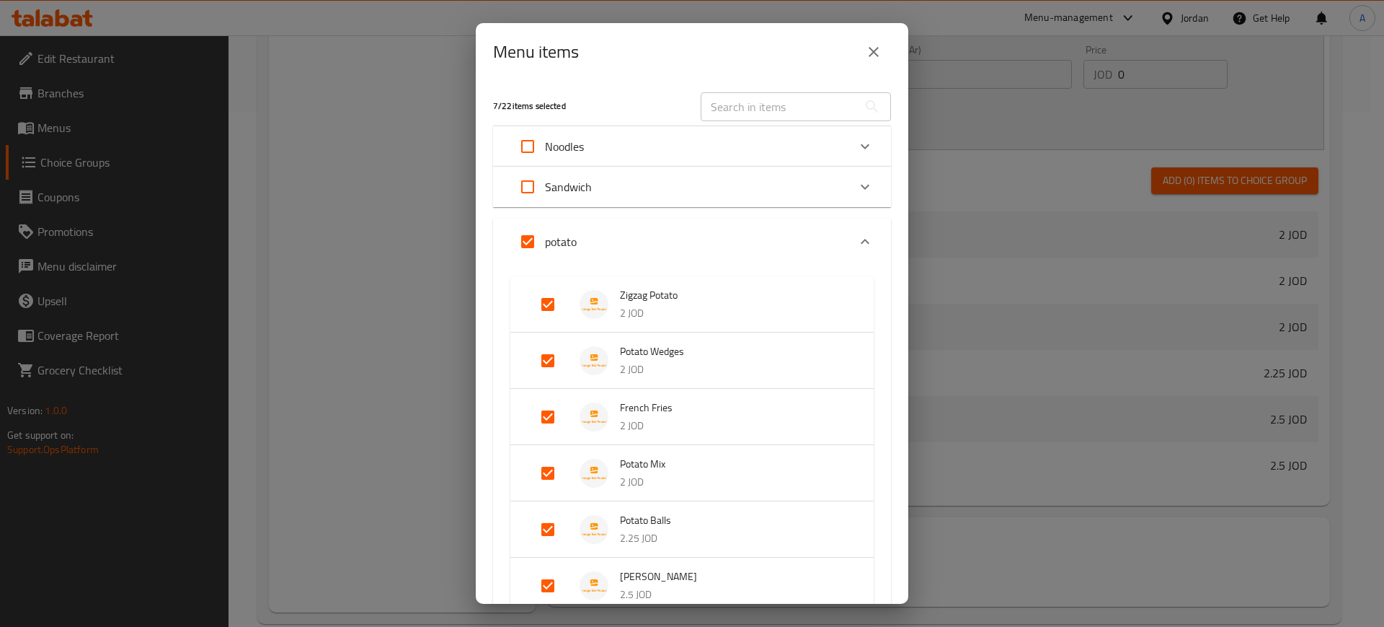
click at [551, 309] on input "Expand" at bounding box center [548, 304] width 35 height 35
checkbox input "false"
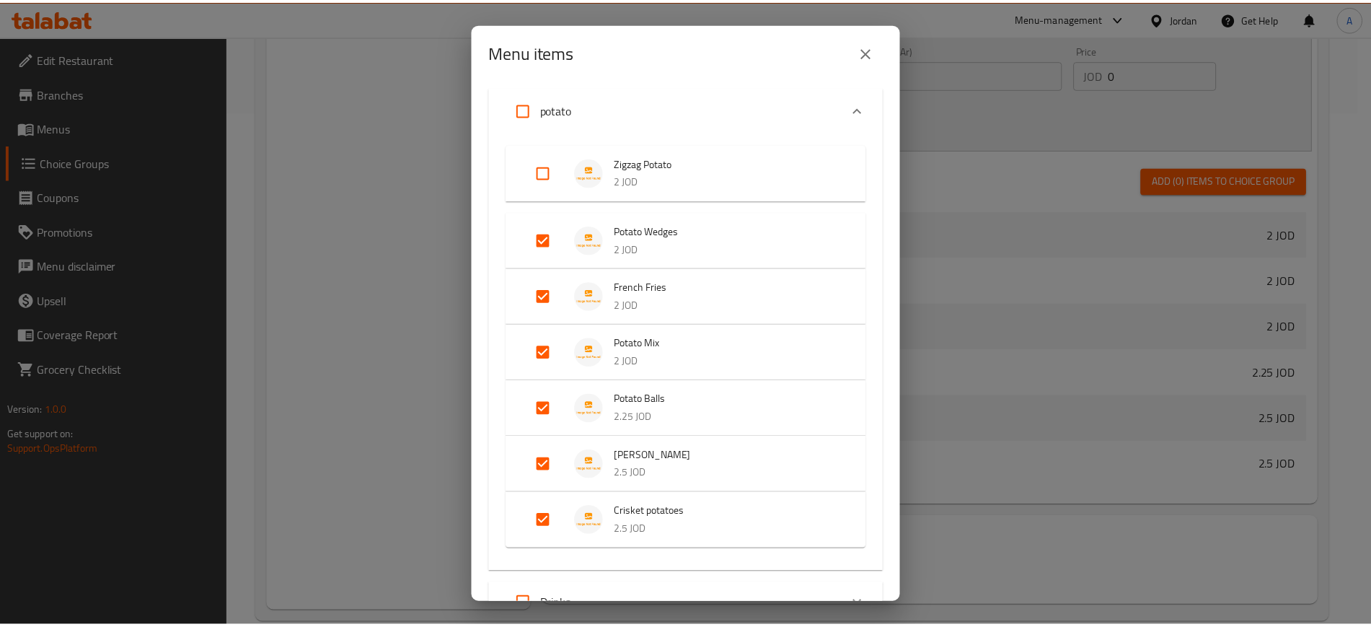
scroll to position [253, 0]
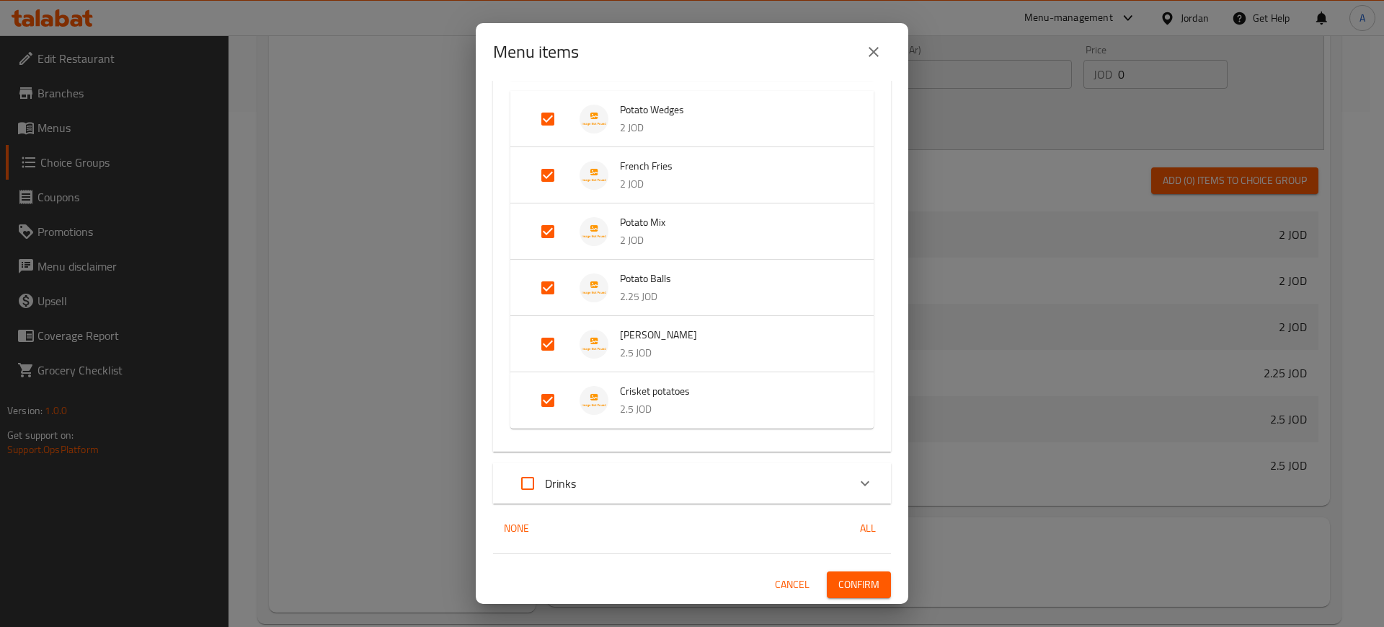
click at [860, 575] on span "Confirm" at bounding box center [859, 584] width 41 height 18
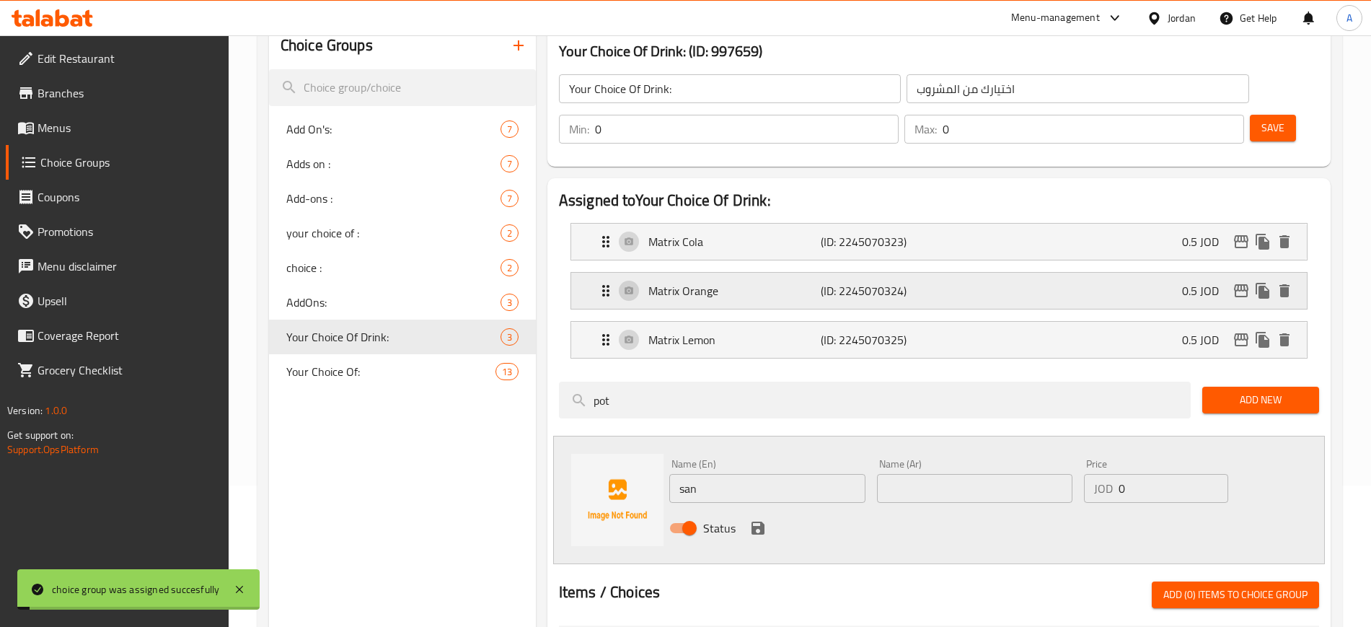
scroll to position [64, 0]
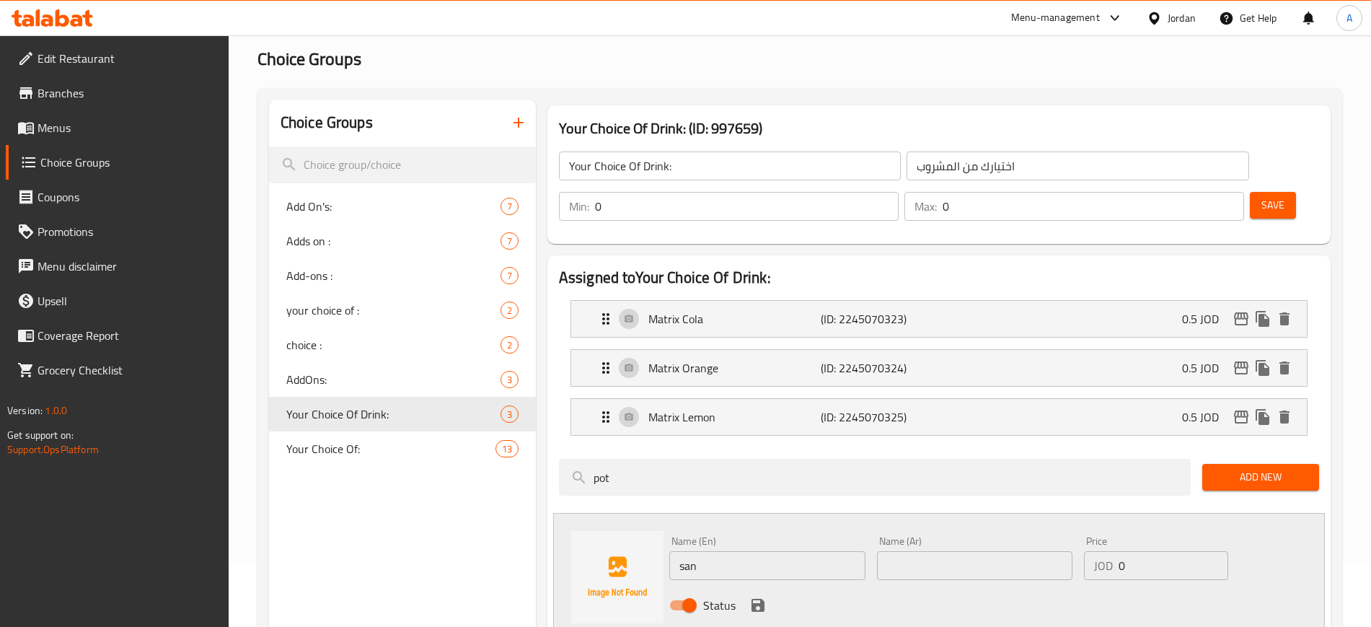
click at [58, 119] on span "Menus" at bounding box center [127, 127] width 180 height 17
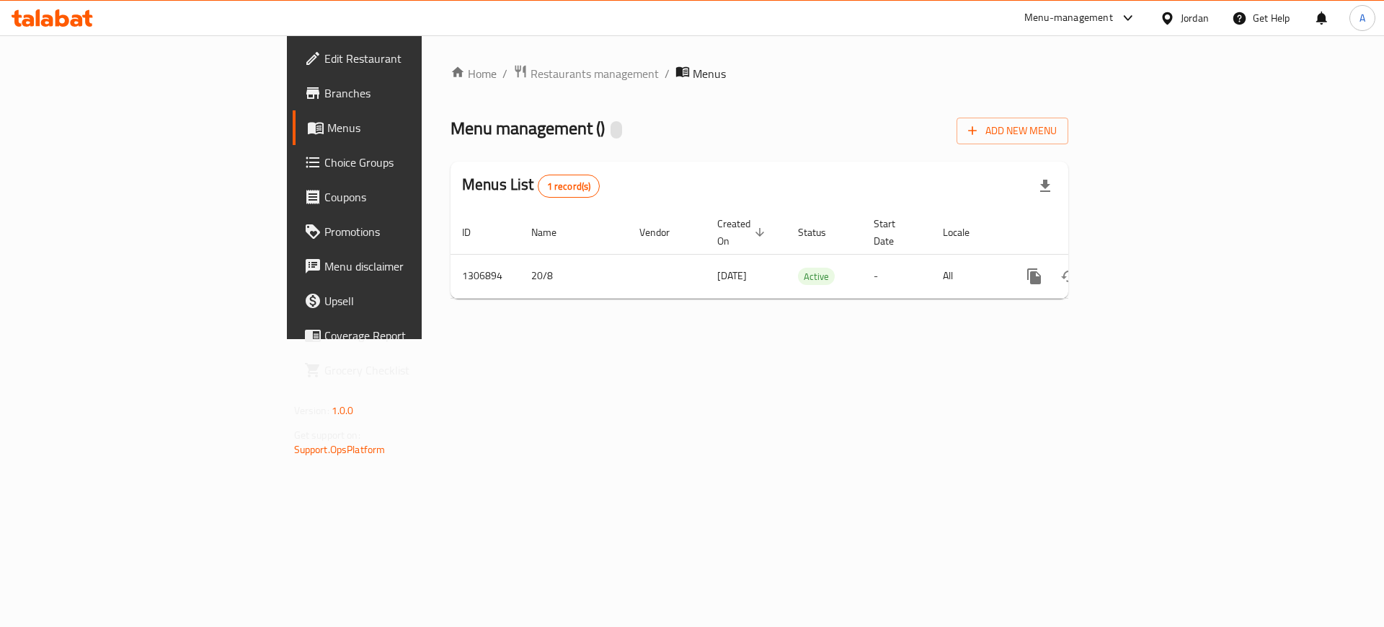
click at [324, 86] on span "Branches" at bounding box center [415, 92] width 182 height 17
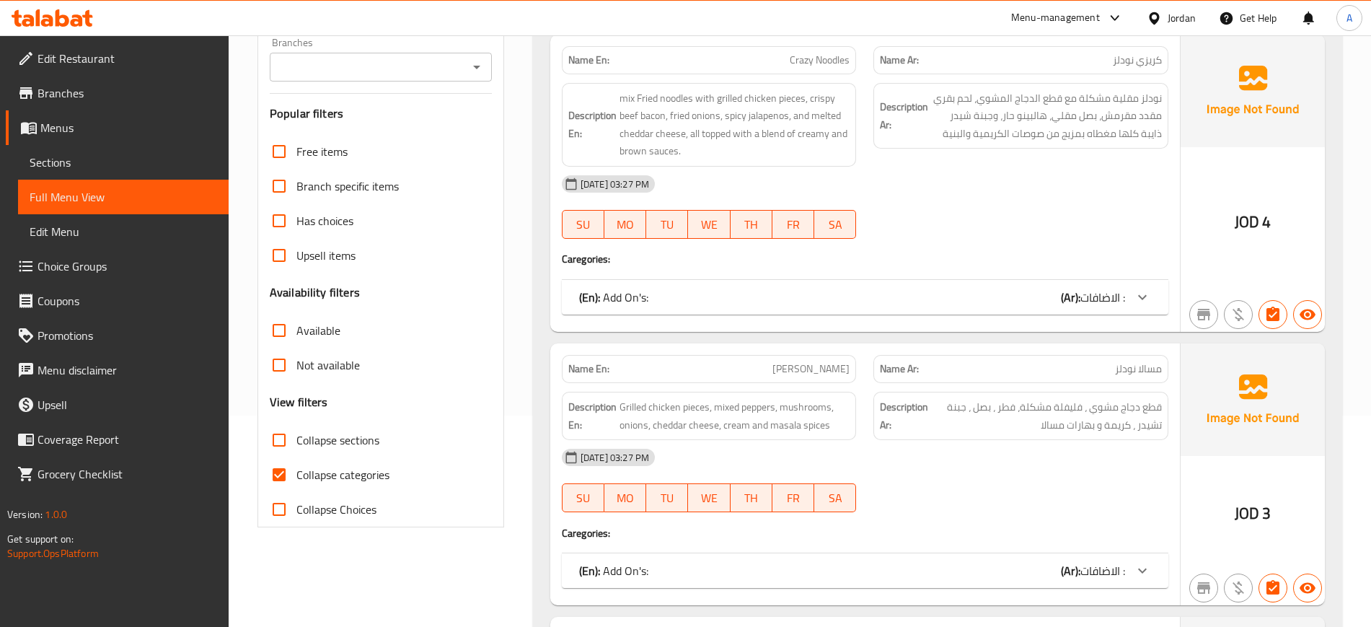
scroll to position [361, 0]
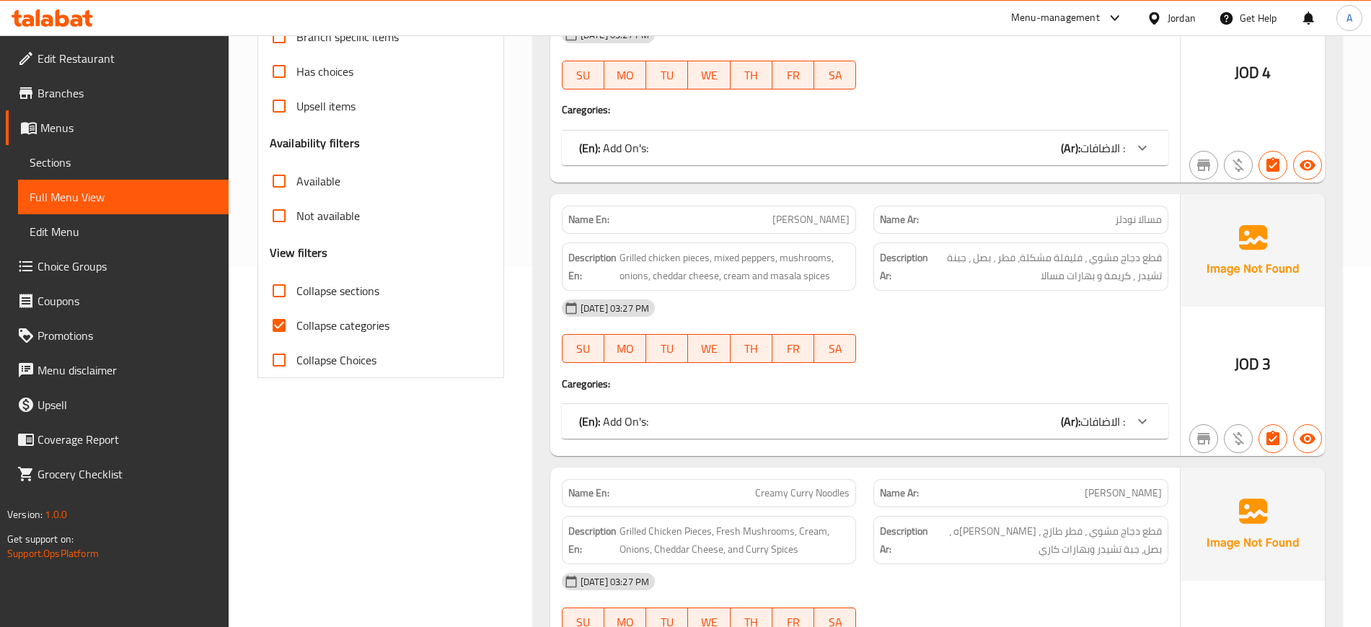
click at [368, 322] on span "Collapse categories" at bounding box center [342, 325] width 93 height 17
click at [296, 322] on input "Collapse categories" at bounding box center [279, 325] width 35 height 35
checkbox input "false"
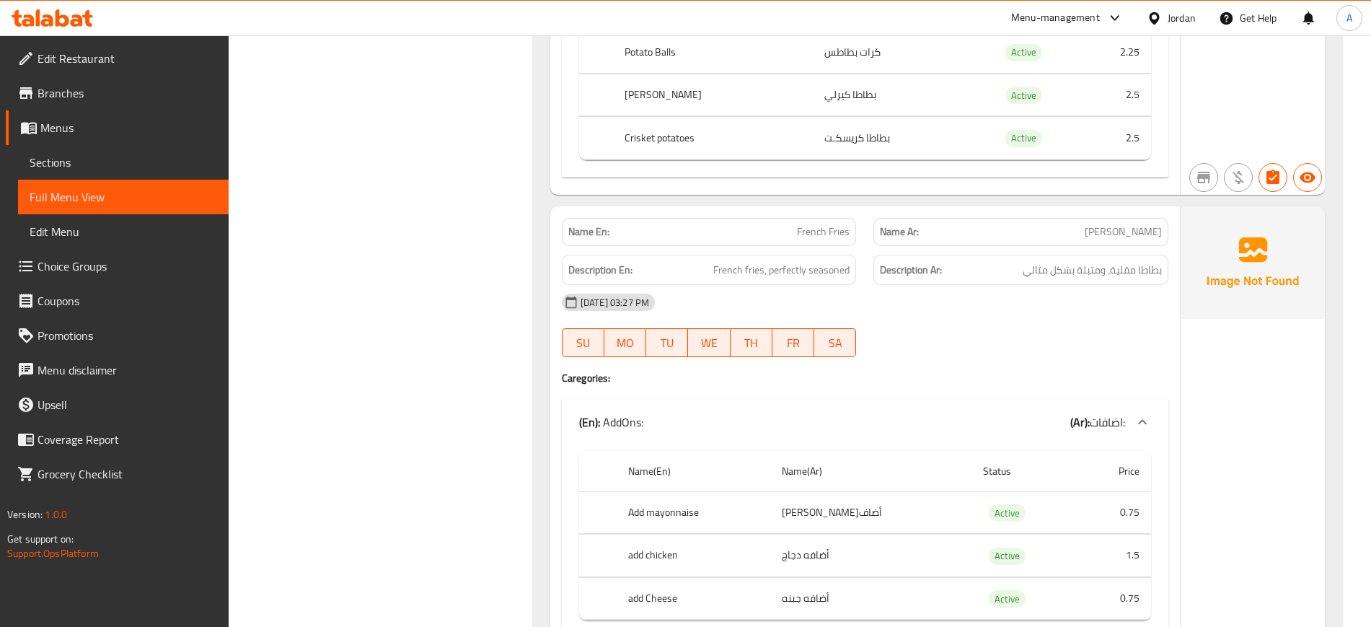
scroll to position [8112, 0]
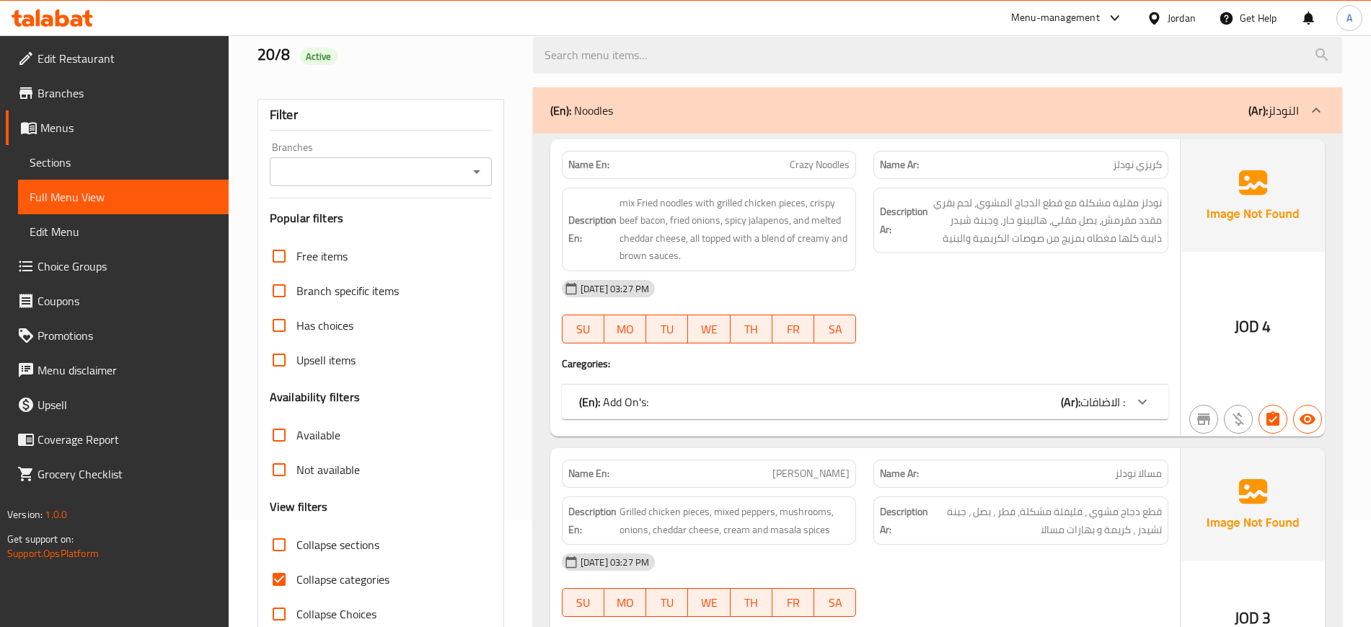
scroll to position [180, 0]
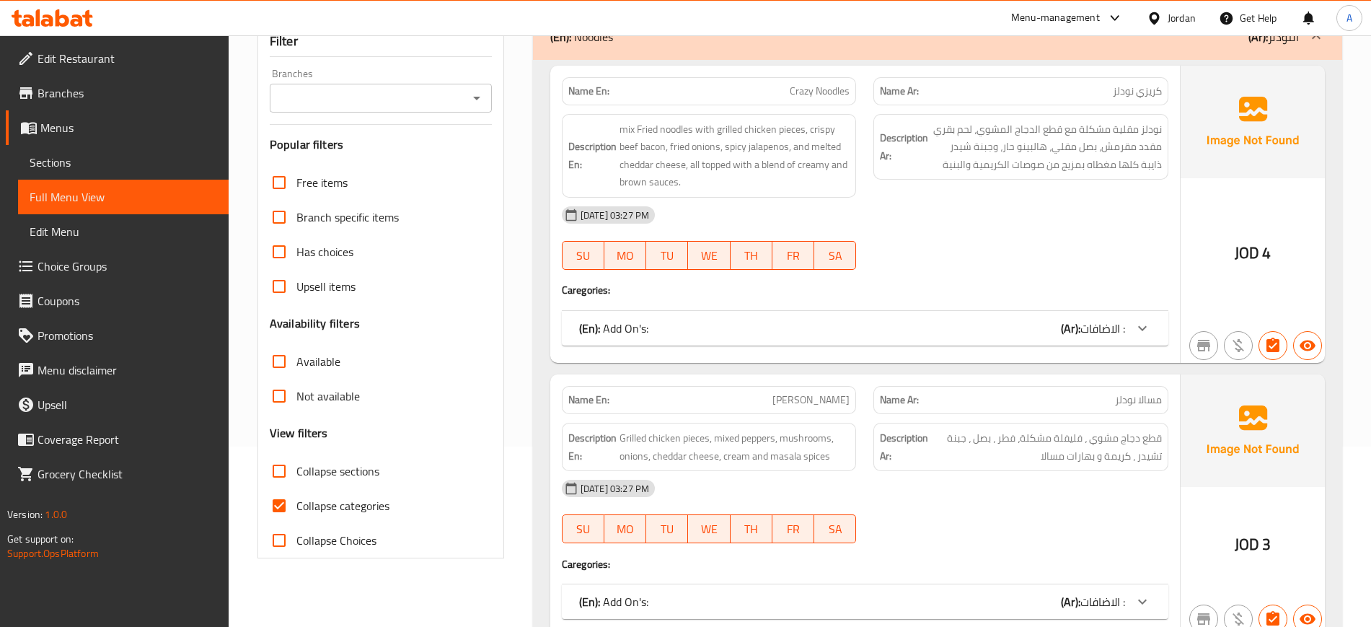
click at [332, 510] on span "Collapse categories" at bounding box center [342, 505] width 93 height 17
click at [296, 510] on input "Collapse categories" at bounding box center [279, 505] width 35 height 35
checkbox input "false"
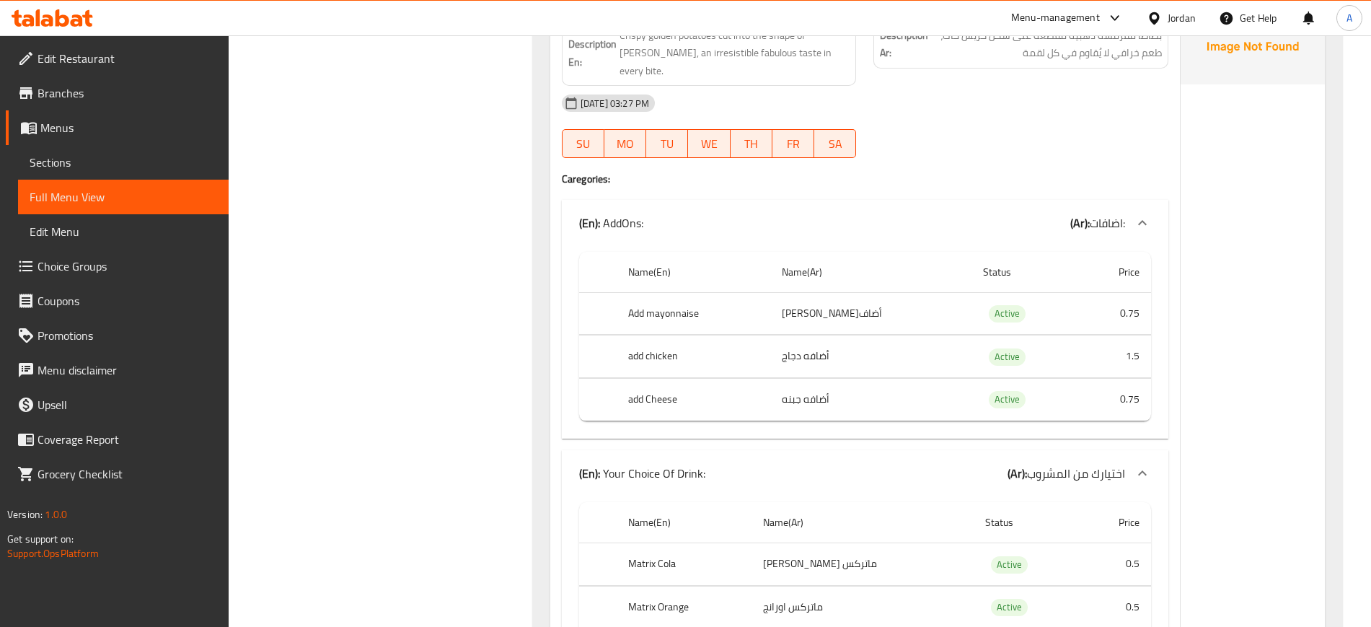
scroll to position [13971, 0]
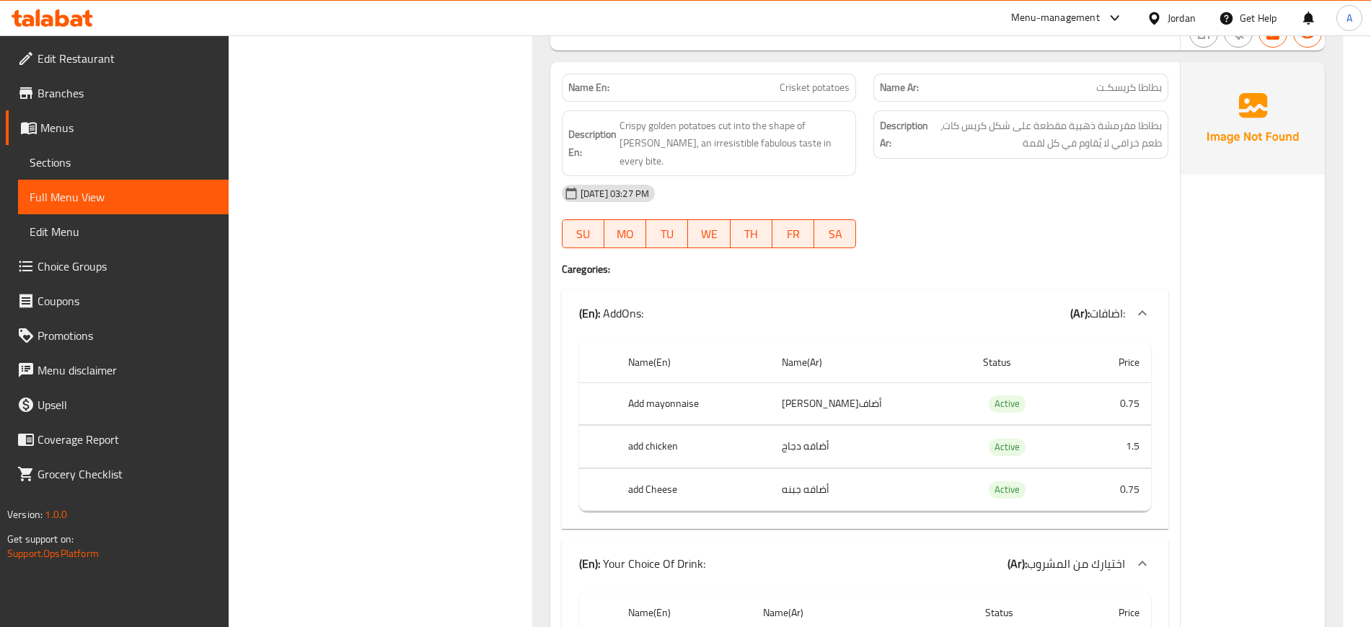
click at [820, 262] on h4 "Caregories:" at bounding box center [865, 269] width 606 height 14
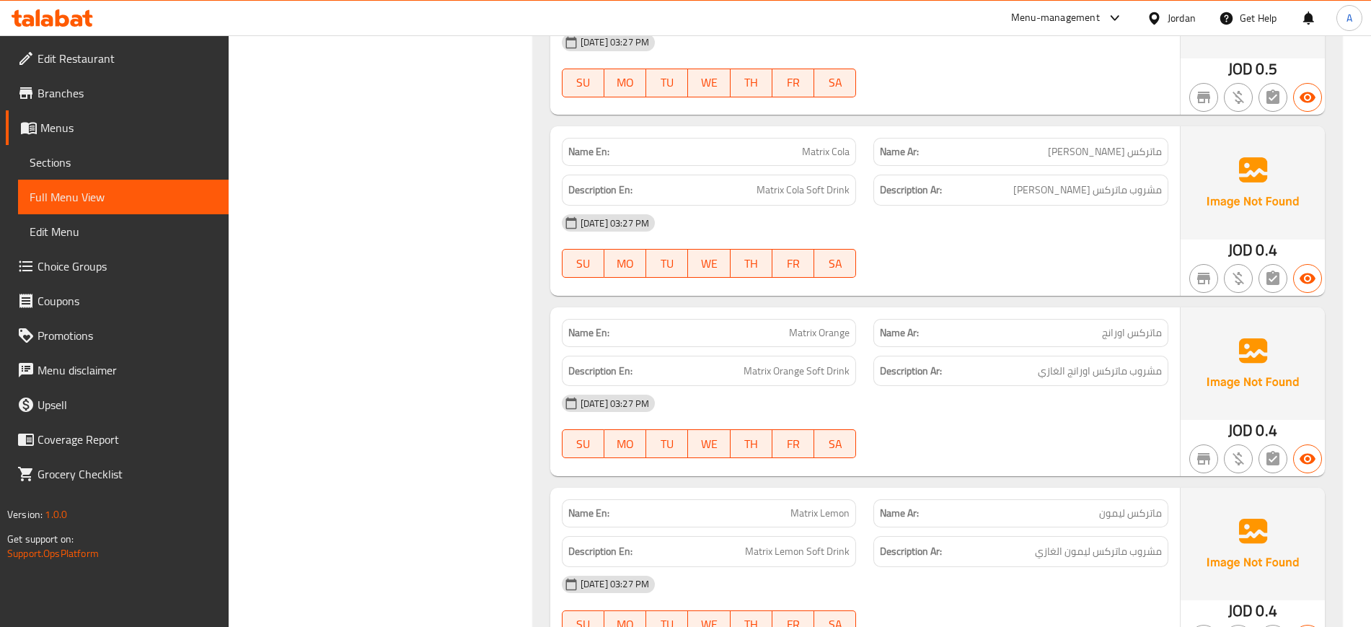
scroll to position [15663, 0]
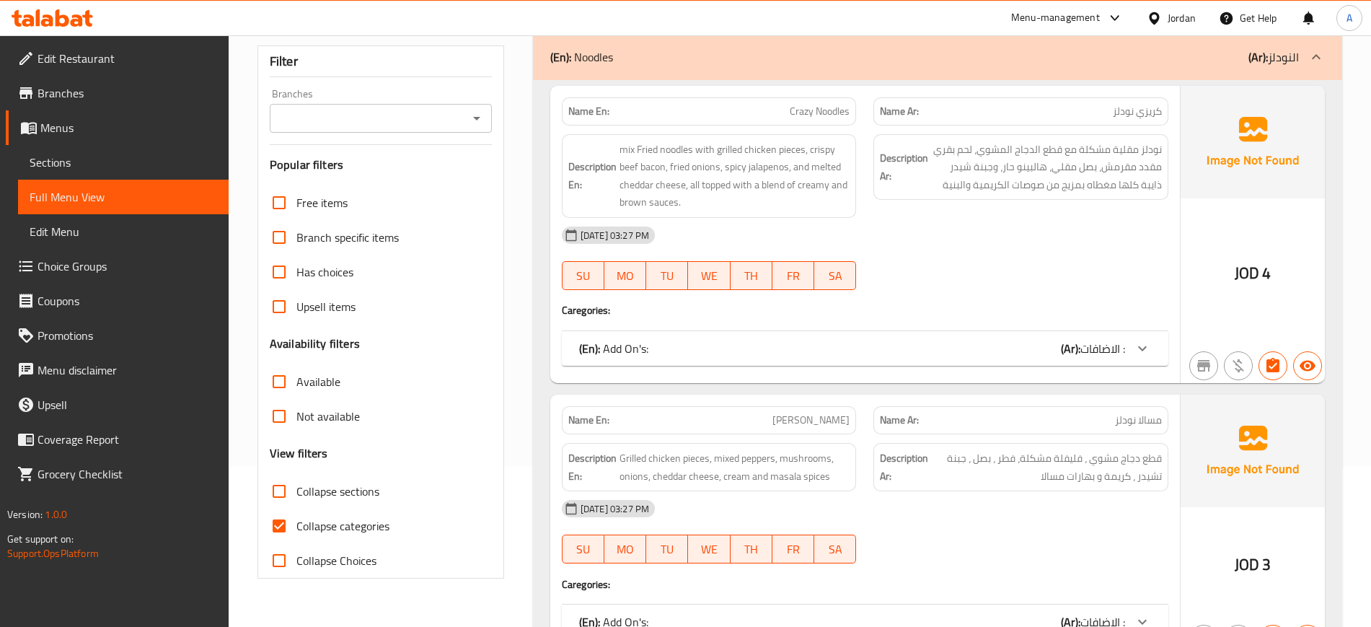
scroll to position [270, 0]
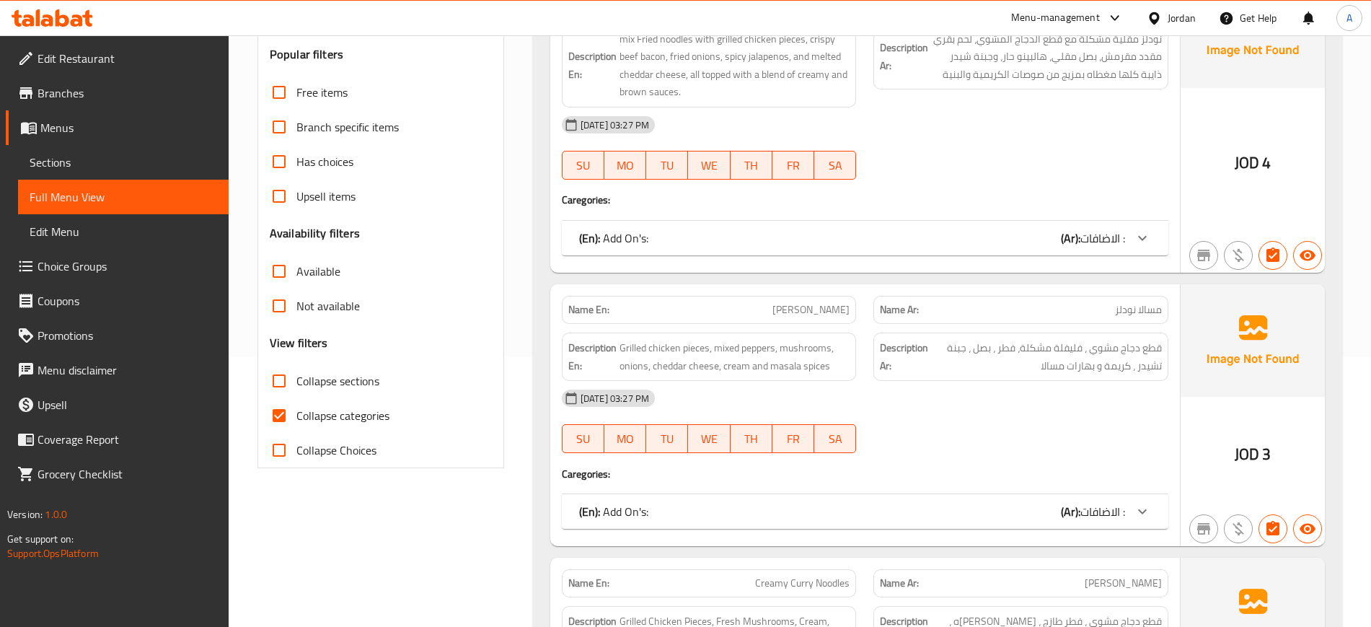
click at [304, 414] on span "Collapse categories" at bounding box center [342, 415] width 93 height 17
click at [296, 414] on input "Collapse categories" at bounding box center [279, 415] width 35 height 35
checkbox input "false"
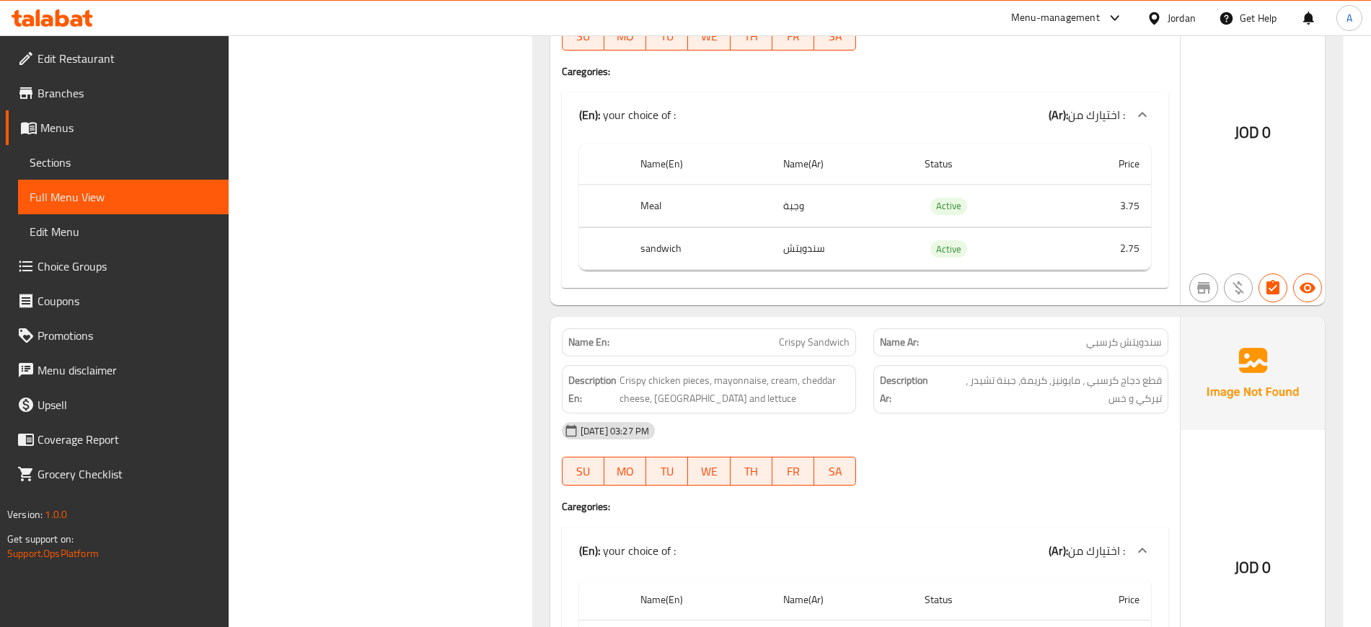
scroll to position [0, 0]
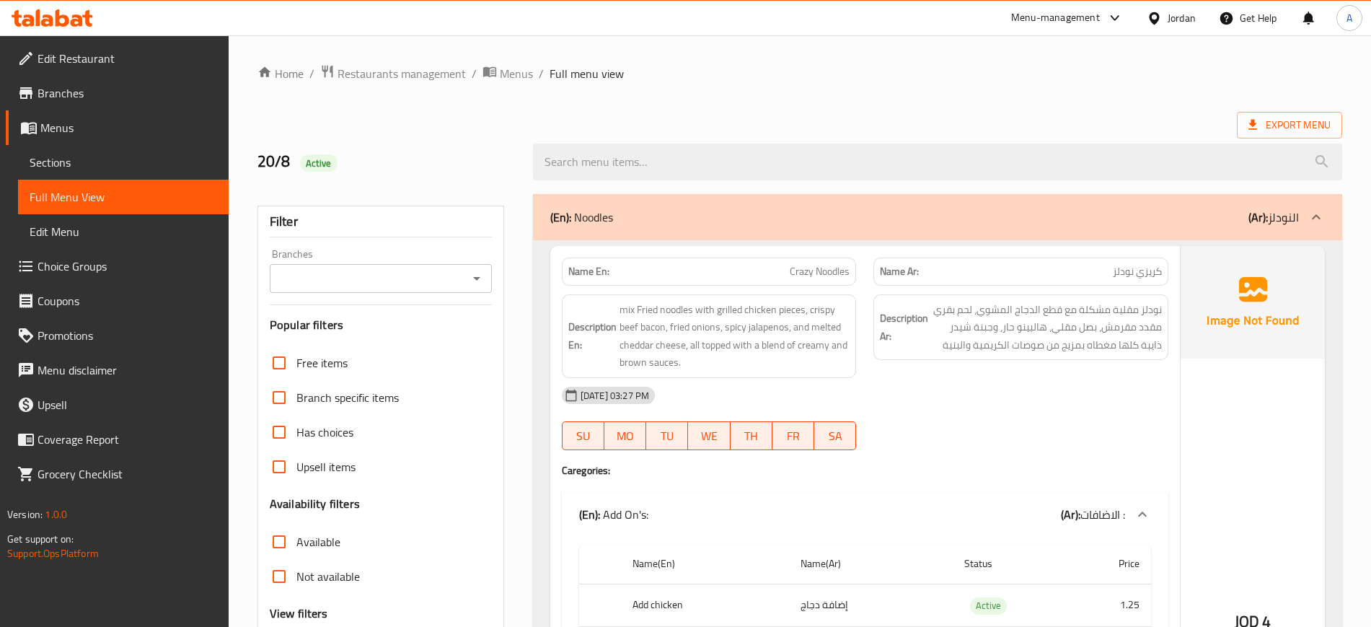
click at [977, 362] on div "Description Ar: نودلز مقلية مشكلة مع قطع الدجاج المشوي، لحم بقري مقدد مقرمش، بص…" at bounding box center [1021, 336] width 312 height 101
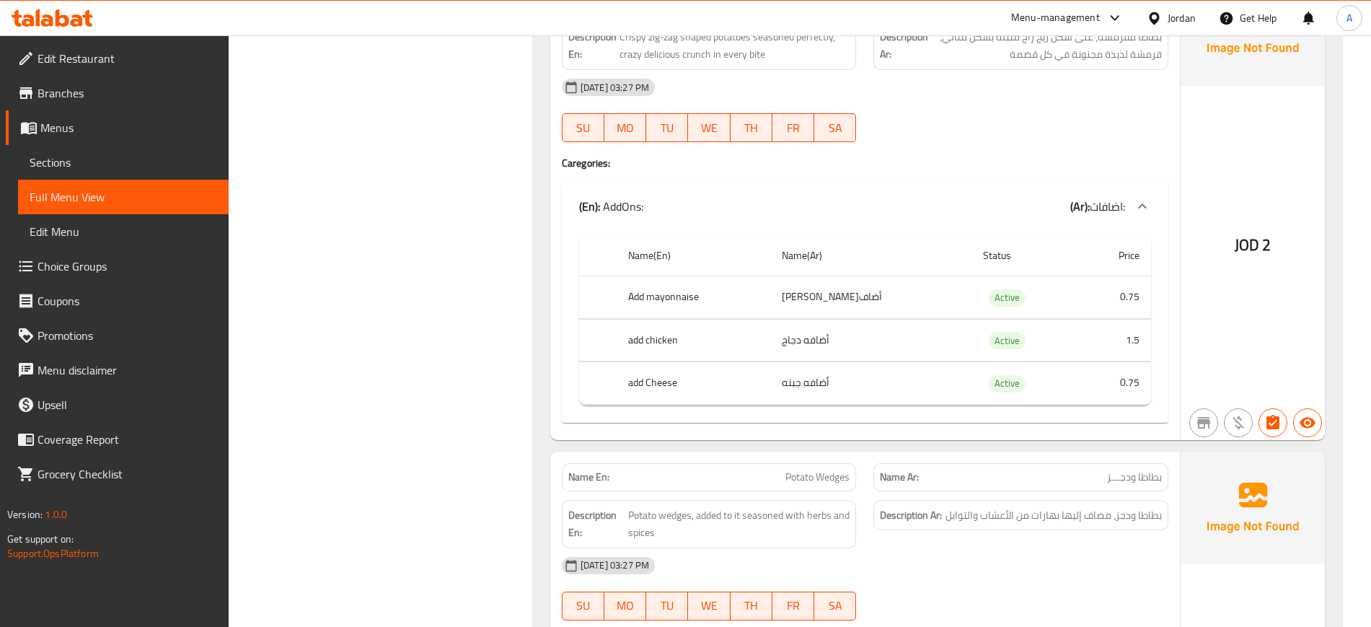
scroll to position [6760, 0]
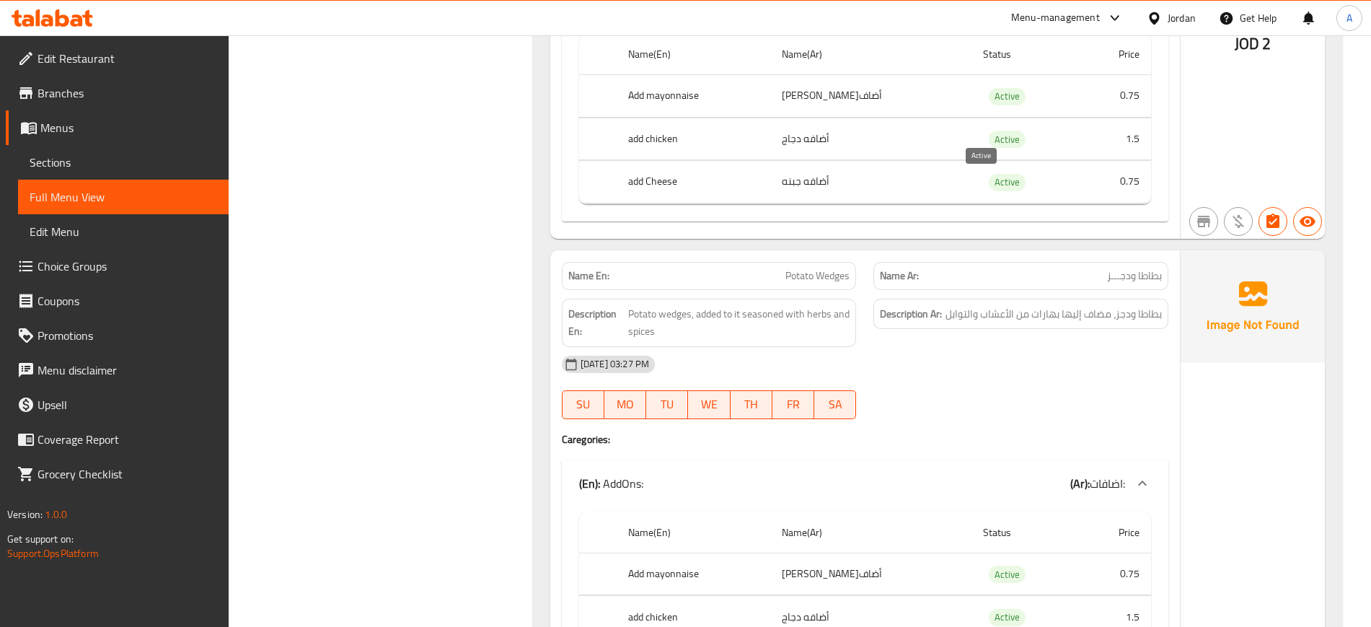
click at [989, 179] on span "Active" at bounding box center [1007, 182] width 37 height 17
copy span "Active"
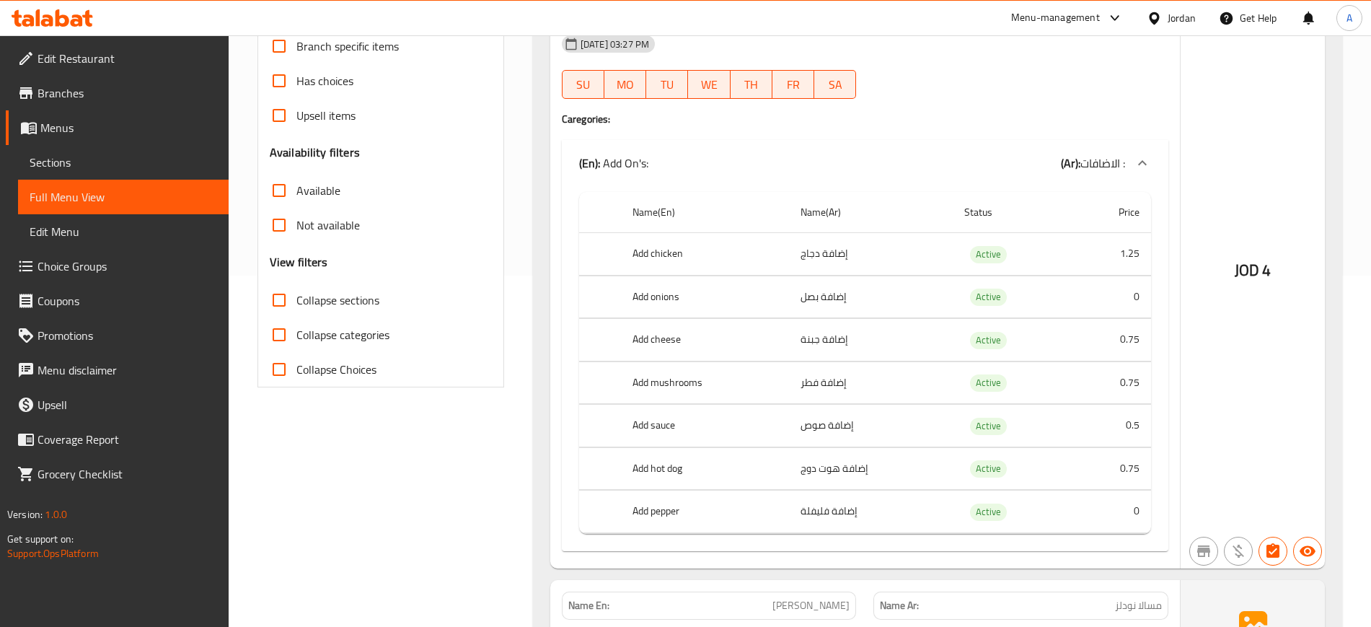
scroll to position [451, 0]
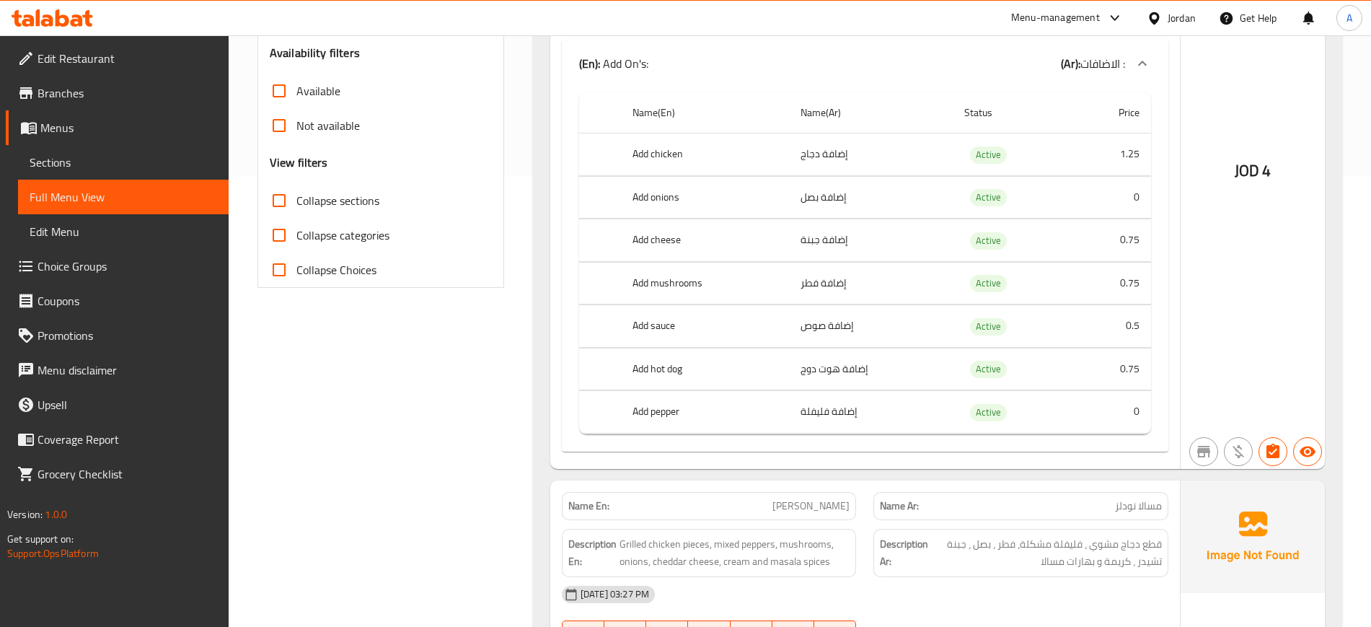
click at [329, 200] on span "Collapse sections" at bounding box center [337, 200] width 83 height 17
click at [296, 200] on input "Collapse sections" at bounding box center [279, 200] width 35 height 35
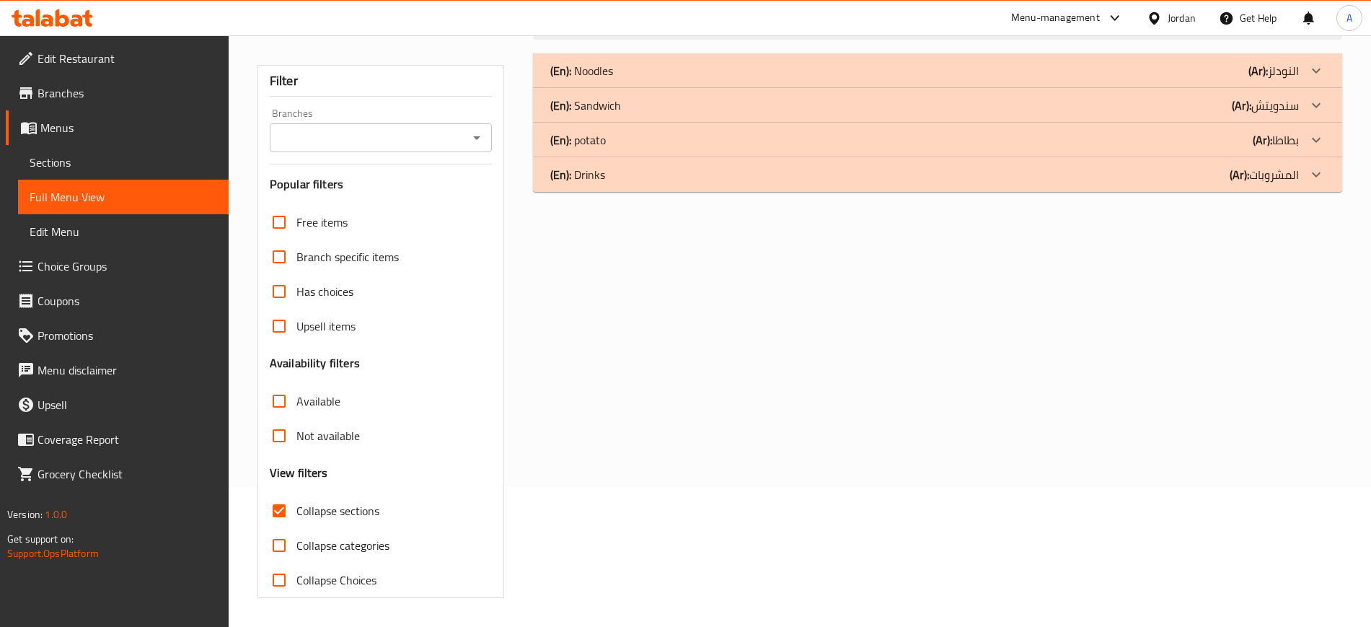
scroll to position [141, 0]
click at [319, 516] on span "Collapse sections" at bounding box center [337, 510] width 83 height 17
click at [296, 516] on input "Collapse sections" at bounding box center [279, 510] width 35 height 35
checkbox input "false"
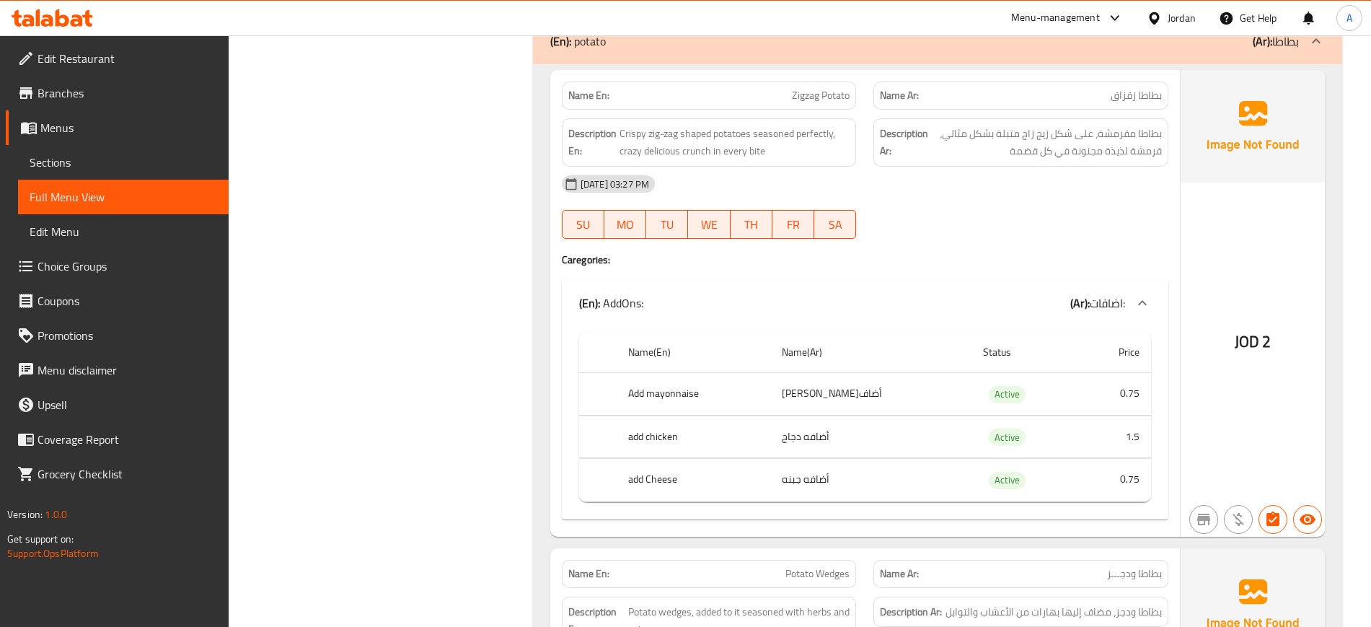
scroll to position [6450, 0]
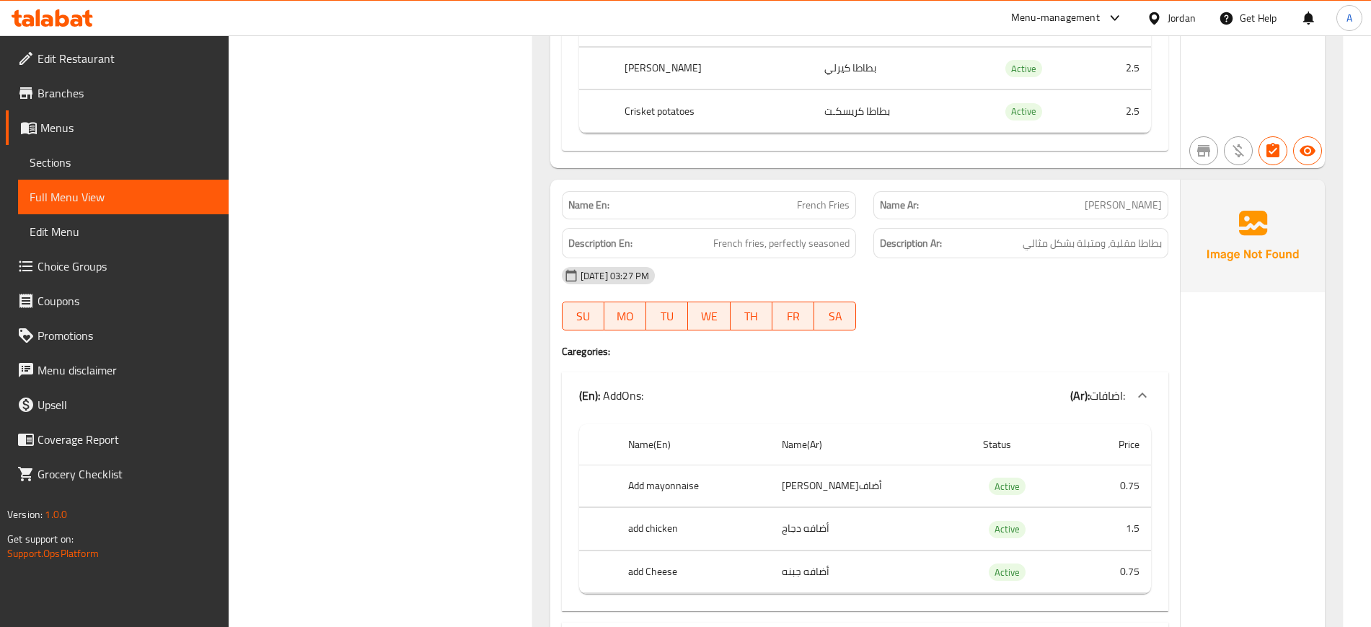
scroll to position [8162, 0]
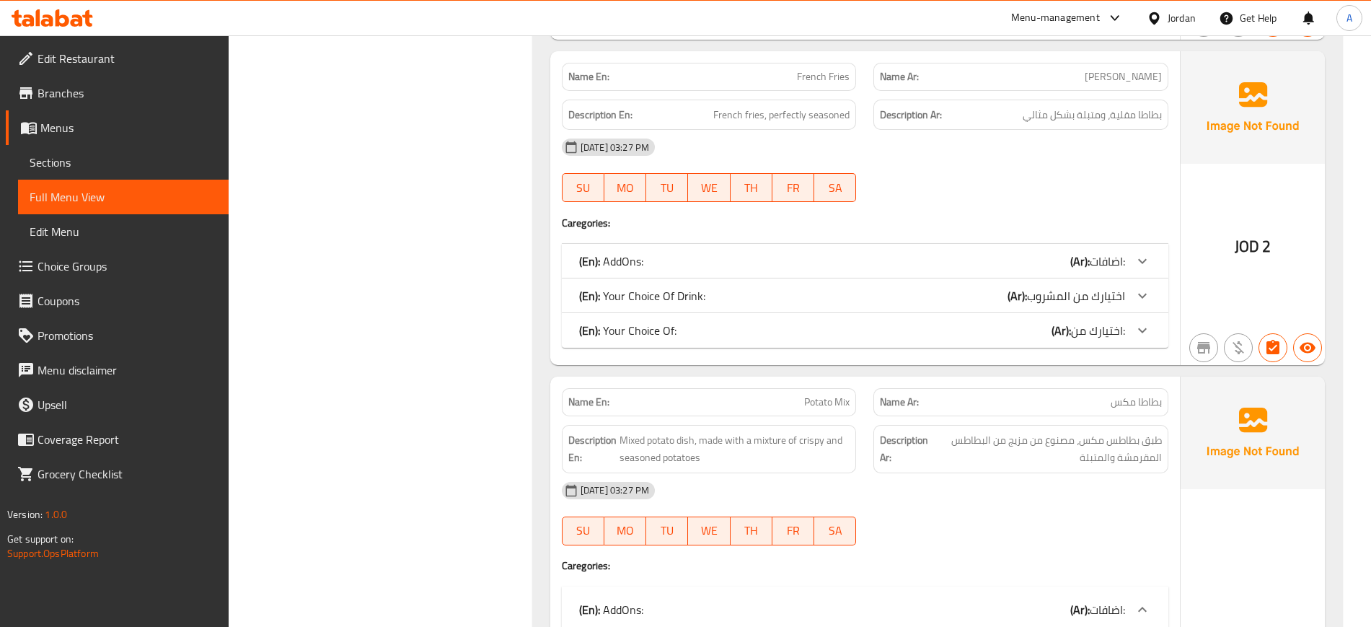
scroll to position [8433, 0]
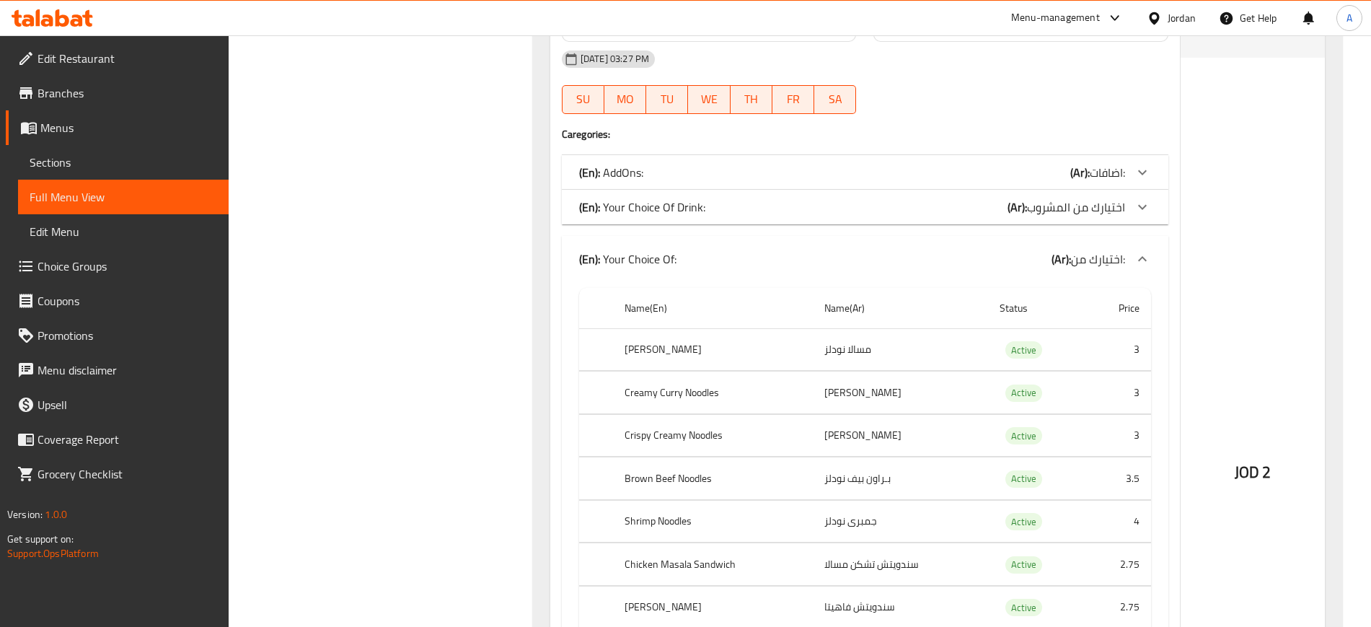
scroll to position [8613, 0]
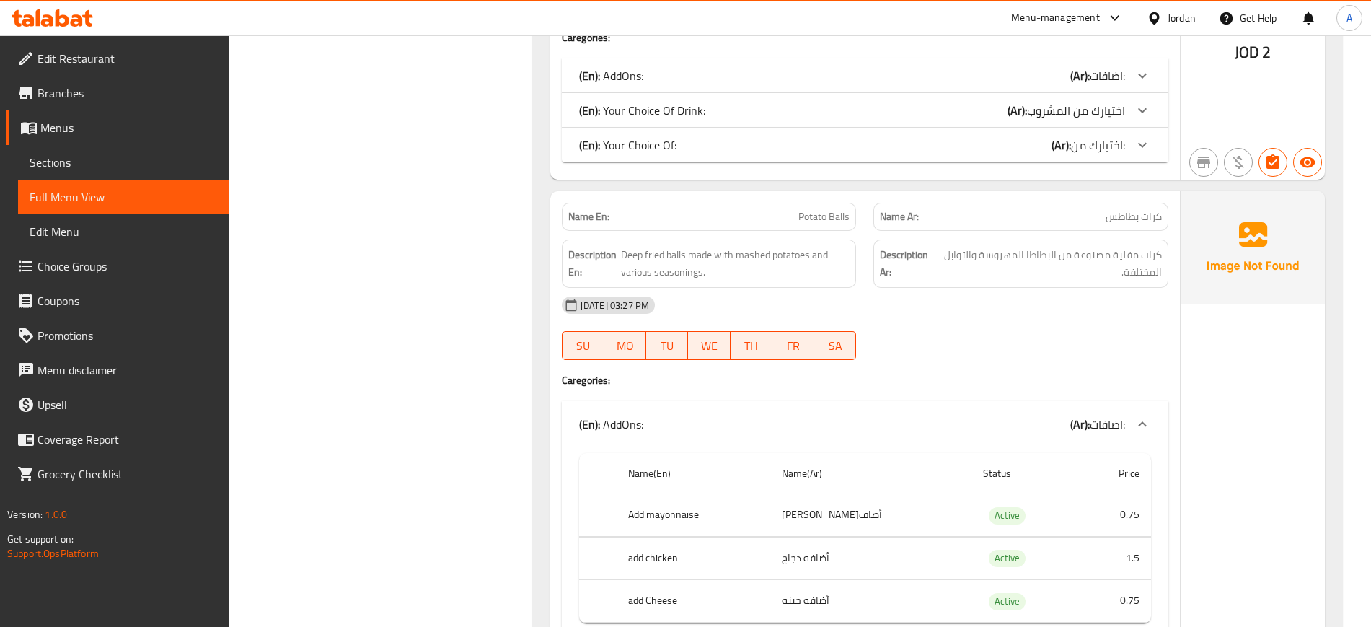
scroll to position [8883, 0]
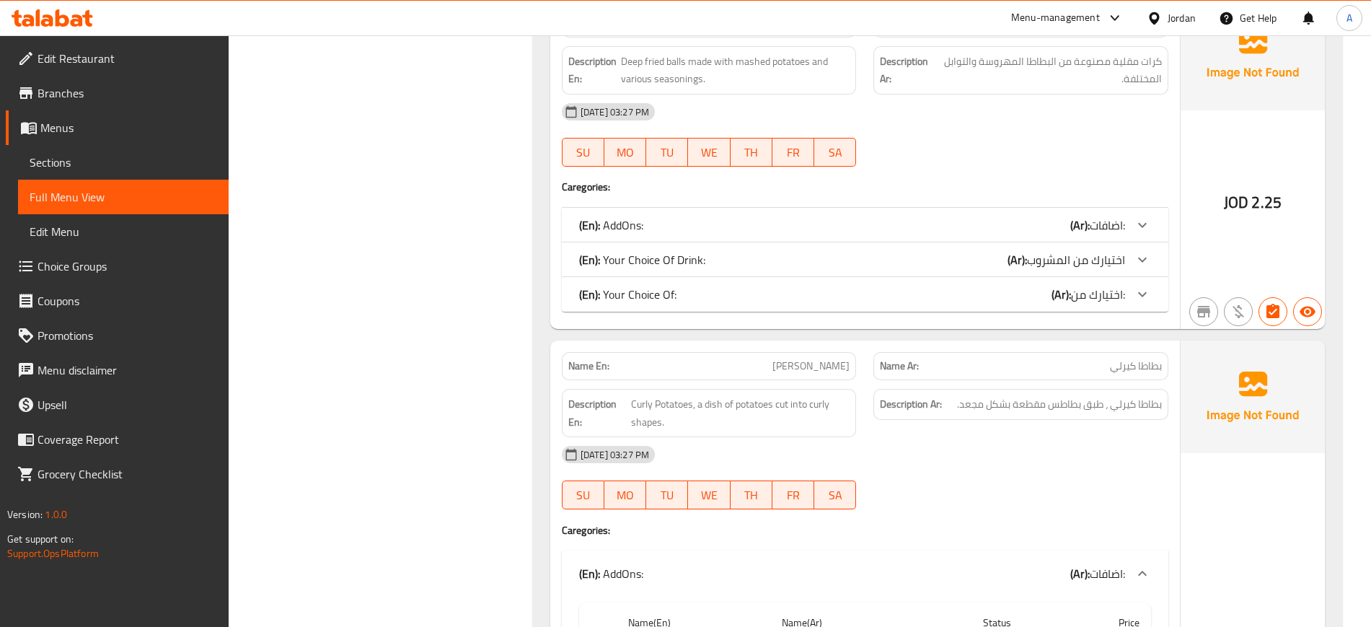
scroll to position [9154, 0]
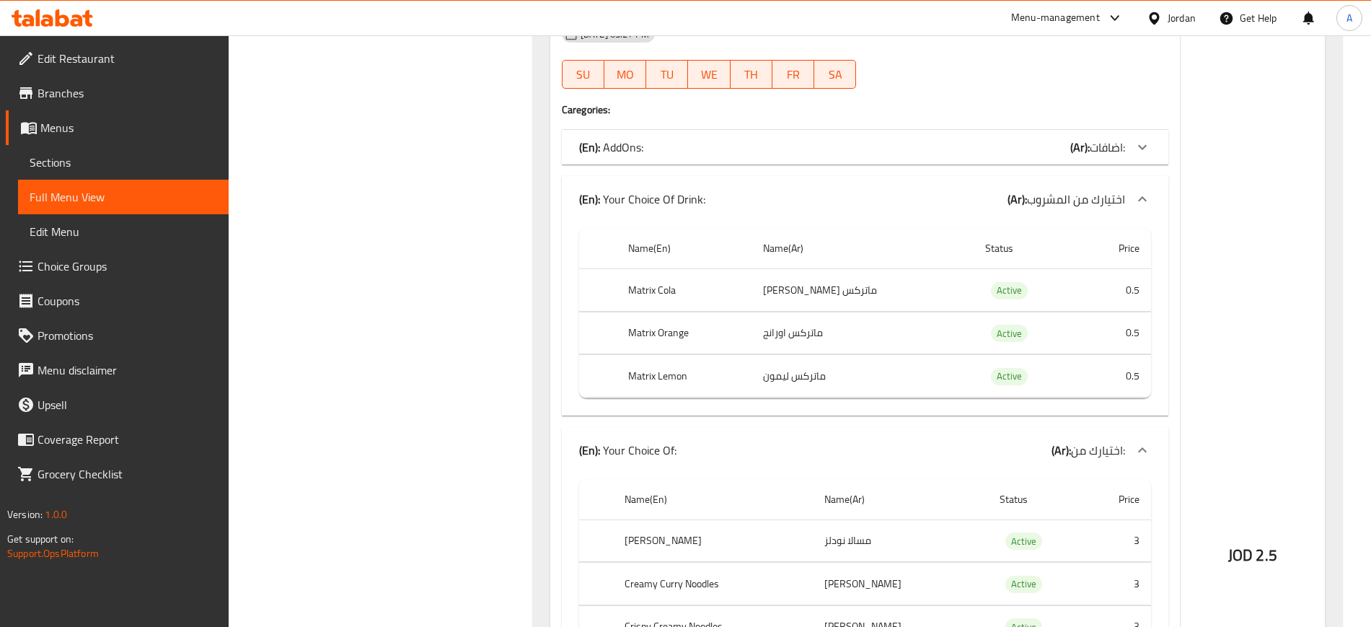
scroll to position [9424, 0]
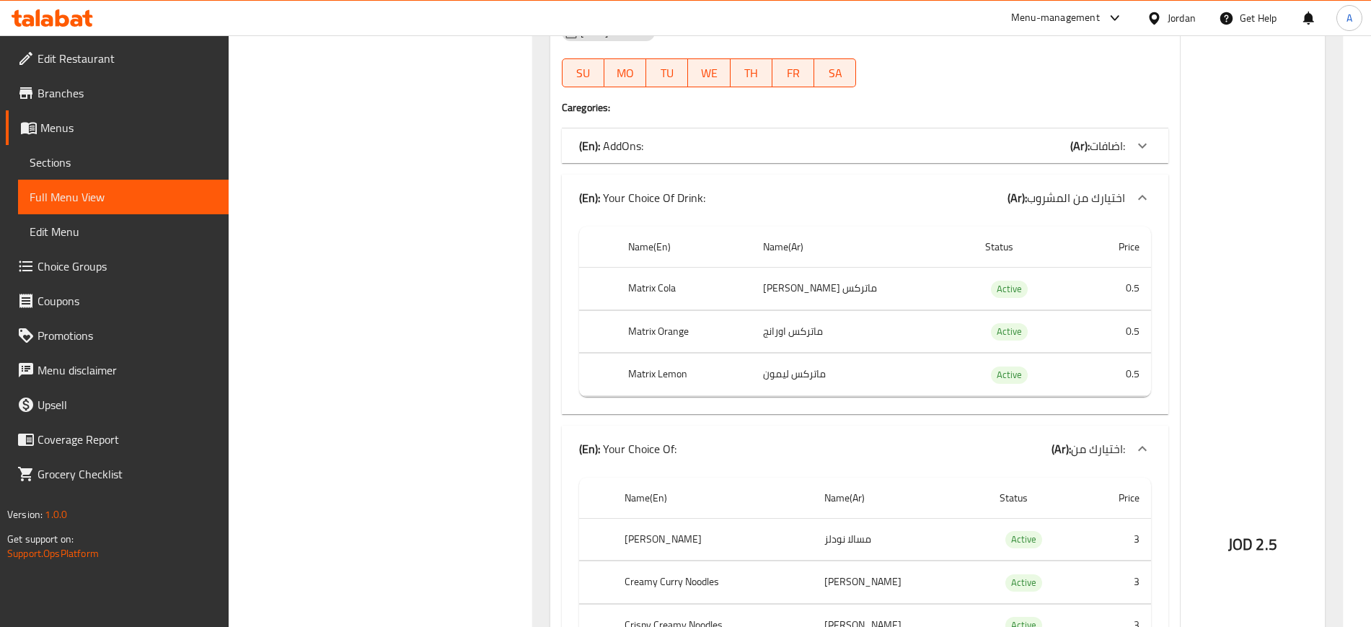
scroll to position [9785, 0]
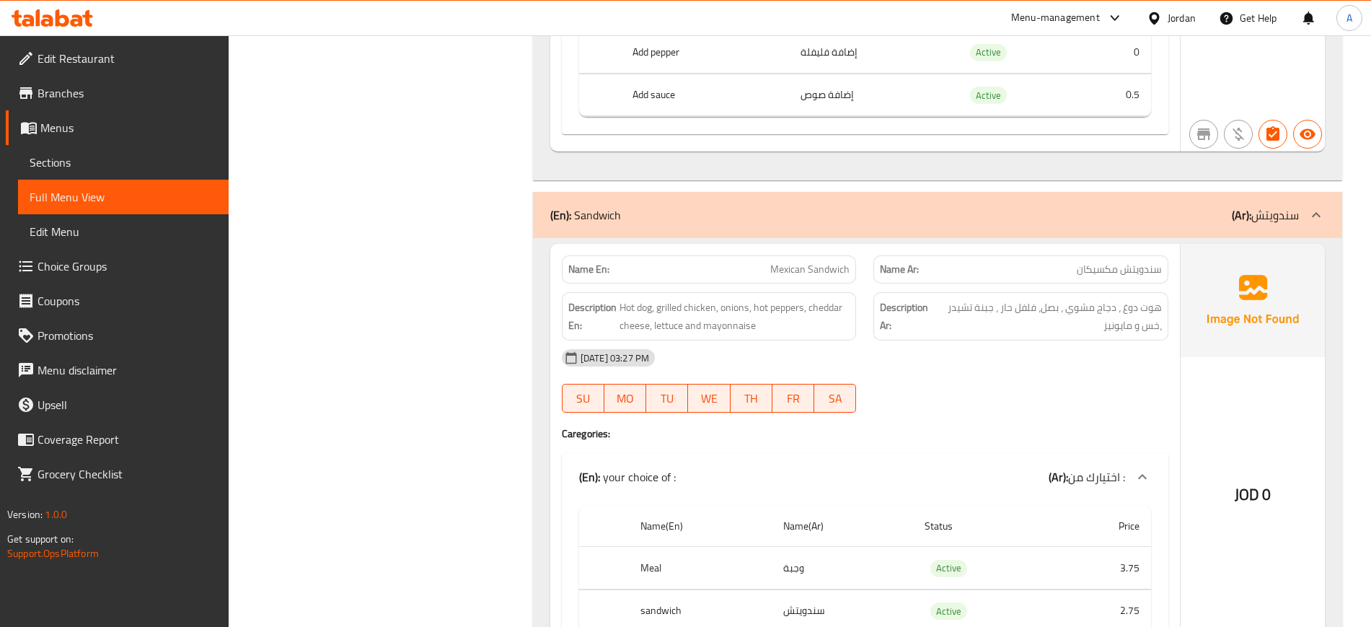
scroll to position [4236, 0]
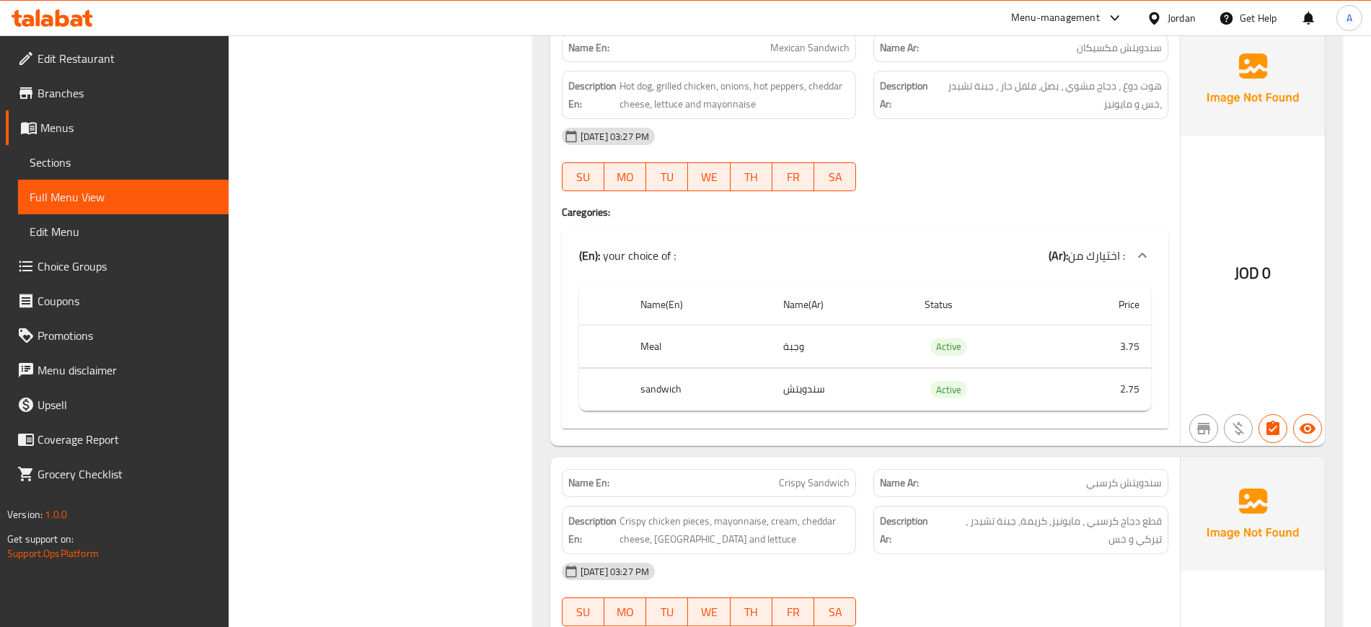
click at [1177, 14] on div "Jordan" at bounding box center [1181, 18] width 28 height 16
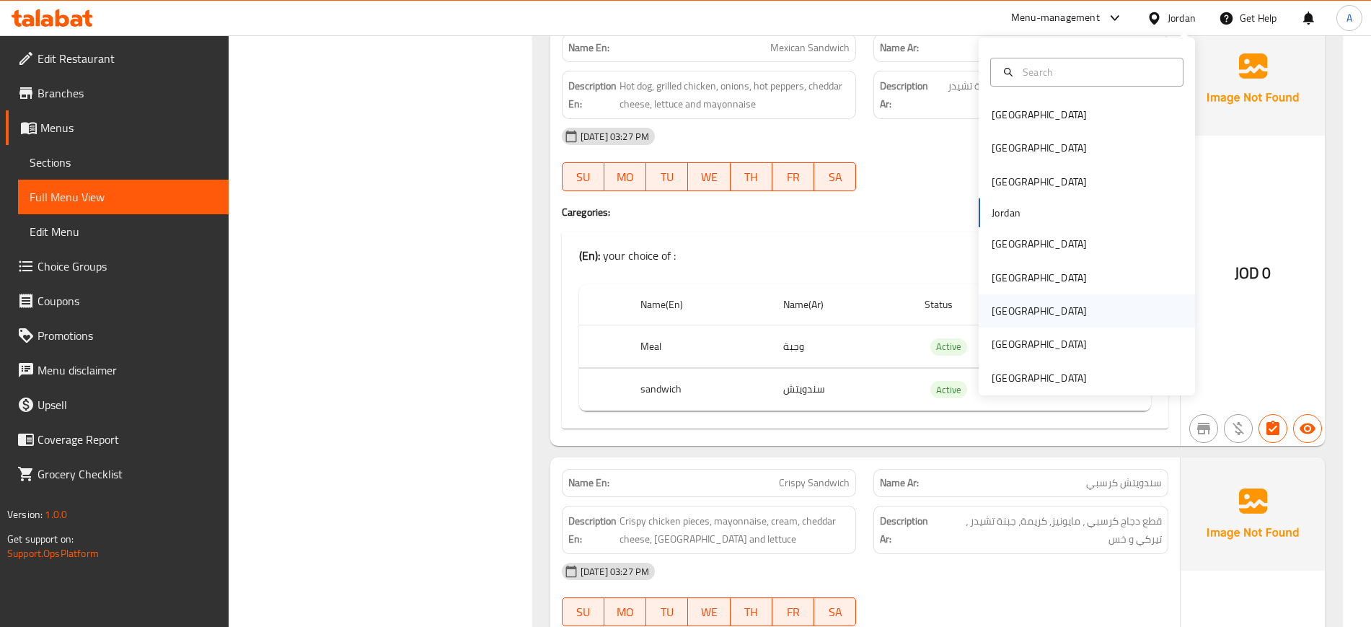
click at [1033, 317] on div "[GEOGRAPHIC_DATA]" at bounding box center [1086, 310] width 216 height 33
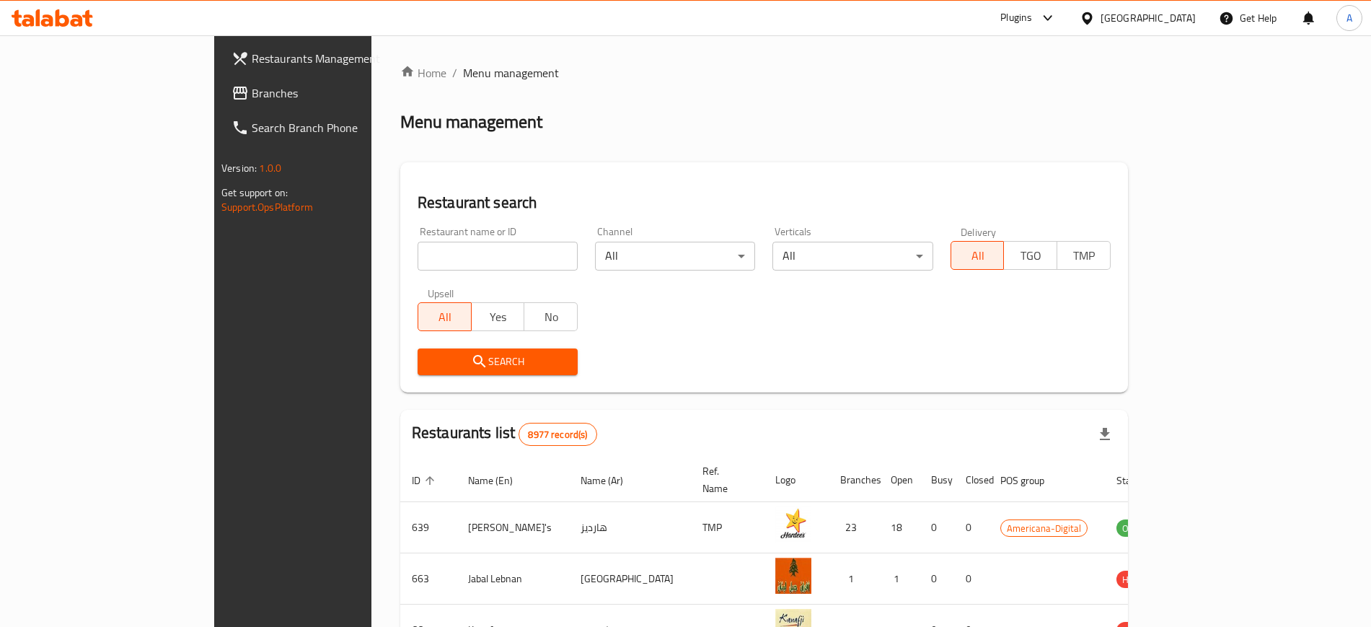
click at [252, 91] on span "Branches" at bounding box center [342, 92] width 180 height 17
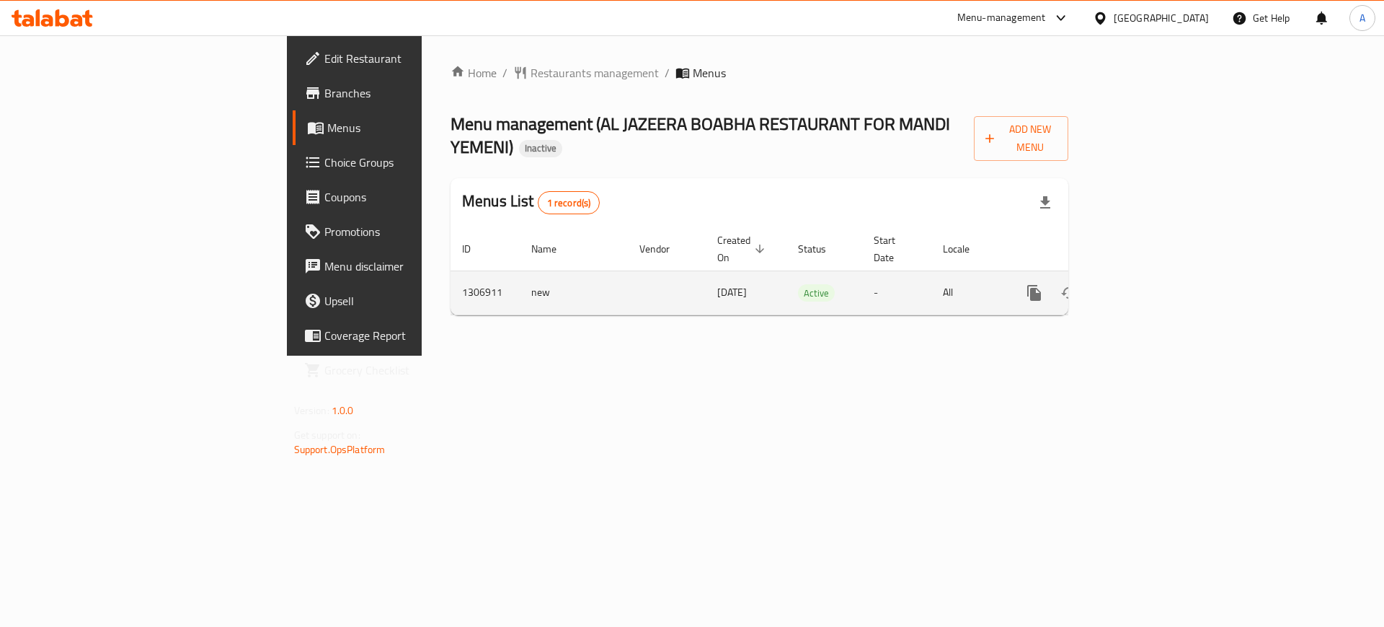
click at [1156, 275] on link "enhanced table" at bounding box center [1138, 292] width 35 height 35
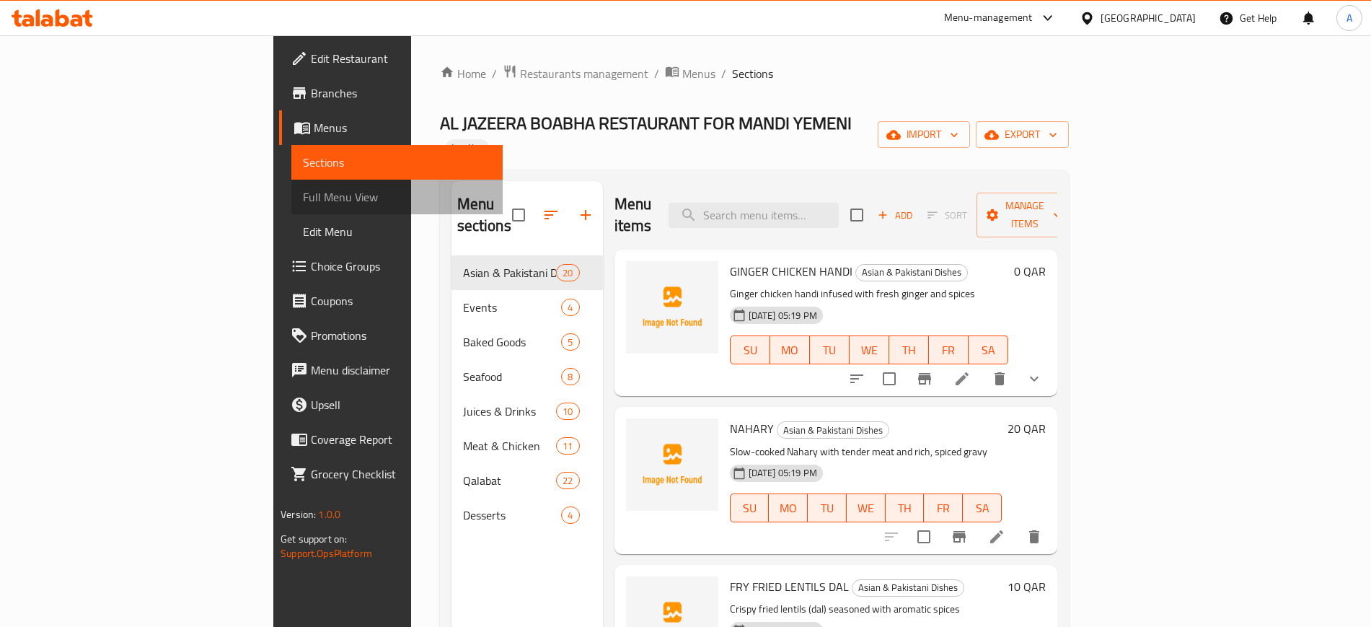
click at [303, 191] on span "Full Menu View" at bounding box center [396, 196] width 187 height 17
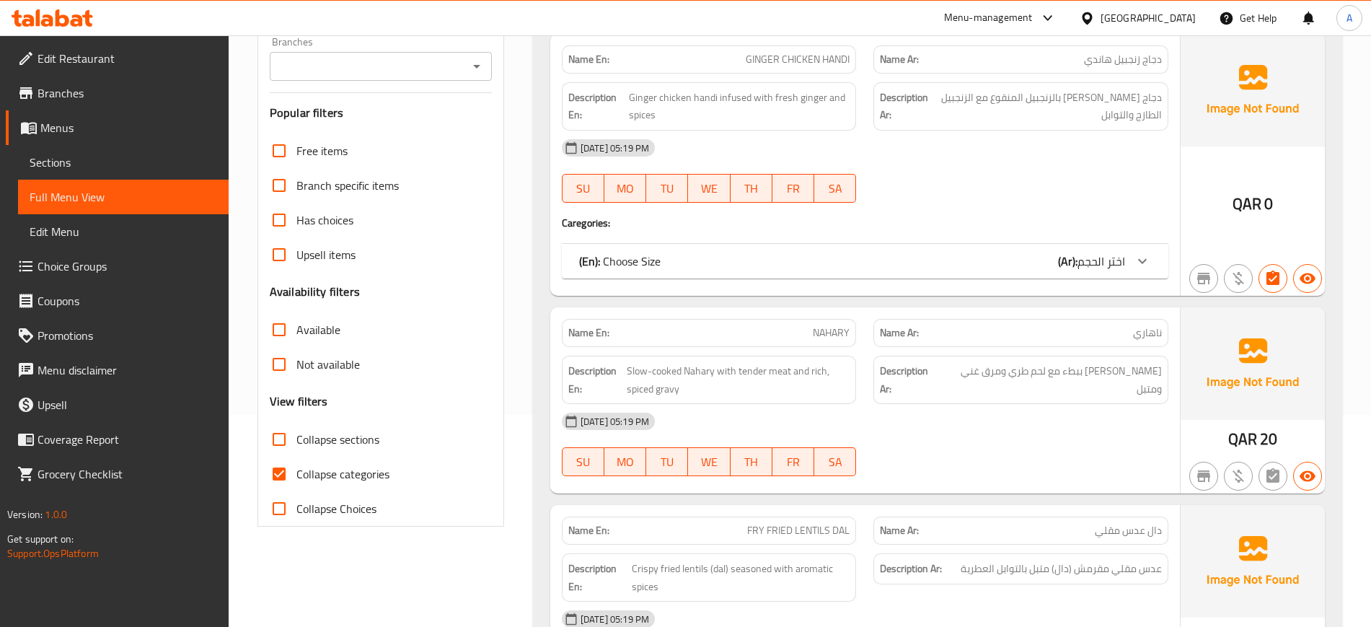
scroll to position [270, 0]
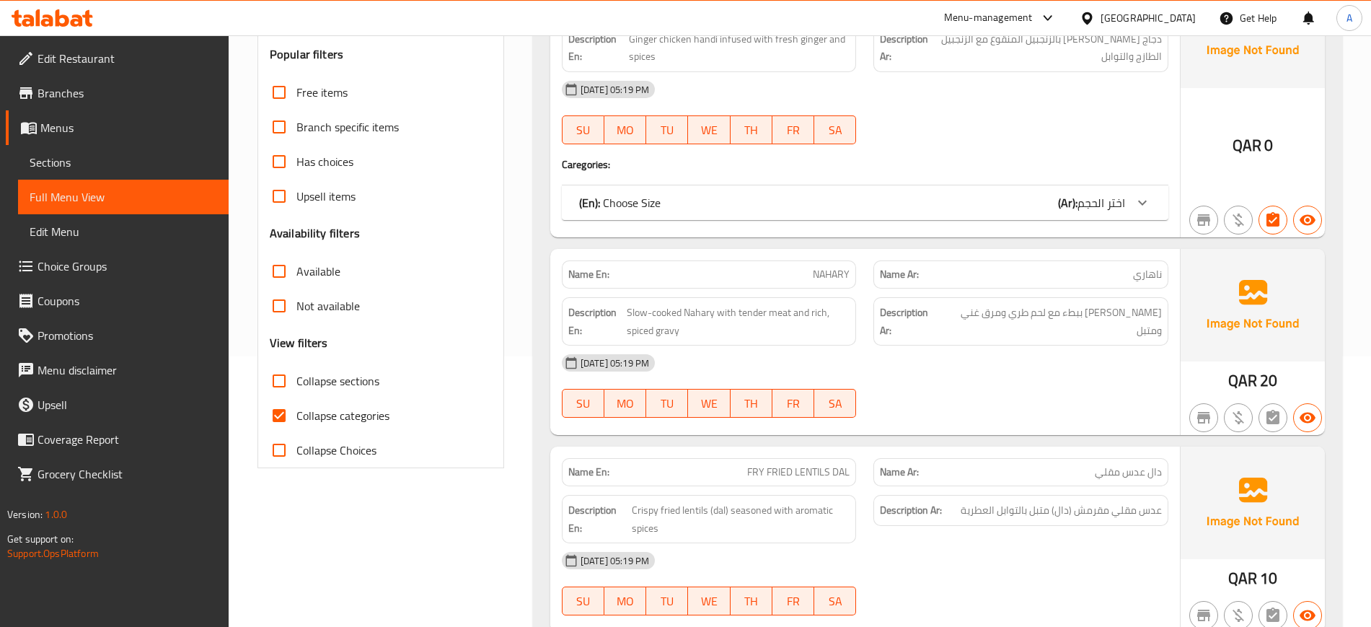
click at [337, 417] on span "Collapse categories" at bounding box center [342, 415] width 93 height 17
click at [296, 417] on input "Collapse categories" at bounding box center [279, 415] width 35 height 35
checkbox input "false"
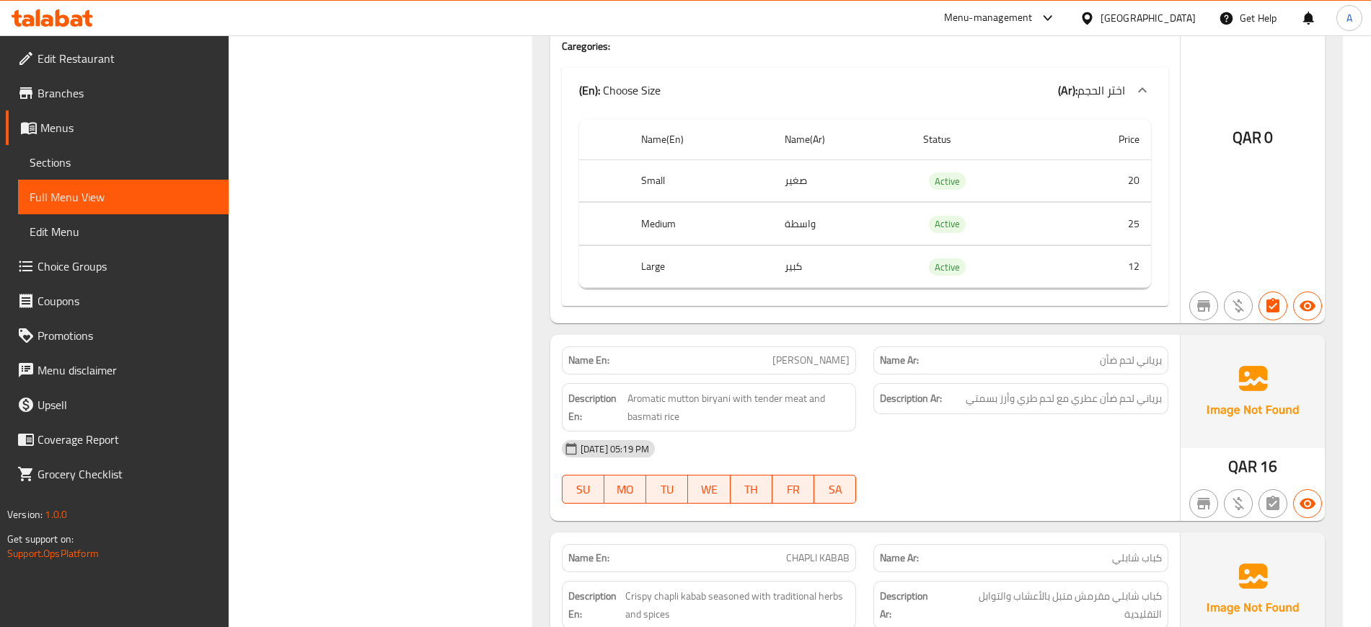
scroll to position [2974, 0]
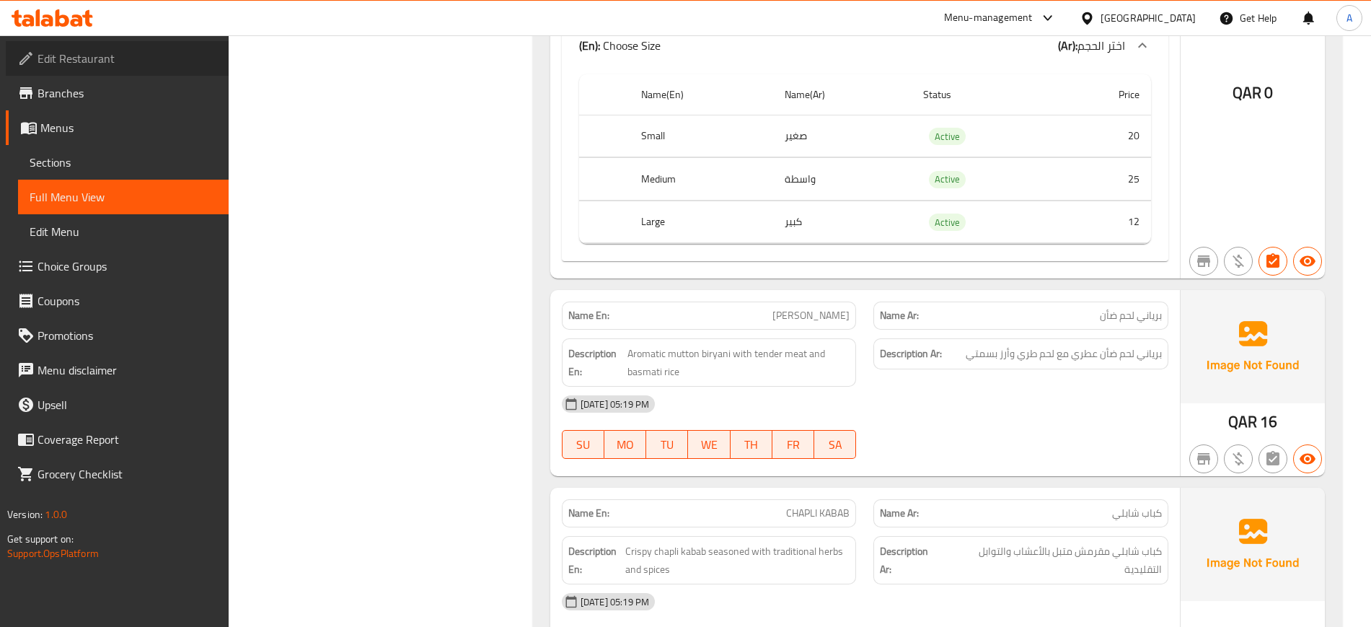
click at [87, 67] on span "Edit Restaurant" at bounding box center [127, 58] width 180 height 17
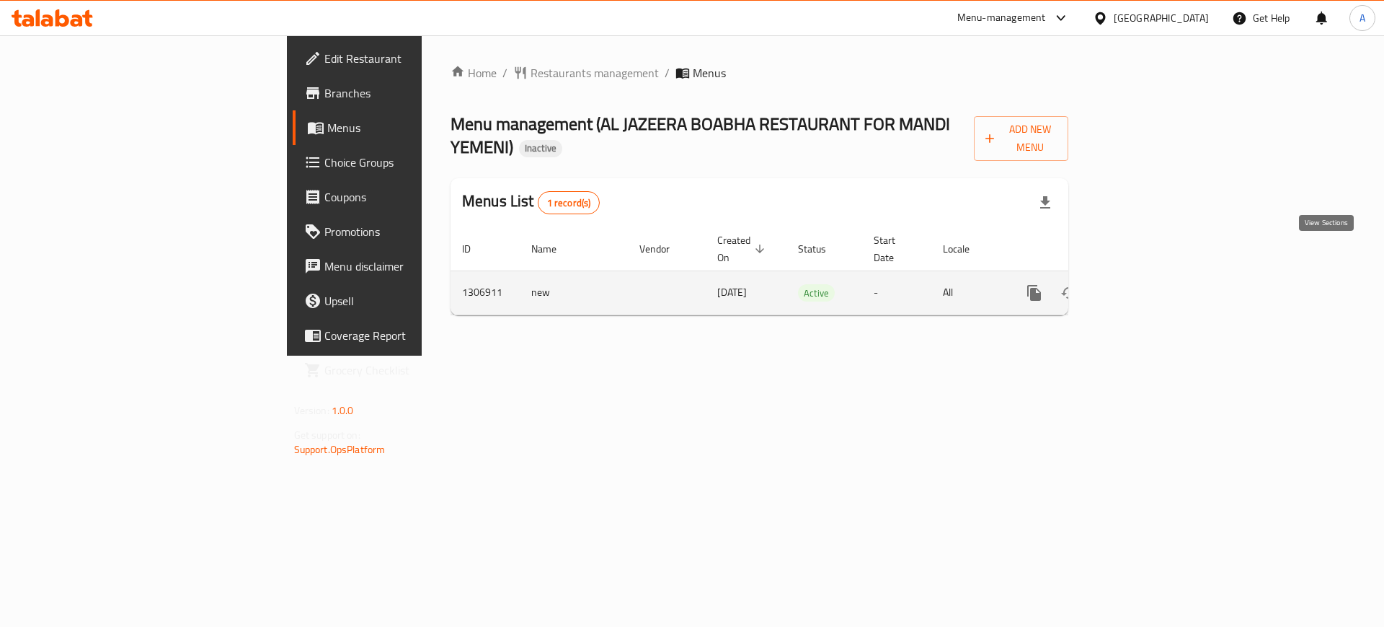
click at [1156, 275] on link "enhanced table" at bounding box center [1138, 292] width 35 height 35
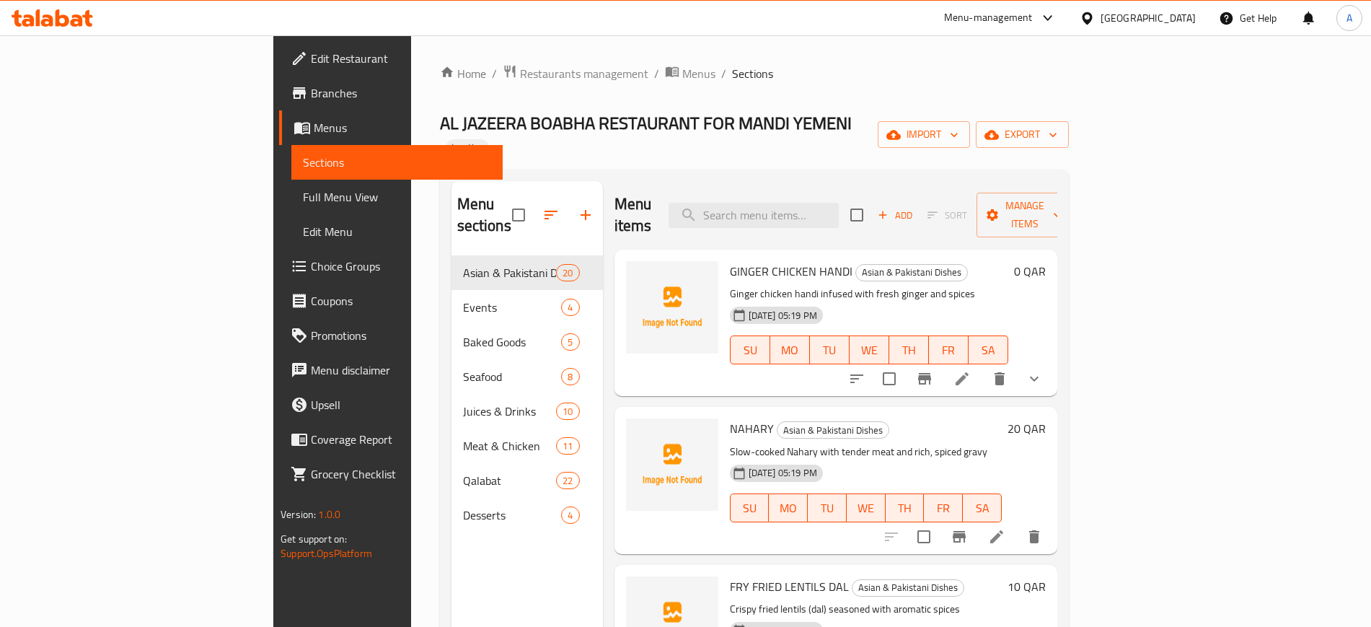
click at [303, 199] on span "Full Menu View" at bounding box center [396, 196] width 187 height 17
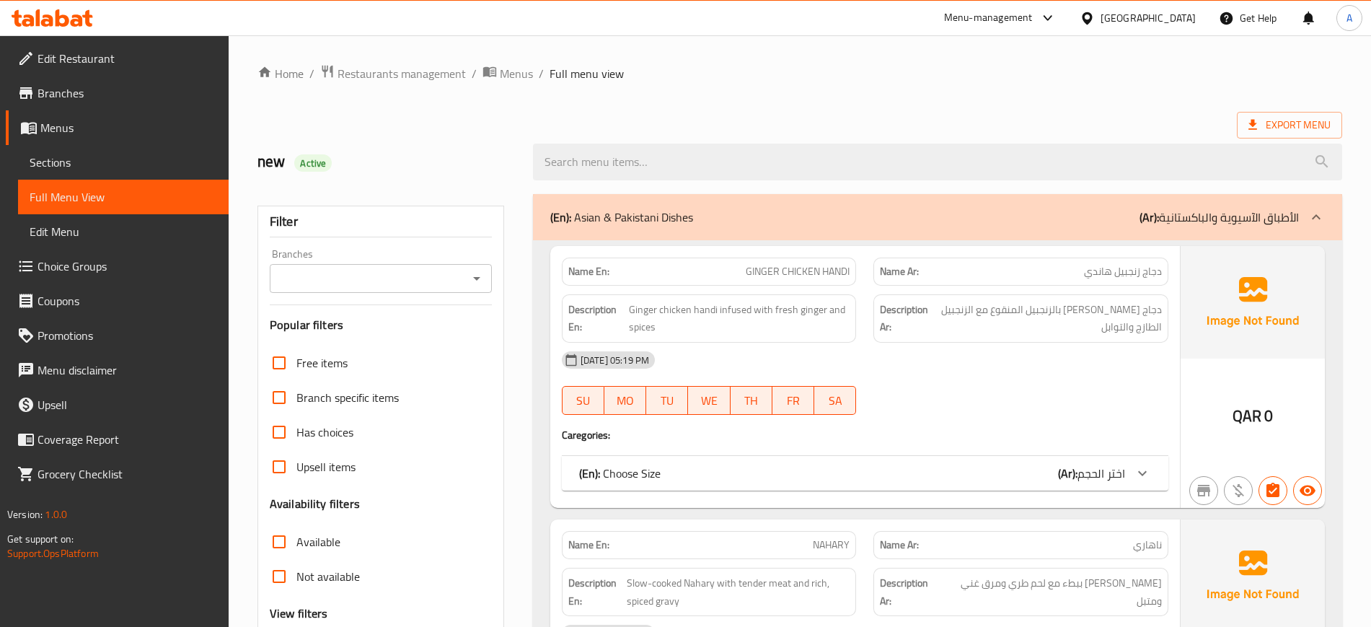
scroll to position [180, 0]
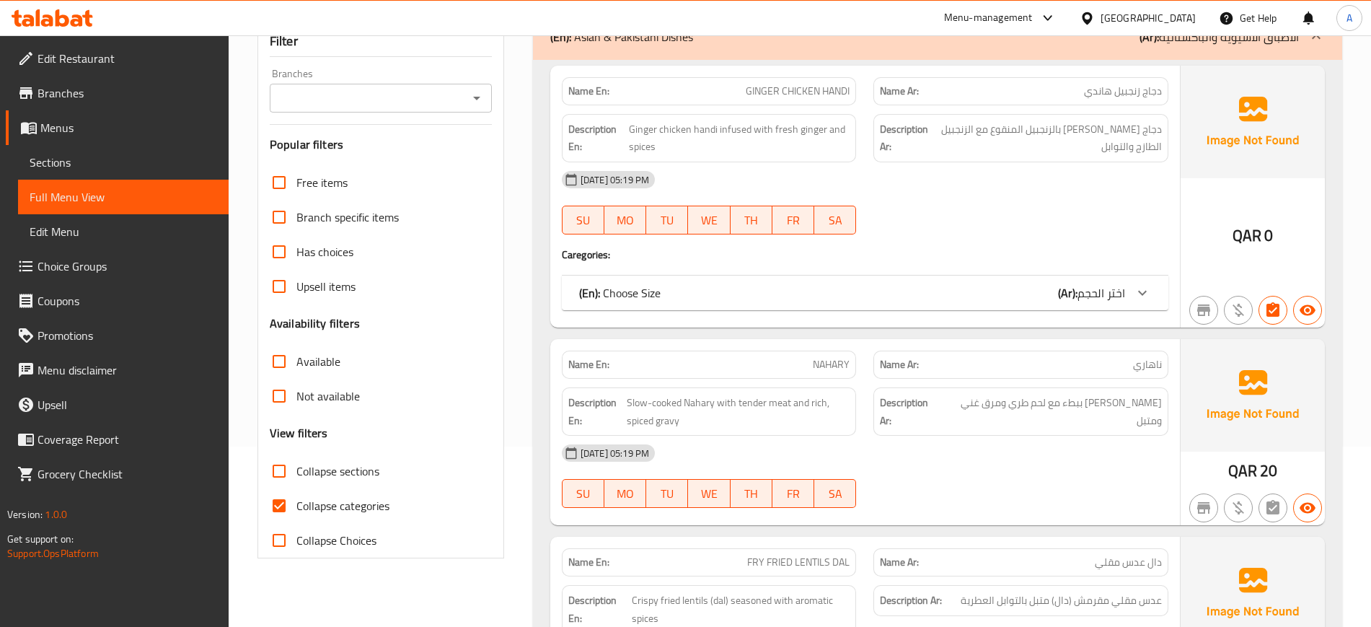
click at [322, 513] on span "Collapse categories" at bounding box center [342, 505] width 93 height 17
click at [296, 513] on input "Collapse categories" at bounding box center [279, 505] width 35 height 35
checkbox input "false"
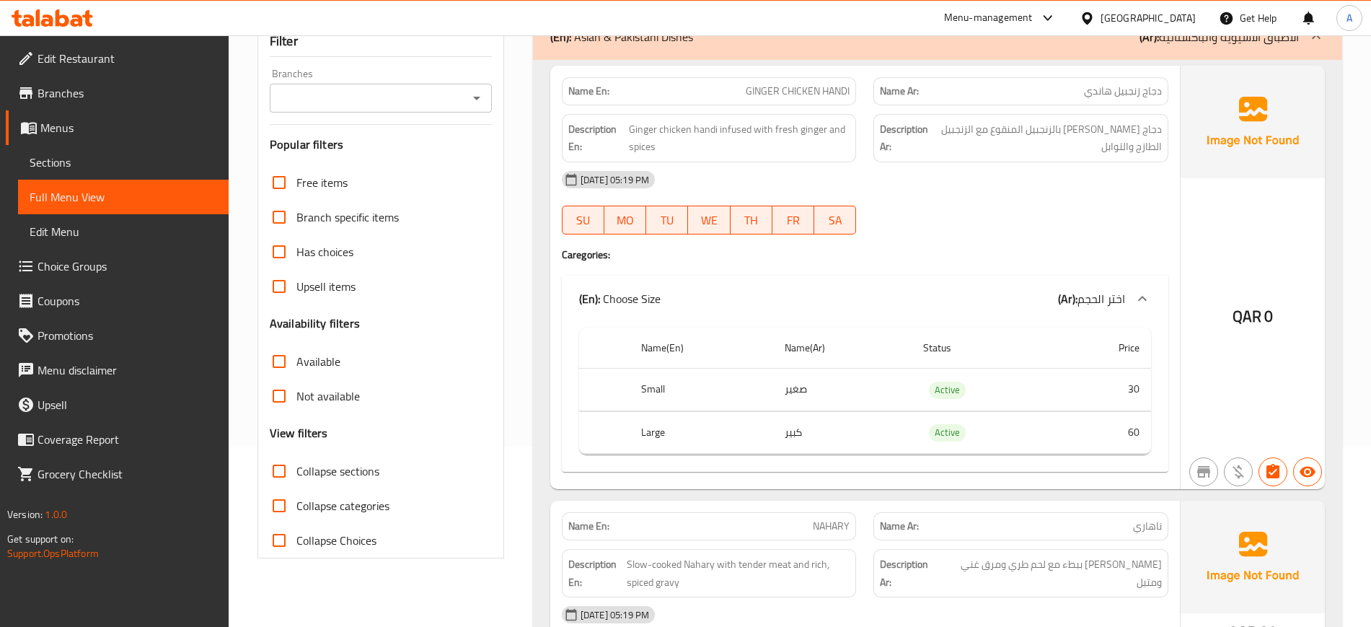
click at [343, 473] on span "Collapse sections" at bounding box center [337, 470] width 83 height 17
click at [296, 473] on input "Collapse sections" at bounding box center [279, 471] width 35 height 35
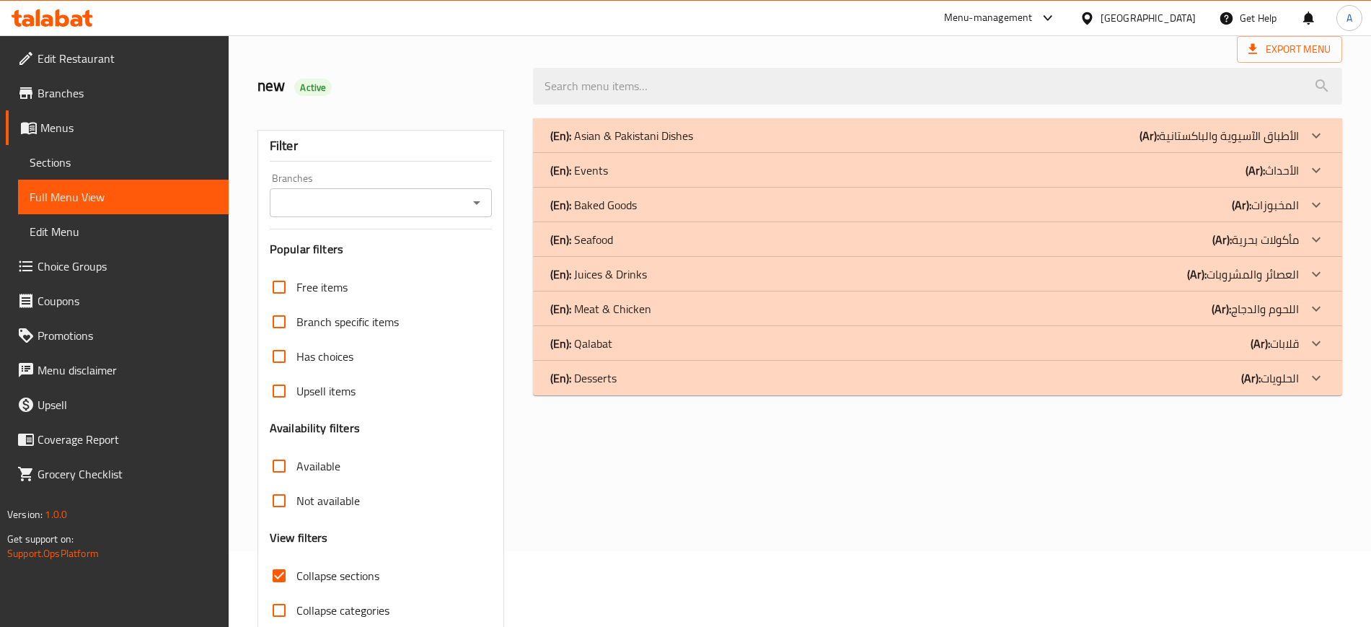
scroll to position [0, 0]
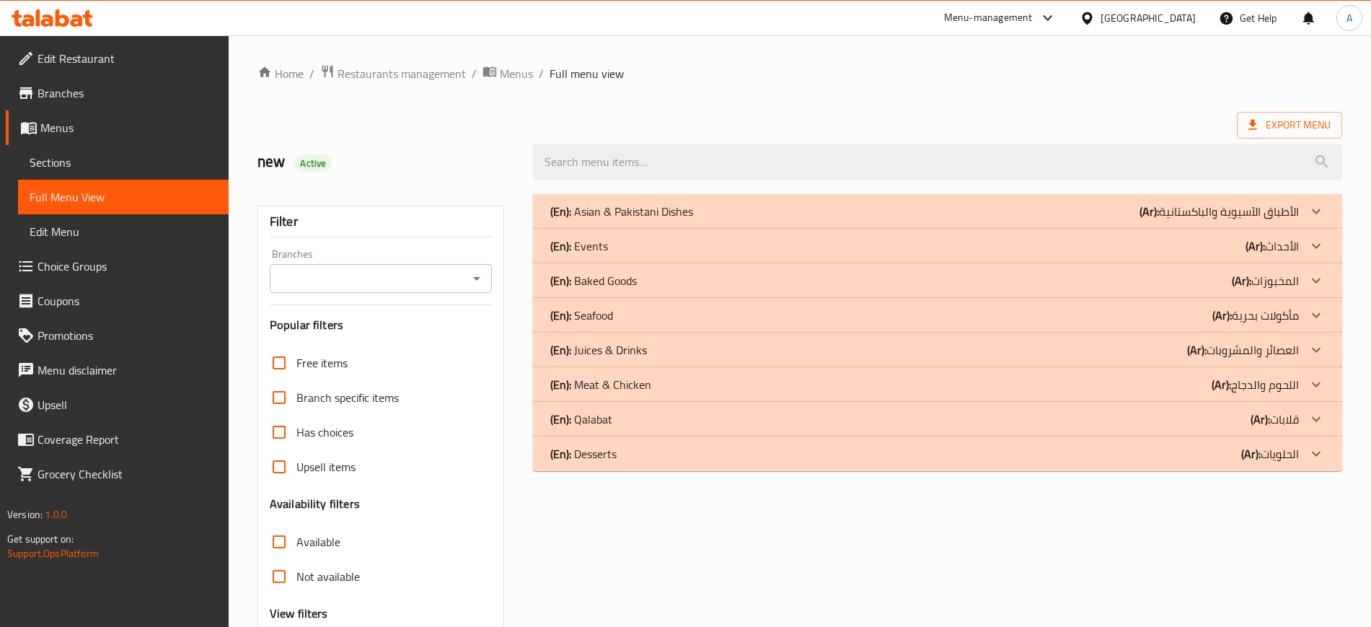
click at [684, 205] on p "(En): Asian & Pakistani Dishes" at bounding box center [621, 211] width 143 height 17
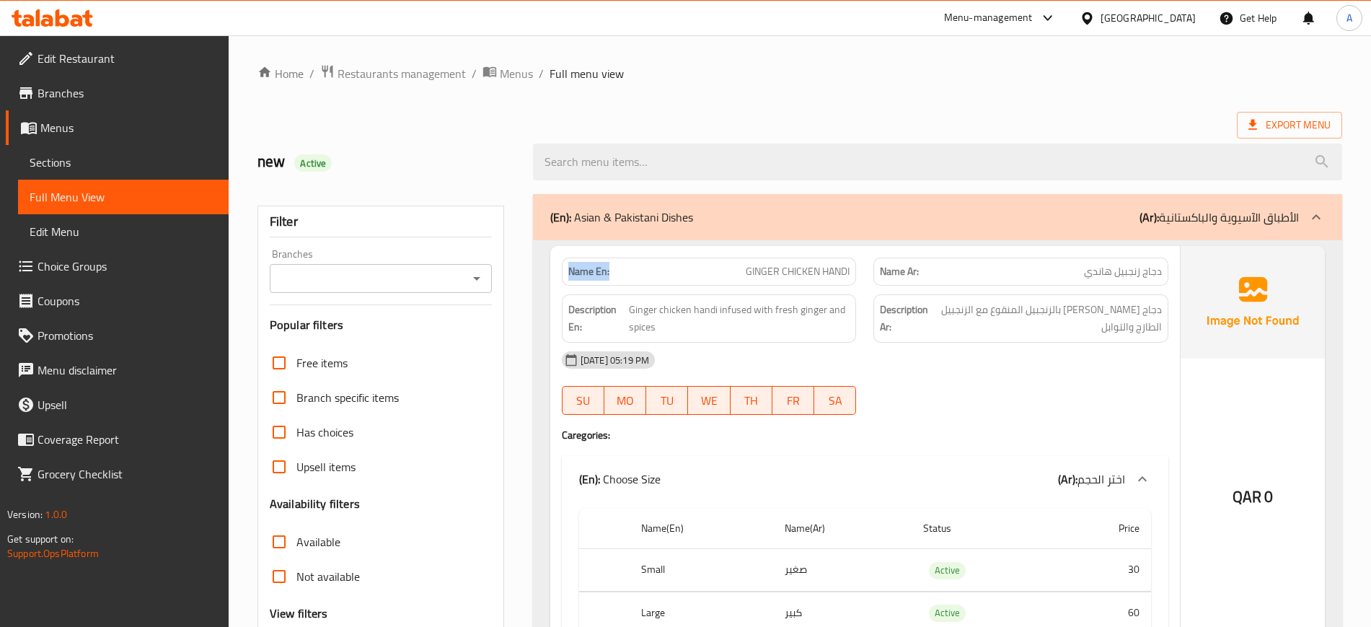
drag, startPoint x: 635, startPoint y: 271, endPoint x: 562, endPoint y: 272, distance: 72.8
click at [562, 272] on div "Name En: GINGER CHICKEN HANDI" at bounding box center [709, 271] width 295 height 28
copy strong "Name En:"
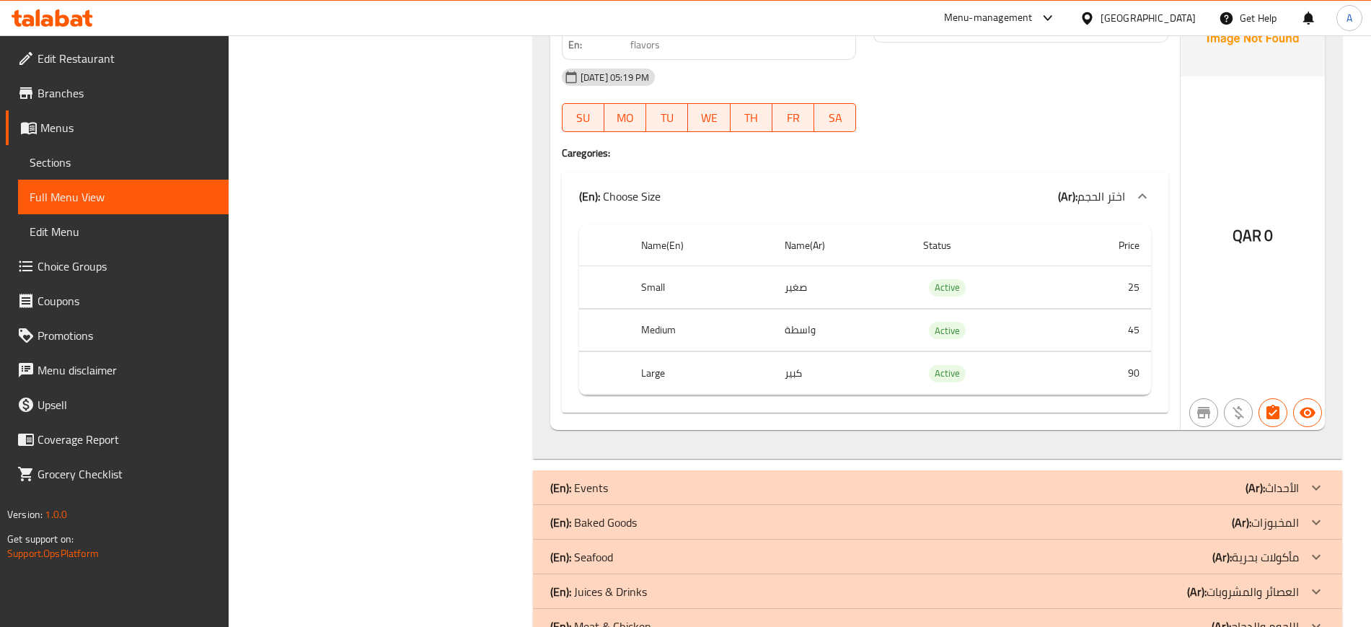
scroll to position [5915, 0]
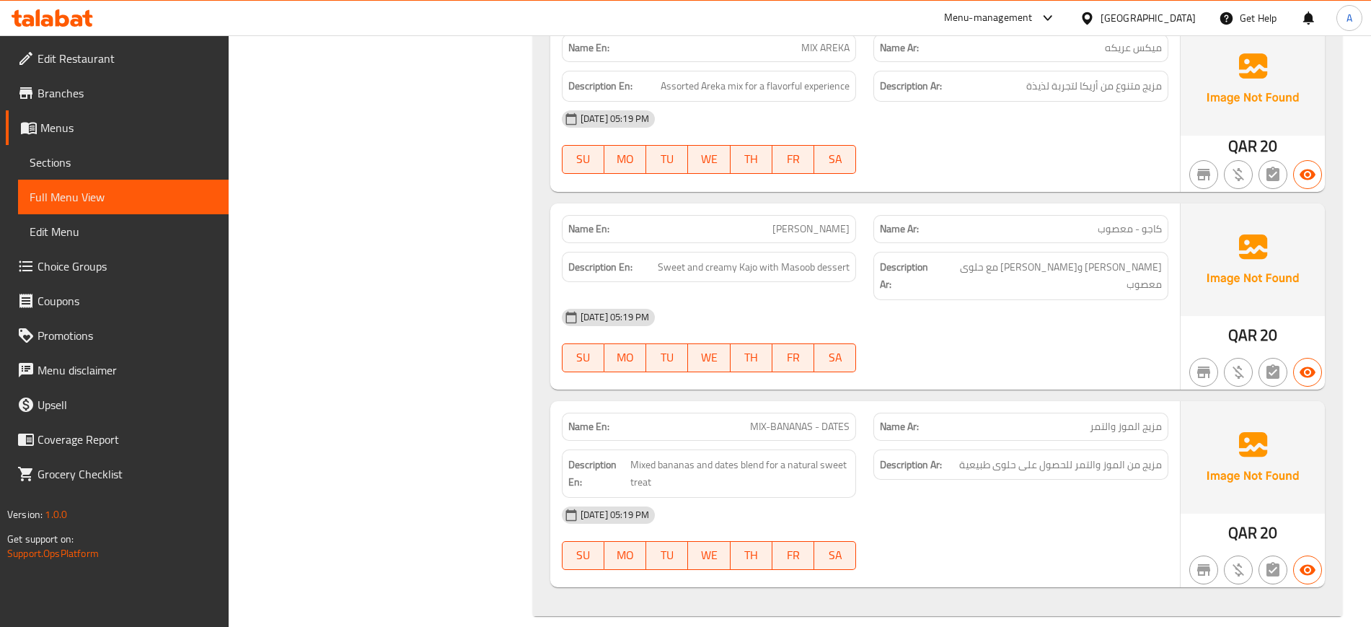
scroll to position [6700, 0]
drag, startPoint x: 614, startPoint y: 414, endPoint x: 563, endPoint y: 405, distance: 51.9
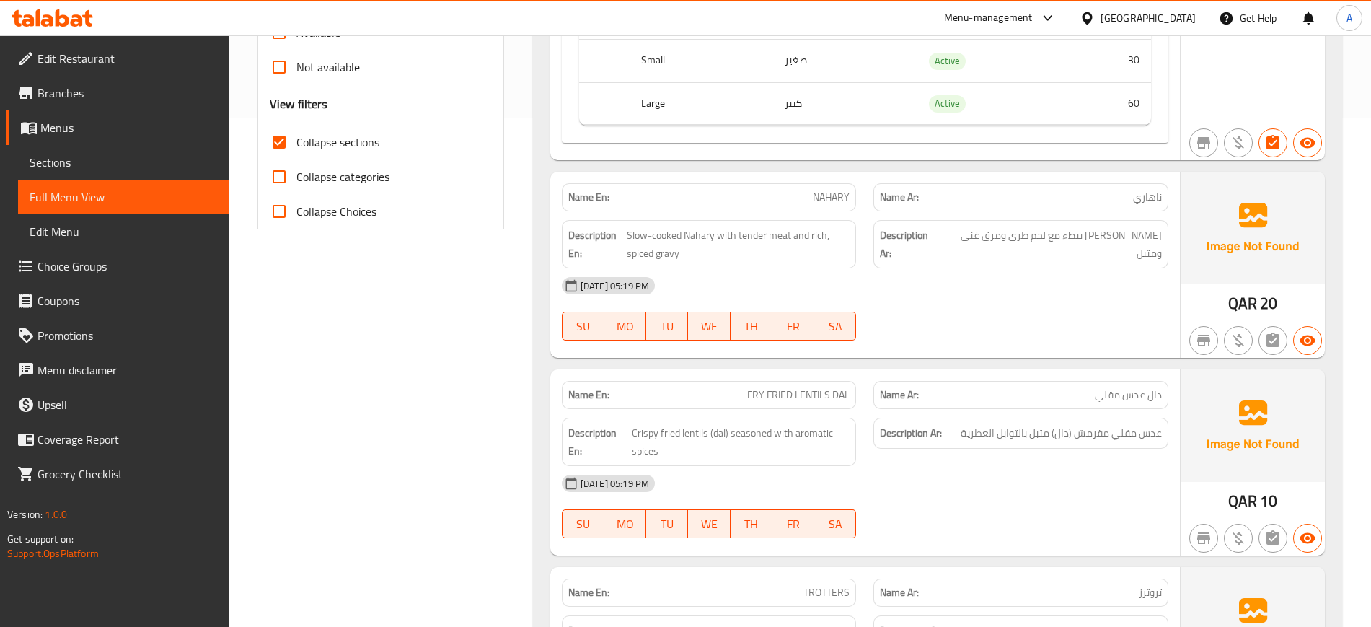
scroll to position [361, 0]
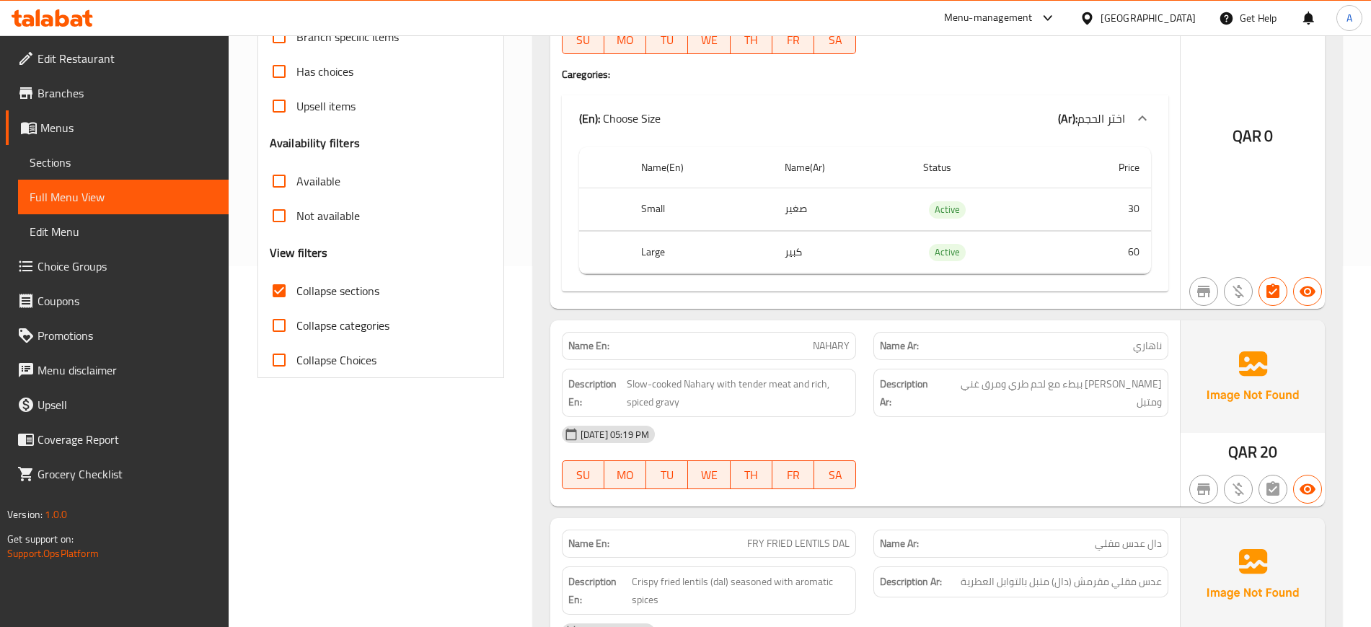
click at [332, 305] on label "Collapse sections" at bounding box center [321, 290] width 118 height 35
click at [296, 305] on input "Collapse sections" at bounding box center [279, 290] width 35 height 35
click at [326, 293] on span "Collapse sections" at bounding box center [337, 290] width 83 height 17
click at [296, 293] on input "Collapse sections" at bounding box center [279, 290] width 35 height 35
checkbox input "true"
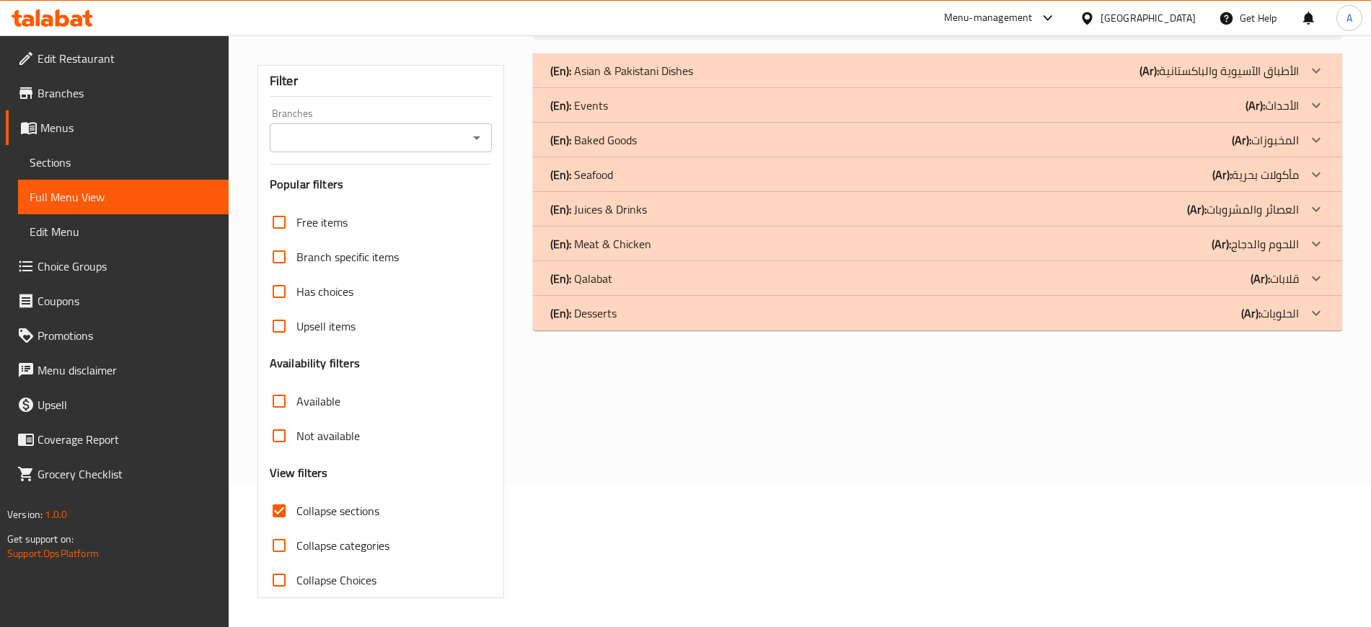
scroll to position [141, 0]
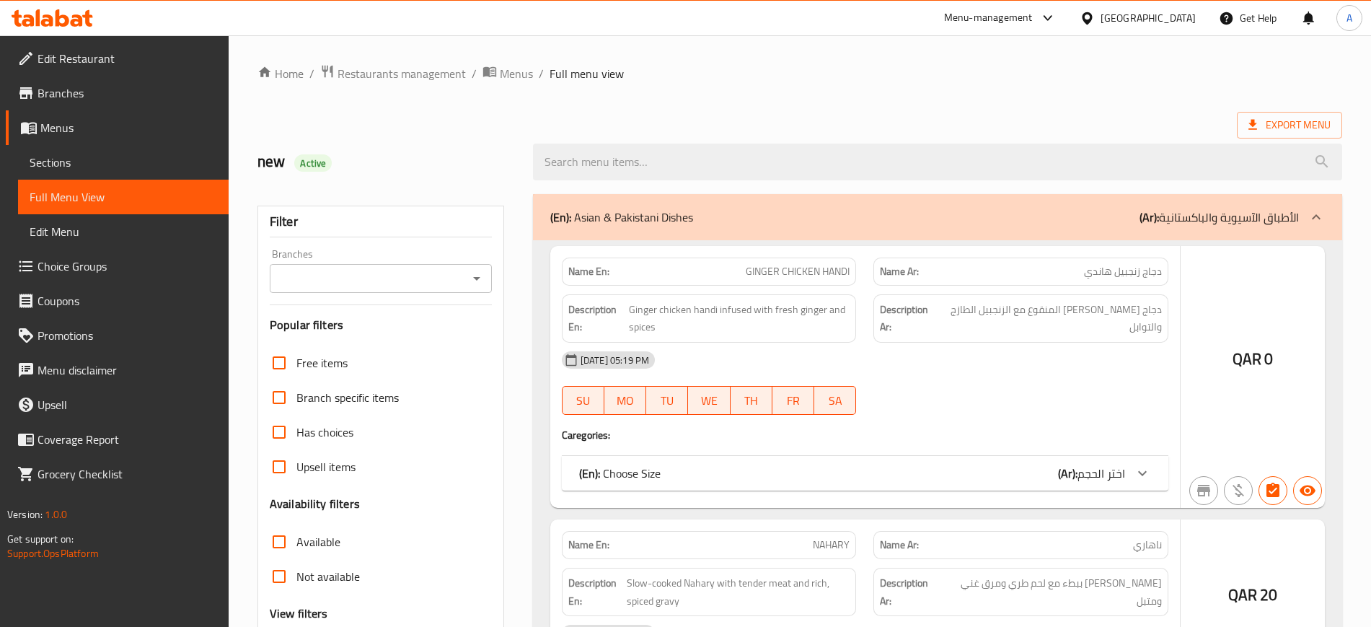
click at [118, 160] on div at bounding box center [685, 313] width 1371 height 627
click at [112, 159] on div at bounding box center [685, 313] width 1371 height 627
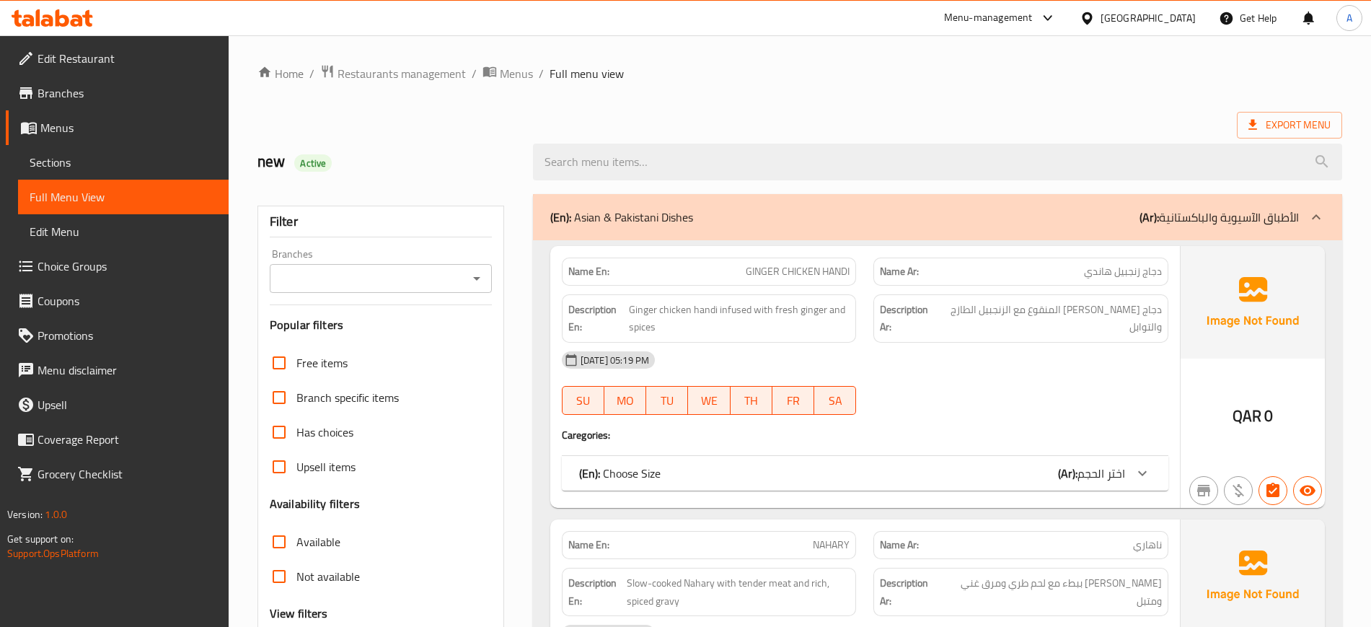
click at [112, 159] on span "Sections" at bounding box center [123, 162] width 187 height 17
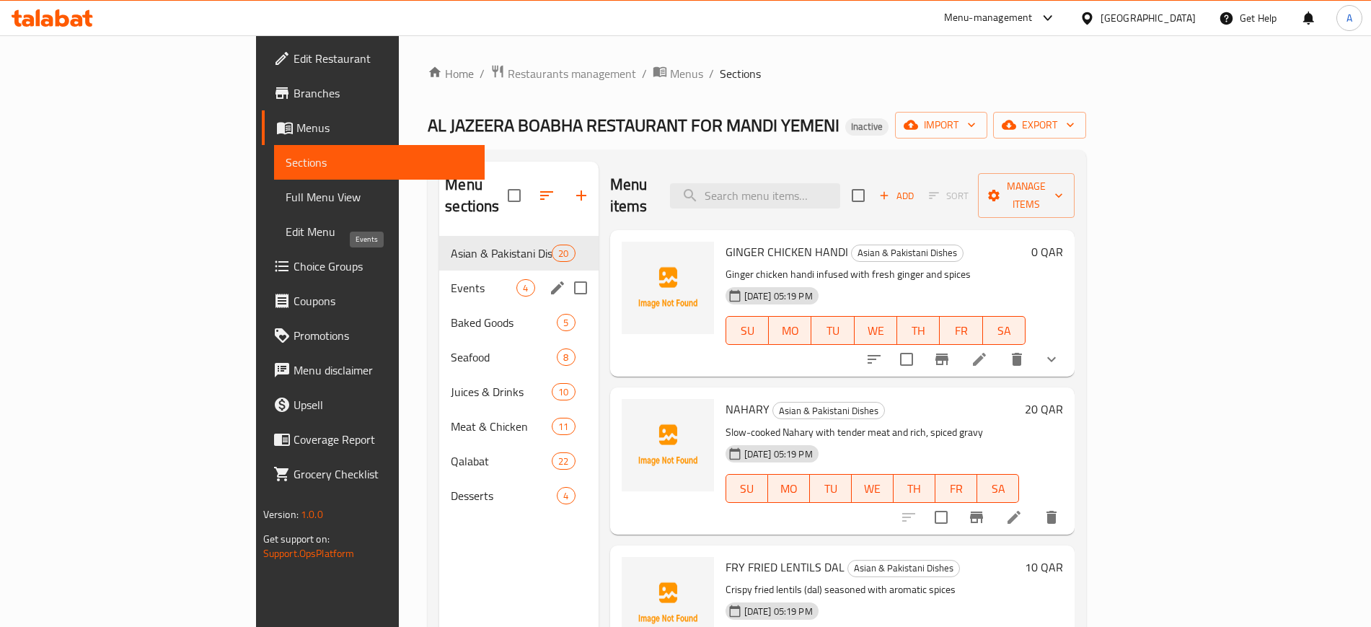
click at [451, 279] on span "Events" at bounding box center [484, 287] width 66 height 17
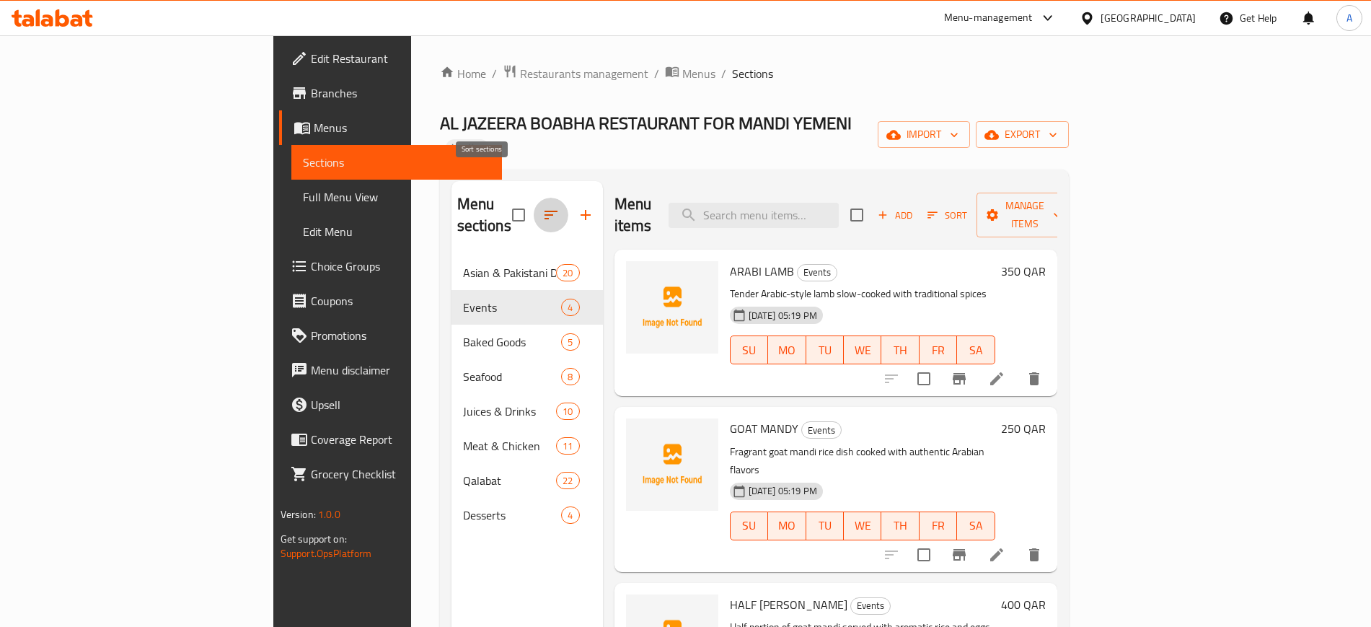
click at [542, 206] on icon "button" at bounding box center [550, 214] width 17 height 17
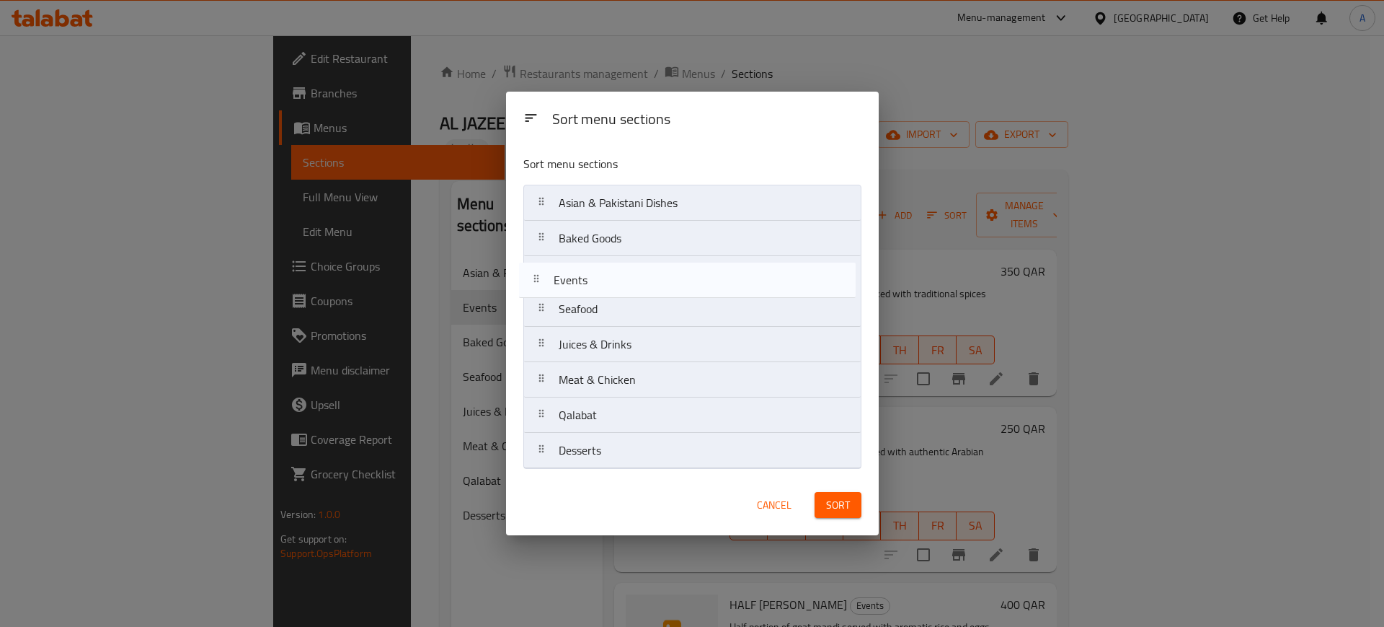
drag, startPoint x: 645, startPoint y: 245, endPoint x: 640, endPoint y: 293, distance: 47.9
click at [640, 293] on nav "Asian & Pakistani Dishes Events Baked Goods Seafood Juices & Drinks Meat & Chic…" at bounding box center [692, 327] width 338 height 284
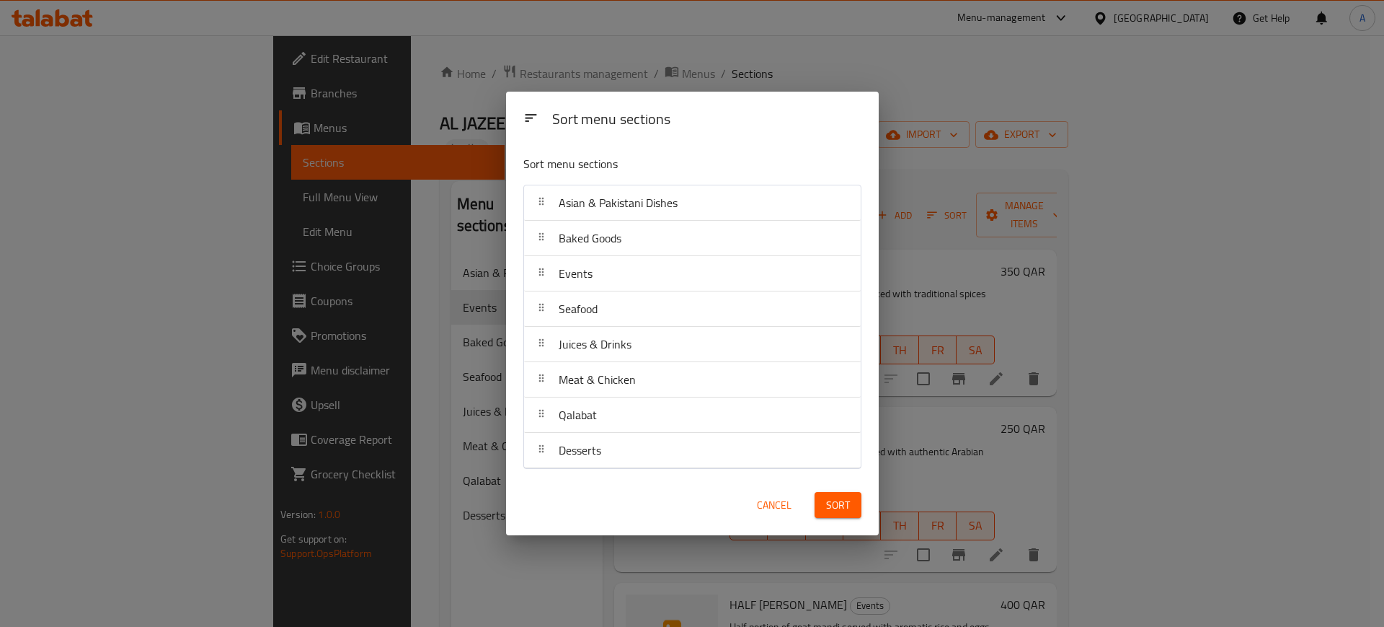
click at [819, 495] on button "Sort" at bounding box center [838, 505] width 47 height 27
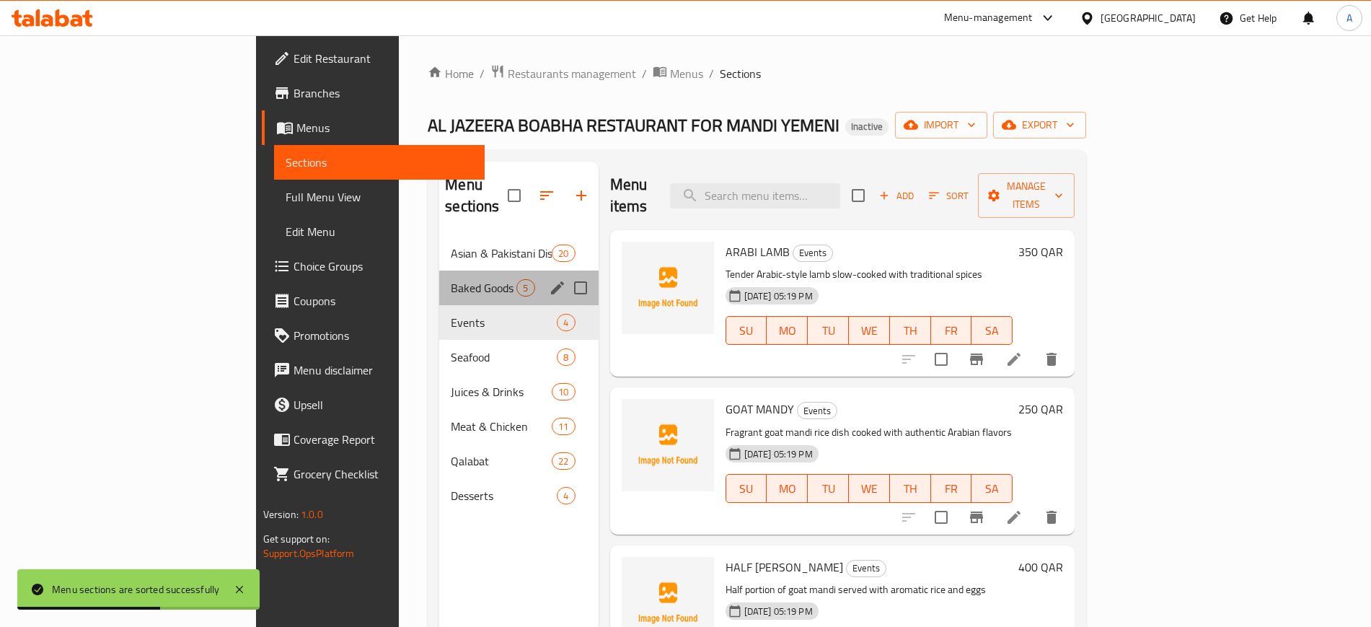
click at [451, 279] on span "Baked Goods" at bounding box center [484, 287] width 66 height 17
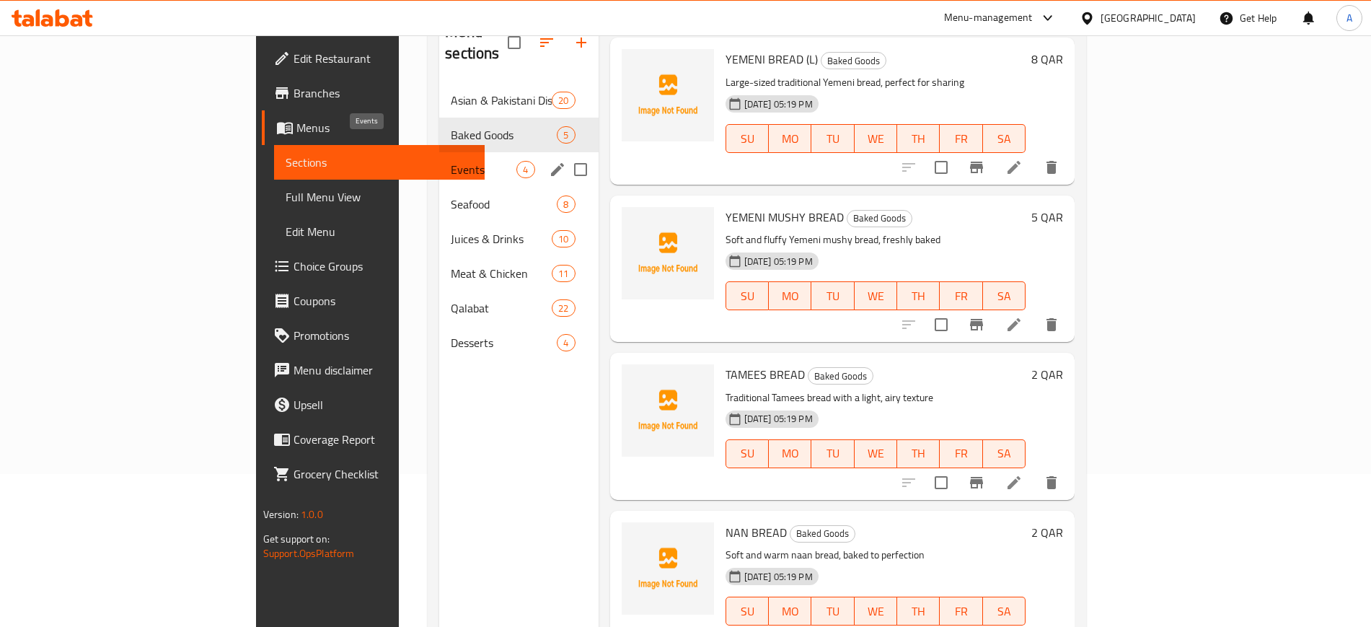
scroll to position [112, 0]
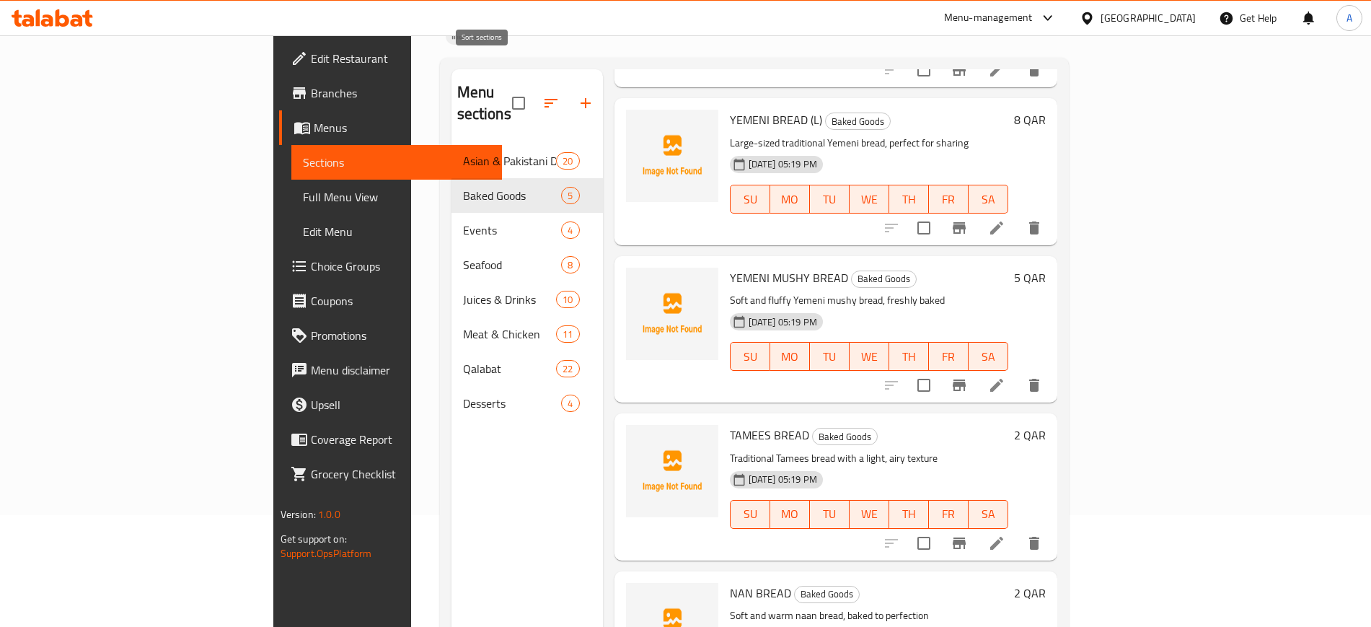
click at [542, 94] on icon "button" at bounding box center [550, 102] width 17 height 17
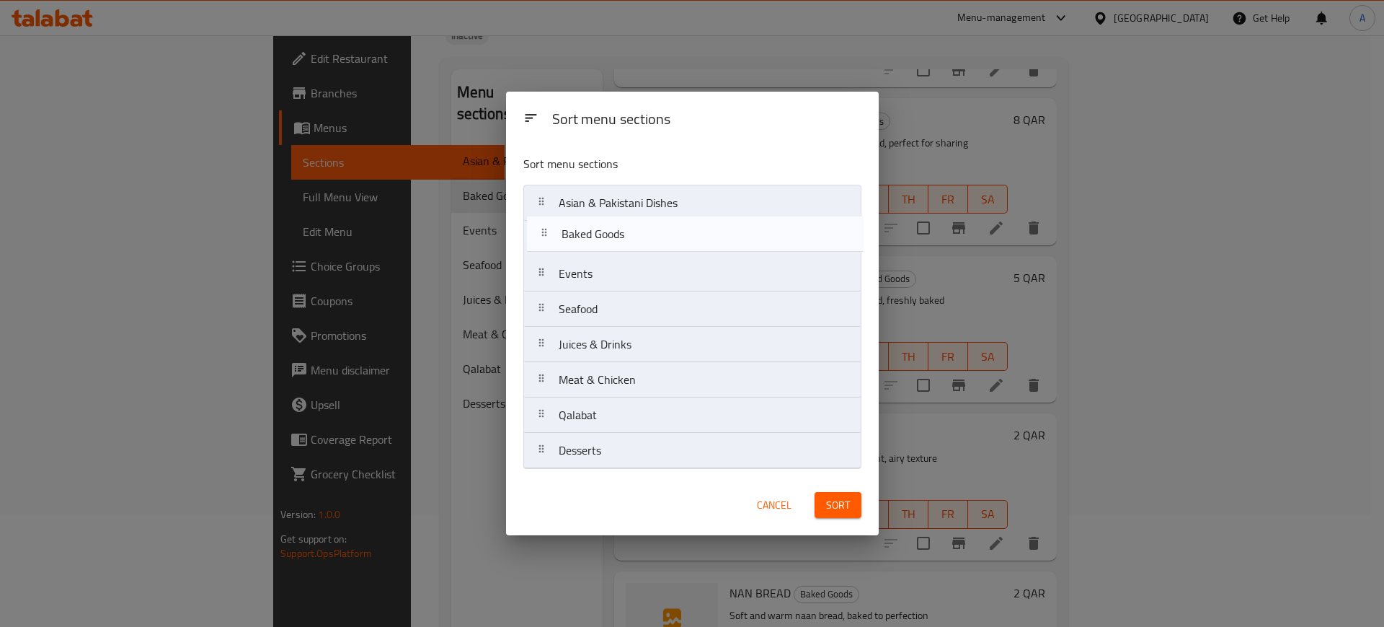
click at [598, 237] on nav "Asian & Pakistani Dishes Baked Goods Events Seafood Juices & Drinks Meat & Chic…" at bounding box center [692, 327] width 338 height 284
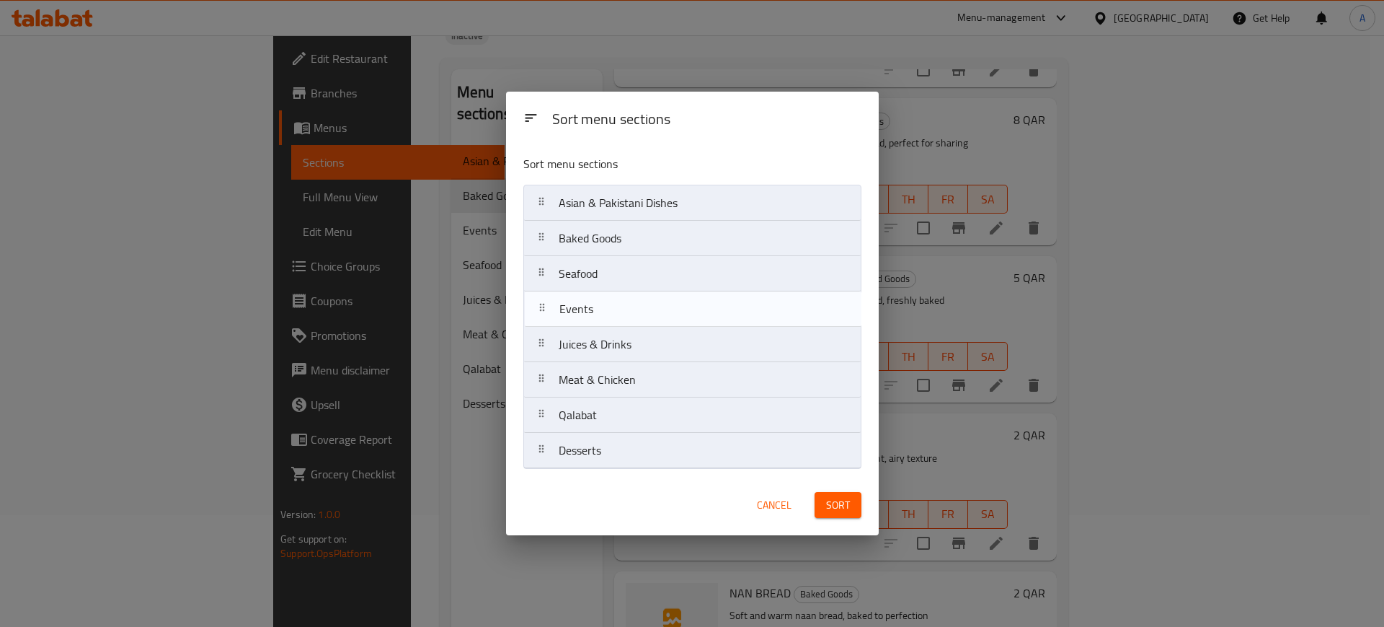
drag, startPoint x: 593, startPoint y: 265, endPoint x: 593, endPoint y: 306, distance: 40.4
click at [593, 306] on nav "Asian & Pakistani Dishes Baked Goods Events Seafood Juices & Drinks Meat & Chic…" at bounding box center [692, 327] width 338 height 284
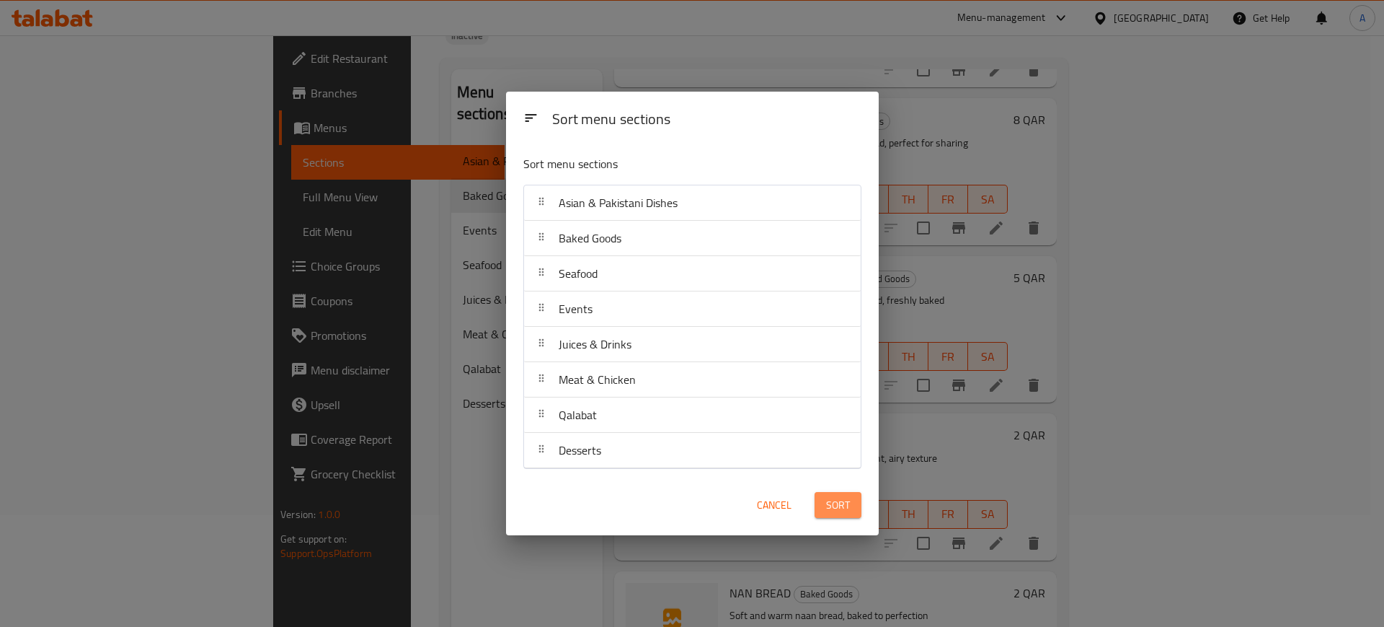
click at [834, 503] on span "Sort" at bounding box center [838, 505] width 24 height 18
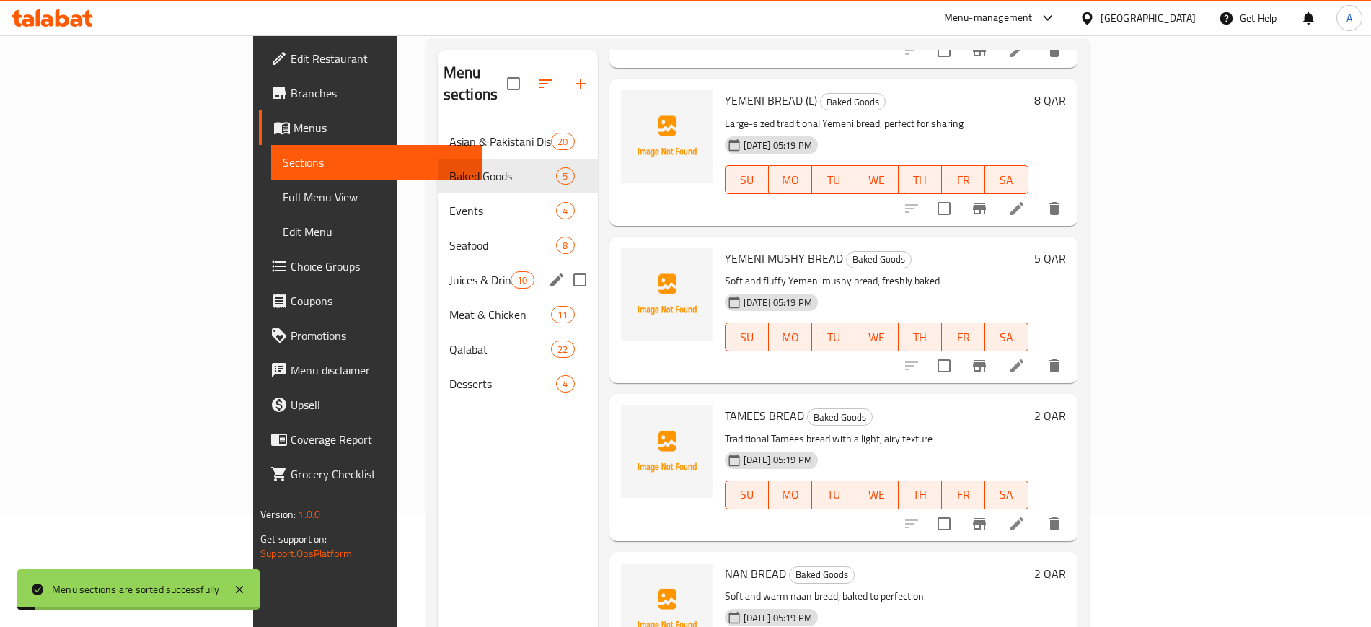
click at [449, 271] on span "Juices & Drinks" at bounding box center [479, 279] width 61 height 17
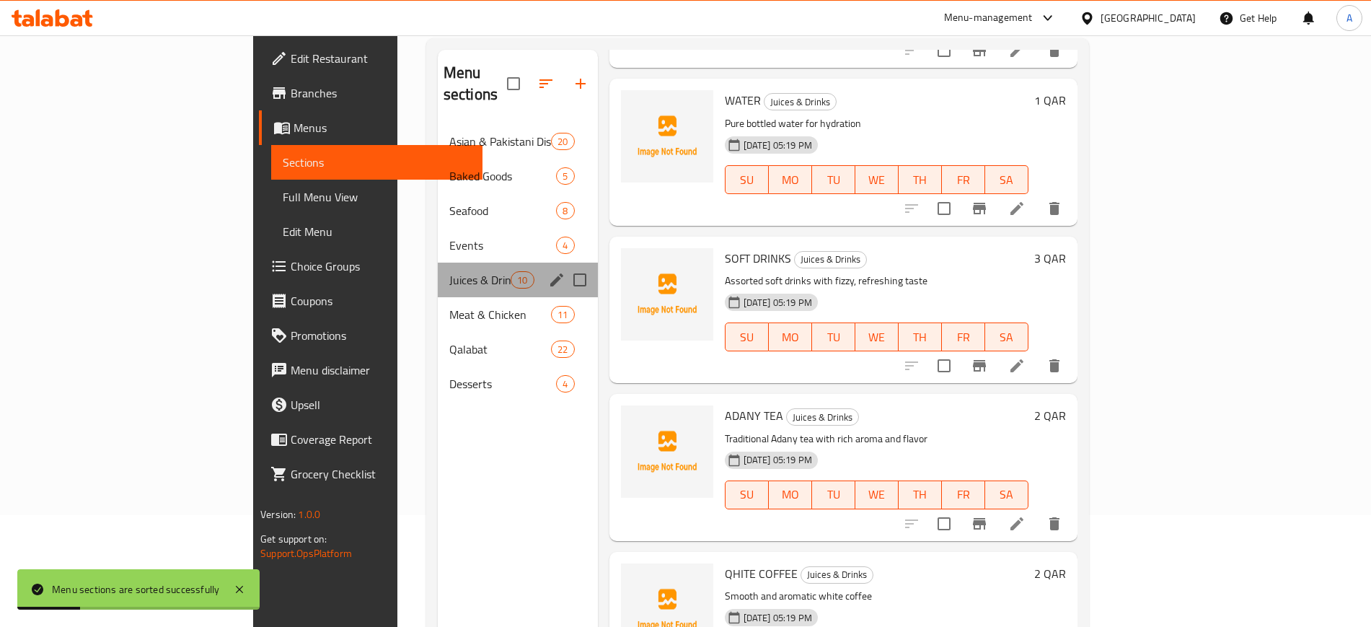
click at [438, 269] on div "Juices & Drinks 10" at bounding box center [518, 279] width 160 height 35
click at [449, 306] on span "Meat & Chicken" at bounding box center [479, 314] width 61 height 17
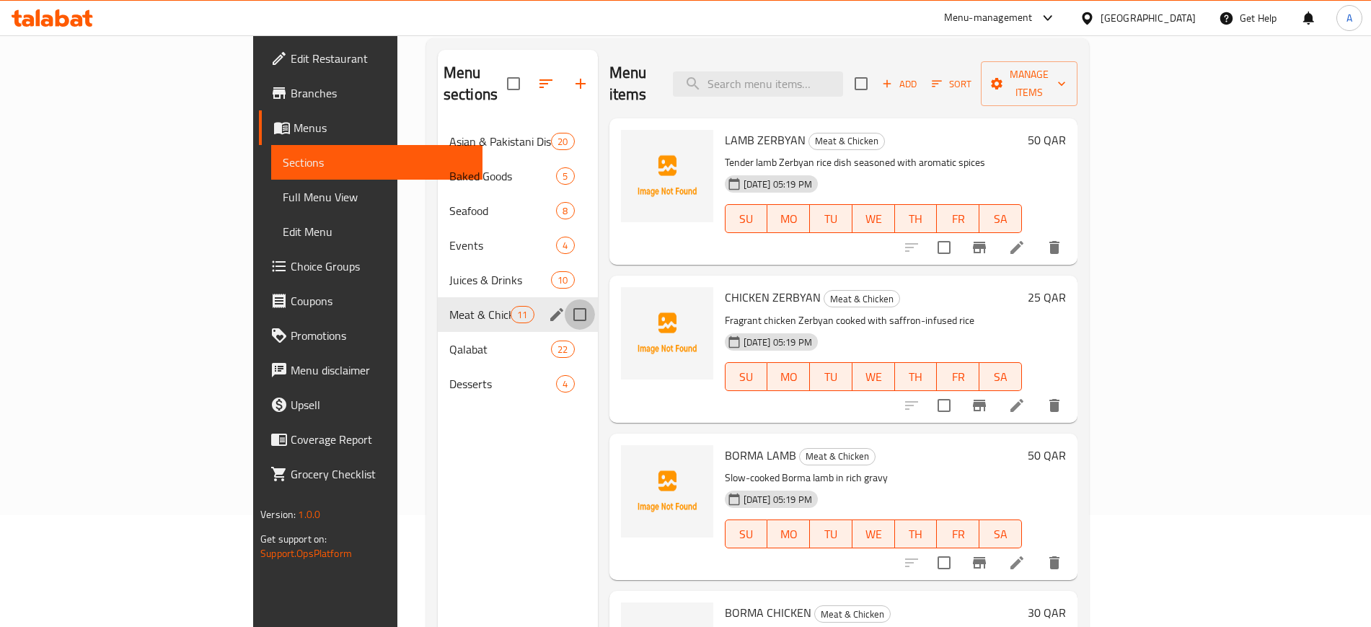
click at [565, 299] on input "Menu sections" at bounding box center [580, 314] width 30 height 30
click at [565, 79] on icon "button" at bounding box center [571, 83] width 13 height 9
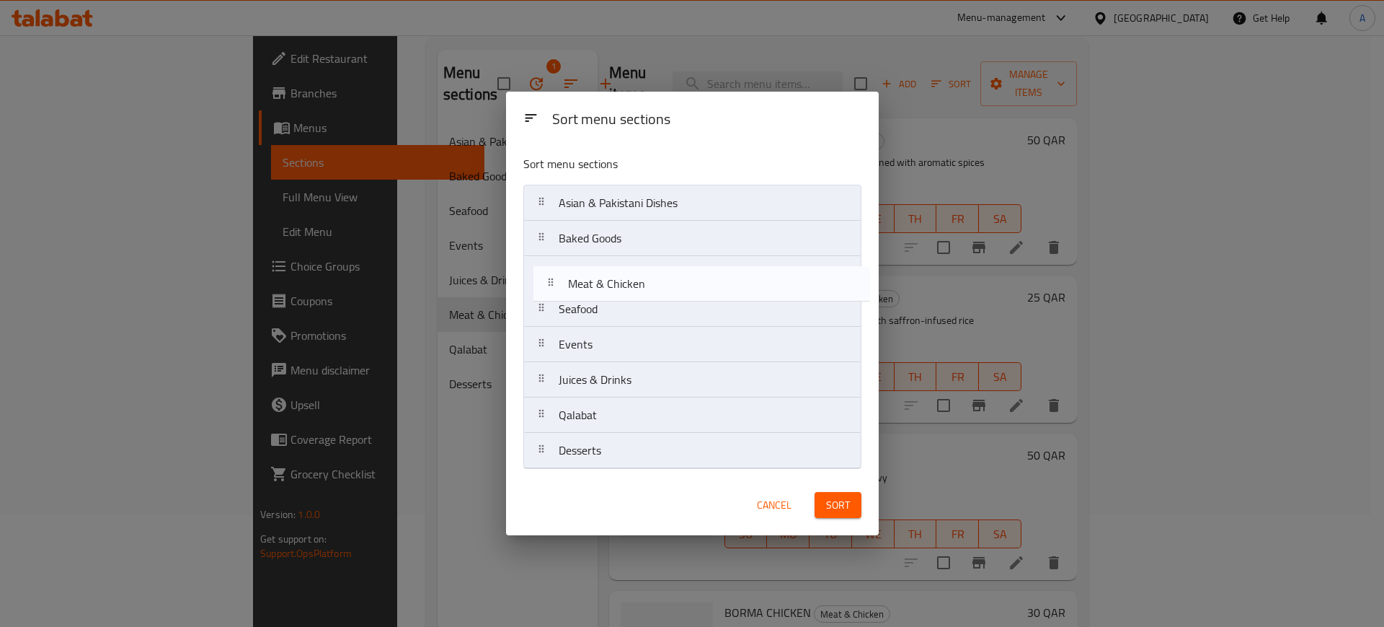
drag, startPoint x: 633, startPoint y: 381, endPoint x: 642, endPoint y: 279, distance: 102.0
click at [642, 279] on nav "Asian & Pakistani Dishes Baked Goods Seafood Events Juices & Drinks Meat & Chic…" at bounding box center [692, 327] width 338 height 284
drag, startPoint x: 618, startPoint y: 236, endPoint x: 619, endPoint y: 199, distance: 36.8
click at [621, 201] on nav "Asian & Pakistani Dishes Baked Goods Meat & Chicken Seafood Events Juices & Dri…" at bounding box center [692, 327] width 338 height 284
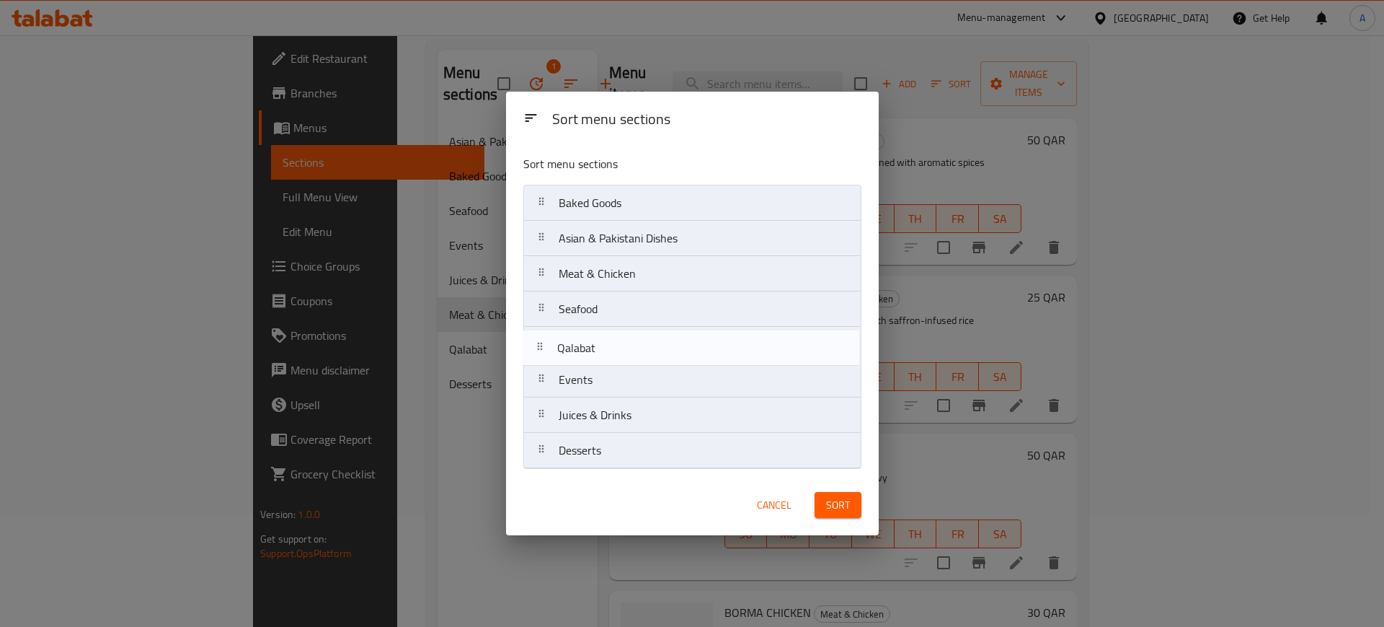
drag, startPoint x: 658, startPoint y: 418, endPoint x: 657, endPoint y: 345, distance: 73.6
click at [657, 345] on nav "Baked Goods Asian & Pakistani Dishes Meat & Chicken Seafood Events Juices & Dri…" at bounding box center [692, 327] width 338 height 284
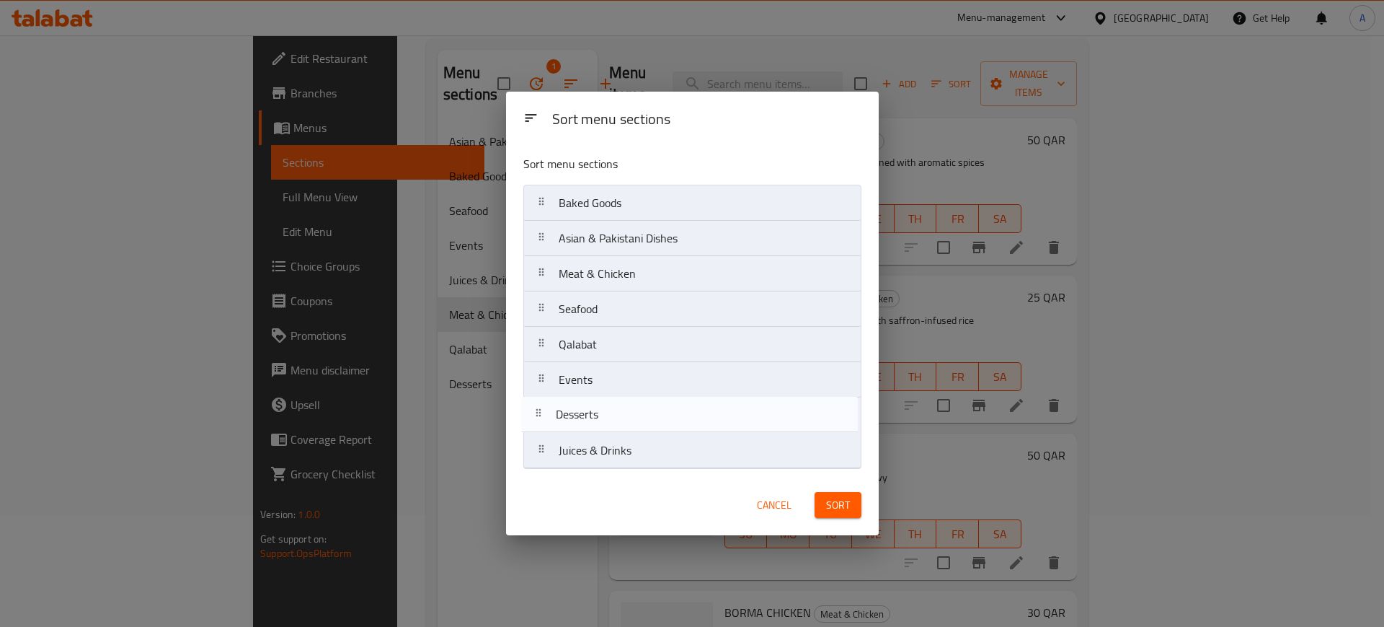
drag, startPoint x: 642, startPoint y: 448, endPoint x: 640, endPoint y: 407, distance: 41.2
click at [640, 407] on nav "Baked Goods Asian & Pakistani Dishes Meat & Chicken Seafood Qalabat Events Juic…" at bounding box center [692, 327] width 338 height 284
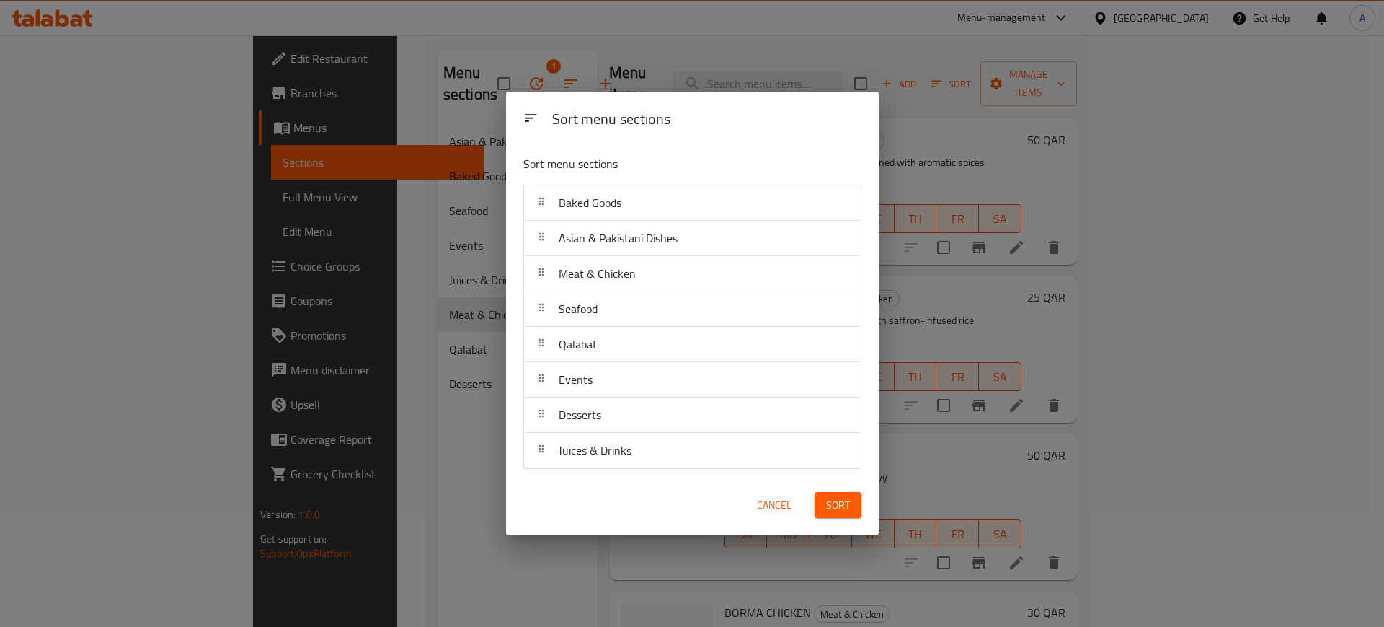
click at [810, 498] on div "Sort" at bounding box center [838, 505] width 64 height 44
click at [849, 496] on span "Sort" at bounding box center [838, 505] width 24 height 18
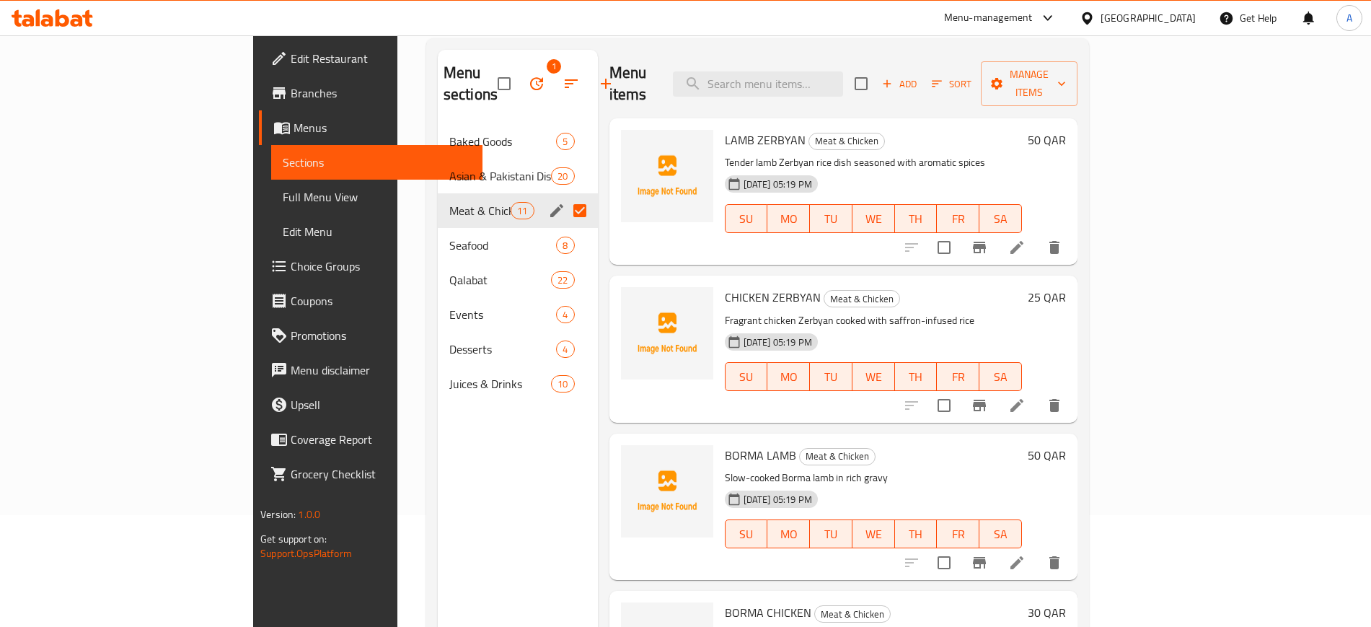
click at [988, 281] on div "CHICKEN ZERBYAN Meat & Chicken Fragrant chicken Zerbyan cooked with saffron-inf…" at bounding box center [873, 348] width 309 height 135
click at [565, 195] on input "Menu sections" at bounding box center [580, 210] width 30 height 30
checkbox input "false"
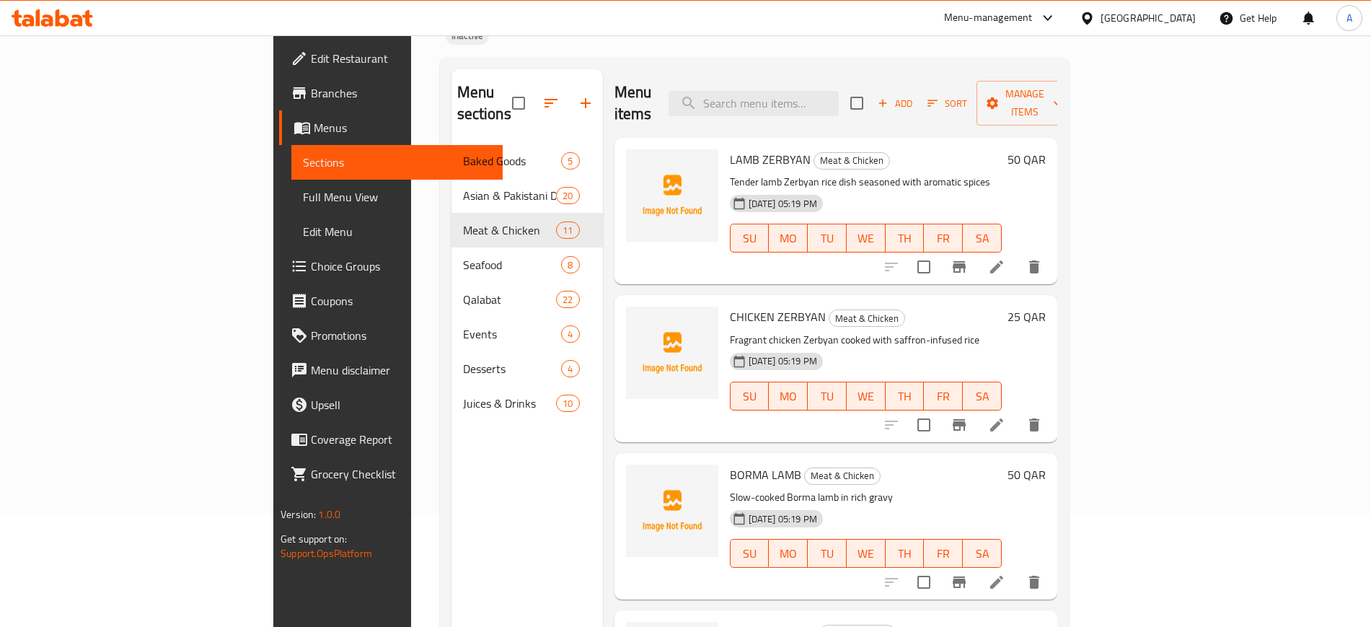
click at [821, 58] on div "Menu sections Baked Goods 5 Asian & Pakistani Dishes 20 Meat & Chicken 11 Seafo…" at bounding box center [754, 383] width 629 height 650
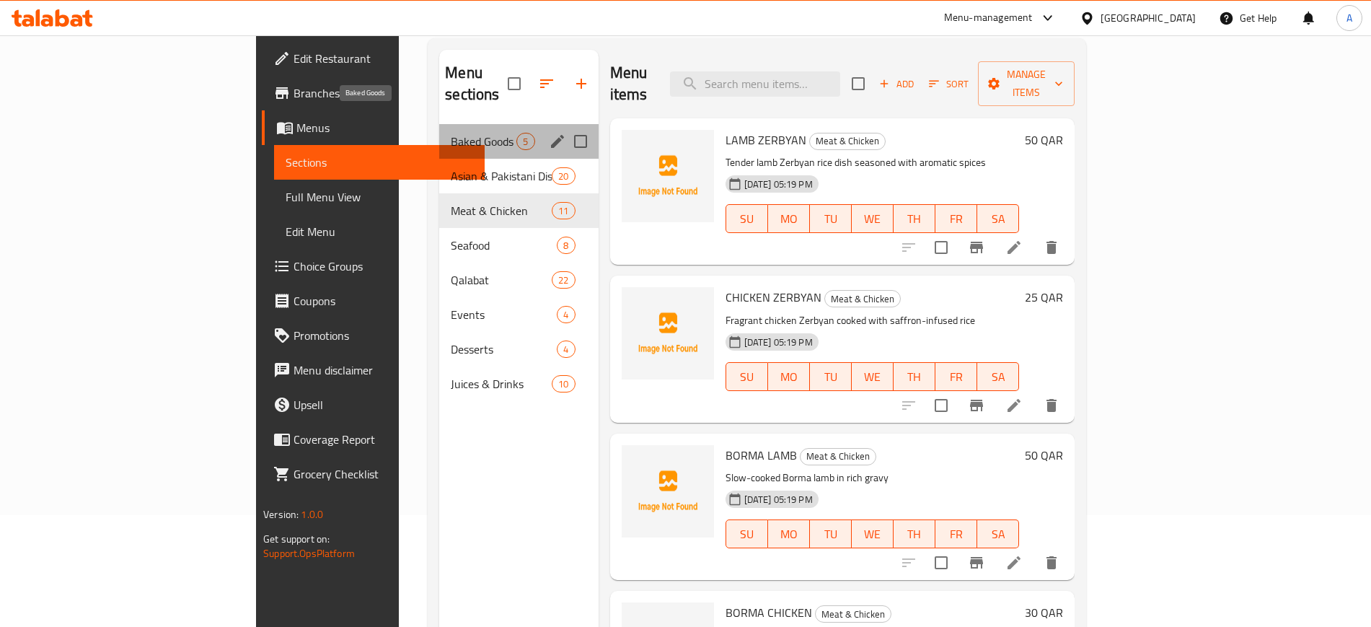
click at [451, 133] on span "Baked Goods" at bounding box center [484, 141] width 66 height 17
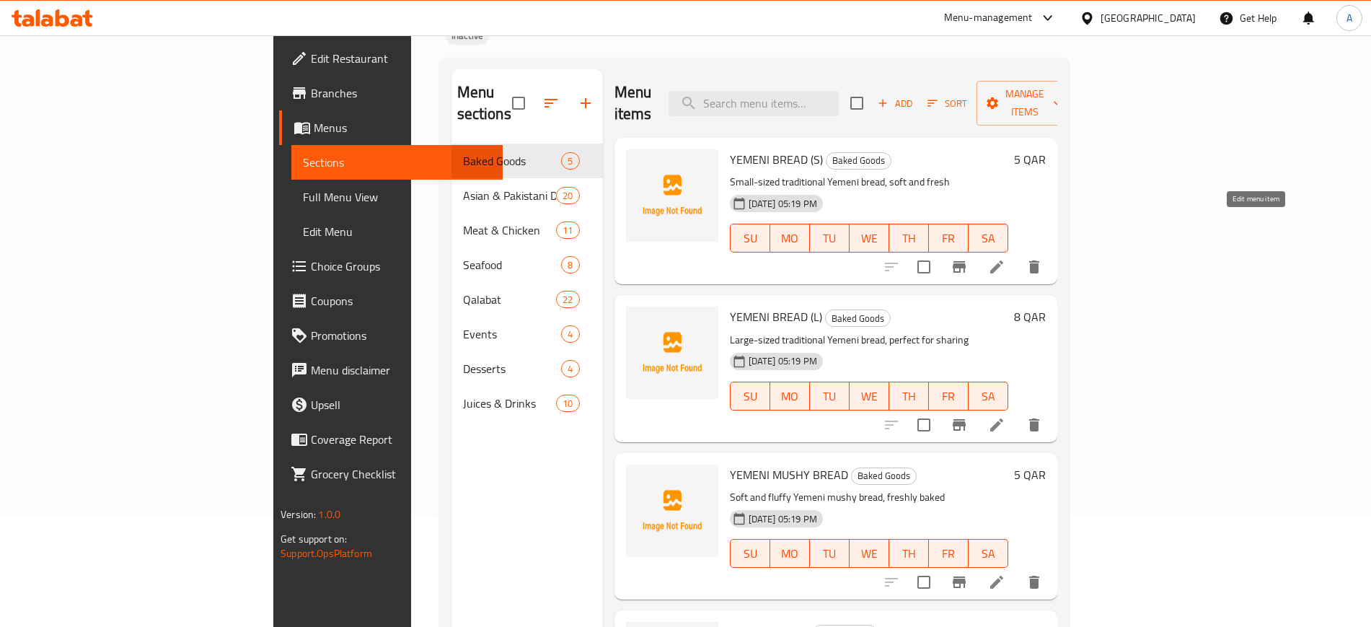
click at [1005, 258] on icon at bounding box center [996, 266] width 17 height 17
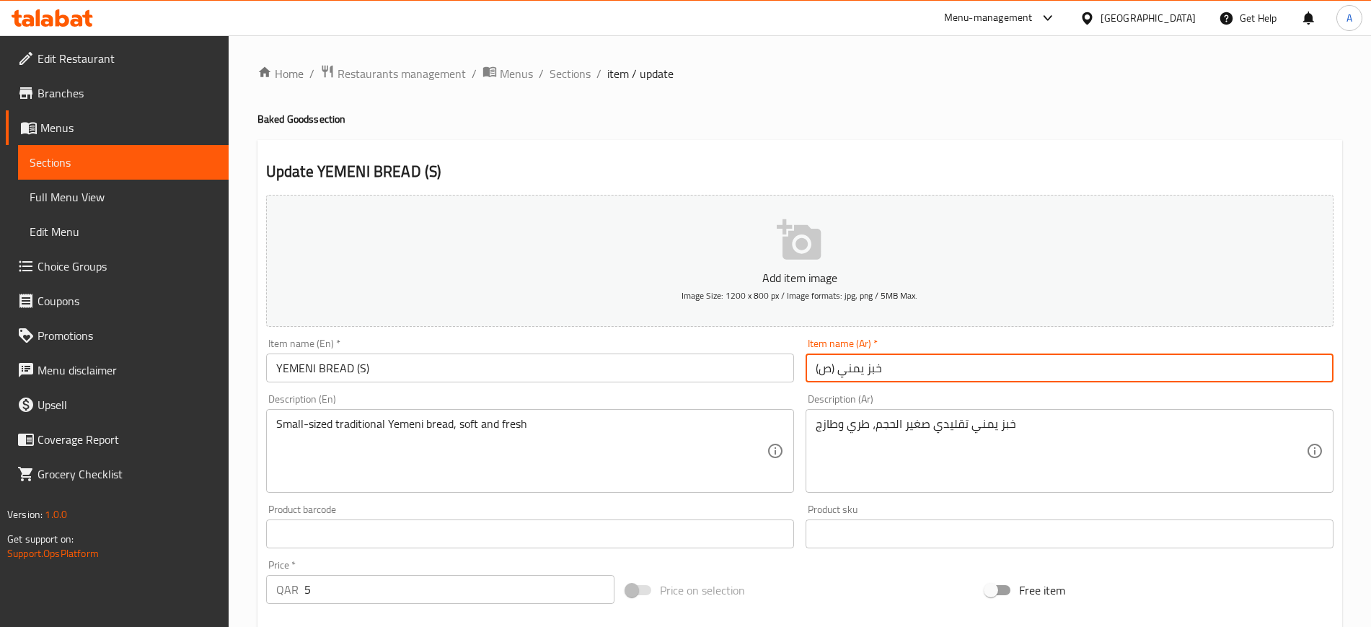
drag, startPoint x: 830, startPoint y: 368, endPoint x: 821, endPoint y: 368, distance: 8.7
click at [821, 368] on input "خبز يمني (ص)" at bounding box center [1069, 367] width 528 height 29
type input "خبز يمني (صغير)"
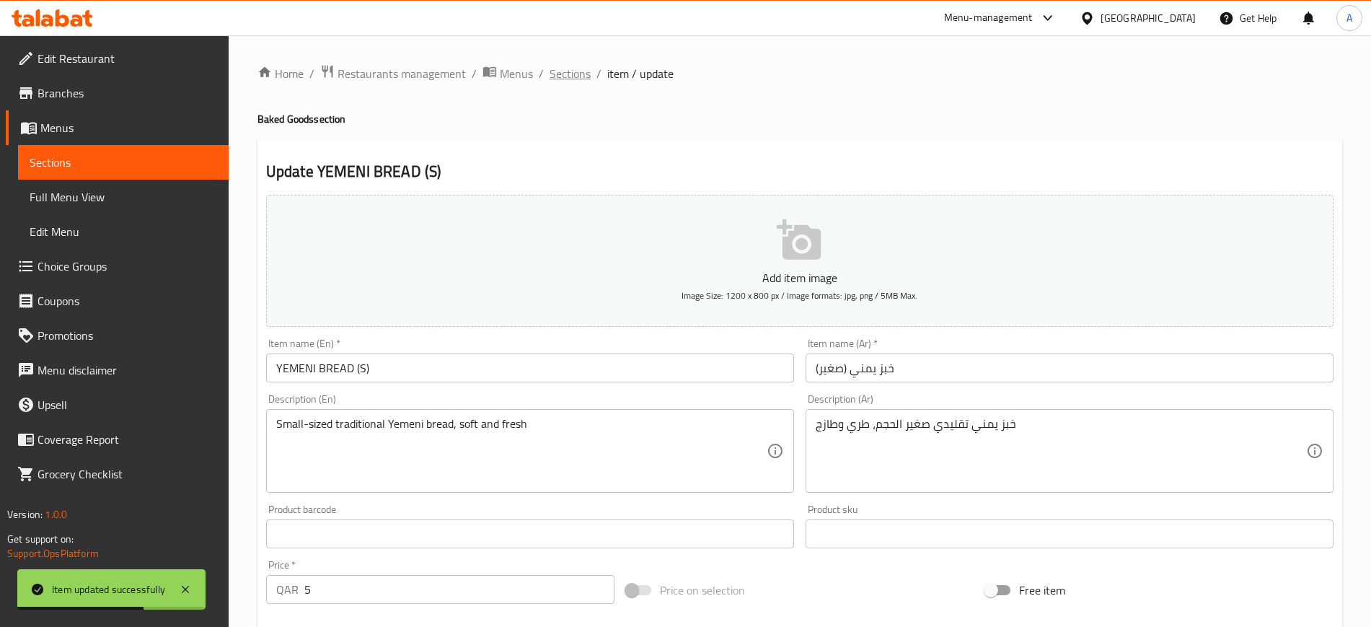
click at [579, 81] on span "Sections" at bounding box center [569, 73] width 41 height 17
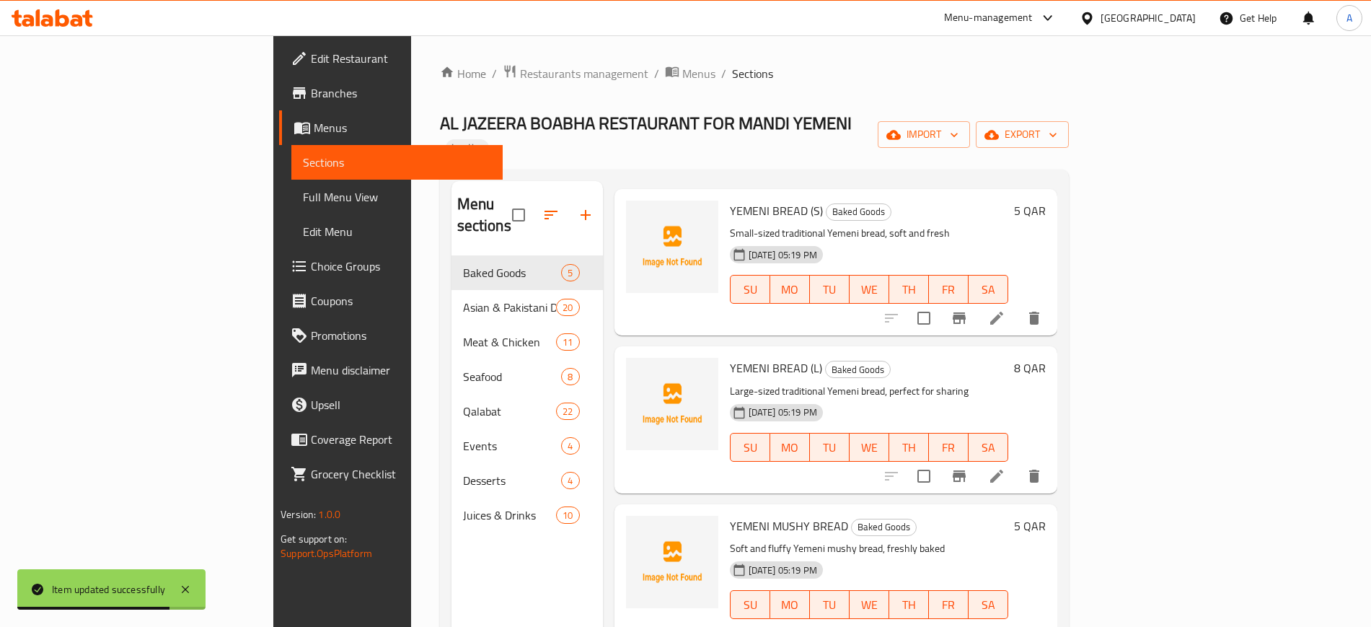
scroll to position [79, 0]
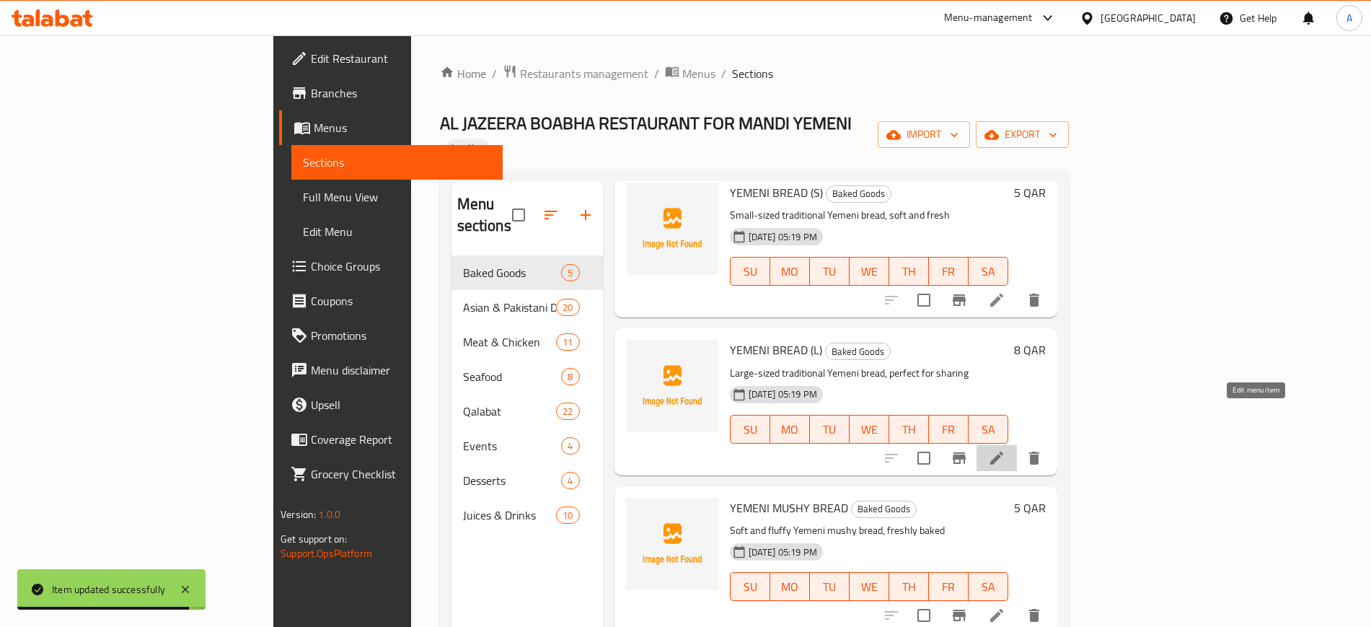
click at [1003, 451] on icon at bounding box center [996, 457] width 13 height 13
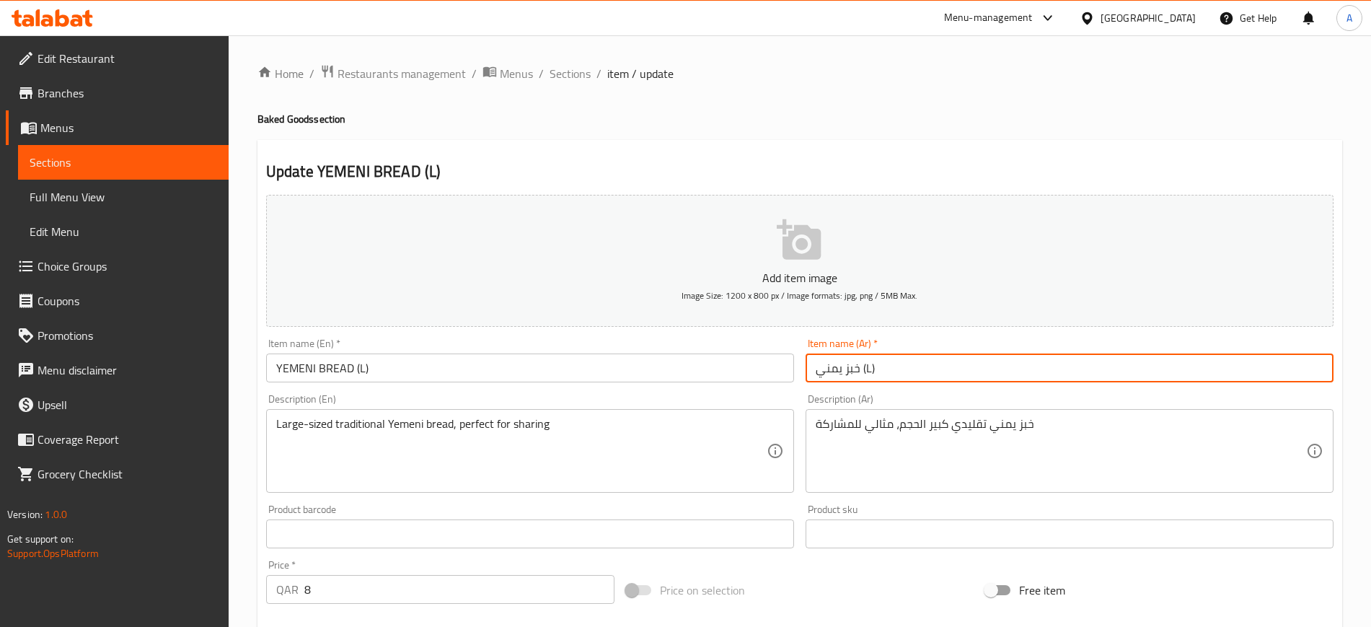
click at [869, 370] on input "خبز يمني (L)" at bounding box center [1069, 367] width 528 height 29
click at [917, 366] on input "خبز يمني (كبير)" at bounding box center [1069, 367] width 528 height 29
type input "خبز يمني (كبير)"
click at [363, 430] on textarea "Large-sized traditional Yemeni bread, perfect for sharing" at bounding box center [521, 451] width 490 height 69
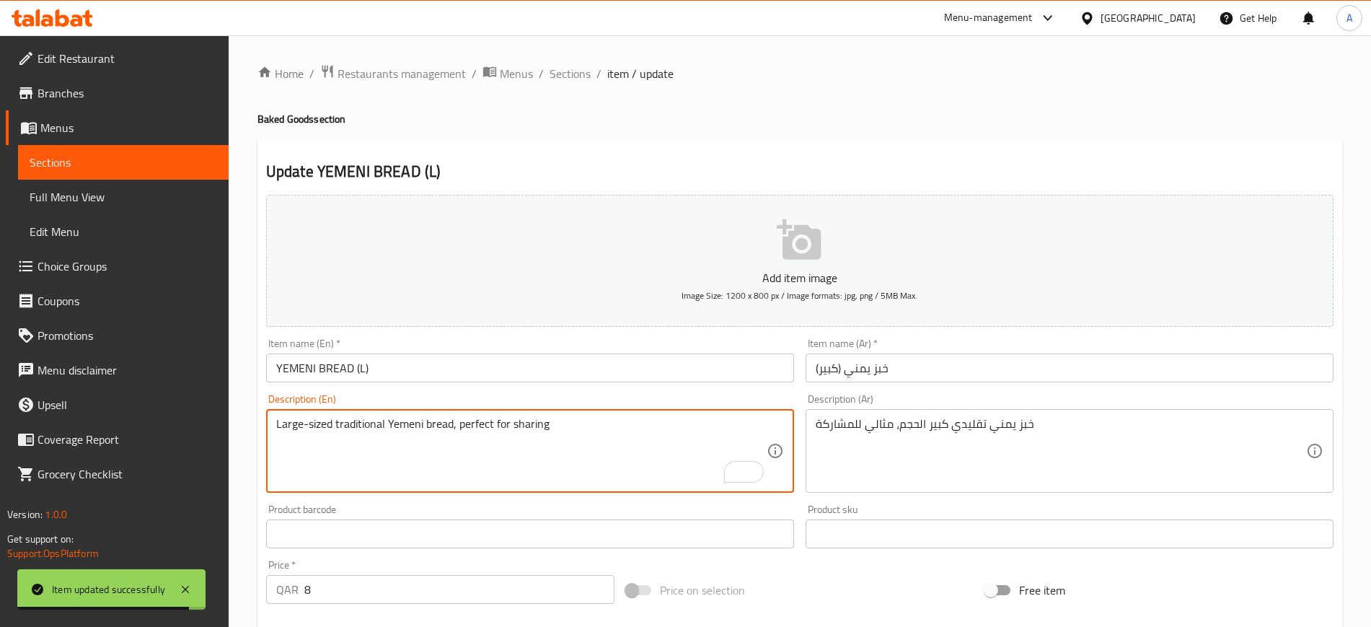
click at [640, 434] on textarea "Large-sized traditional Yemeni bread, perfect for sharing" at bounding box center [521, 451] width 490 height 69
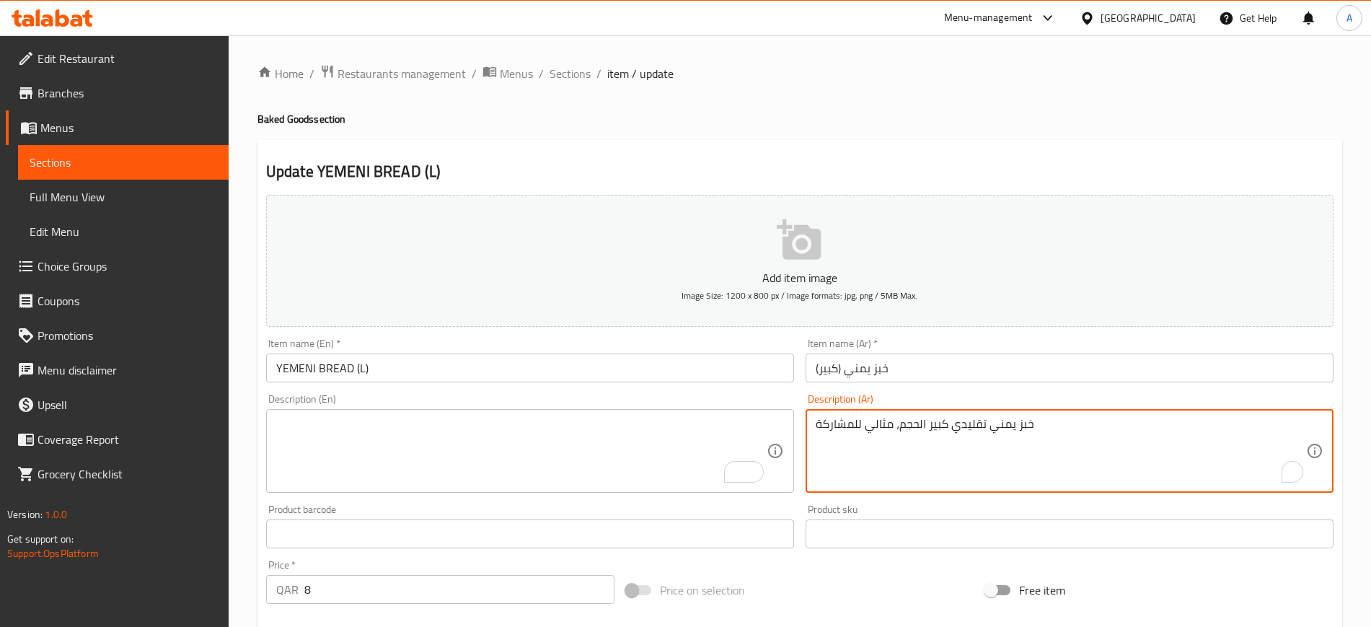
click at [918, 428] on textarea "خبز يمني تقليدي كبير الحجم، مثالي للمشاركة" at bounding box center [1061, 451] width 490 height 69
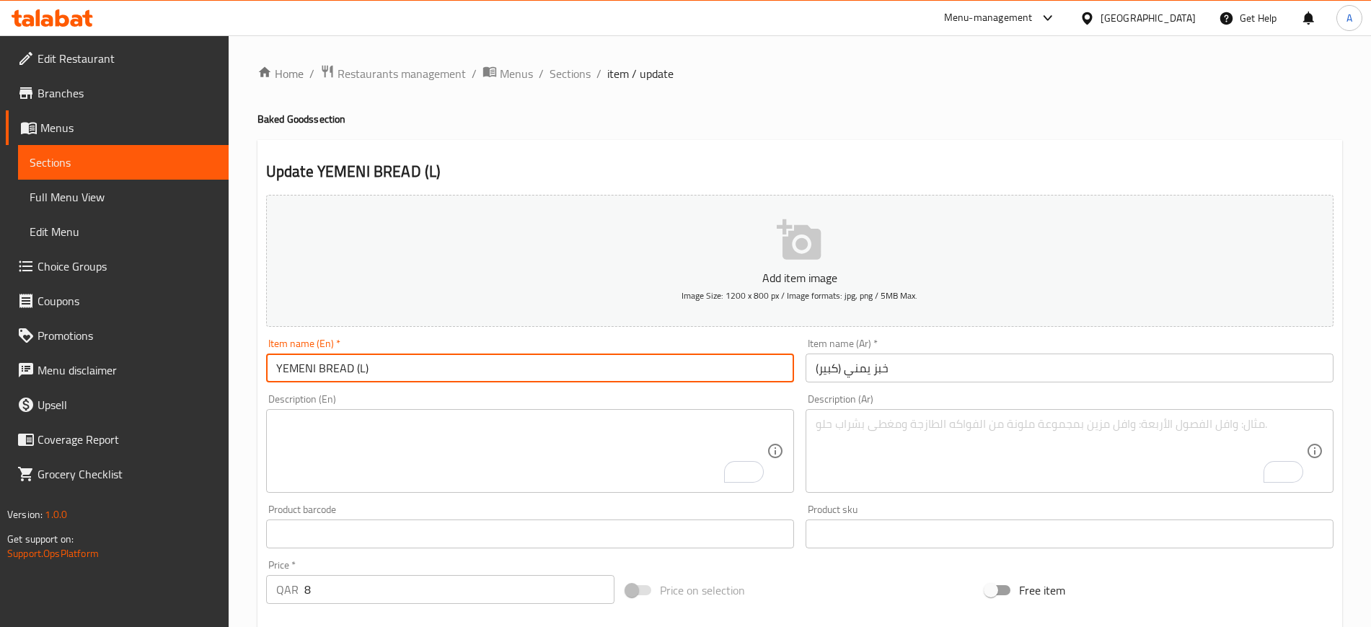
drag, startPoint x: 349, startPoint y: 369, endPoint x: 245, endPoint y: 371, distance: 103.9
click at [245, 371] on div "Home / Restaurants management / Menus / Sections / item / update Baked Goods se…" at bounding box center [800, 527] width 1142 height 984
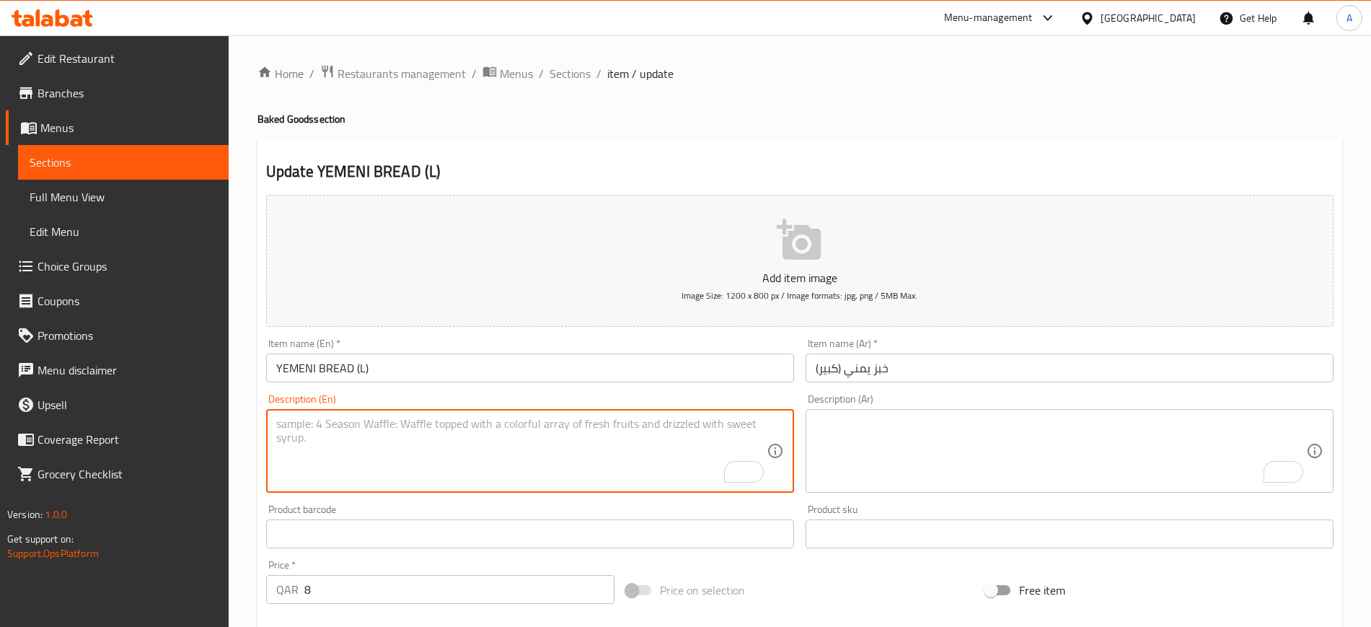
click at [593, 448] on textarea "To enrich screen reader interactions, please activate Accessibility in Grammarl…" at bounding box center [521, 451] width 490 height 69
paste textarea "flatbread made with flour, water, and yeast"
type textarea "flatbread made with flour, water, and yeast"
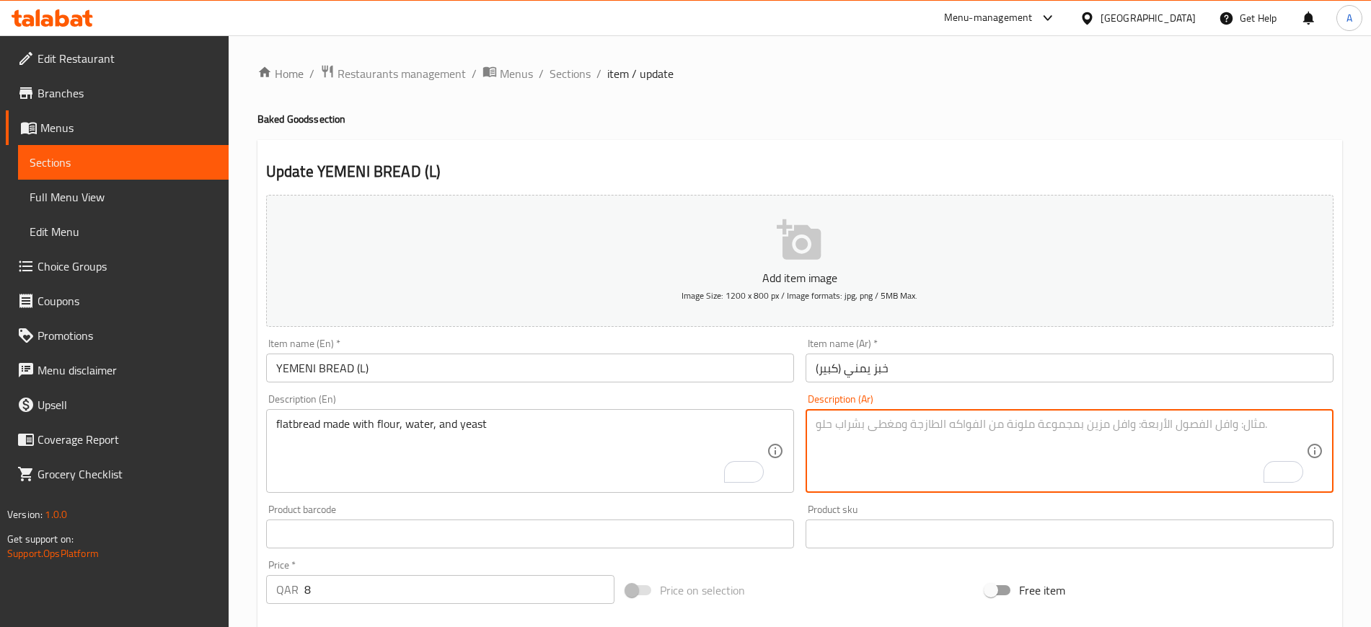
click at [940, 423] on textarea "To enrich screen reader interactions, please activate Accessibility in Grammarl…" at bounding box center [1061, 451] width 490 height 69
paste textarea "خبز مسطح مصنوع من الدقيق والماء والخميرة"
type textarea "خبز مسطح مصنوع من الدقيق والماء والخميرة"
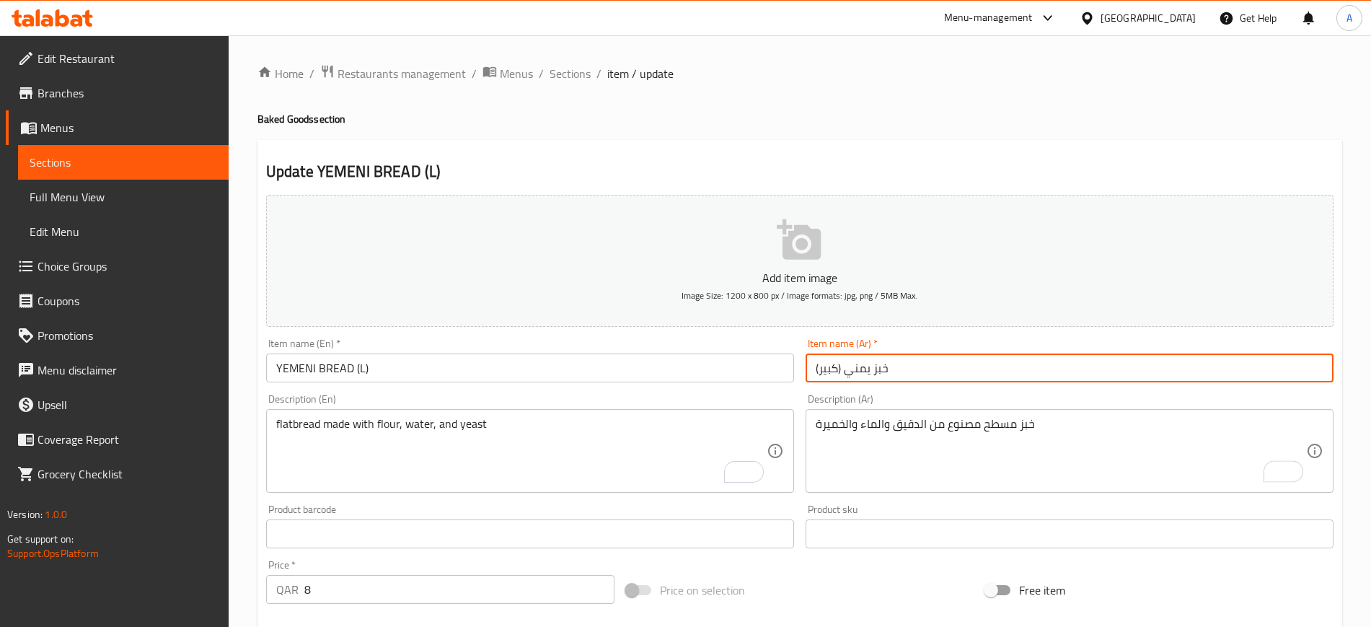
click at [934, 374] on input "خبز يمني (كبير)" at bounding box center [1069, 367] width 528 height 29
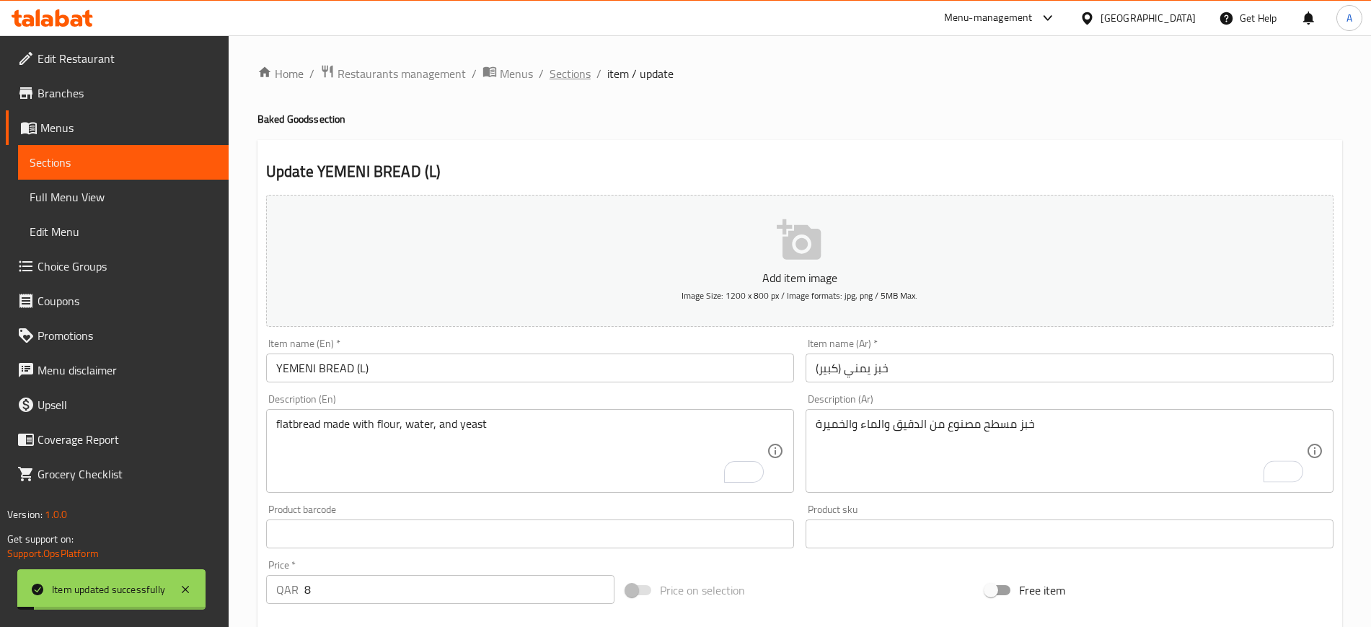
click at [567, 69] on span "Sections" at bounding box center [569, 73] width 41 height 17
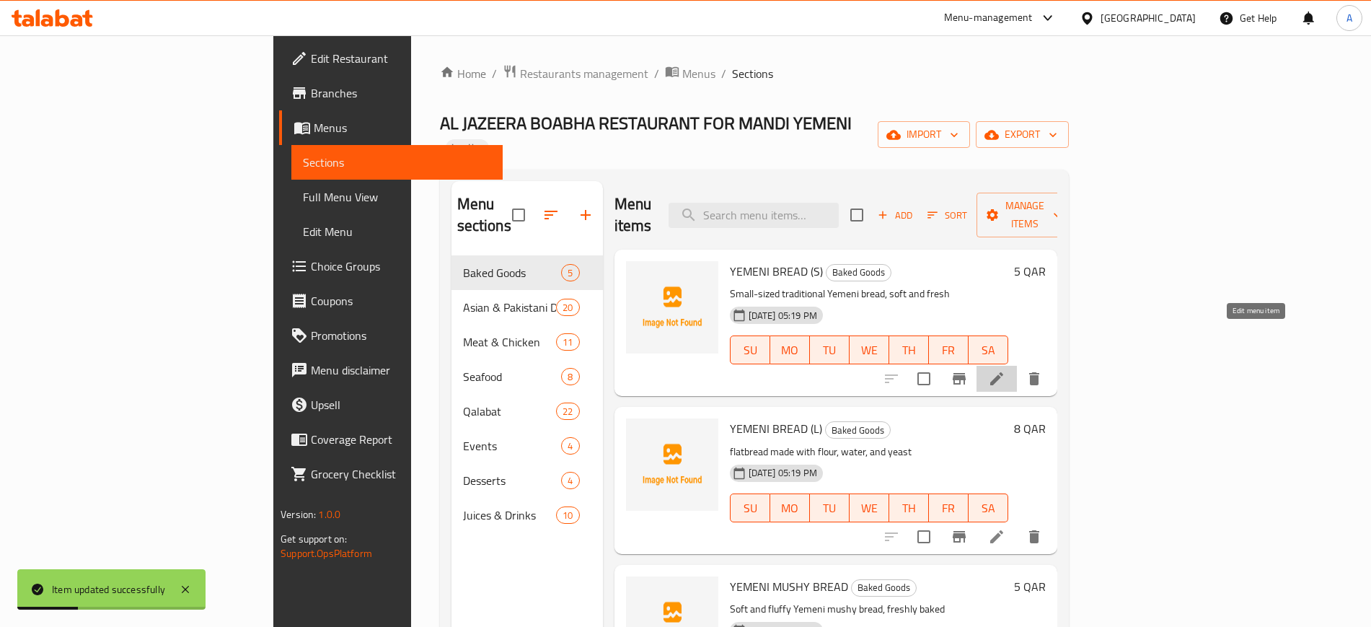
click at [1005, 370] on icon at bounding box center [996, 378] width 17 height 17
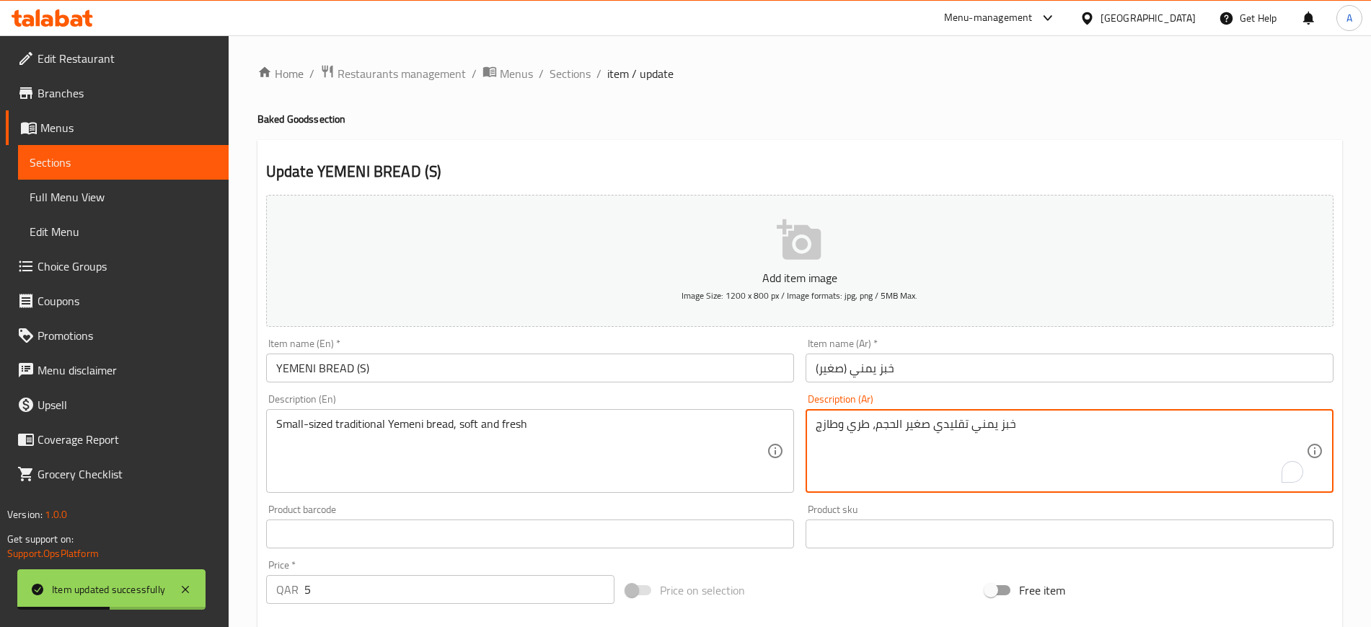
click at [938, 429] on textarea "خبز يمني تقليدي صغير الحجم، طري وطازج" at bounding box center [1061, 451] width 490 height 69
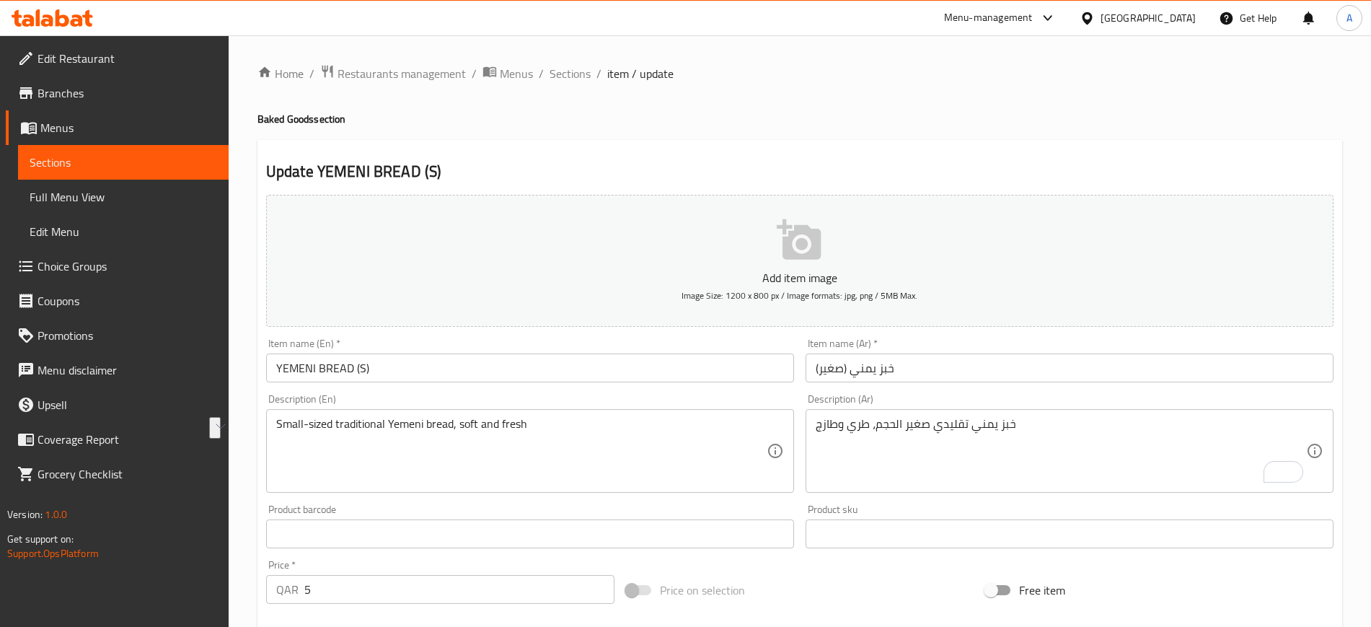
click at [575, 87] on div "Home / Restaurants management / Menus / Sections / item / update Baked Goods se…" at bounding box center [799, 527] width 1084 height 926
click at [571, 75] on span "Sections" at bounding box center [569, 73] width 41 height 17
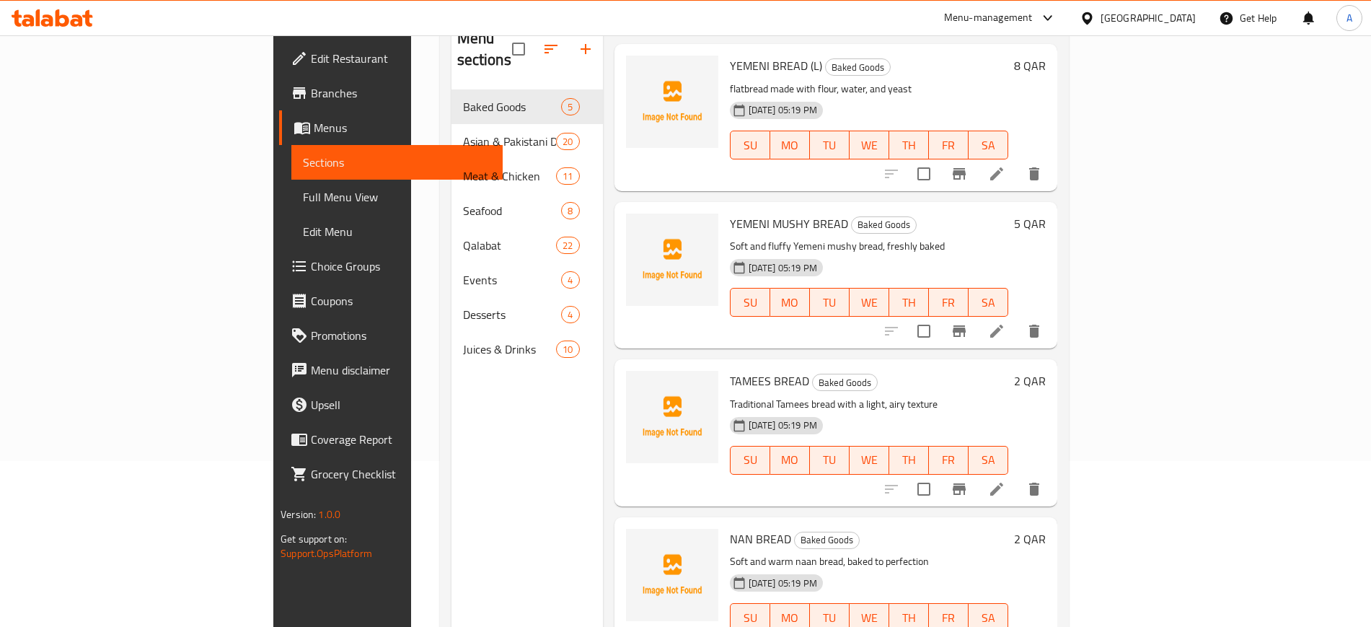
scroll to position [167, 0]
click at [1017, 317] on li at bounding box center [996, 330] width 40 height 26
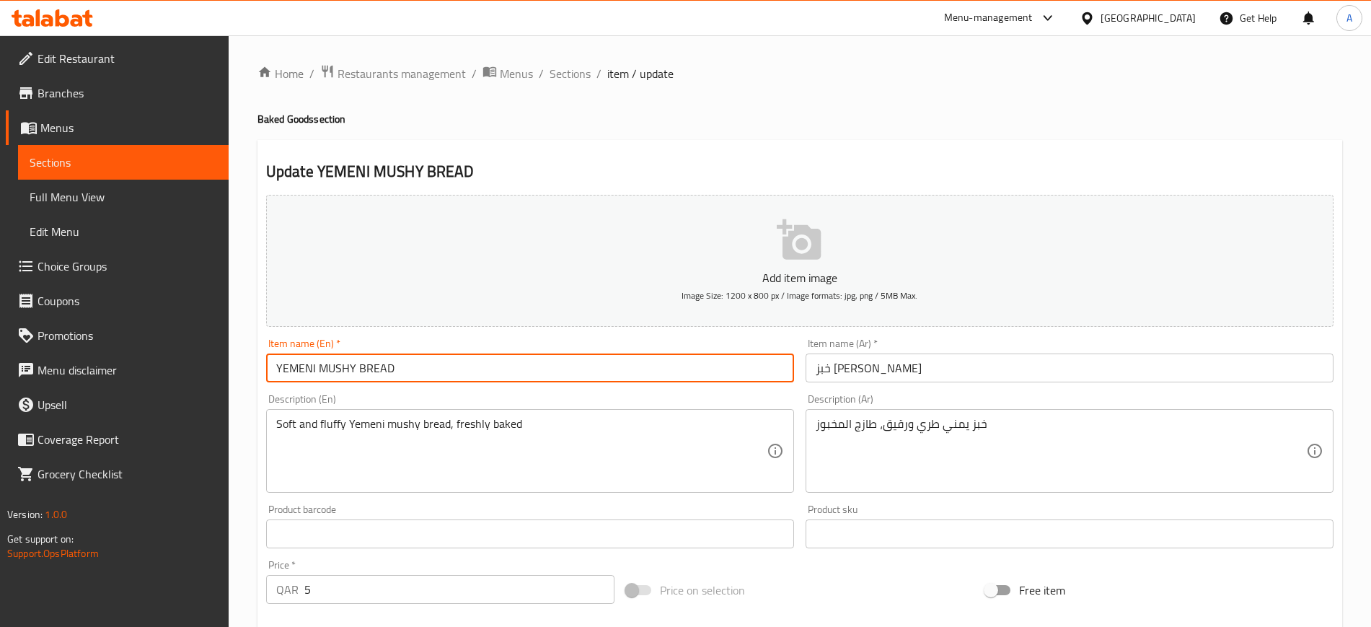
click at [358, 364] on input "YEMENI MUSHY BREAD" at bounding box center [530, 367] width 528 height 29
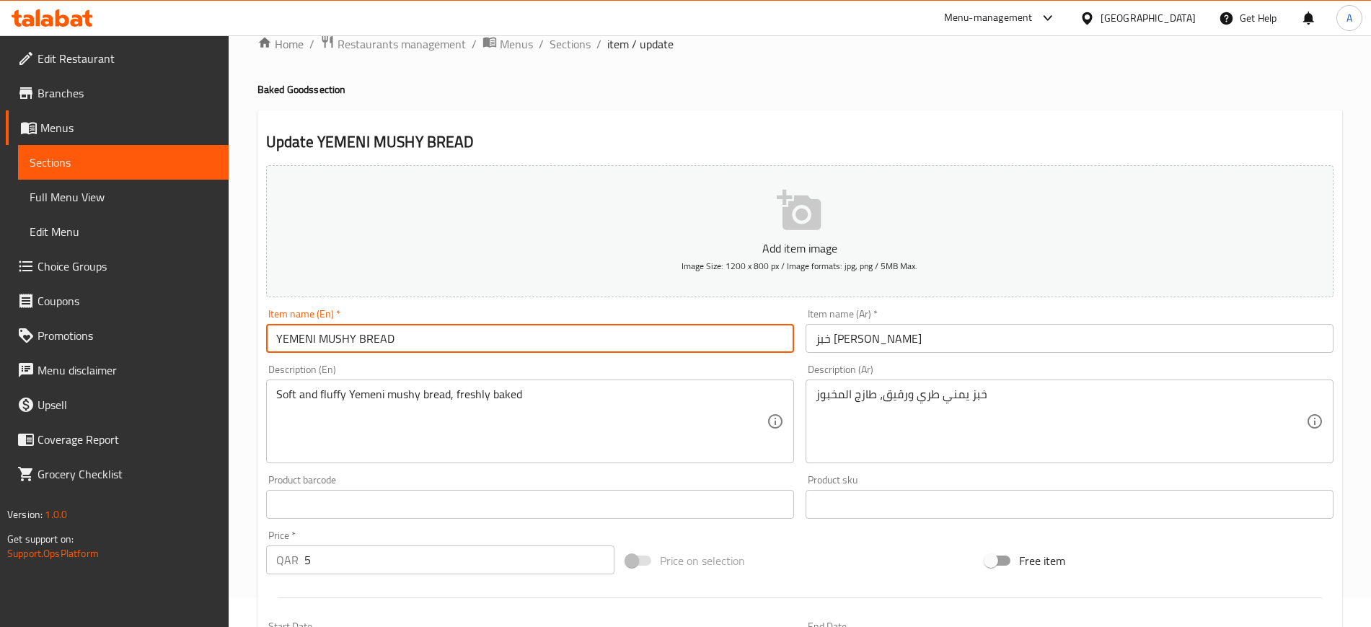
scroll to position [32, 0]
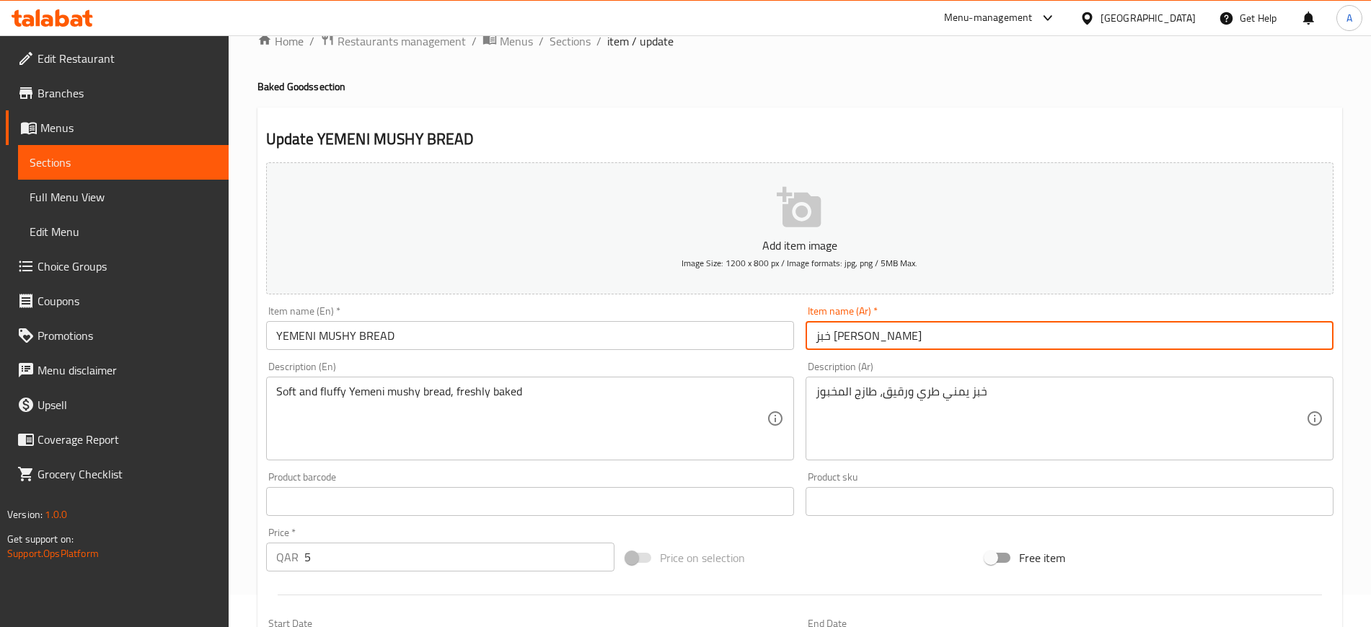
click at [973, 339] on input "خبز يمني مهروس" at bounding box center [1069, 335] width 528 height 29
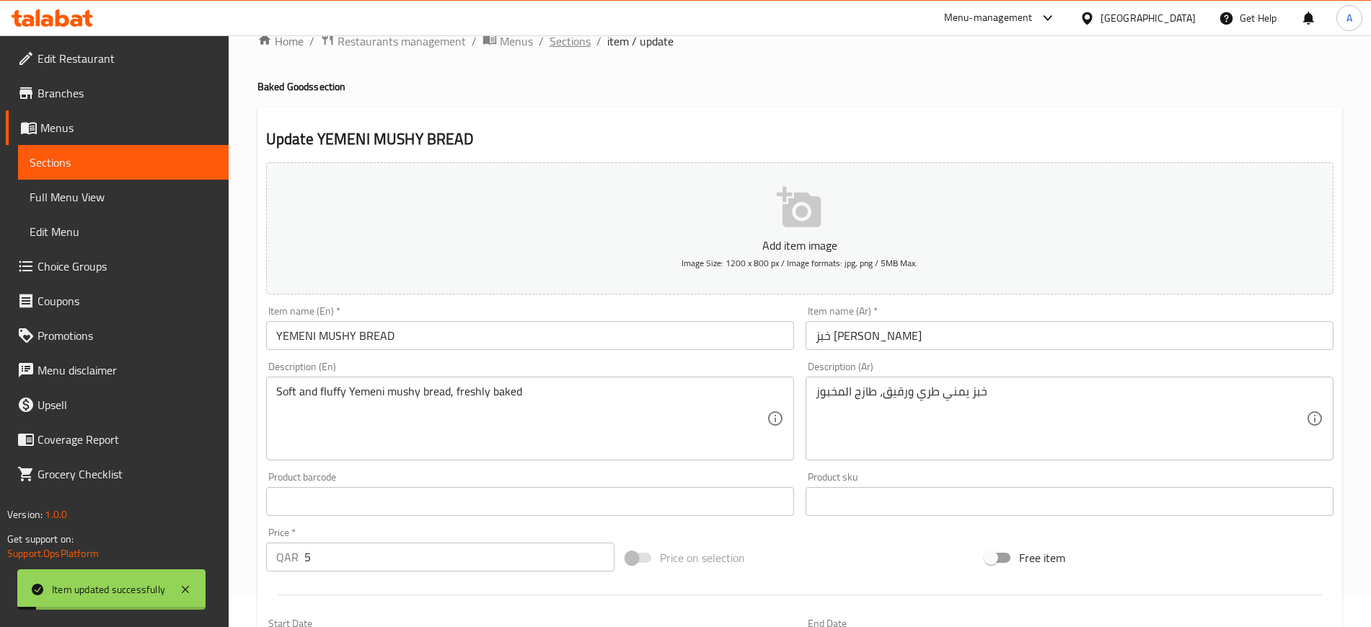
click at [564, 44] on span "Sections" at bounding box center [569, 40] width 41 height 17
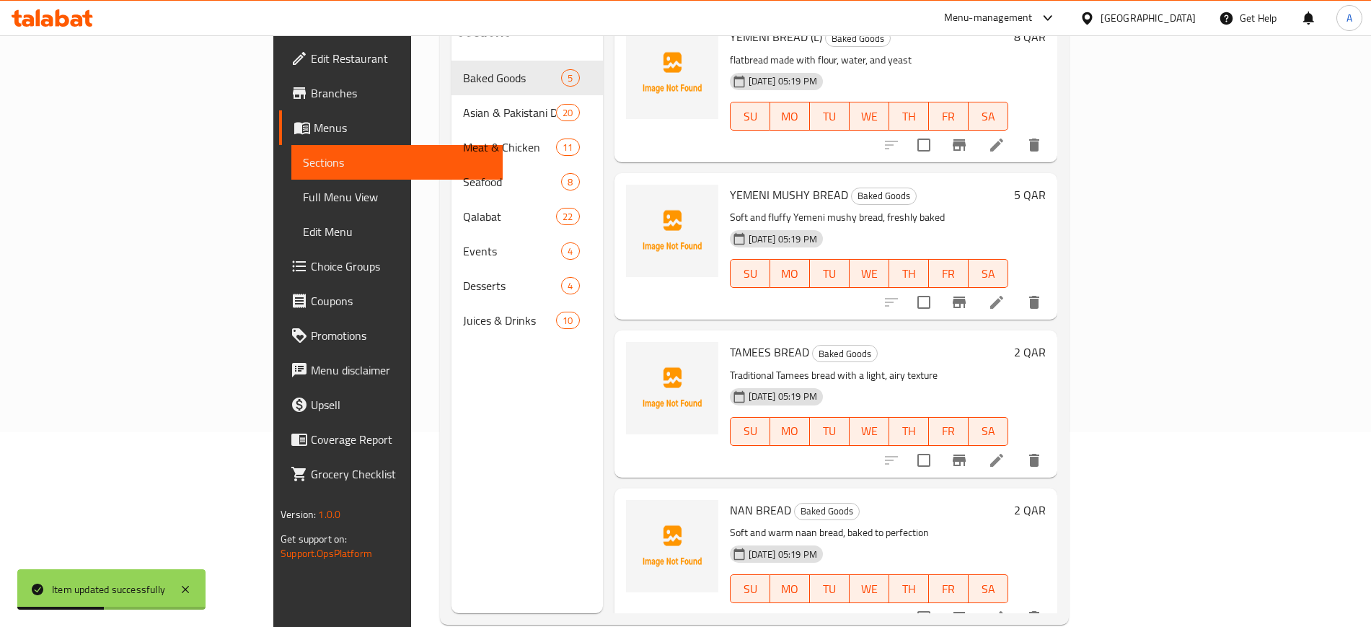
scroll to position [202, 0]
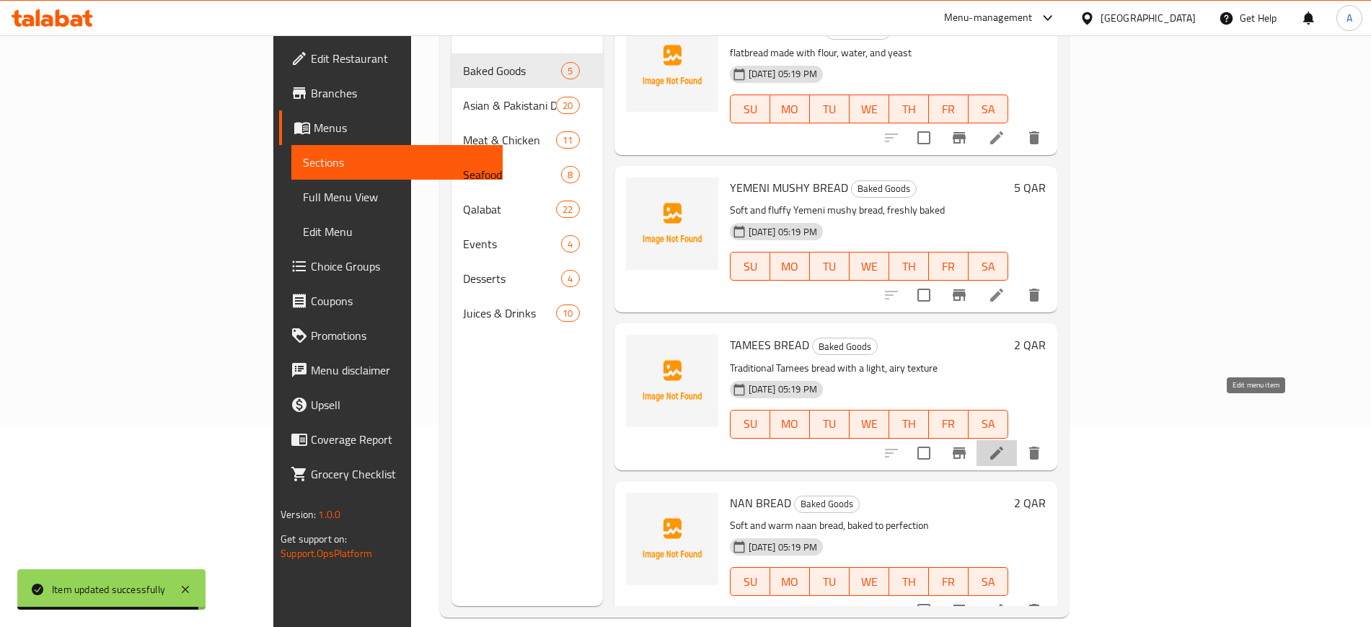
click at [1003, 446] on icon at bounding box center [996, 452] width 13 height 13
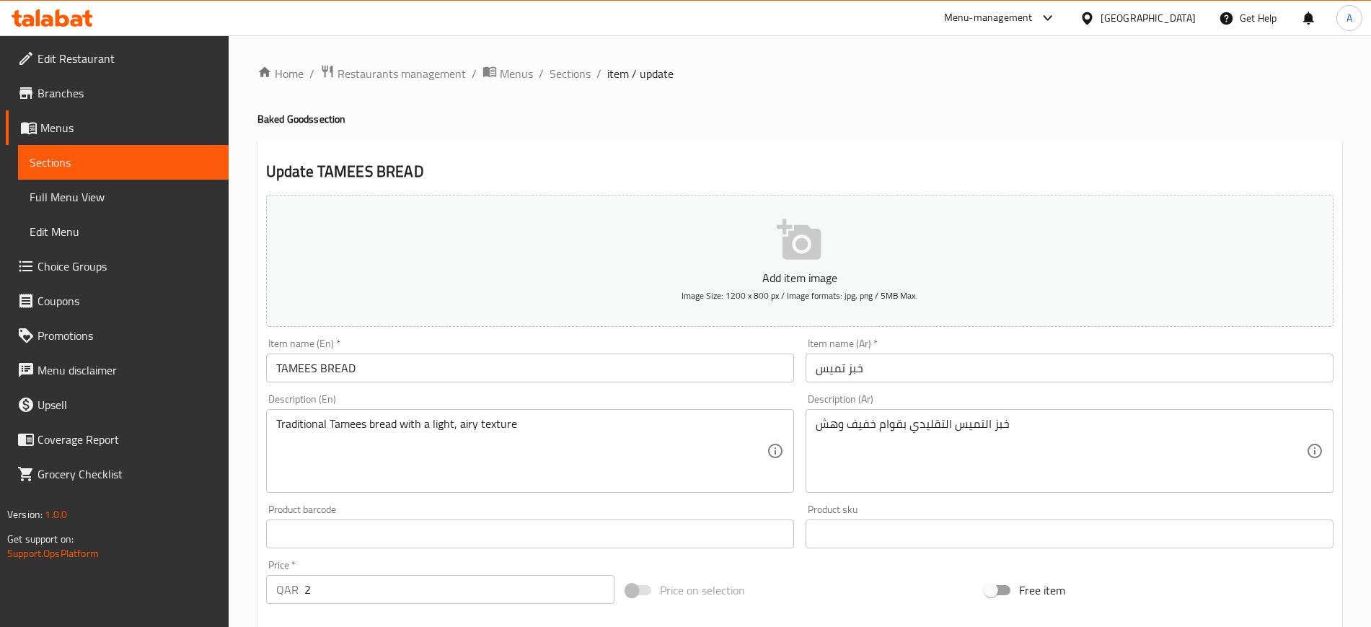
click at [456, 371] on input "TAMEES BREAD" at bounding box center [530, 367] width 528 height 29
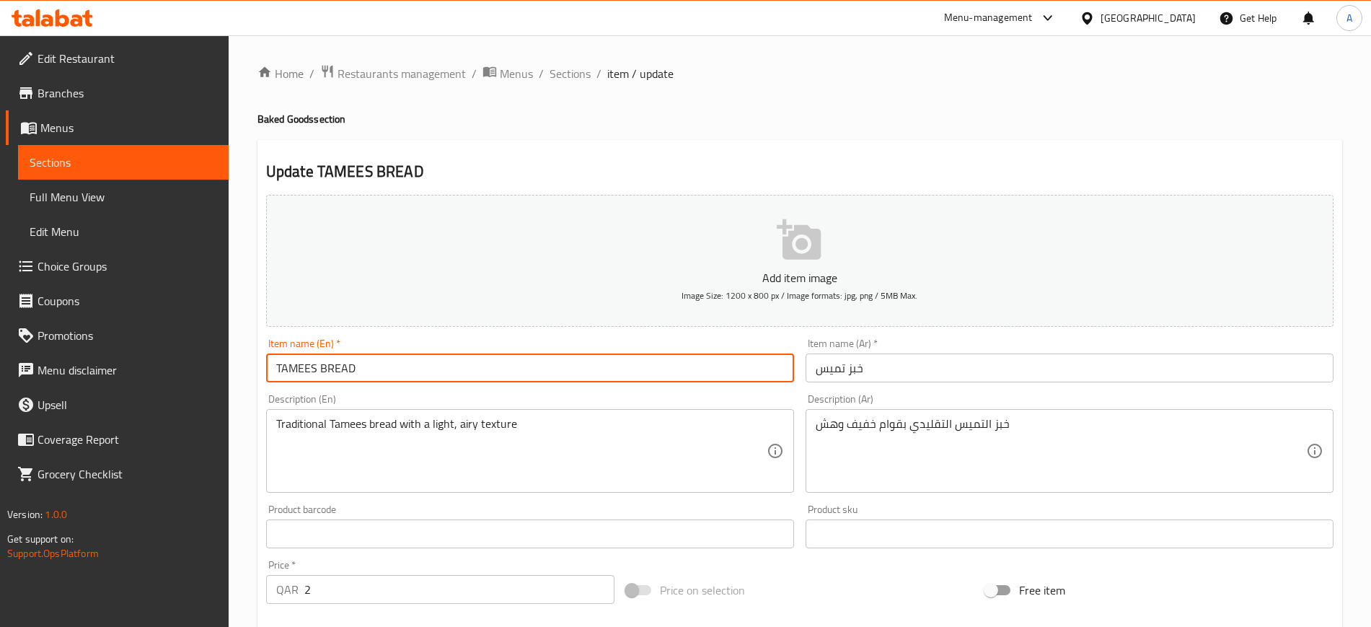
click at [456, 371] on input "TAMEES BREAD" at bounding box center [530, 367] width 528 height 29
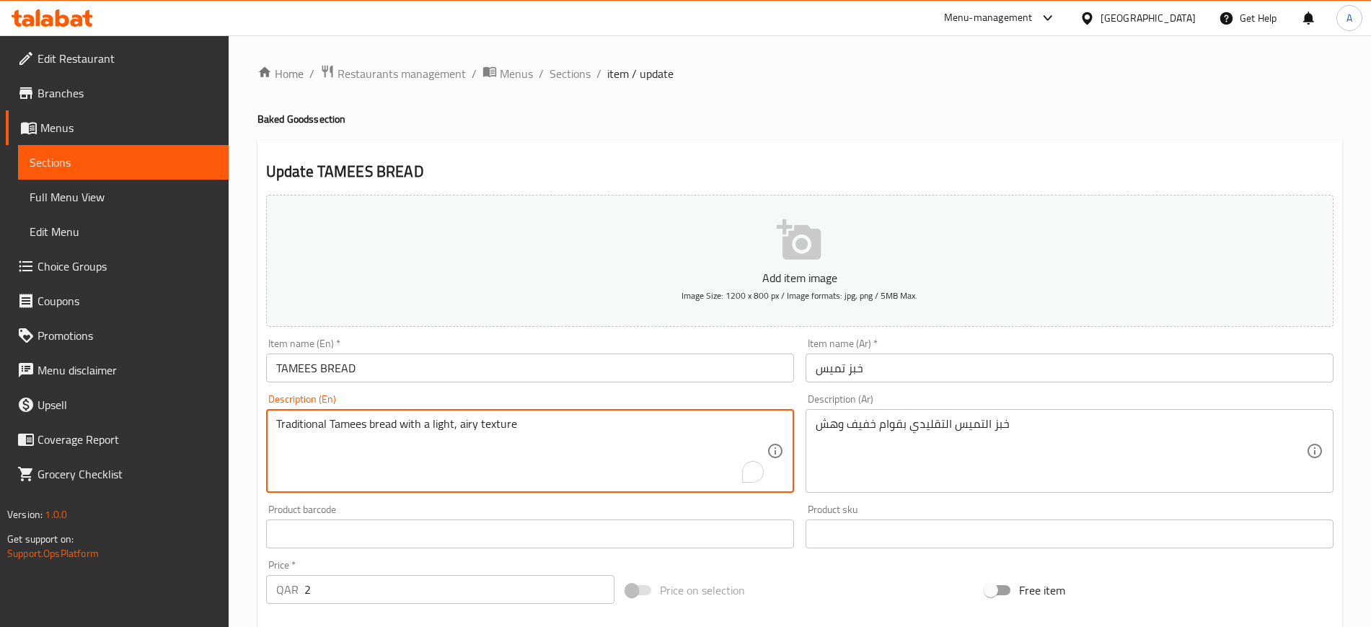
click at [586, 431] on textarea "Traditional Tamees bread with a light, airy texture" at bounding box center [521, 451] width 490 height 69
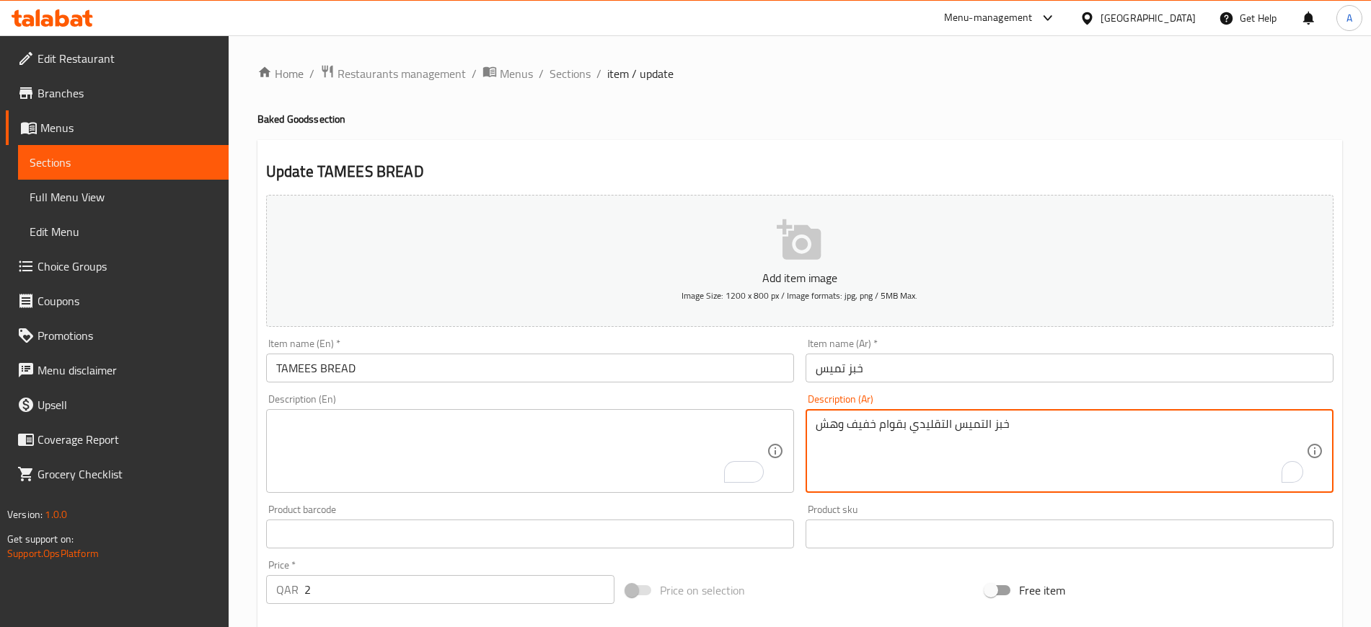
click at [923, 430] on textarea "خبز التميس التقليدي بقوام خفيف وهش" at bounding box center [1061, 451] width 490 height 69
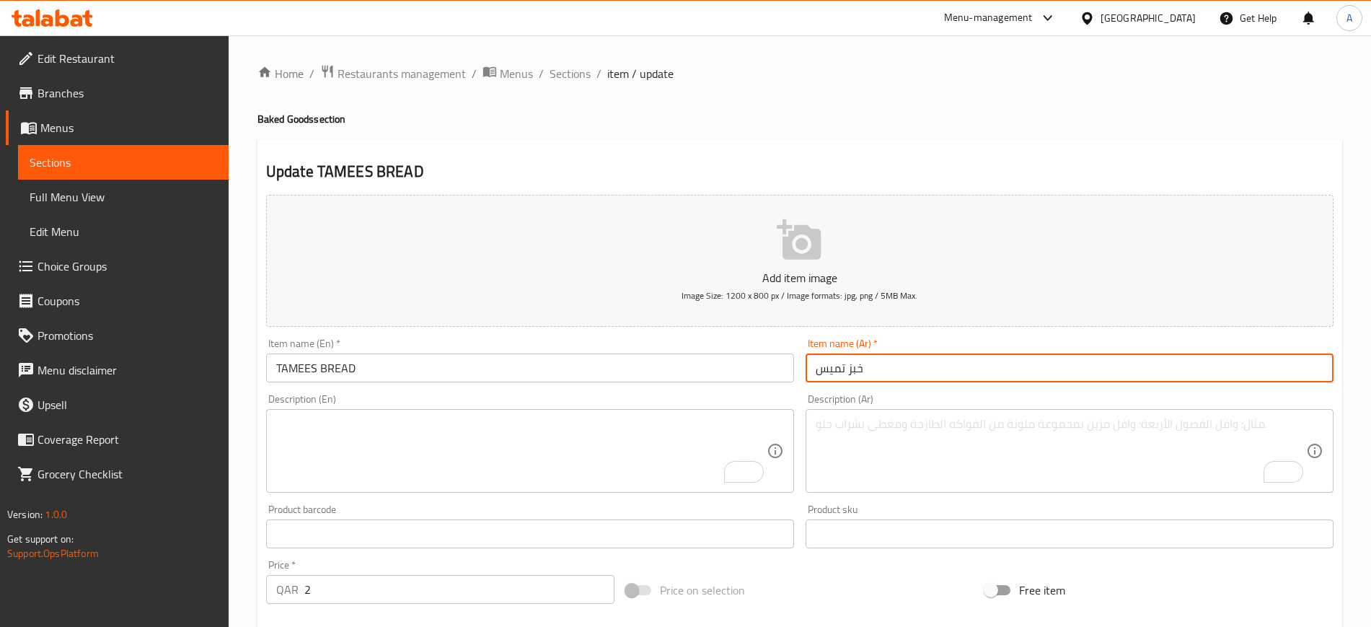
click at [902, 364] on input "خبز تميس" at bounding box center [1069, 367] width 528 height 29
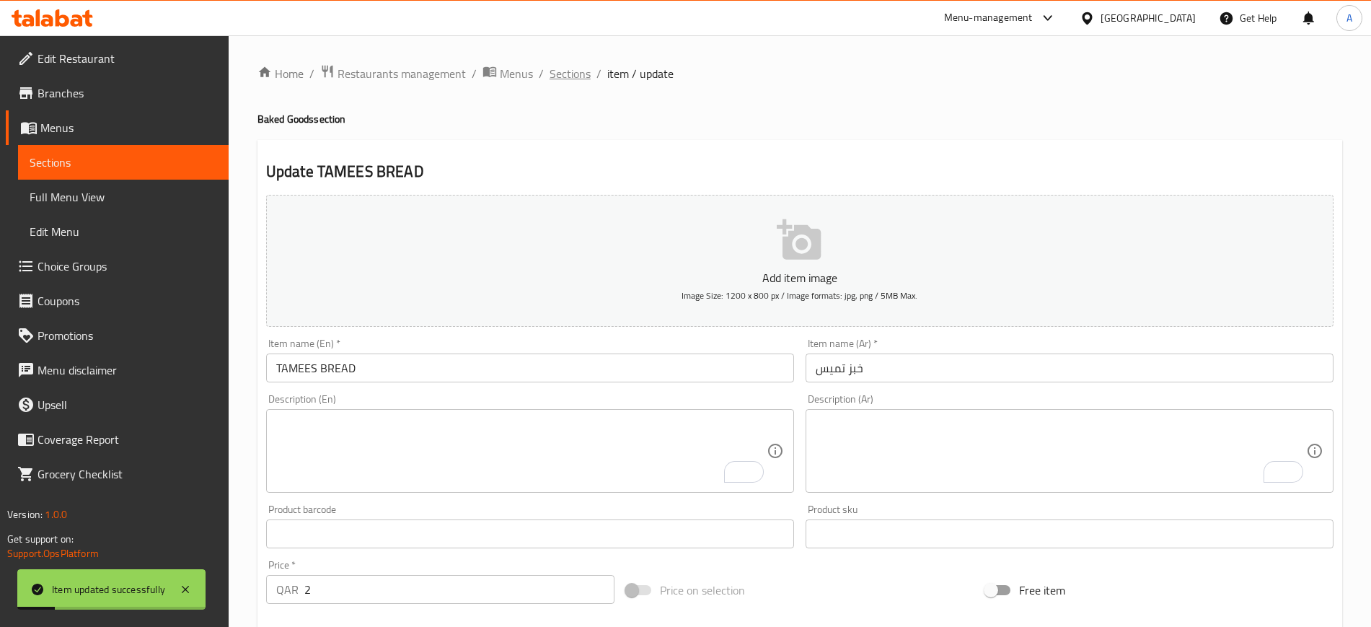
click at [575, 74] on span "Sections" at bounding box center [569, 73] width 41 height 17
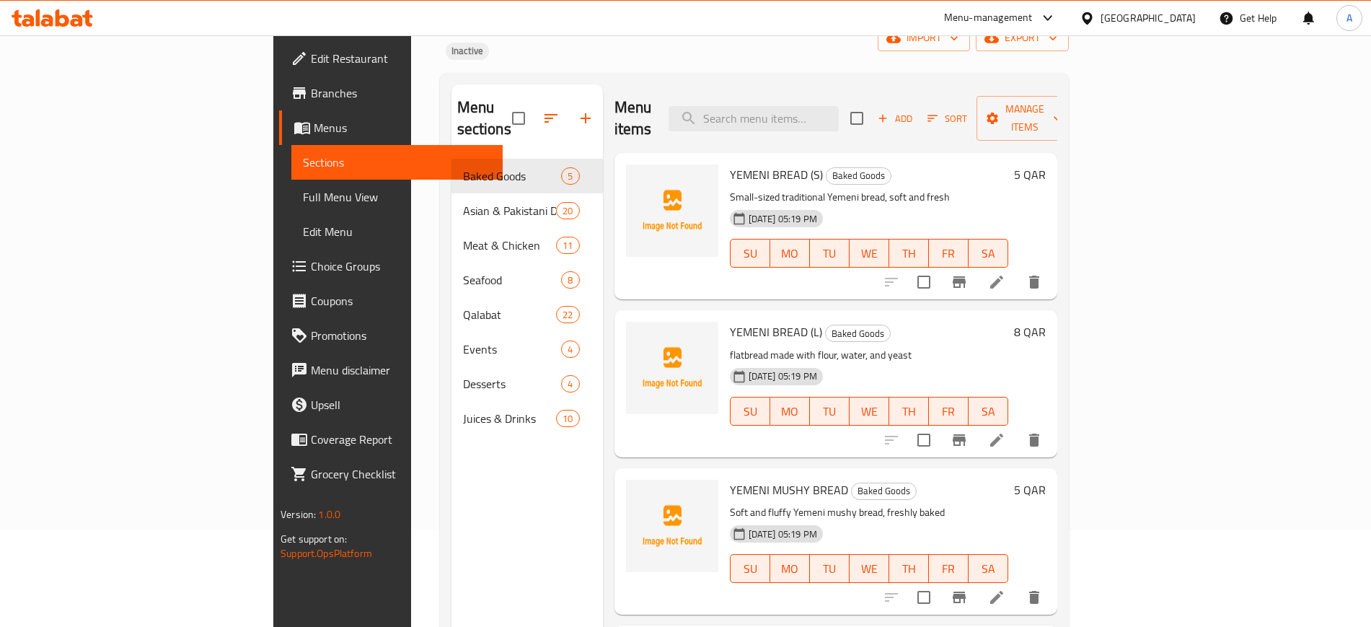
scroll to position [22, 0]
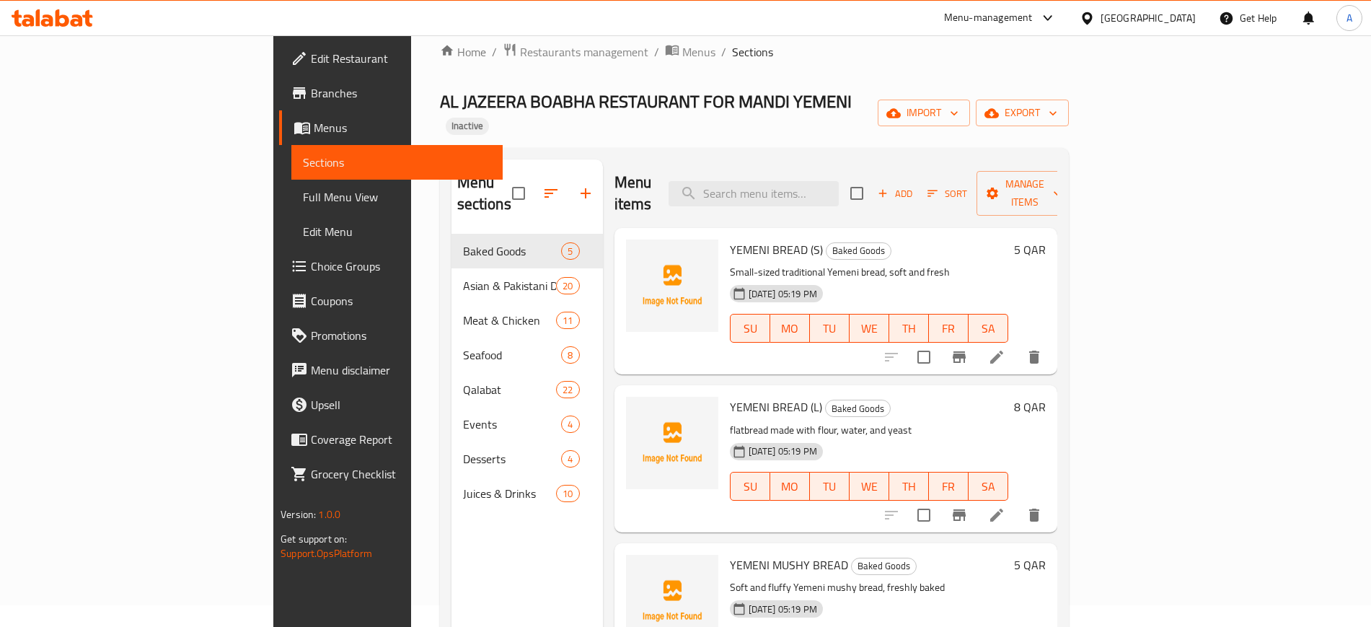
click at [730, 396] on span "YEMENI BREAD (L)" at bounding box center [776, 407] width 92 height 22
copy h6 "YEMENI BREAD (L)"
click at [653, 385] on div "YEMENI BREAD (L) Baked Goods flatbread made with flour, water, and yeast 20-08-…" at bounding box center [835, 458] width 443 height 146
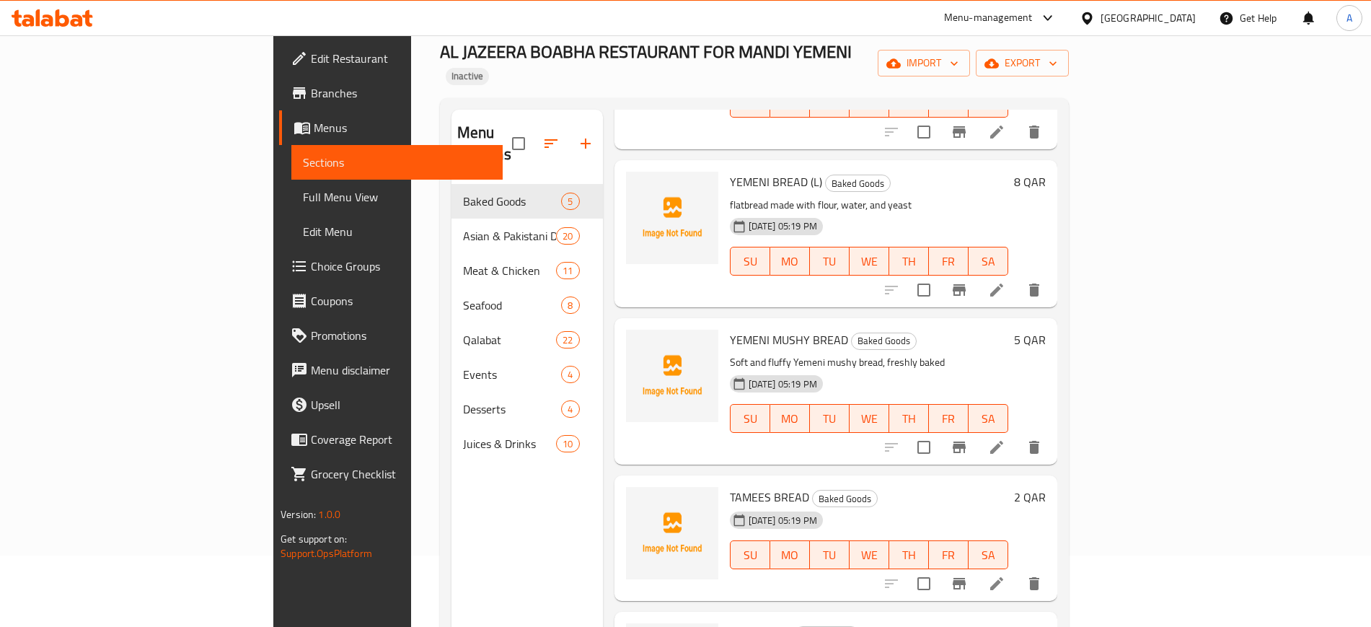
scroll to position [202, 0]
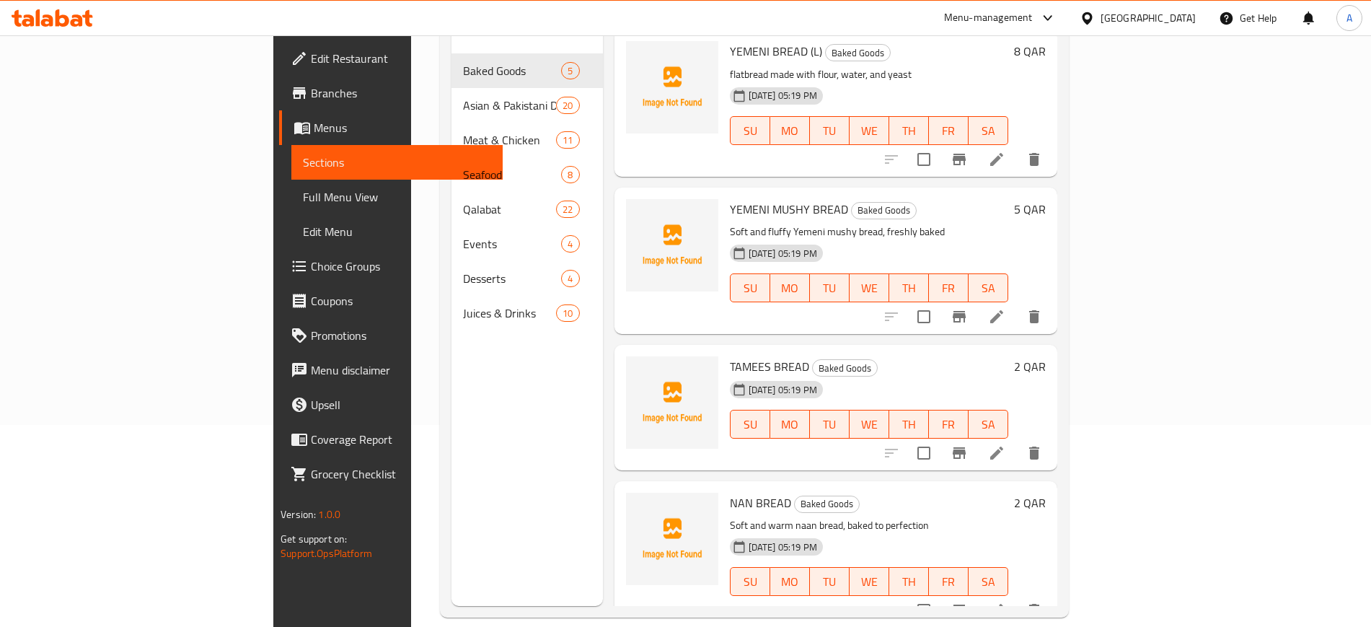
click at [730, 355] on span "TAMEES BREAD" at bounding box center [769, 366] width 79 height 22
copy h6 "TAMEES BREAD"
click at [479, 388] on div "Menu sections Baked Goods 5 Asian & Pakistani Dishes 20 Meat & Chicken 11 Seafo…" at bounding box center [526, 292] width 151 height 627
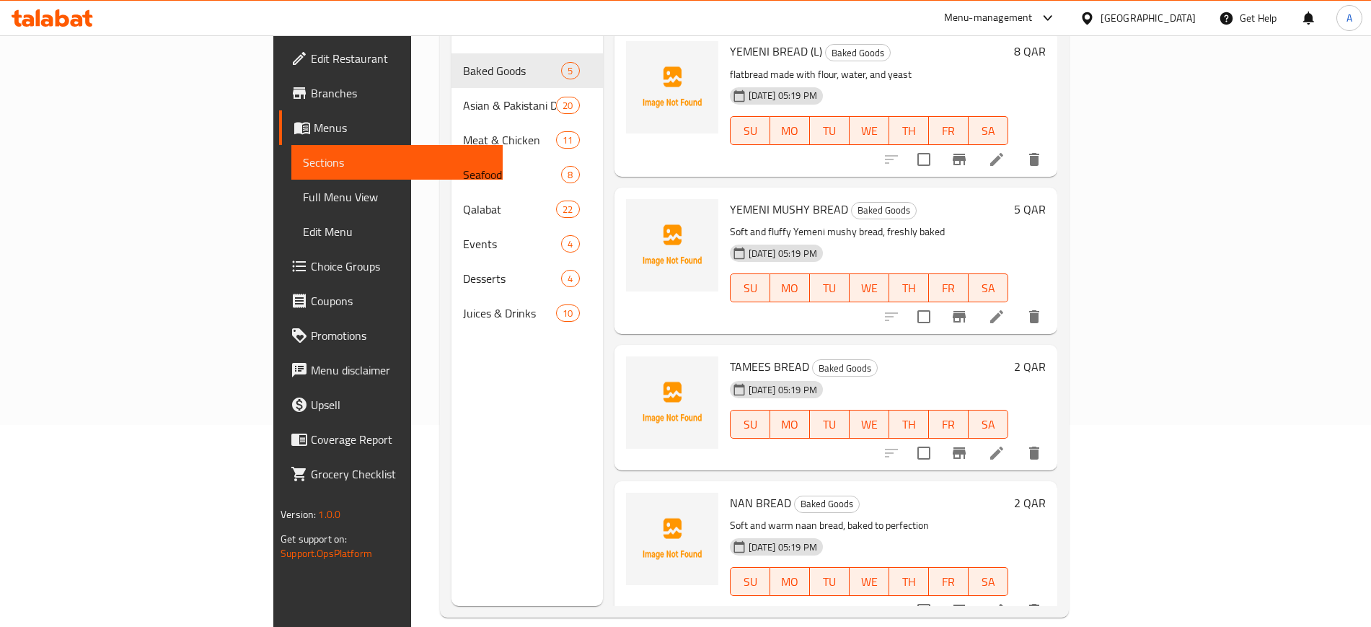
click at [503, 418] on div "Menu sections Baked Goods 5 Asian & Pakistani Dishes 20 Meat & Chicken 11 Seafo…" at bounding box center [526, 292] width 151 height 627
click at [1003, 310] on icon at bounding box center [996, 316] width 13 height 13
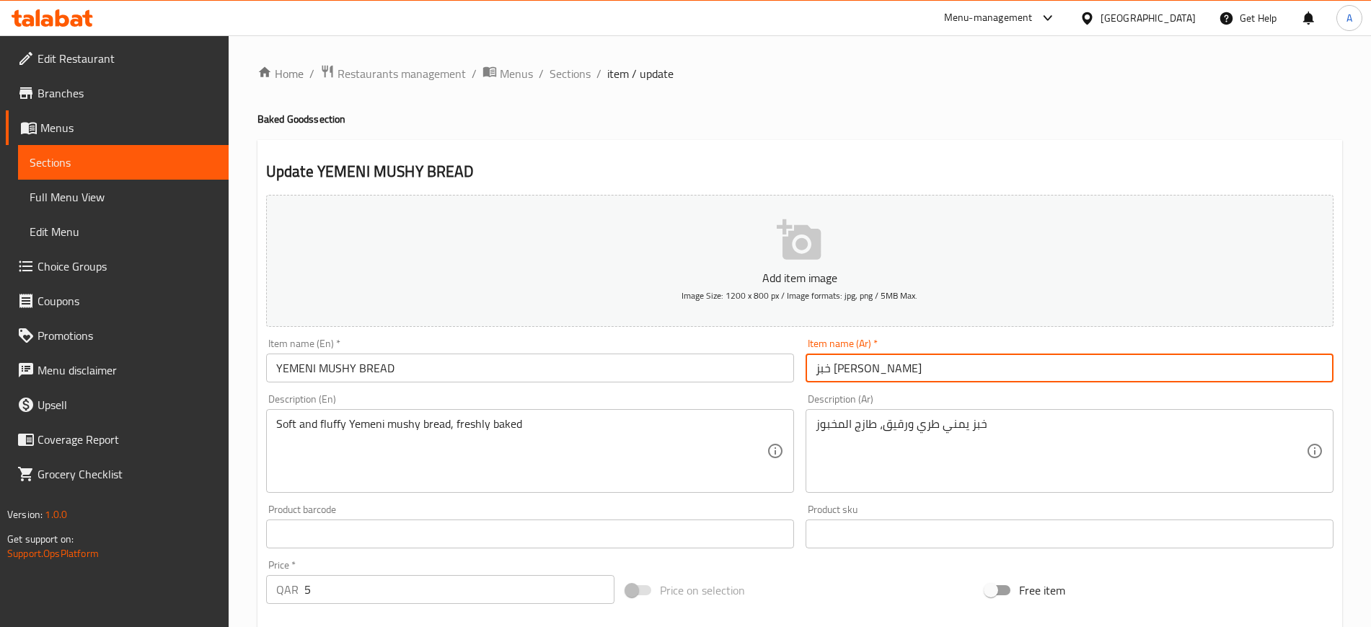
click at [901, 373] on input "خبز يمني مهروس" at bounding box center [1069, 367] width 528 height 29
click at [901, 370] on input "خبز يمني مهروس" at bounding box center [1069, 367] width 528 height 29
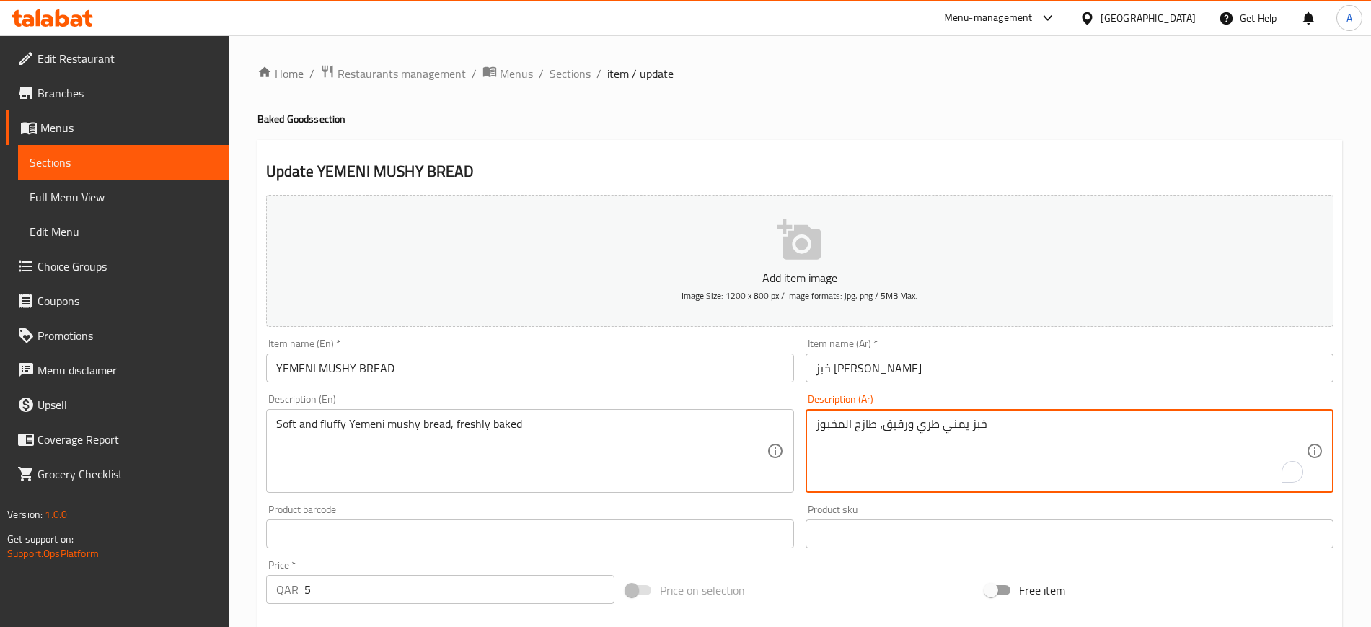
drag, startPoint x: 981, startPoint y: 426, endPoint x: 937, endPoint y: 427, distance: 44.0
paste textarea "مهروس"
type textarea "خبز يمني مهروس طري ورقيق، طازج المخبوز"
click at [953, 358] on input "خبز يمني مهروس" at bounding box center [1069, 367] width 528 height 29
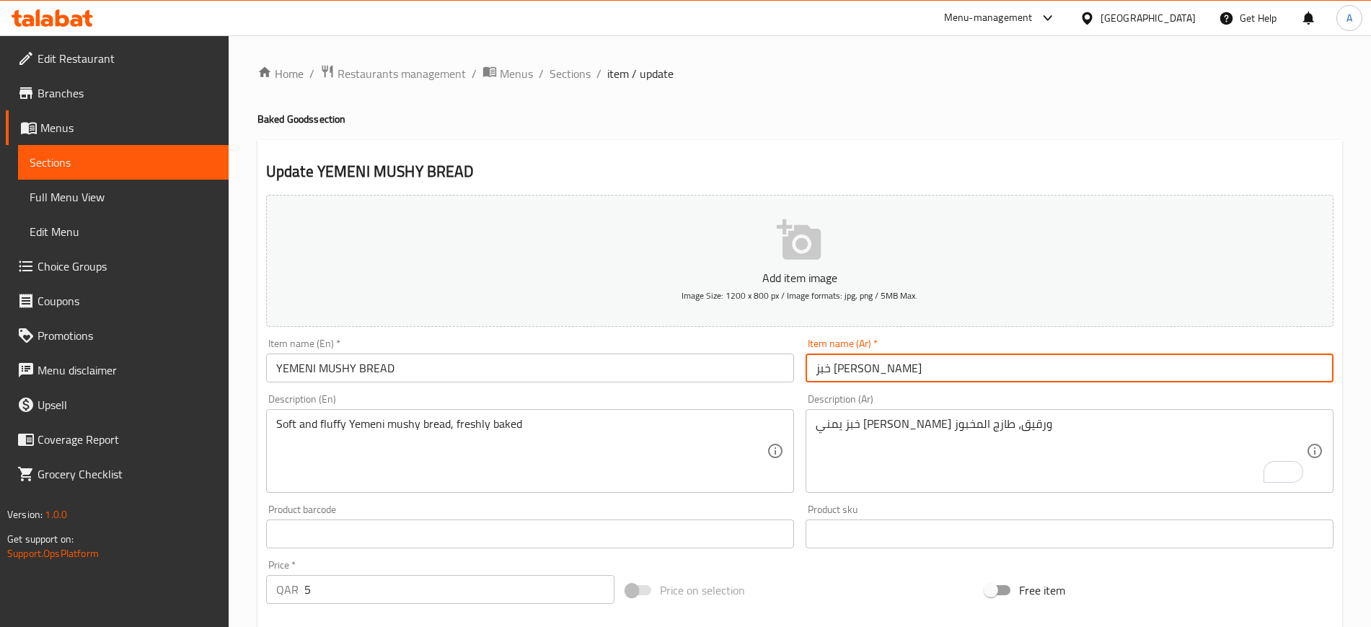
click at [562, 79] on span "Sections" at bounding box center [569, 73] width 41 height 17
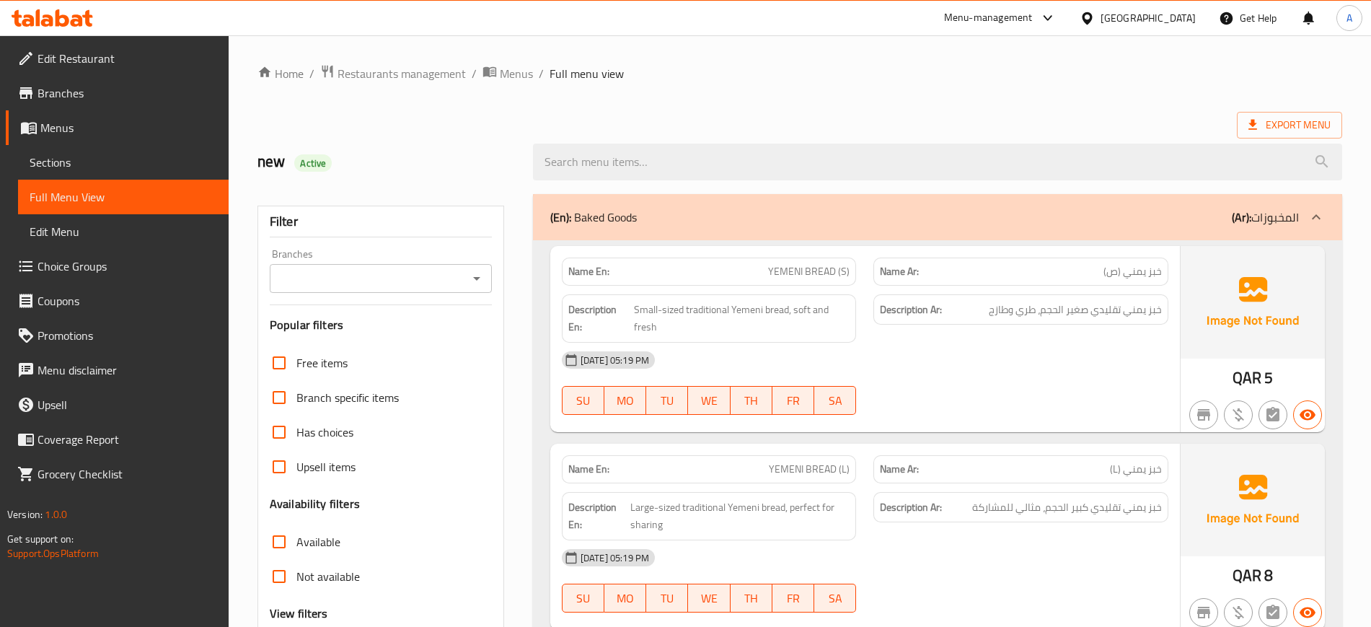
scroll to position [361, 0]
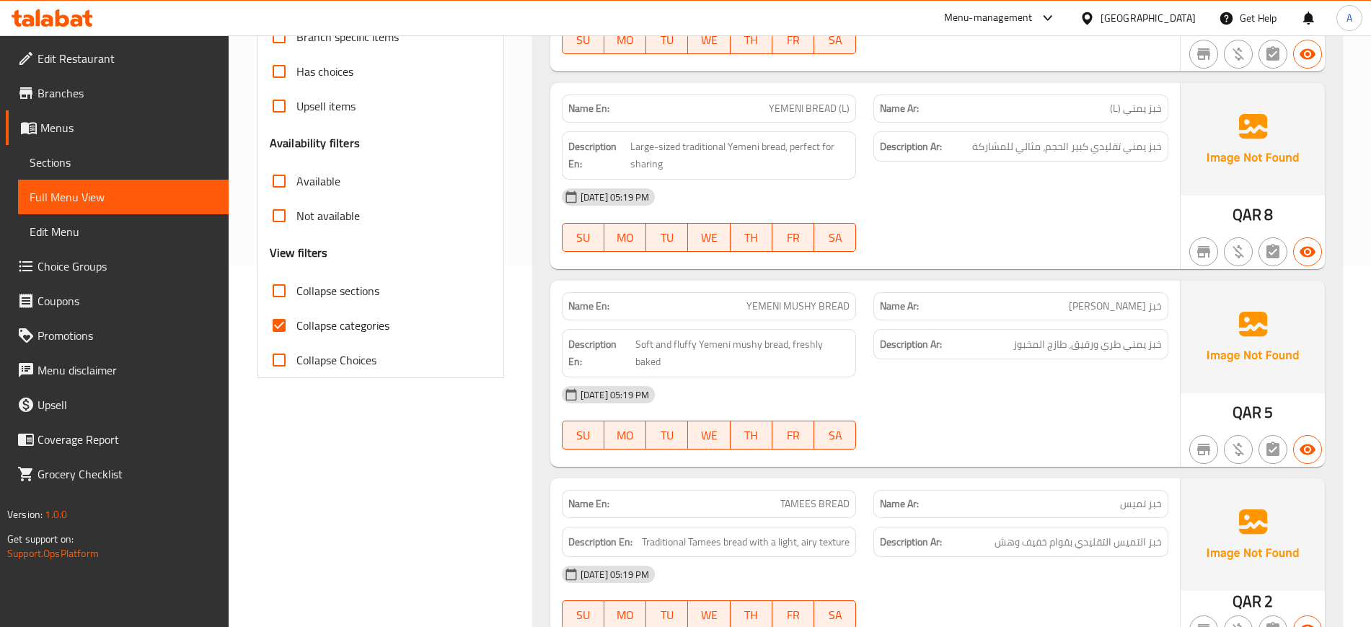
click at [346, 327] on span "Collapse categories" at bounding box center [342, 325] width 93 height 17
click at [296, 327] on input "Collapse categories" at bounding box center [279, 325] width 35 height 35
checkbox input "false"
click at [327, 286] on span "Collapse sections" at bounding box center [337, 290] width 83 height 17
click at [296, 286] on input "Collapse sections" at bounding box center [279, 290] width 35 height 35
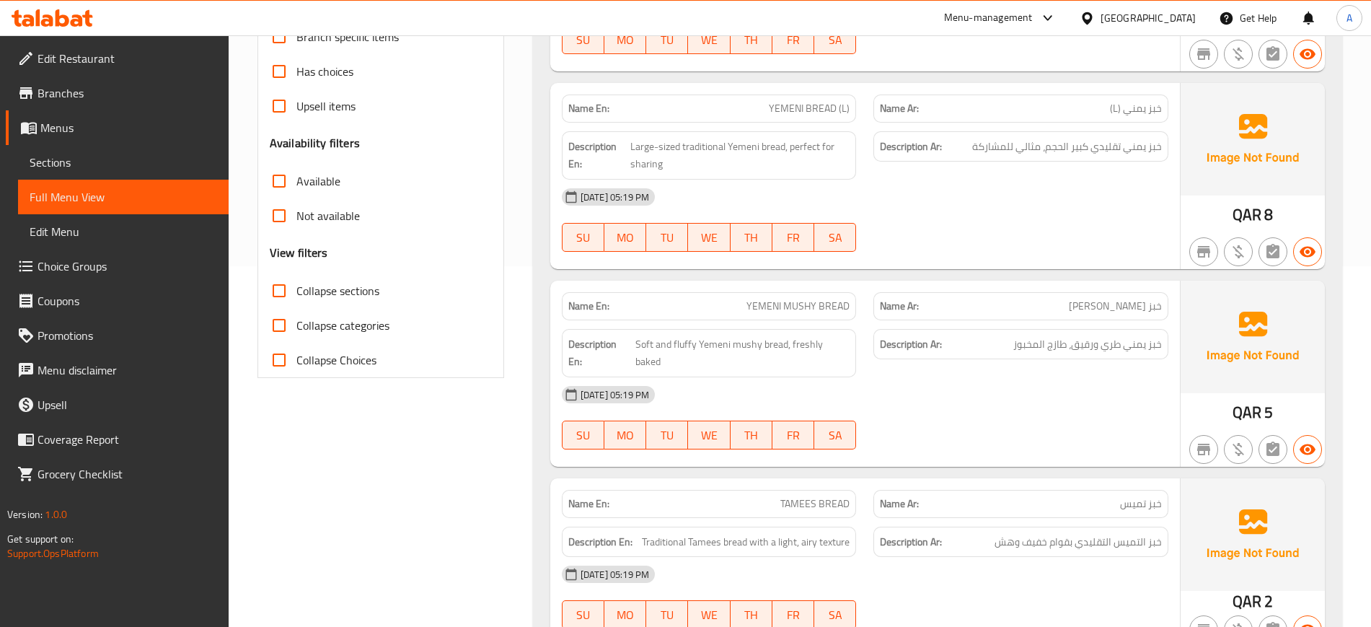
checkbox input "true"
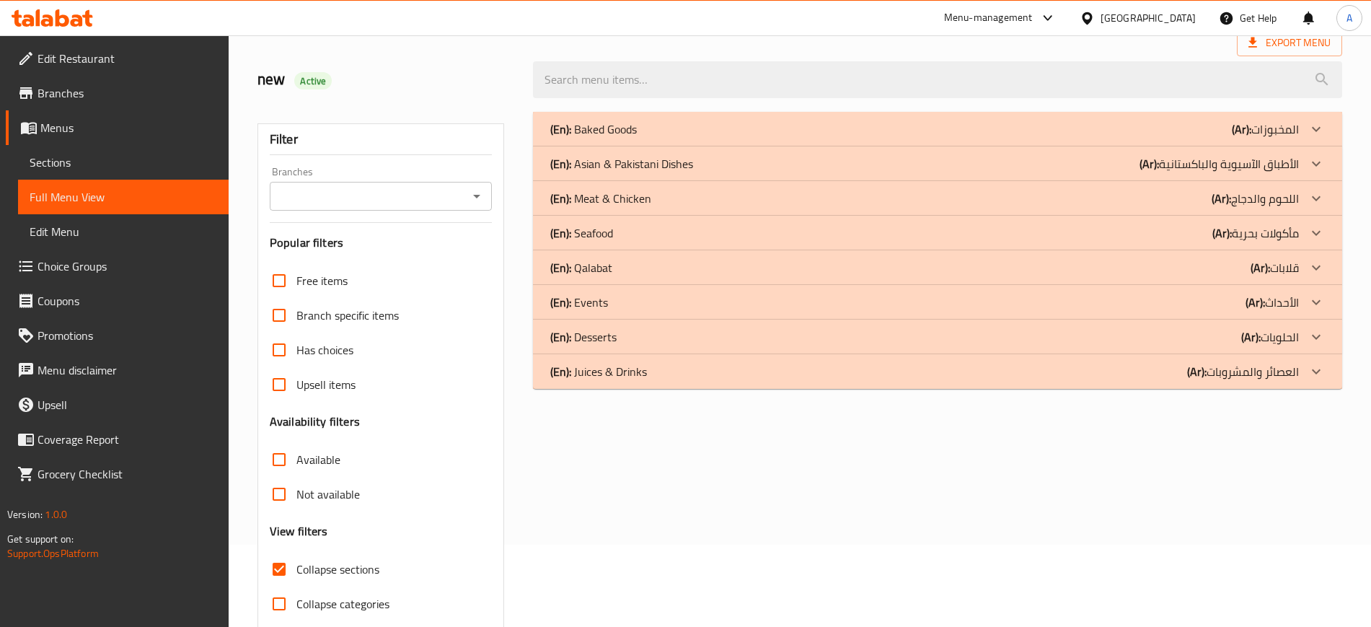
scroll to position [50, 0]
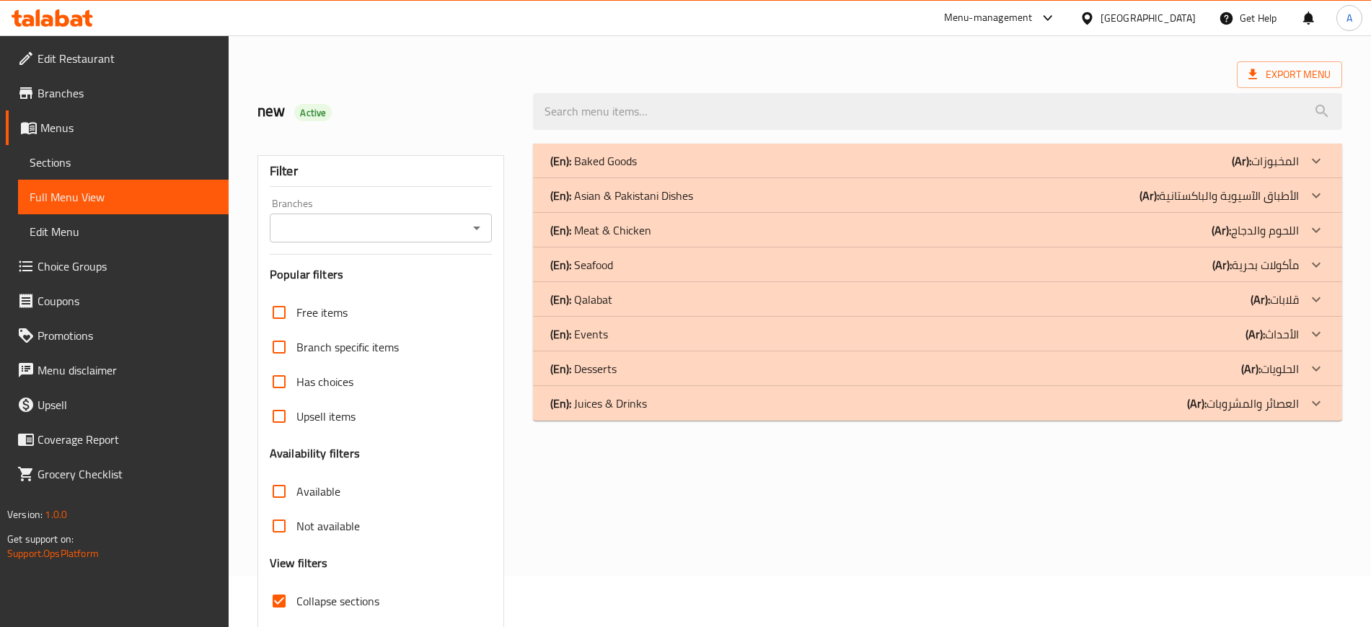
click at [668, 164] on div "(En): Baked Goods (Ar): المخبوزات" at bounding box center [924, 160] width 748 height 17
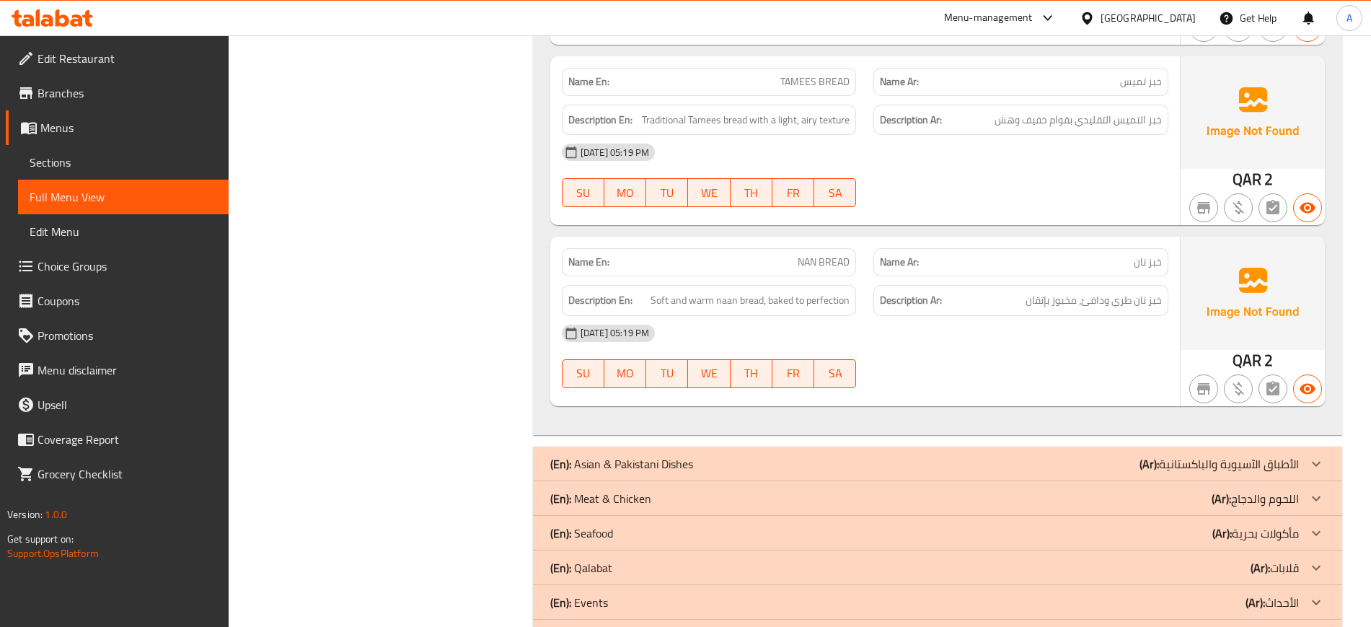
scroll to position [856, 0]
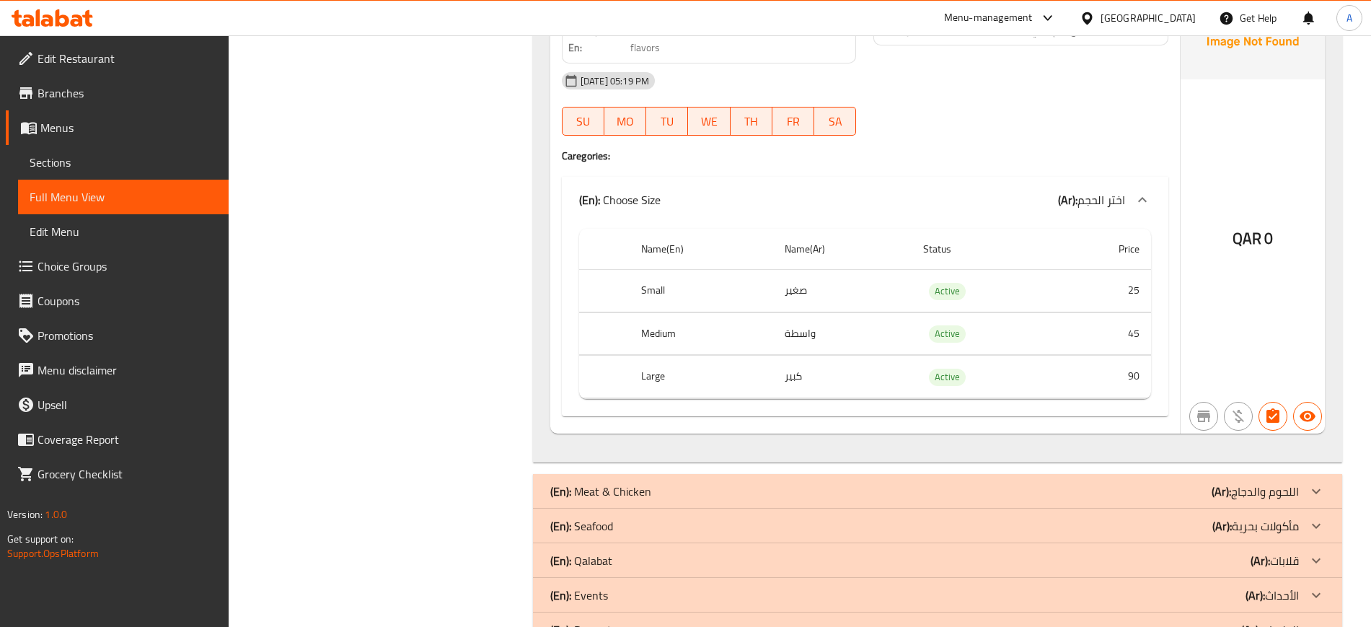
scroll to position [6898, 0]
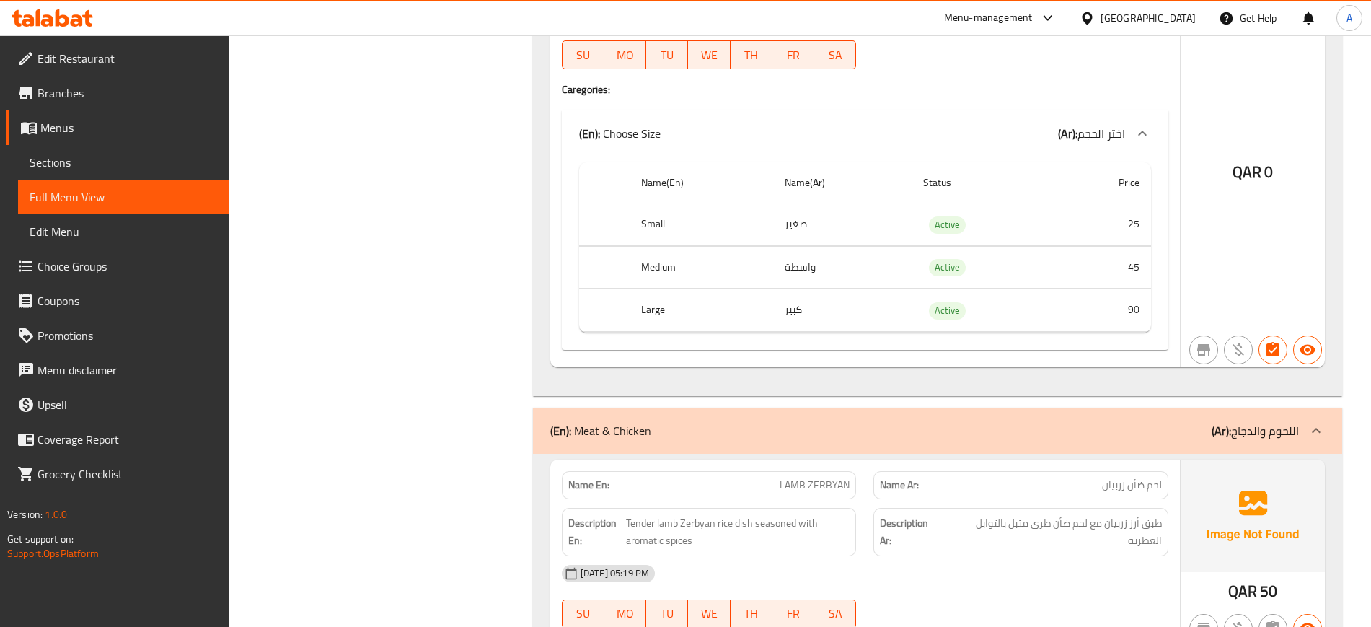
scroll to position [7258, 0]
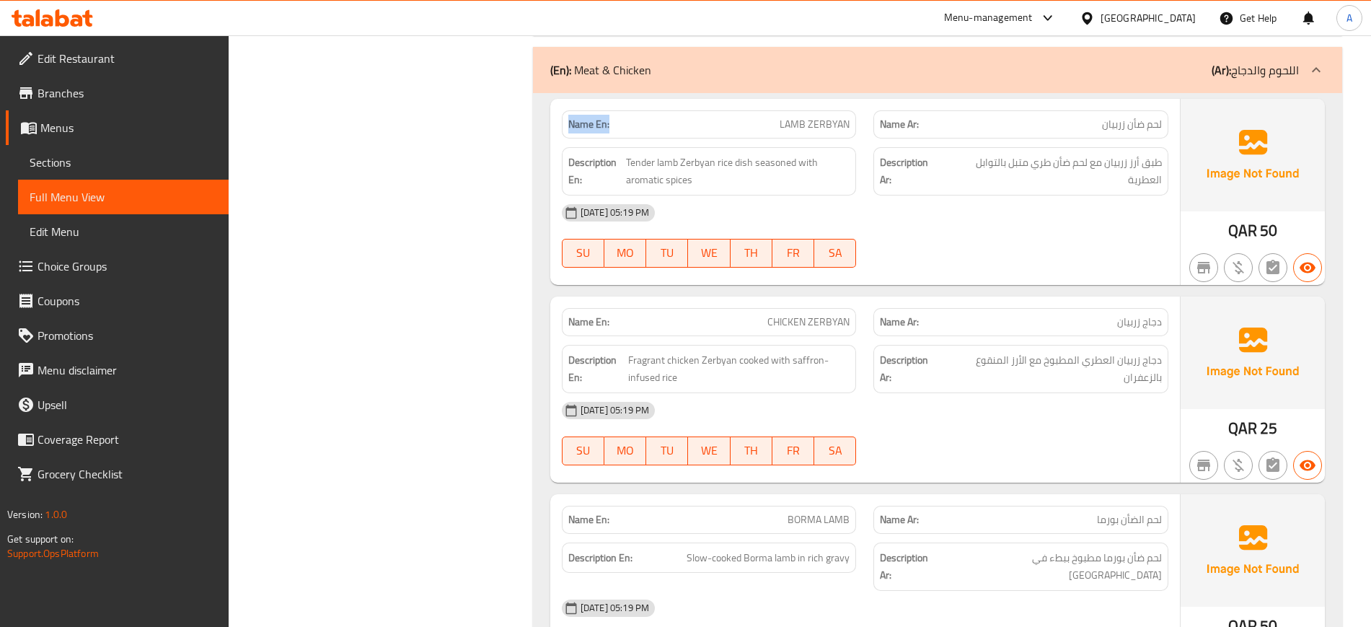
drag, startPoint x: 619, startPoint y: 114, endPoint x: 569, endPoint y: 107, distance: 50.2
copy strong "Name En:"
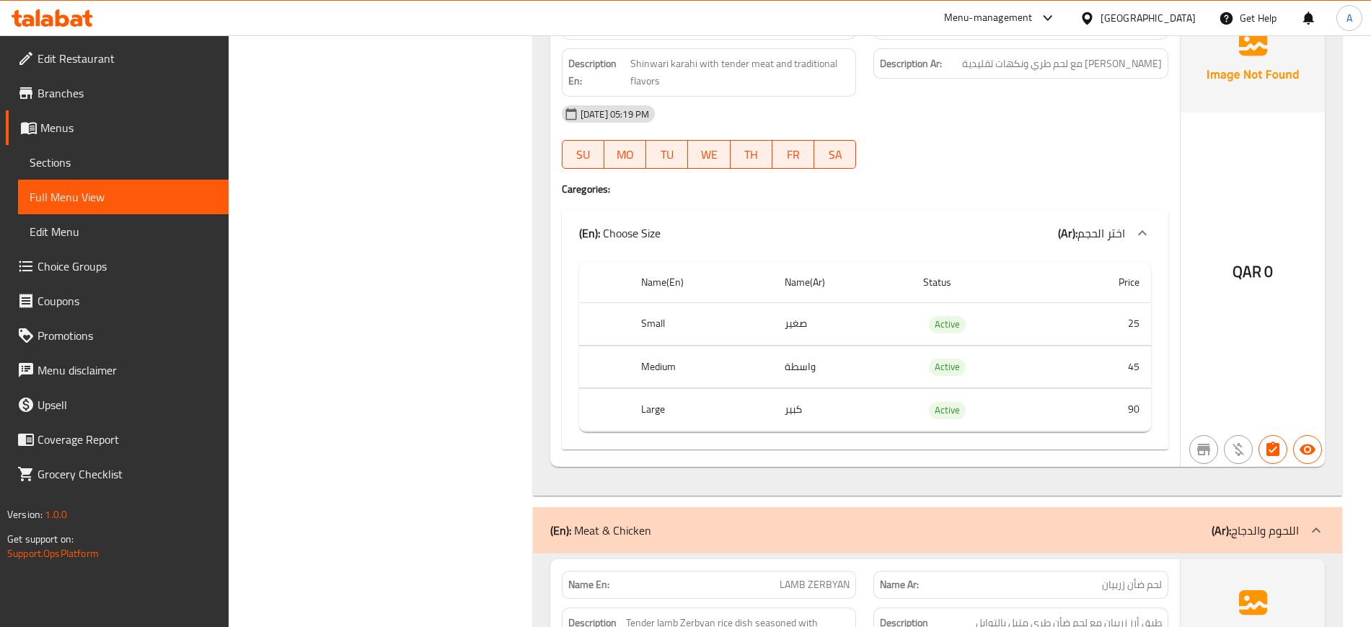
scroll to position [6852, 0]
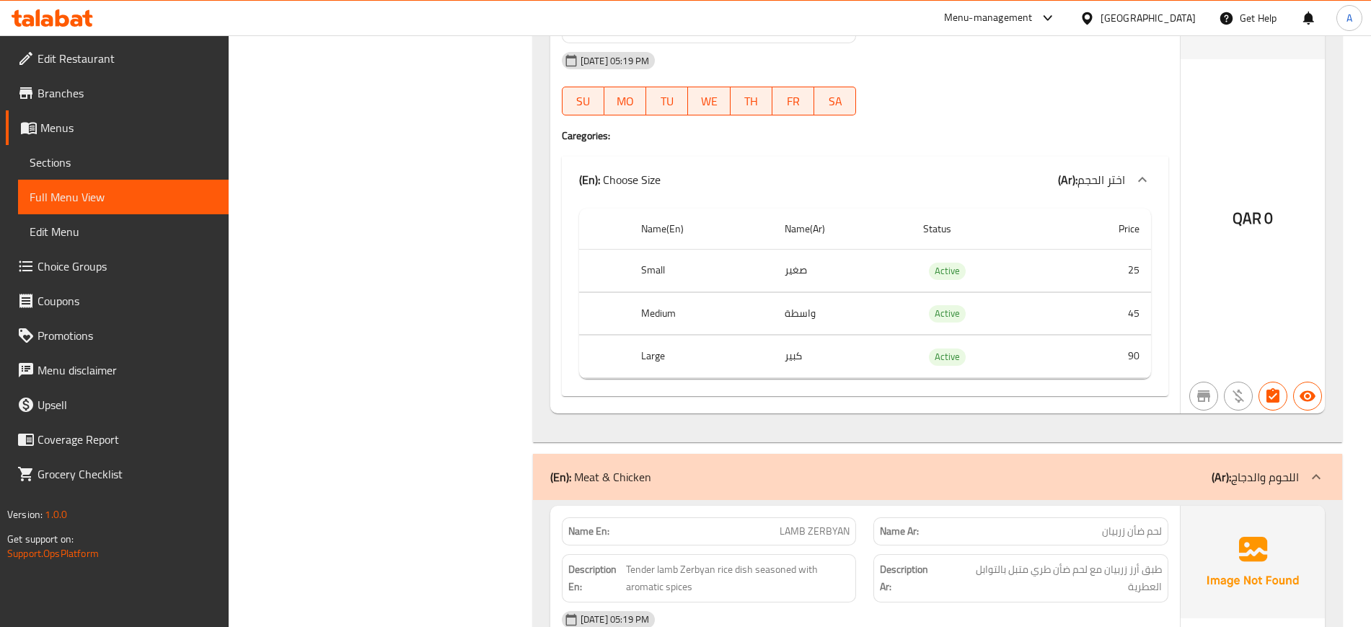
copy span "Active"
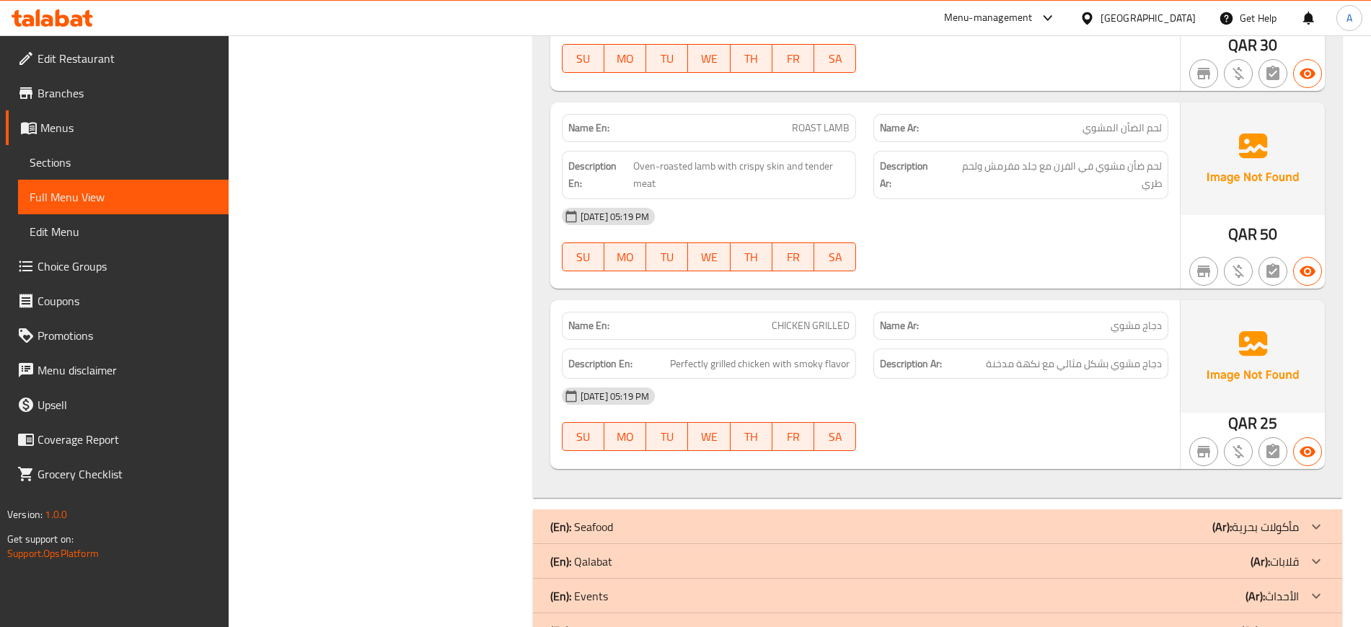
scroll to position [9015, 0]
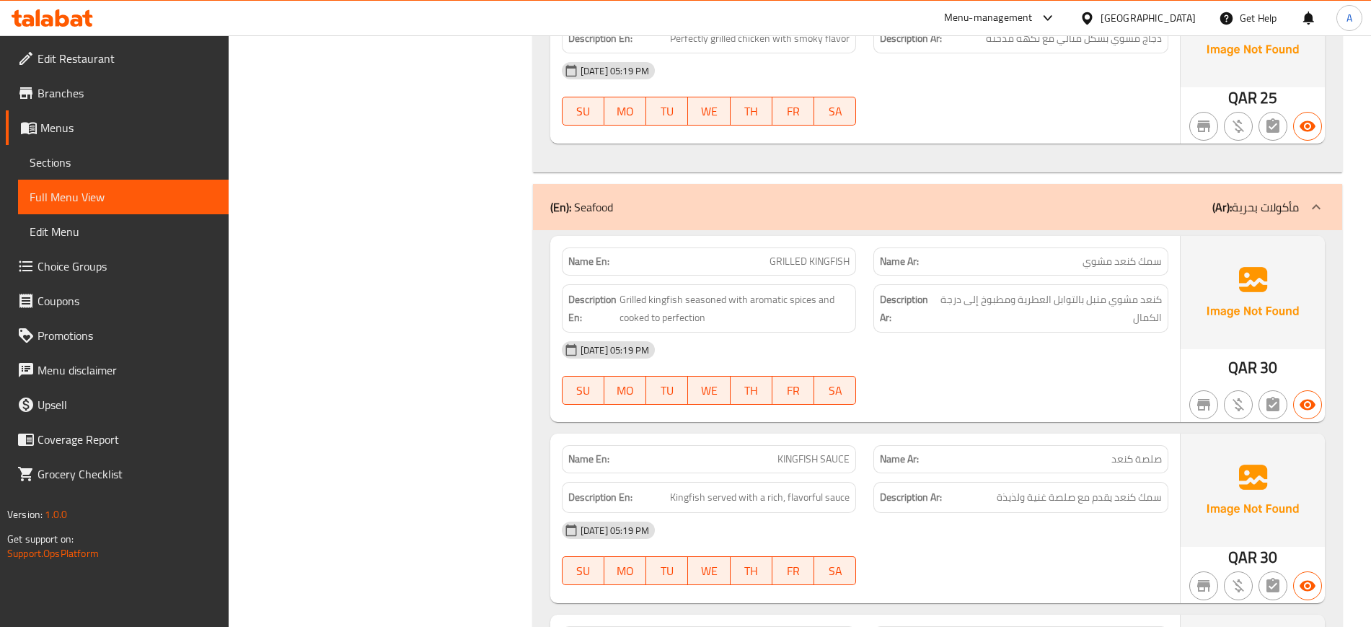
scroll to position [9204, 0]
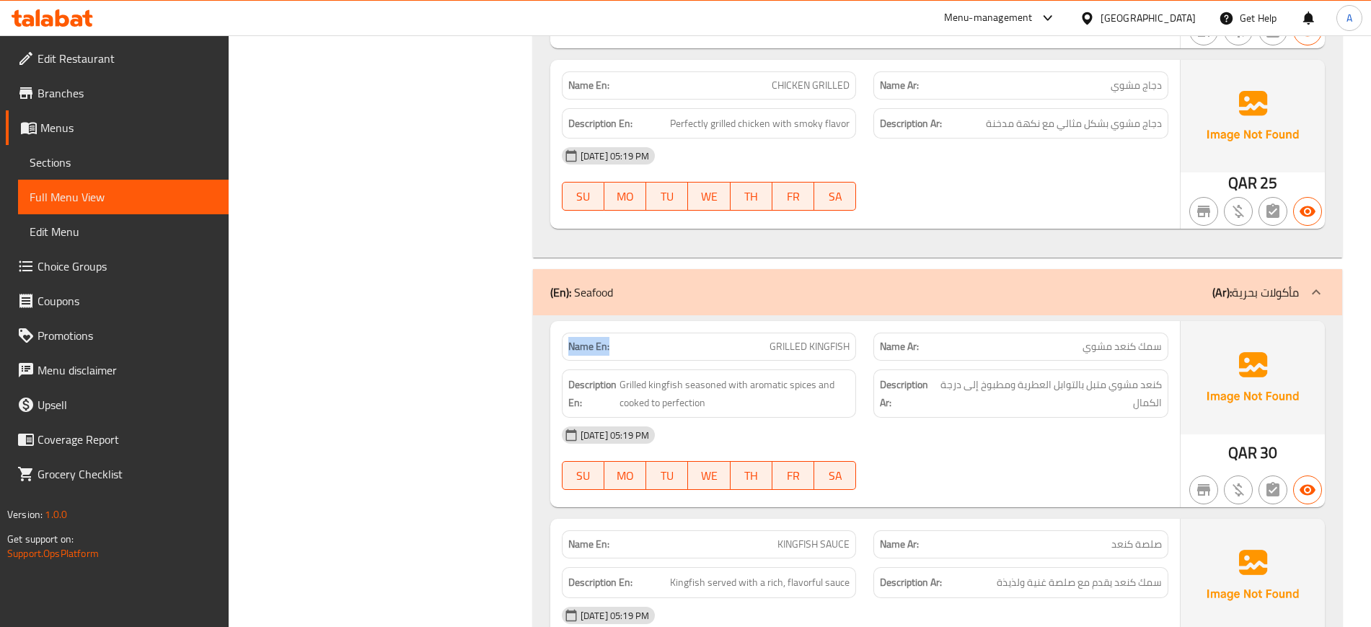
drag, startPoint x: 616, startPoint y: 311, endPoint x: 566, endPoint y: 304, distance: 50.3
copy strong "Name En:"
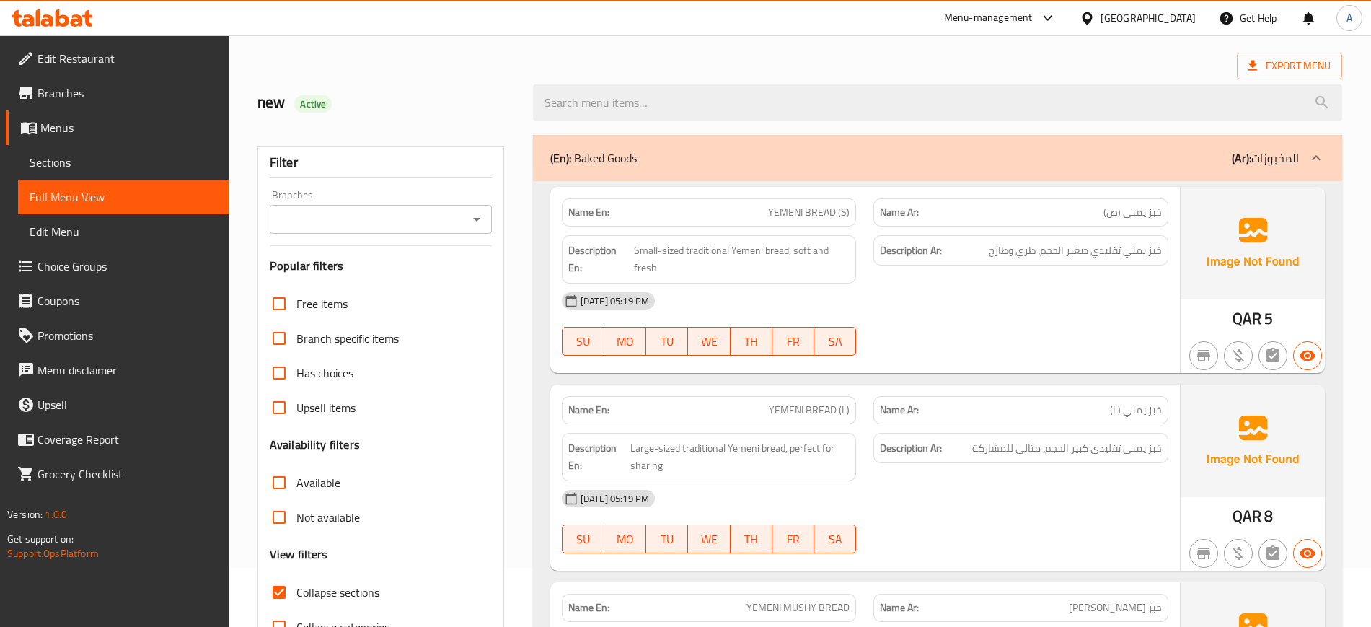
scroll to position [0, 0]
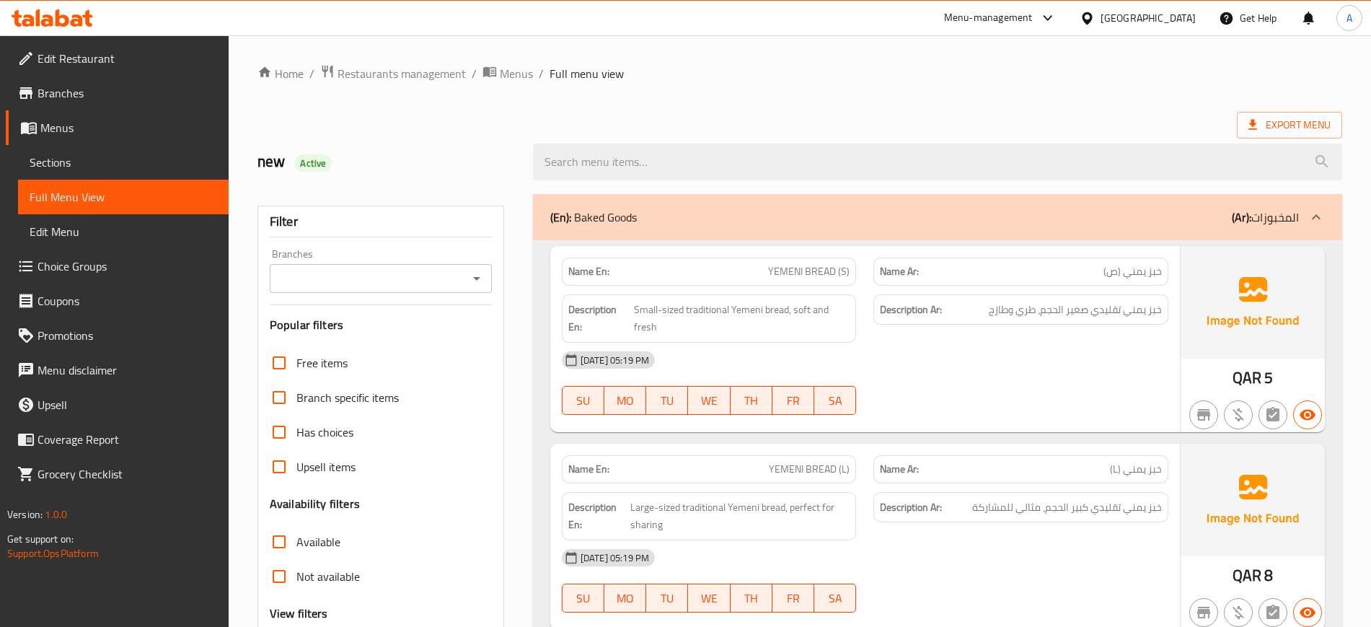
click at [981, 373] on div "[DATE] 05:19 PM" at bounding box center [865, 360] width 624 height 35
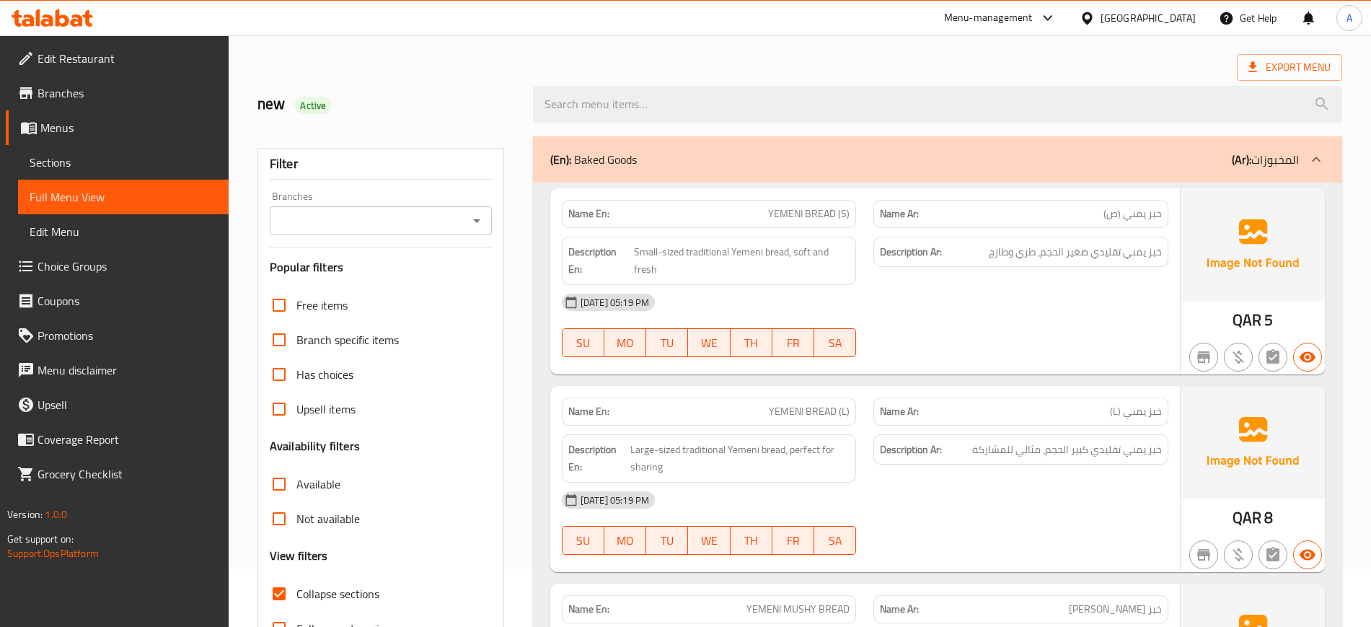
scroll to position [180, 0]
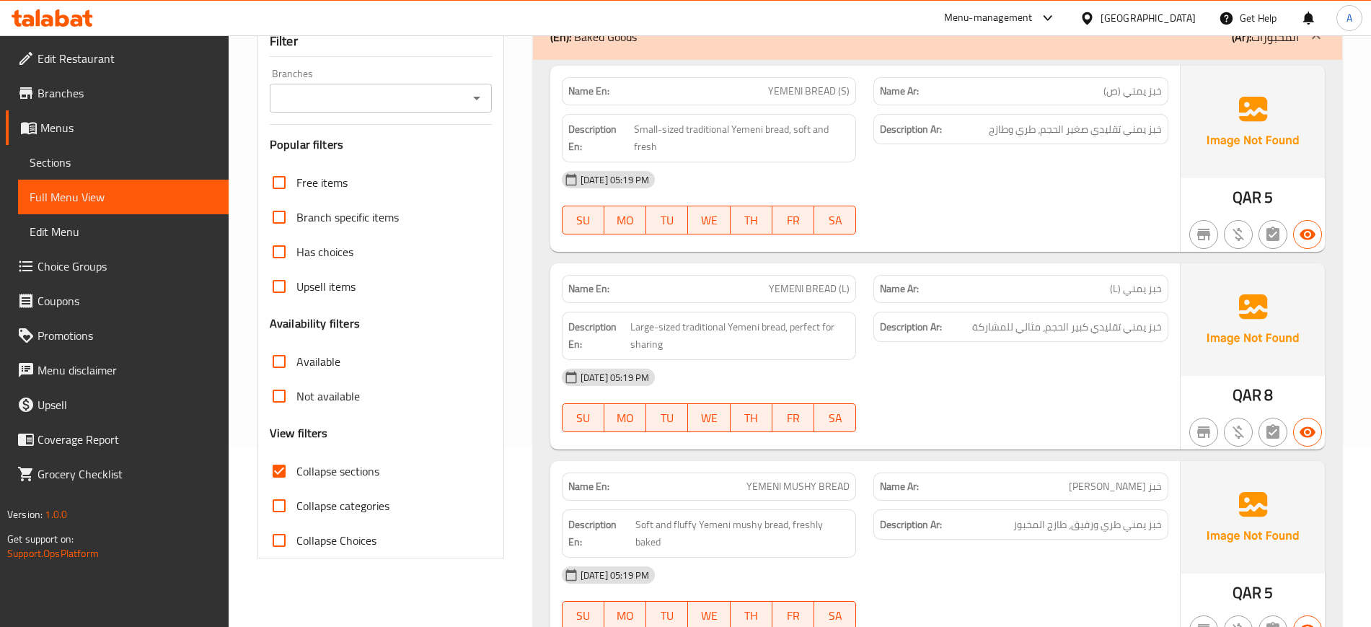
click at [1000, 175] on div "[DATE] 05:19 PM" at bounding box center [865, 179] width 624 height 35
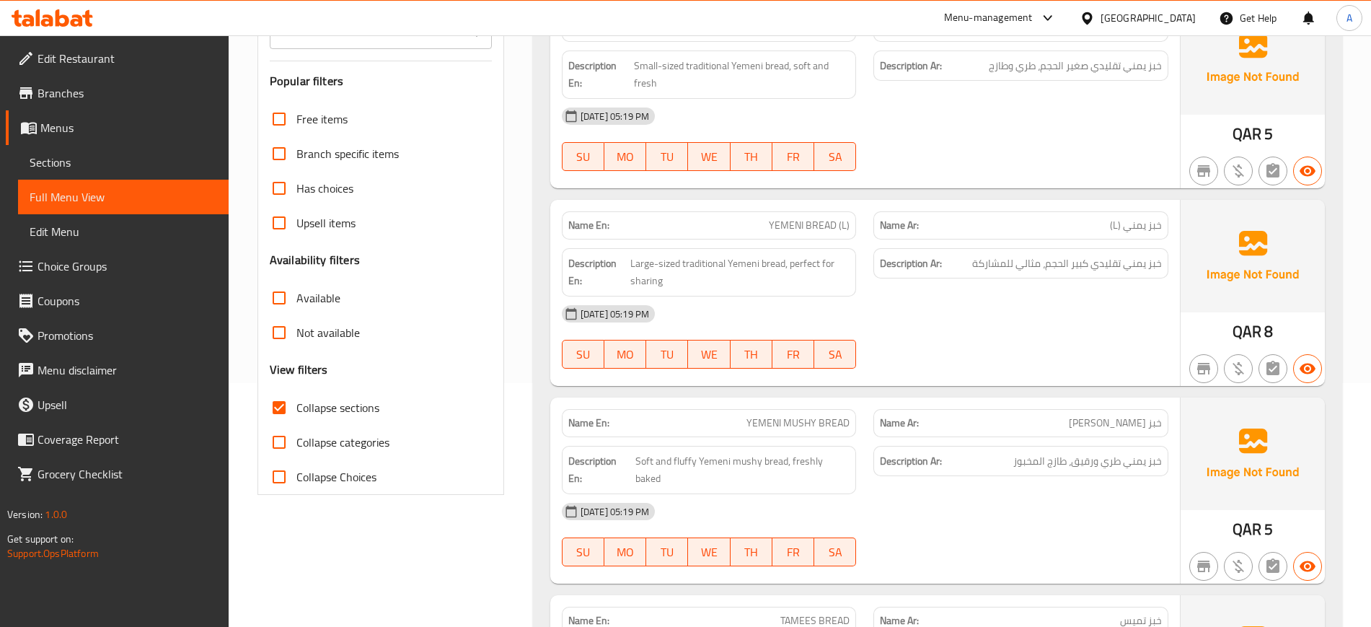
scroll to position [270, 0]
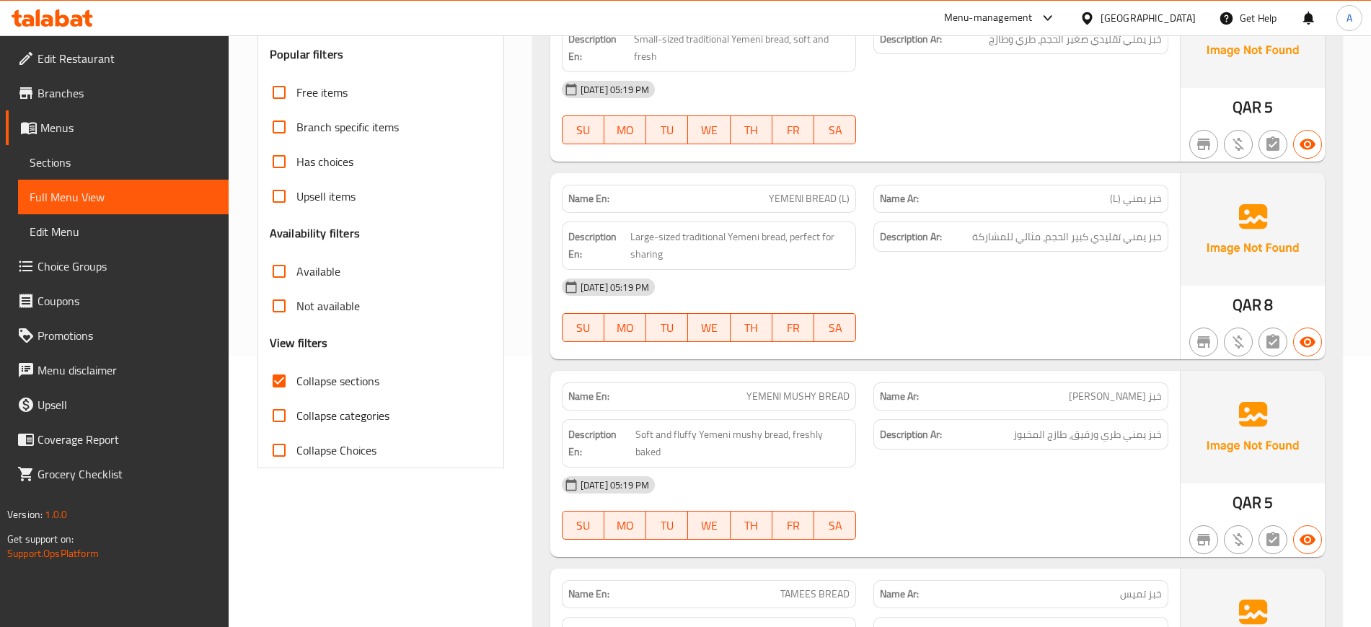
drag, startPoint x: 889, startPoint y: 275, endPoint x: 881, endPoint y: 269, distance: 9.8
click at [889, 275] on div "[DATE] 05:19 PM" at bounding box center [865, 287] width 624 height 35
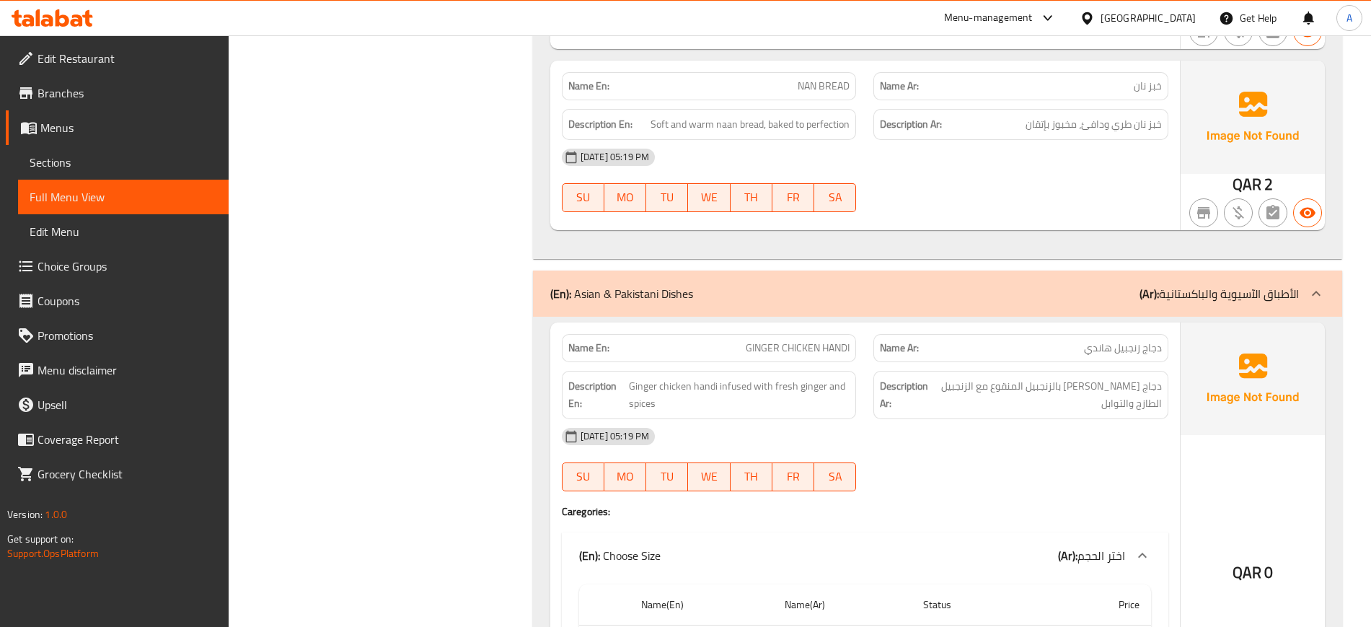
scroll to position [1082, 0]
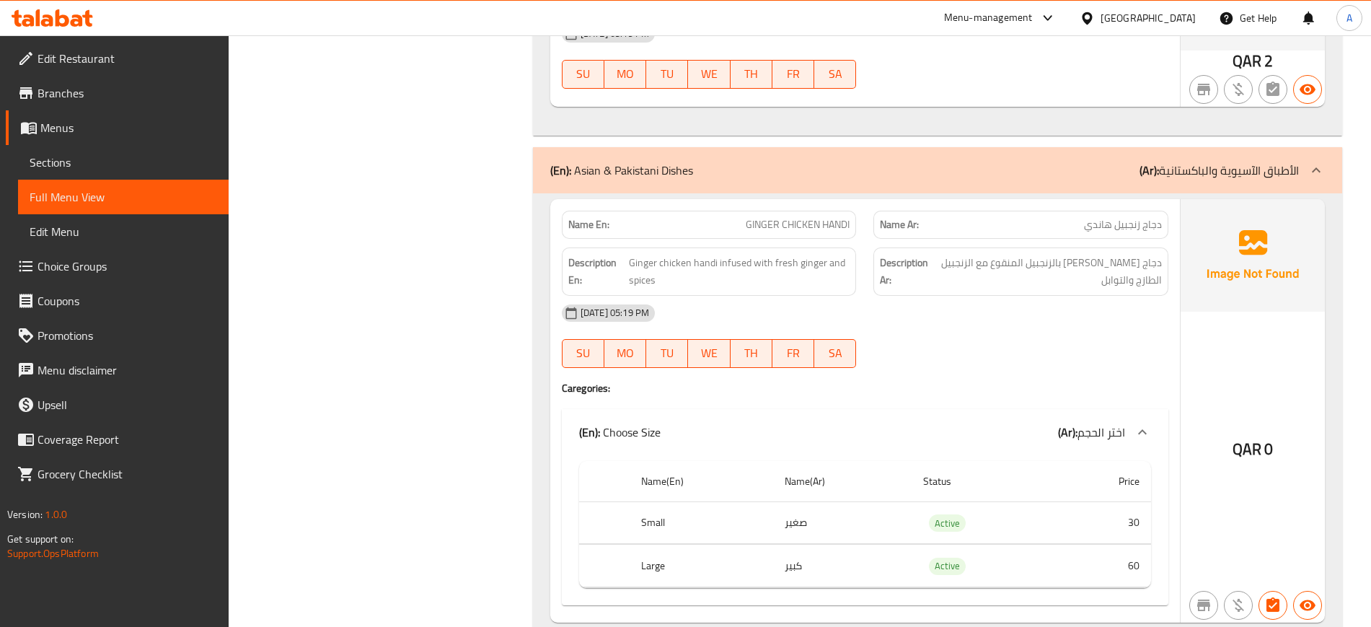
drag, startPoint x: 1074, startPoint y: 352, endPoint x: 1055, endPoint y: 342, distance: 21.9
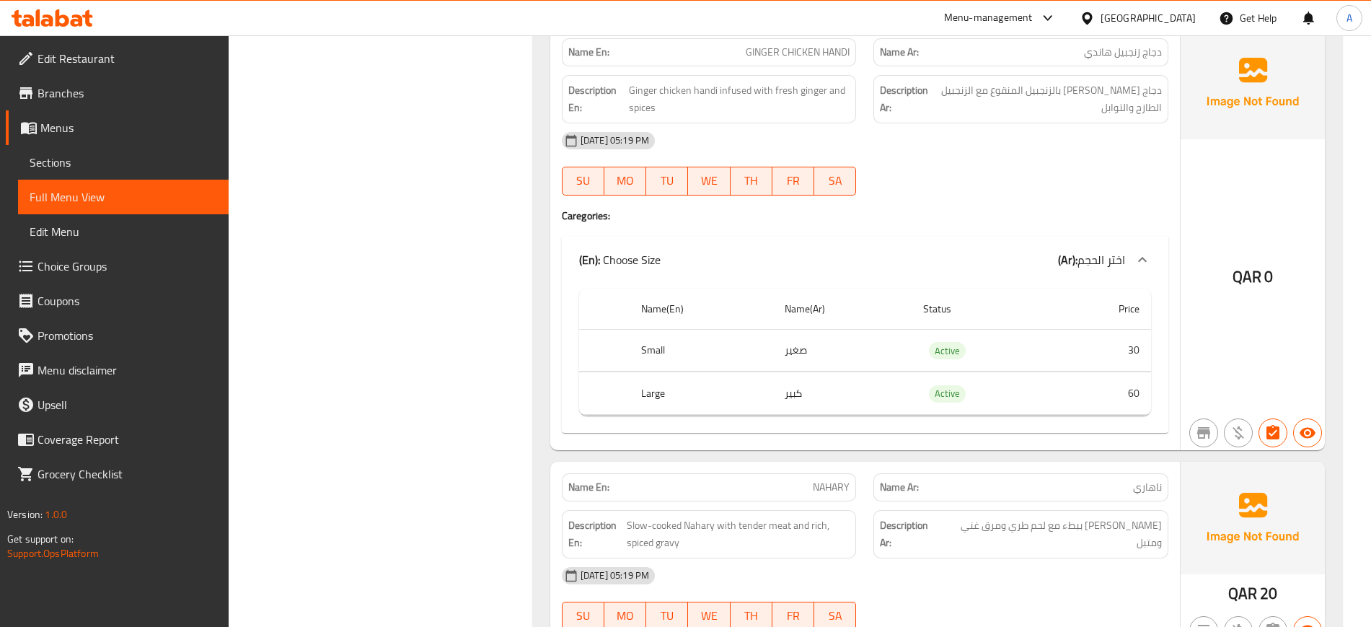
scroll to position [1262, 0]
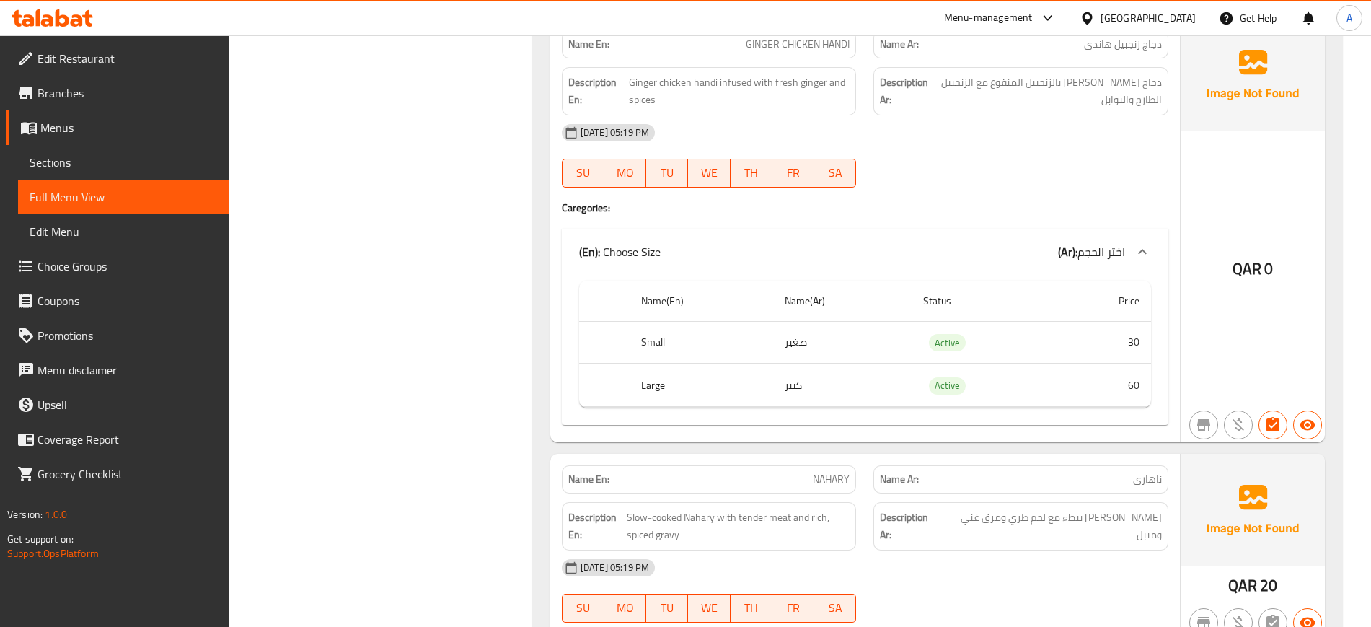
click at [1126, 229] on div "(En): Choose Size (Ar): اختر الحجم" at bounding box center [865, 252] width 606 height 46
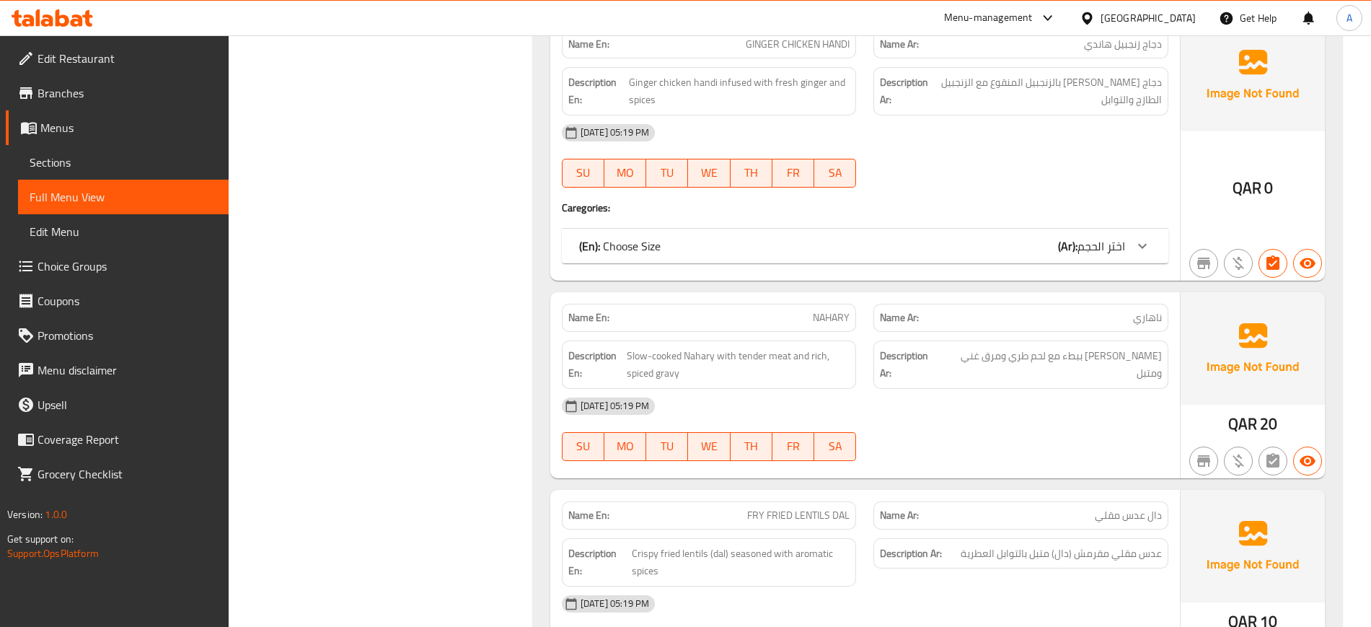
click at [1075, 235] on b "(Ar):" at bounding box center [1067, 246] width 19 height 22
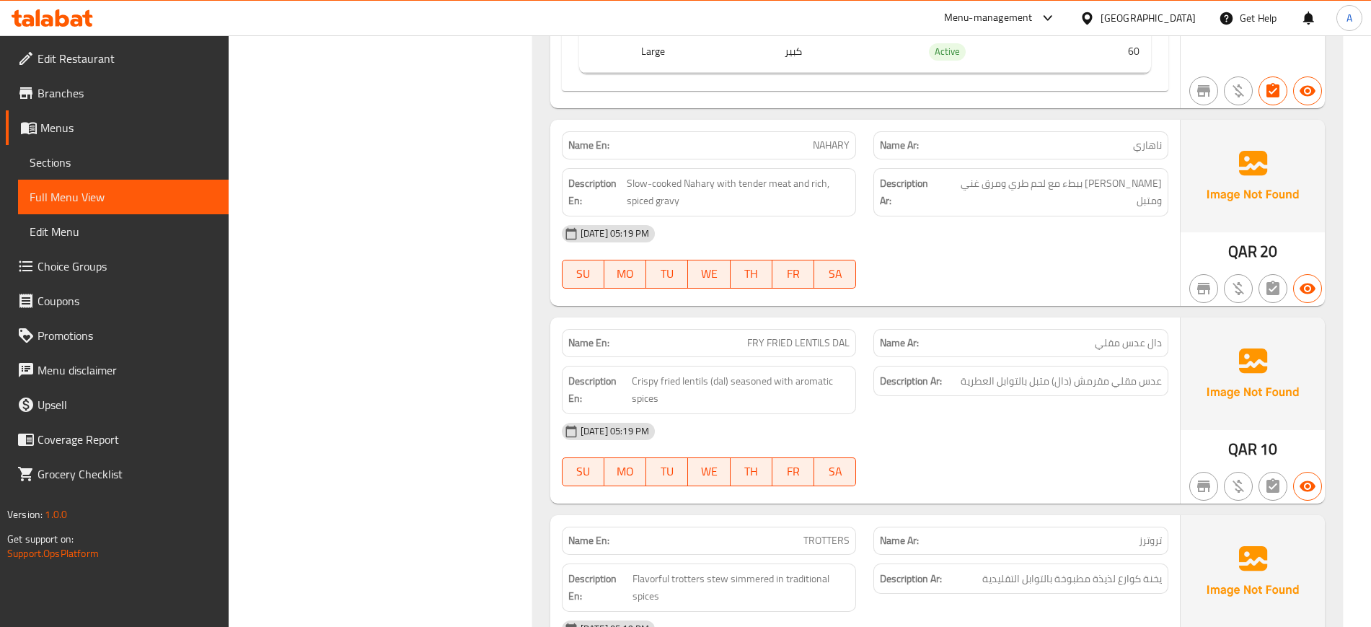
scroll to position [1604, 0]
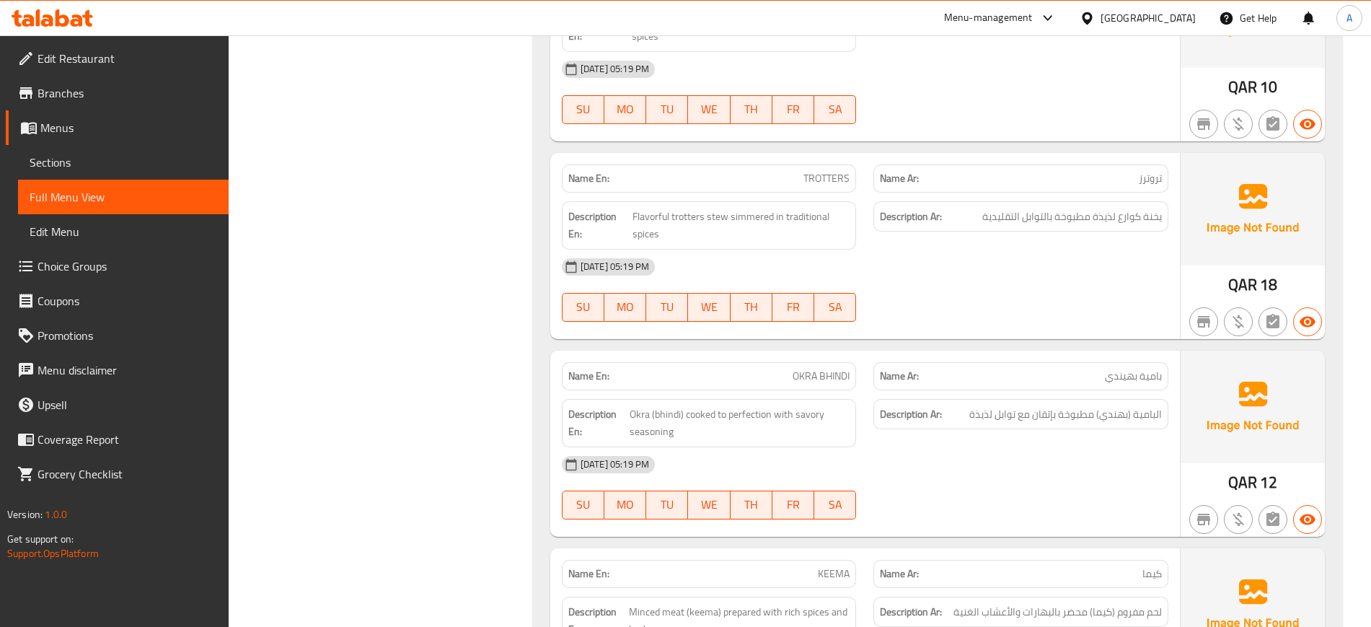
scroll to position [2054, 0]
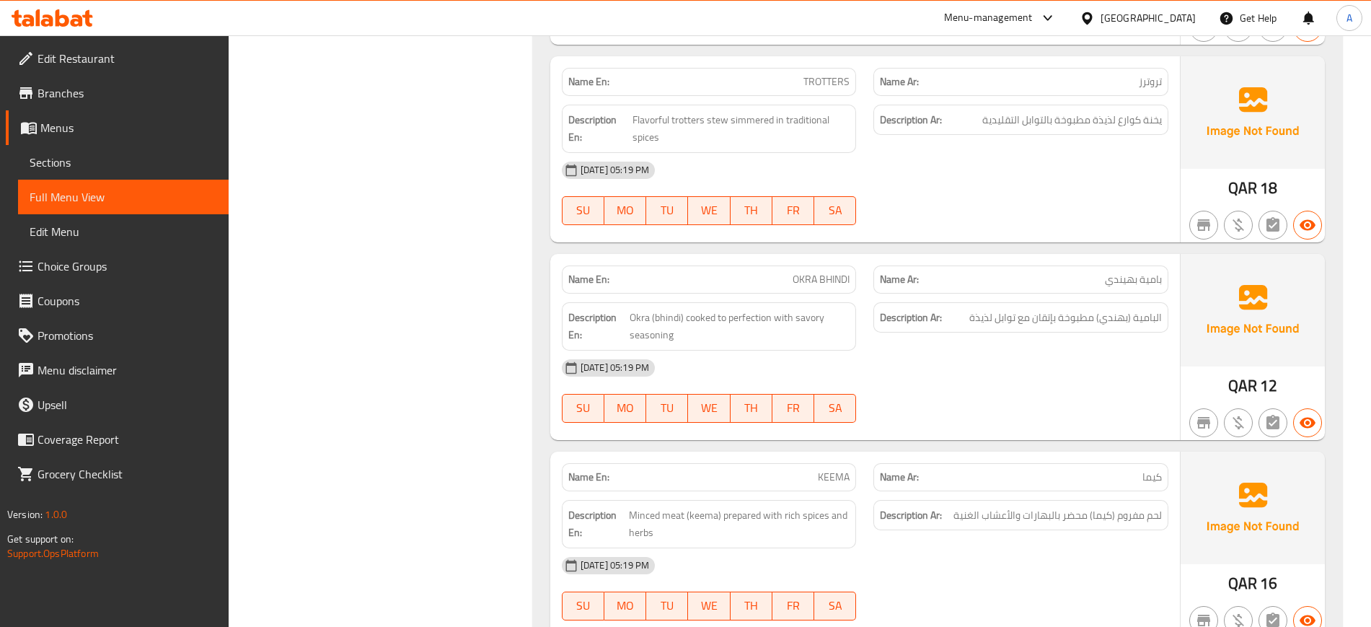
copy span "BHINDI"
drag, startPoint x: 1028, startPoint y: 391, endPoint x: 995, endPoint y: 379, distance: 35.1
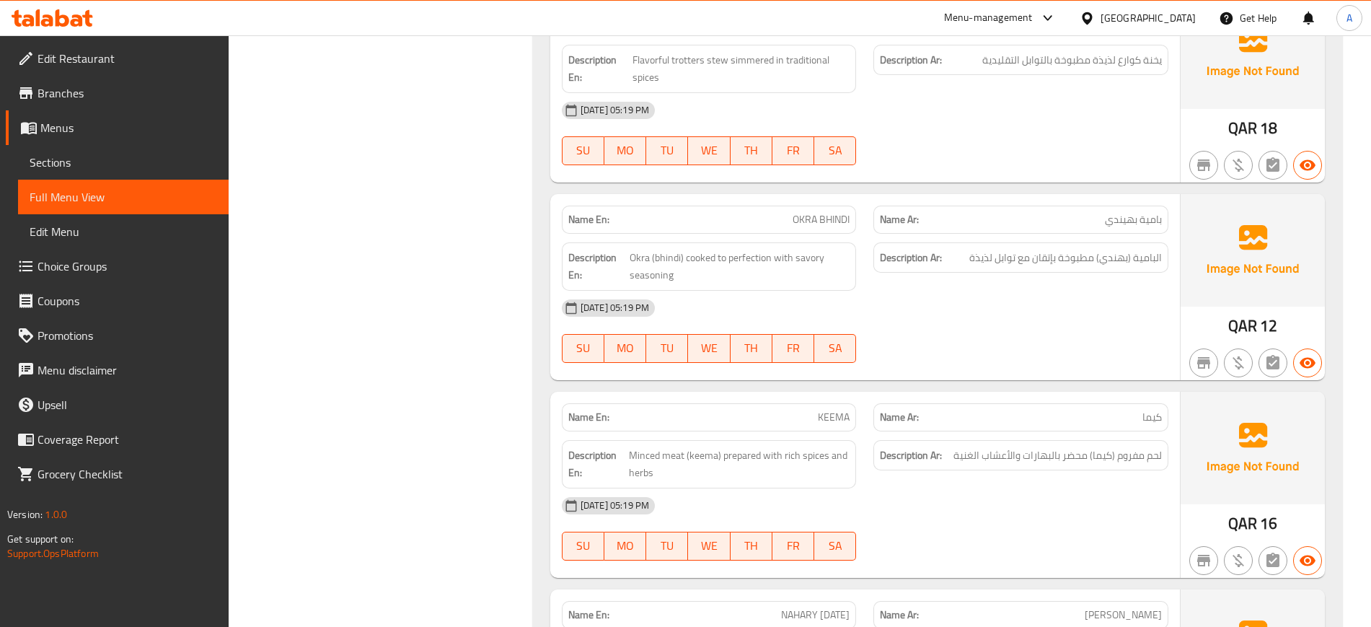
scroll to position [2235, 0]
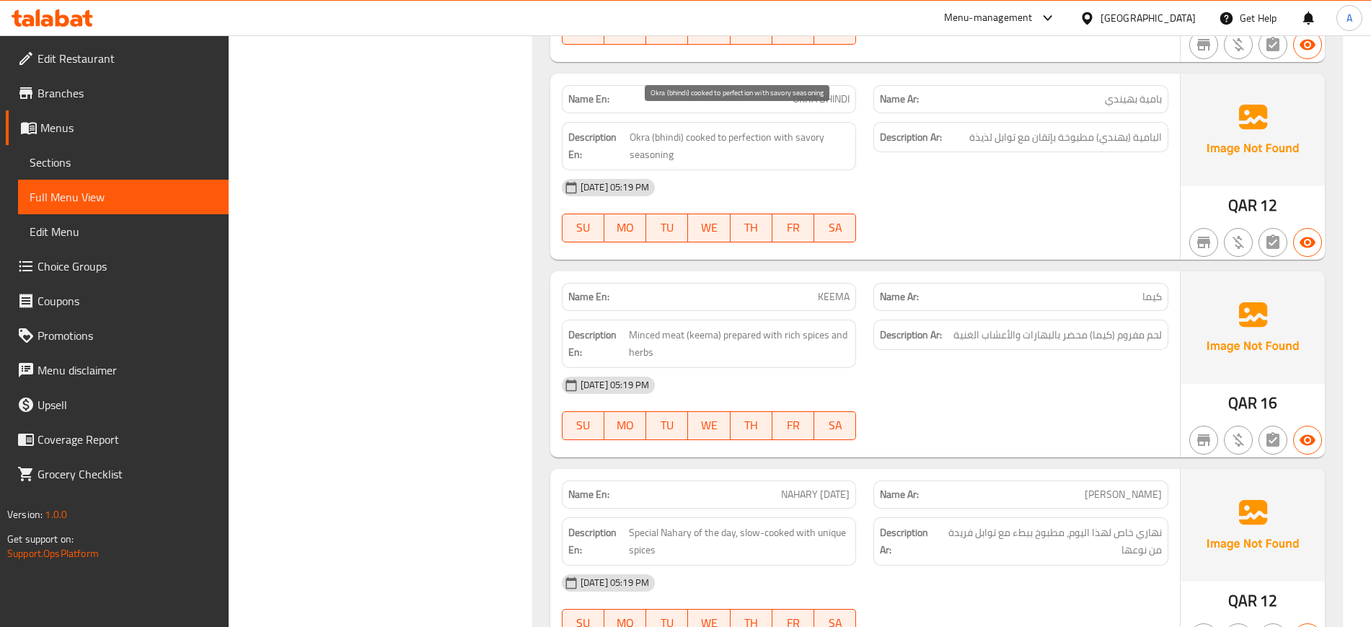
click at [810, 128] on span "Okra (bhindi) cooked to perfection with savory seasoning" at bounding box center [739, 145] width 220 height 35
copy span "savory"
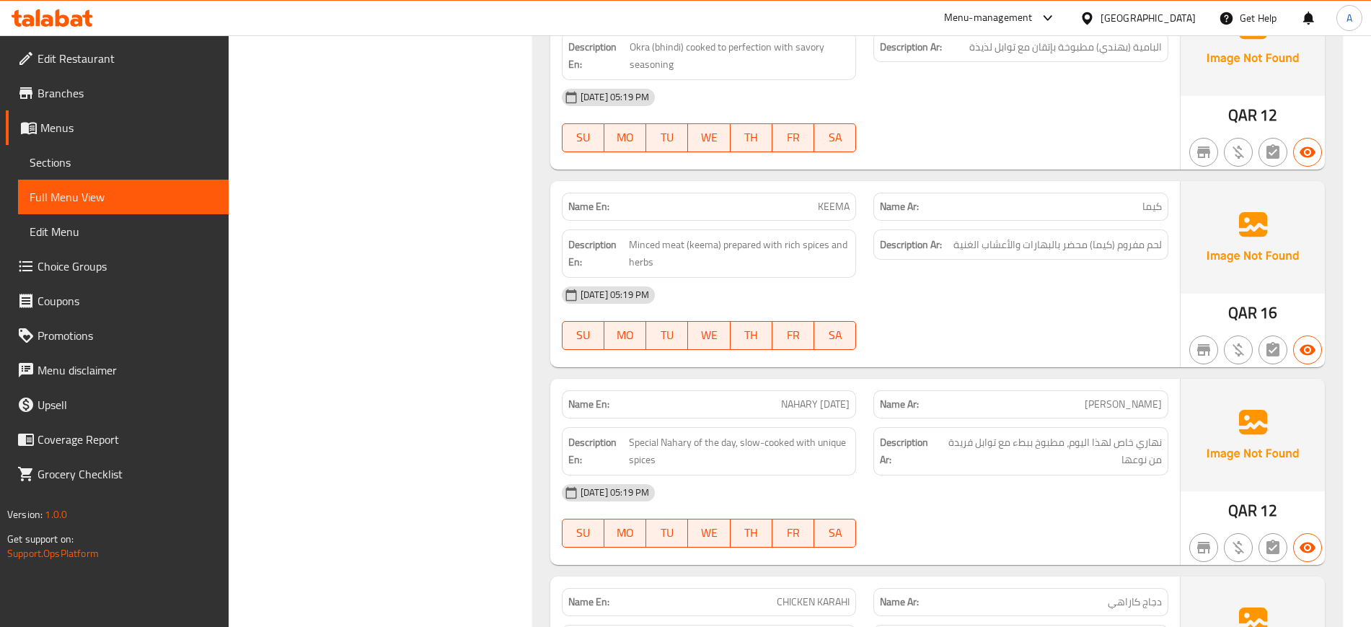
click at [947, 299] on div "20-08-2025 05:19 PM SU MO TU WE TH FR SA" at bounding box center [865, 318] width 624 height 81
click at [878, 312] on div "20-08-2025 05:19 PM SU MO TU WE TH FR SA" at bounding box center [865, 318] width 624 height 81
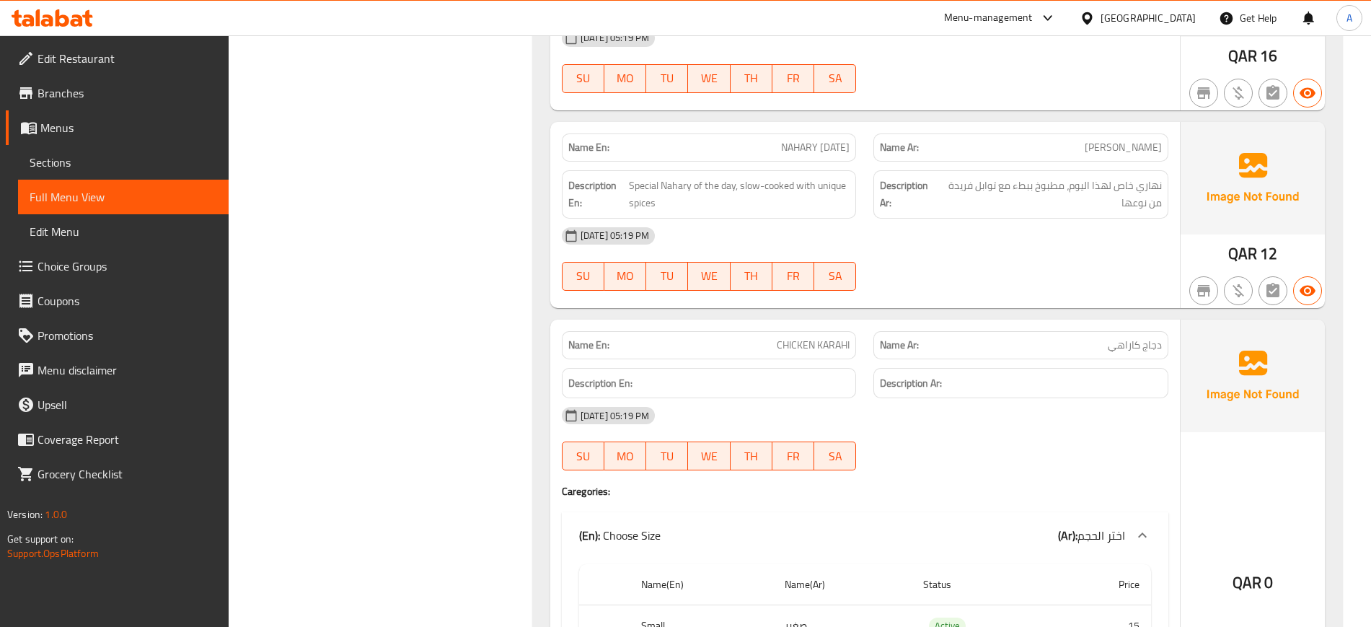
scroll to position [2595, 0]
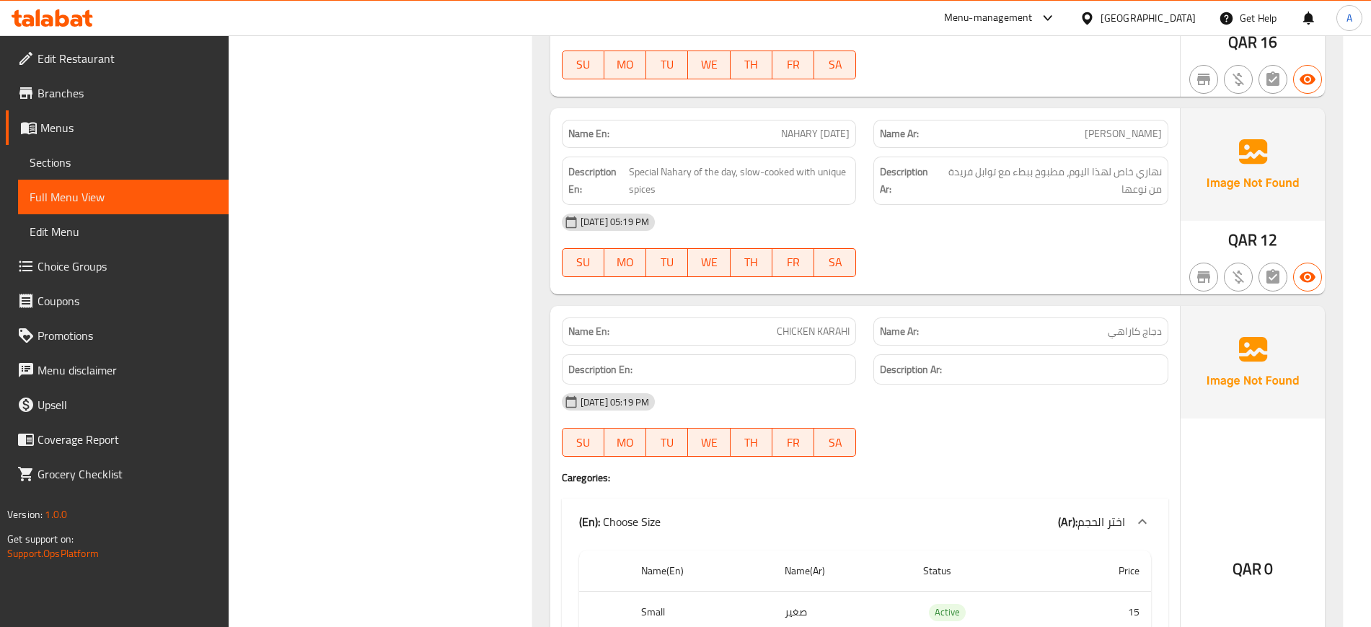
drag, startPoint x: 1022, startPoint y: 240, endPoint x: 995, endPoint y: 245, distance: 27.2
click at [1022, 240] on div "20-08-2025 05:19 PM SU MO TU WE TH FR SA" at bounding box center [865, 245] width 624 height 81
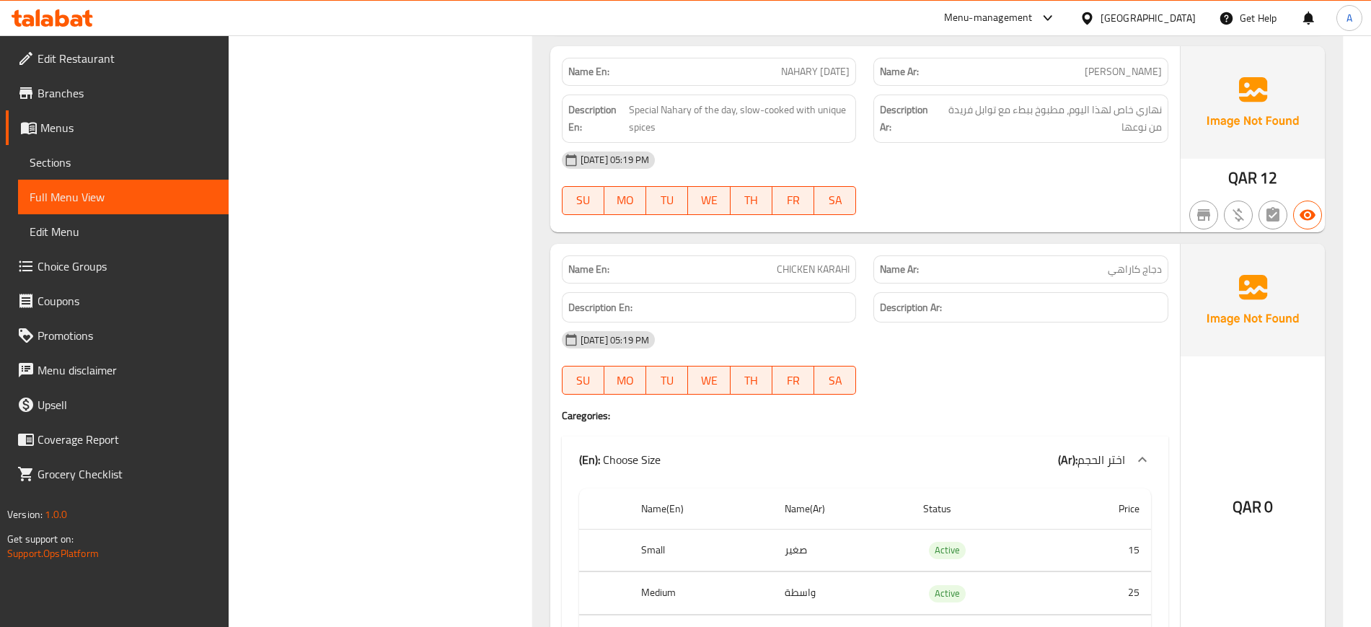
scroll to position [2685, 0]
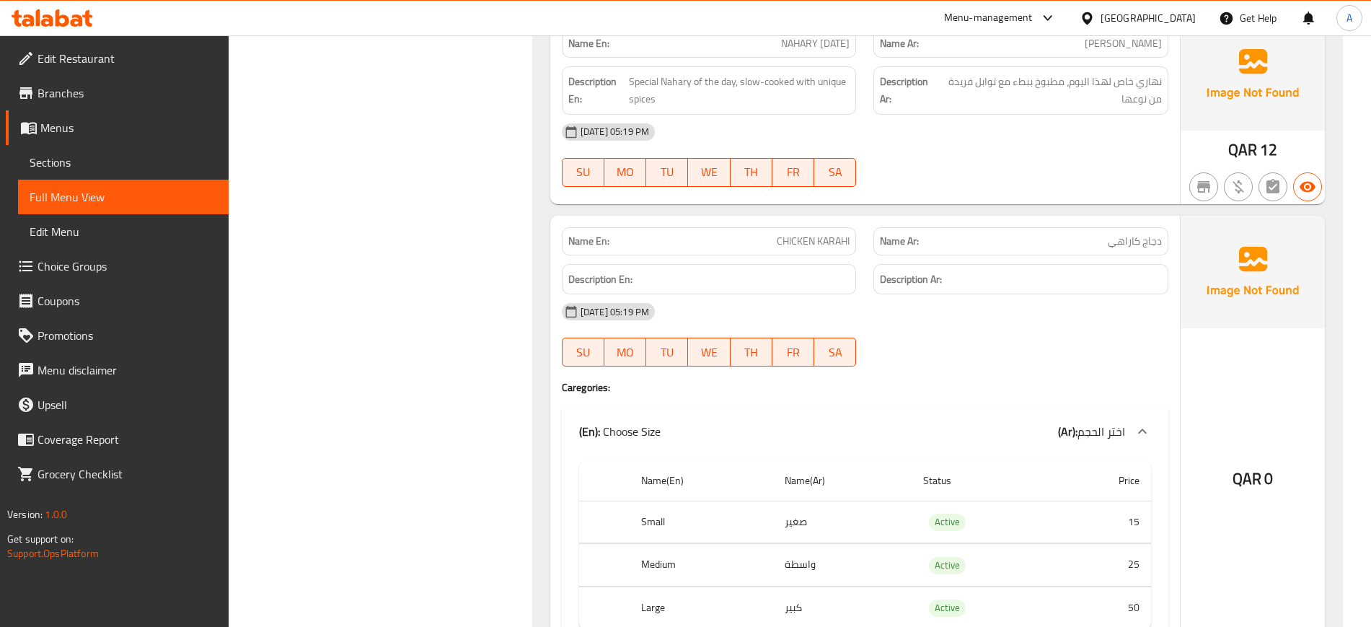
click at [984, 321] on div "20-08-2025 05:19 PM SU MO TU WE TH FR SA" at bounding box center [865, 334] width 624 height 81
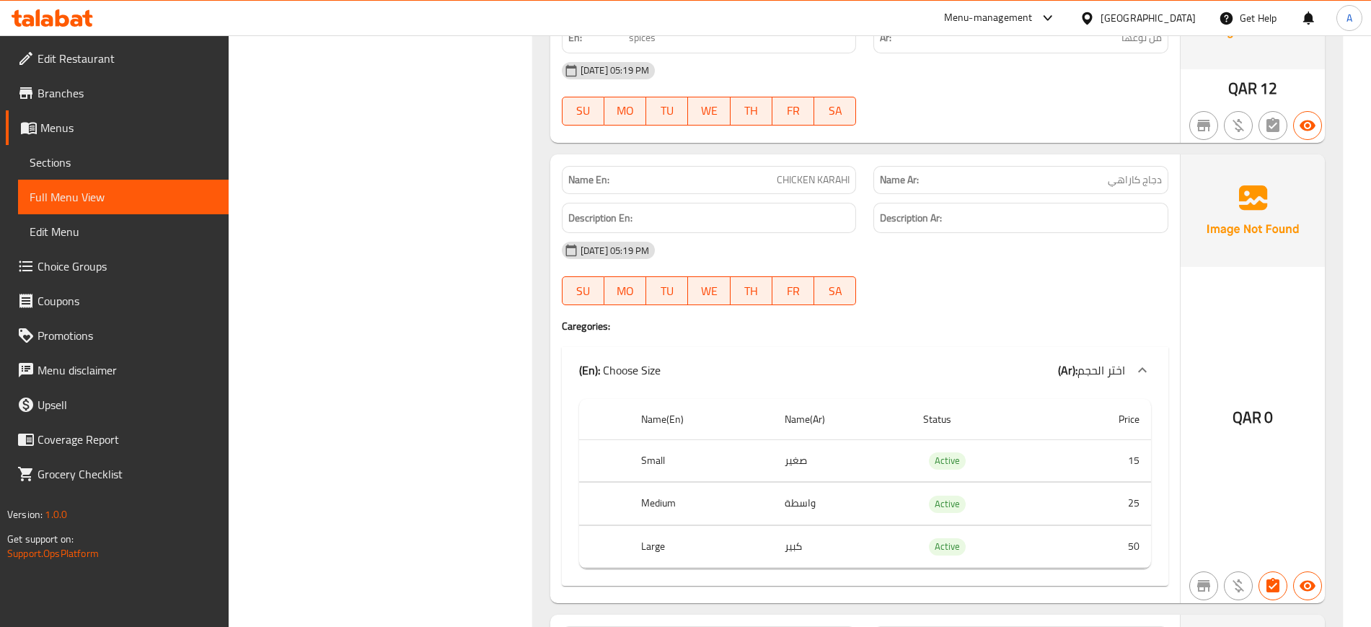
scroll to position [2865, 0]
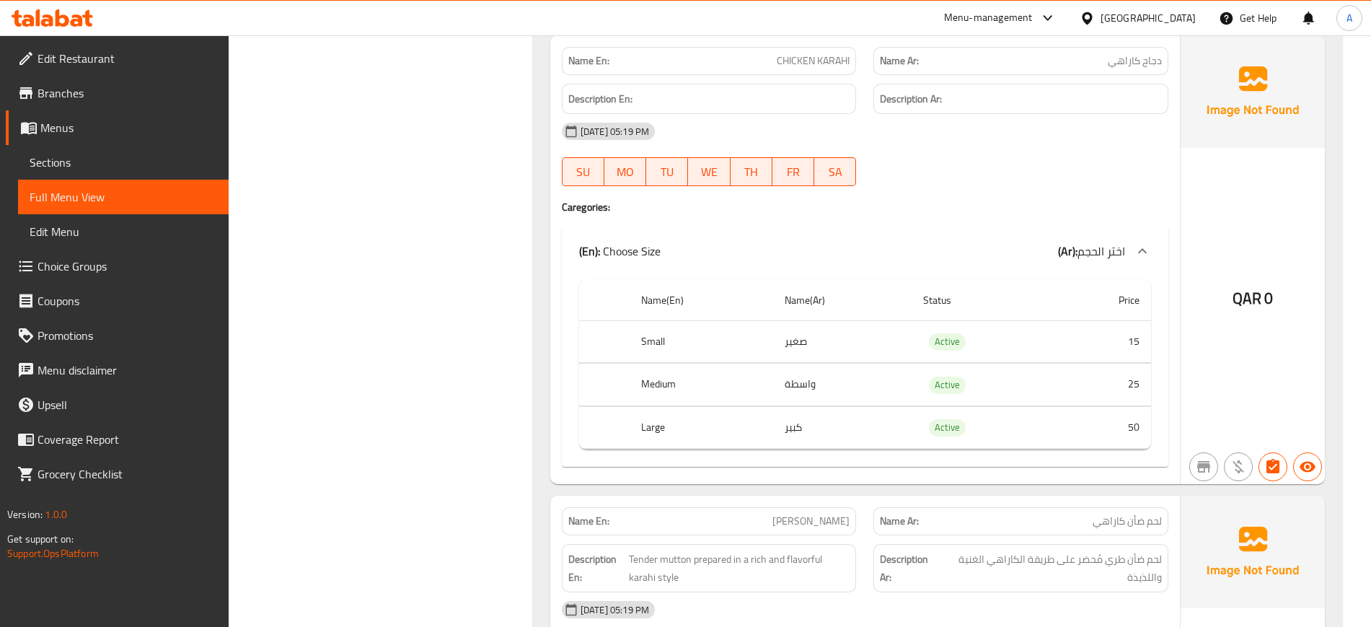
copy th "Medium"
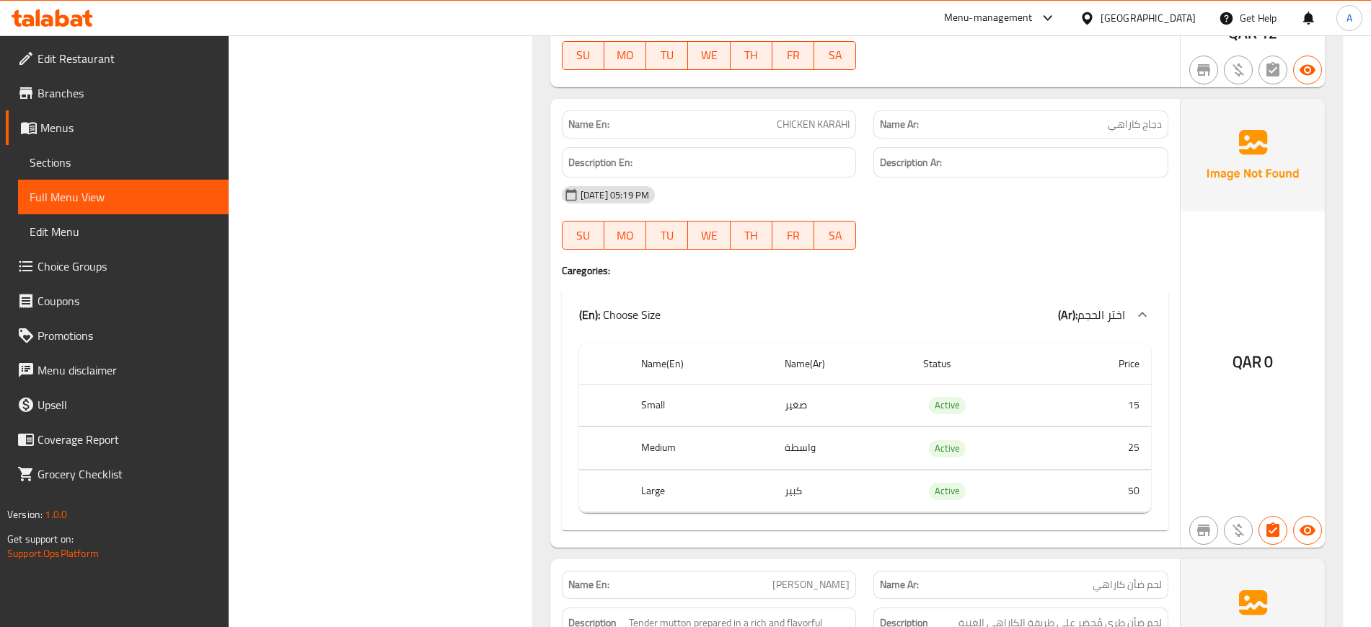
scroll to position [2775, 0]
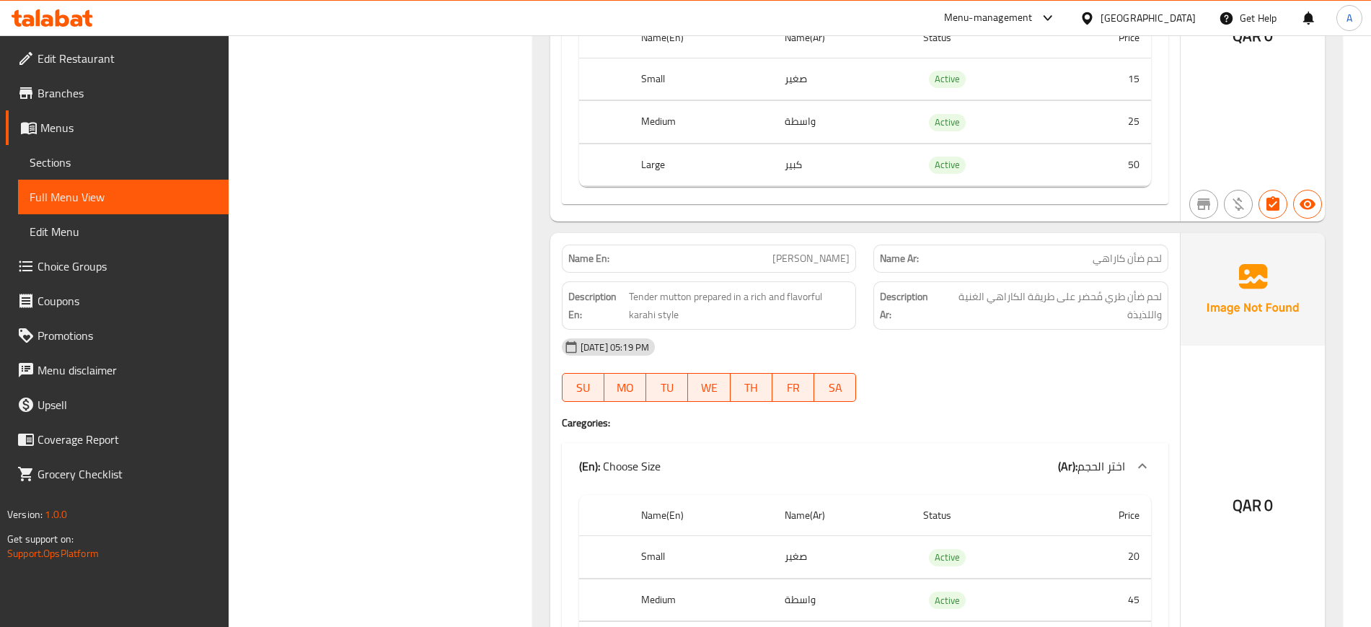
scroll to position [3226, 0]
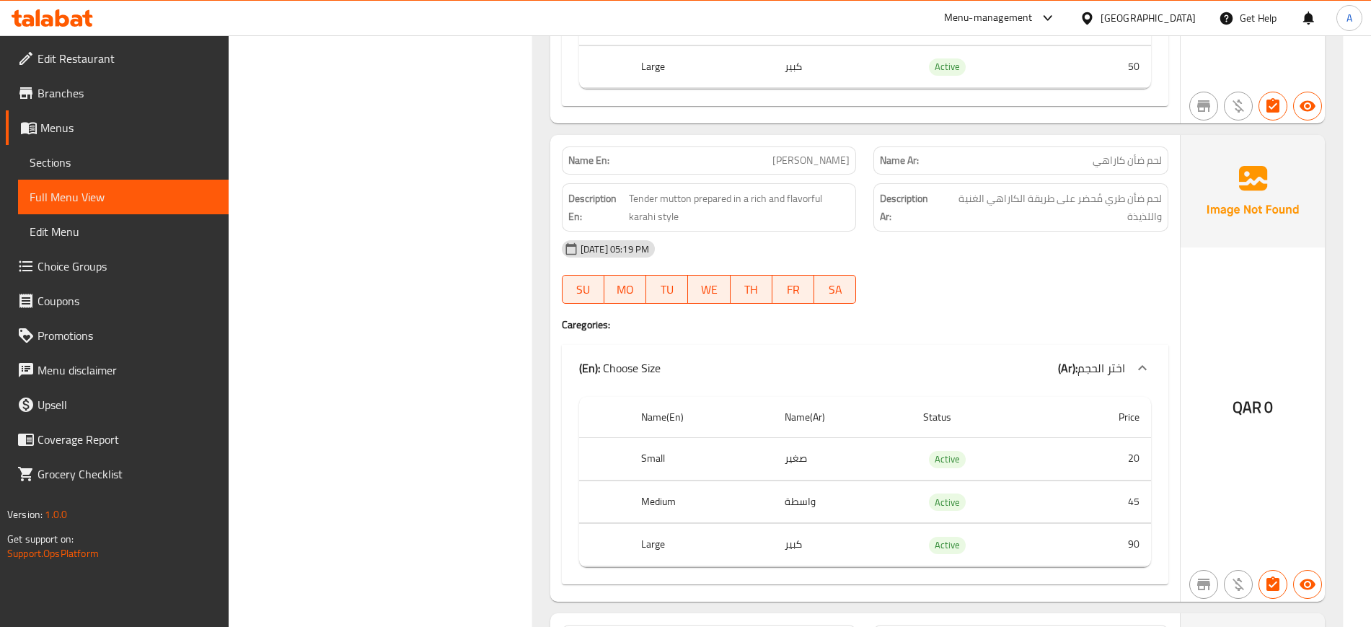
click at [914, 265] on div "20-08-2025 05:19 PM SU MO TU WE TH FR SA" at bounding box center [865, 271] width 624 height 81
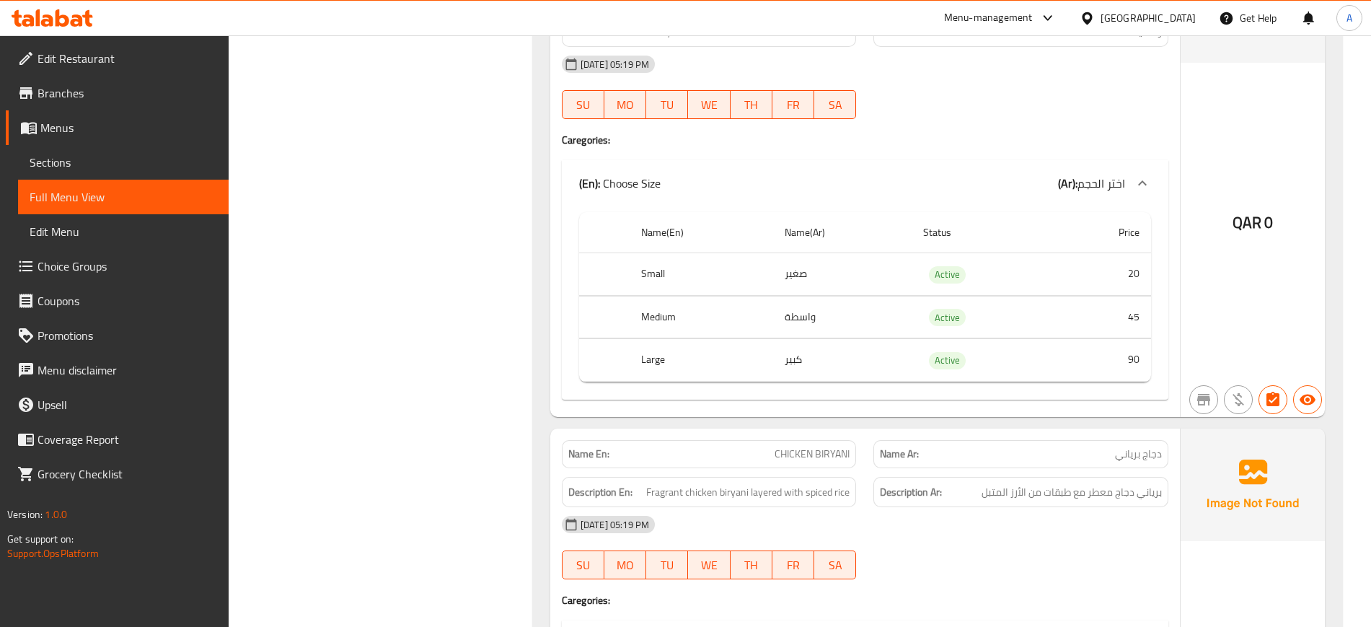
scroll to position [3316, 0]
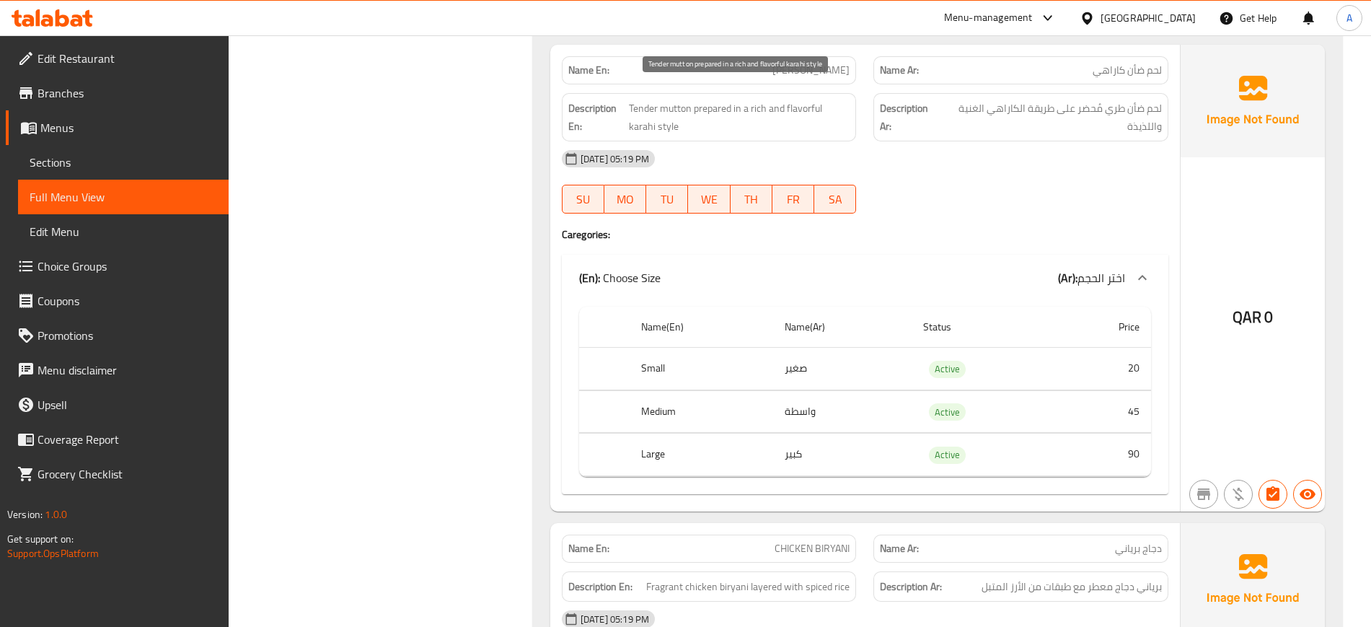
click at [642, 100] on span "Tender mutton prepared in a rich and flavorful karahi style" at bounding box center [739, 117] width 221 height 35
copy span "Tender"
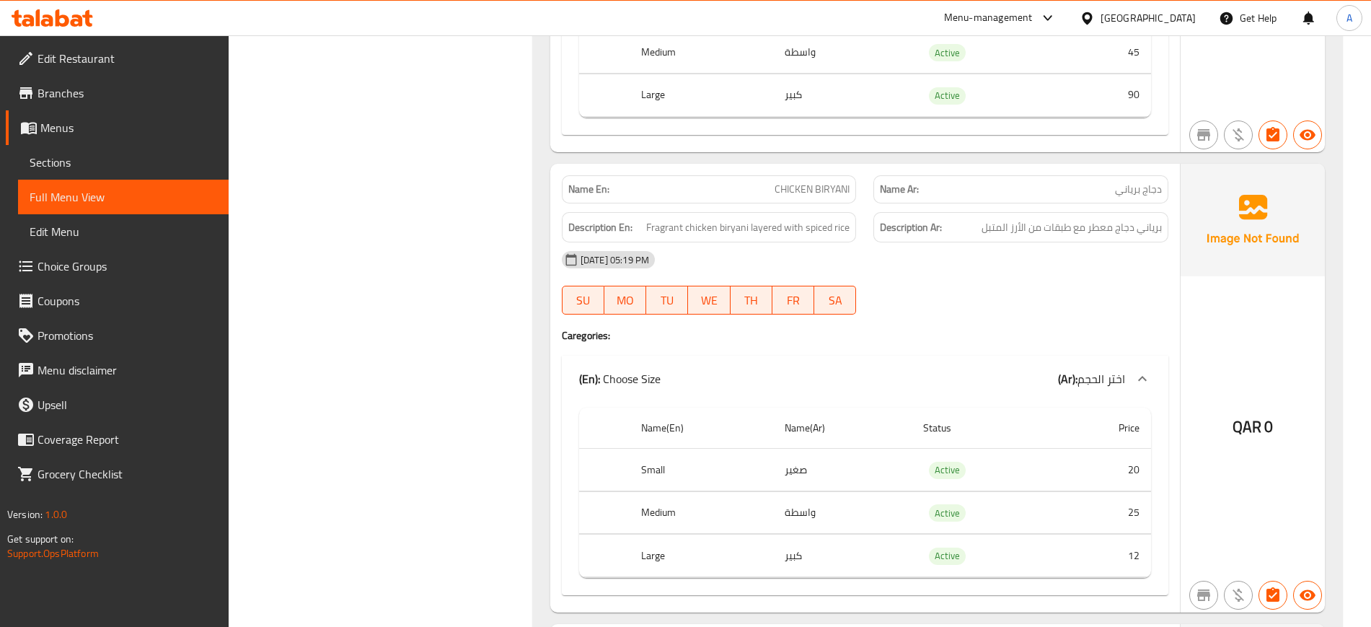
scroll to position [3677, 0]
click at [932, 241] on div "[DATE] 05:19 PM" at bounding box center [865, 258] width 624 height 35
click at [813, 180] on span "CHICKEN BIRYANI" at bounding box center [811, 187] width 75 height 15
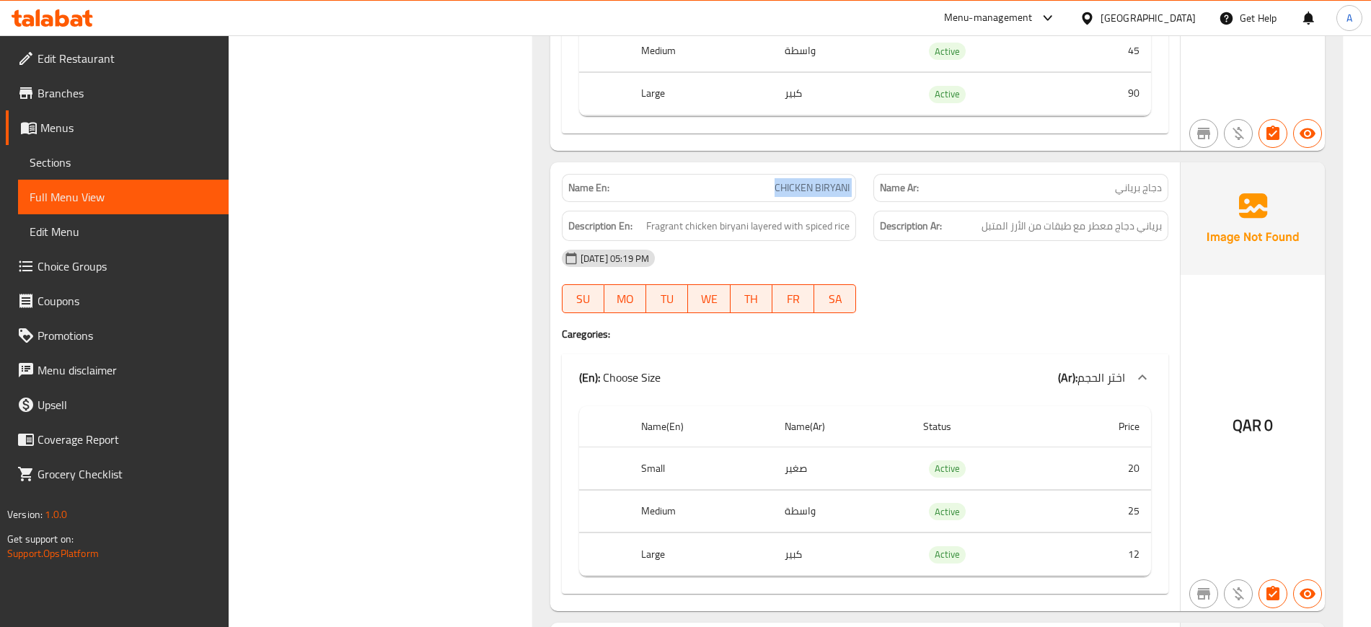
copy span "CHICKEN BIRYANI"
click at [938, 267] on div "20-08-2025 05:19 PM SU MO TU WE TH FR SA" at bounding box center [865, 281] width 624 height 81
click at [828, 180] on span "CHICKEN BIRYANI" at bounding box center [811, 187] width 75 height 15
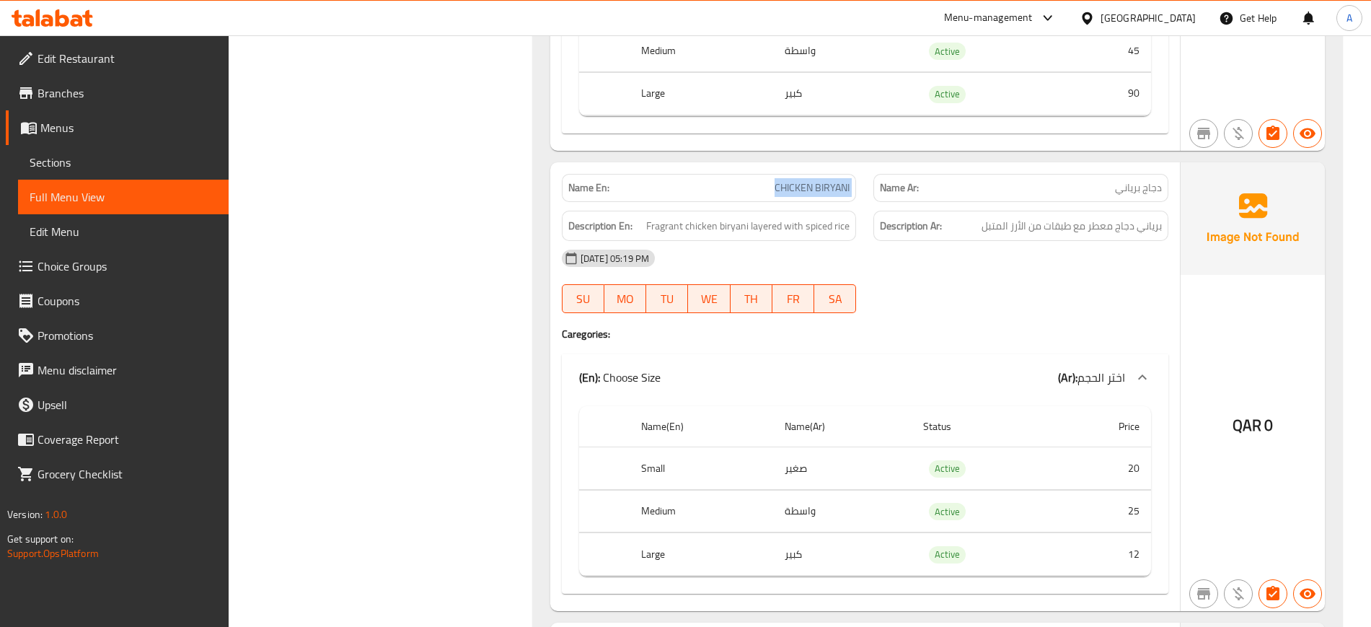
copy span "CHICKEN BIRYANI"
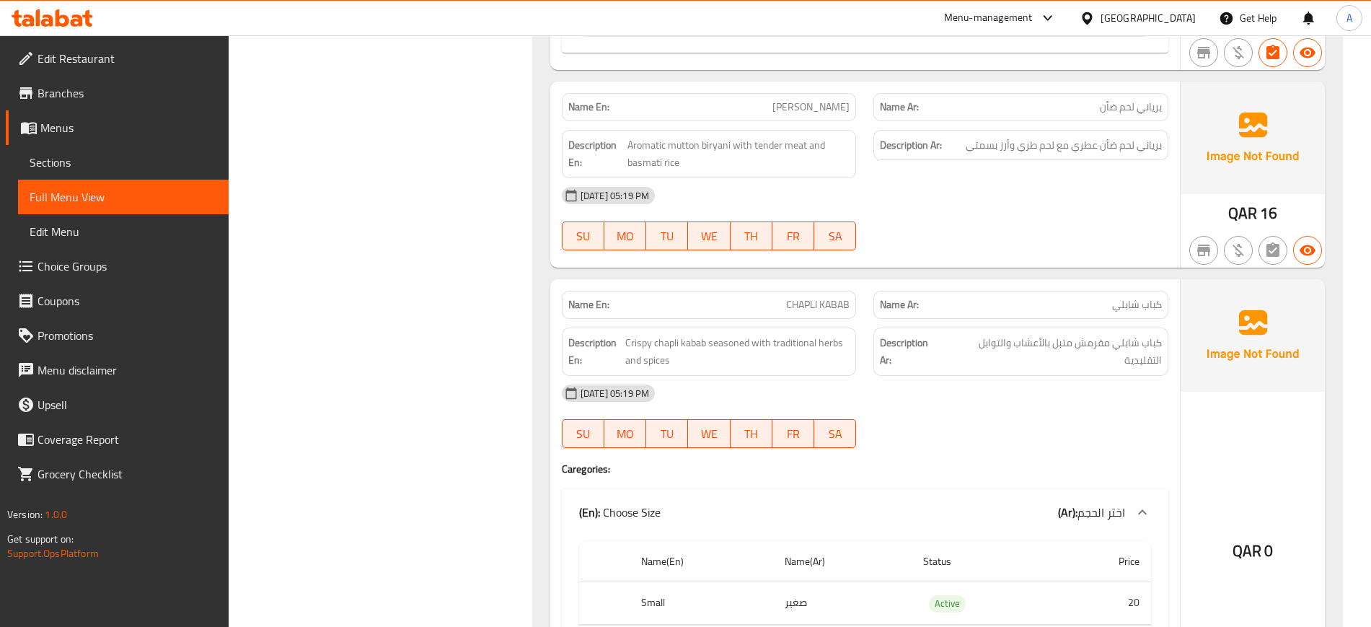
scroll to position [4127, 0]
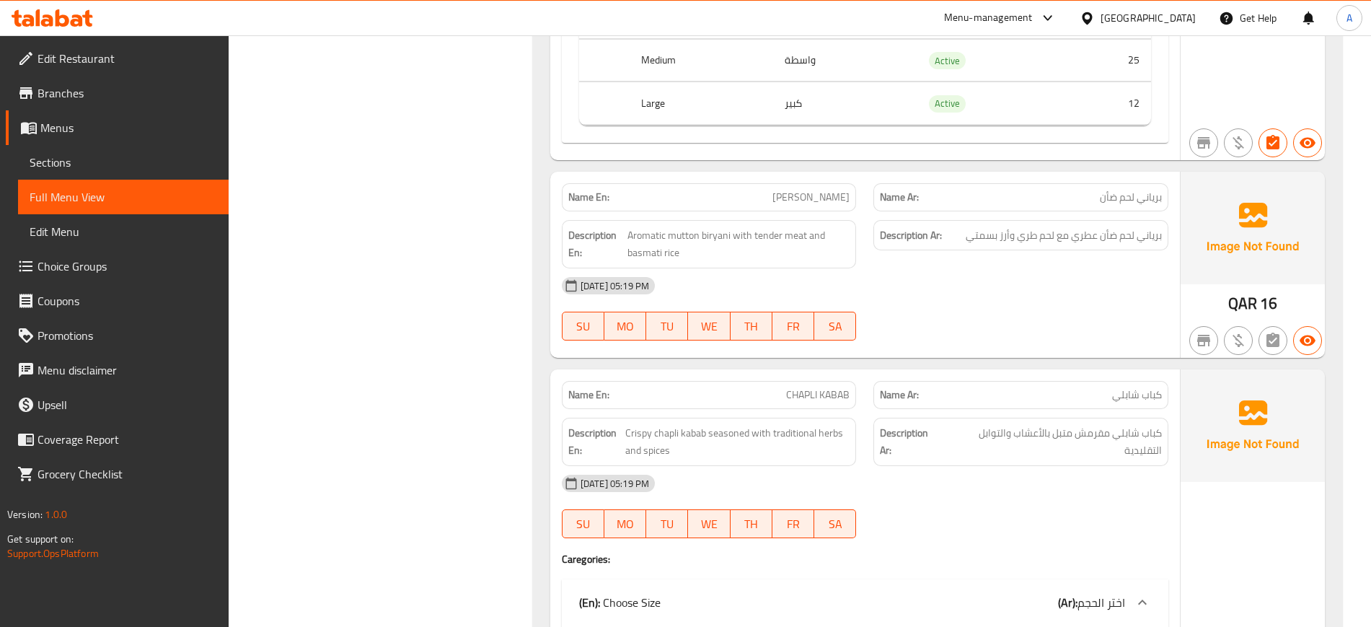
click at [937, 280] on div "[DATE] 05:19 PM" at bounding box center [865, 285] width 624 height 35
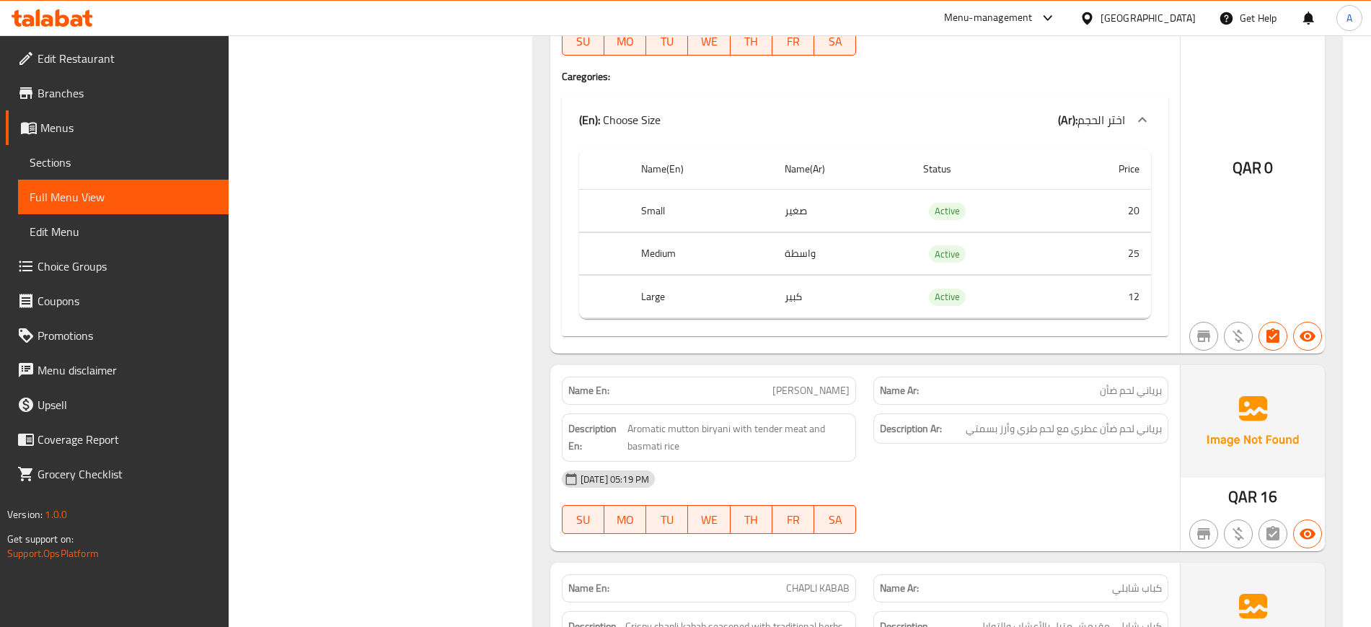
scroll to position [4037, 0]
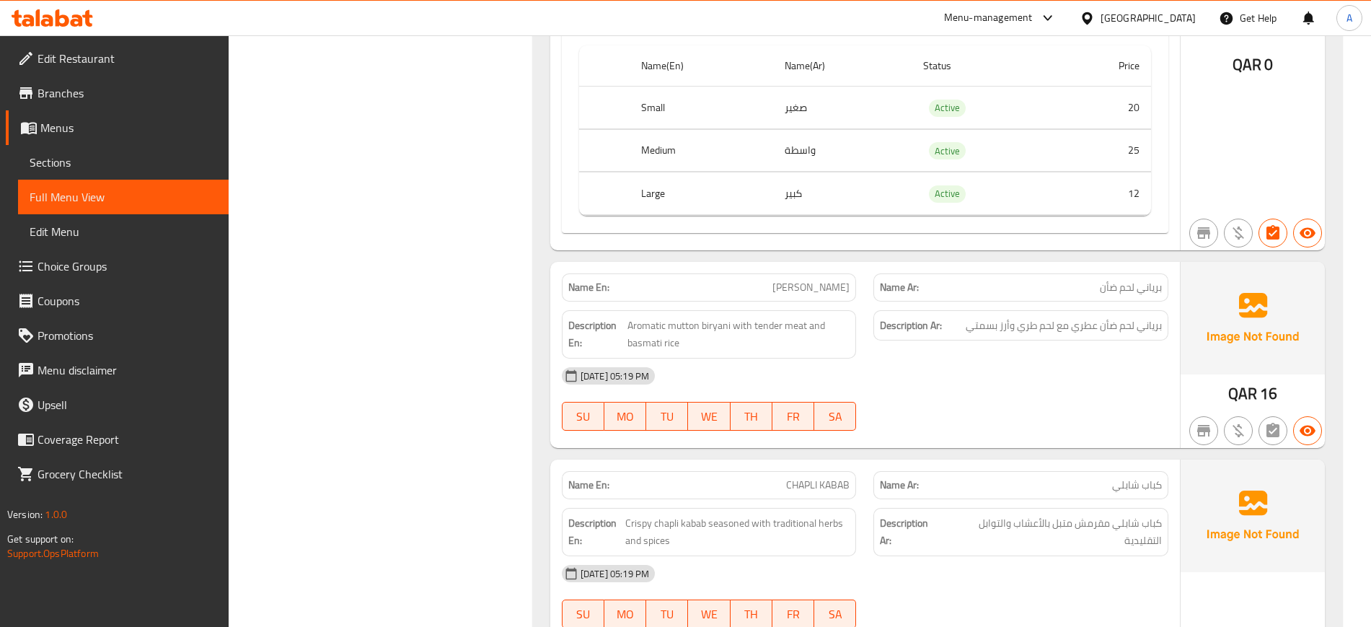
click at [998, 358] on div "[DATE] 05:19 PM" at bounding box center [865, 375] width 624 height 35
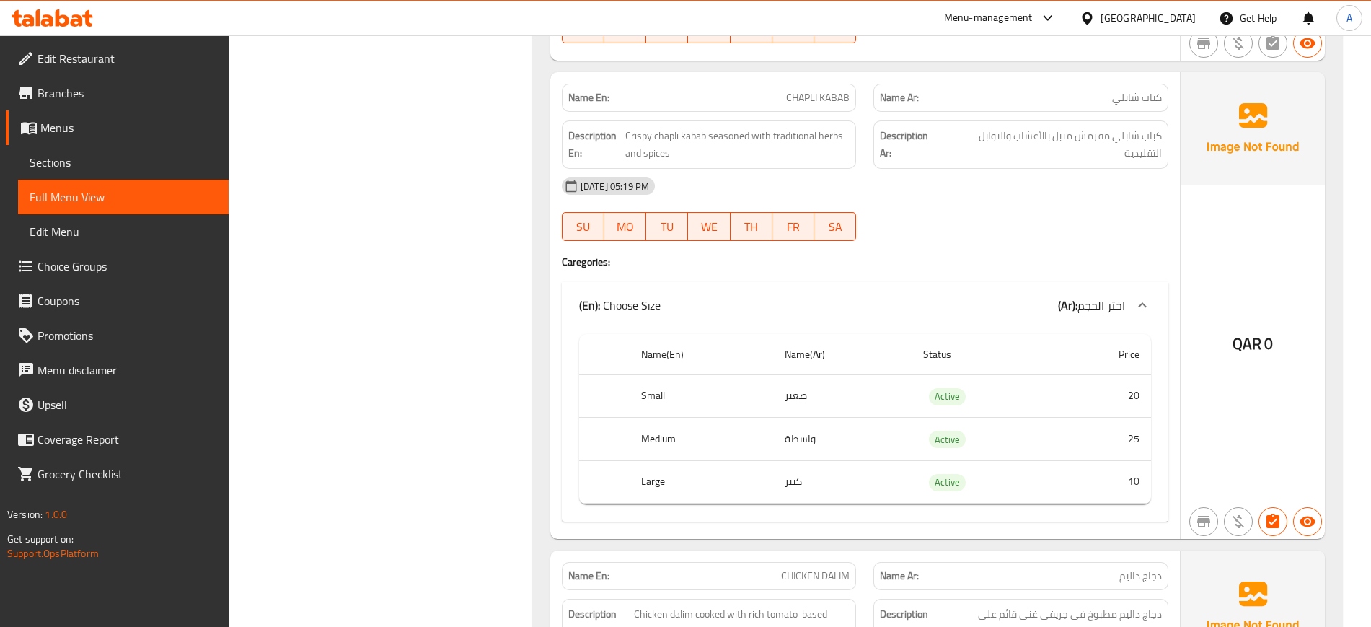
scroll to position [4398, 0]
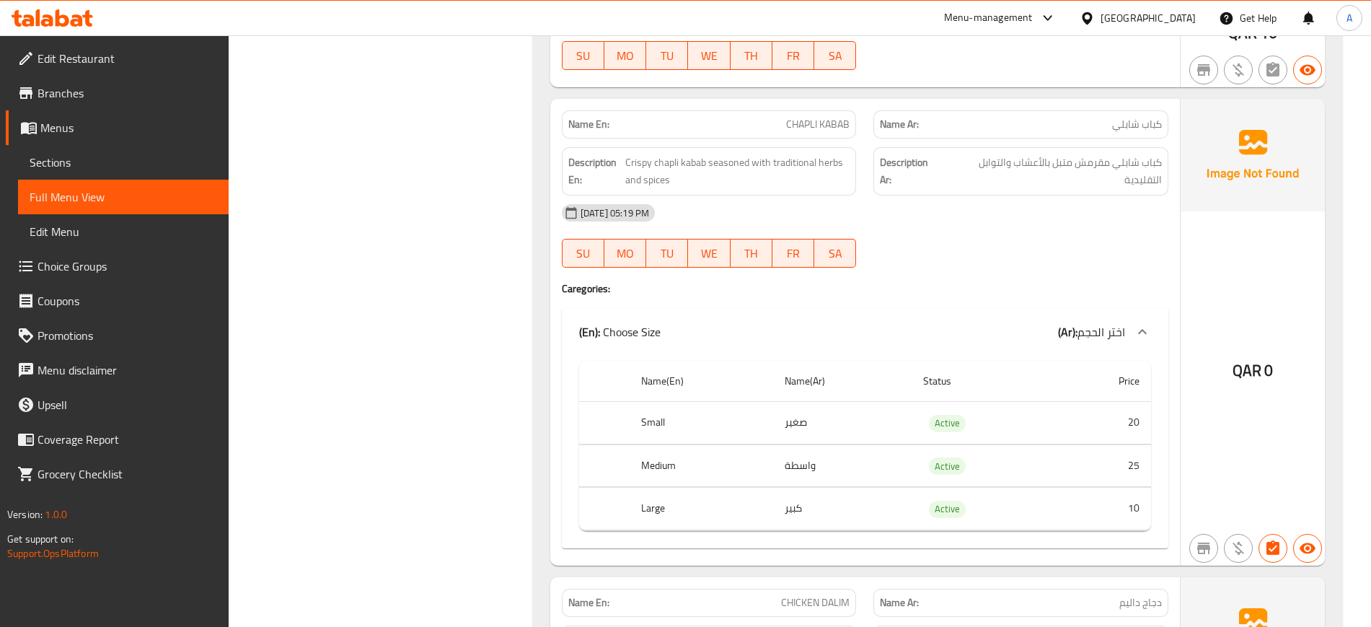
click at [832, 117] on span "CHAPLI KABAB" at bounding box center [817, 124] width 63 height 15
copy span "CHAPLI KABAB"
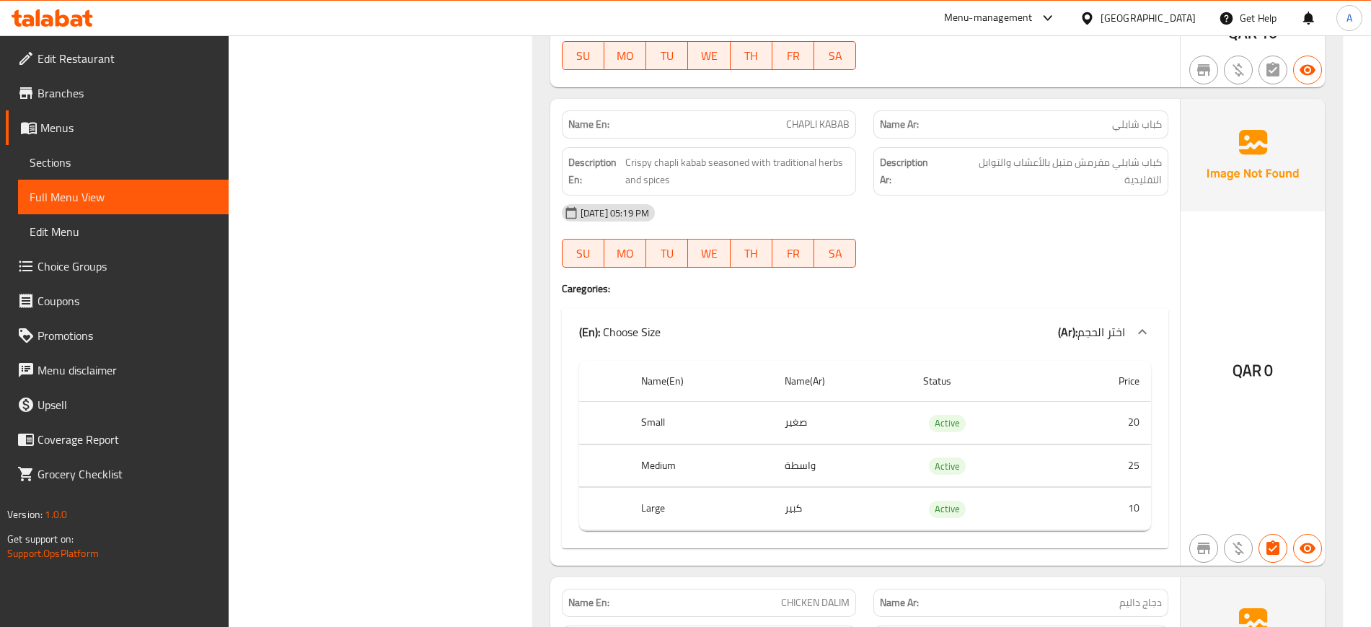
click at [951, 176] on div "Description Ar: كباب شابلي مقرمش متبل بالأعشاب والتوابل التقليدية" at bounding box center [1020, 171] width 295 height 48
click at [648, 154] on span "Crispy chapli kabab seasoned with traditional herbs and spices" at bounding box center [737, 171] width 224 height 35
click at [662, 154] on span "Crispy chapli kabab seasoned with traditional herbs and spices" at bounding box center [737, 171] width 224 height 35
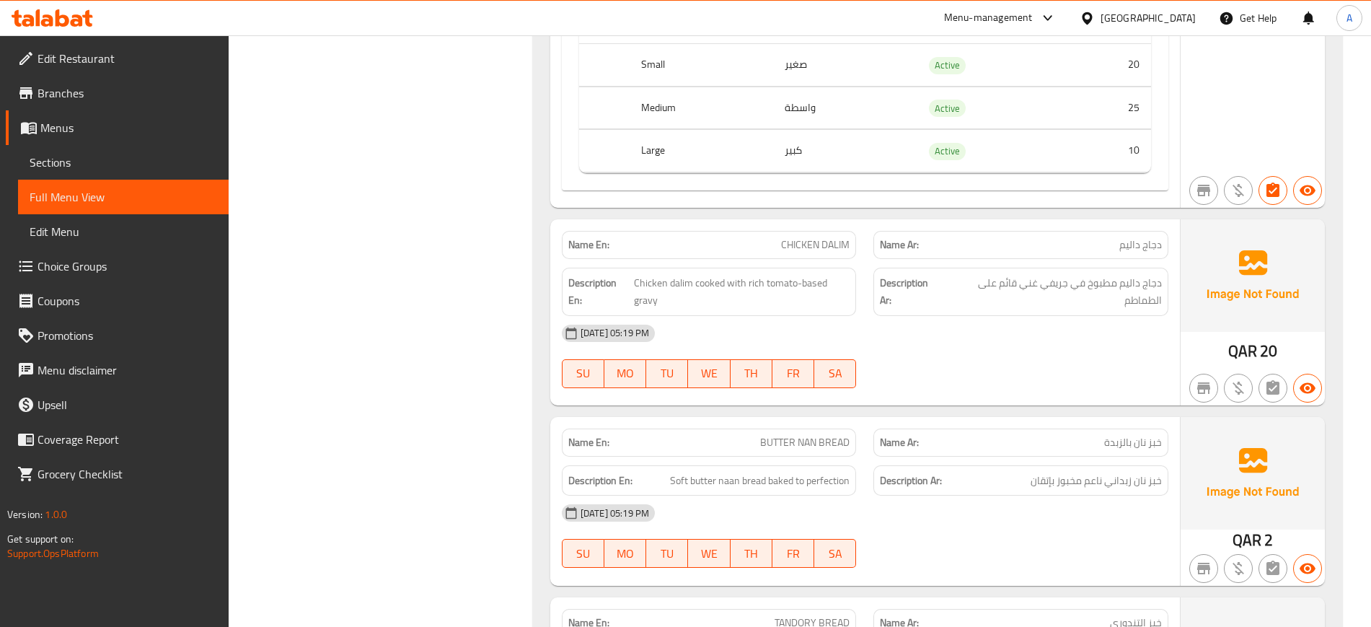
scroll to position [4758, 0]
click at [958, 317] on div "[DATE] 05:19 PM" at bounding box center [865, 330] width 624 height 35
click at [844, 348] on div "SU MO TU WE TH FR SA" at bounding box center [709, 371] width 312 height 46
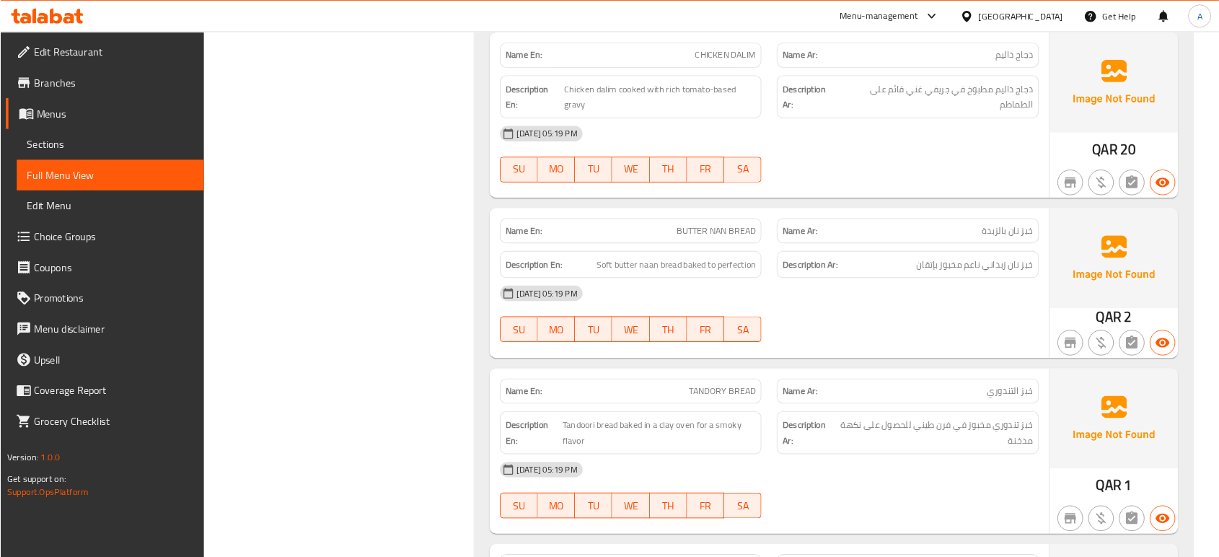
scroll to position [4938, 0]
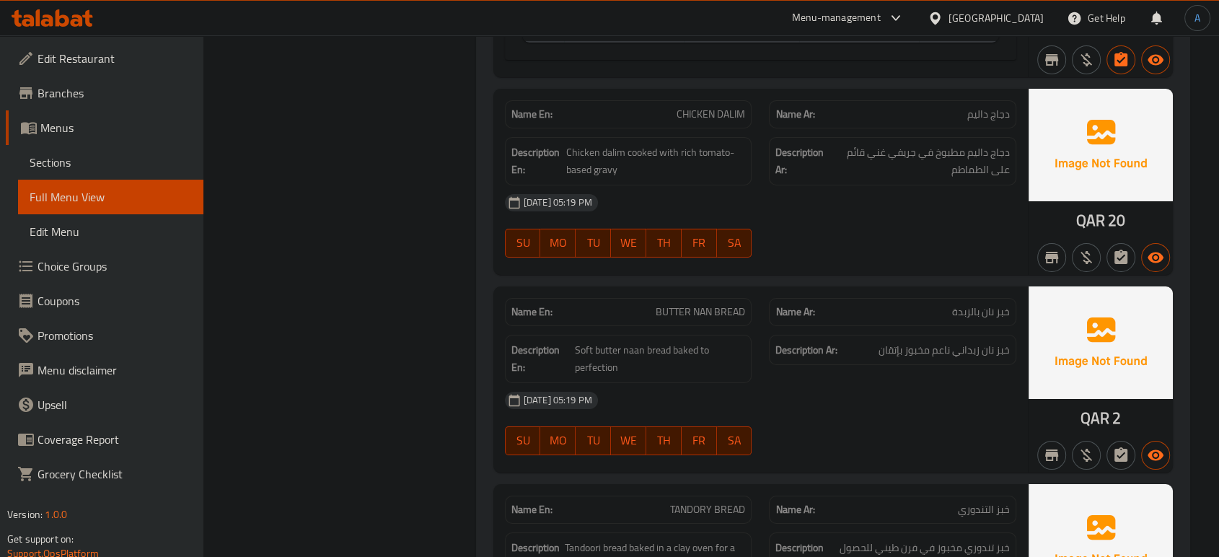
click at [1021, 383] on div "[DATE] 05:19 PM" at bounding box center [760, 400] width 529 height 35
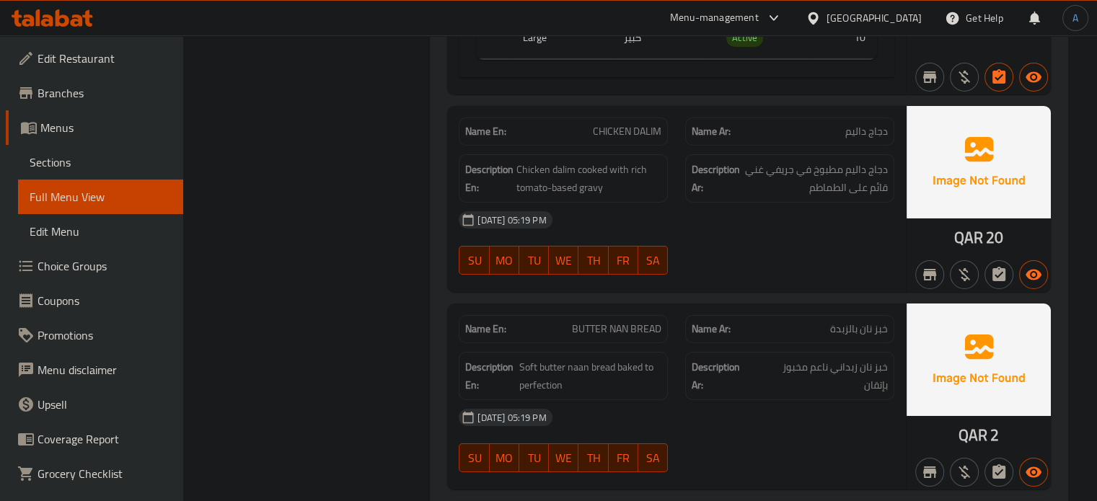
click at [778, 400] on div "[DATE] 05:19 PM" at bounding box center [676, 417] width 453 height 35
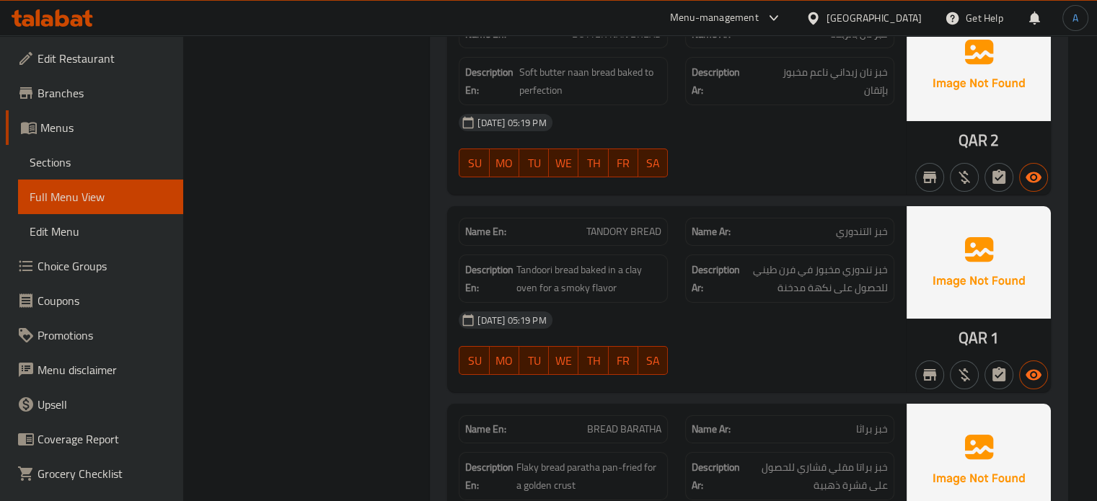
scroll to position [5305, 0]
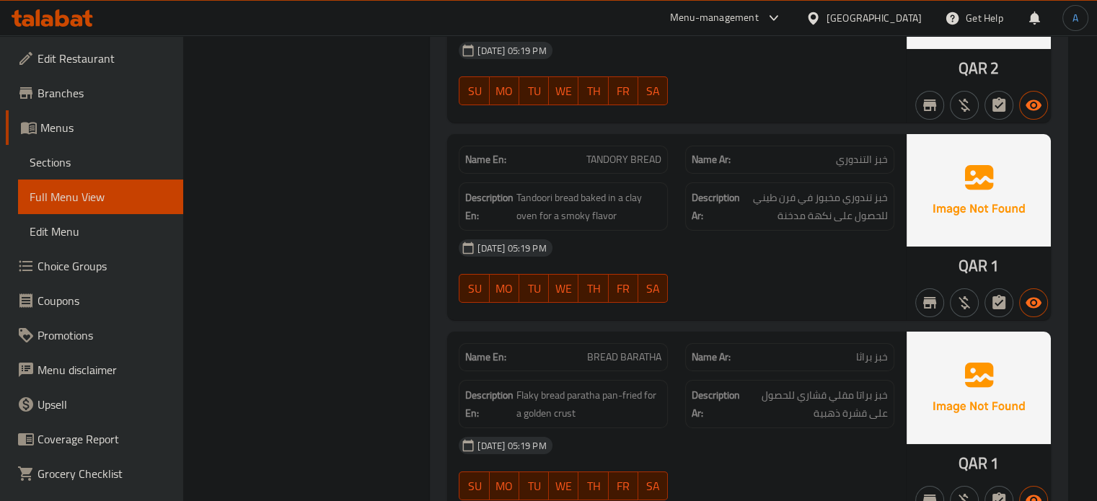
click at [884, 231] on div "[DATE] 05:19 PM" at bounding box center [676, 248] width 453 height 35
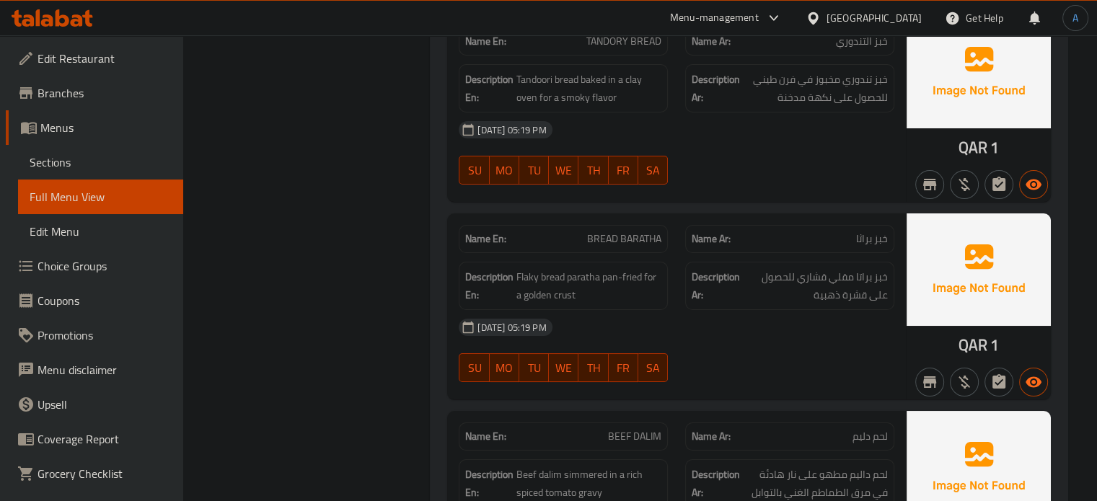
scroll to position [5449, 0]
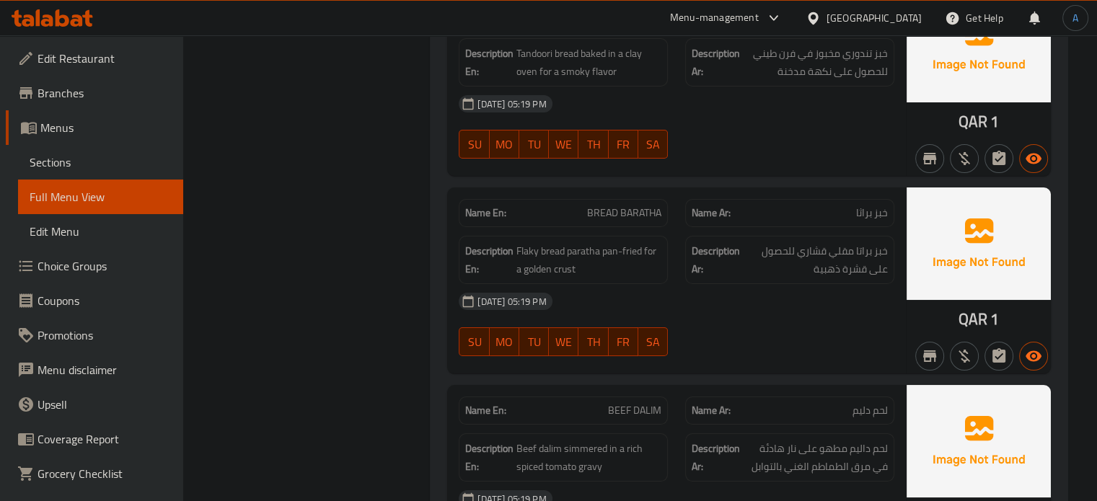
click at [699, 244] on strong "Description Ar:" at bounding box center [715, 259] width 48 height 35
click at [644, 206] on span "BREAD BARATHA" at bounding box center [624, 213] width 74 height 15
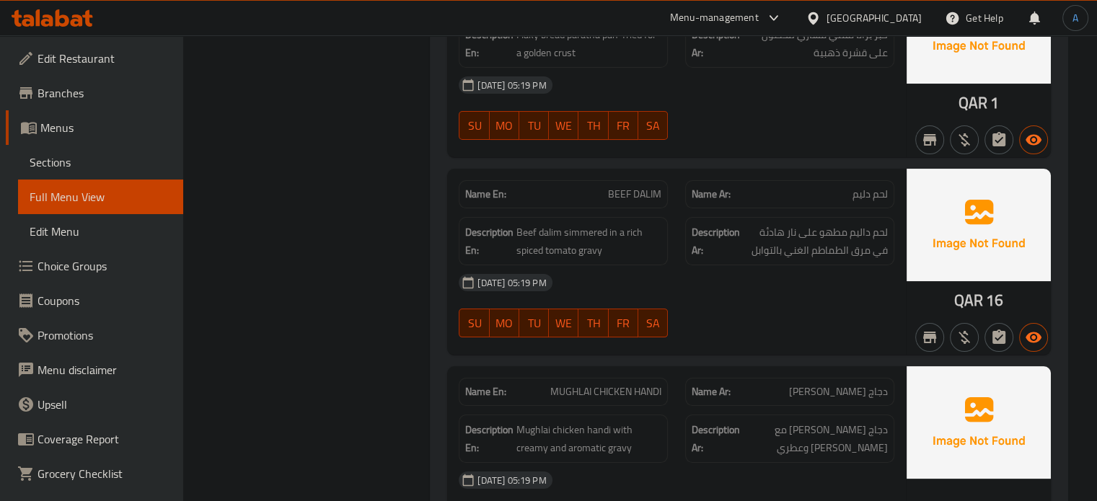
click at [848, 266] on div "[DATE] 05:19 PM" at bounding box center [676, 282] width 453 height 35
click at [836, 265] on div "[DATE] 05:19 PM" at bounding box center [676, 282] width 453 height 35
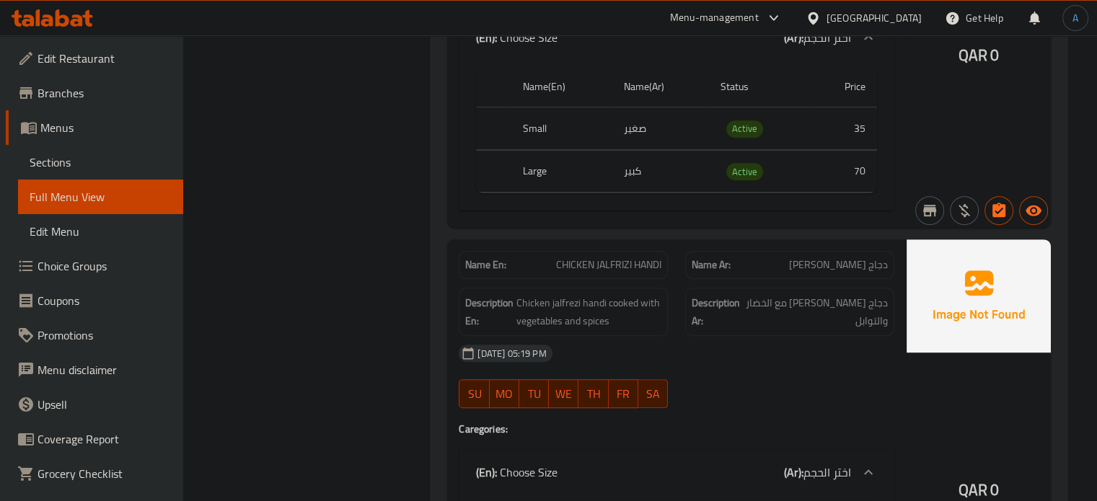
scroll to position [6242, 0]
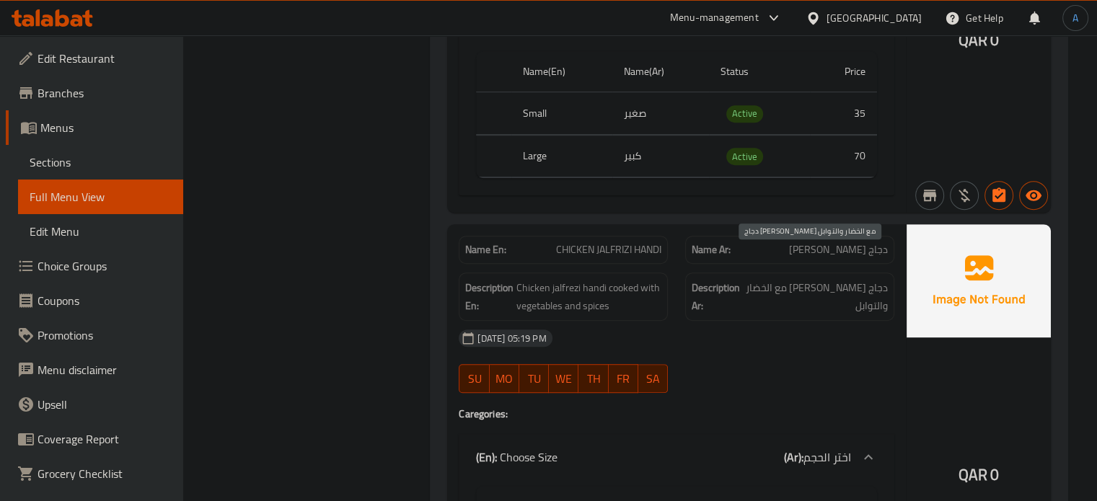
click at [770, 321] on div "[DATE] 05:19 PM" at bounding box center [676, 338] width 453 height 35
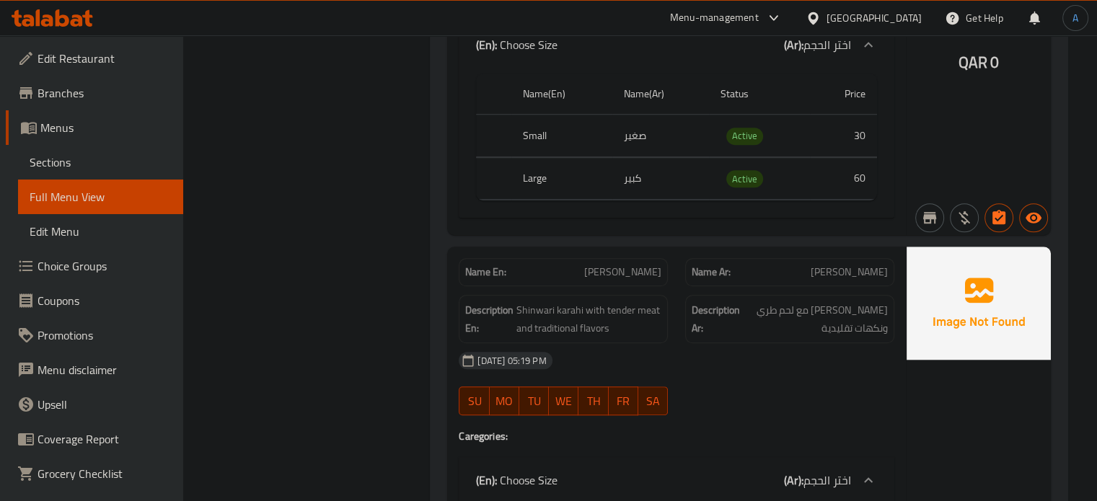
scroll to position [6675, 0]
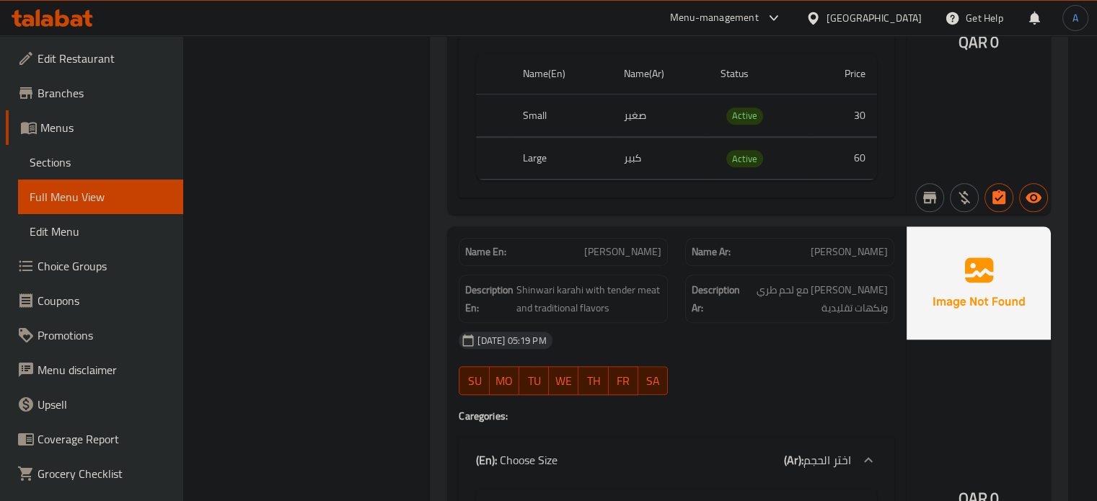
click at [727, 281] on strong "Description Ar:" at bounding box center [715, 298] width 48 height 35
click at [785, 323] on div "[DATE] 05:19 PM" at bounding box center [676, 340] width 453 height 35
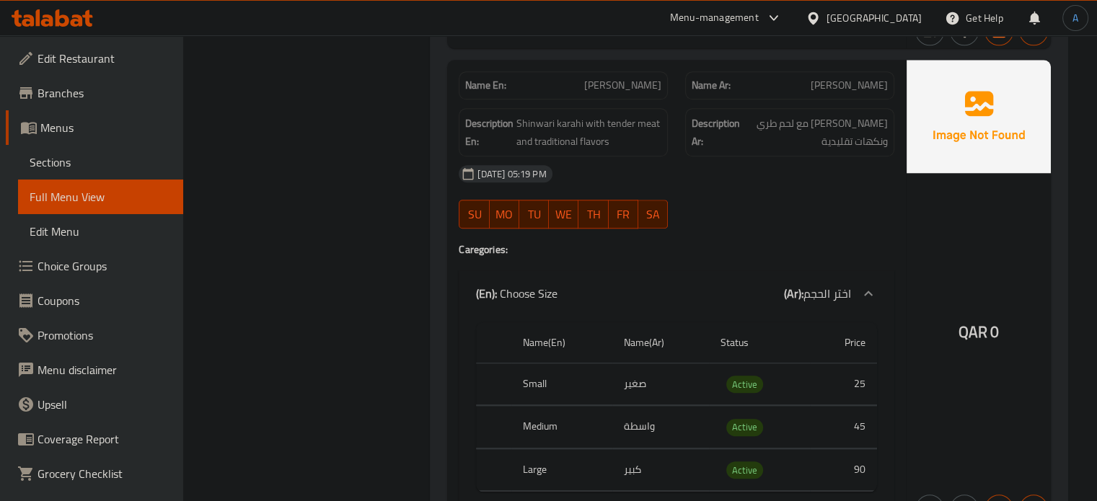
scroll to position [6819, 0]
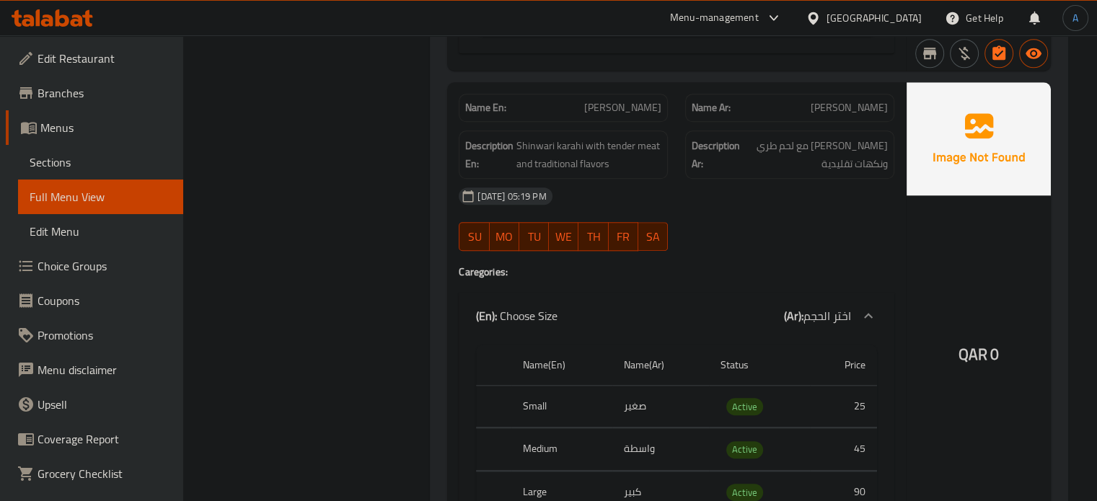
click at [637, 100] on span "SHINWARI KARAHI" at bounding box center [622, 107] width 77 height 15
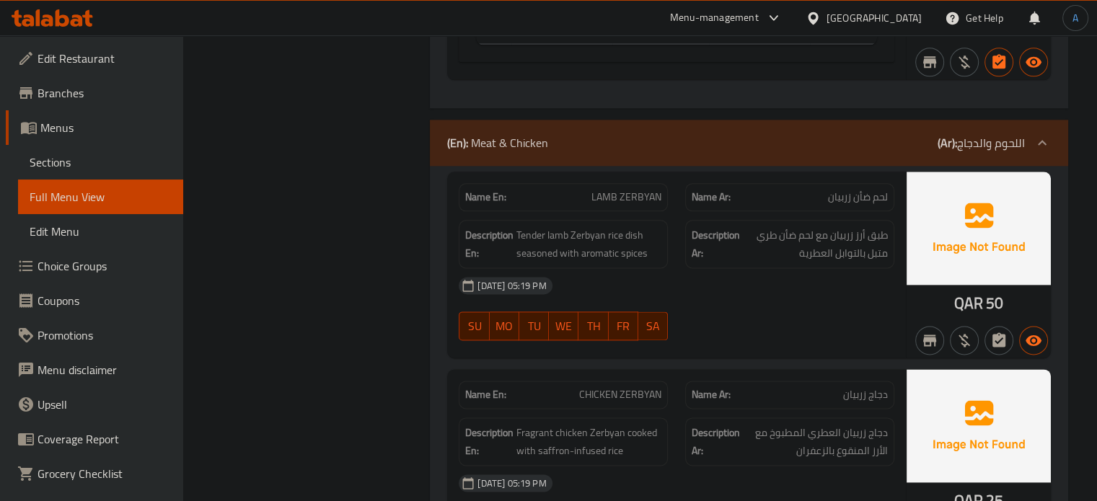
scroll to position [7324, 0]
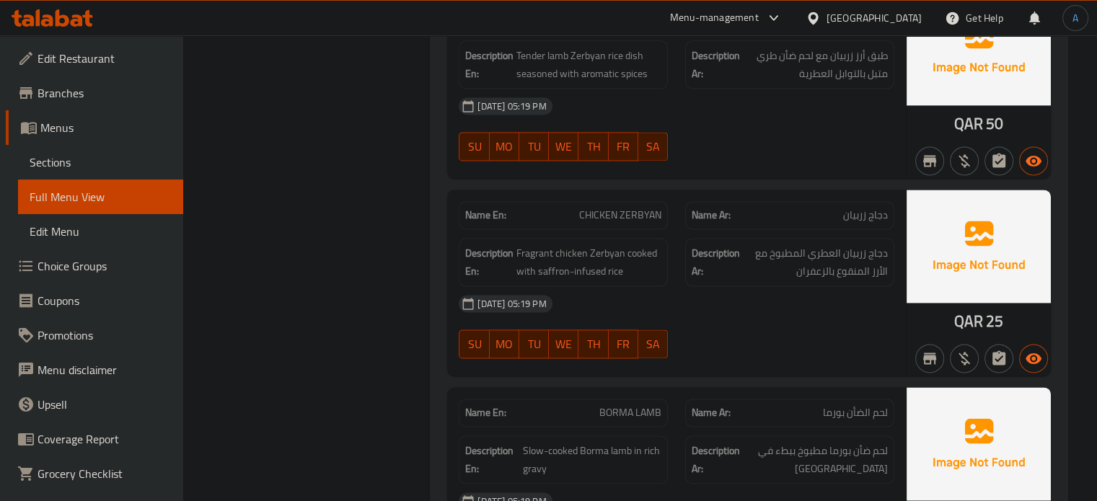
drag, startPoint x: 752, startPoint y: 156, endPoint x: 733, endPoint y: 169, distance: 23.8
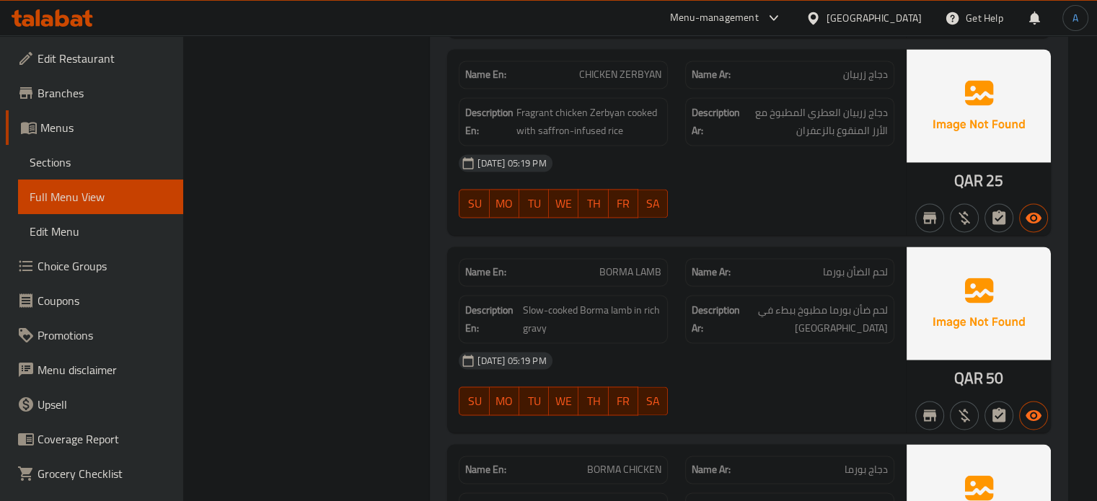
scroll to position [7612, 0]
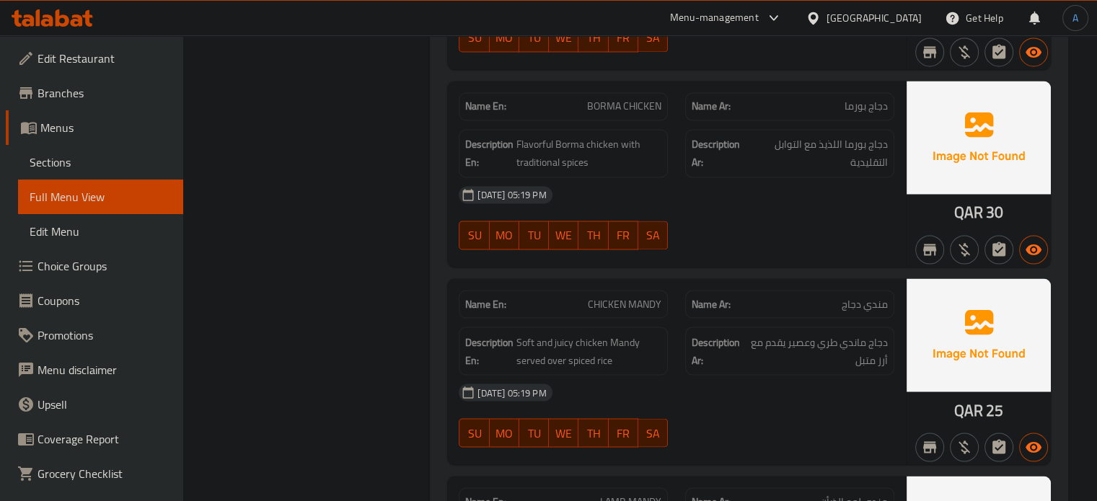
scroll to position [7973, 0]
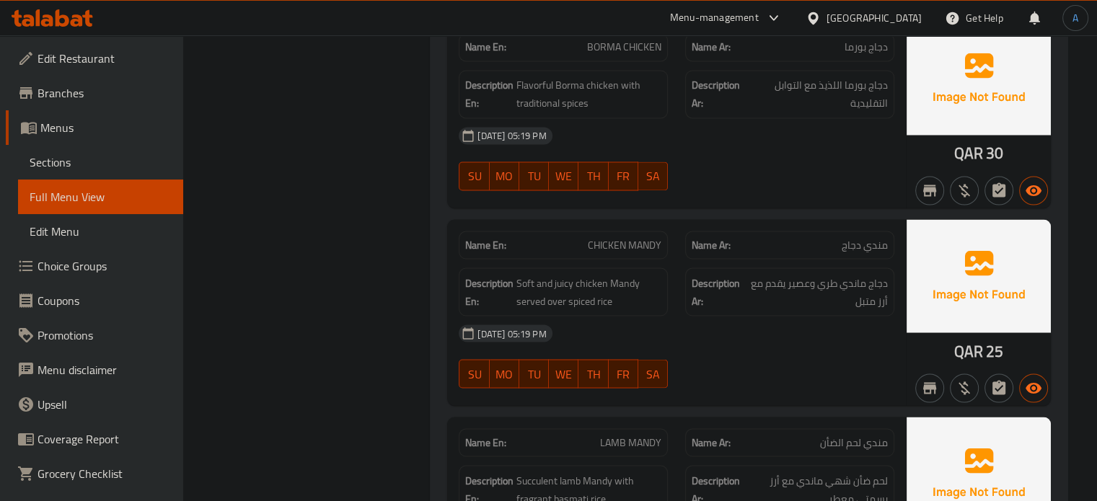
scroll to position [8117, 0]
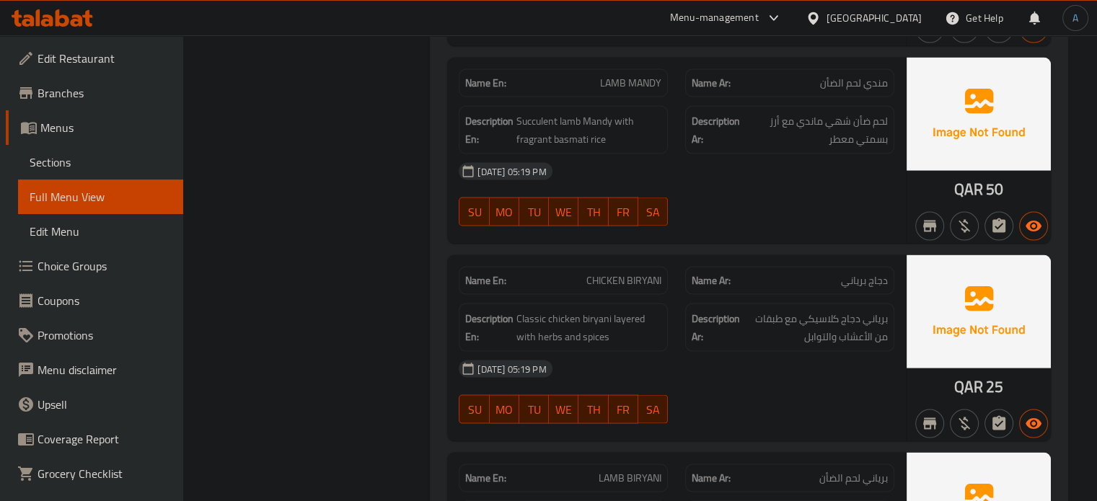
scroll to position [8405, 0]
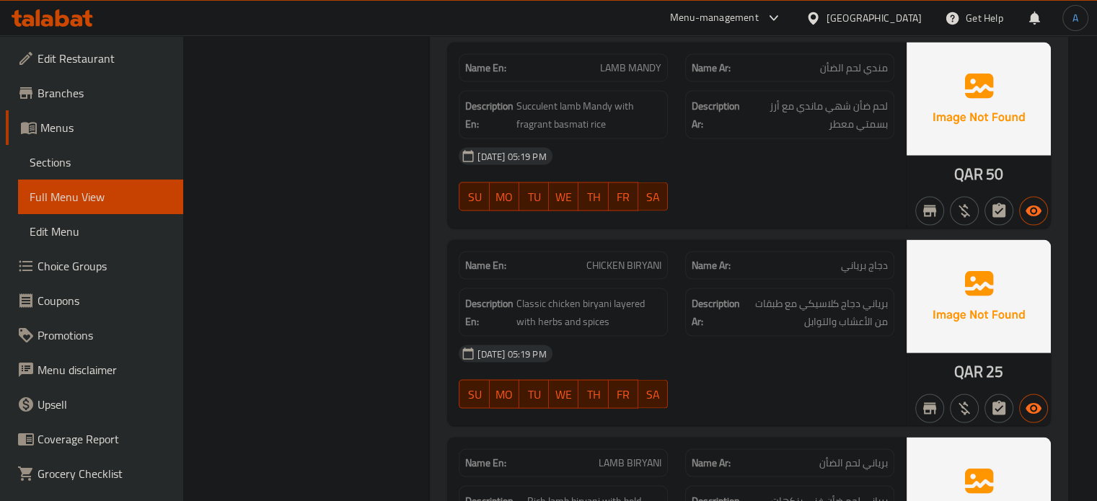
drag, startPoint x: 745, startPoint y: 207, endPoint x: 733, endPoint y: 208, distance: 12.3
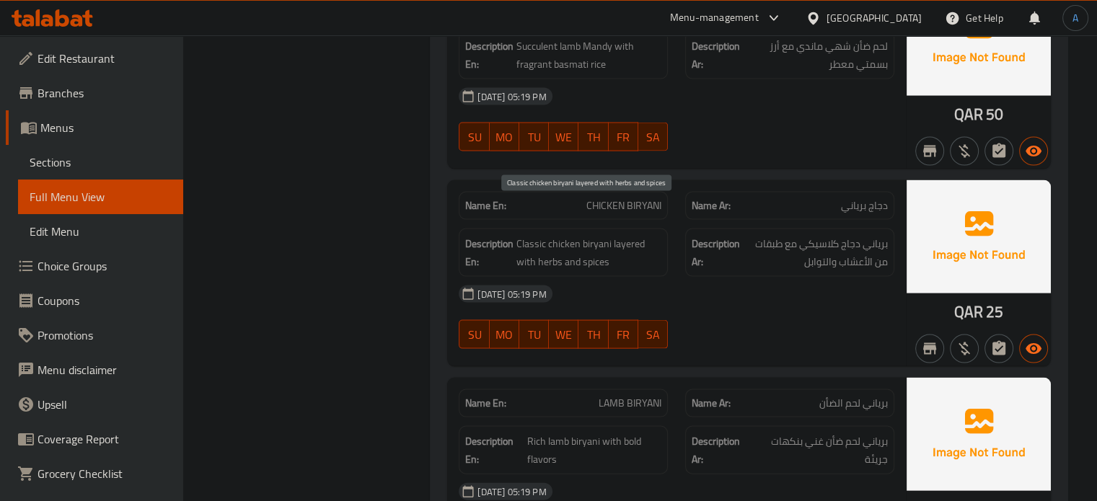
scroll to position [8550, 0]
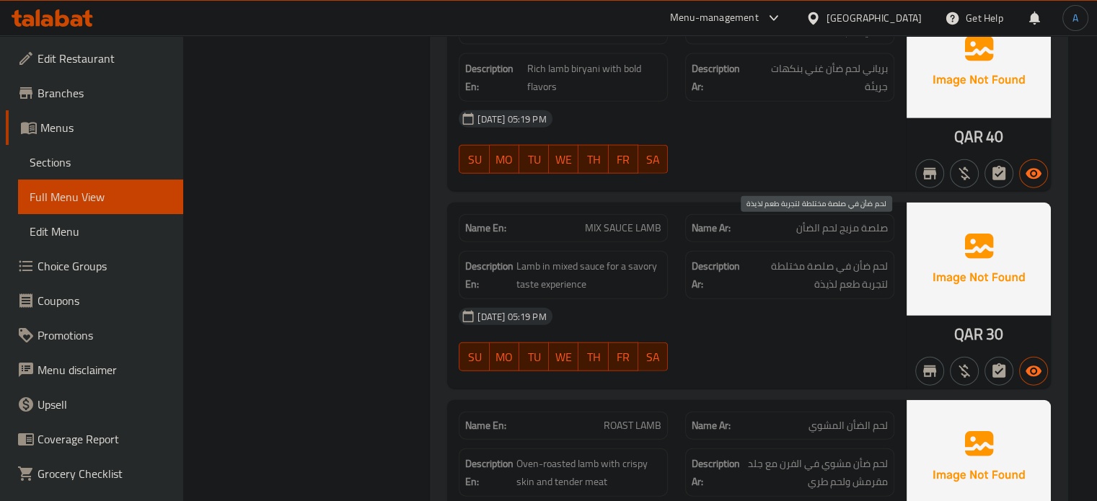
click at [851, 257] on span "لحم ضأن في صلصة مختلطة لتجربة طعم لذيذة" at bounding box center [815, 274] width 145 height 35
click at [852, 257] on span "لحم ضأن في صلصة مختلطة لتجربة طعم لذيذة" at bounding box center [815, 274] width 145 height 35
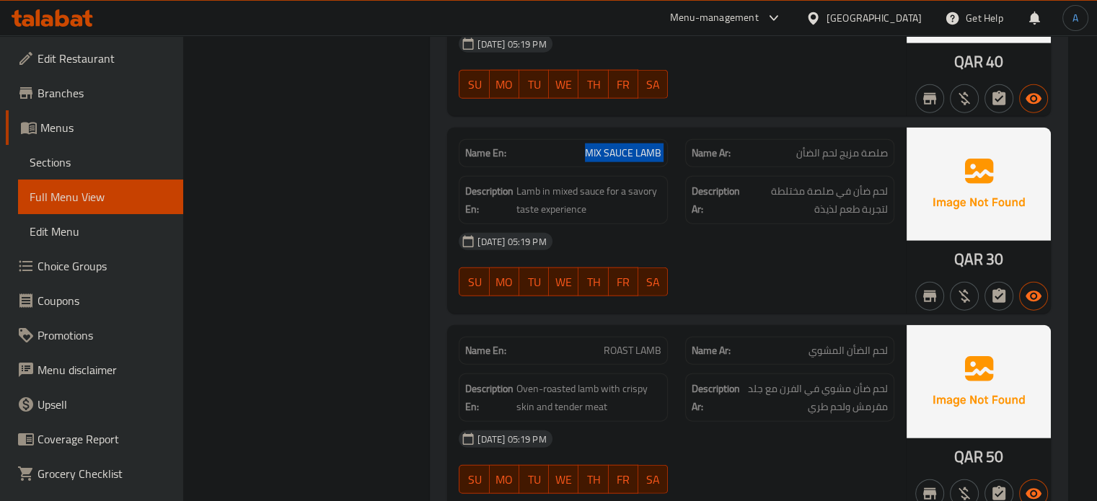
scroll to position [8982, 0]
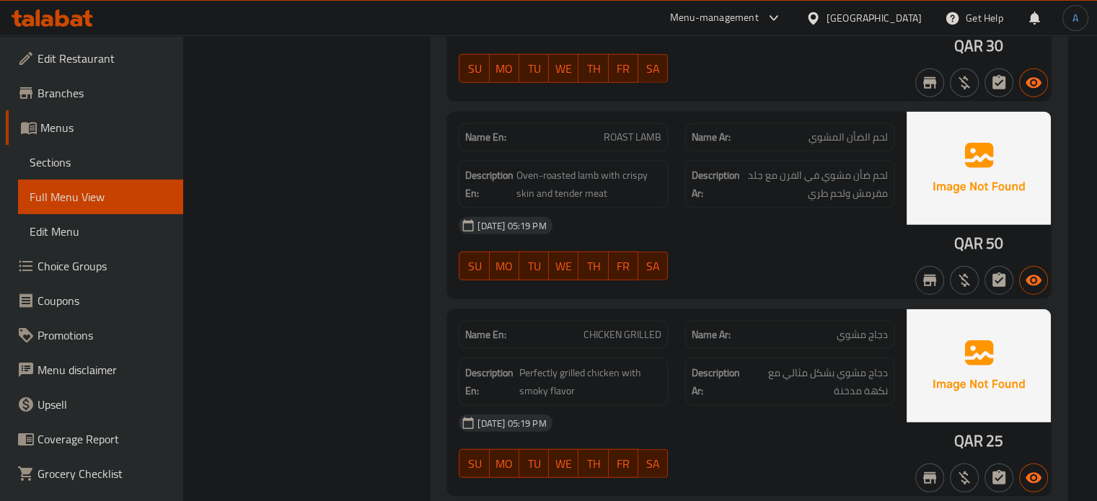
scroll to position [9054, 0]
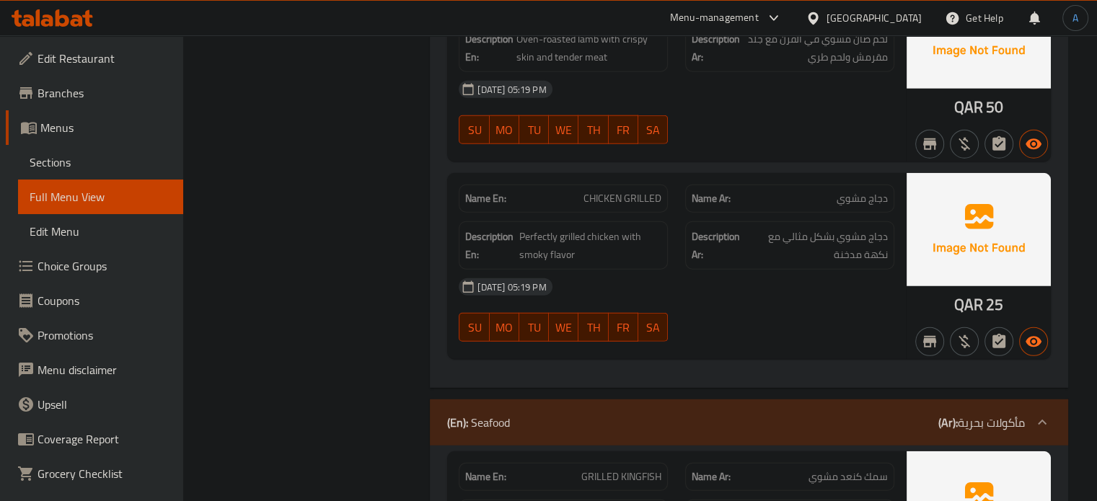
scroll to position [9271, 0]
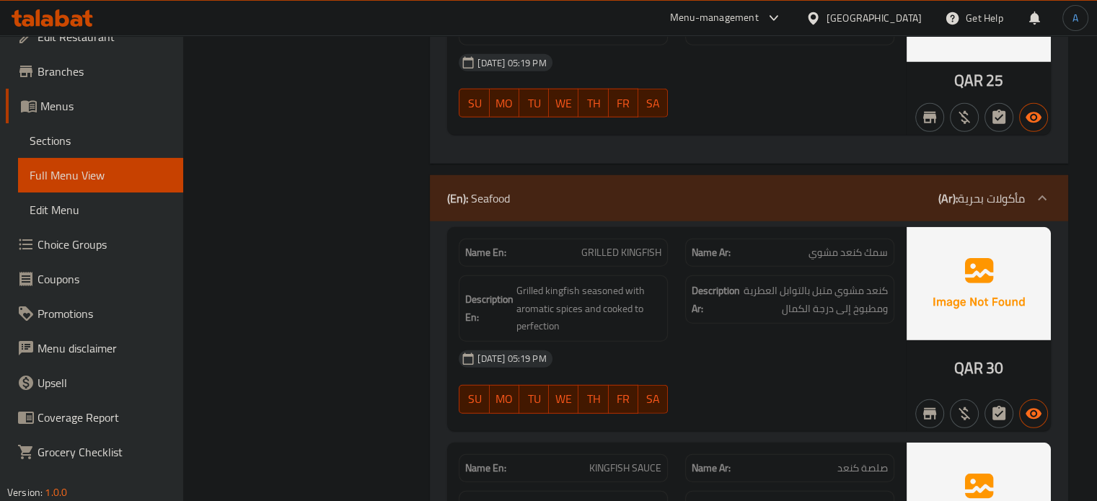
scroll to position [34, 0]
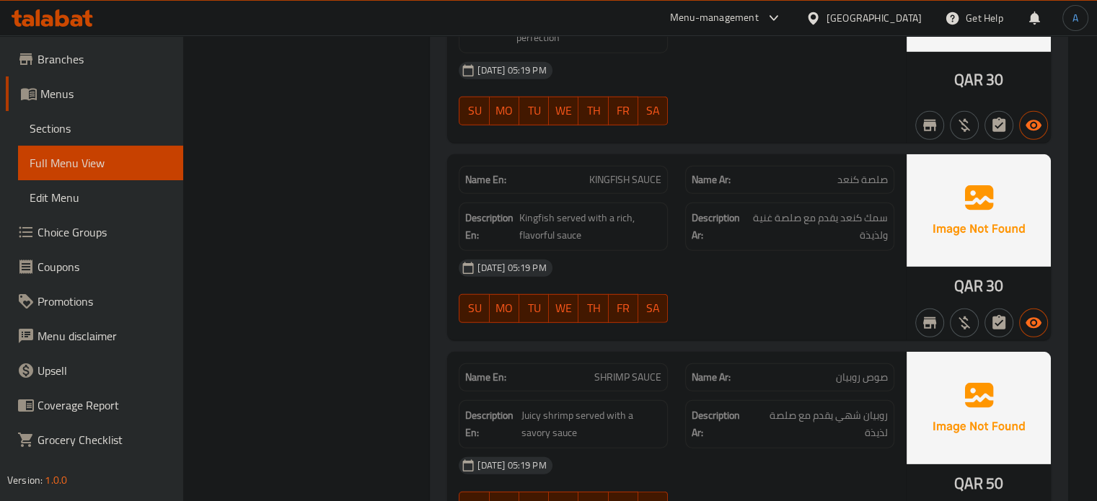
type button "6"
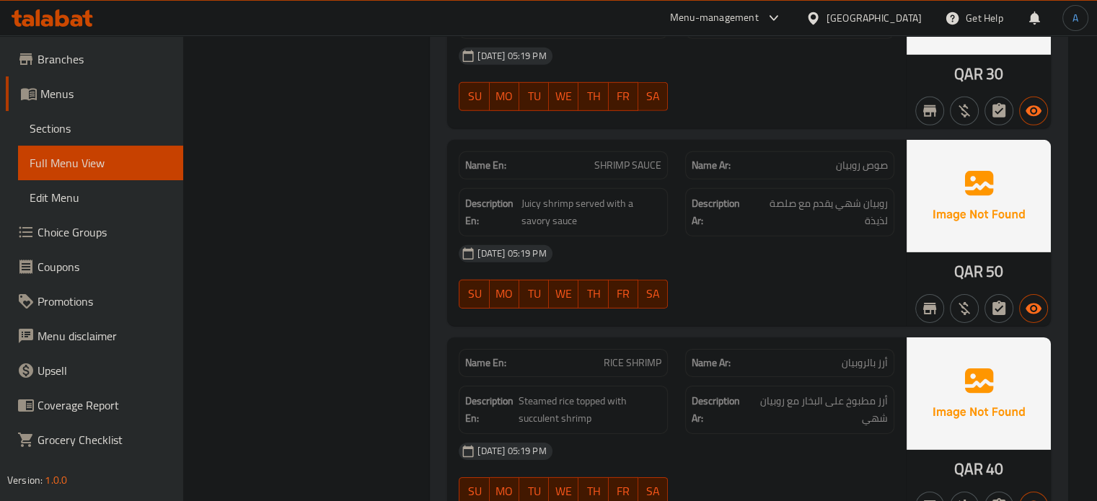
scroll to position [9992, 0]
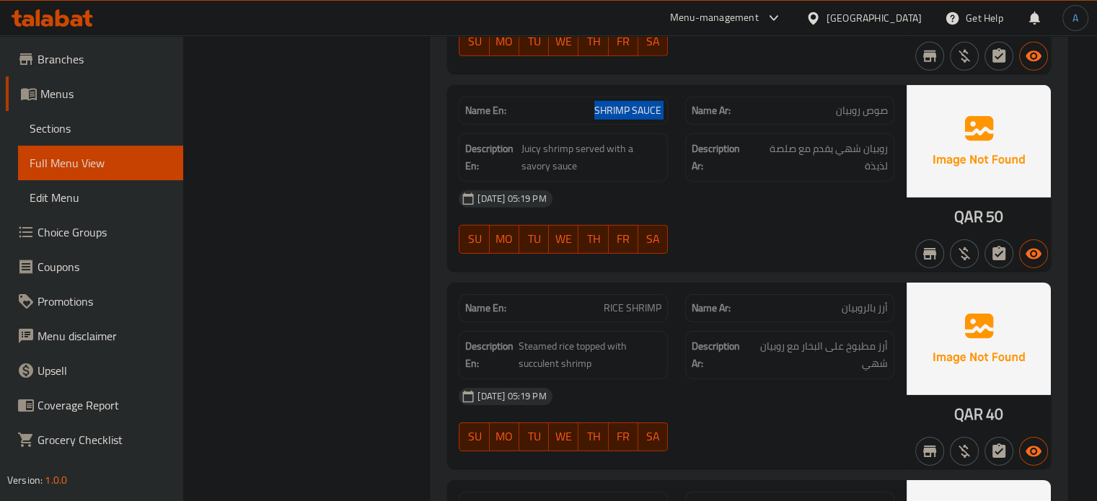
scroll to position [10064, 0]
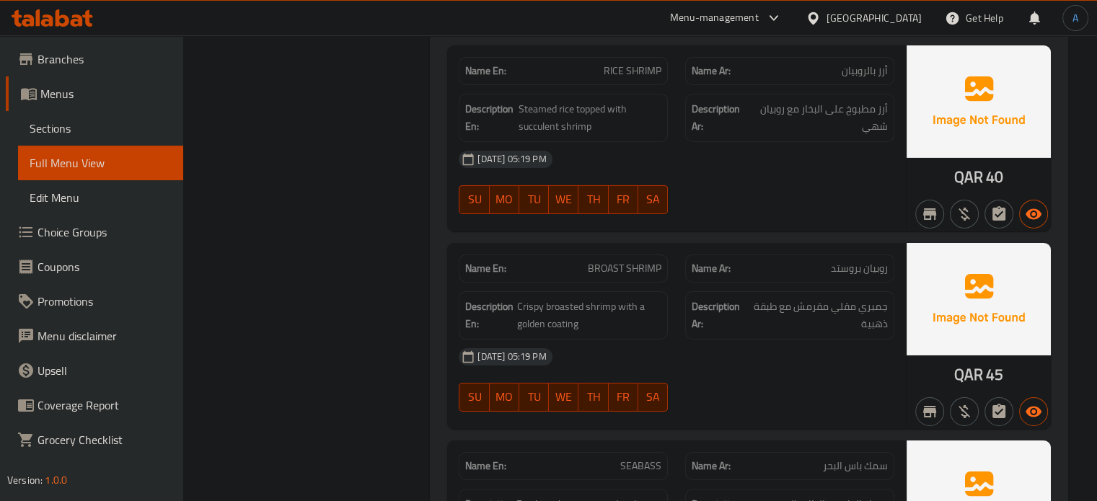
scroll to position [10280, 0]
drag, startPoint x: 859, startPoint y: 361, endPoint x: 836, endPoint y: 361, distance: 22.4
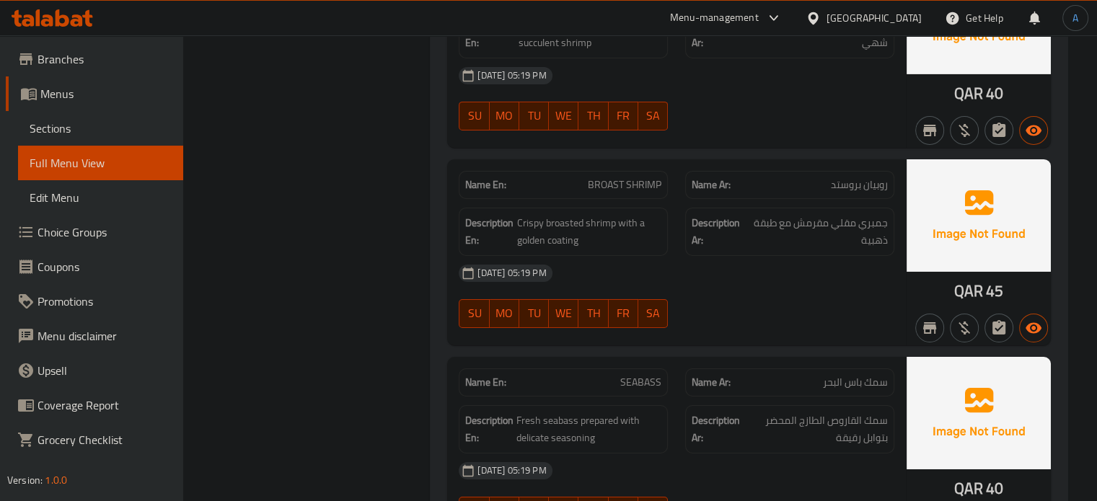
scroll to position [10424, 0]
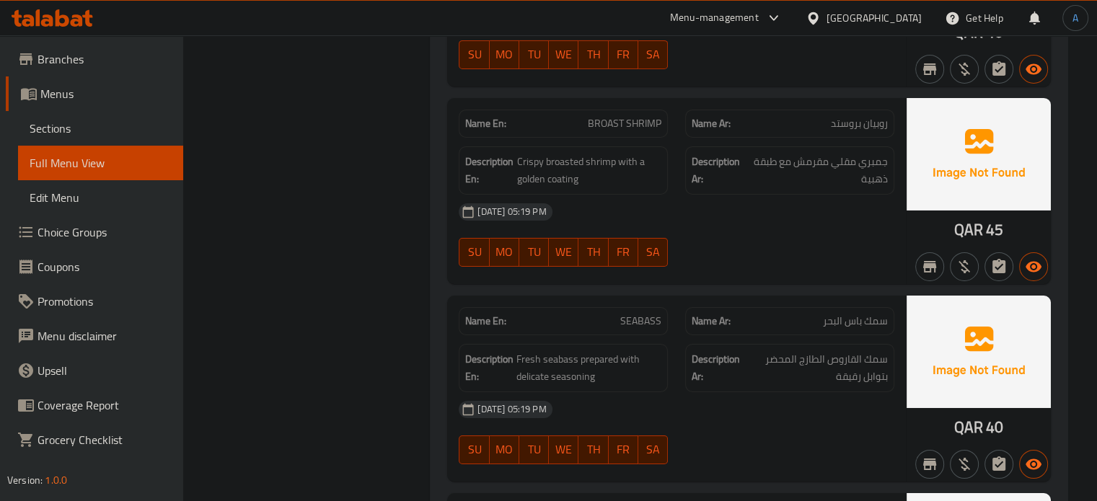
drag, startPoint x: 831, startPoint y: 282, endPoint x: 890, endPoint y: 276, distance: 59.4
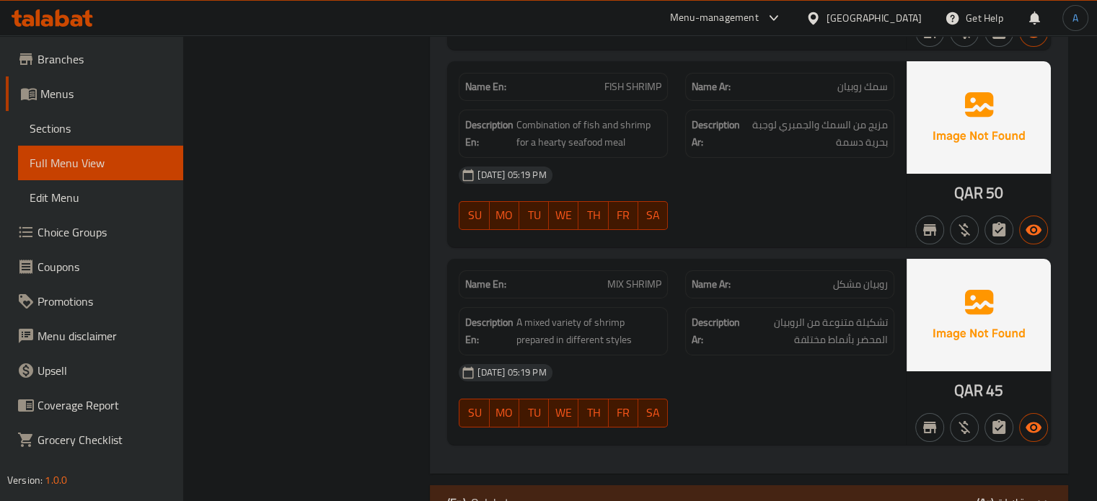
scroll to position [10857, 0]
type button "0"
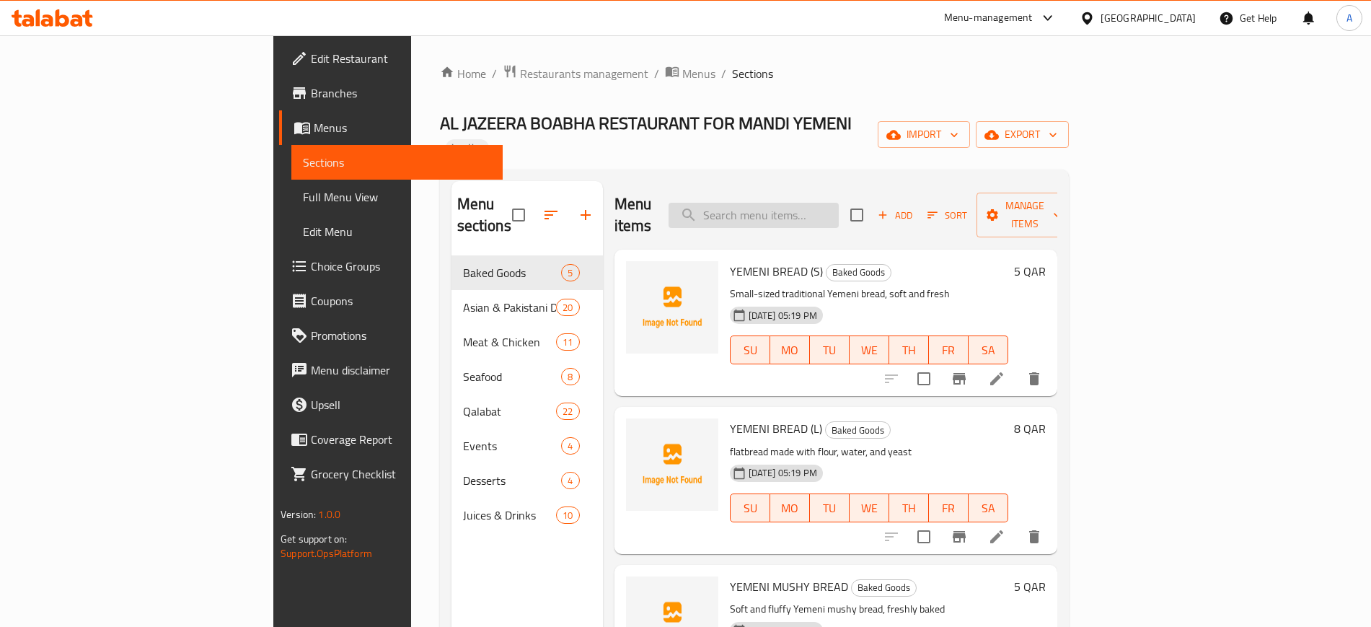
click at [839, 203] on input "search" at bounding box center [753, 215] width 170 height 25
paste input "TROTTERS"
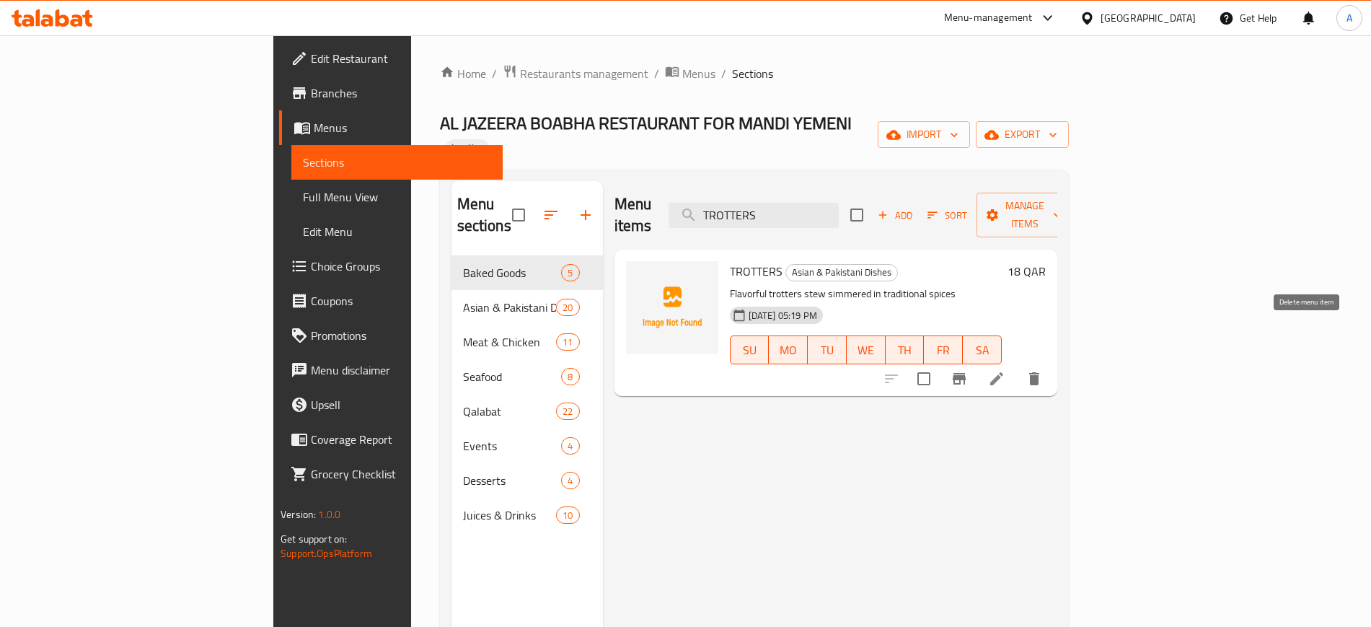
type input "TROTTERS"
click at [1051, 361] on button "delete" at bounding box center [1034, 378] width 35 height 35
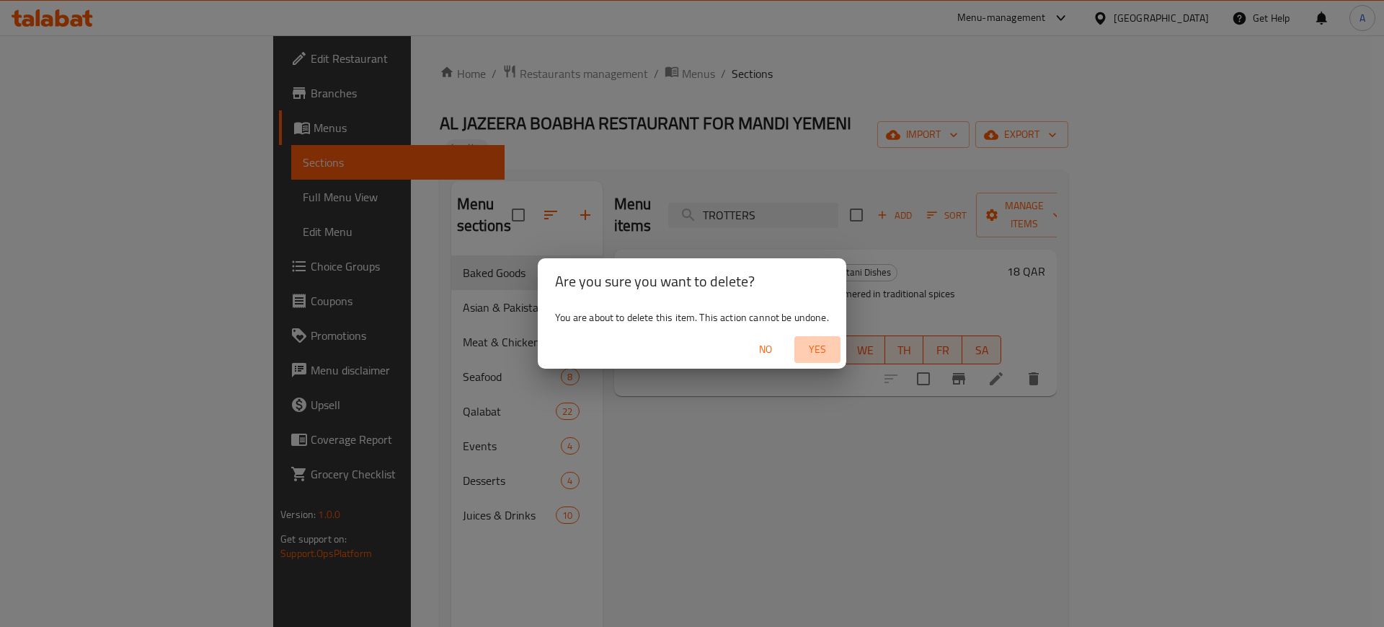
click at [812, 345] on span "Yes" at bounding box center [817, 349] width 35 height 18
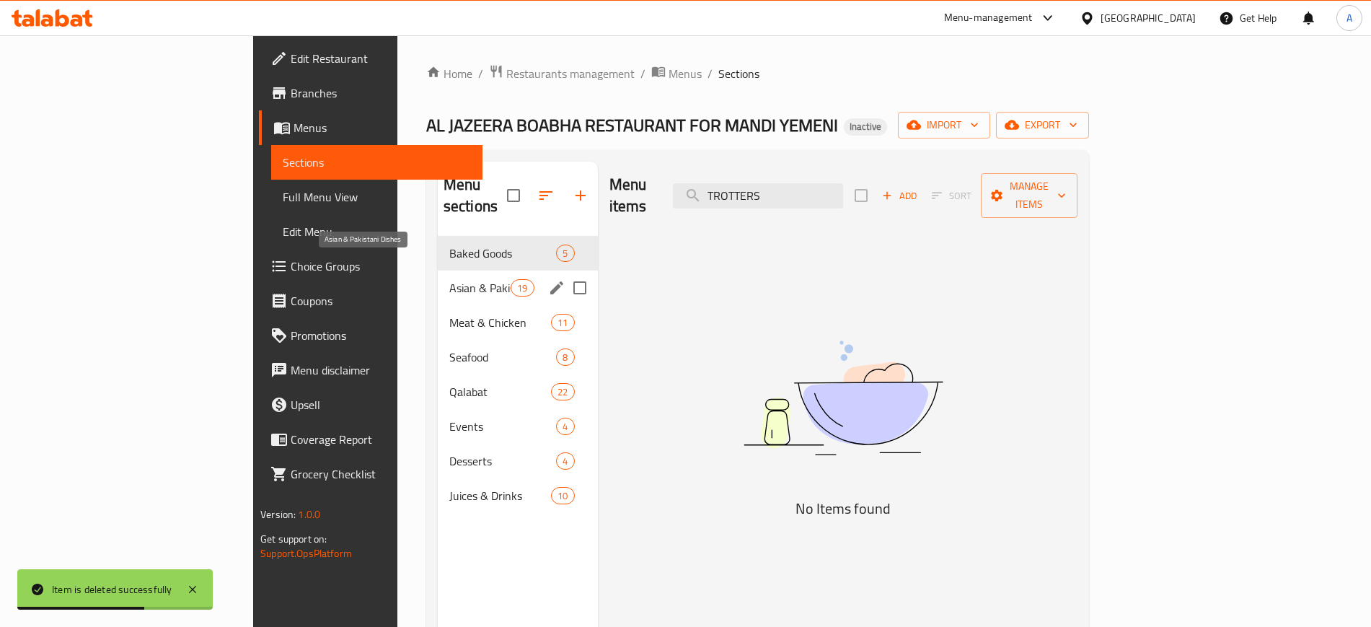
click at [449, 279] on span "Asian & Pakistani Dishes" at bounding box center [479, 287] width 61 height 17
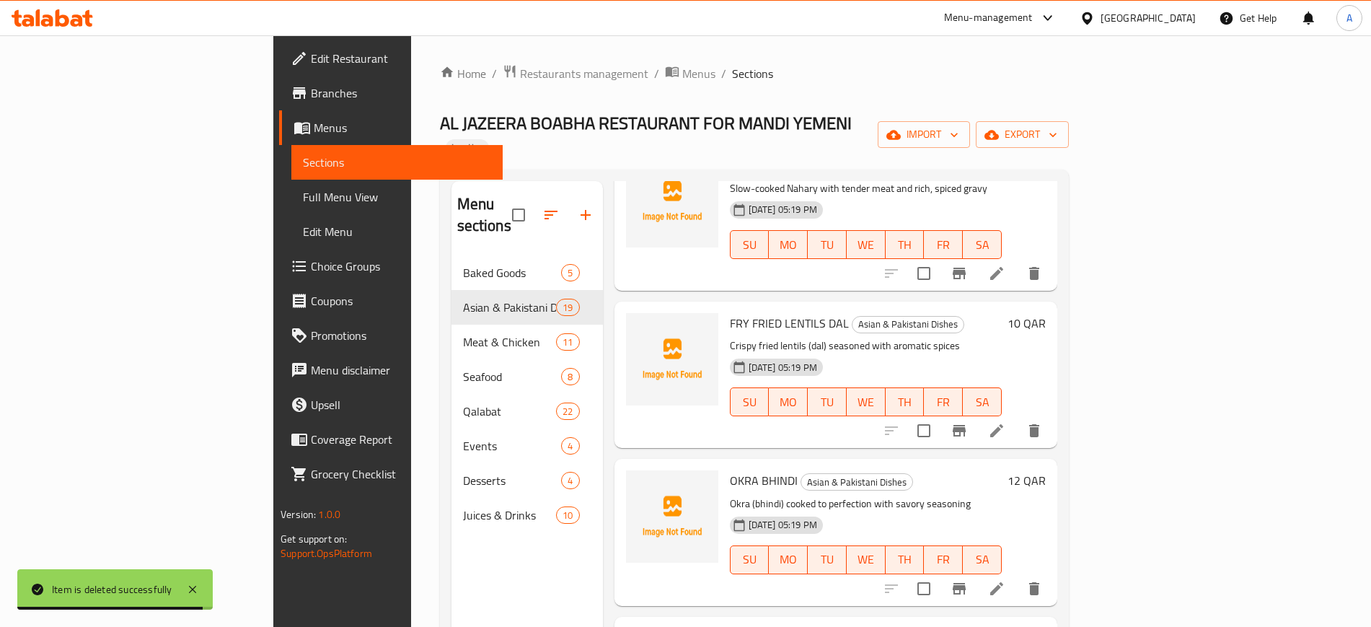
scroll to position [361, 0]
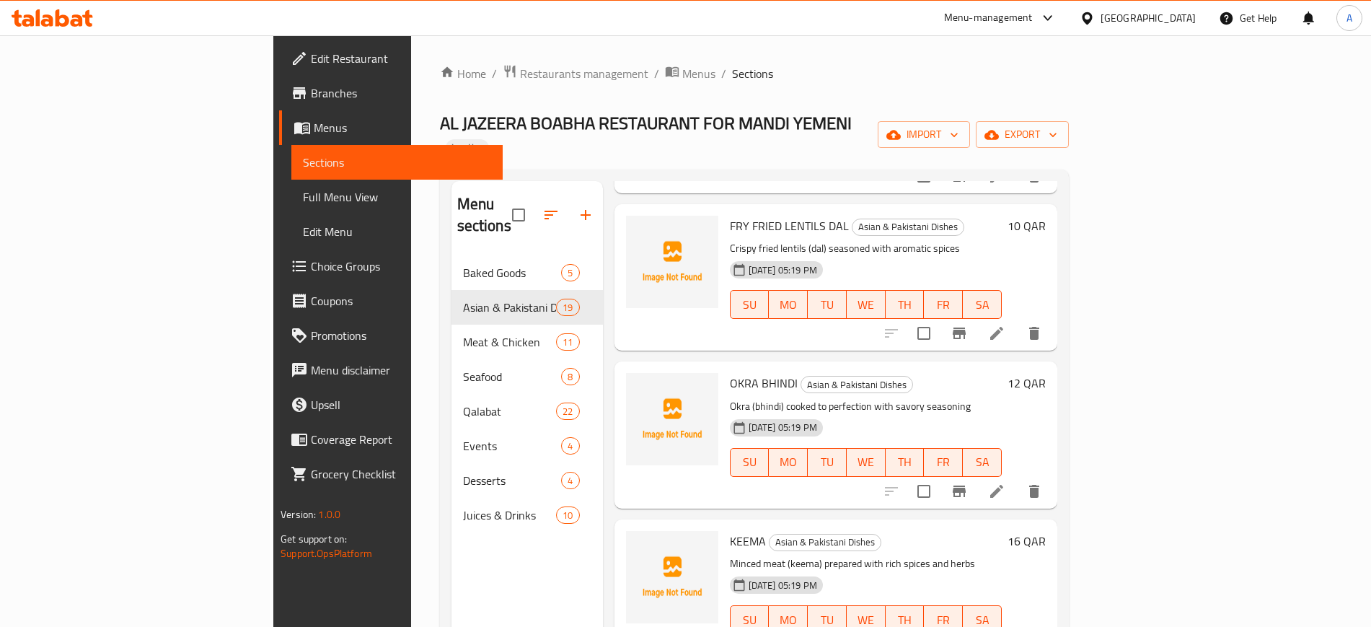
click at [1017, 478] on li at bounding box center [996, 491] width 40 height 26
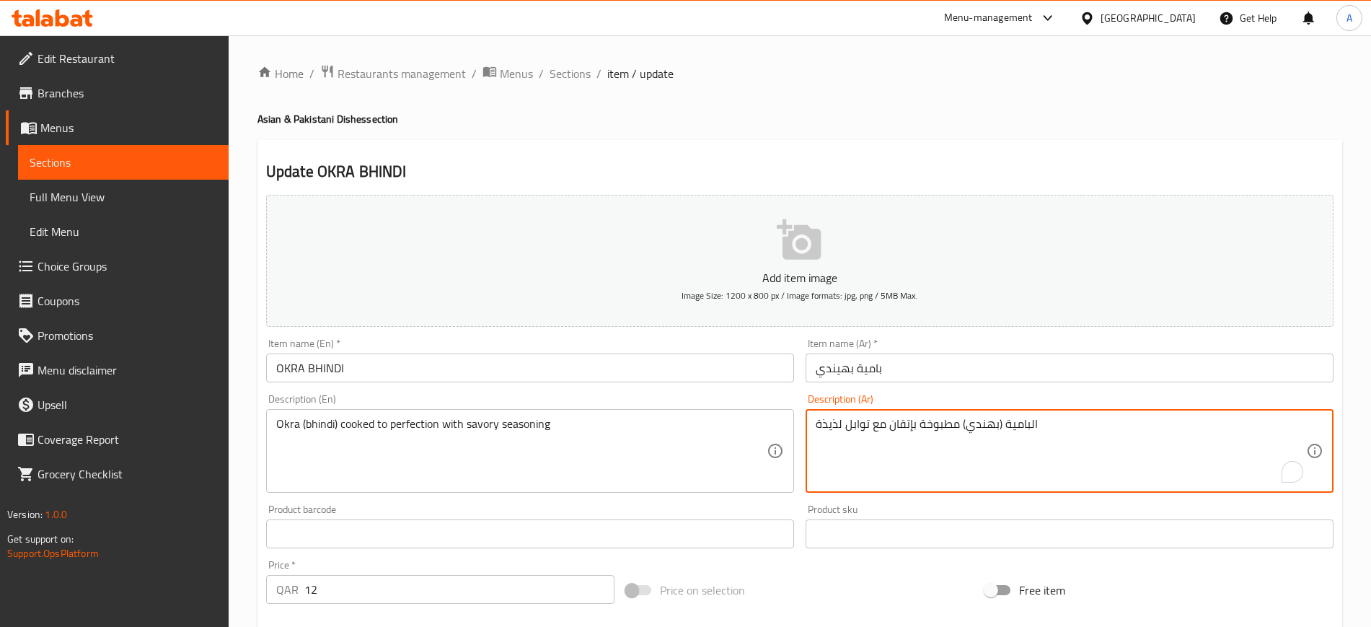
drag, startPoint x: 844, startPoint y: 425, endPoint x: 800, endPoint y: 429, distance: 44.2
type textarea "البامية (بهندي) مطبوخة بإتقان مع توابل مالح"
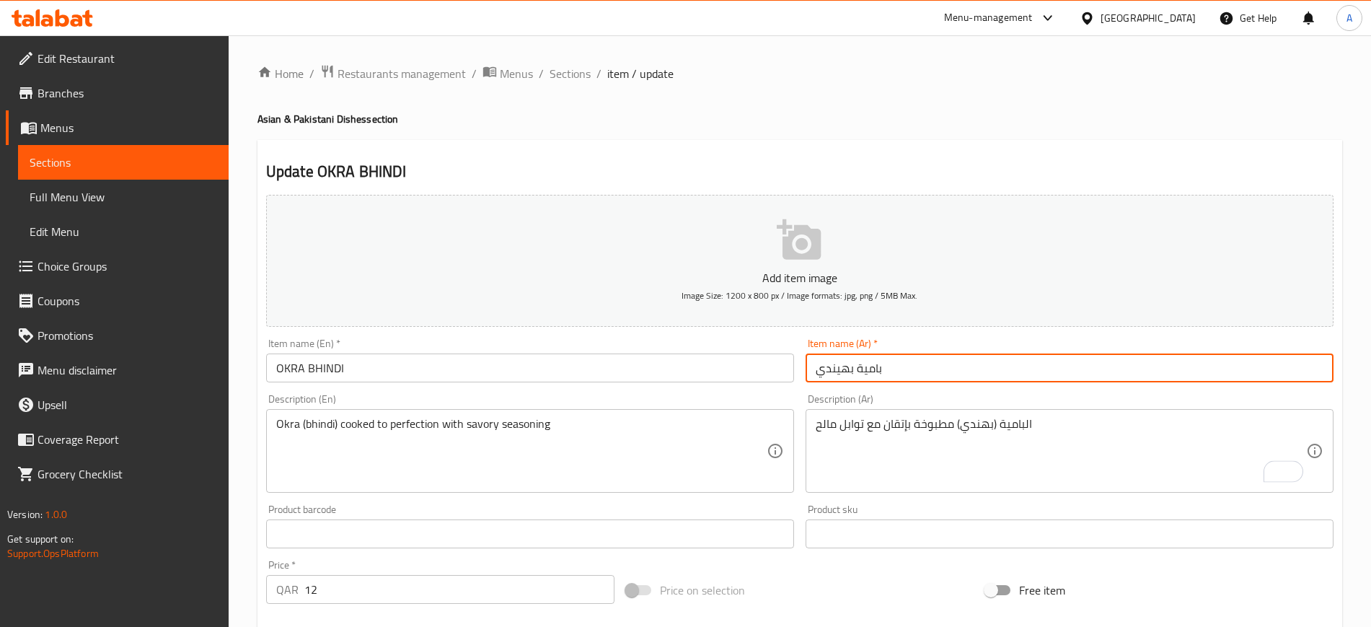
click at [959, 363] on input "بامية بهيندي" at bounding box center [1069, 367] width 528 height 29
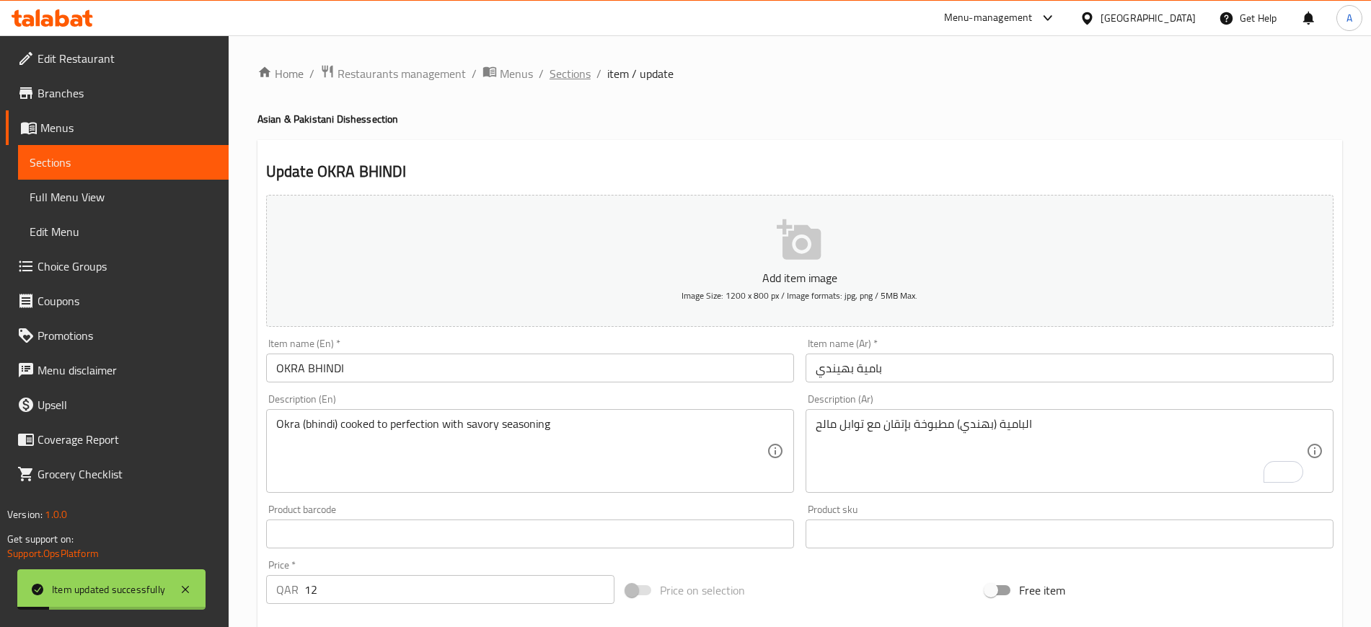
click at [572, 65] on span "Sections" at bounding box center [569, 73] width 41 height 17
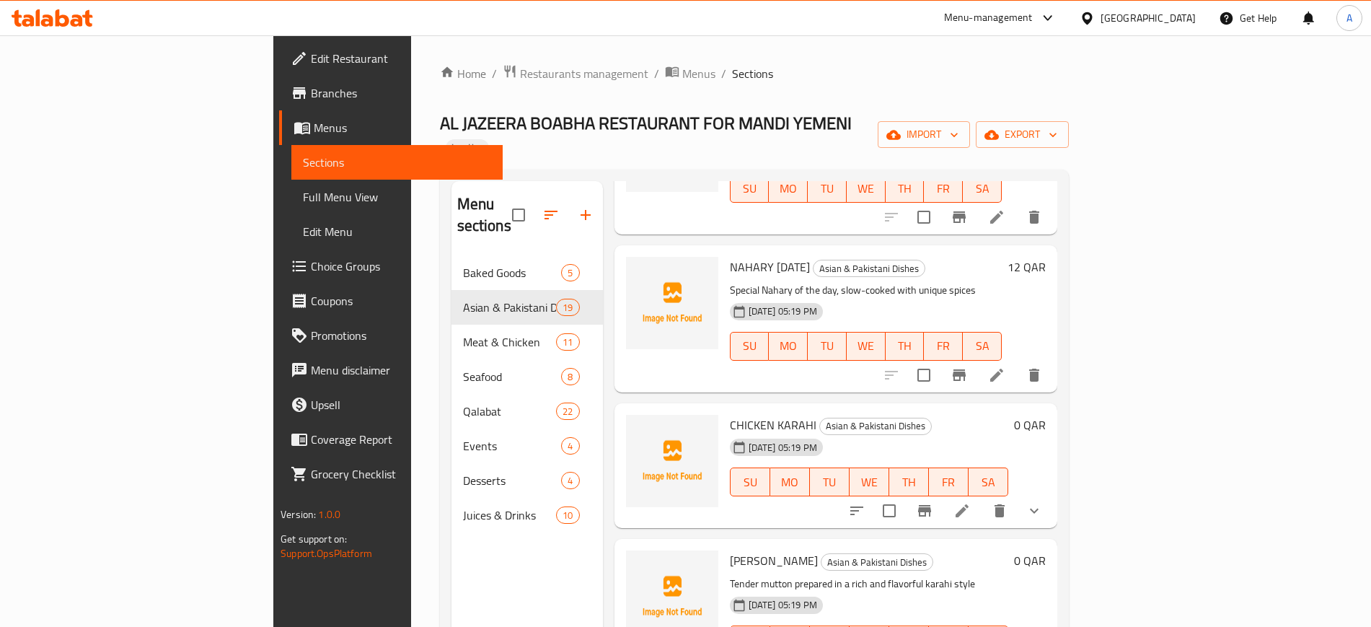
scroll to position [811, 0]
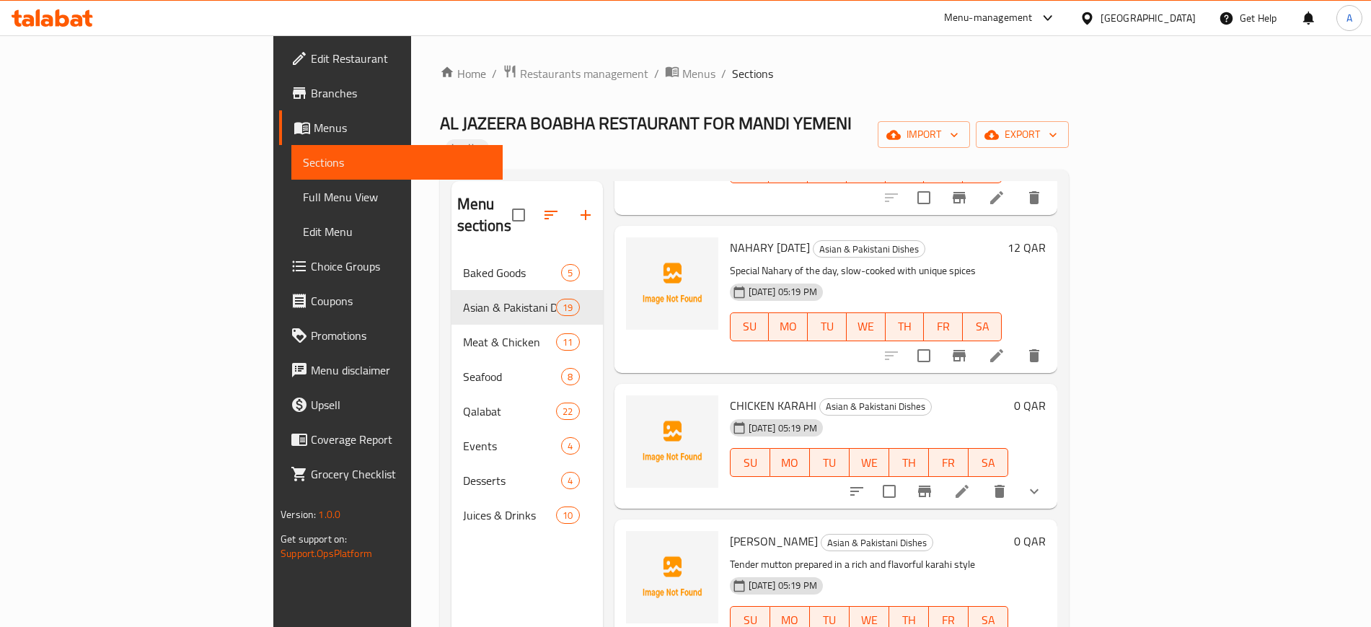
click at [982, 478] on li at bounding box center [962, 491] width 40 height 26
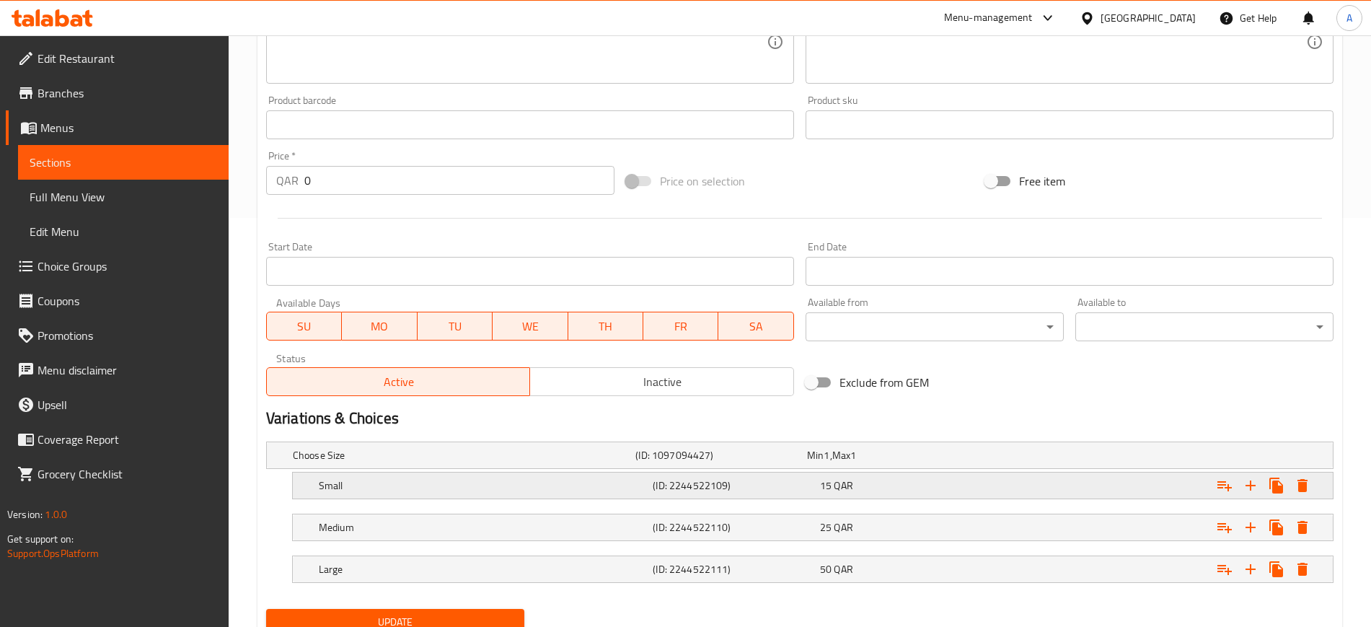
scroll to position [467, 0]
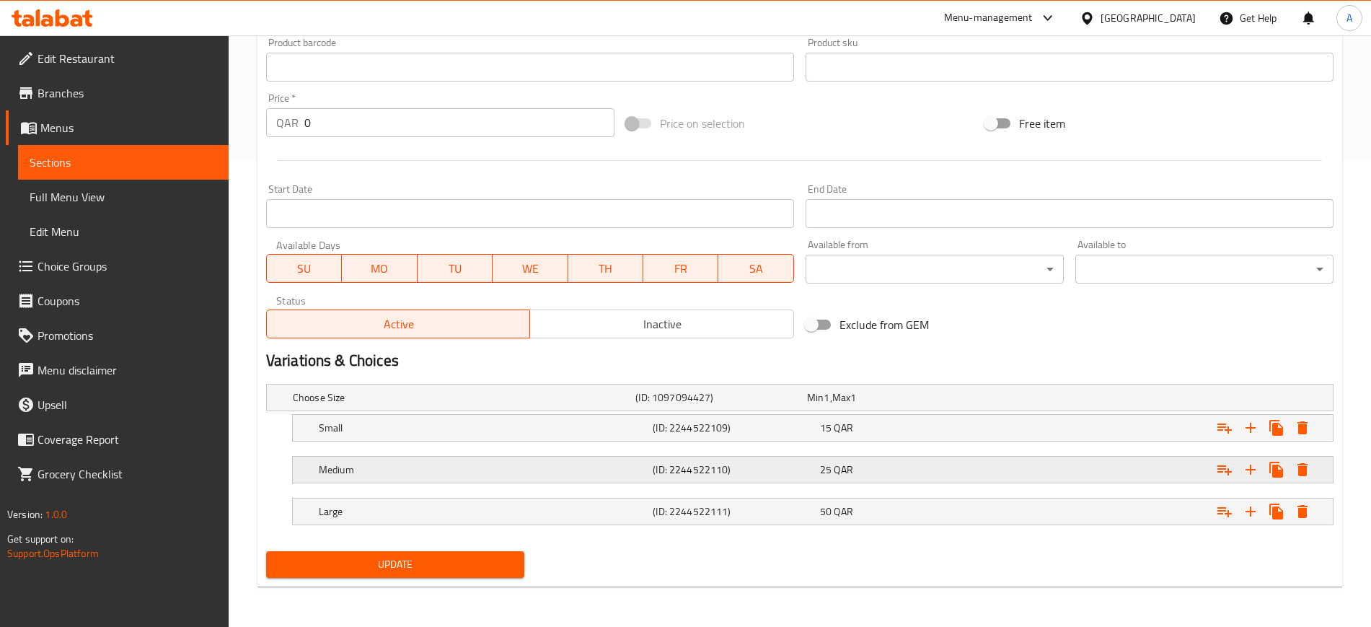
click at [531, 405] on h5 "Medium" at bounding box center [461, 397] width 337 height 14
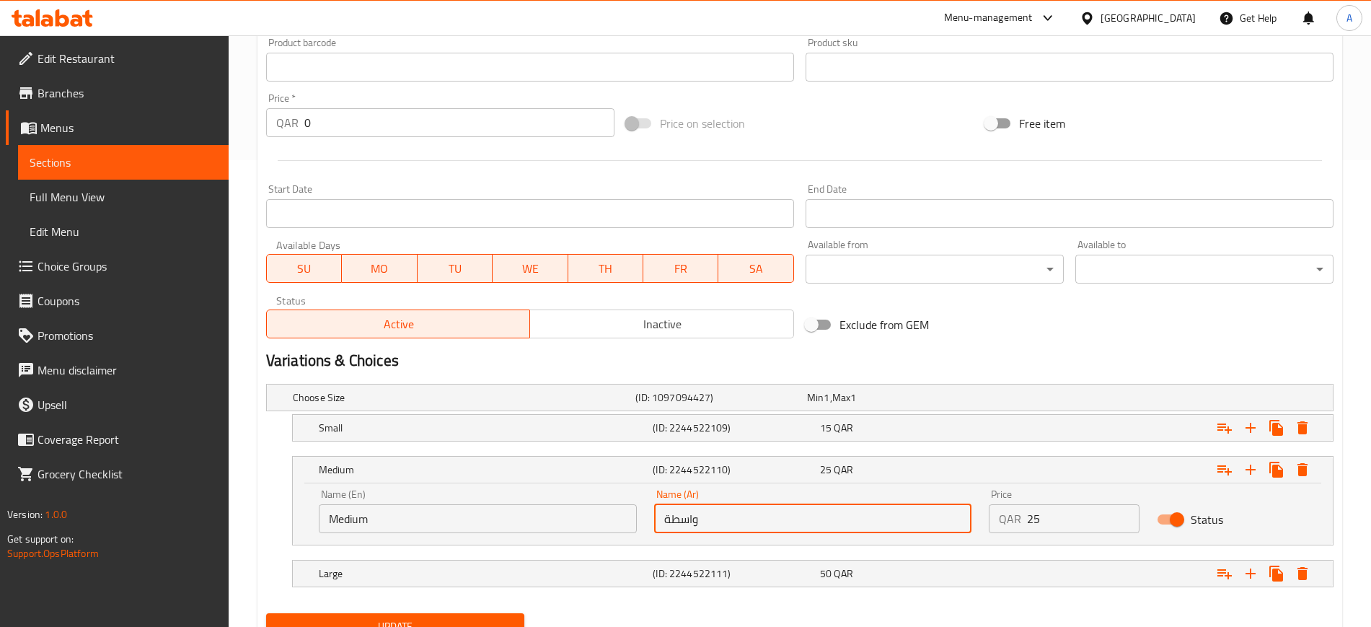
drag, startPoint x: 763, startPoint y: 521, endPoint x: 626, endPoint y: 507, distance: 137.8
click at [626, 507] on div "Name (En) Medium Name (En) Name (Ar) واسطة Name (Ar) Price QAR 25 Price Status" at bounding box center [812, 510] width 1005 height 61
type input ","
type input "وسط"
click at [266, 613] on button "Update" at bounding box center [395, 626] width 258 height 27
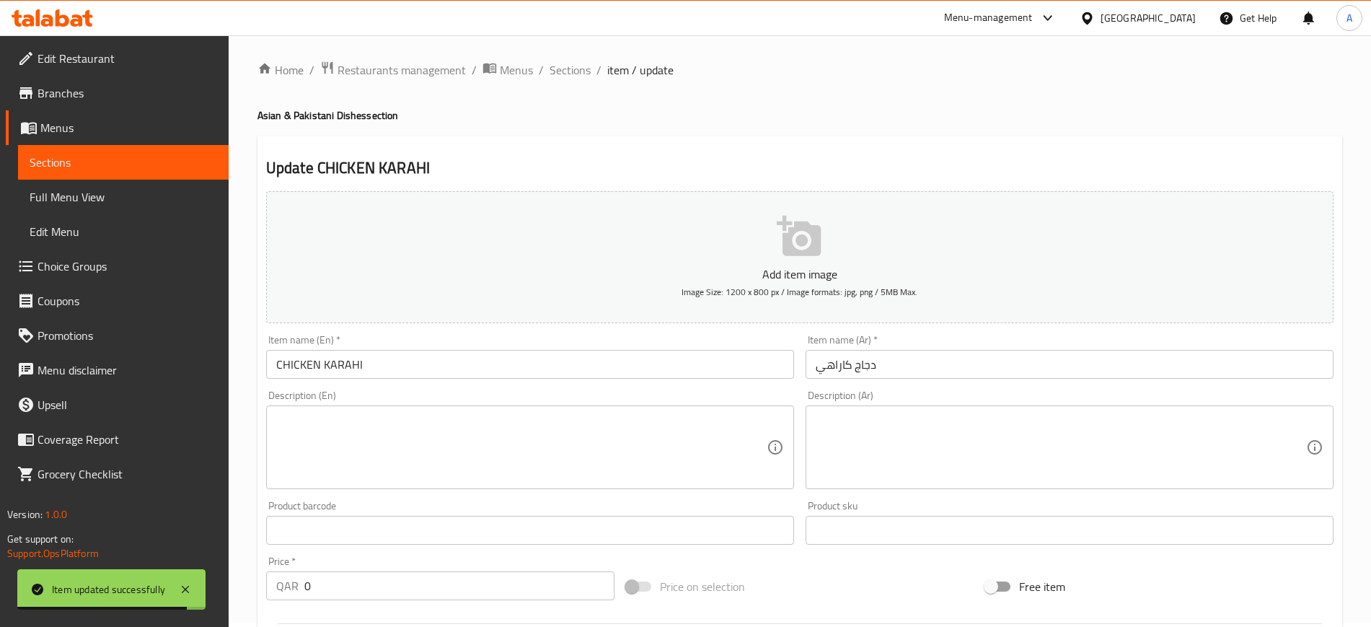
scroll to position [0, 0]
click at [562, 81] on span "Sections" at bounding box center [569, 73] width 41 height 17
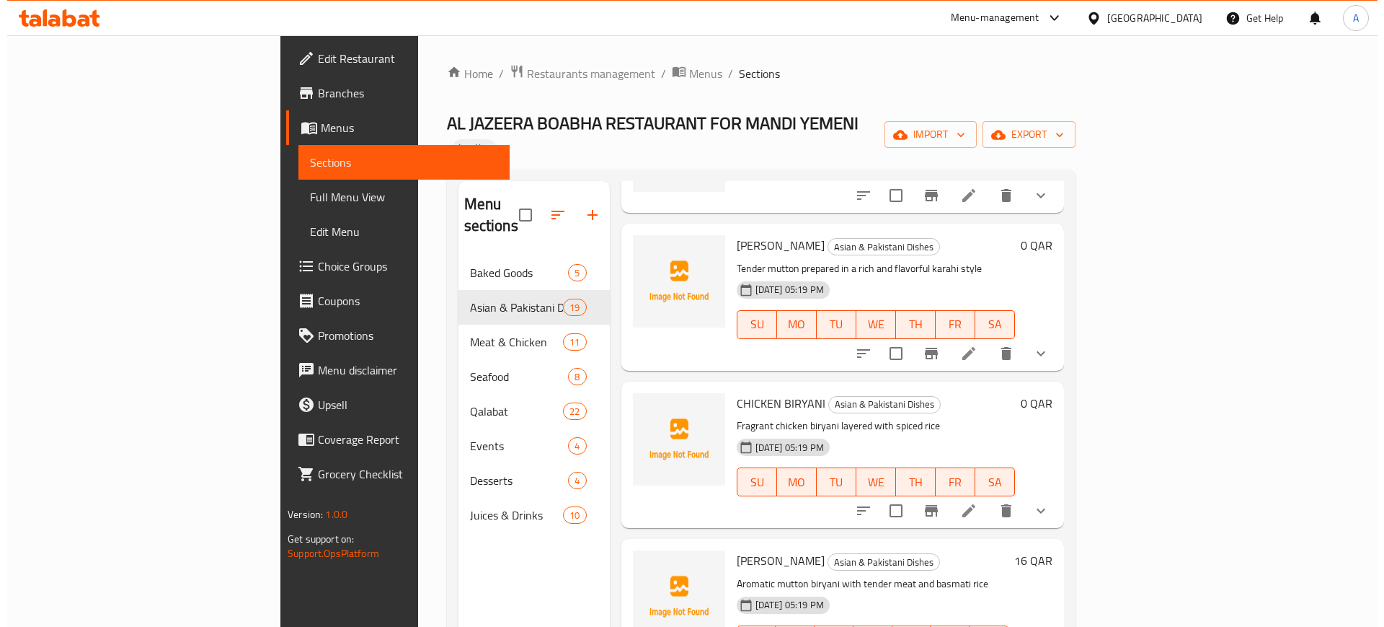
scroll to position [1082, 0]
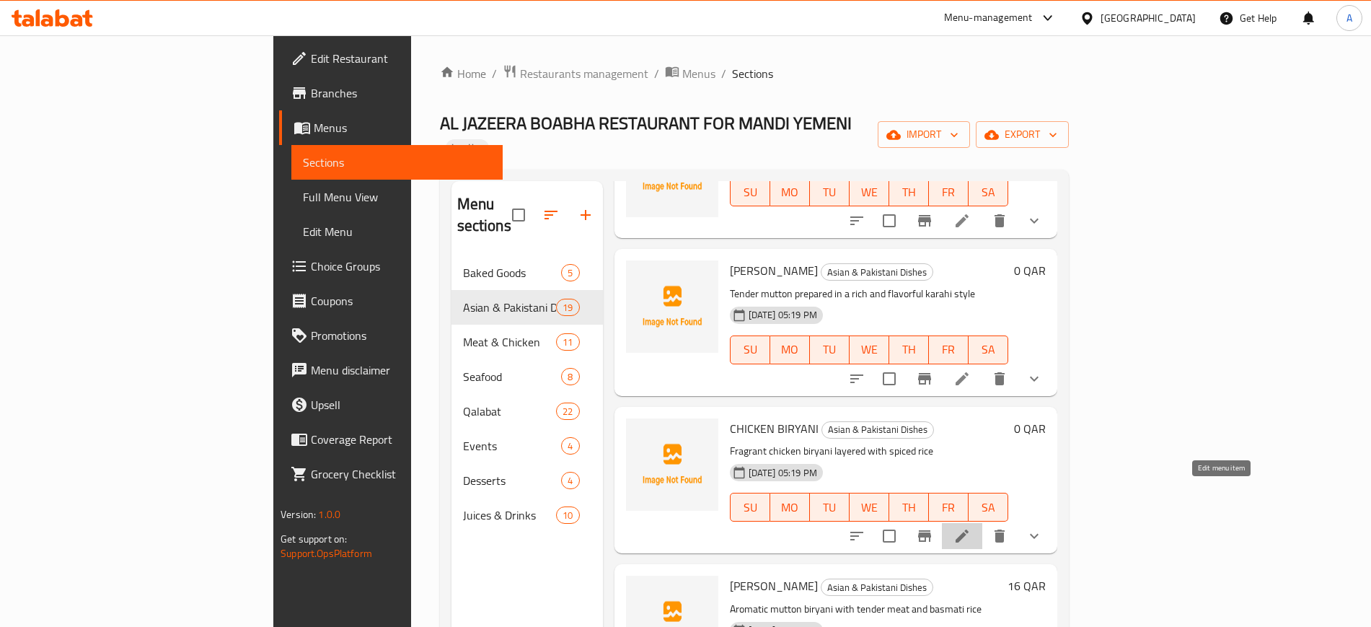
click at [971, 527] on icon at bounding box center [961, 535] width 17 height 17
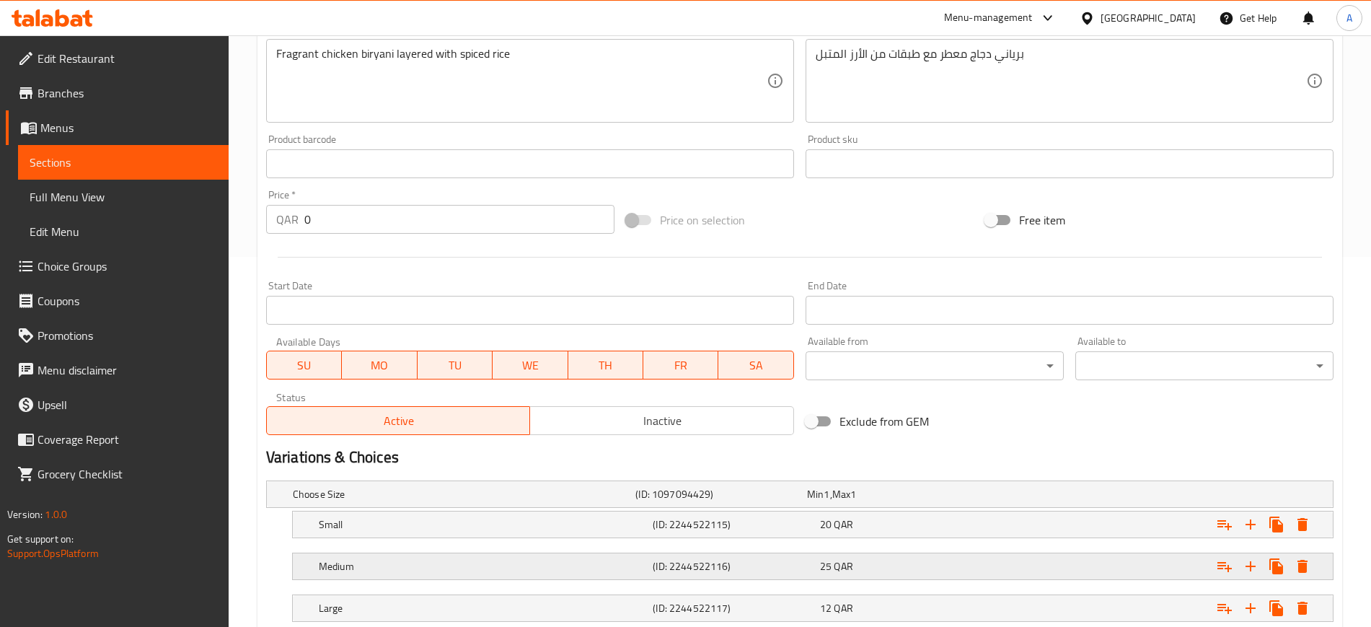
scroll to position [467, 0]
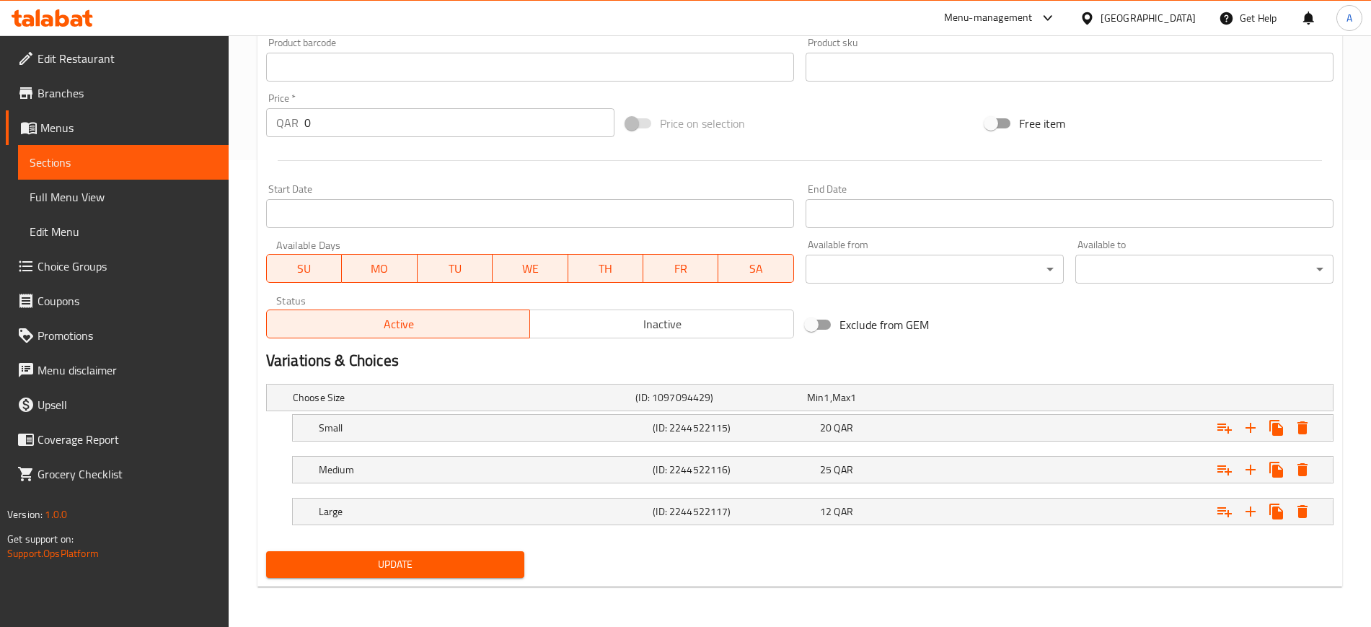
click at [240, 436] on div "Home / Restaurants management / Menus / Sections / item / update Asian & Pakist…" at bounding box center [800, 98] width 1142 height 1058
click at [1285, 431] on button "Expand" at bounding box center [1276, 428] width 26 height 26
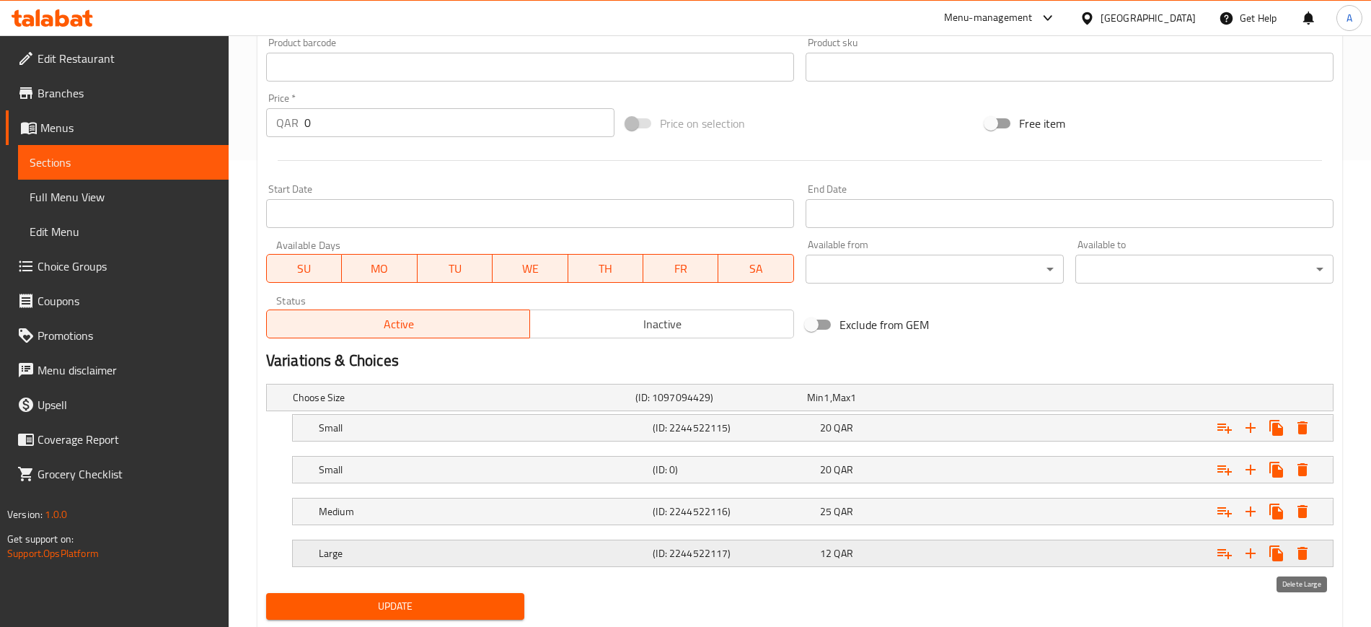
click at [1299, 554] on icon "Expand" at bounding box center [1302, 553] width 10 height 13
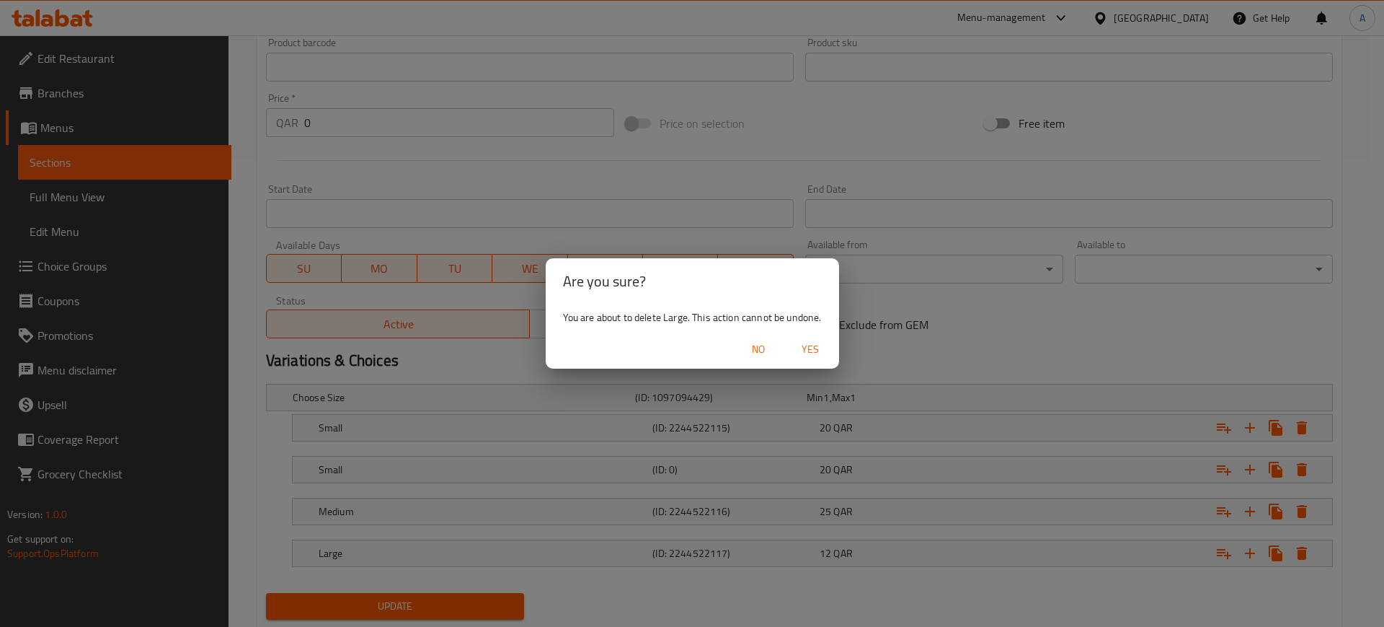
click at [779, 377] on div "Are you sure? You are about to delete Large. This action cannot be undone. No Y…" at bounding box center [692, 313] width 1384 height 627
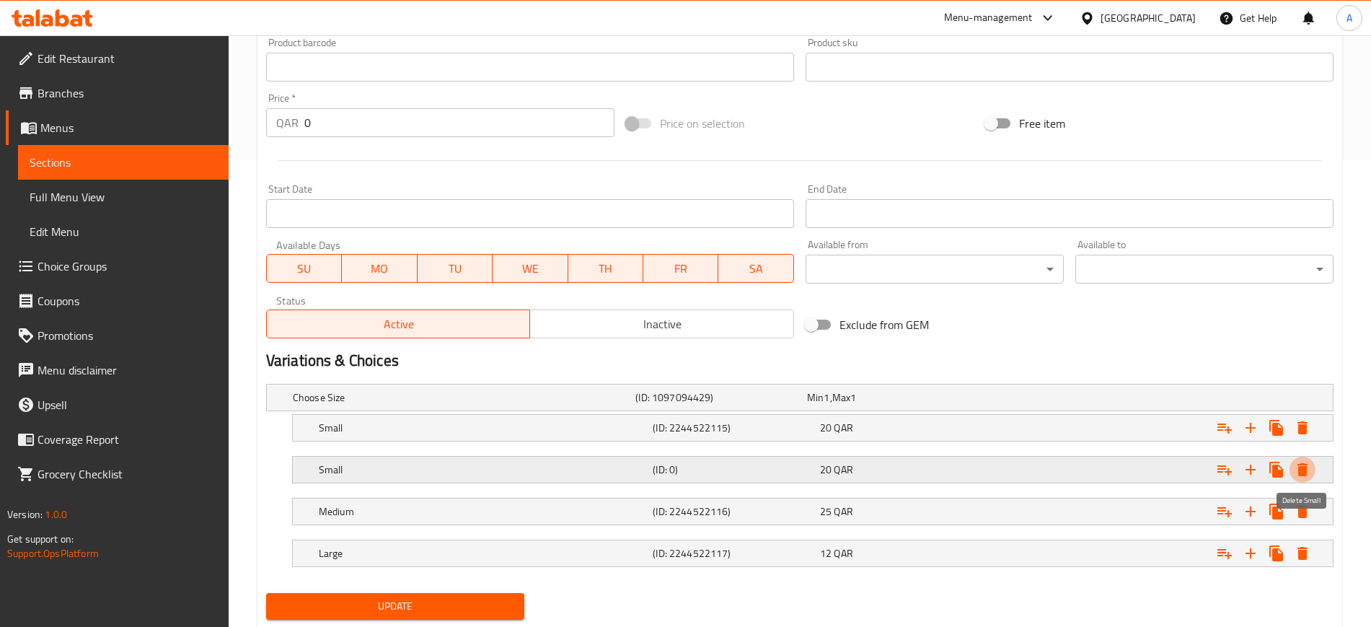
click at [1302, 471] on icon "Expand" at bounding box center [1302, 469] width 10 height 13
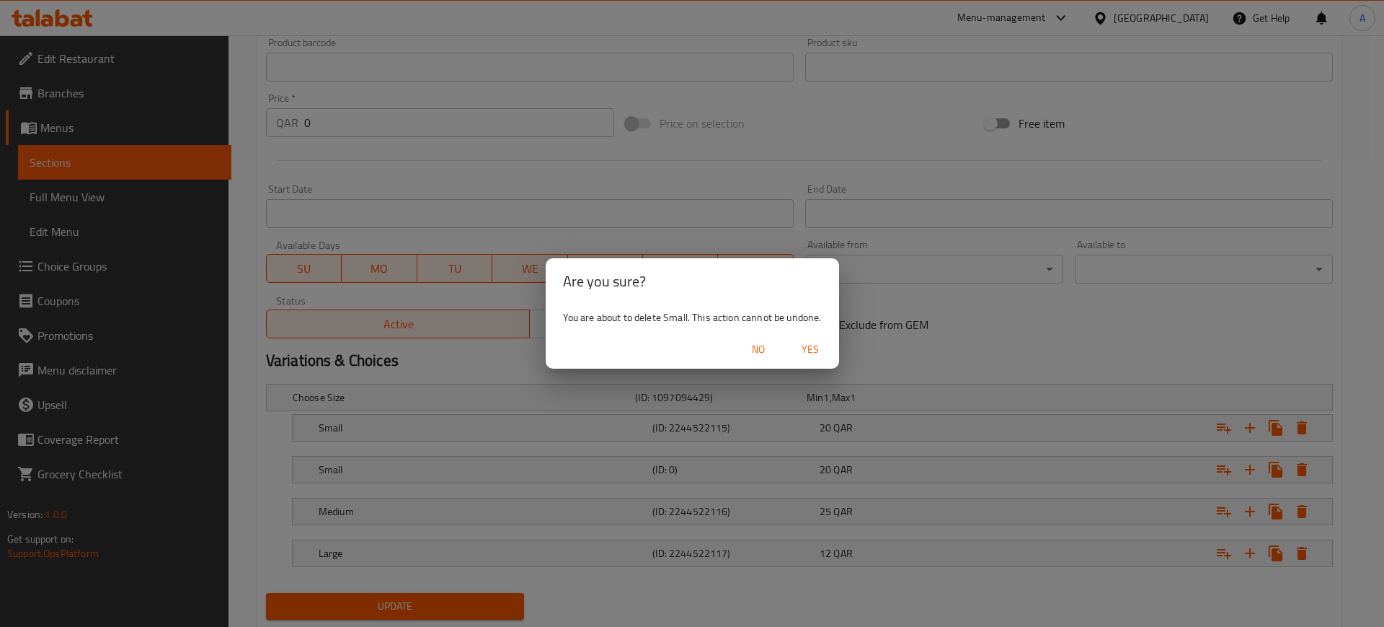
click at [818, 342] on span "Yes" at bounding box center [810, 349] width 35 height 18
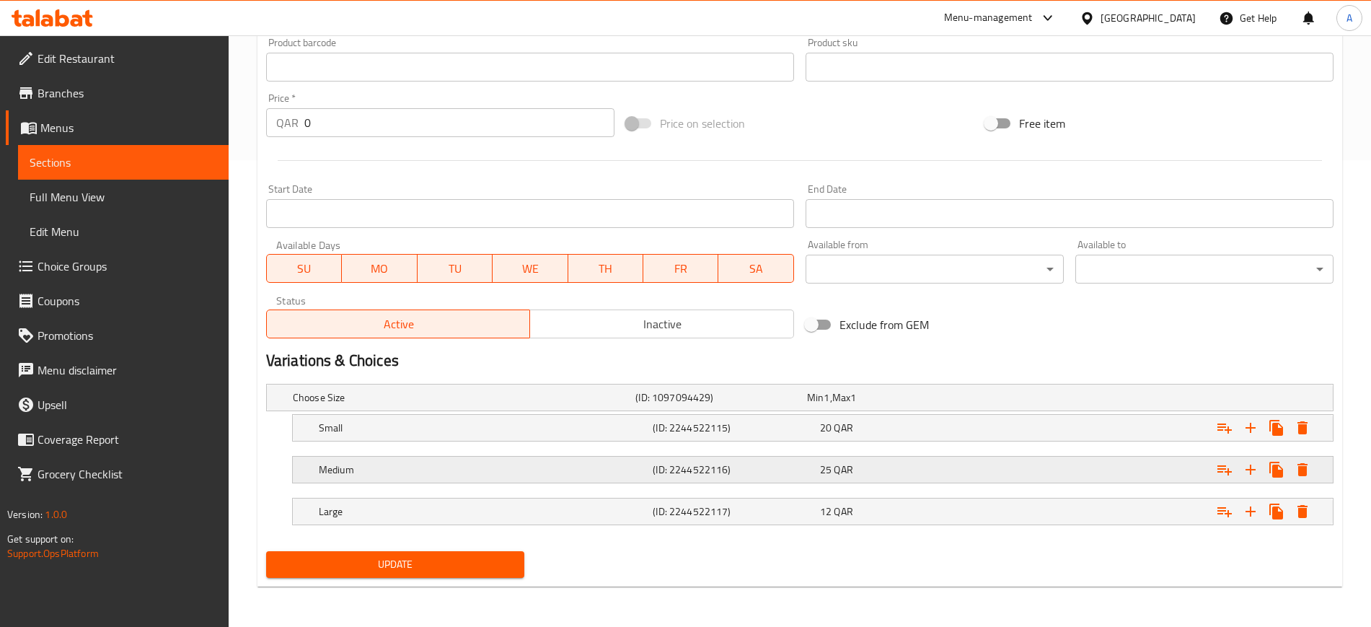
click at [769, 405] on h5 "(ID: 2244522116)" at bounding box center [718, 397] width 166 height 14
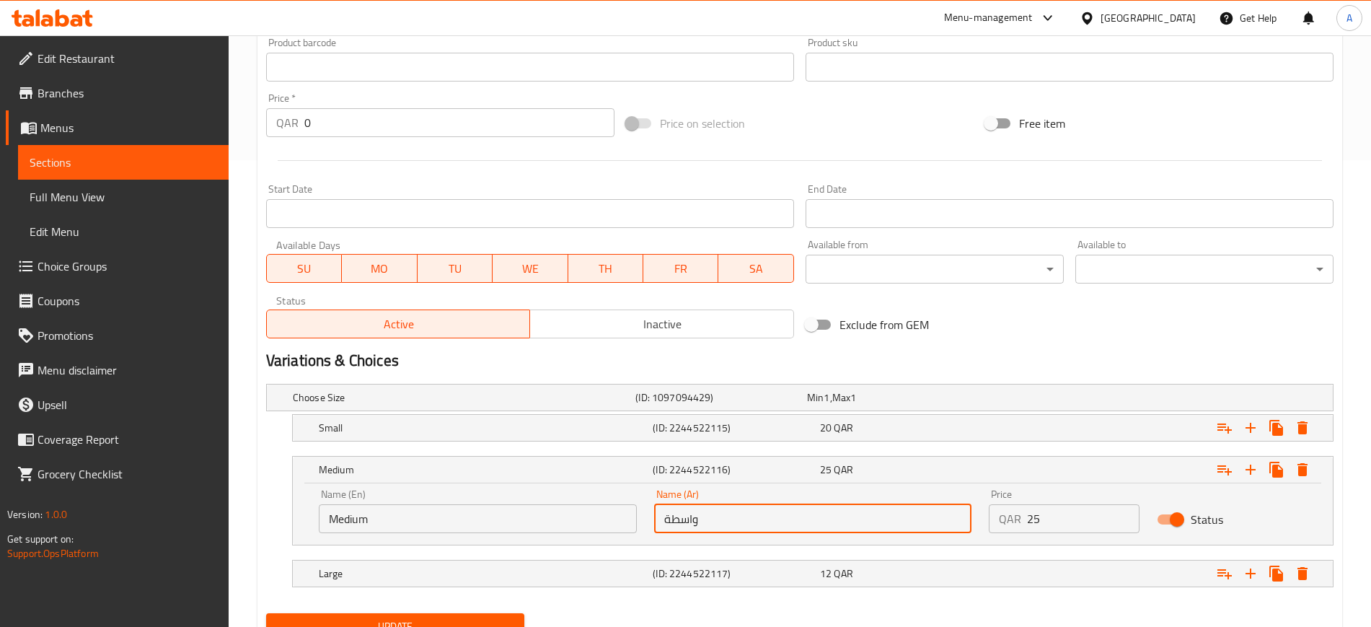
drag, startPoint x: 738, startPoint y: 519, endPoint x: 635, endPoint y: 519, distance: 103.1
click at [623, 519] on div "Name (En) Medium Name (En) Name (Ar) واسطة Name (Ar) Price QAR 25 Price Status" at bounding box center [812, 510] width 1005 height 61
type input "وسط"
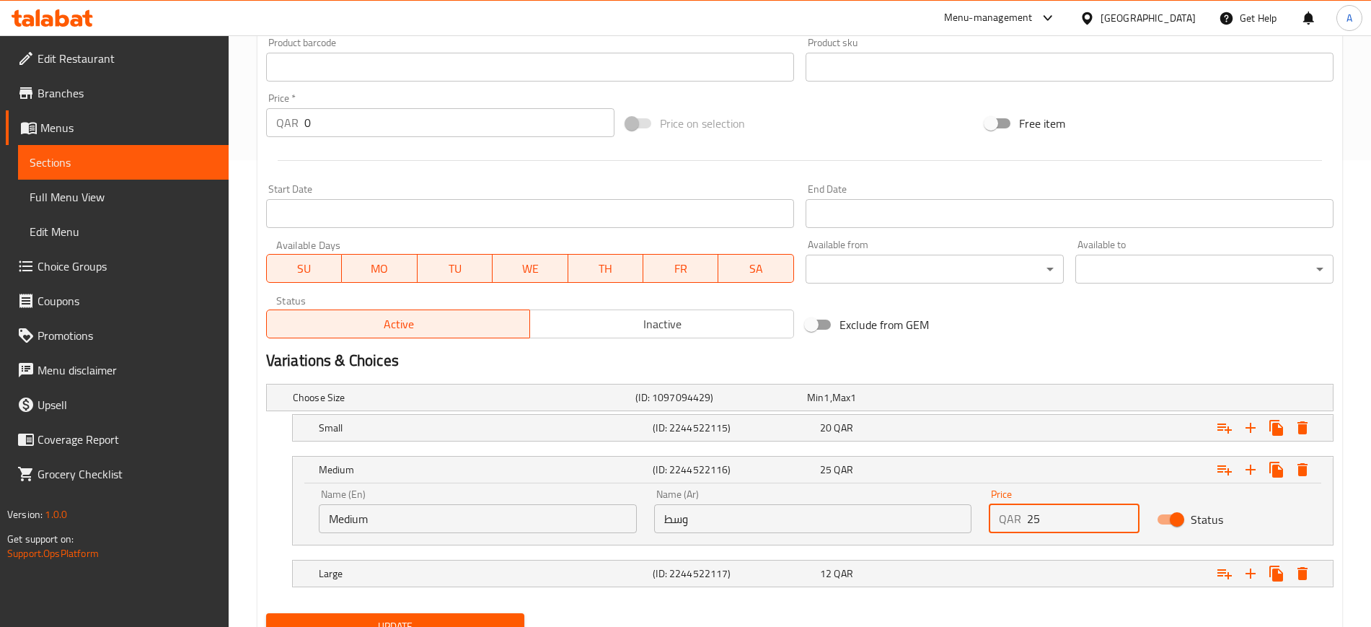
drag, startPoint x: 1045, startPoint y: 519, endPoint x: 1014, endPoint y: 518, distance: 31.0
click at [1014, 518] on div "QAR 25 Price" at bounding box center [1064, 518] width 150 height 29
type input "12"
click at [756, 405] on h5 "(ID: 2244522117)" at bounding box center [718, 397] width 166 height 14
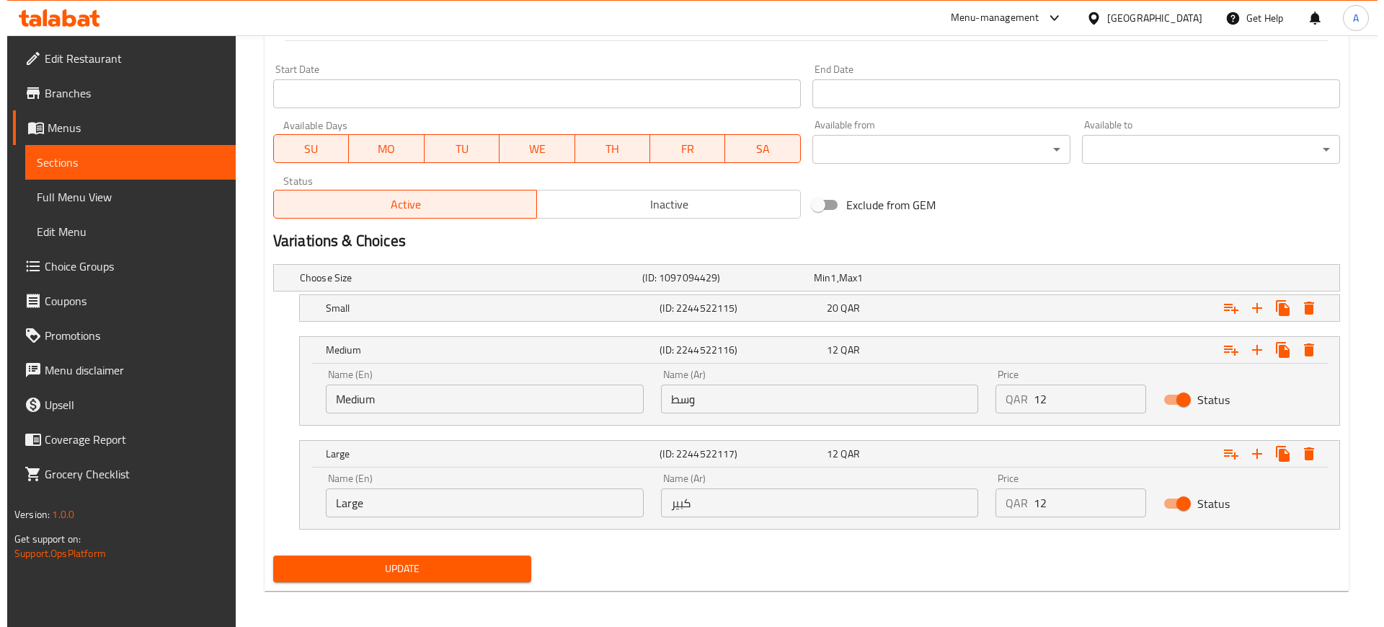
scroll to position [591, 0]
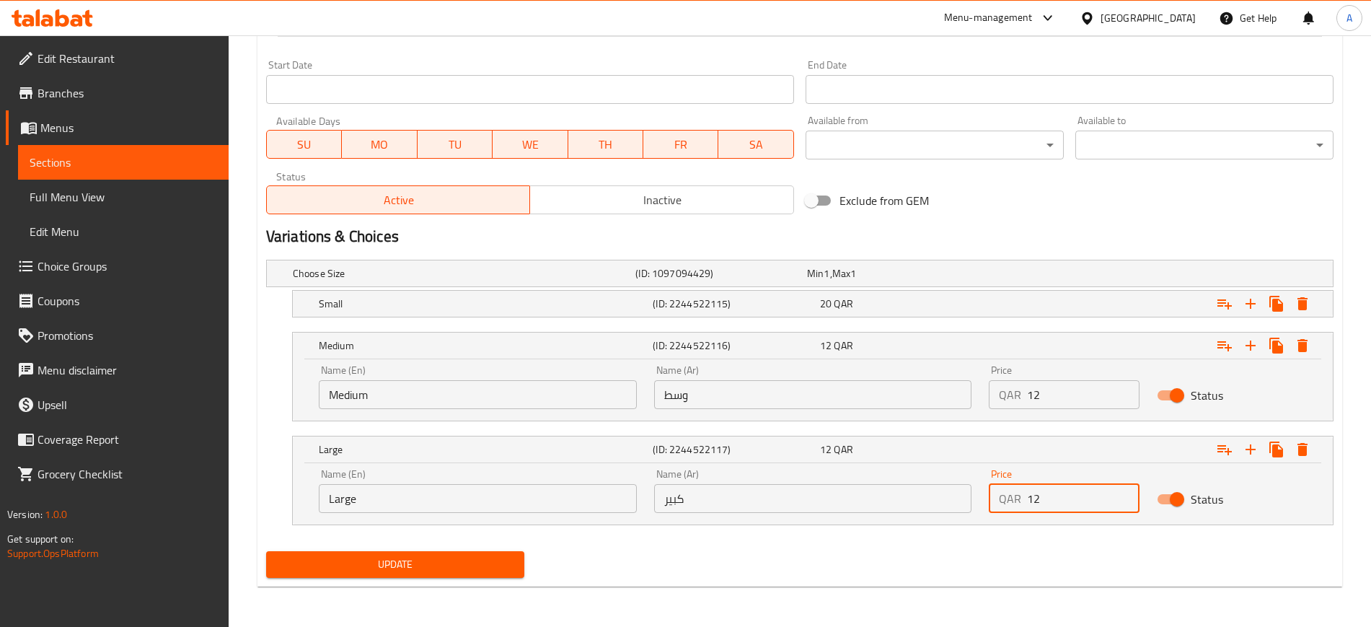
click at [994, 507] on div "QAR 12 Price" at bounding box center [1064, 498] width 150 height 29
type input "22"
click at [1300, 301] on icon "Expand" at bounding box center [1302, 303] width 10 height 13
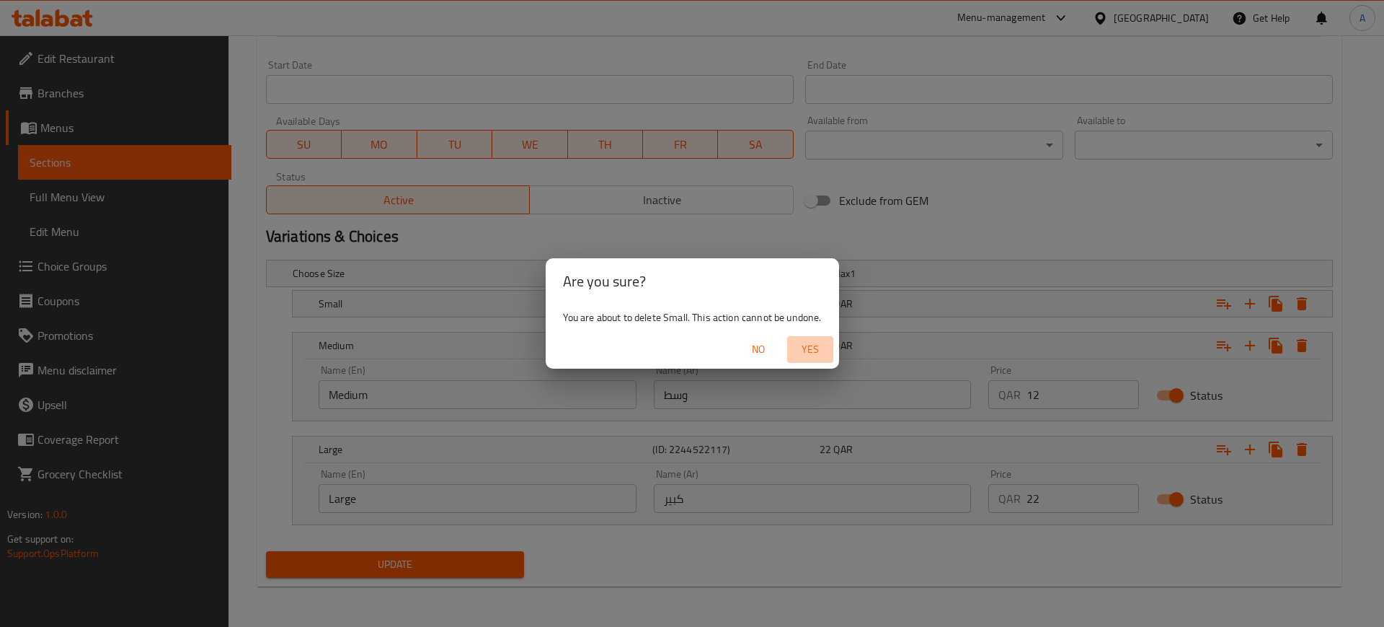
click at [808, 345] on span "Yes" at bounding box center [810, 349] width 35 height 18
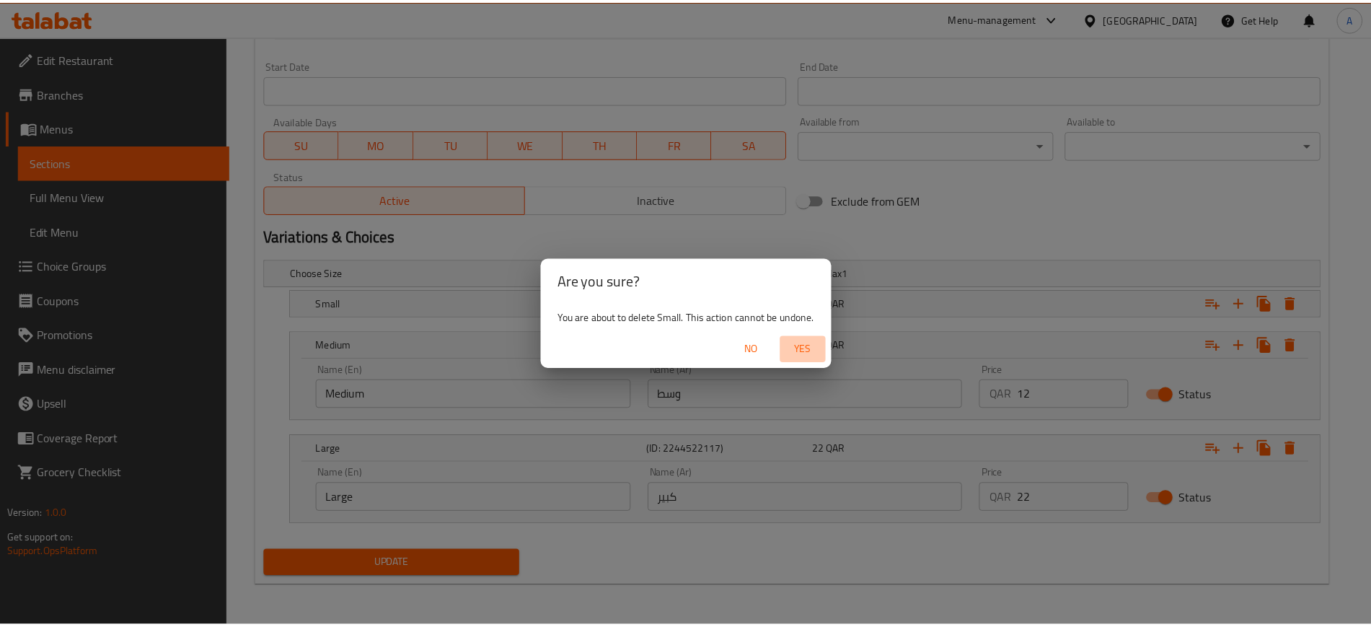
scroll to position [549, 0]
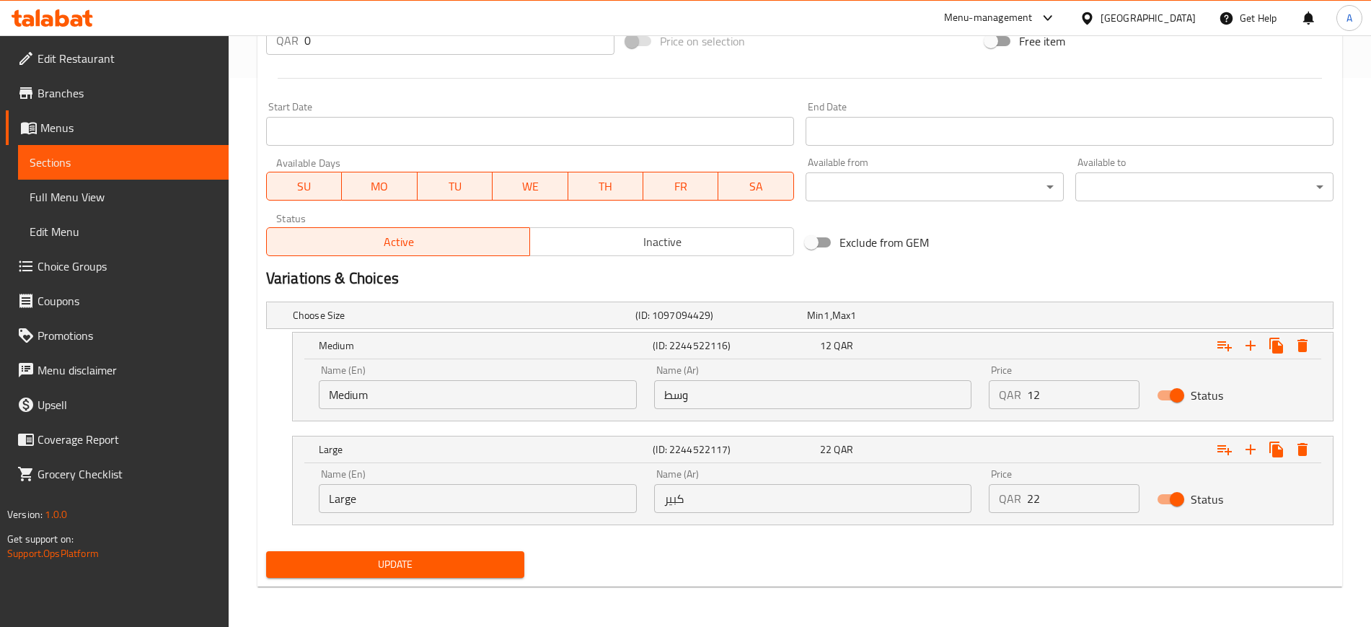
click at [426, 567] on span "Update" at bounding box center [395, 564] width 235 height 18
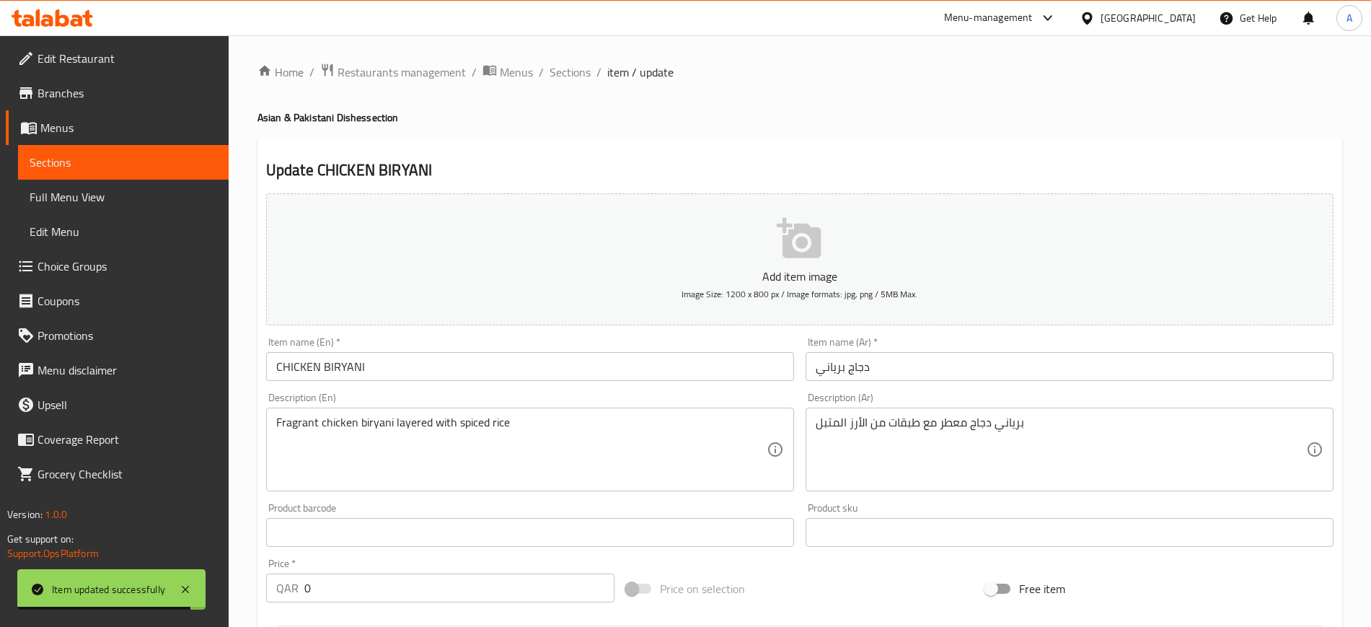
scroll to position [0, 0]
click at [565, 85] on div "Home / Restaurants management / Menus / Sections / item / update Asian & Pakist…" at bounding box center [799, 605] width 1084 height 1082
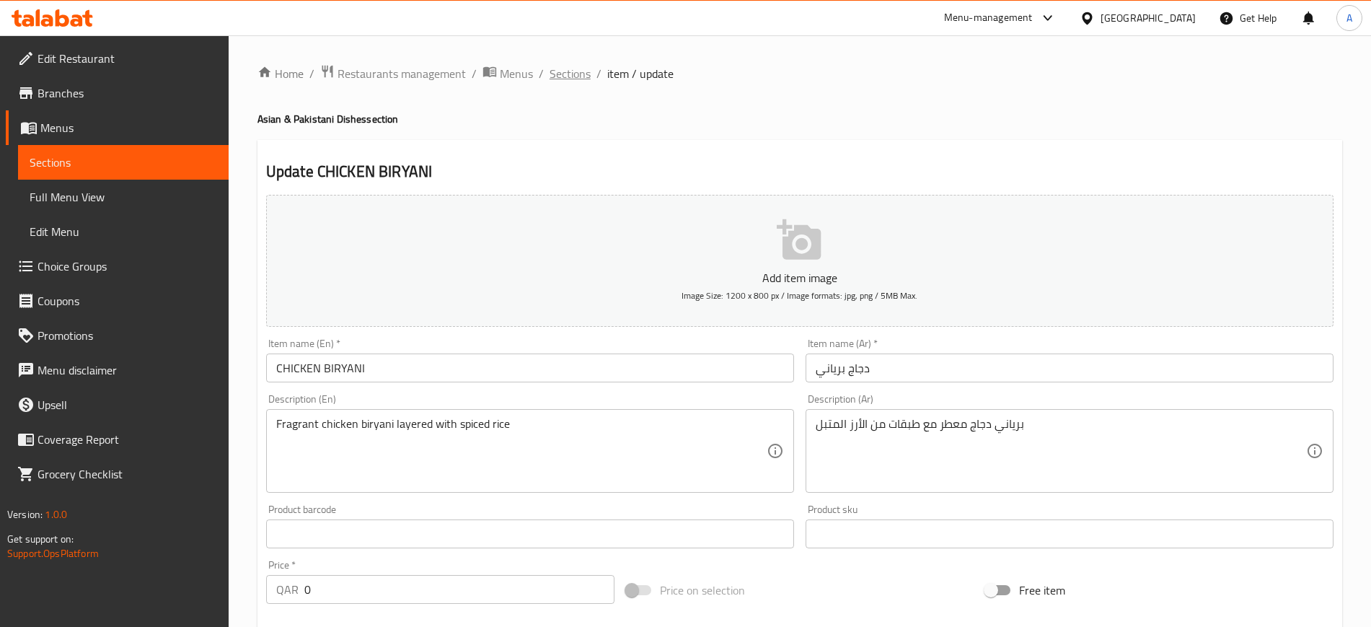
click at [565, 78] on span "Sections" at bounding box center [569, 73] width 41 height 17
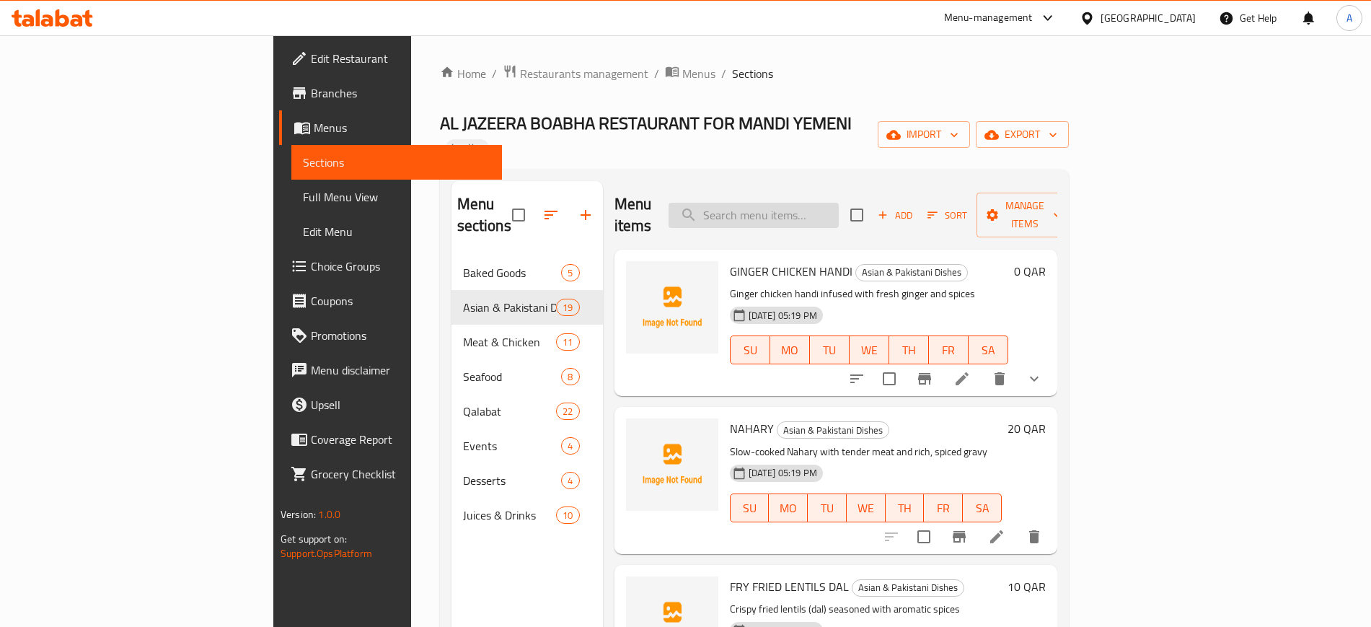
click at [839, 203] on input "search" at bounding box center [753, 215] width 170 height 25
paste input "CHAPLI KABAB"
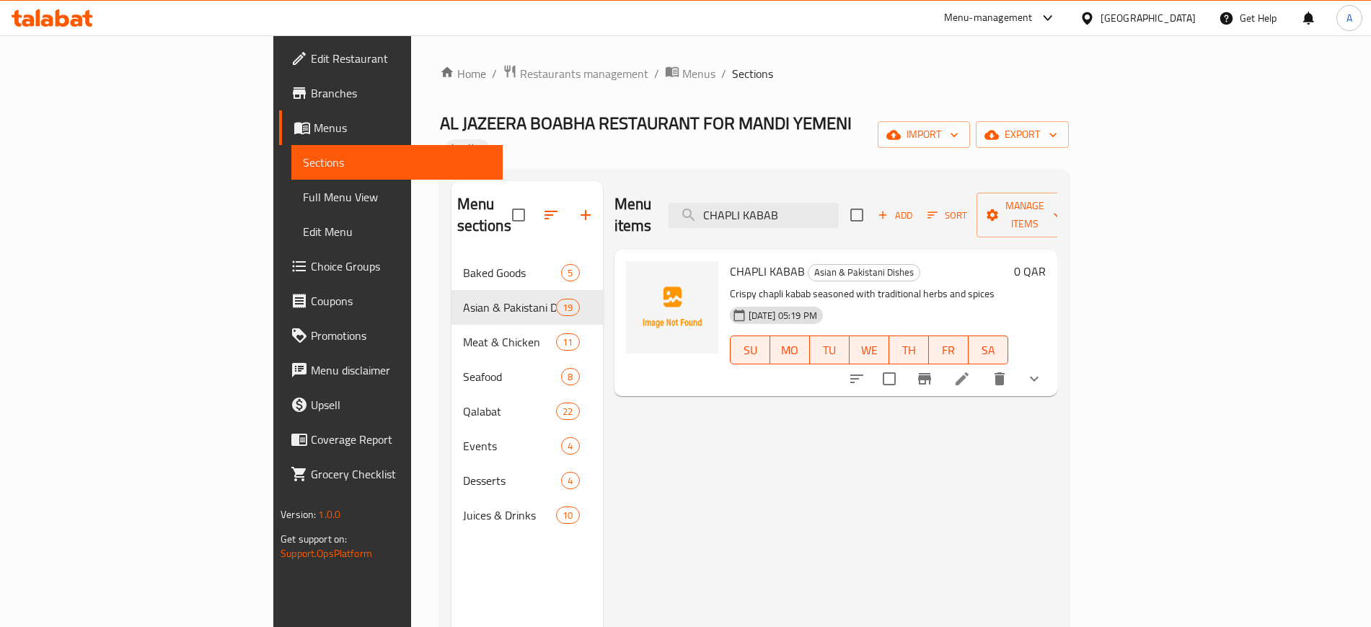
type input "CHAPLI KABAB"
click at [971, 370] on icon at bounding box center [961, 378] width 17 height 17
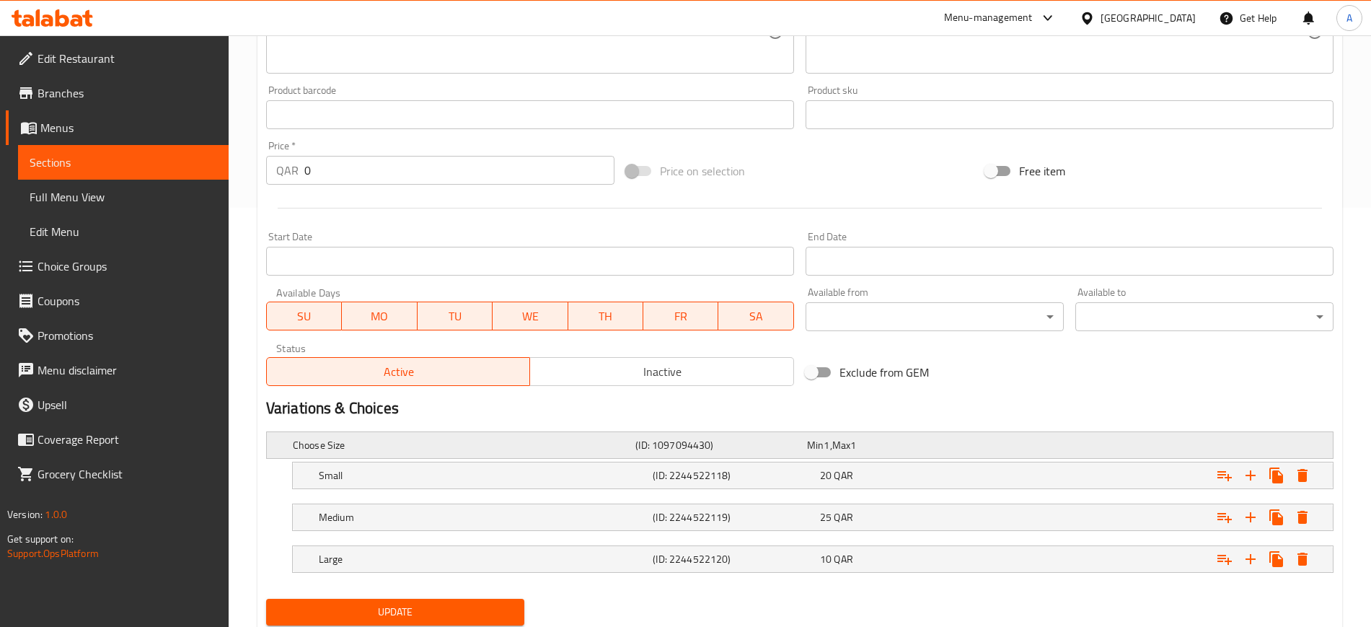
scroll to position [467, 0]
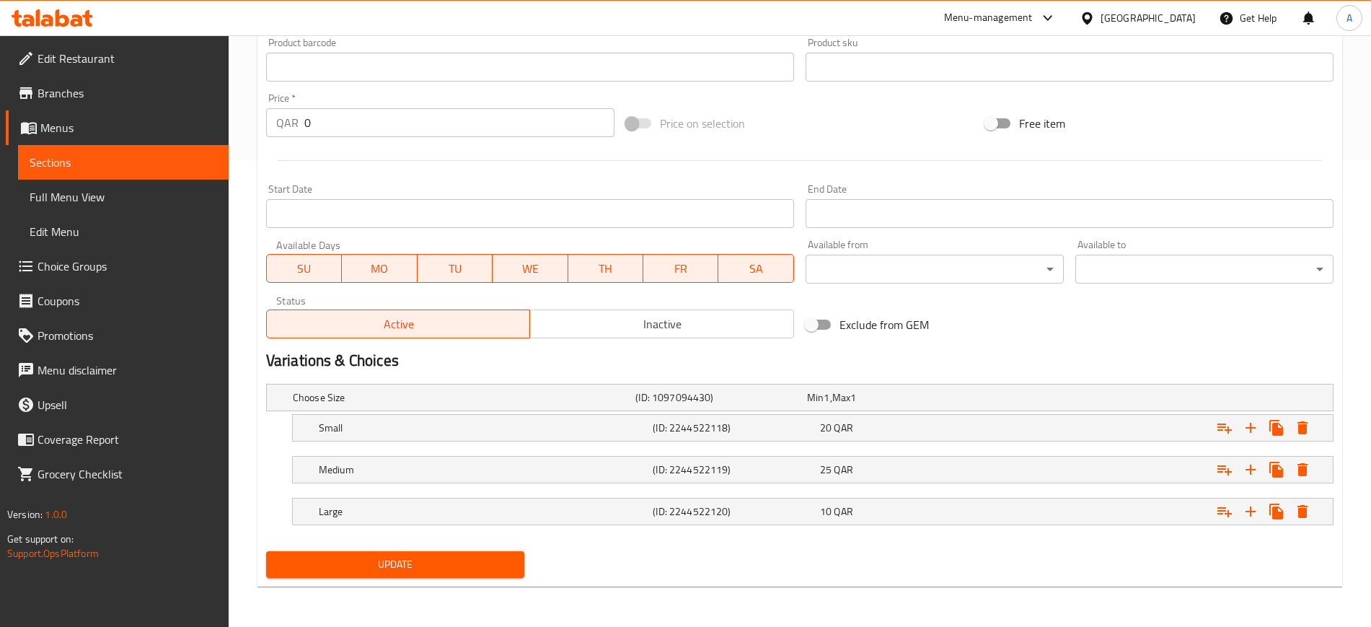
click at [249, 398] on div "Home / Restaurants management / Menus / Sections / item / update Asian & Pakist…" at bounding box center [800, 98] width 1142 height 1058
click at [925, 405] on div "10 QAR" at bounding box center [890, 397] width 166 height 14
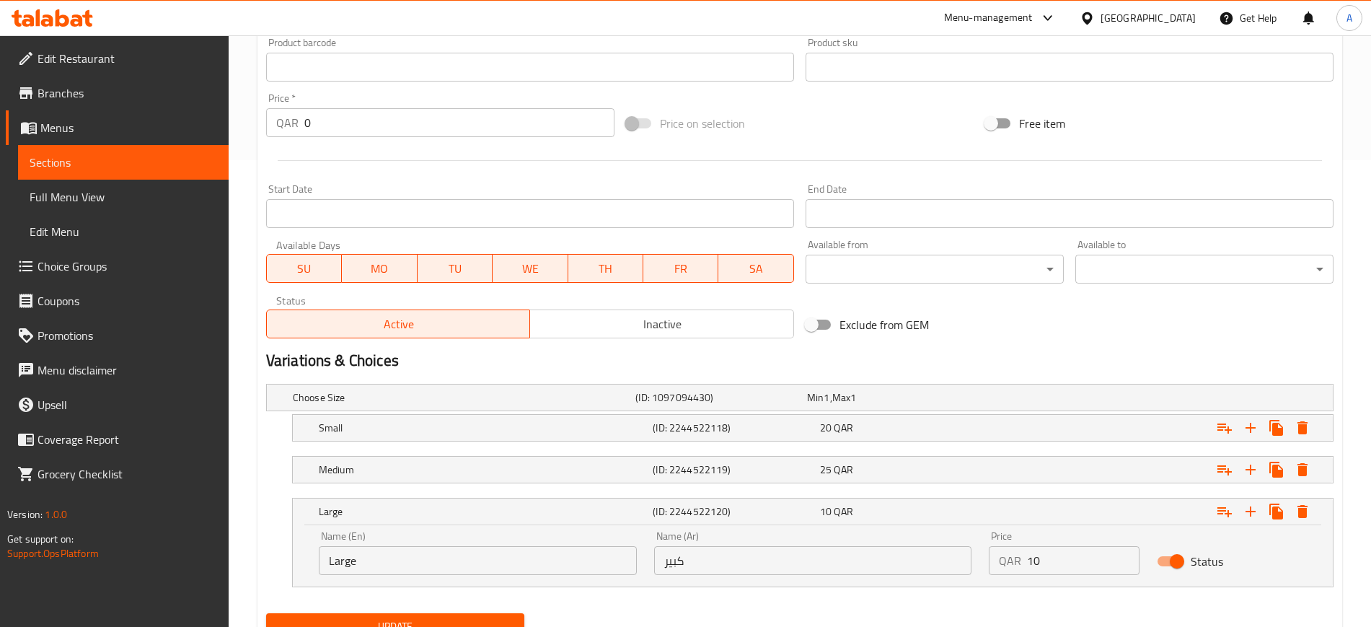
click at [797, 587] on div "Choose Size (ID: 1097094430) Min 1 , Max 1 Name (En) Choose Size Name (En) Name…" at bounding box center [799, 492] width 1079 height 229
drag, startPoint x: 1040, startPoint y: 554, endPoint x: 997, endPoint y: 560, distance: 44.4
click at [997, 560] on div "QAR 10 Price" at bounding box center [1064, 560] width 150 height 29
type input "21"
click at [861, 405] on div "25 QAR" at bounding box center [890, 397] width 166 height 14
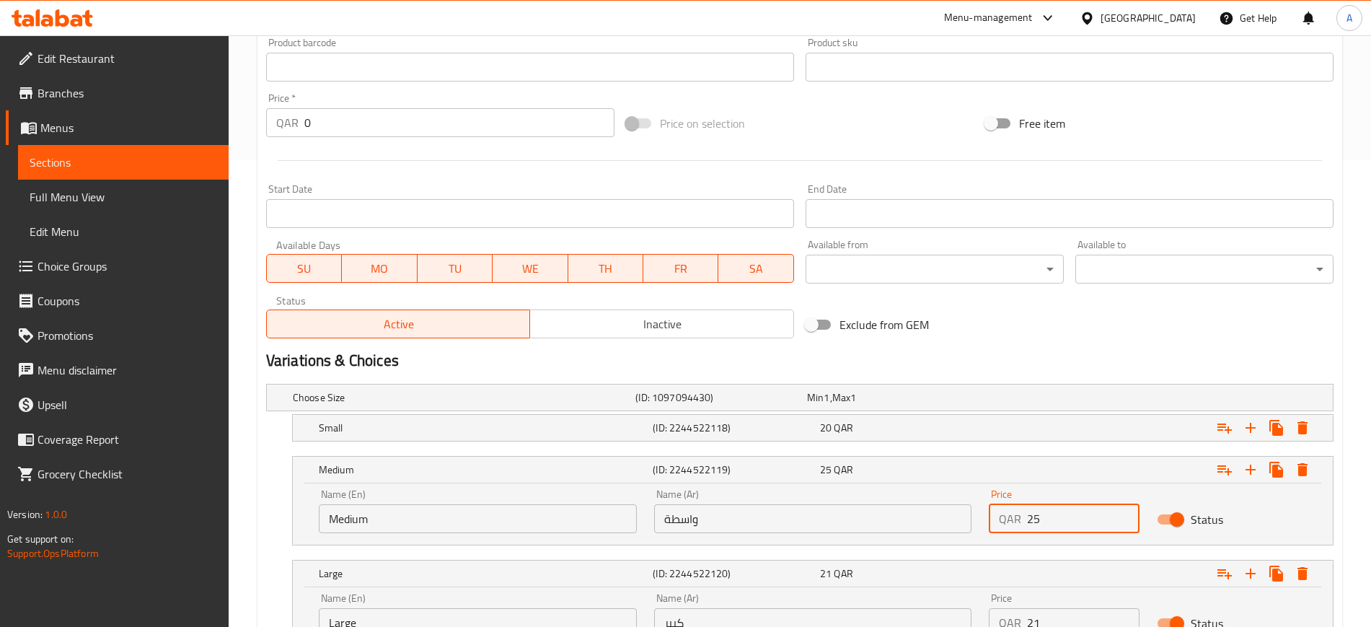
drag, startPoint x: 1055, startPoint y: 522, endPoint x: 1009, endPoint y: 527, distance: 45.7
click at [1009, 527] on div "QAR 25 Price" at bounding box center [1064, 518] width 150 height 29
type input "10"
click at [1302, 425] on icon "Expand" at bounding box center [1302, 427] width 10 height 13
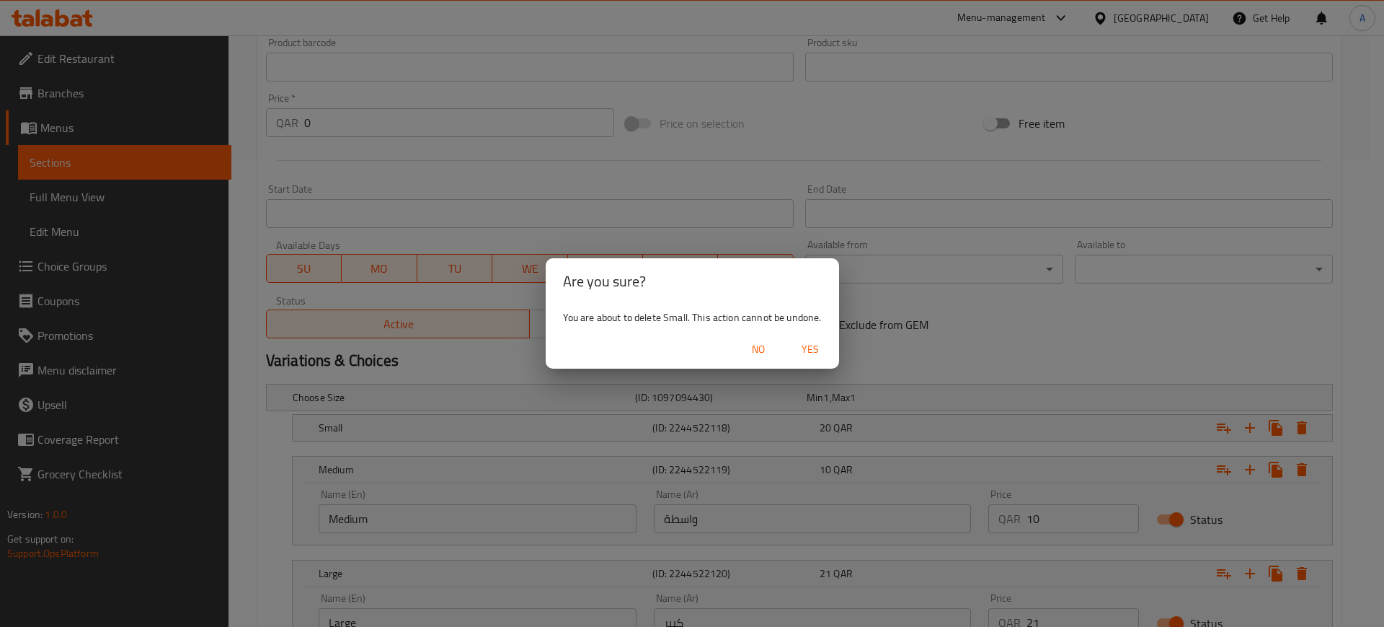
click at [818, 353] on span "Yes" at bounding box center [810, 349] width 35 height 18
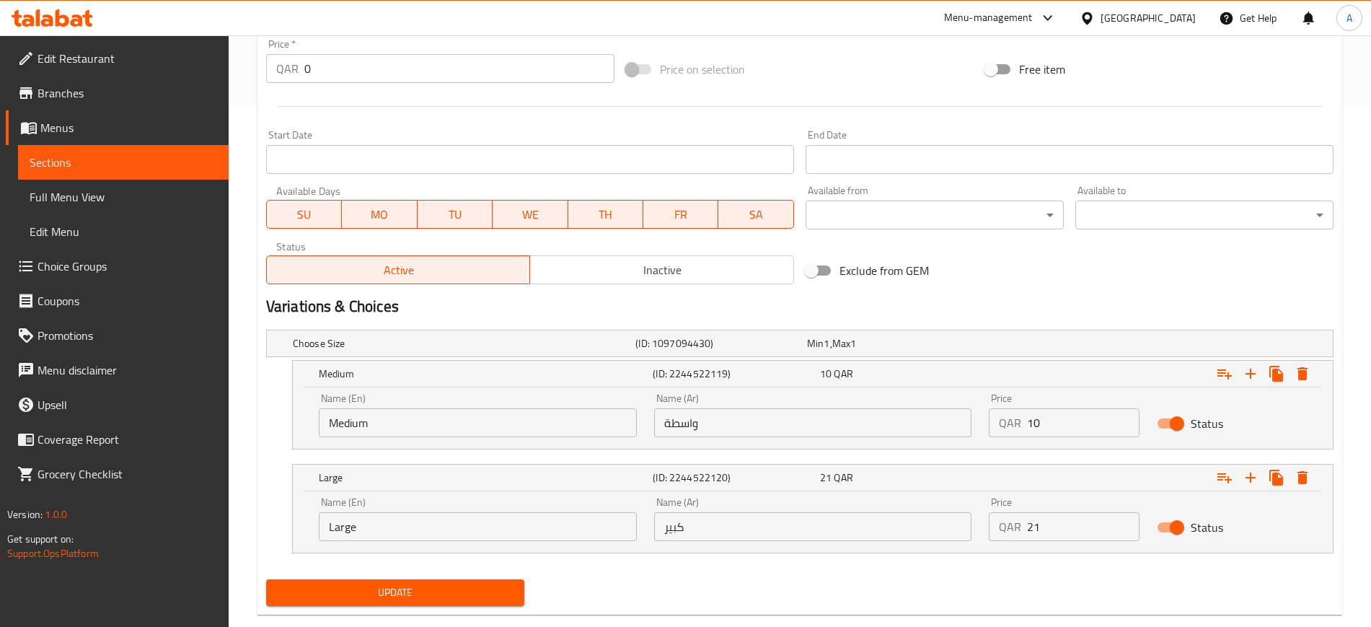
scroll to position [549, 0]
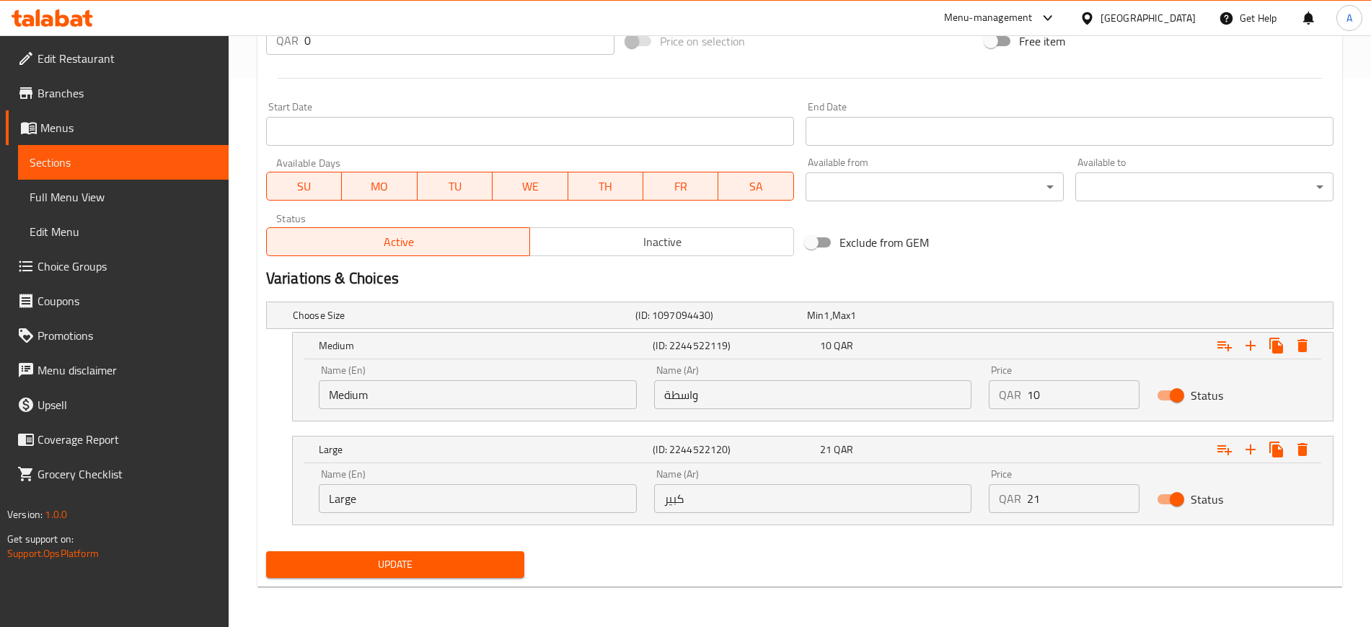
click at [451, 571] on span "Update" at bounding box center [395, 564] width 235 height 18
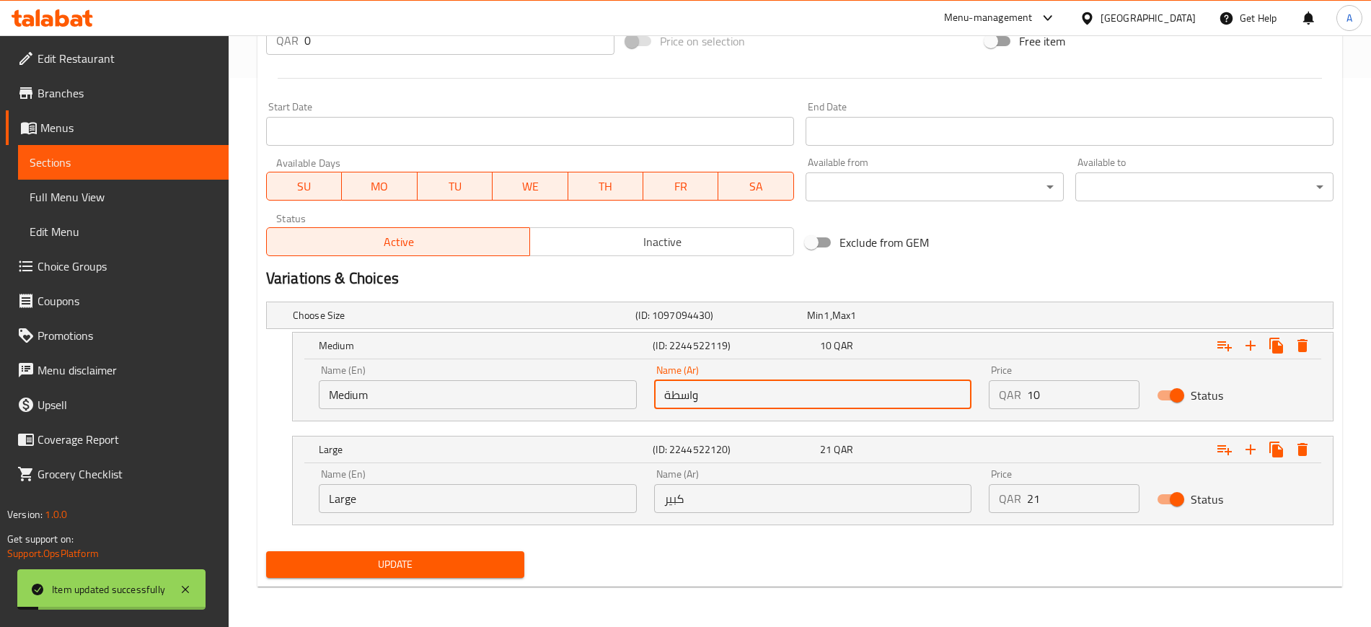
drag, startPoint x: 720, startPoint y: 394, endPoint x: 673, endPoint y: 394, distance: 46.9
click at [673, 394] on input "واسطة" at bounding box center [813, 394] width 318 height 29
click at [682, 407] on input "واسطة" at bounding box center [813, 394] width 318 height 29
type input "وسط"
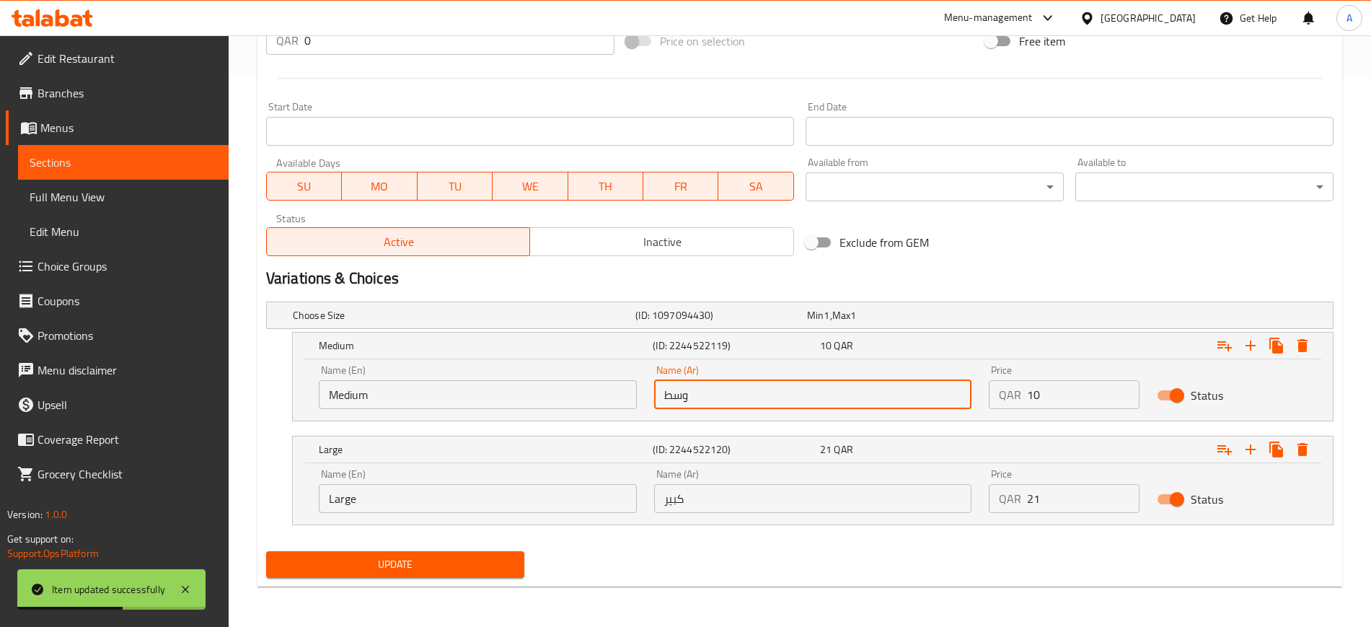
click at [423, 571] on span "Update" at bounding box center [395, 564] width 235 height 18
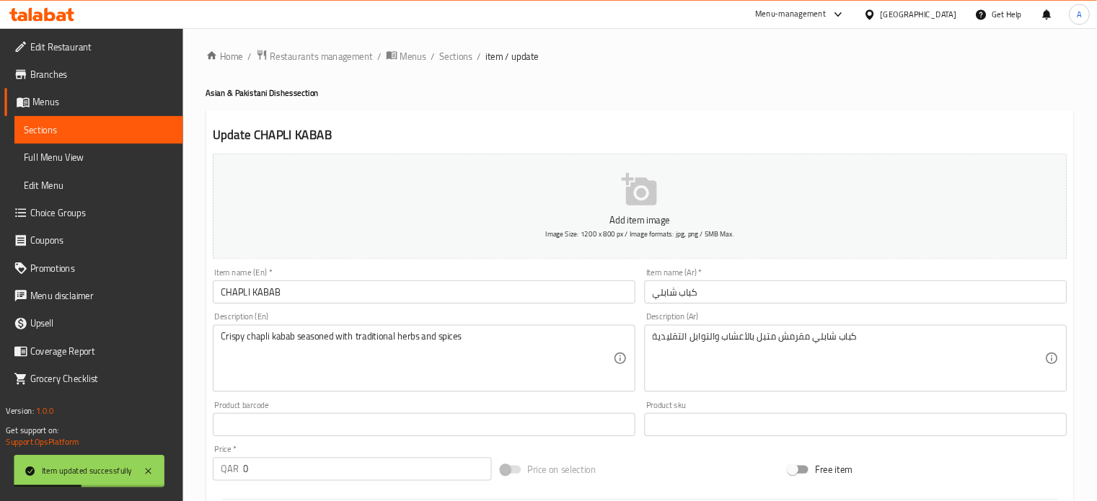
scroll to position [0, 0]
click at [582, 78] on span "Sections" at bounding box center [569, 73] width 41 height 17
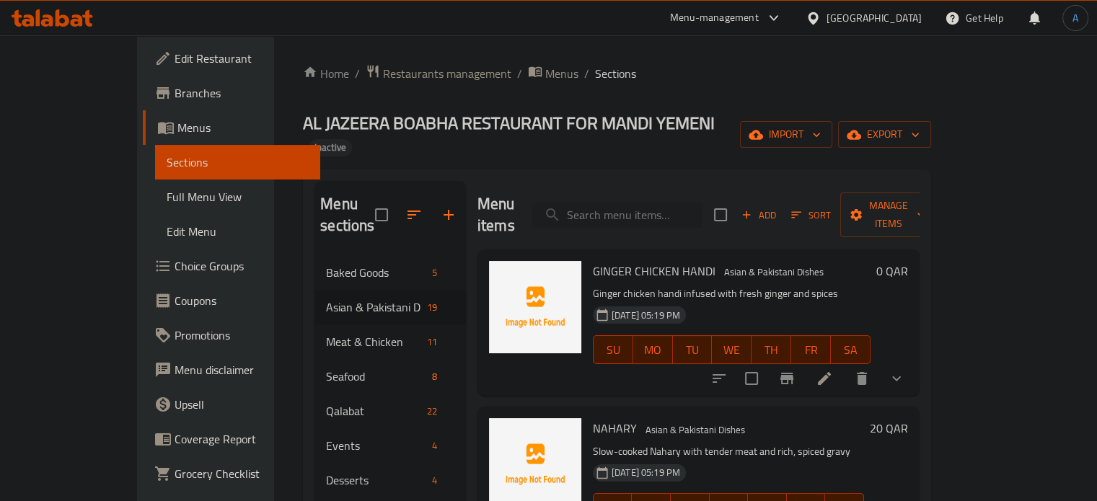
click at [653, 203] on input "search" at bounding box center [617, 215] width 170 height 25
paste input "BREAD BARATHA"
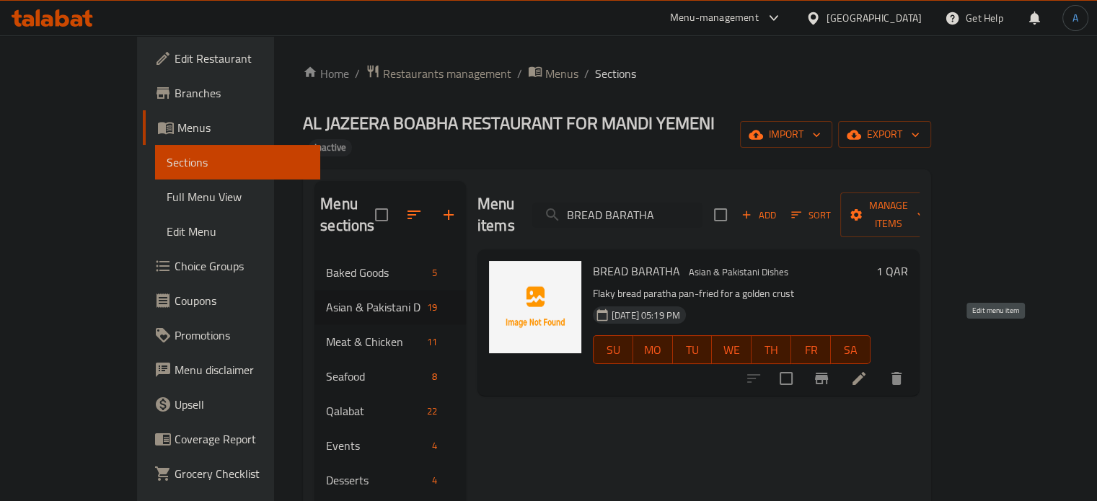
type input "BREAD BARATHA"
click at [867, 370] on icon at bounding box center [858, 378] width 17 height 17
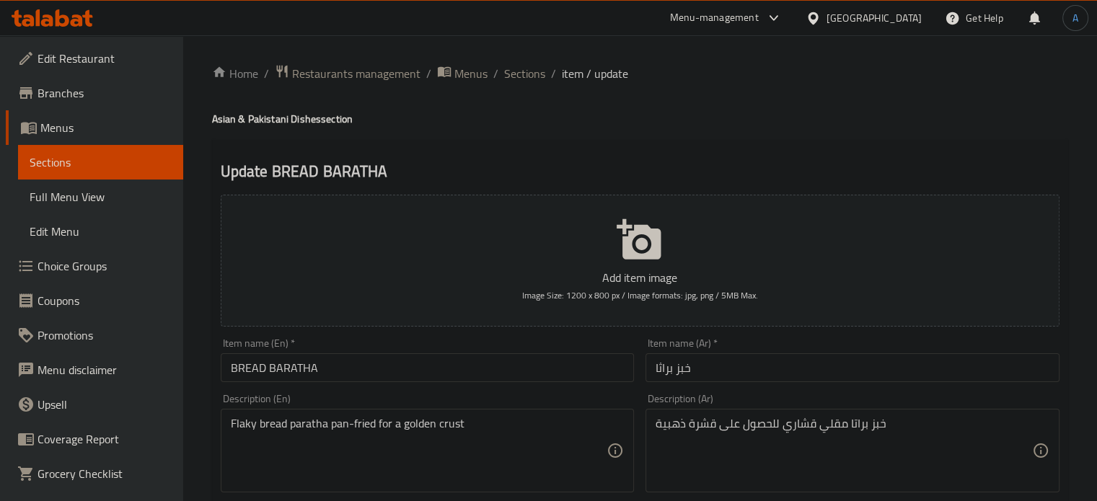
click at [799, 423] on textarea "خبز براتا مقلي قشاري للحصول على قشرة ذهبية" at bounding box center [843, 451] width 376 height 69
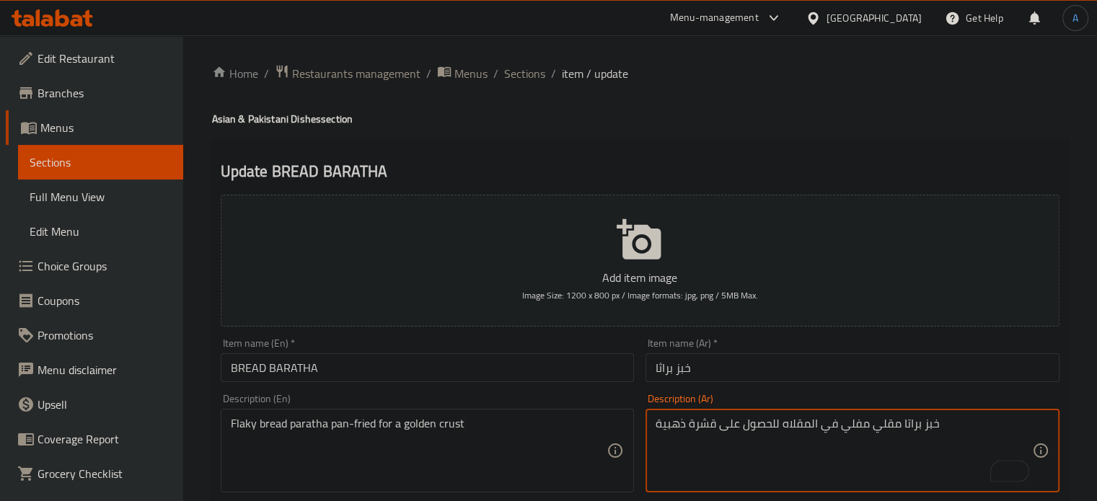
click at [851, 425] on textarea "خبز براتا مقلي مفلي في المقلاه للحصول على قشرة ذهبية" at bounding box center [843, 451] width 376 height 69
click at [854, 435] on textarea "خبز براتا مقلي مقلي في المقلاه للحصول على قشرة ذهبية" at bounding box center [843, 451] width 376 height 69
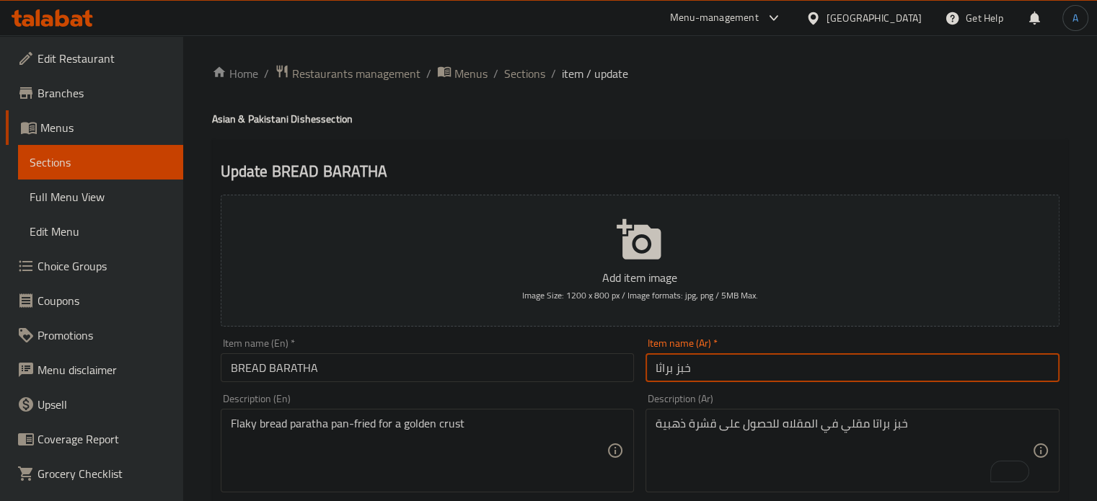
click at [715, 367] on input "خبز براثا" at bounding box center [852, 367] width 414 height 29
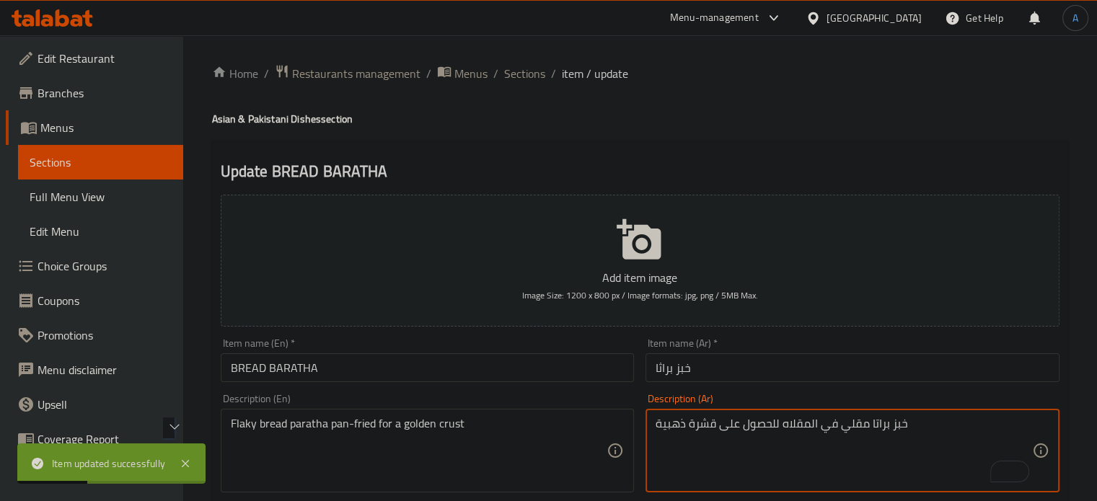
drag, startPoint x: 867, startPoint y: 425, endPoint x: 783, endPoint y: 433, distance: 84.8
paste textarea "بالطاسة"
type textarea "خبز براتا مقلي بالطاسة للحصول على قشرة ذهبية"
click at [748, 350] on div "Item name (Ar)   * خبز براثا Item name (Ar) *" at bounding box center [852, 360] width 414 height 44
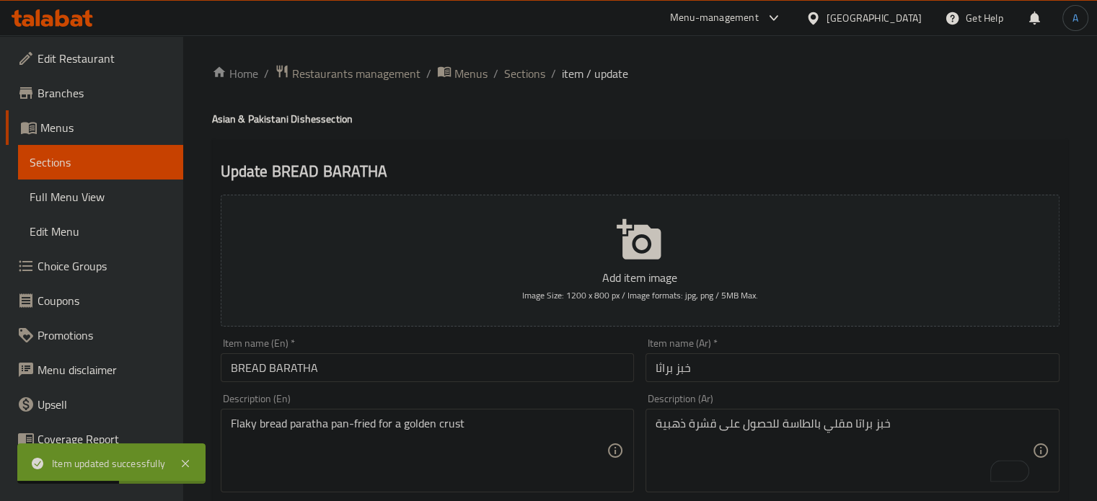
click at [748, 379] on input "خبز براثا" at bounding box center [852, 367] width 414 height 29
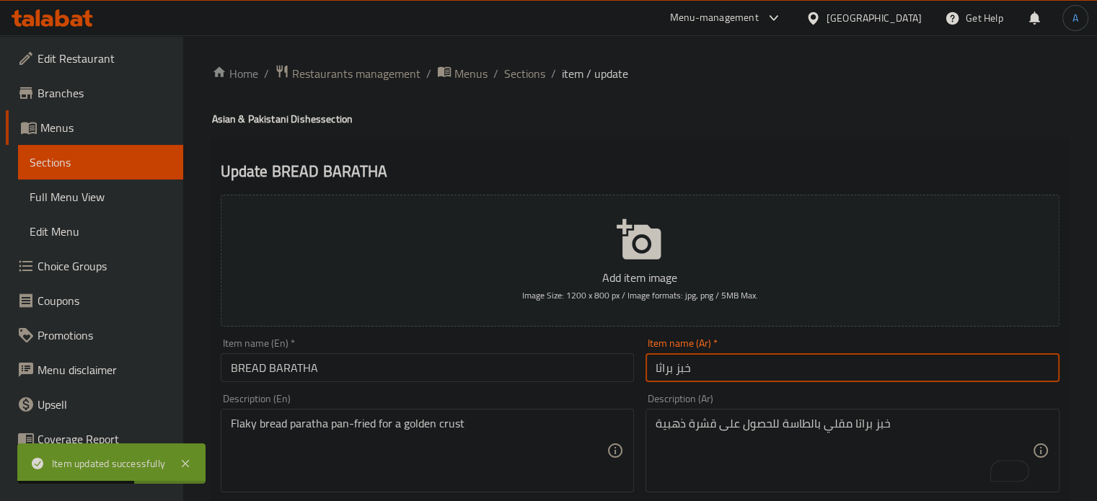
click at [522, 76] on span "Sections" at bounding box center [524, 73] width 41 height 17
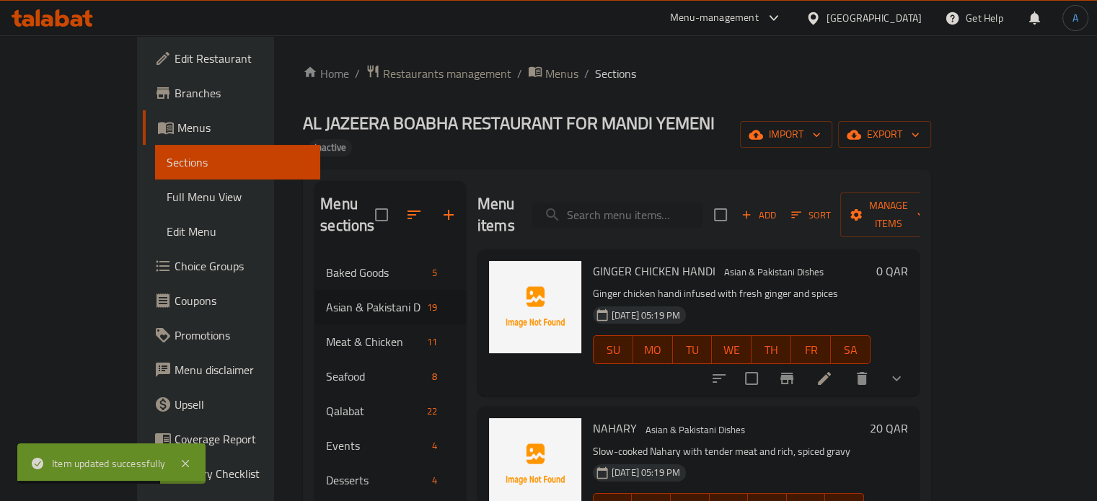
click at [671, 203] on input "search" at bounding box center [617, 215] width 170 height 25
paste input "[PERSON_NAME]"
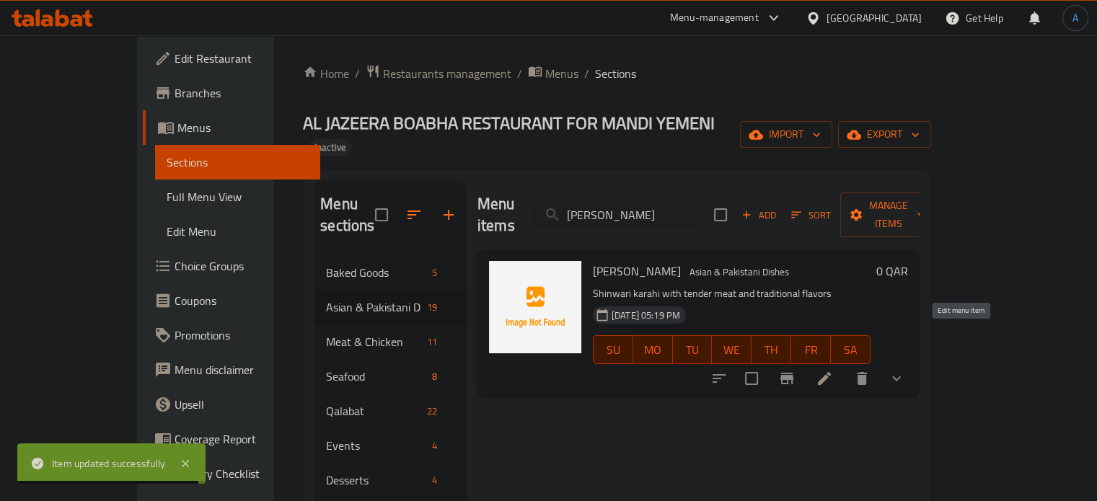
type input "[PERSON_NAME]"
click at [833, 370] on icon at bounding box center [824, 378] width 17 height 17
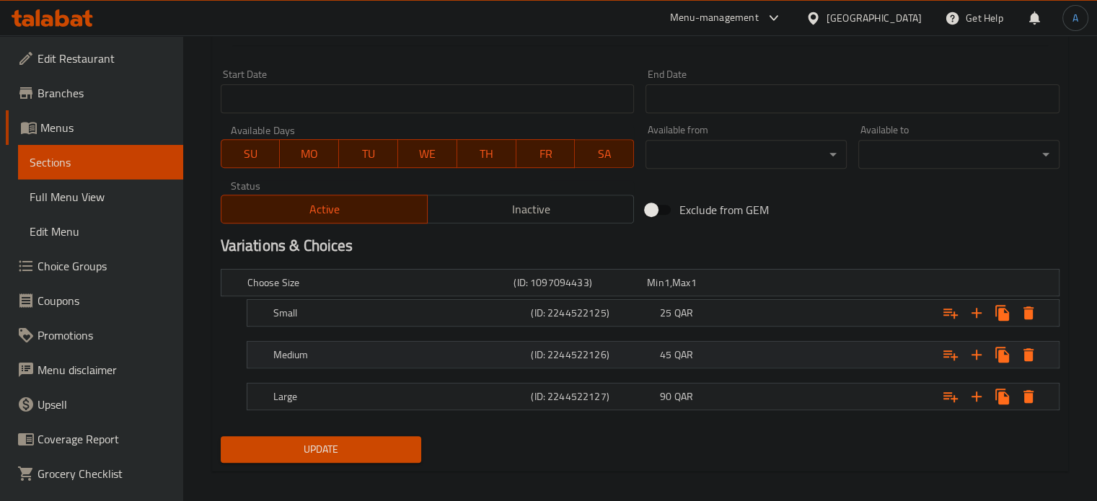
scroll to position [591, 0]
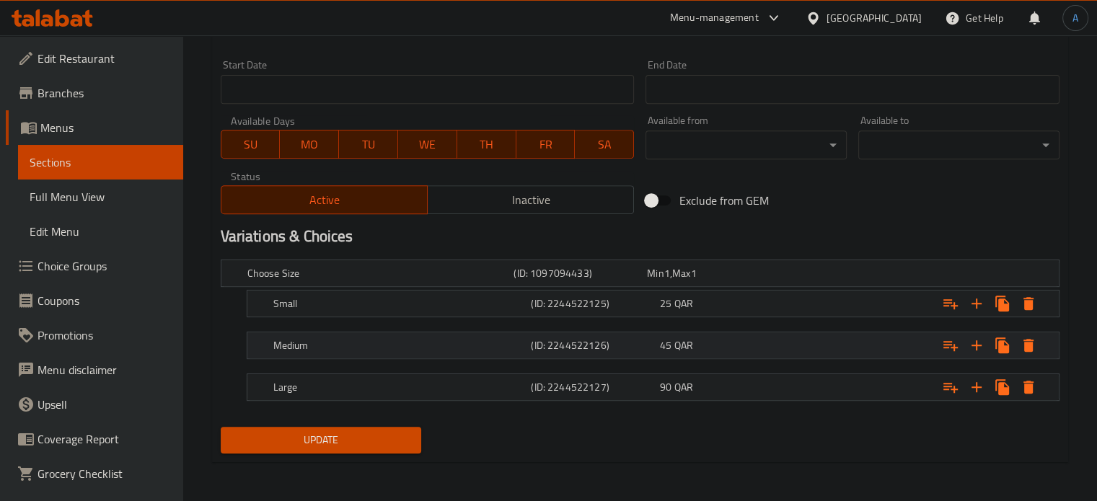
click at [641, 280] on h5 "(ID: 2244522126)" at bounding box center [577, 273] width 128 height 14
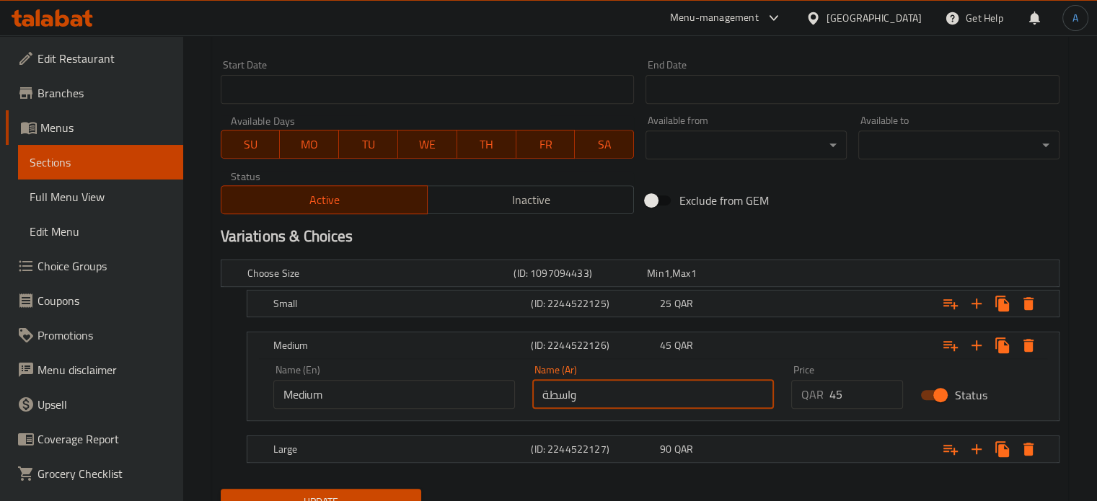
drag, startPoint x: 595, startPoint y: 405, endPoint x: 544, endPoint y: 412, distance: 51.0
click at [544, 412] on div "Name (Ar) واسطة Name (Ar)" at bounding box center [652, 386] width 259 height 61
type input "وسط"
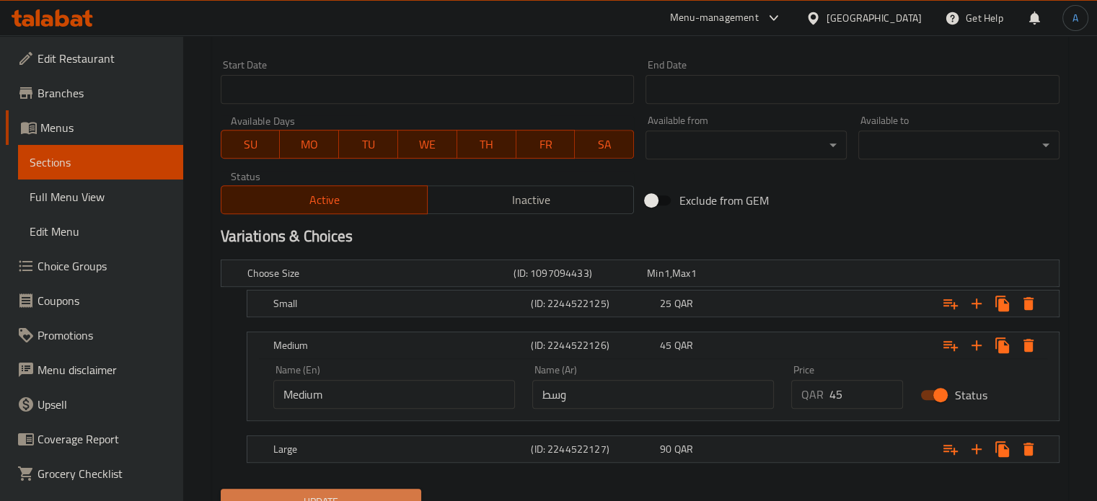
click at [371, 493] on span "Update" at bounding box center [321, 502] width 178 height 18
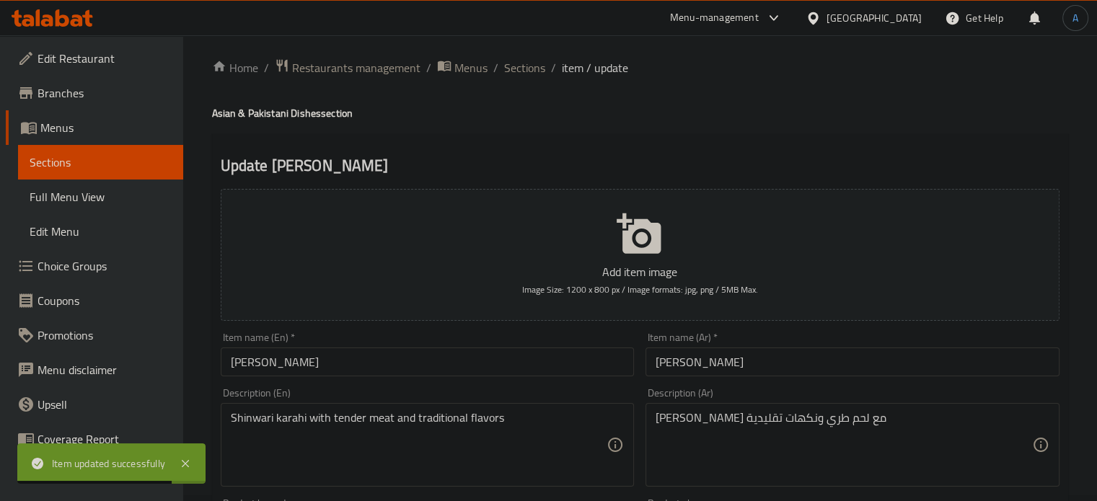
scroll to position [0, 0]
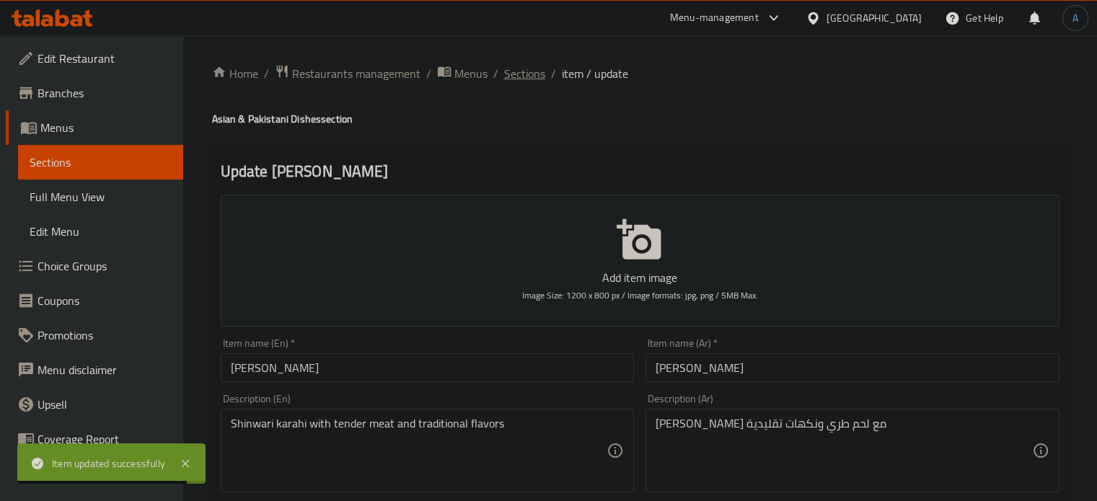
click at [528, 77] on span "Sections" at bounding box center [524, 73] width 41 height 17
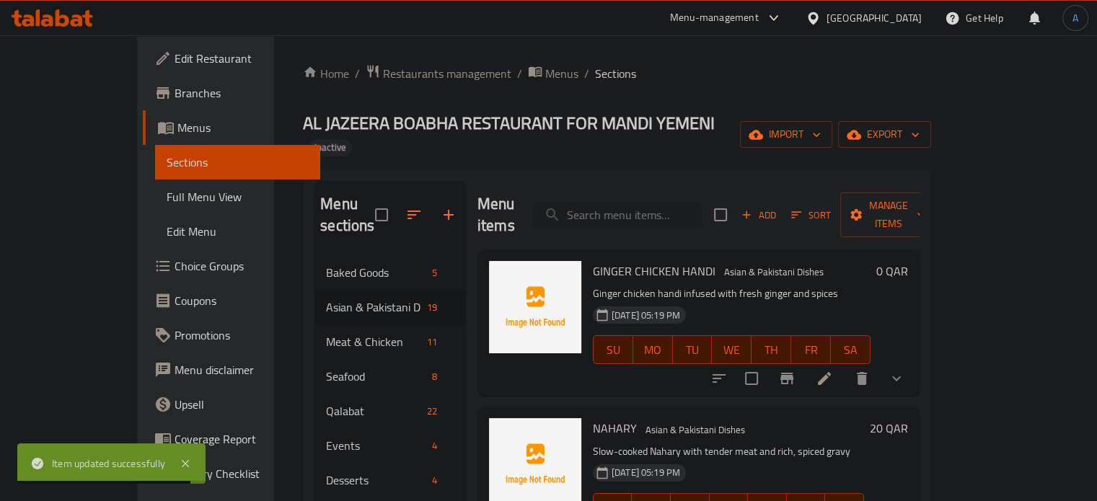
click at [702, 203] on input "search" at bounding box center [617, 215] width 170 height 25
paste input "Soft and juicy chicken Mandy served over spiced rice"
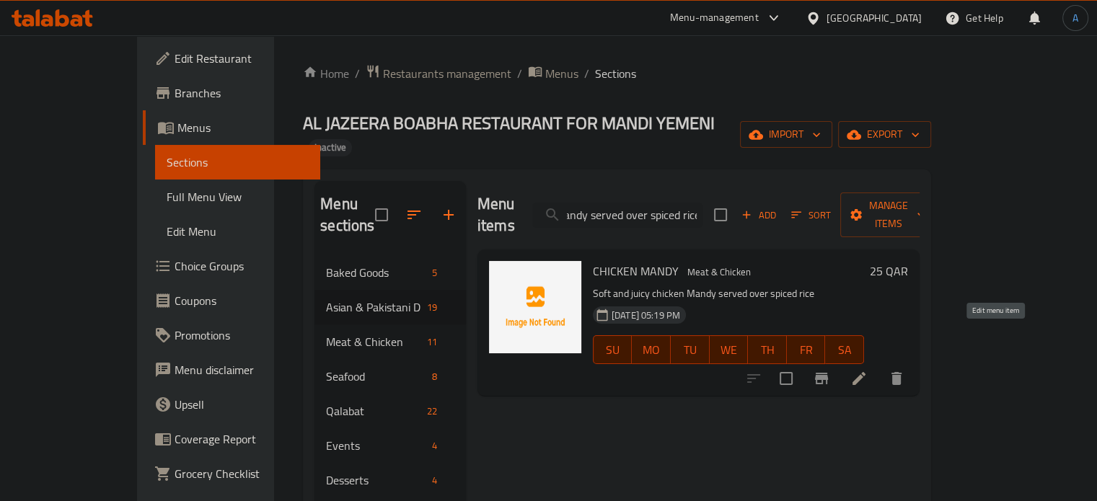
type input "Soft and juicy chicken Mandy served over spiced rice"
click at [867, 370] on icon at bounding box center [858, 378] width 17 height 17
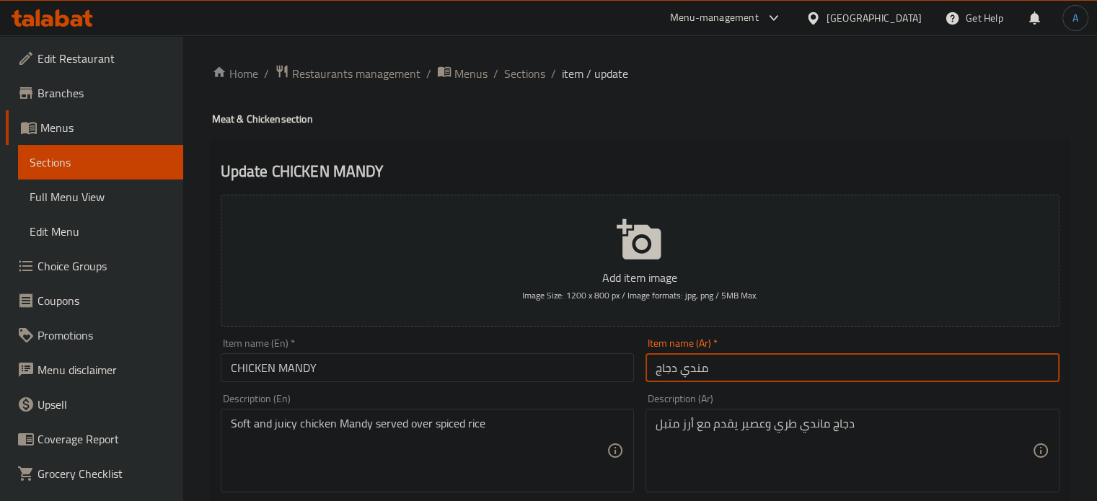
click at [693, 367] on input "مندي دجاج" at bounding box center [852, 367] width 414 height 29
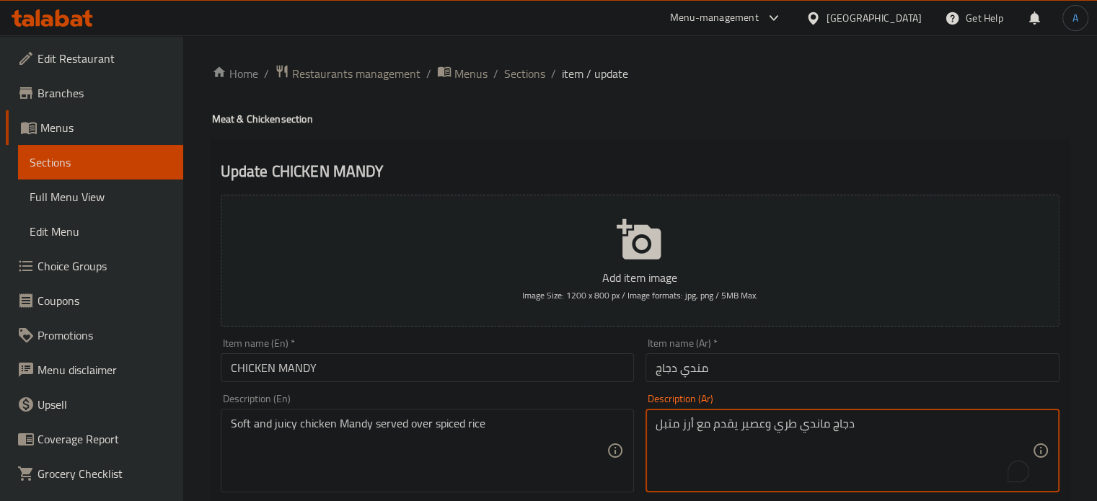
click at [805, 425] on textarea "دجاج ماندي طري وعصير يقدم مع أرز متبل" at bounding box center [843, 451] width 376 height 69
paste textarea "To enrich screen reader interactions, please activate Accessibility in Grammarl…"
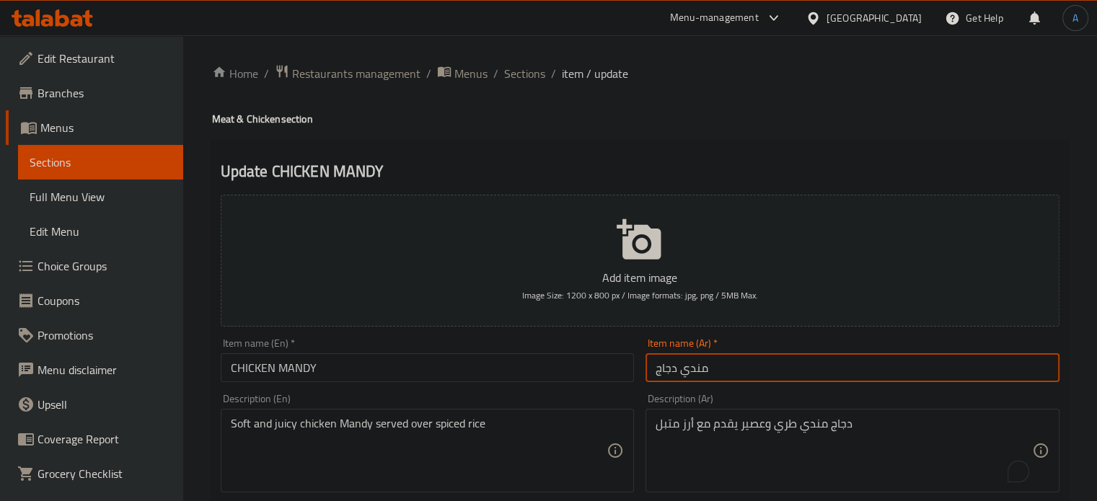
click at [782, 371] on input "مندي دجاج" at bounding box center [852, 367] width 414 height 29
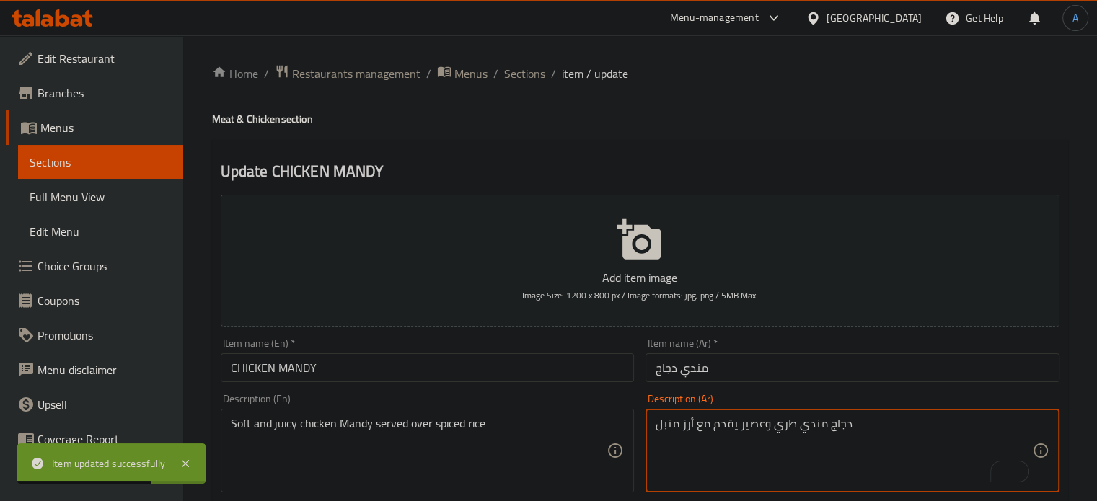
drag, startPoint x: 766, startPoint y: 431, endPoint x: 740, endPoint y: 429, distance: 26.0
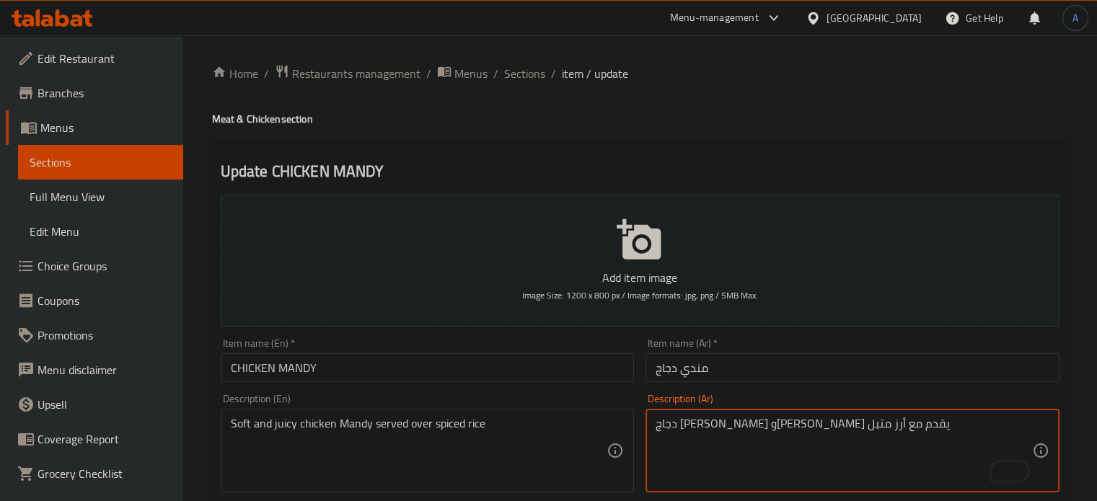
type textarea "دجاج مندي طري وجوسي يقدم مع أرز متبل"
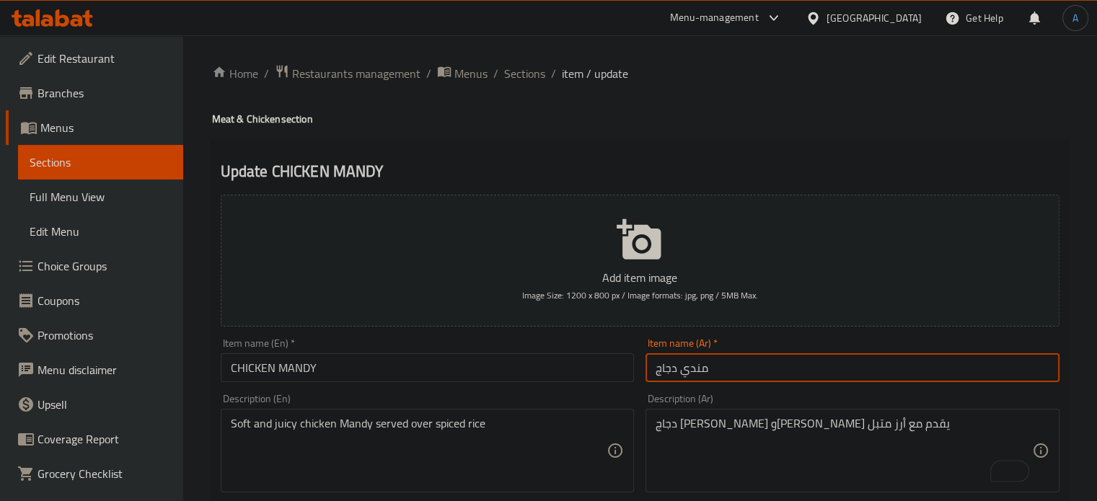
click at [729, 371] on input "مندي دجاج" at bounding box center [852, 367] width 414 height 29
type input "مندي دجاج"
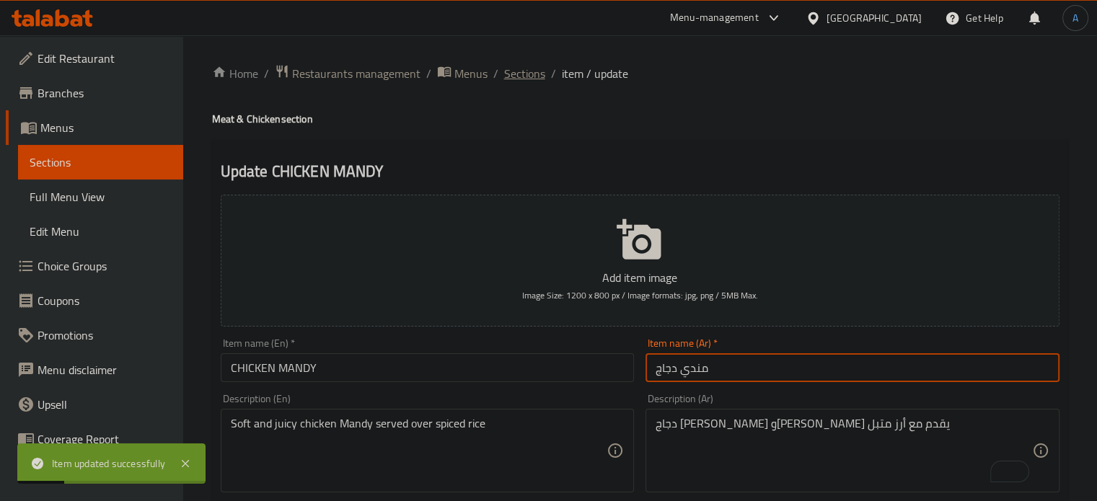
click at [521, 65] on span "Sections" at bounding box center [524, 73] width 41 height 17
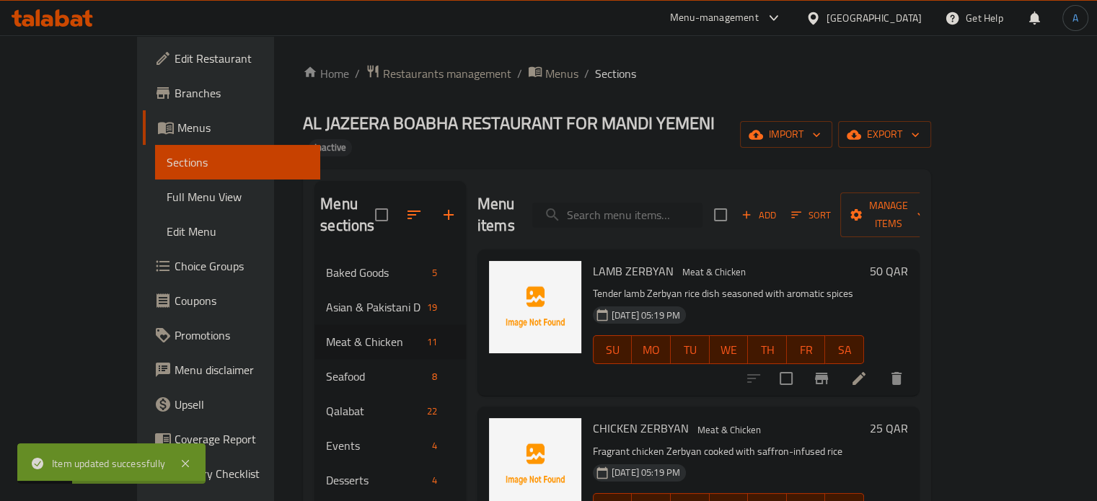
click at [687, 203] on input "search" at bounding box center [617, 215] width 170 height 25
click at [685, 203] on input "search" at bounding box center [617, 215] width 170 height 25
paste input "Succulent lamb Mandy with fragrant basmati rice"
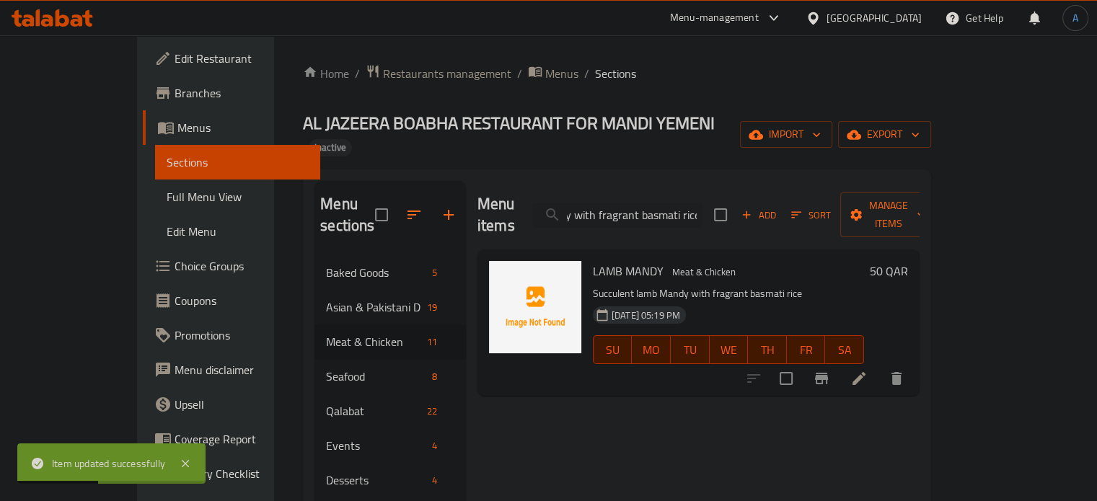
type input "Succulent lamb Mandy with fragrant basmati rice"
click at [867, 370] on icon at bounding box center [858, 378] width 17 height 17
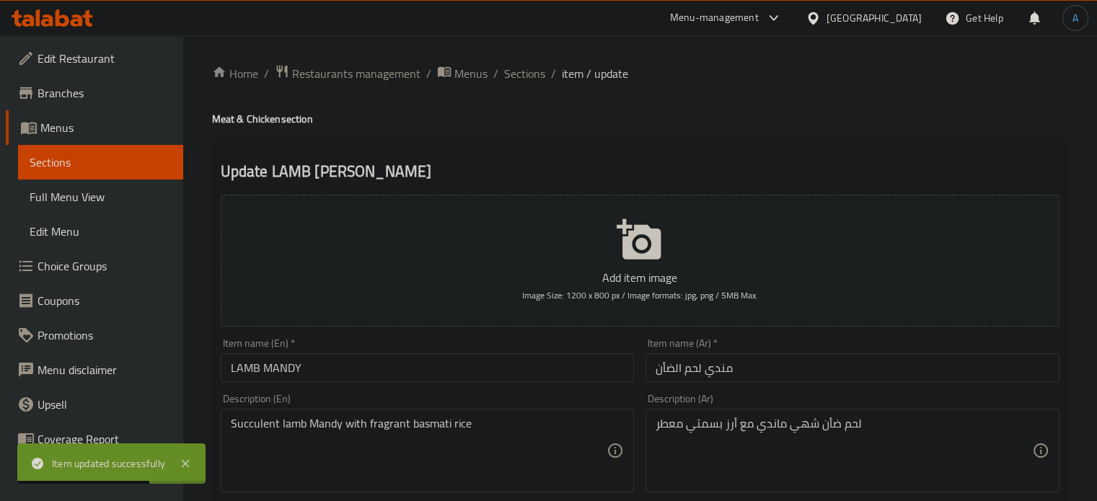
drag, startPoint x: 776, startPoint y: 423, endPoint x: 781, endPoint y: 441, distance: 19.4
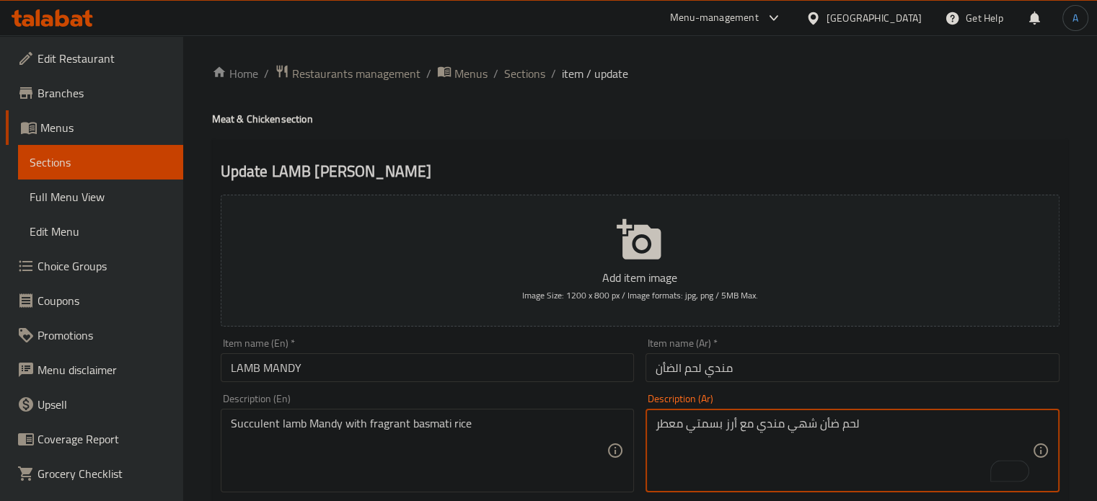
click at [797, 428] on textarea "لحم ضأن شهي مندي مع أرز بسمتي معطر" at bounding box center [843, 451] width 376 height 69
type textarea "لحم ضأن عصاري مندي مع أرز بسمتي معطر"
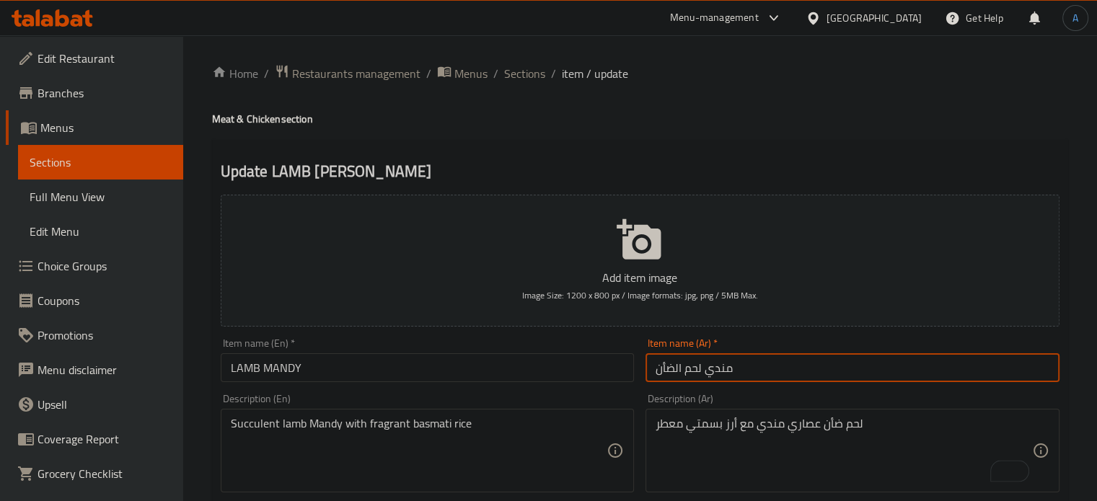
click at [785, 374] on input "مندي لحم الضأن" at bounding box center [852, 367] width 414 height 29
drag, startPoint x: 534, startPoint y: 74, endPoint x: 533, endPoint y: 105, distance: 31.0
click at [534, 75] on span "Sections" at bounding box center [524, 73] width 41 height 17
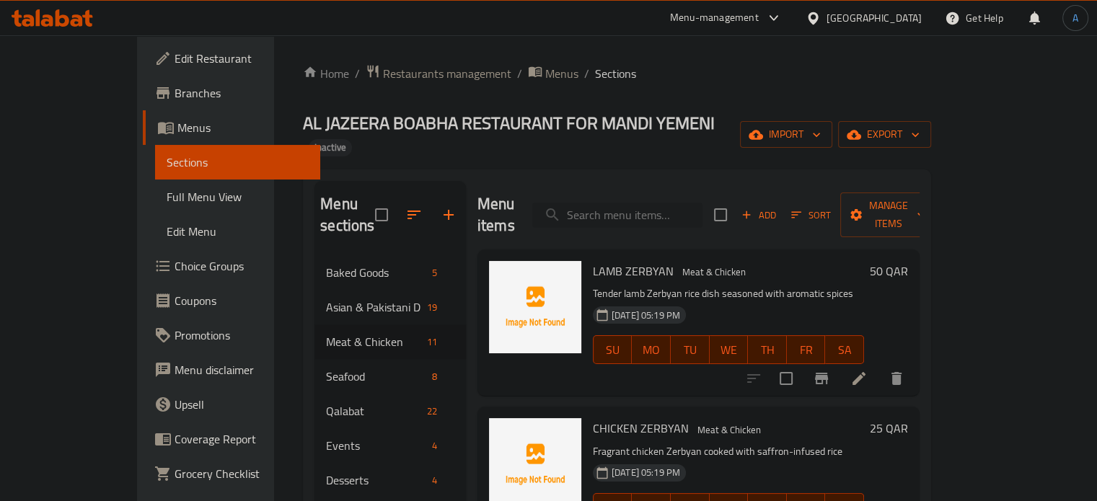
click at [702, 203] on input "search" at bounding box center [617, 215] width 170 height 25
paste input "LAMB BIRYANI"
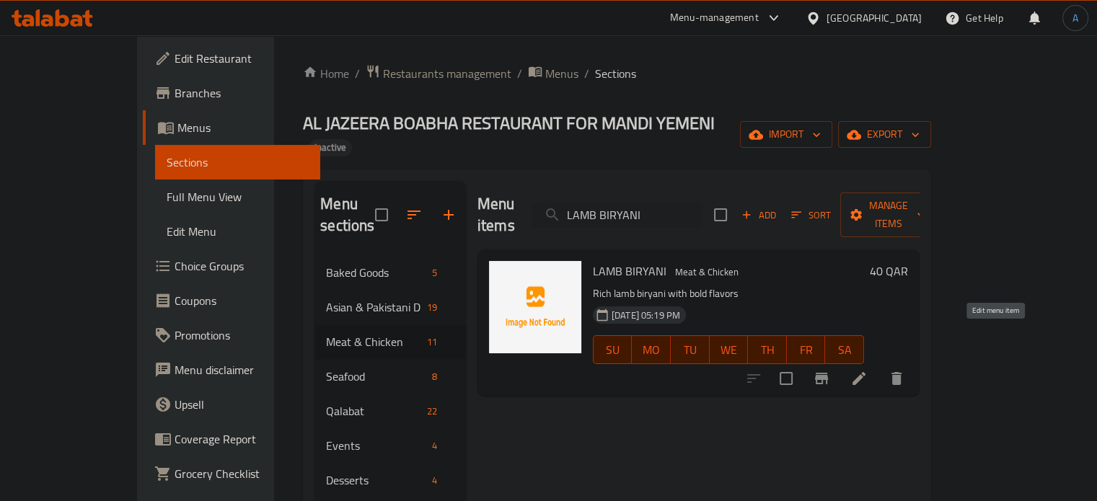
type input "LAMB BIRYANI"
click at [867, 370] on icon at bounding box center [858, 378] width 17 height 17
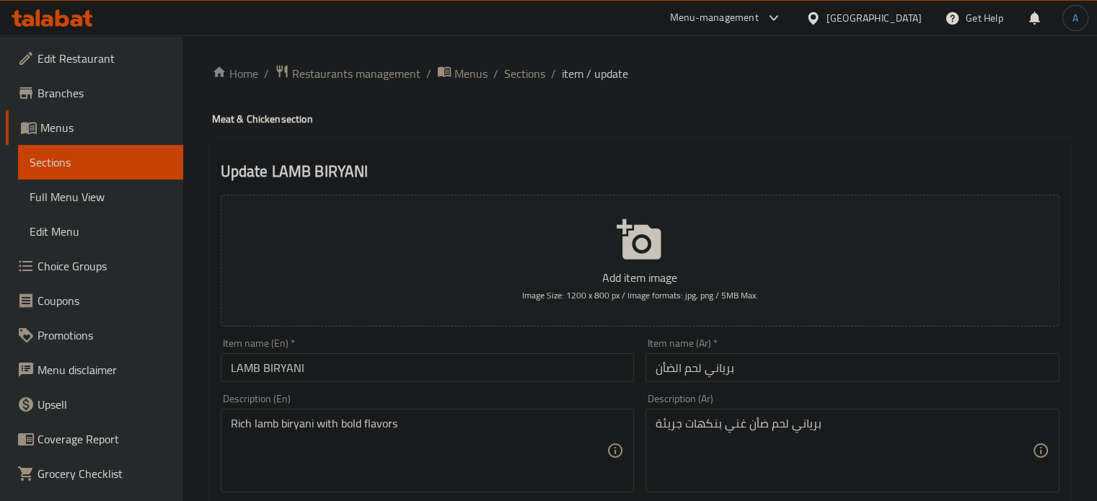
click at [339, 422] on textarea "Rich lamb biryani with bold flavors" at bounding box center [419, 451] width 376 height 69
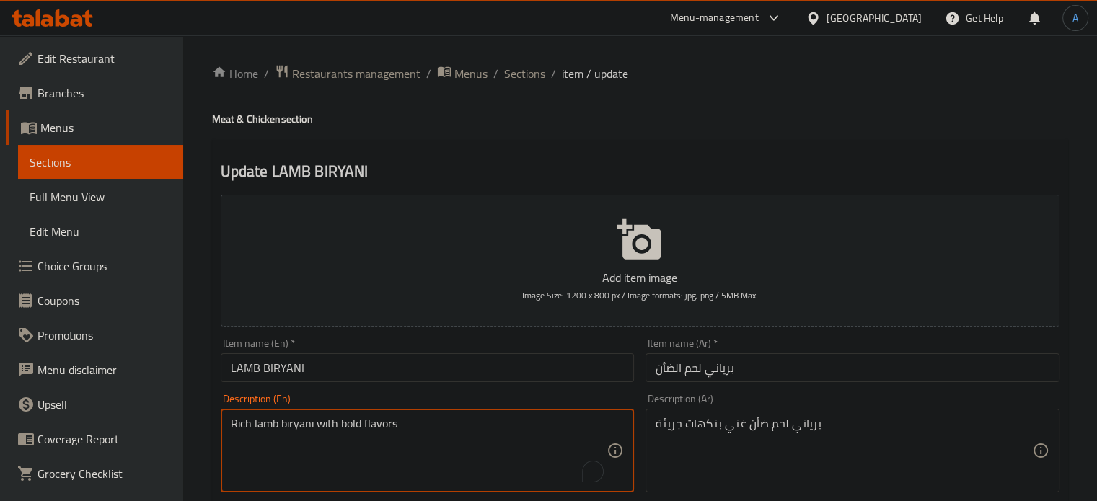
click at [339, 422] on textarea "Rich lamb biryani with bold flavors" at bounding box center [419, 451] width 376 height 69
paste textarea "Fragrant rice dish cooked with tender and seasoned lamb."
type textarea "Fragrant rice dish cooked with tender and seasoned lamb."
click at [715, 429] on textarea "برياني لحم ضأن غني بنكهات جريئة" at bounding box center [843, 451] width 376 height 69
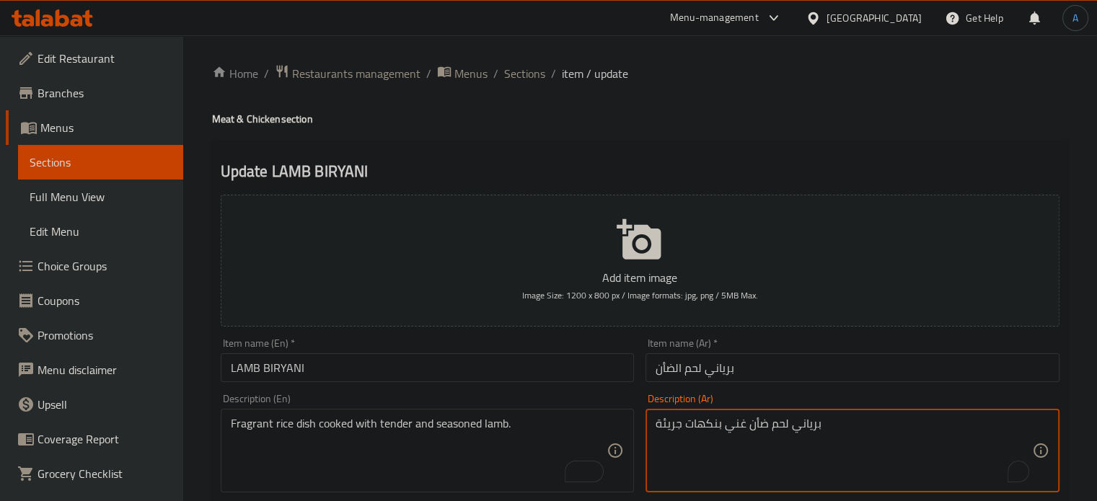
click at [715, 429] on textarea "برياني لحم ضأن غني بنكهات جريئة" at bounding box center [843, 451] width 376 height 69
paste textarea "بق أرز معطر مطبوخ مع لحم الغنم الطري والمتبل."
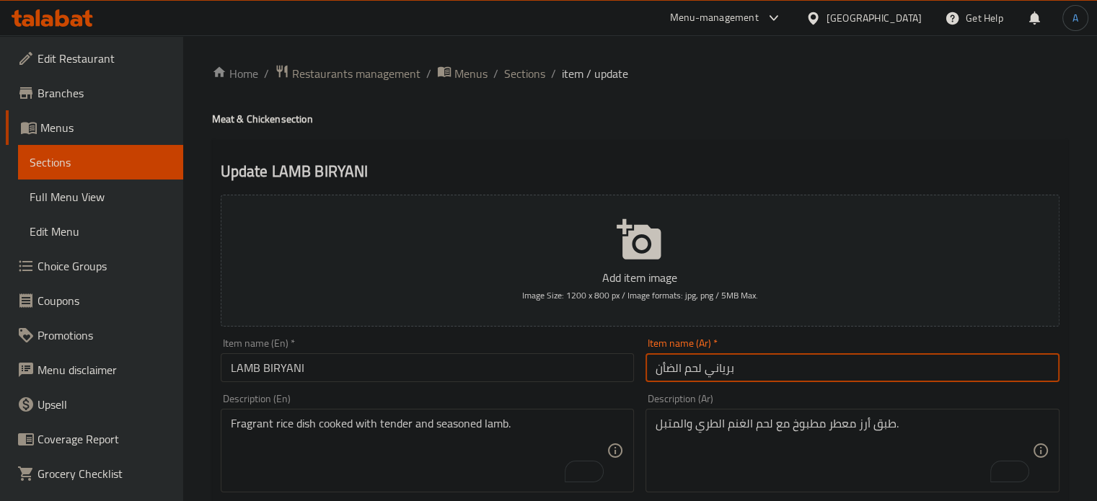
drag, startPoint x: 702, startPoint y: 374, endPoint x: 655, endPoint y: 372, distance: 46.2
click at [655, 372] on input "برياني لحم الضأن" at bounding box center [852, 367] width 414 height 29
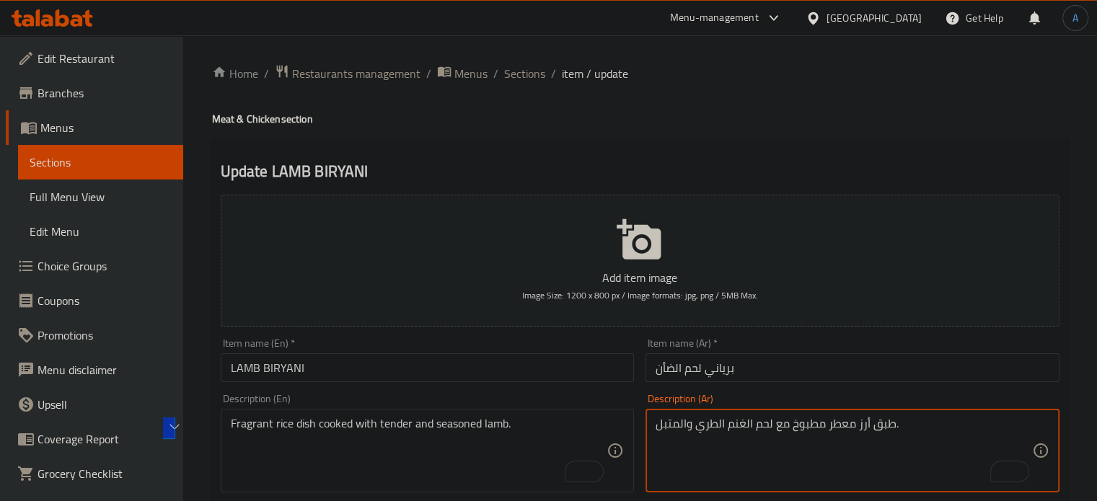
drag, startPoint x: 775, startPoint y: 426, endPoint x: 728, endPoint y: 432, distance: 47.9
paste textarea "لحم الضأن"
click at [773, 426] on textarea "طبق أرز معطر مطبوخ معلحم الضأن الطري والمتبل." at bounding box center [843, 451] width 376 height 69
type textarea "طبق أرز معطر مطبوخ مع لحم الضأن الطري والمتبل."
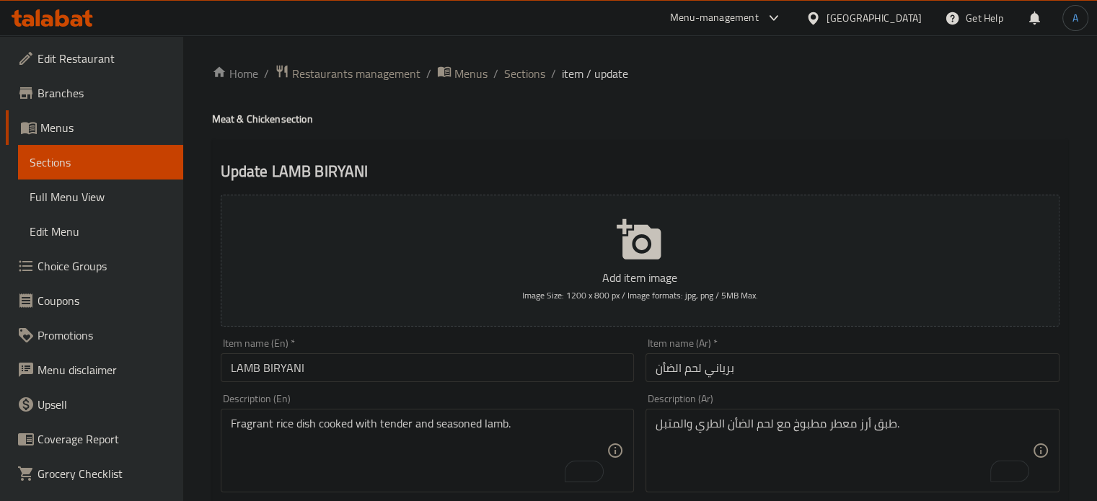
click at [748, 385] on div "Add item image Image Size: 1200 x 800 px / Image formats: jpg, png / 5MB Max. I…" at bounding box center [640, 500] width 850 height 622
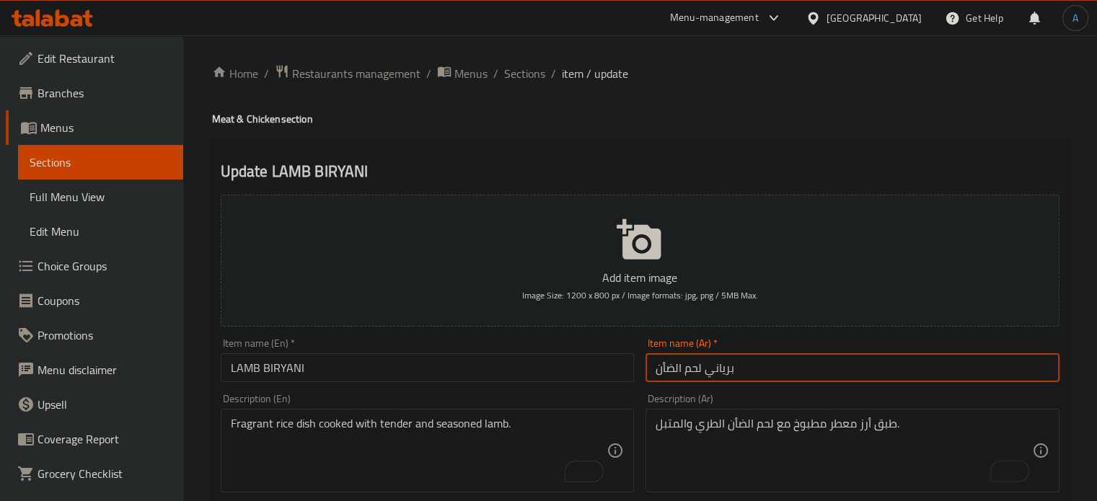
click at [748, 381] on input "برياني لحم الضأن" at bounding box center [852, 367] width 414 height 29
click at [754, 371] on input "برياني لحم الضأن" at bounding box center [852, 367] width 414 height 29
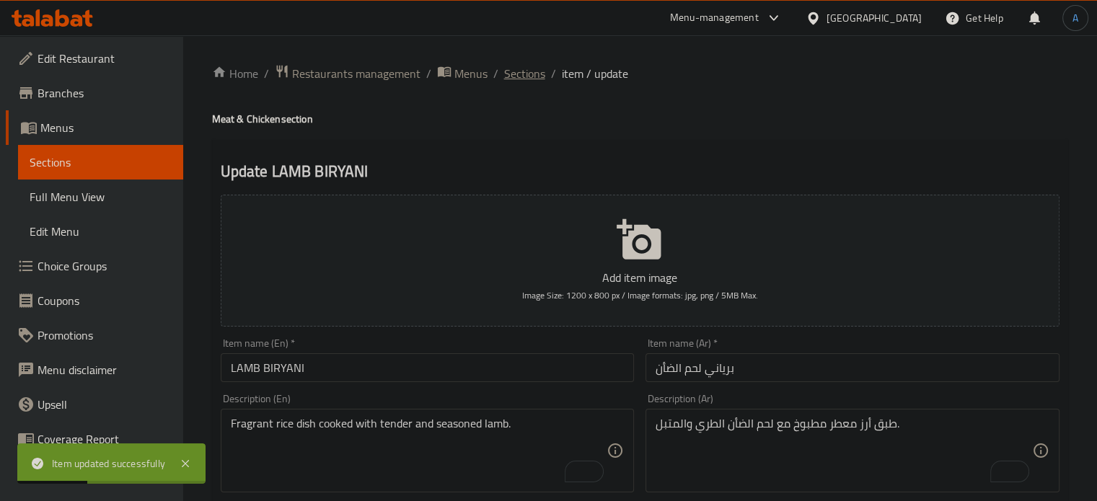
click at [518, 71] on span "Sections" at bounding box center [524, 73] width 41 height 17
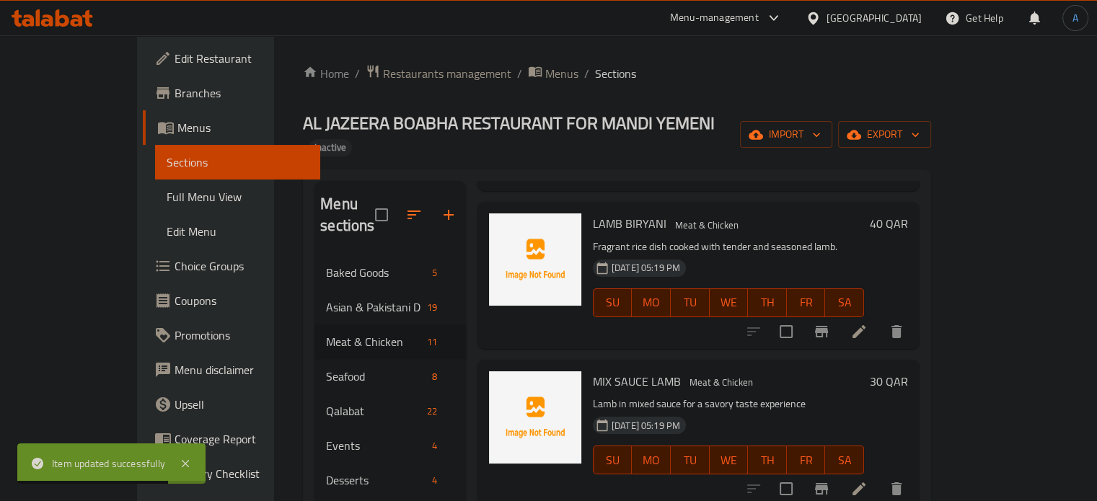
scroll to position [1226, 0]
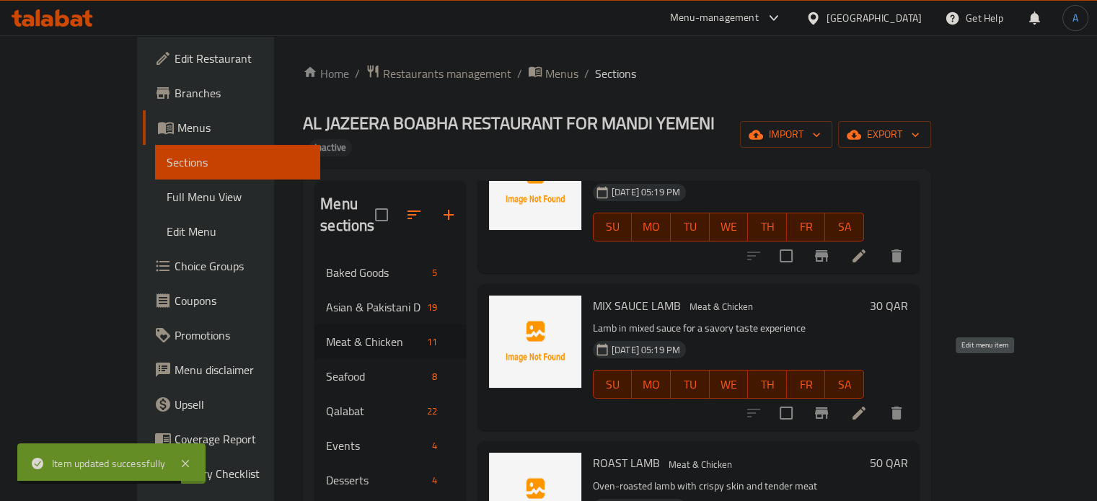
click at [865, 407] on icon at bounding box center [858, 413] width 13 height 13
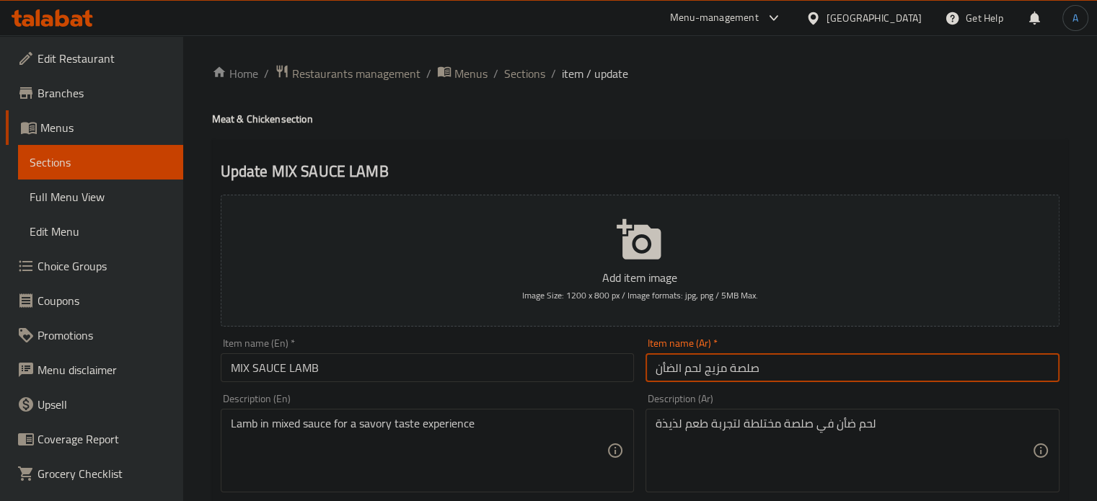
drag, startPoint x: 704, startPoint y: 372, endPoint x: 898, endPoint y: 340, distance: 195.9
click at [891, 343] on div "Item name (Ar)   * صلصة مزيج لحم الضأن Item name (Ar) *" at bounding box center [852, 360] width 414 height 44
click at [746, 363] on input "لحم الضأن" at bounding box center [852, 367] width 414 height 29
type input "لحم الضأن مكس صوص"
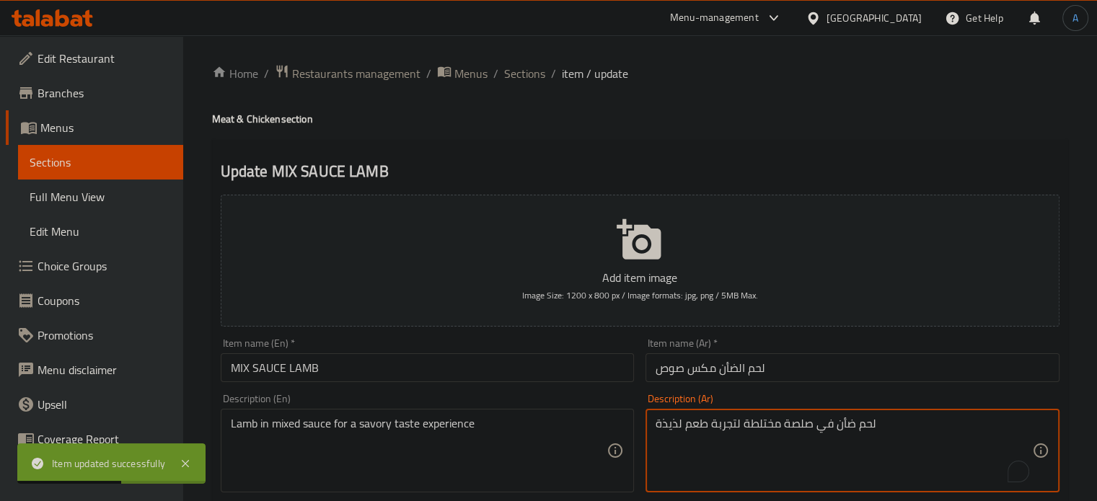
click at [776, 422] on textarea "لحم ضأن في صلصة مختلطة لتجربة طعم لذيذة" at bounding box center [843, 451] width 376 height 69
click at [790, 428] on textarea "لحم ضأن في صلصة لتجربة طعم لذيذة" at bounding box center [843, 451] width 376 height 69
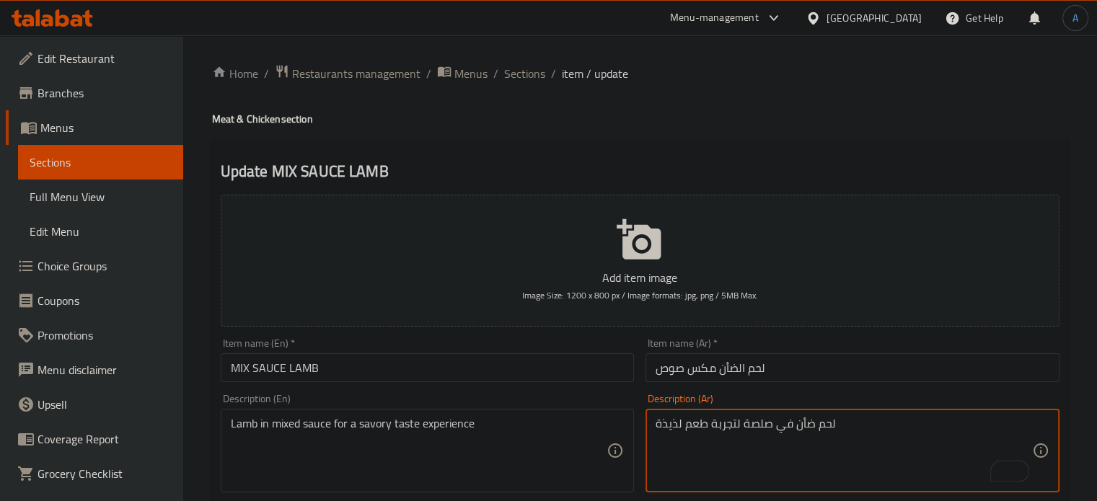
click at [773, 432] on textarea "لحم ضأن في صلصة لتجربة طعم لذيذة" at bounding box center [843, 451] width 376 height 69
type textarea "لحم ضأن في صلصة لتجربة طعم لذيذة"
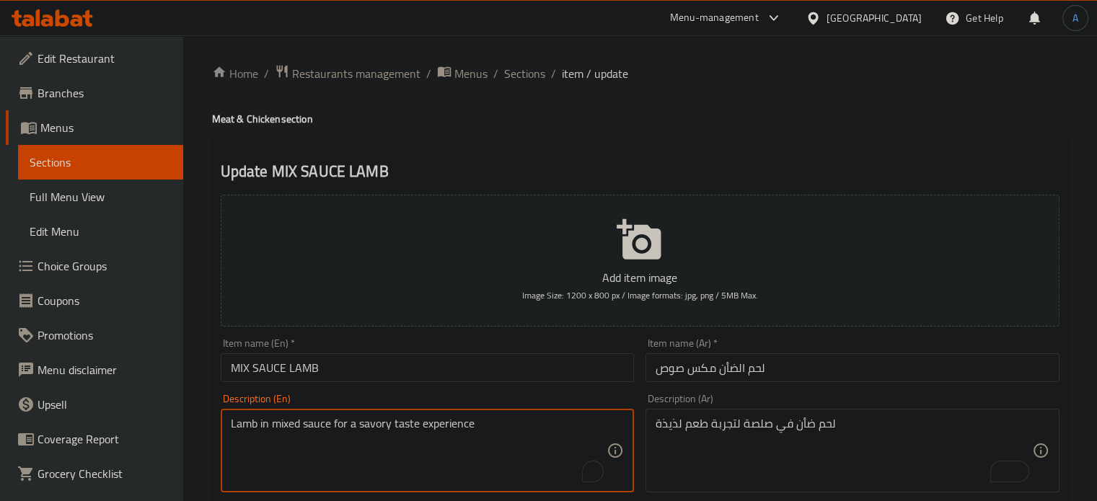
click at [283, 426] on textarea "Lamb in mixed sauce for a savory taste experience" at bounding box center [419, 451] width 376 height 69
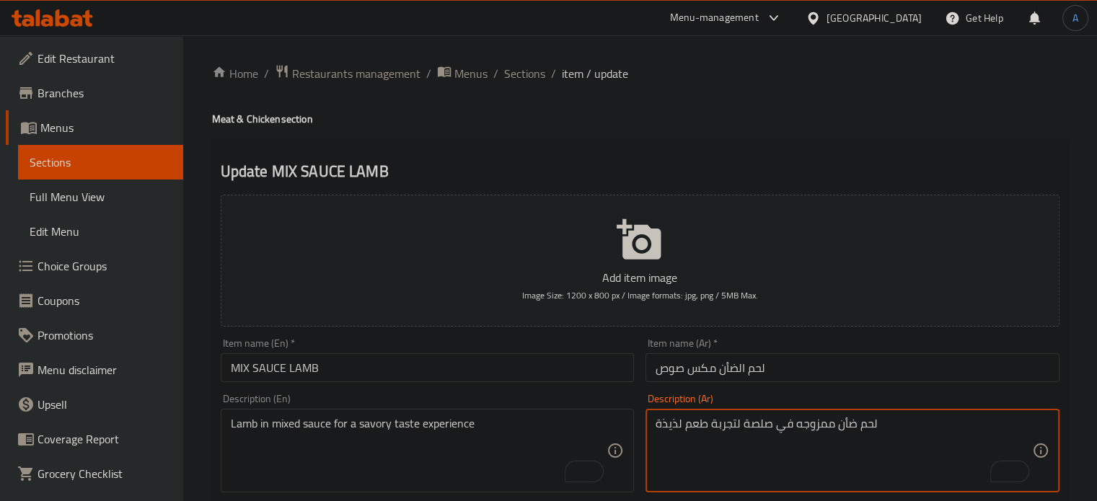
type textarea "لحم ضأن ممزوجه في صلصة لتجربة طعم لذيذة"
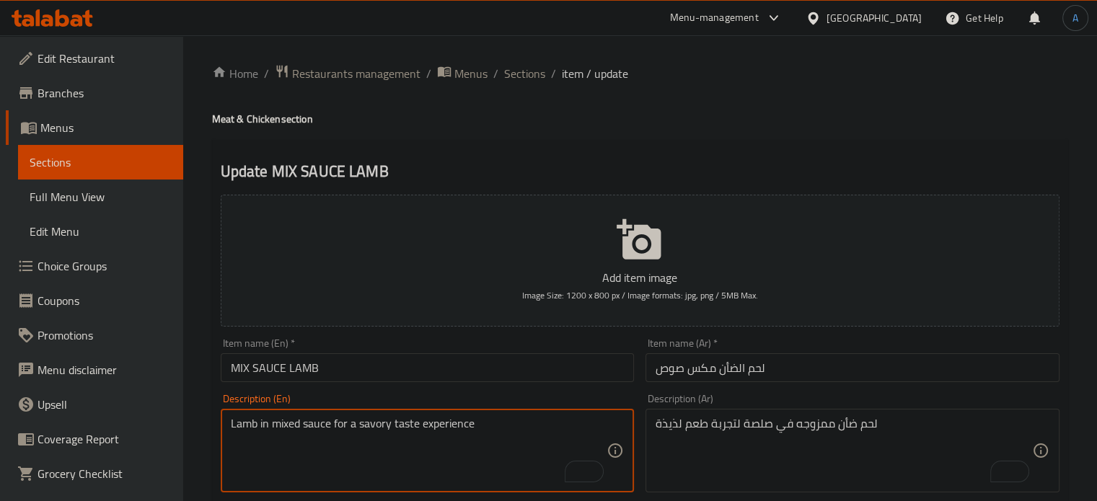
drag, startPoint x: 498, startPoint y: 430, endPoint x: 423, endPoint y: 429, distance: 75.7
type textarea "Lamb in mixed sauce for a savory taste"
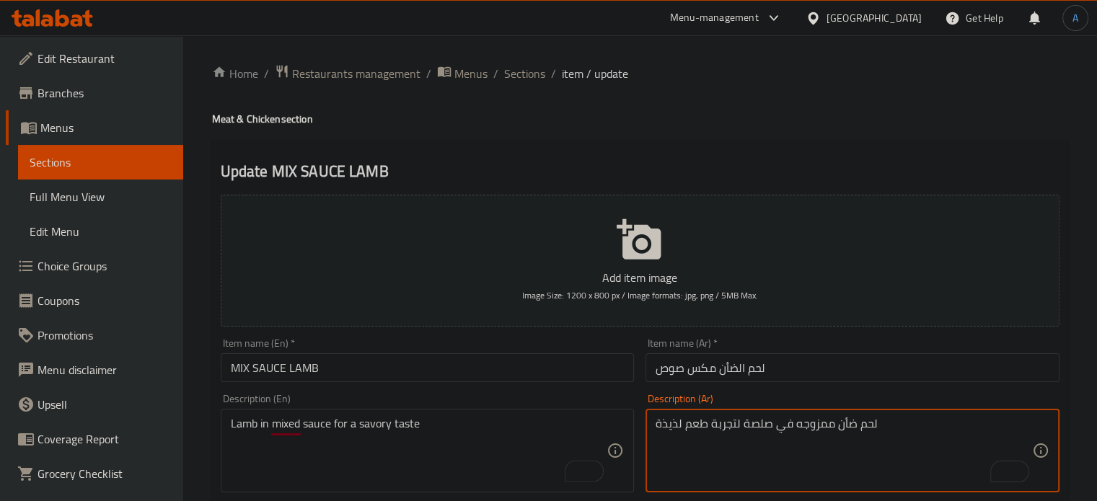
drag, startPoint x: 681, startPoint y: 420, endPoint x: 641, endPoint y: 423, distance: 39.8
click at [694, 421] on textarea "لحم ضأن ممزوجه في صلصة لتجربة طعم" at bounding box center [843, 451] width 376 height 69
click at [831, 428] on textarea "لحم ضأن ممزوجه في صلصة طعم" at bounding box center [843, 451] width 376 height 69
type textarea "لحم ضأن ممزوجه في صلصة طعم مالح"
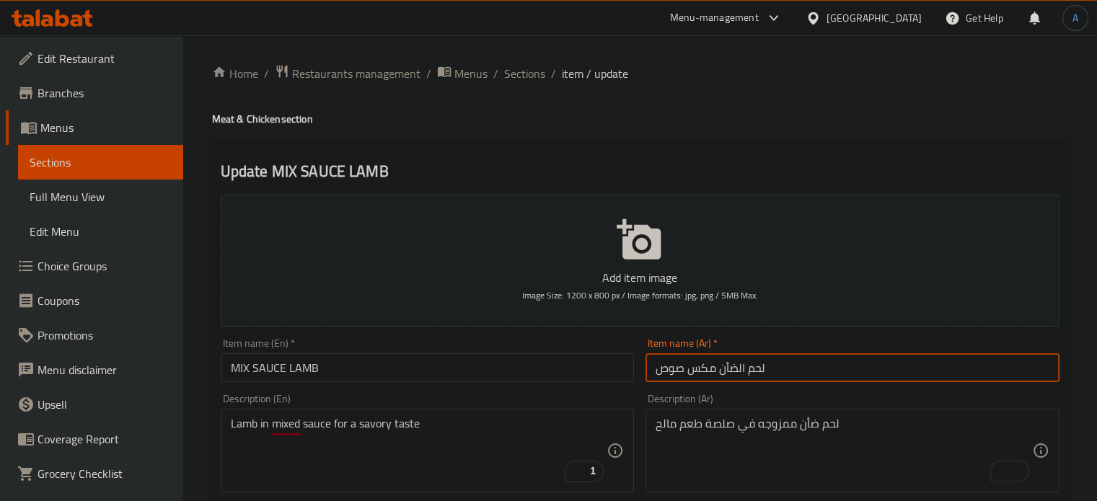
click at [815, 358] on input "لحم الضأن مكس صوص" at bounding box center [852, 367] width 414 height 29
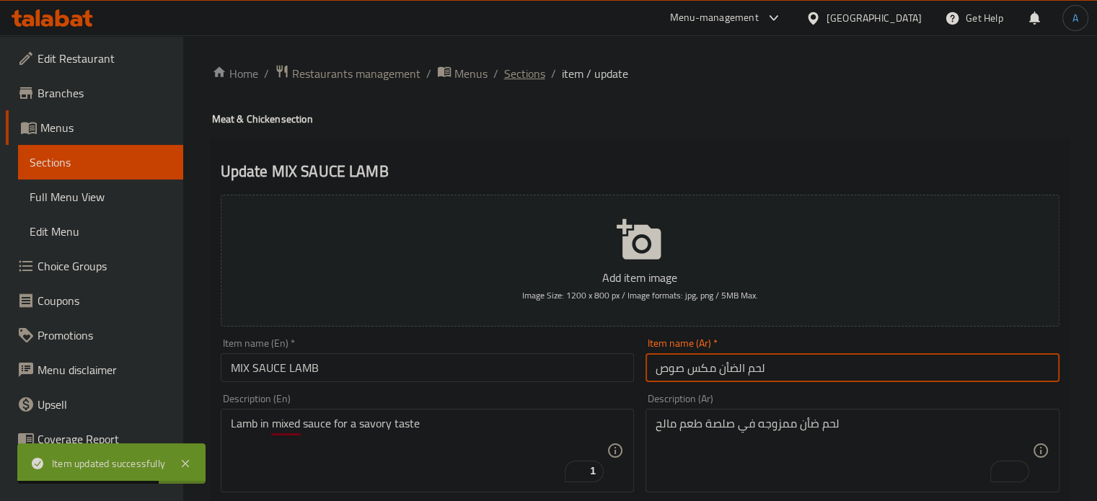
click at [522, 71] on span "Sections" at bounding box center [524, 73] width 41 height 17
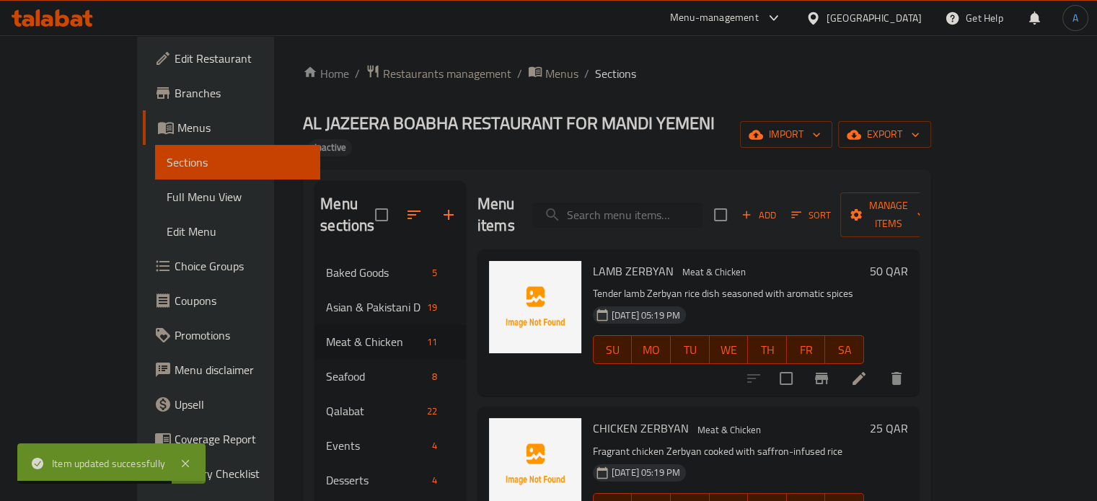
drag, startPoint x: 675, startPoint y: 178, endPoint x: 659, endPoint y: 185, distance: 17.1
click at [675, 203] on input "search" at bounding box center [617, 215] width 170 height 25
paste input "MIX SAUCE LAMB"
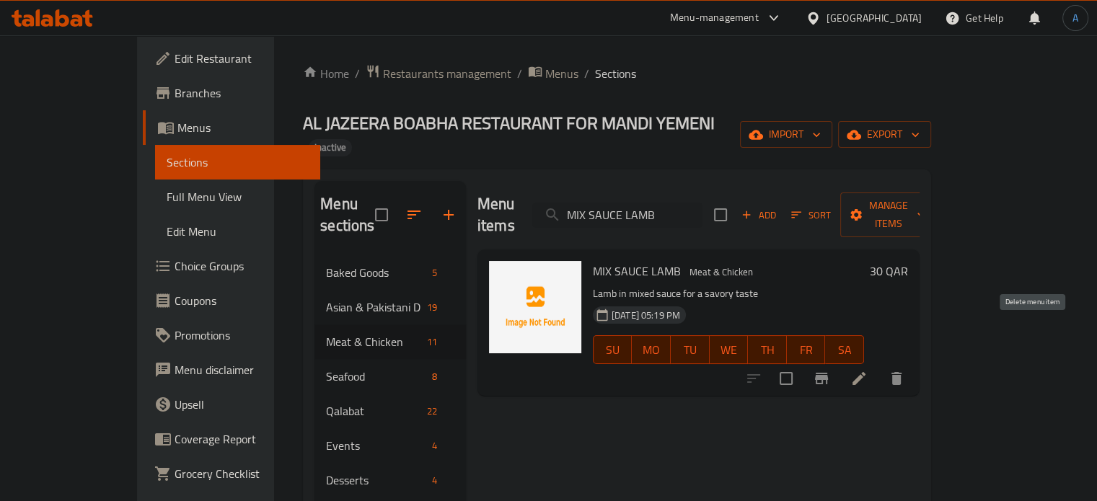
type input "MIX SAUCE LAMB"
click at [905, 370] on icon "delete" at bounding box center [896, 378] width 17 height 17
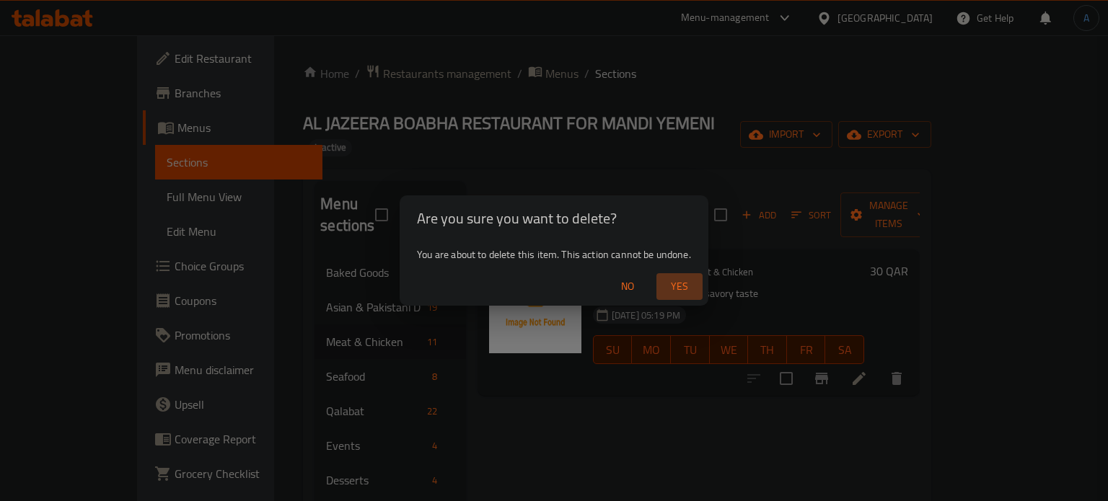
click at [666, 273] on button "Yes" at bounding box center [679, 286] width 46 height 27
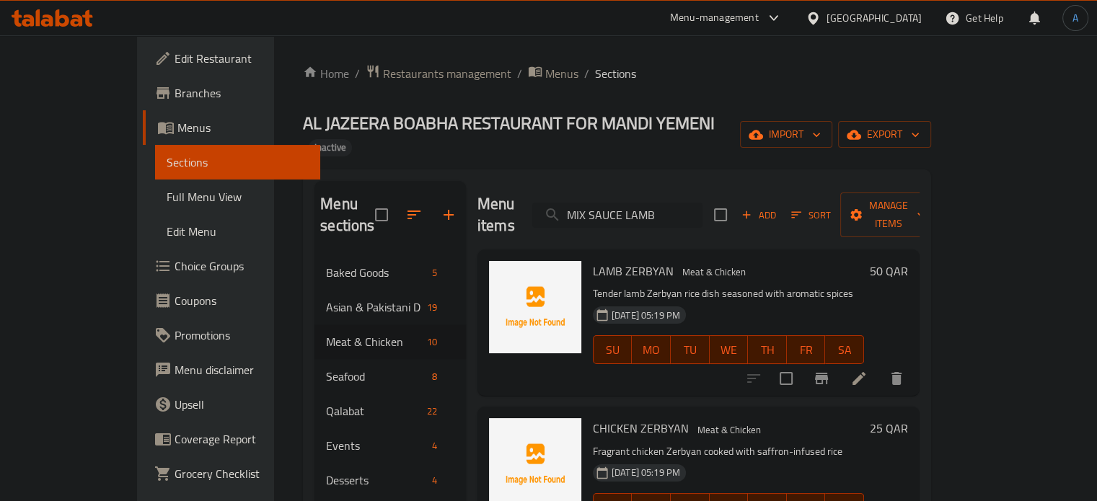
click at [658, 203] on input "MIX SAUCE LAMB" at bounding box center [617, 215] width 170 height 25
paste input "CHICKEN GRILLED"
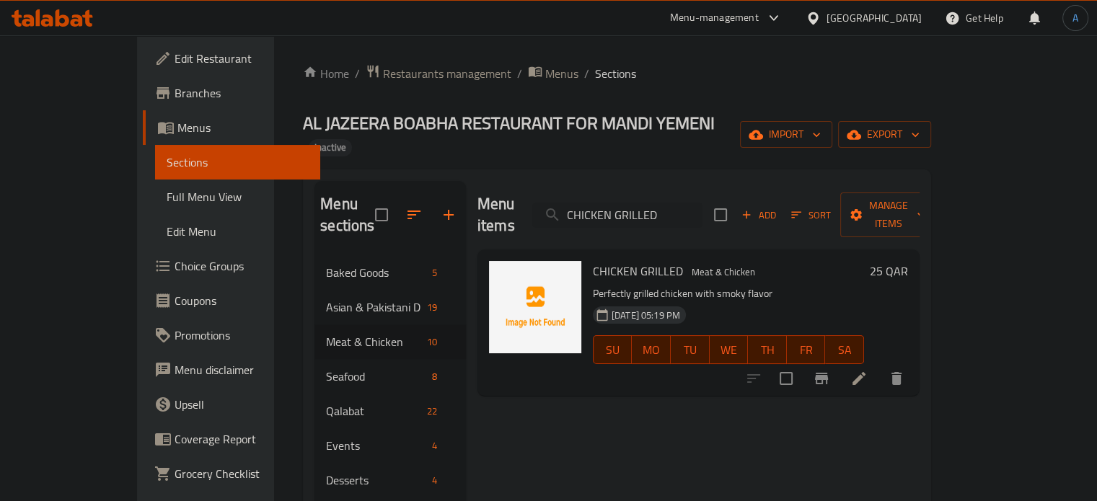
type input "CHICKEN GRILLED"
click at [867, 370] on icon at bounding box center [858, 378] width 17 height 17
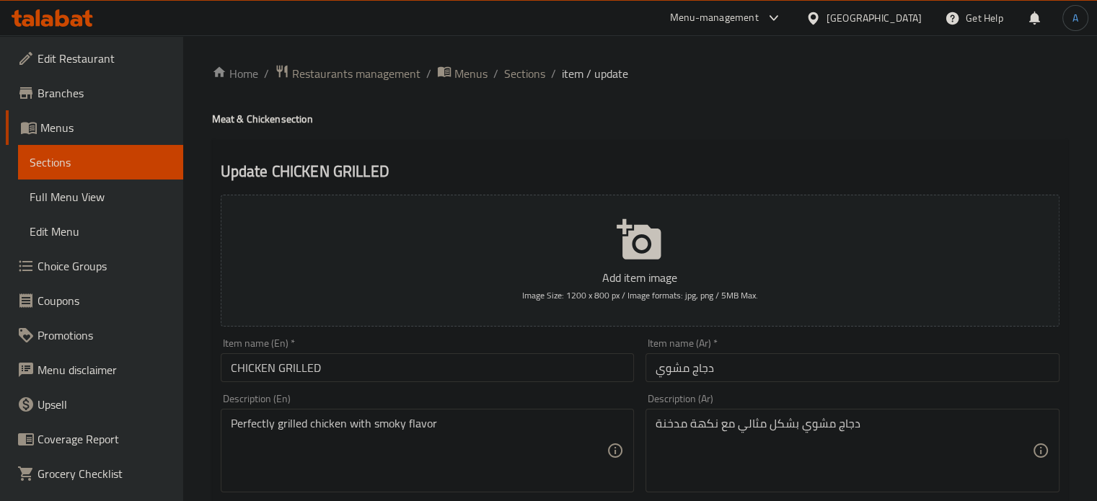
click at [463, 423] on textarea "Perfectly grilled chicken with smoky flavor" at bounding box center [419, 451] width 376 height 69
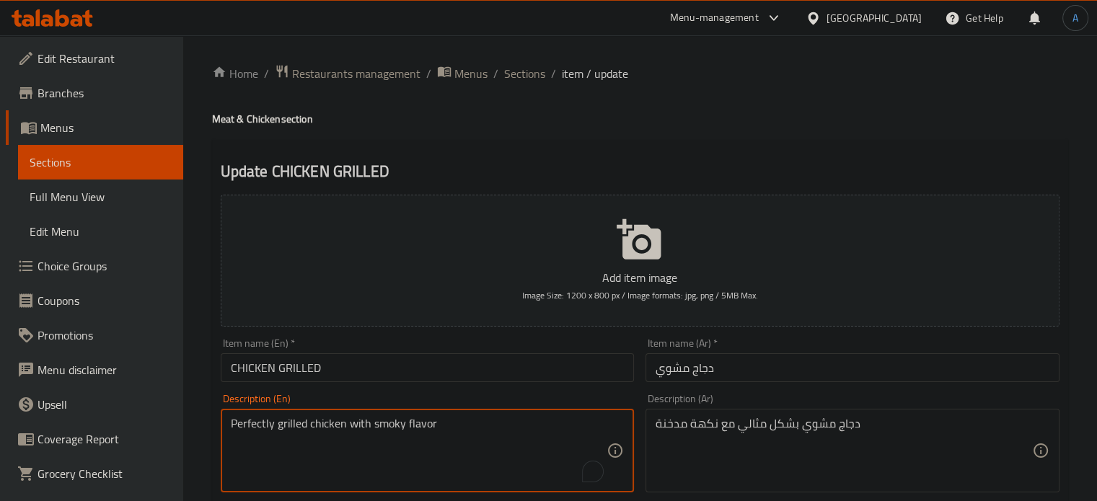
click at [463, 423] on textarea "Perfectly grilled chicken with smoky flavor" at bounding box center [419, 451] width 376 height 69
type textarea "\"
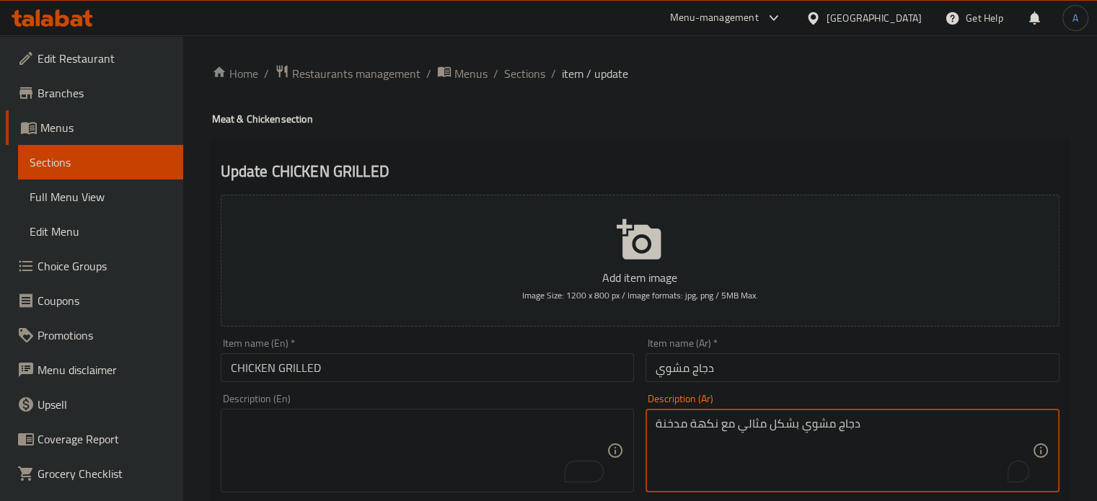
click at [822, 430] on textarea "دجاج مشوي بشكل مثالي مع نكهة مدخنة" at bounding box center [843, 451] width 376 height 69
click at [352, 379] on input "CHICKEN GRILLED" at bounding box center [428, 367] width 414 height 29
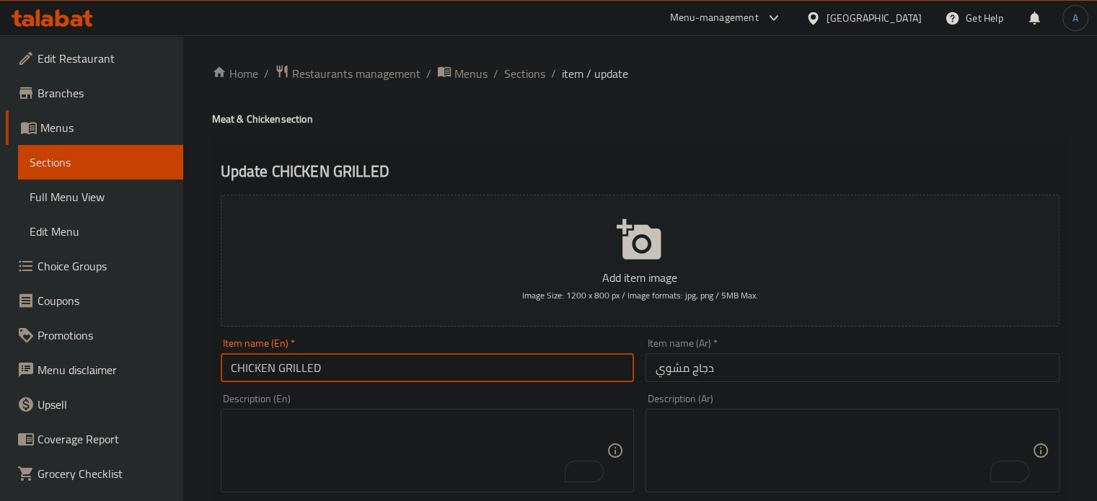
click at [348, 374] on input "CHICKEN GRILLED" at bounding box center [428, 367] width 414 height 29
click at [405, 429] on textarea "To enrich screen reader interactions, please activate Accessibility in Grammarl…" at bounding box center [419, 451] width 376 height 69
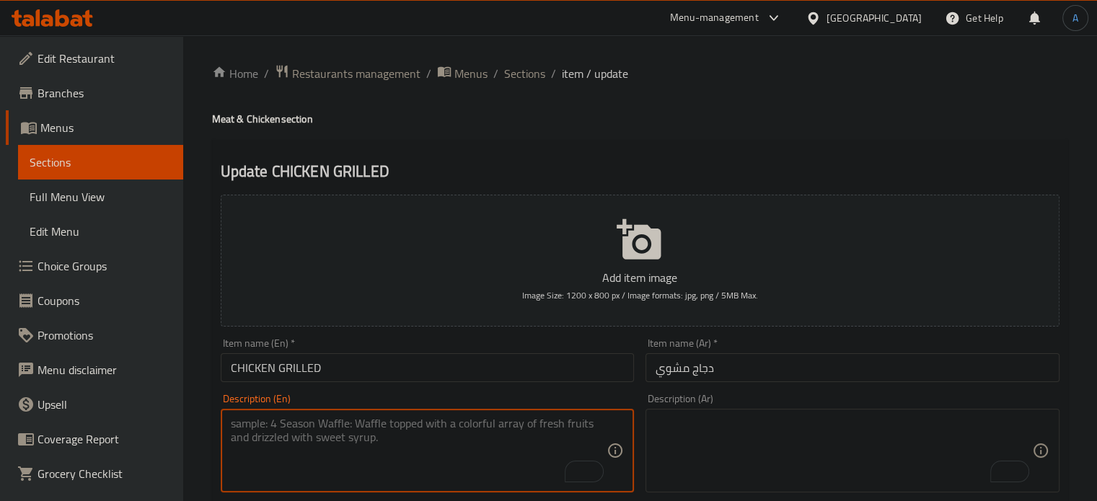
paste textarea "Skinless grilled chicken breasts, olive oil, lemon juice, garlic, chili"
click at [358, 428] on textarea "Skinless grilled chicken breasts, olive oil, lemon juice, garlic, chili" at bounding box center [419, 451] width 376 height 69
drag, startPoint x: 271, startPoint y: 424, endPoint x: 106, endPoint y: 425, distance: 165.1
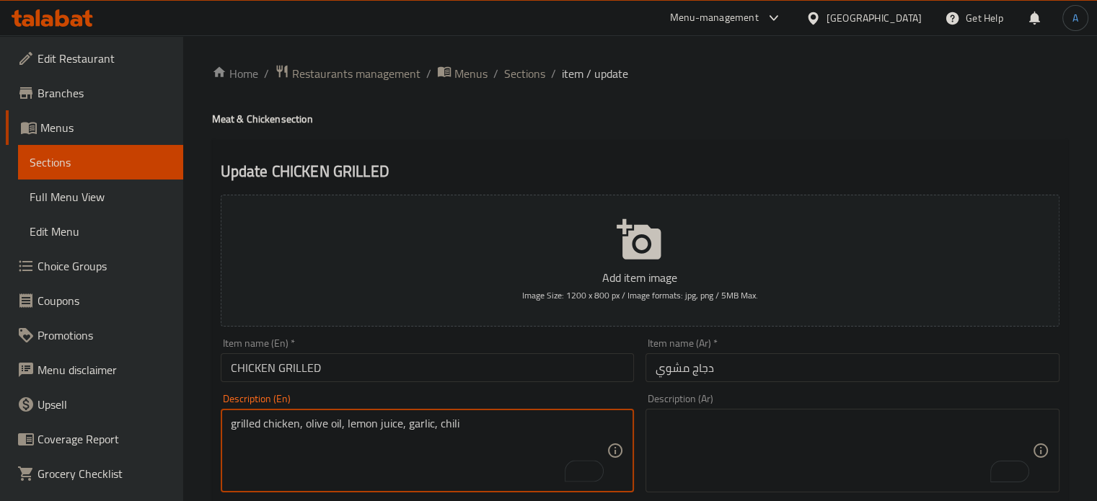
type textarea "grilled chicken, olive oil, lemon juice, garlic, chili"
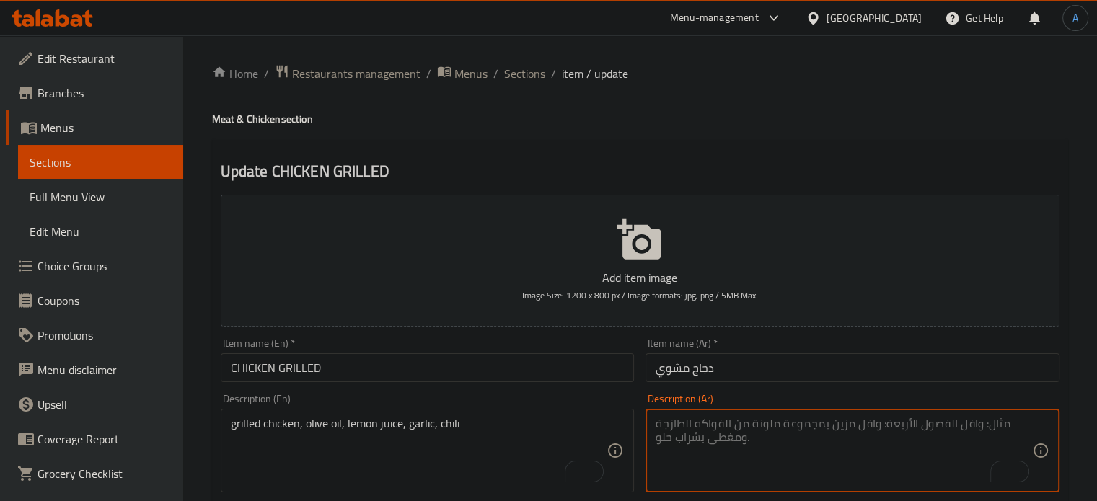
click at [787, 443] on textarea "To enrich screen reader interactions, please activate Accessibility in Grammarl…" at bounding box center [843, 451] width 376 height 69
paste textarea "صدور دجاج مشوية منزوعة الجلد، زيت زيتون، عصير ليمون، ثوم، فلفل أحمر حار"
click at [684, 424] on textarea "صدور دجاج مشوية منزوعة الجلد، زيت زيتون، عصير ليمون، ثوم، فلفل أحمر حار" at bounding box center [843, 451] width 376 height 69
click at [967, 420] on textarea "صدور دجاج مشوية منزوعة الجلد، زيت زيتون، عصير ليمون، ثوم، فلفل حار" at bounding box center [843, 451] width 376 height 69
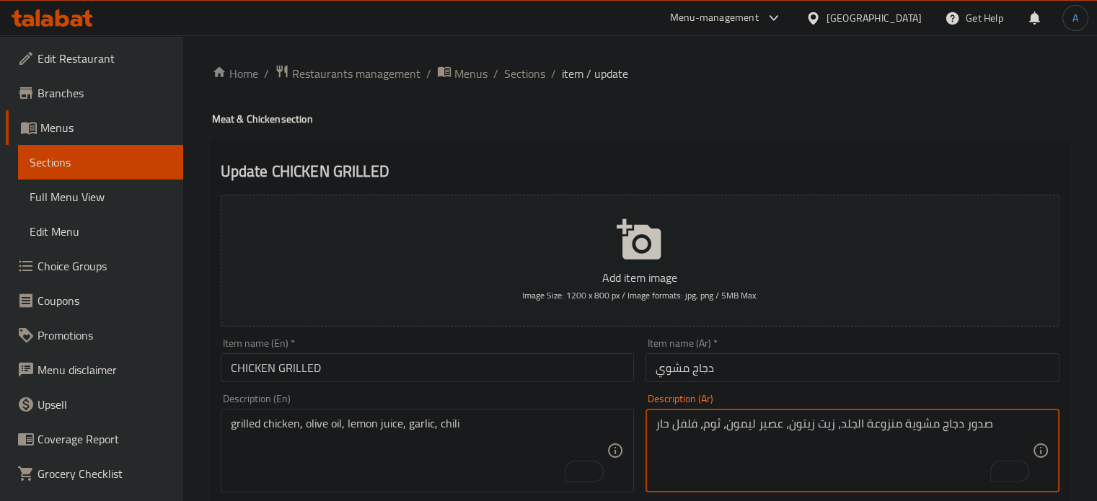
click at [967, 420] on textarea "صدور دجاج مشوية منزوعة الجلد، زيت زيتون، عصير ليمون، ثوم، فلفل حار" at bounding box center [843, 451] width 376 height 69
drag, startPoint x: 895, startPoint y: 425, endPoint x: 839, endPoint y: 435, distance: 56.4
click at [835, 430] on textarea "دجاج مشوية منزوعة الجلد، زيت زيتون، عصير ليمون، ثوم، فلفل حار" at bounding box center [843, 451] width 376 height 69
type textarea "دجاج مشوية، زيت زيتون، عصير ليمون، ثوم، فلفل حار"
click at [733, 371] on input "دجاج مشوي" at bounding box center [852, 367] width 414 height 29
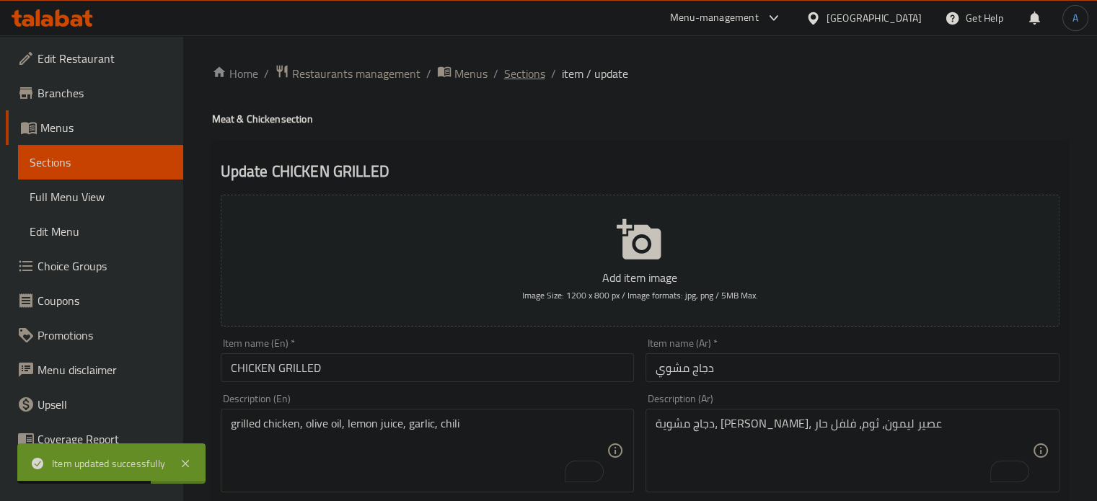
click at [510, 73] on span "Sections" at bounding box center [524, 73] width 41 height 17
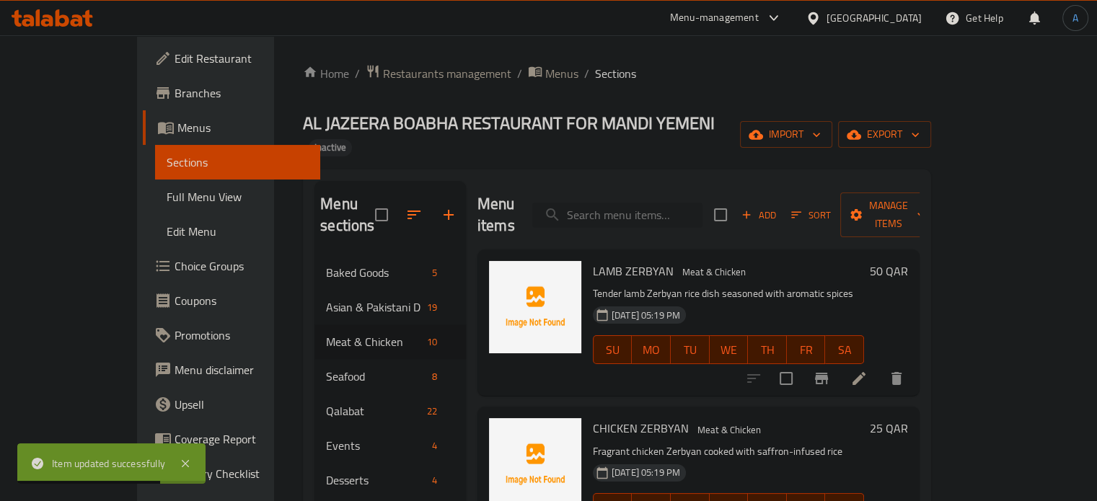
click at [656, 203] on input "search" at bounding box center [617, 215] width 170 height 25
paste input "SHRIMP SAUCE"
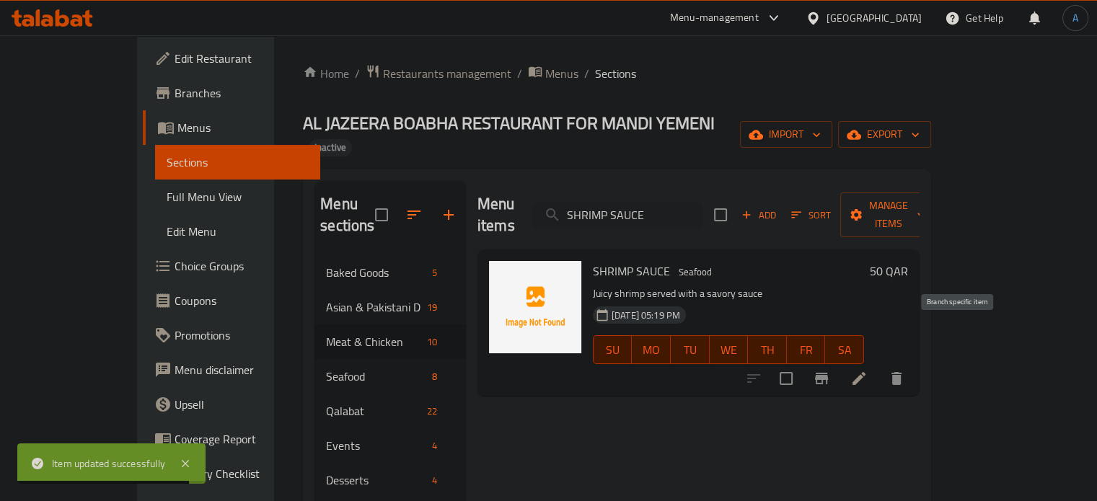
type input "SHRIMP SAUCE"
click at [879, 366] on li at bounding box center [859, 379] width 40 height 26
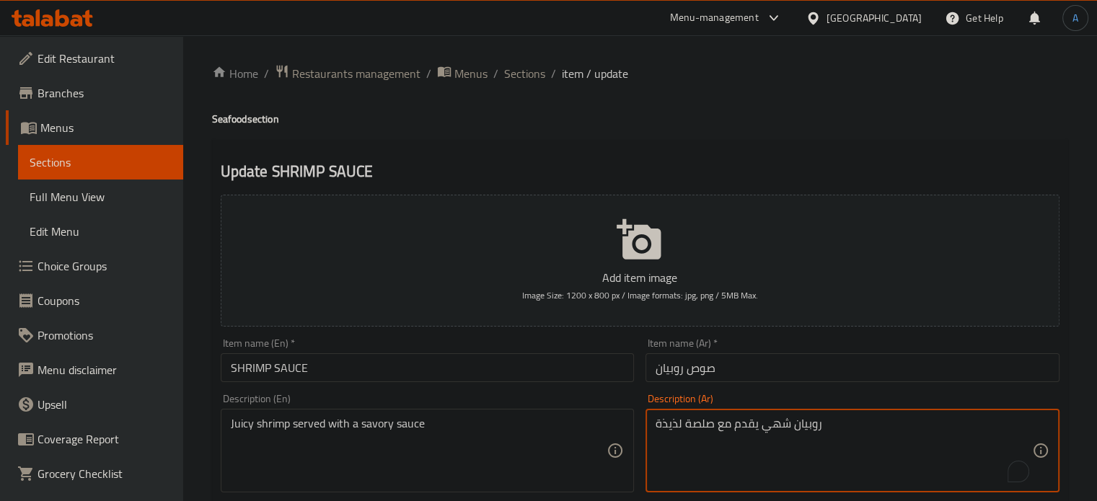
click at [785, 428] on textarea "روبيان شهي يقدم مع صلصة لذيذة" at bounding box center [843, 451] width 376 height 69
click at [668, 425] on textarea "روبيان جوسي يقدم مع صلصة لذيذة" at bounding box center [843, 451] width 376 height 69
type textarea "روبيان جوسي يقدم مع صلصة مالحه"
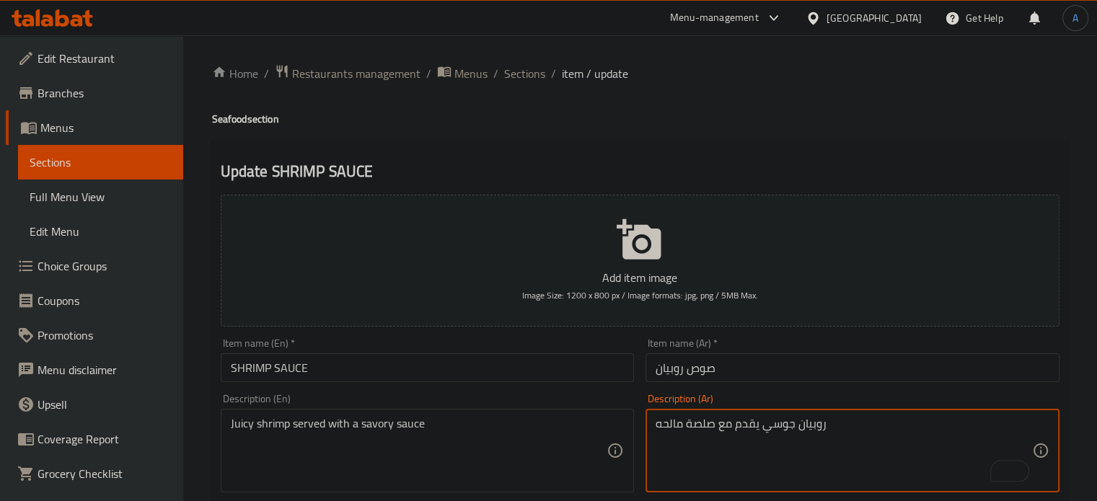
click at [723, 371] on input "صوص روبيان" at bounding box center [852, 367] width 414 height 29
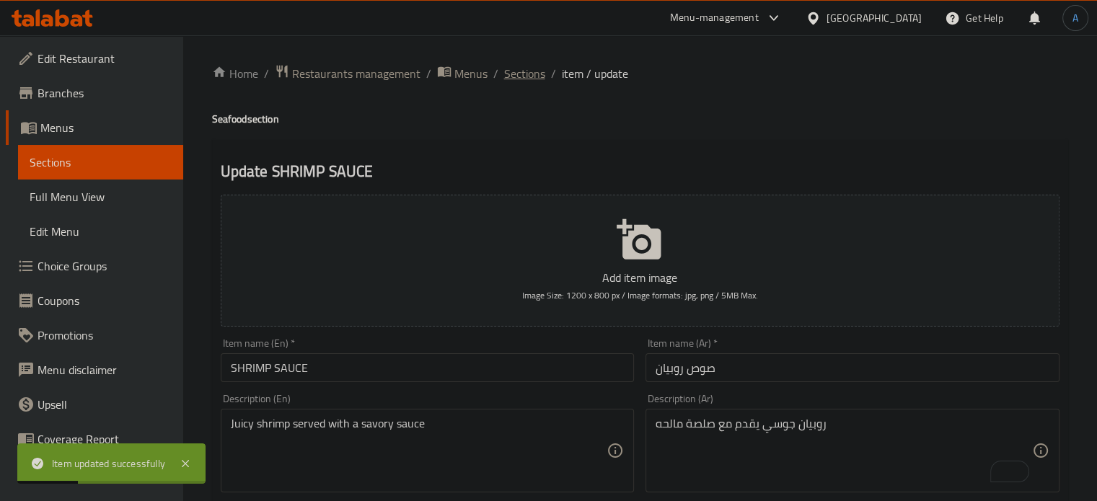
click at [531, 82] on span "Sections" at bounding box center [524, 73] width 41 height 17
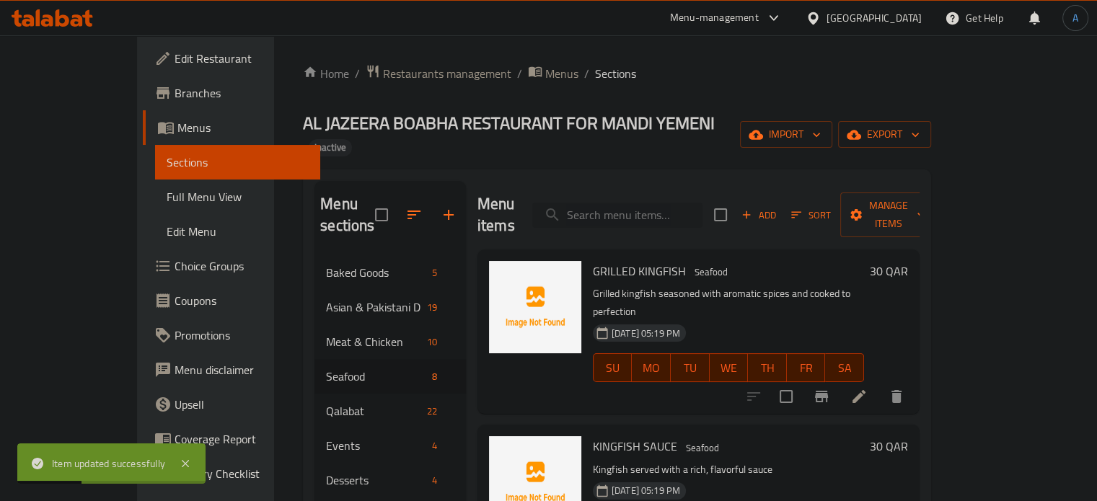
click at [679, 203] on input "search" at bounding box center [617, 215] width 170 height 25
paste input "RICE SHRIMP"
type input "RICE SHRIMP"
click at [702, 203] on input "RICE SHRIMP" at bounding box center [617, 215] width 170 height 25
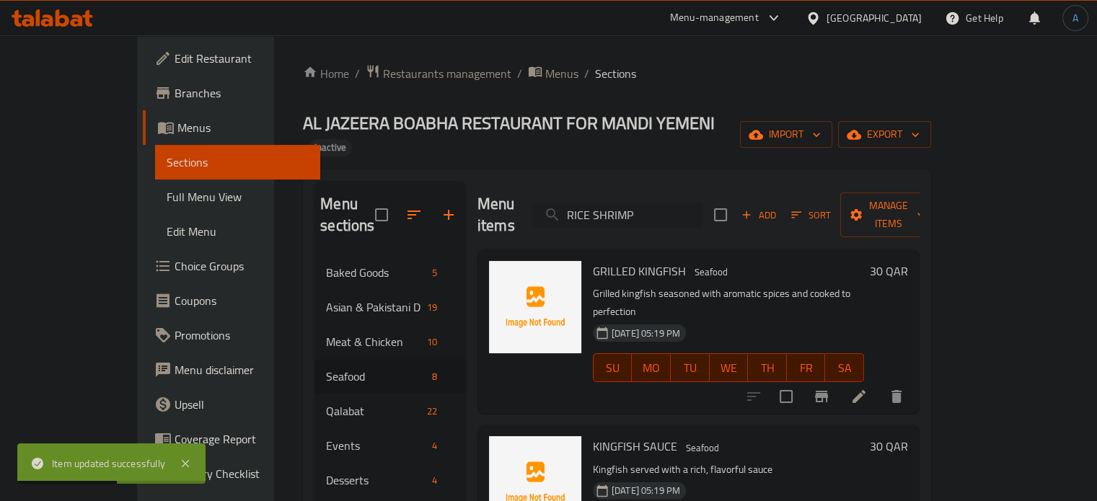
click at [702, 203] on input "RICE SHRIMP" at bounding box center [617, 215] width 170 height 25
paste input "RICE SHRIMP"
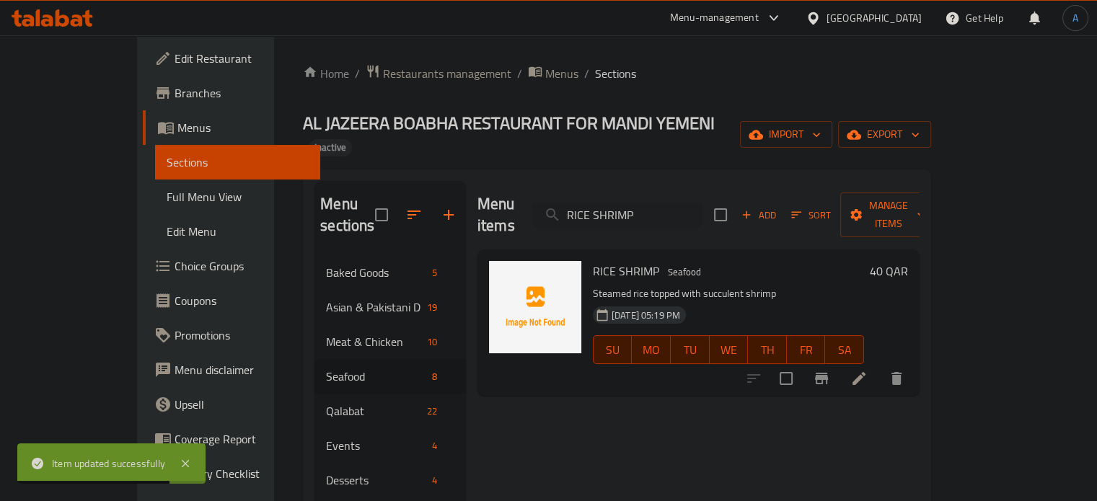
type input "RICE SHRIMP"
click at [867, 370] on icon at bounding box center [858, 378] width 17 height 17
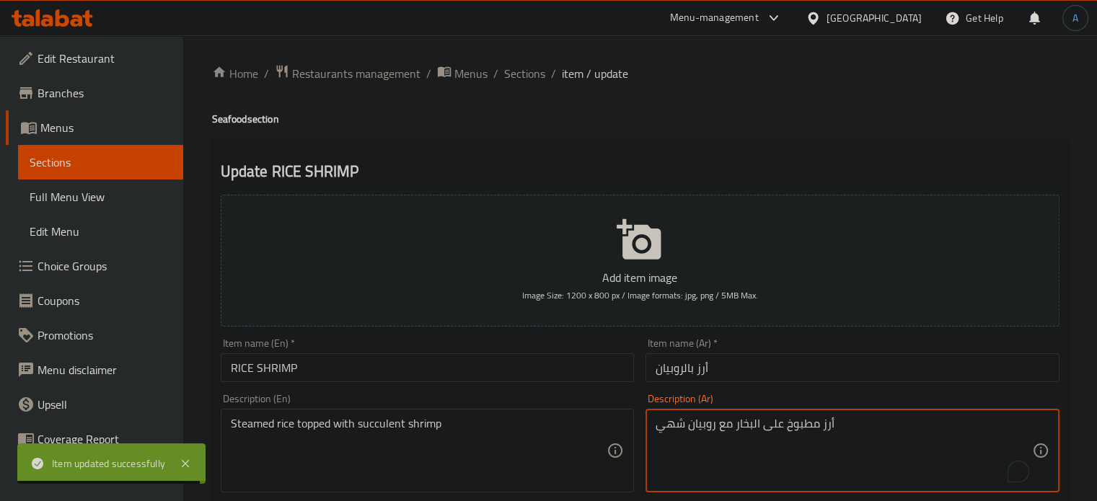
click at [672, 429] on textarea "أرز مطبوخ على البخار مع روبيان شهي" at bounding box center [843, 451] width 376 height 69
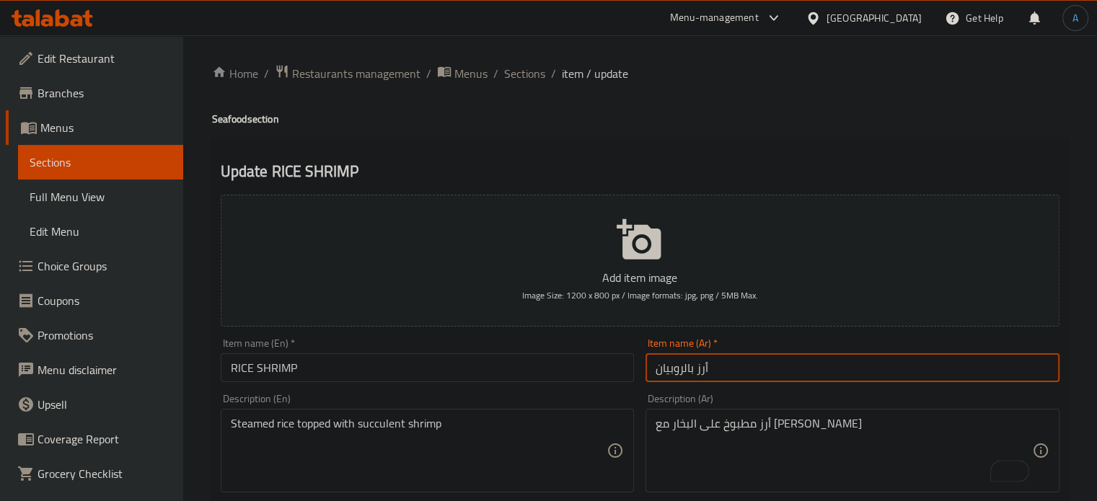
click at [738, 362] on input "أرز بالروبيان" at bounding box center [852, 367] width 414 height 29
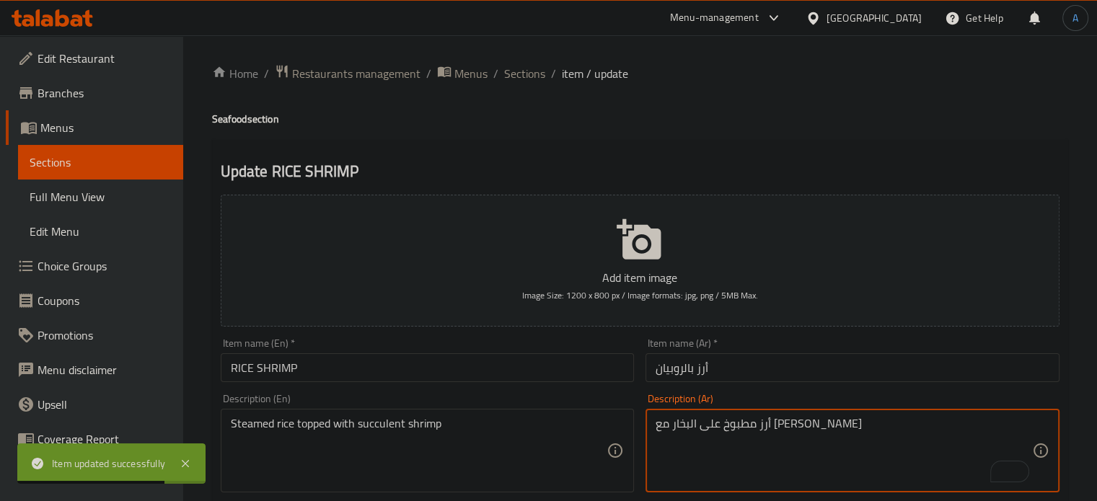
click at [735, 425] on textarea "أرز مطبوخ على البخار مع [PERSON_NAME]" at bounding box center [843, 451] width 376 height 69
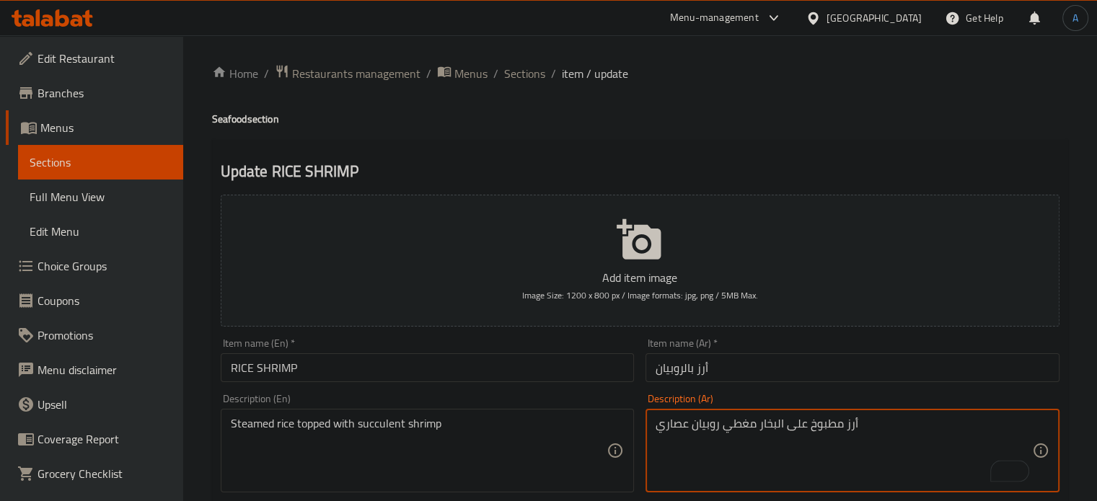
type textarea "أرز مطبوخ على البخار مغطي روبيان عصاري"
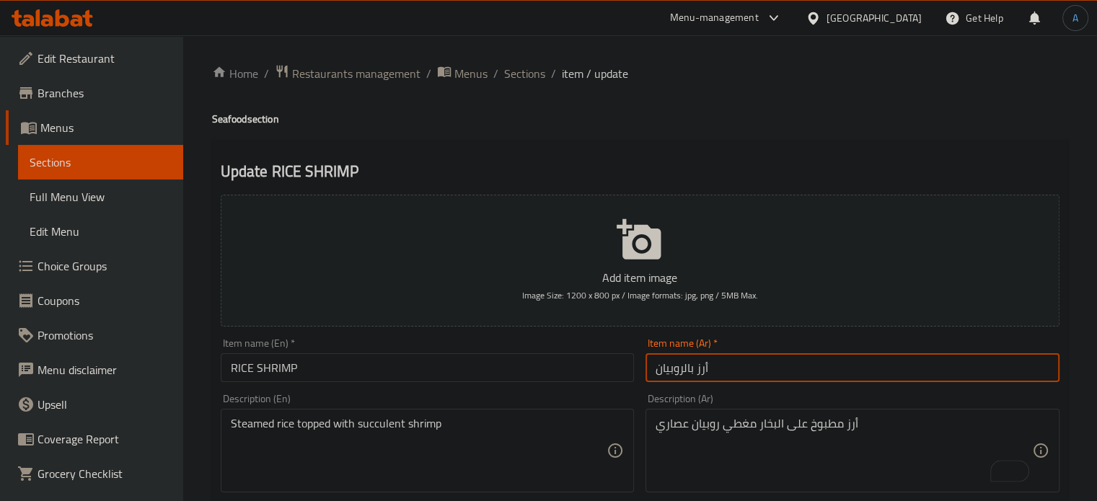
click at [743, 368] on input "أرز بالروبيان" at bounding box center [852, 367] width 414 height 29
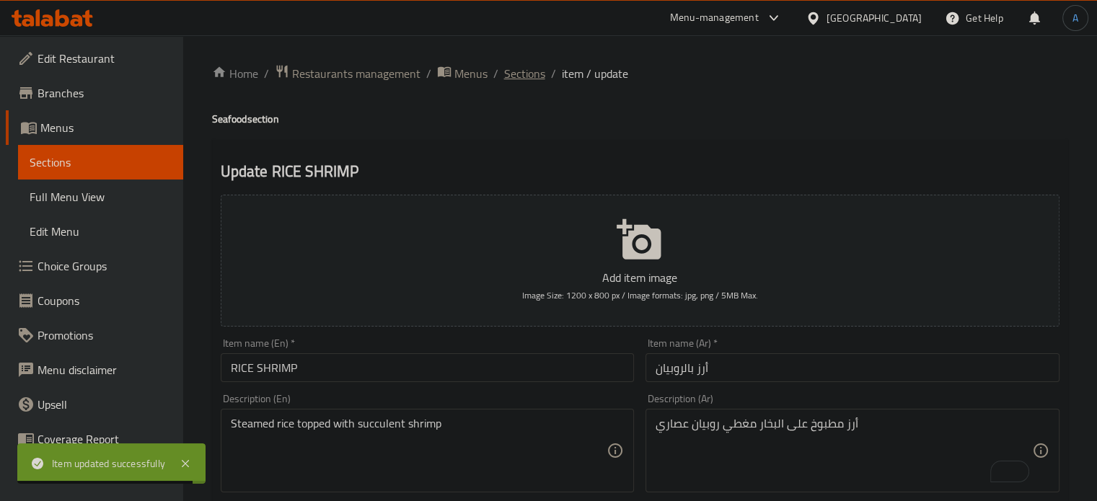
click at [527, 69] on span "Sections" at bounding box center [524, 73] width 41 height 17
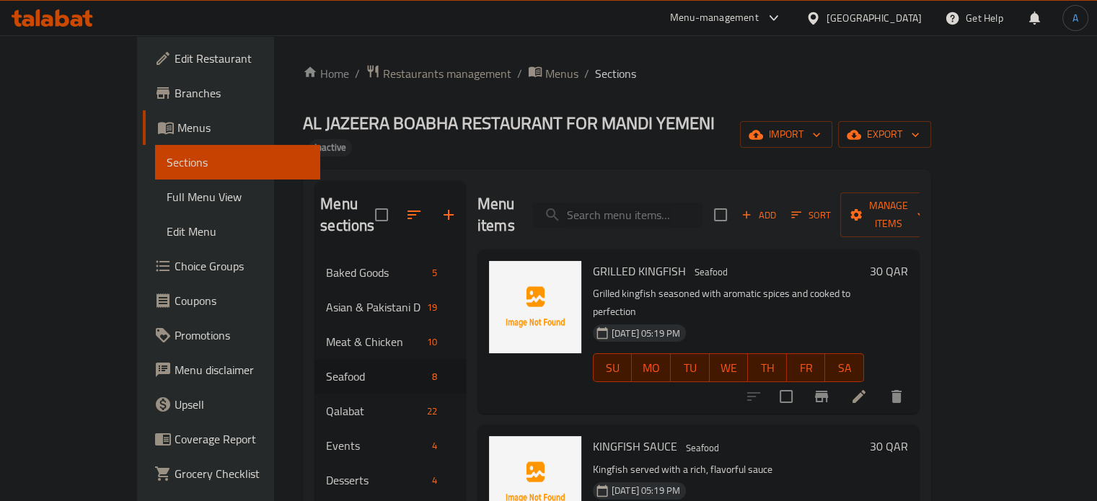
click at [686, 203] on input "search" at bounding box center [617, 215] width 170 height 25
paste input "سمك باس البحر"
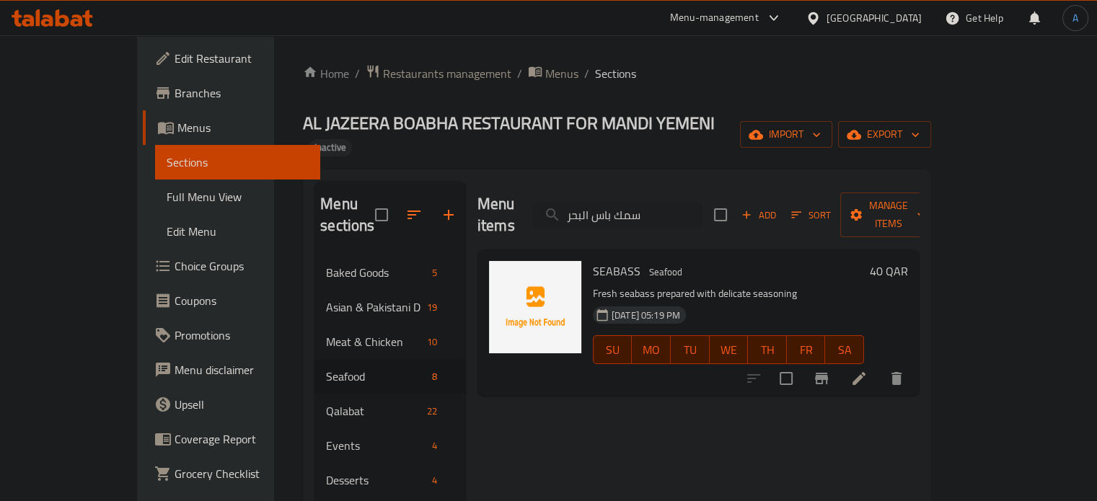
type input "سمك باس البحر"
click at [879, 366] on li at bounding box center [859, 379] width 40 height 26
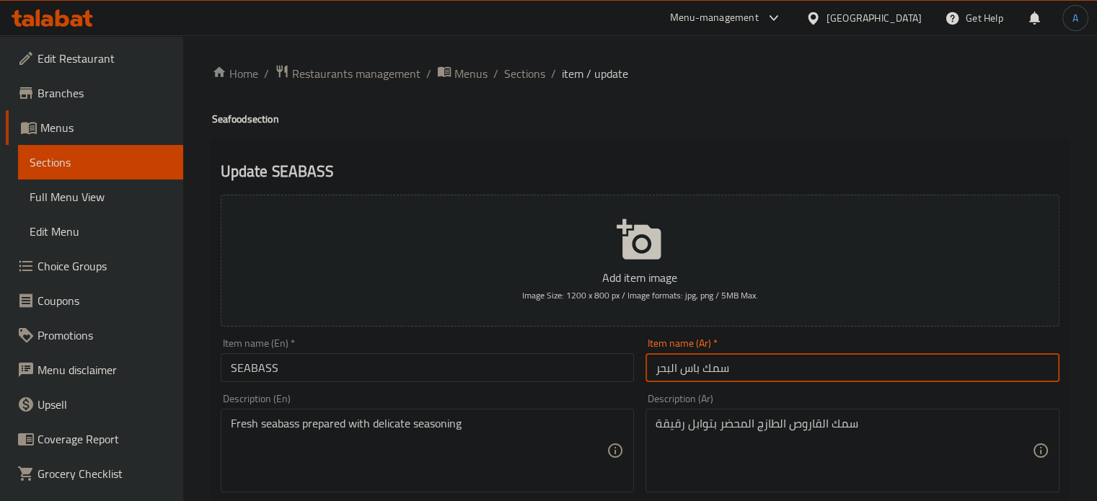
drag, startPoint x: 744, startPoint y: 377, endPoint x: 684, endPoint y: 379, distance: 59.9
click at [684, 379] on input "سمك باس البحر" at bounding box center [852, 367] width 414 height 29
click at [710, 373] on input "سمك باس البحر" at bounding box center [852, 367] width 414 height 29
drag, startPoint x: 738, startPoint y: 363, endPoint x: 642, endPoint y: 368, distance: 96.0
click at [640, 363] on div "Item name (Ar)   * سمك باس البحر Item name (Ar) *" at bounding box center [852, 360] width 425 height 56
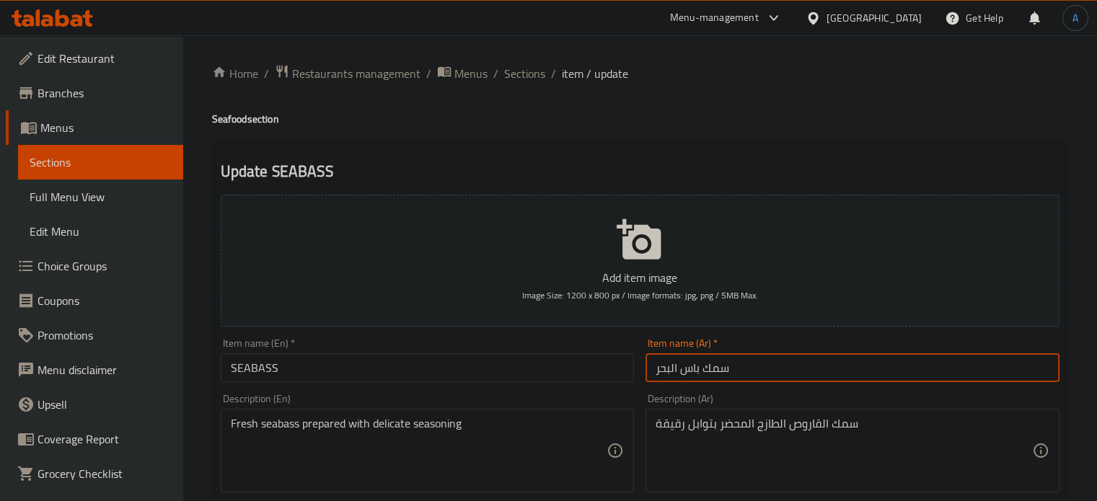
paste input "قاروص"
click at [772, 374] on input "سمك قاروص" at bounding box center [852, 367] width 414 height 29
click at [710, 371] on input "سمك قاروص" at bounding box center [852, 367] width 414 height 29
type input "قاروص"
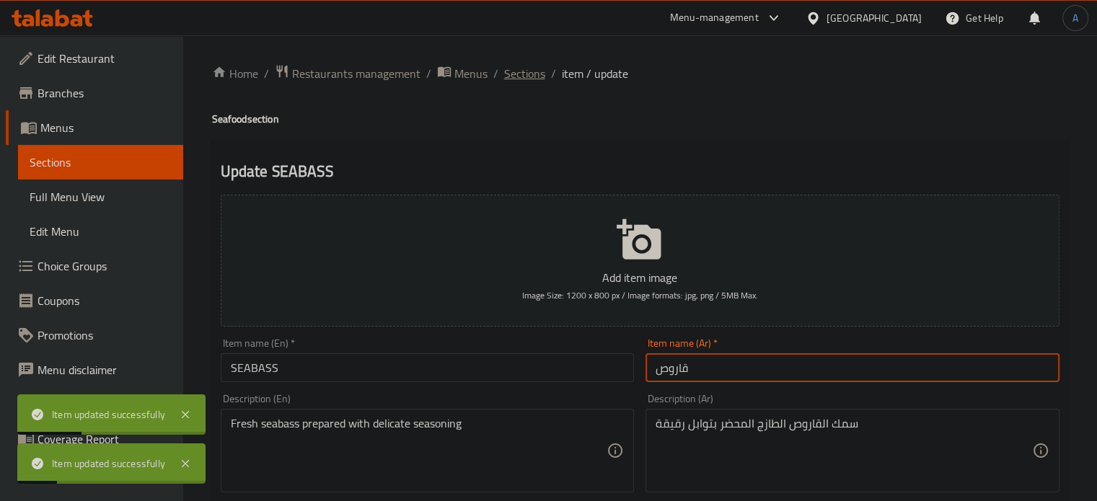
click at [521, 65] on span "Sections" at bounding box center [524, 73] width 41 height 17
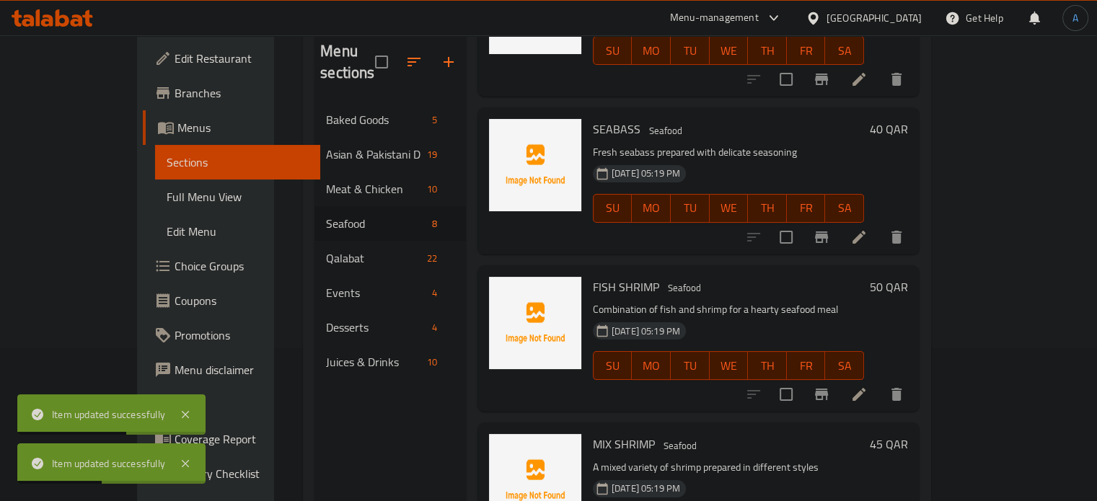
scroll to position [202, 0]
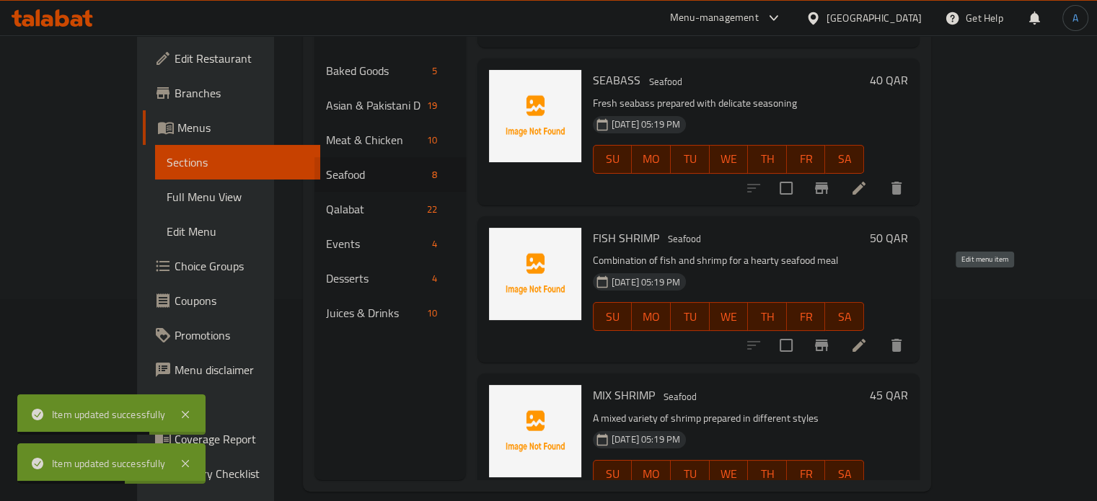
click at [867, 337] on icon at bounding box center [858, 345] width 17 height 17
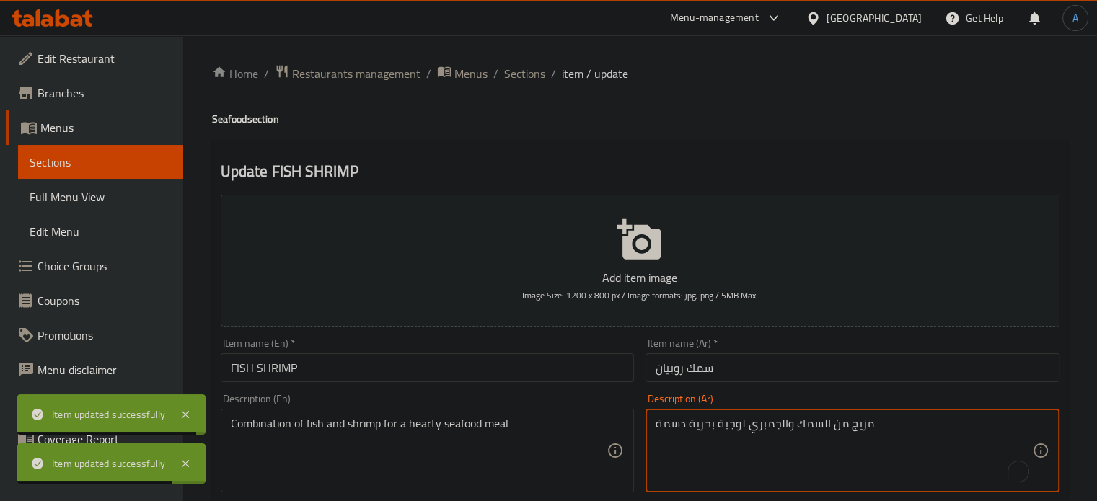
click at [707, 425] on textarea "مزيج من السمك والجمبري لوجبة بحرية دسمة" at bounding box center [843, 451] width 376 height 69
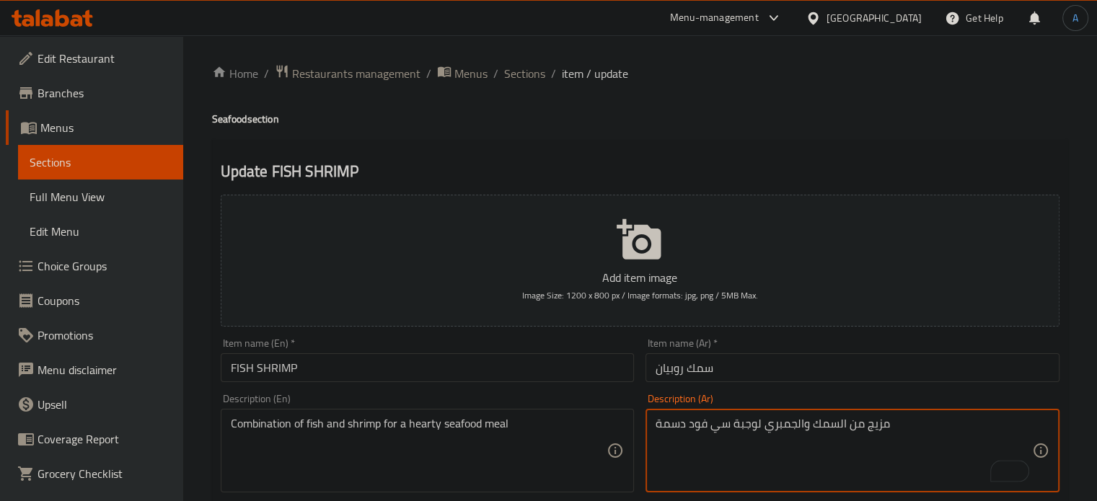
type textarea "مزيج من السمك والجمبري لوجبة سي فود دسمة"
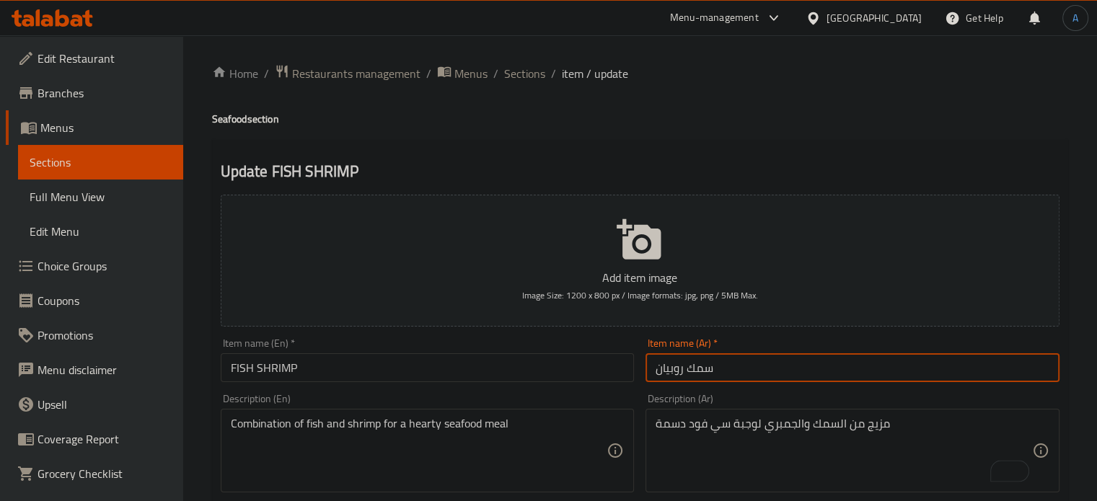
click at [714, 375] on input "سمك روبيان" at bounding box center [852, 367] width 414 height 29
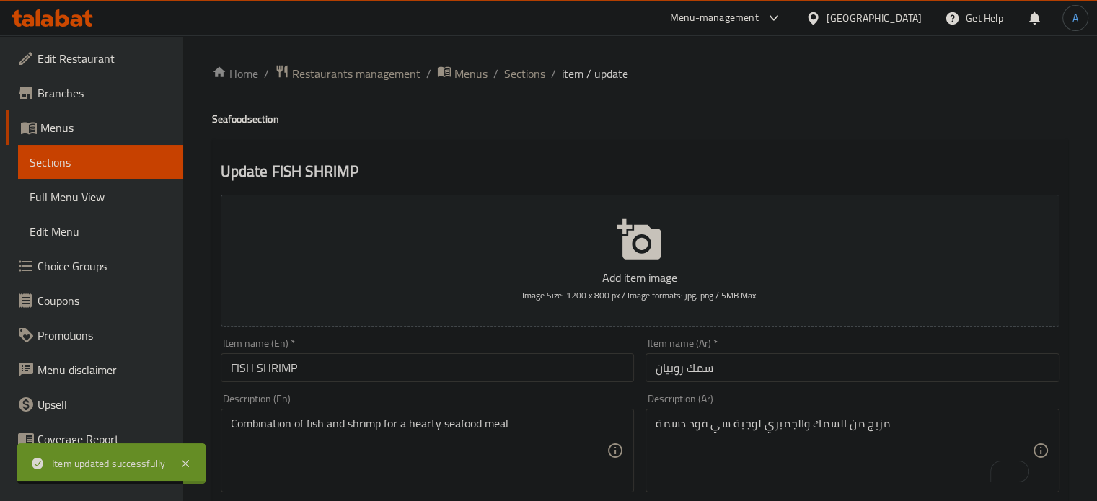
click at [548, 81] on ol "Home / Restaurants management / Menus / Sections / item / update" at bounding box center [640, 73] width 856 height 19
drag, startPoint x: 539, startPoint y: 80, endPoint x: 539, endPoint y: 89, distance: 8.7
click at [539, 80] on span "Sections" at bounding box center [524, 73] width 41 height 17
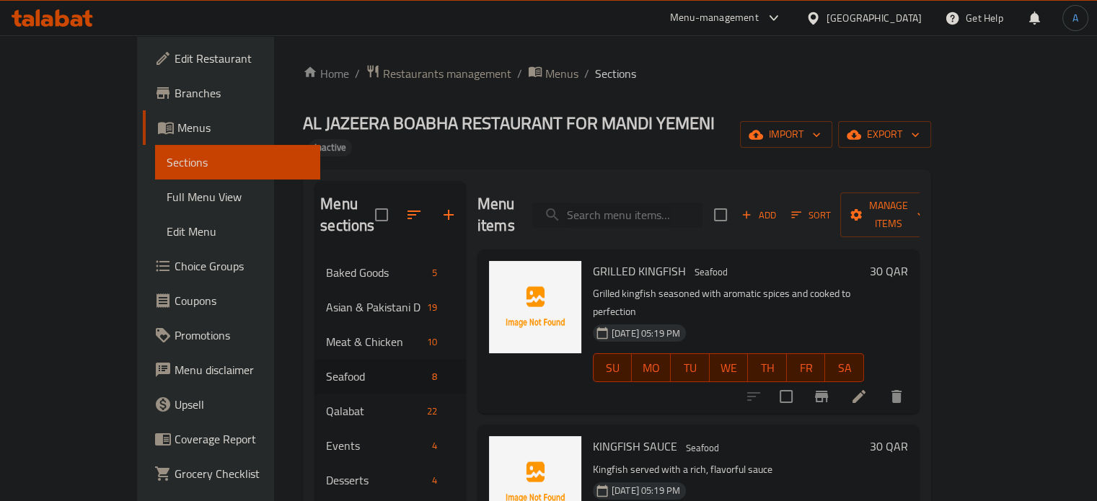
click at [623, 203] on input "search" at bounding box center [617, 215] width 170 height 25
paste input "[PERSON_NAME]"
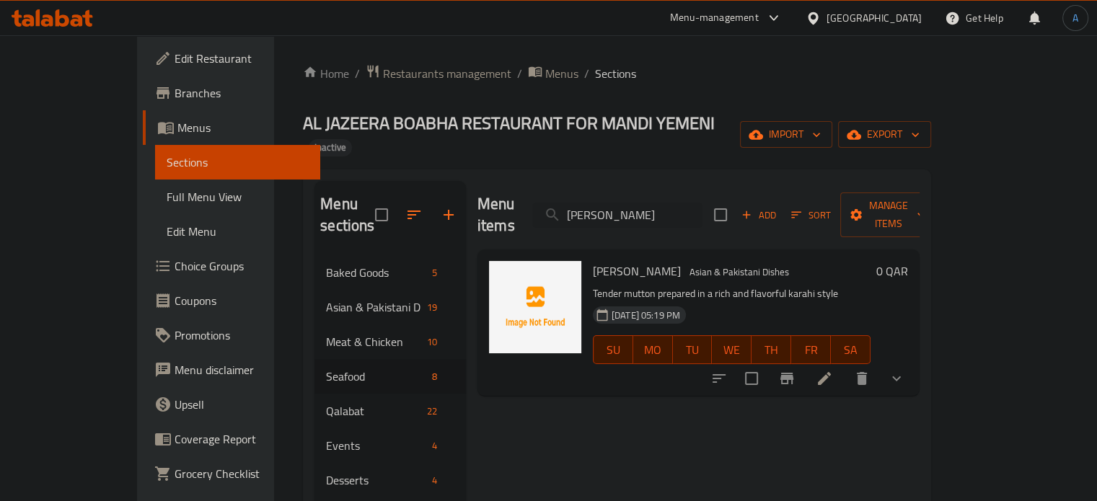
type input "[PERSON_NAME]"
click at [833, 370] on icon at bounding box center [824, 378] width 17 height 17
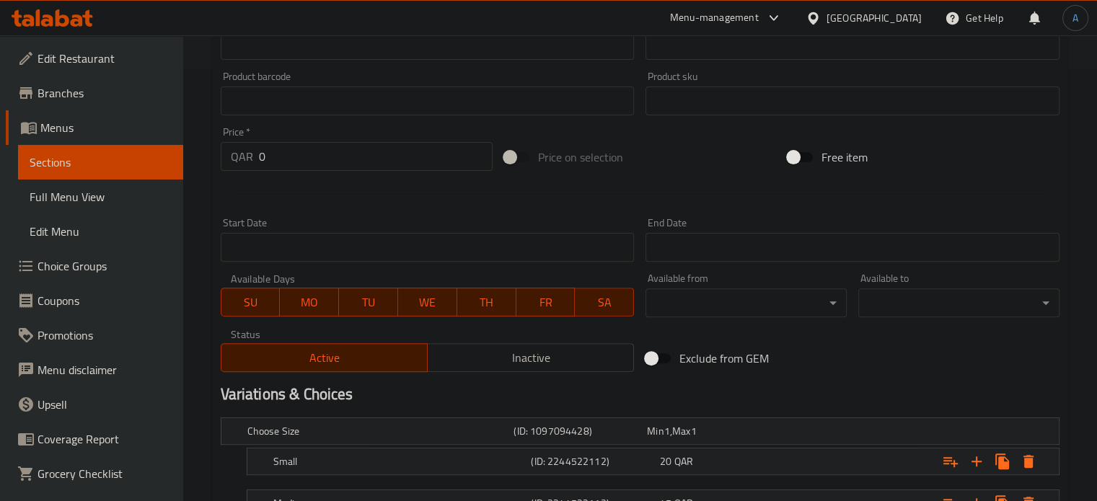
scroll to position [577, 0]
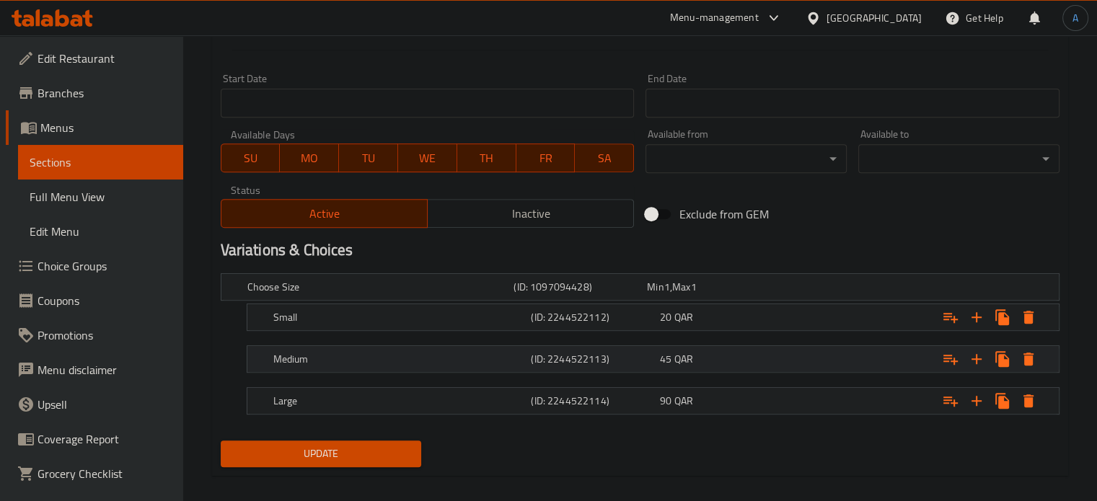
click at [544, 294] on h5 "(ID: 2244522113)" at bounding box center [577, 287] width 128 height 14
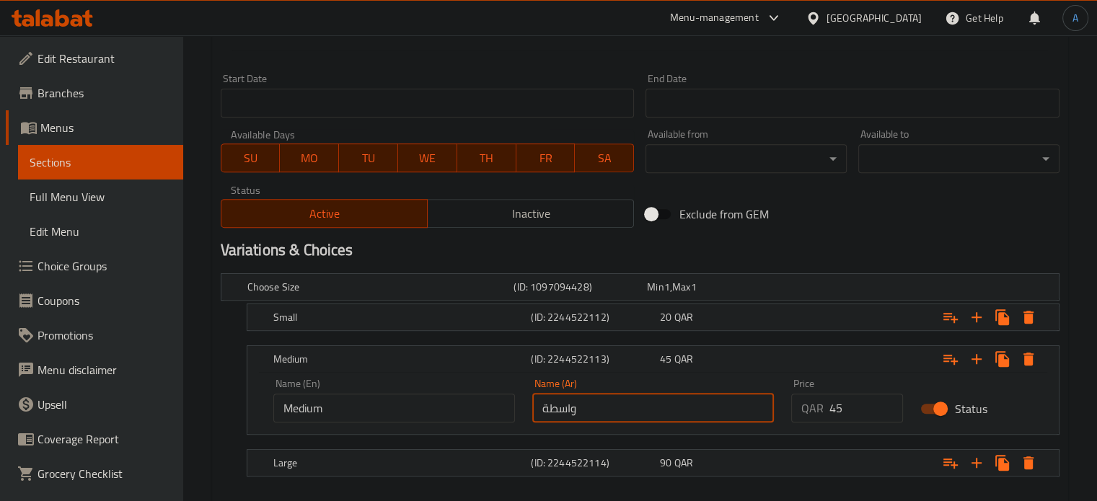
click at [576, 416] on input "واسطة" at bounding box center [653, 408] width 242 height 29
type input "وسط"
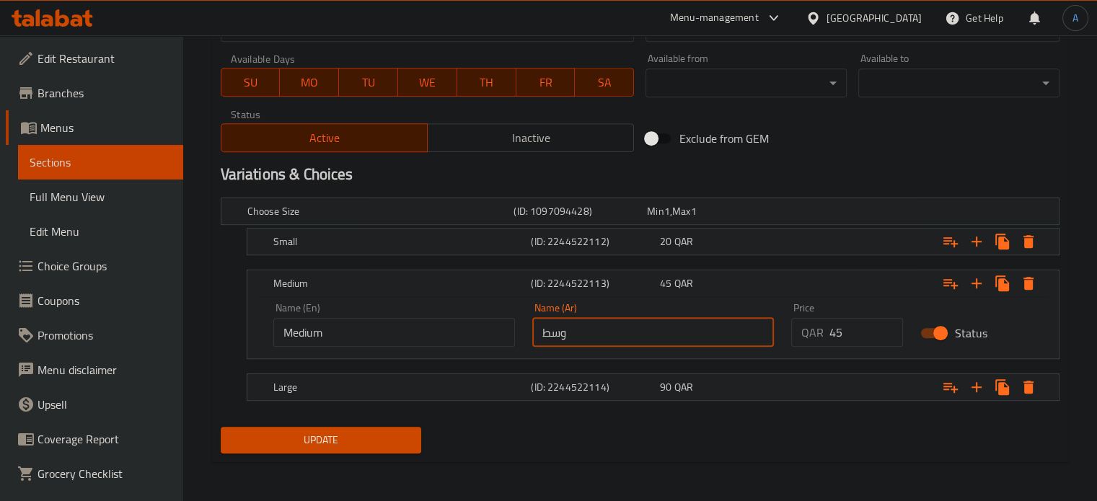
click at [399, 435] on span "Update" at bounding box center [321, 440] width 178 height 18
click at [61, 129] on span "Menus" at bounding box center [105, 127] width 131 height 17
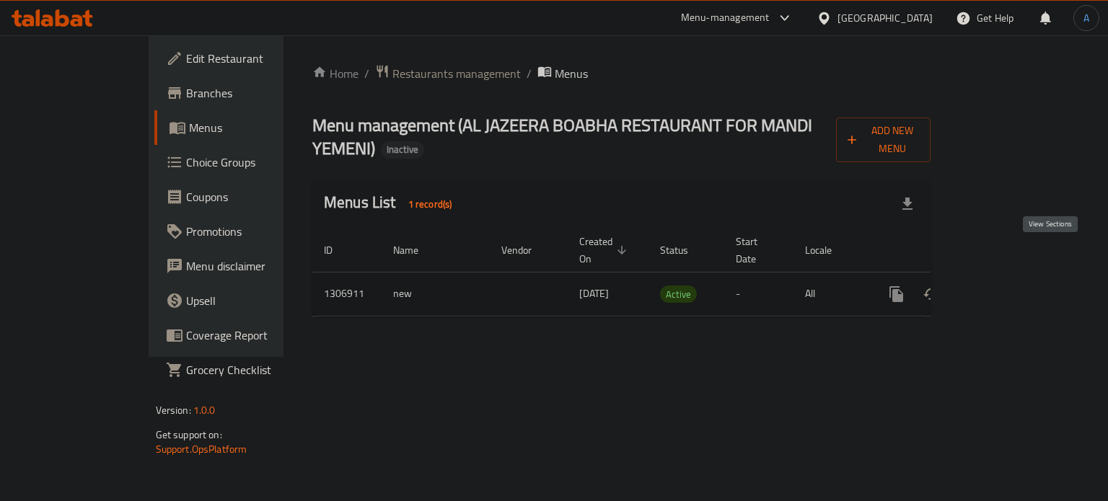
click at [1009, 286] on icon "enhanced table" at bounding box center [999, 294] width 17 height 17
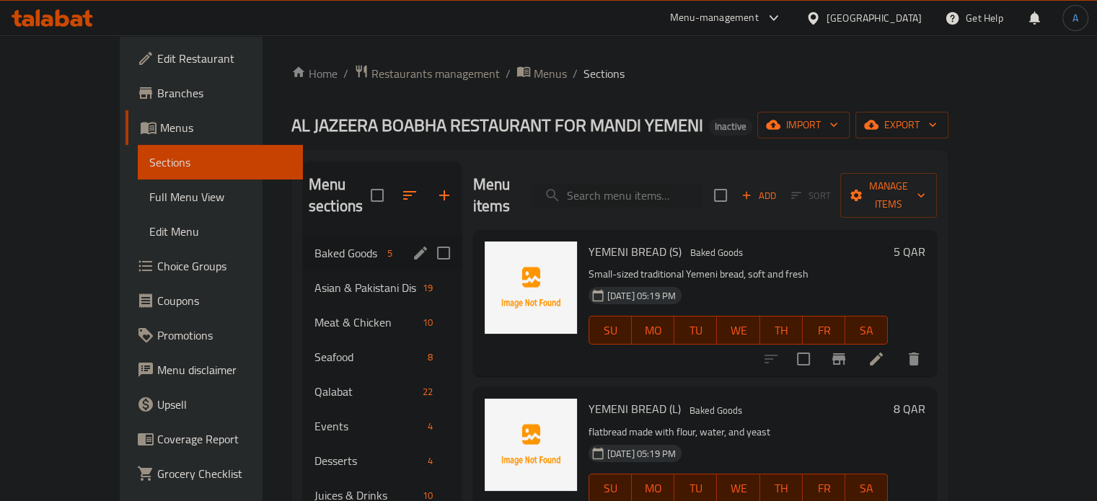
click at [340, 244] on span "Baked Goods" at bounding box center [347, 252] width 67 height 17
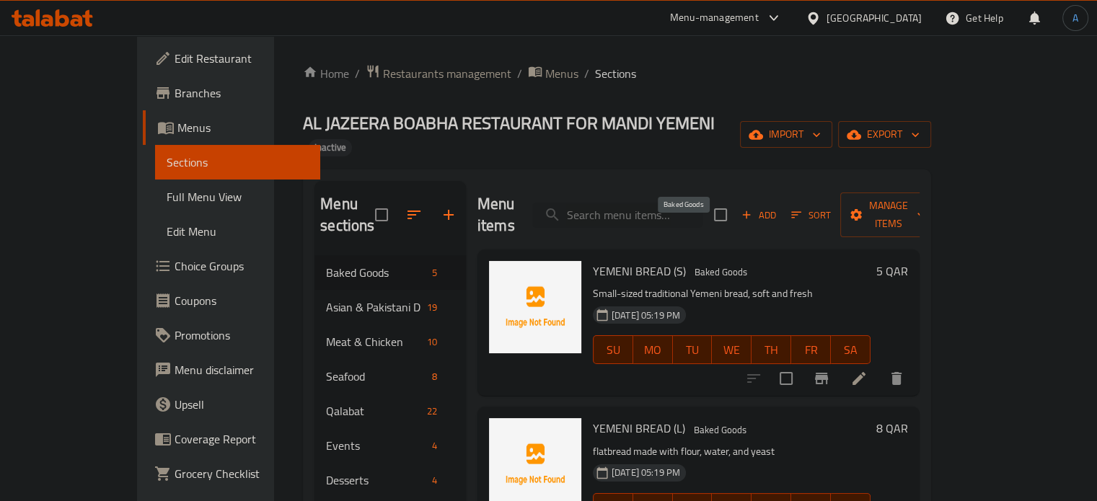
click at [689, 264] on span "Baked Goods" at bounding box center [721, 272] width 64 height 17
copy span "Baked Goods"
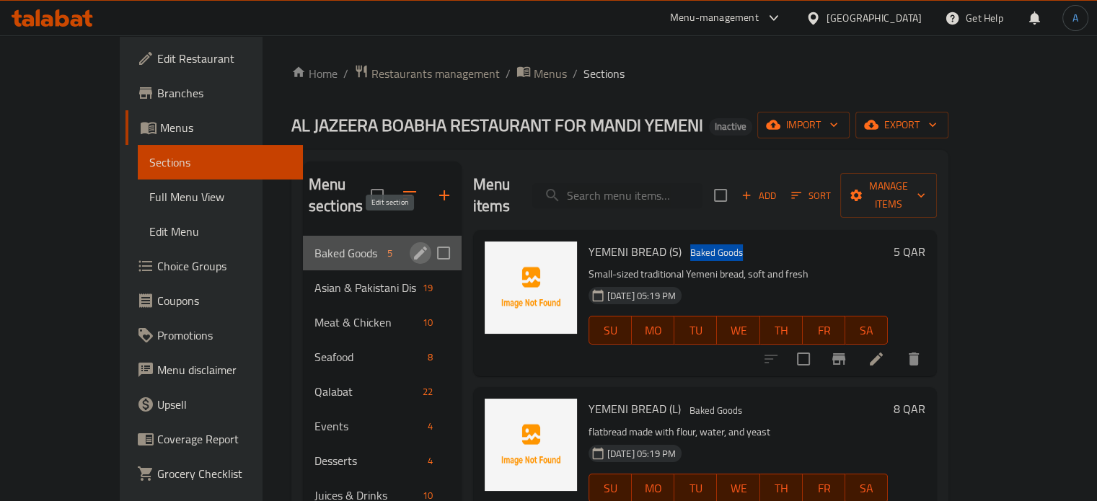
click at [412, 244] on icon "edit" at bounding box center [420, 252] width 17 height 17
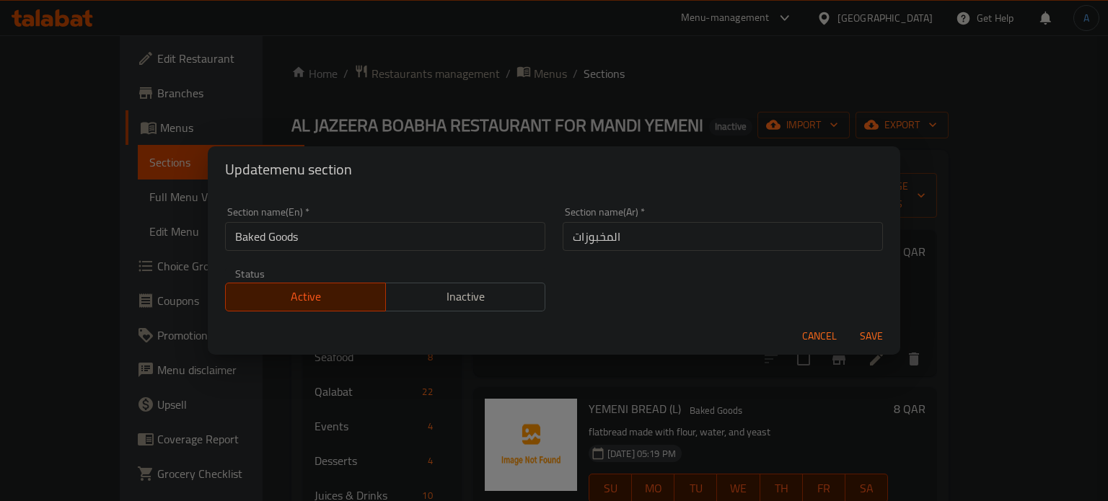
click at [288, 239] on input "Baked Goods" at bounding box center [385, 236] width 320 height 29
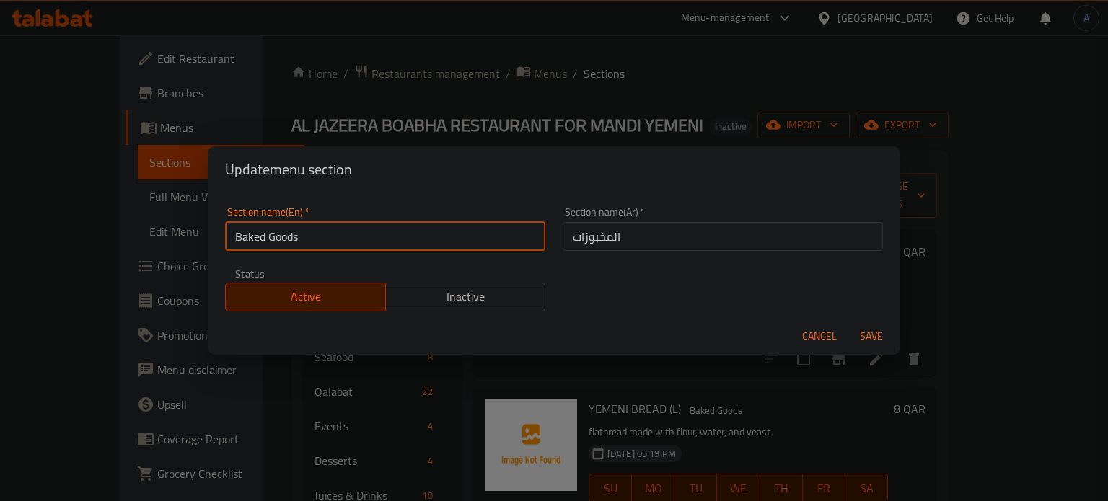
click at [288, 239] on input "Baked Goods" at bounding box center [385, 236] width 320 height 29
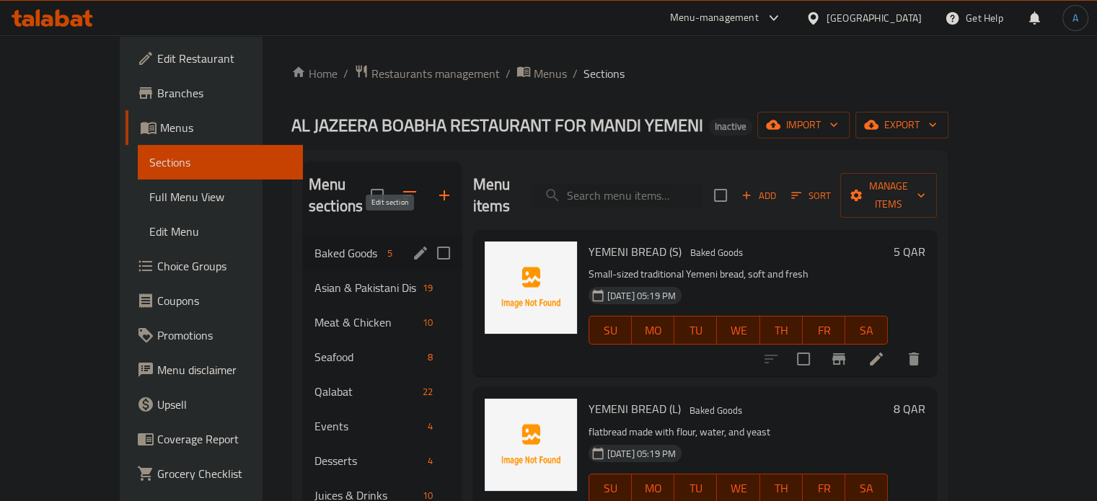
click at [412, 244] on icon "edit" at bounding box center [420, 252] width 17 height 17
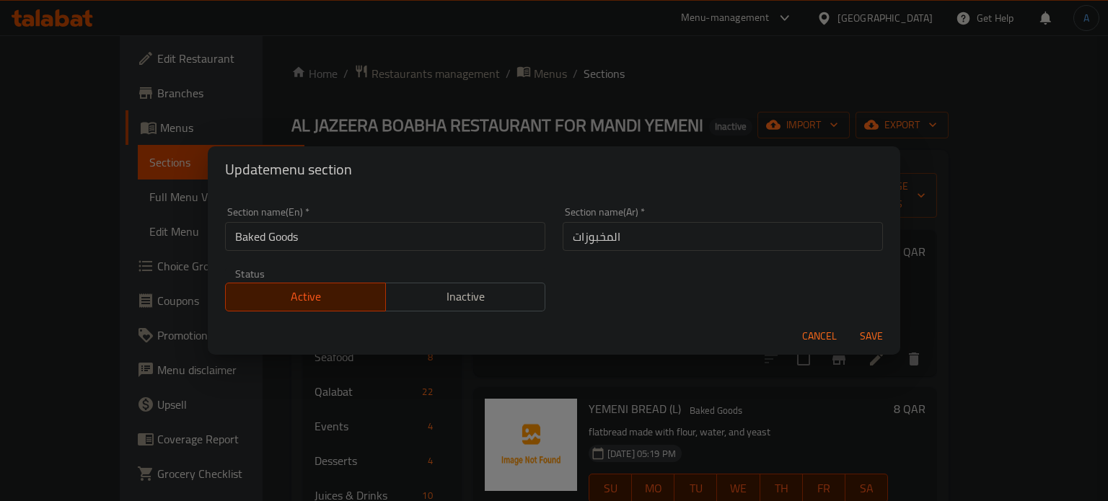
click at [648, 242] on input "المخبوزات" at bounding box center [722, 236] width 320 height 29
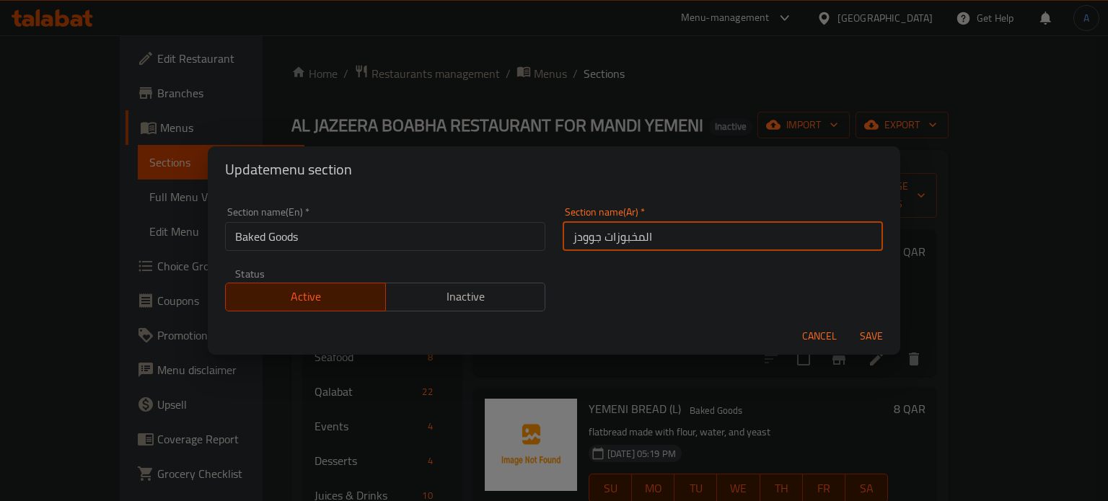
type input "المخبوزات جوودز"
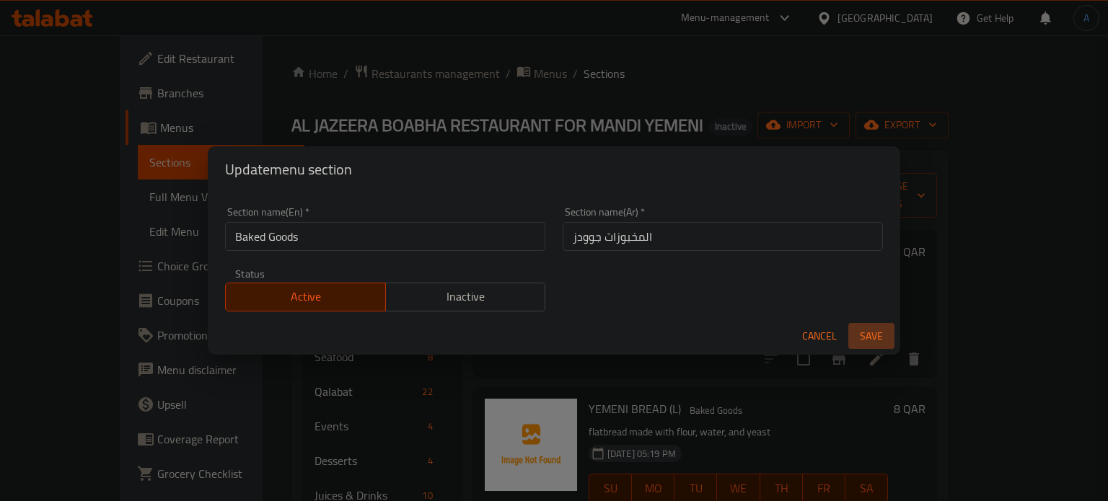
click at [868, 331] on span "Save" at bounding box center [871, 336] width 35 height 18
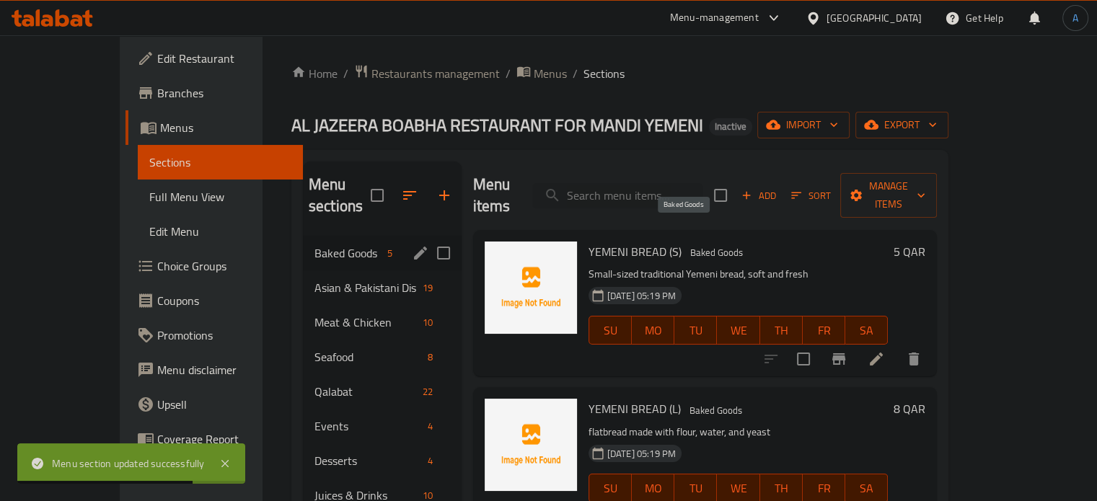
click at [689, 244] on span "Baked Goods" at bounding box center [716, 252] width 64 height 17
copy span "Baked Goods"
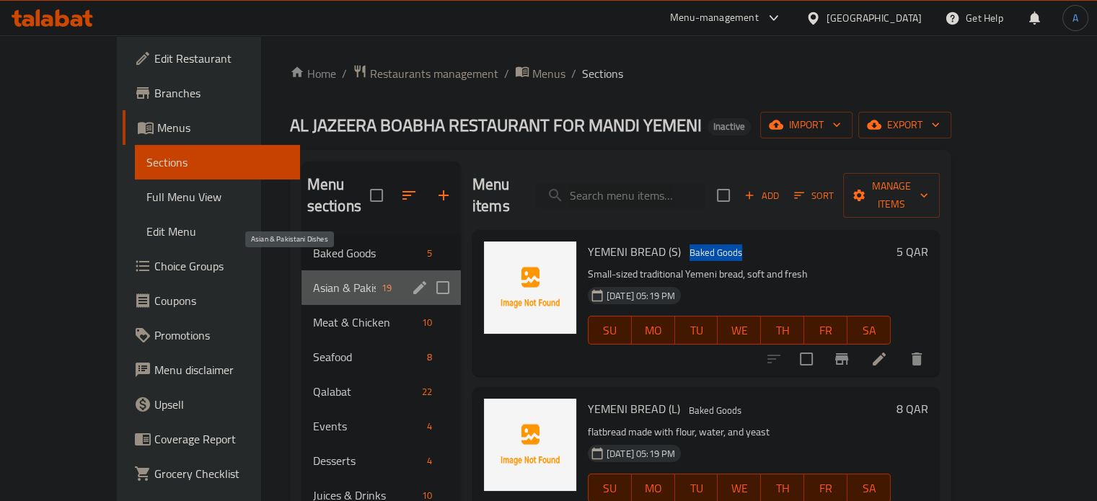
click at [313, 279] on span "Asian & Pakistani Dishes" at bounding box center [344, 287] width 63 height 17
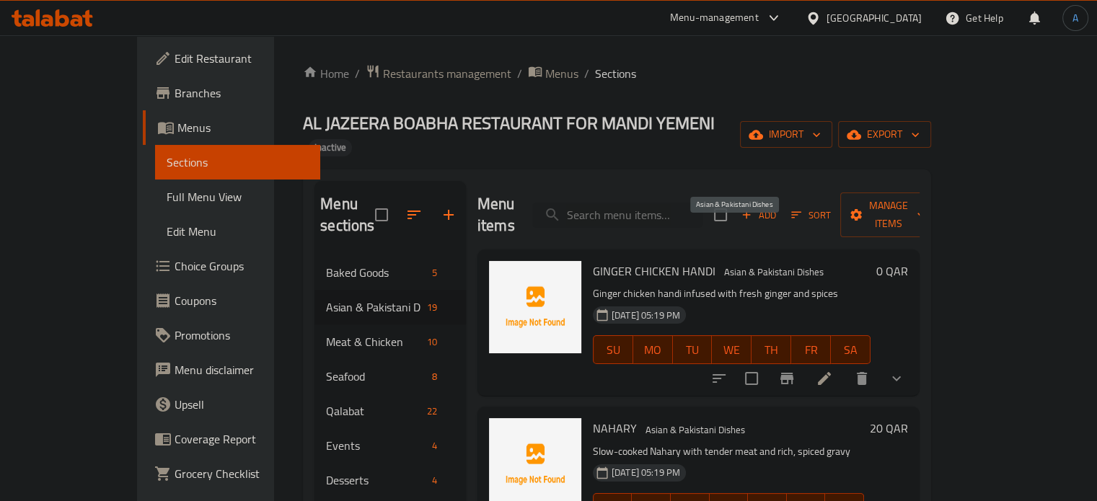
click at [761, 264] on span "Asian & Pakistani Dishes" at bounding box center [773, 272] width 111 height 17
copy span "Asian & Pakistani Dishes"
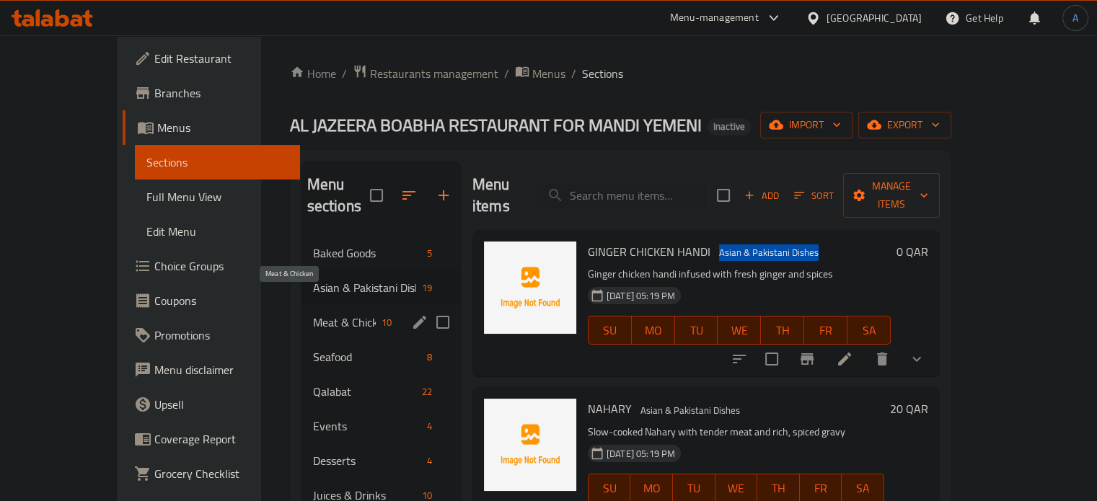
click at [317, 314] on span "Meat & Chicken" at bounding box center [344, 322] width 63 height 17
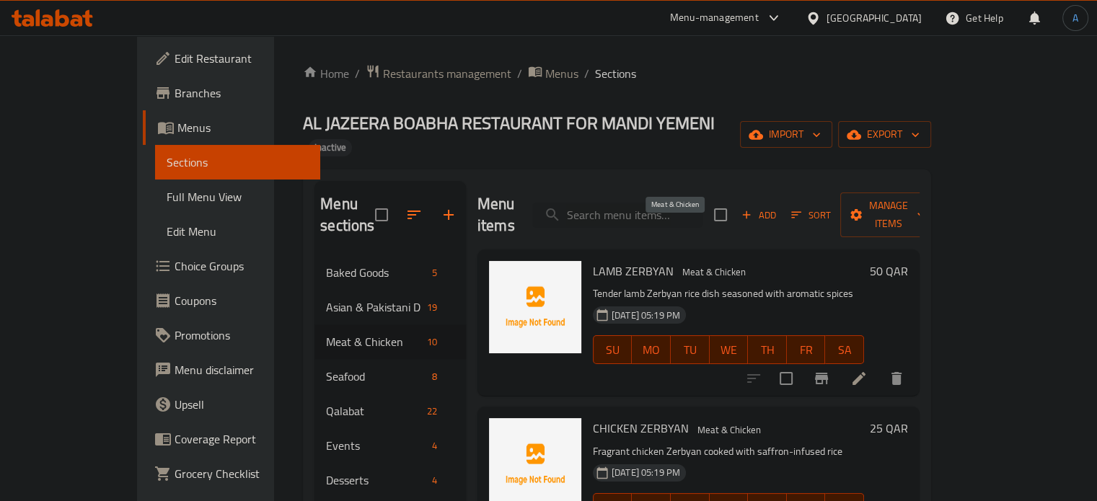
click at [676, 264] on span "Meat & Chicken" at bounding box center [713, 272] width 75 height 17
copy span "Meat & Chicken"
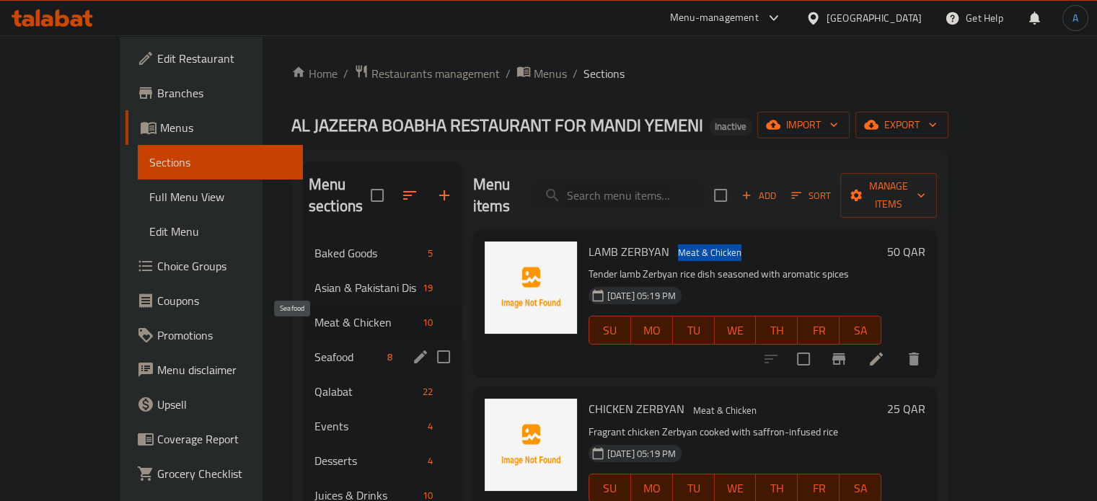
click at [314, 348] on span "Seafood" at bounding box center [347, 356] width 67 height 17
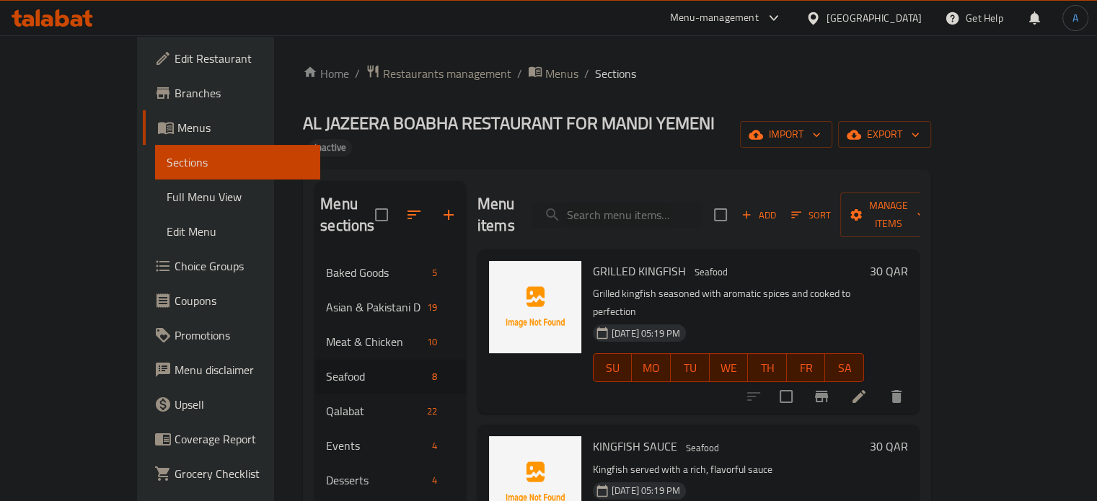
click at [630, 260] on span "GRILLED KINGFISH" at bounding box center [639, 271] width 93 height 22
click at [689, 264] on span "Seafood" at bounding box center [711, 272] width 45 height 17
copy span "Seafood"
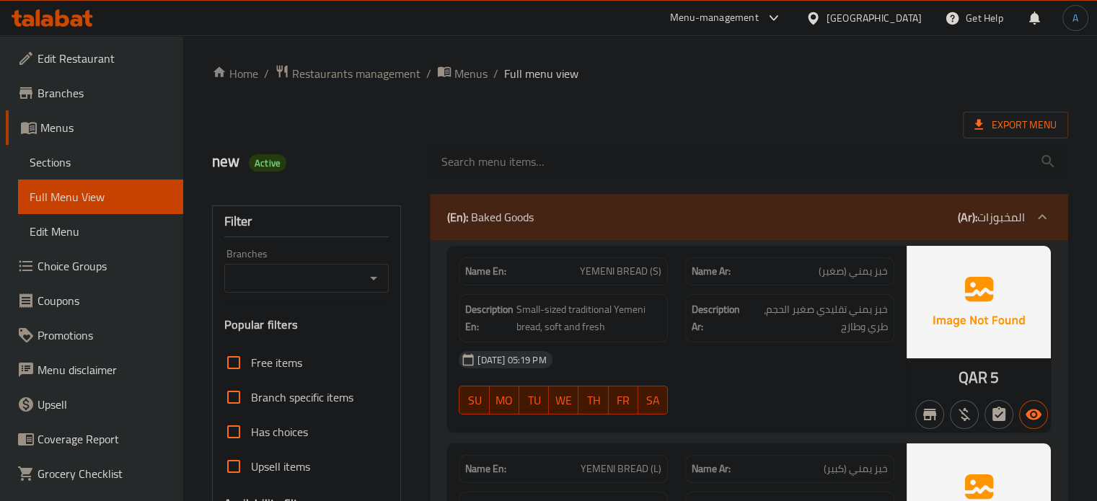
click at [773, 343] on div "[DATE] 05:19 PM" at bounding box center [676, 360] width 453 height 35
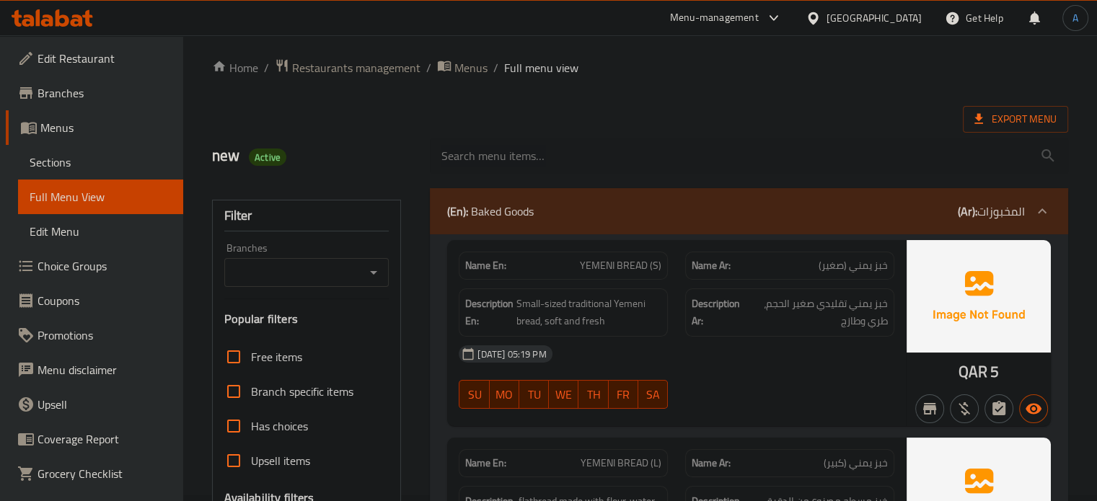
checkbox input "false"
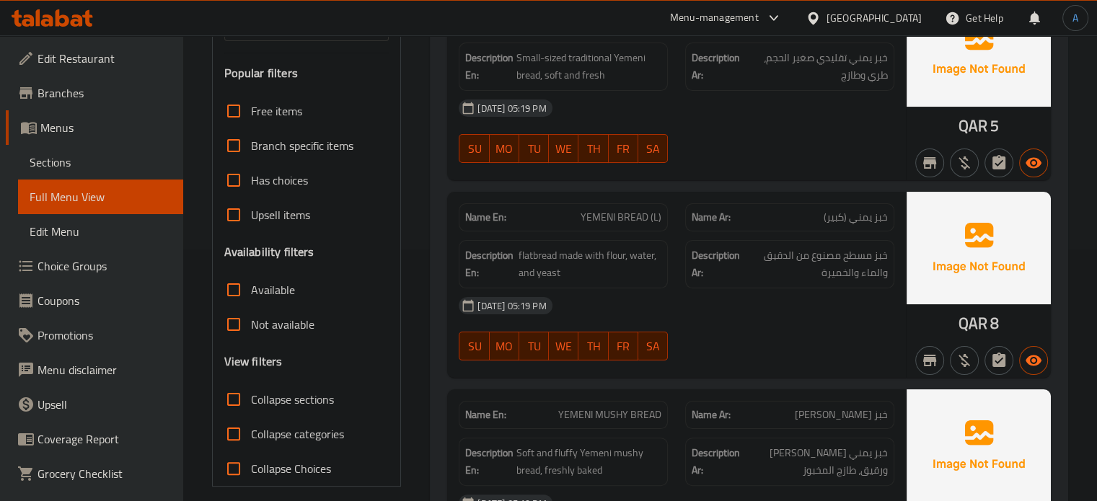
scroll to position [288, 0]
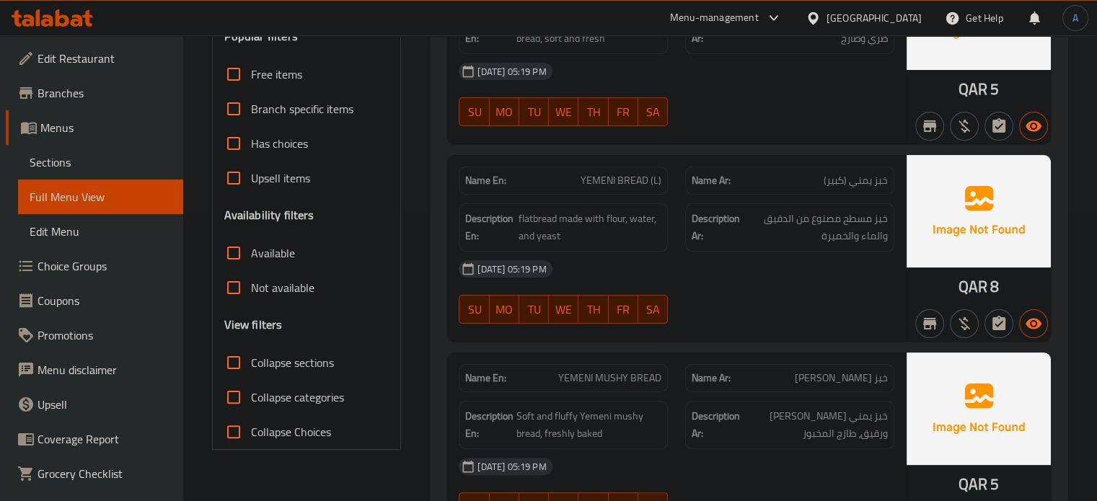
click at [255, 366] on span "Collapse sections" at bounding box center [292, 362] width 83 height 17
click at [251, 366] on input "Collapse sections" at bounding box center [233, 362] width 35 height 35
checkbox input "true"
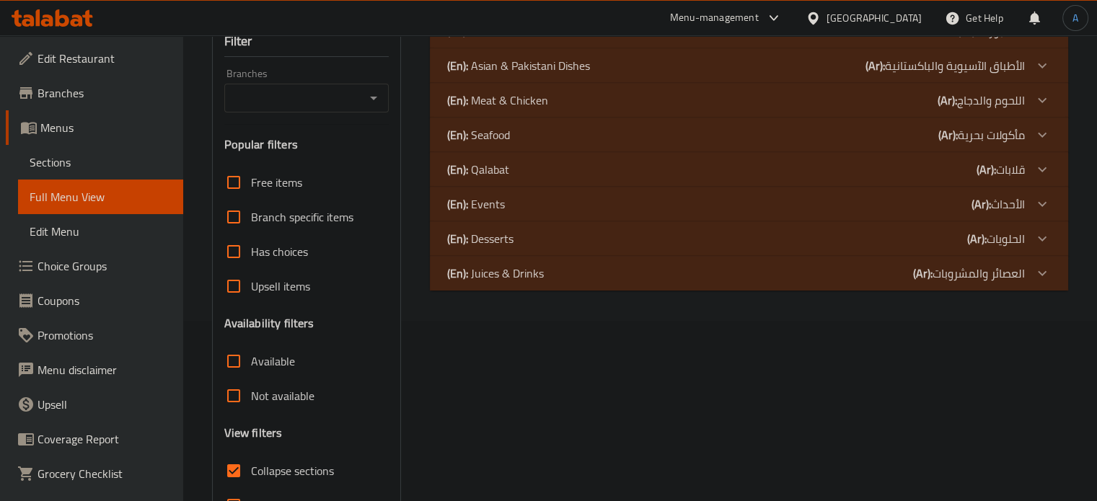
scroll to position [121, 0]
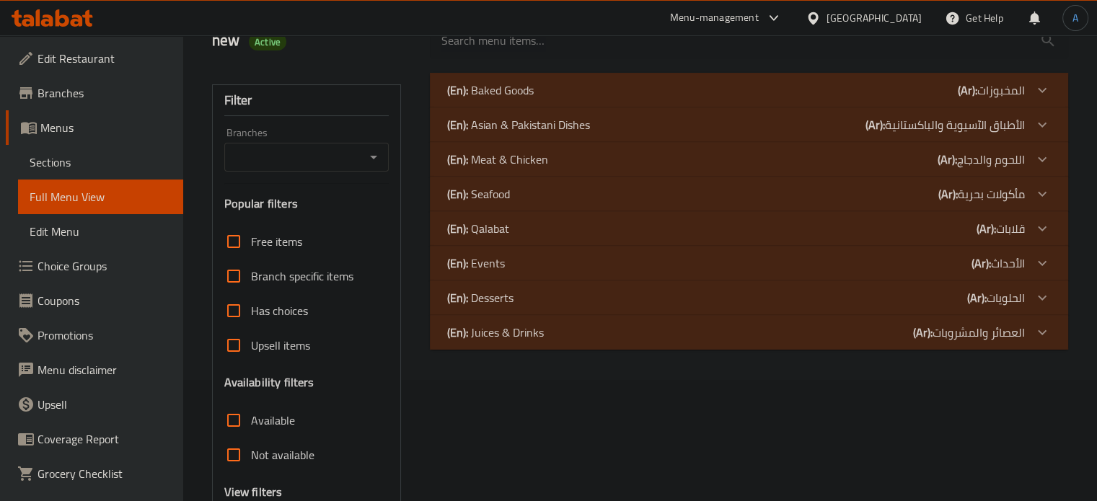
click at [525, 99] on div "(En): Seafood (Ar): مأكولات بحرية" at bounding box center [736, 89] width 578 height 17
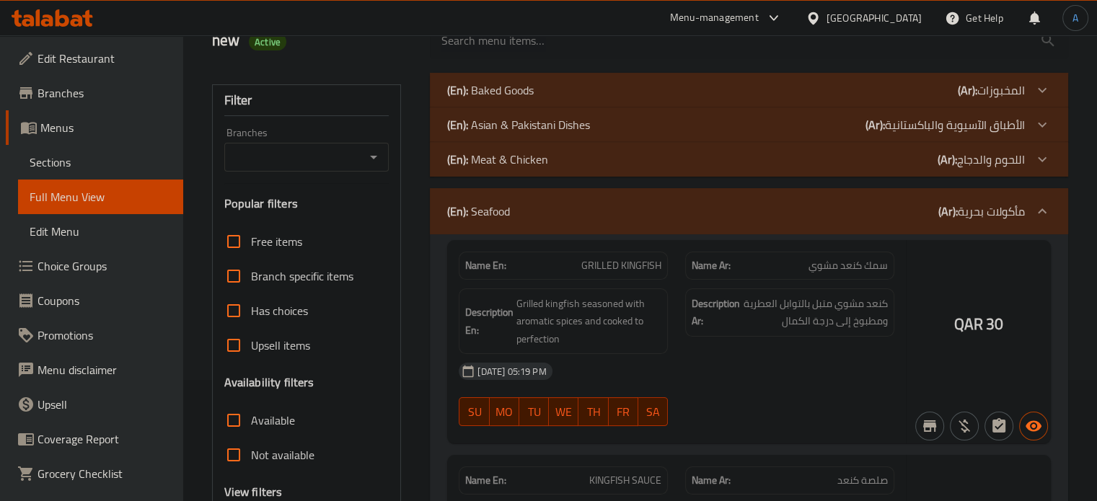
click at [533, 99] on p "(En): Meat & Chicken" at bounding box center [490, 89] width 87 height 17
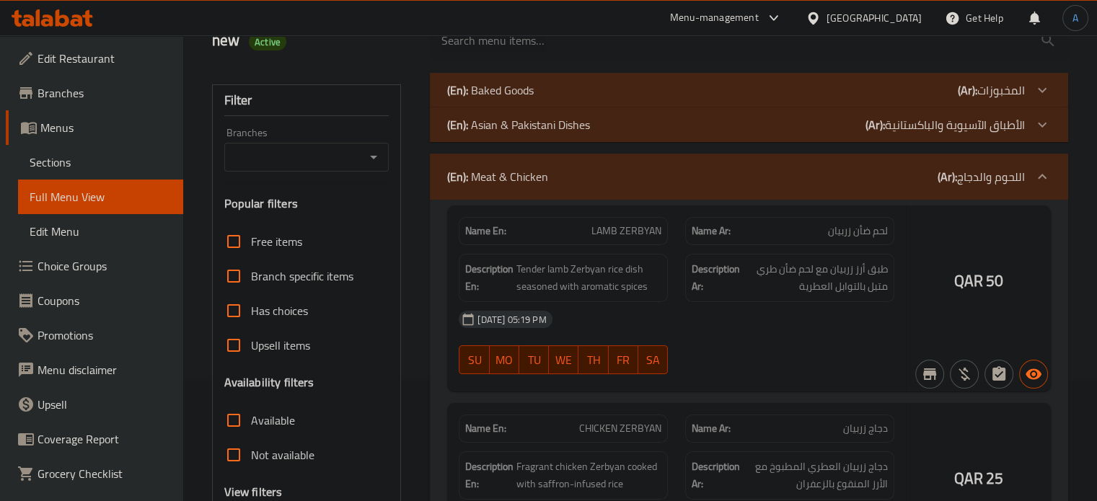
click at [534, 99] on p "(En): Asian & Pakistani Dishes" at bounding box center [490, 89] width 87 height 17
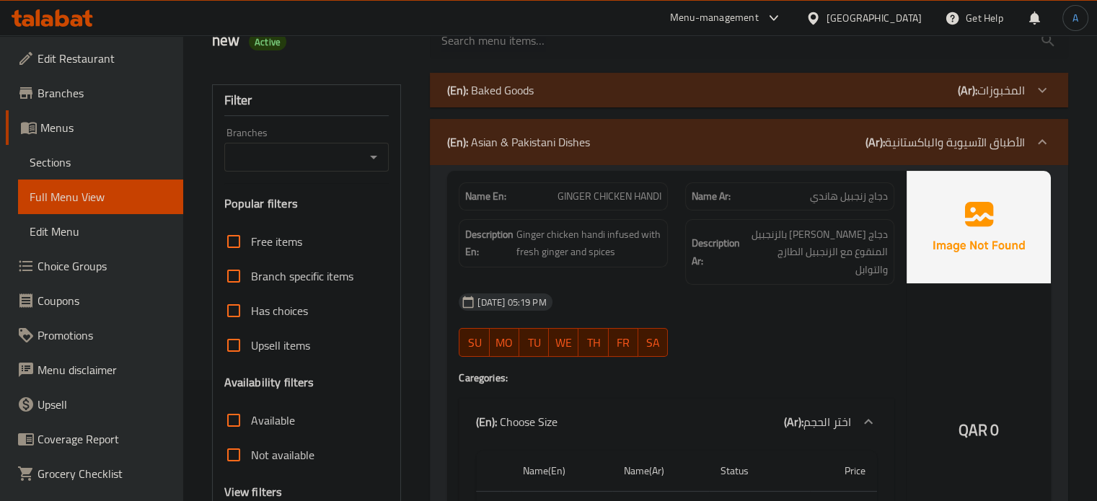
click at [545, 92] on div "(En): Baked Goods (Ar): المخبوزات" at bounding box center [736, 89] width 578 height 17
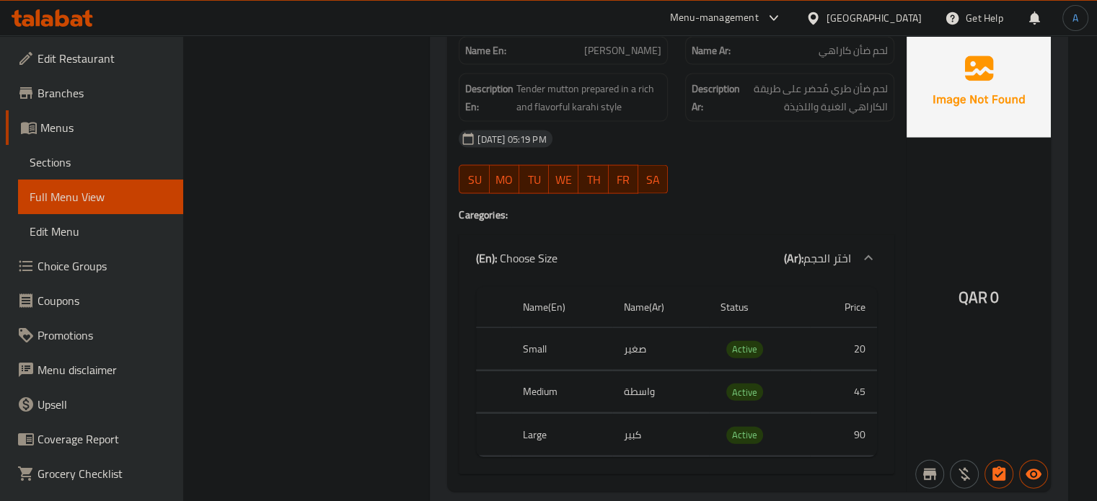
scroll to position [3028, 0]
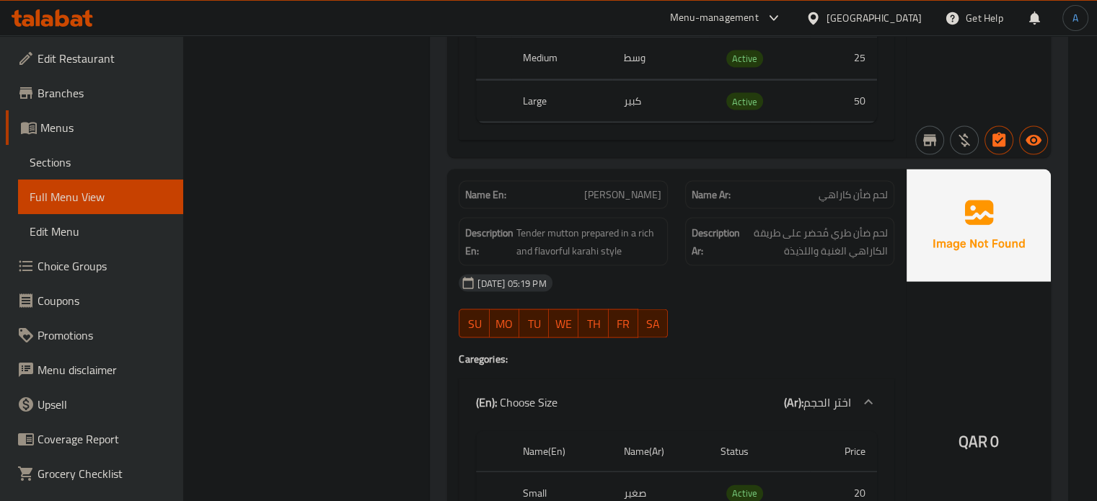
click at [644, 181] on div "Name En: MUTTON KARAHI" at bounding box center [563, 195] width 209 height 28
copy span "[PERSON_NAME]"
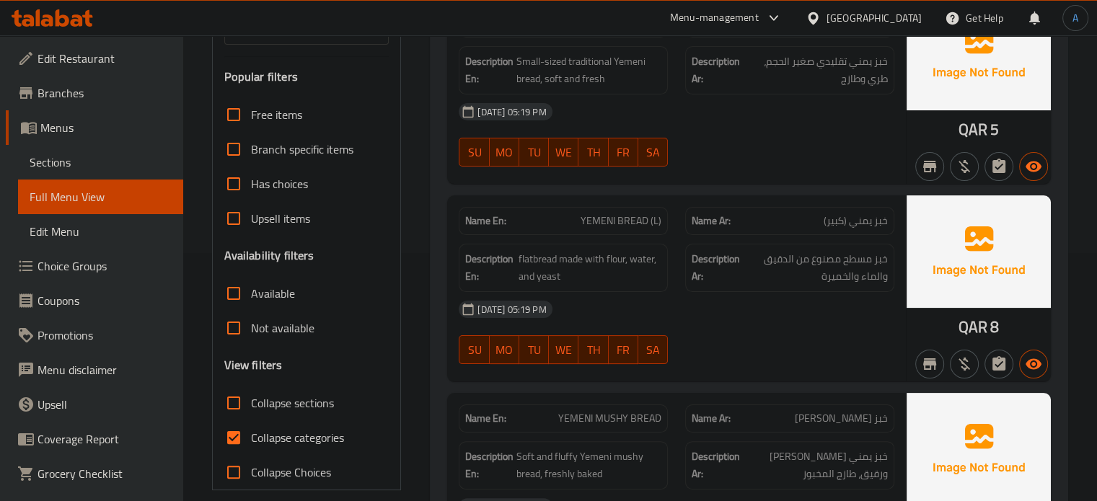
scroll to position [388, 0]
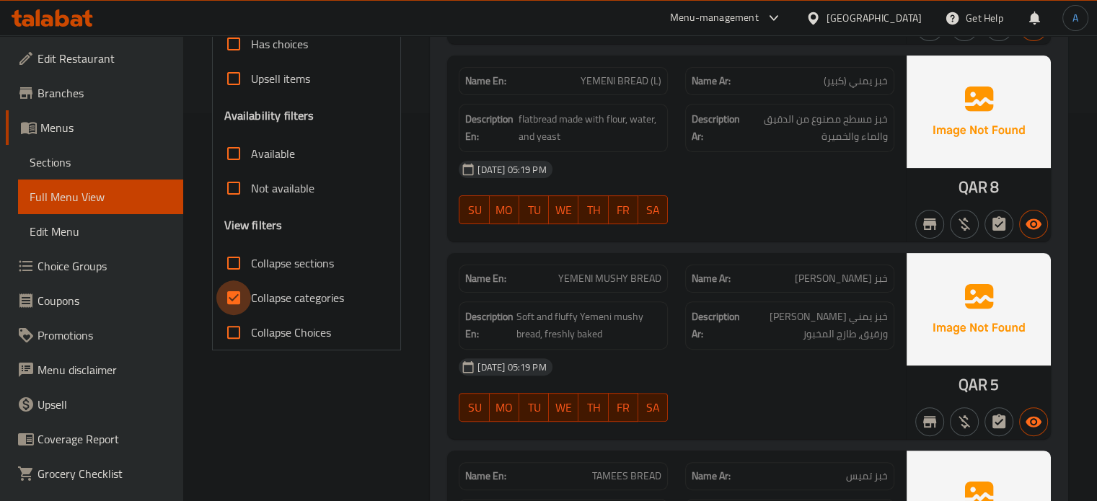
click at [232, 281] on input "Collapse categories" at bounding box center [233, 297] width 35 height 35
checkbox input "false"
click at [245, 265] on input "Collapse sections" at bounding box center [233, 263] width 35 height 35
checkbox input "true"
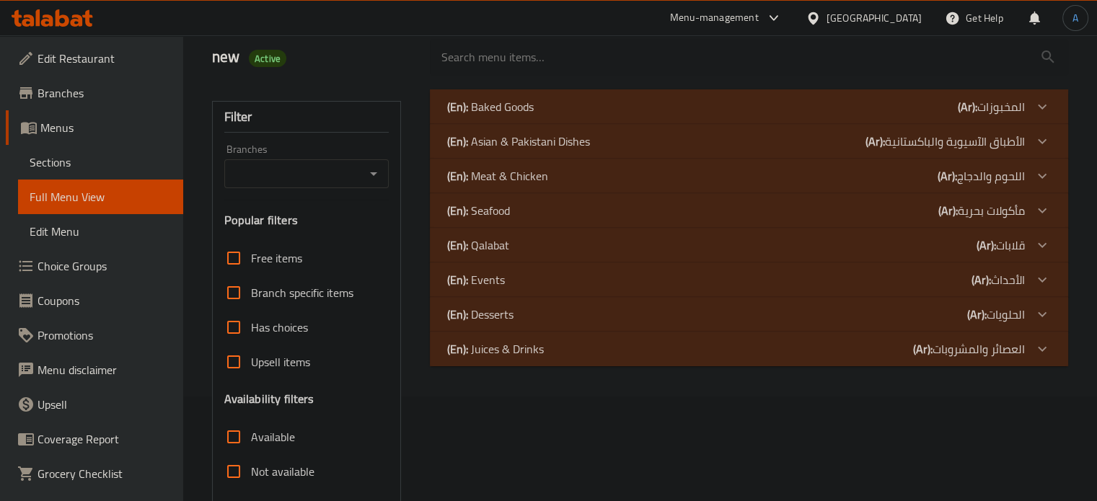
scroll to position [104, 0]
click at [539, 116] on div "(En): Seafood (Ar): مأكولات بحرية" at bounding box center [736, 107] width 578 height 17
click at [549, 116] on div "(En): Meat & Chicken (Ar): اللحوم والدجاج" at bounding box center [736, 107] width 578 height 17
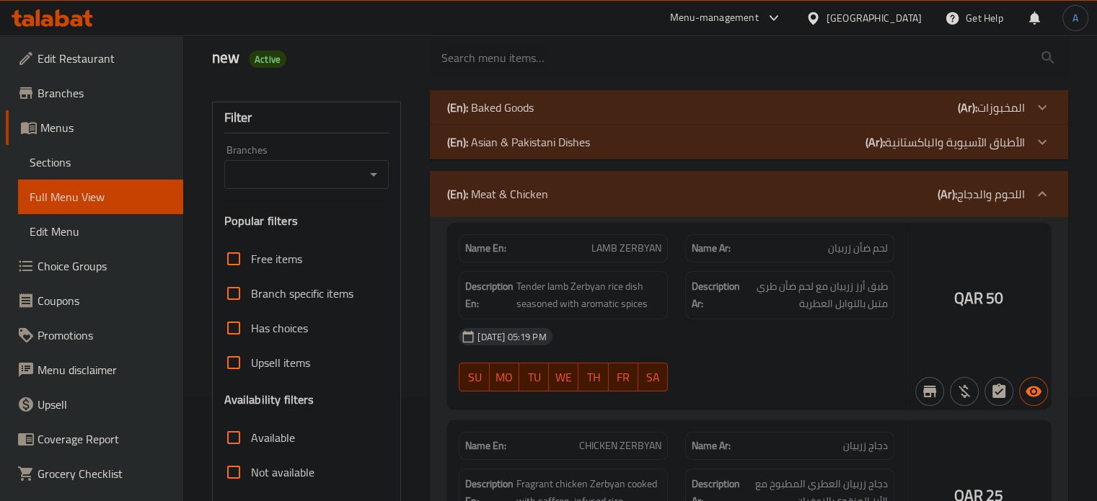
click at [534, 116] on p "(En): Asian & Pakistani Dishes" at bounding box center [490, 107] width 87 height 17
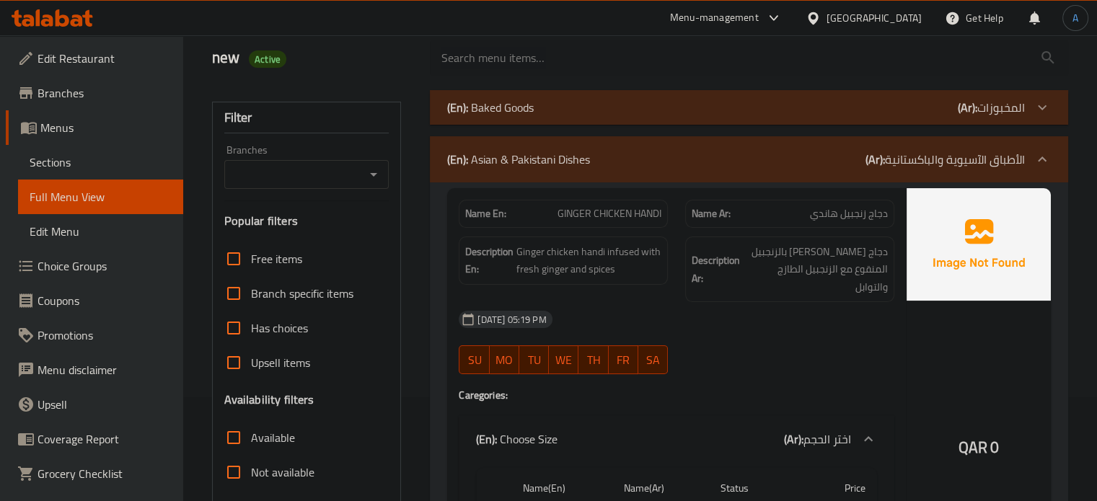
click at [581, 115] on div "(En): Baked Goods (Ar): المخبوزات" at bounding box center [736, 107] width 578 height 17
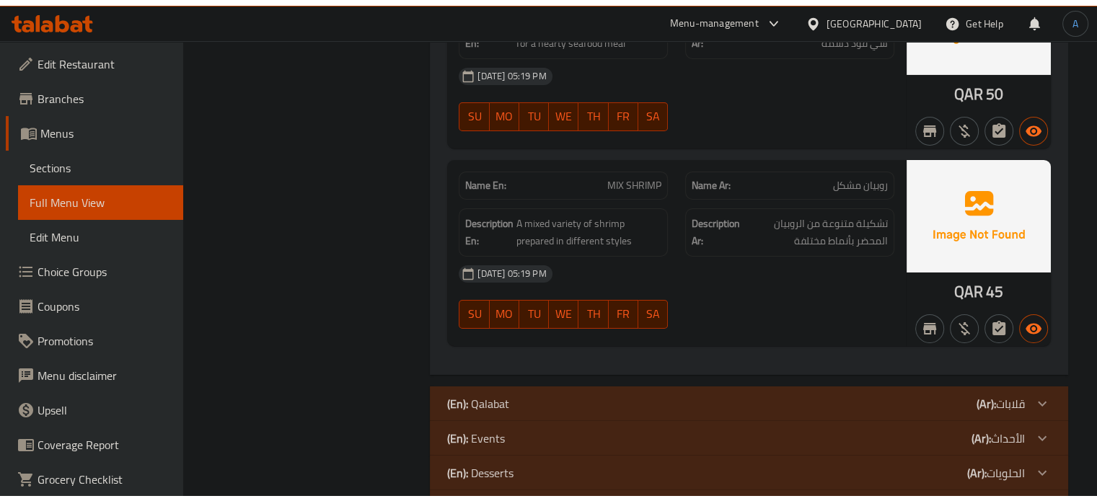
scroll to position [10470, 0]
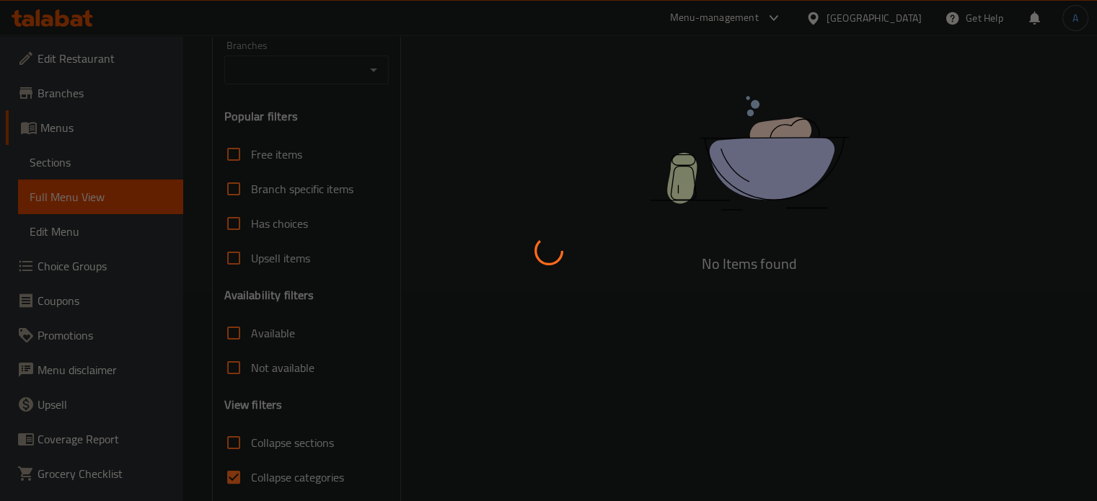
scroll to position [216, 0]
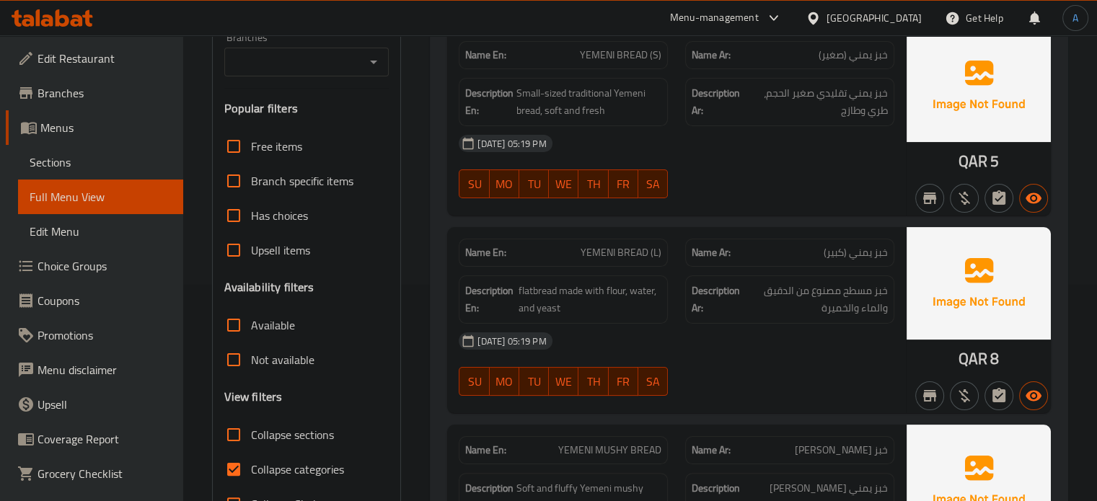
click at [278, 461] on span "Collapse categories" at bounding box center [297, 469] width 93 height 17
click at [251, 452] on input "Collapse categories" at bounding box center [233, 469] width 35 height 35
checkbox input "false"
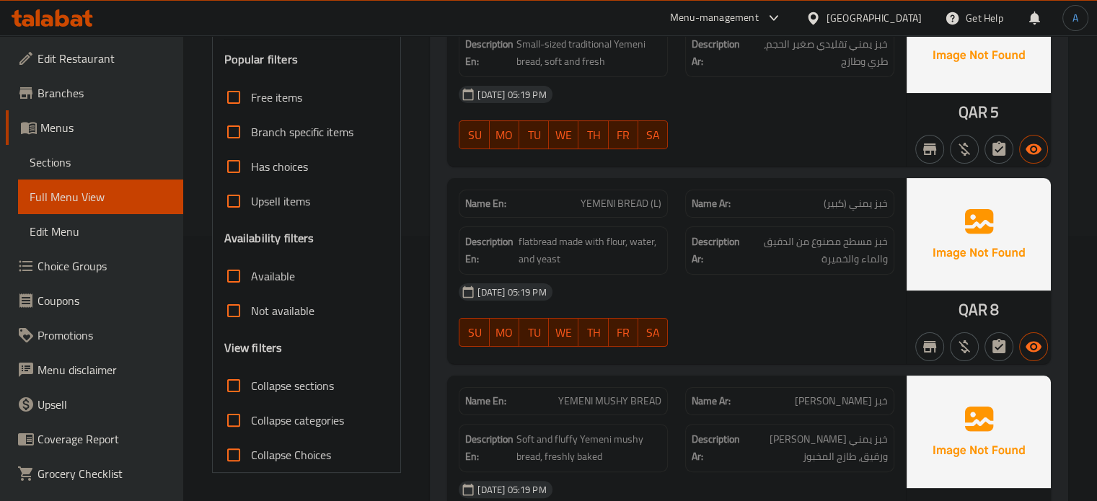
click at [268, 389] on span "Collapse sections" at bounding box center [292, 385] width 83 height 17
click at [251, 389] on input "Collapse sections" at bounding box center [233, 385] width 35 height 35
checkbox input "true"
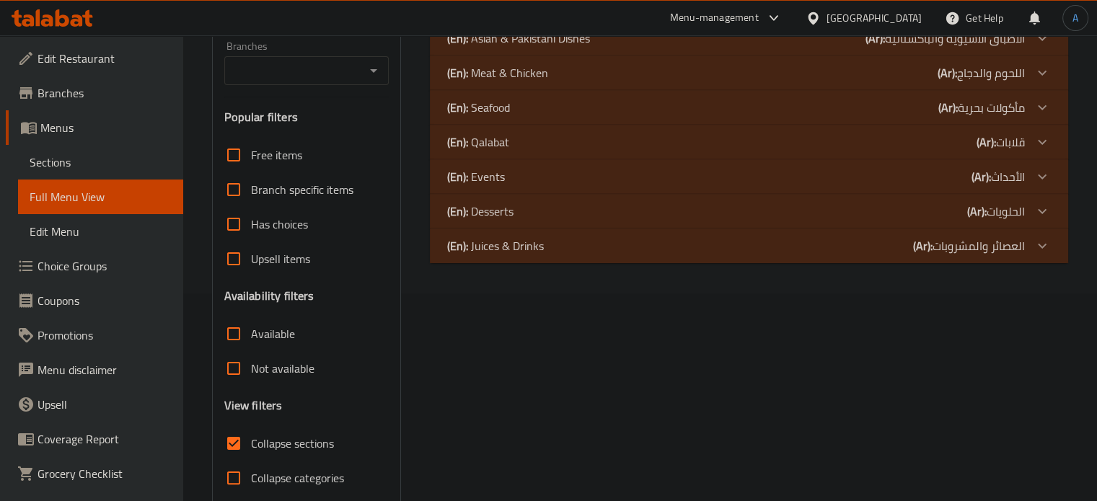
scroll to position [121, 0]
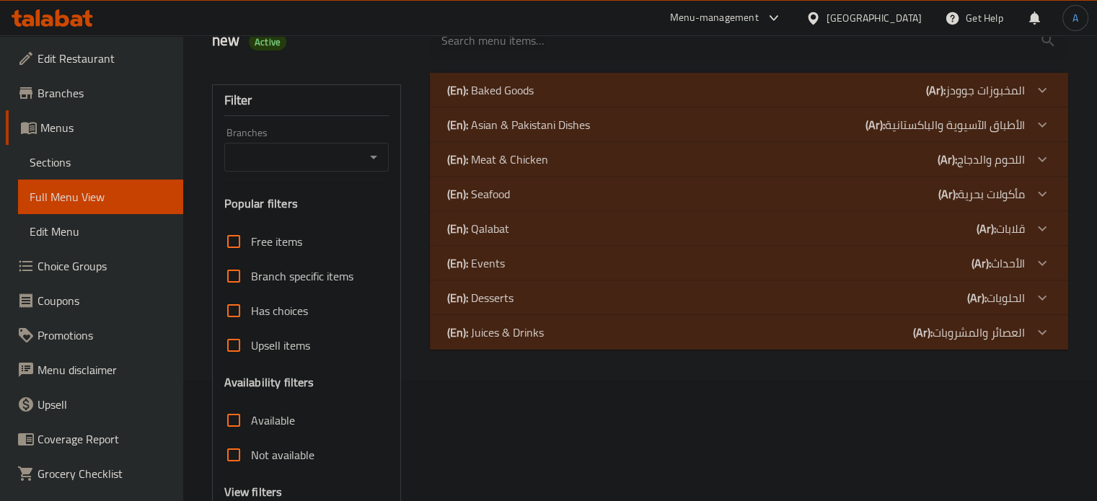
drag, startPoint x: 528, startPoint y: 195, endPoint x: 527, endPoint y: 180, distance: 15.9
click at [527, 99] on div "(En): Seafood (Ar): مأكولات بحرية" at bounding box center [736, 89] width 578 height 17
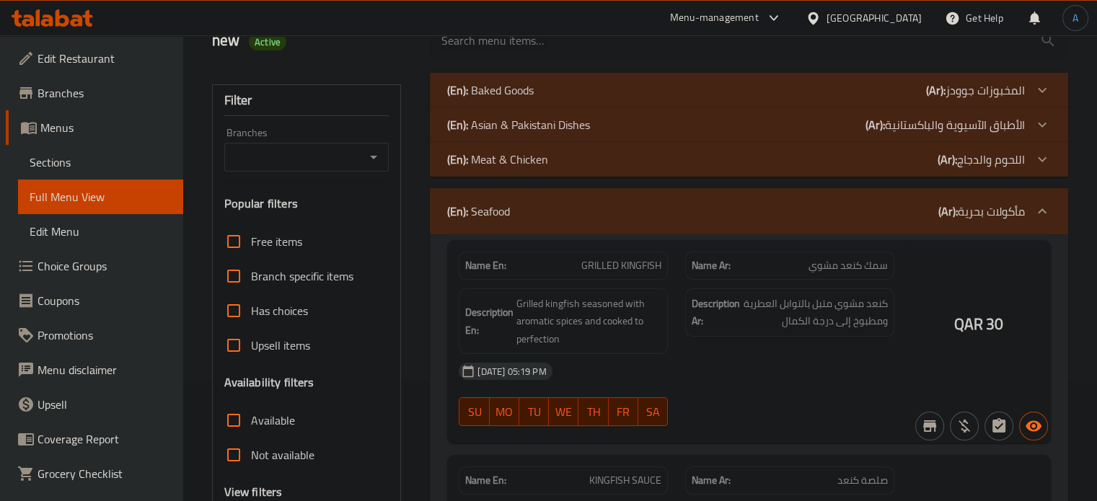
click at [530, 99] on p "(En): Meat & Chicken" at bounding box center [490, 89] width 87 height 17
click at [534, 99] on p "(En): Asian & Pakistani Dishes" at bounding box center [490, 89] width 87 height 17
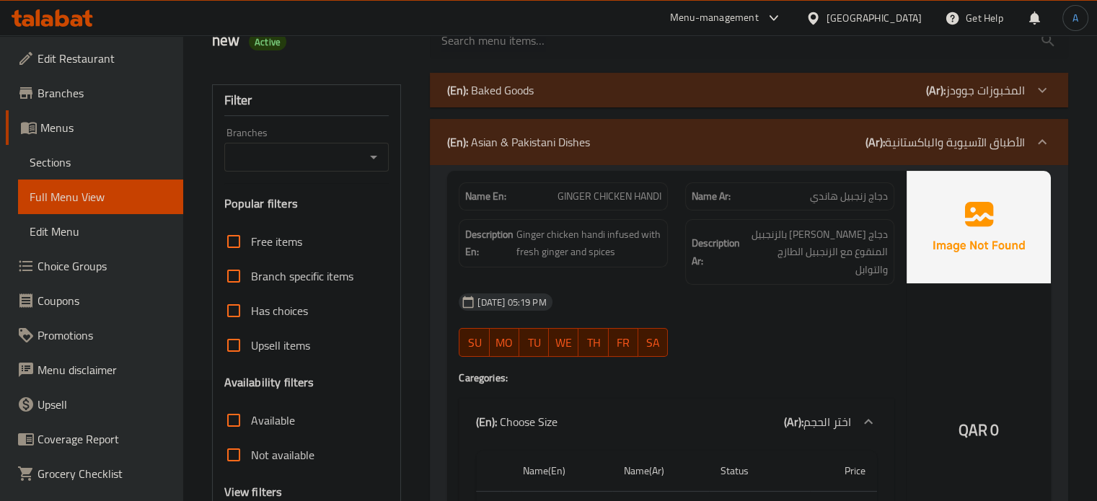
click at [547, 105] on div "(En): Baked Goods (Ar): المخبوزات جوودز" at bounding box center [749, 90] width 638 height 35
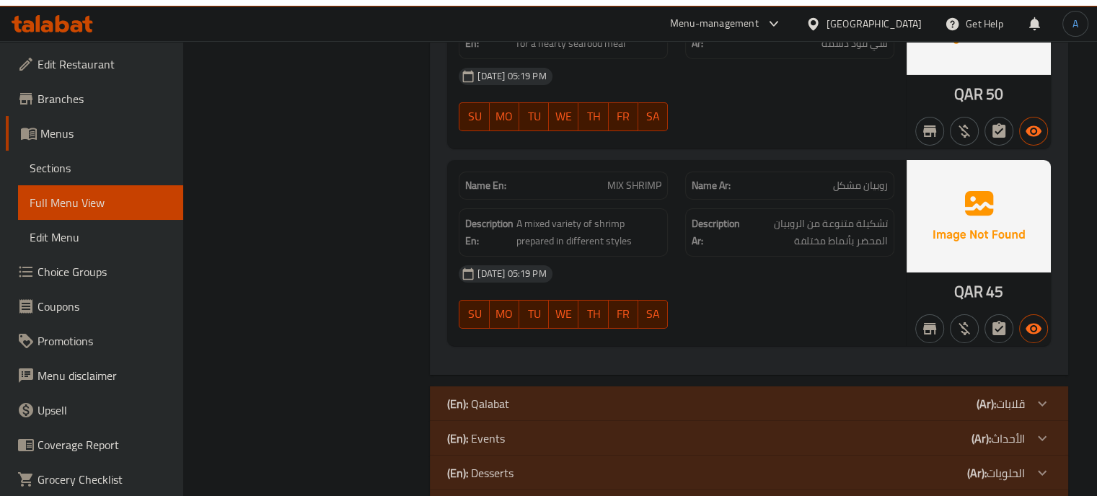
scroll to position [10470, 0]
